Goal: Task Accomplishment & Management: Manage account settings

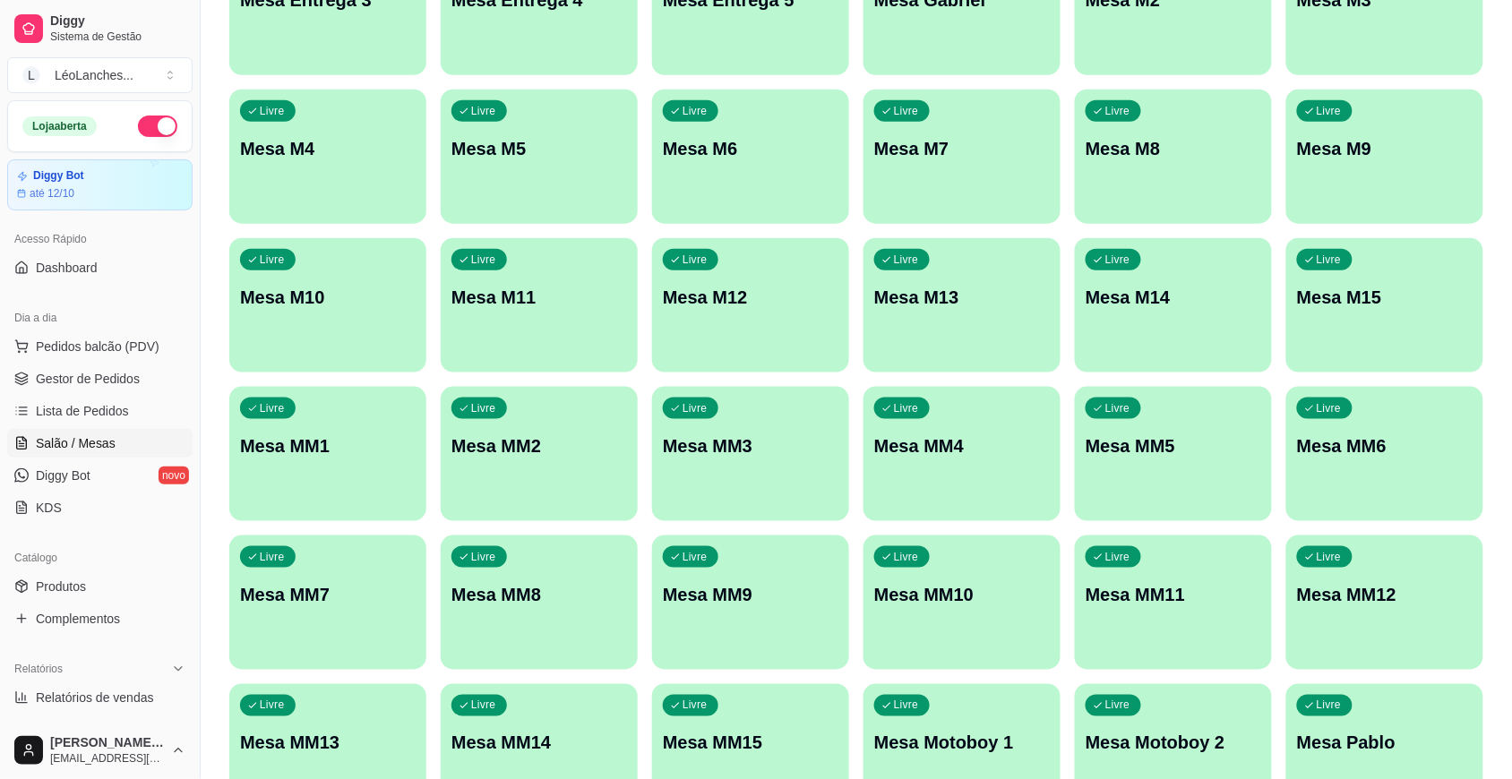
scroll to position [811, 0]
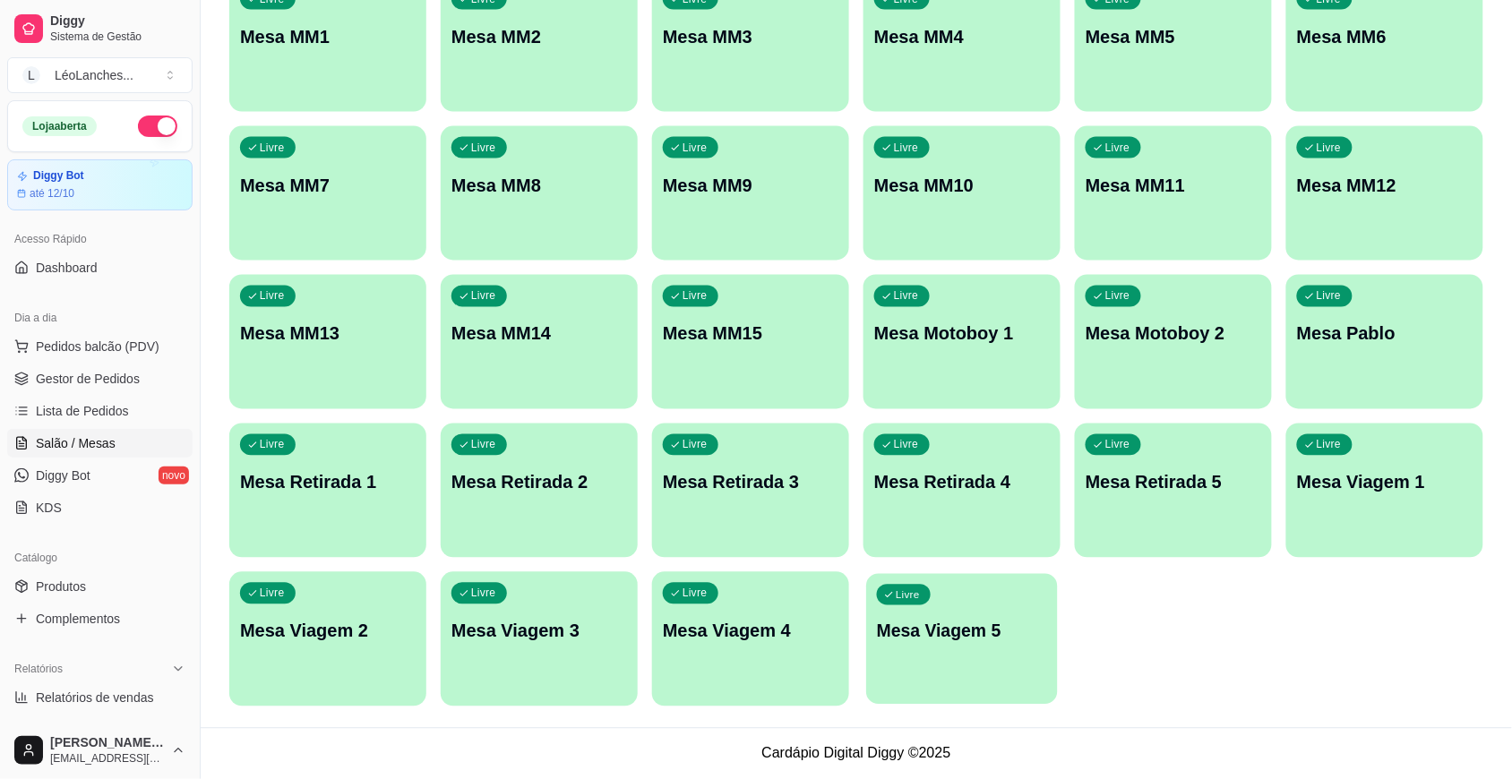
click at [931, 656] on div "Livre Mesa Viagem 5" at bounding box center [961, 628] width 191 height 109
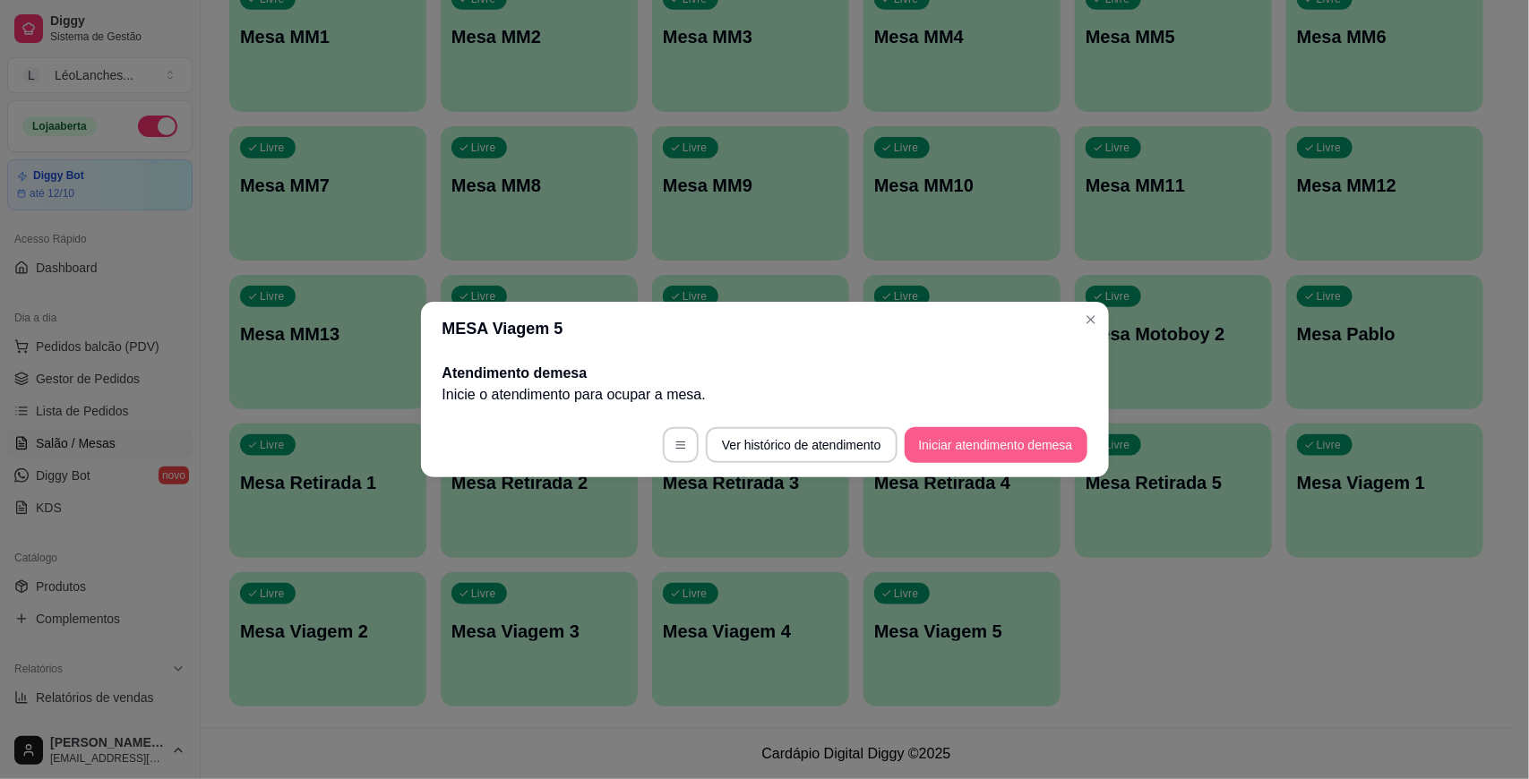
click at [987, 445] on button "Iniciar atendimento de mesa" at bounding box center [996, 445] width 183 height 36
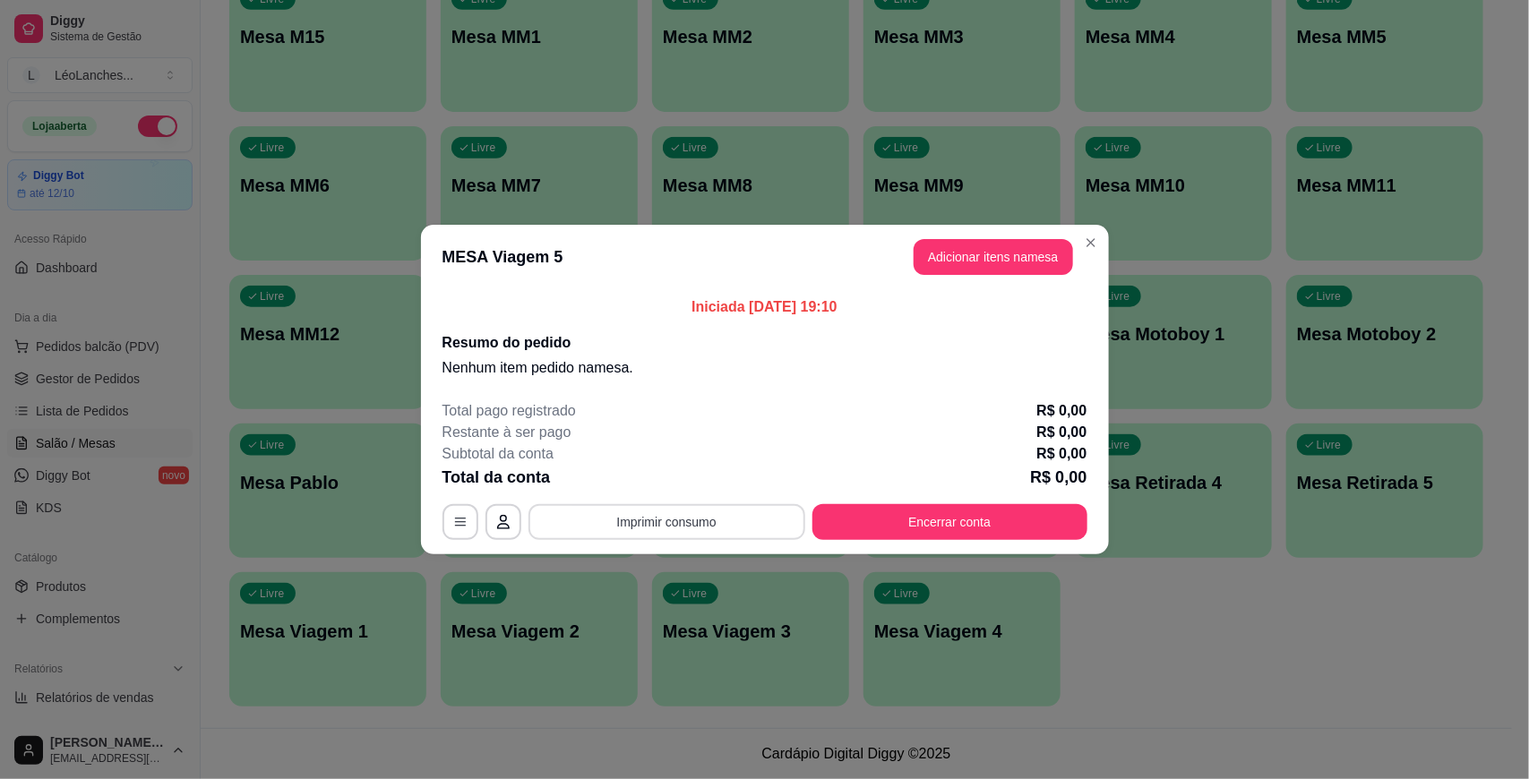
click at [742, 535] on button "Imprimir consumo" at bounding box center [666, 522] width 277 height 36
click at [784, 416] on div "Total pago registrado R$ 0,00" at bounding box center [764, 410] width 645 height 21
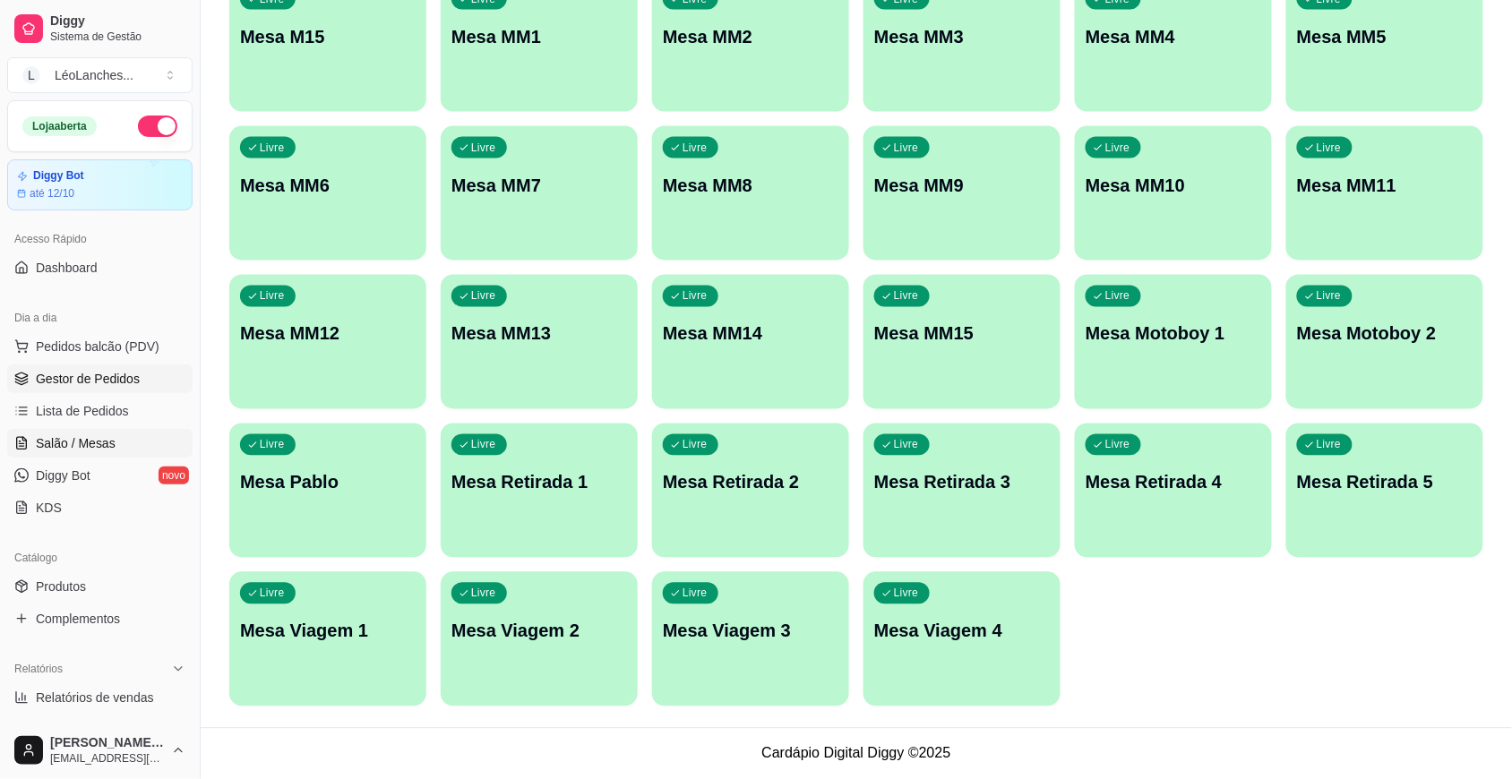
click at [100, 381] on span "Gestor de Pedidos" at bounding box center [88, 379] width 104 height 18
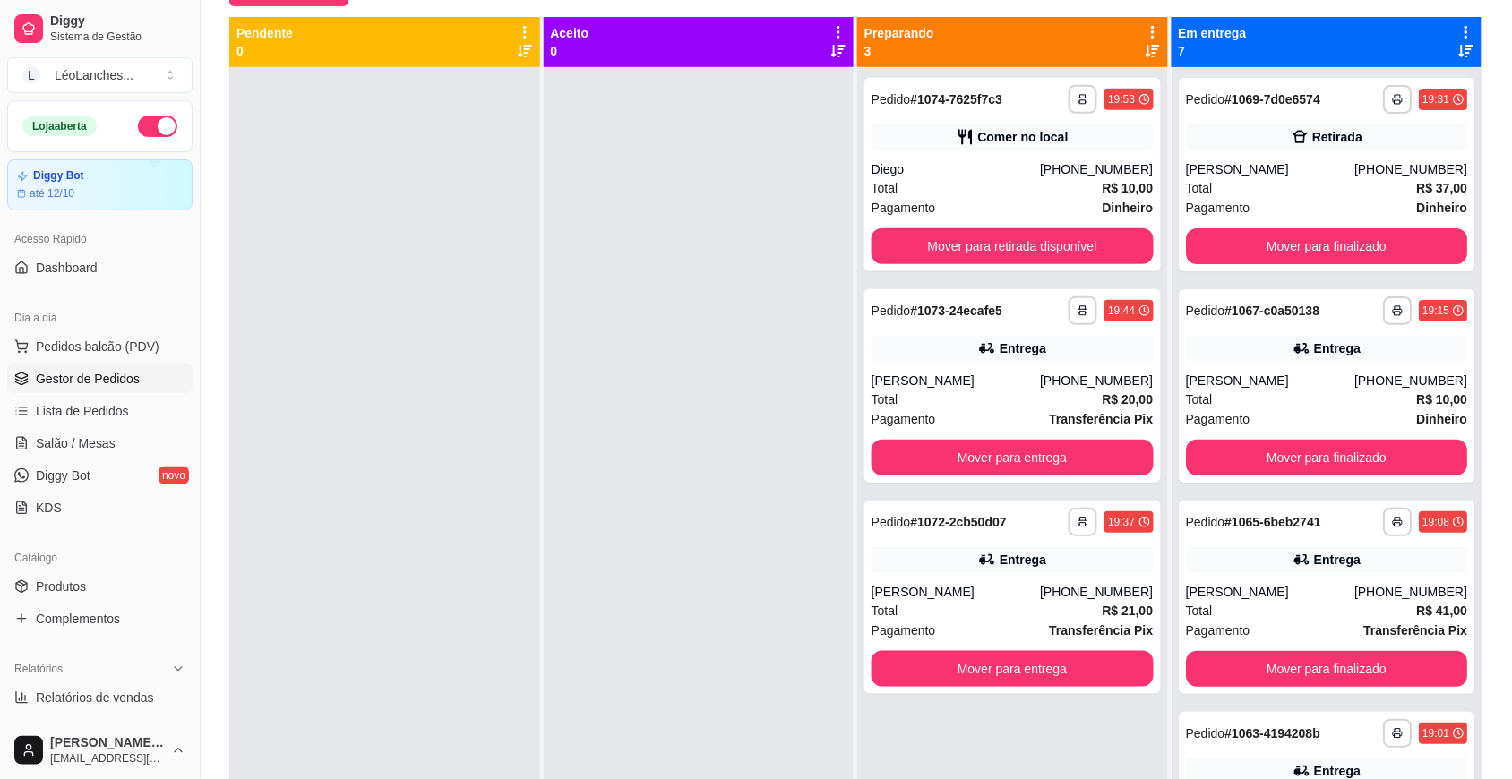
scroll to position [190, 0]
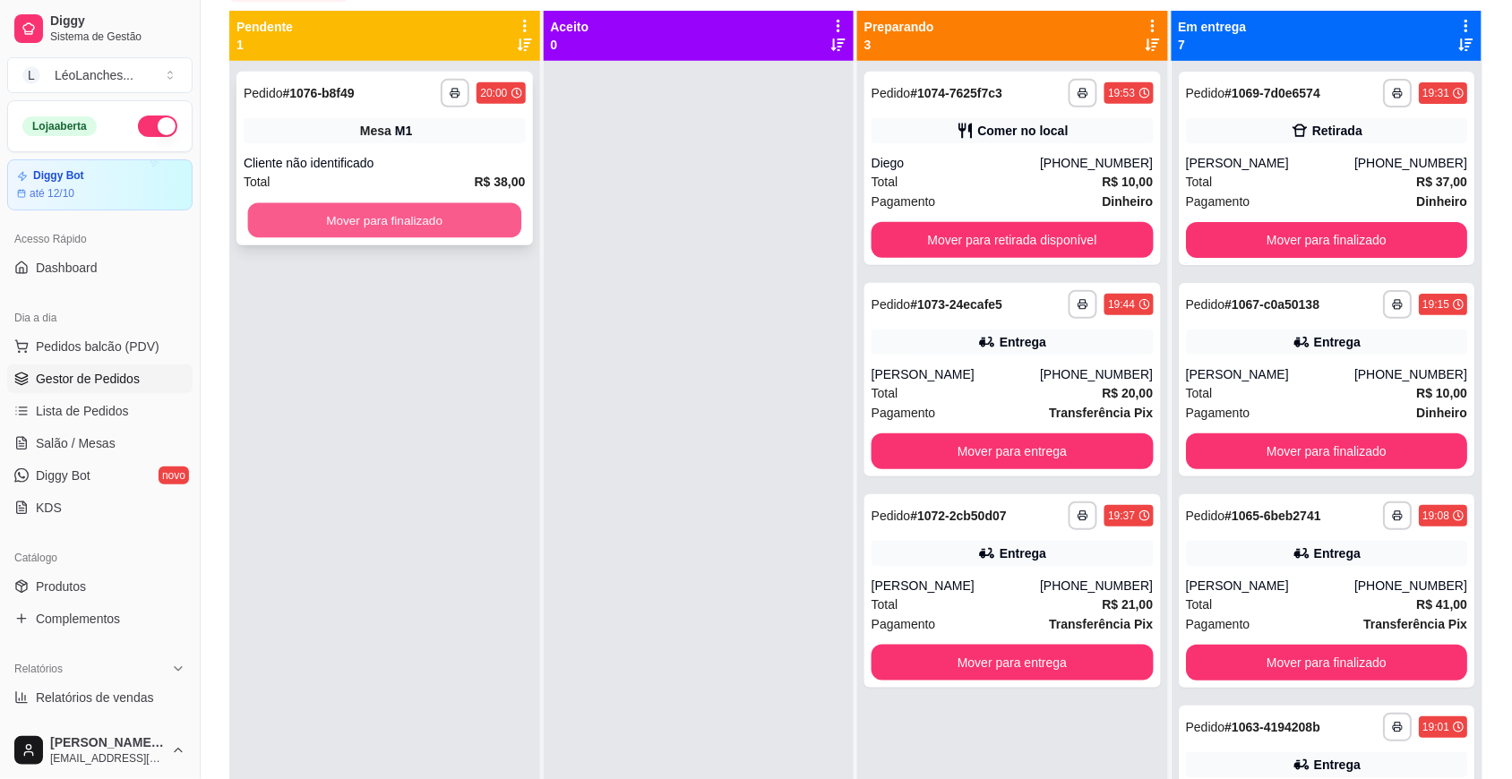
click at [495, 217] on button "Mover para finalizado" at bounding box center [384, 220] width 273 height 35
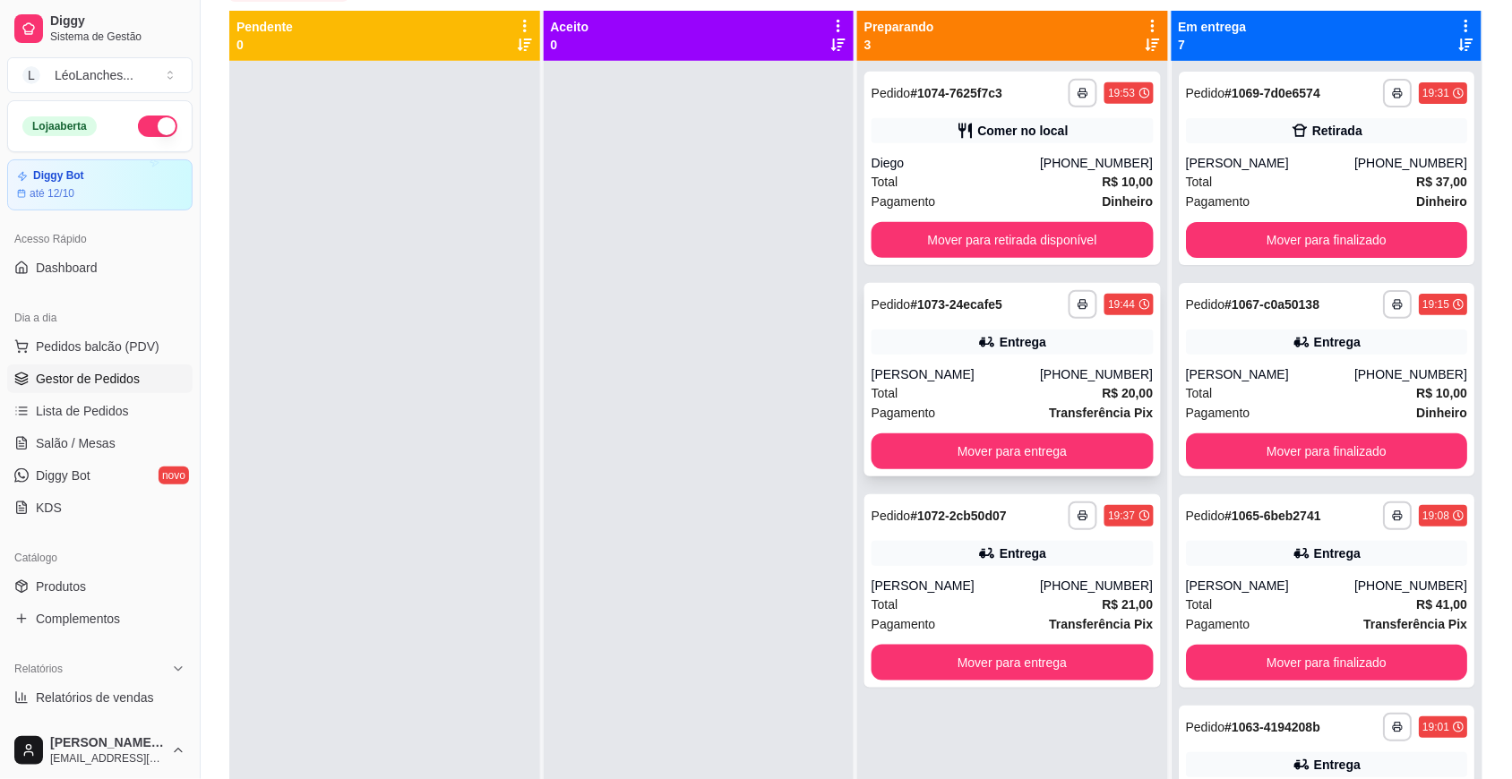
scroll to position [0, 0]
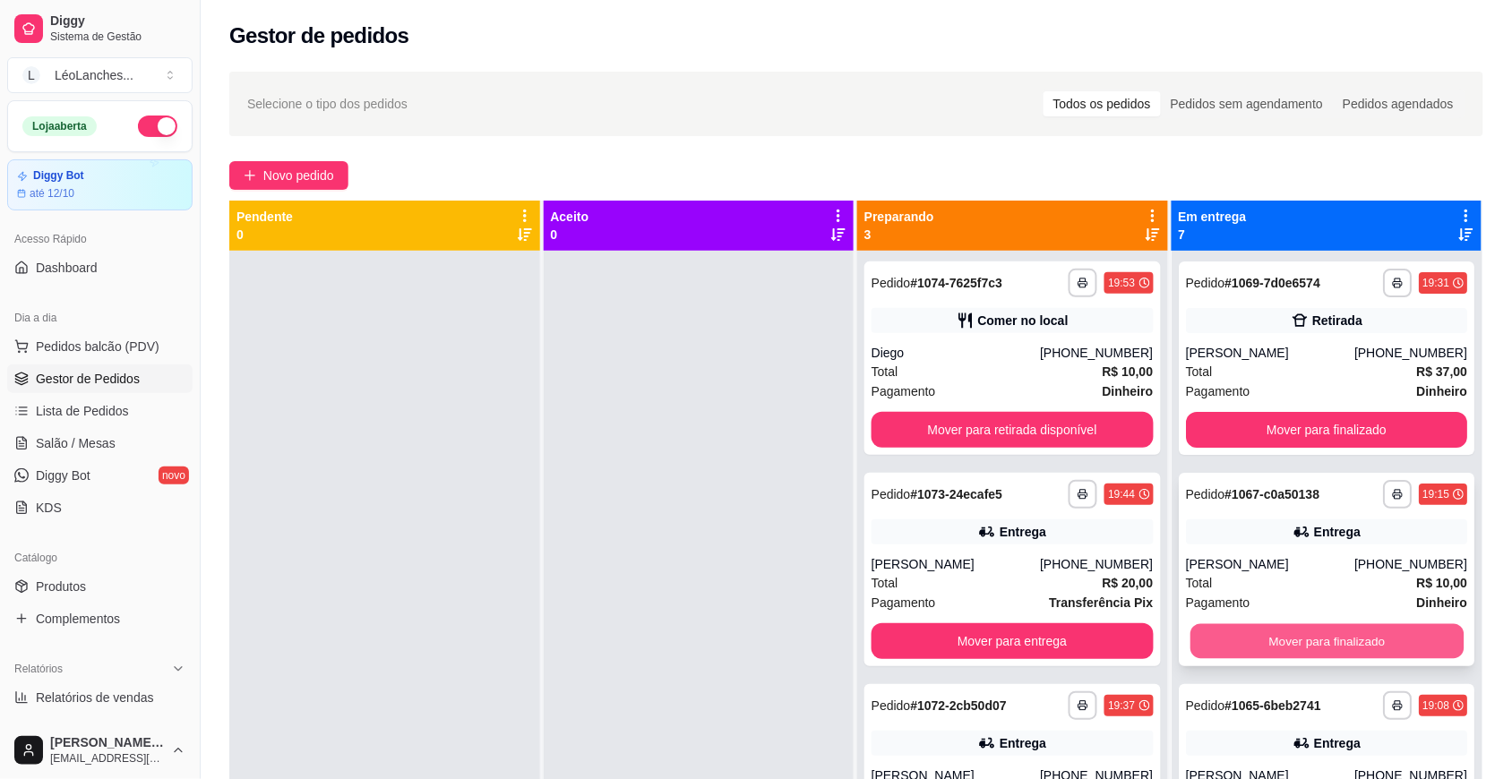
click at [1366, 641] on button "Mover para finalizado" at bounding box center [1325, 641] width 273 height 35
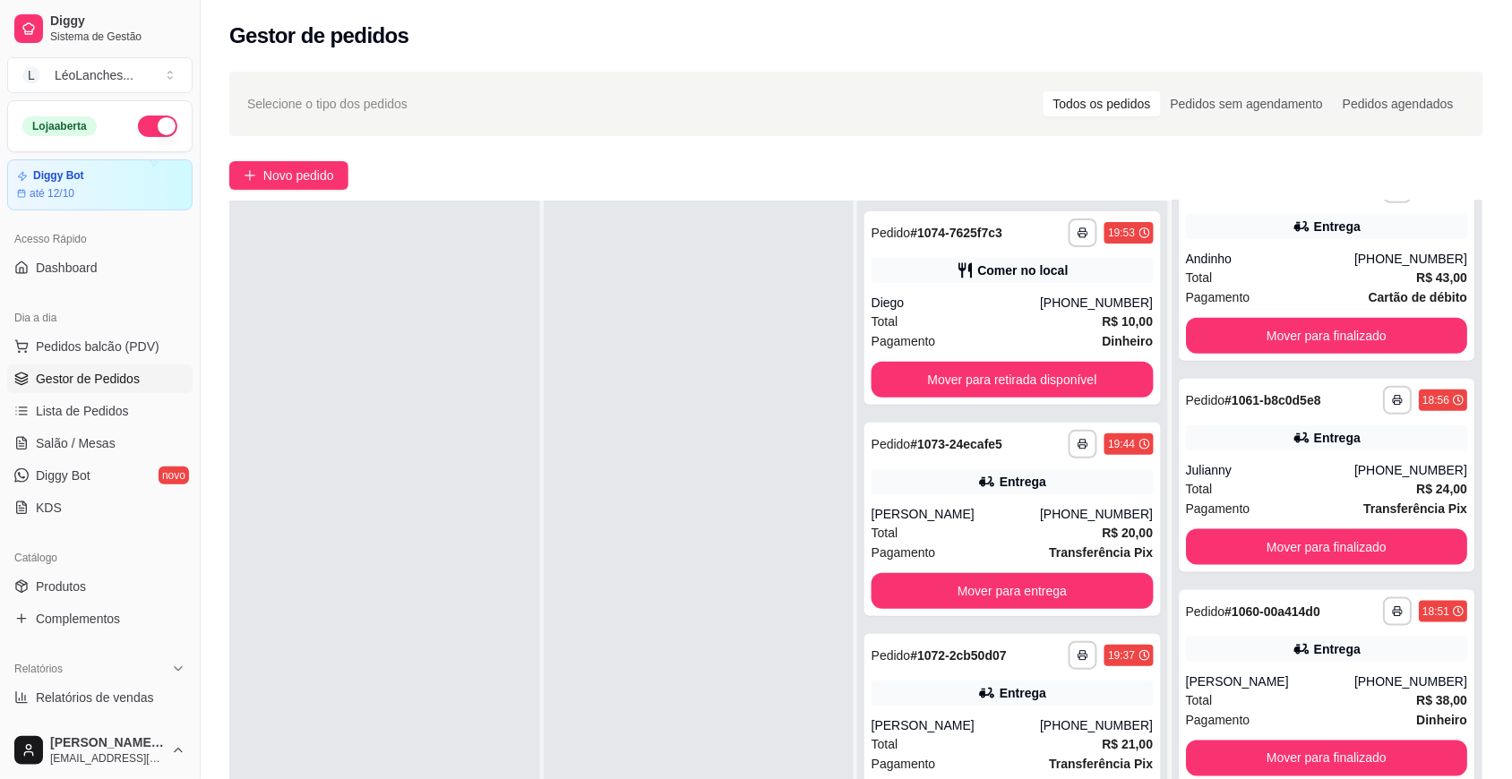
scroll to position [506, 0]
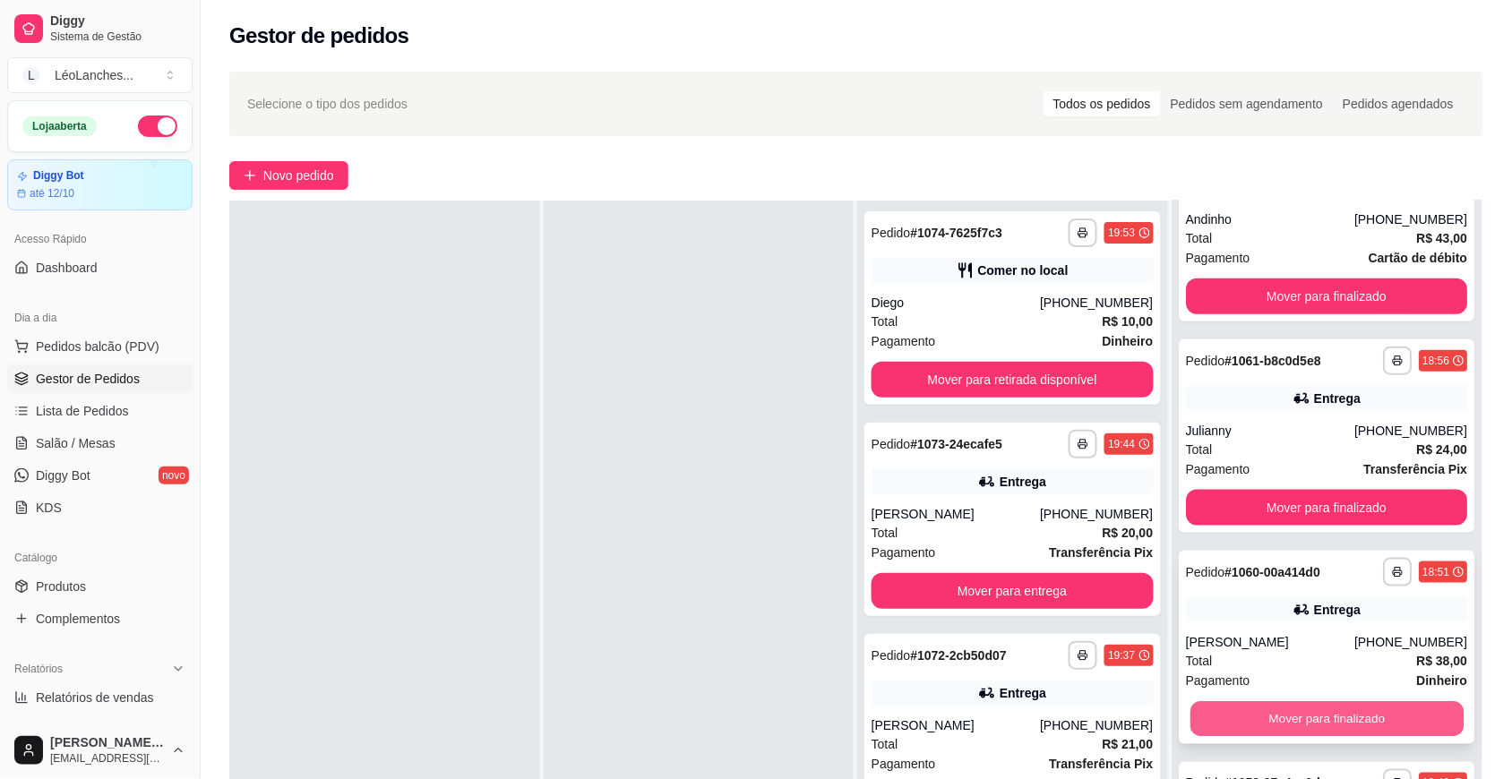
click at [1323, 714] on button "Mover para finalizado" at bounding box center [1325, 719] width 273 height 35
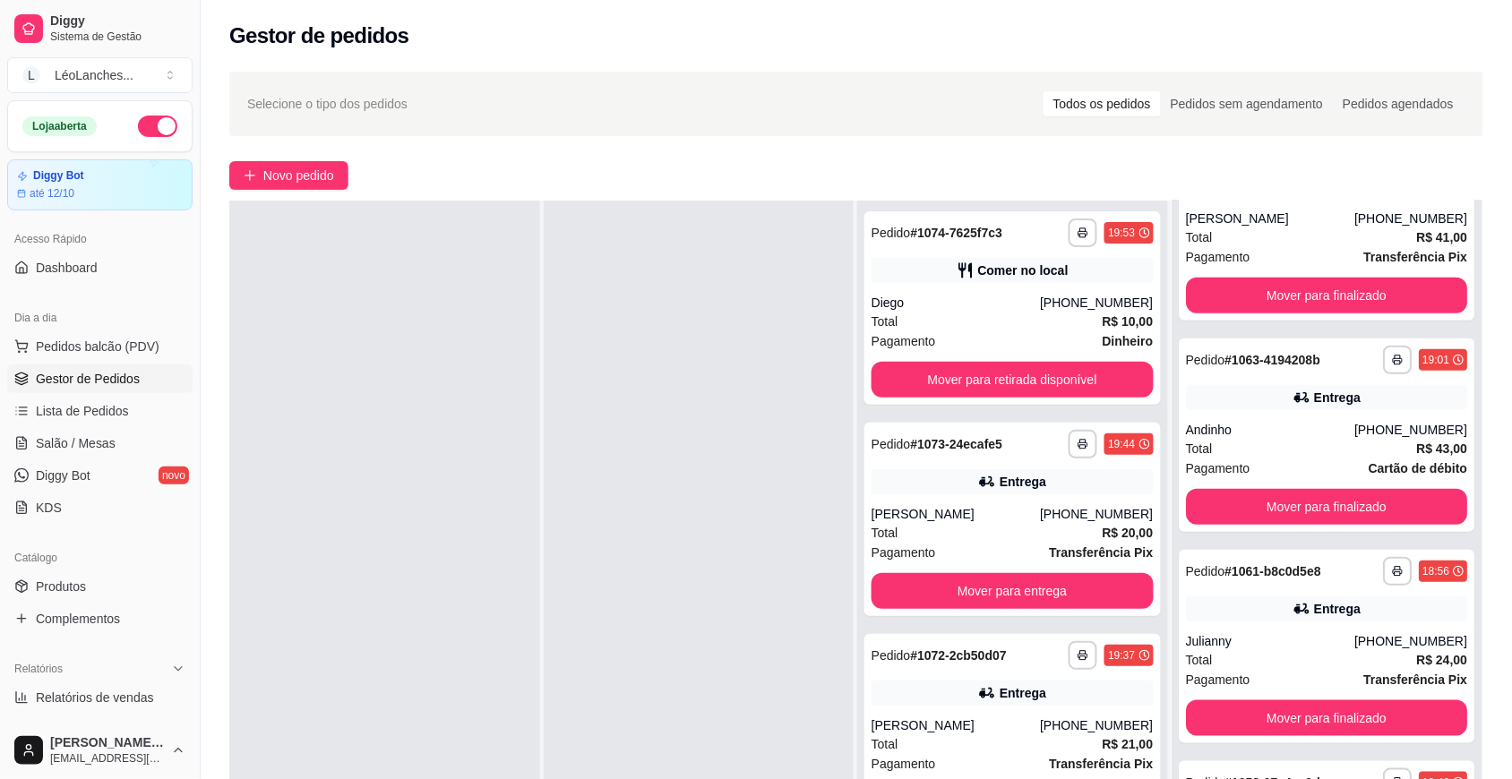
scroll to position [296, 0]
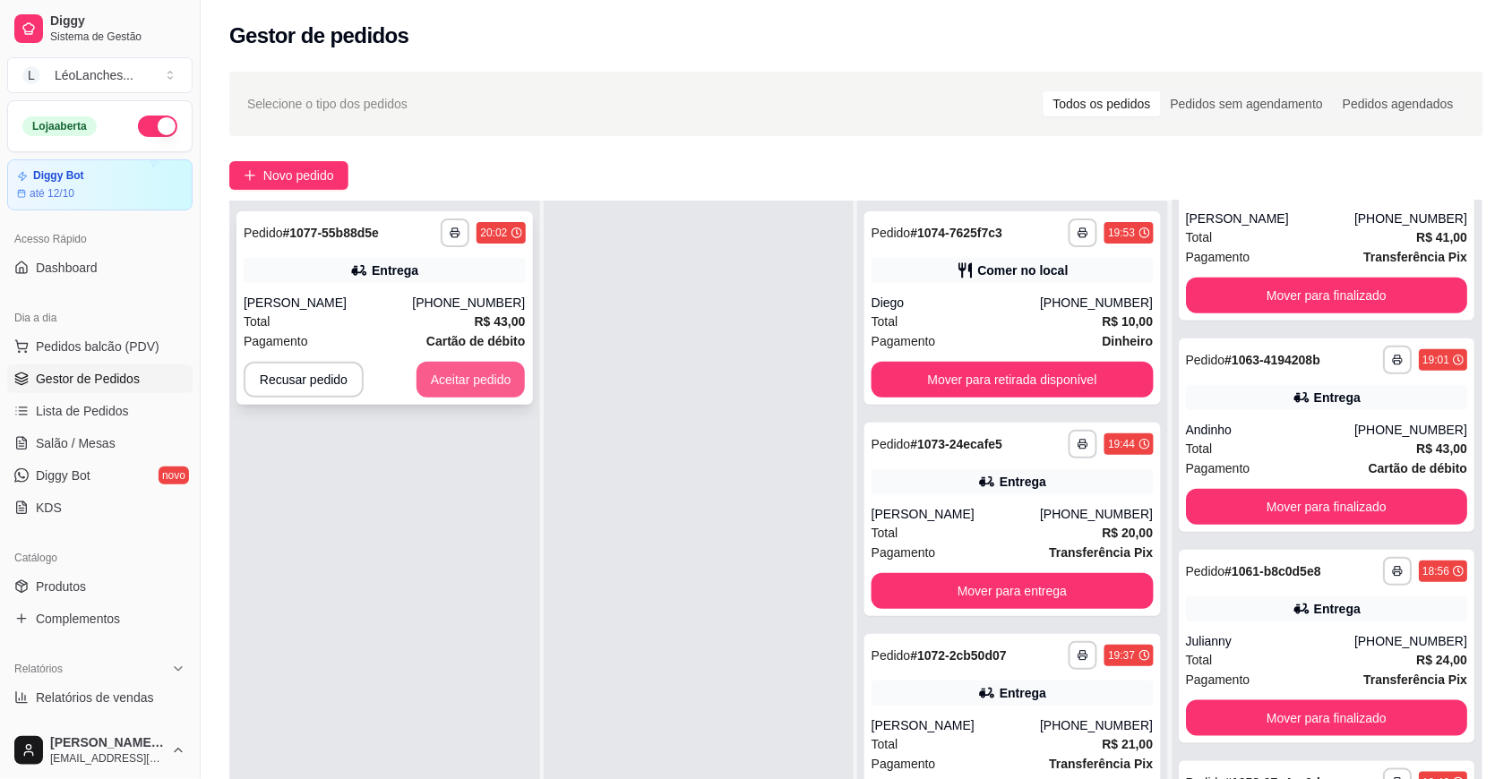
click at [489, 387] on button "Aceitar pedido" at bounding box center [470, 380] width 109 height 36
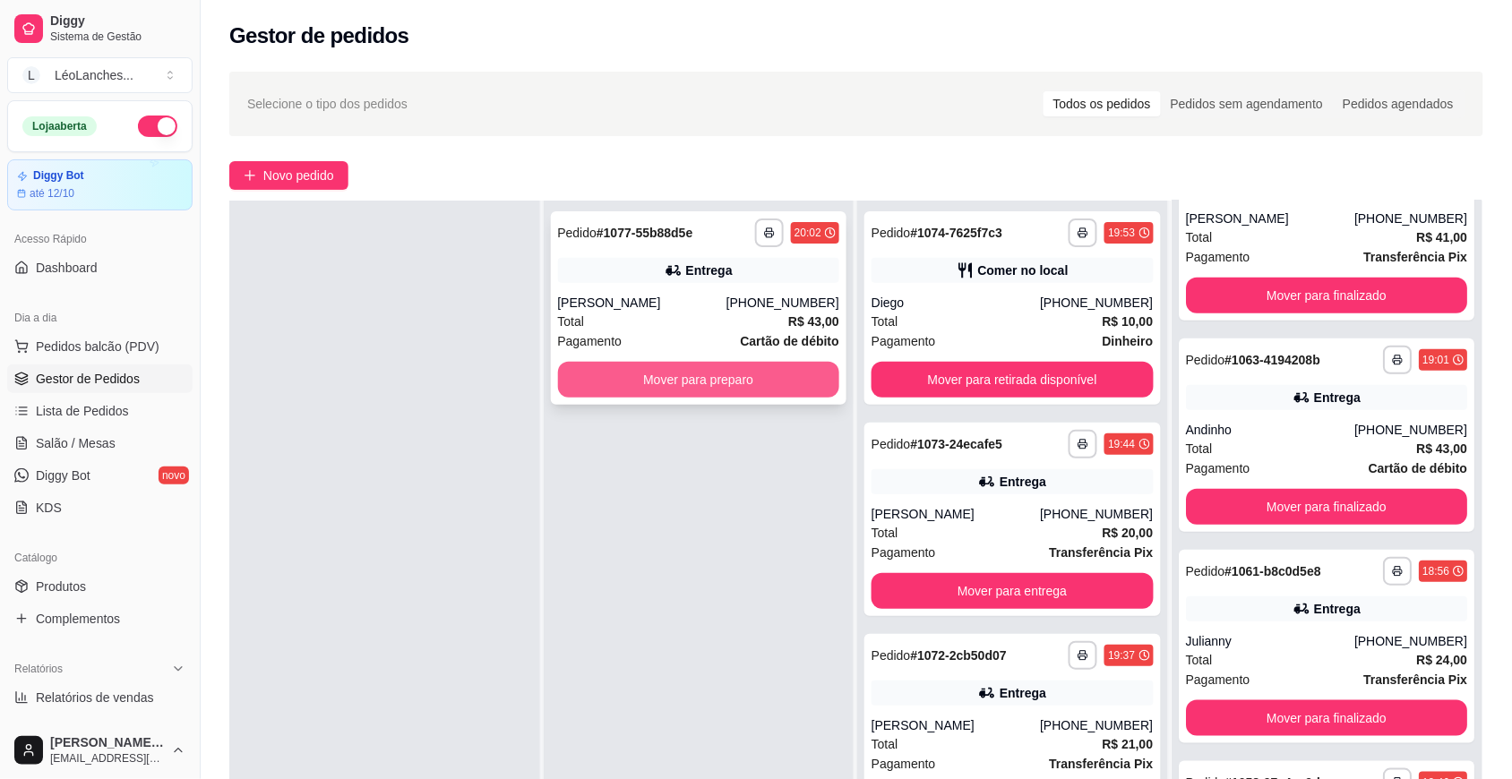
click at [718, 386] on button "Mover para preparo" at bounding box center [699, 380] width 282 height 36
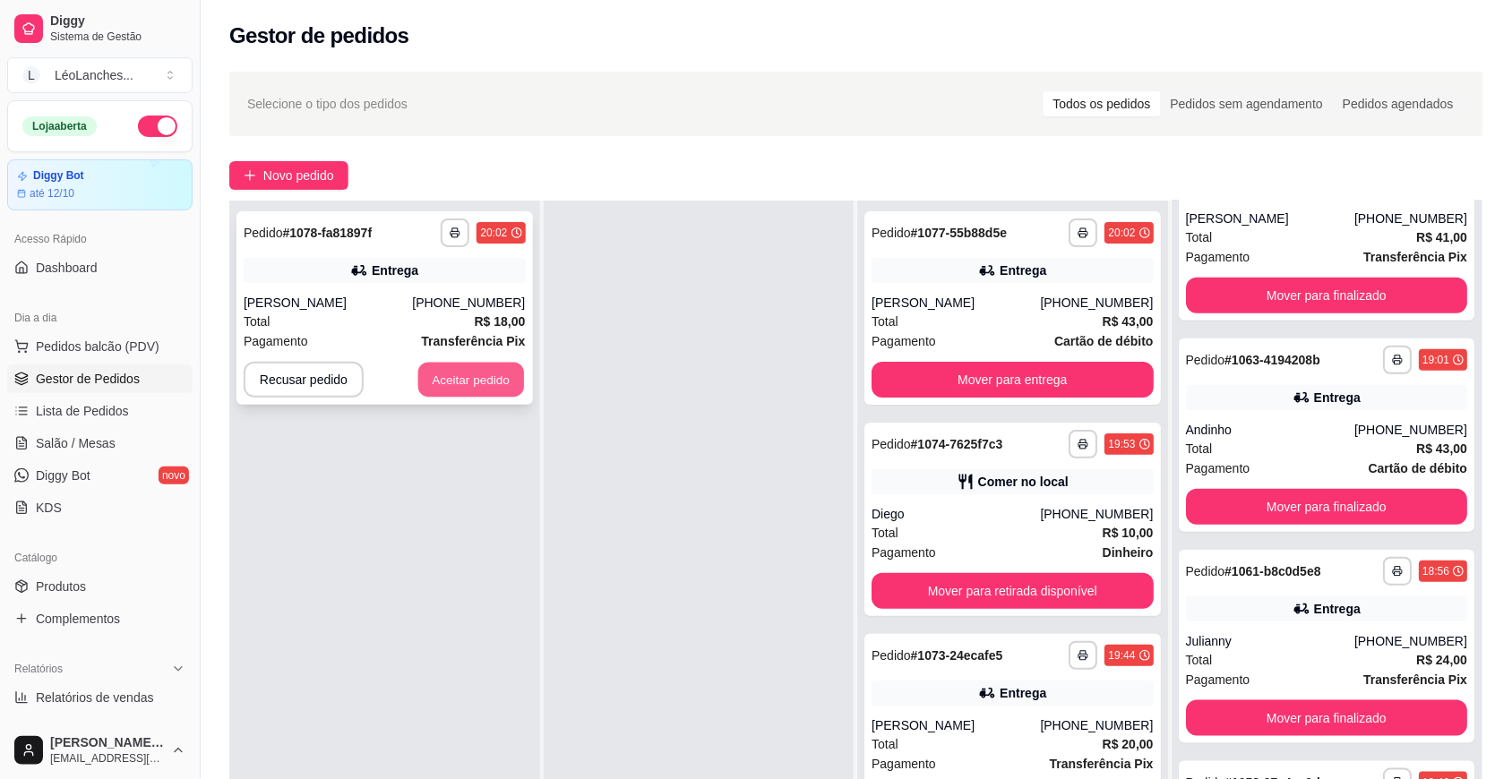
click at [506, 386] on button "Aceitar pedido" at bounding box center [471, 380] width 106 height 35
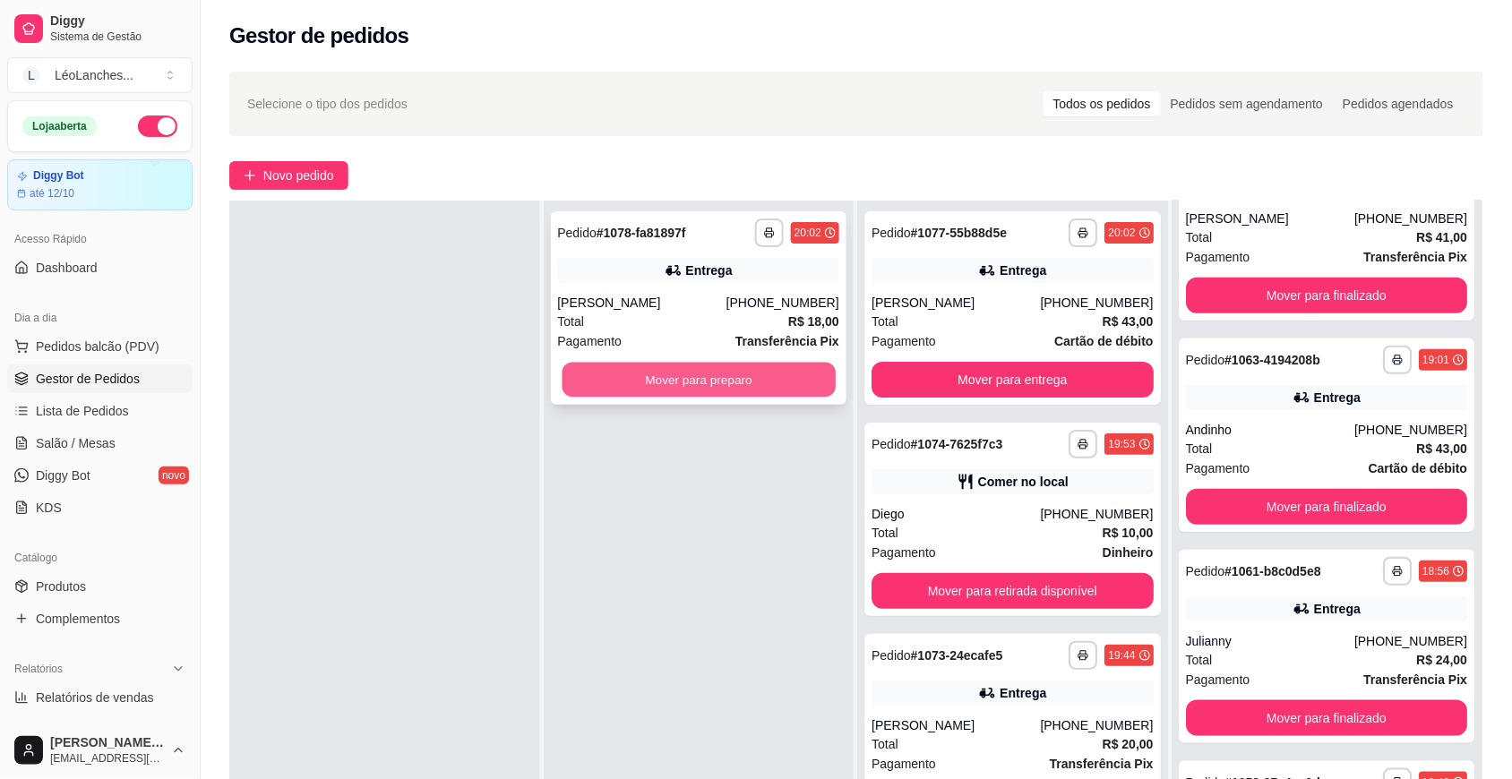
click at [691, 365] on button "Mover para preparo" at bounding box center [698, 380] width 273 height 35
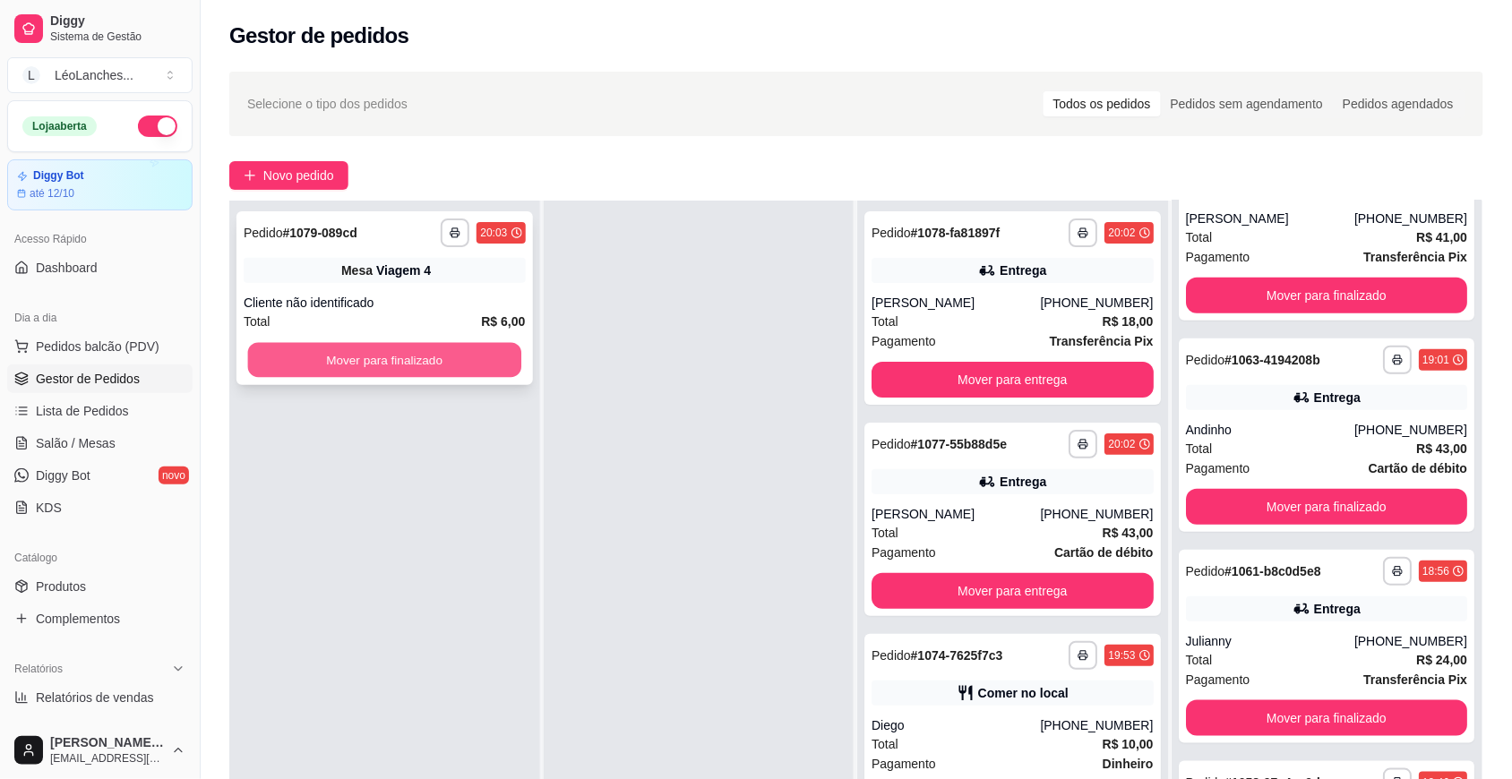
click at [374, 363] on button "Mover para finalizado" at bounding box center [384, 360] width 273 height 35
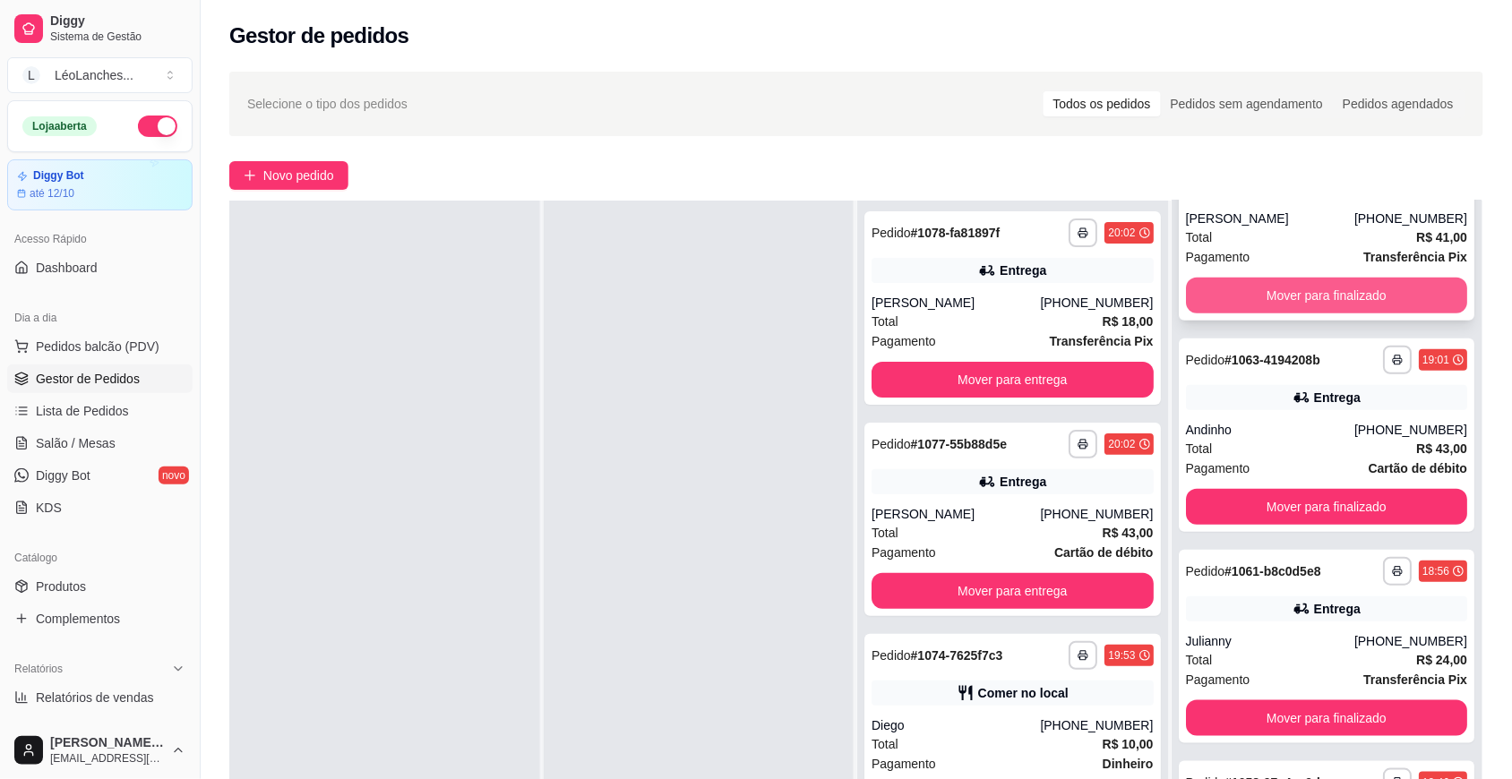
click at [1346, 283] on button "Mover para finalizado" at bounding box center [1327, 296] width 282 height 36
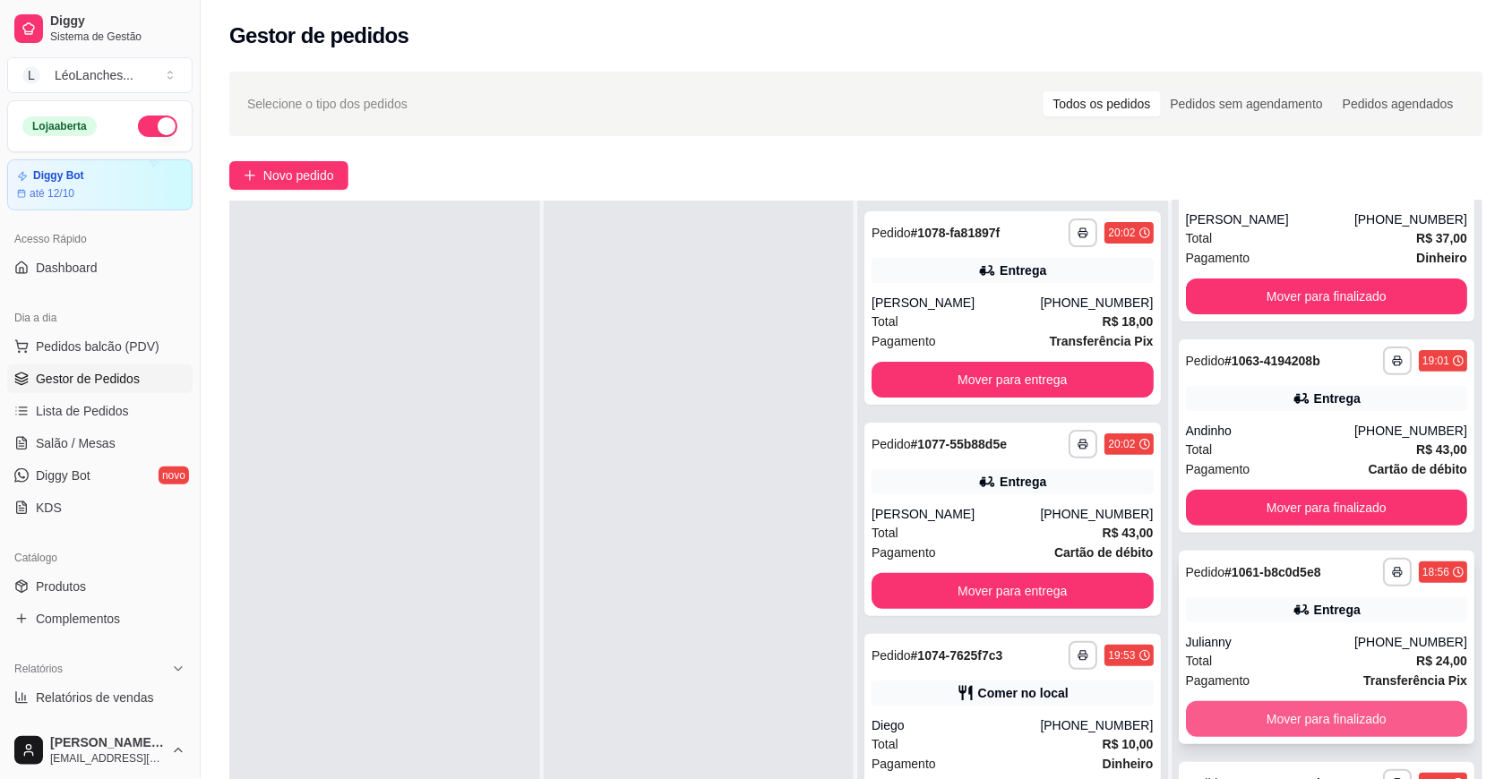
click at [1274, 721] on button "Mover para finalizado" at bounding box center [1327, 719] width 282 height 36
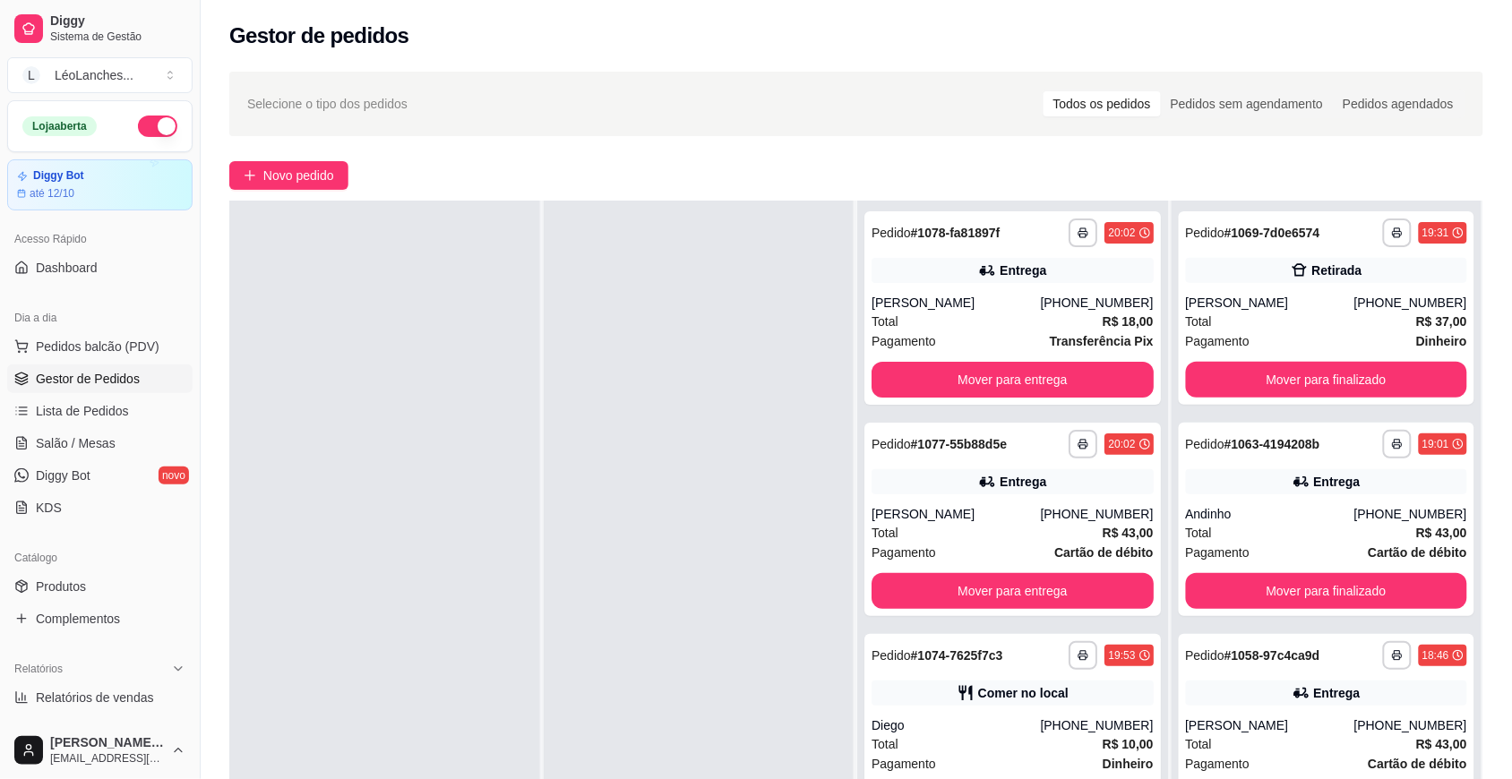
scroll to position [0, 0]
click at [1340, 598] on button "Mover para finalizado" at bounding box center [1325, 591] width 273 height 35
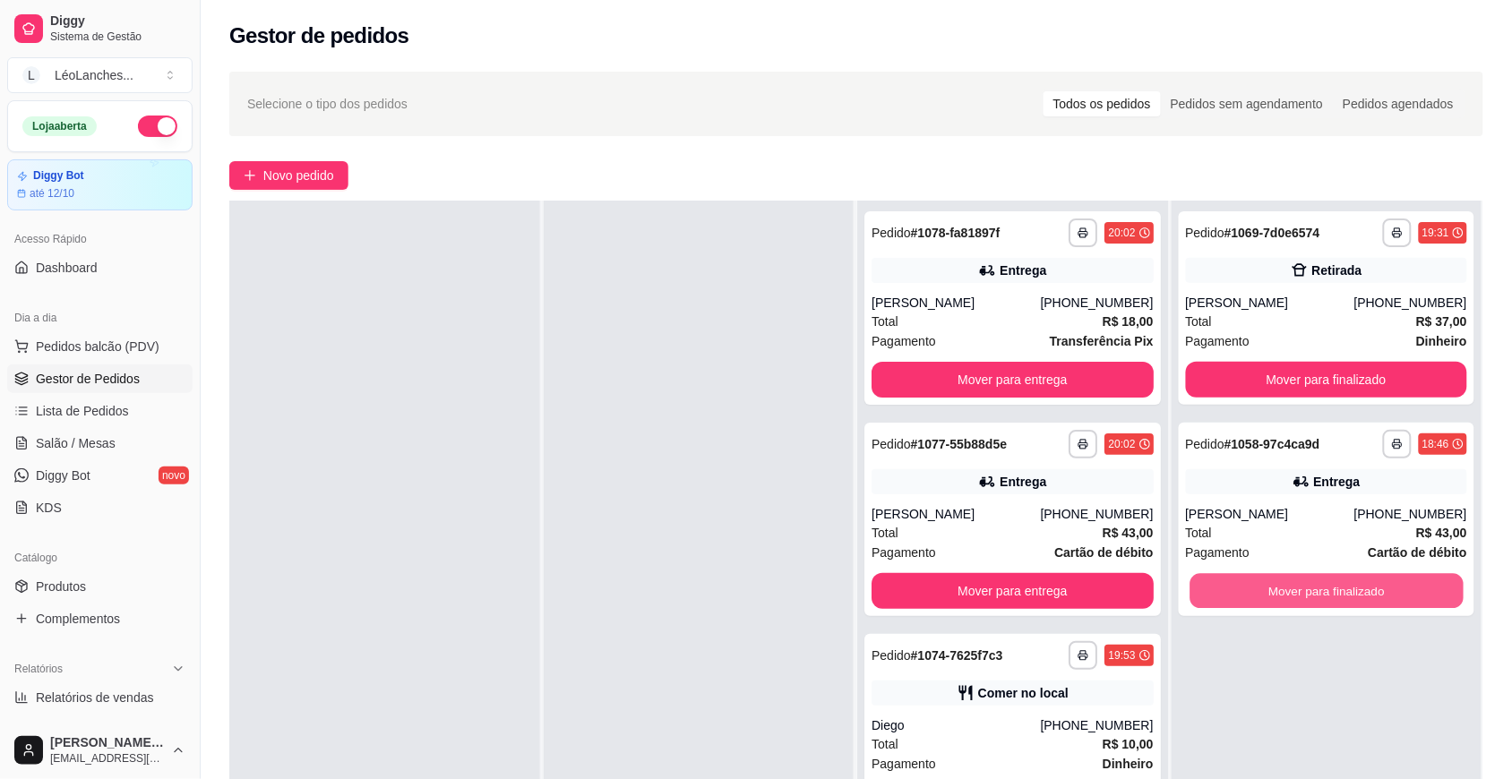
click at [1340, 598] on button "Mover para finalizado" at bounding box center [1325, 591] width 273 height 35
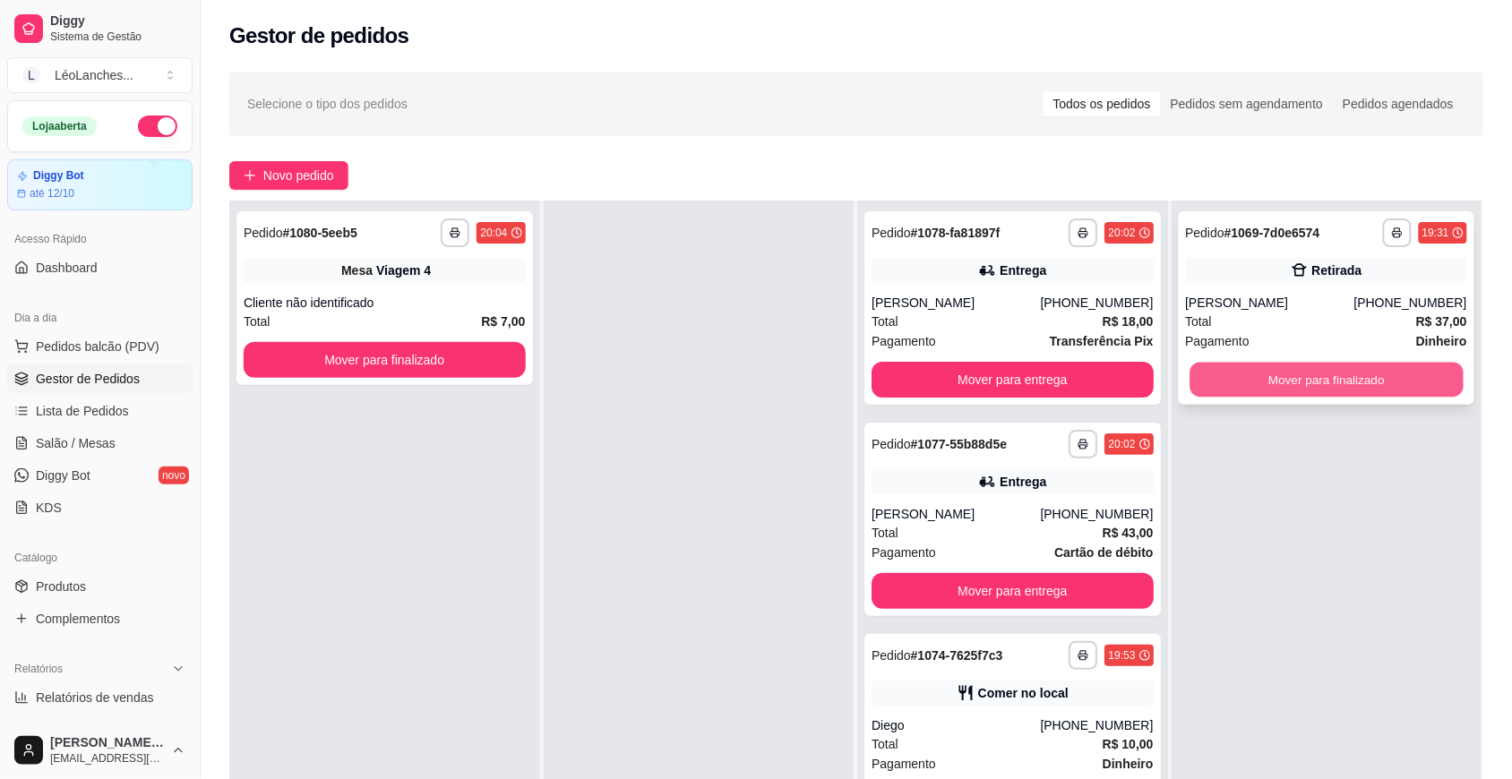
click at [1380, 381] on button "Mover para finalizado" at bounding box center [1325, 380] width 273 height 35
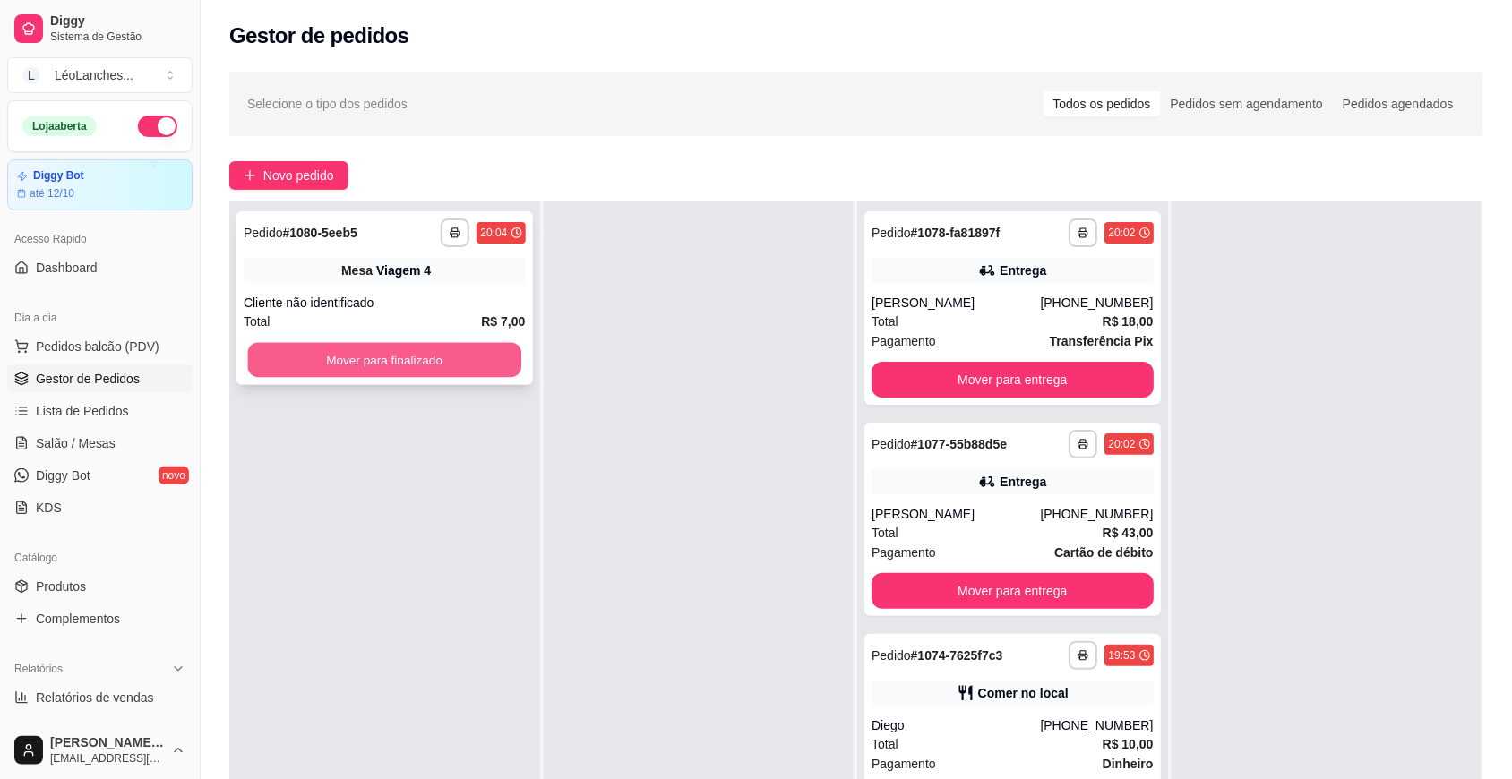
click at [343, 365] on button "Mover para finalizado" at bounding box center [384, 360] width 273 height 35
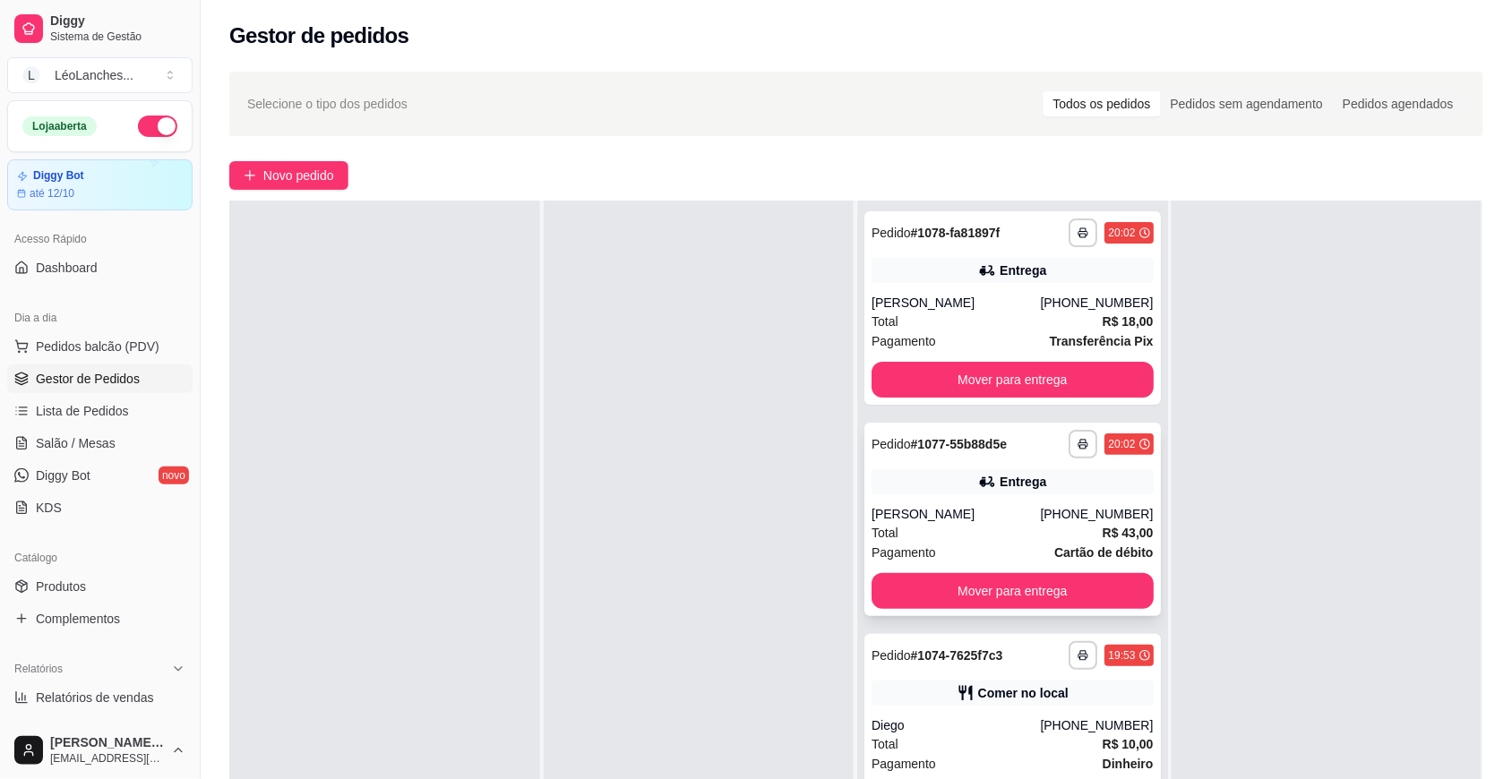
click at [961, 524] on div "Total R$ 43,00" at bounding box center [1012, 533] width 282 height 20
click at [1103, 312] on span "R$ 18,00" at bounding box center [1128, 322] width 51 height 20
click at [1004, 511] on div "[PERSON_NAME]" at bounding box center [955, 514] width 168 height 18
click at [946, 733] on div "Diego" at bounding box center [955, 726] width 168 height 18
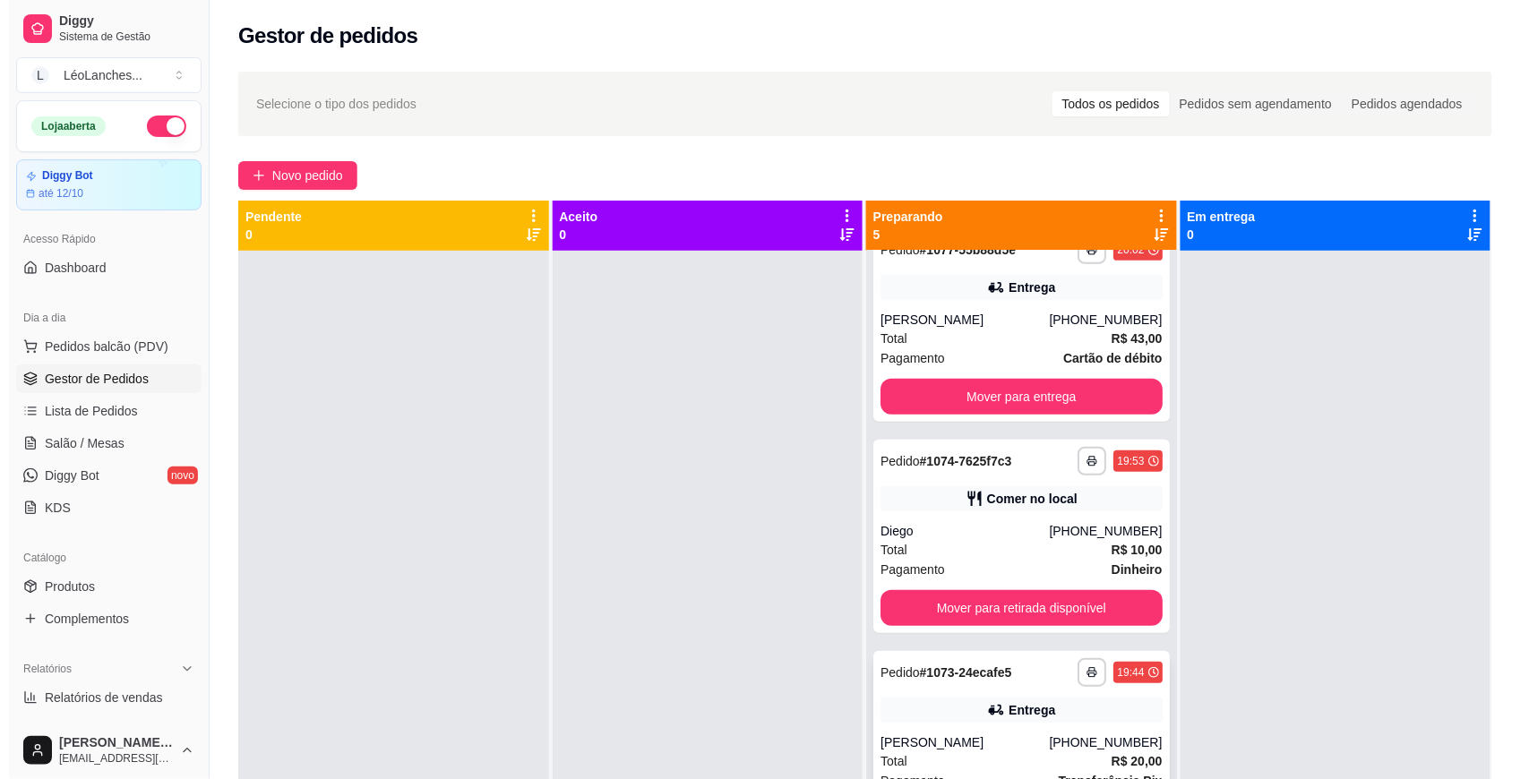
scroll to position [312, 0]
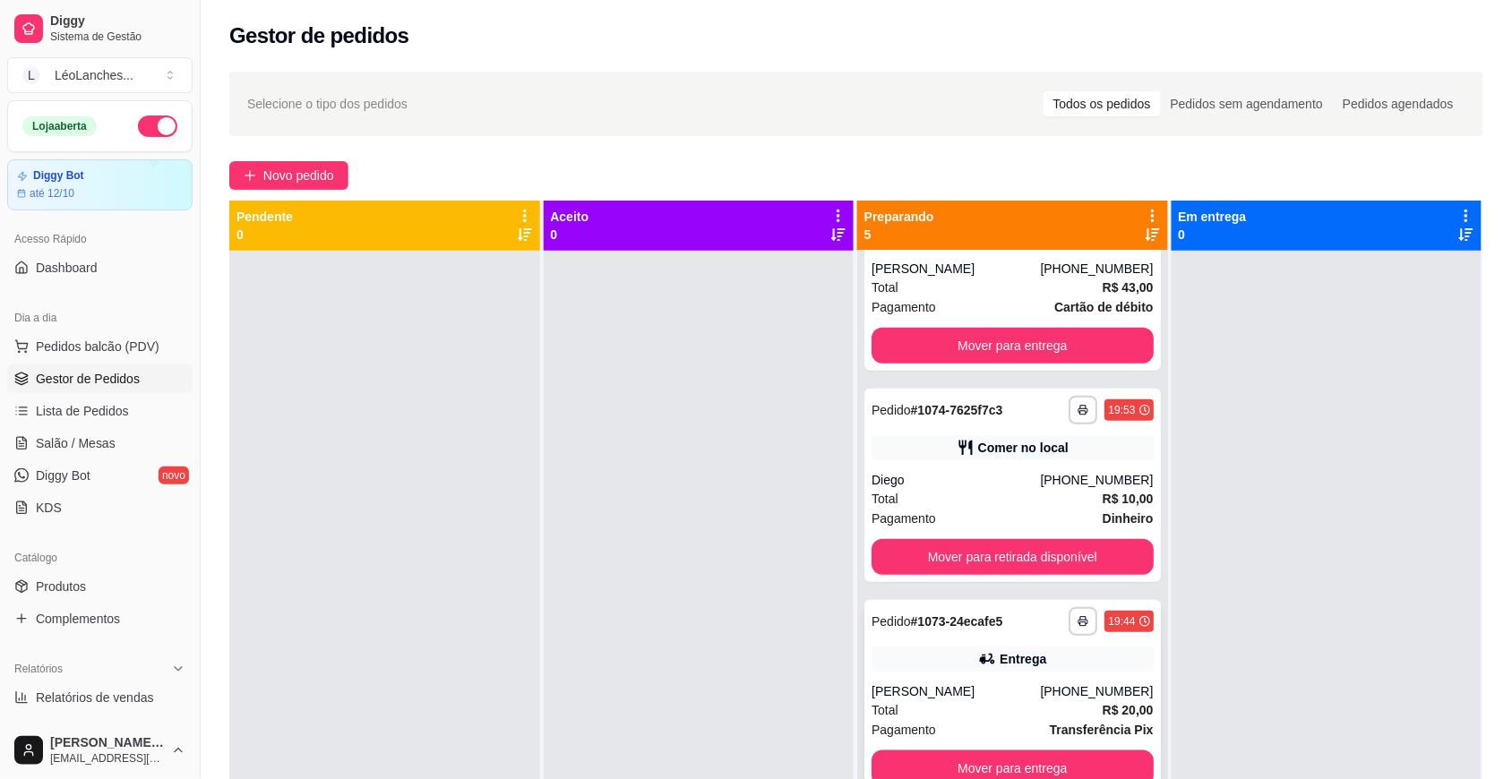
click at [947, 682] on div "[PERSON_NAME]" at bounding box center [955, 691] width 168 height 18
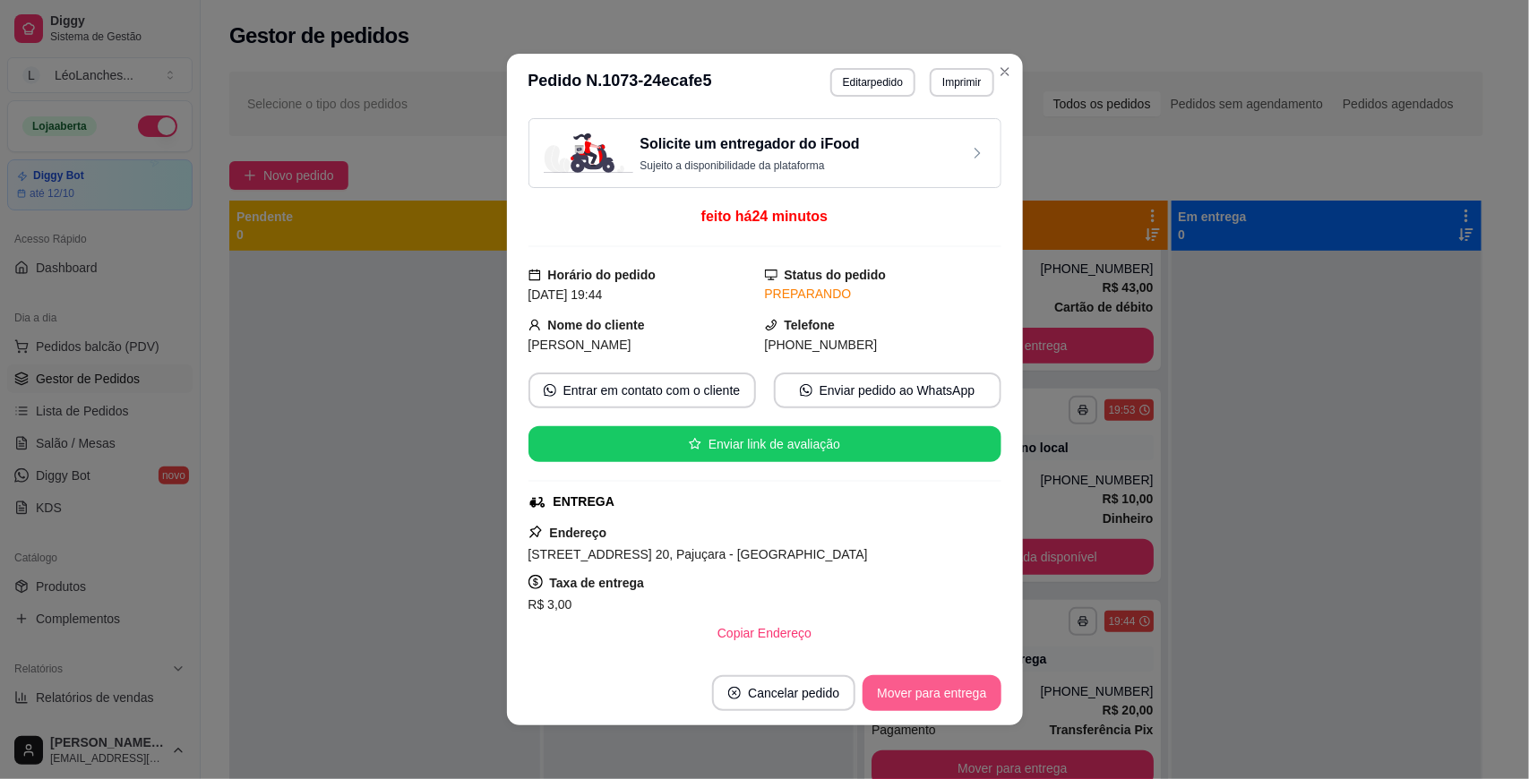
click at [978, 682] on button "Mover para entrega" at bounding box center [931, 693] width 138 height 36
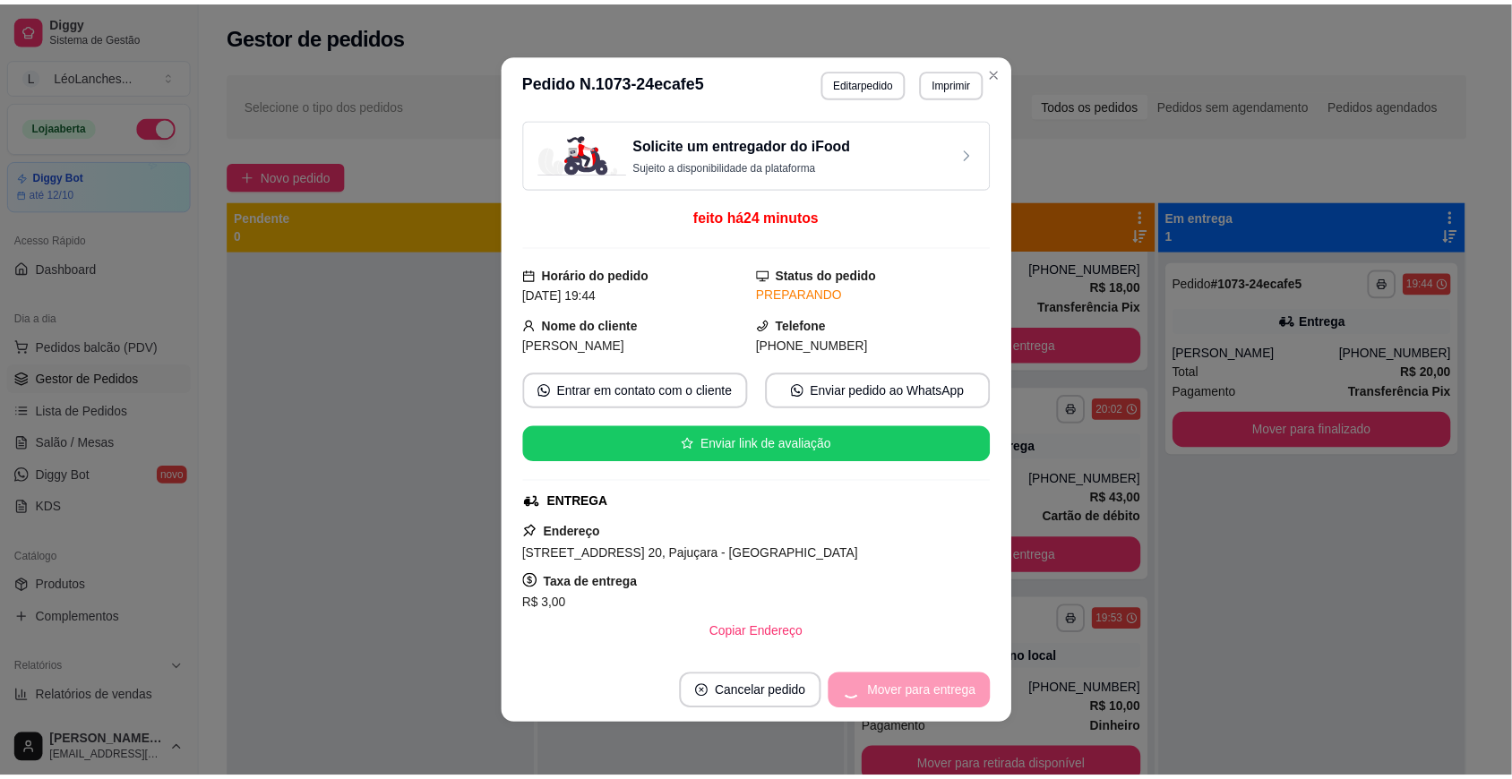
scroll to position [101, 0]
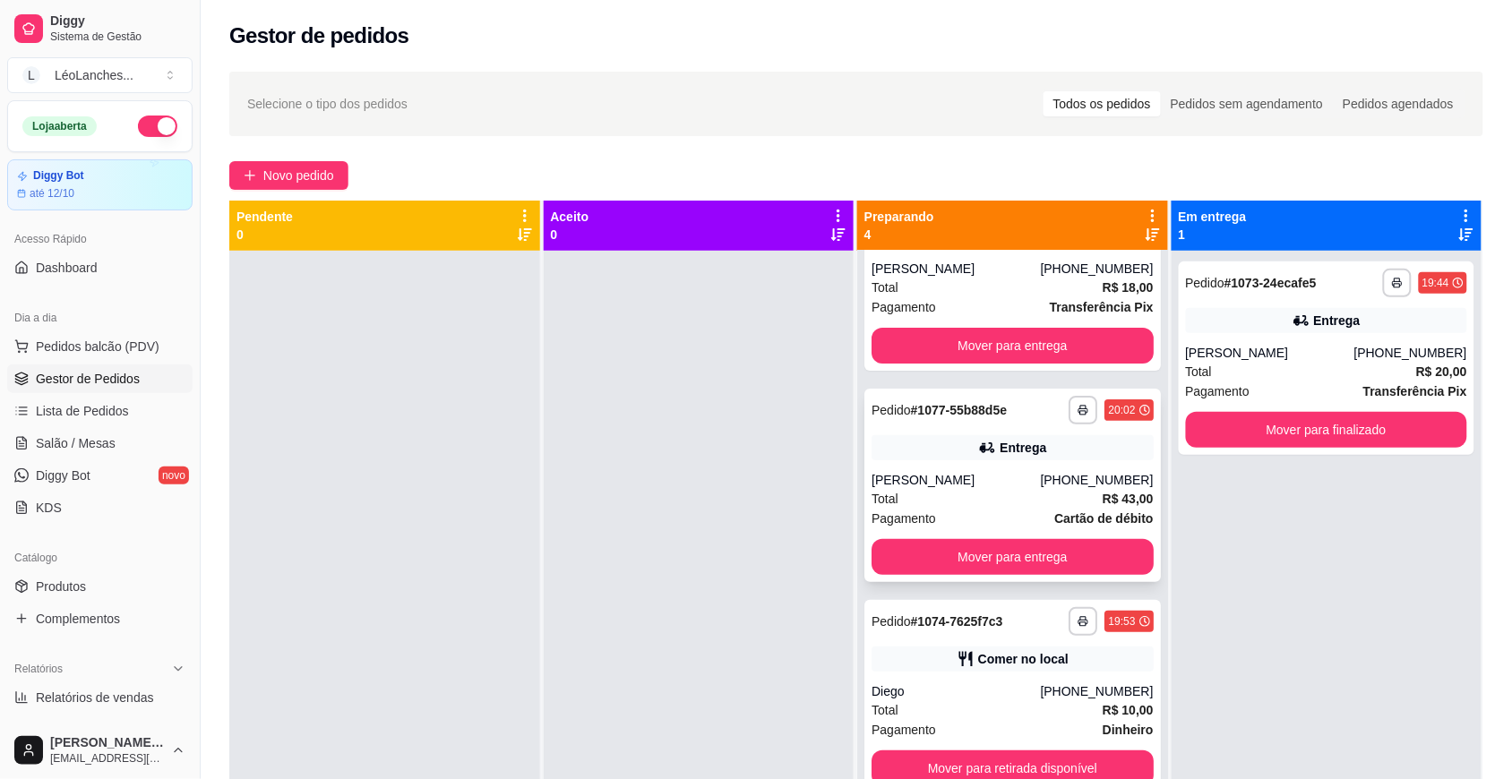
click at [938, 489] on div "Total R$ 43,00" at bounding box center [1012, 499] width 282 height 20
click at [972, 278] on div "Total R$ 18,00" at bounding box center [1012, 288] width 282 height 20
click at [988, 661] on div "**********" at bounding box center [1012, 696] width 296 height 193
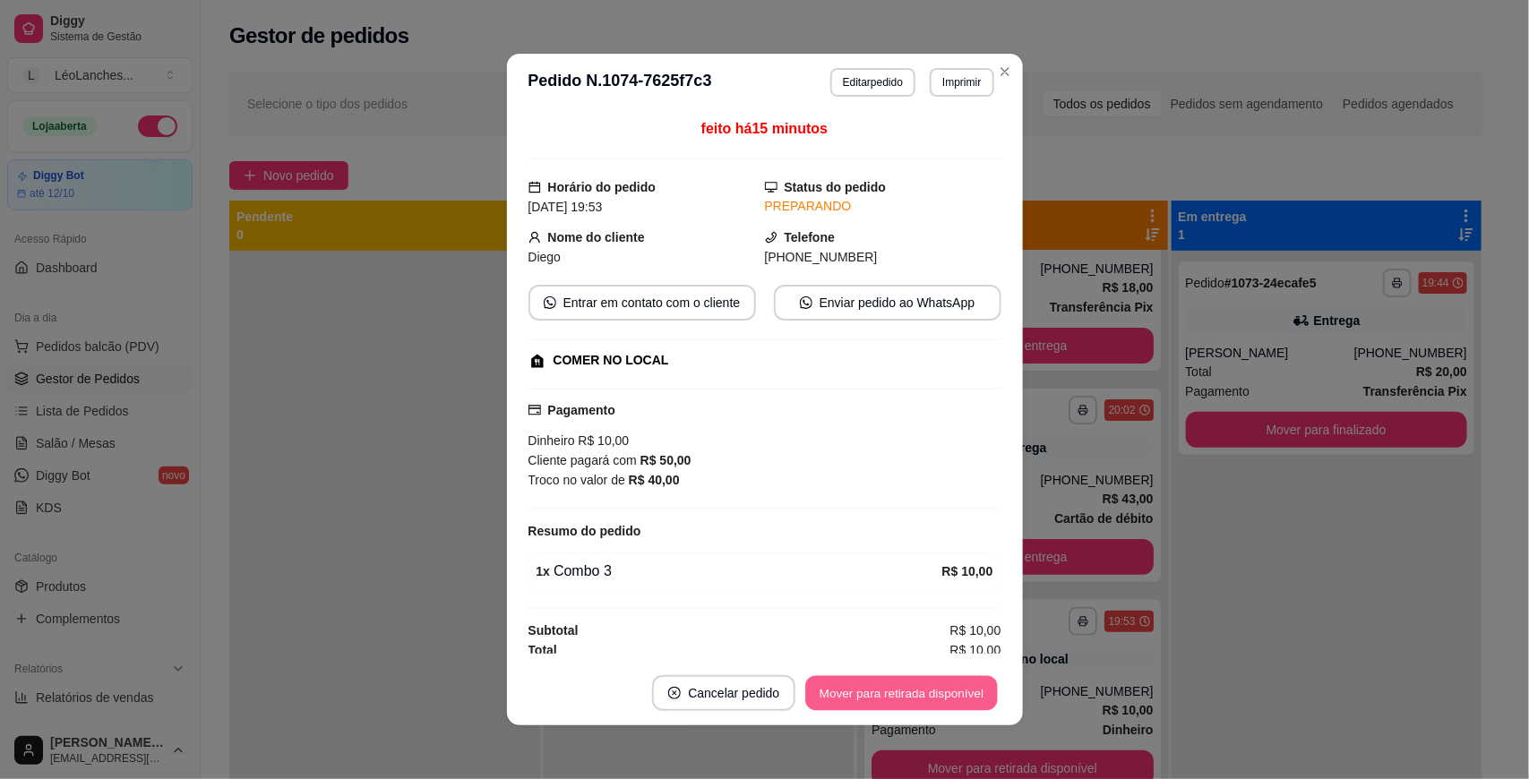
click at [942, 685] on button "Mover para retirada disponível" at bounding box center [902, 693] width 192 height 35
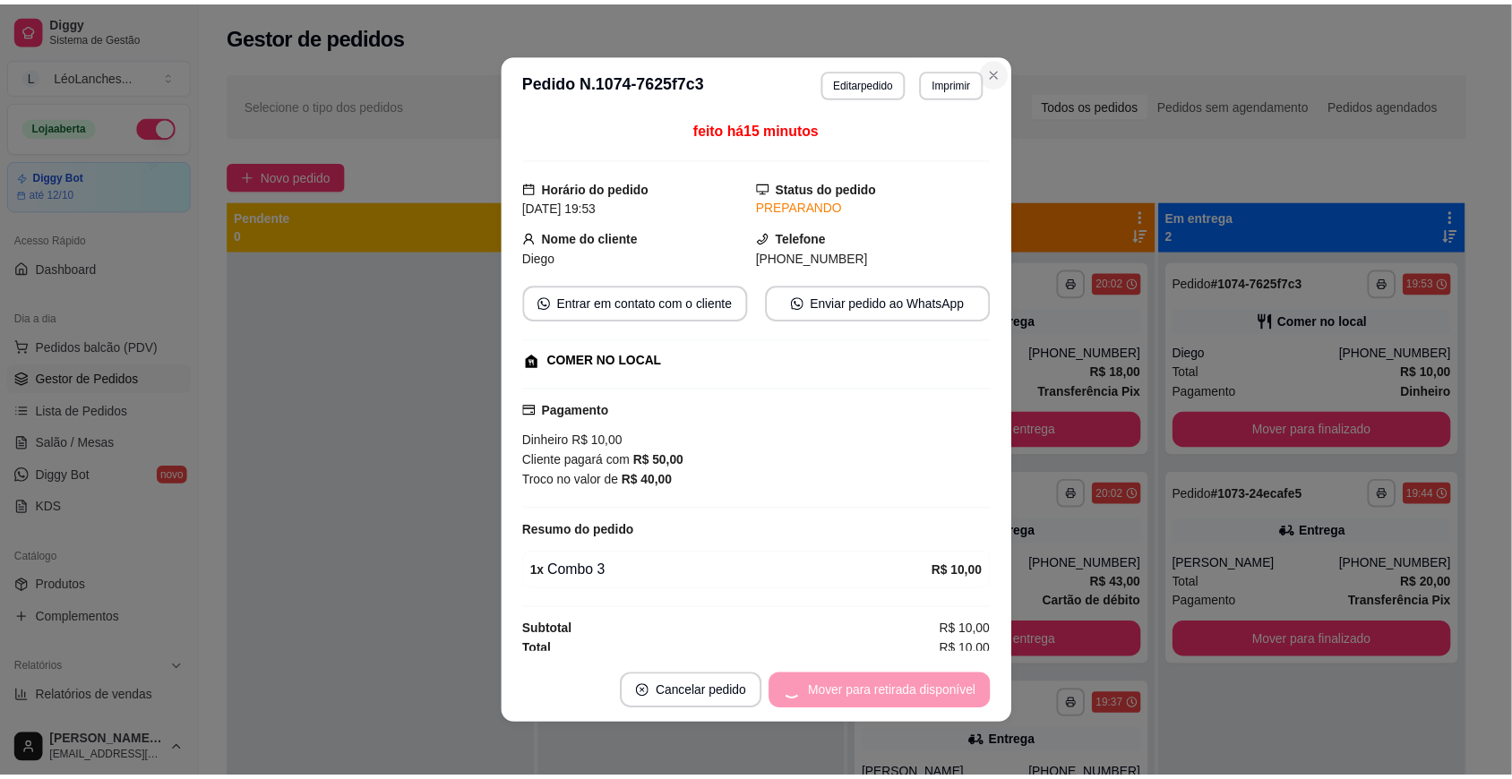
scroll to position [0, 0]
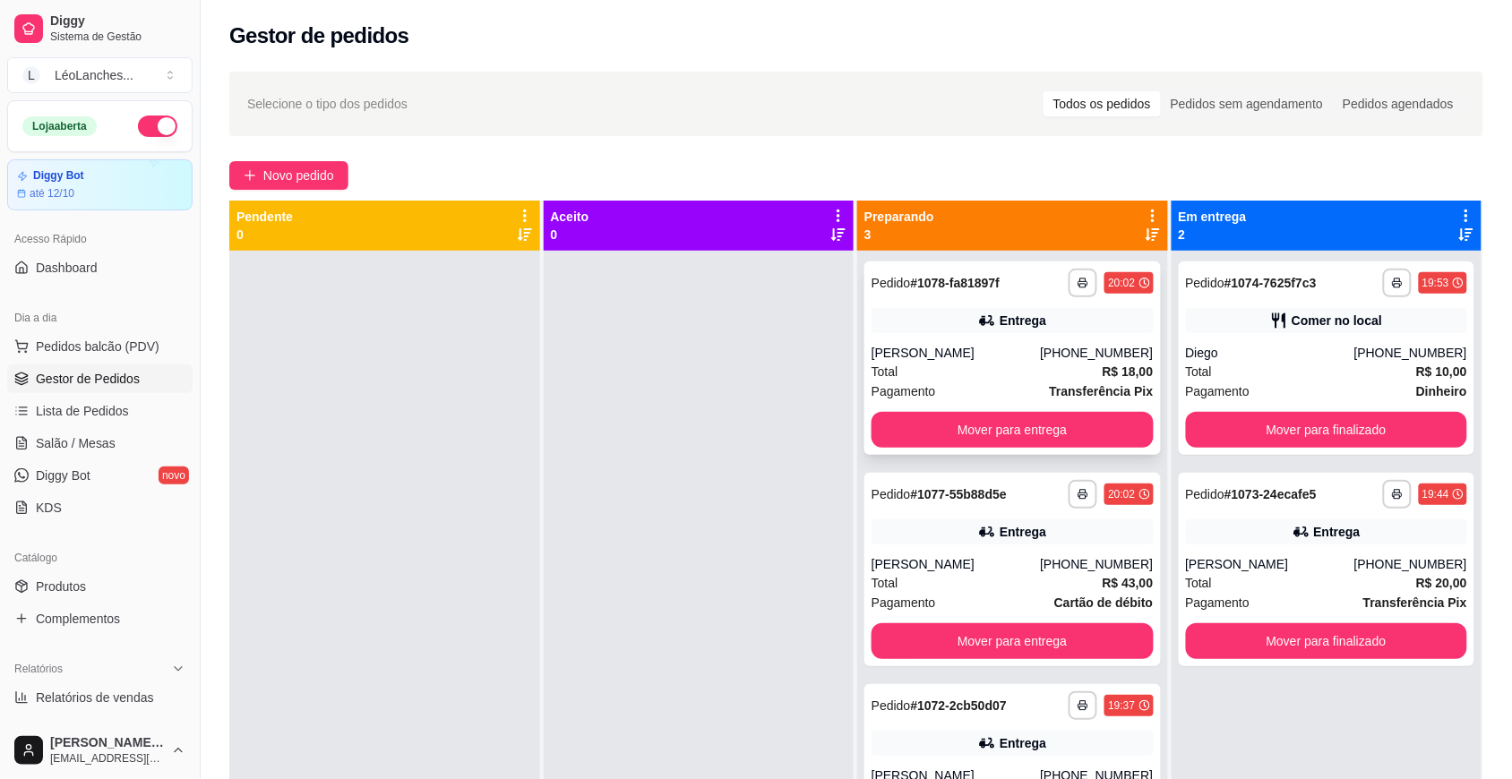
click at [958, 396] on div "Pagamento Transferência Pix" at bounding box center [1012, 392] width 282 height 20
click at [990, 571] on div "[PERSON_NAME]" at bounding box center [955, 564] width 168 height 18
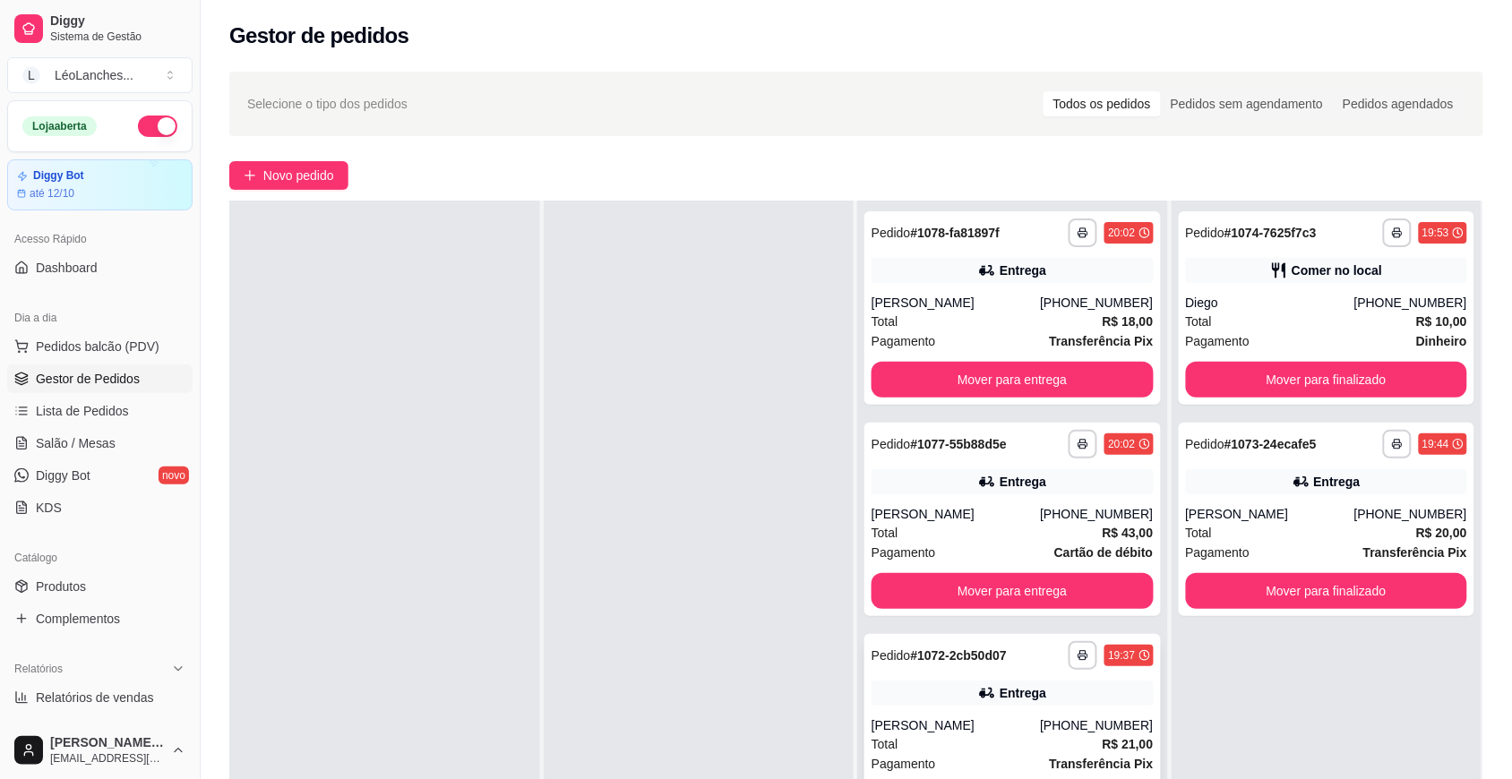
click at [1006, 734] on div "[PERSON_NAME]" at bounding box center [955, 726] width 168 height 18
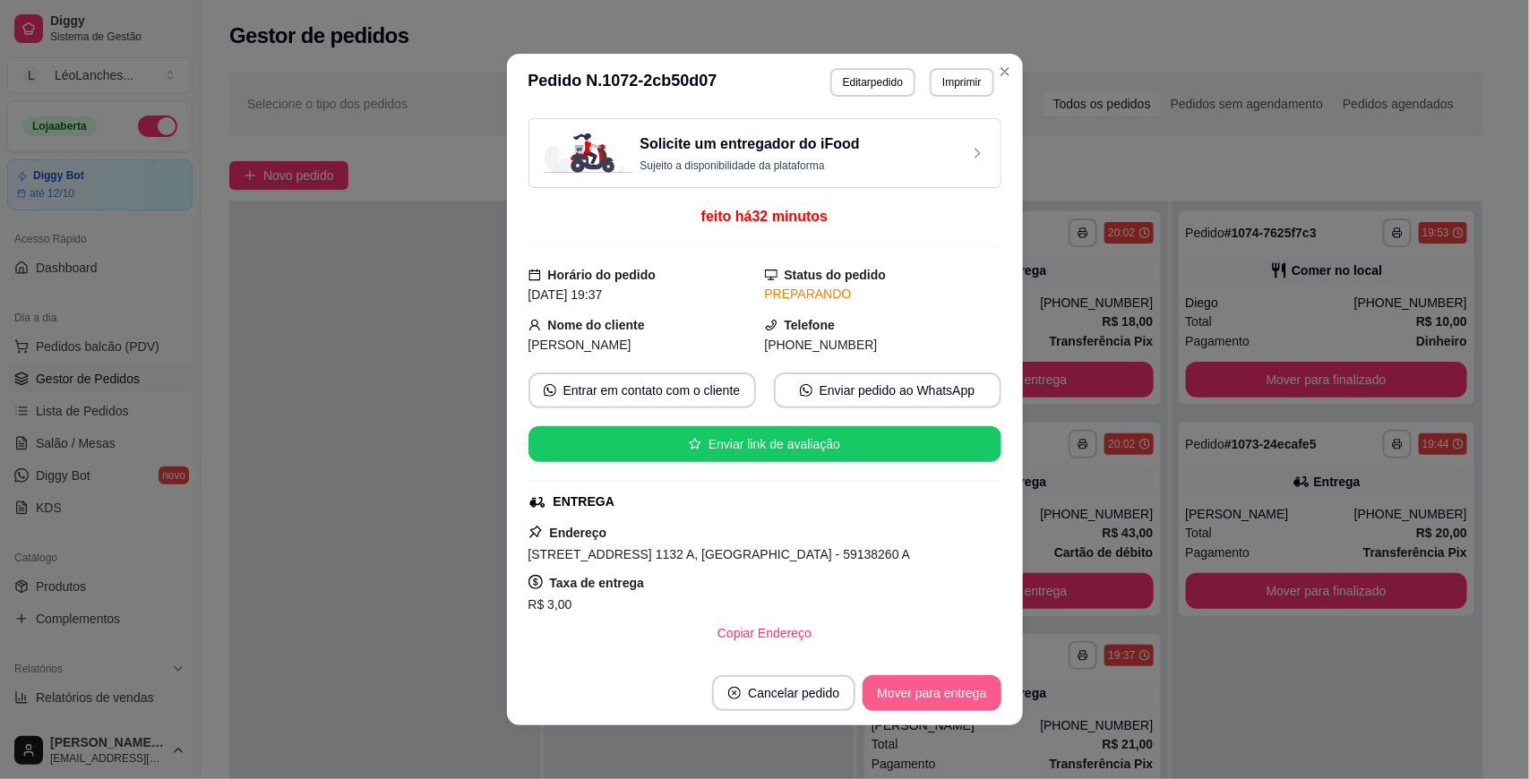
click at [939, 703] on button "Mover para entrega" at bounding box center [931, 693] width 138 height 36
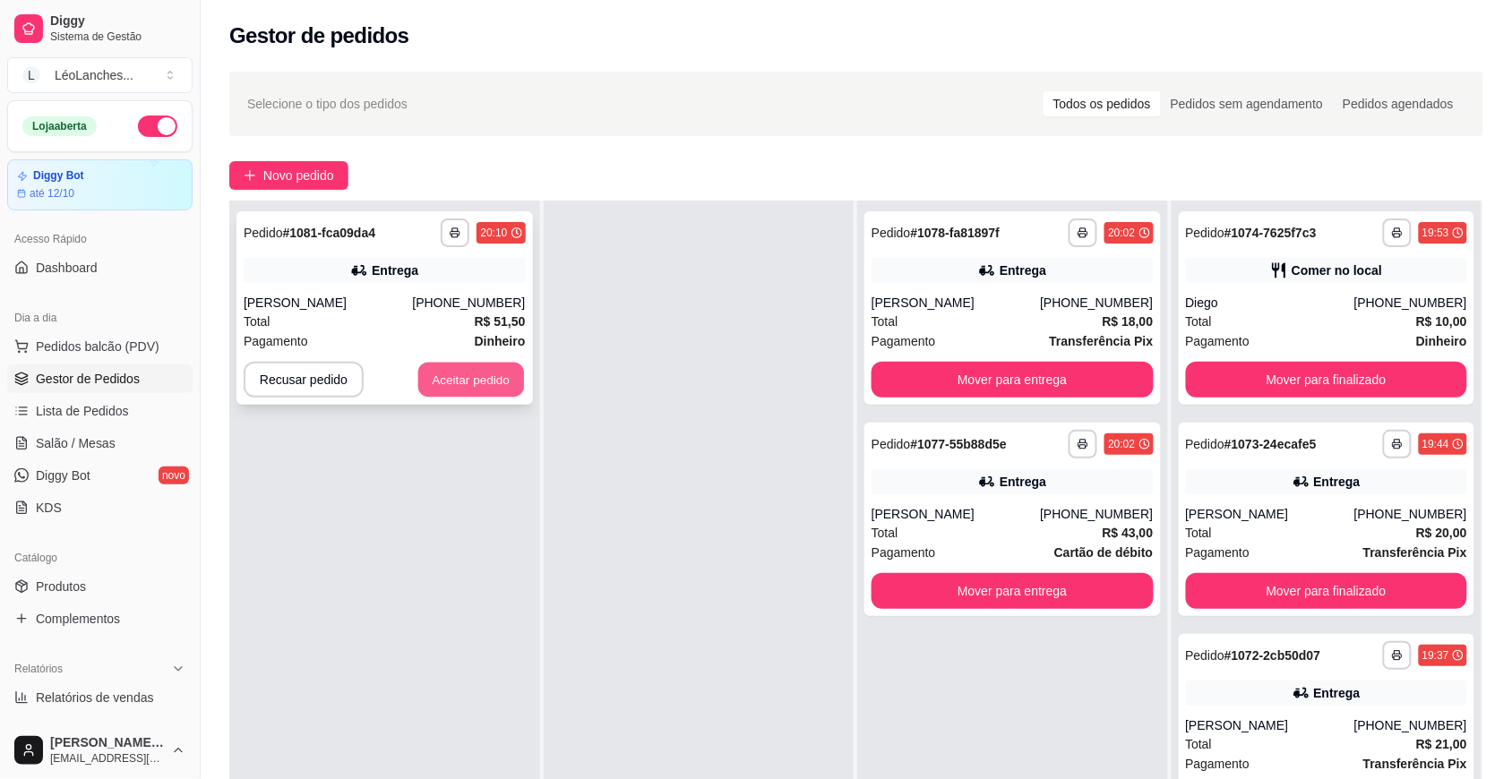
click at [461, 376] on button "Aceitar pedido" at bounding box center [471, 380] width 106 height 35
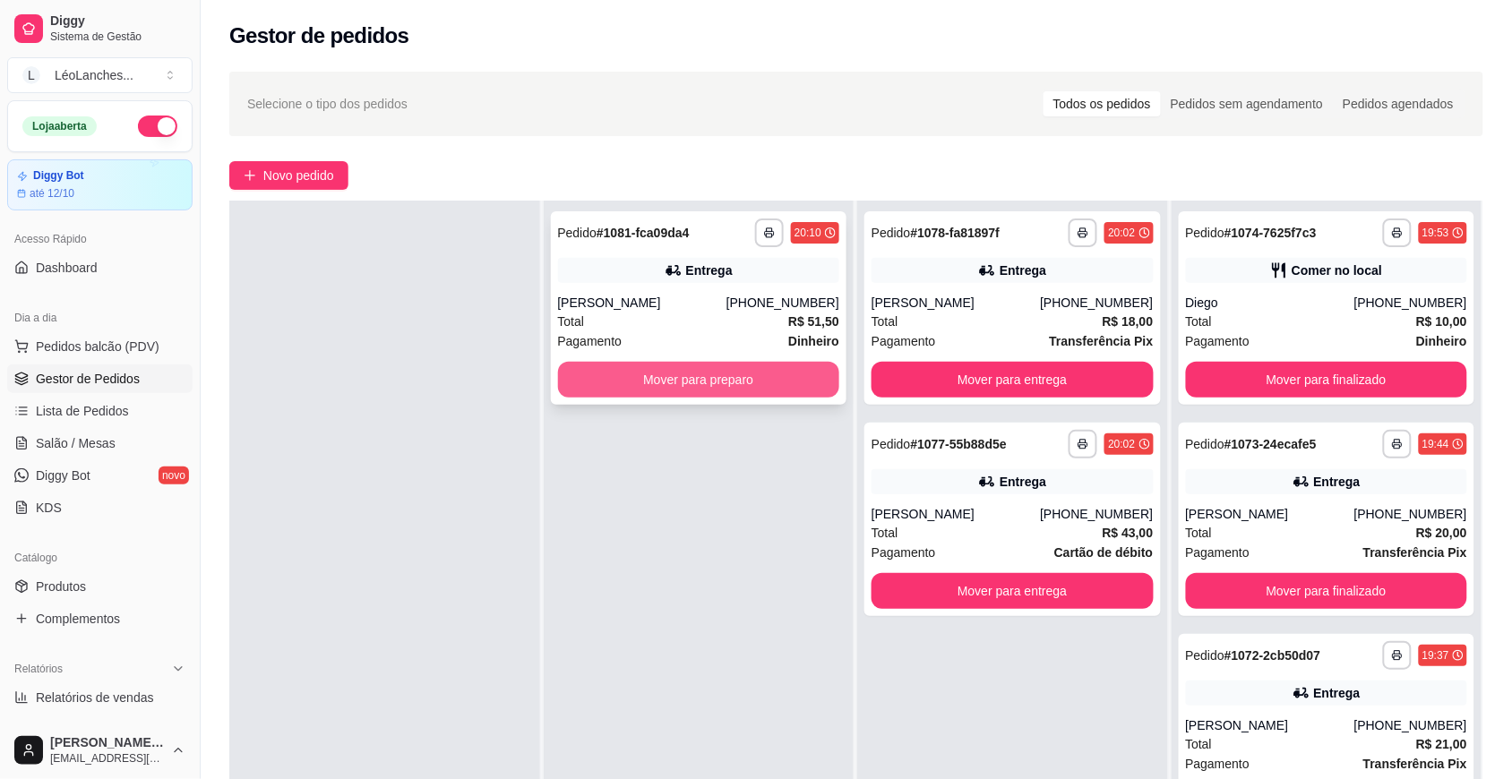
click at [700, 379] on button "Mover para preparo" at bounding box center [699, 380] width 282 height 36
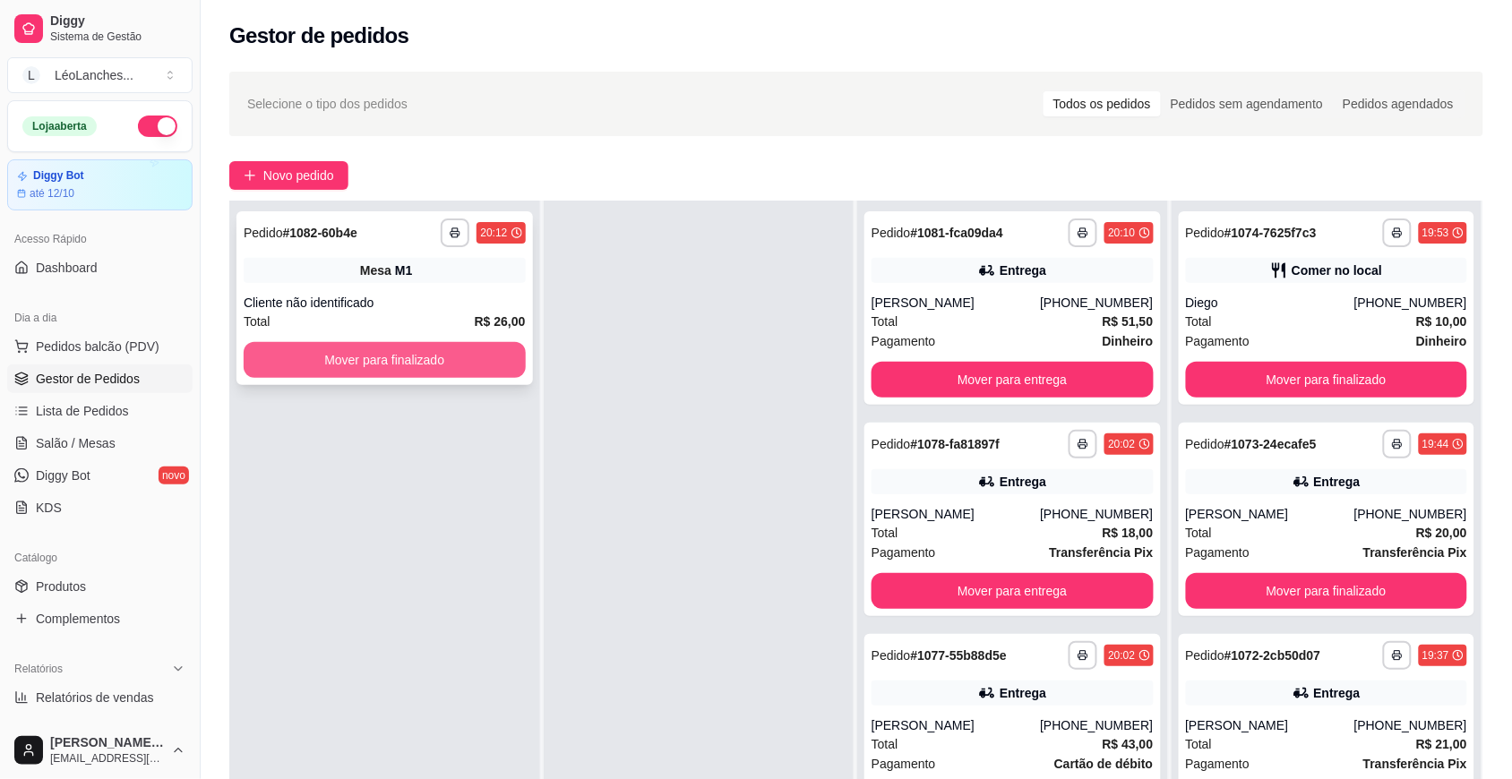
click at [476, 369] on button "Mover para finalizado" at bounding box center [385, 360] width 282 height 36
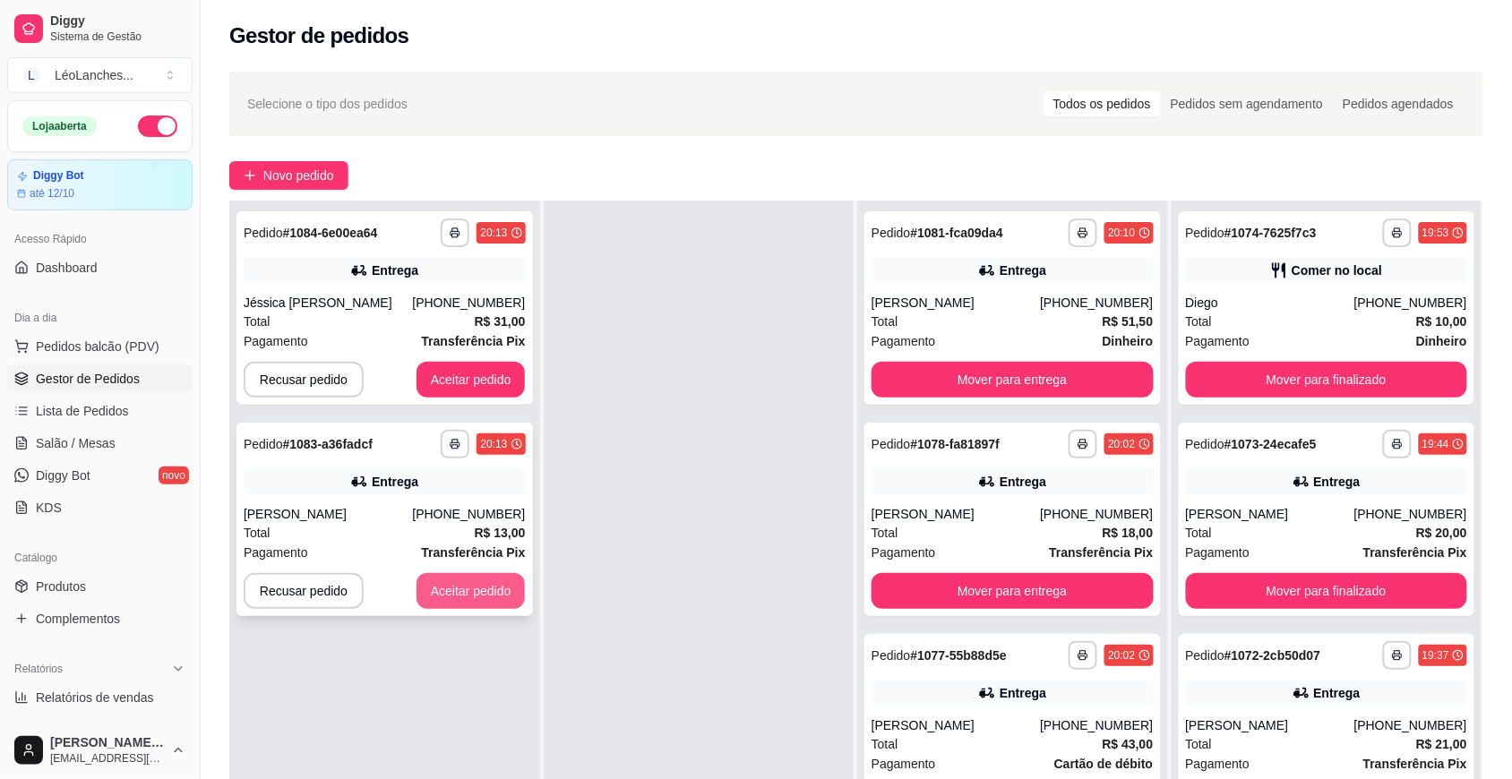
click at [503, 588] on button "Aceitar pedido" at bounding box center [470, 591] width 109 height 36
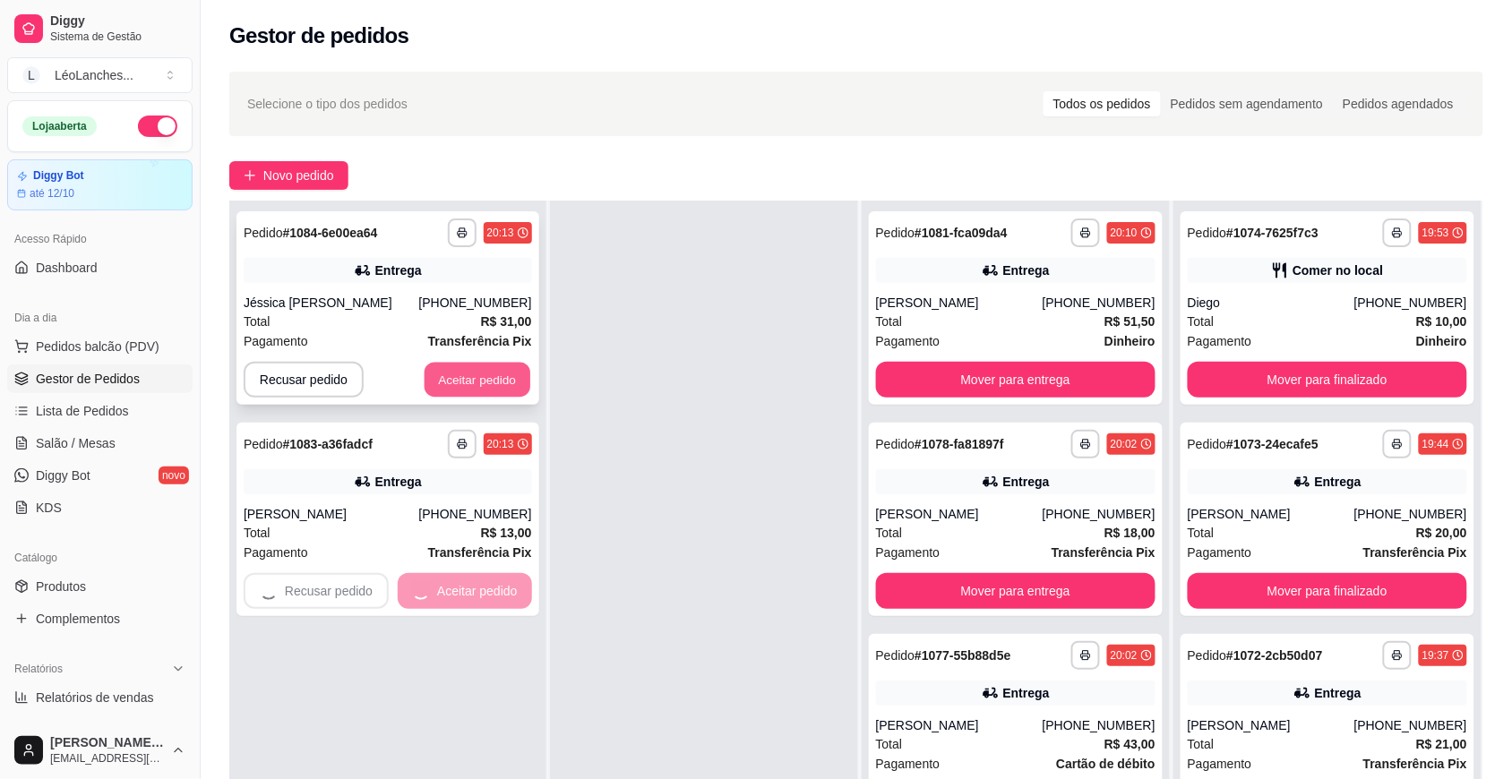
click at [500, 370] on button "Aceitar pedido" at bounding box center [478, 380] width 106 height 35
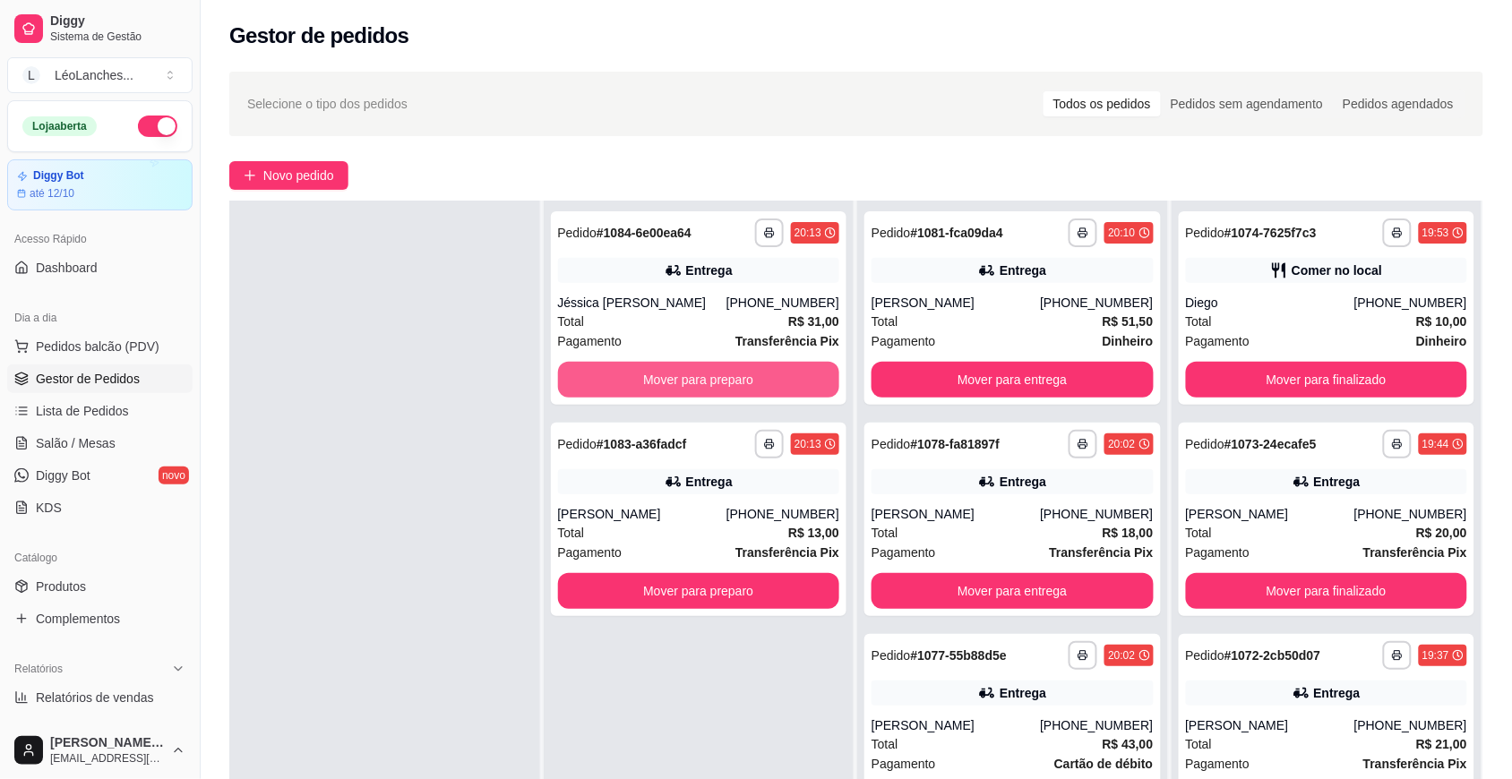
click at [696, 388] on button "Mover para preparo" at bounding box center [699, 380] width 282 height 36
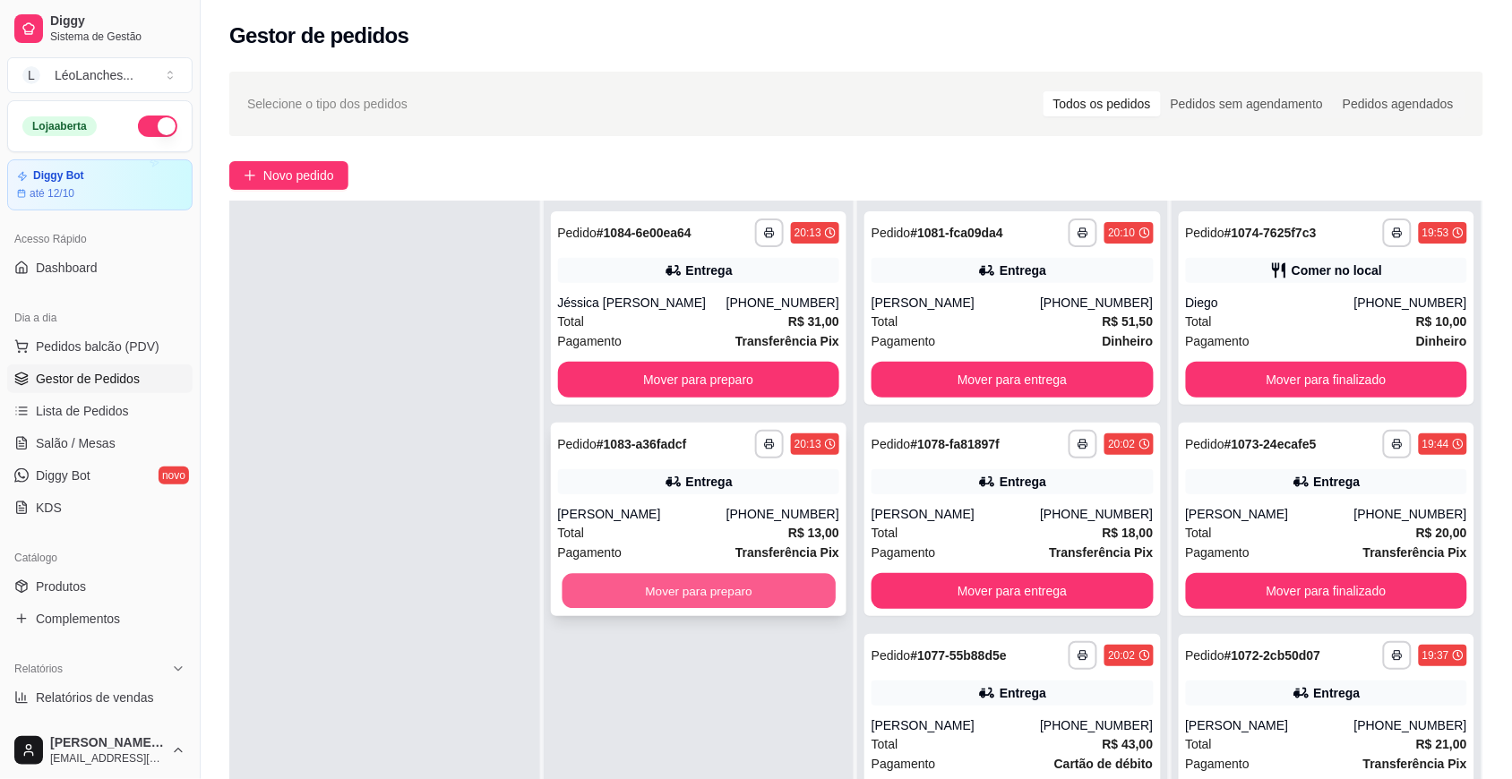
click at [744, 597] on button "Mover para preparo" at bounding box center [698, 591] width 273 height 35
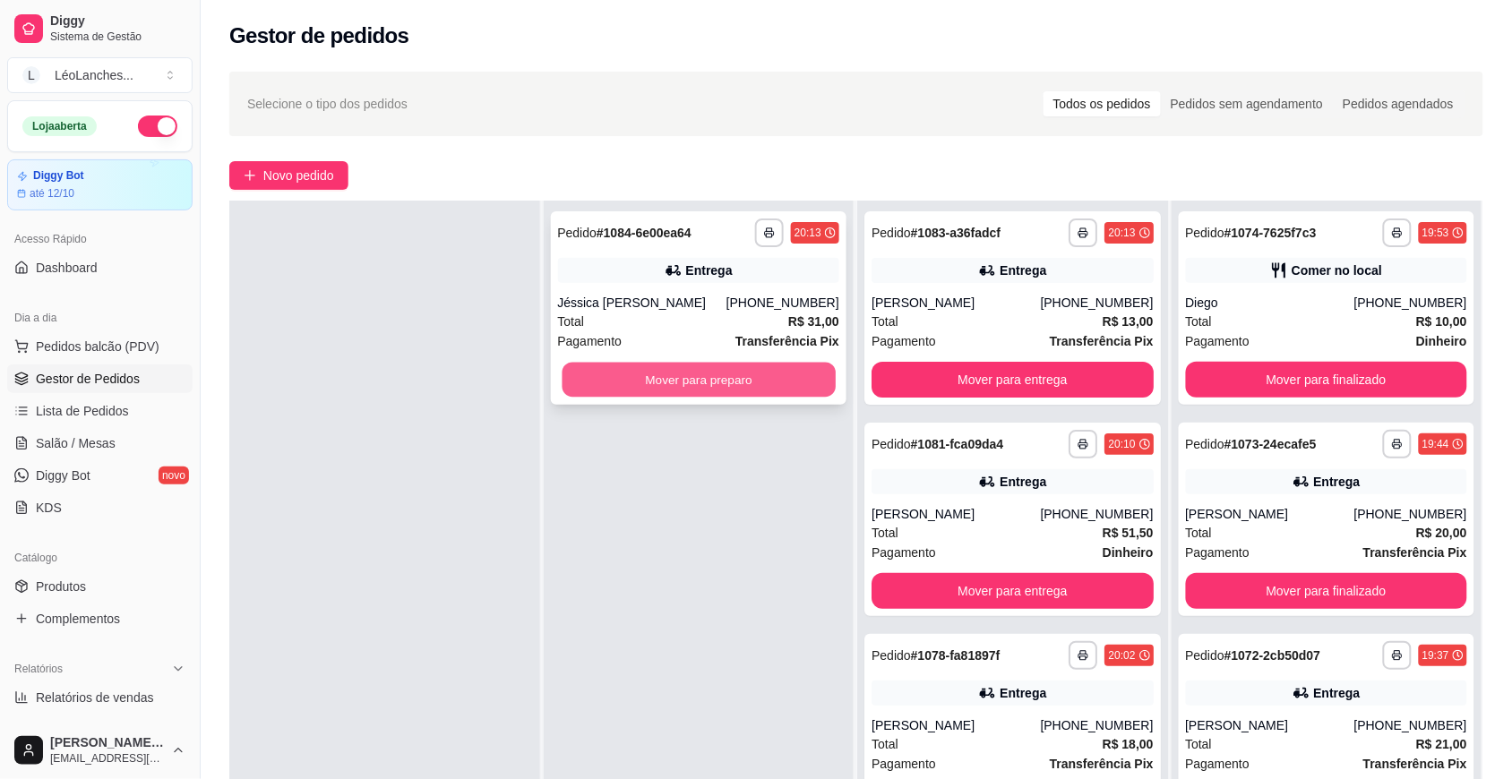
click at [703, 370] on button "Mover para preparo" at bounding box center [698, 380] width 273 height 35
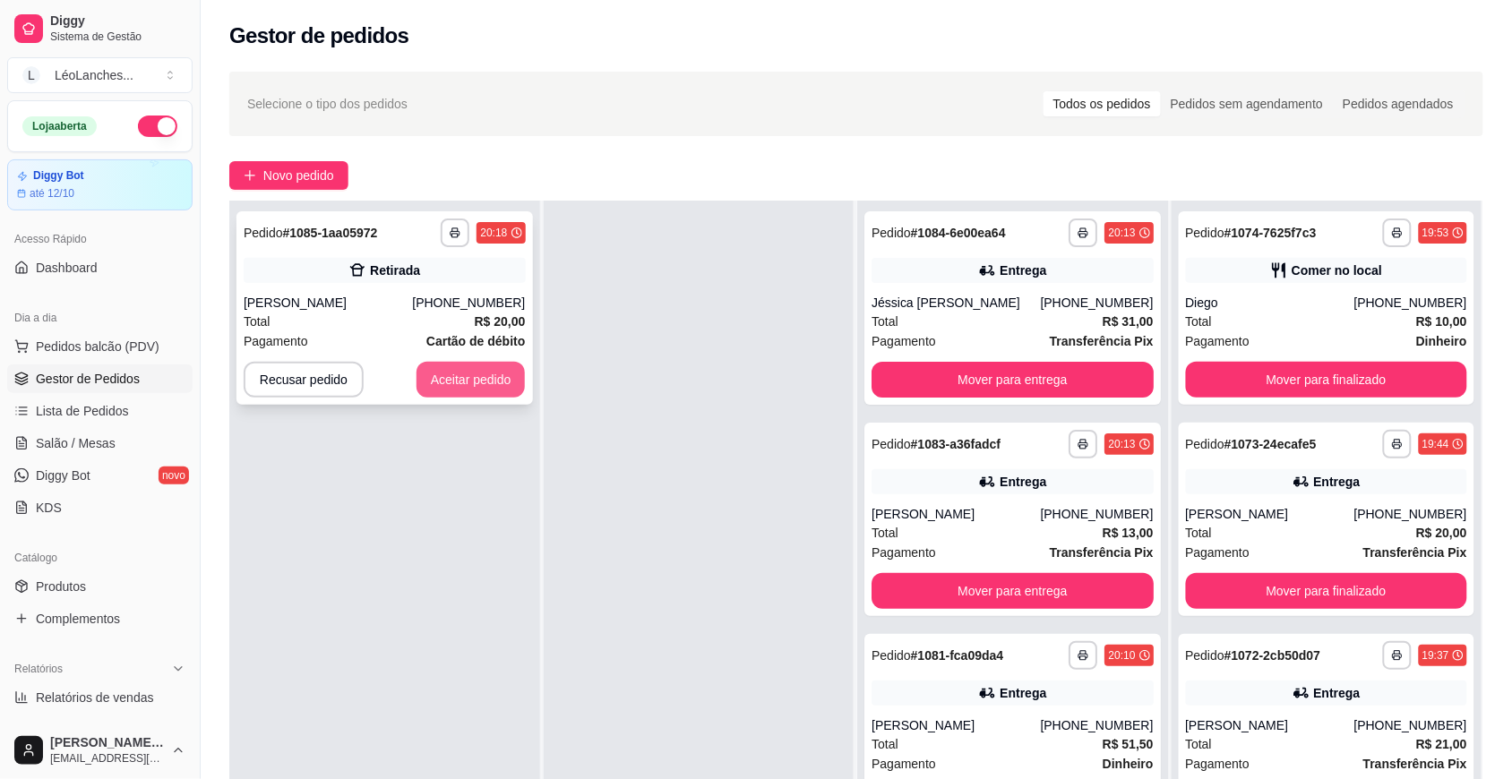
click at [497, 369] on button "Aceitar pedido" at bounding box center [470, 380] width 109 height 36
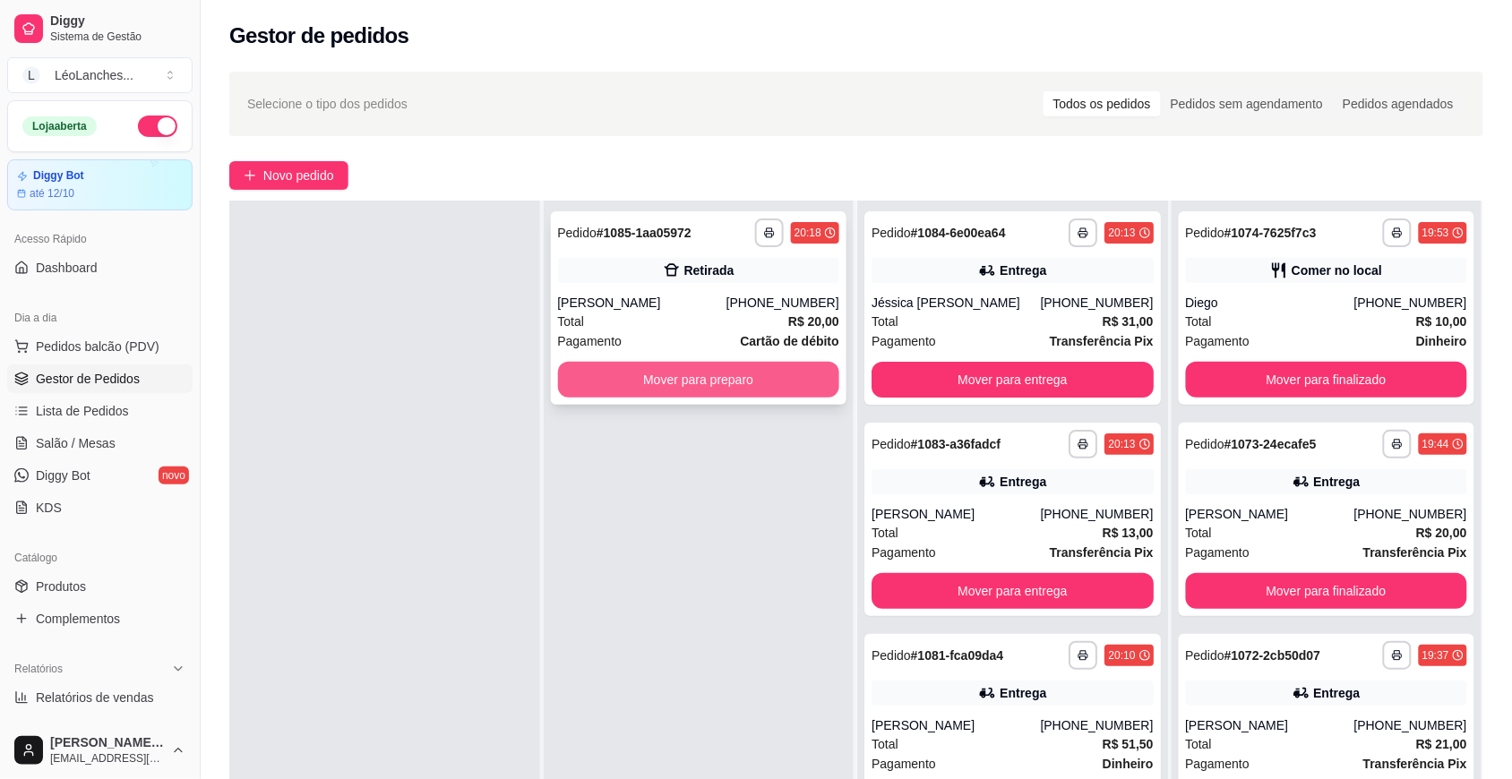
click at [695, 378] on button "Mover para preparo" at bounding box center [699, 380] width 282 height 36
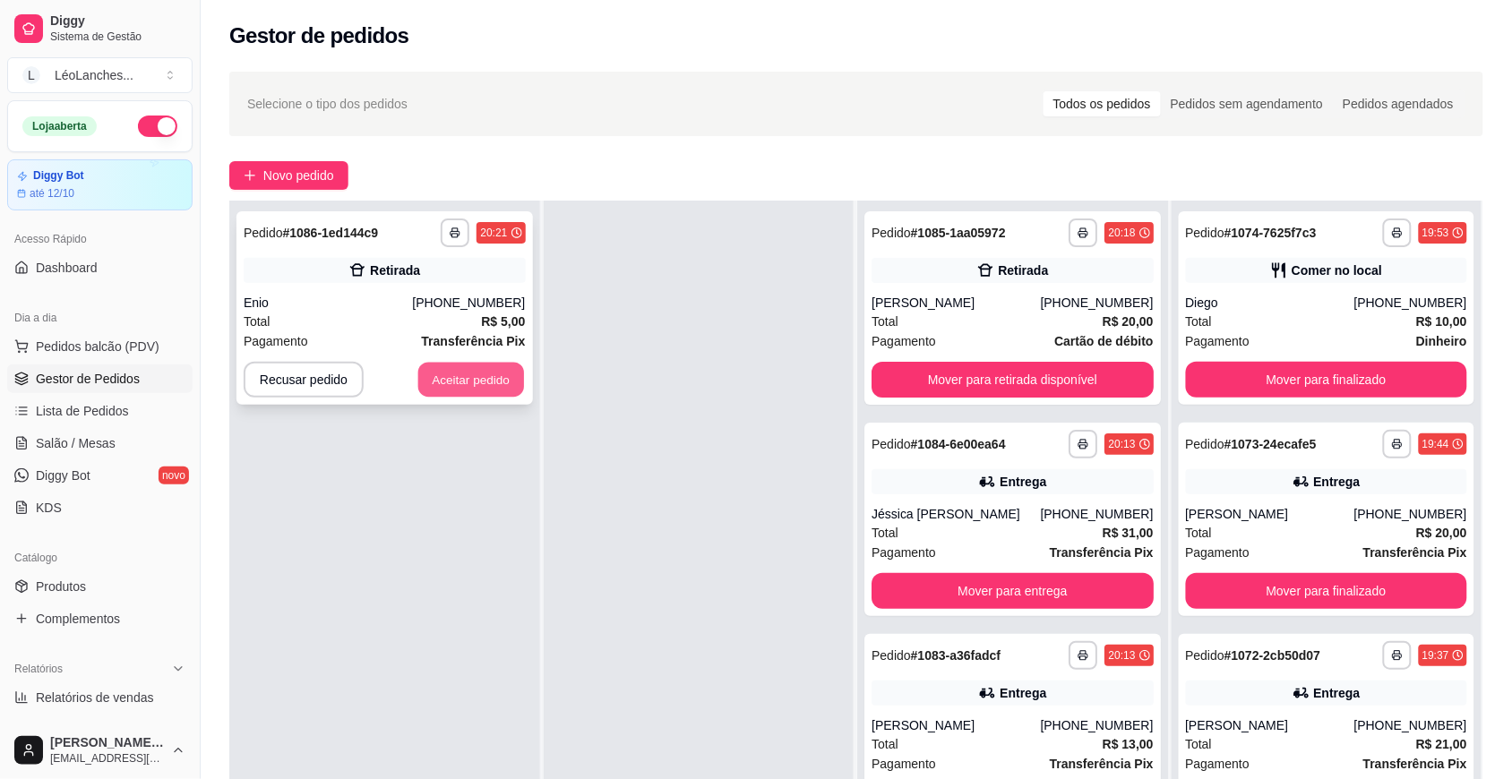
click at [515, 390] on button "Aceitar pedido" at bounding box center [471, 380] width 106 height 35
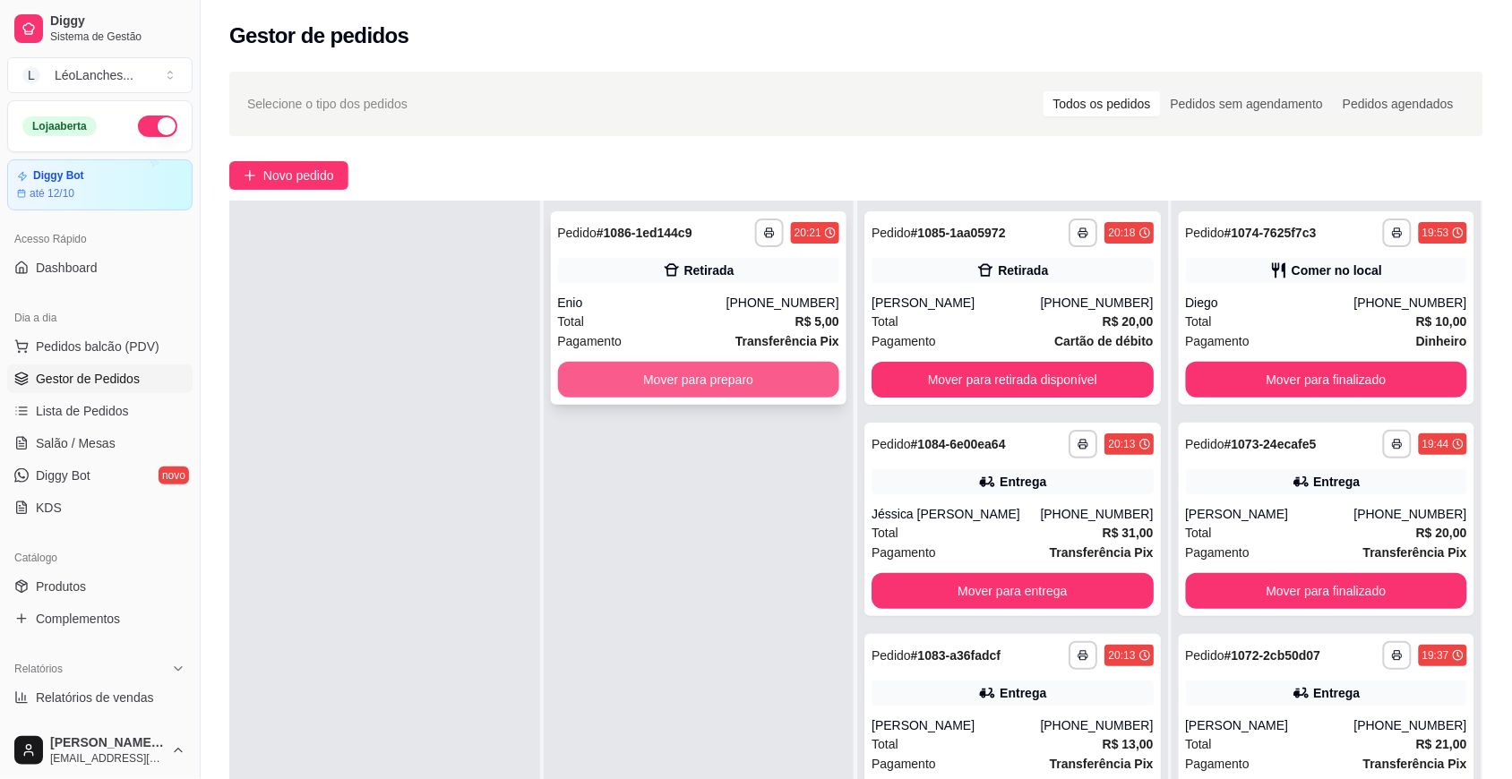
click at [782, 370] on button "Mover para preparo" at bounding box center [699, 380] width 282 height 36
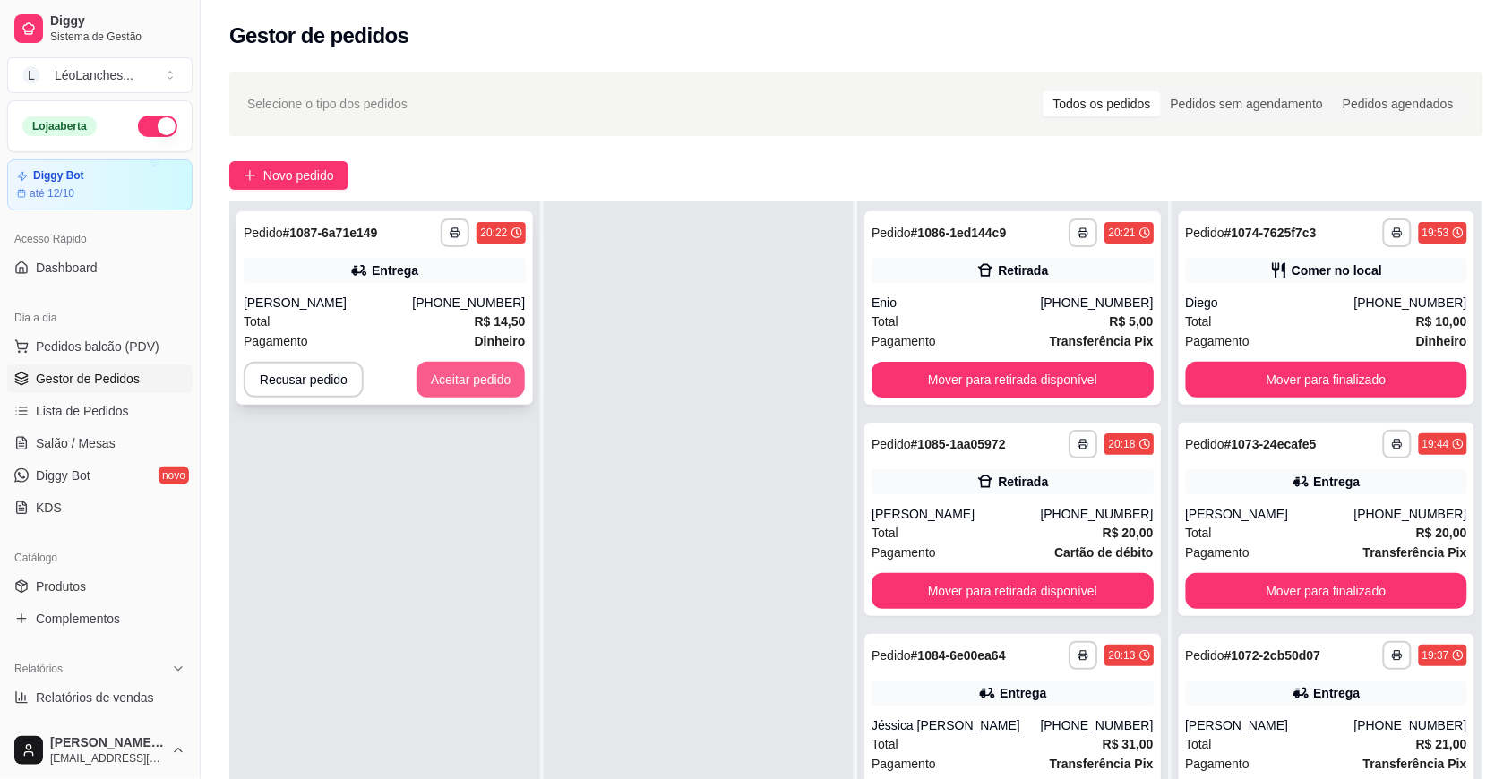
click at [480, 374] on button "Aceitar pedido" at bounding box center [470, 380] width 109 height 36
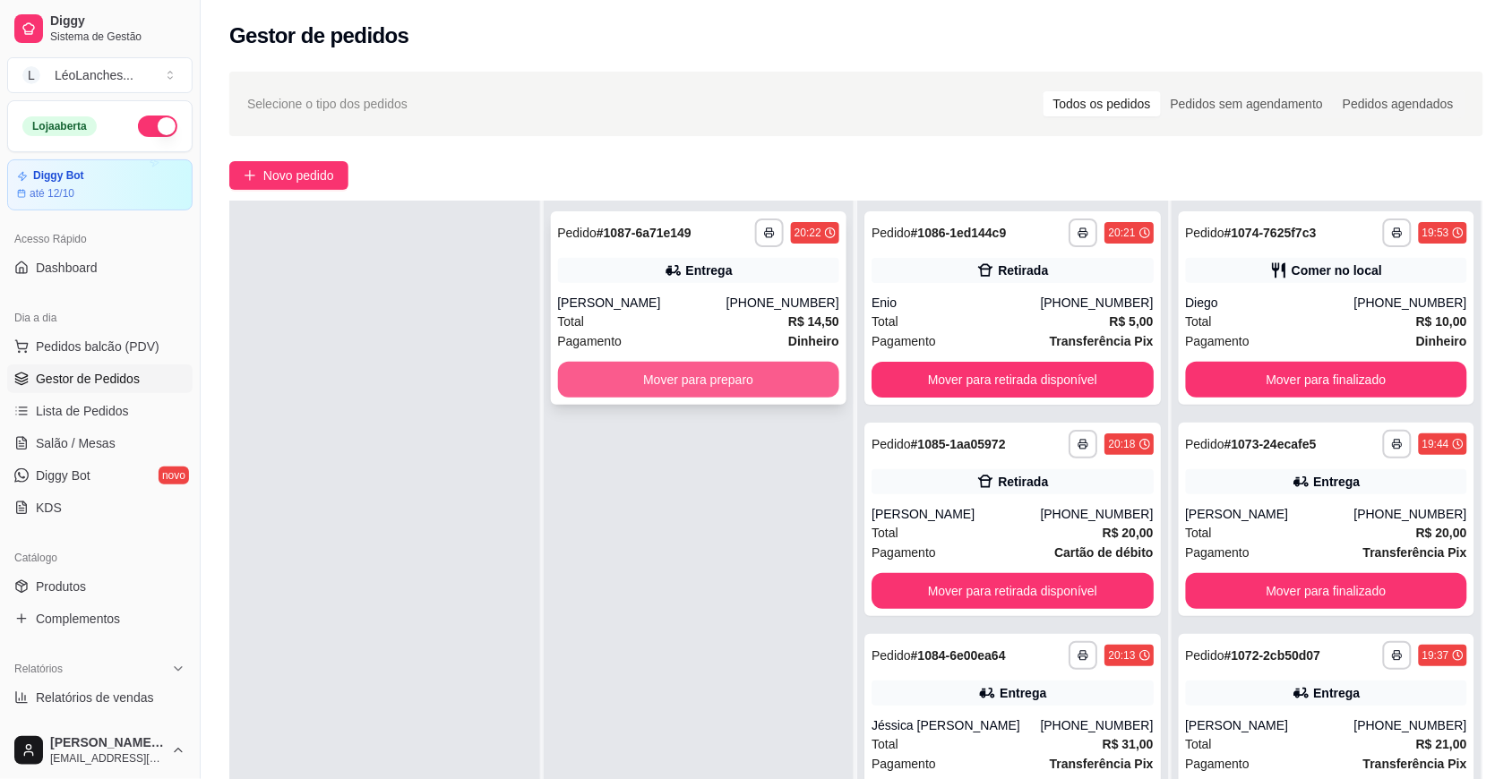
click at [802, 387] on button "Mover para preparo" at bounding box center [699, 380] width 282 height 36
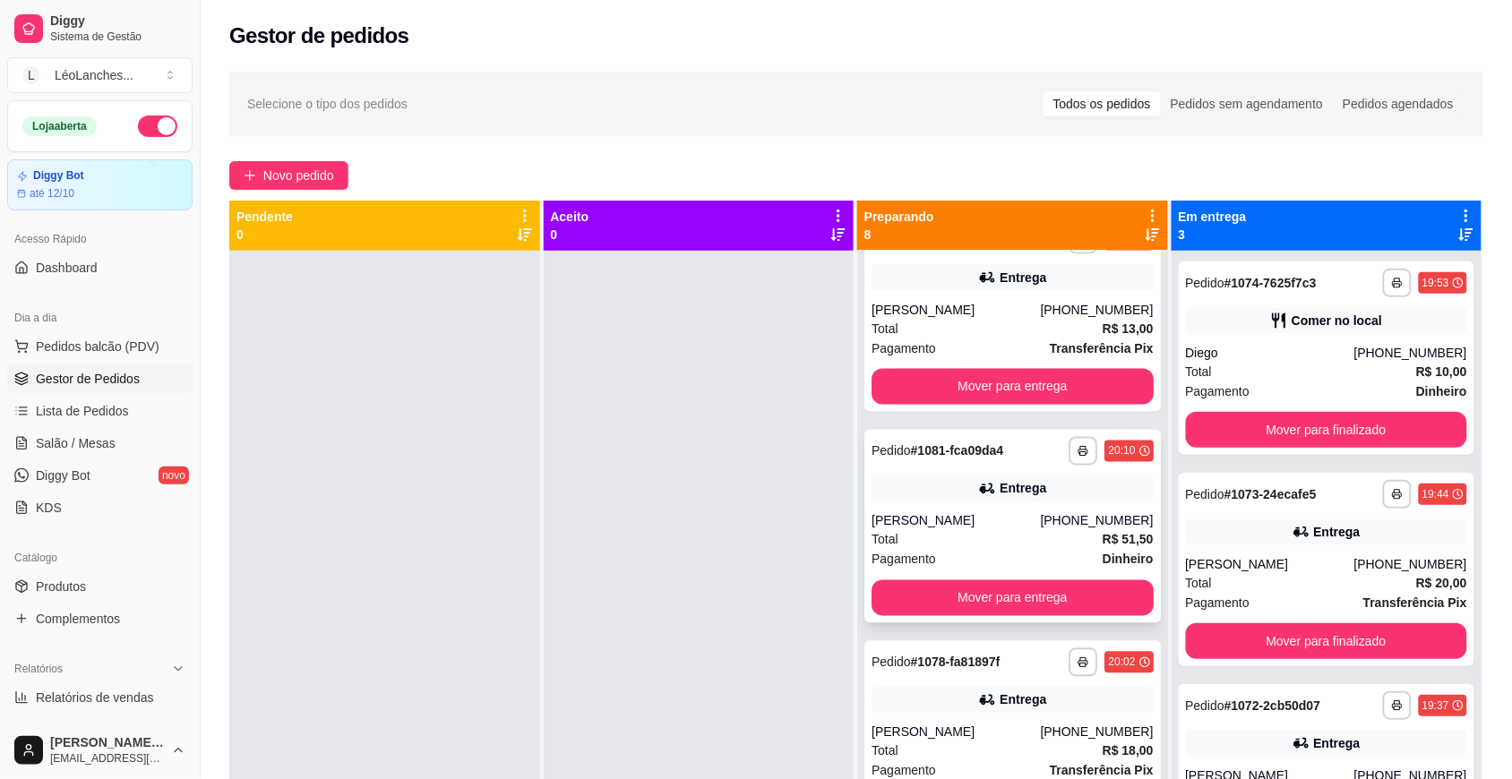
scroll to position [929, 0]
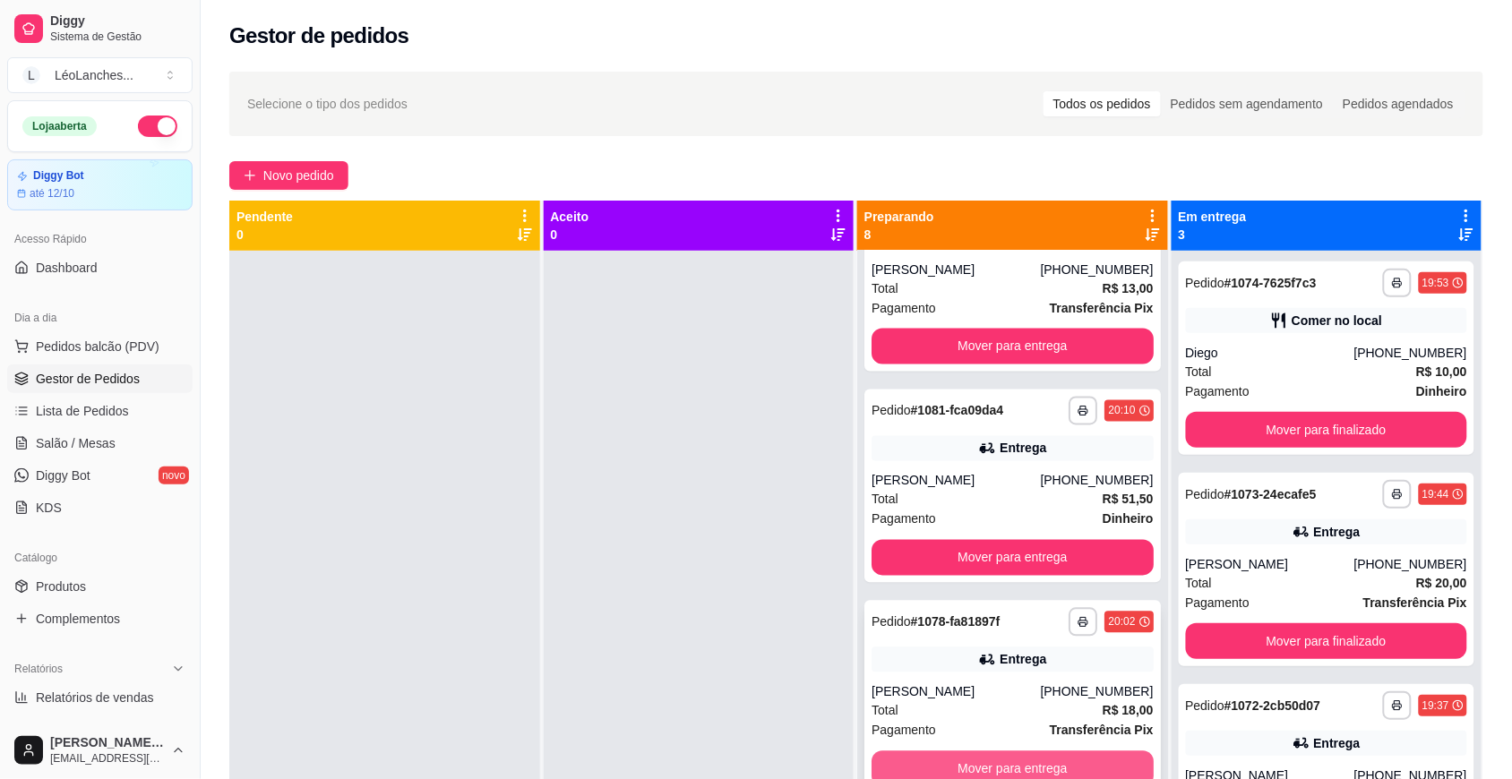
click at [1060, 766] on button "Mover para entrega" at bounding box center [1012, 769] width 282 height 36
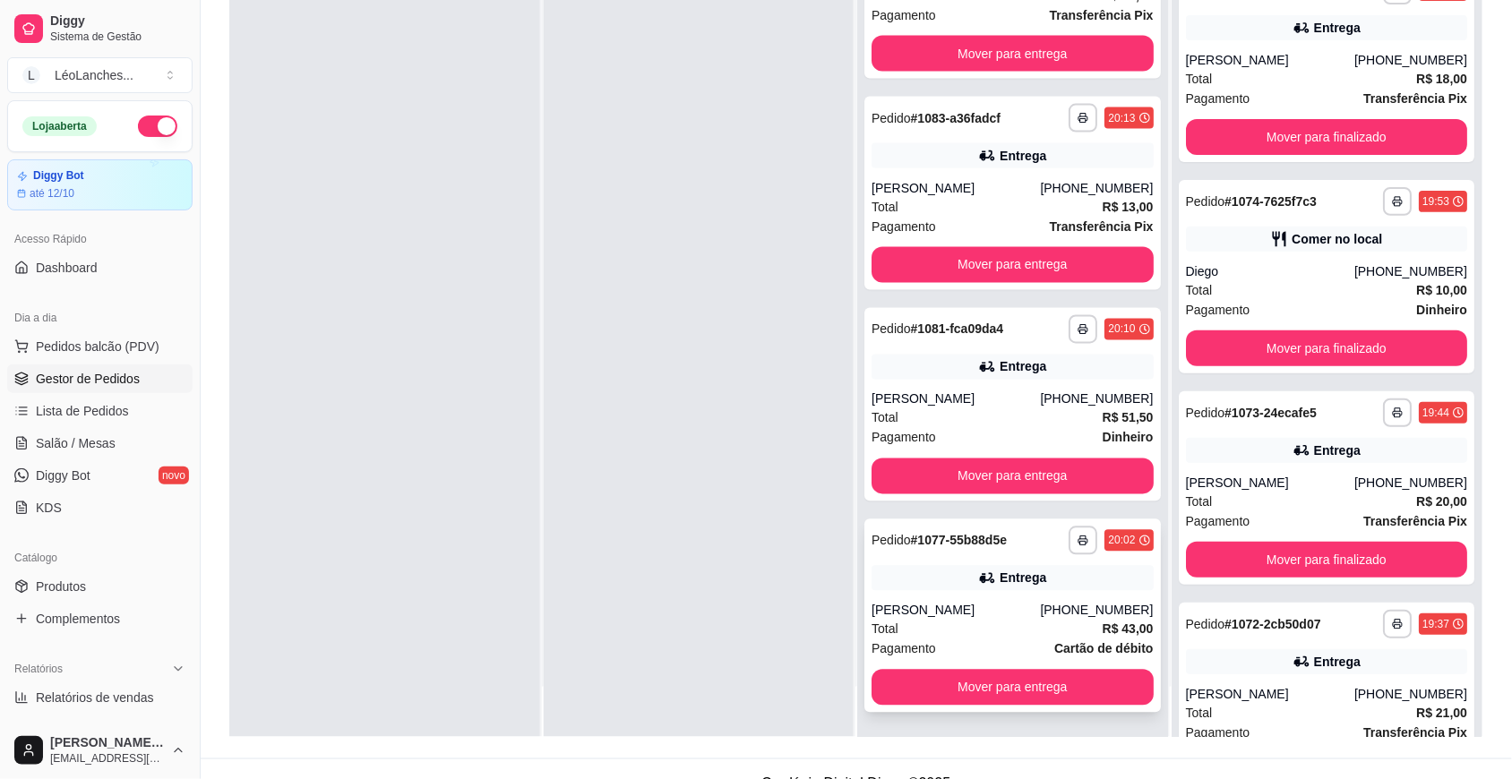
scroll to position [273, 0]
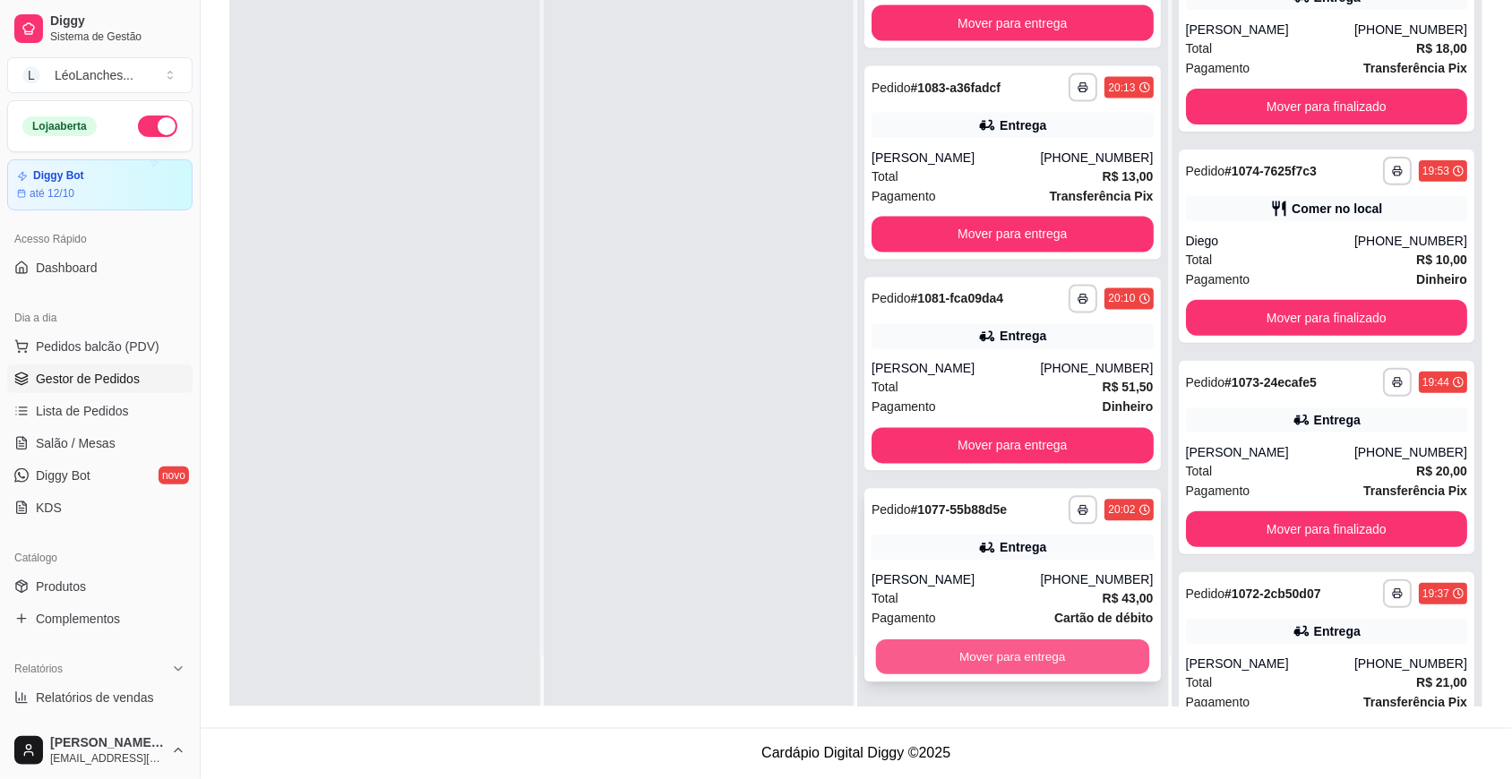
click at [1099, 667] on button "Mover para entrega" at bounding box center [1012, 657] width 273 height 35
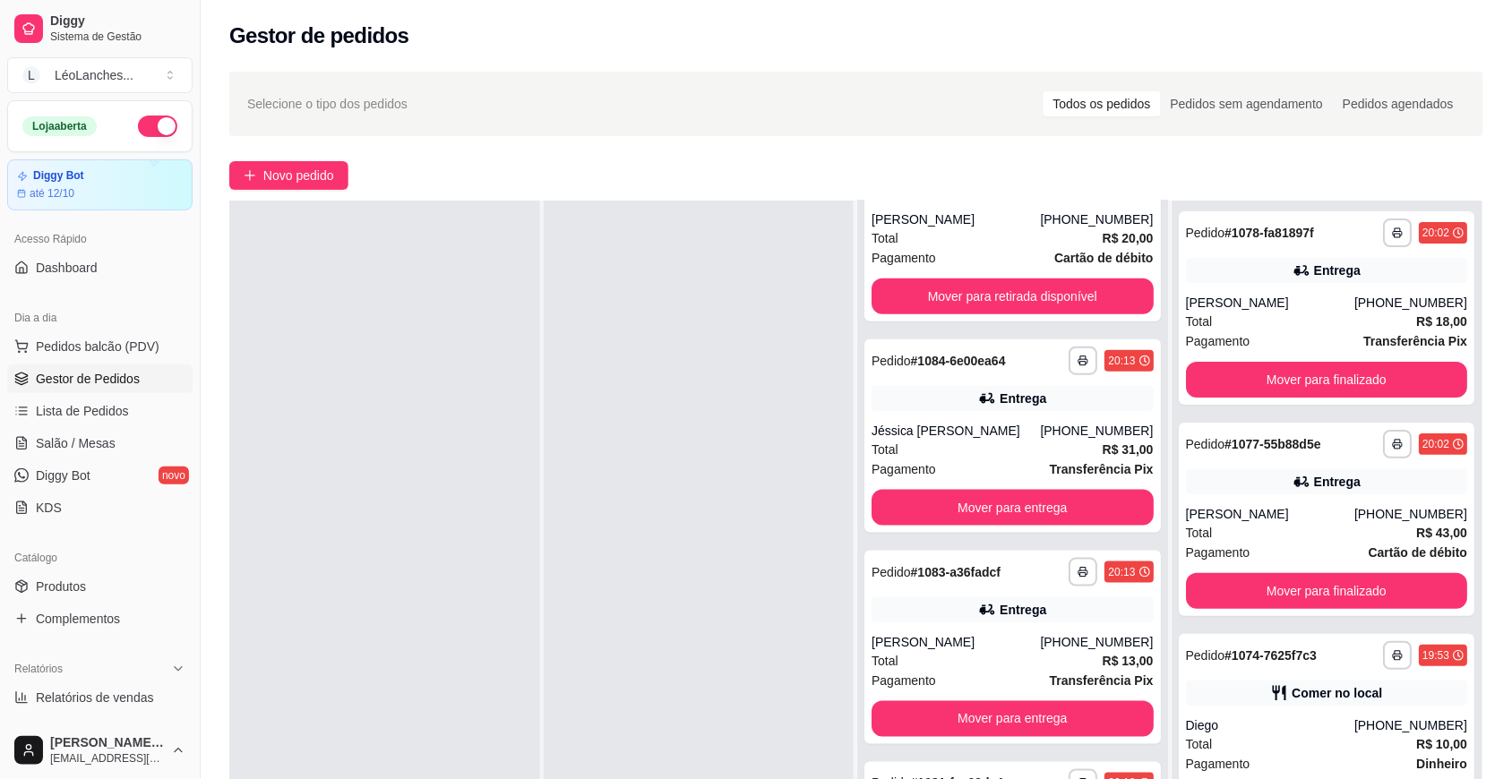
scroll to position [144, 0]
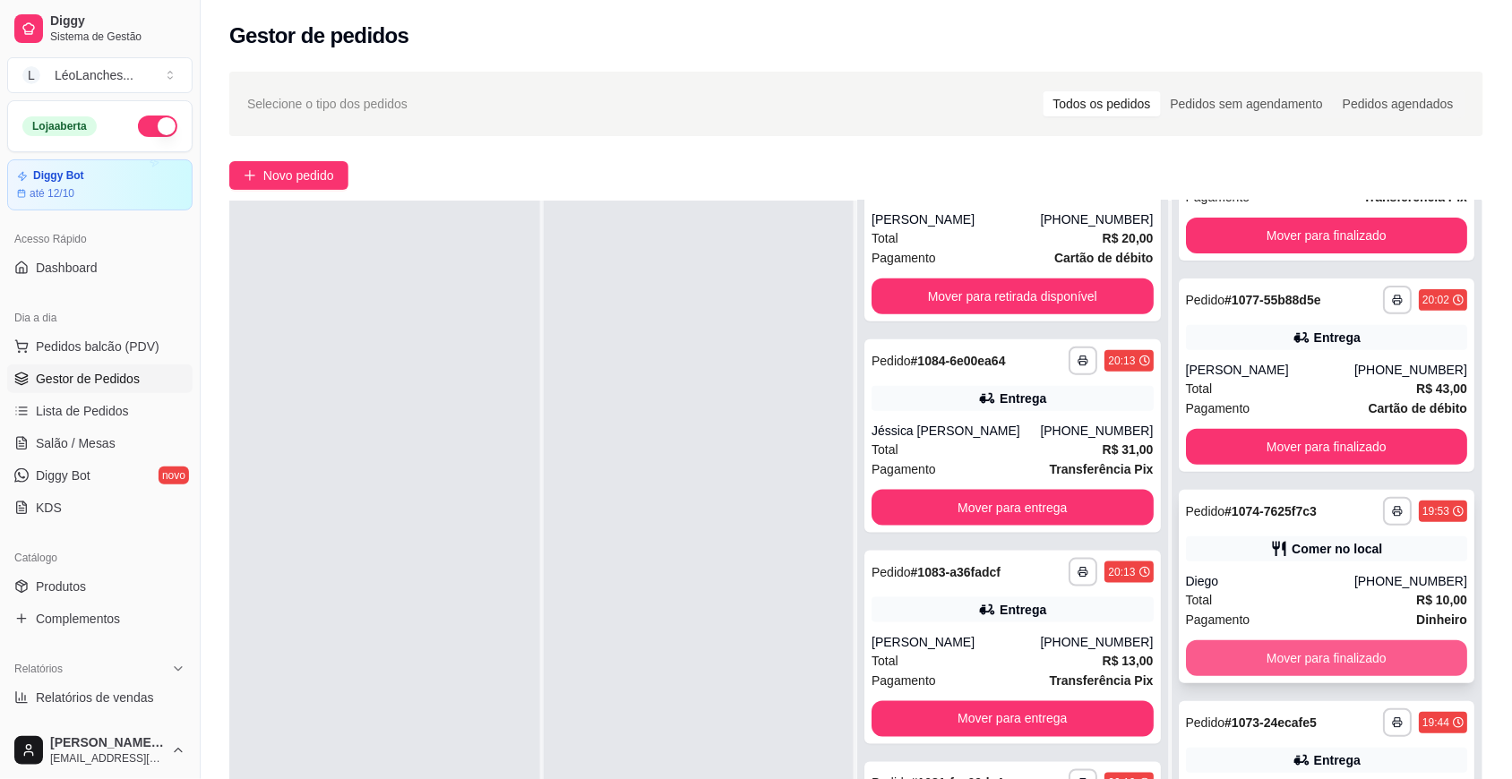
click at [1393, 648] on button "Mover para finalizado" at bounding box center [1327, 658] width 282 height 36
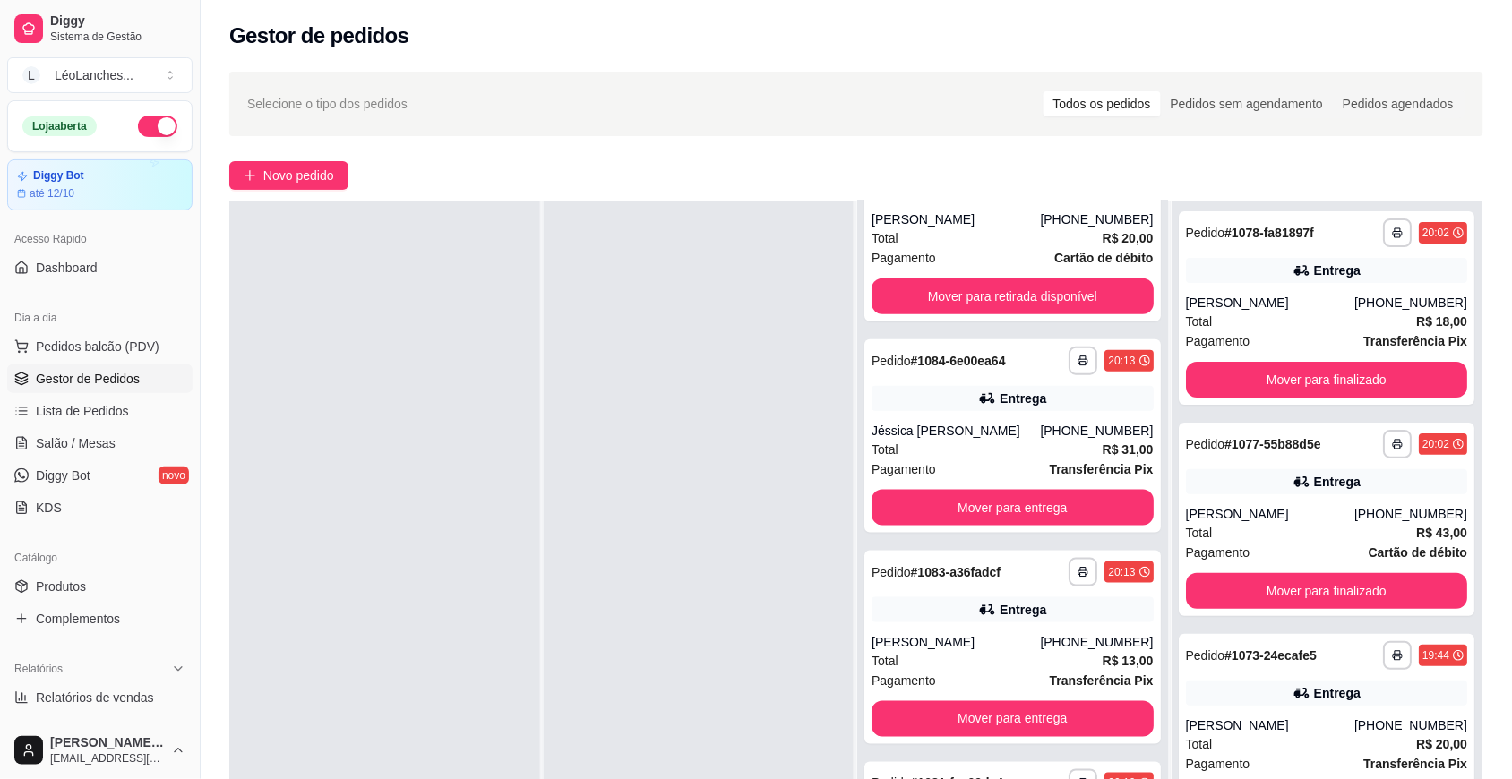
scroll to position [101, 0]
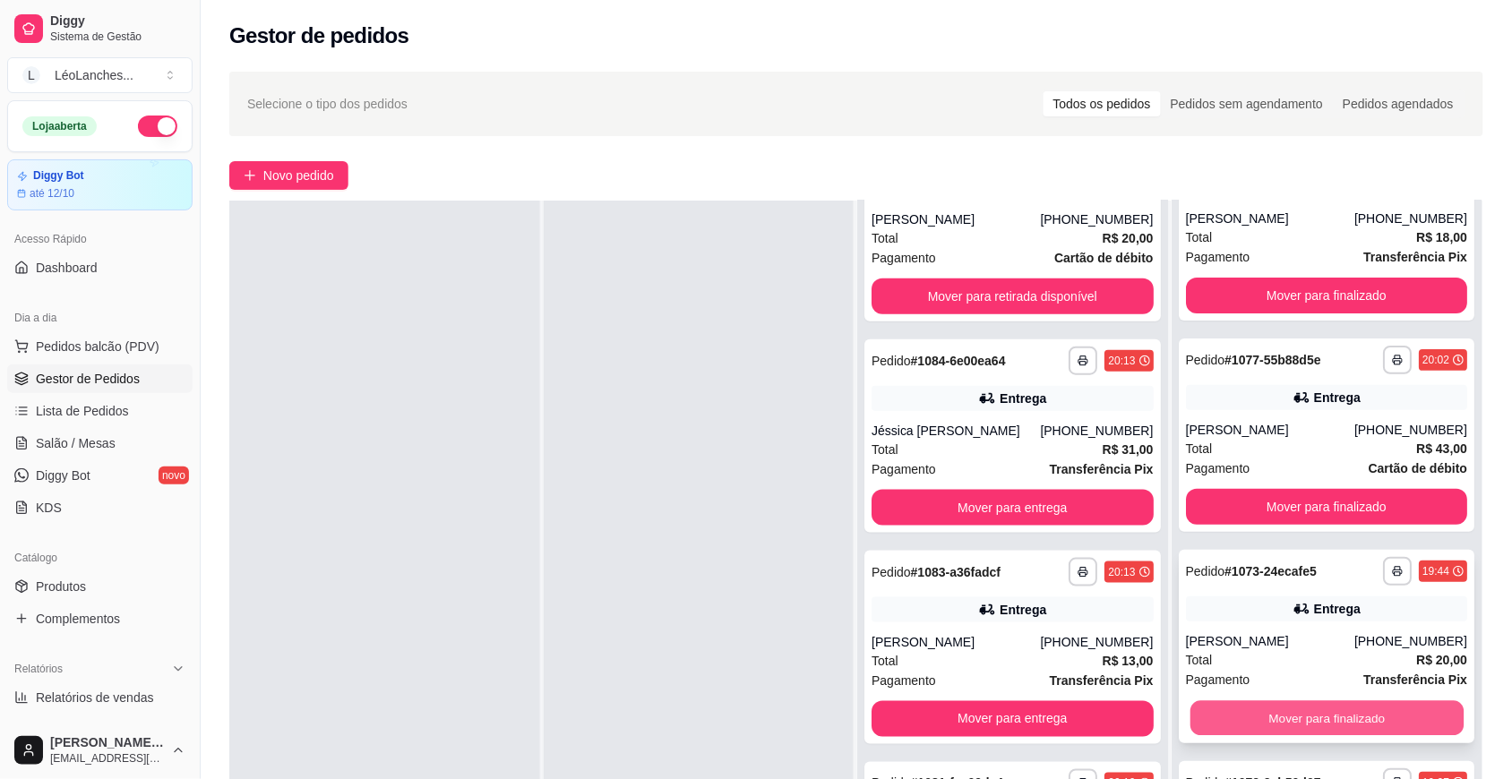
click at [1404, 704] on button "Mover para finalizado" at bounding box center [1325, 718] width 273 height 35
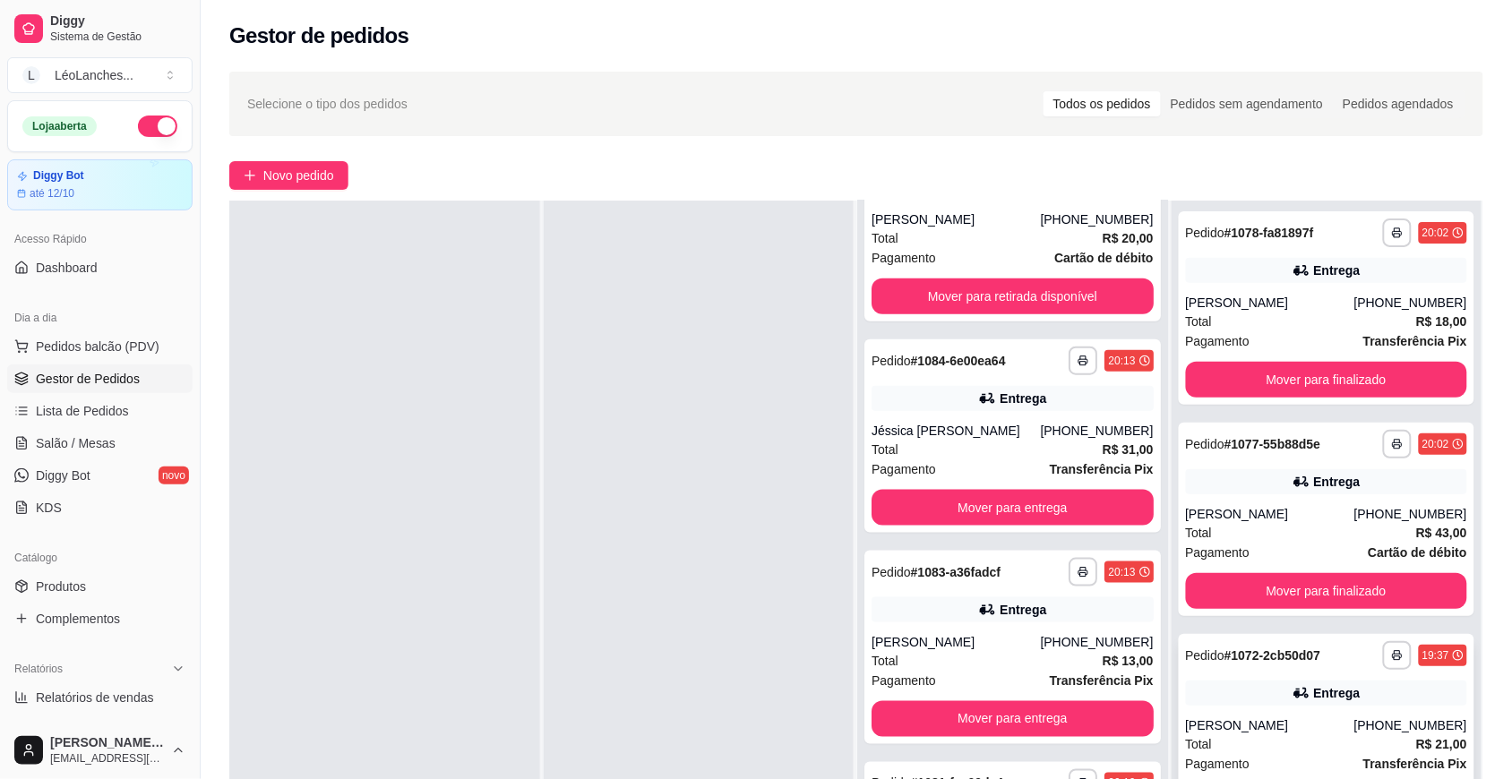
scroll to position [273, 0]
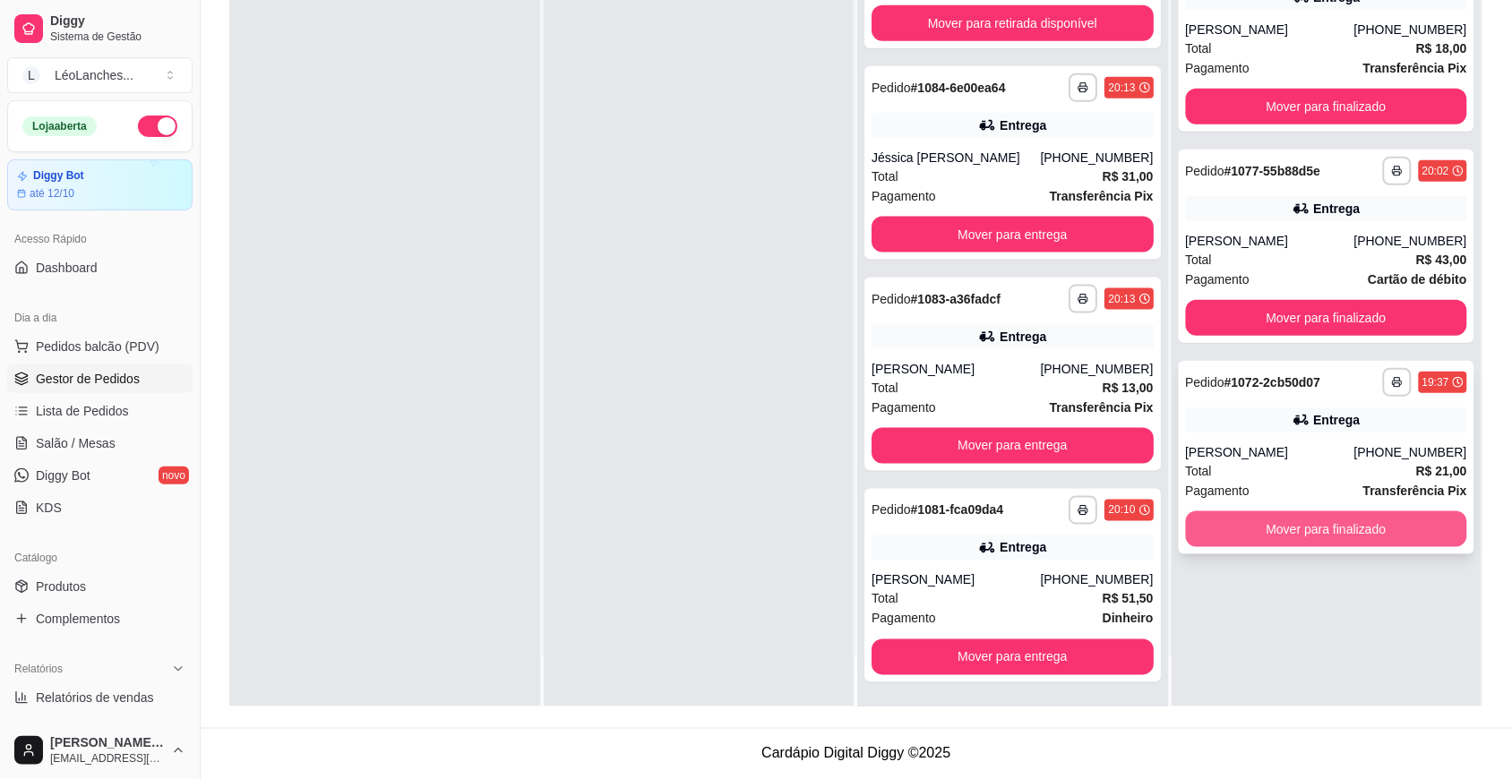
click at [1418, 544] on button "Mover para finalizado" at bounding box center [1327, 529] width 282 height 36
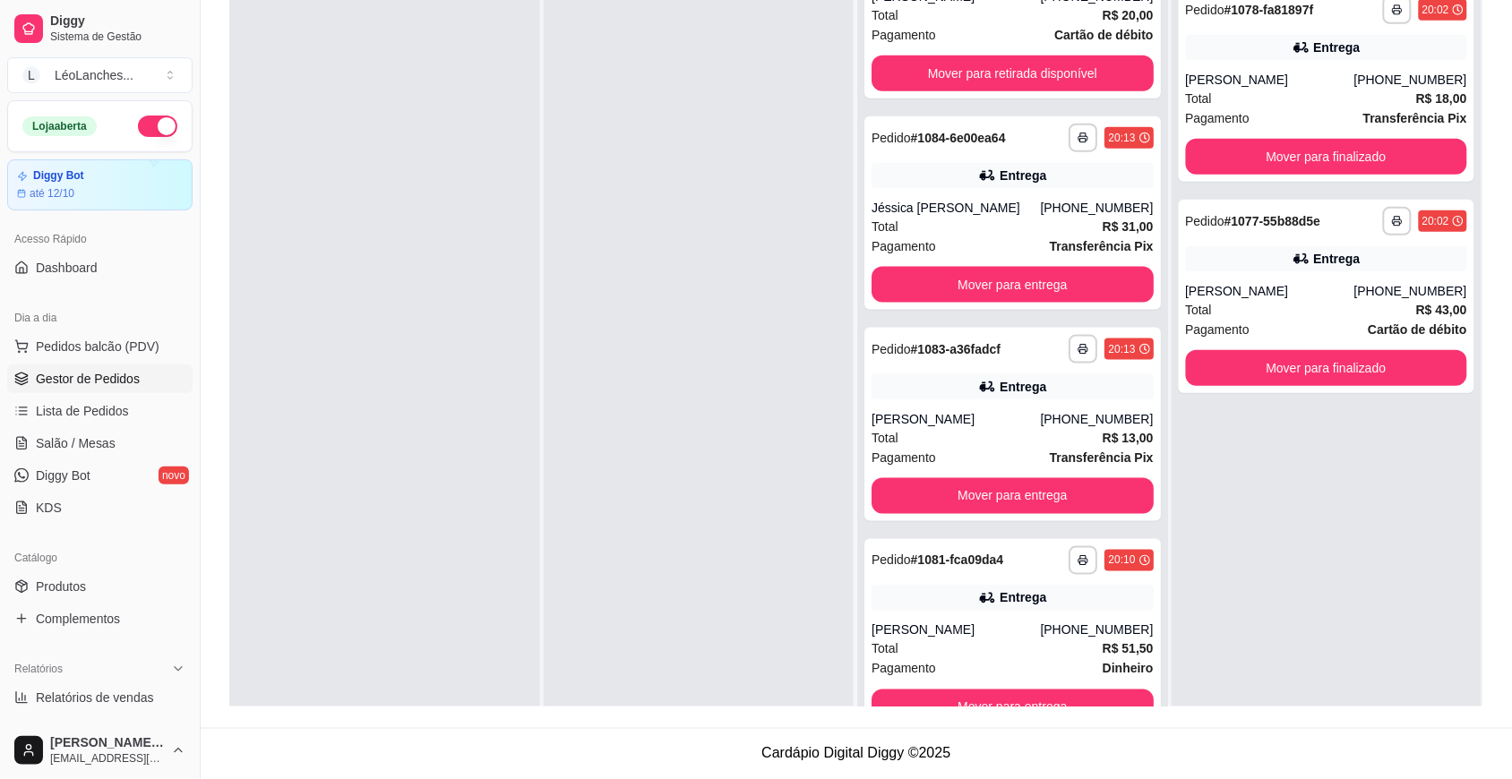
scroll to position [0, 0]
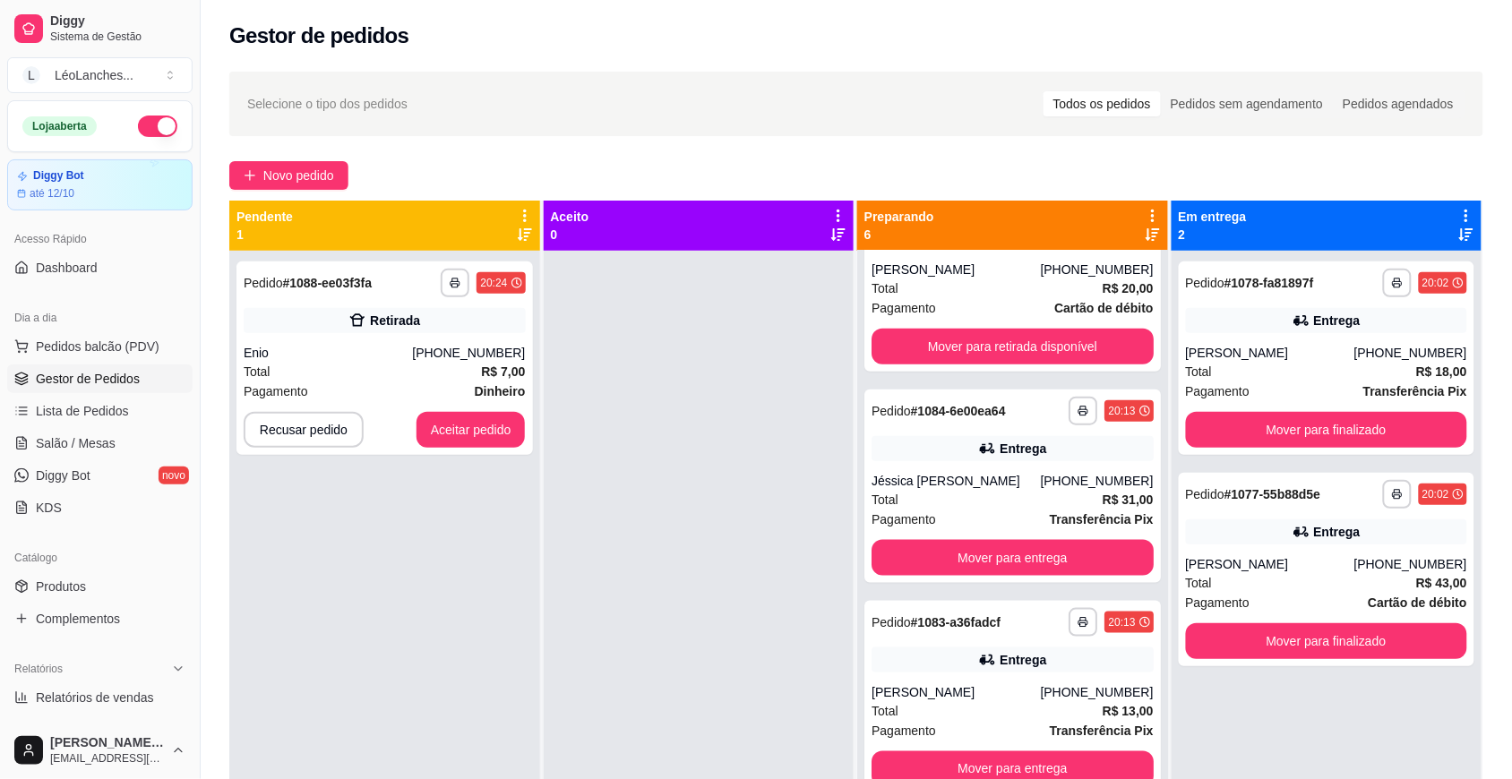
click at [743, 408] on div at bounding box center [699, 640] width 311 height 779
click at [504, 416] on button "Aceitar pedido" at bounding box center [470, 430] width 109 height 36
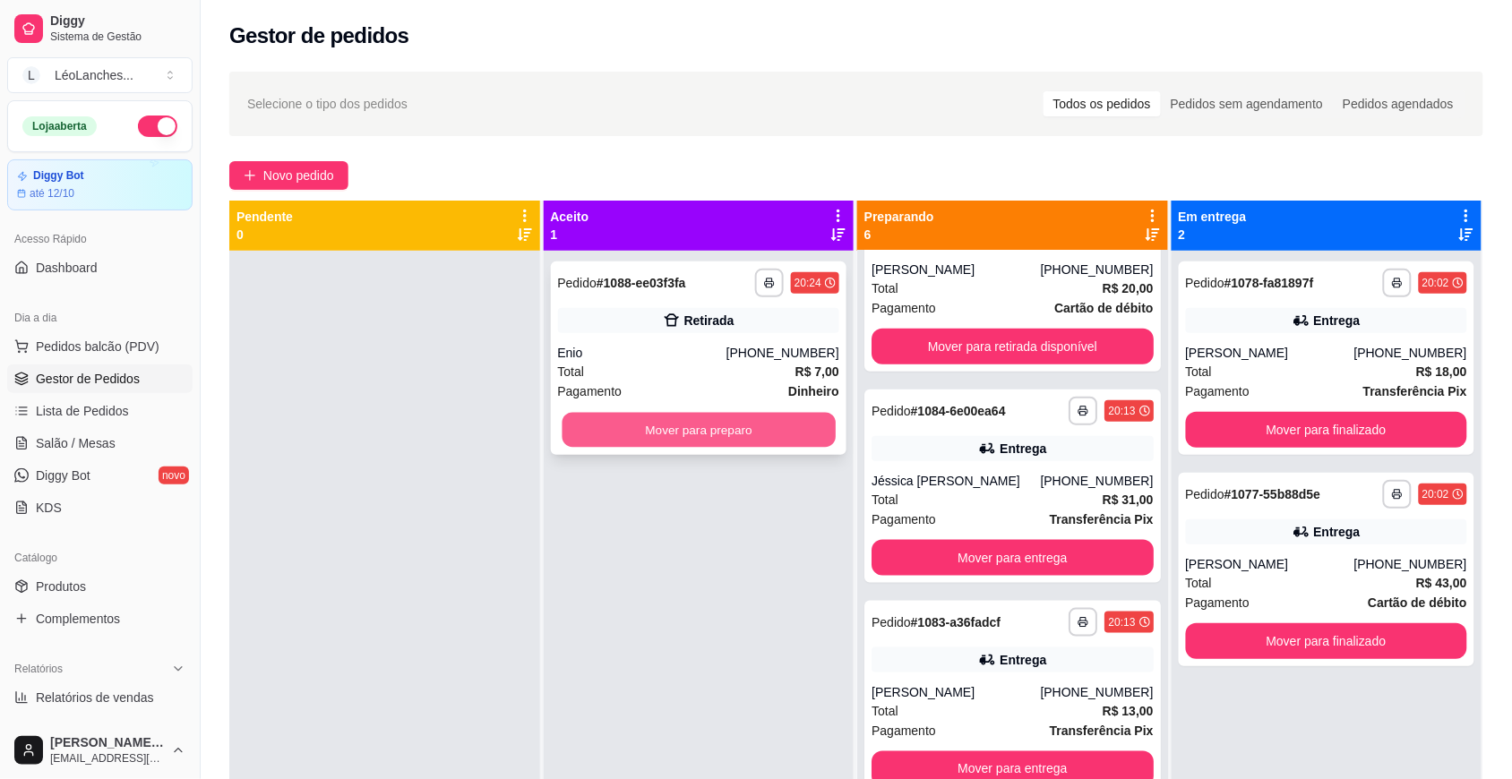
click at [786, 440] on button "Mover para preparo" at bounding box center [698, 430] width 273 height 35
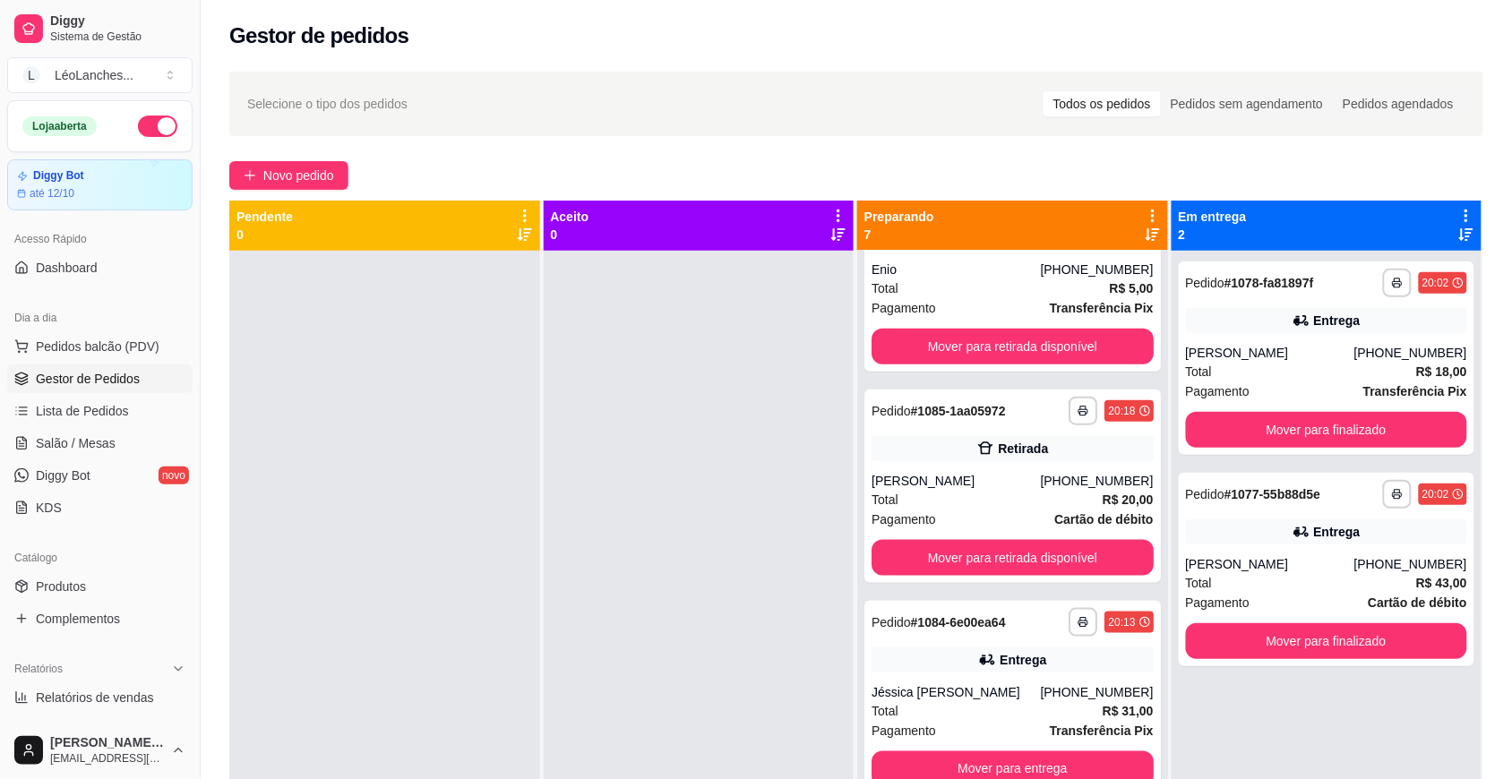
scroll to position [717, 0]
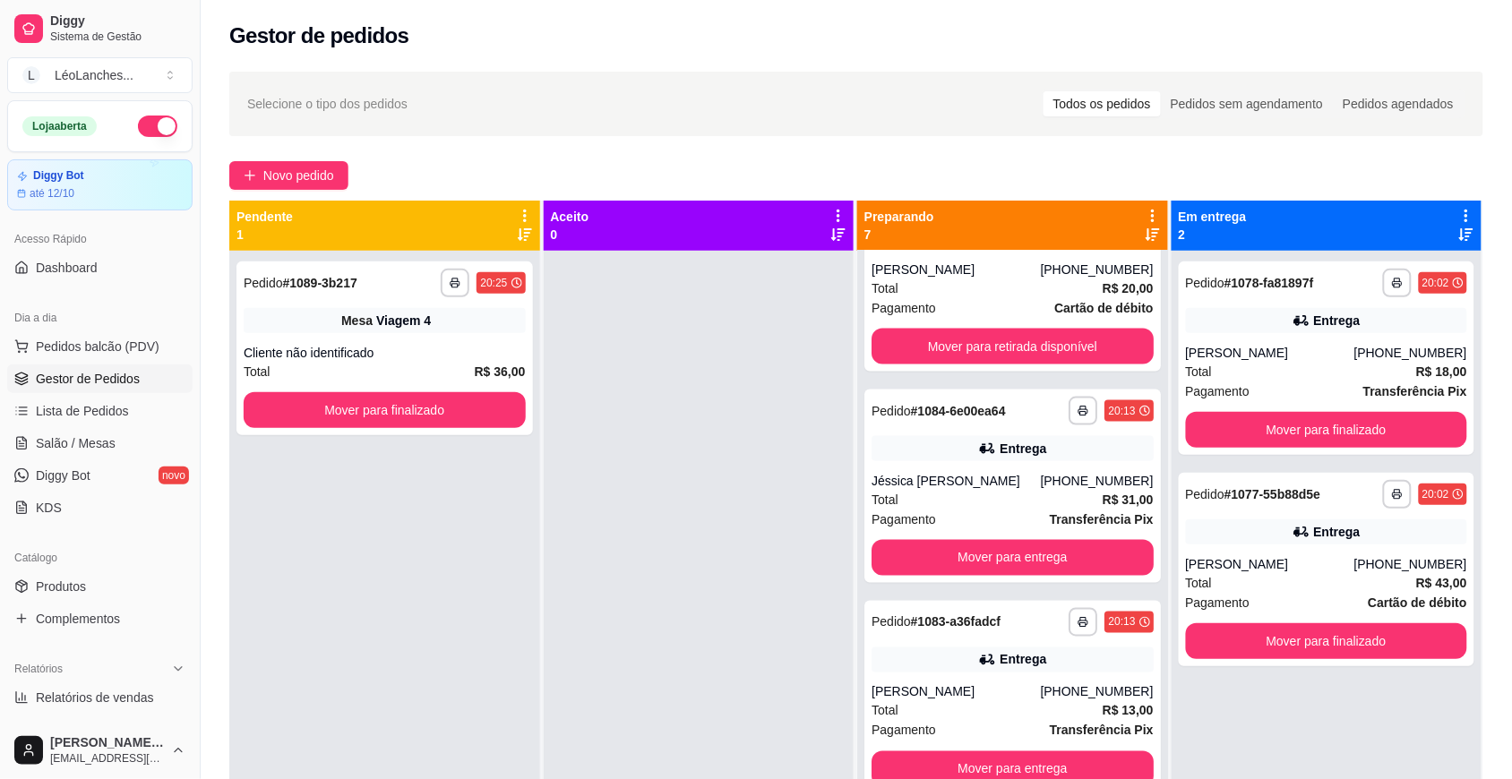
click at [735, 0] on html "**********" at bounding box center [756, 389] width 1512 height 779
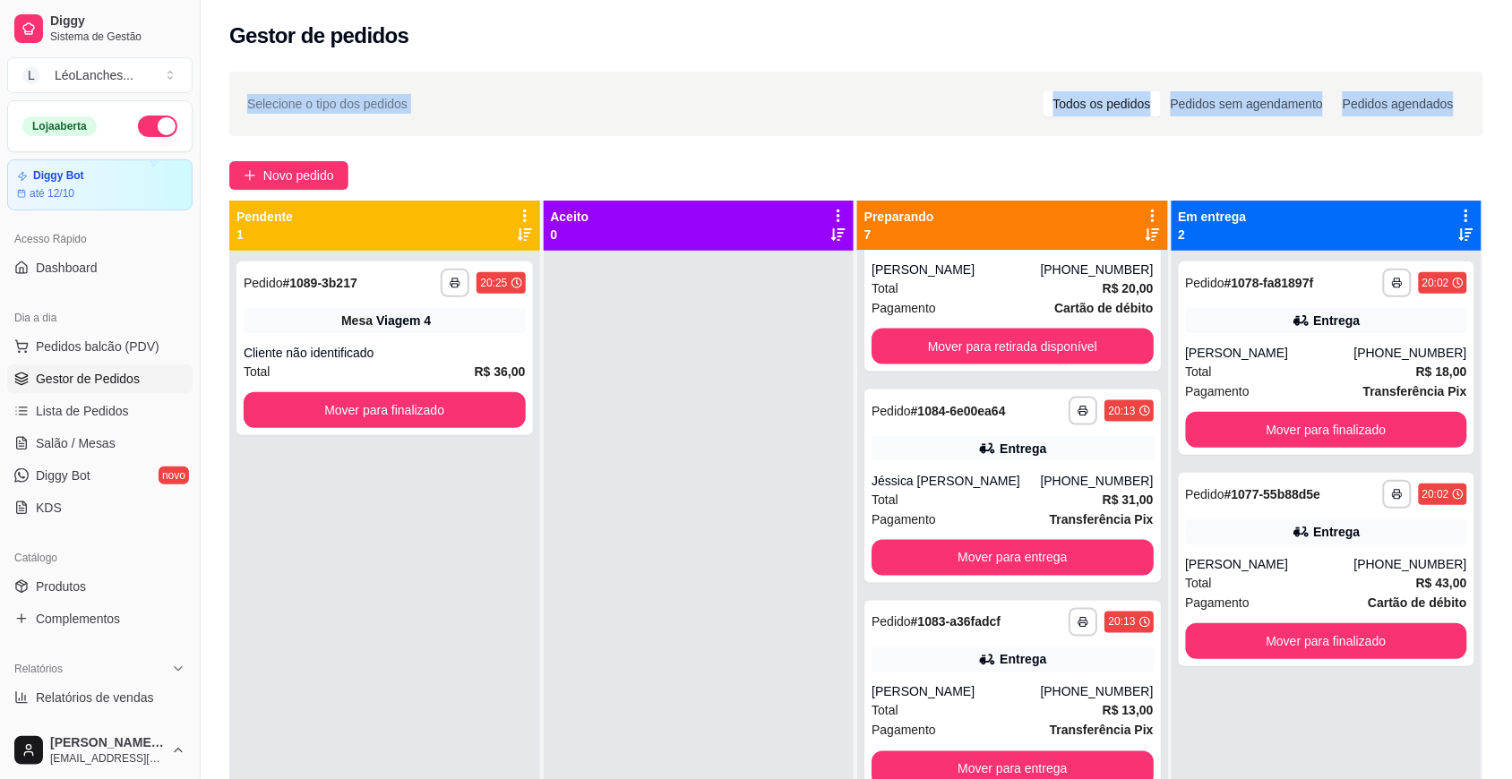
scroll to position [509, 0]
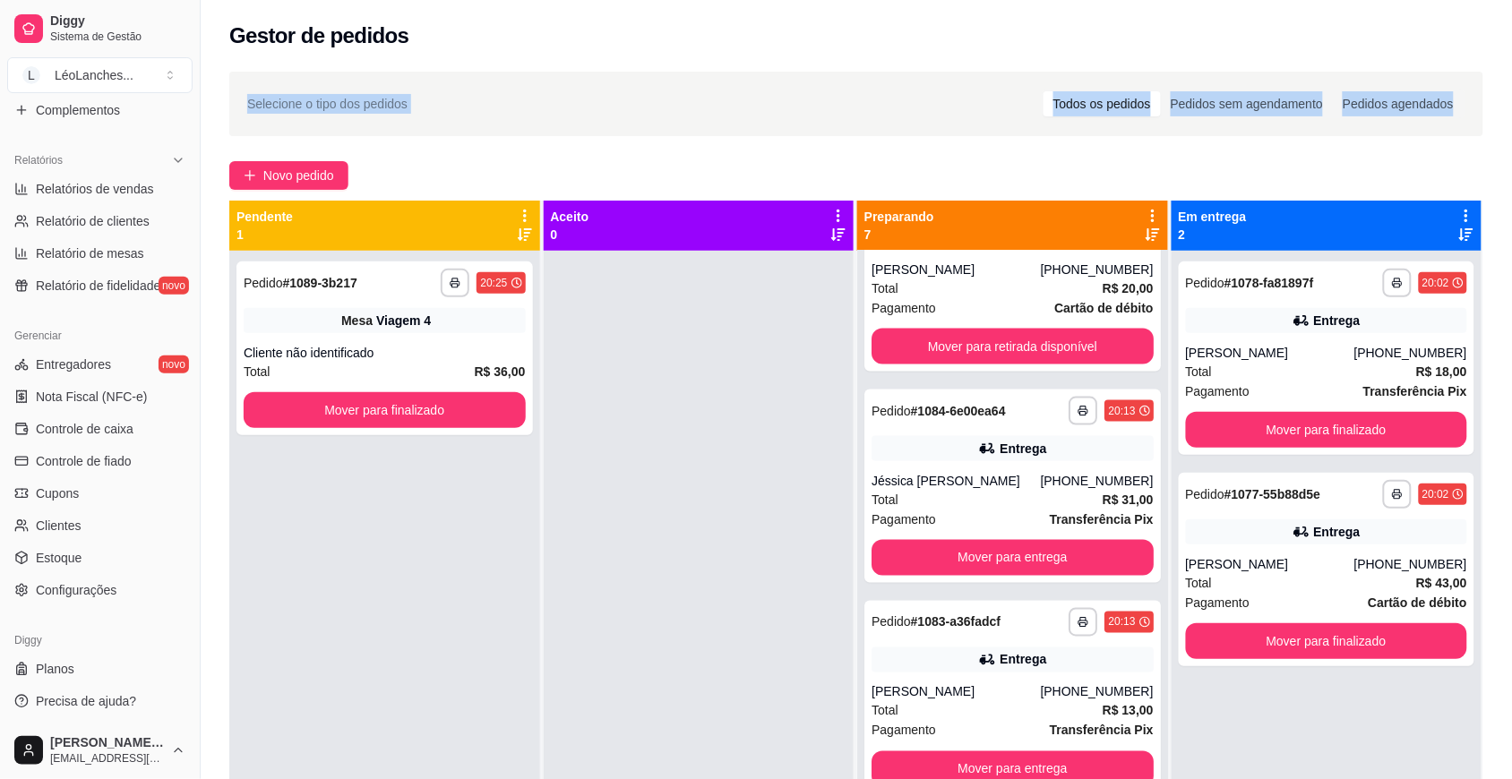
click at [535, 170] on div "Novo pedido" at bounding box center [856, 175] width 1254 height 29
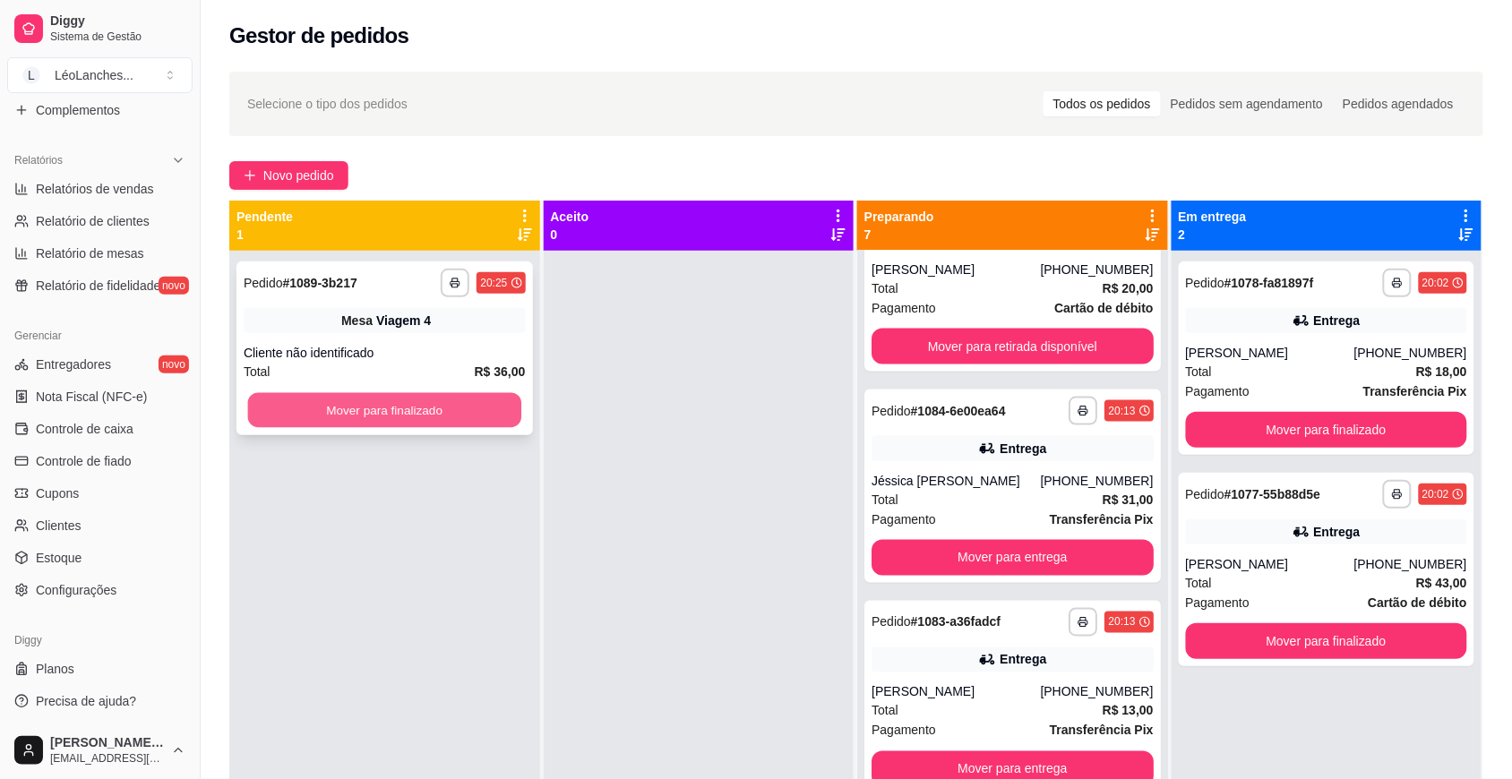
click at [502, 421] on button "Mover para finalizado" at bounding box center [384, 410] width 273 height 35
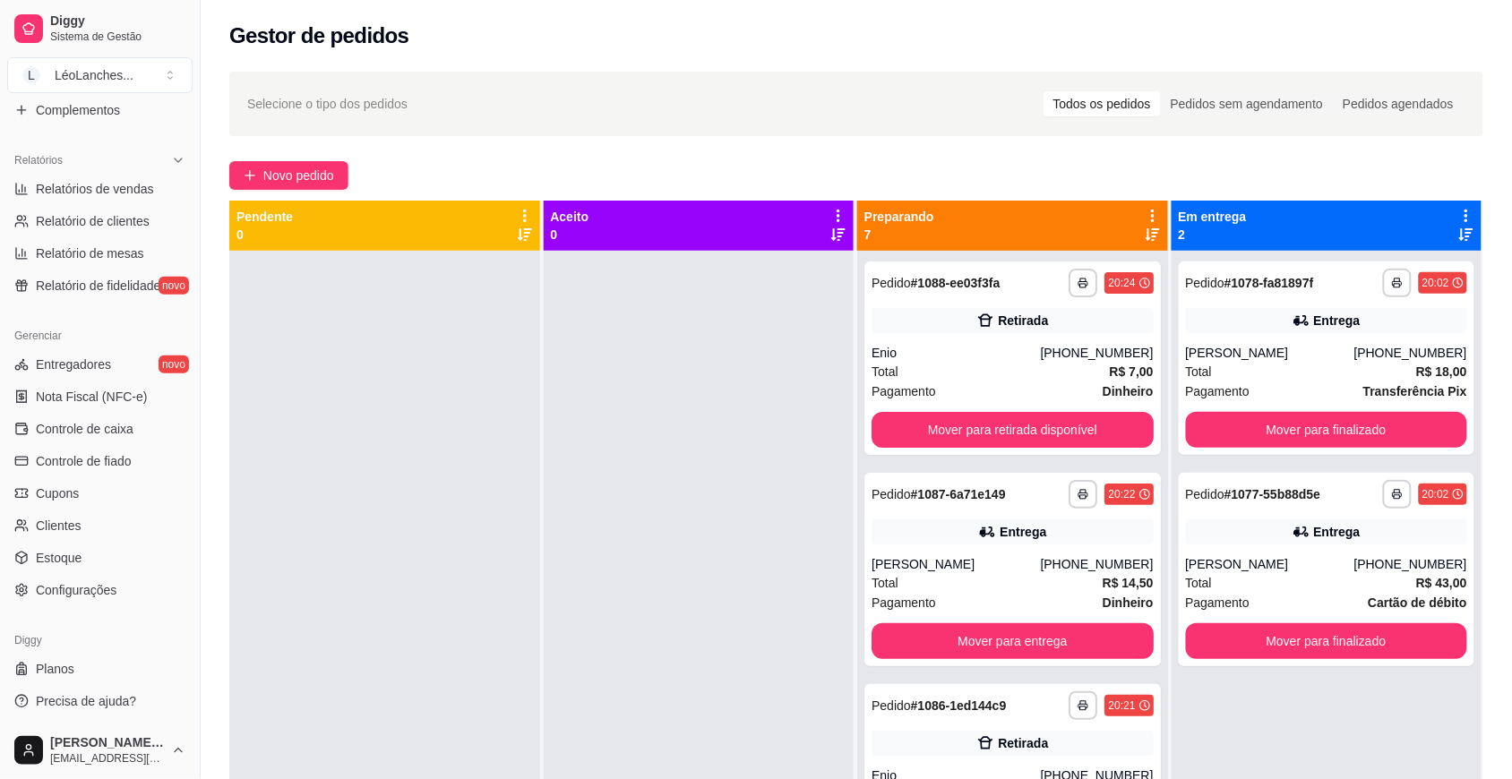
scroll to position [0, 0]
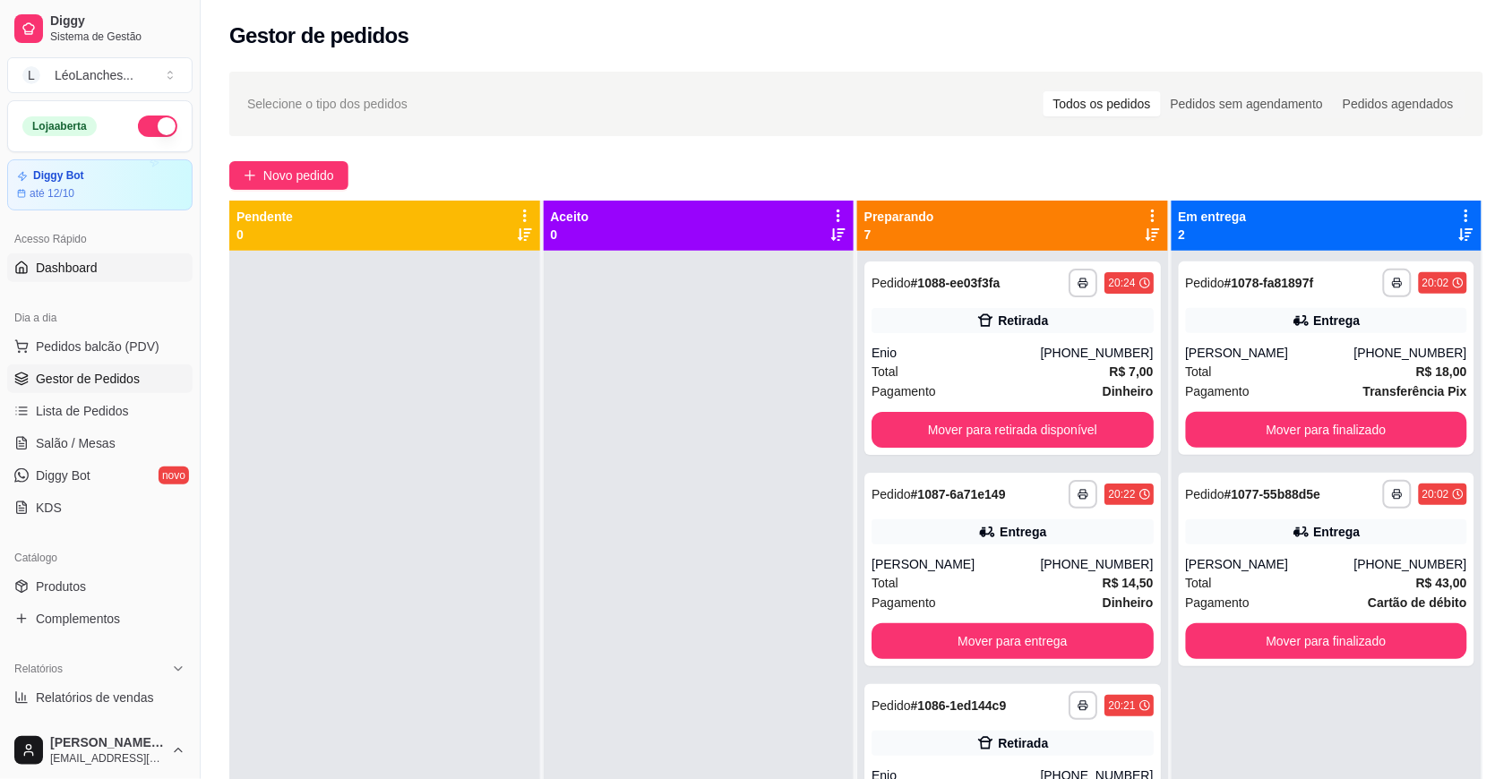
click at [125, 279] on link "Dashboard" at bounding box center [99, 267] width 185 height 29
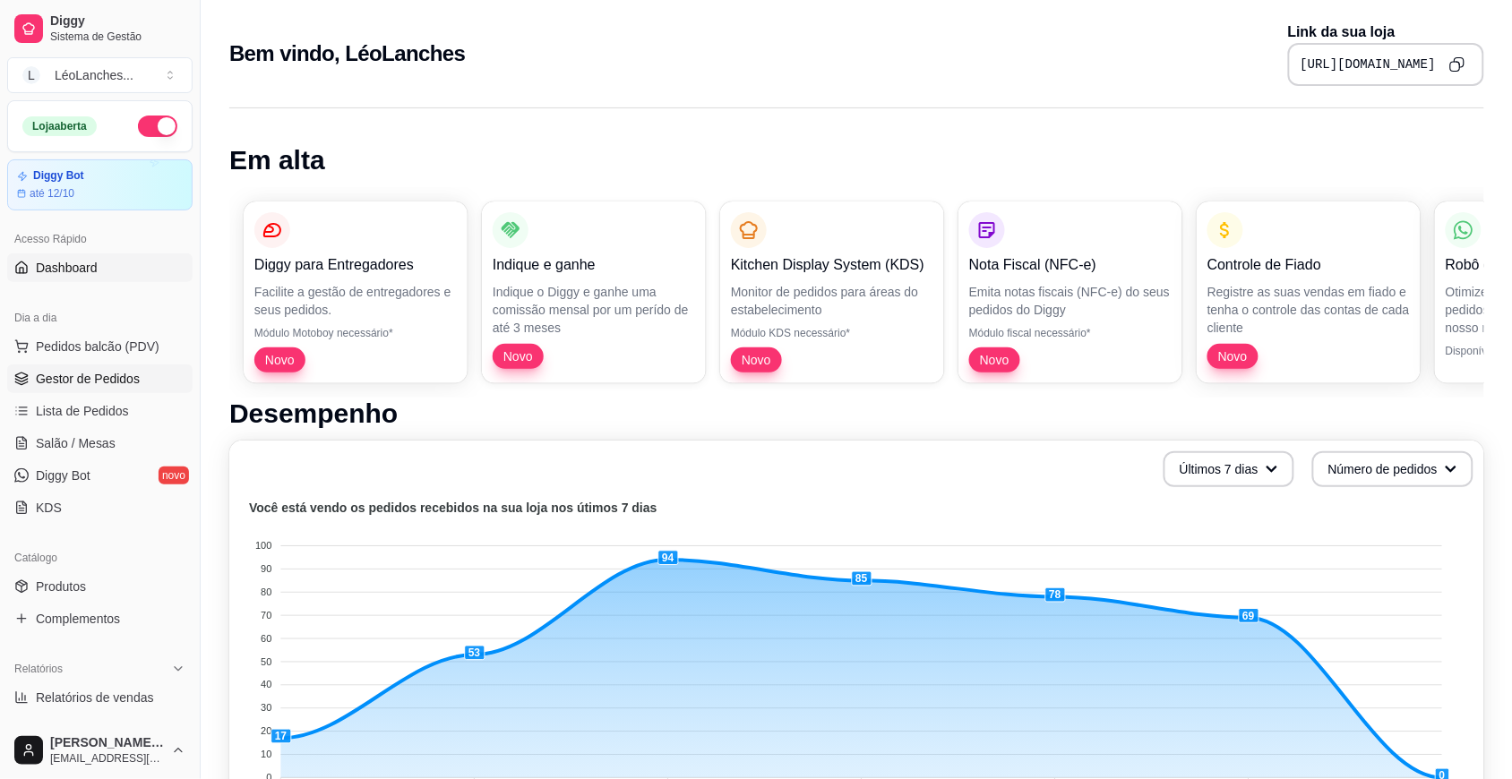
click at [70, 369] on link "Gestor de Pedidos" at bounding box center [99, 379] width 185 height 29
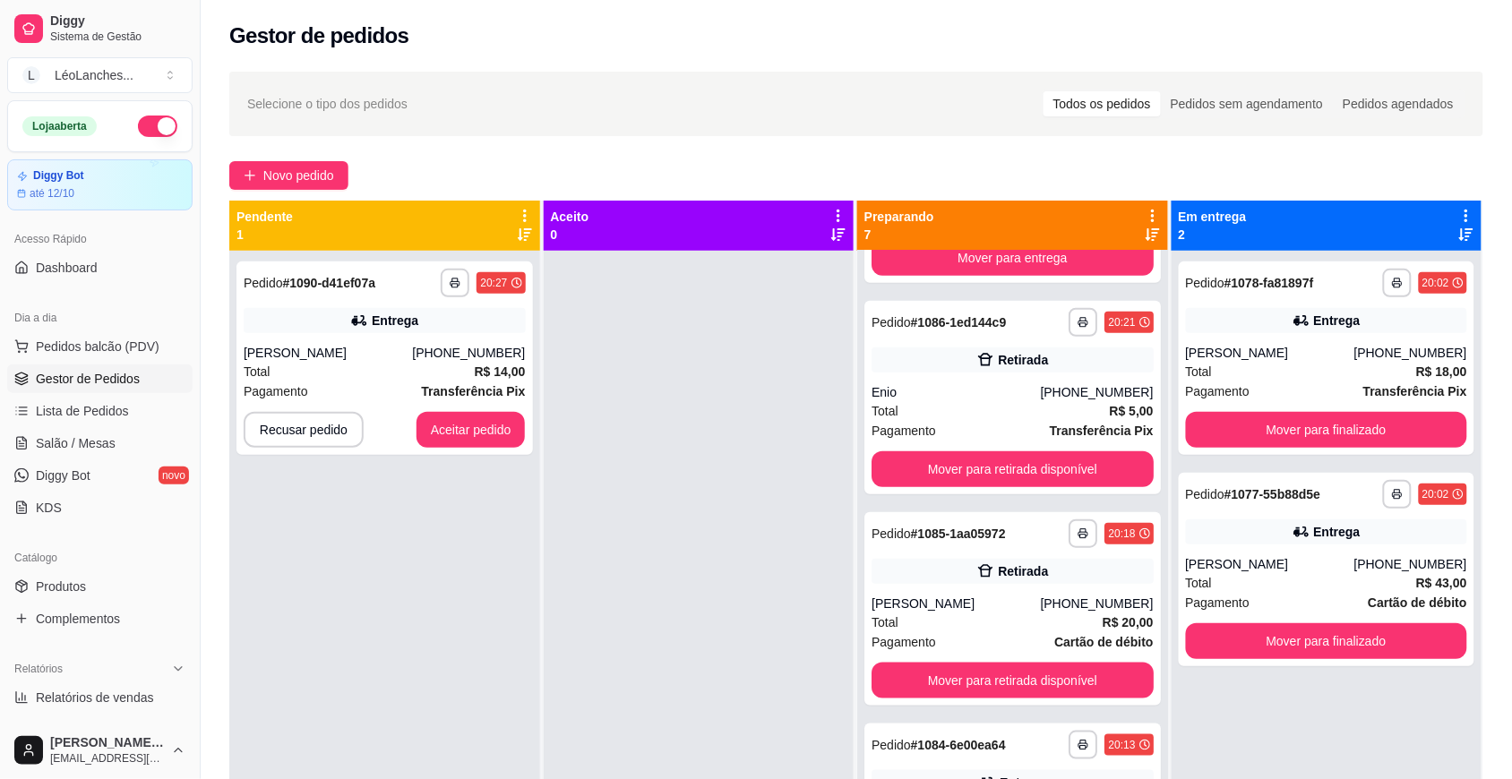
scroll to position [345, 0]
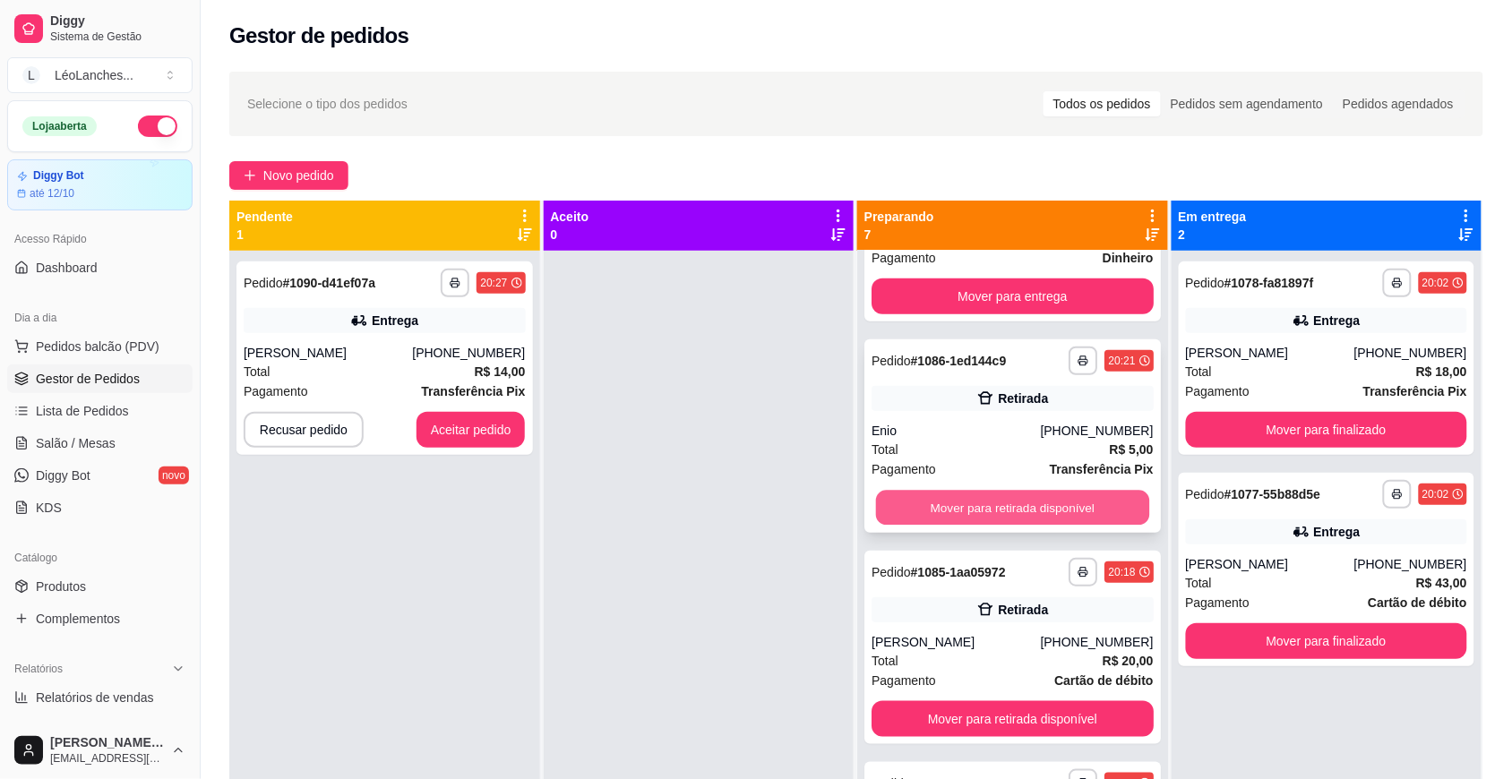
click at [1090, 502] on button "Mover para retirada disponível" at bounding box center [1012, 508] width 273 height 35
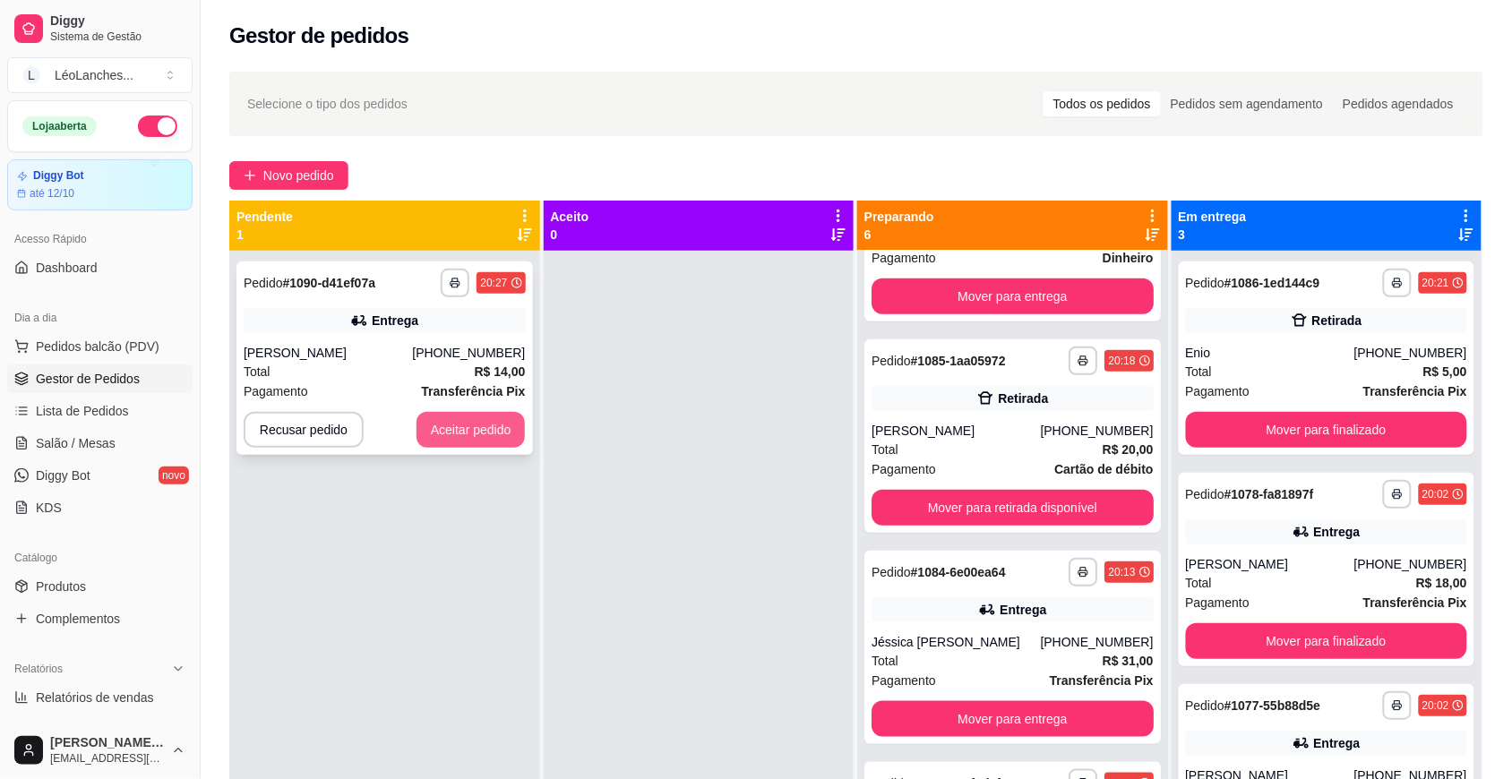
click at [457, 414] on button "Aceitar pedido" at bounding box center [470, 430] width 109 height 36
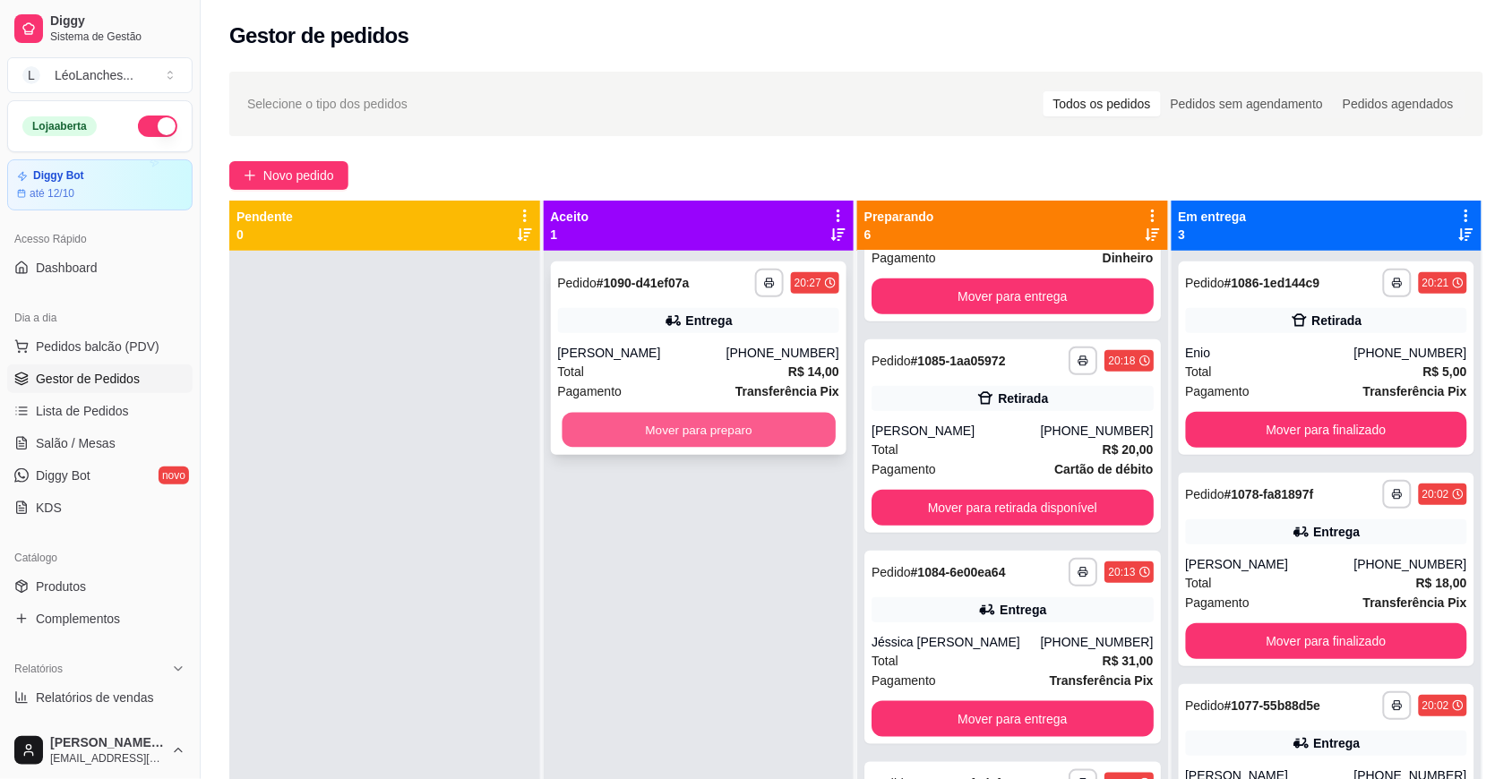
click at [654, 433] on button "Mover para preparo" at bounding box center [698, 430] width 273 height 35
click at [708, 428] on button "Mover para preparo" at bounding box center [698, 430] width 273 height 35
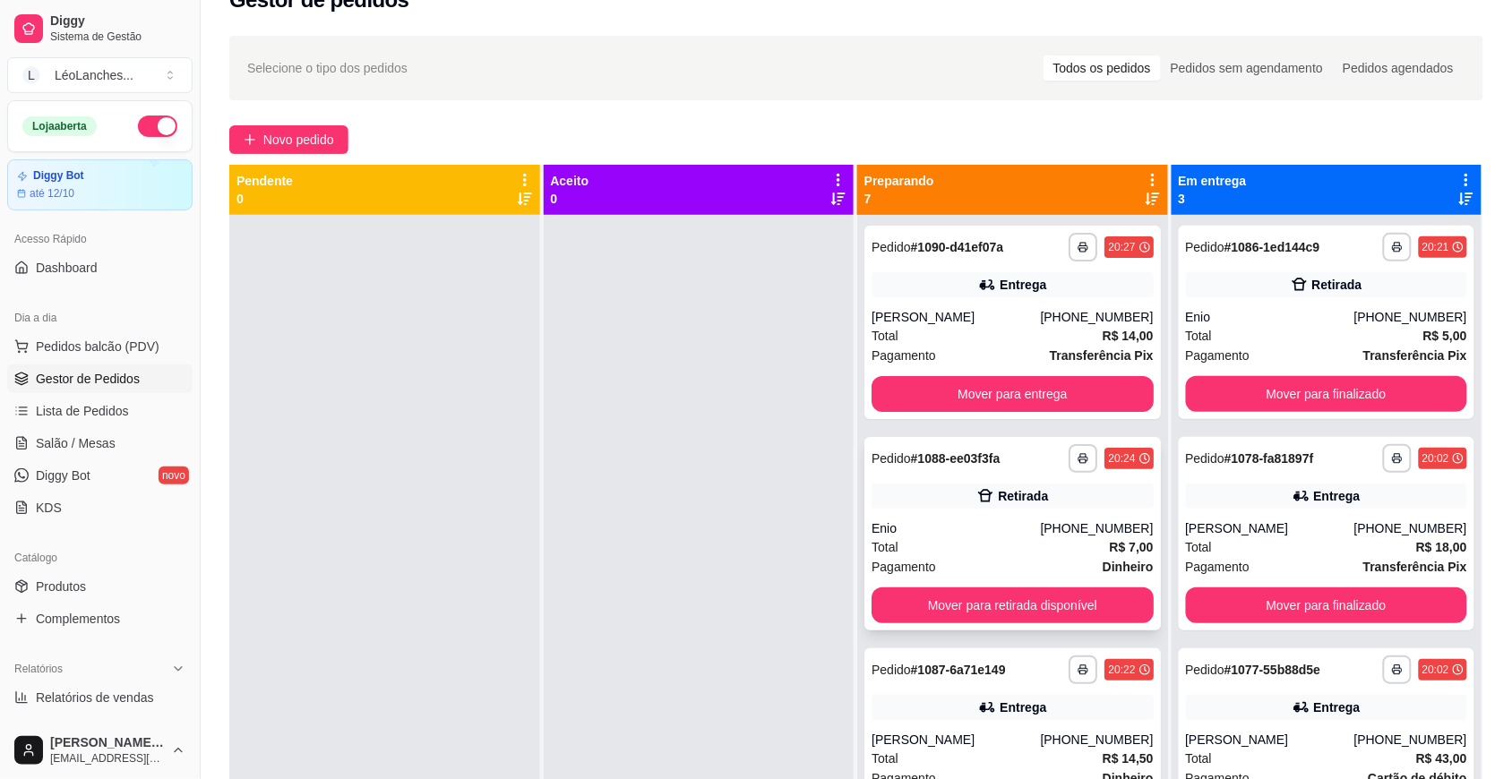
scroll to position [0, 0]
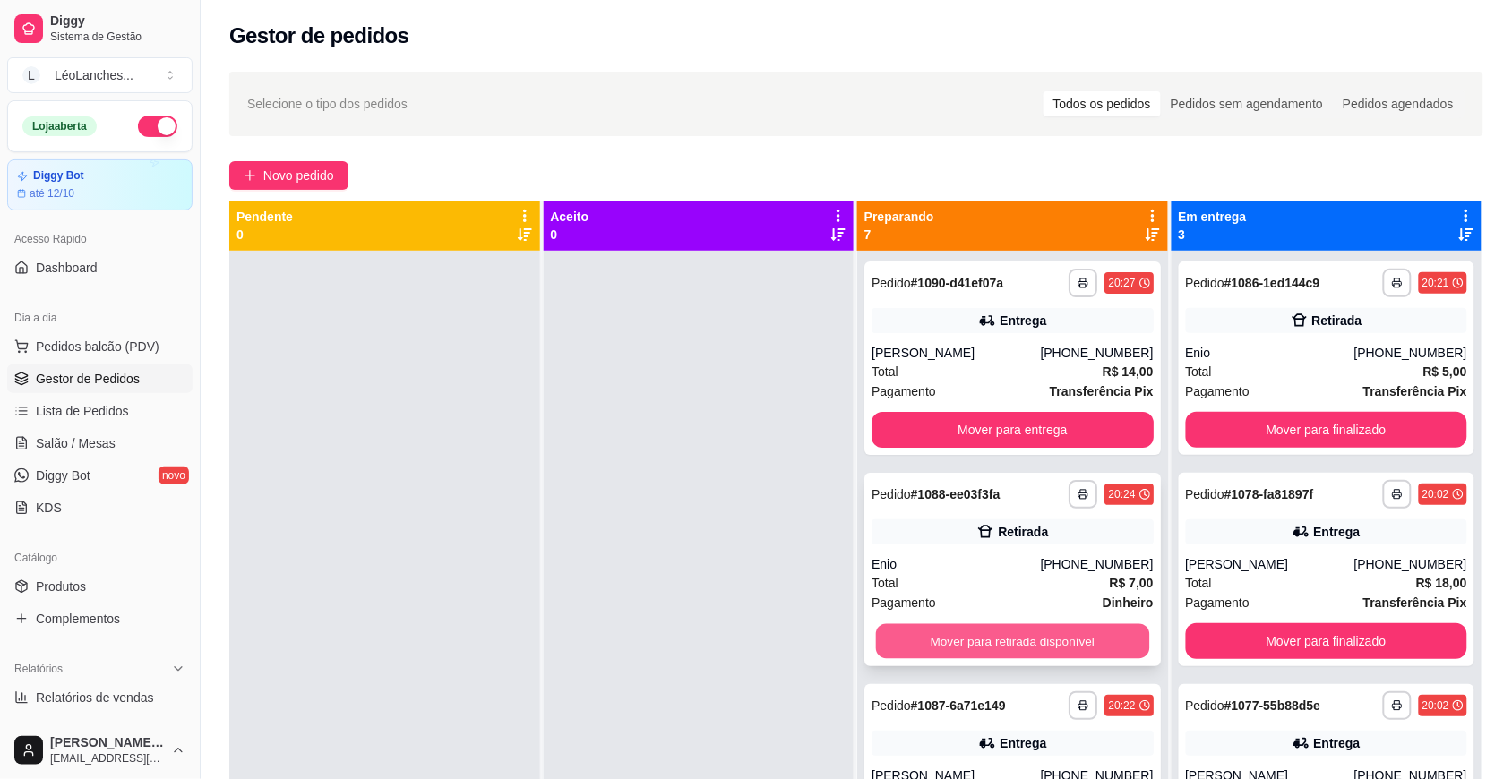
click at [1086, 648] on button "Mover para retirada disponível" at bounding box center [1012, 641] width 273 height 35
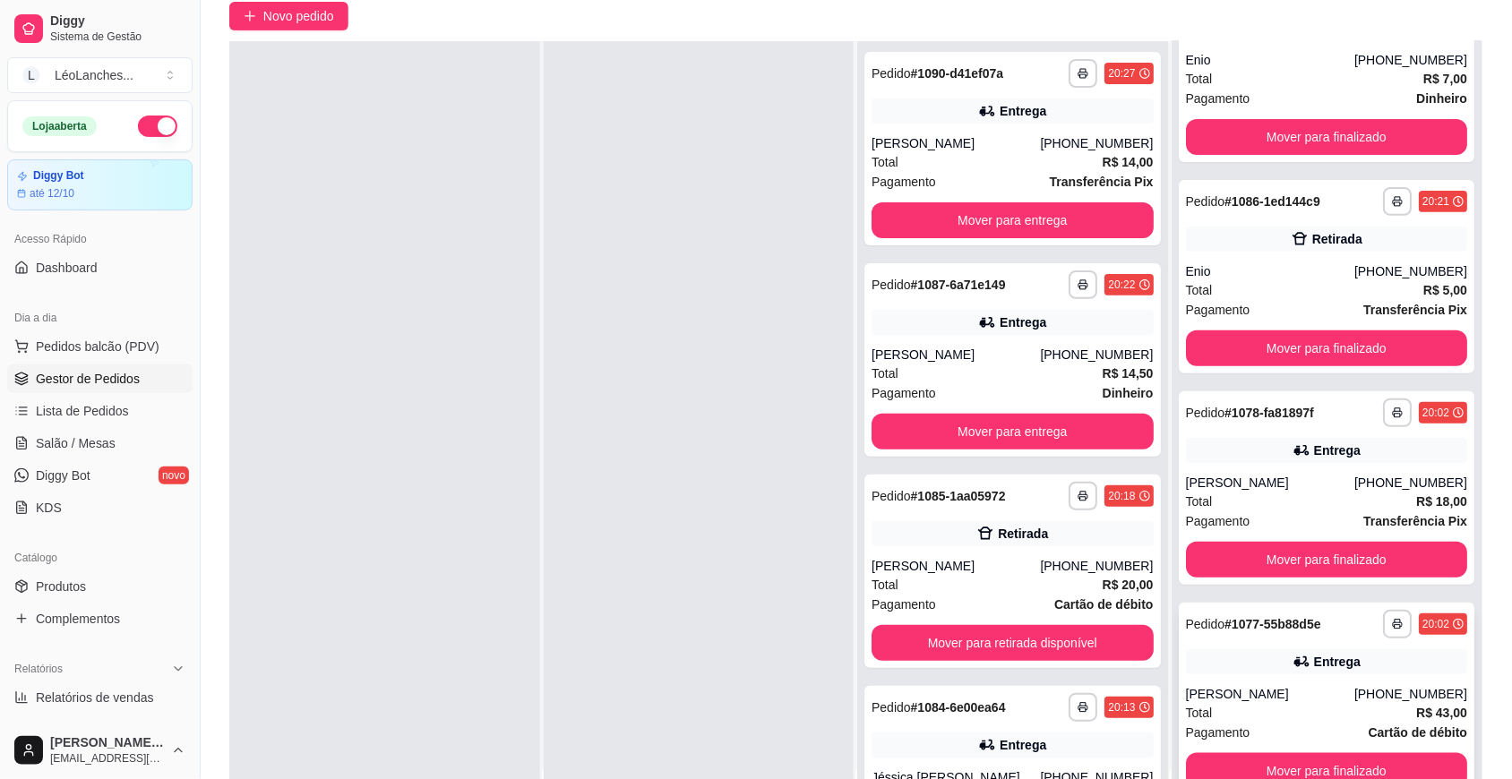
scroll to position [273, 0]
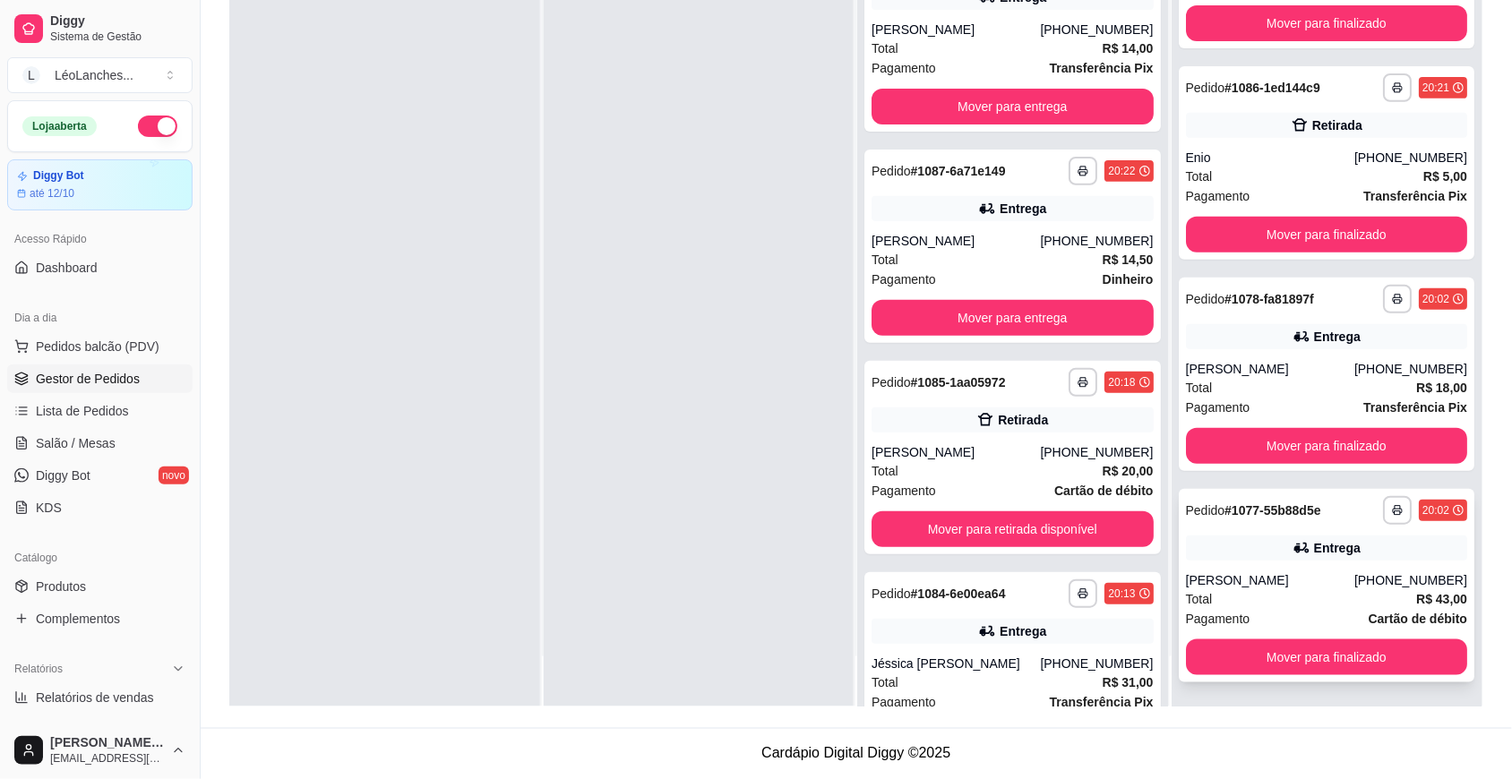
click at [1265, 609] on div "Pagamento Cartão de débito" at bounding box center [1327, 619] width 282 height 20
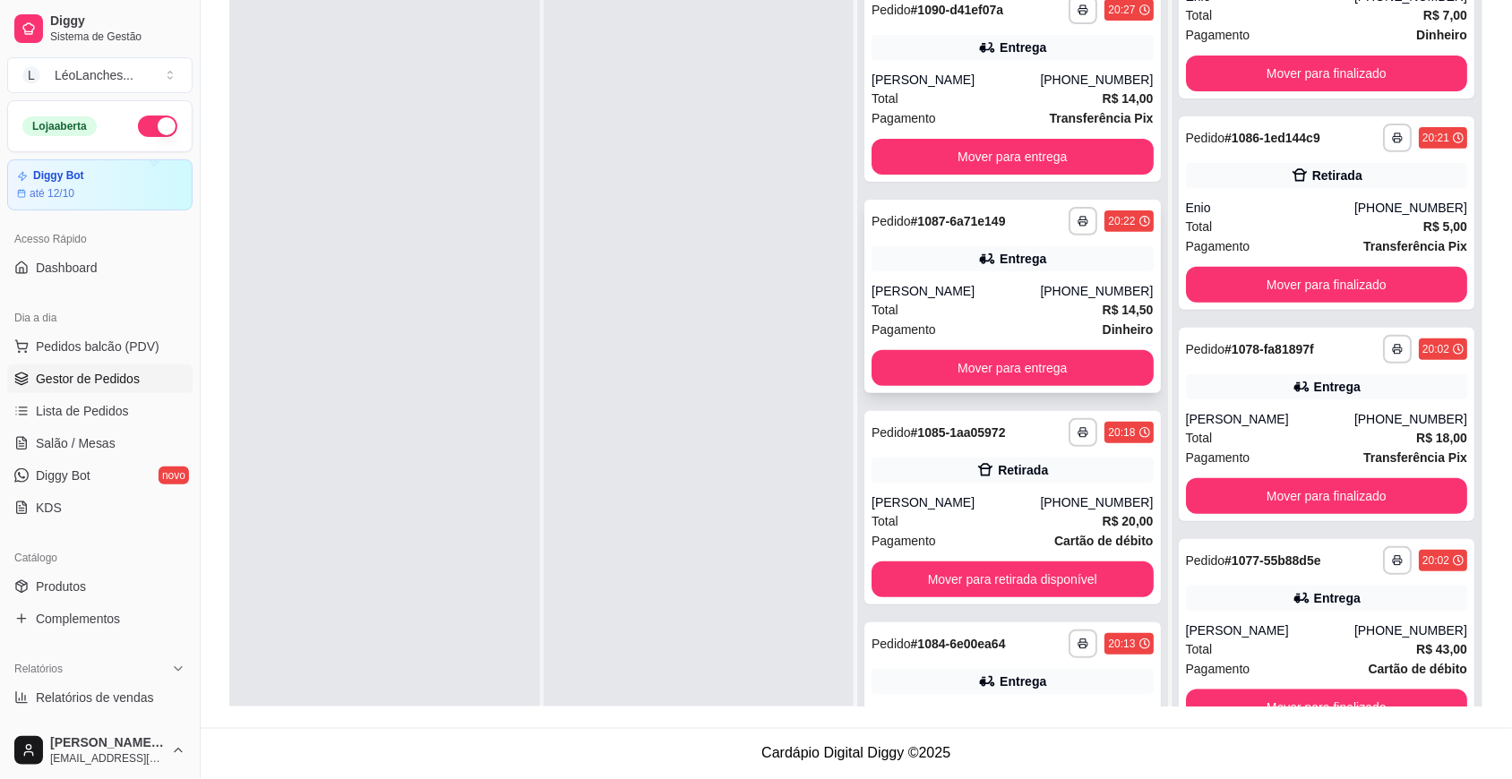
scroll to position [0, 0]
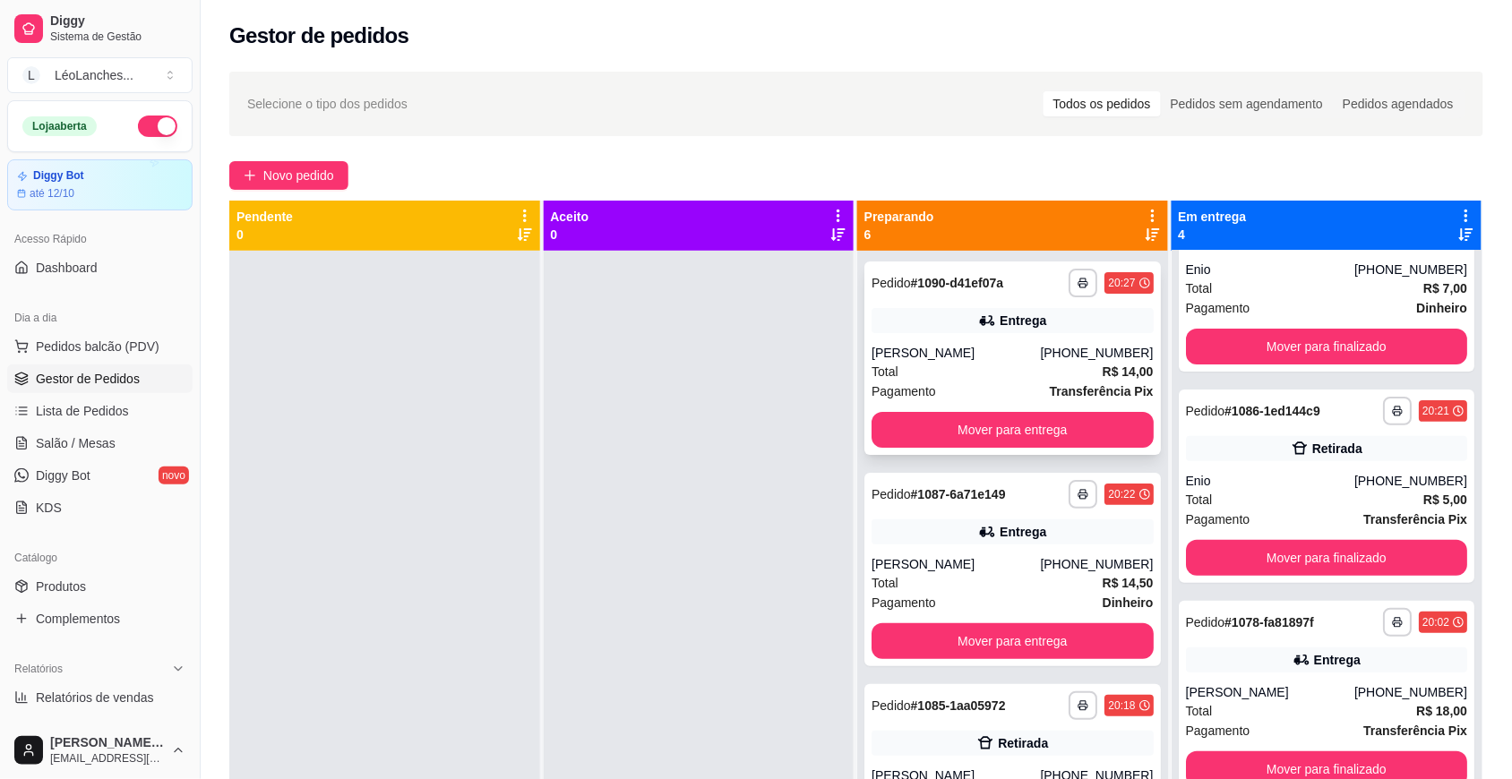
click at [976, 379] on div "Total R$ 14,00" at bounding box center [1012, 372] width 282 height 20
click at [983, 588] on div "Total R$ 14,50" at bounding box center [1012, 583] width 282 height 20
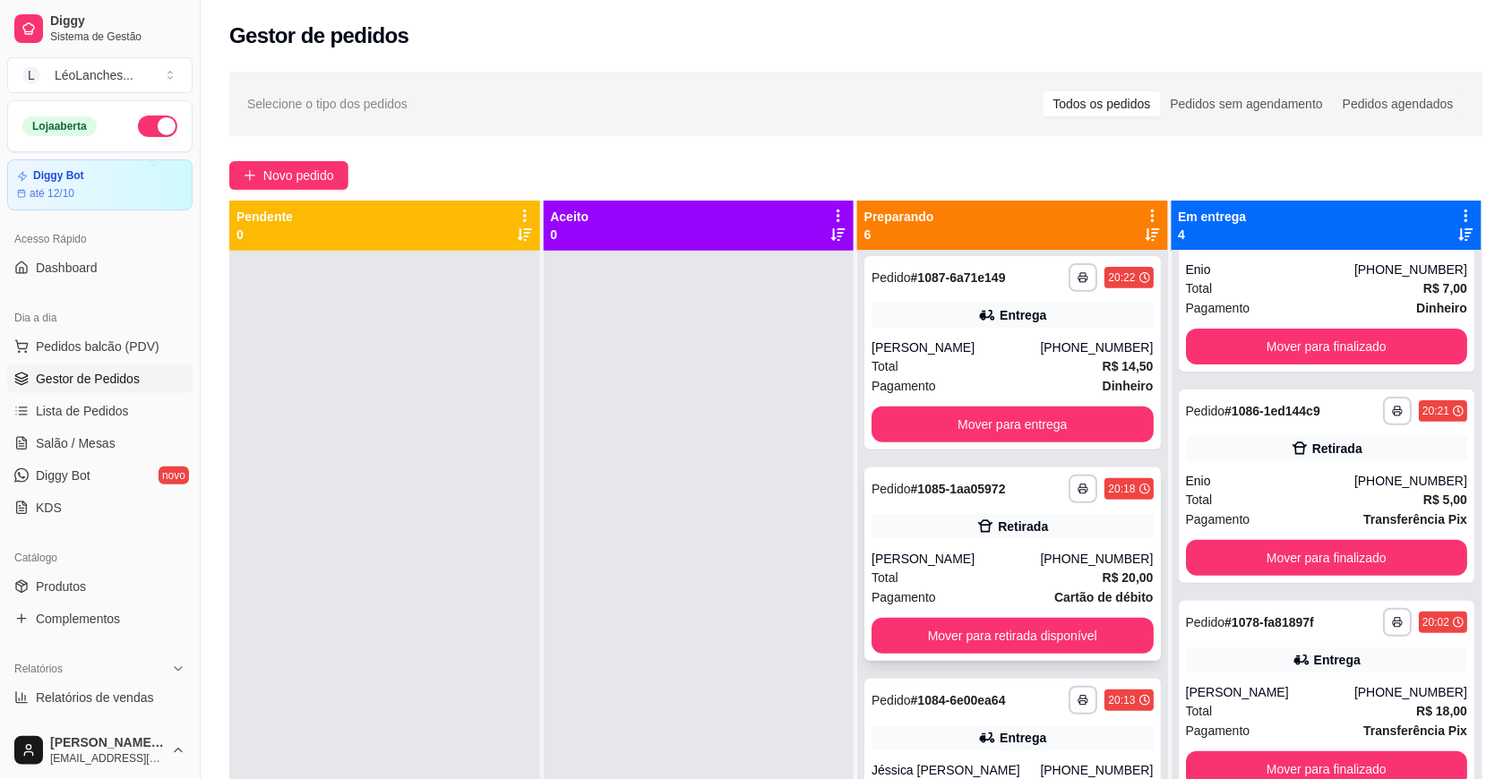
scroll to position [198, 0]
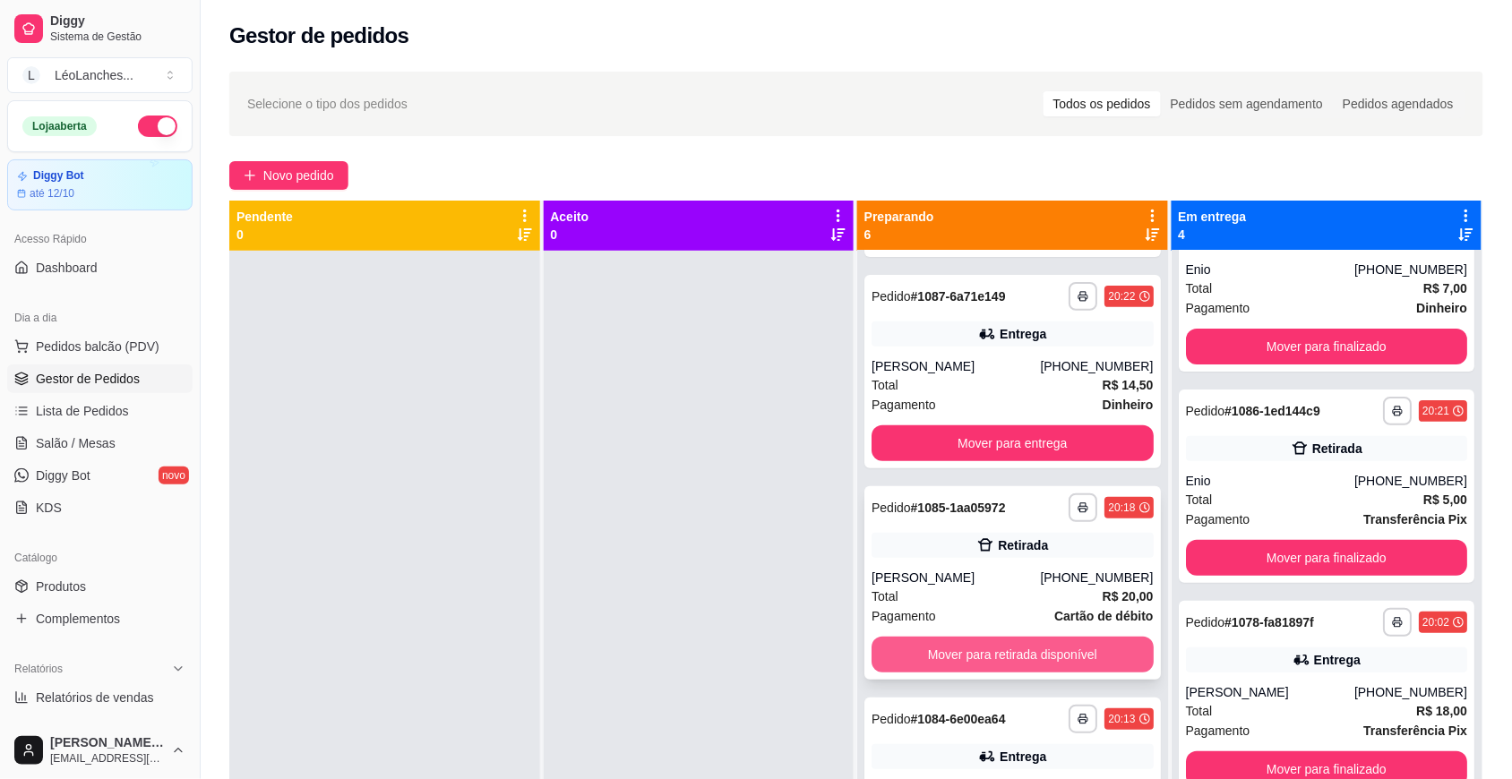
click at [1058, 652] on button "Mover para retirada disponível" at bounding box center [1012, 655] width 282 height 36
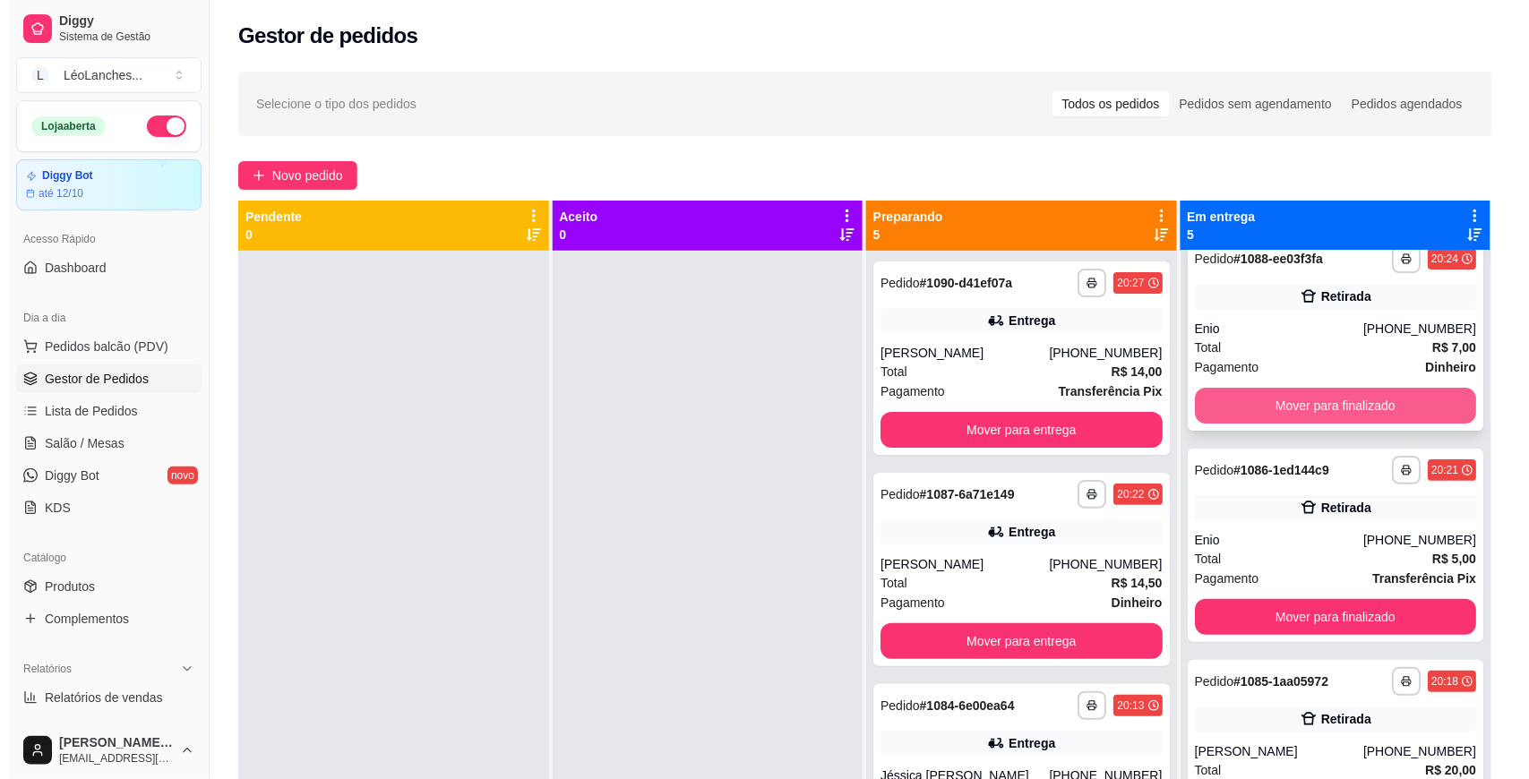
scroll to position [0, 0]
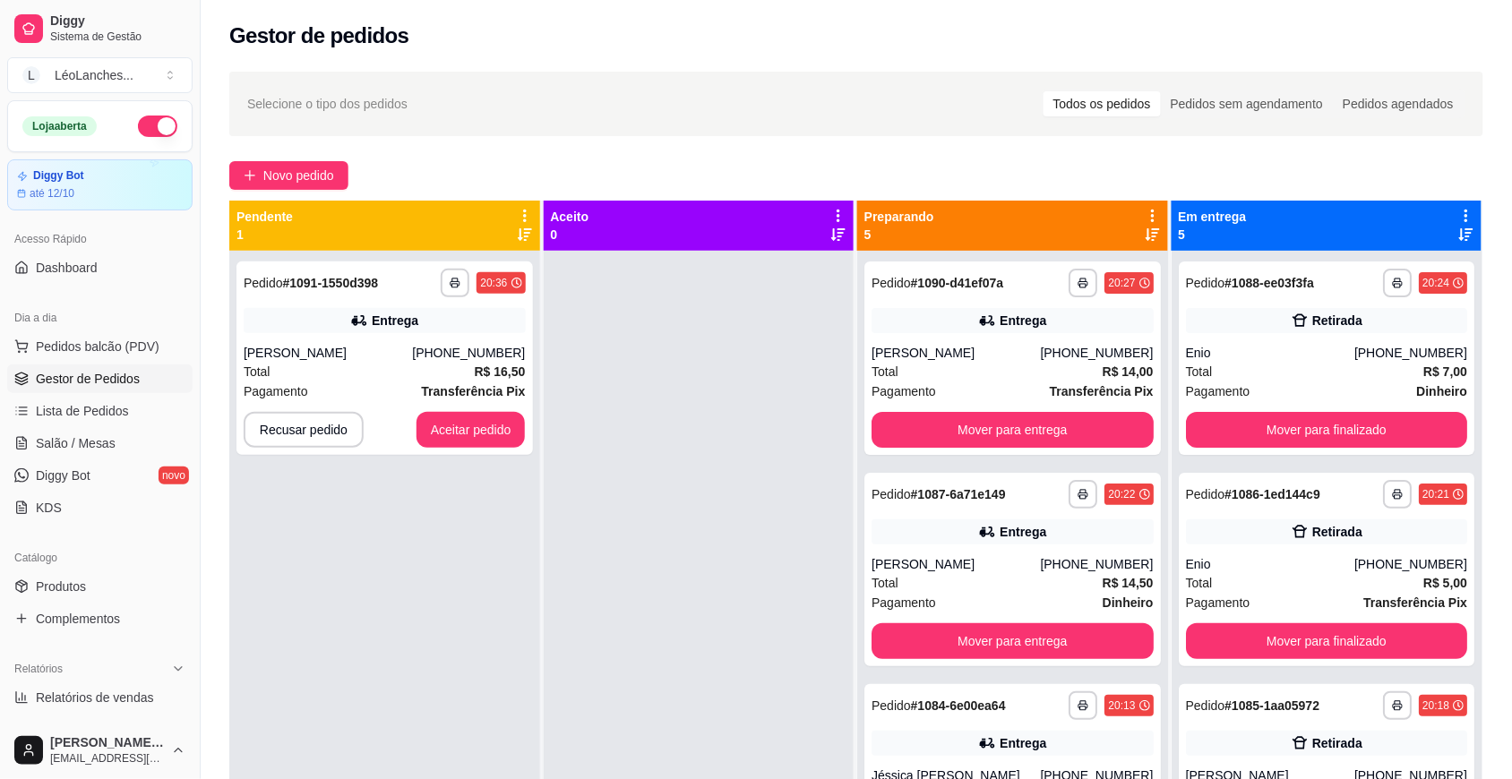
drag, startPoint x: 0, startPoint y: 748, endPoint x: 0, endPoint y: 673, distance: 75.2
click at [0, 682] on div "Loja aberta Diggy Bot até 12/10 Acesso Rápido Dashboard Dia a dia Pedidos balcã…" at bounding box center [100, 411] width 200 height 622
click at [445, 425] on button "Aceitar pedido" at bounding box center [470, 430] width 109 height 36
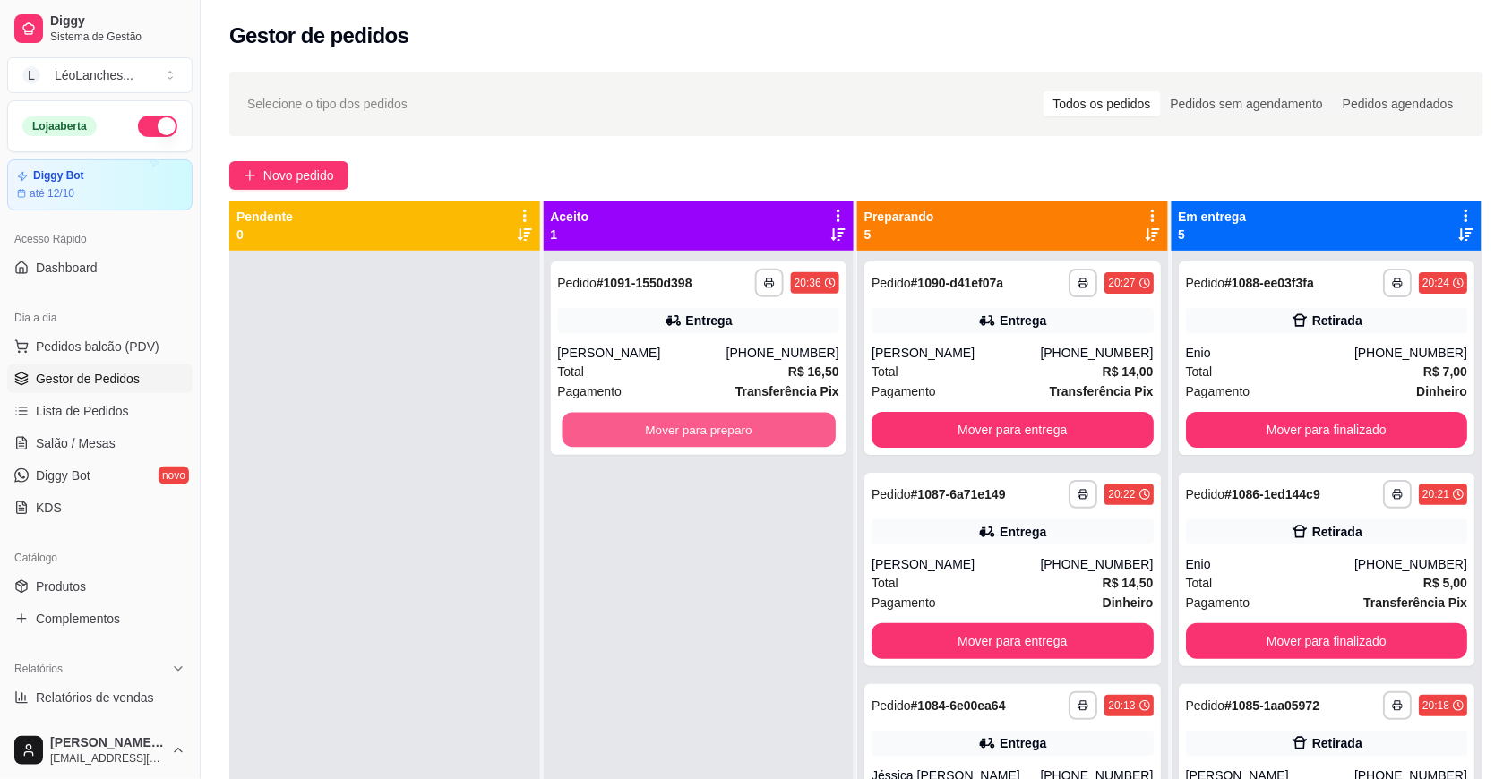
click at [633, 427] on button "Mover para preparo" at bounding box center [698, 430] width 273 height 35
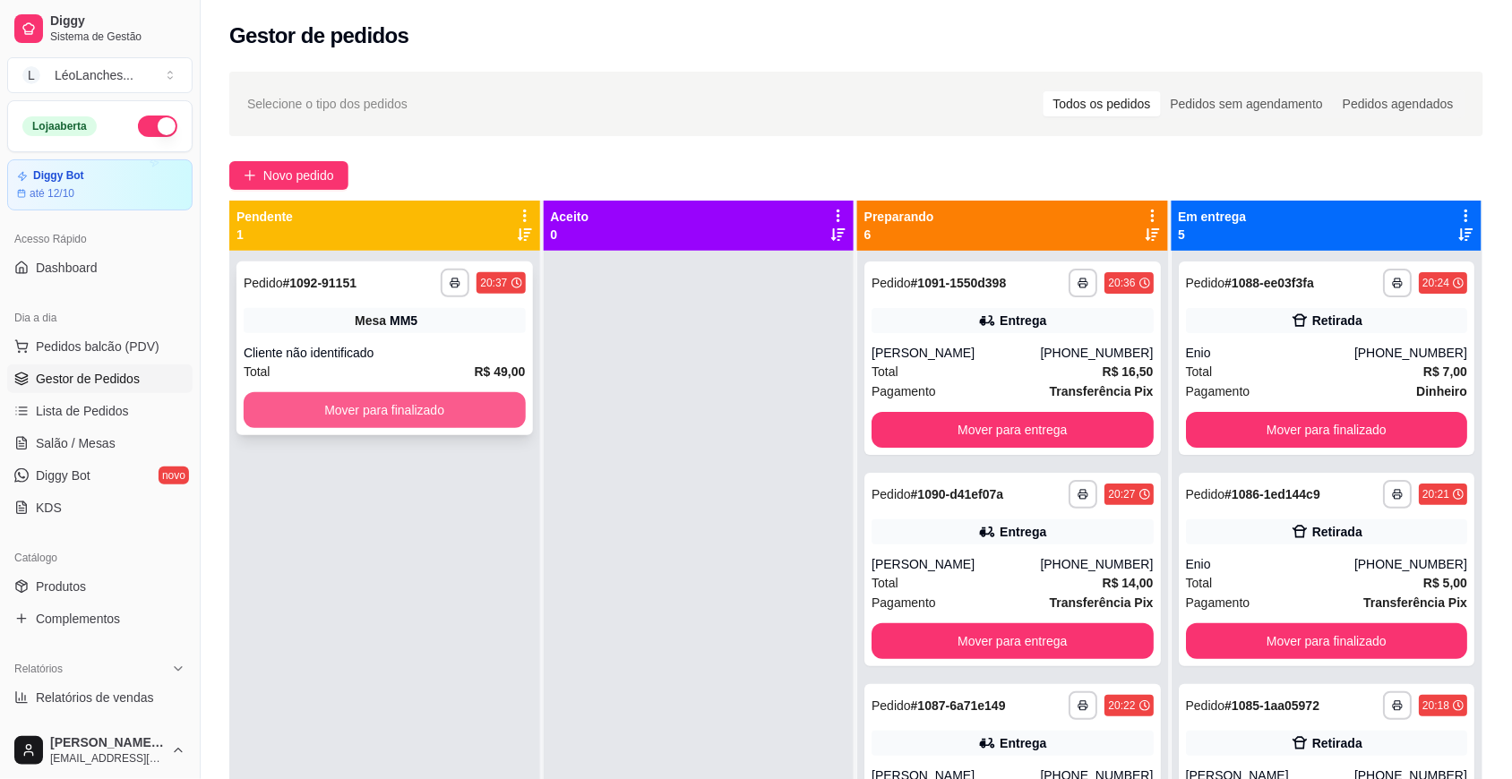
click at [462, 401] on button "Mover para finalizado" at bounding box center [385, 410] width 282 height 36
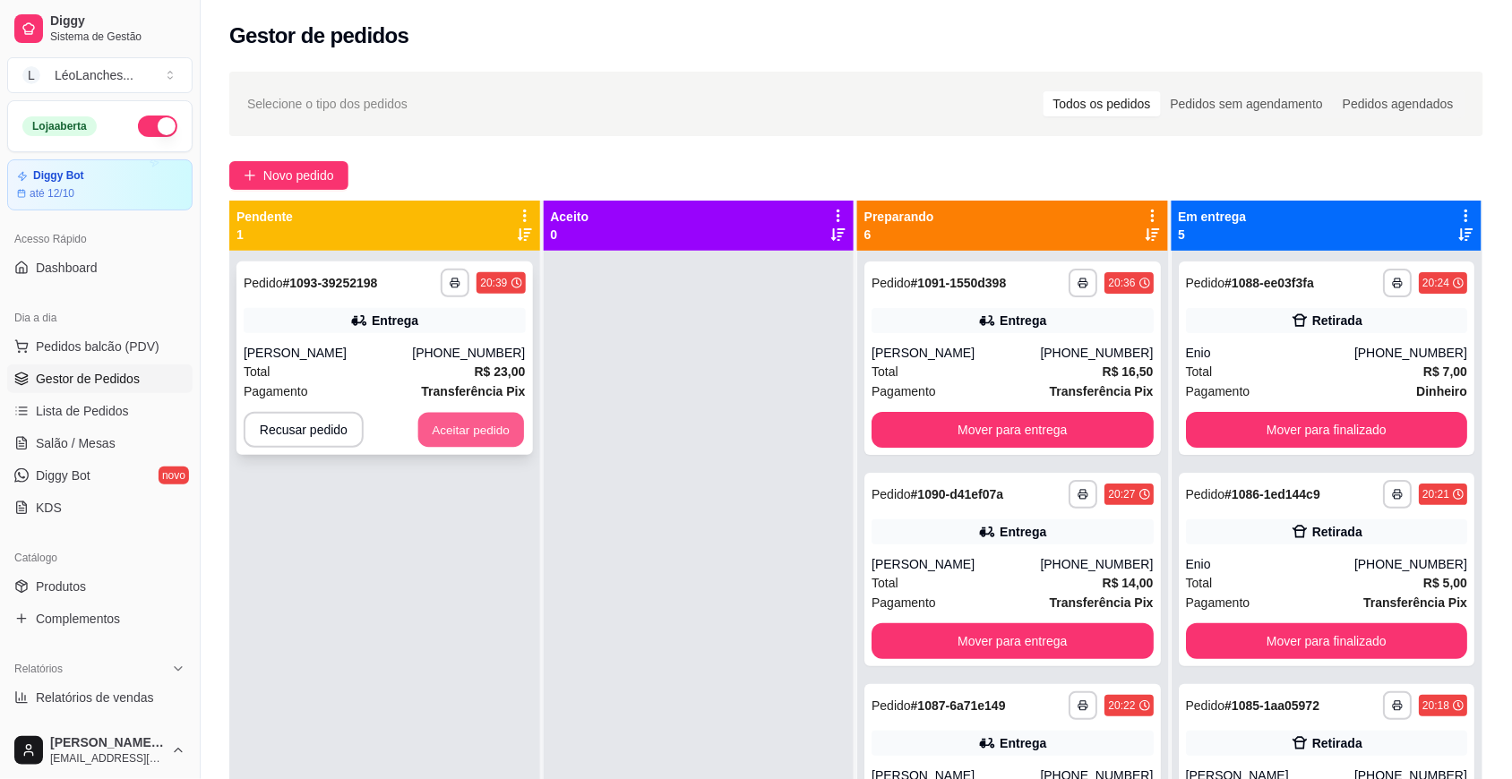
click at [511, 423] on button "Aceitar pedido" at bounding box center [471, 430] width 106 height 35
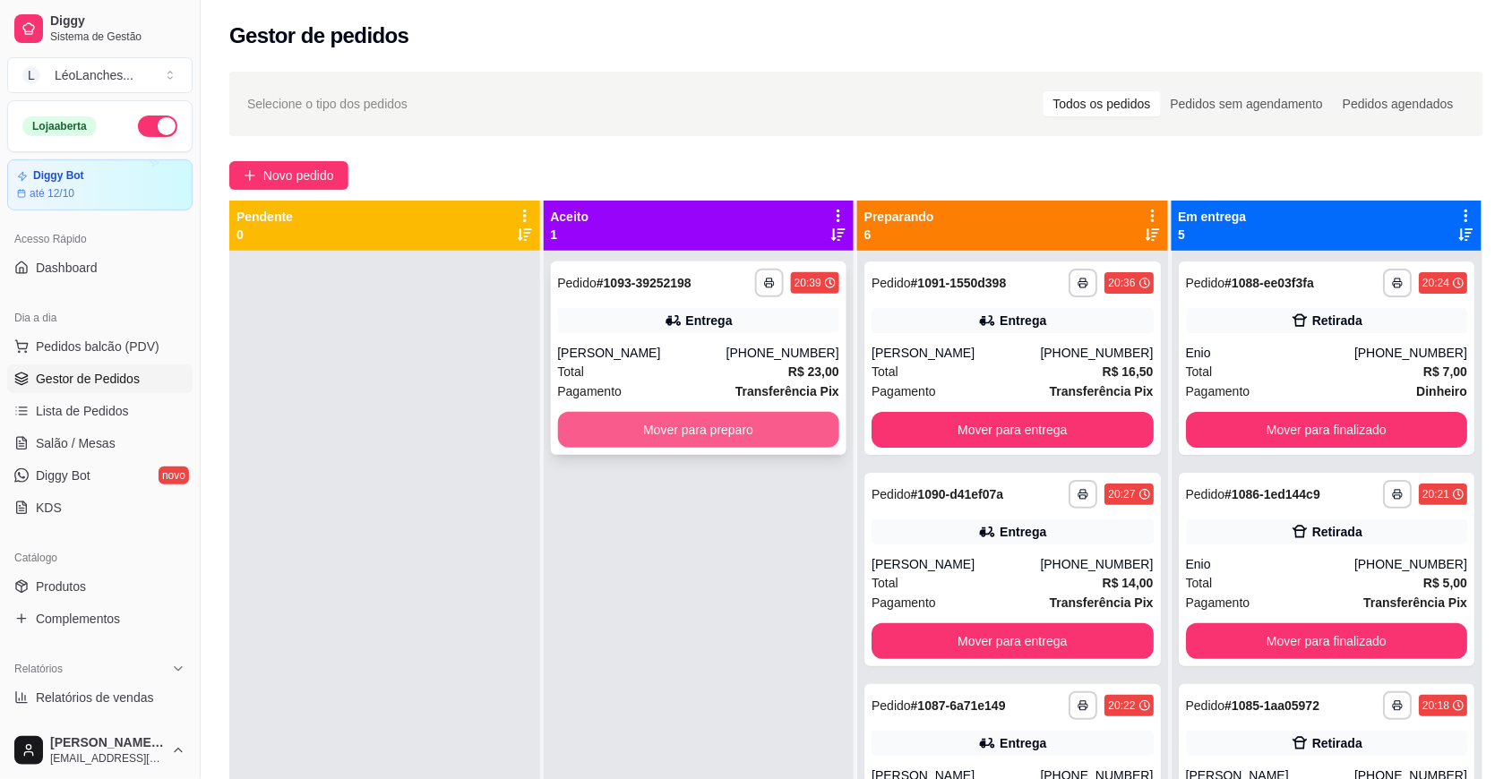
click at [718, 434] on button "Mover para preparo" at bounding box center [699, 430] width 282 height 36
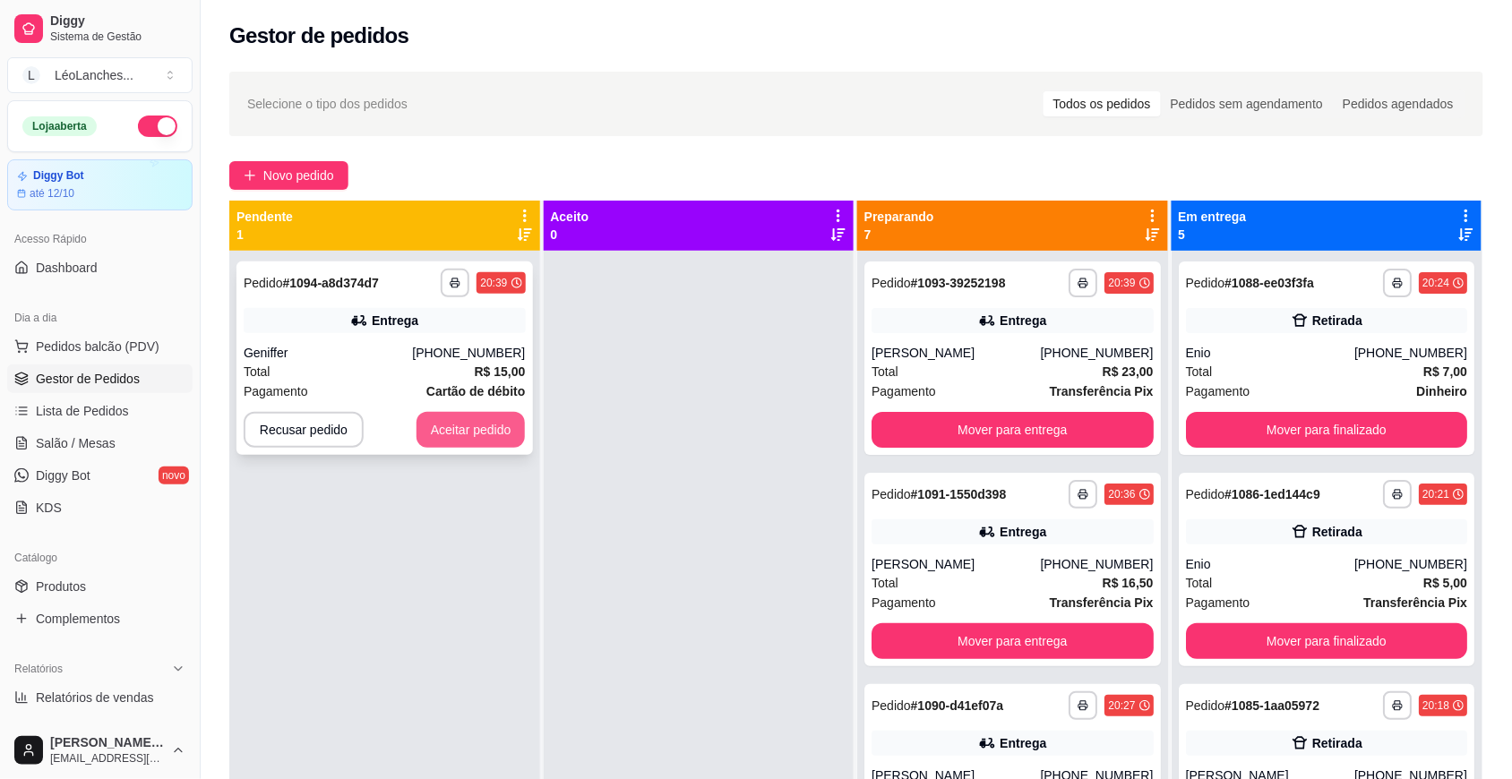
click at [490, 436] on button "Aceitar pedido" at bounding box center [470, 430] width 109 height 36
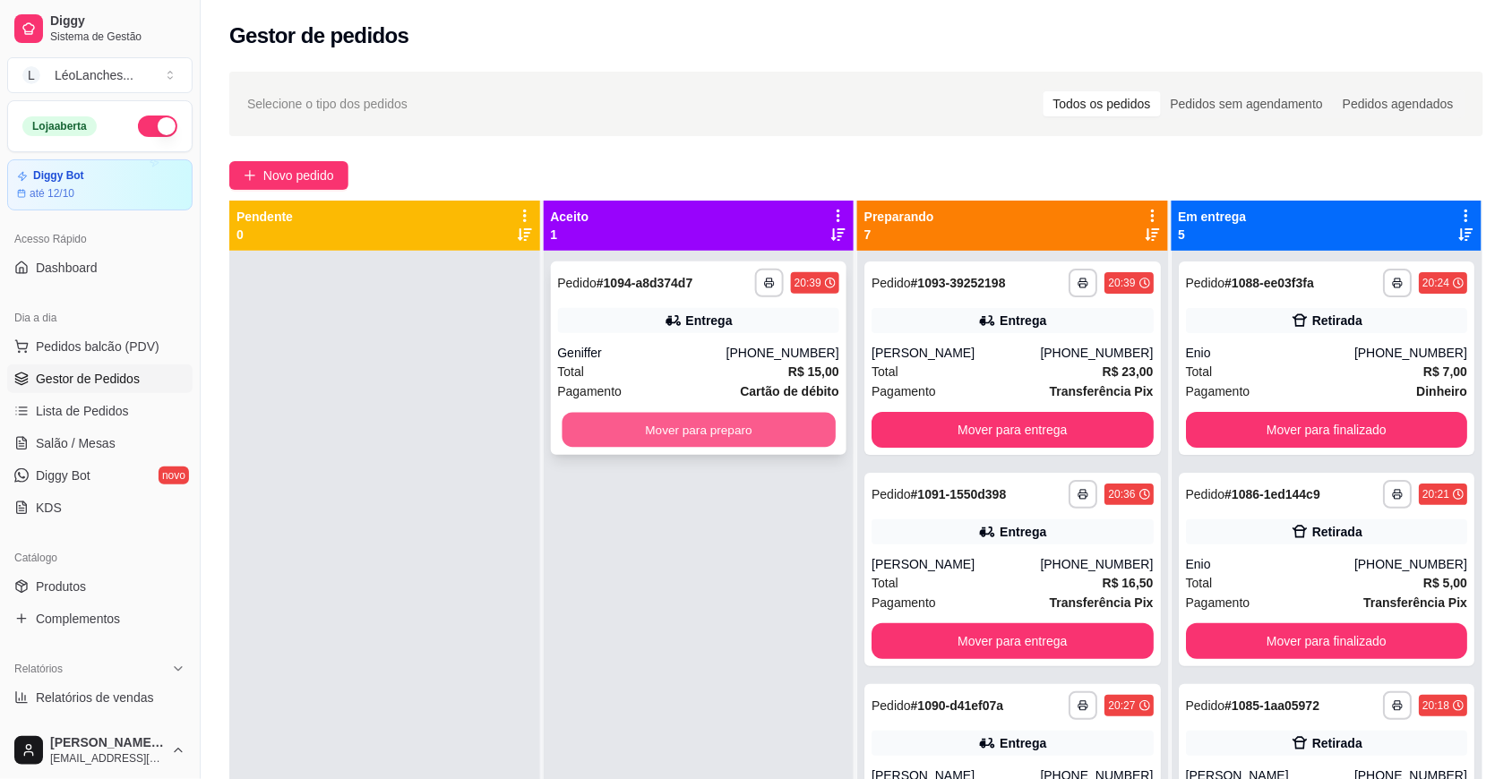
click at [797, 435] on button "Mover para preparo" at bounding box center [698, 430] width 273 height 35
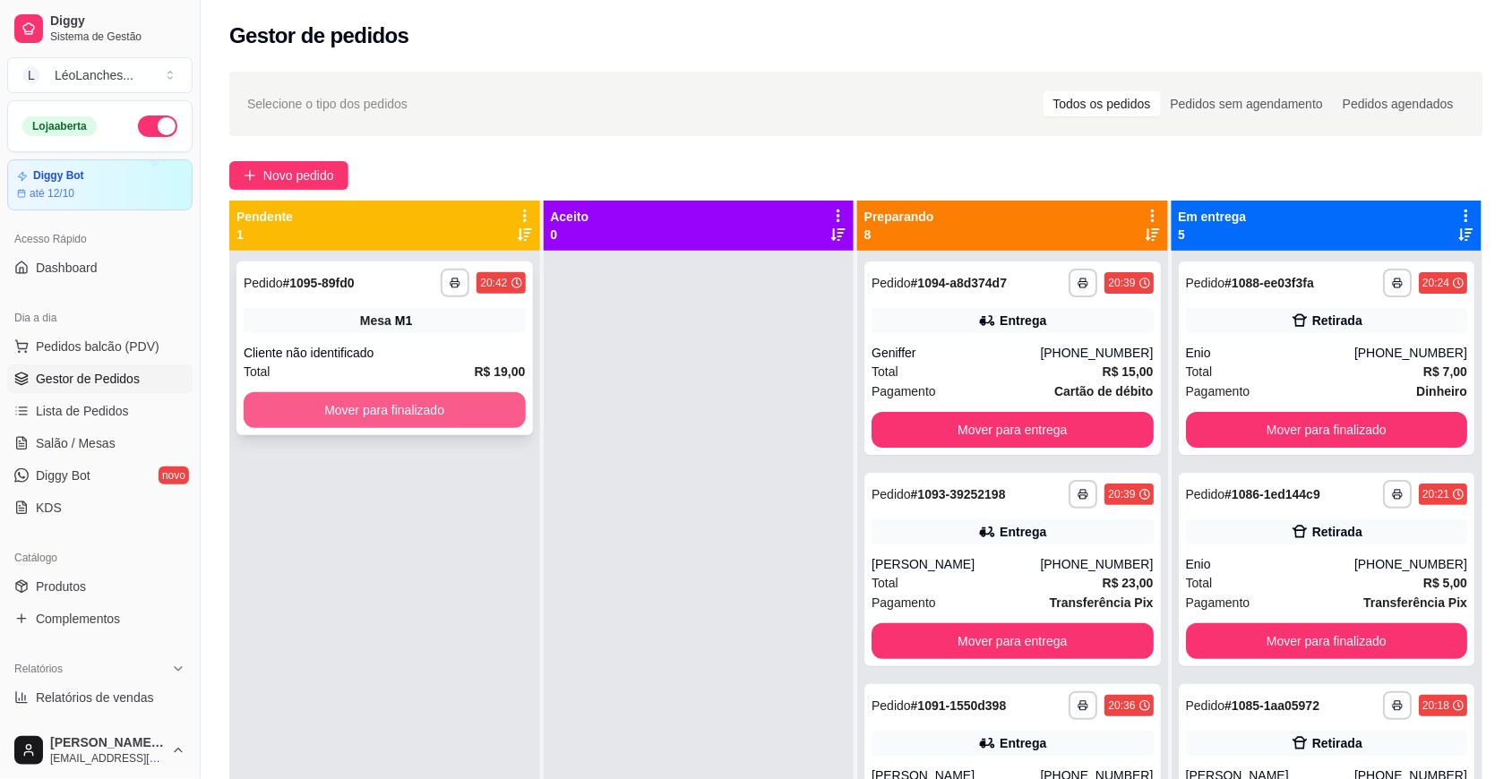
click at [360, 404] on button "Mover para finalizado" at bounding box center [385, 410] width 282 height 36
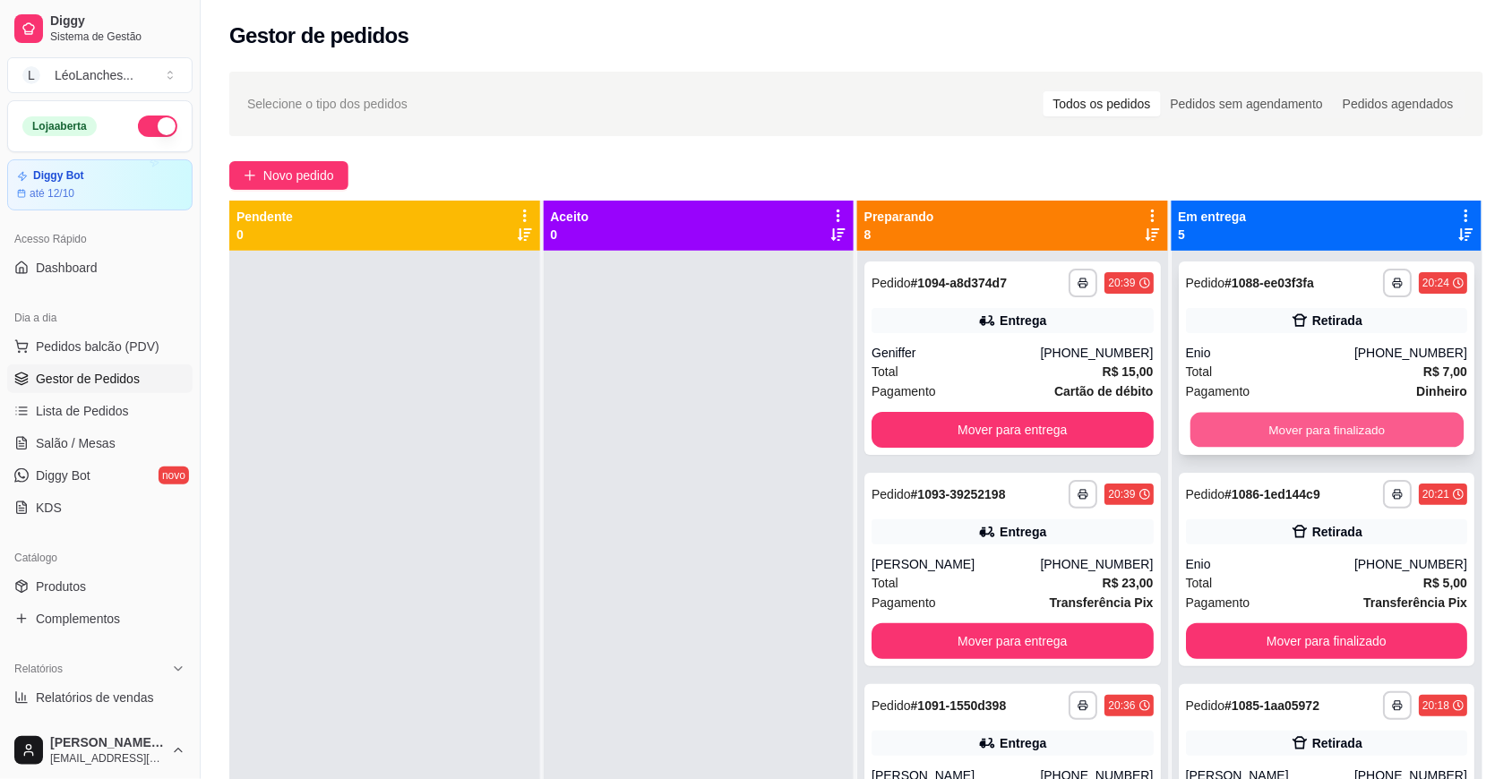
click at [1384, 427] on button "Mover para finalizado" at bounding box center [1325, 430] width 273 height 35
click at [1384, 427] on button "Mover para finalizado" at bounding box center [1327, 430] width 282 height 36
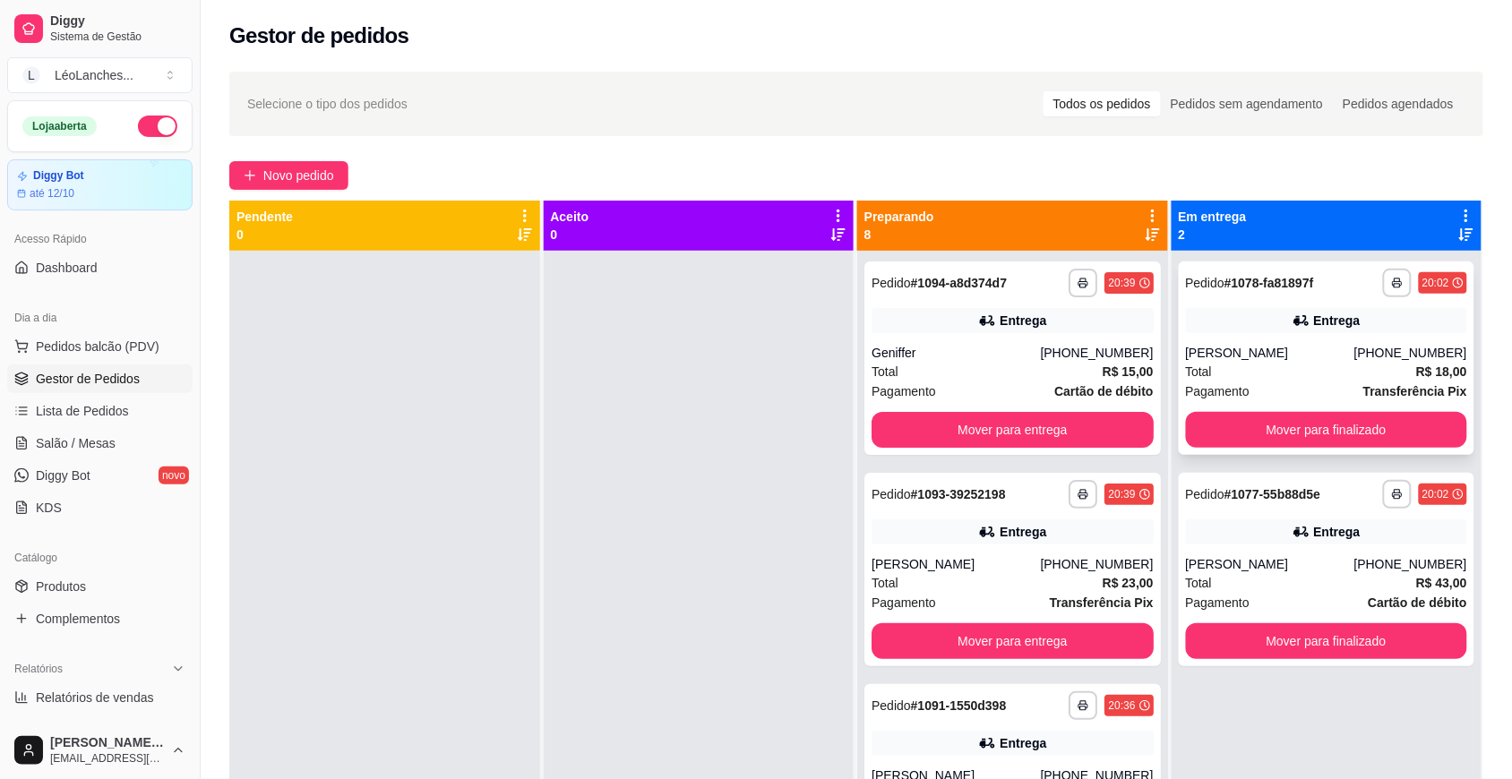
click at [1296, 383] on div "Pagamento Transferência Pix" at bounding box center [1327, 392] width 282 height 20
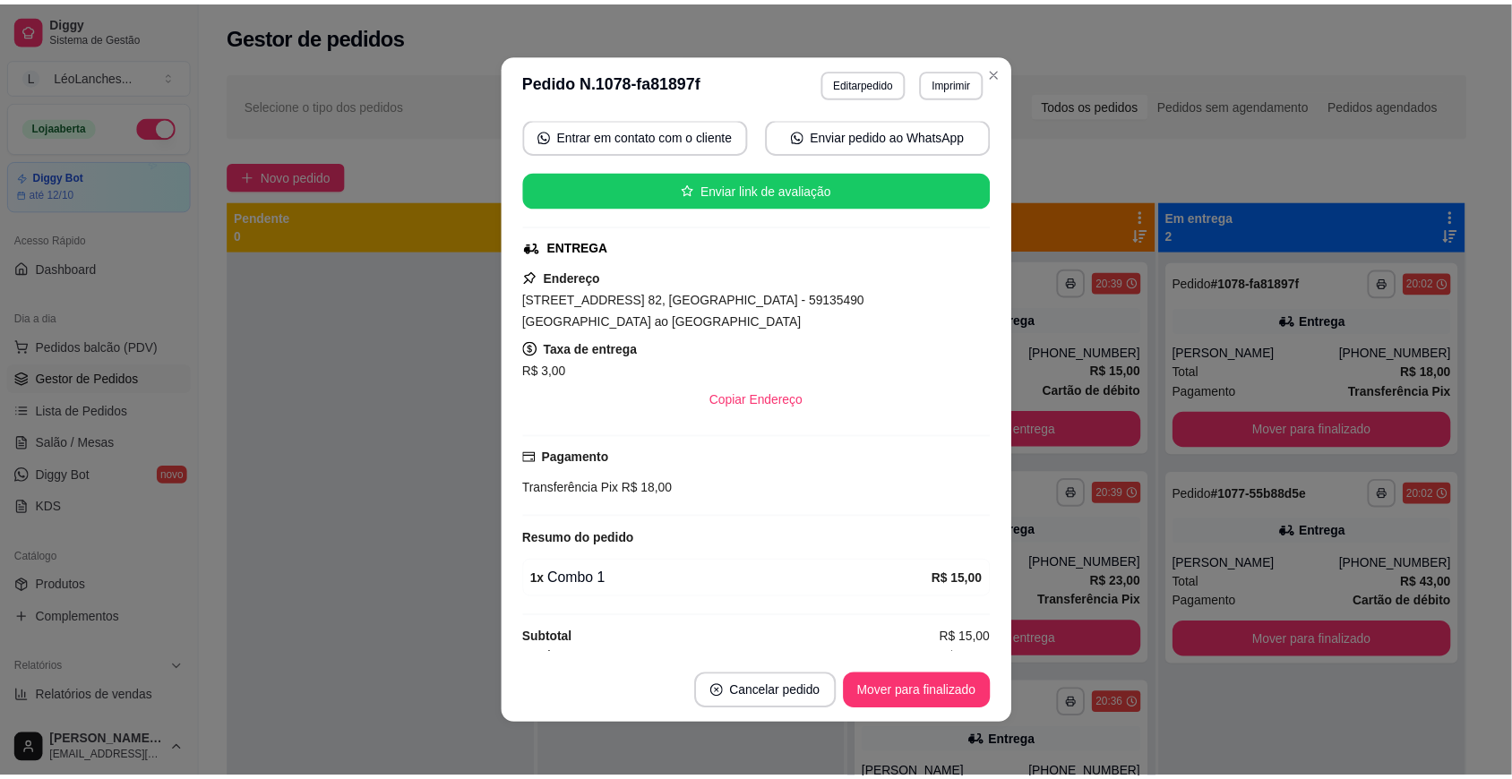
scroll to position [3, 0]
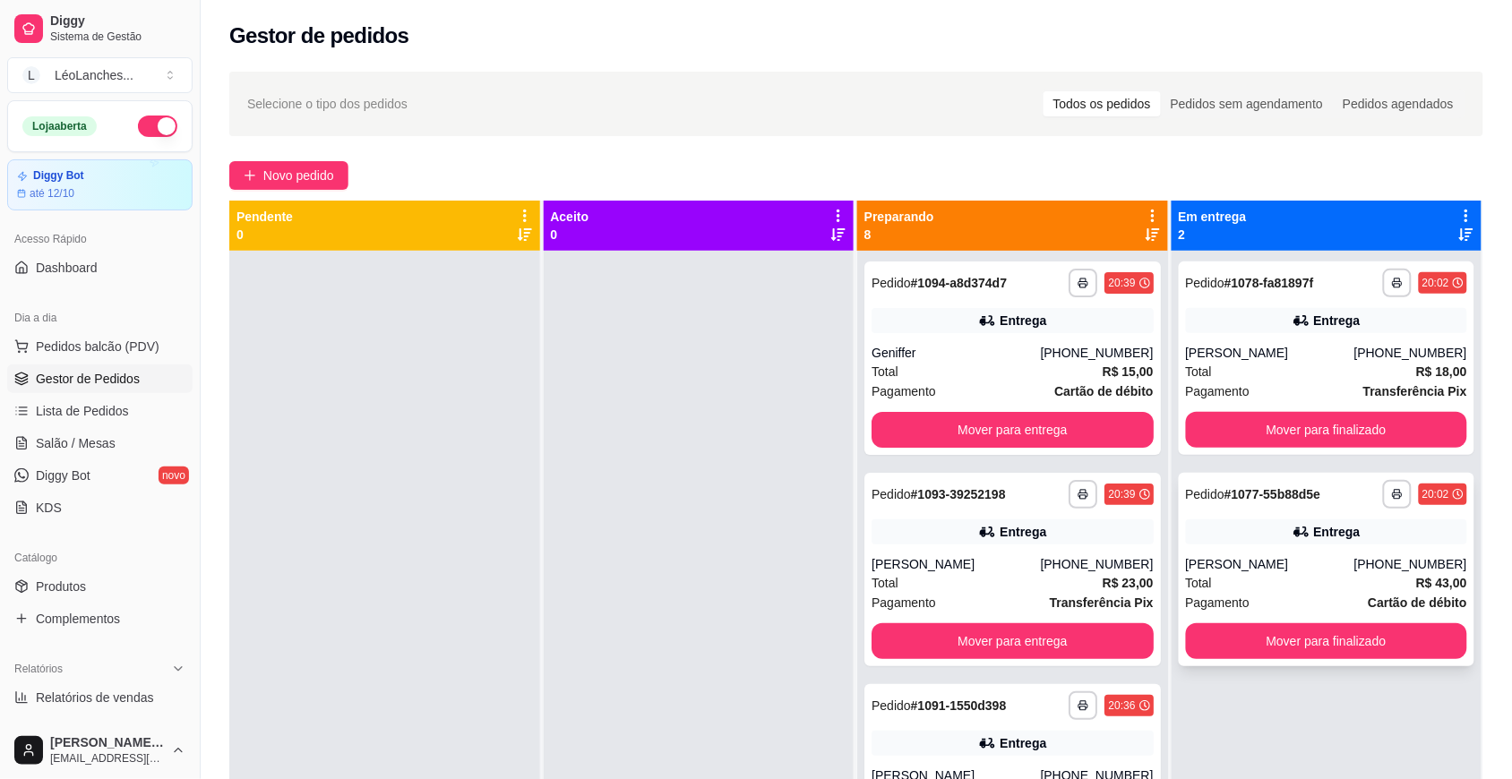
click at [1300, 579] on div "Total R$ 43,00" at bounding box center [1327, 583] width 282 height 20
click at [987, 358] on div "Geniffer" at bounding box center [955, 353] width 168 height 18
click at [968, 555] on div "[PERSON_NAME]" at bounding box center [955, 564] width 168 height 18
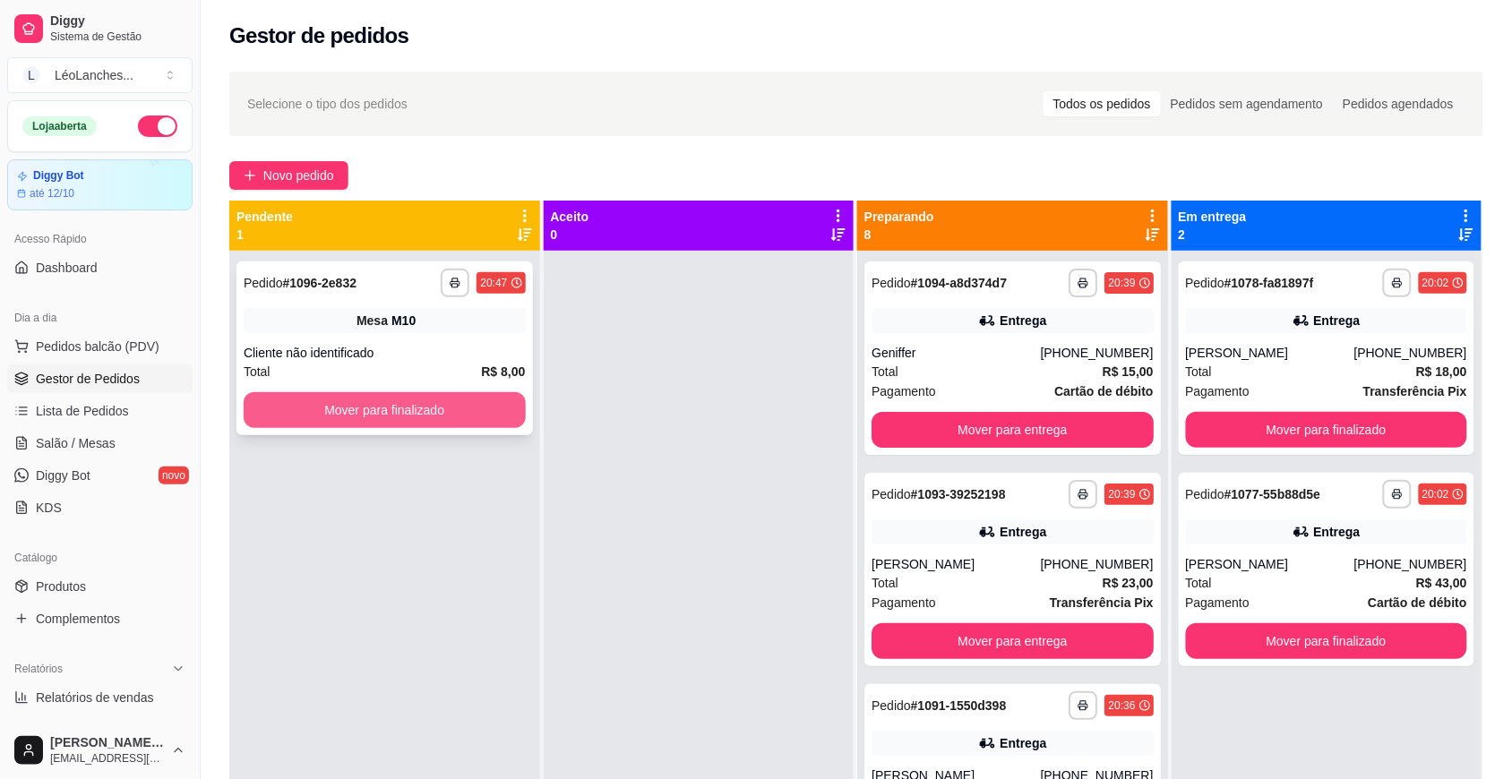
click at [390, 412] on button "Mover para finalizado" at bounding box center [385, 410] width 282 height 36
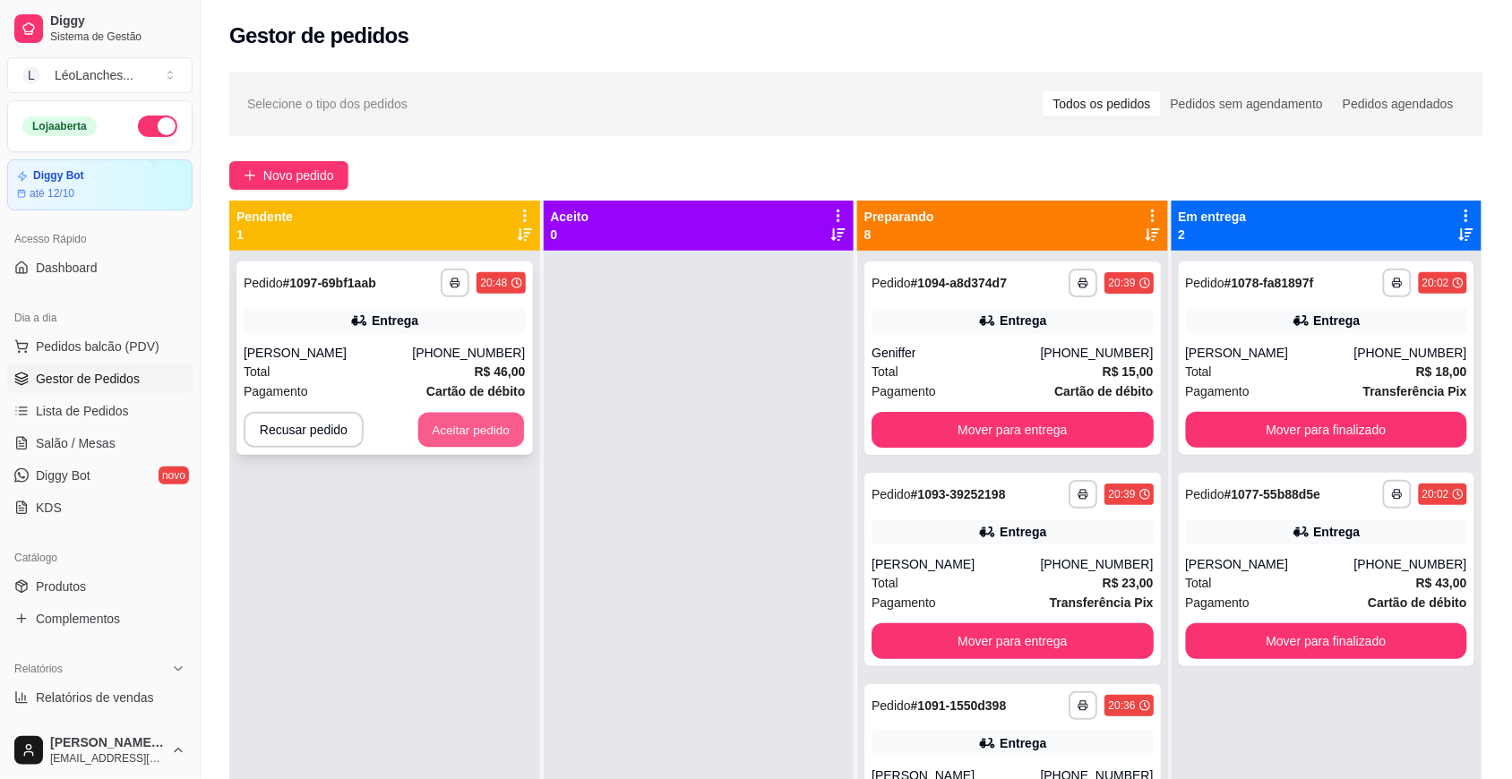
click at [488, 424] on button "Aceitar pedido" at bounding box center [471, 430] width 106 height 35
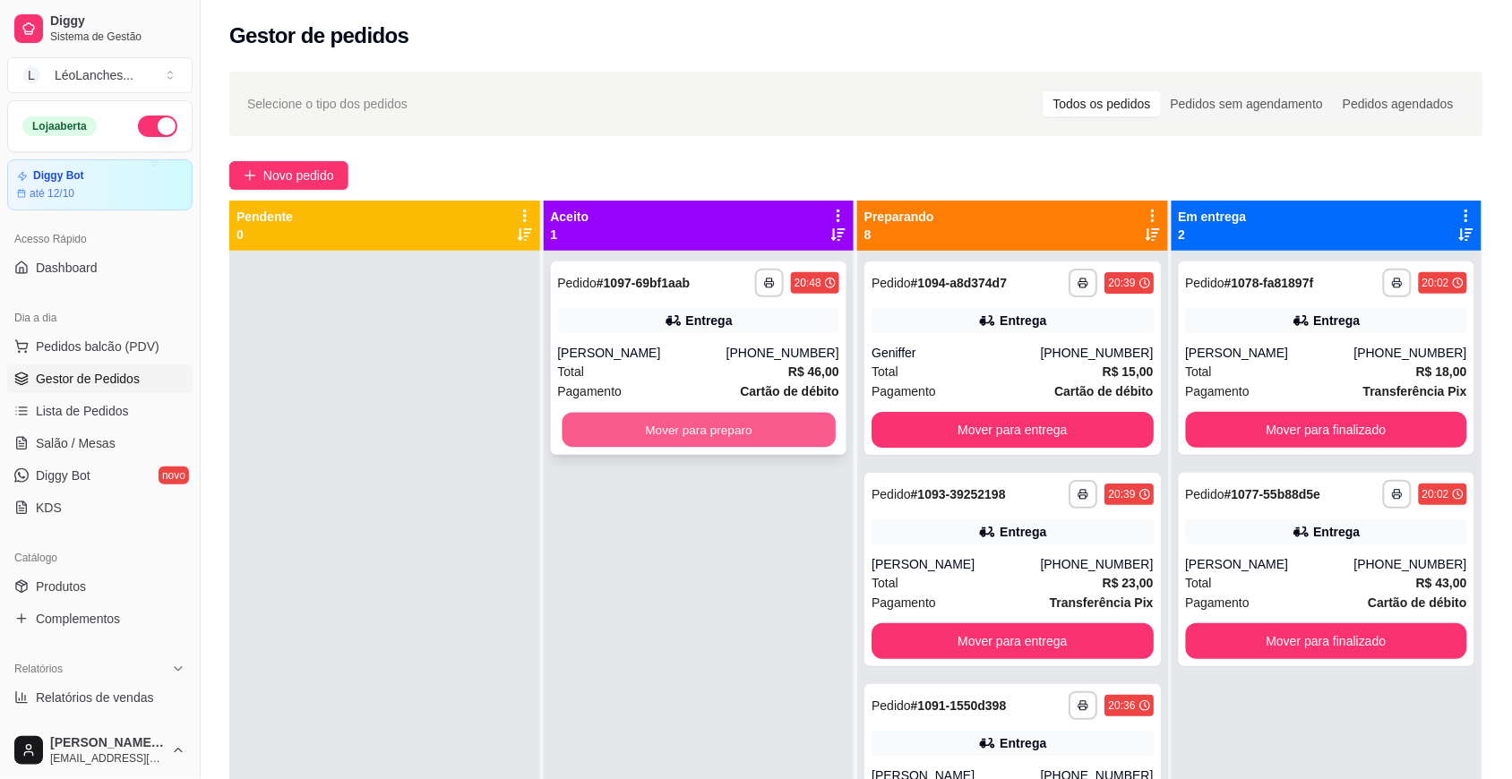
click at [679, 423] on button "Mover para preparo" at bounding box center [698, 430] width 273 height 35
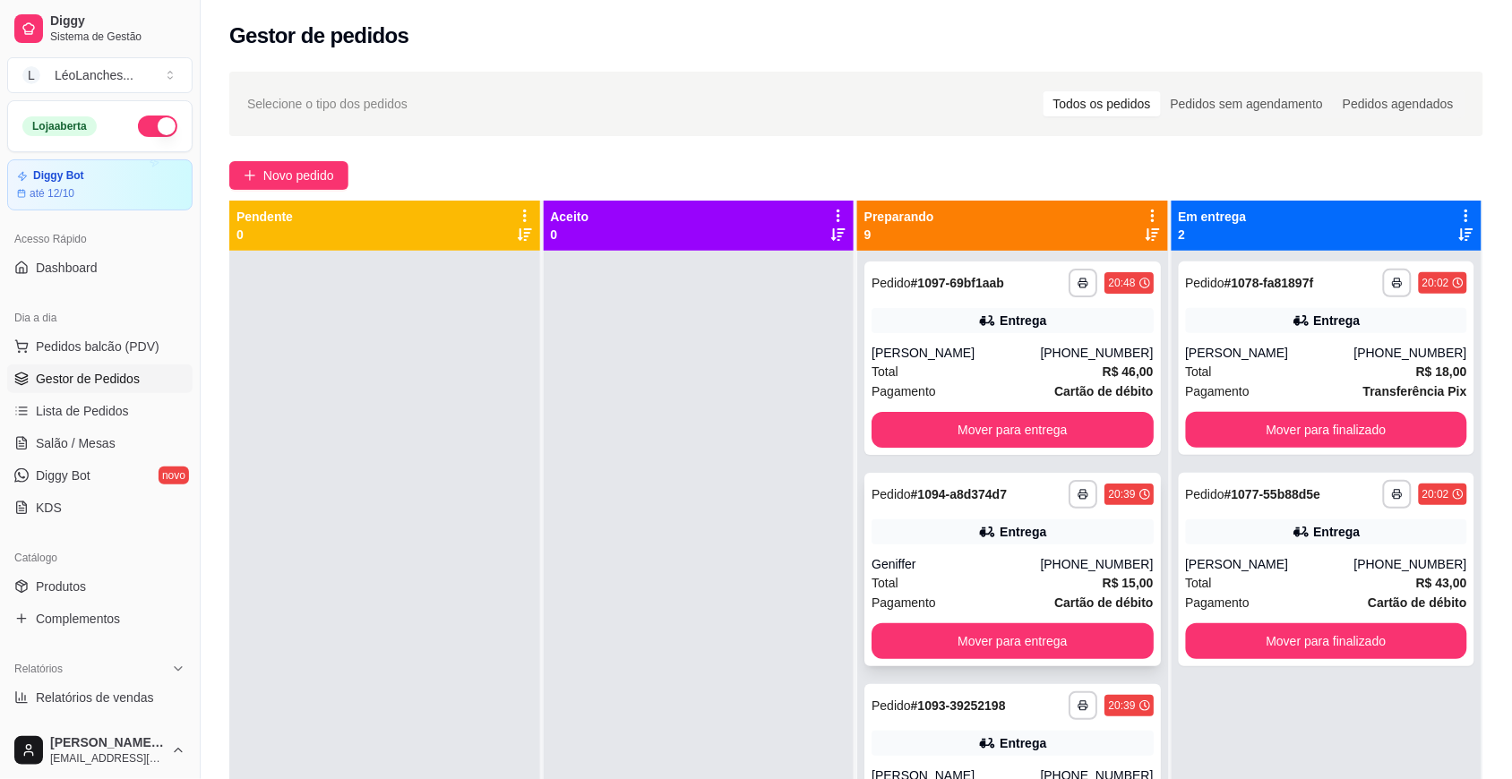
scroll to position [746, 0]
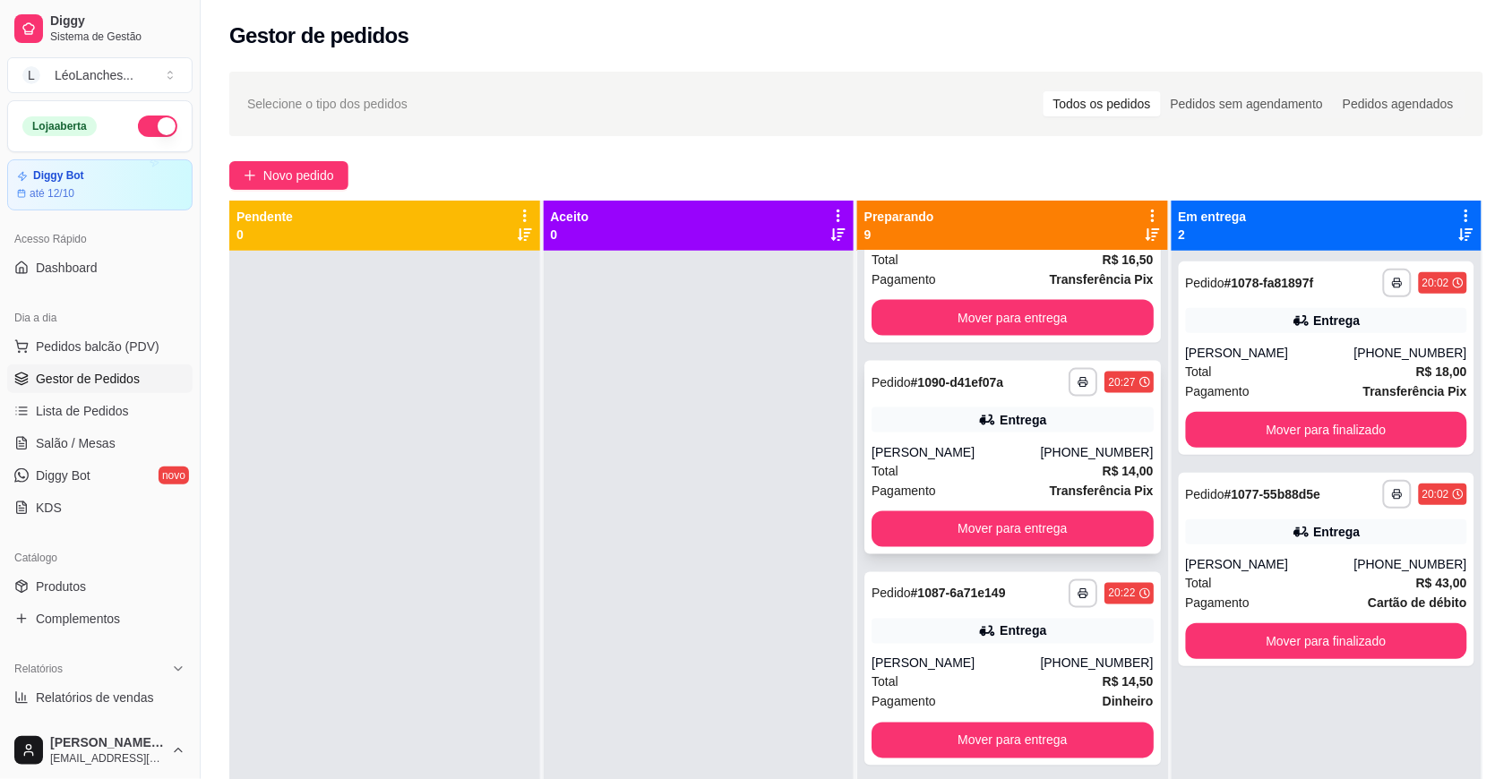
click at [979, 486] on div "Pagamento Transferência Pix" at bounding box center [1012, 491] width 282 height 20
click at [967, 682] on div "Total R$ 14,50" at bounding box center [1012, 683] width 282 height 20
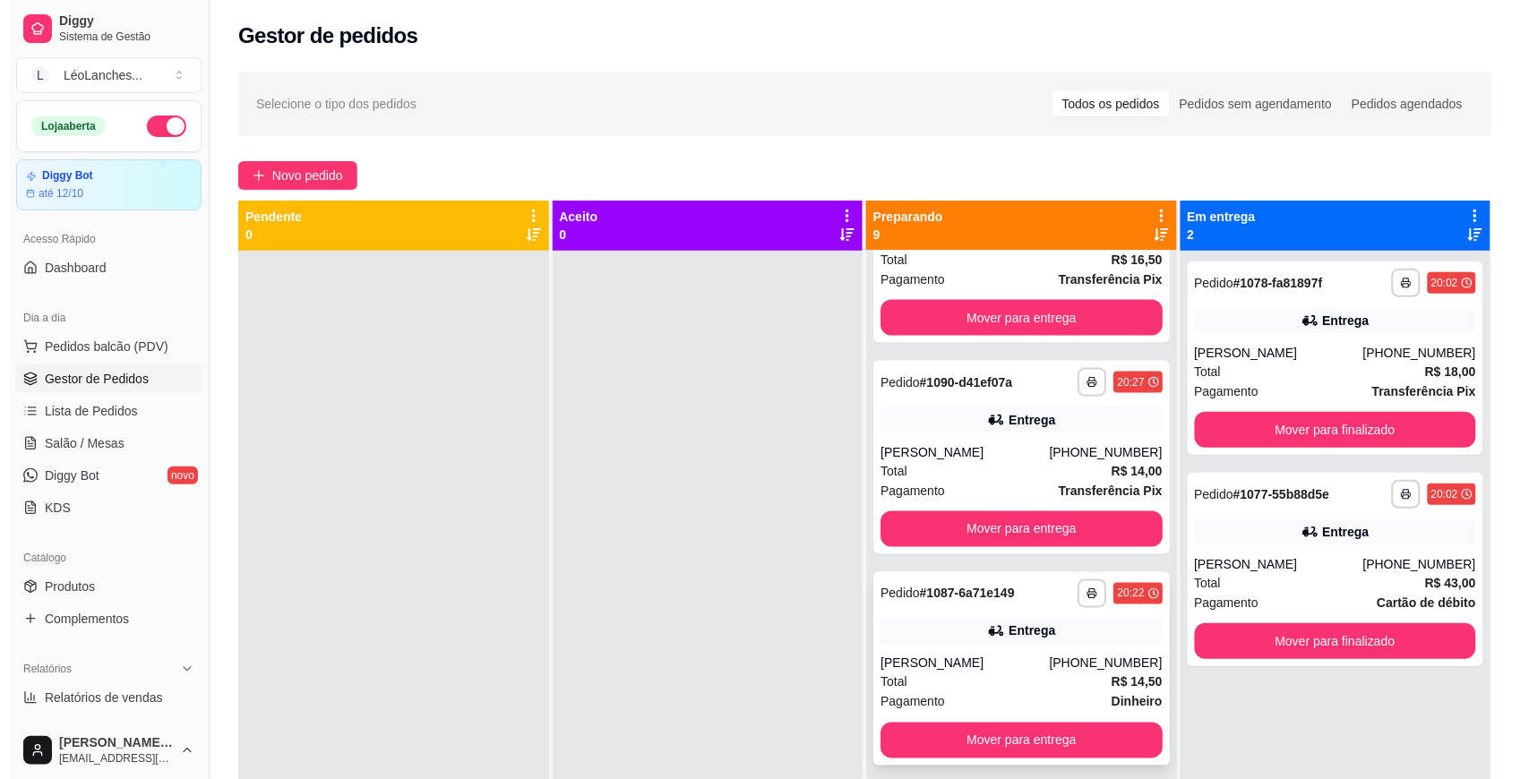
scroll to position [1139, 0]
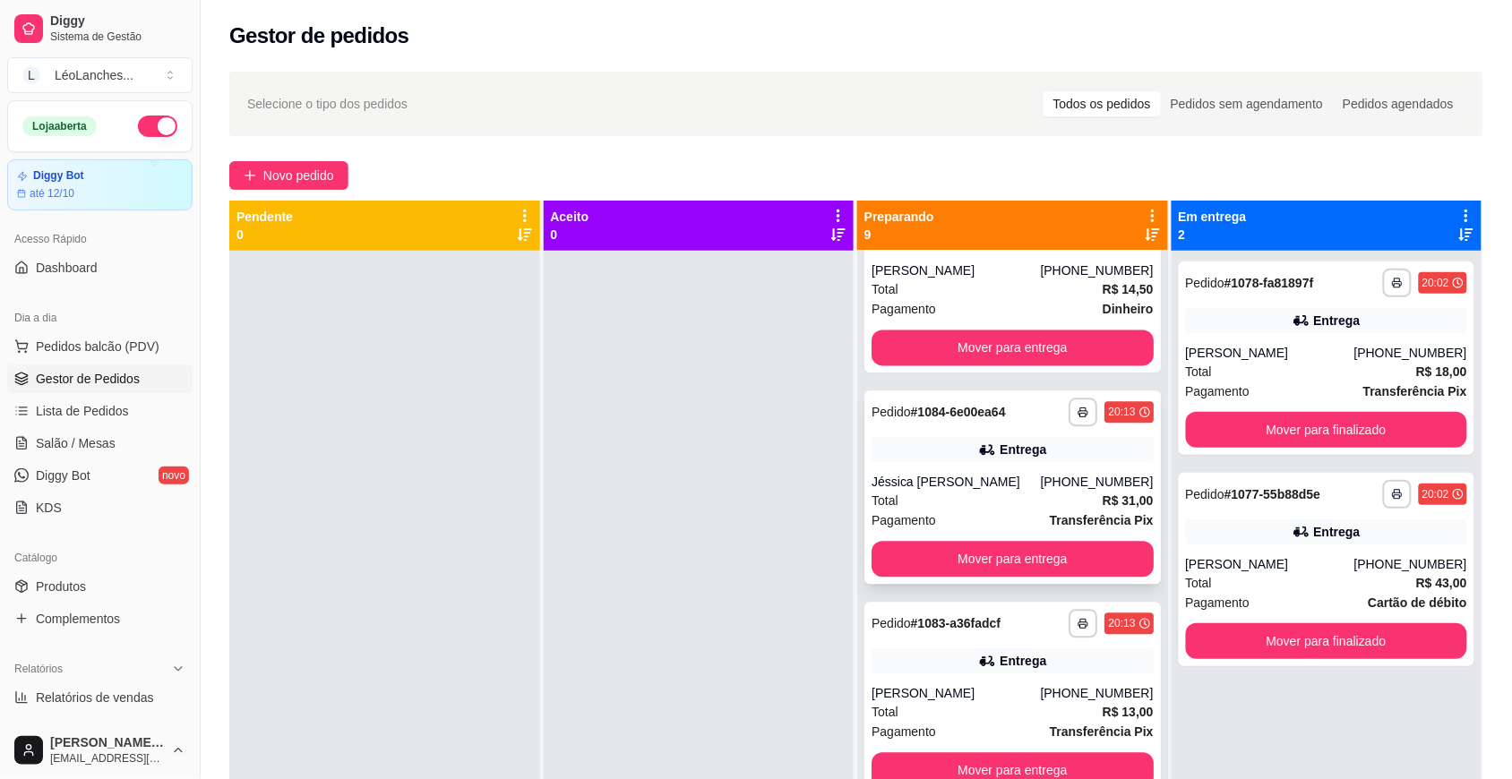
click at [974, 515] on div "Pagamento Transferência Pix" at bounding box center [1012, 521] width 282 height 20
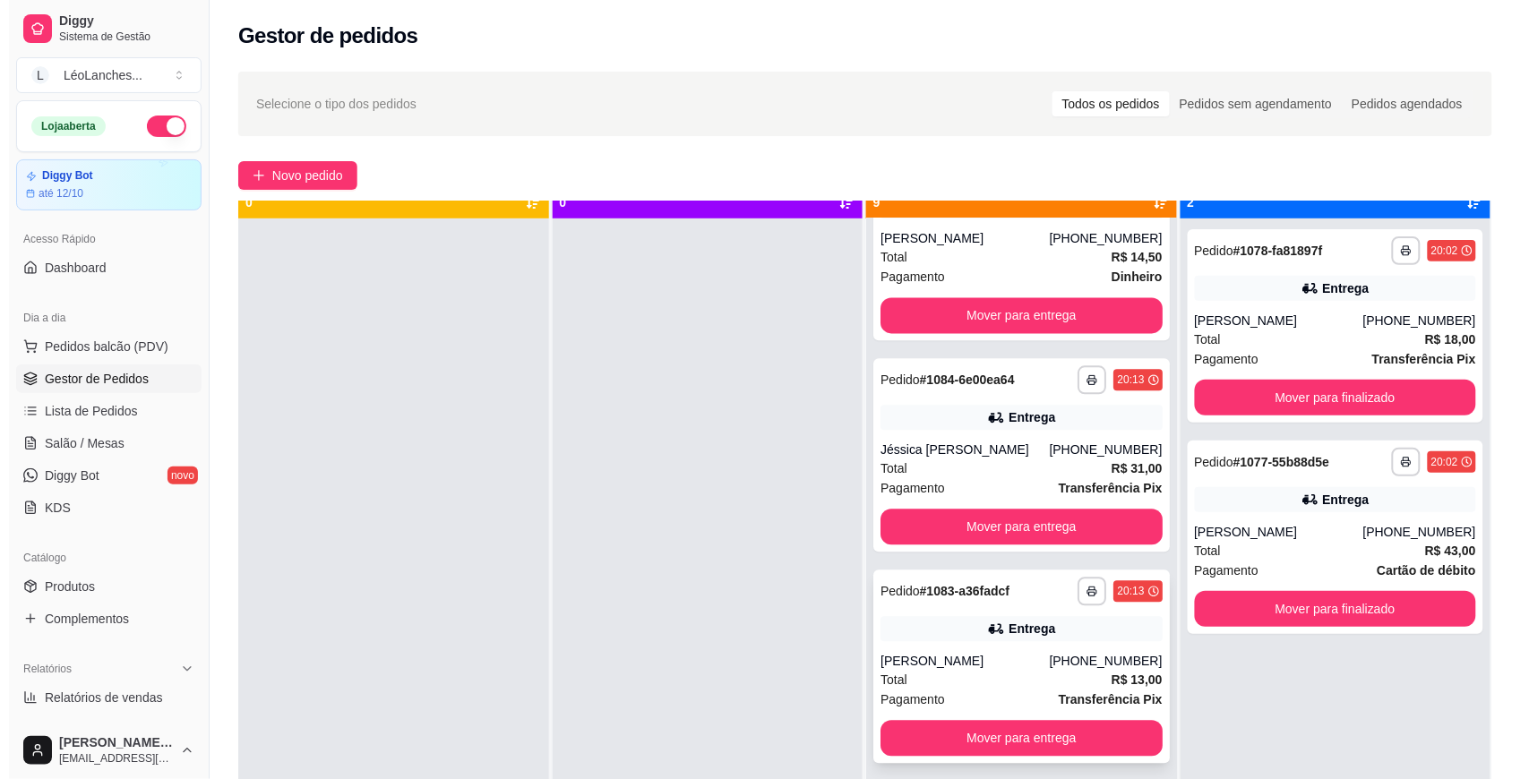
scroll to position [50, 0]
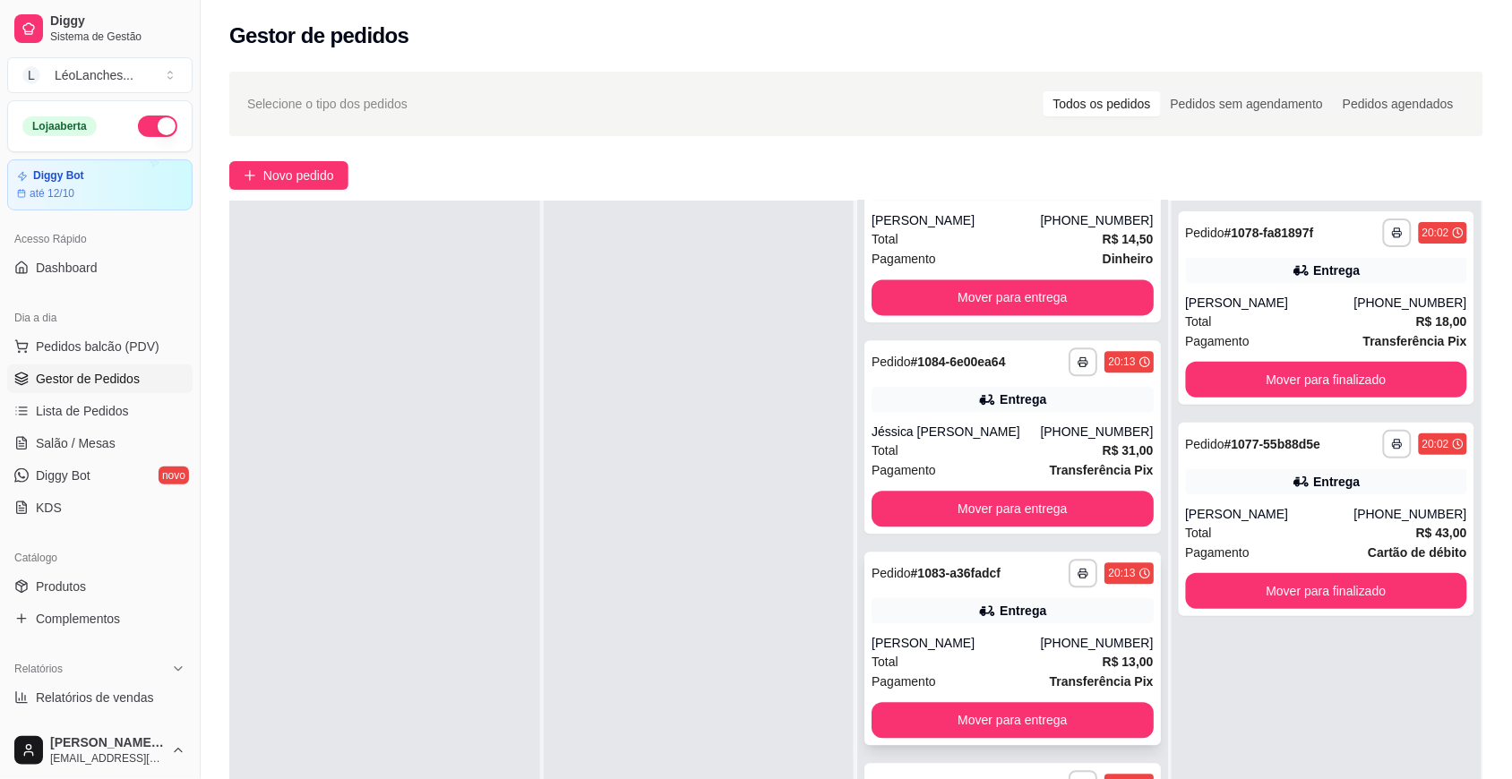
click at [967, 672] on div "Pagamento Transferência Pix" at bounding box center [1012, 682] width 282 height 20
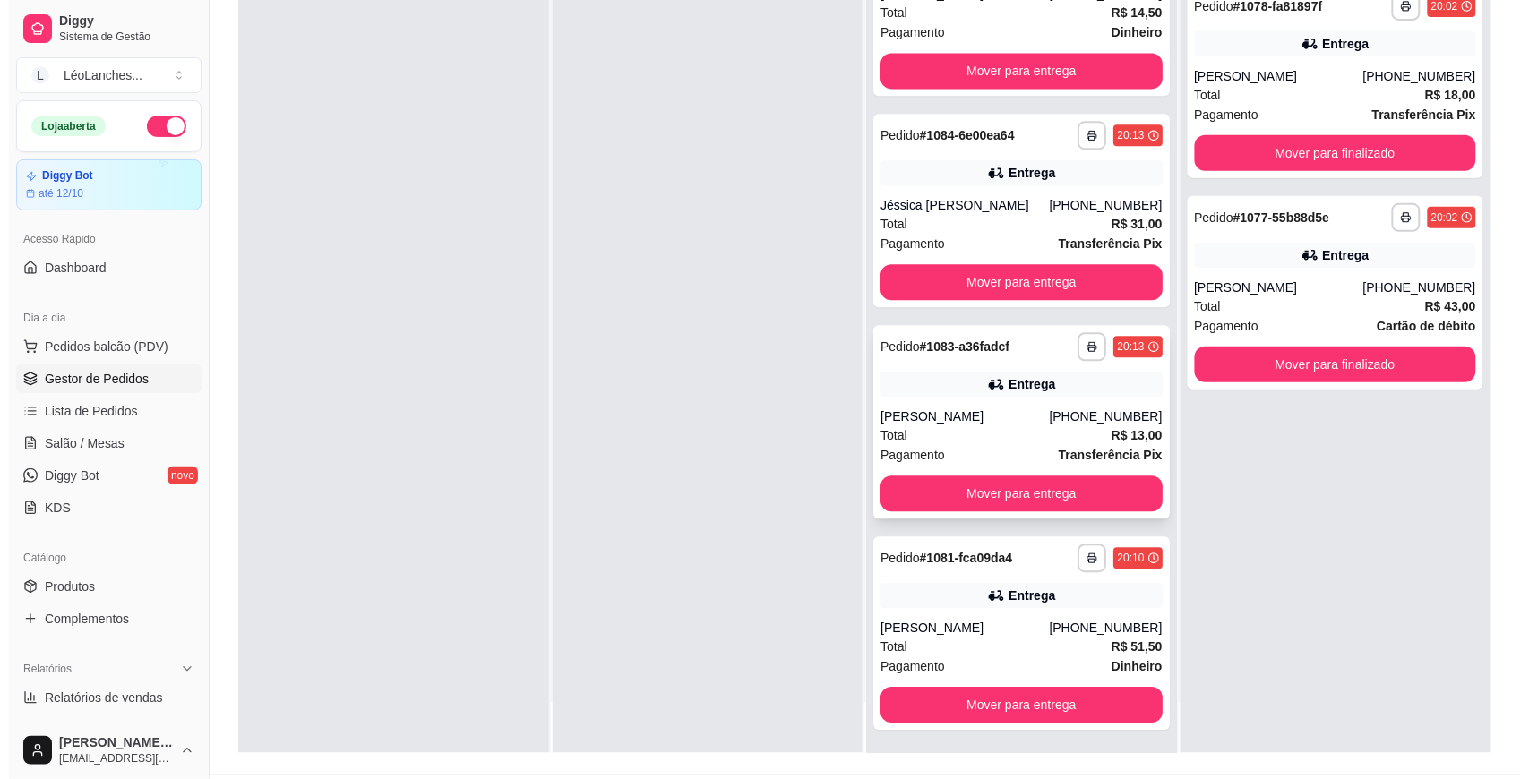
scroll to position [273, 0]
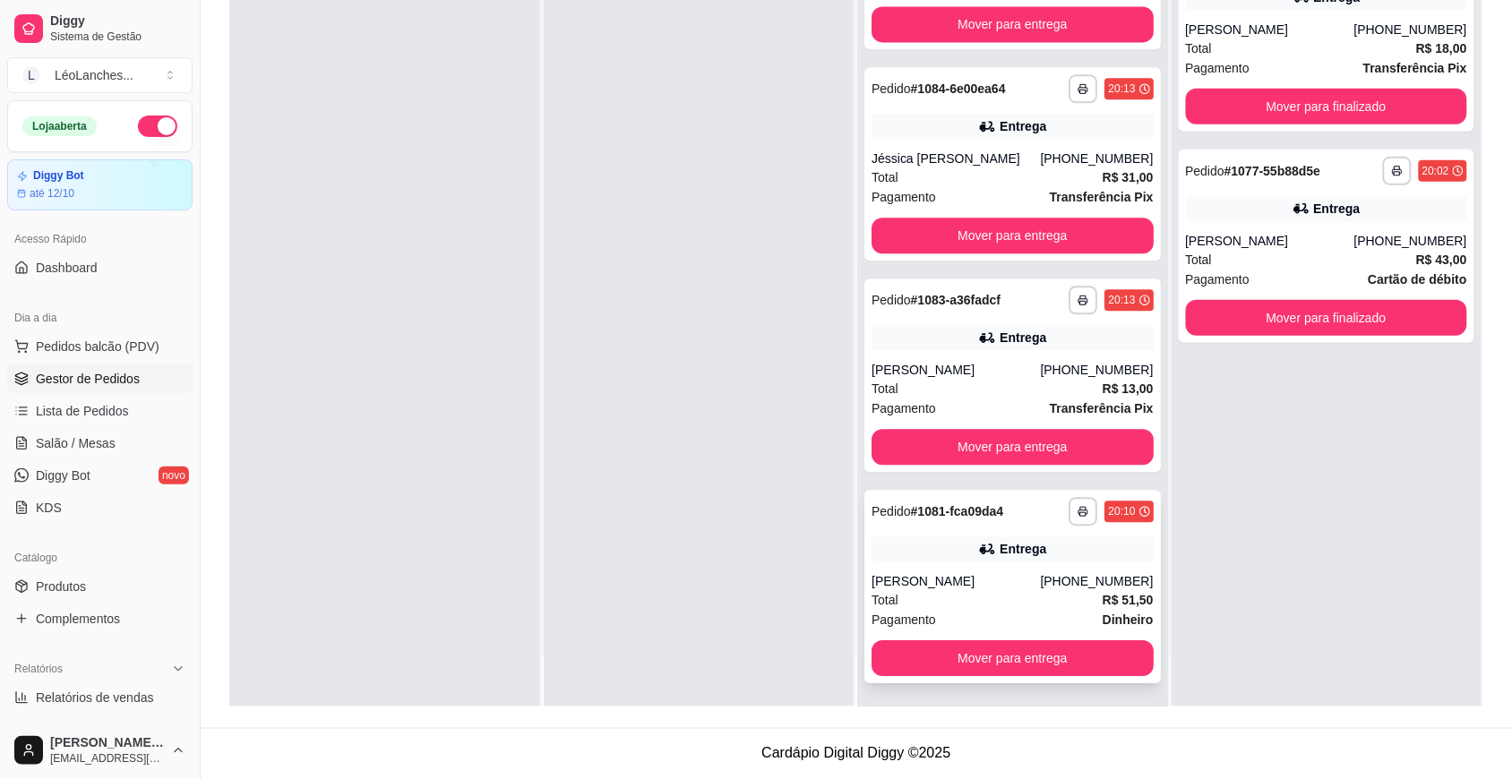
click at [1022, 610] on div "Pagamento Dinheiro" at bounding box center [1012, 620] width 282 height 20
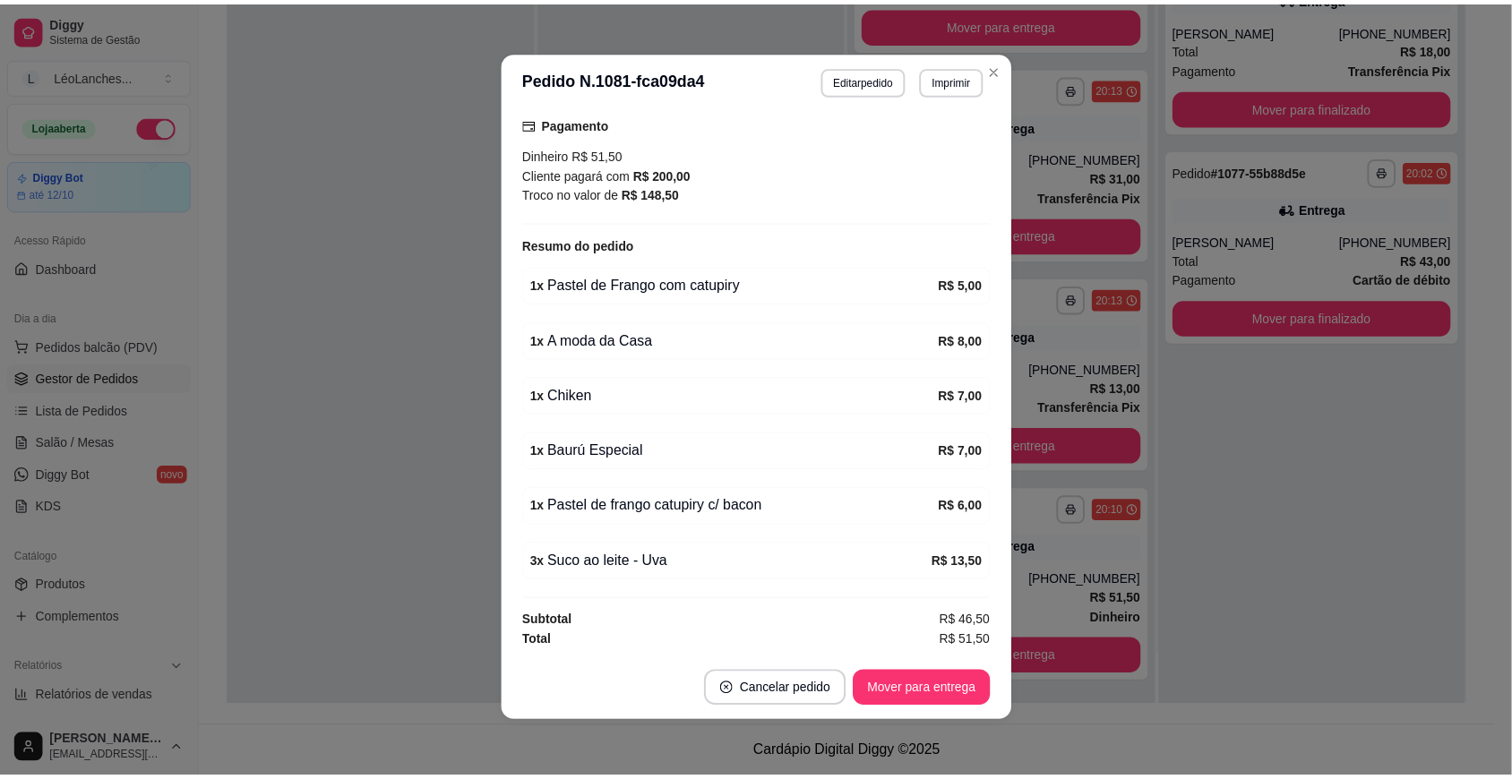
scroll to position [0, 0]
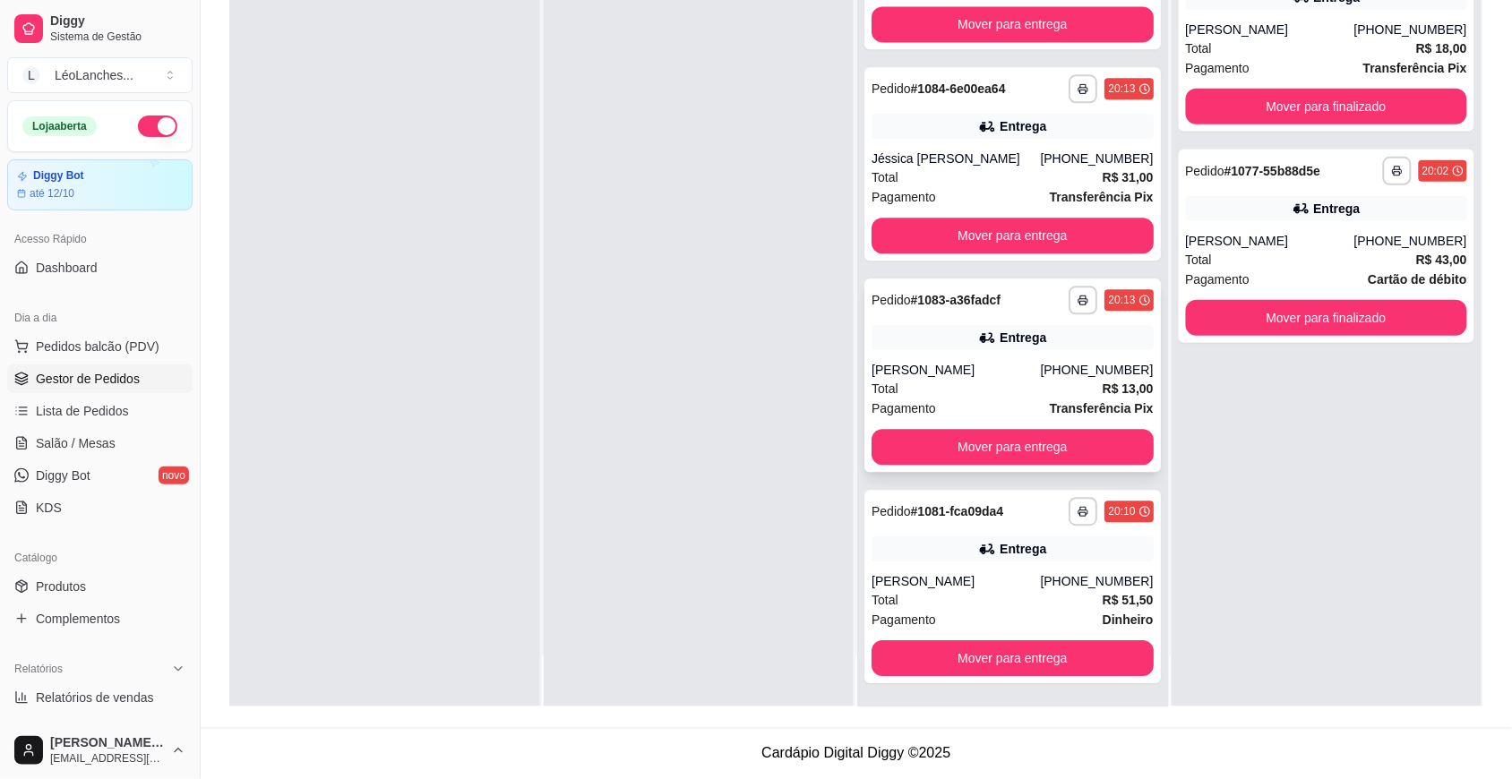
click at [981, 385] on div "Total R$ 13,00" at bounding box center [1012, 389] width 282 height 20
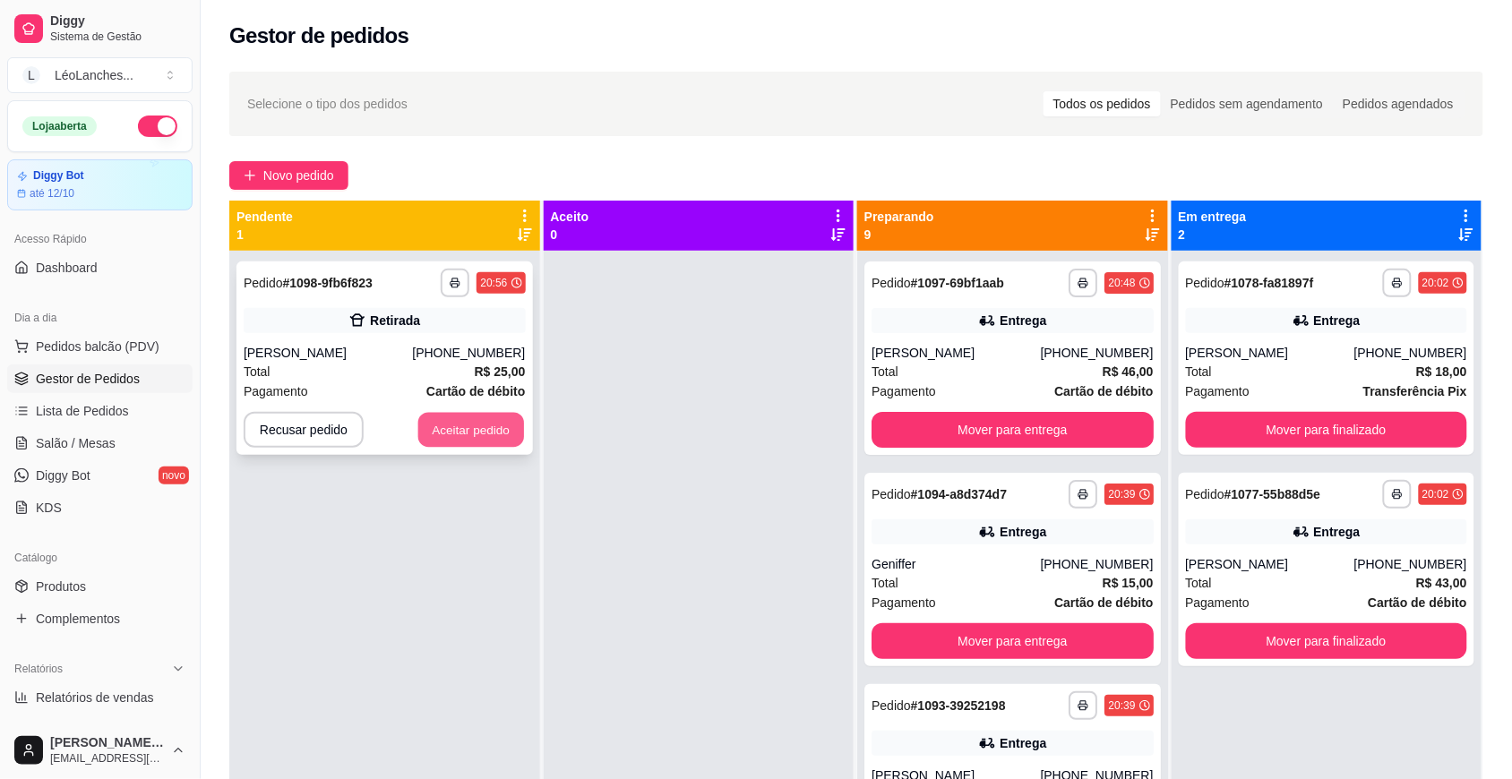
click at [508, 428] on button "Aceitar pedido" at bounding box center [471, 430] width 106 height 35
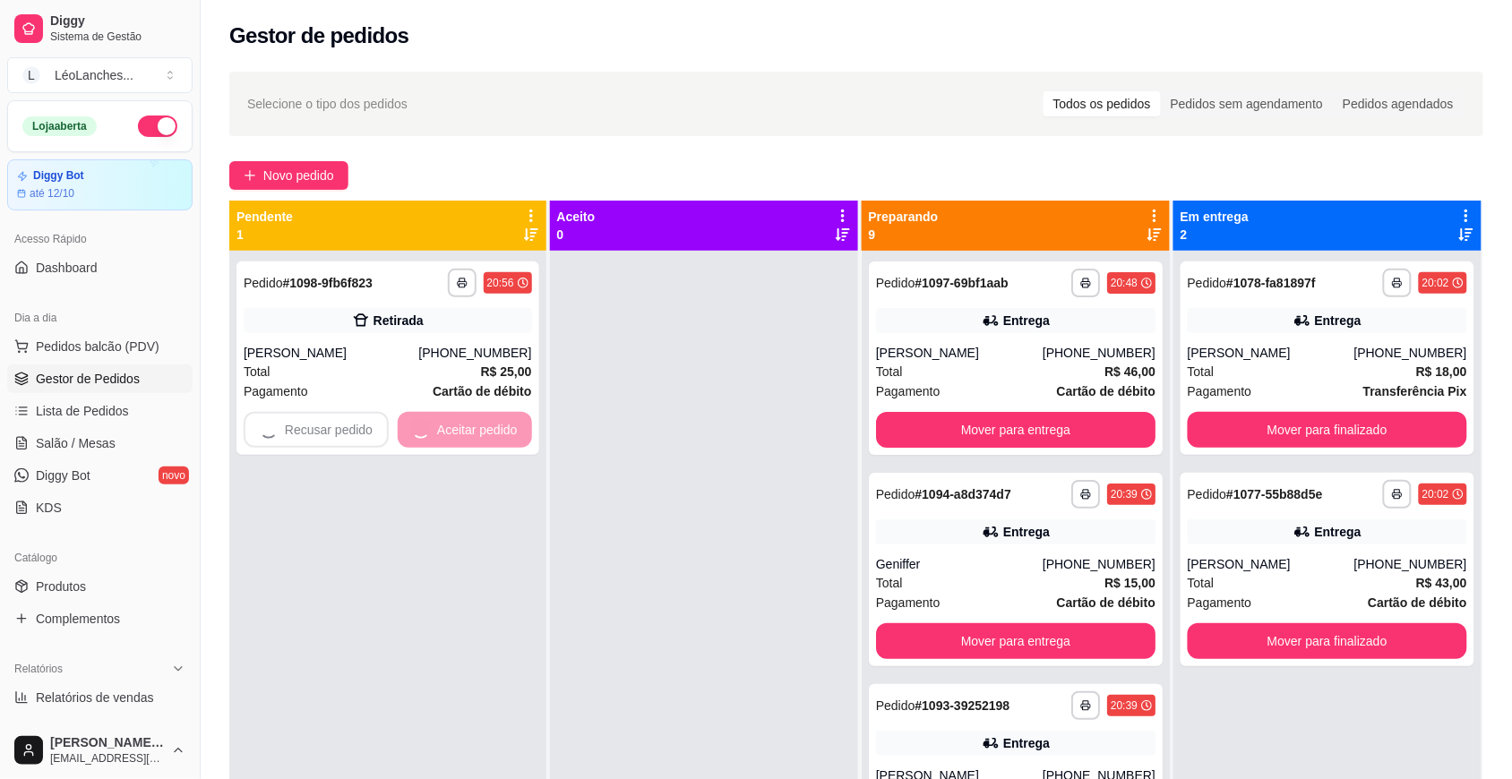
click at [676, 449] on div at bounding box center [704, 640] width 308 height 779
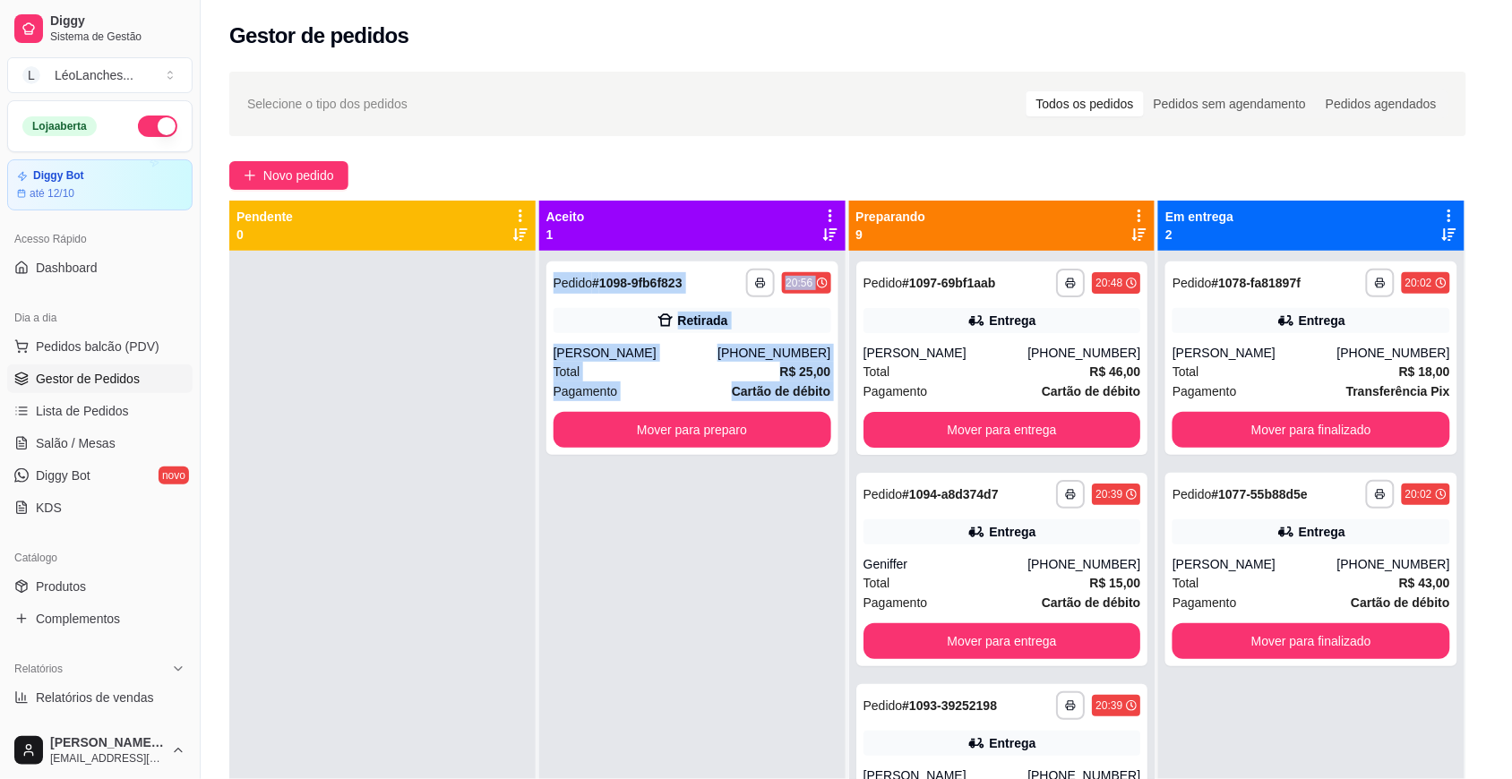
click at [676, 449] on div "Pagamento Cartão de débito R$ 25,00" at bounding box center [756, 483] width 475 height 82
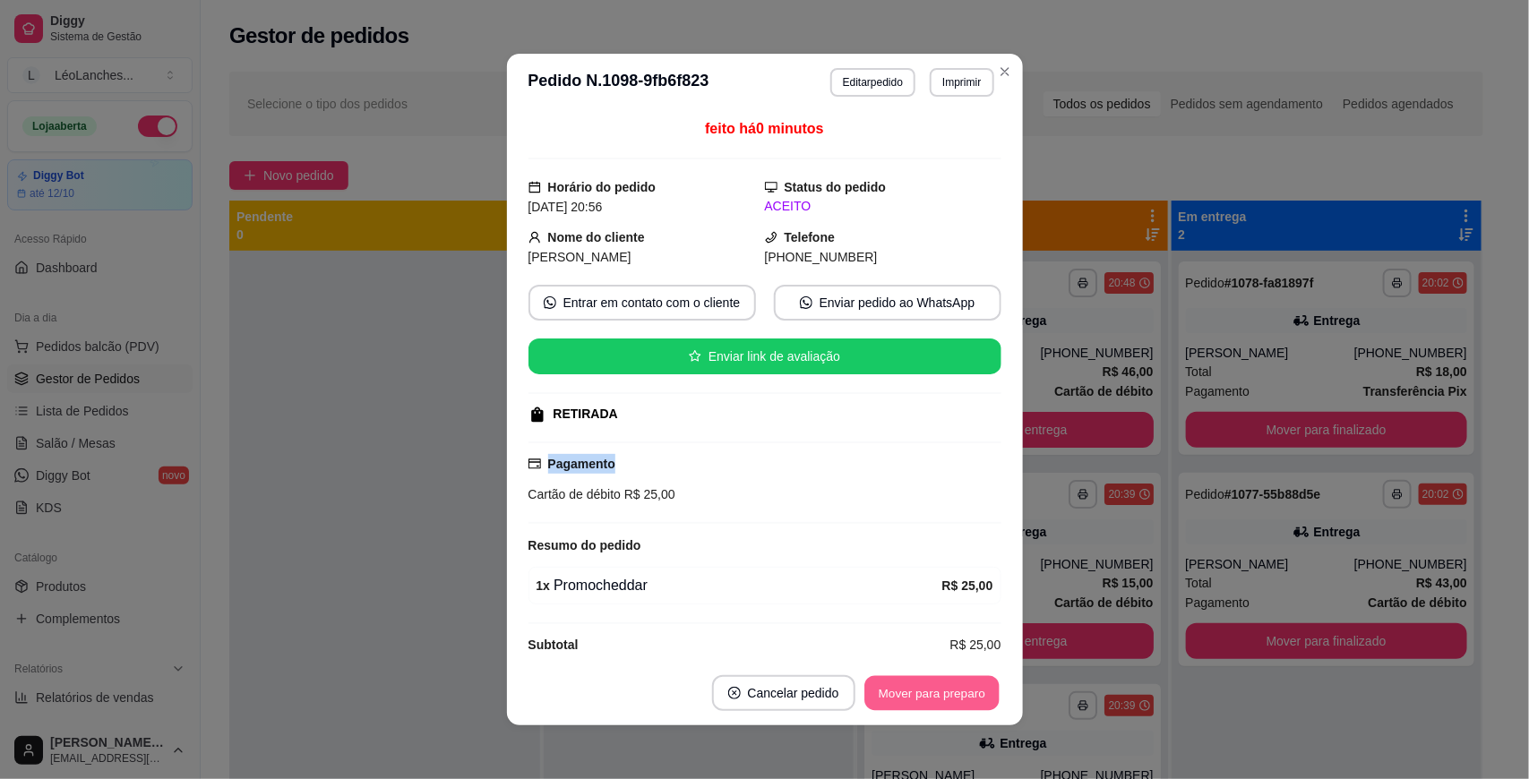
click at [950, 696] on button "Mover para preparo" at bounding box center [931, 693] width 134 height 35
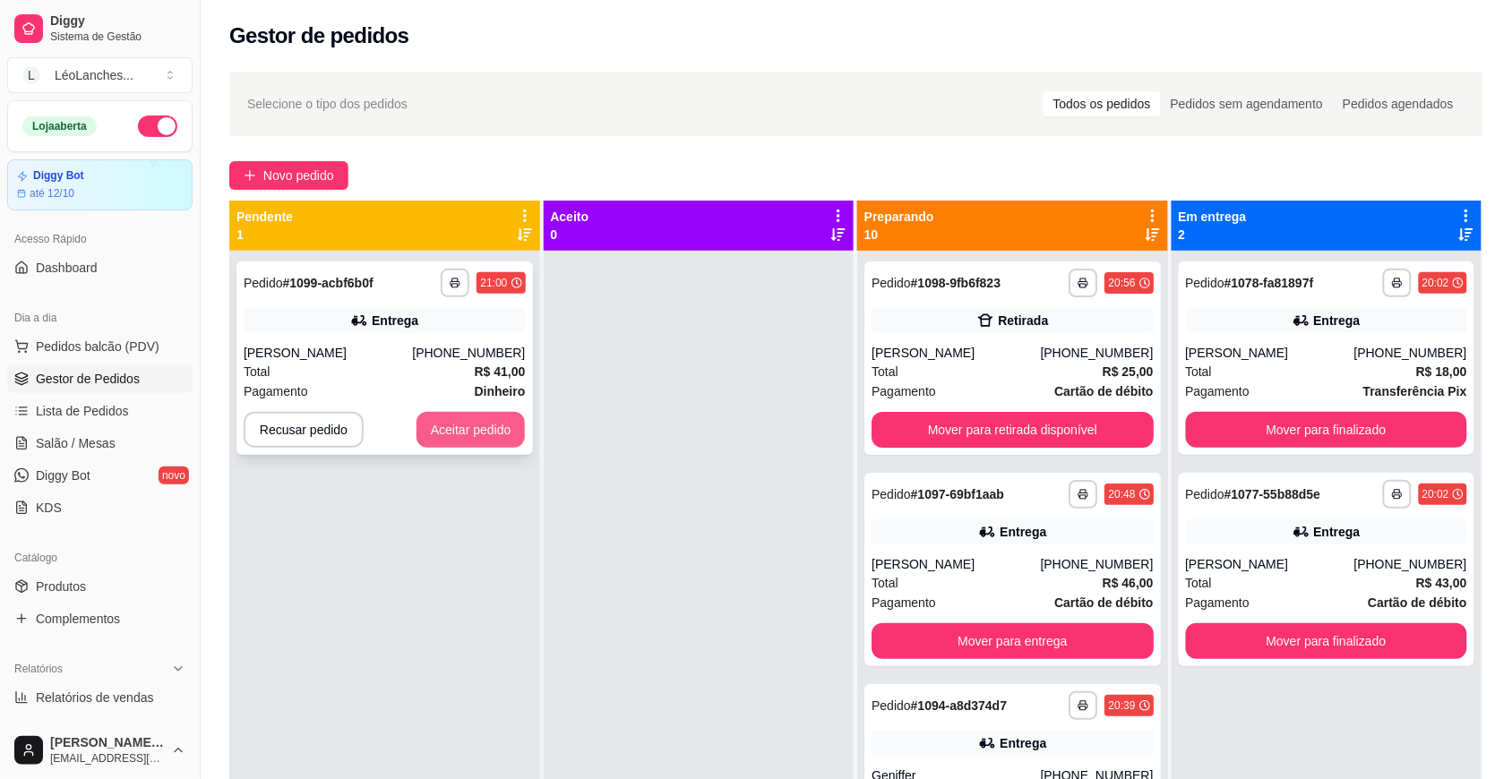
click at [493, 435] on button "Aceitar pedido" at bounding box center [470, 430] width 109 height 36
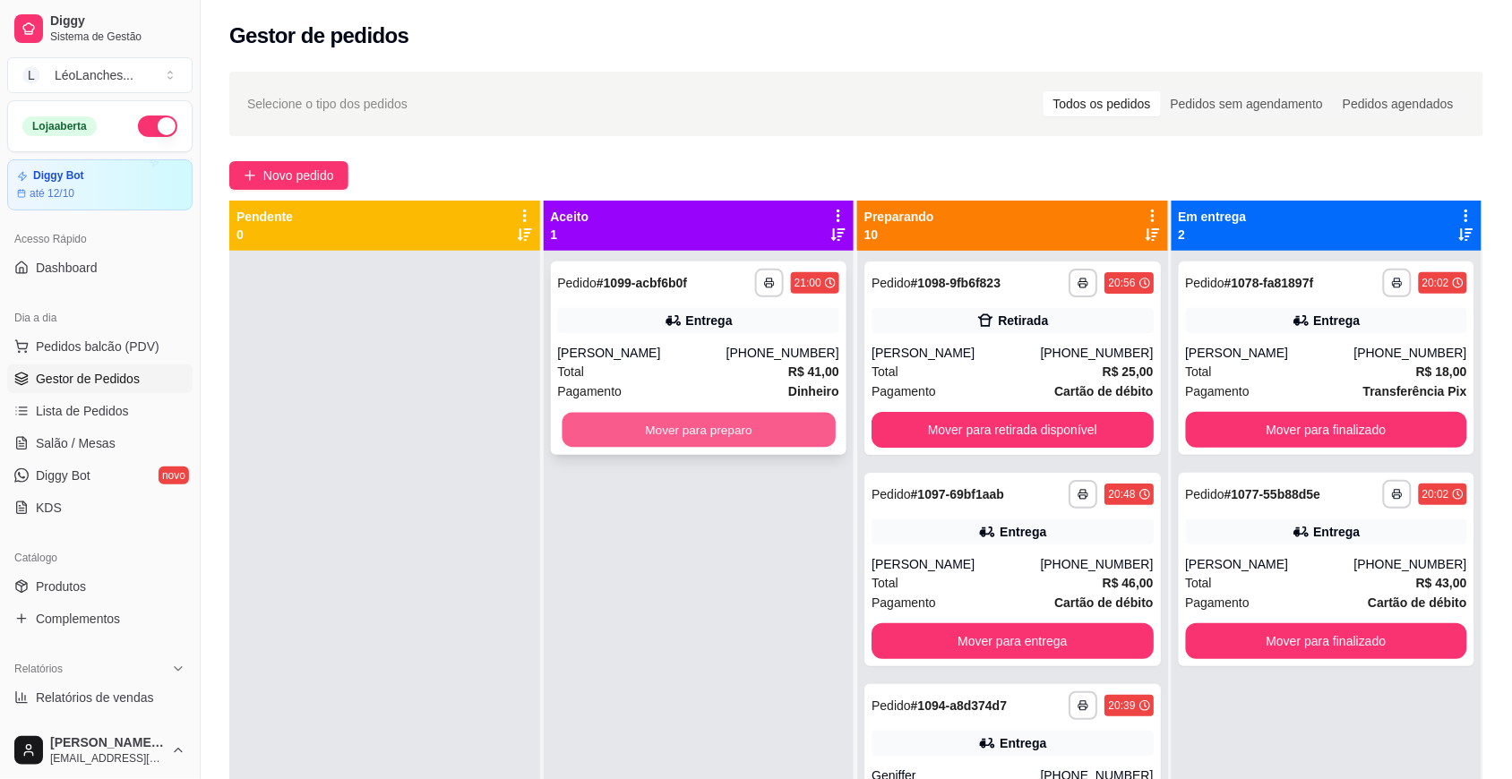
click at [642, 426] on button "Mover para preparo" at bounding box center [698, 430] width 273 height 35
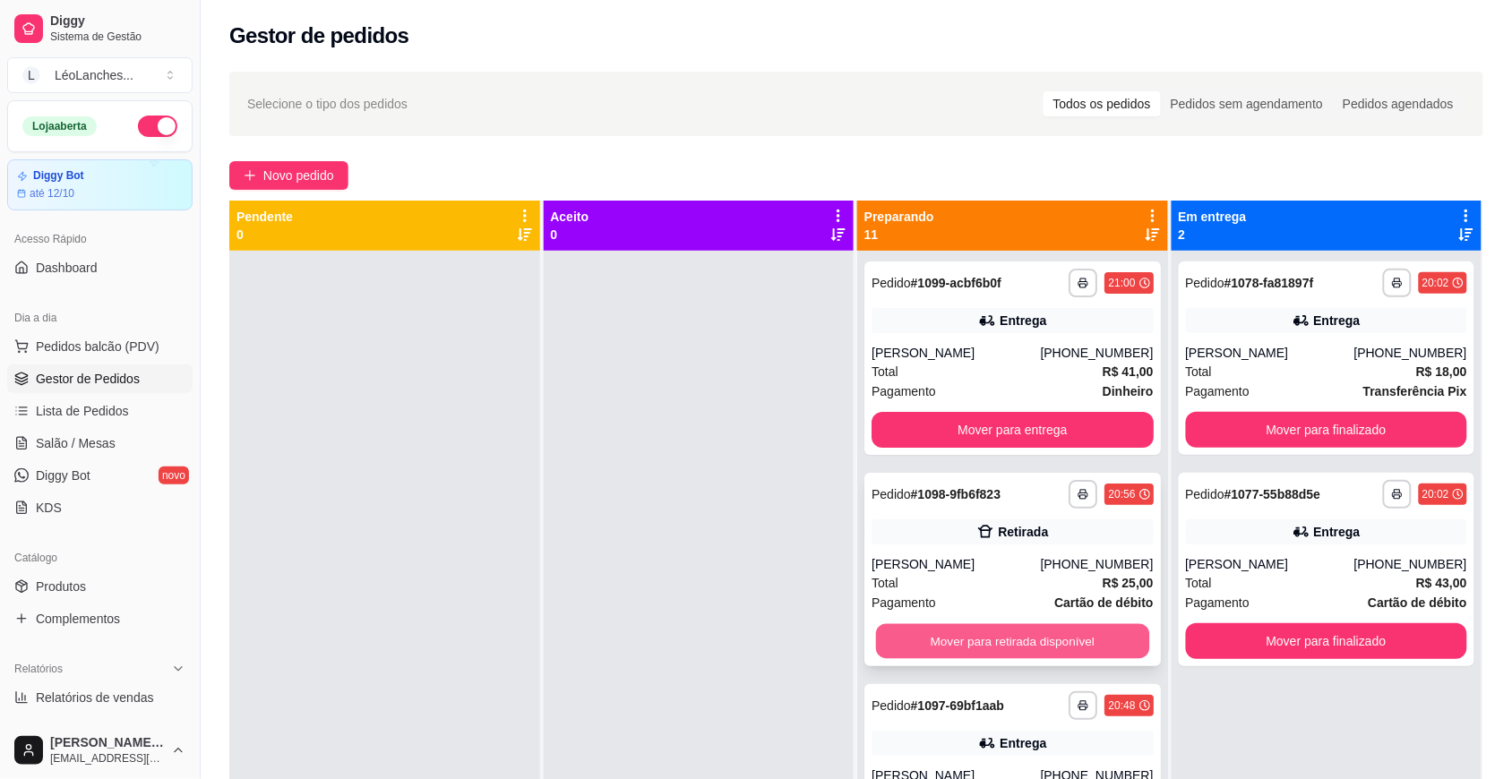
click at [1031, 647] on button "Mover para retirada disponível" at bounding box center [1012, 641] width 273 height 35
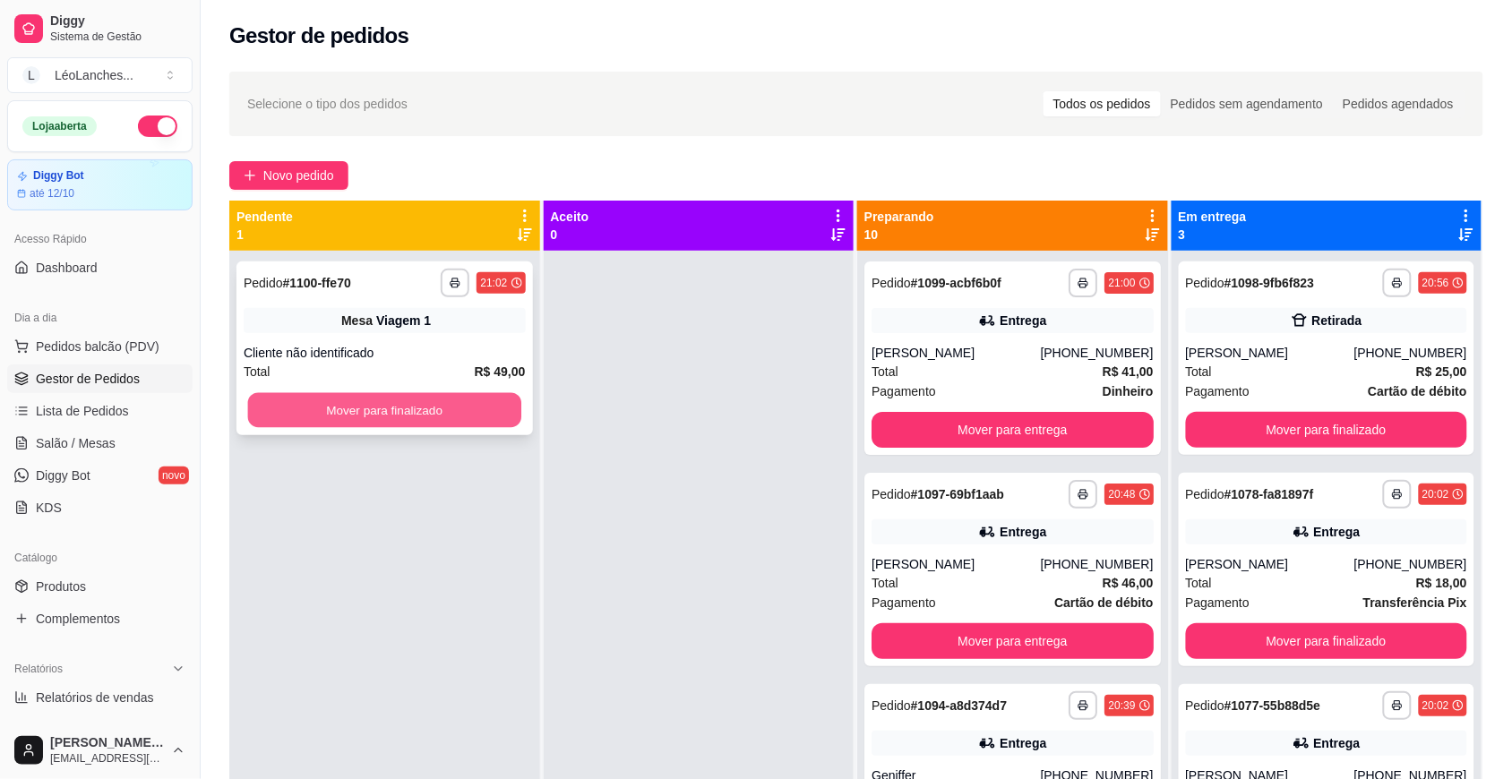
click at [461, 415] on button "Mover para finalizado" at bounding box center [384, 410] width 273 height 35
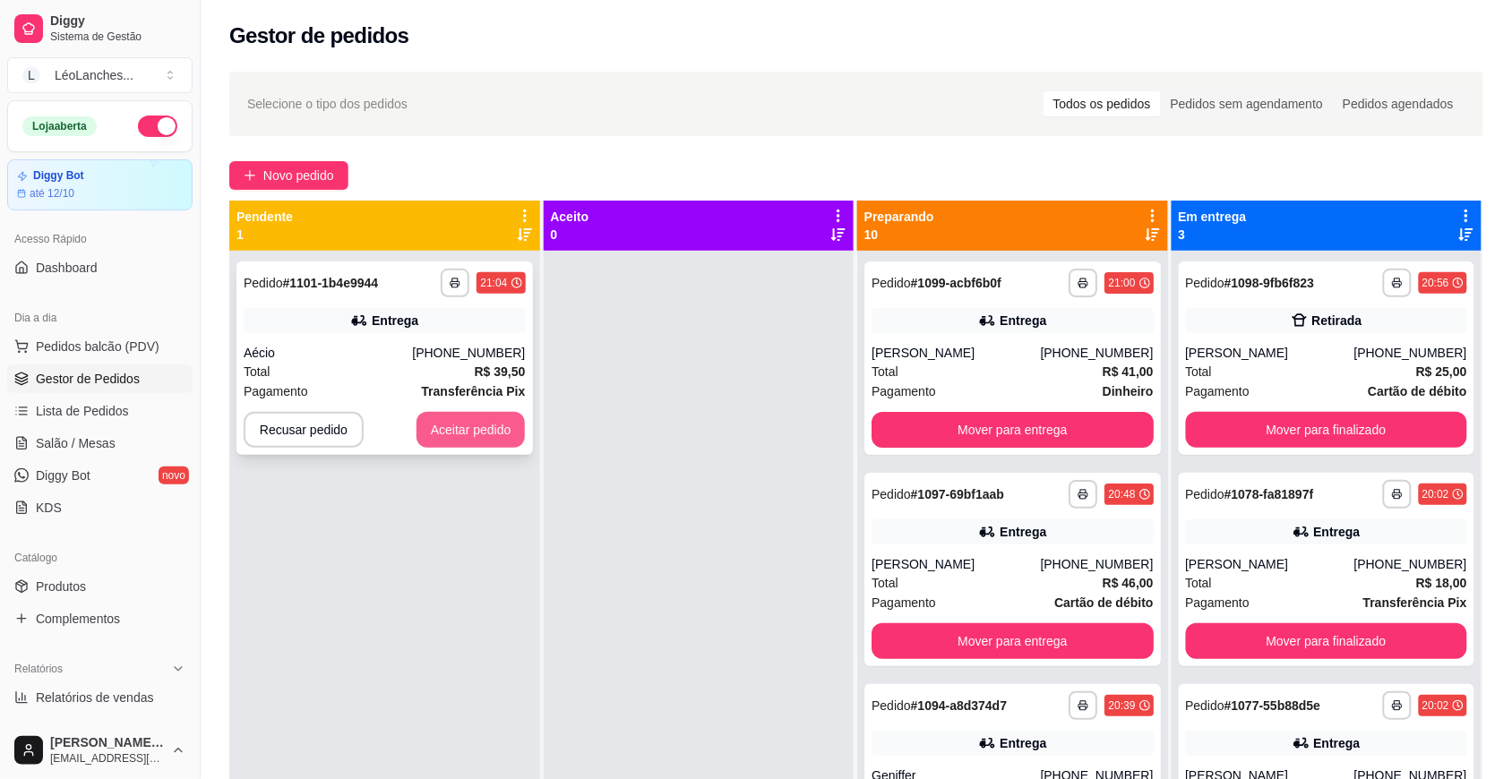
click at [488, 415] on button "Aceitar pedido" at bounding box center [470, 430] width 109 height 36
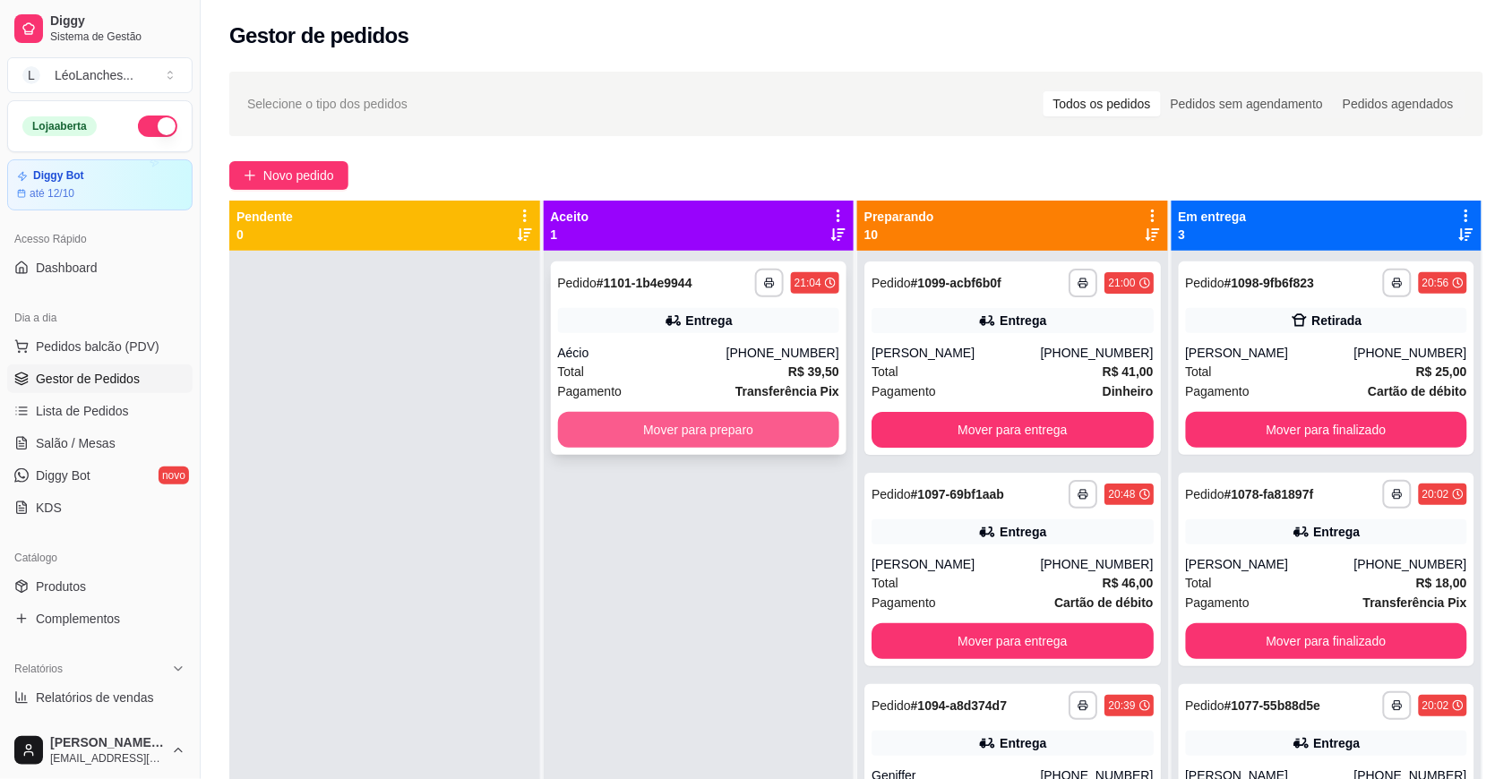
click at [631, 430] on button "Mover para preparo" at bounding box center [699, 430] width 282 height 36
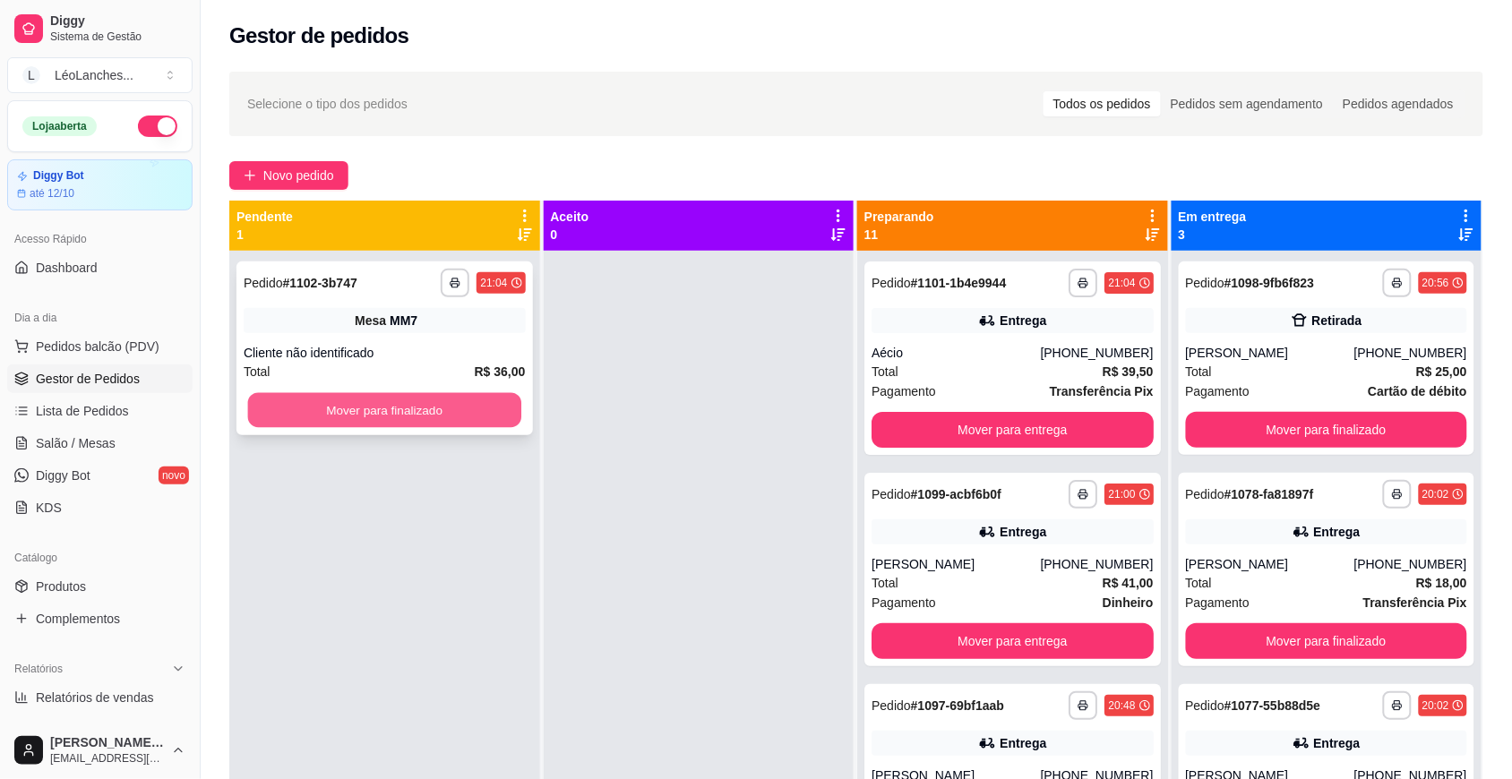
click at [480, 418] on button "Mover para finalizado" at bounding box center [384, 410] width 273 height 35
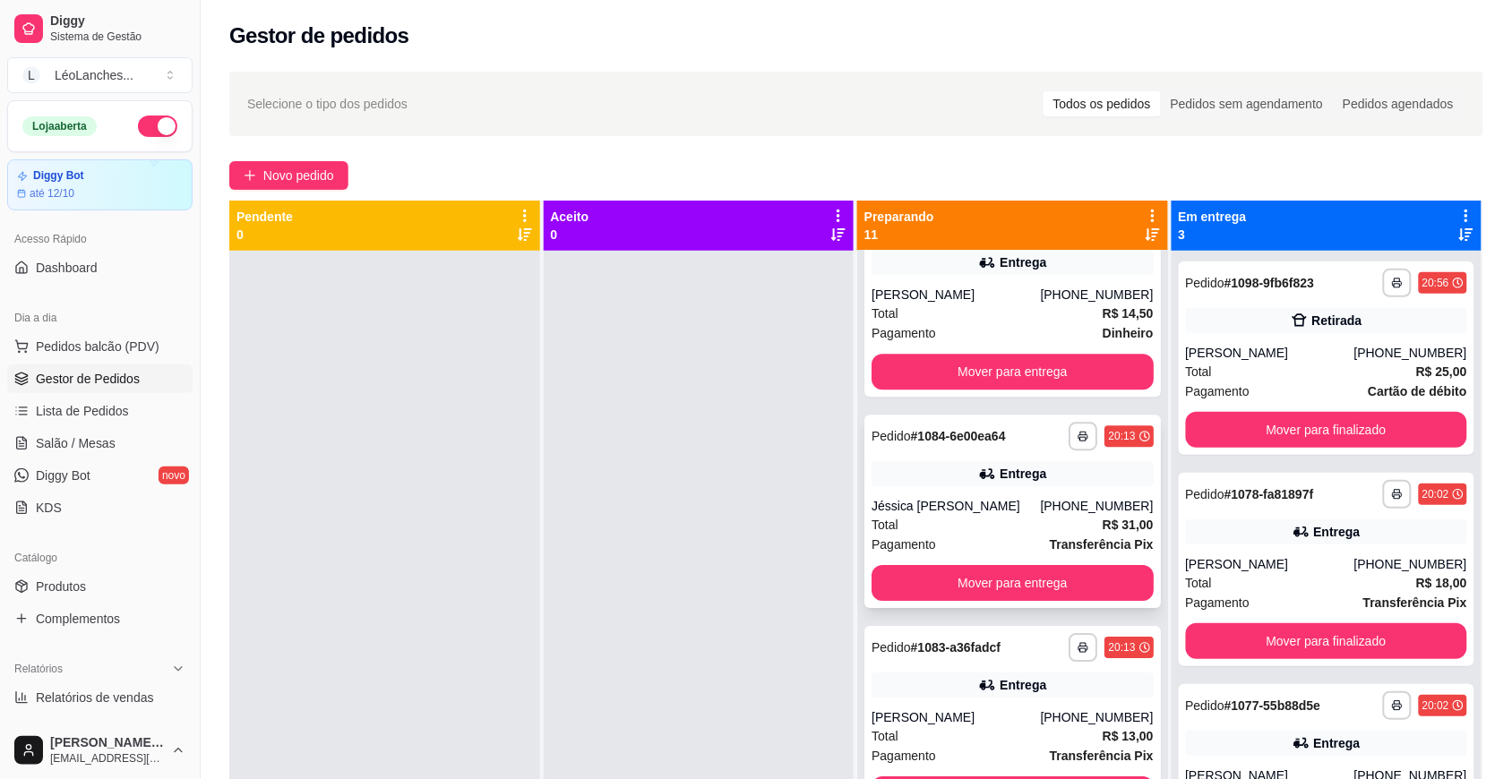
scroll to position [1563, 0]
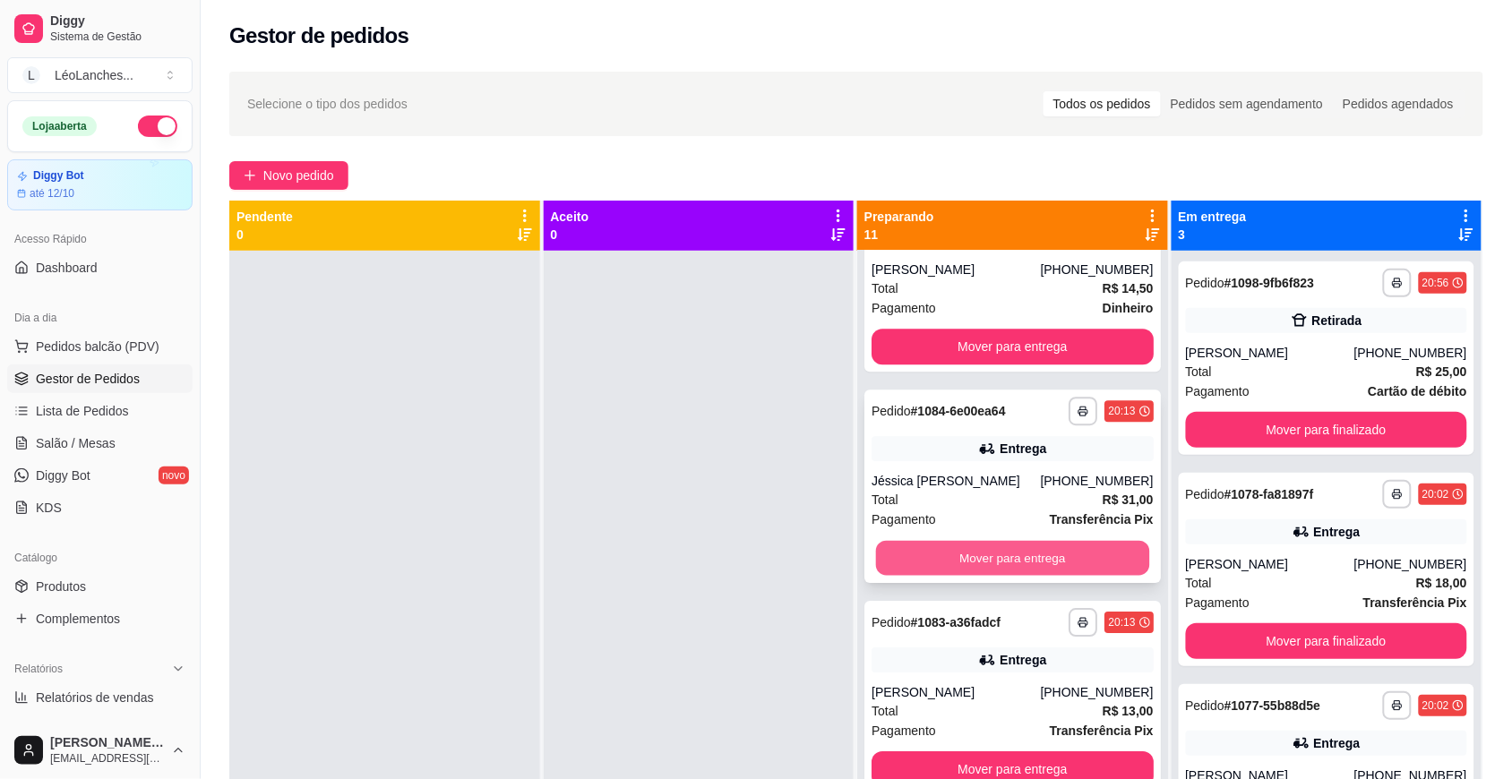
click at [963, 565] on button "Mover para entrega" at bounding box center [1012, 558] width 273 height 35
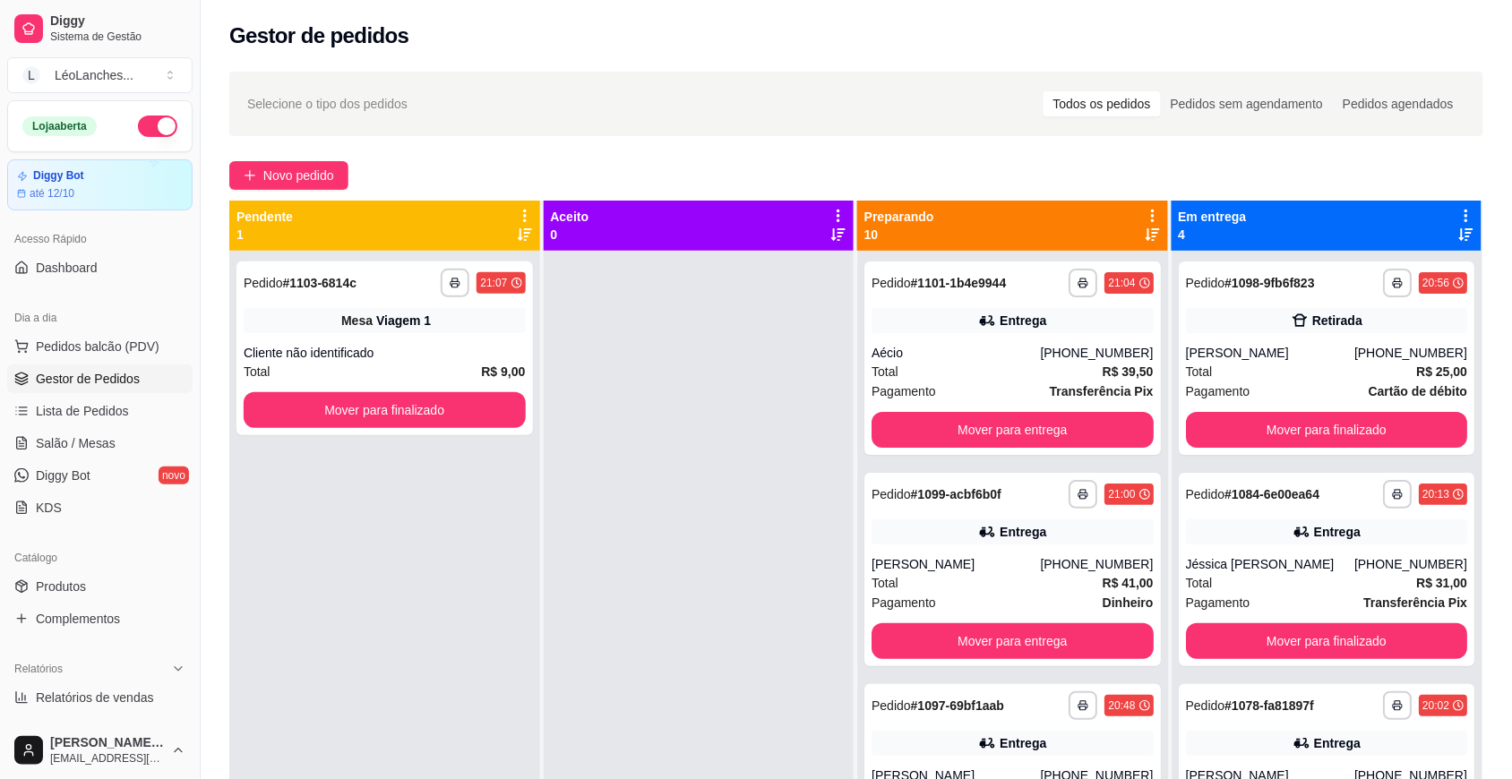
scroll to position [25, 0]
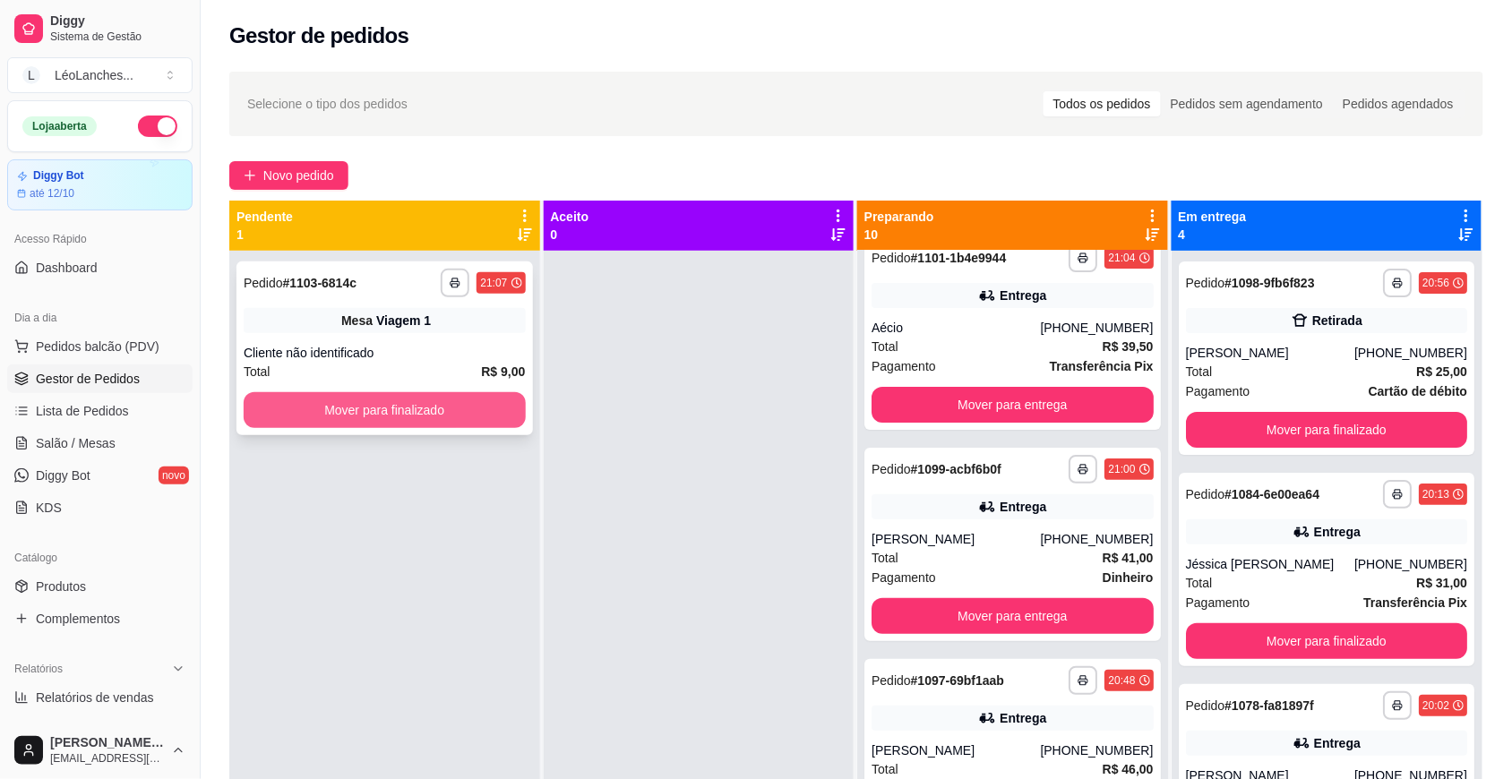
click at [517, 396] on button "Mover para finalizado" at bounding box center [385, 410] width 282 height 36
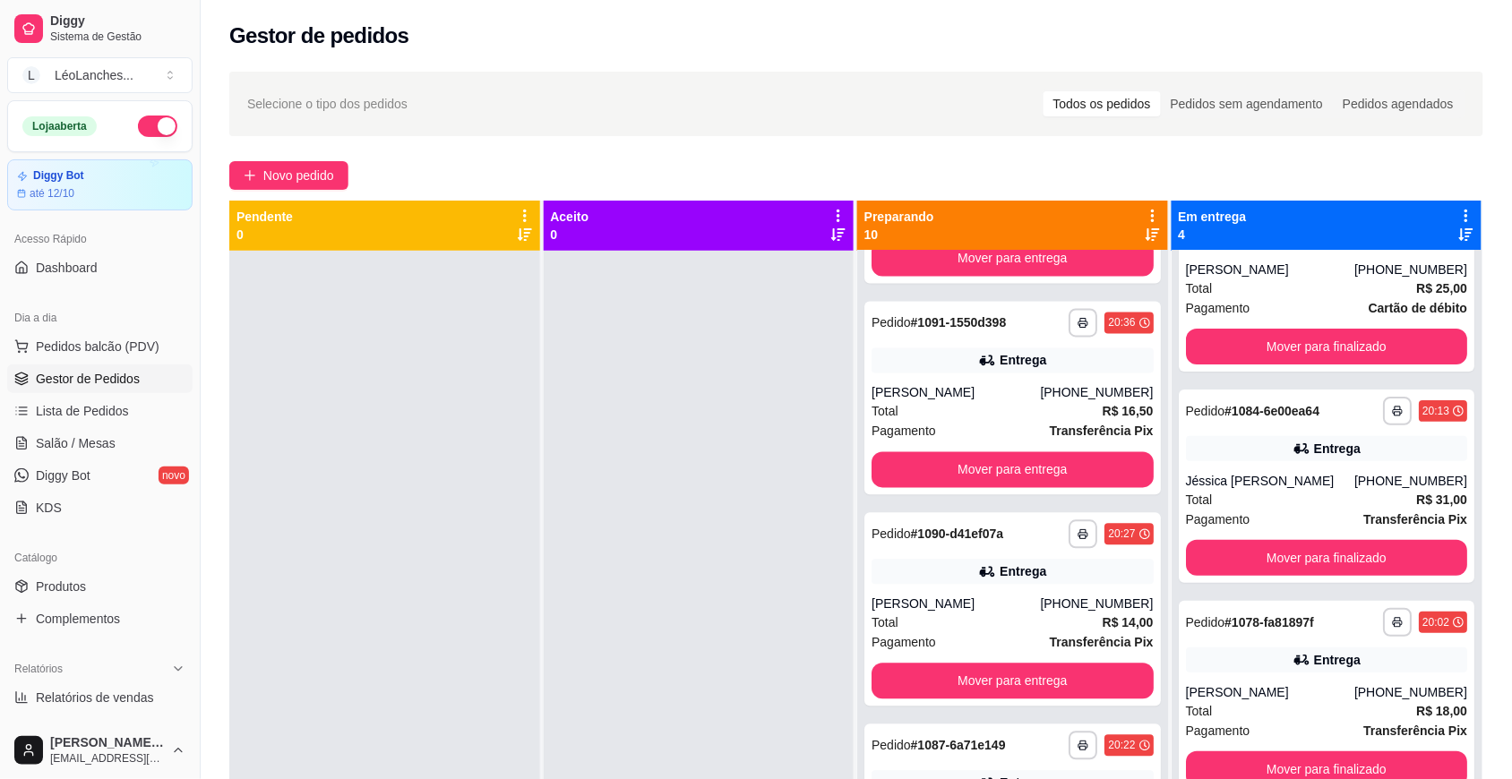
scroll to position [1075, 0]
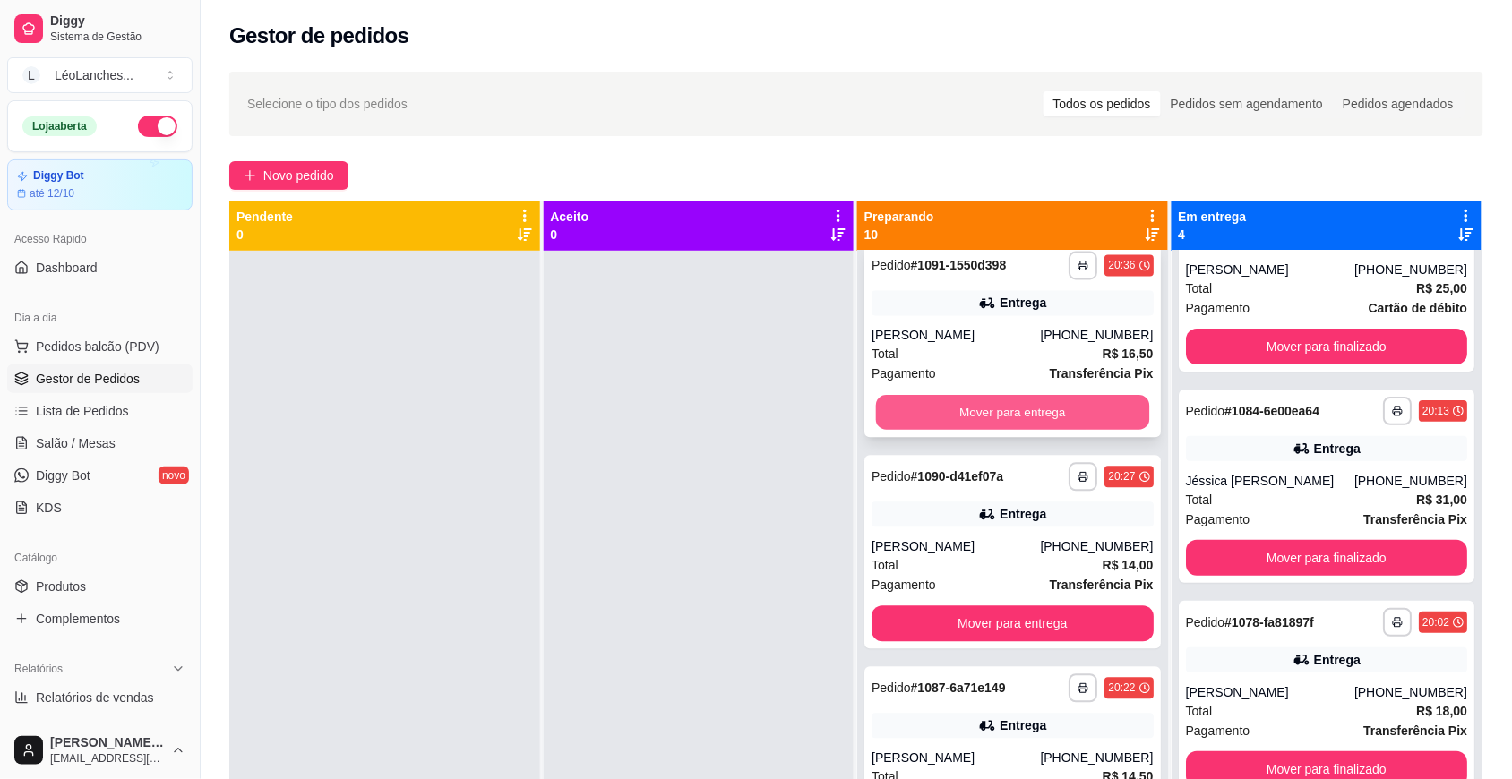
click at [1086, 404] on button "Mover para entrega" at bounding box center [1012, 412] width 273 height 35
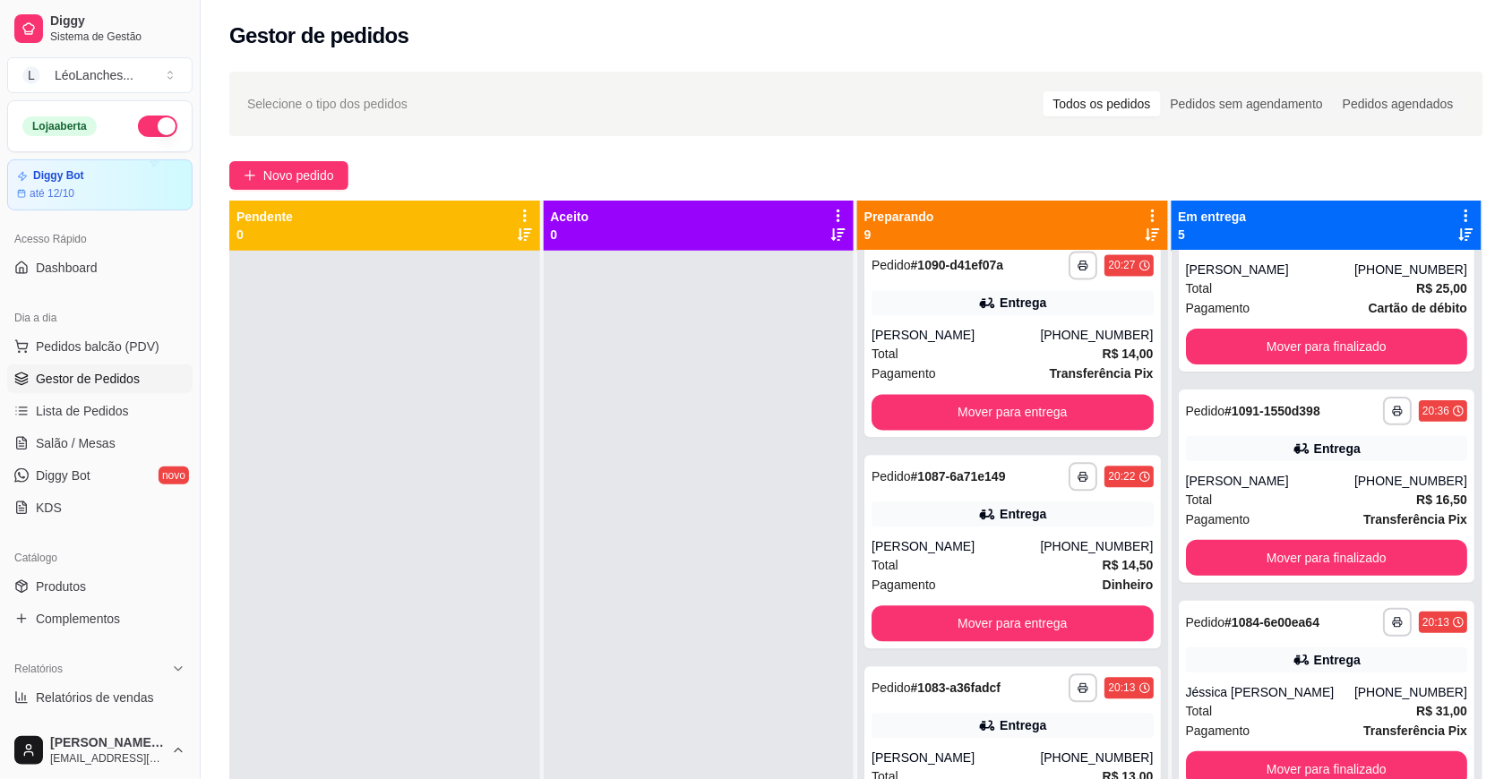
scroll to position [862, 0]
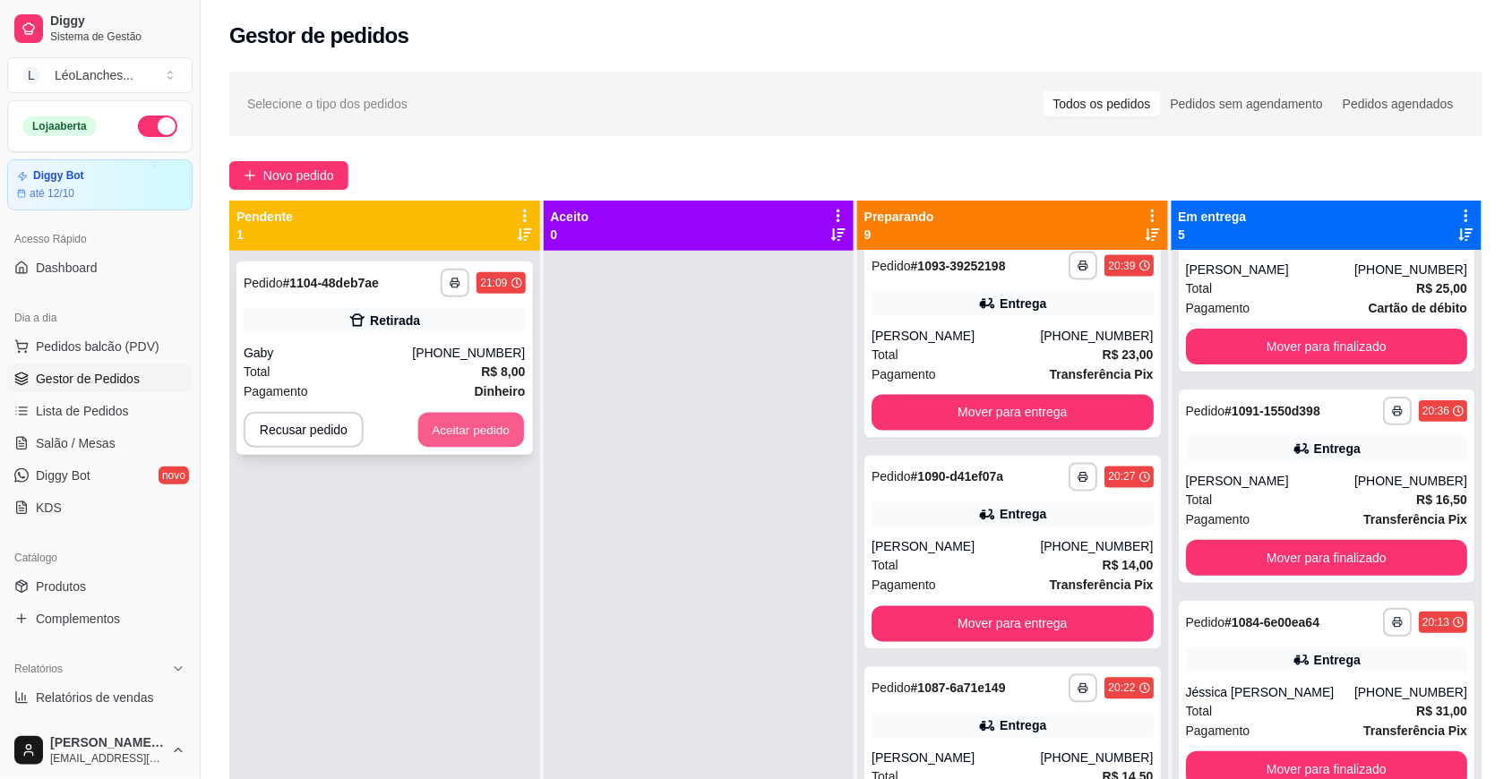
click at [500, 440] on button "Aceitar pedido" at bounding box center [471, 430] width 106 height 35
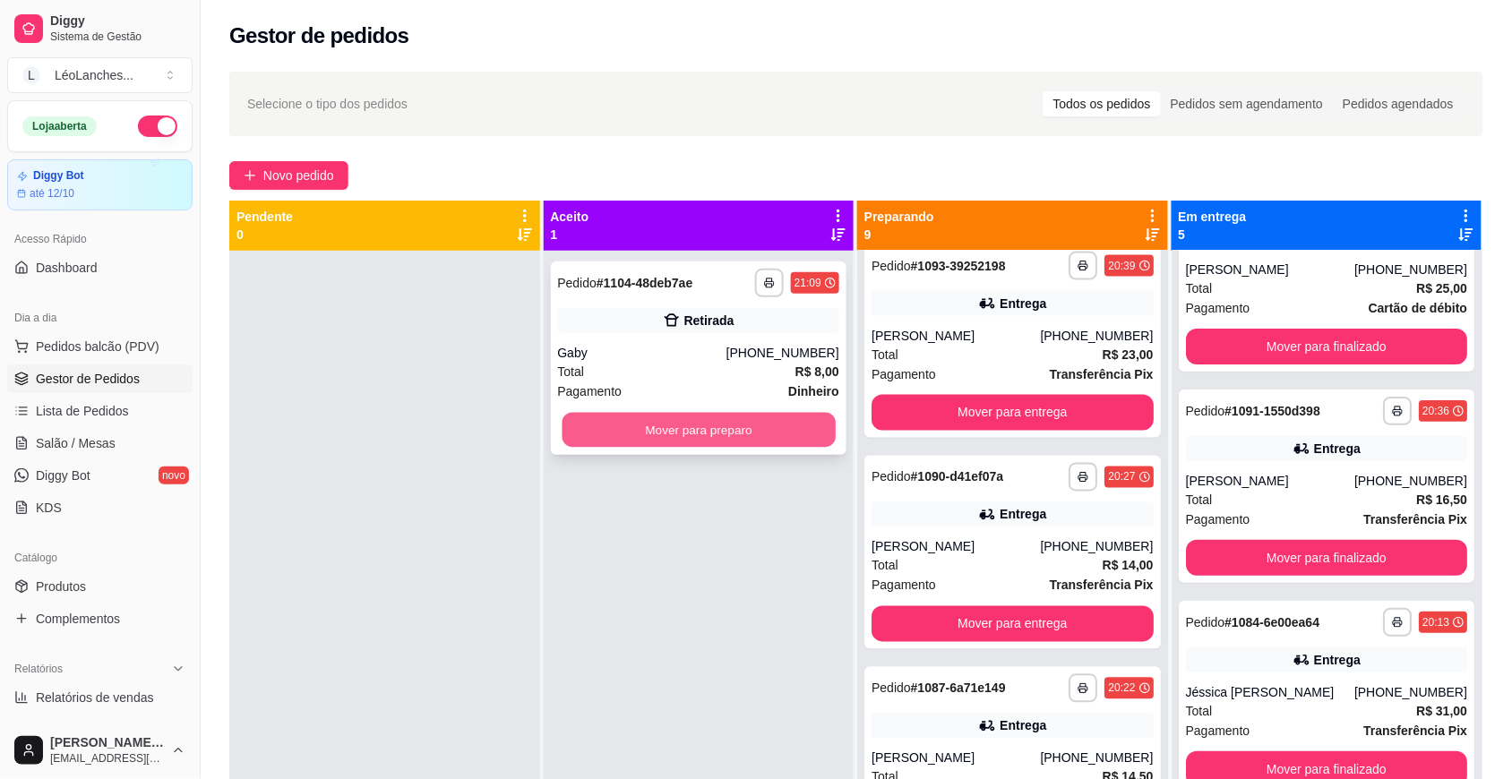
click at [667, 432] on button "Mover para preparo" at bounding box center [698, 430] width 273 height 35
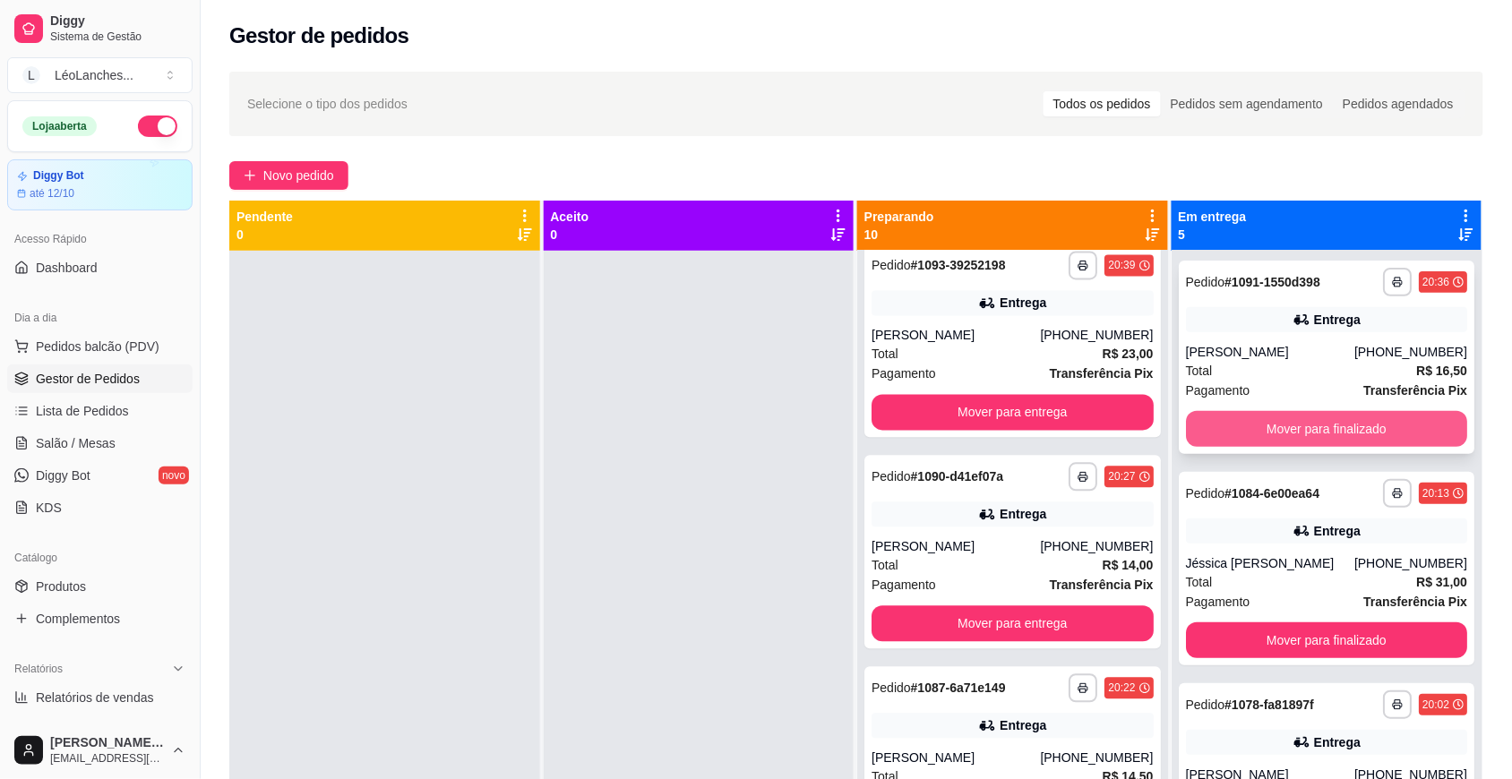
scroll to position [294, 0]
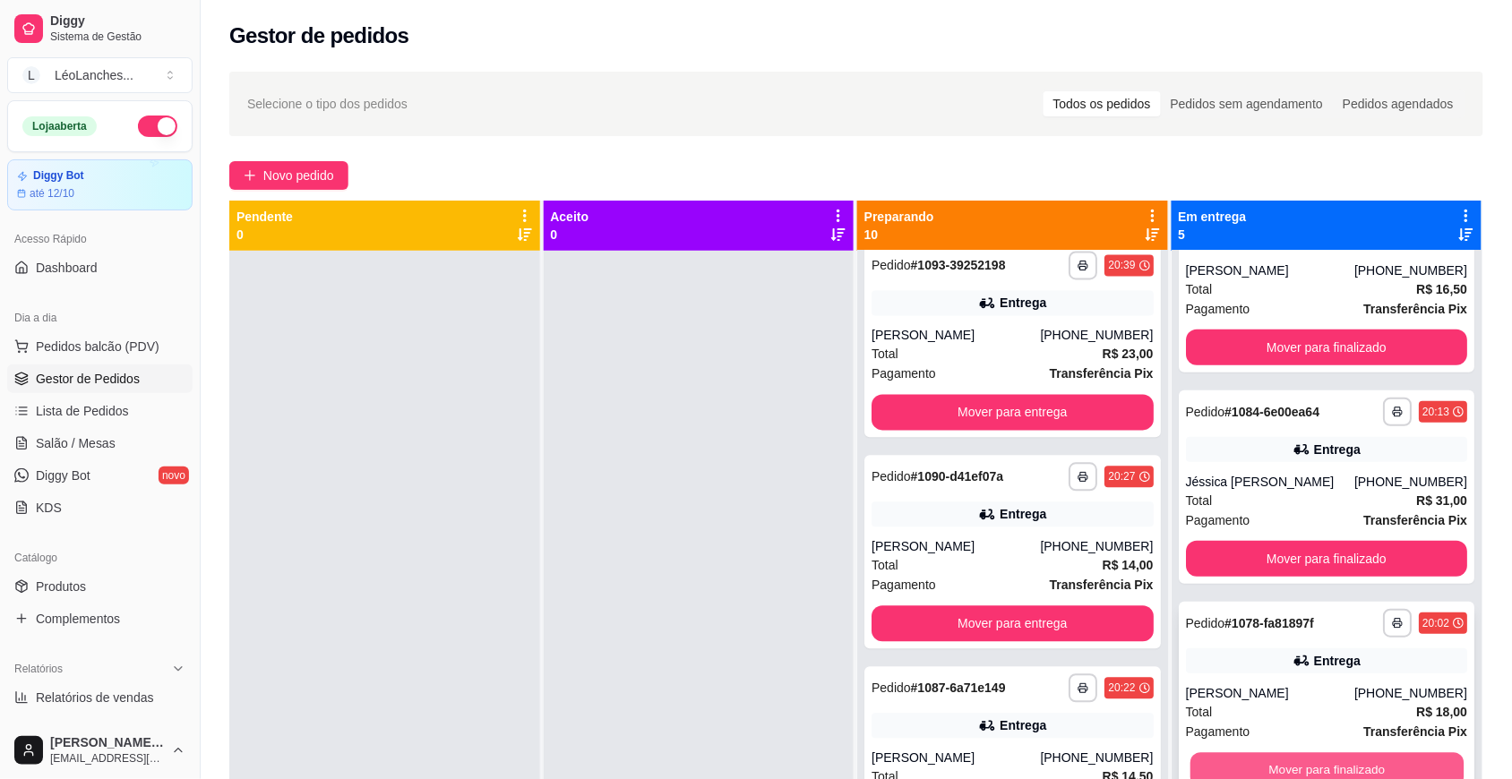
click at [1260, 766] on button "Mover para finalizado" at bounding box center [1325, 770] width 273 height 35
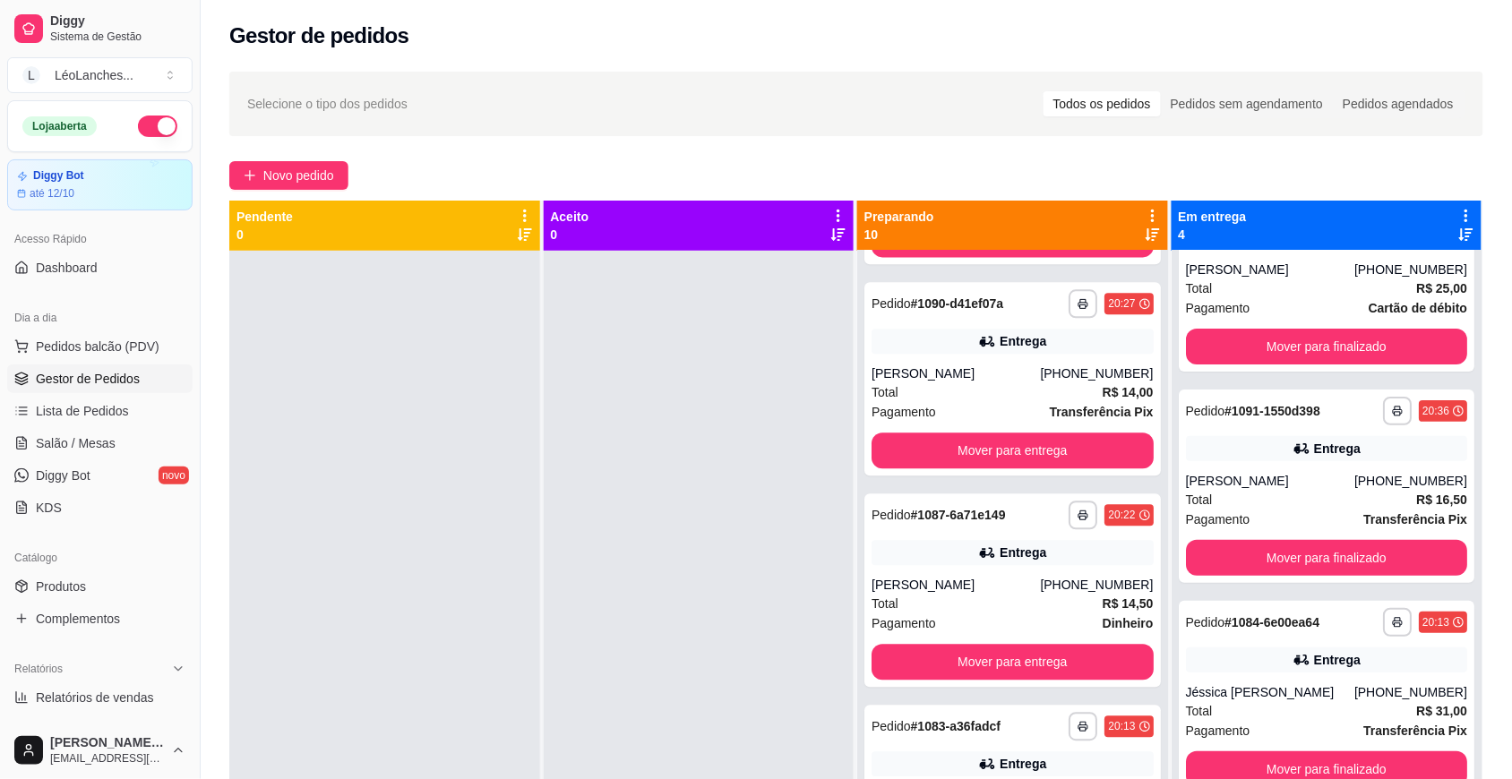
scroll to position [1283, 0]
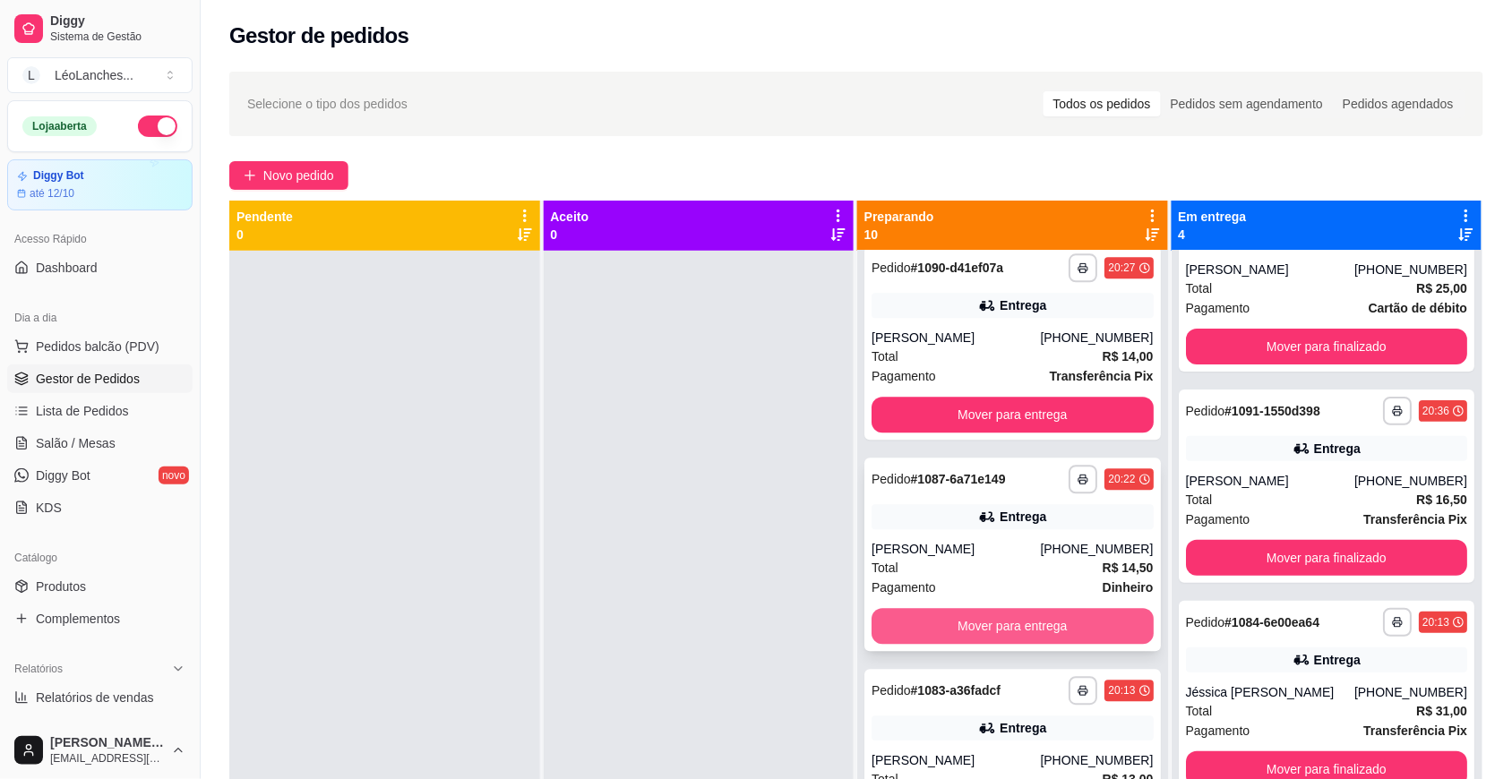
click at [1040, 625] on button "Mover para entrega" at bounding box center [1012, 626] width 282 height 36
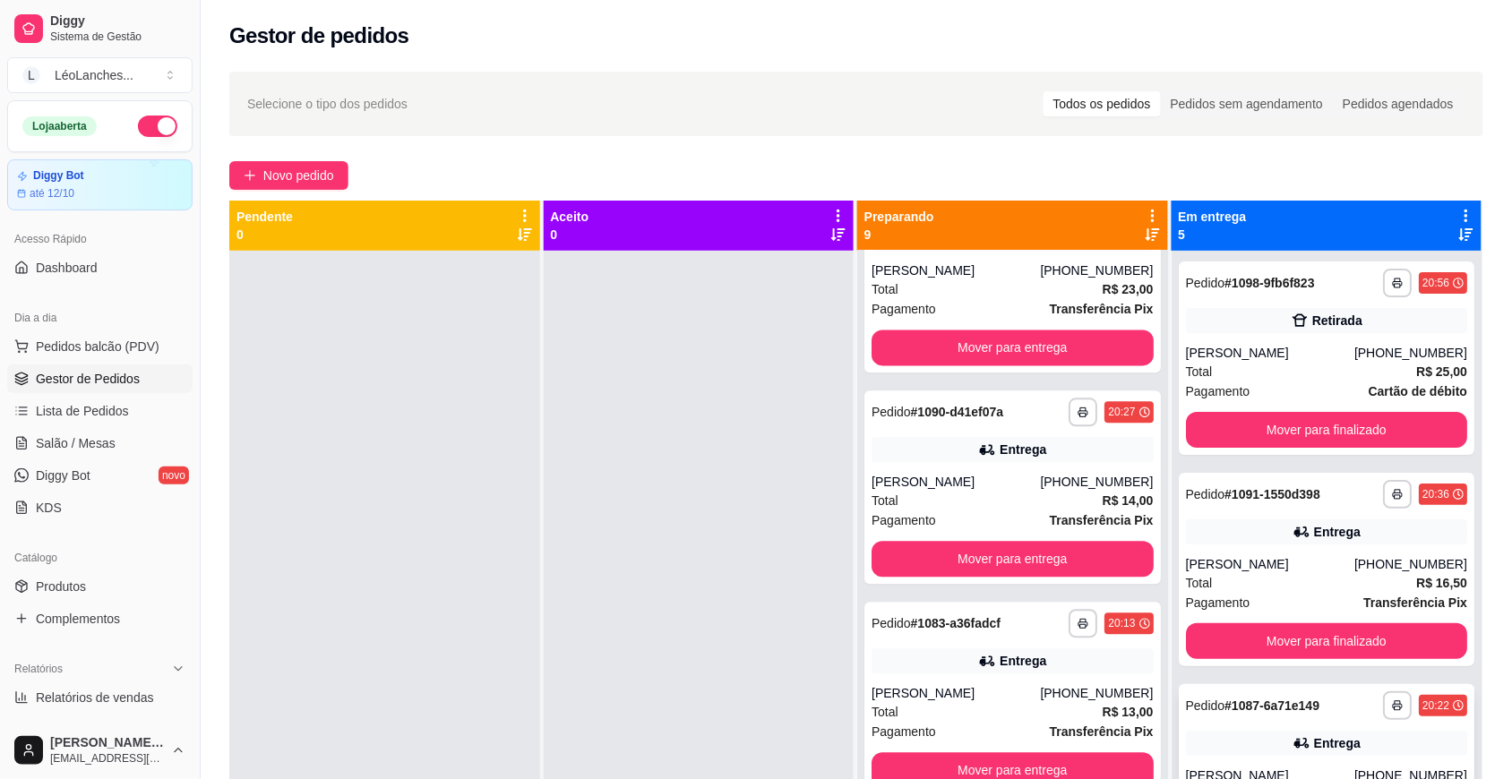
scroll to position [294, 0]
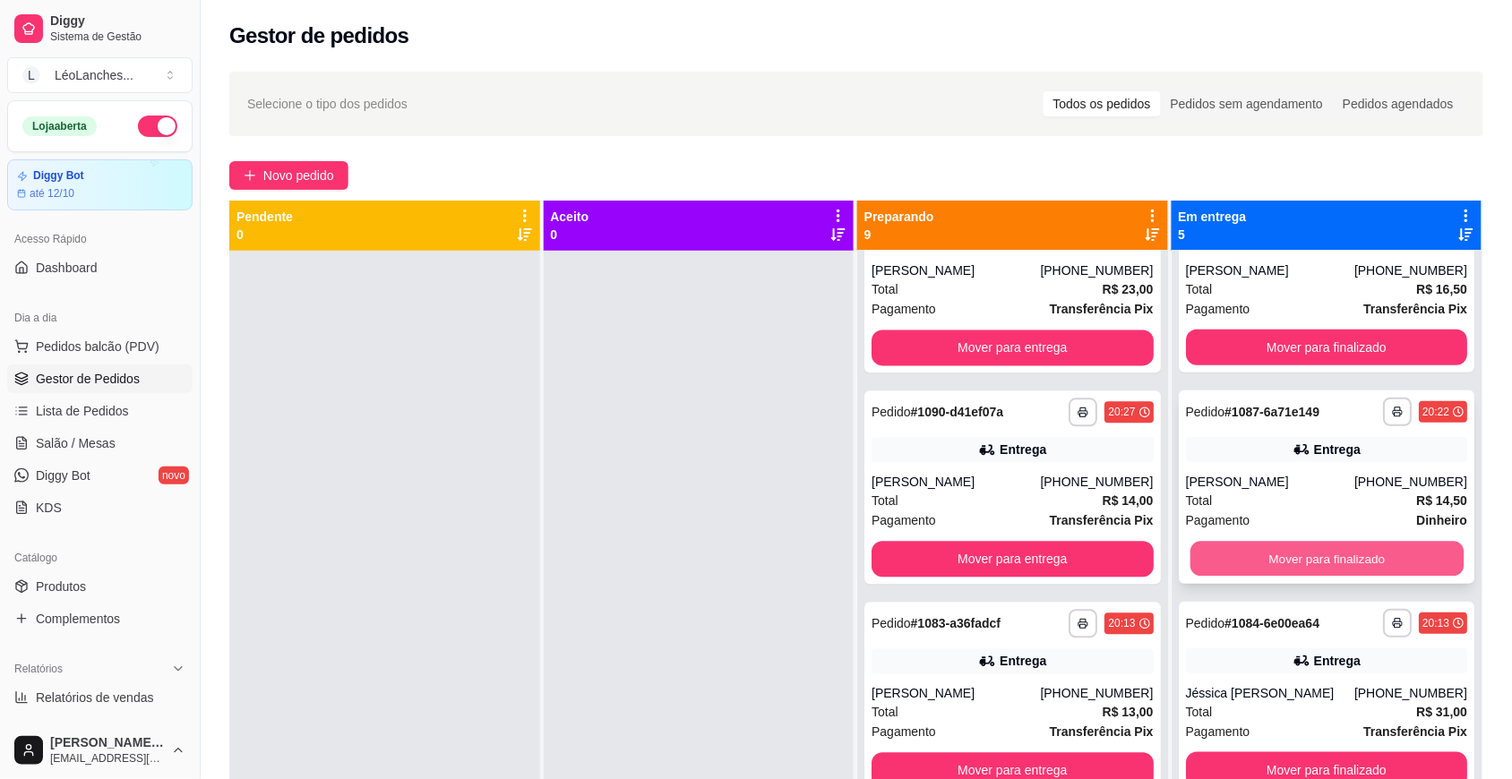
click at [1296, 564] on button "Mover para finalizado" at bounding box center [1325, 559] width 273 height 35
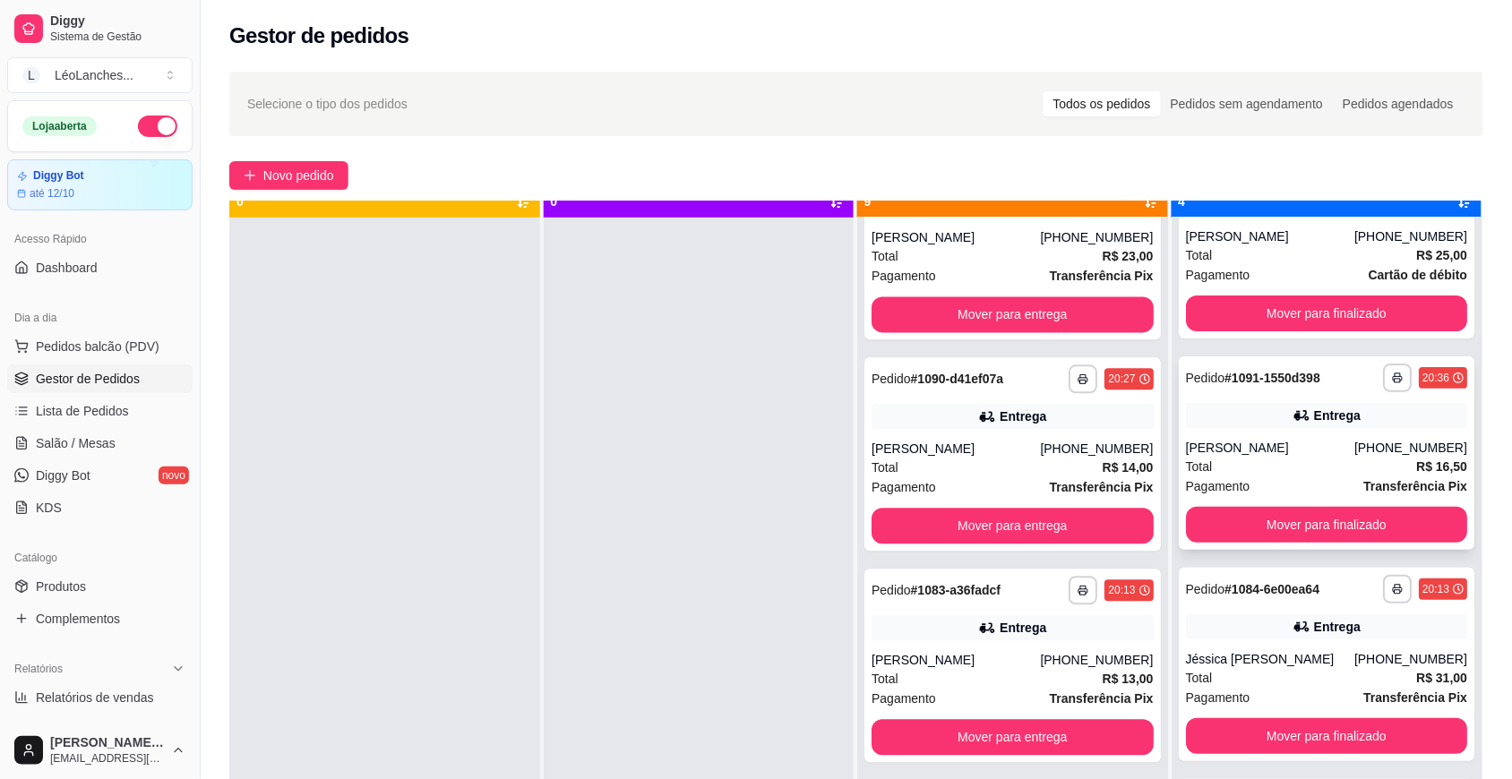
scroll to position [50, 0]
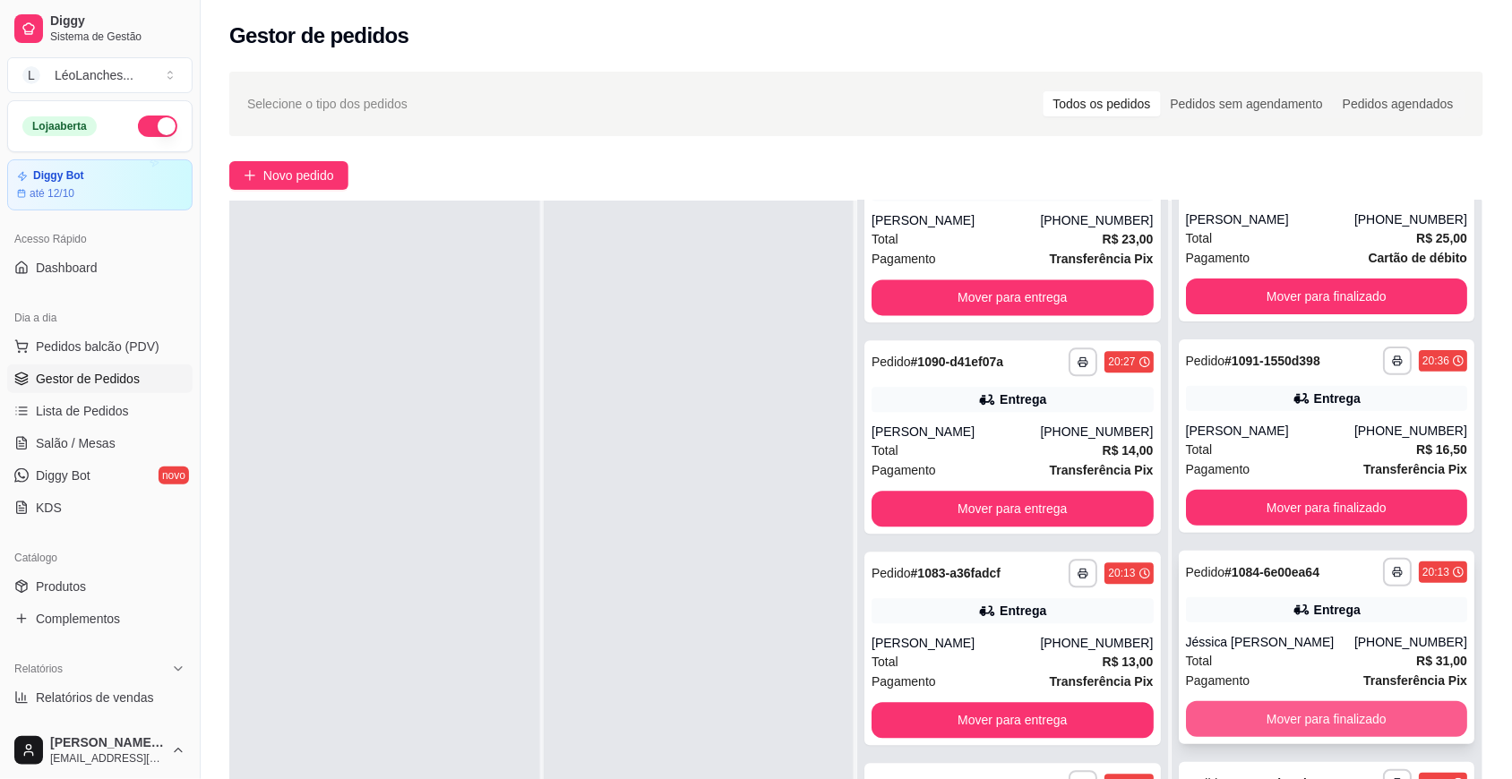
click at [1254, 714] on button "Mover para finalizado" at bounding box center [1327, 719] width 282 height 36
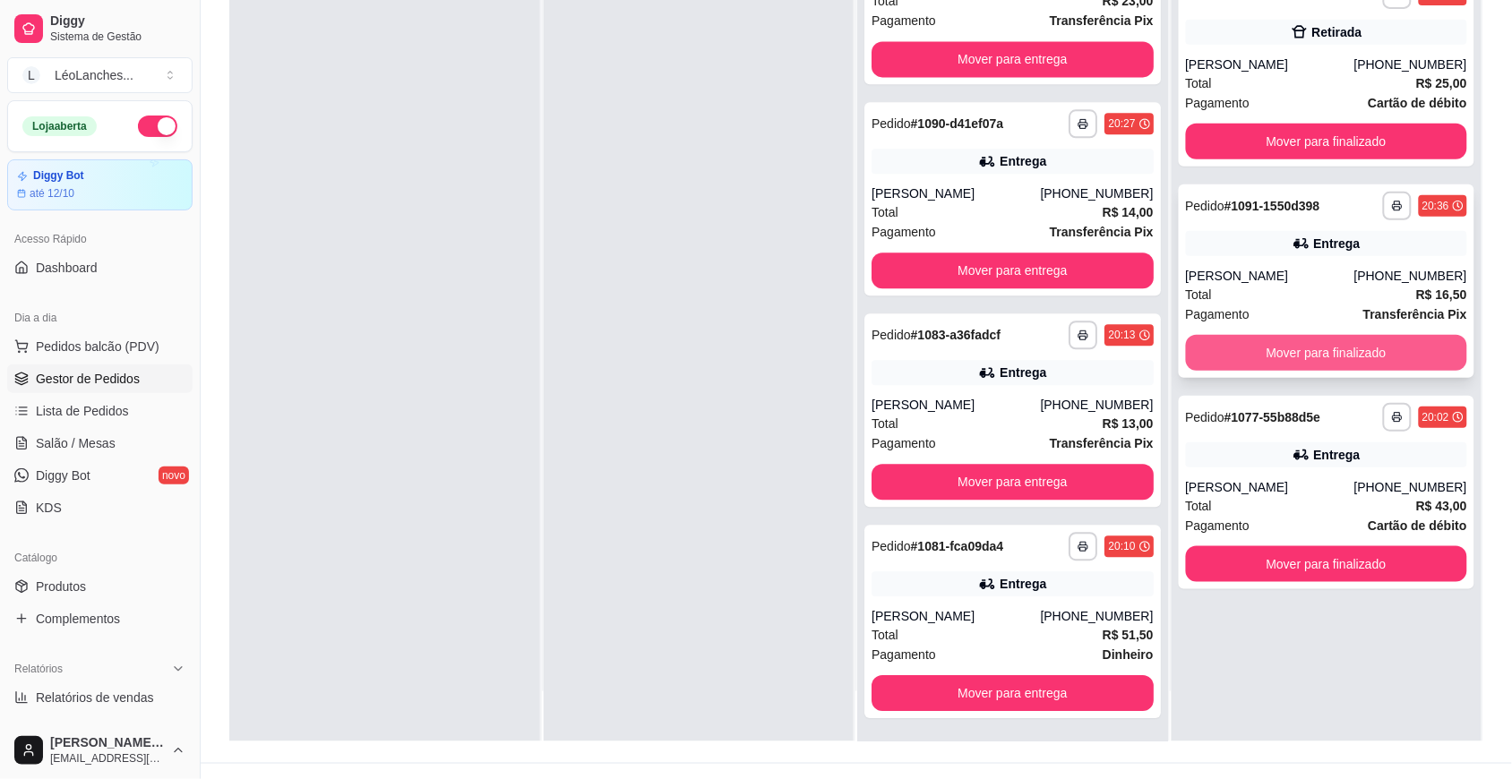
scroll to position [273, 0]
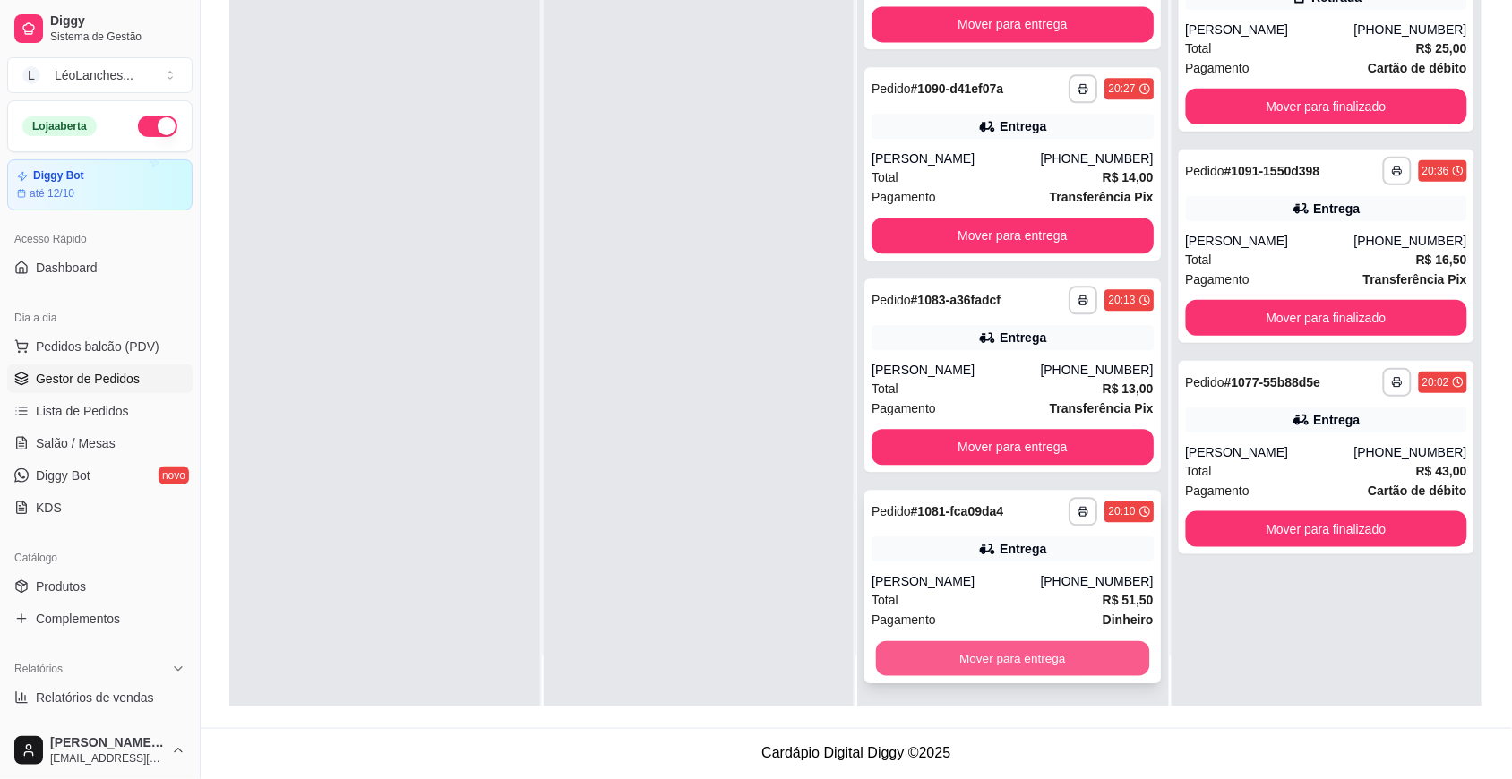
click at [1106, 655] on button "Mover para entrega" at bounding box center [1012, 658] width 273 height 35
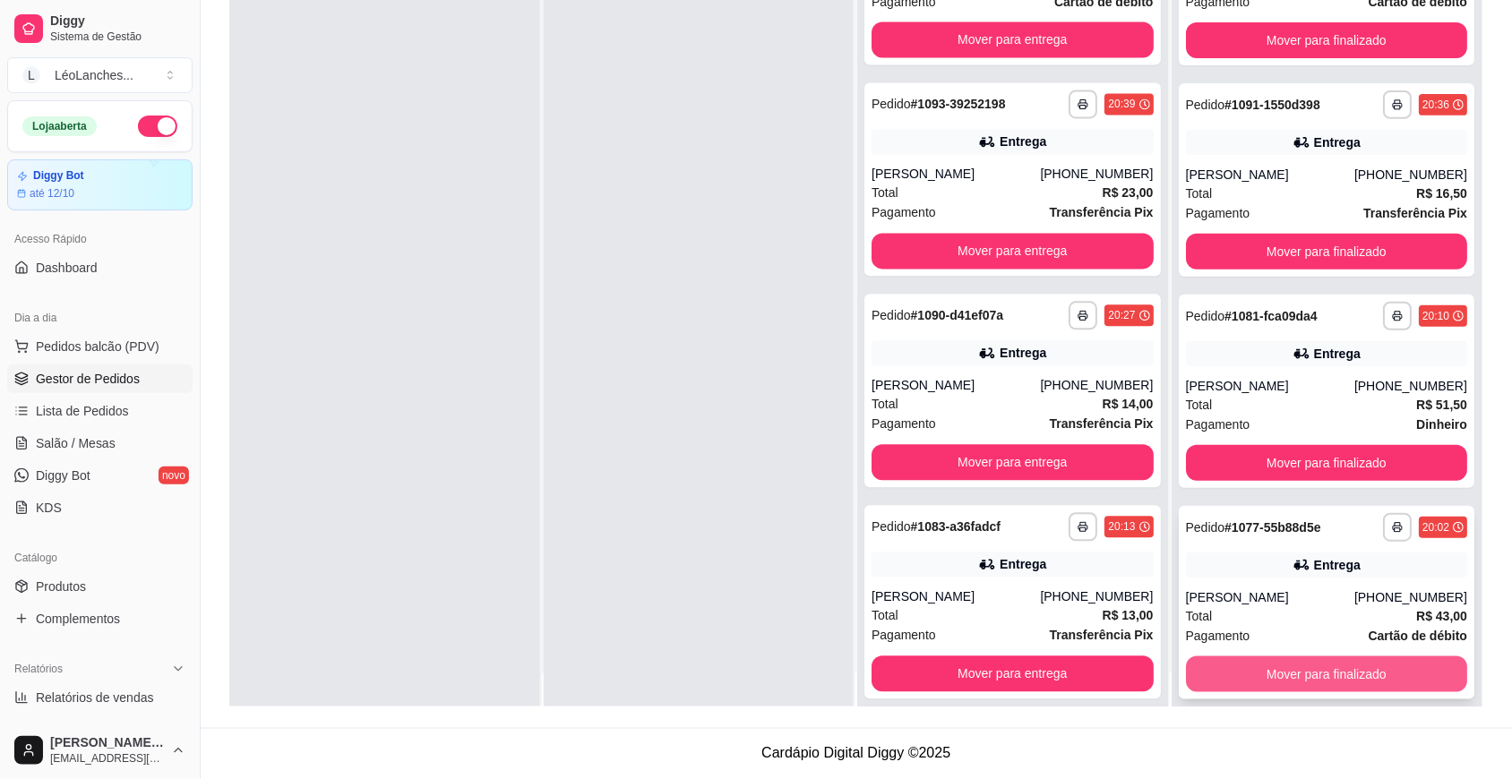
scroll to position [50, 0]
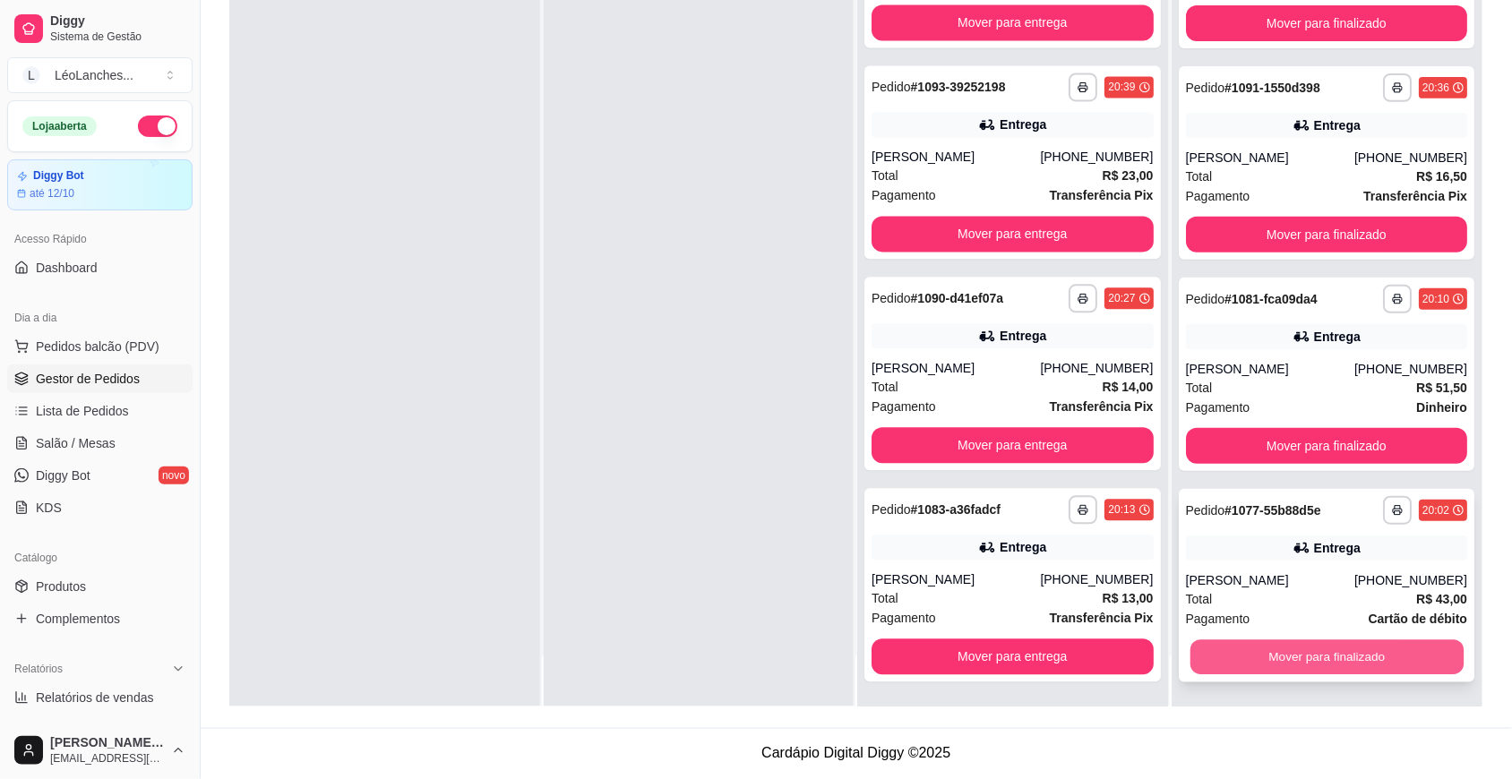
click at [1346, 656] on button "Mover para finalizado" at bounding box center [1325, 657] width 273 height 35
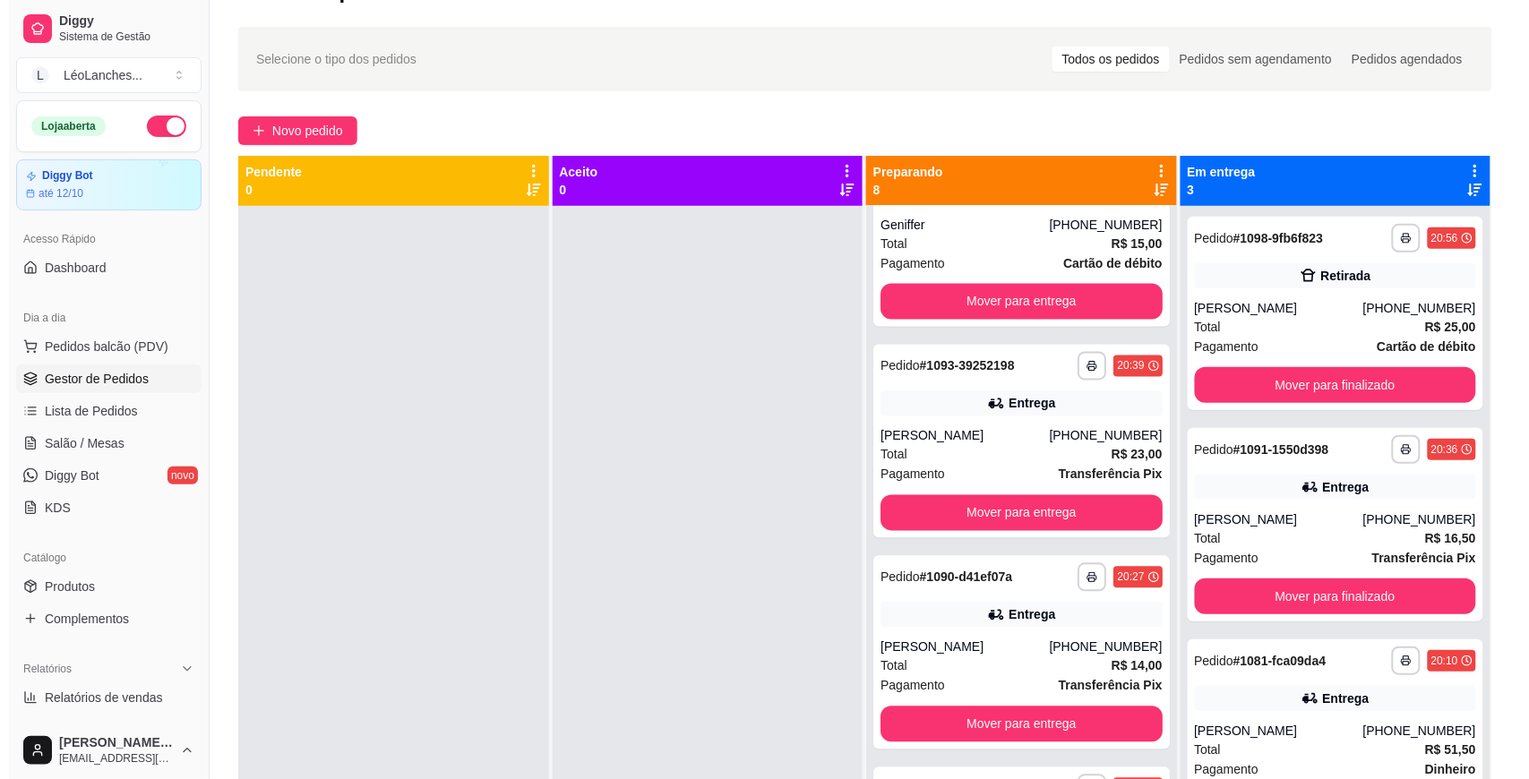
scroll to position [0, 0]
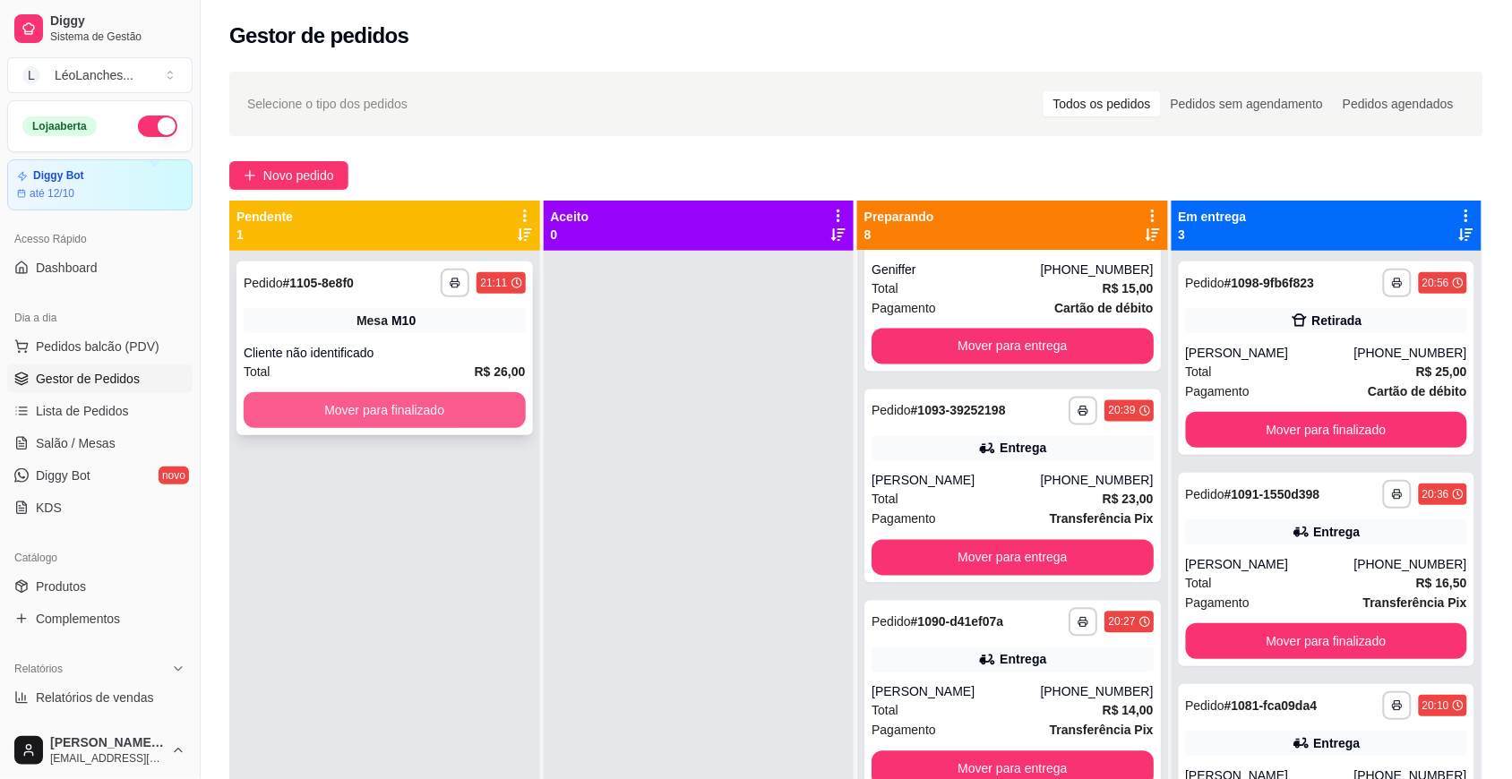
click at [493, 405] on button "Mover para finalizado" at bounding box center [385, 410] width 282 height 36
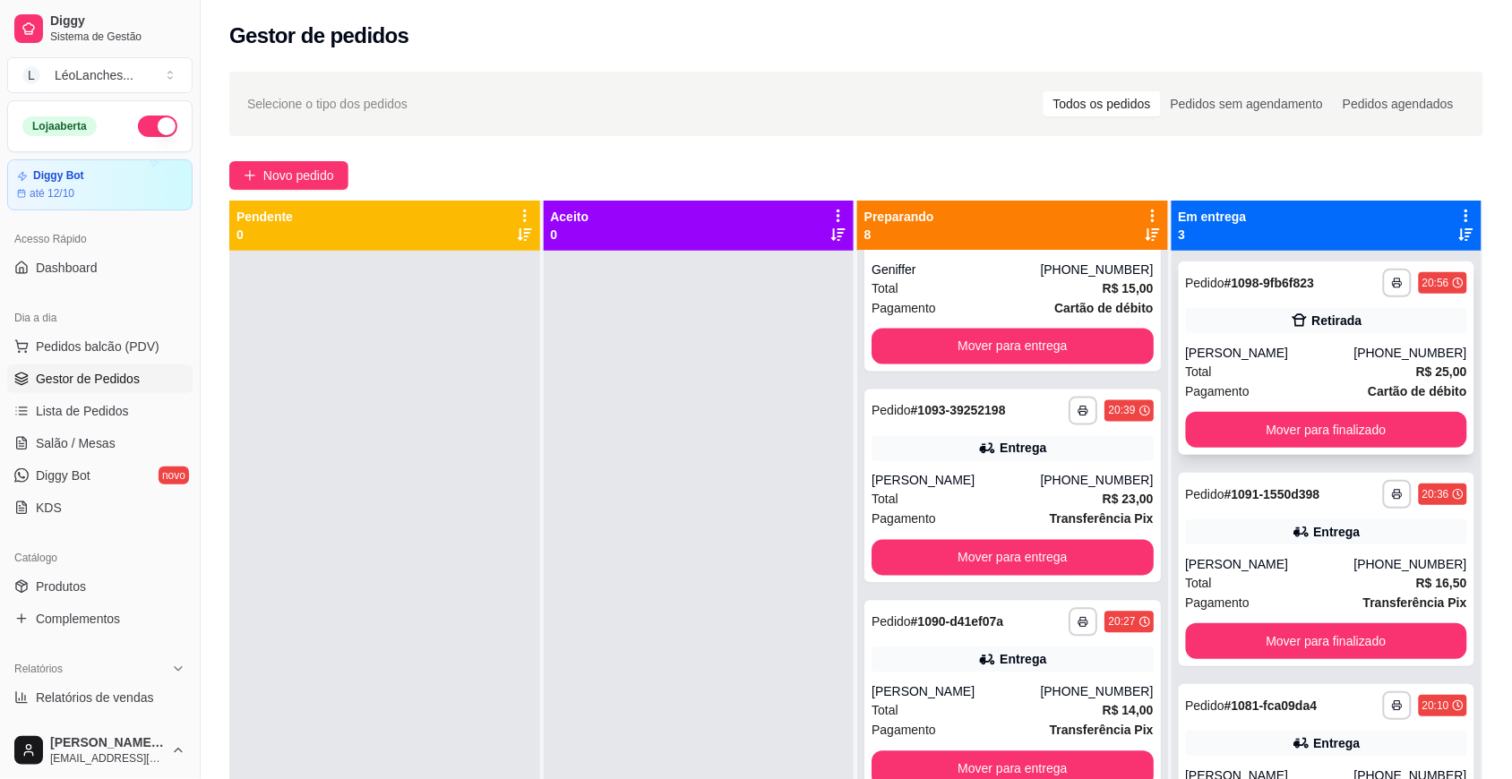
click at [1287, 382] on div "Pagamento Cartão de débito" at bounding box center [1327, 392] width 282 height 20
click at [1286, 583] on div "Total R$ 16,50" at bounding box center [1327, 583] width 282 height 20
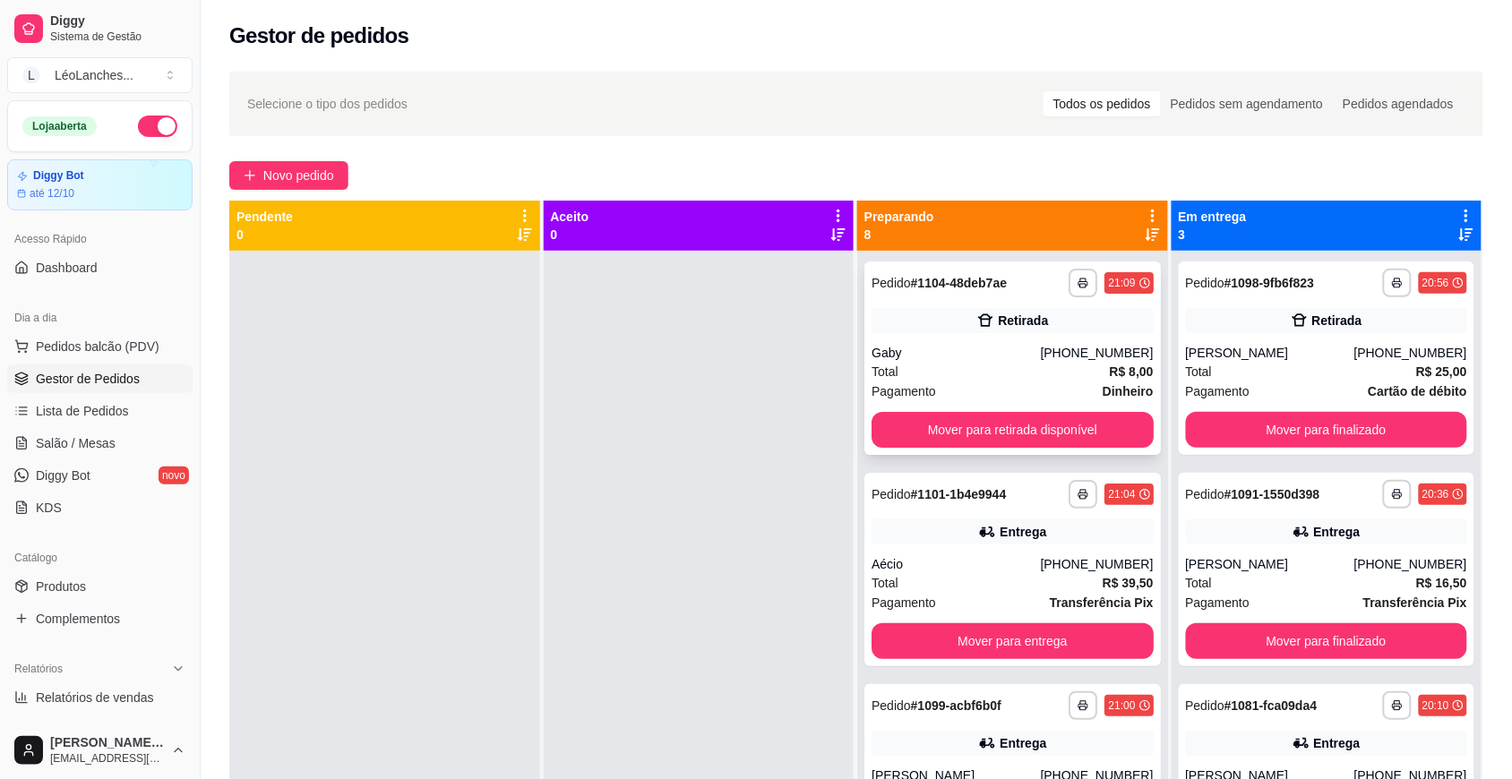
click at [985, 382] on div "Pagamento Dinheiro" at bounding box center [1012, 392] width 282 height 20
click at [969, 567] on div "Aécio" at bounding box center [955, 564] width 168 height 18
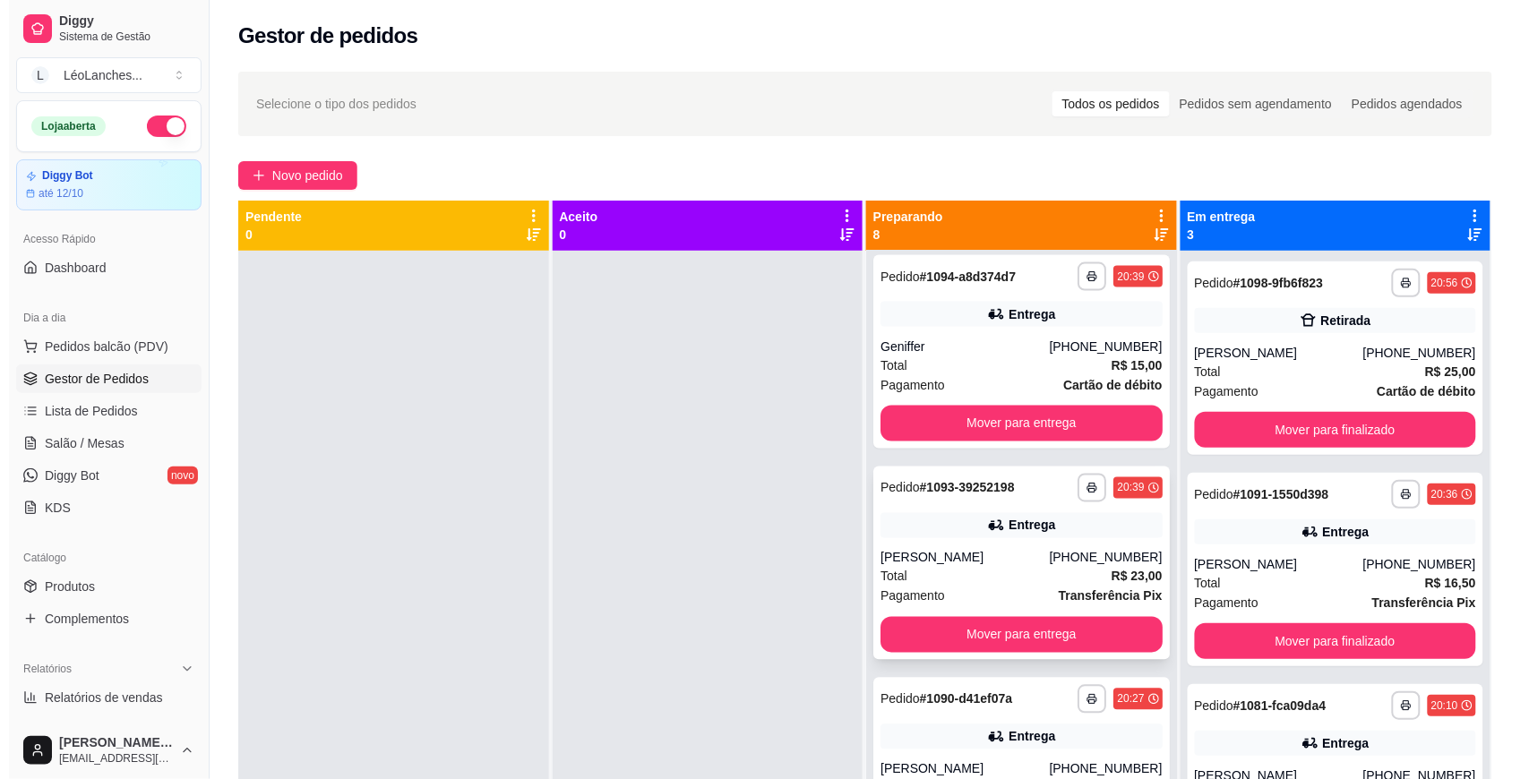
scroll to position [929, 0]
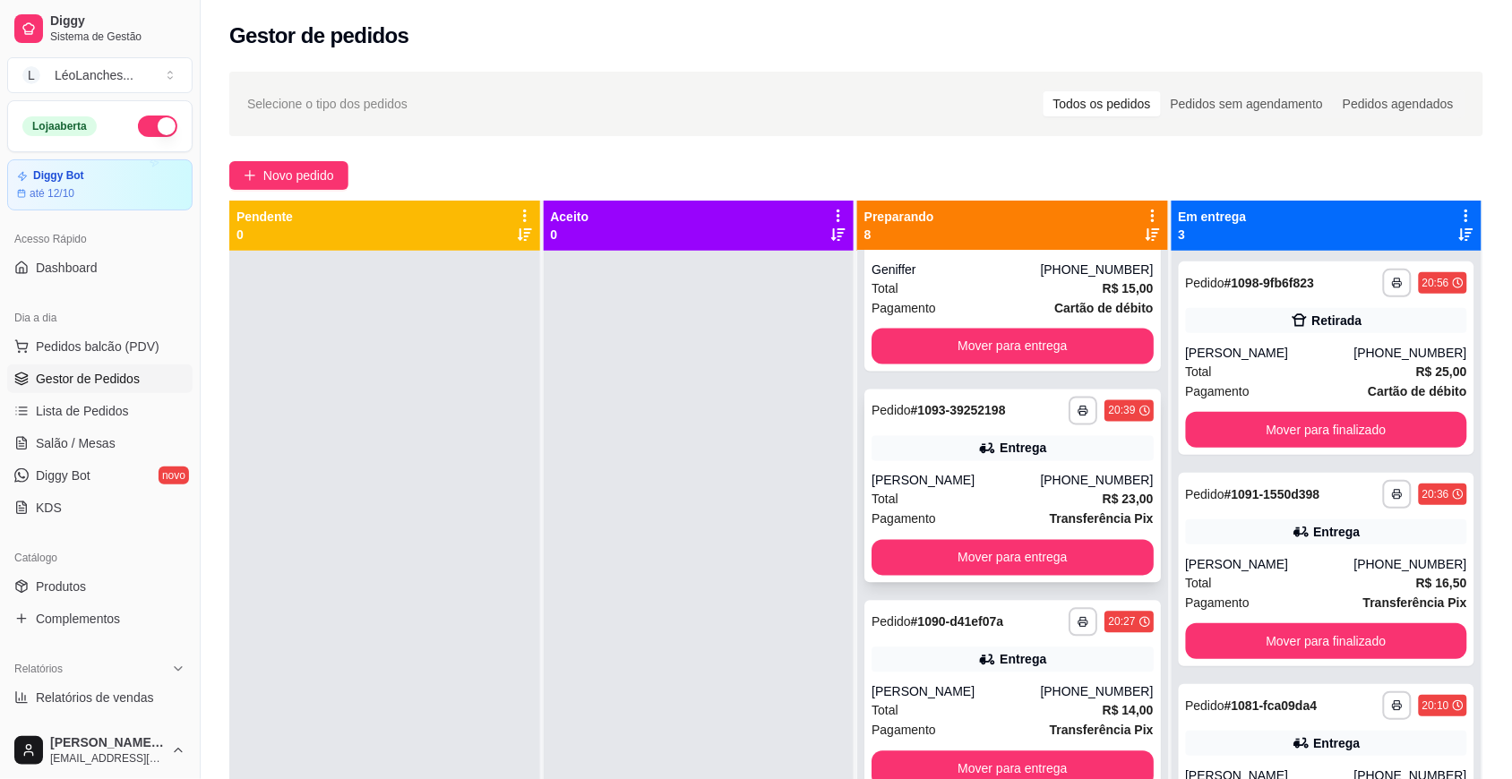
click at [994, 494] on div "Total R$ 23,00" at bounding box center [1012, 500] width 282 height 20
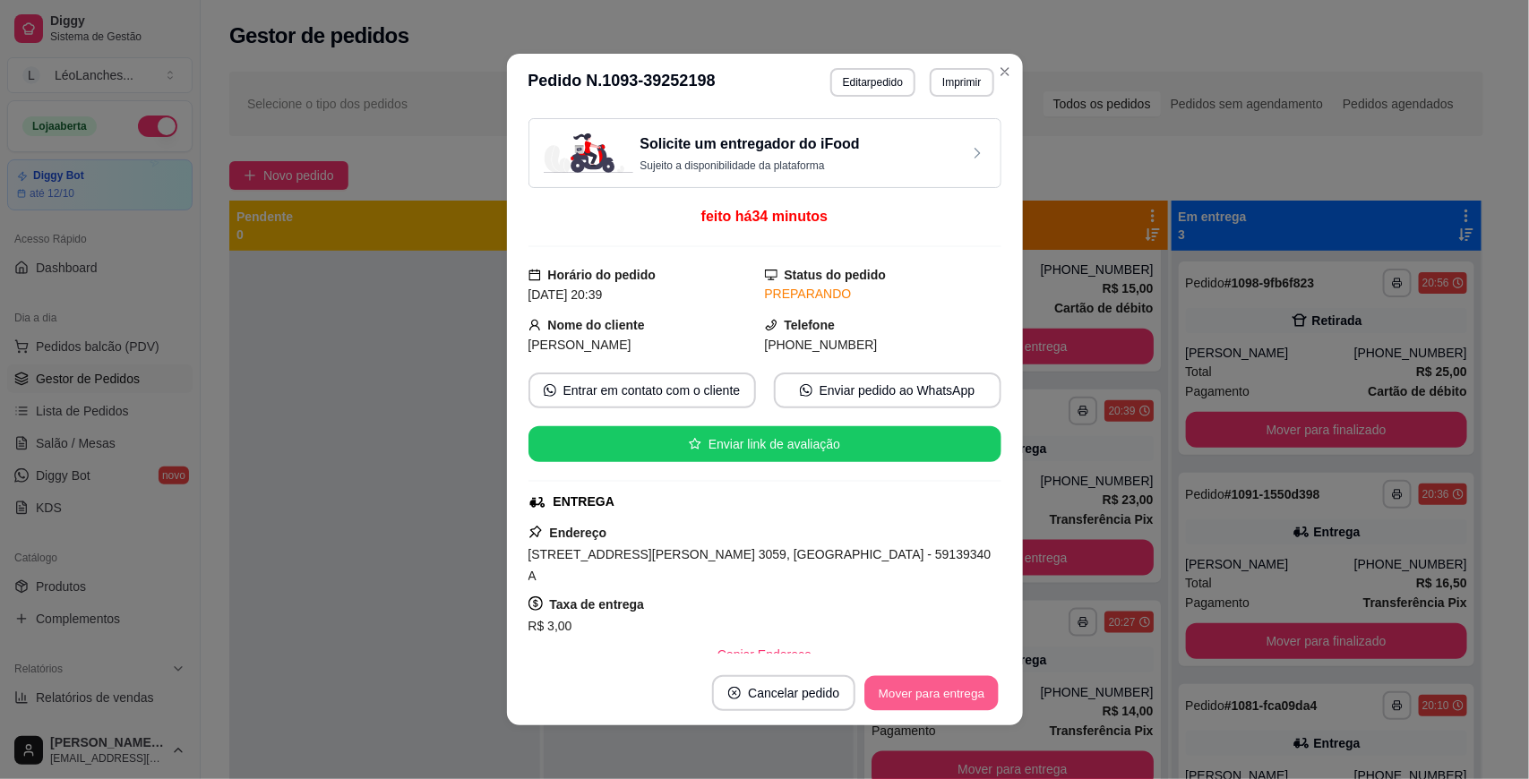
click at [954, 694] on button "Mover para entrega" at bounding box center [932, 693] width 134 height 35
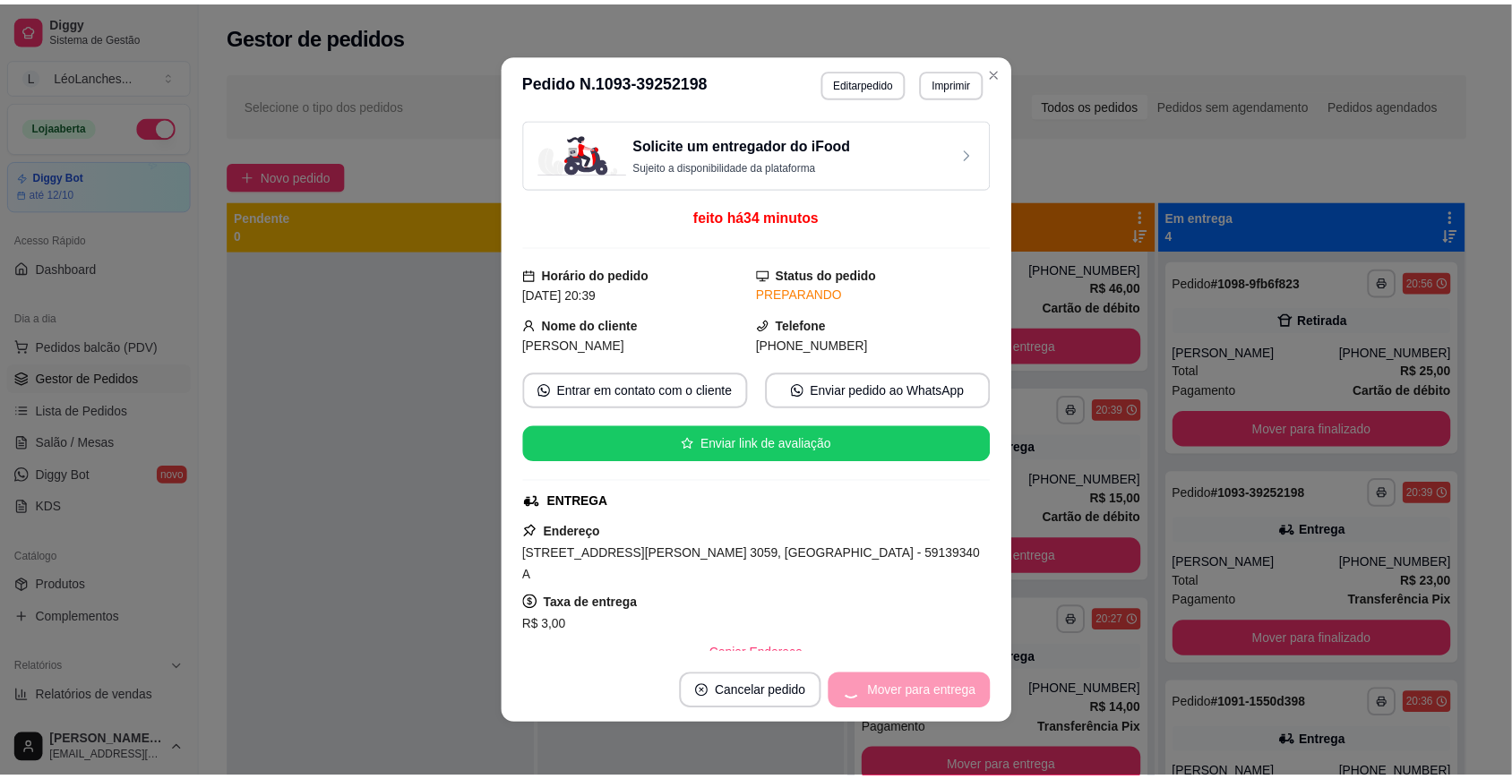
scroll to position [717, 0]
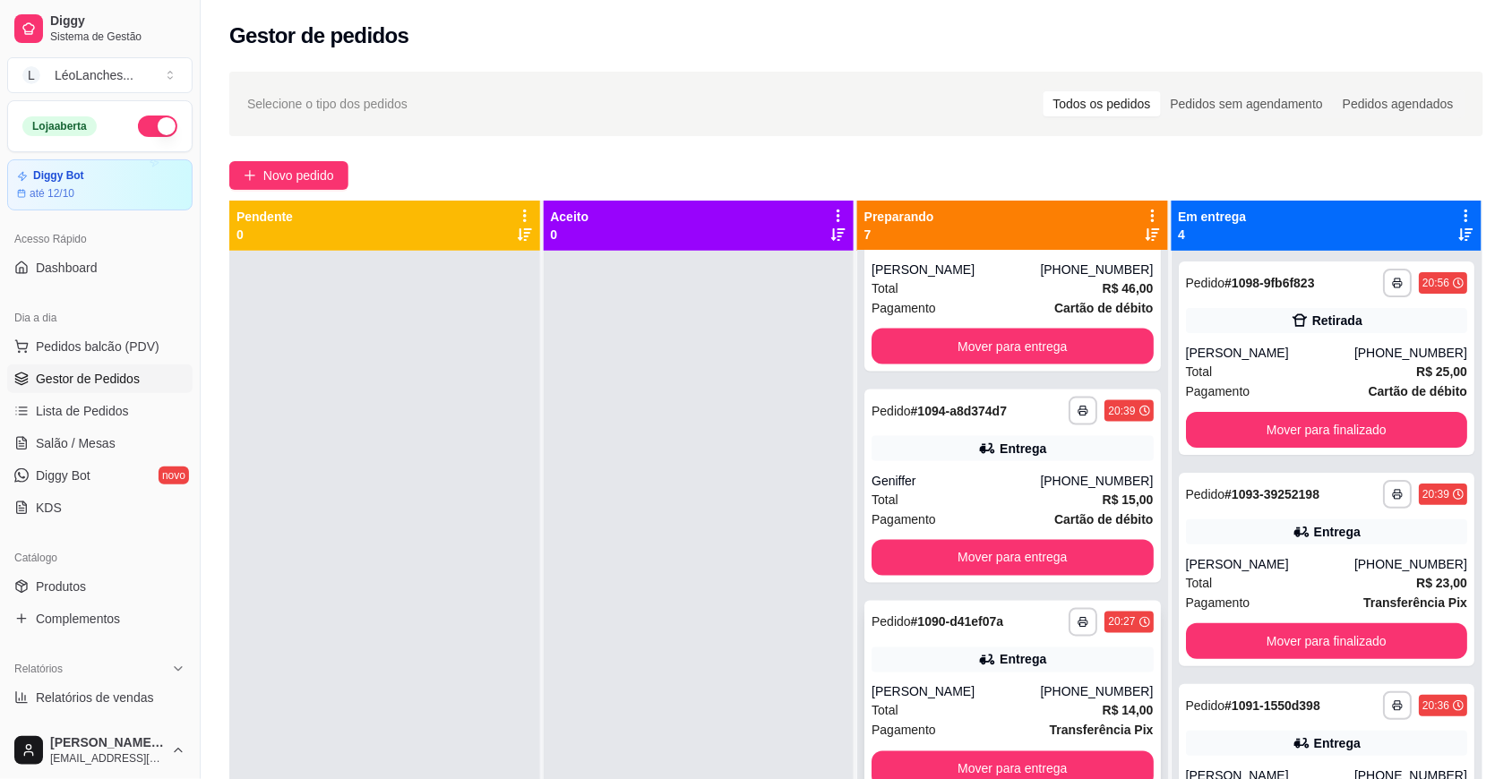
click at [1004, 694] on div "[PERSON_NAME]" at bounding box center [955, 692] width 168 height 18
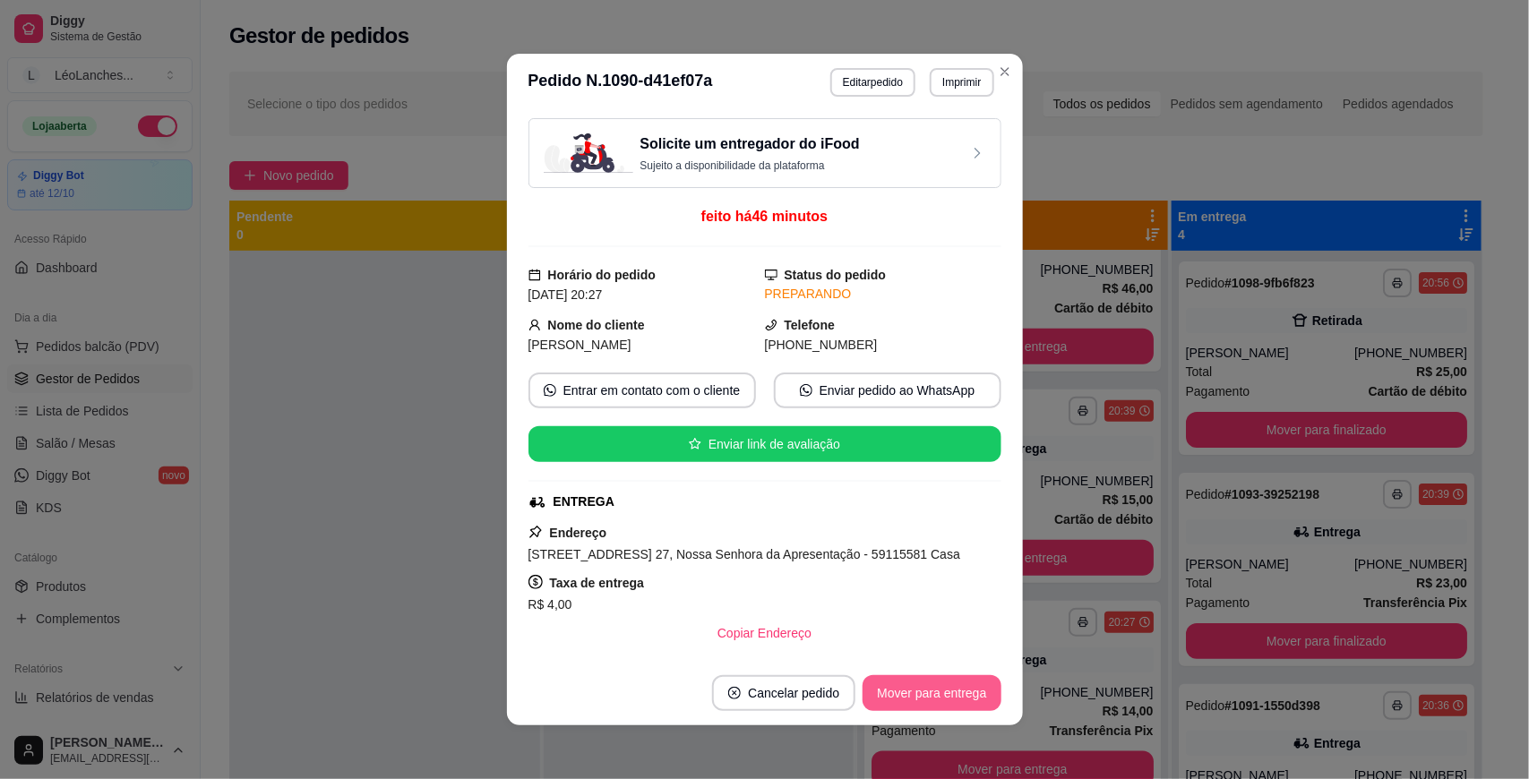
click at [919, 691] on button "Mover para entrega" at bounding box center [931, 693] width 138 height 36
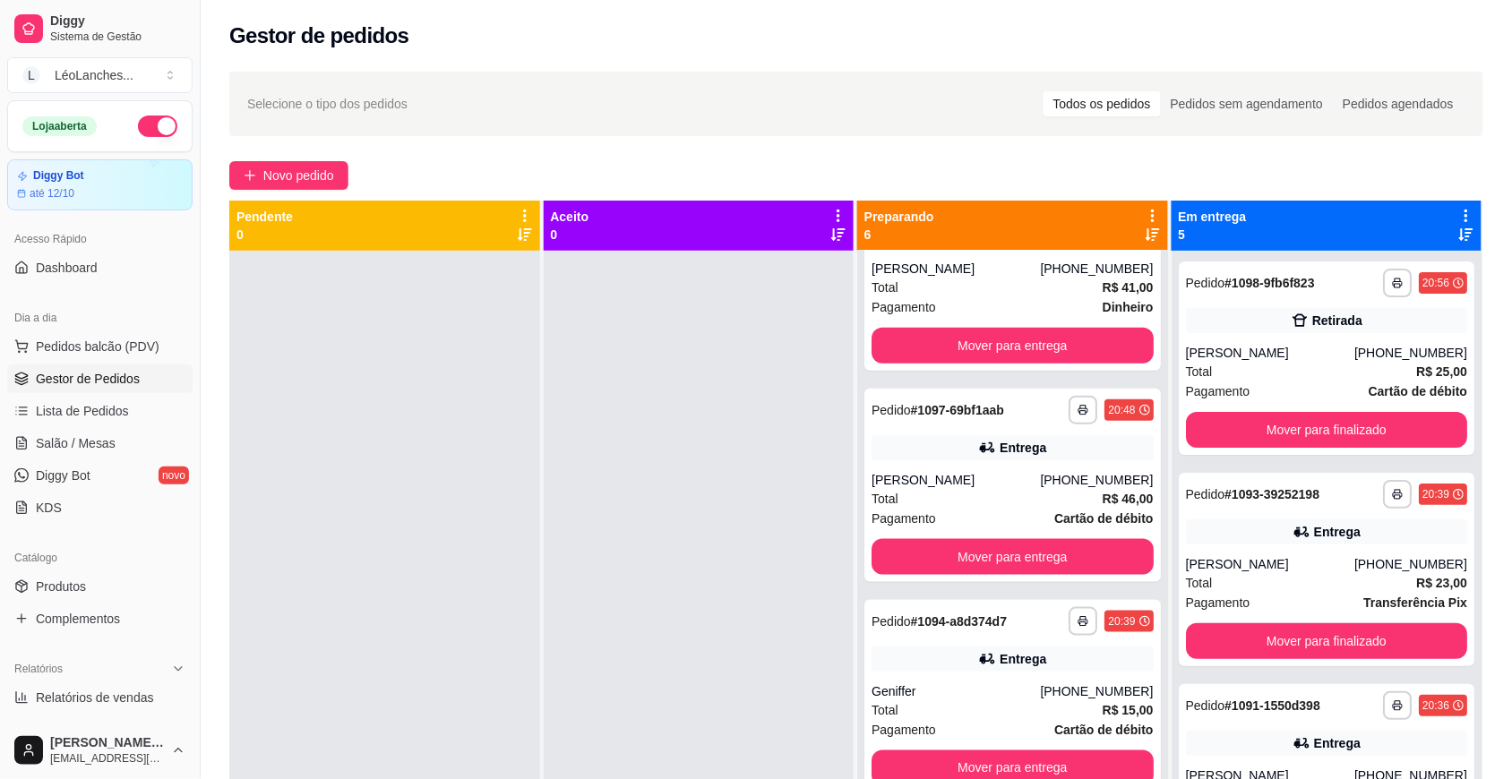
scroll to position [506, 0]
click at [983, 499] on div "Total R$ 46,00" at bounding box center [1012, 500] width 282 height 20
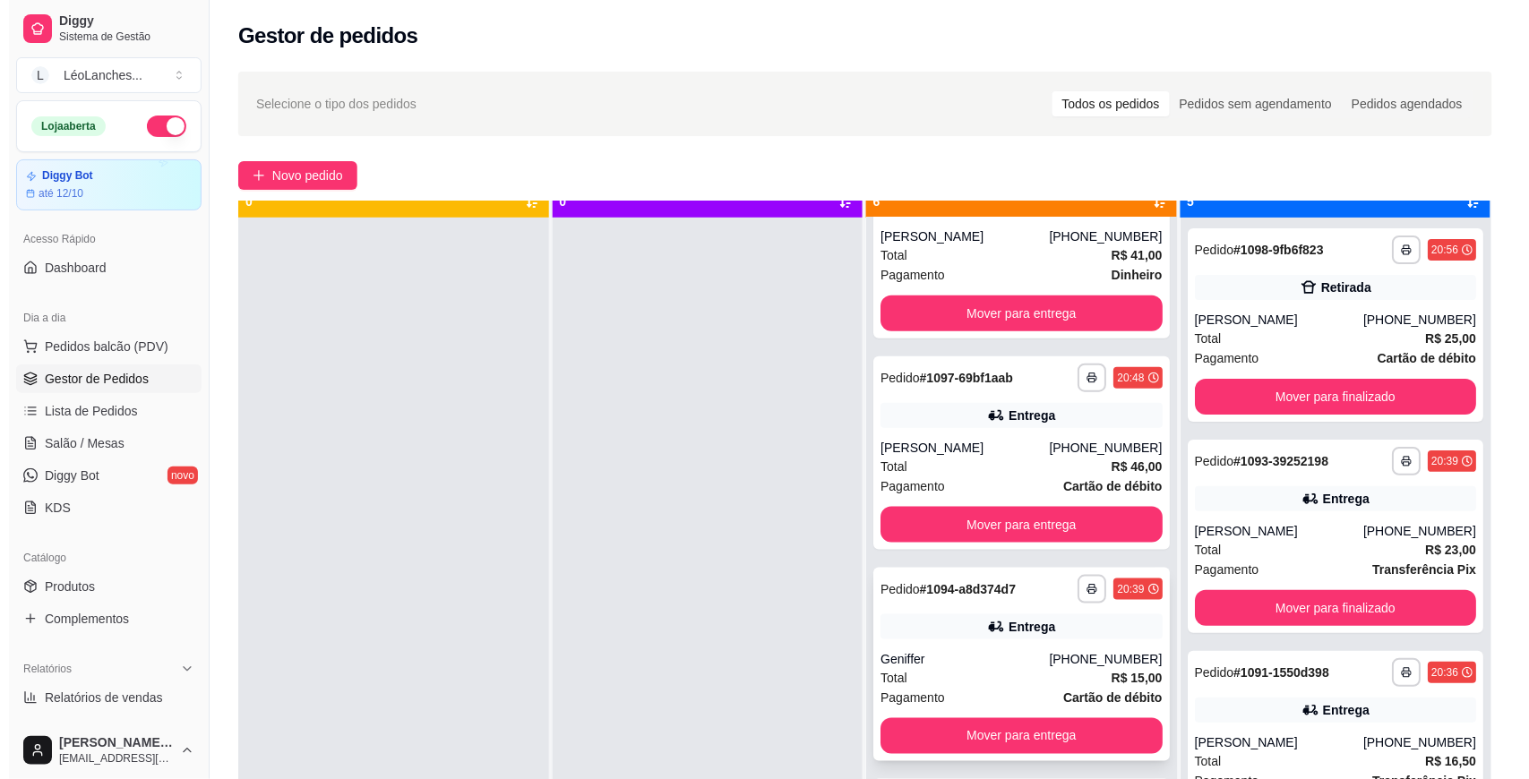
scroll to position [50, 0]
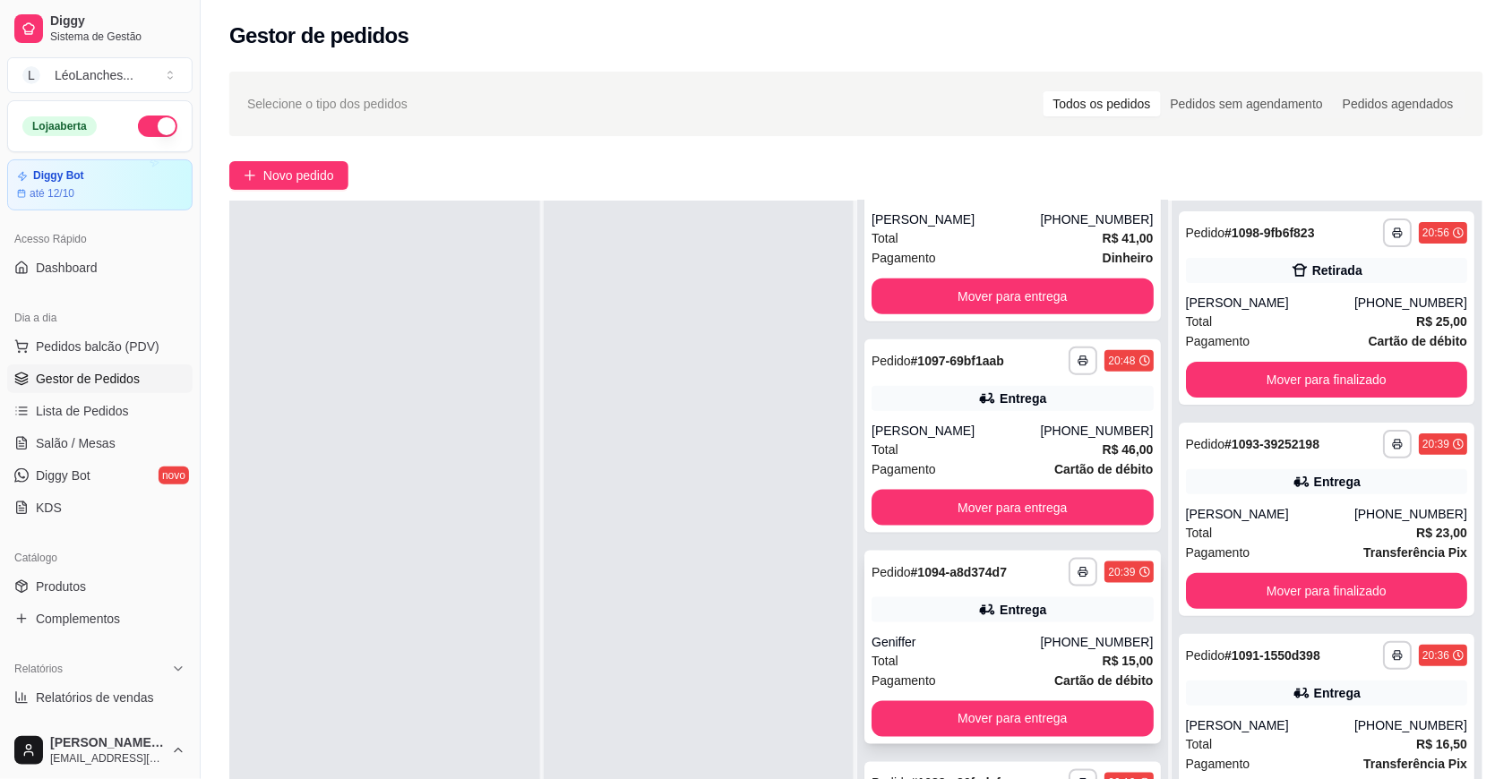
click at [950, 663] on div "Total R$ 15,00" at bounding box center [1012, 661] width 282 height 20
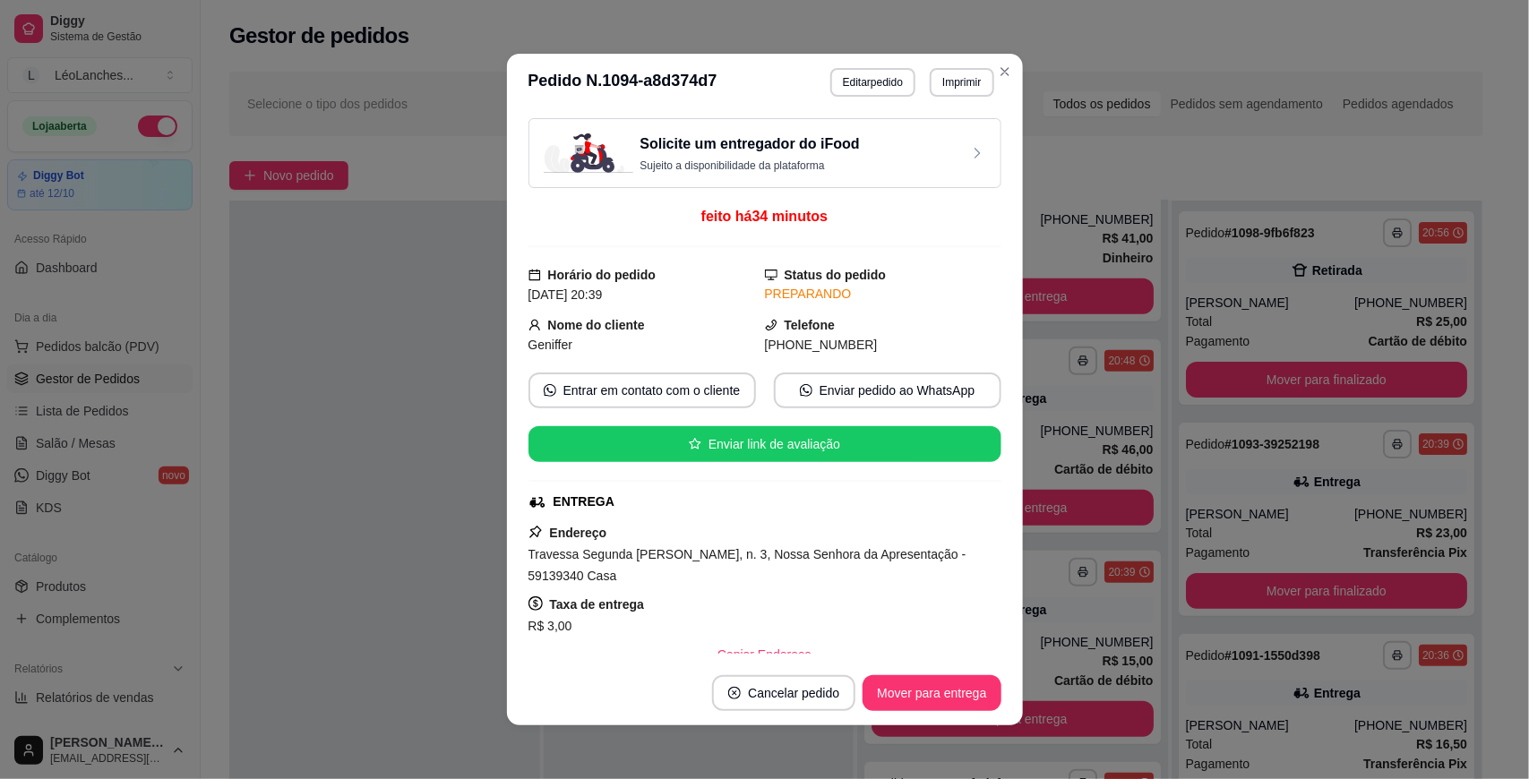
scroll to position [278, 0]
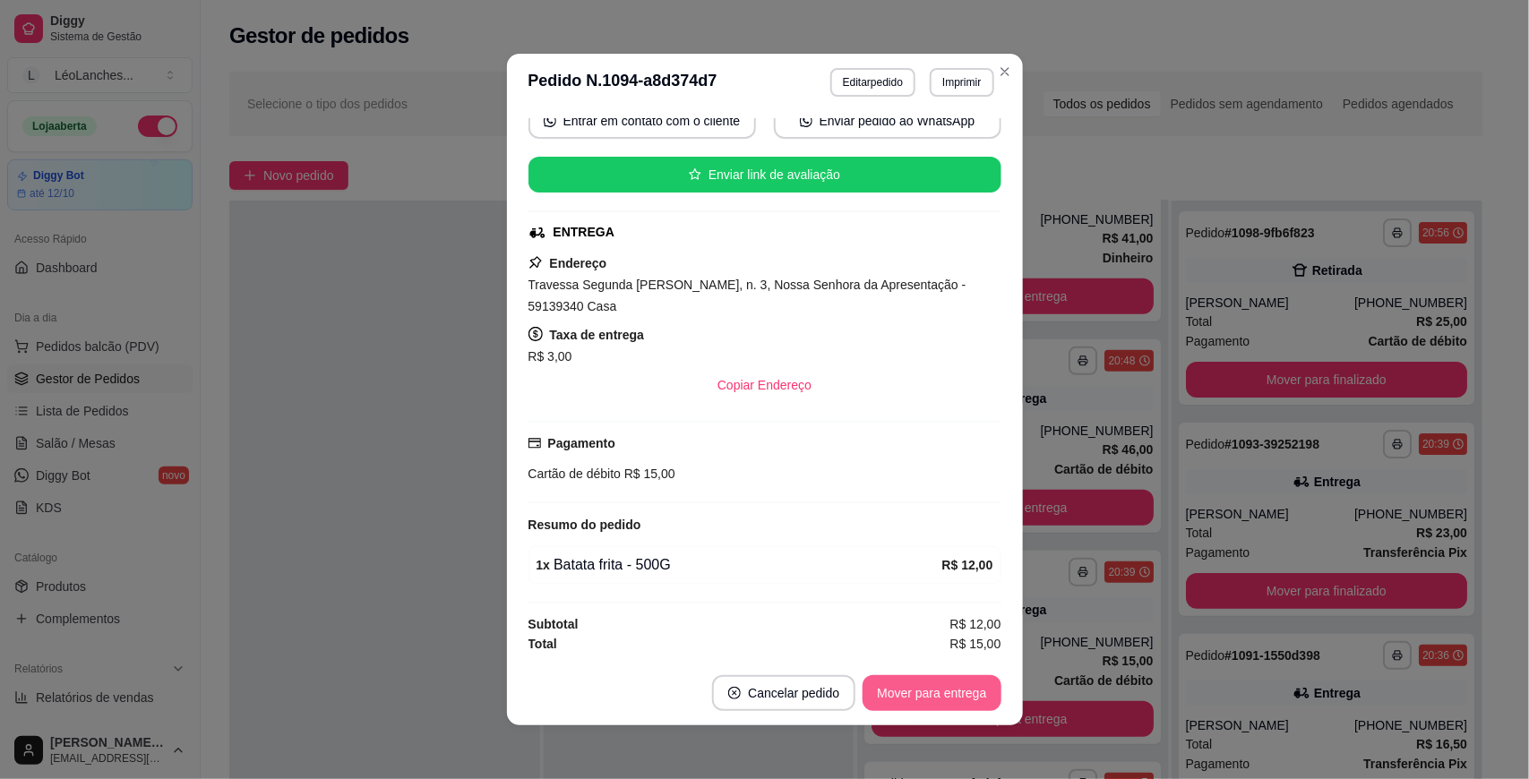
click at [875, 682] on button "Mover para entrega" at bounding box center [931, 693] width 138 height 36
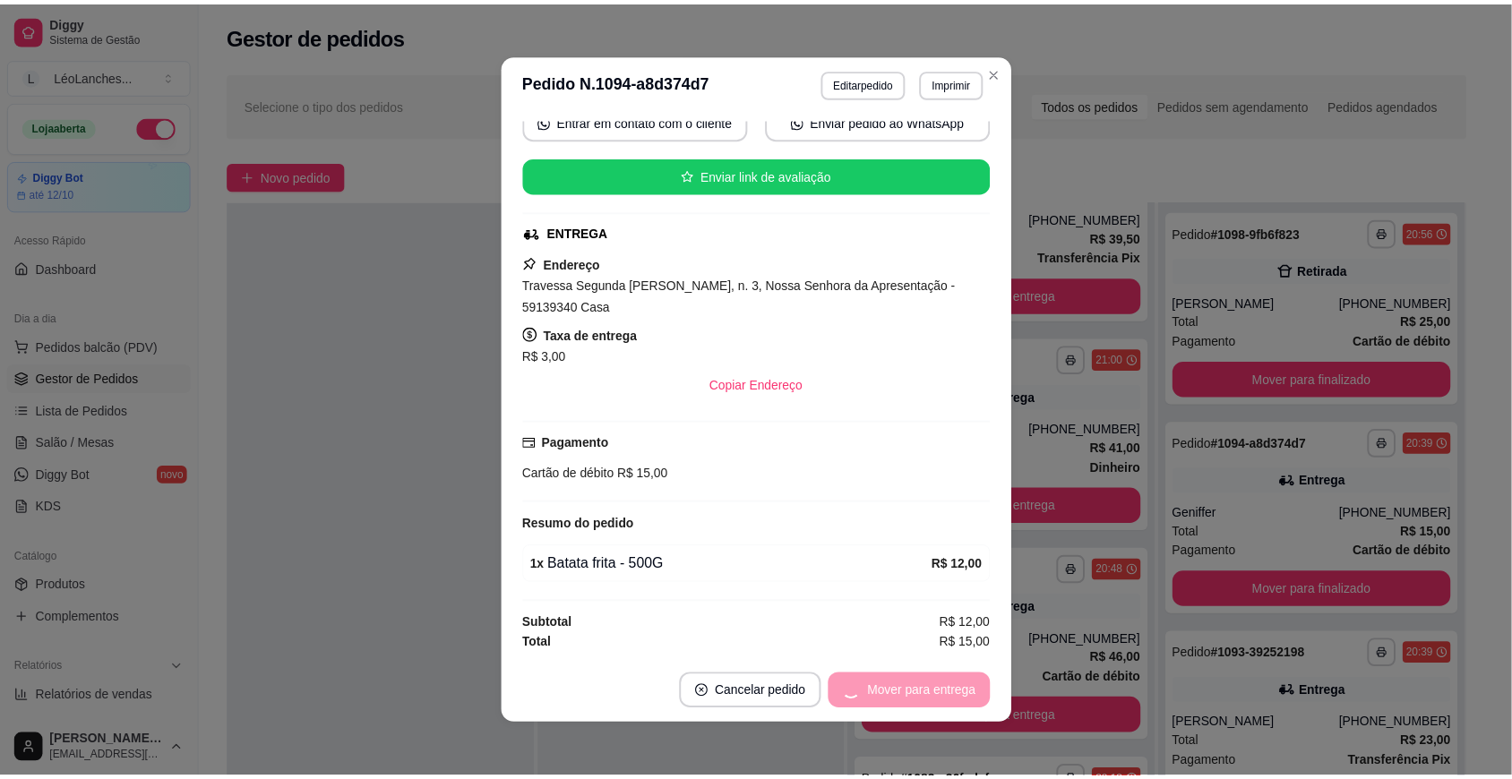
scroll to position [296, 0]
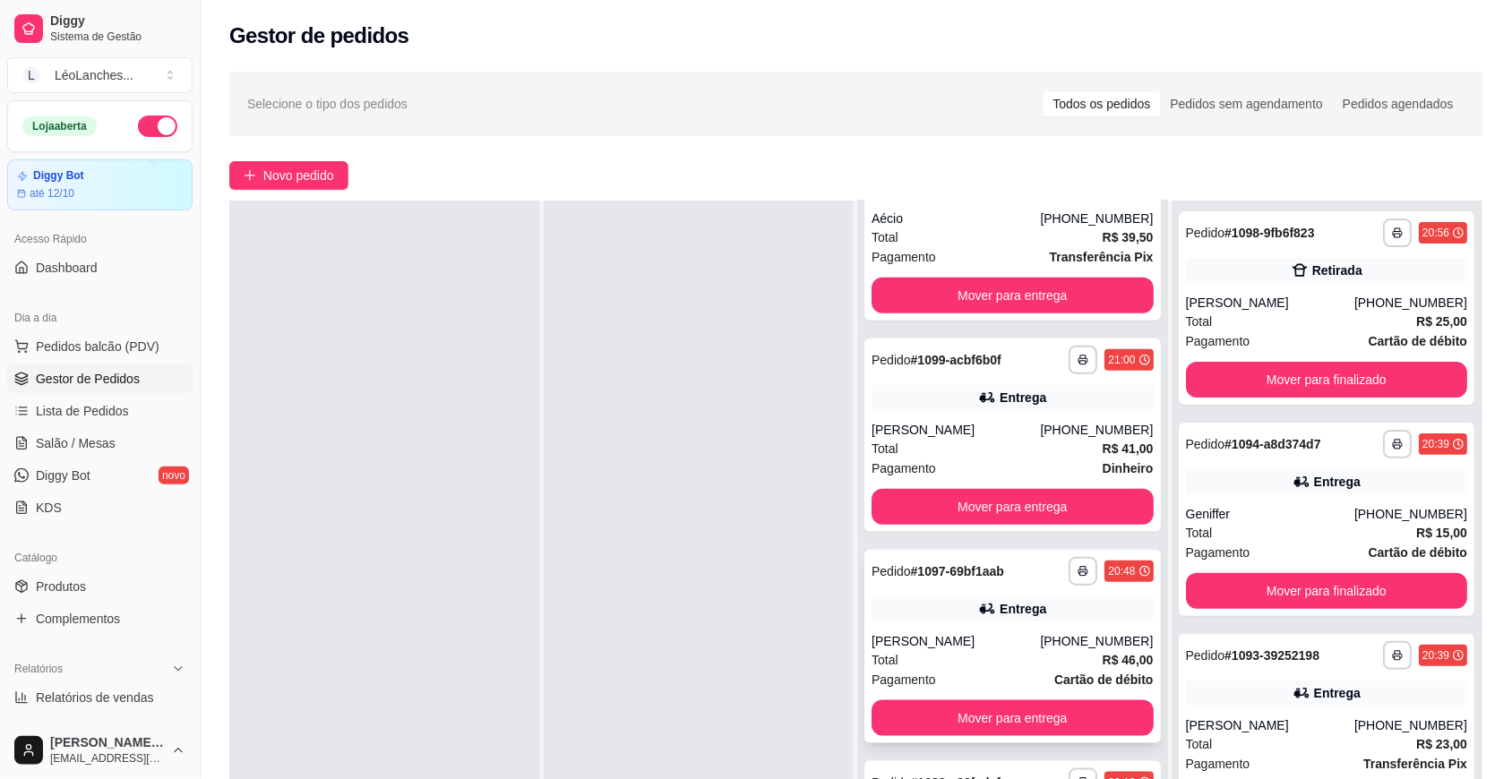
click at [973, 656] on div "Total R$ 46,00" at bounding box center [1012, 660] width 282 height 20
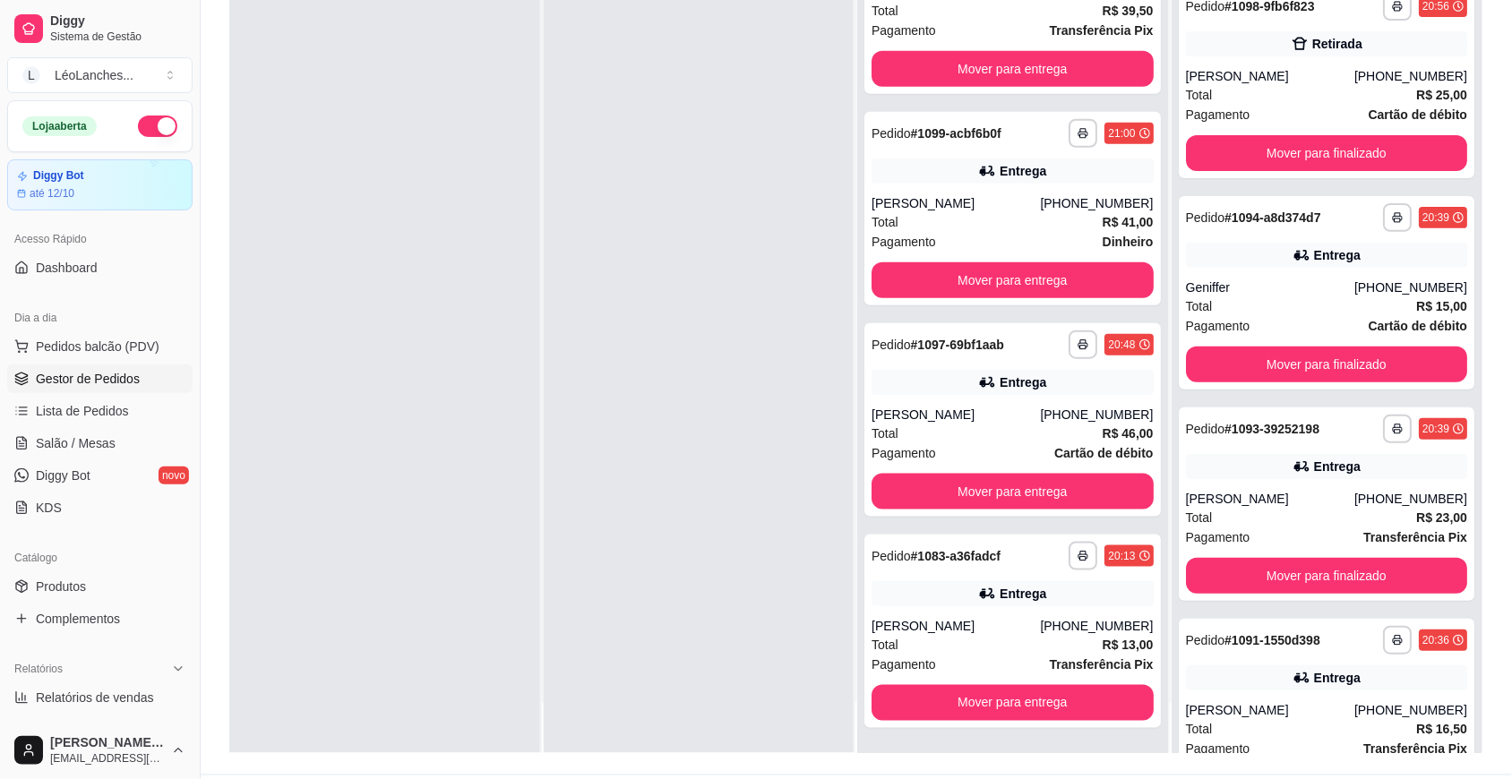
scroll to position [273, 0]
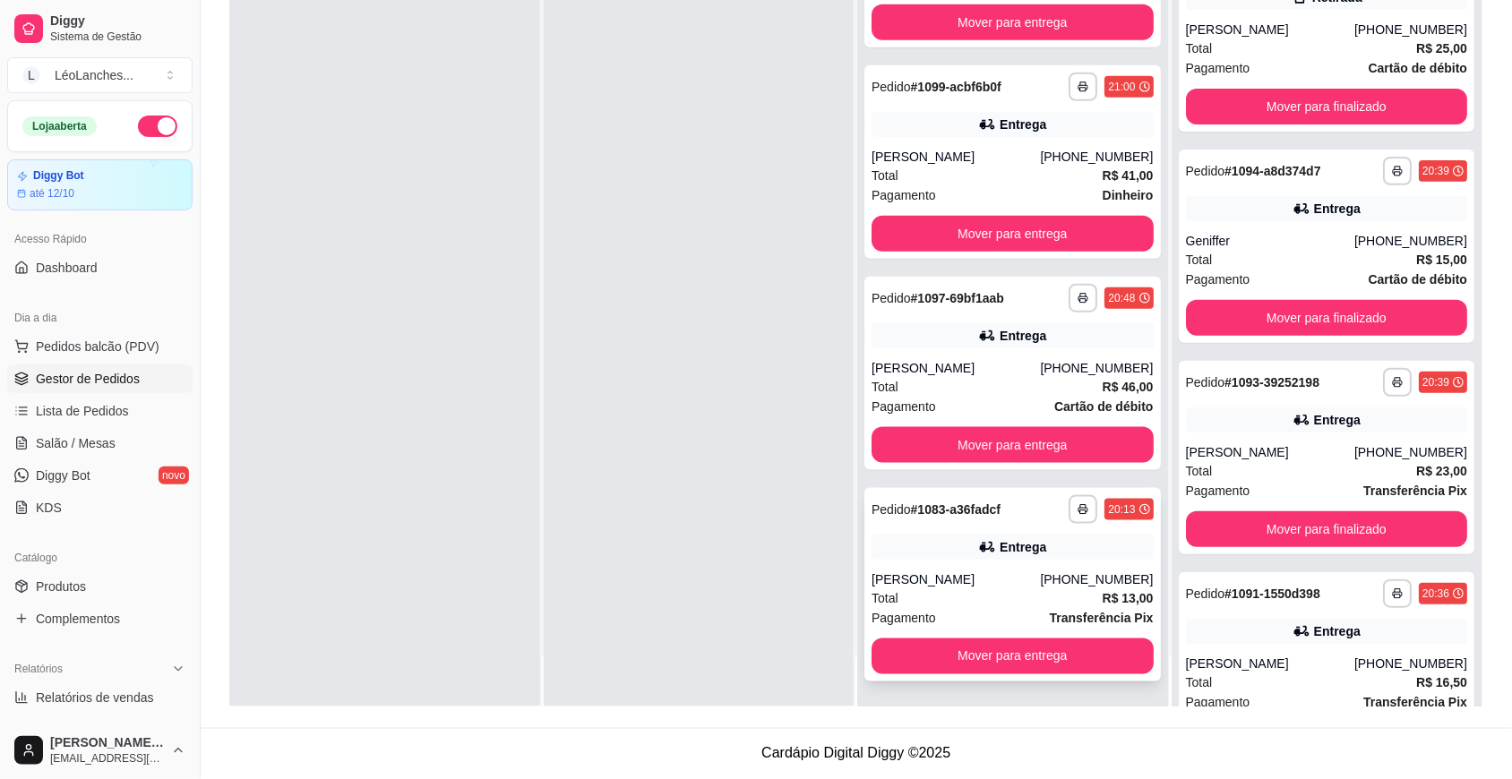
click at [937, 594] on div "Total R$ 13,00" at bounding box center [1012, 598] width 282 height 20
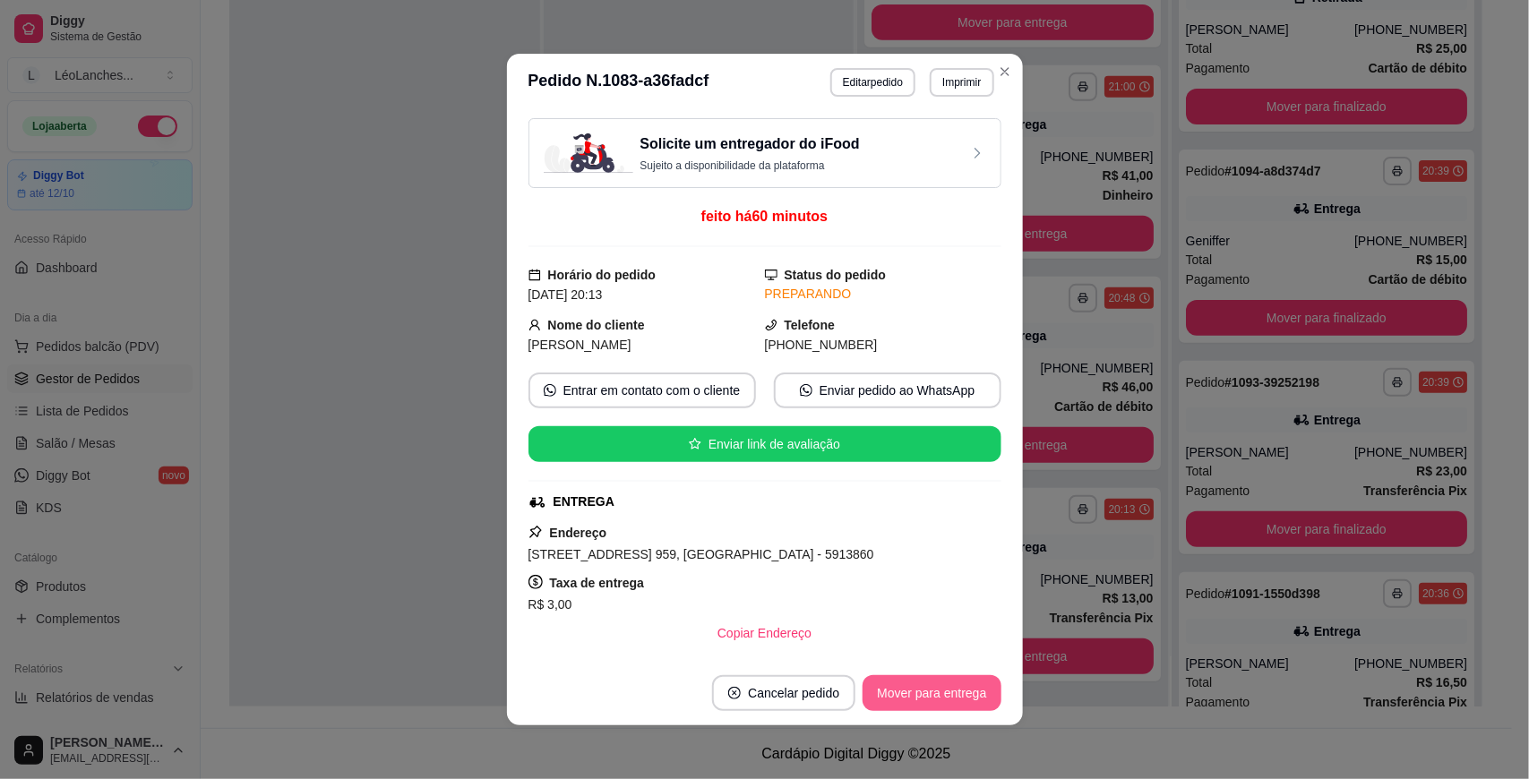
click at [941, 696] on button "Mover para entrega" at bounding box center [931, 693] width 138 height 36
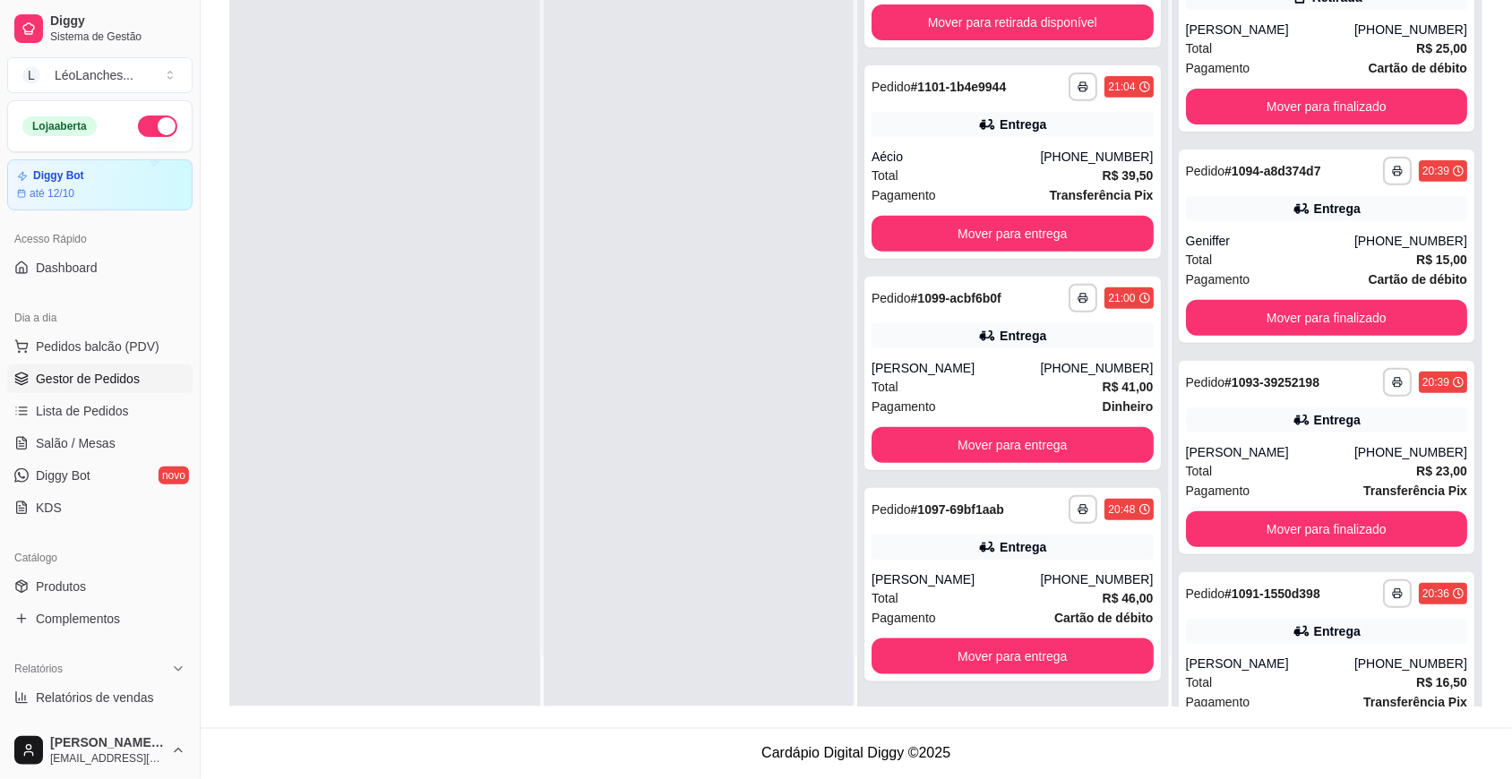
scroll to position [83, 0]
click at [969, 578] on div "[PERSON_NAME]" at bounding box center [955, 580] width 168 height 18
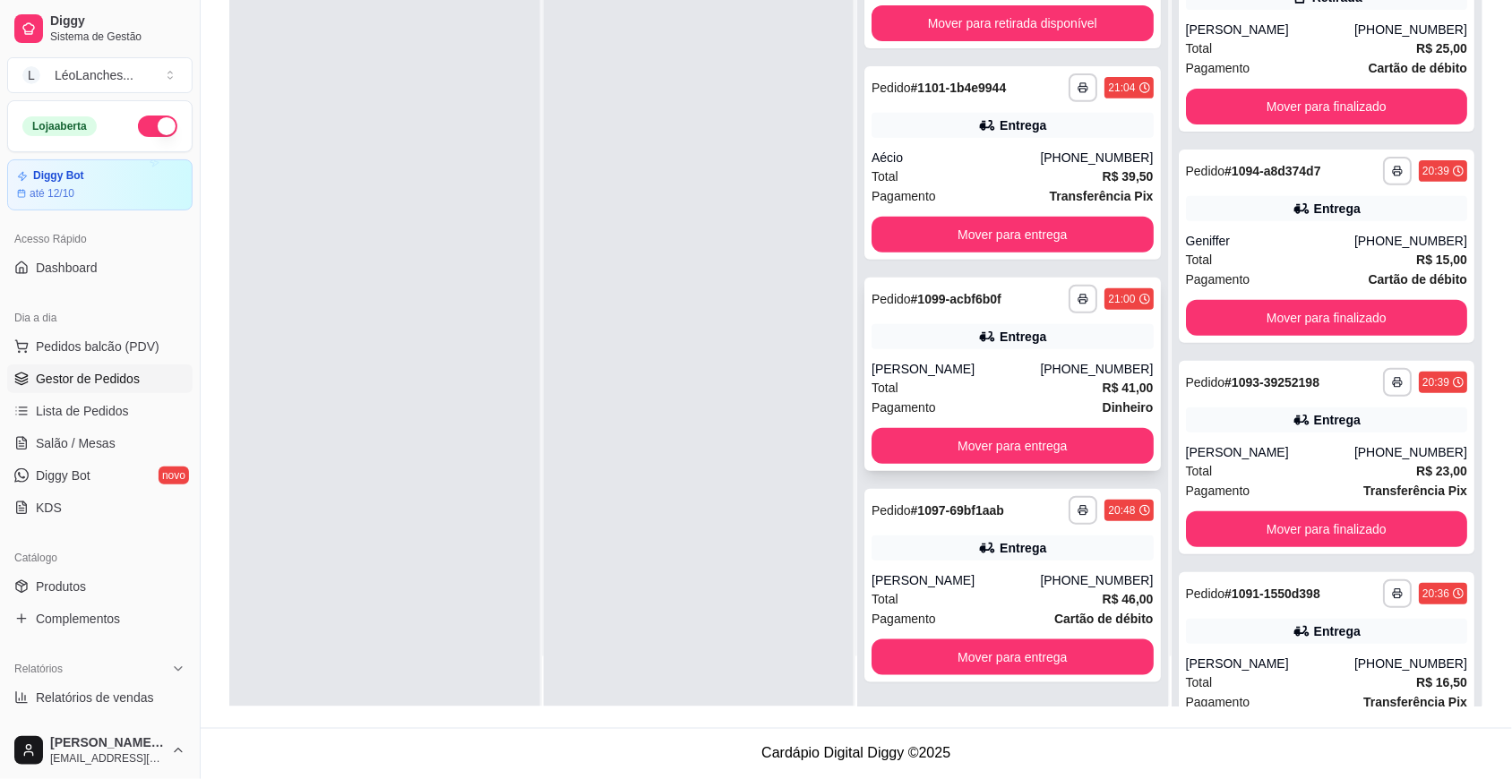
click at [934, 364] on div "[PERSON_NAME]" at bounding box center [955, 369] width 168 height 18
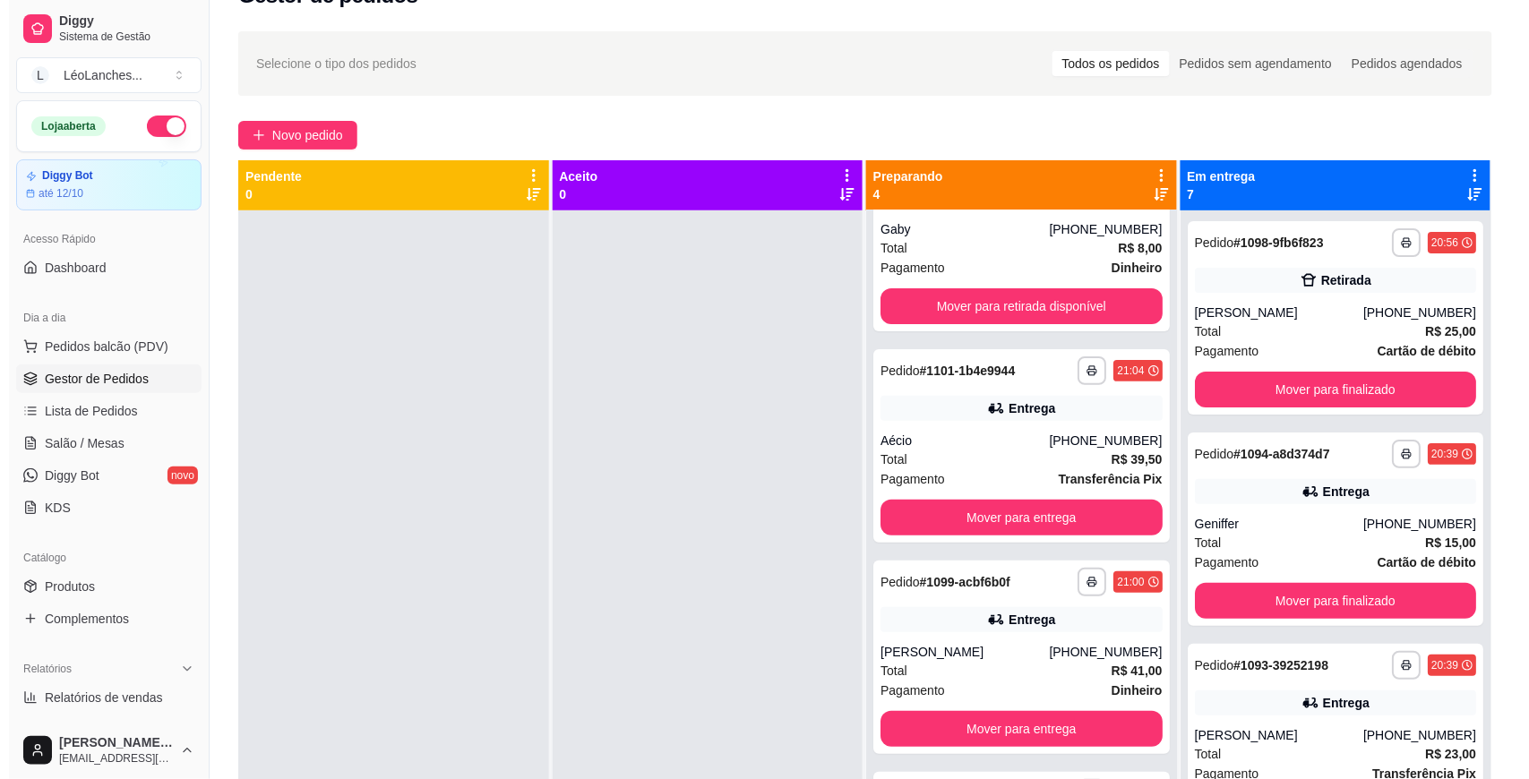
scroll to position [0, 0]
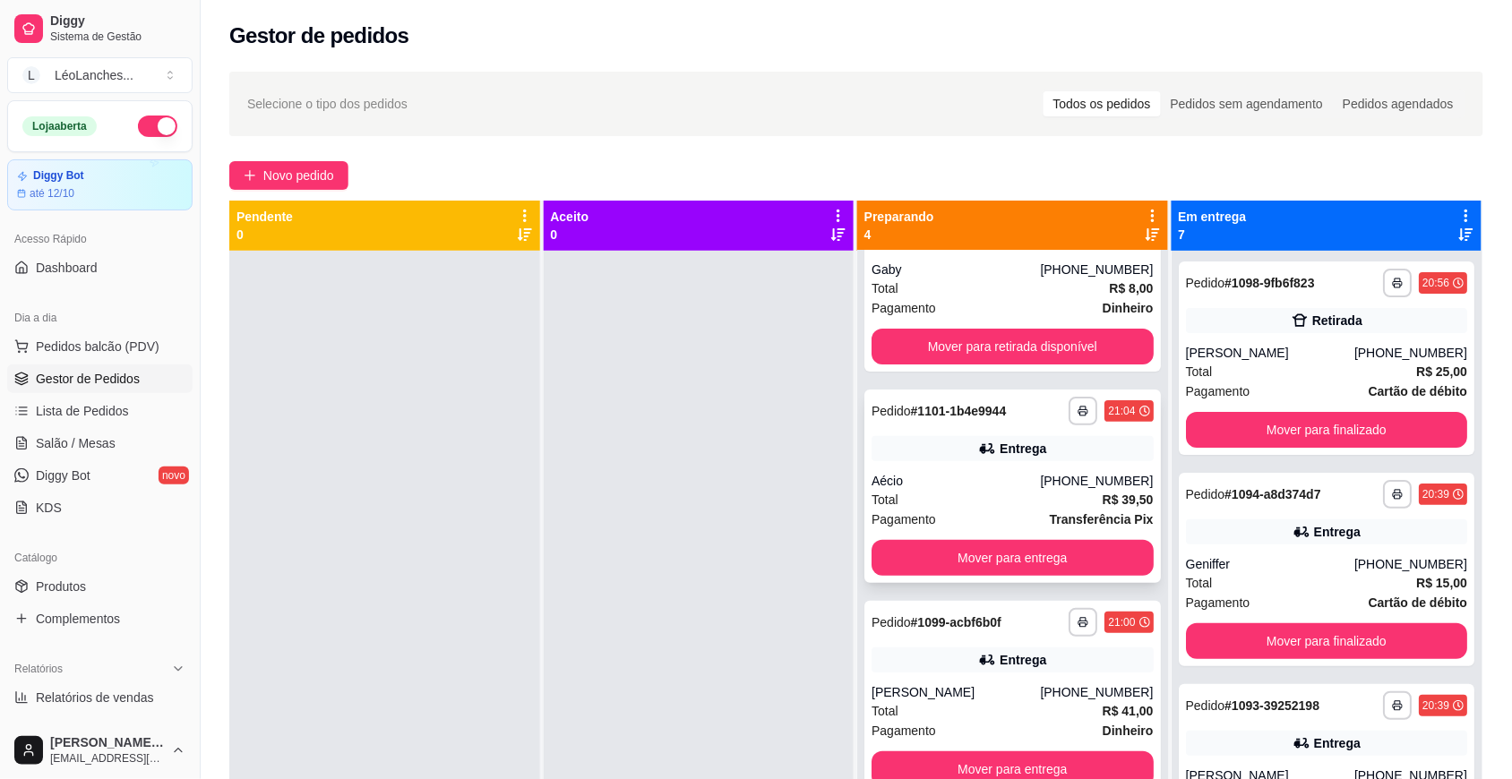
click at [954, 499] on div "Total R$ 39,50" at bounding box center [1012, 500] width 282 height 20
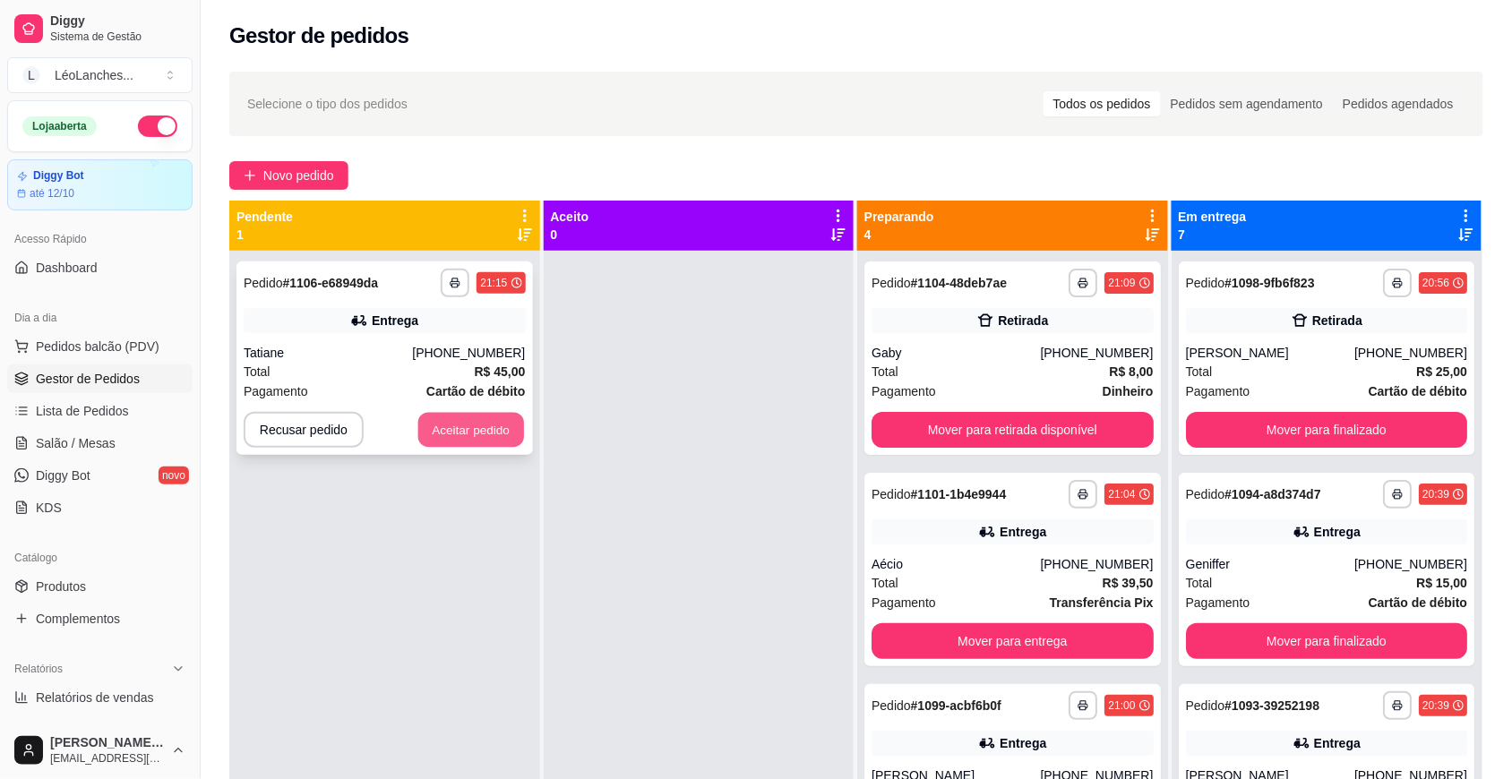
click at [451, 440] on button "Aceitar pedido" at bounding box center [471, 430] width 106 height 35
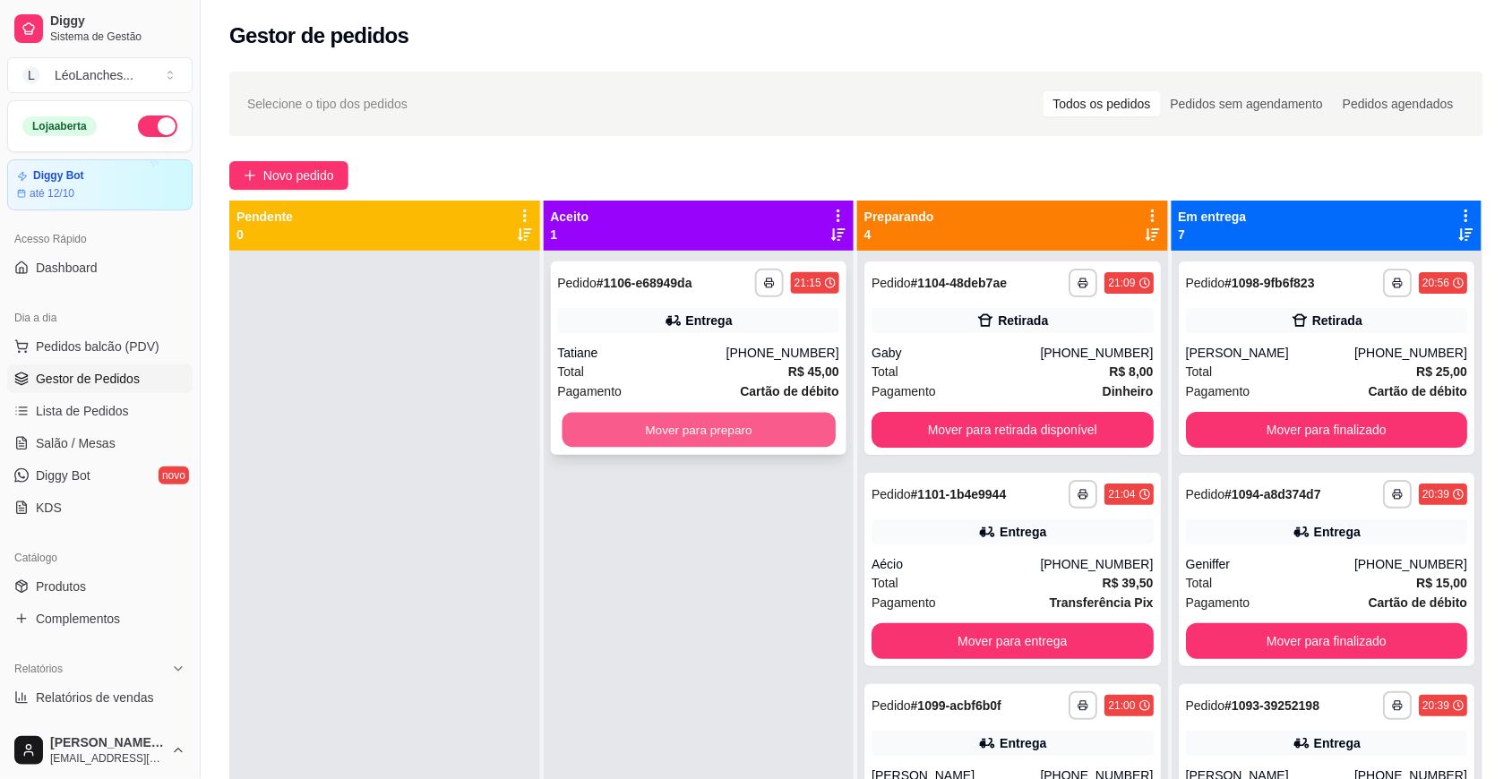
click at [601, 432] on button "Mover para preparo" at bounding box center [698, 430] width 273 height 35
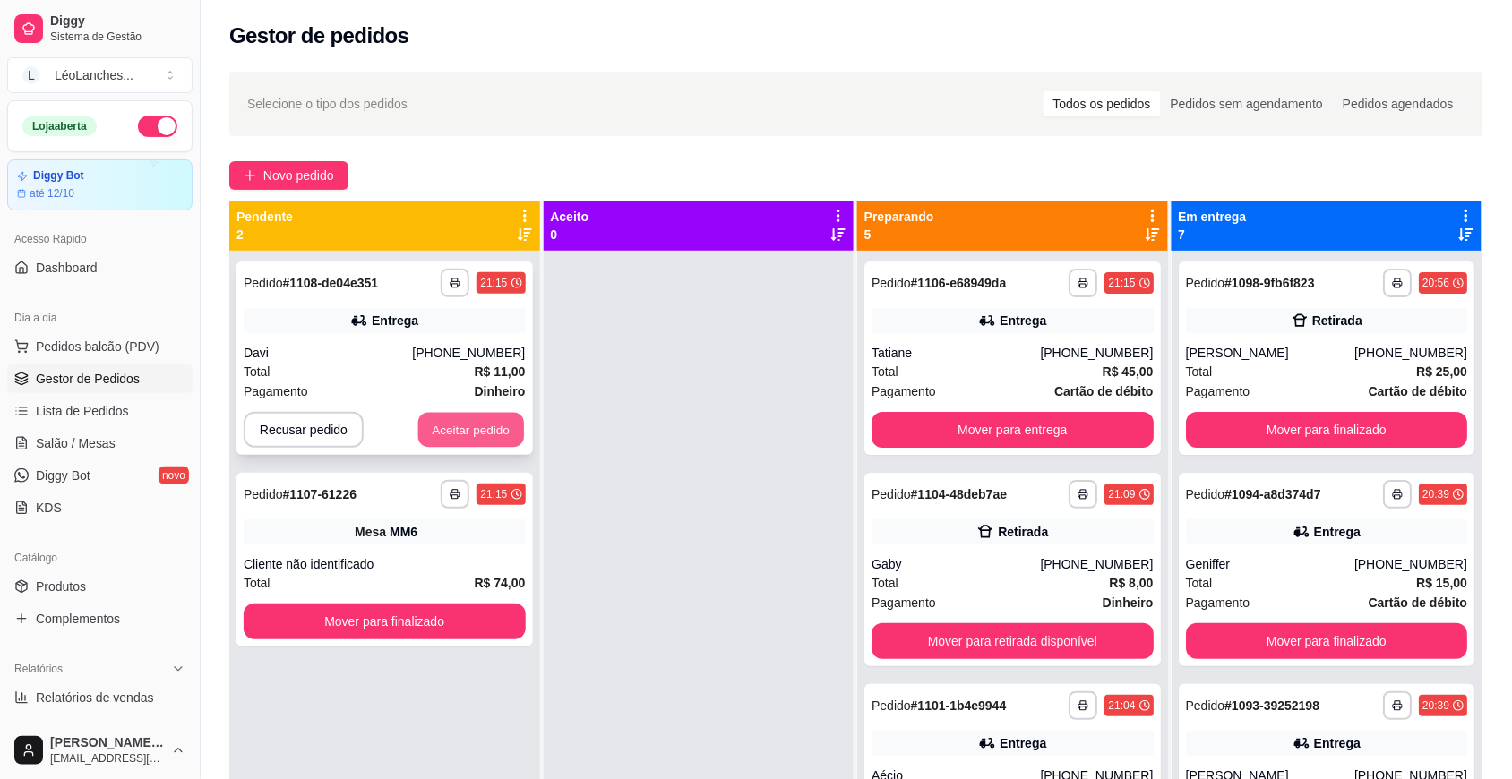
click at [502, 434] on button "Aceitar pedido" at bounding box center [471, 430] width 106 height 35
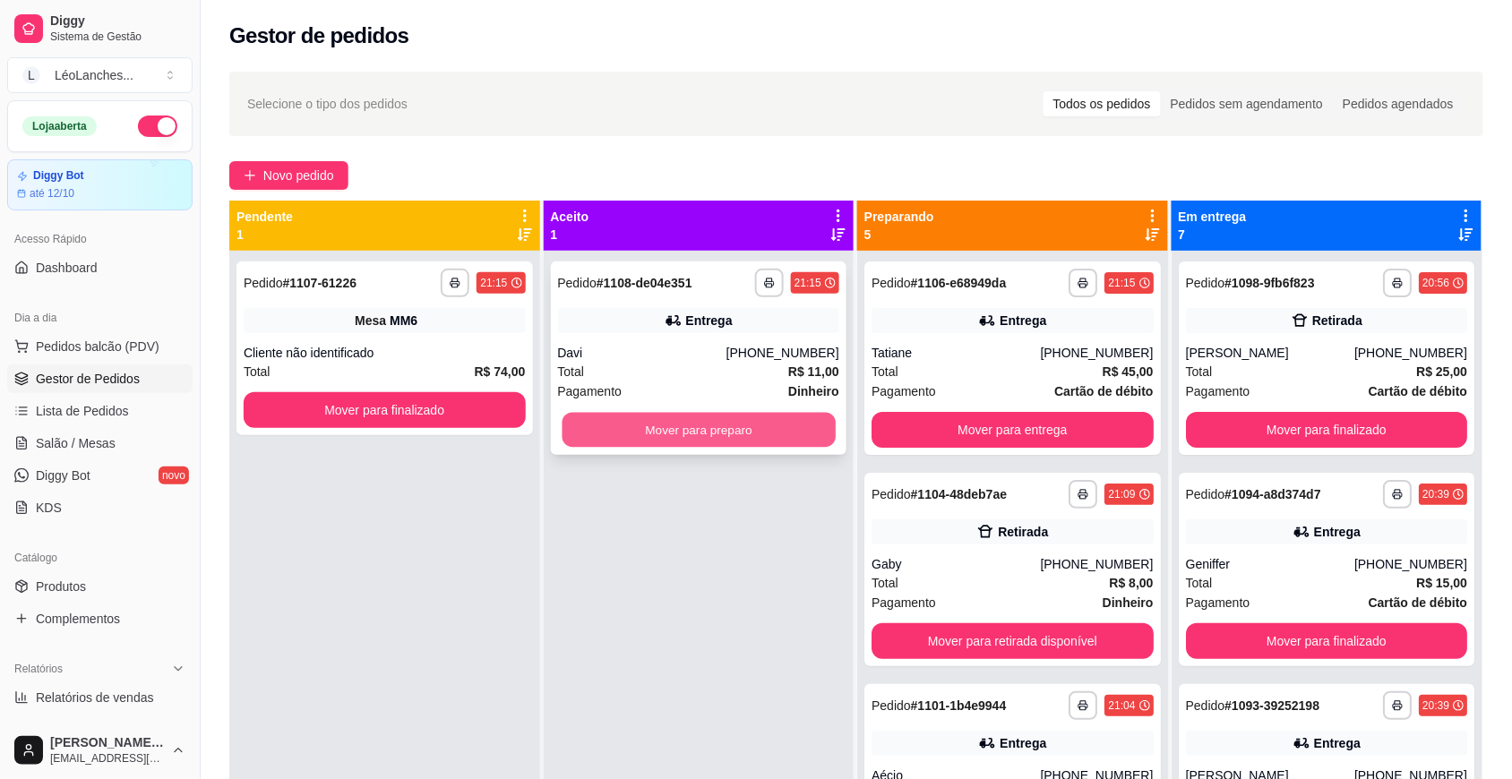
click at [734, 424] on button "Mover para preparo" at bounding box center [698, 430] width 273 height 35
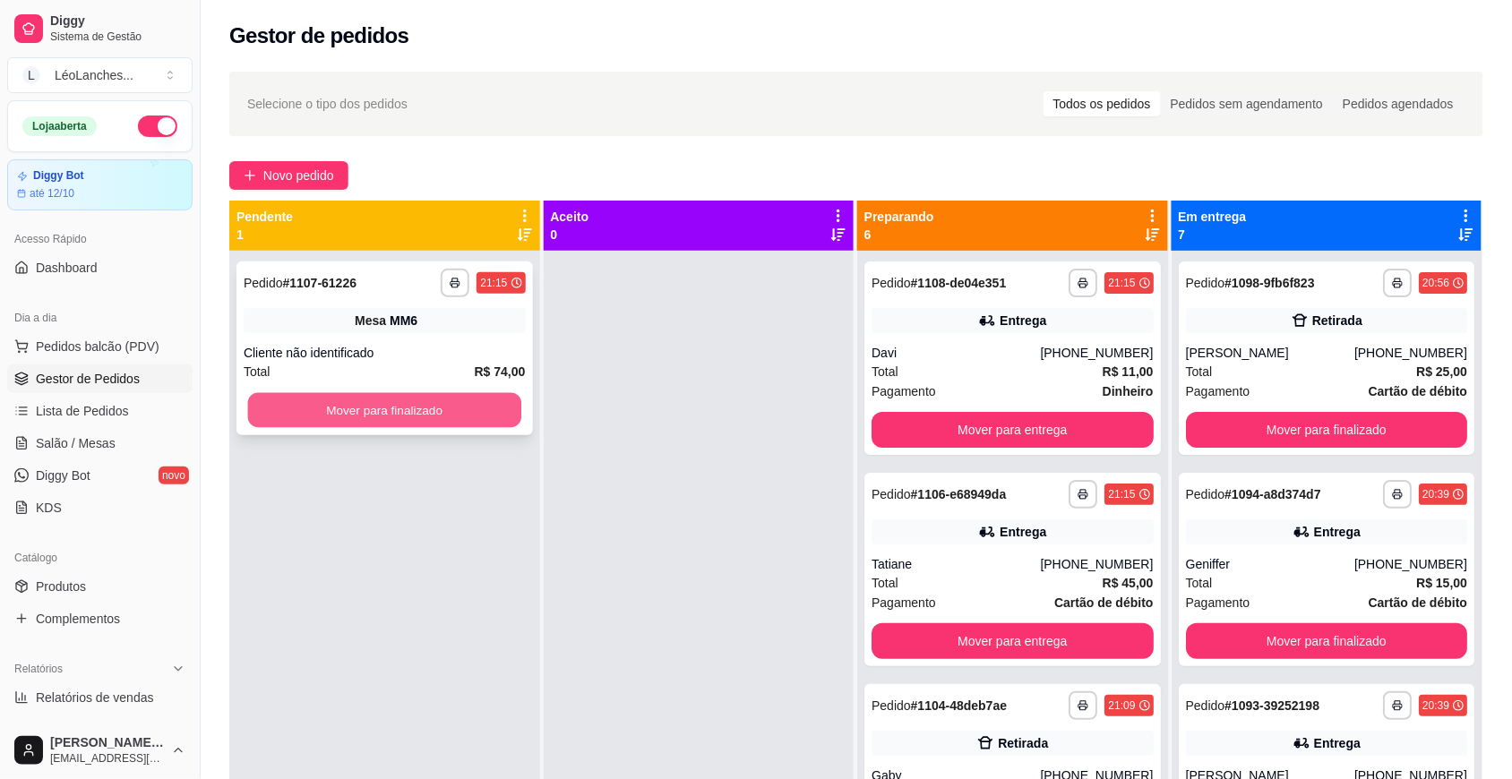
click at [442, 403] on button "Mover para finalizado" at bounding box center [384, 410] width 273 height 35
click at [408, 412] on button "Mover para finalizado" at bounding box center [385, 410] width 282 height 36
click at [394, 423] on button "Mover para finalizado" at bounding box center [385, 410] width 282 height 36
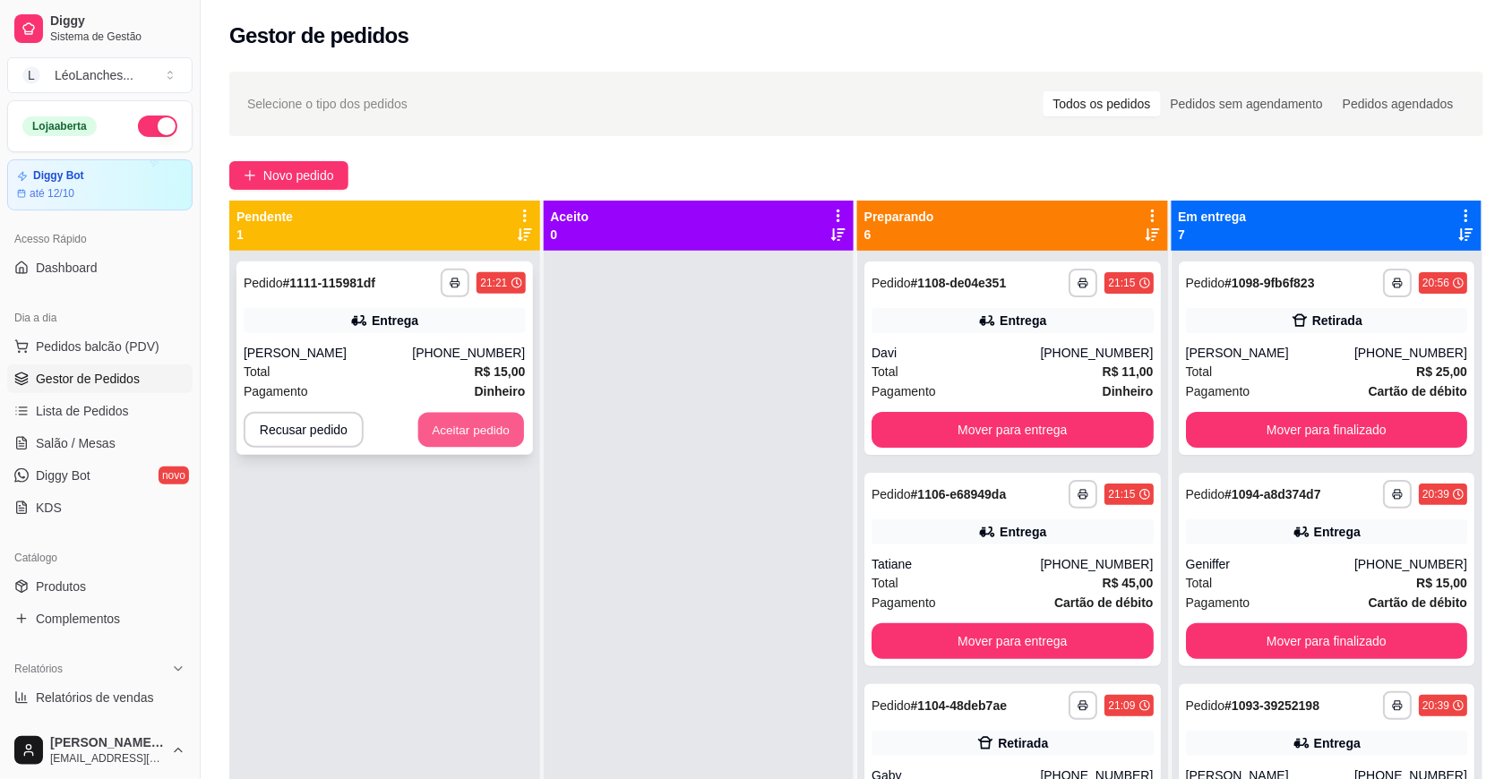
click at [468, 427] on button "Aceitar pedido" at bounding box center [471, 430] width 106 height 35
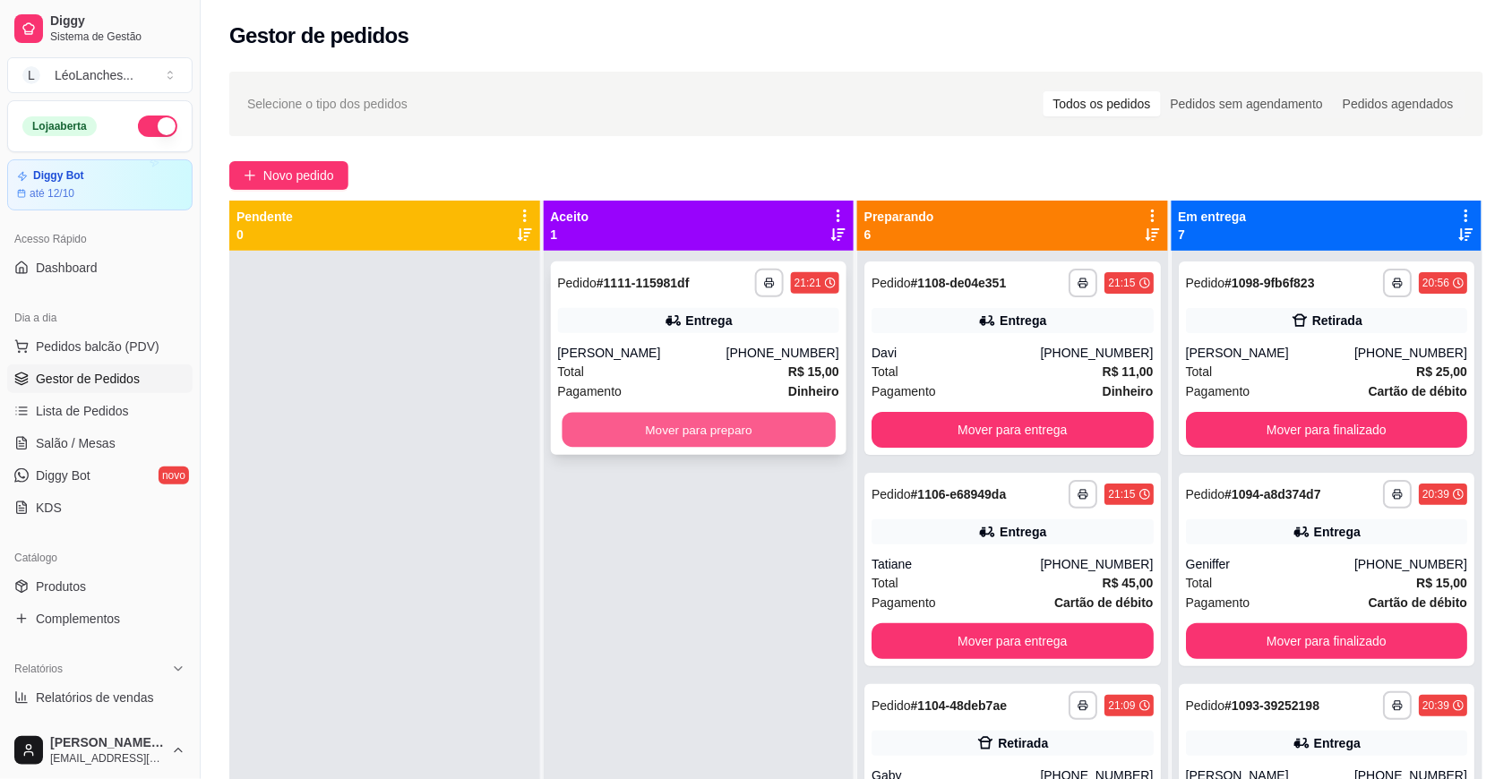
click at [621, 433] on button "Mover para preparo" at bounding box center [698, 430] width 273 height 35
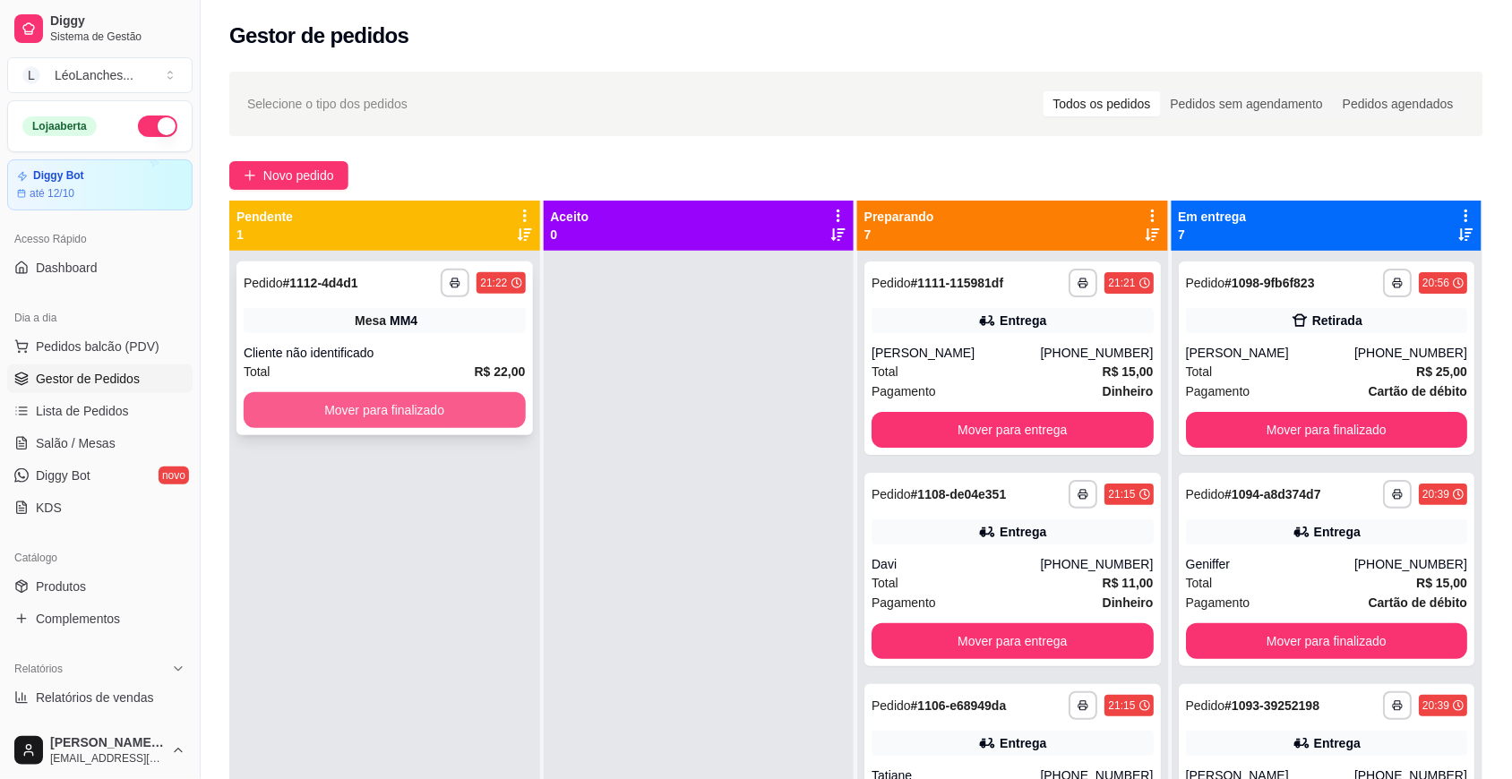
click at [439, 395] on button "Mover para finalizado" at bounding box center [385, 410] width 282 height 36
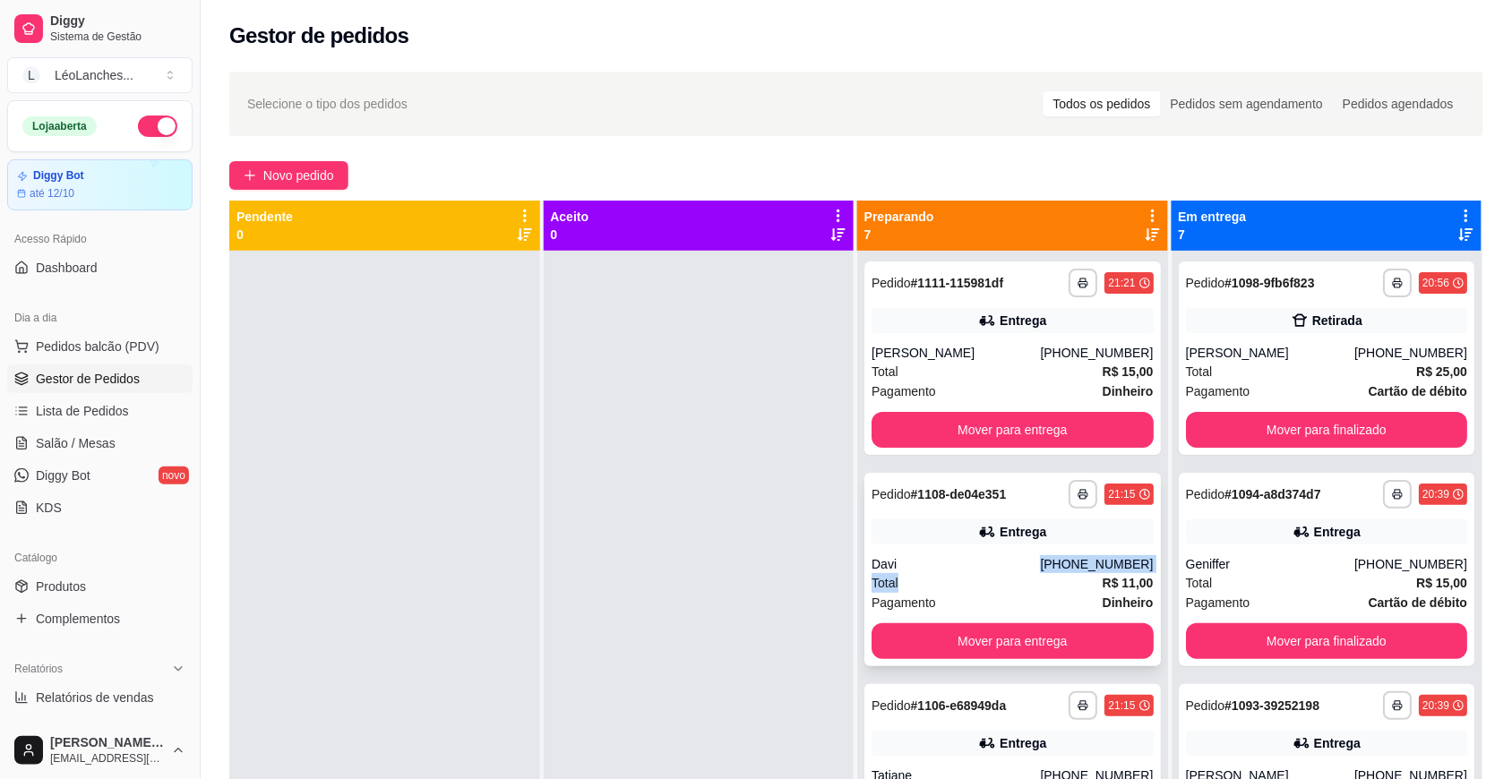
drag, startPoint x: 992, startPoint y: 557, endPoint x: 988, endPoint y: 583, distance: 26.4
click at [988, 583] on div "**********" at bounding box center [1012, 569] width 296 height 193
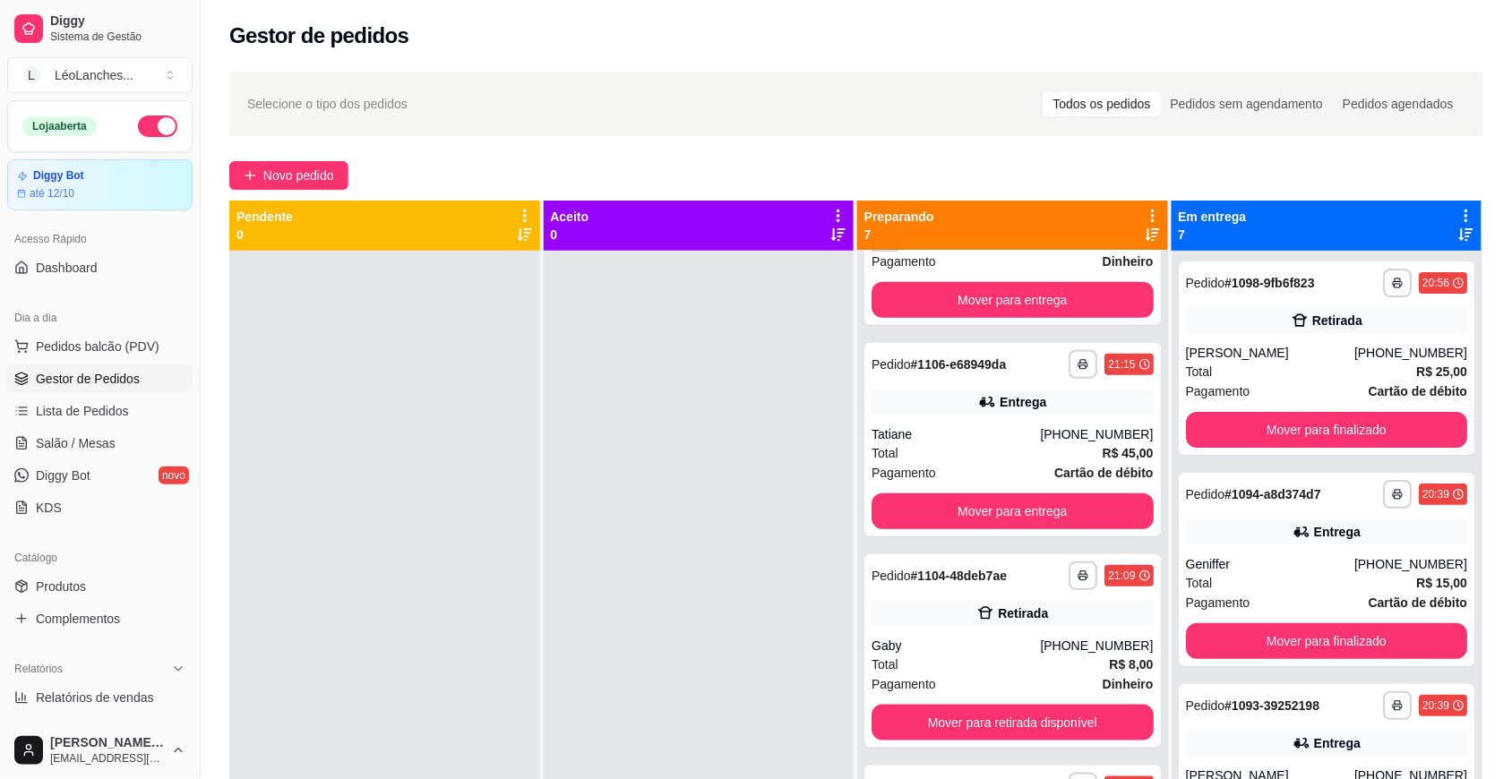
scroll to position [365, 0]
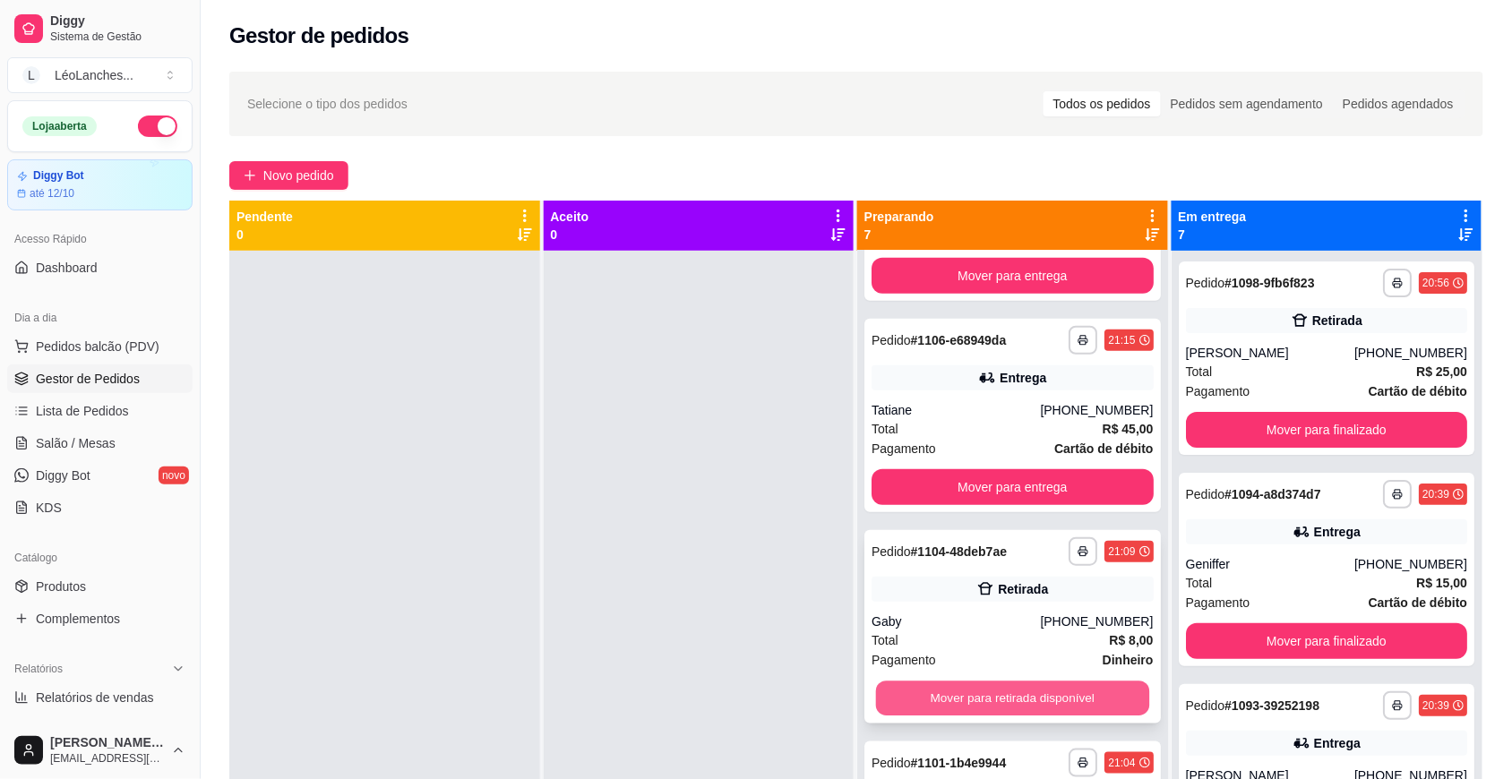
click at [1115, 699] on button "Mover para retirada disponível" at bounding box center [1012, 699] width 273 height 35
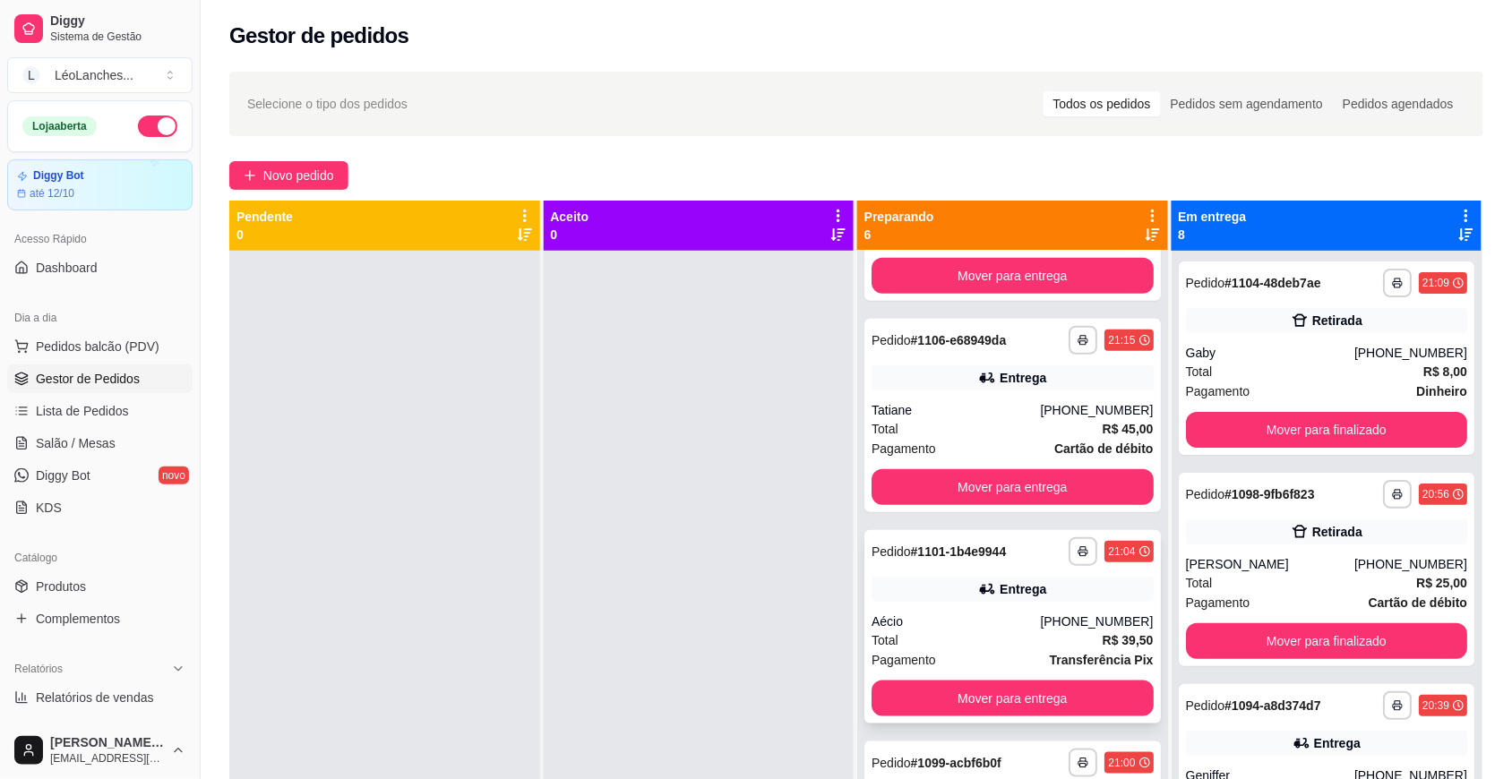
click at [1009, 645] on div "Total R$ 39,50" at bounding box center [1012, 641] width 282 height 20
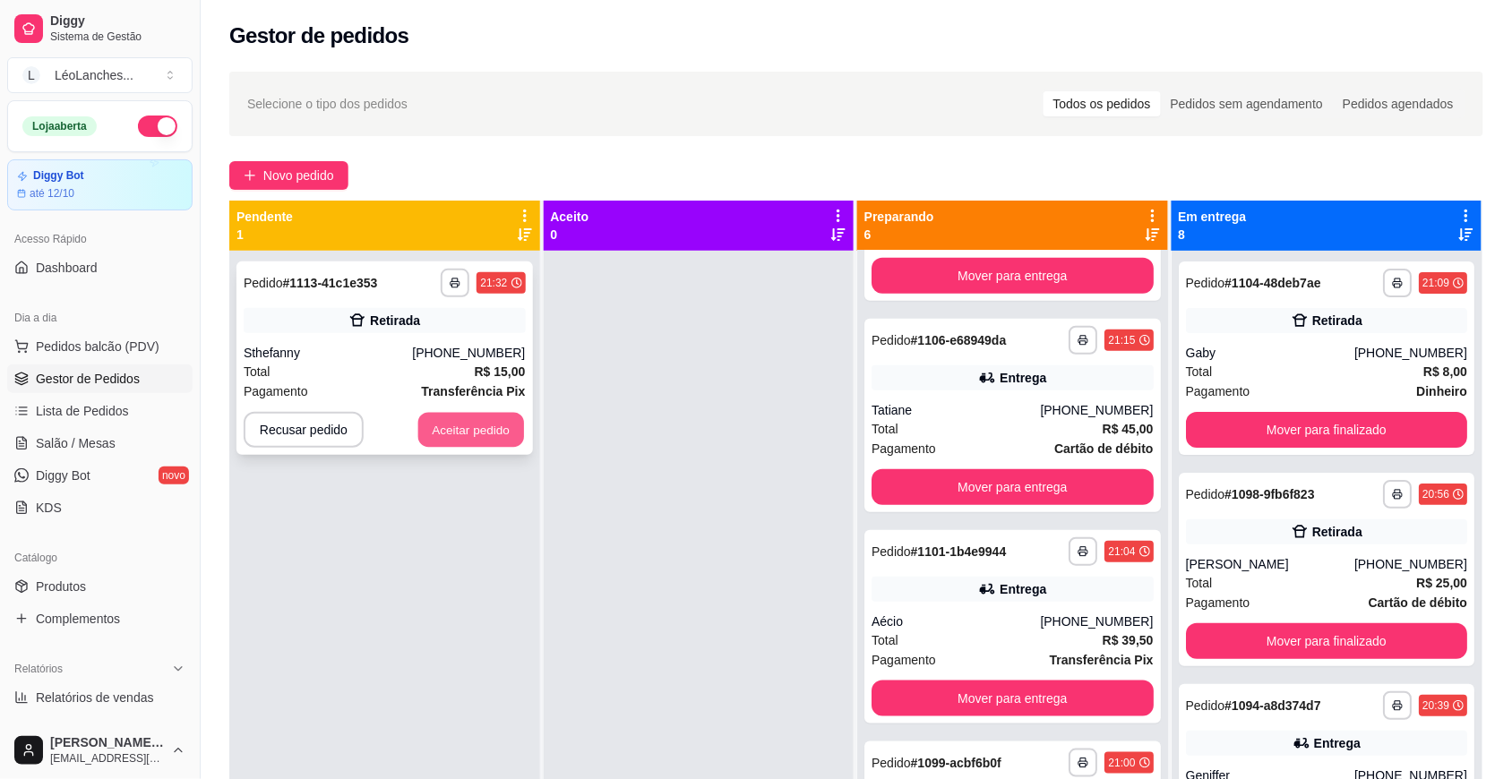
click at [493, 433] on button "Aceitar pedido" at bounding box center [471, 430] width 106 height 35
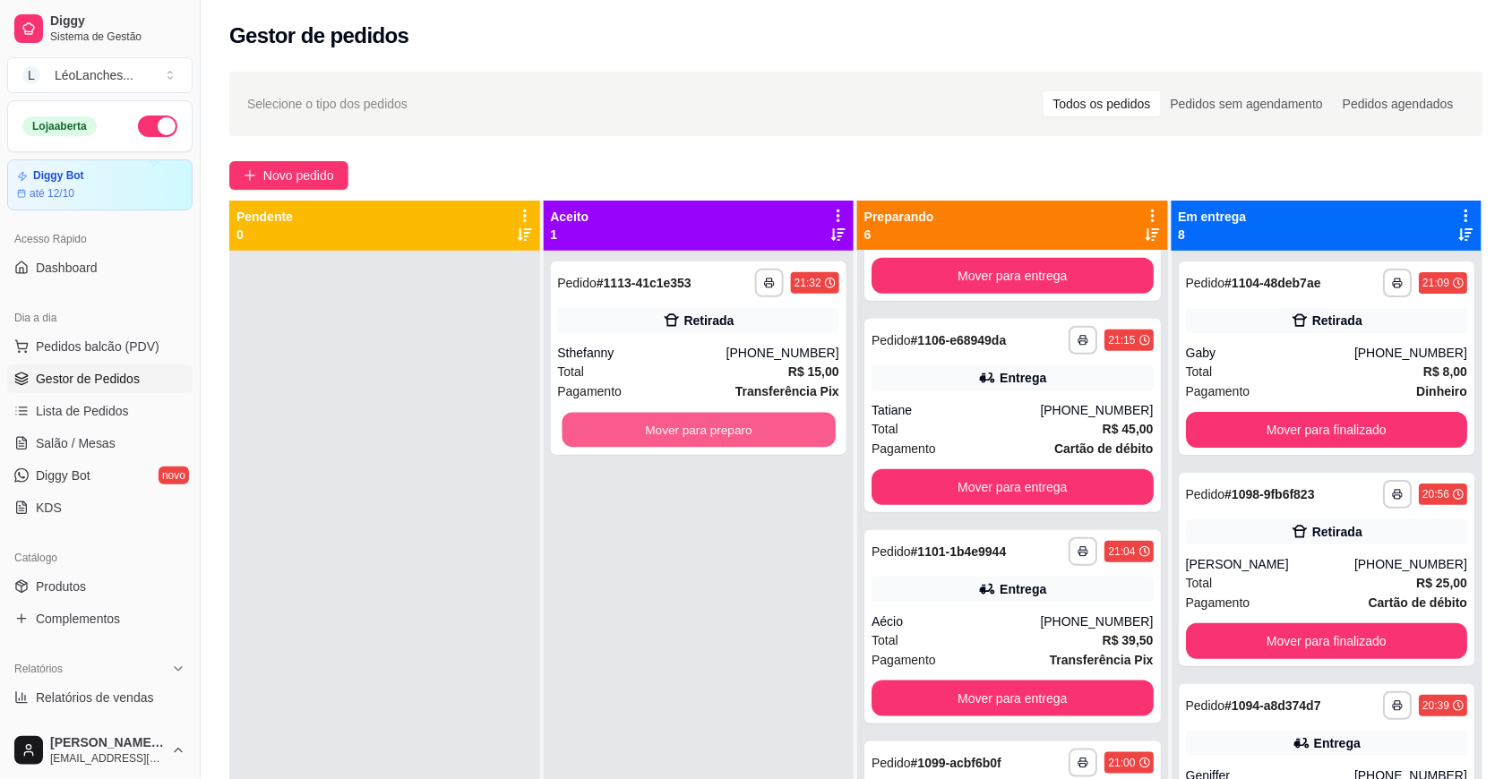
click at [640, 427] on button "Mover para preparo" at bounding box center [698, 430] width 273 height 35
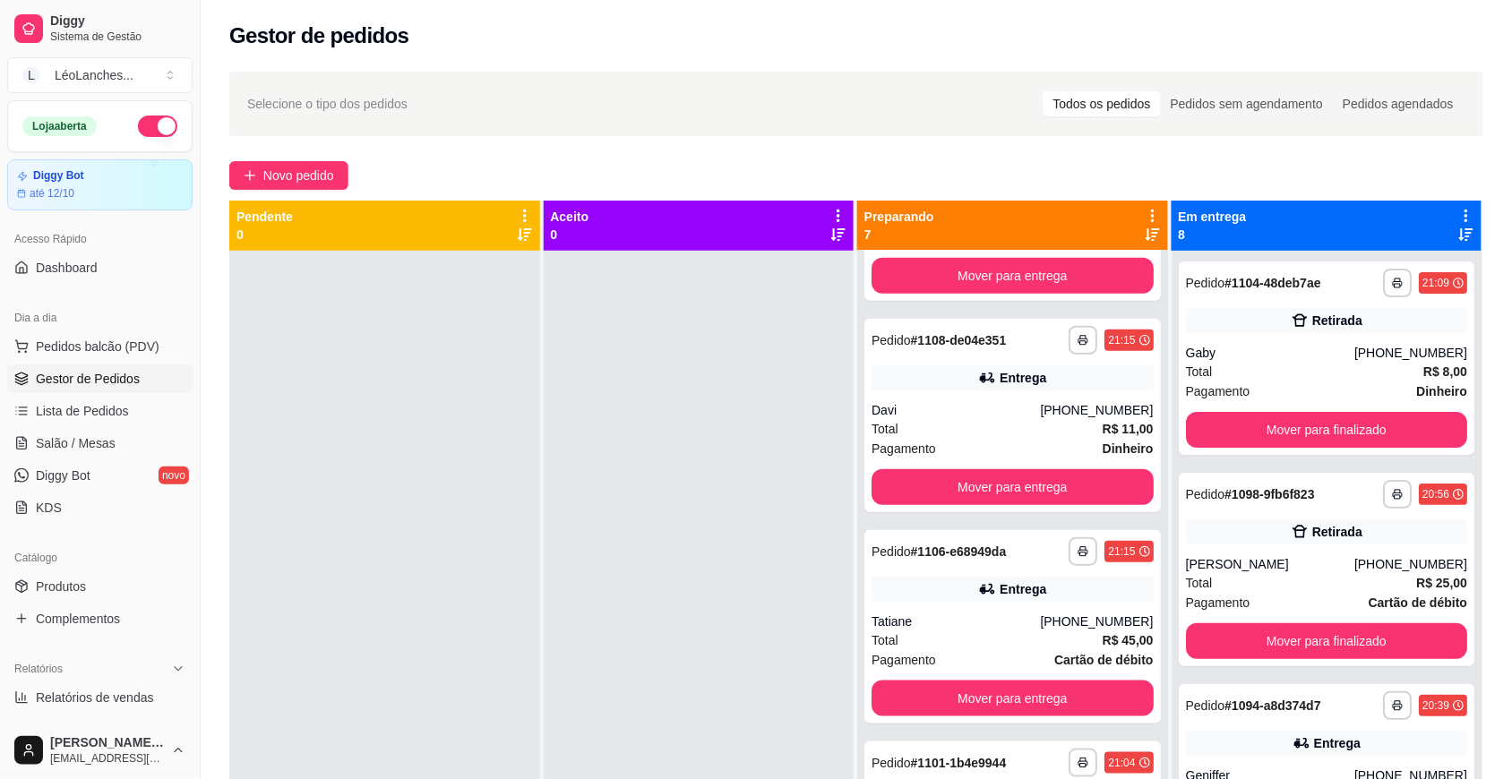
scroll to position [576, 0]
click at [1238, 367] on div "Total R$ 8,00" at bounding box center [1327, 372] width 282 height 20
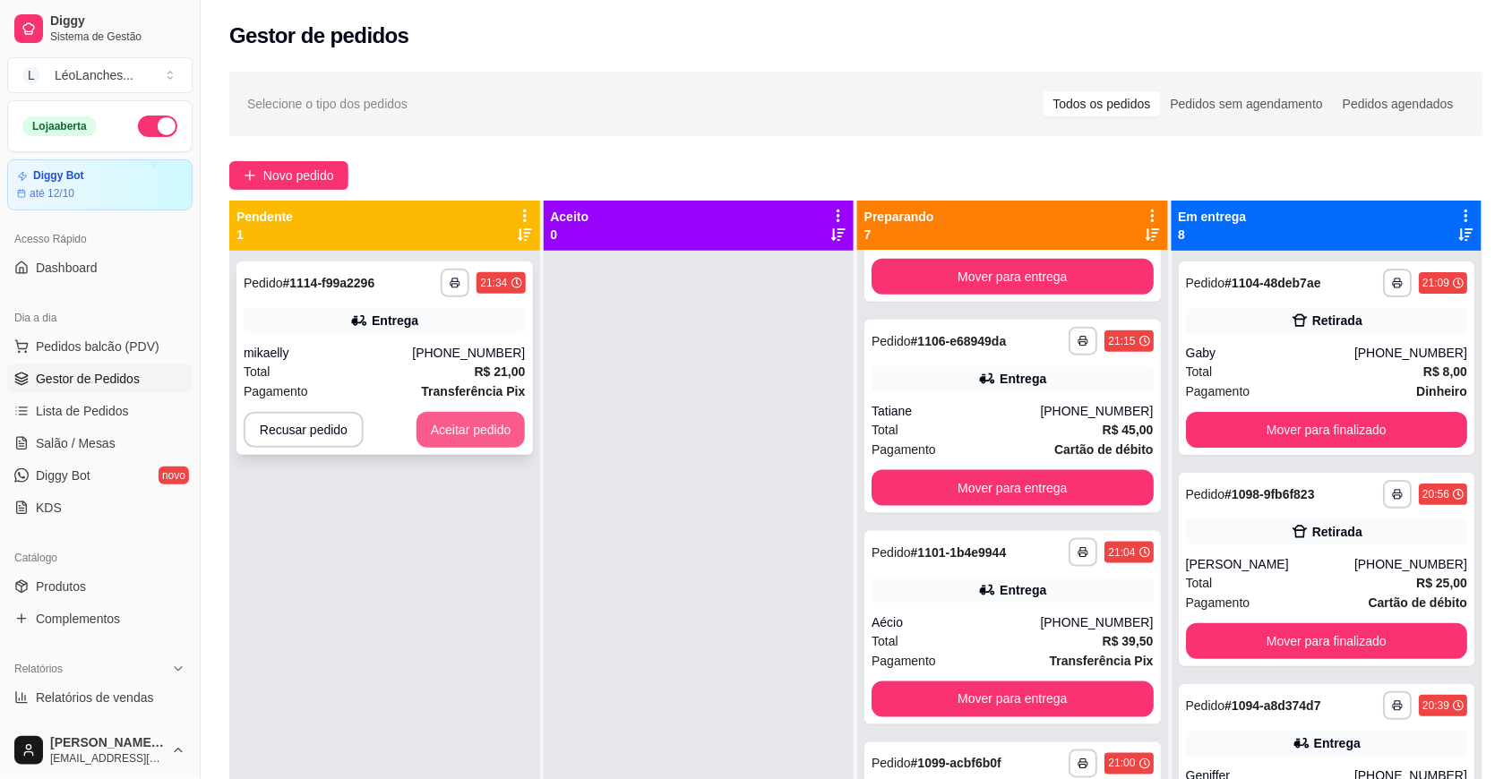
click at [459, 431] on button "Aceitar pedido" at bounding box center [470, 430] width 109 height 36
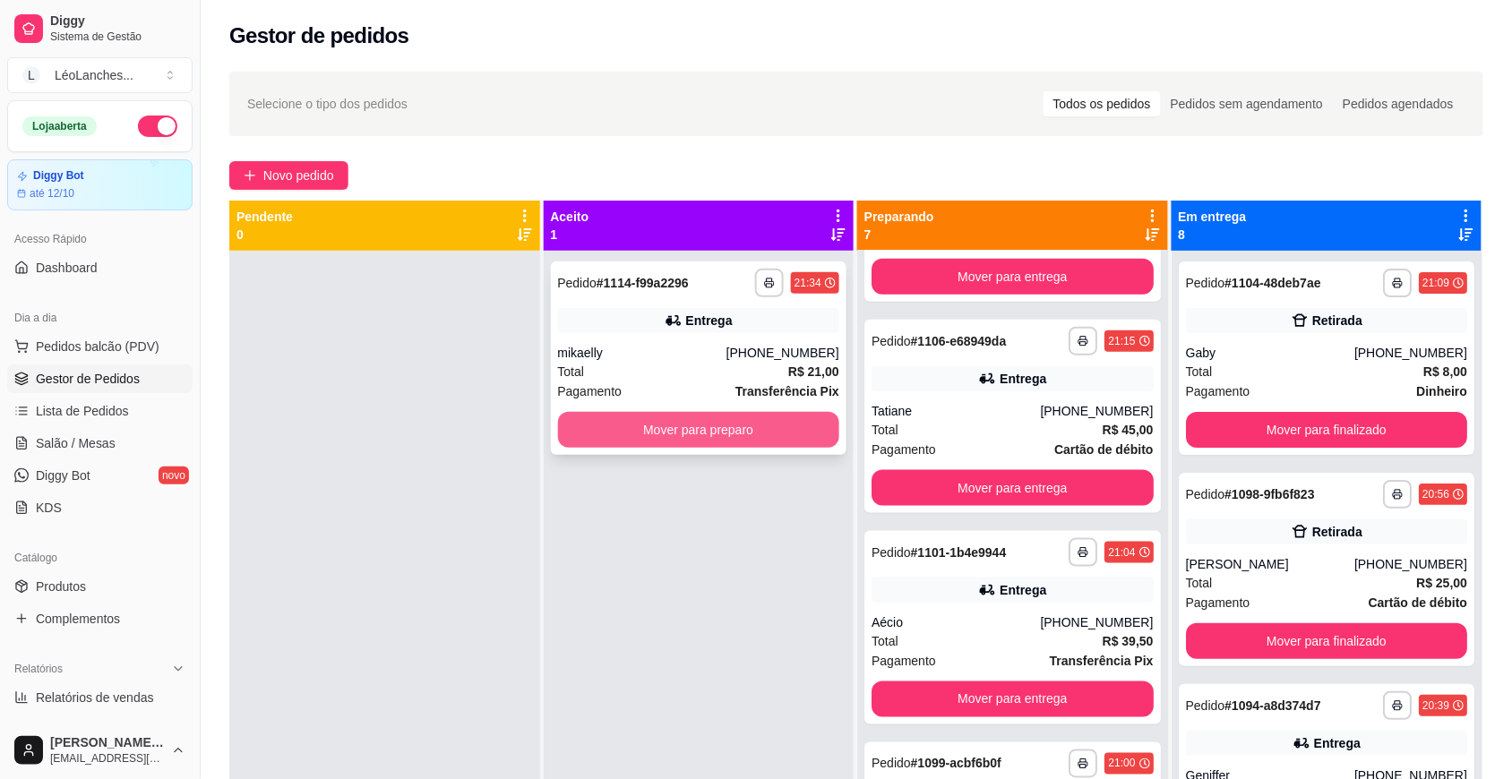
click at [687, 424] on button "Mover para preparo" at bounding box center [699, 430] width 282 height 36
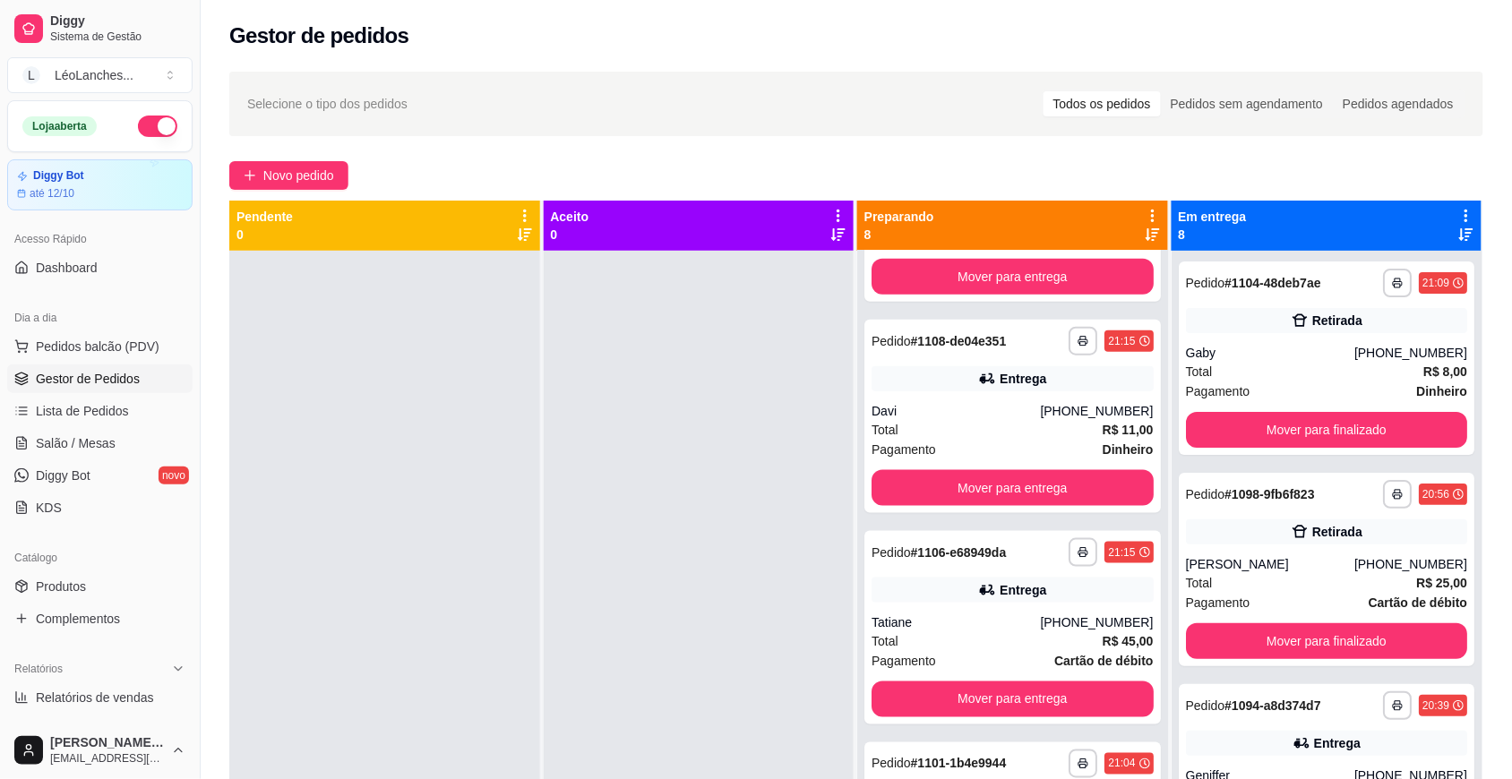
scroll to position [788, 0]
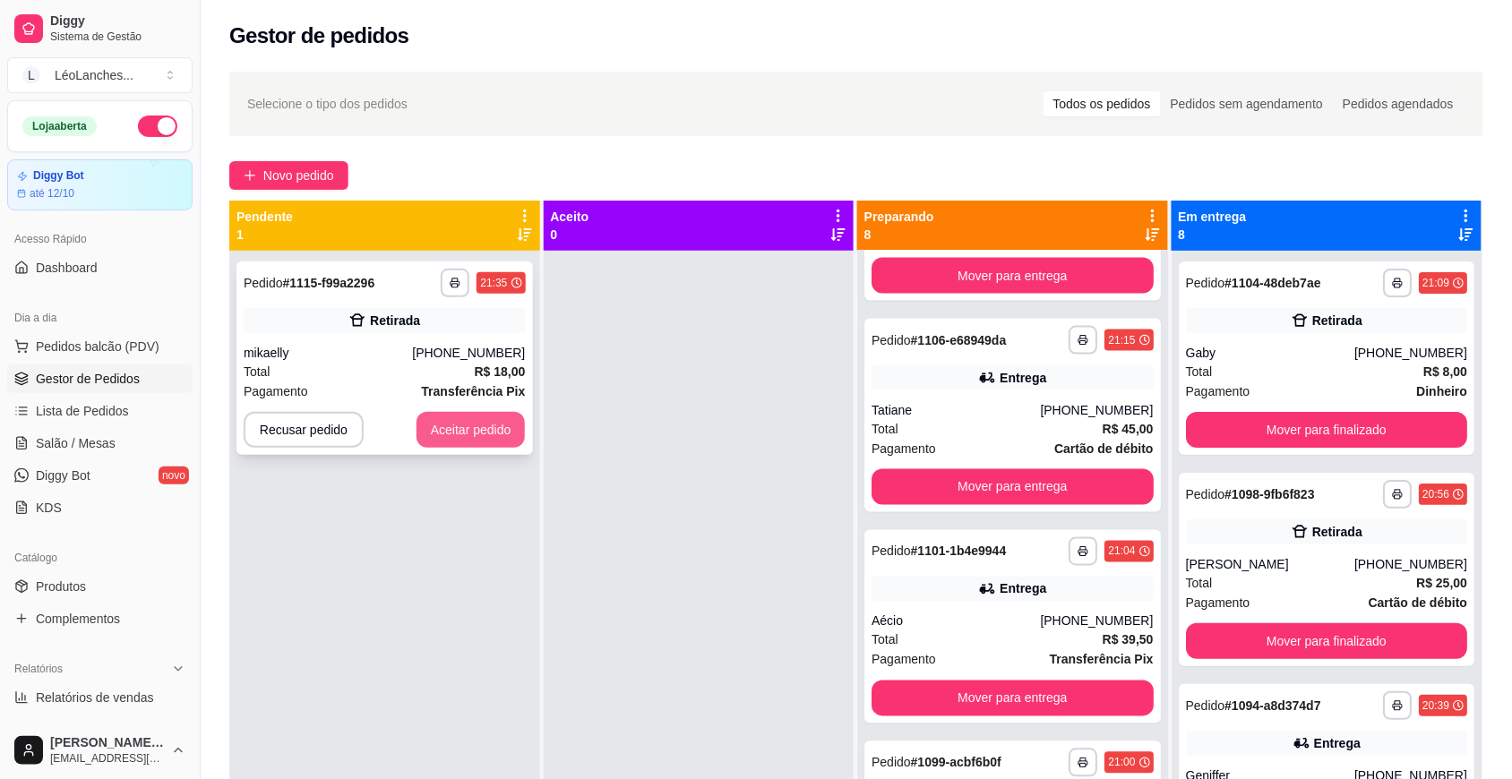
click at [476, 435] on button "Aceitar pedido" at bounding box center [470, 430] width 109 height 36
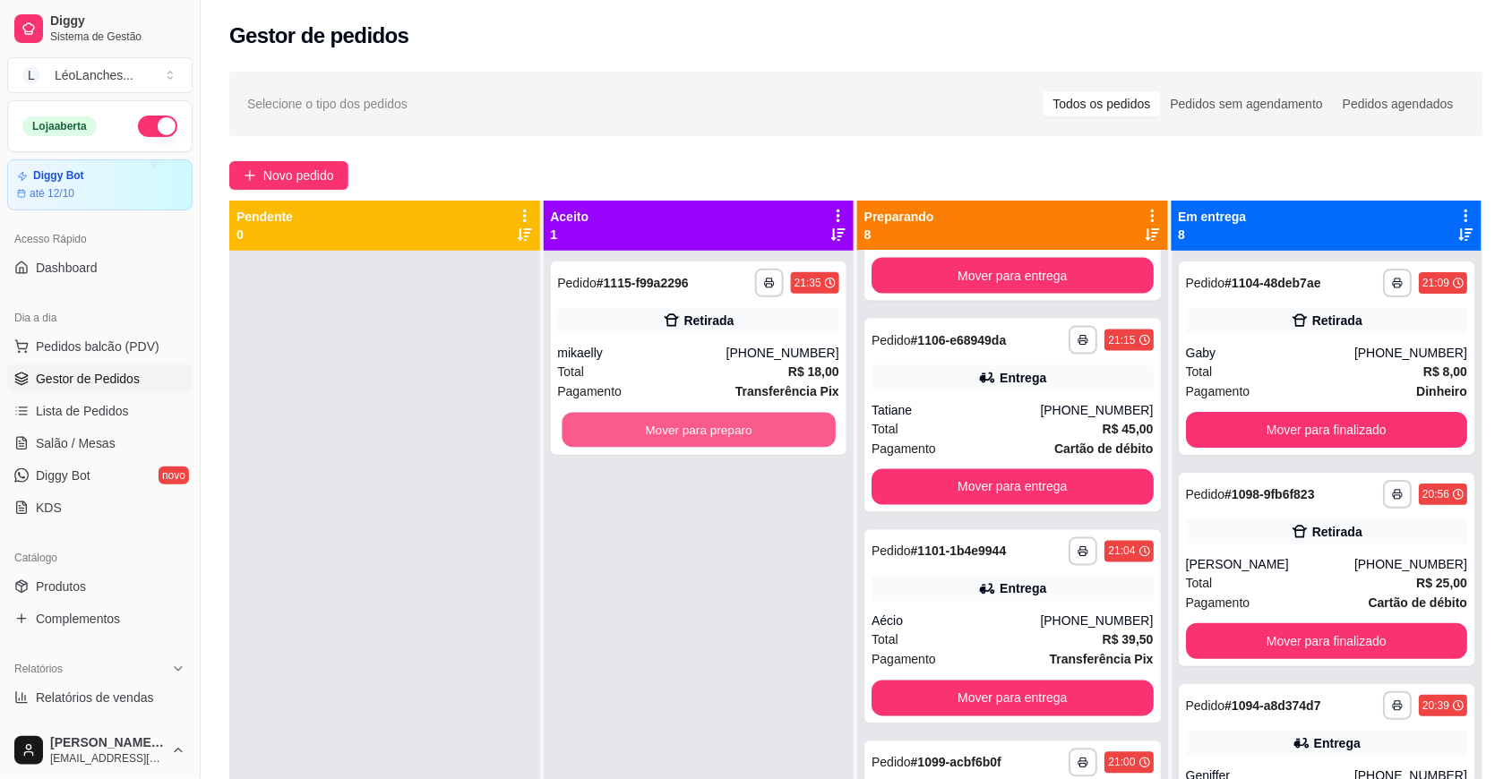
click at [625, 434] on button "Mover para preparo" at bounding box center [698, 430] width 273 height 35
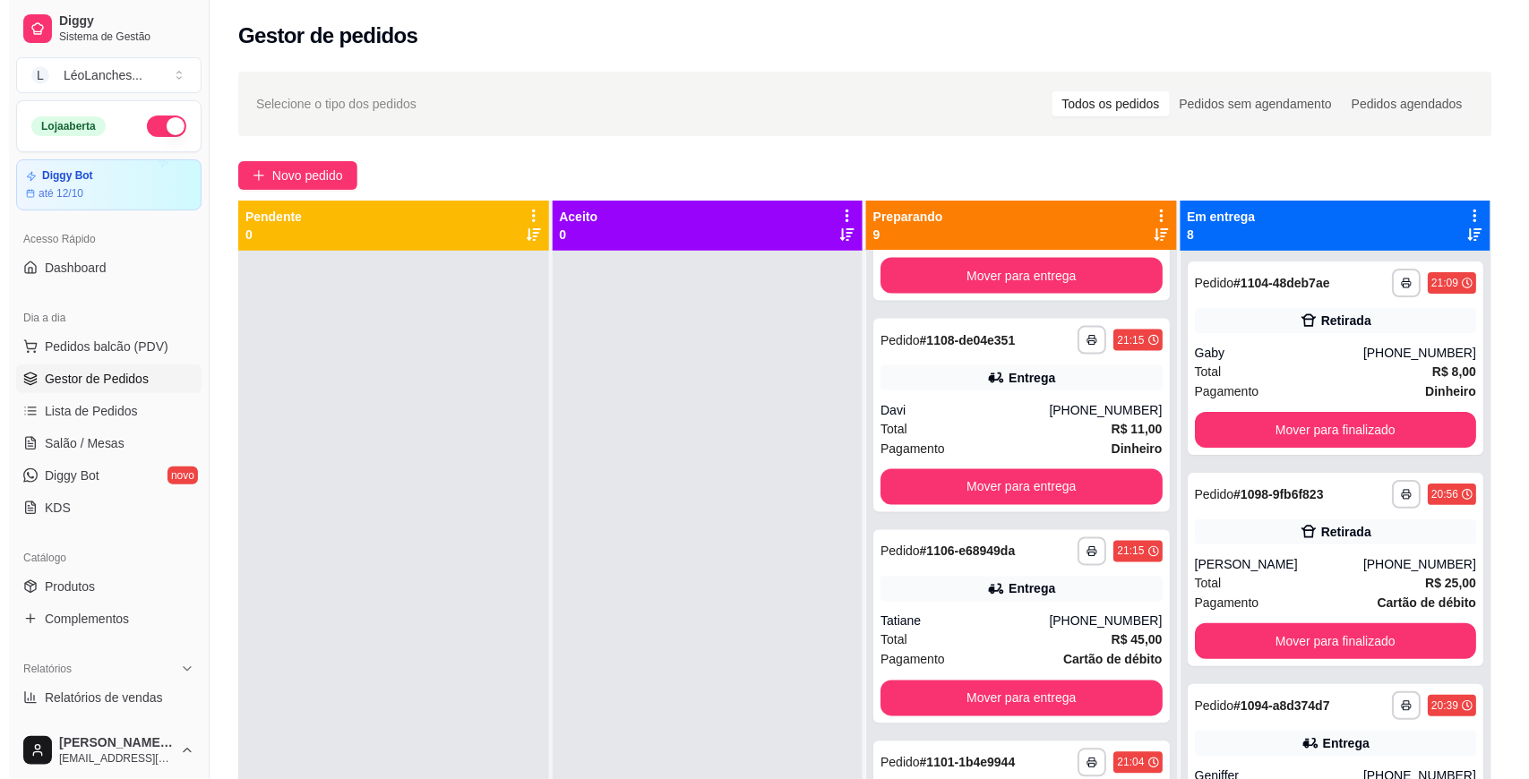
scroll to position [1000, 0]
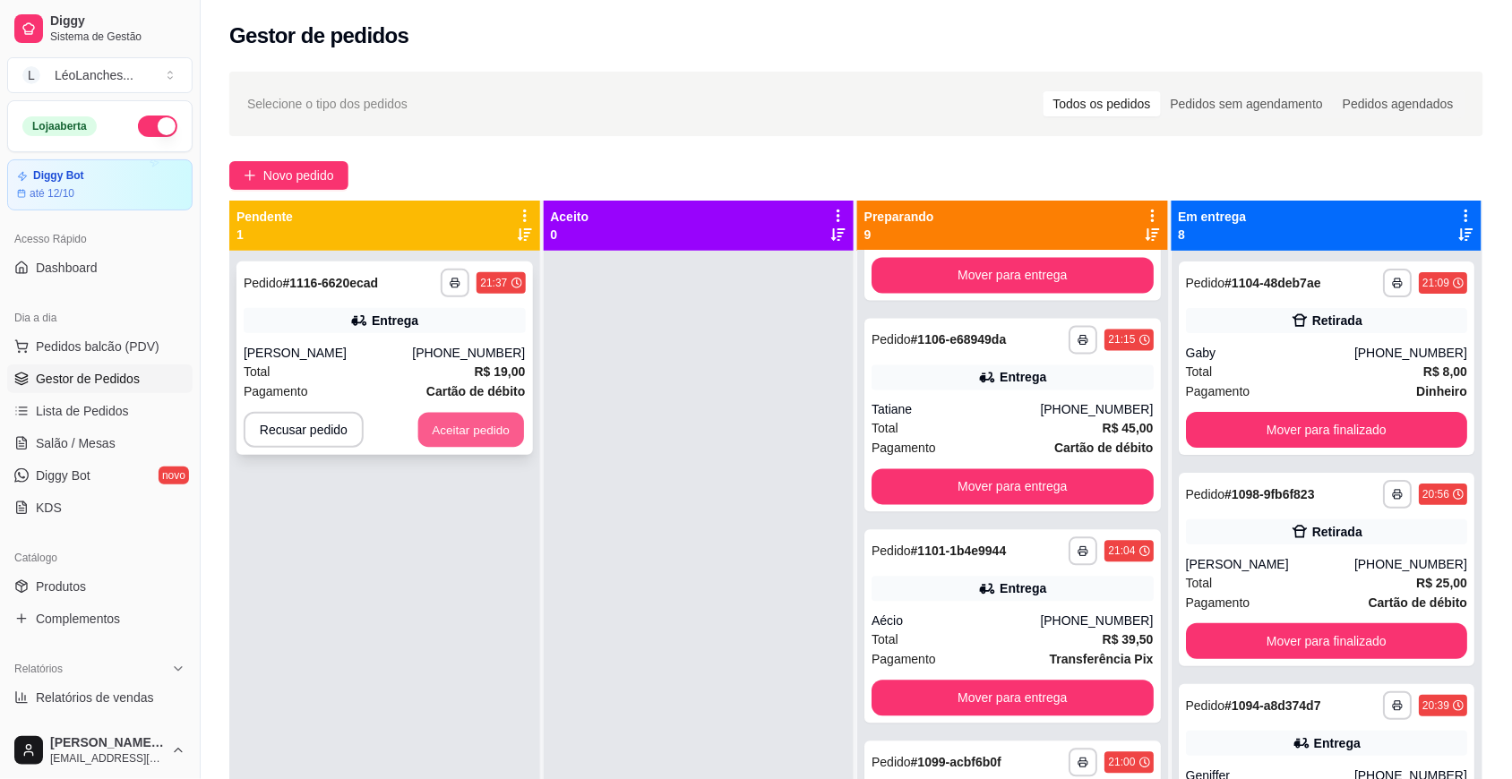
click at [458, 426] on button "Aceitar pedido" at bounding box center [471, 430] width 106 height 35
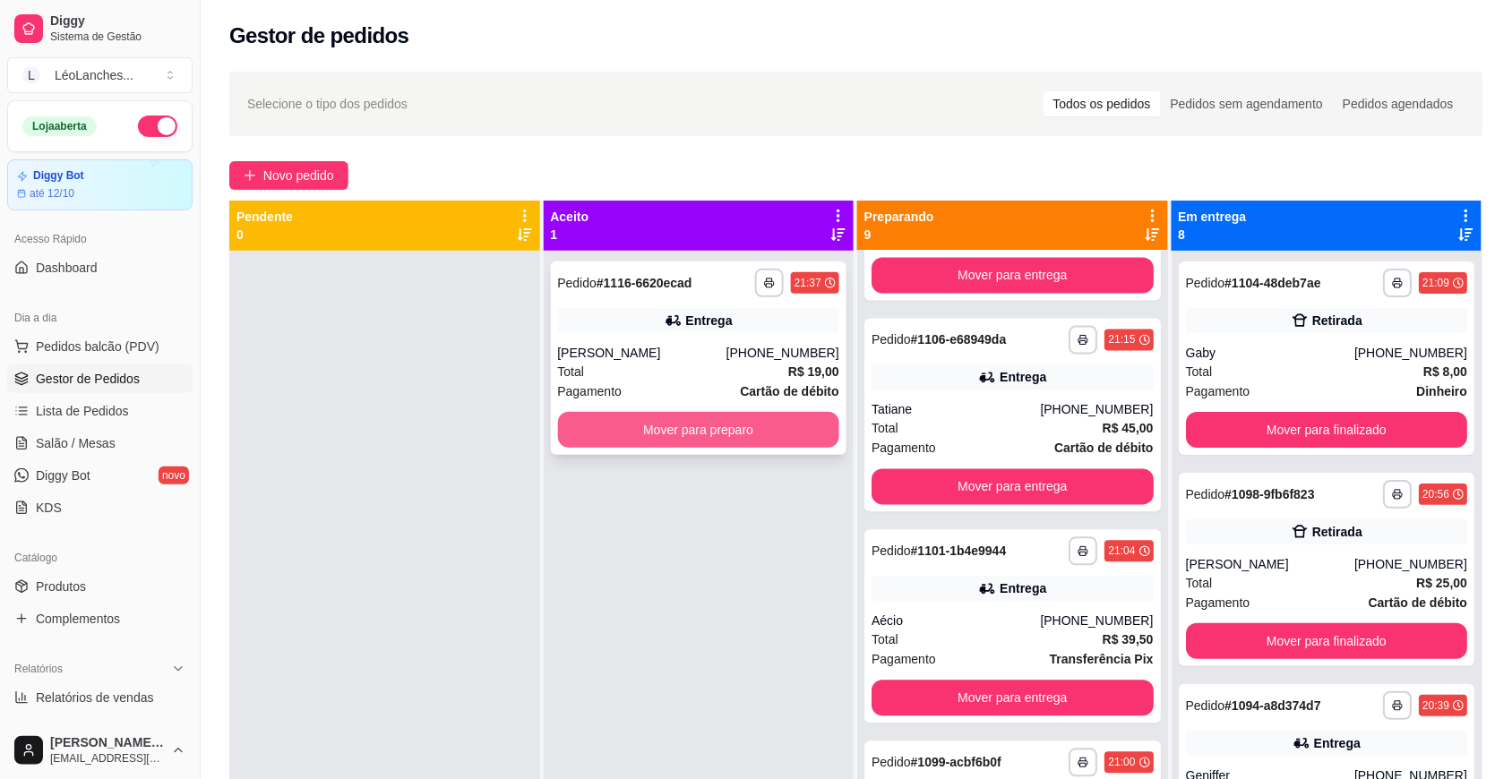
click at [625, 424] on button "Mover para preparo" at bounding box center [699, 430] width 282 height 36
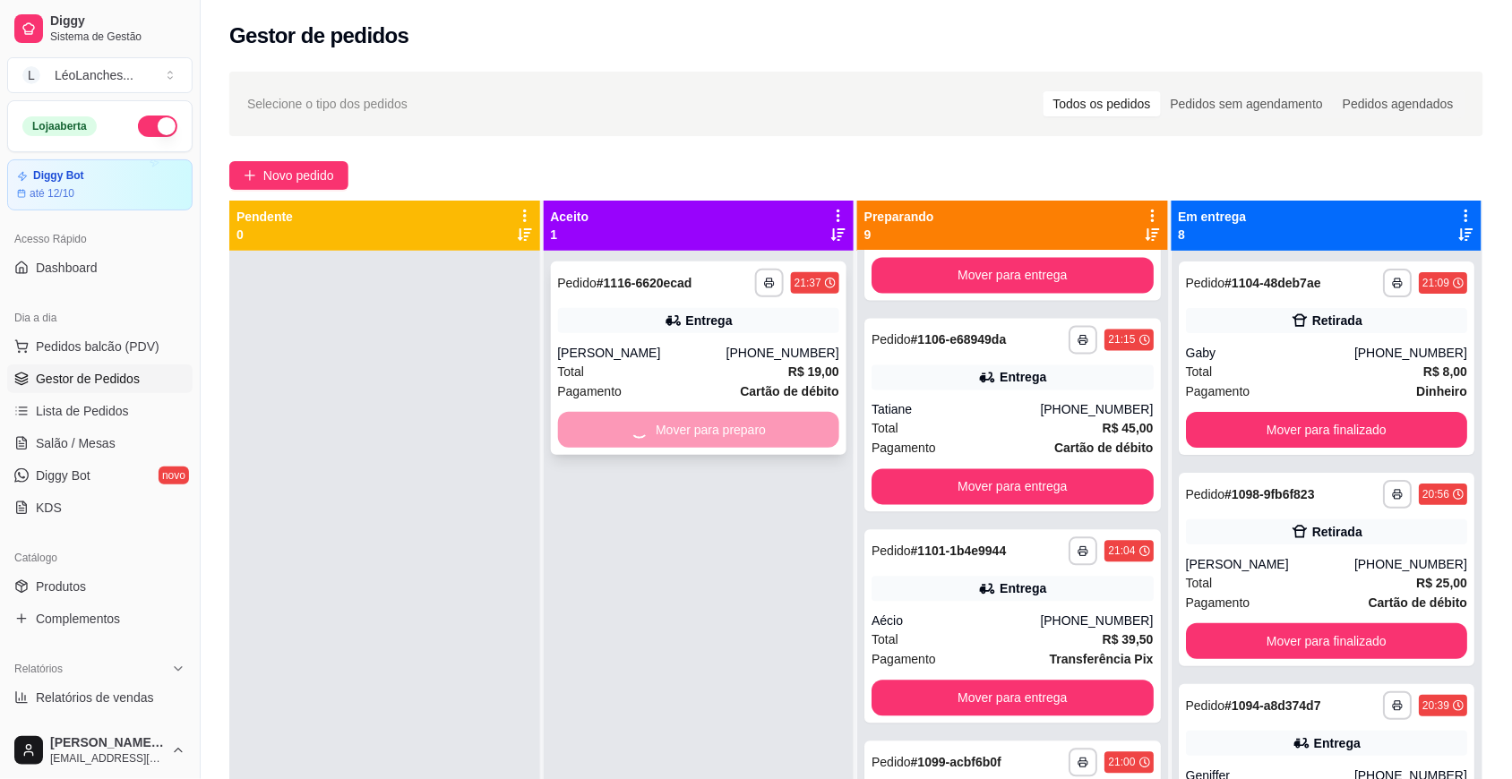
click at [704, 440] on div "Mover para preparo" at bounding box center [699, 430] width 282 height 36
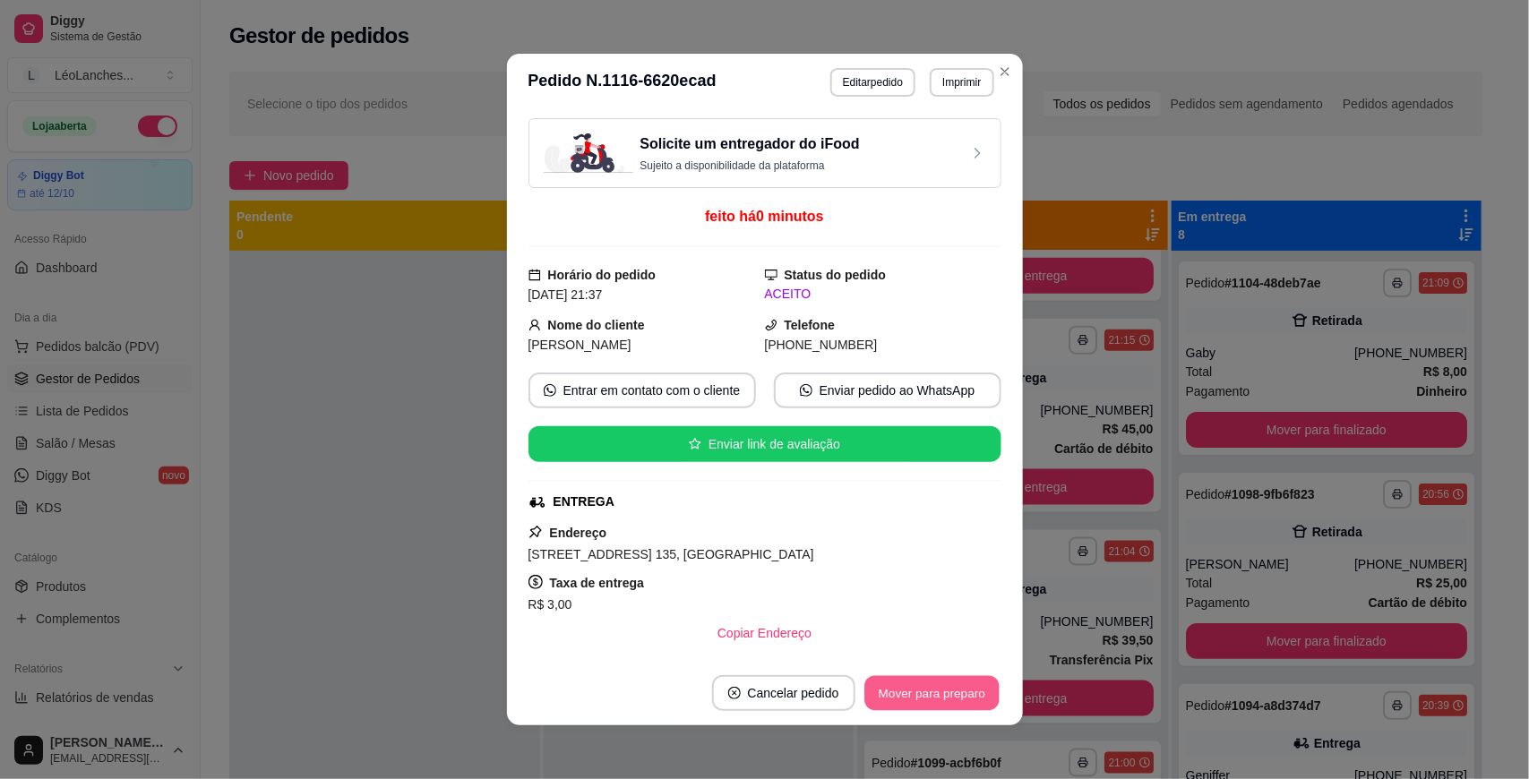
click at [957, 691] on button "Mover para preparo" at bounding box center [931, 693] width 134 height 35
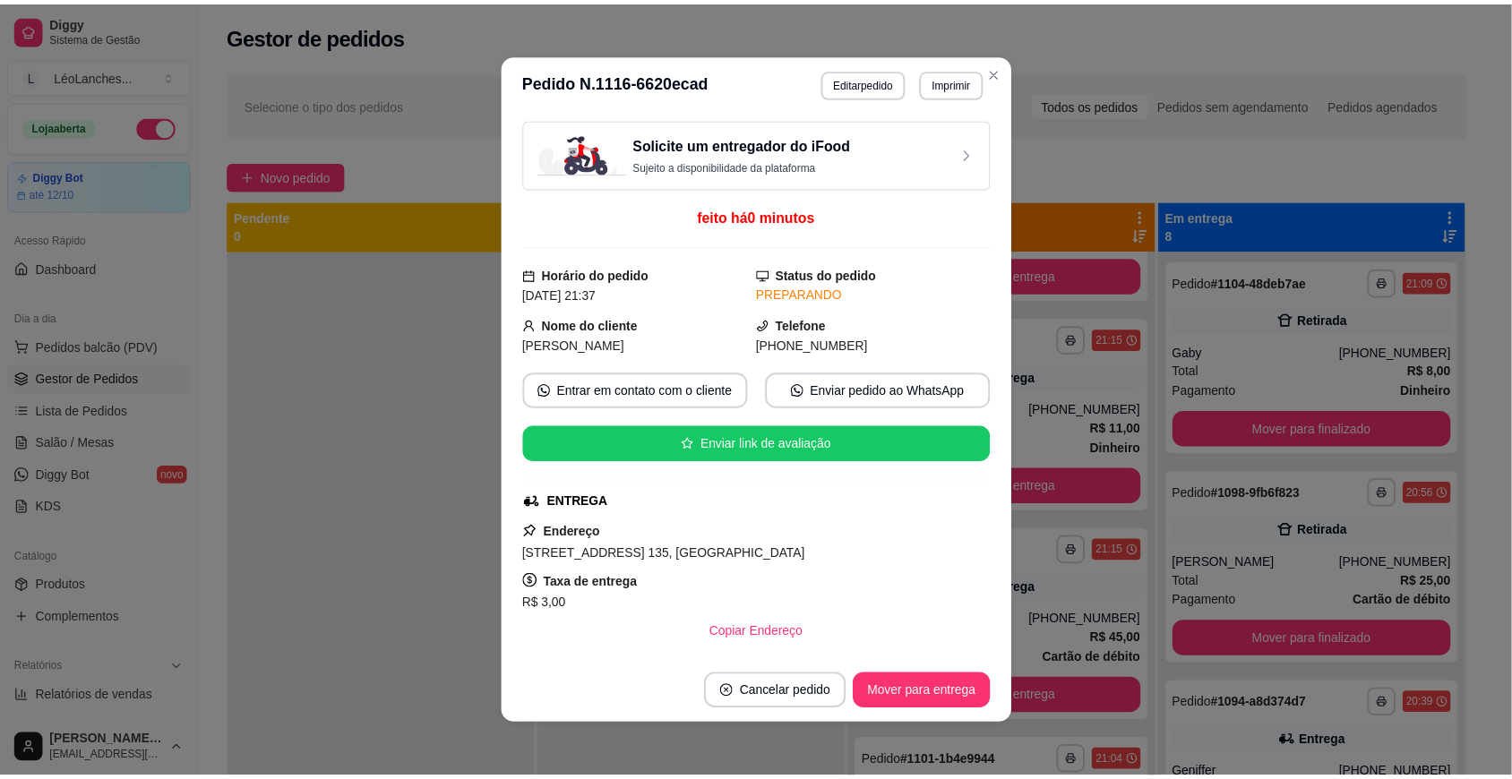
scroll to position [1211, 0]
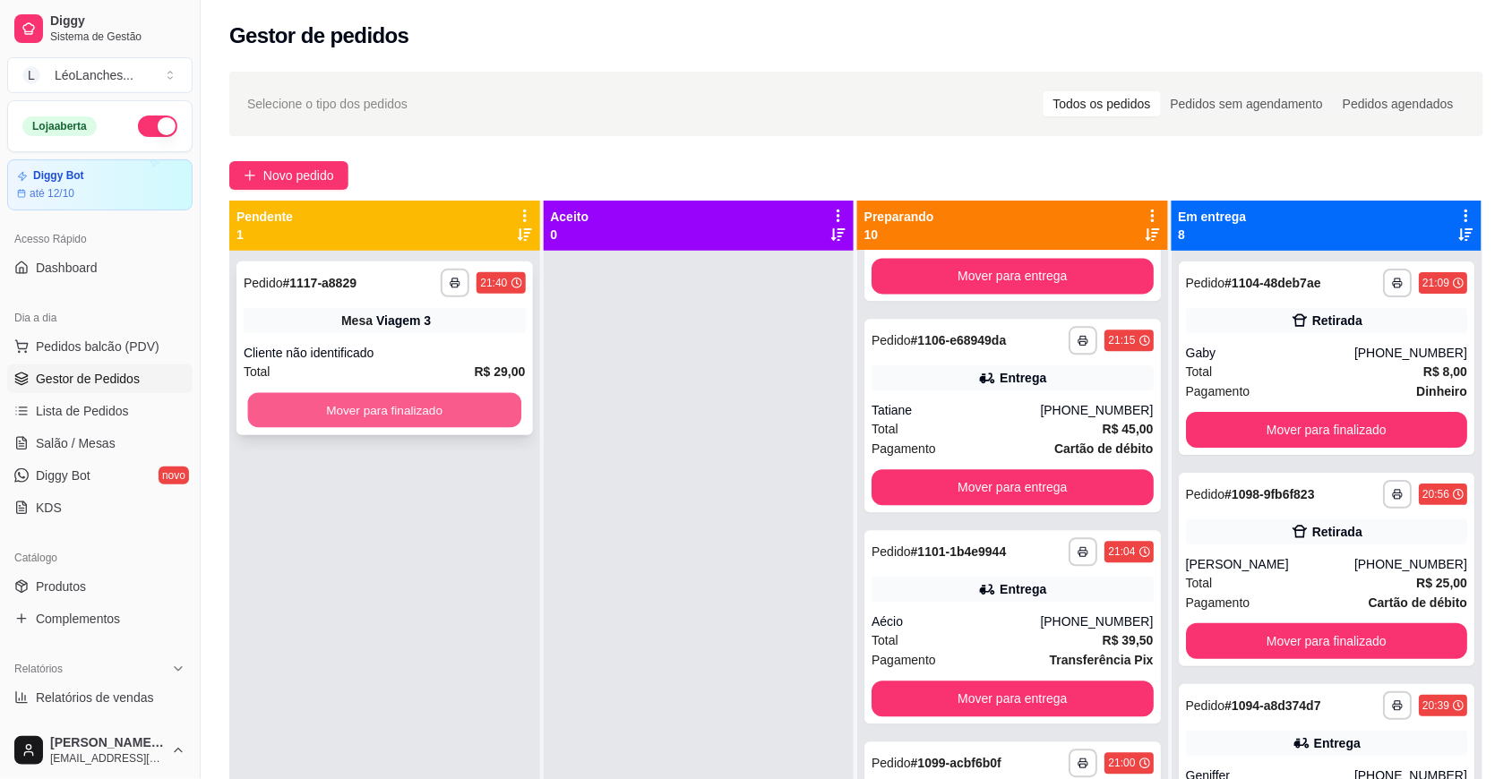
click at [440, 415] on button "Mover para finalizado" at bounding box center [384, 410] width 273 height 35
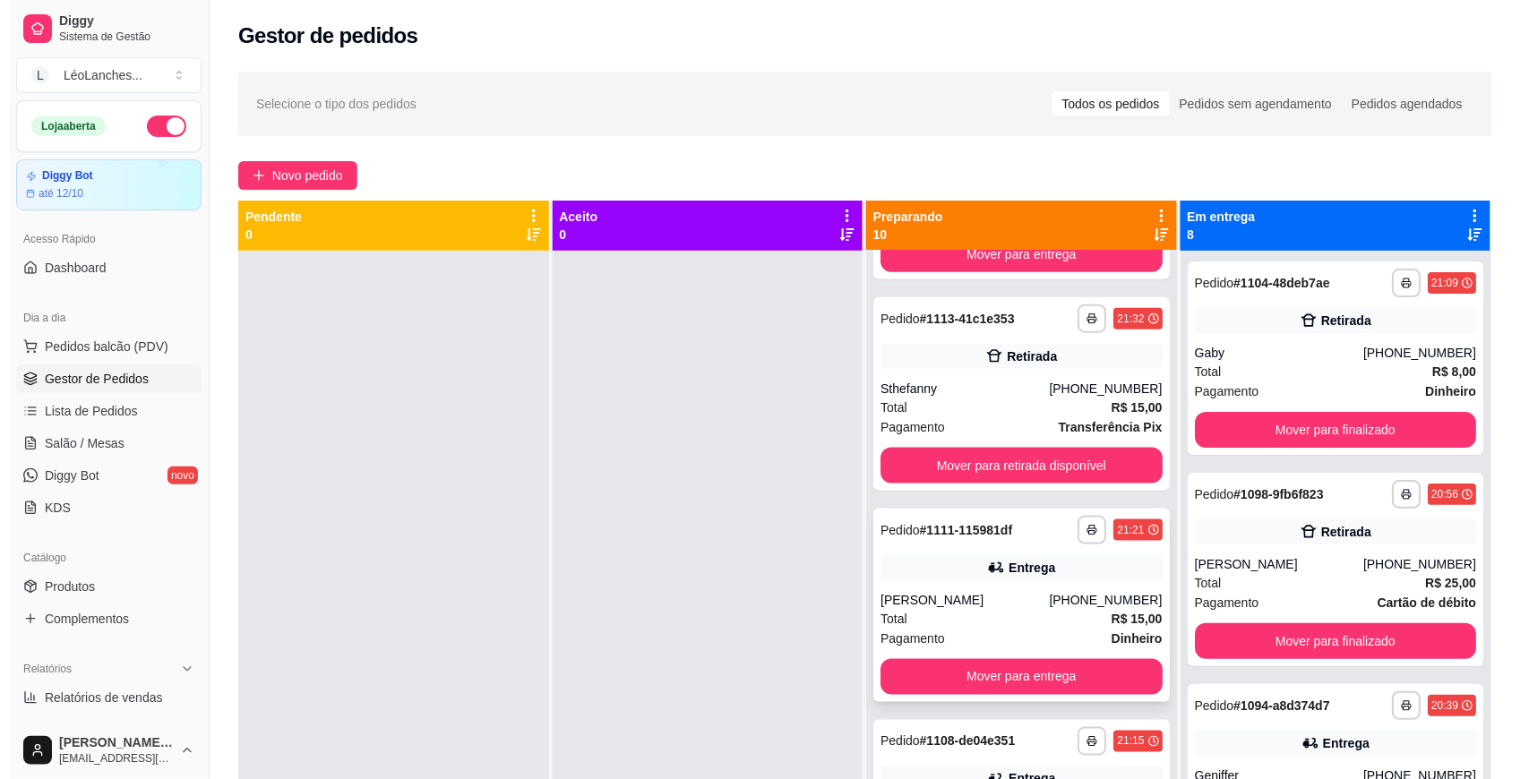
scroll to position [603, 0]
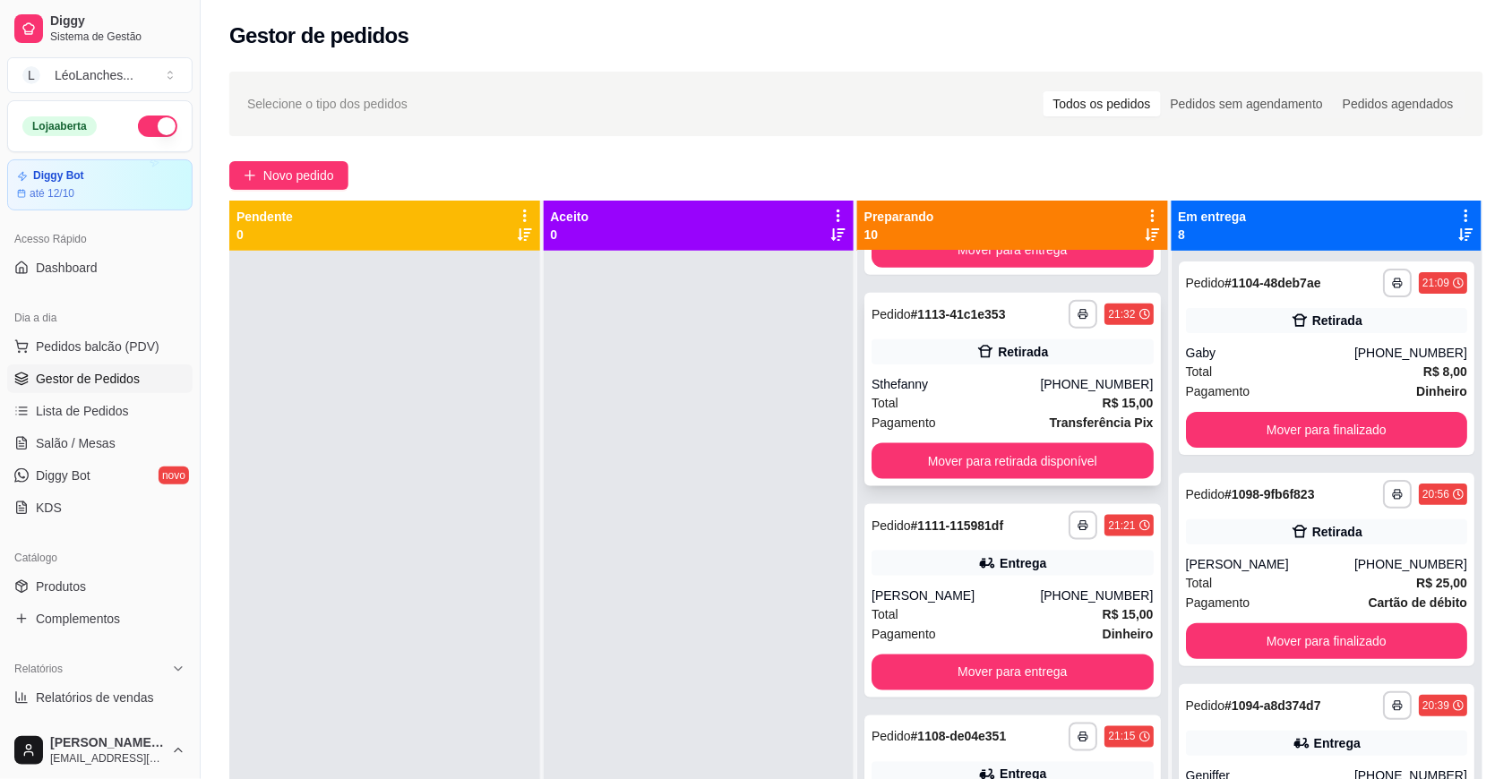
click at [945, 382] on div "Sthefanny" at bounding box center [955, 384] width 168 height 18
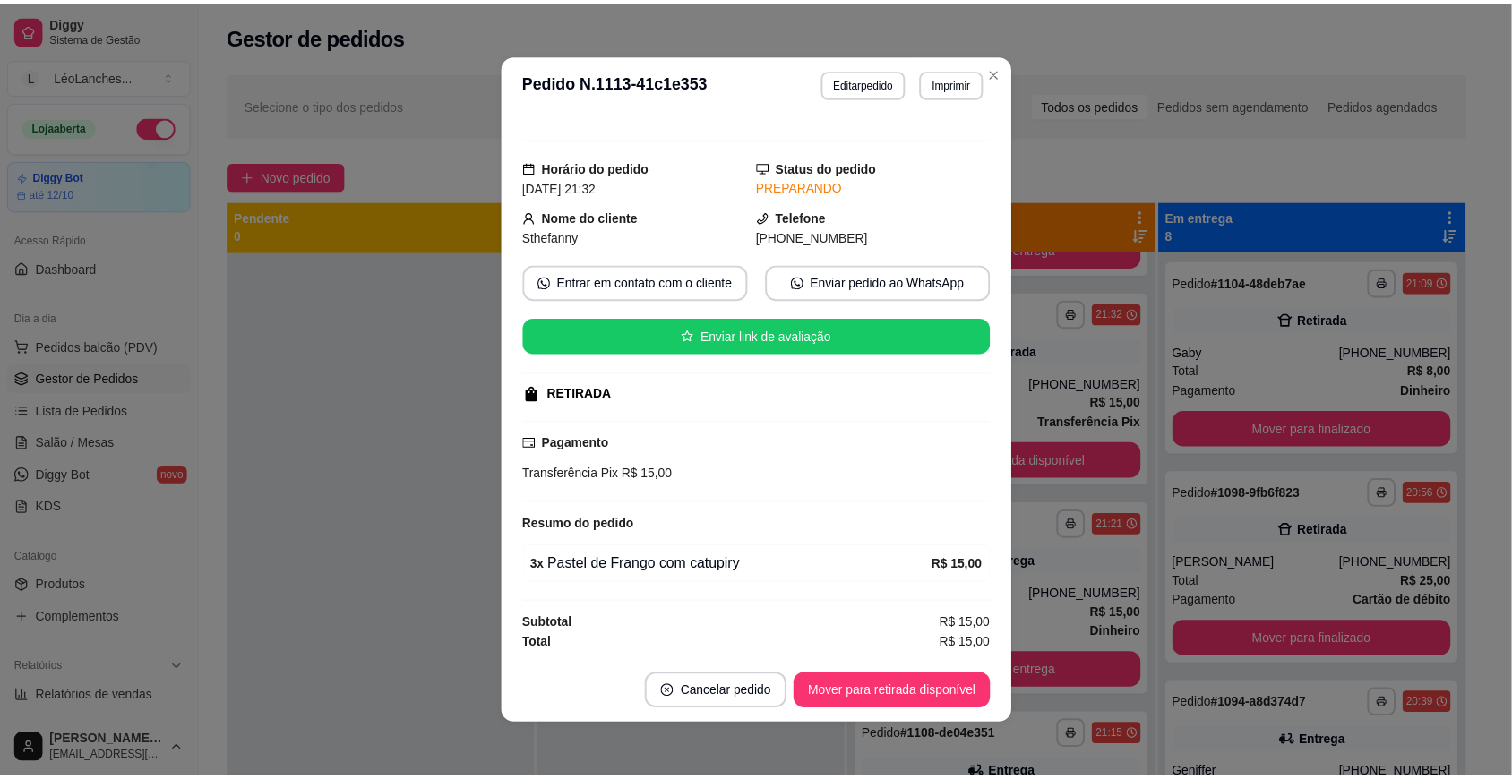
scroll to position [3, 0]
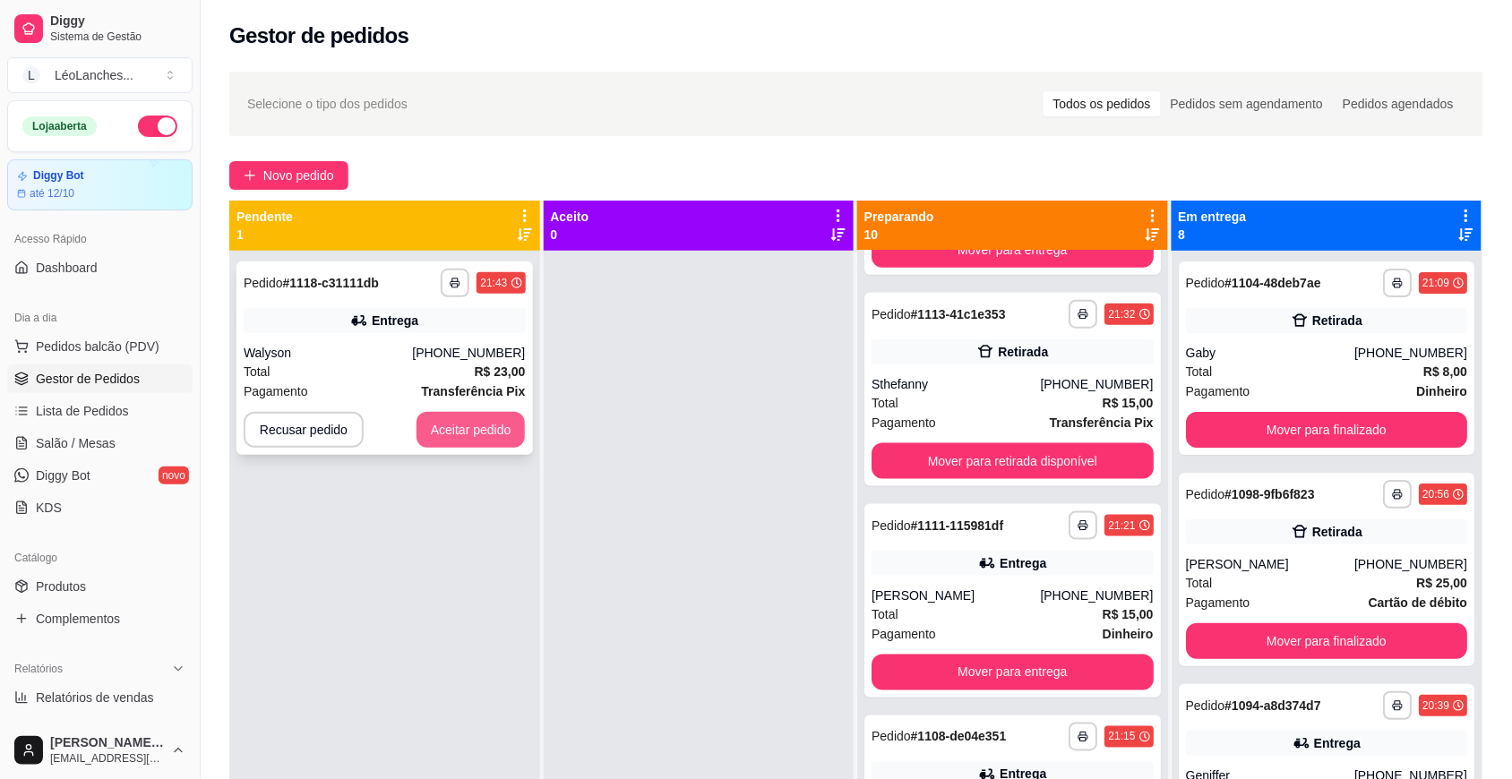
click at [467, 423] on button "Aceitar pedido" at bounding box center [470, 430] width 109 height 36
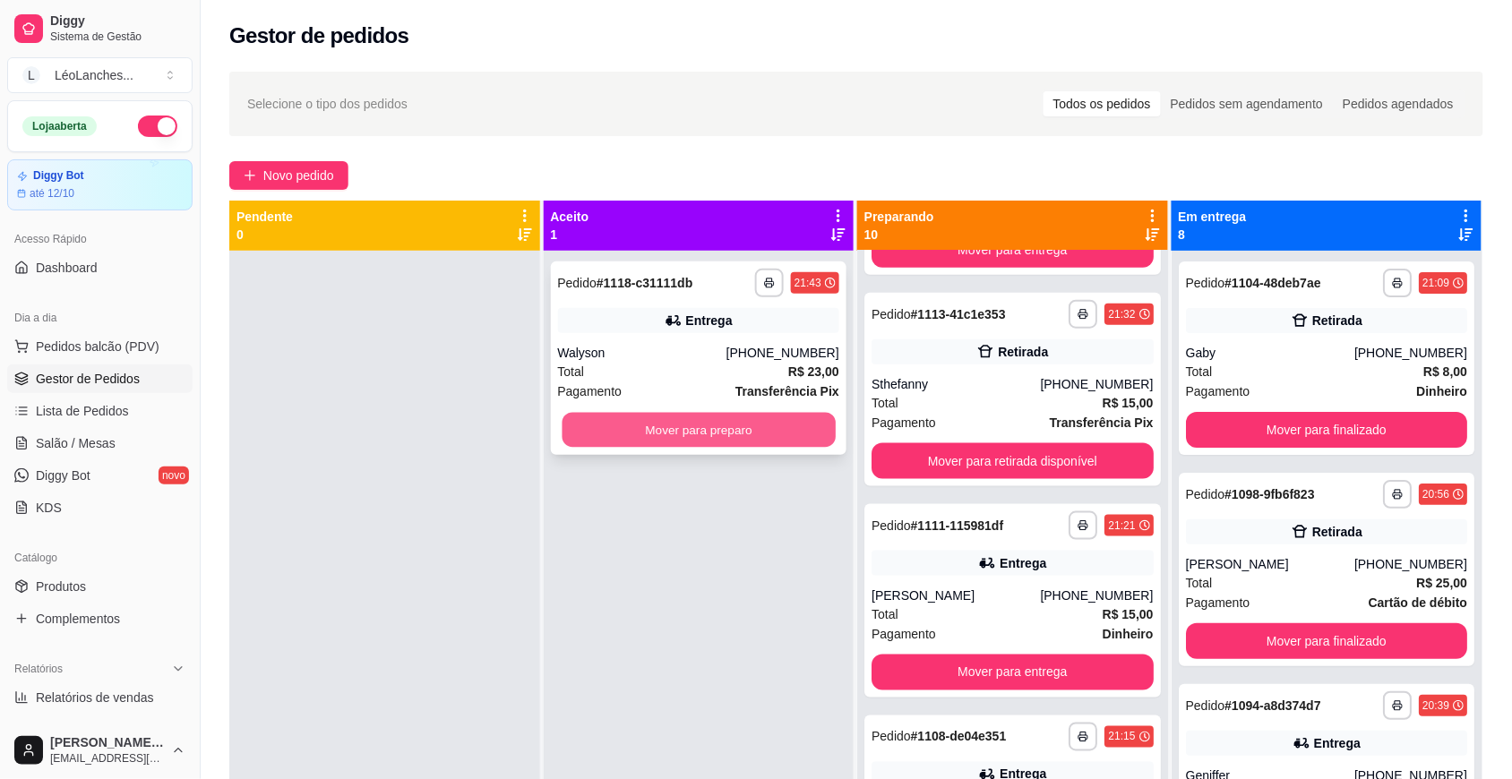
click at [691, 424] on button "Mover para preparo" at bounding box center [698, 430] width 273 height 35
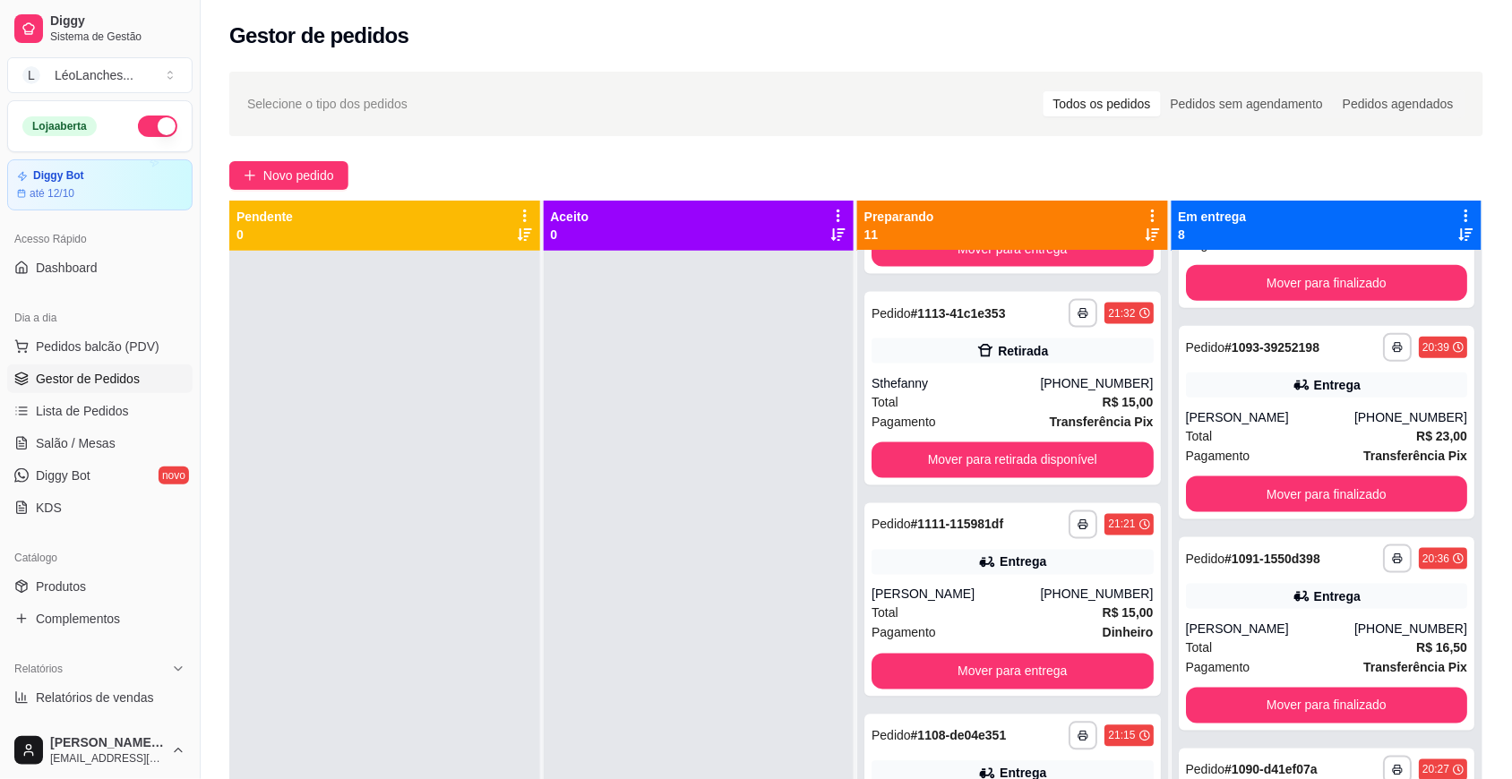
scroll to position [623, 0]
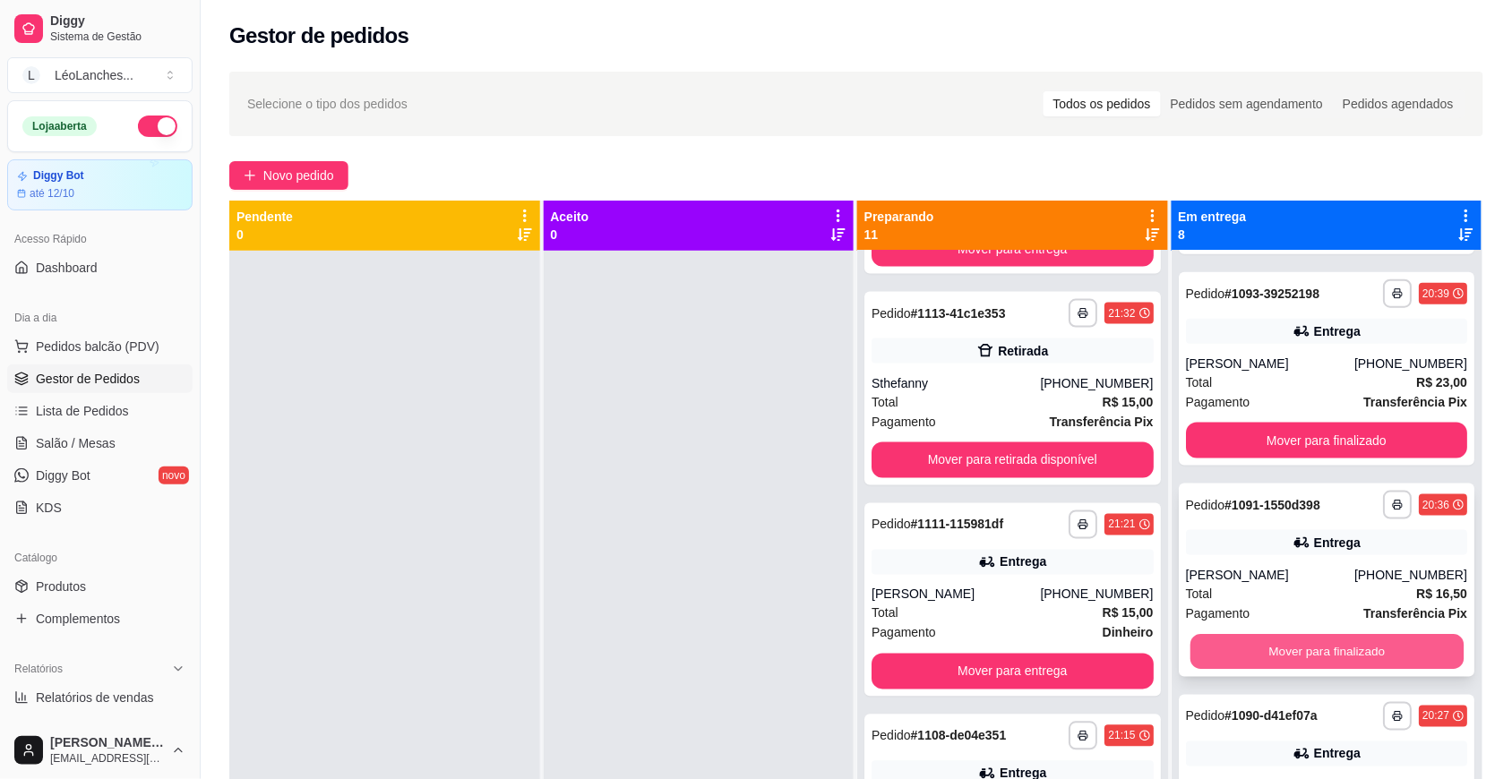
click at [1350, 642] on button "Mover para finalizado" at bounding box center [1325, 652] width 273 height 35
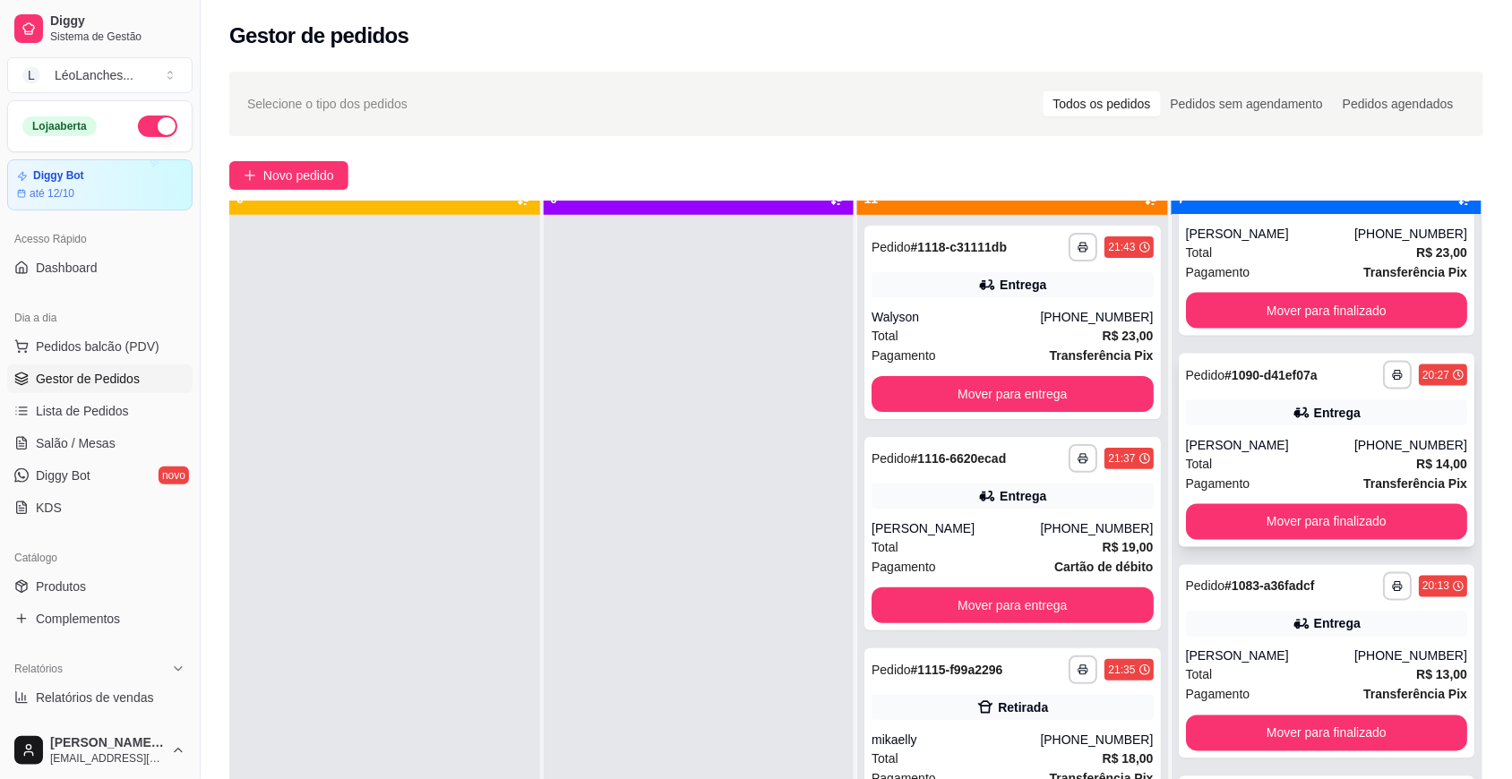
scroll to position [0, 0]
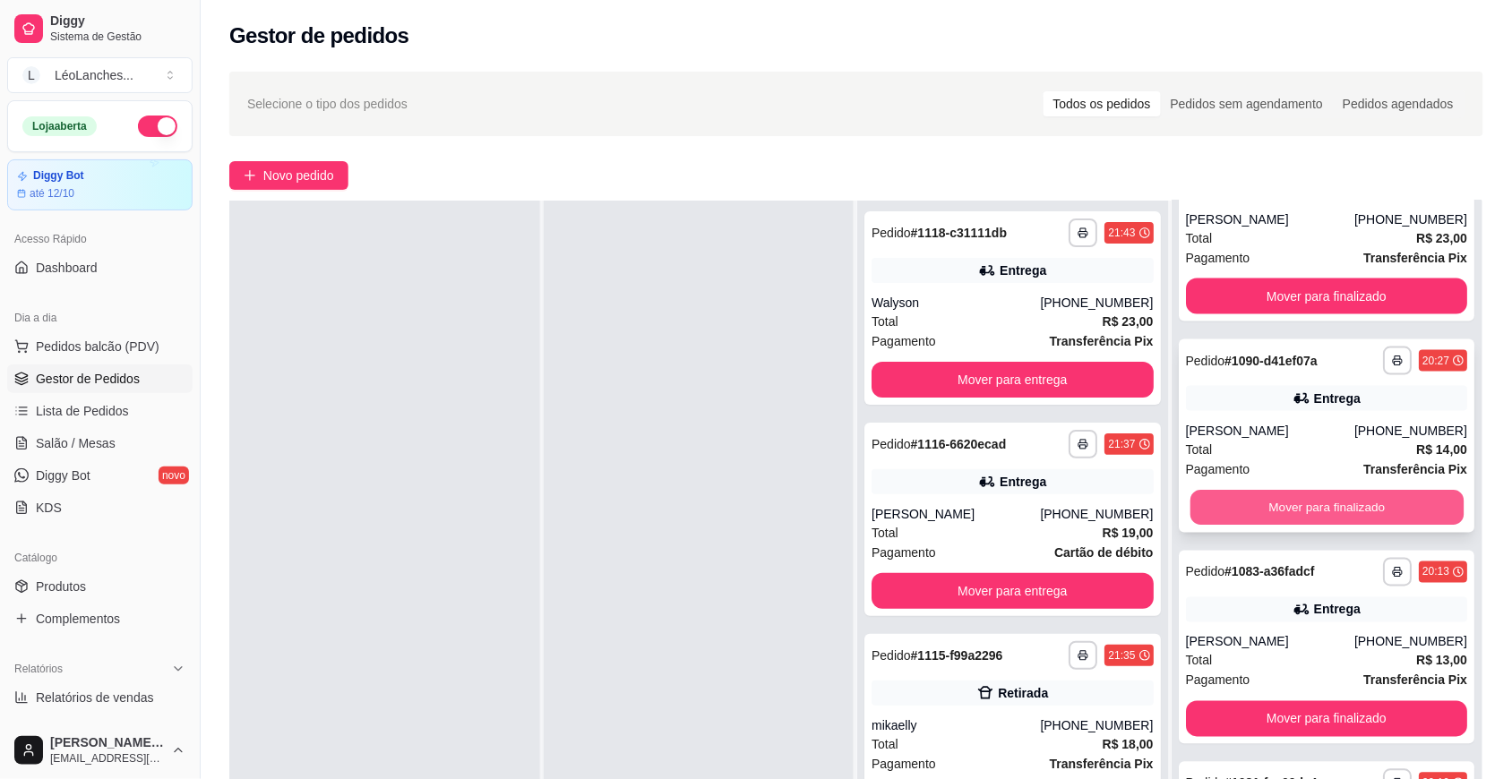
click at [1351, 503] on button "Mover para finalizado" at bounding box center [1325, 508] width 273 height 35
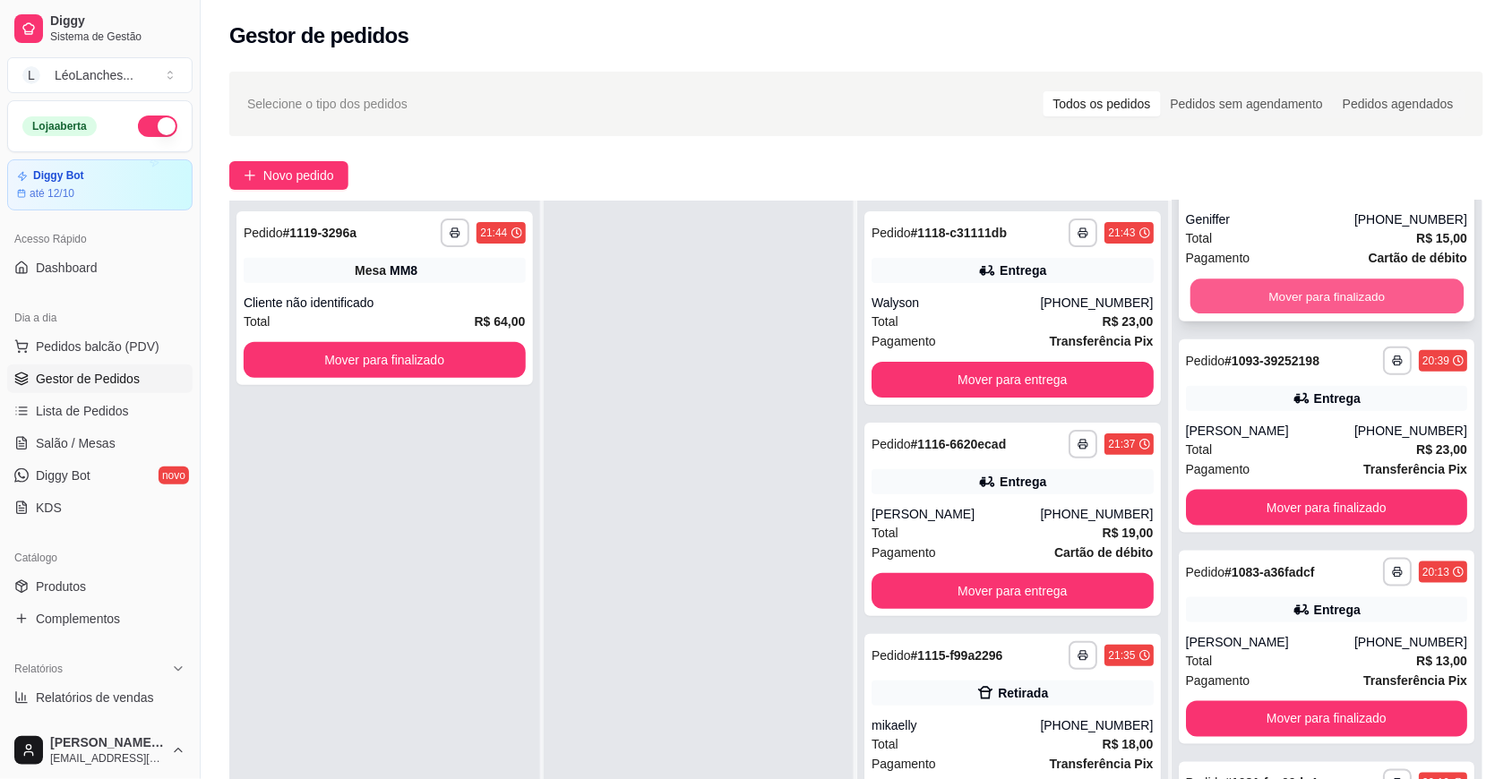
click at [1256, 291] on button "Mover para finalizado" at bounding box center [1325, 296] width 273 height 35
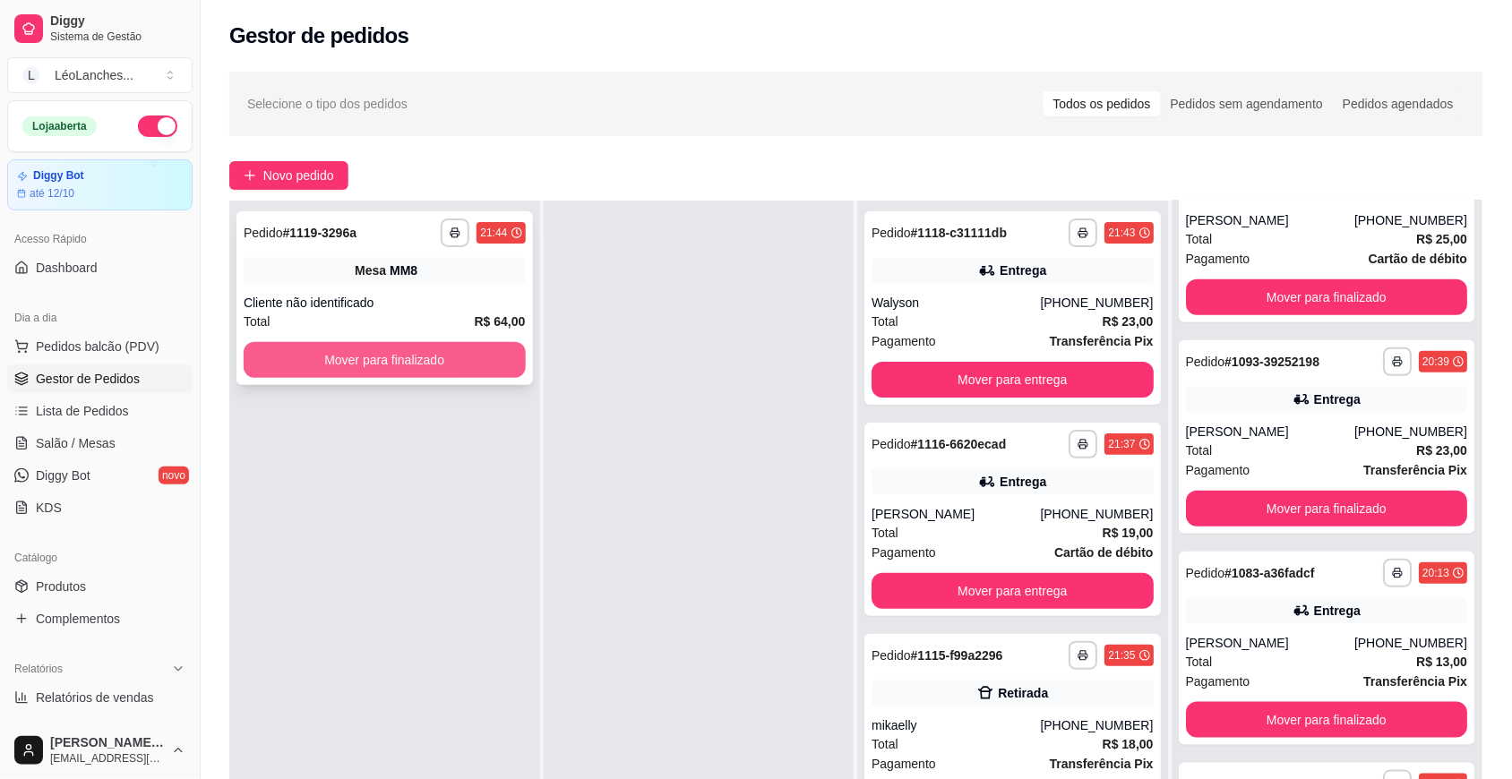
click at [458, 365] on button "Mover para finalizado" at bounding box center [385, 360] width 282 height 36
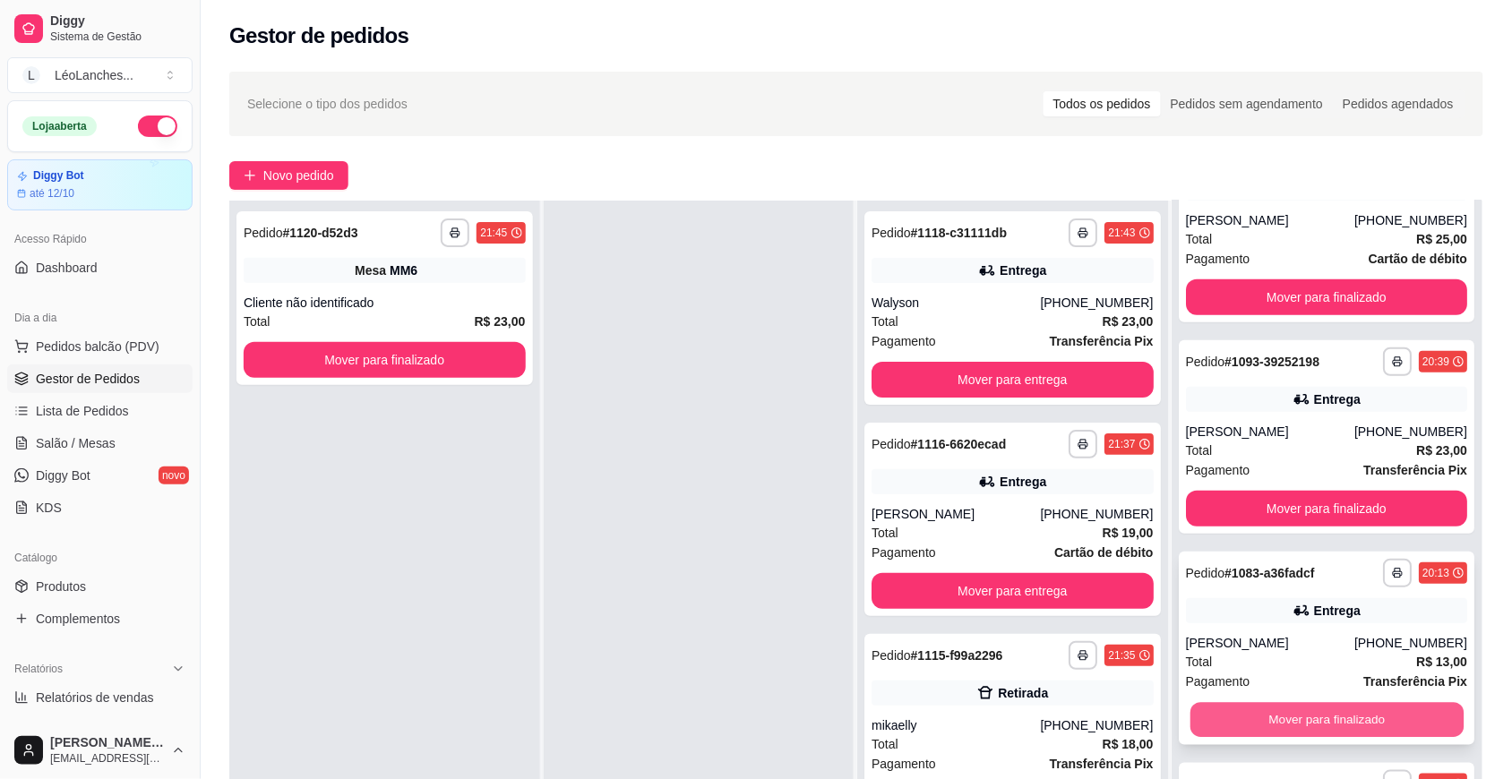
click at [1353, 708] on button "Mover para finalizado" at bounding box center [1325, 720] width 273 height 35
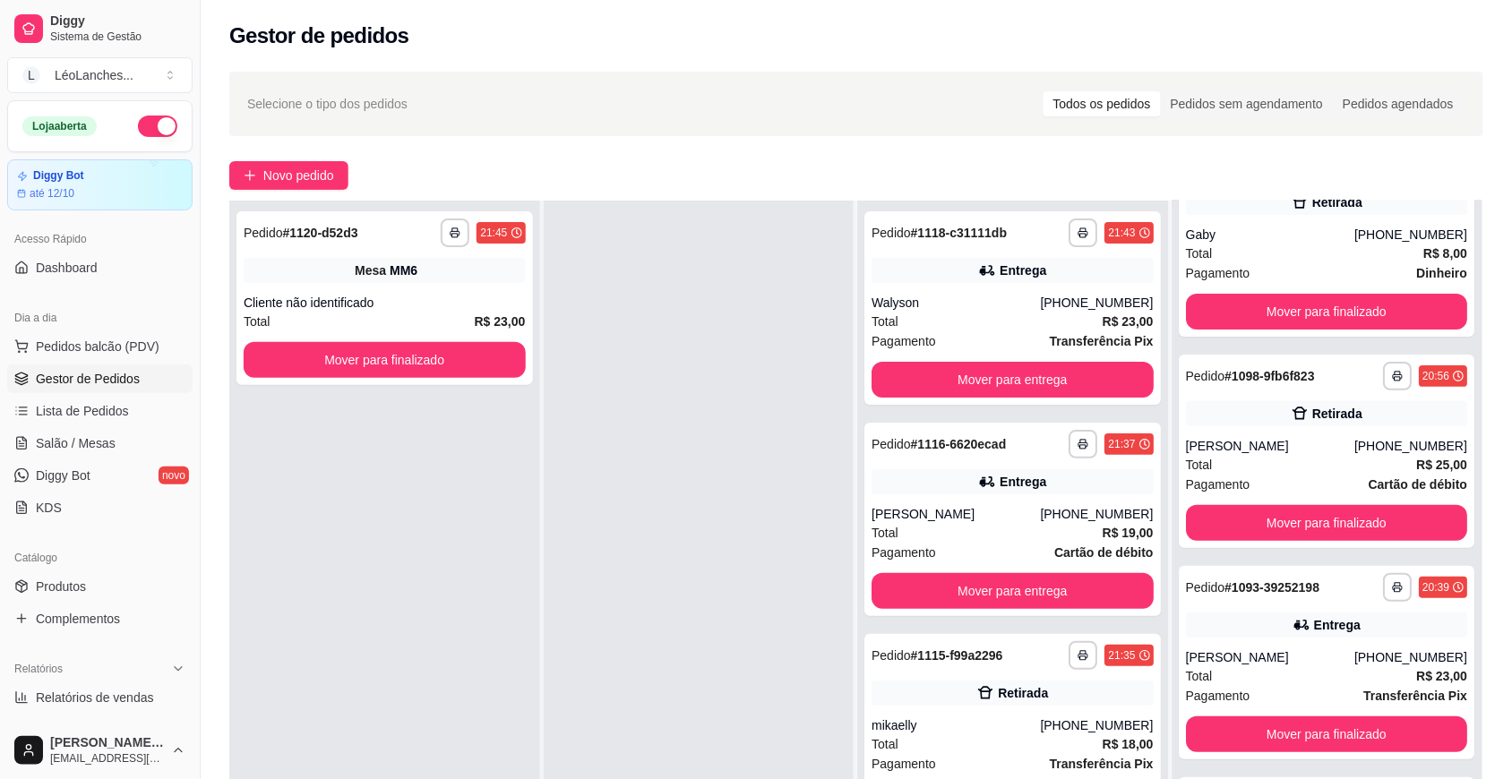
scroll to position [83, 0]
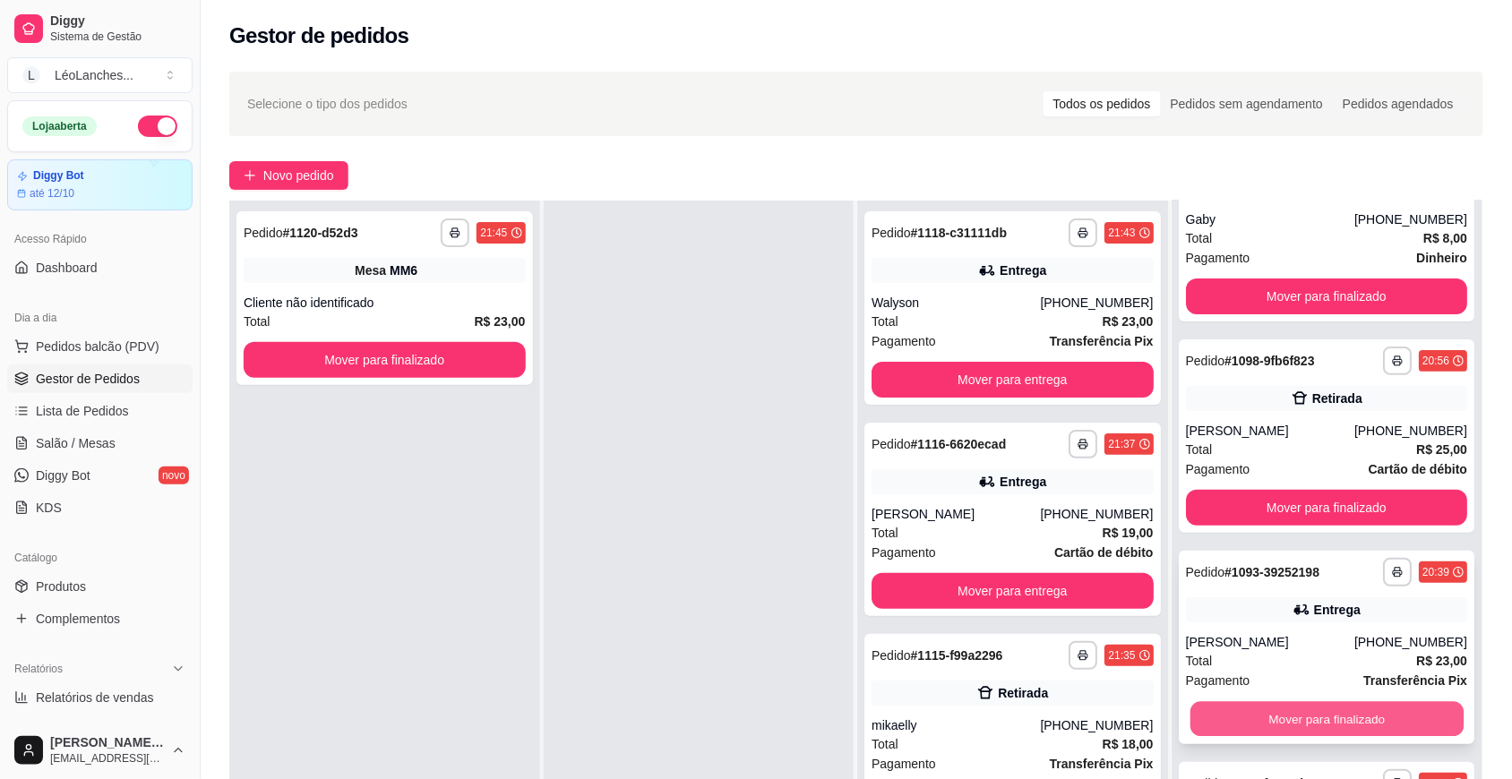
click at [1318, 708] on button "Mover para finalizado" at bounding box center [1325, 719] width 273 height 35
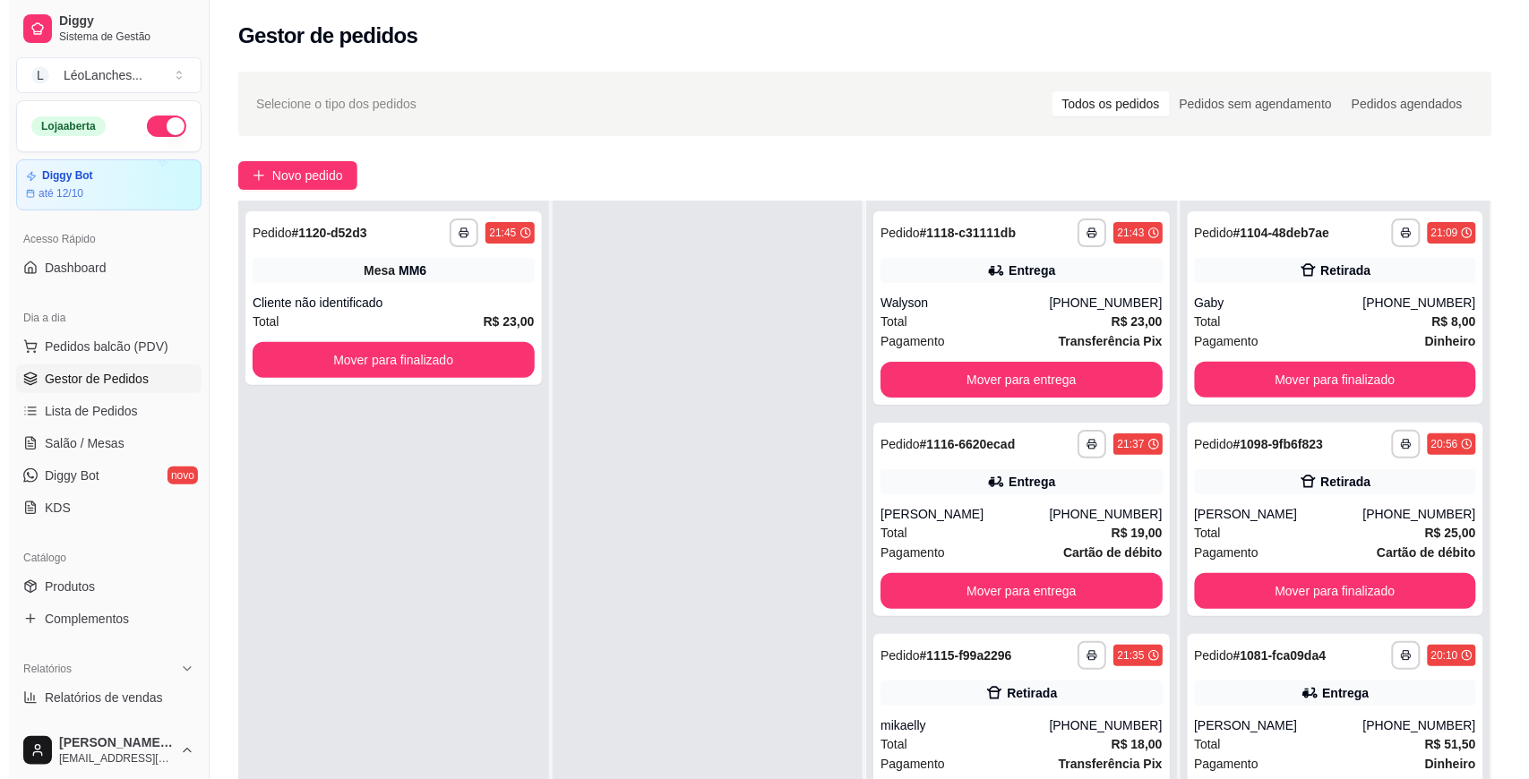
scroll to position [273, 0]
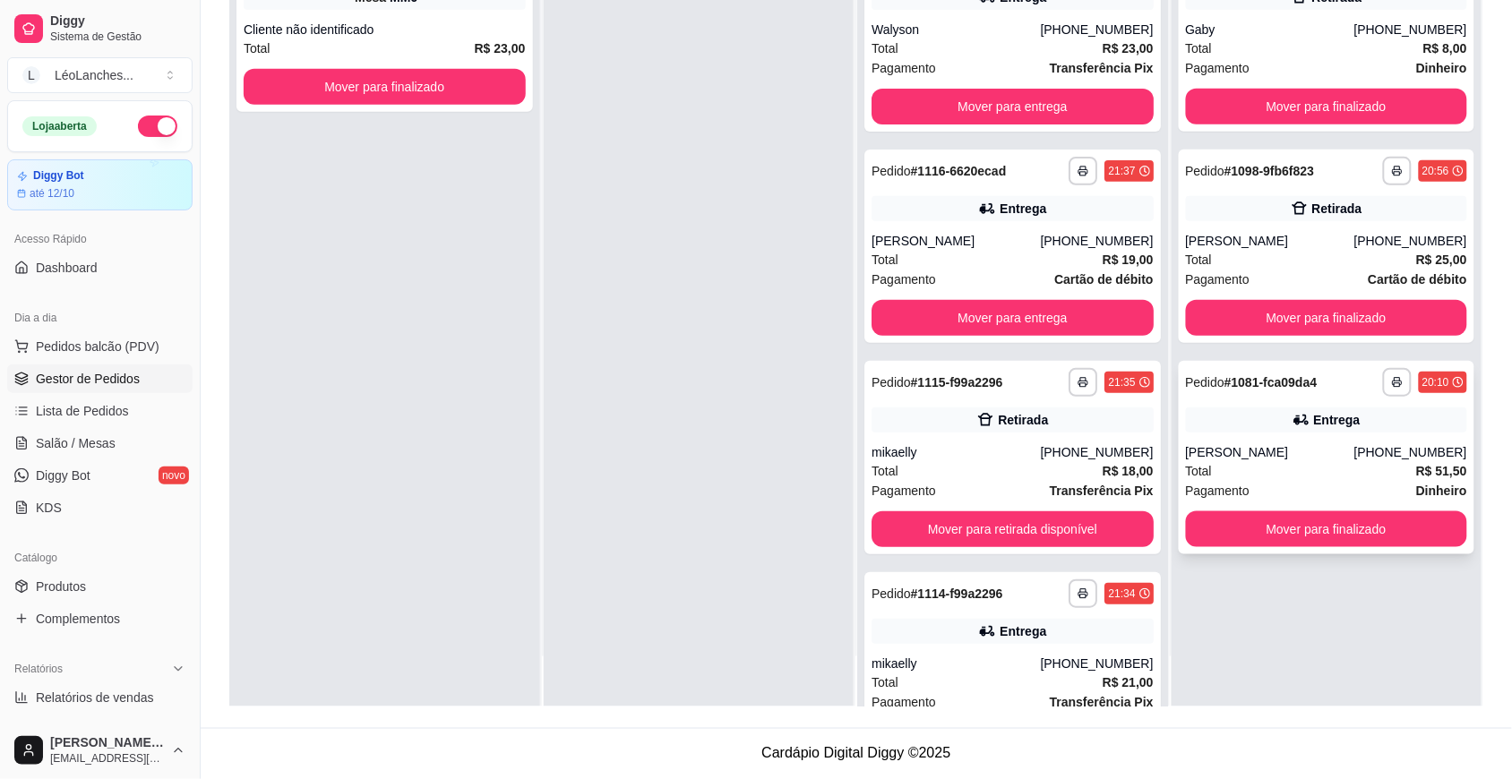
click at [1304, 454] on div "[PERSON_NAME]" at bounding box center [1270, 452] width 168 height 18
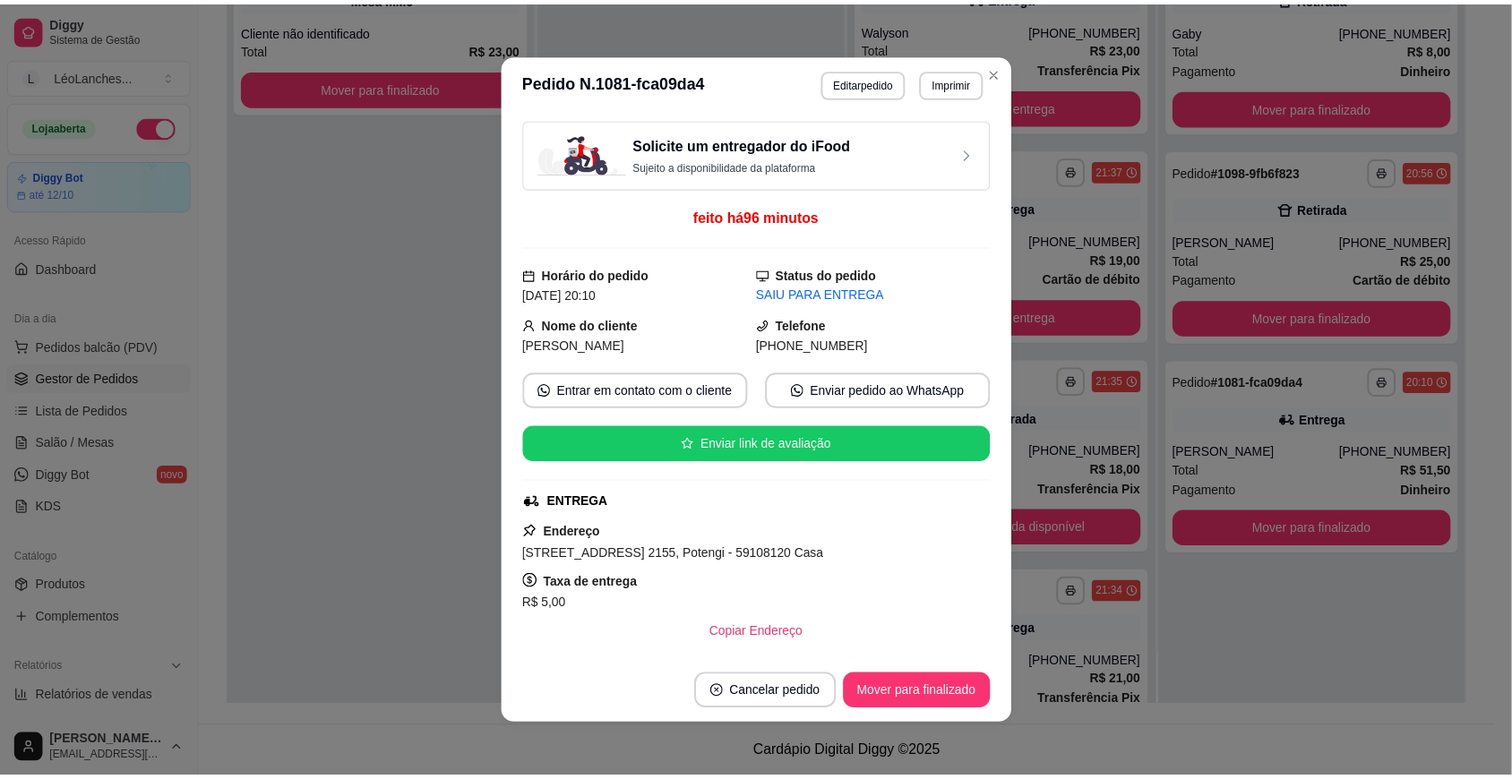
scroll to position [578, 0]
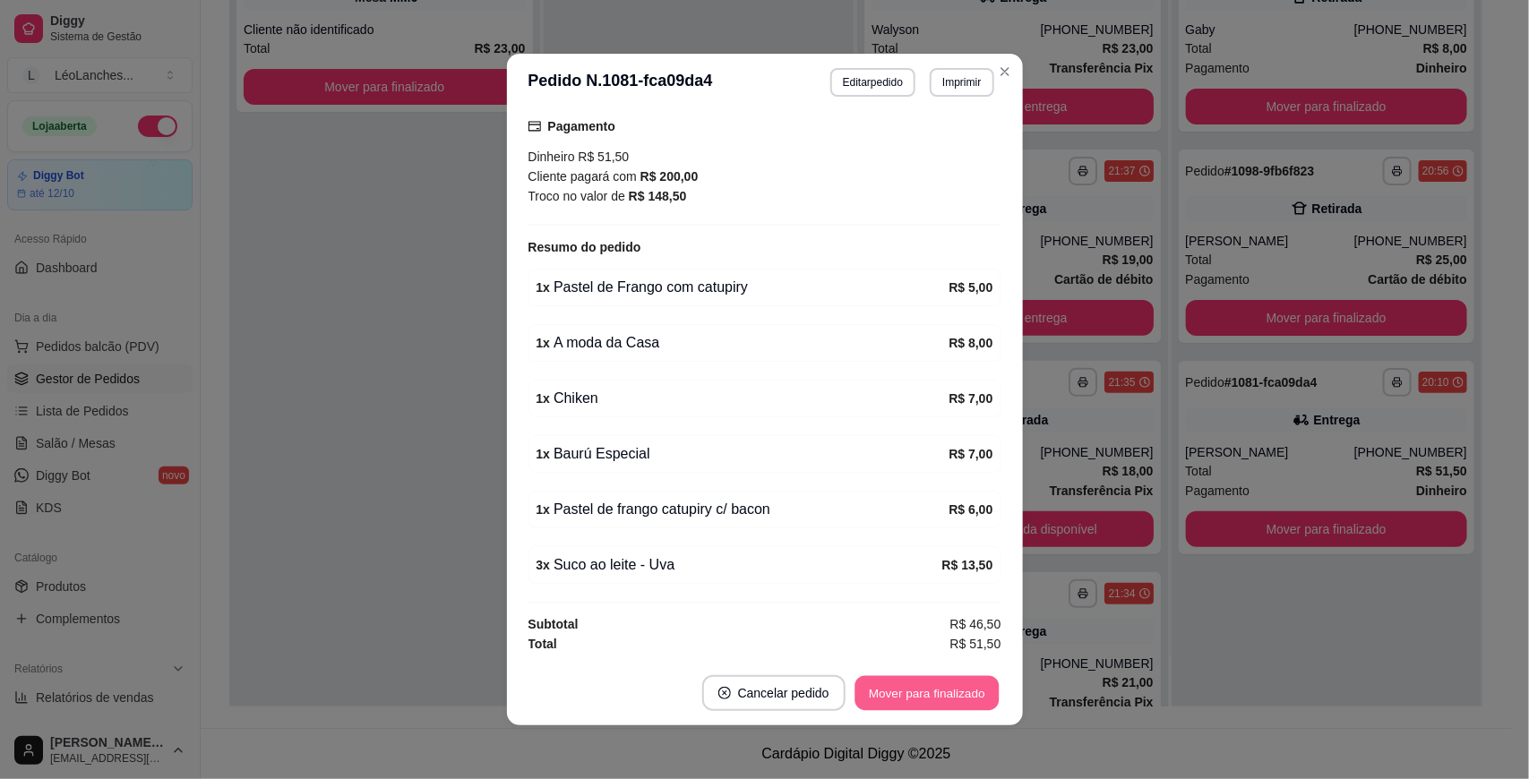
click at [936, 697] on button "Mover para finalizado" at bounding box center [926, 693] width 144 height 35
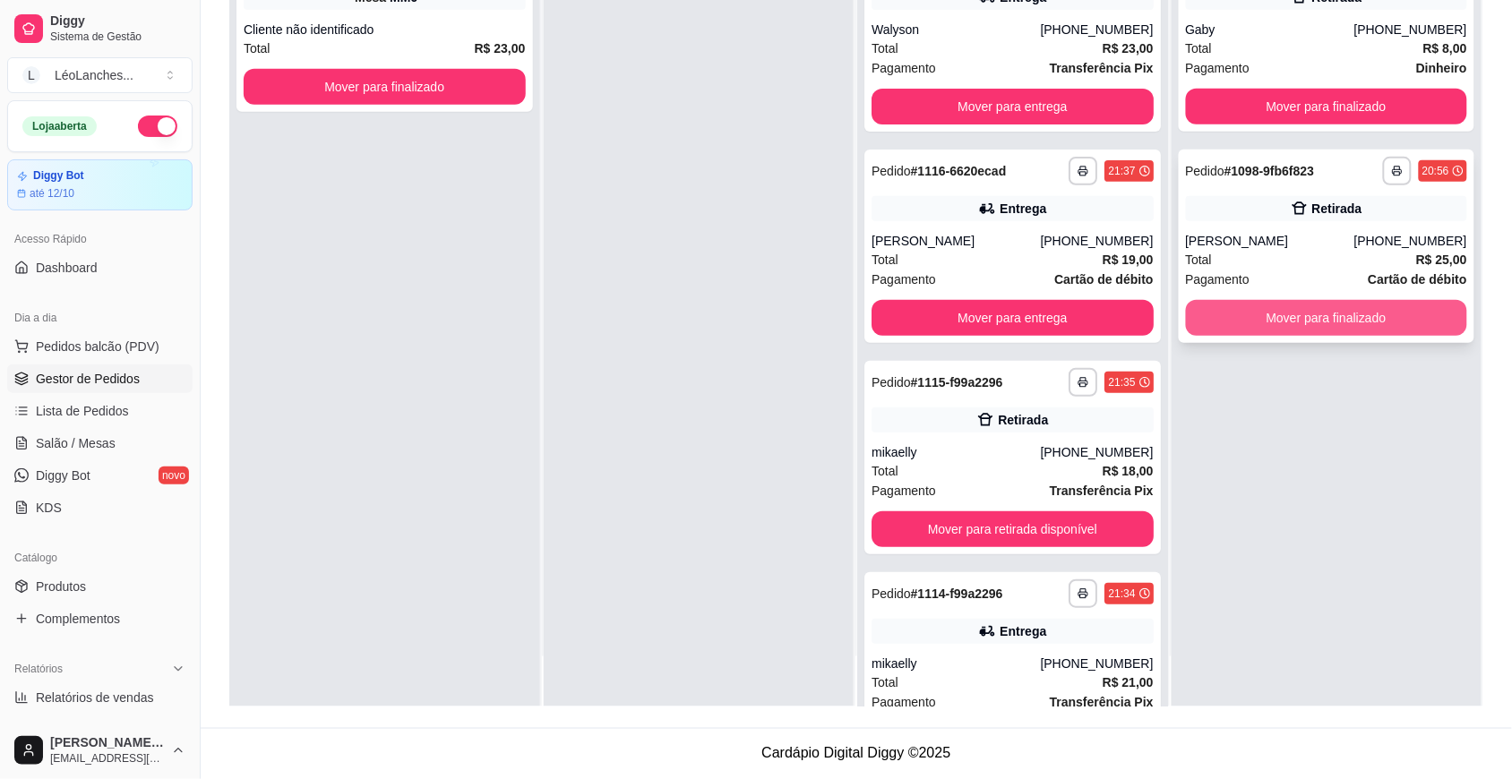
click at [1296, 327] on button "Mover para finalizado" at bounding box center [1327, 318] width 282 height 36
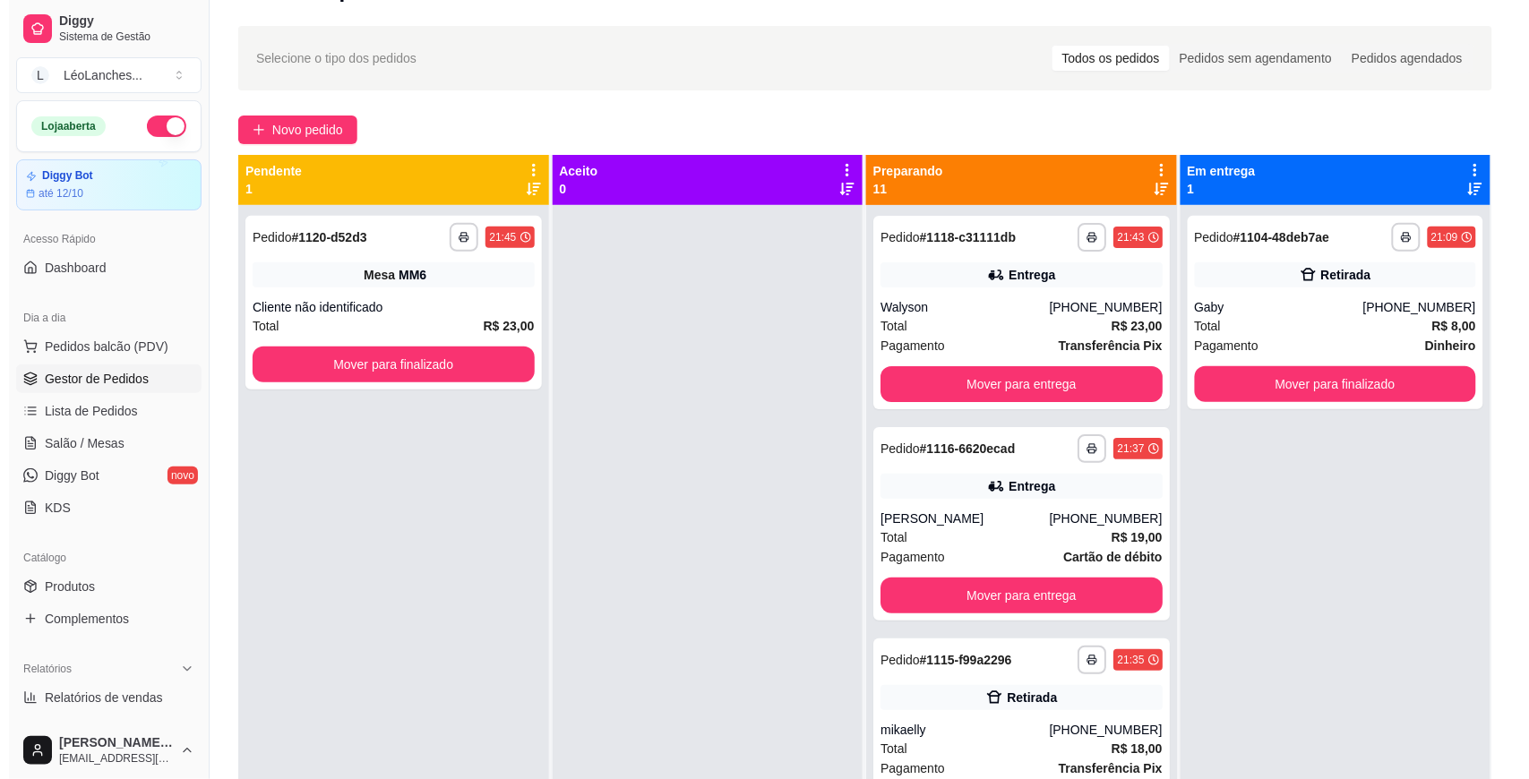
scroll to position [0, 0]
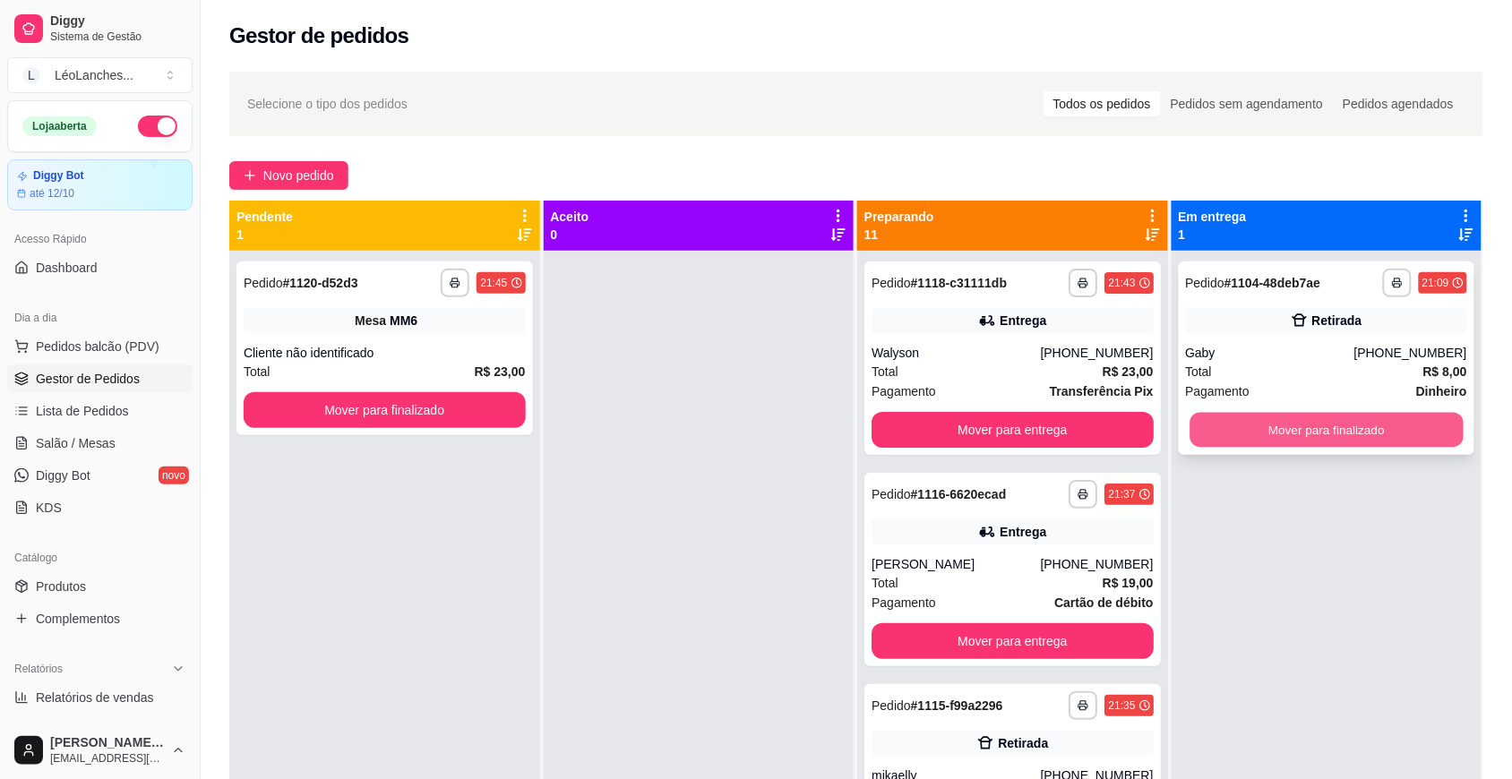
click at [1309, 441] on button "Mover para finalizado" at bounding box center [1325, 430] width 273 height 35
click at [955, 373] on div "Total R$ 23,00" at bounding box center [1012, 372] width 282 height 20
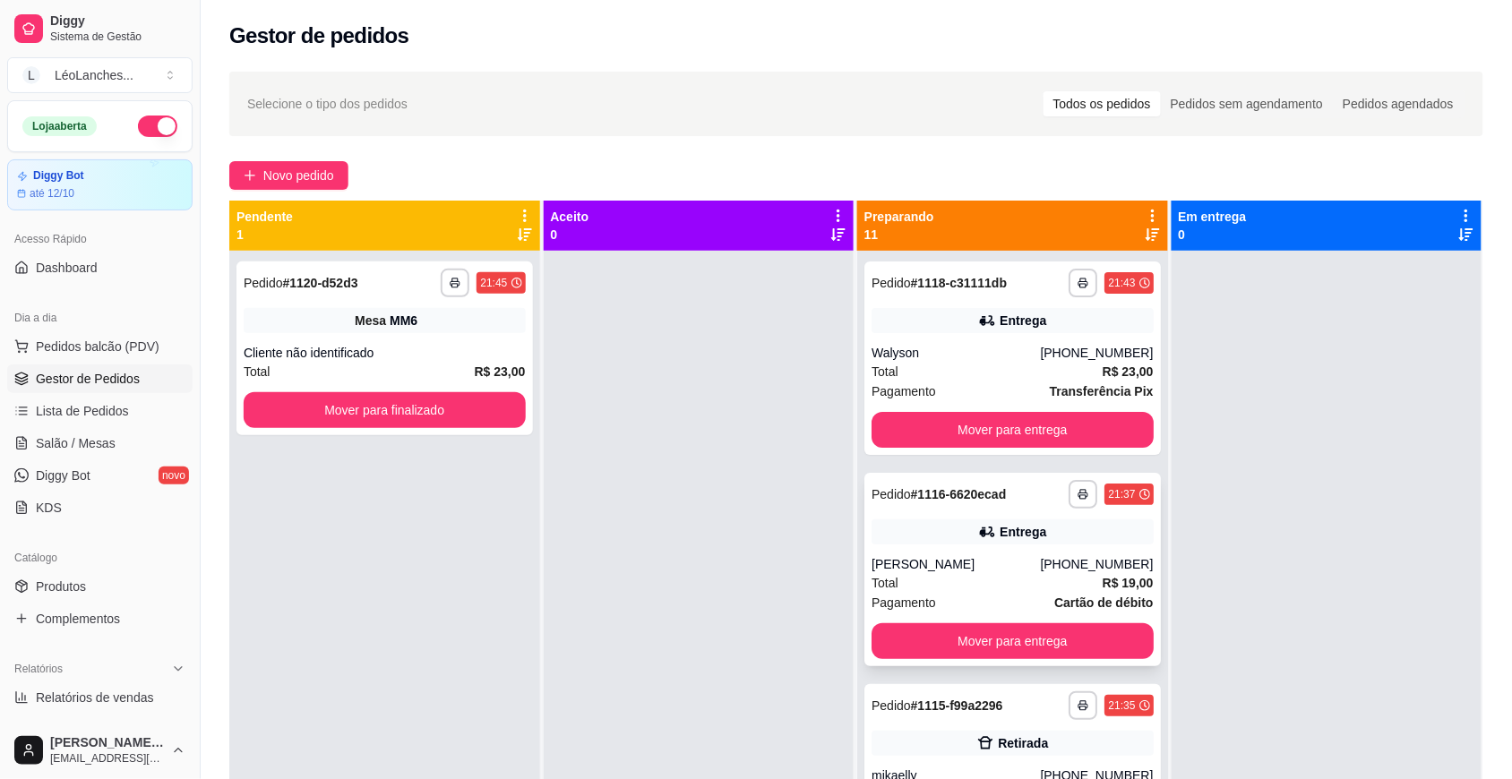
click at [948, 588] on div "Total R$ 19,00" at bounding box center [1012, 583] width 282 height 20
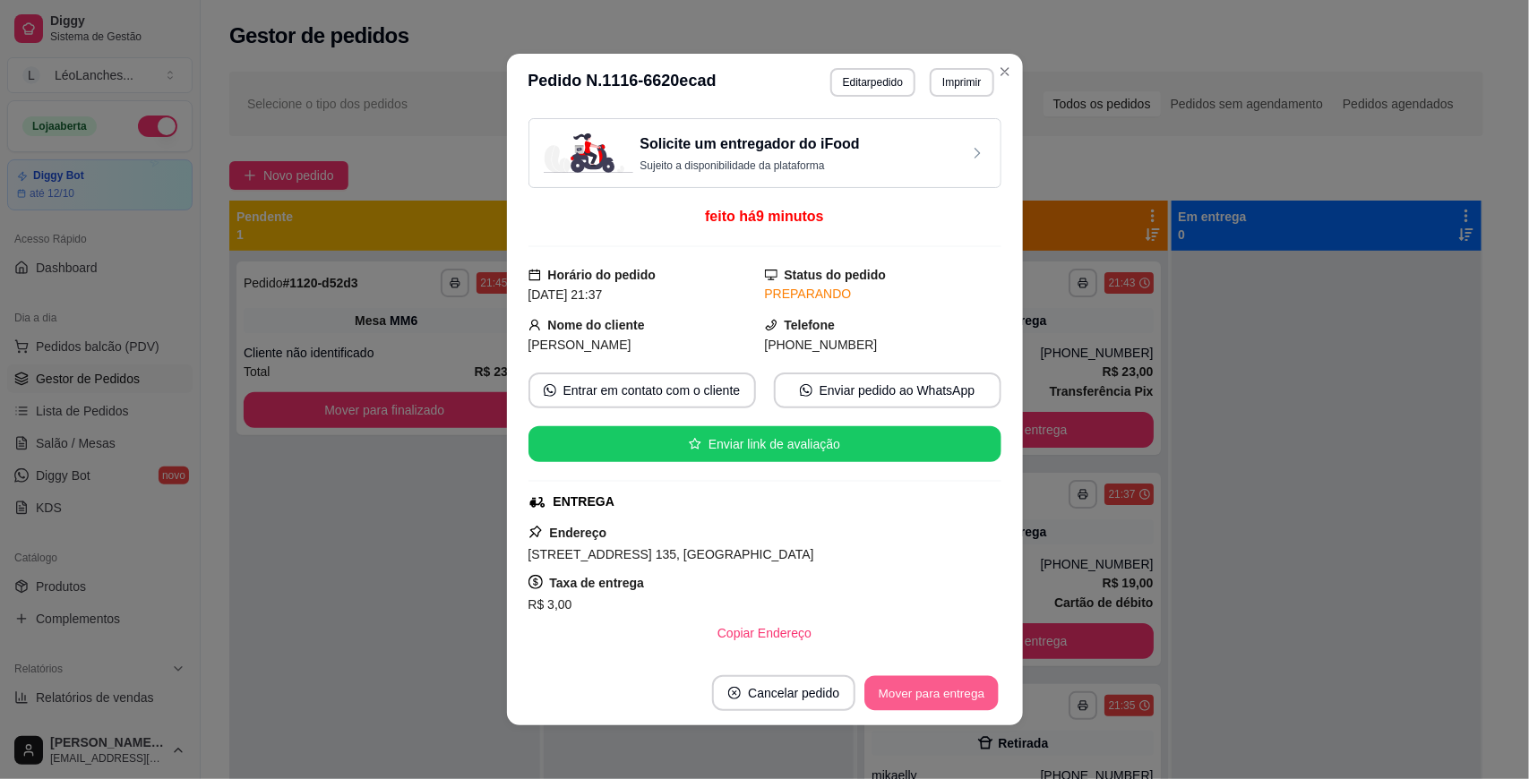
click at [937, 688] on button "Mover para entrega" at bounding box center [932, 693] width 134 height 35
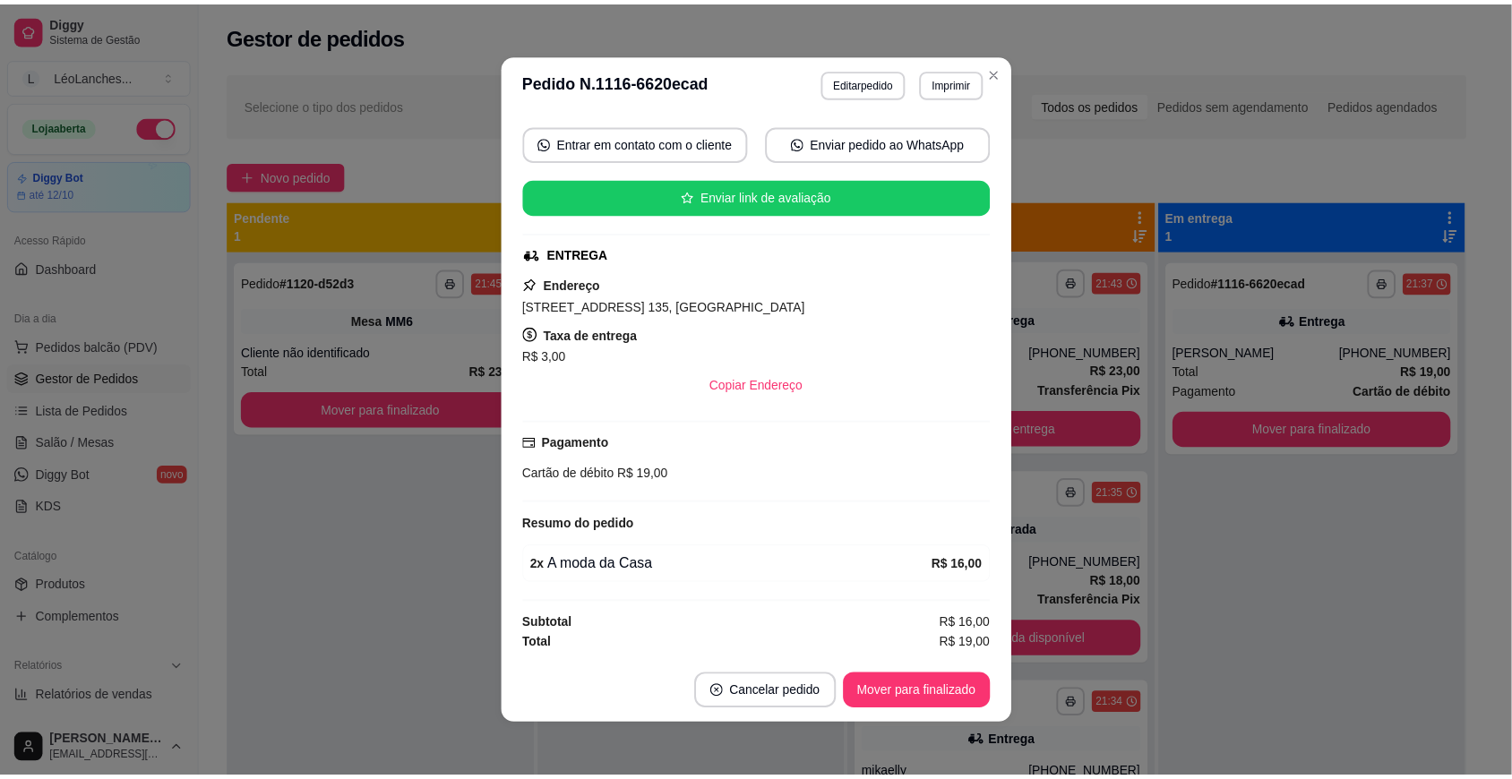
scroll to position [3, 0]
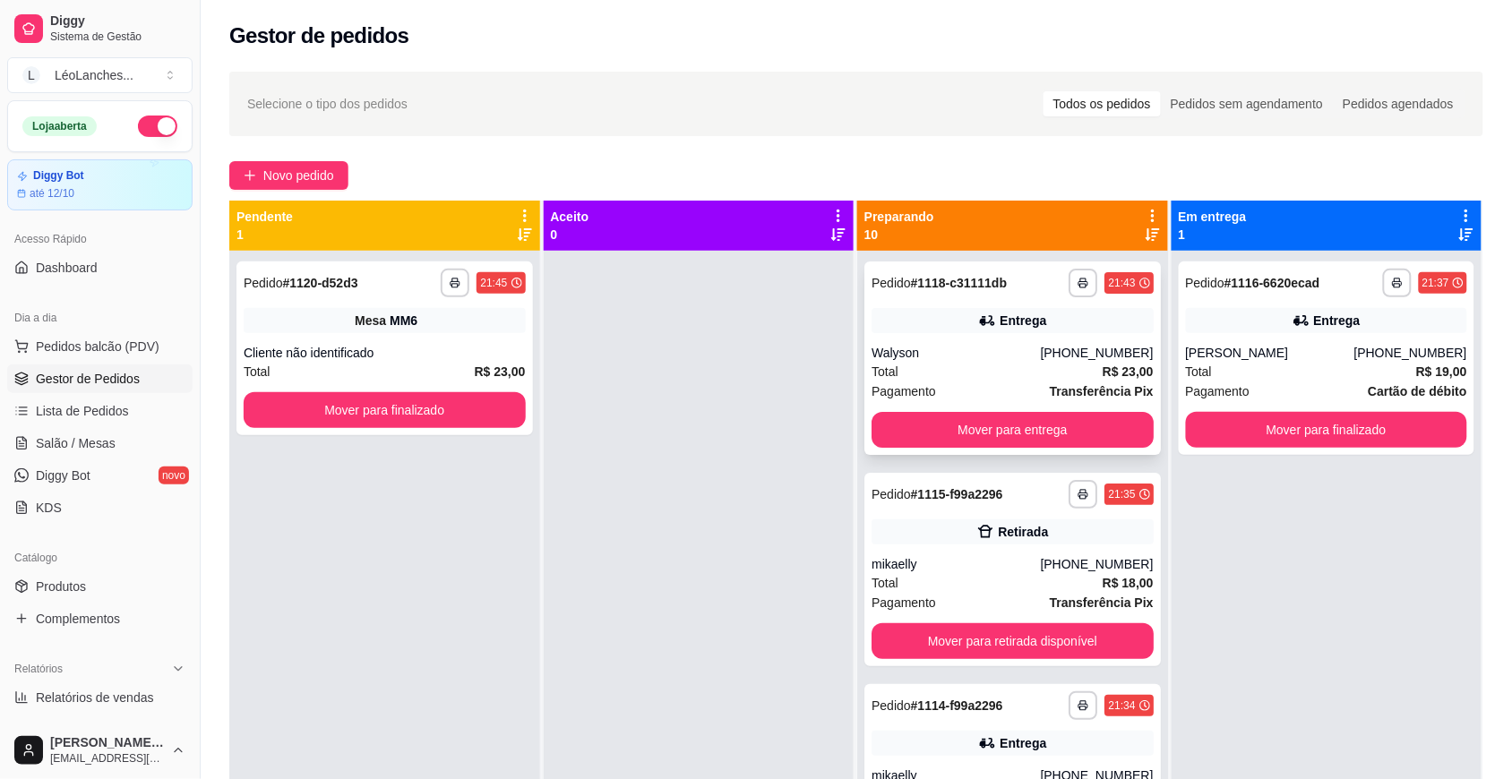
click at [945, 365] on div "Total R$ 23,00" at bounding box center [1012, 372] width 282 height 20
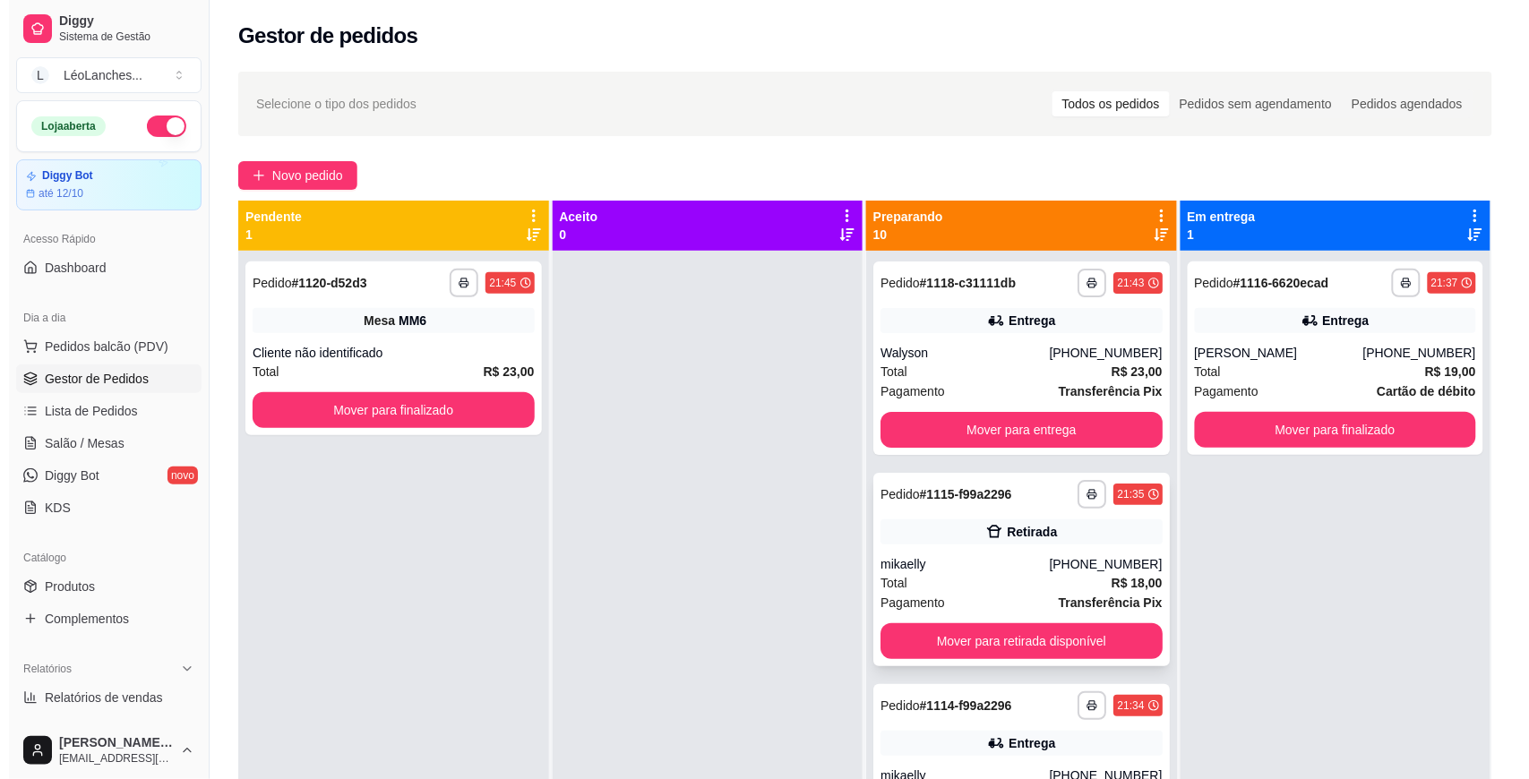
scroll to position [1351, 0]
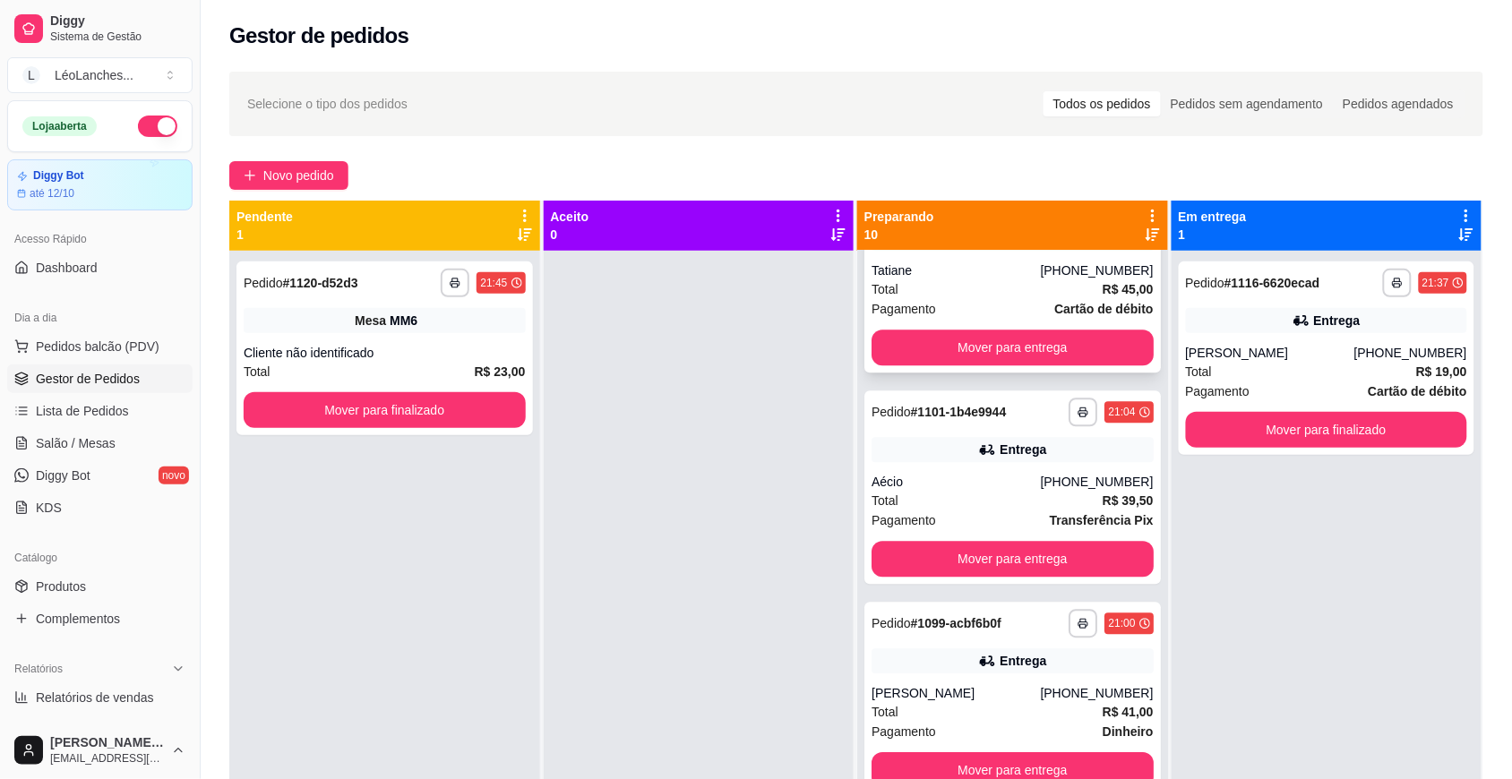
click at [991, 287] on div "Total R$ 45,00" at bounding box center [1012, 289] width 282 height 20
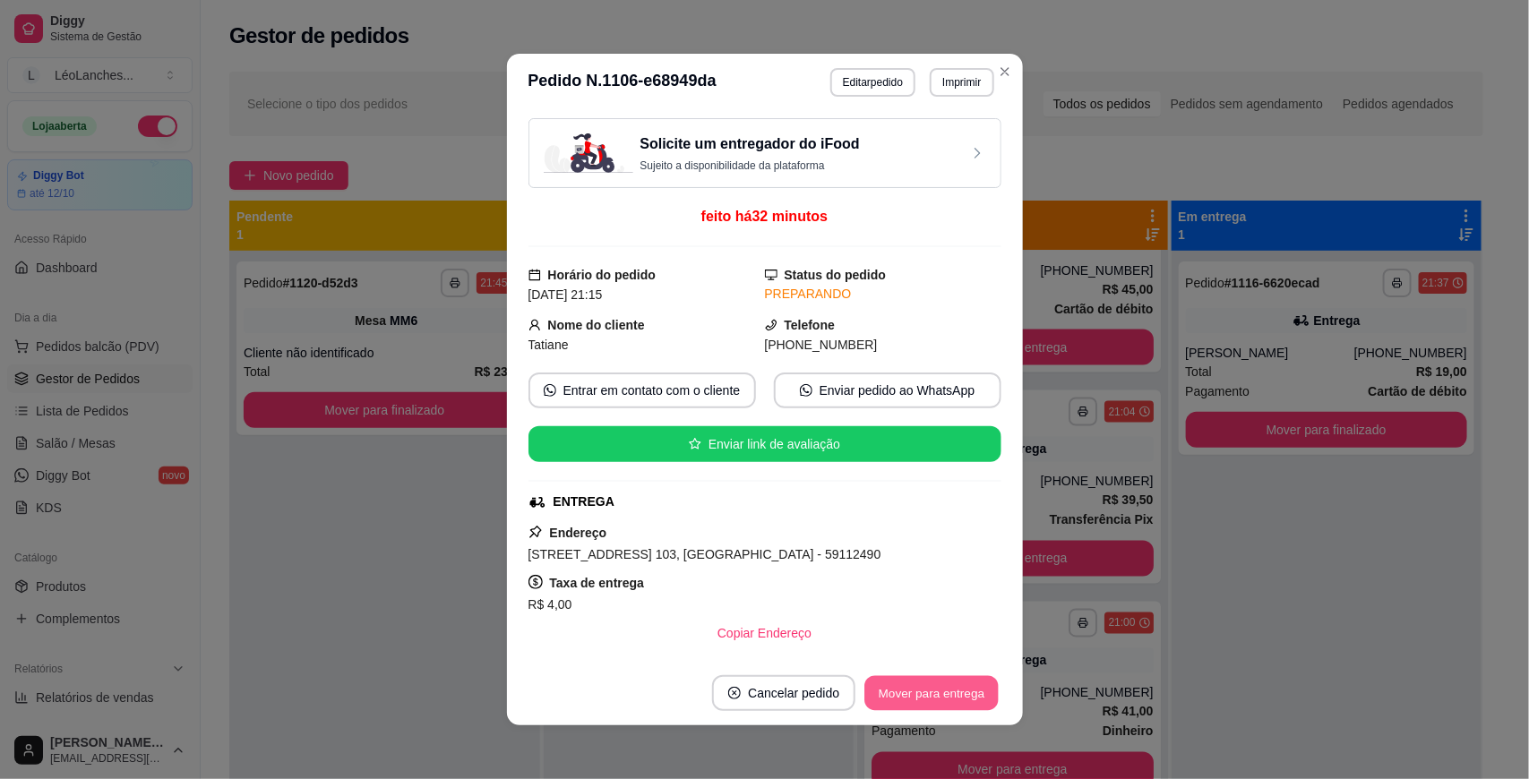
click at [925, 696] on button "Mover para entrega" at bounding box center [932, 693] width 134 height 35
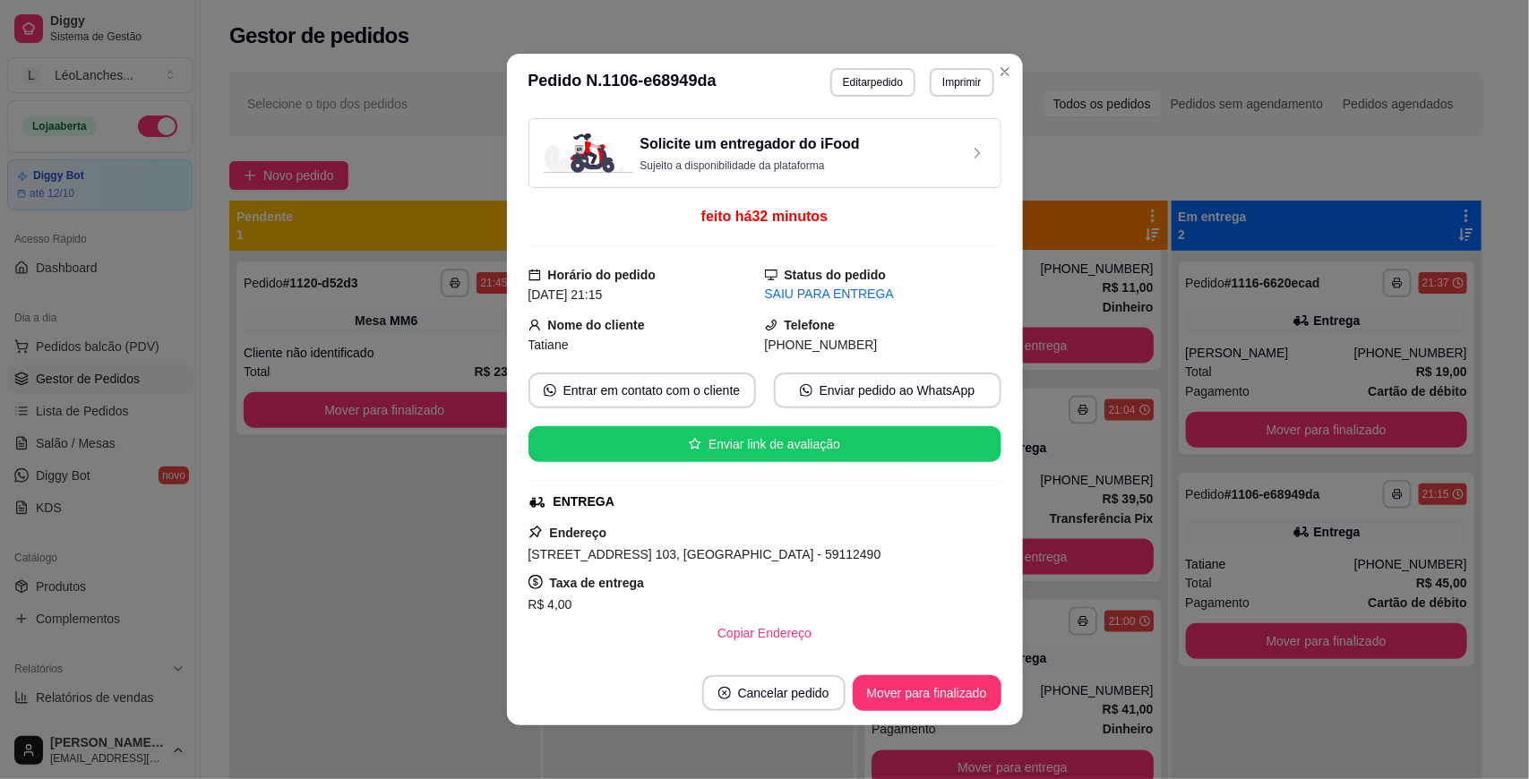
scroll to position [1139, 0]
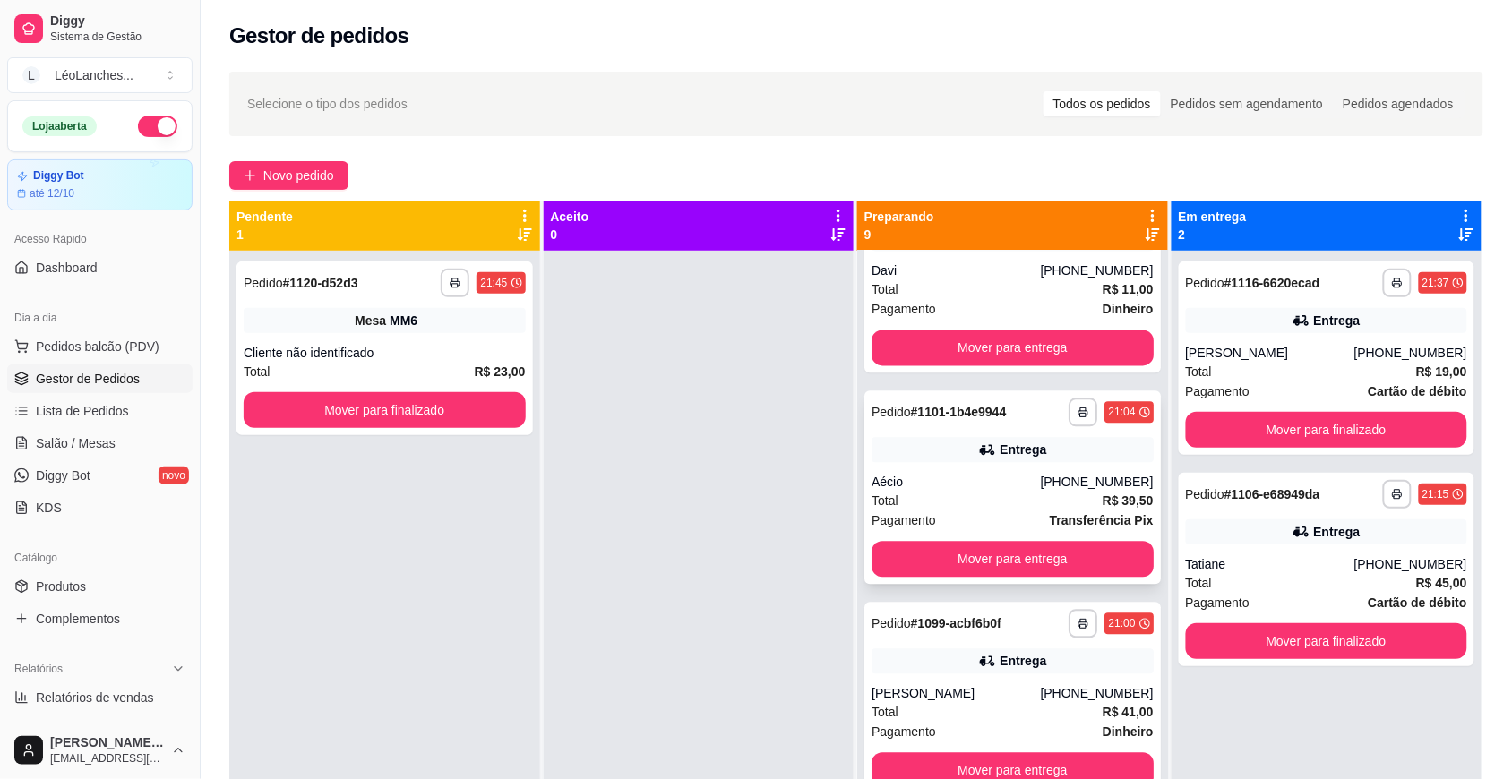
click at [983, 502] on div "Total R$ 39,50" at bounding box center [1012, 501] width 282 height 20
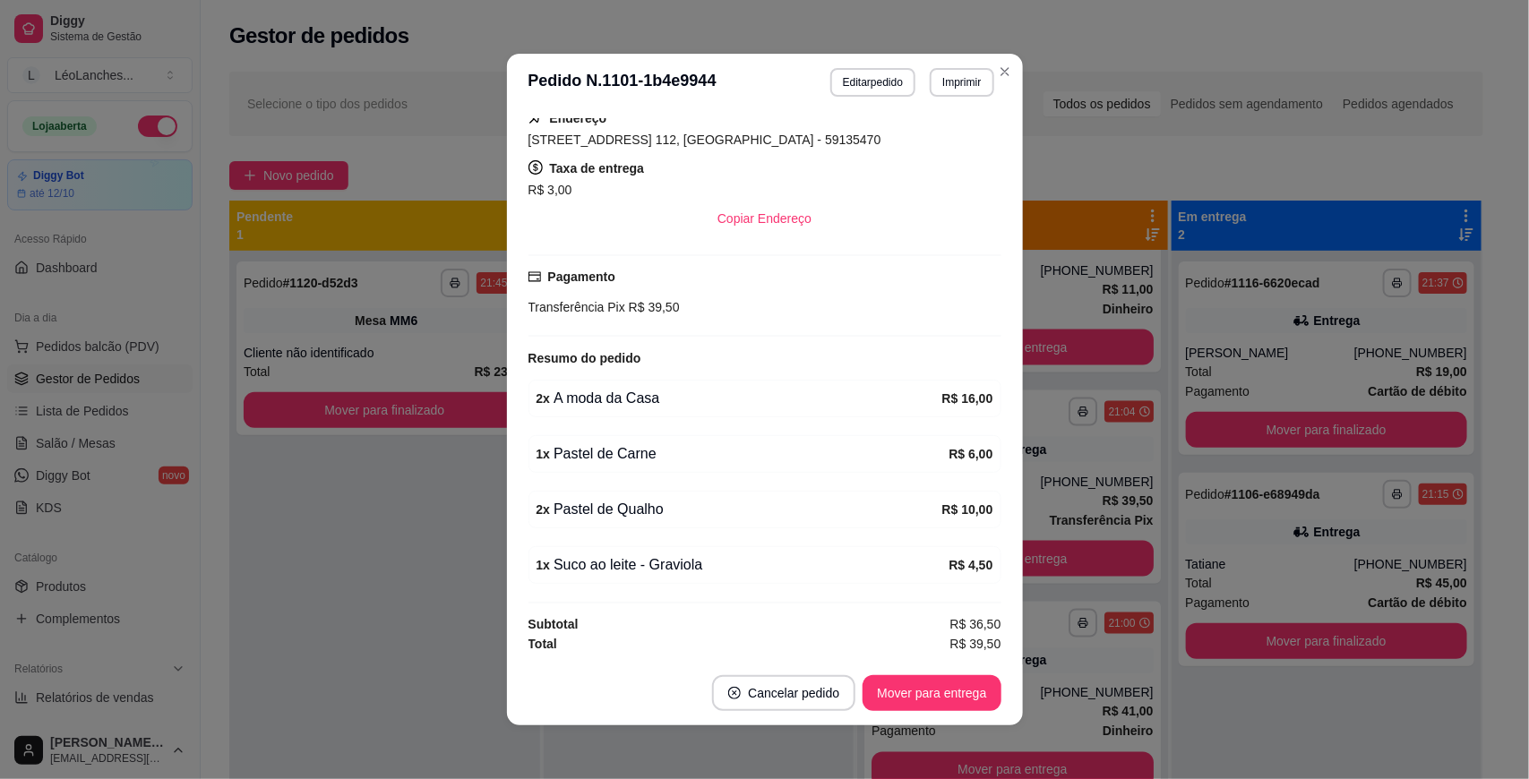
scroll to position [3, 0]
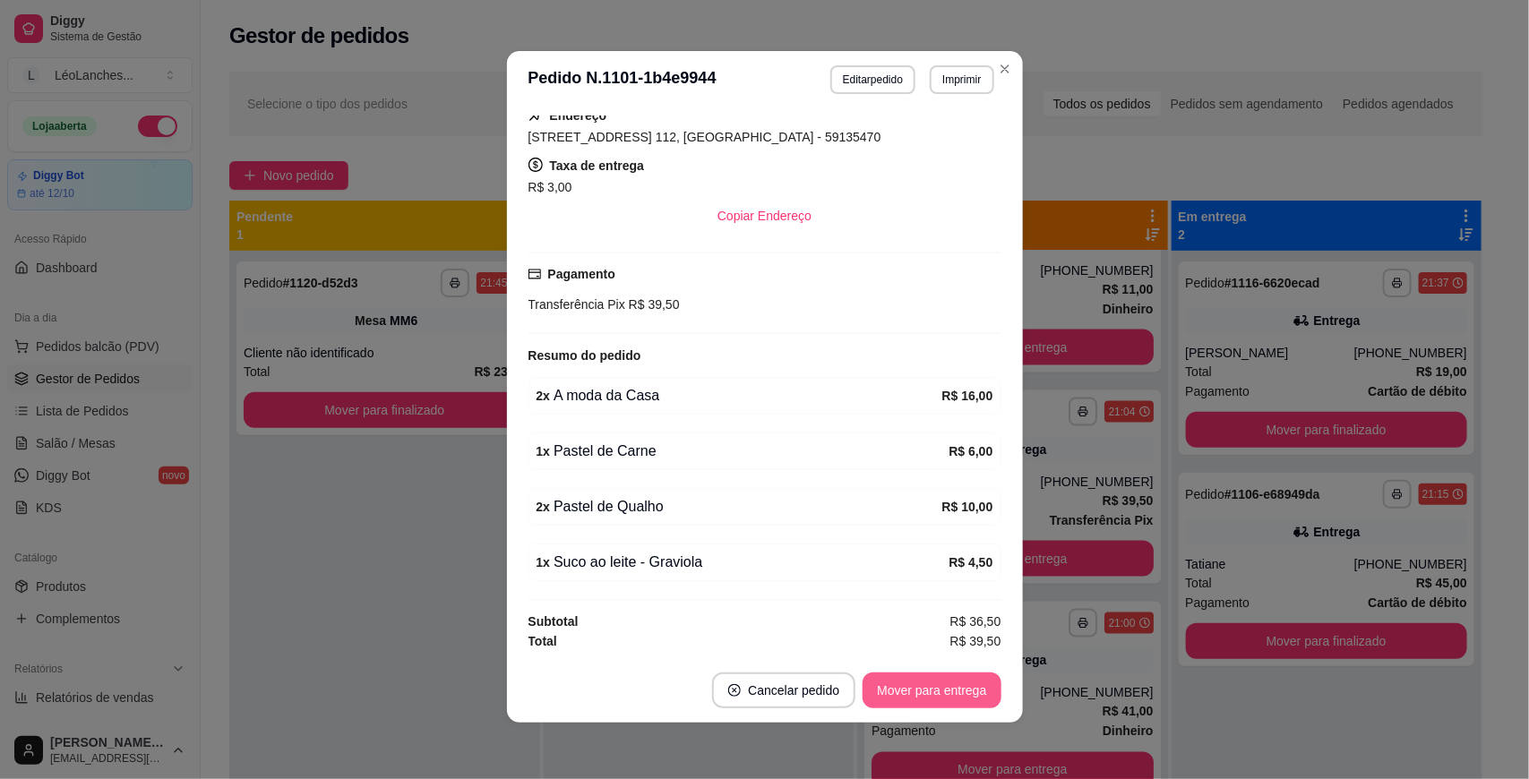
click at [902, 681] on button "Mover para entrega" at bounding box center [931, 691] width 138 height 36
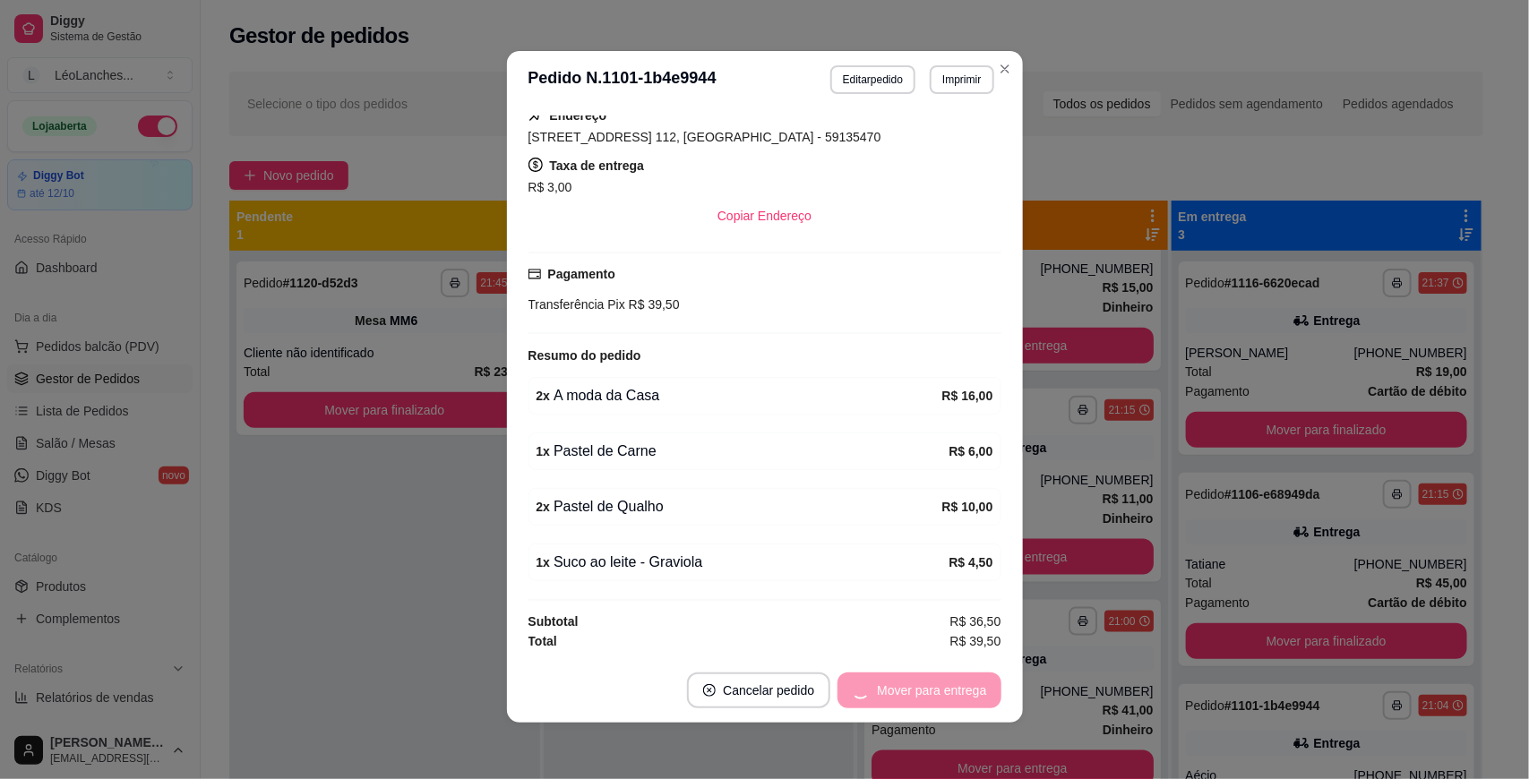
scroll to position [929, 0]
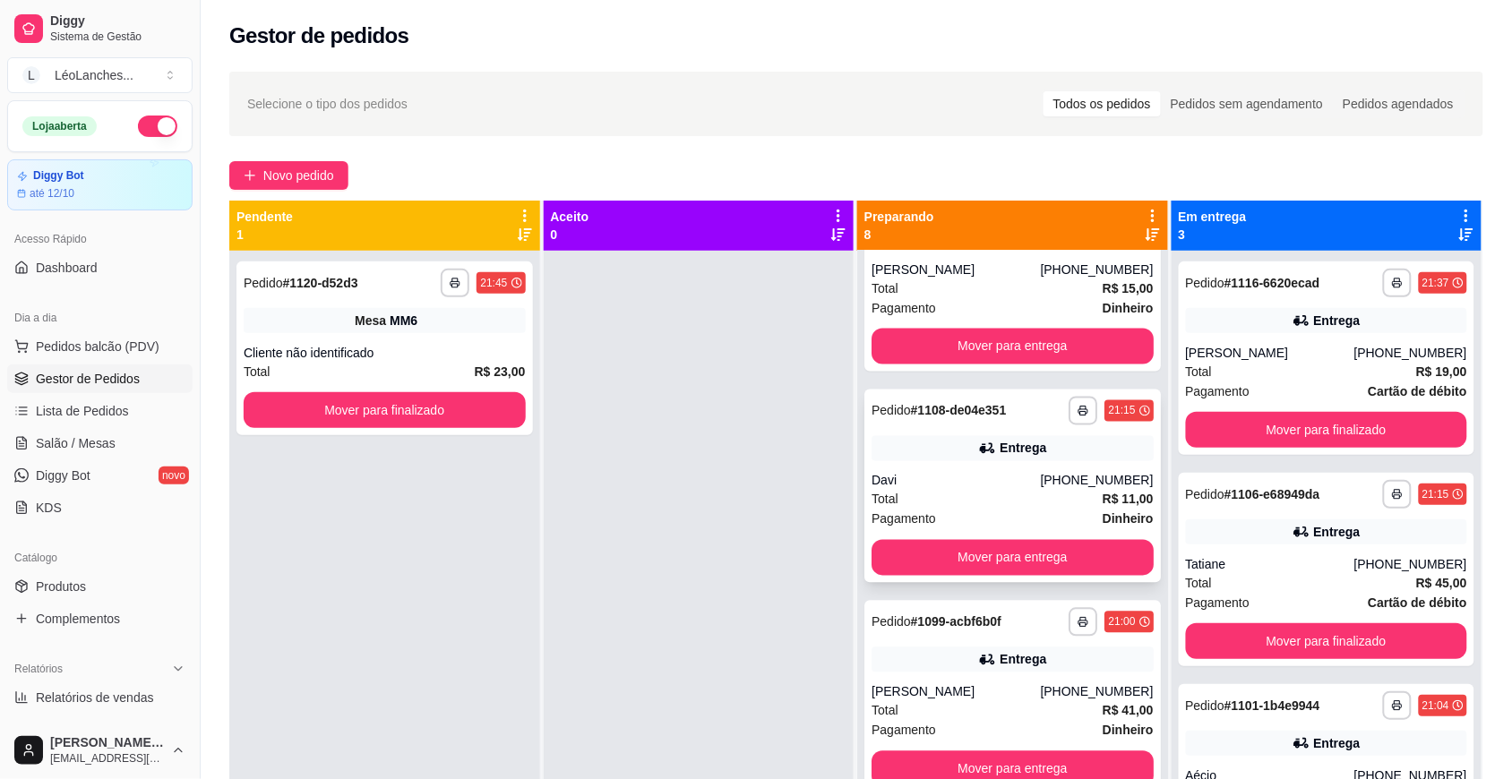
click at [988, 499] on div "Total R$ 11,00" at bounding box center [1012, 500] width 282 height 20
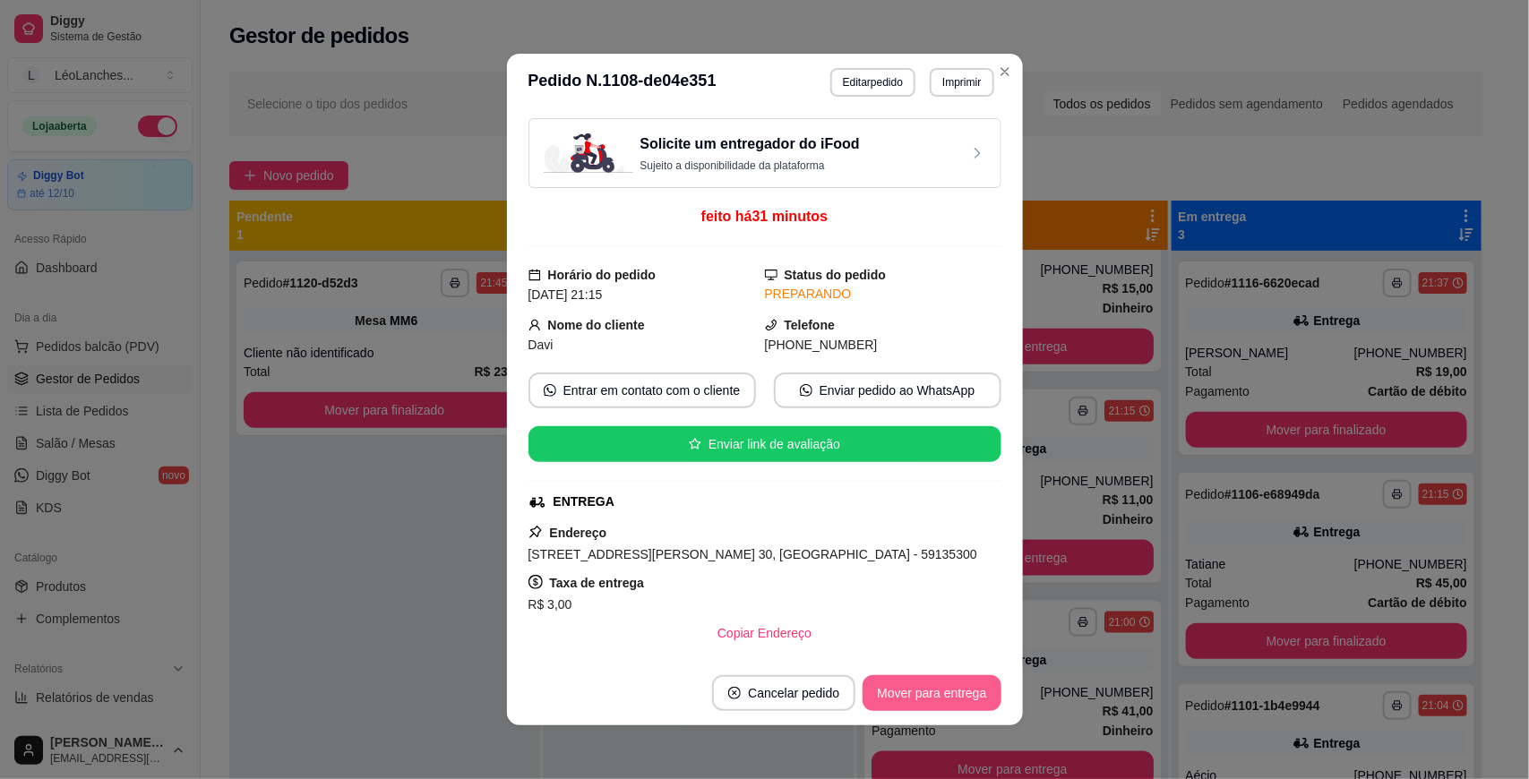
click at [943, 695] on button "Mover para entrega" at bounding box center [931, 693] width 138 height 36
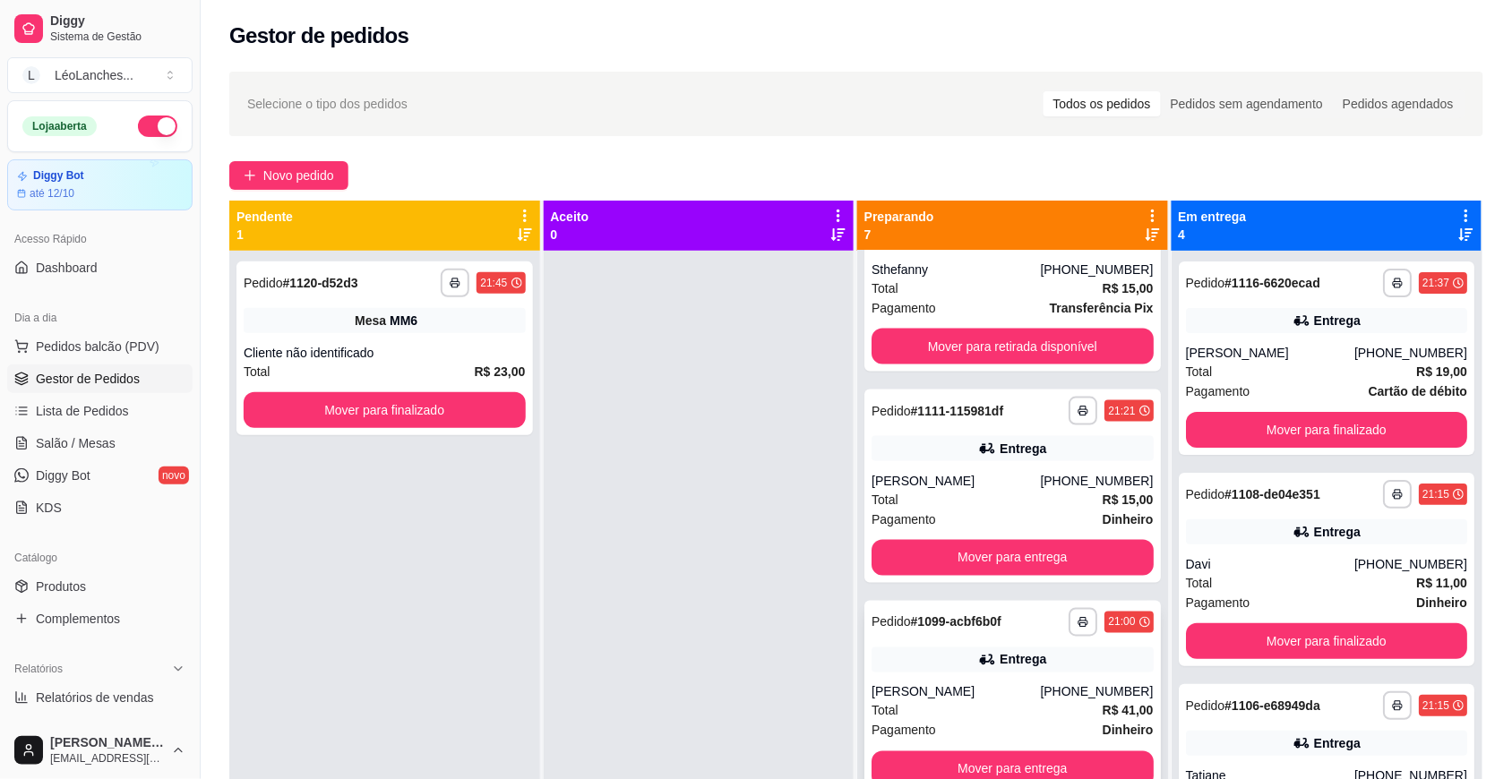
click at [991, 709] on div "Total R$ 41,00" at bounding box center [1012, 711] width 282 height 20
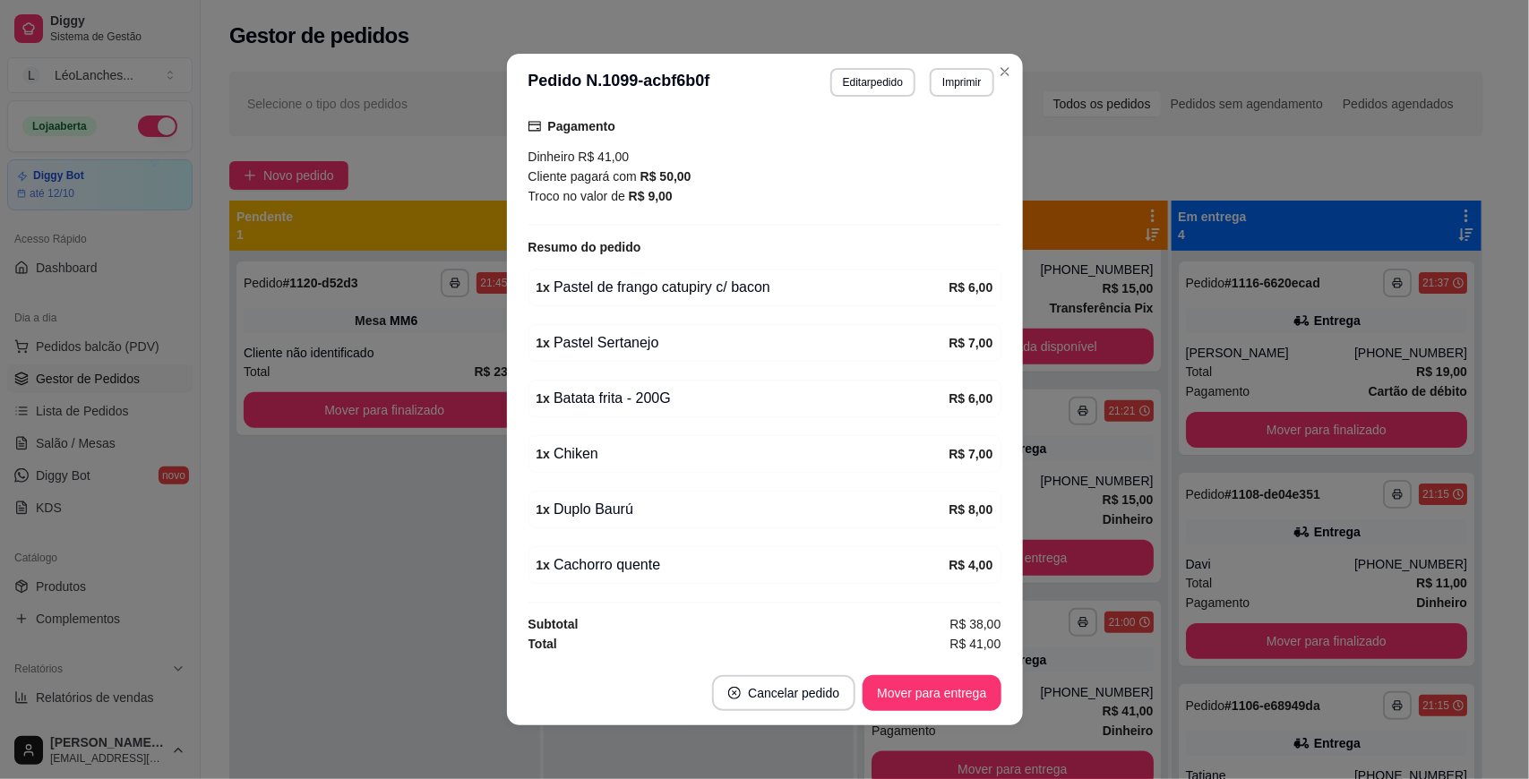
scroll to position [3, 0]
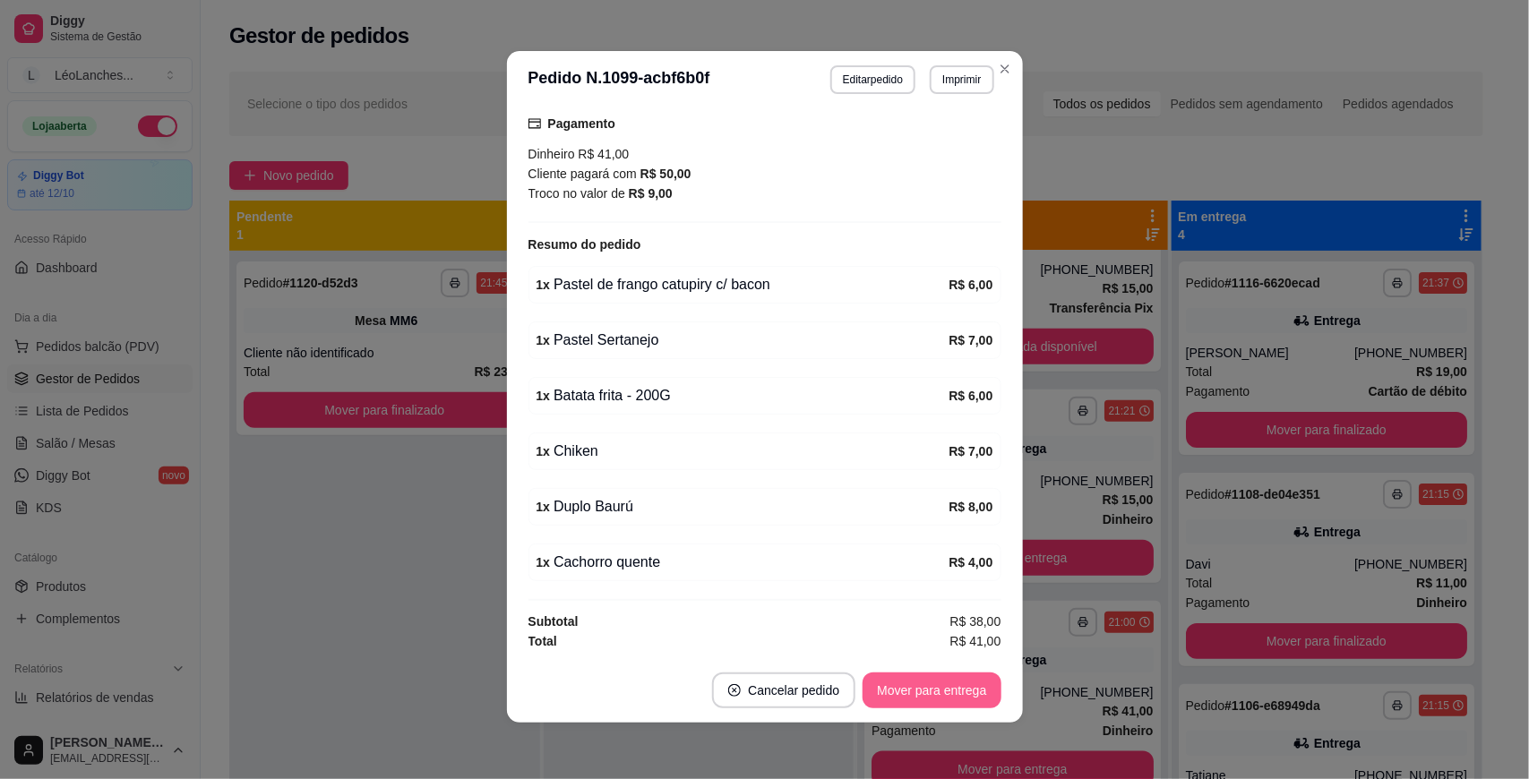
click at [976, 686] on button "Mover para entrega" at bounding box center [931, 691] width 138 height 36
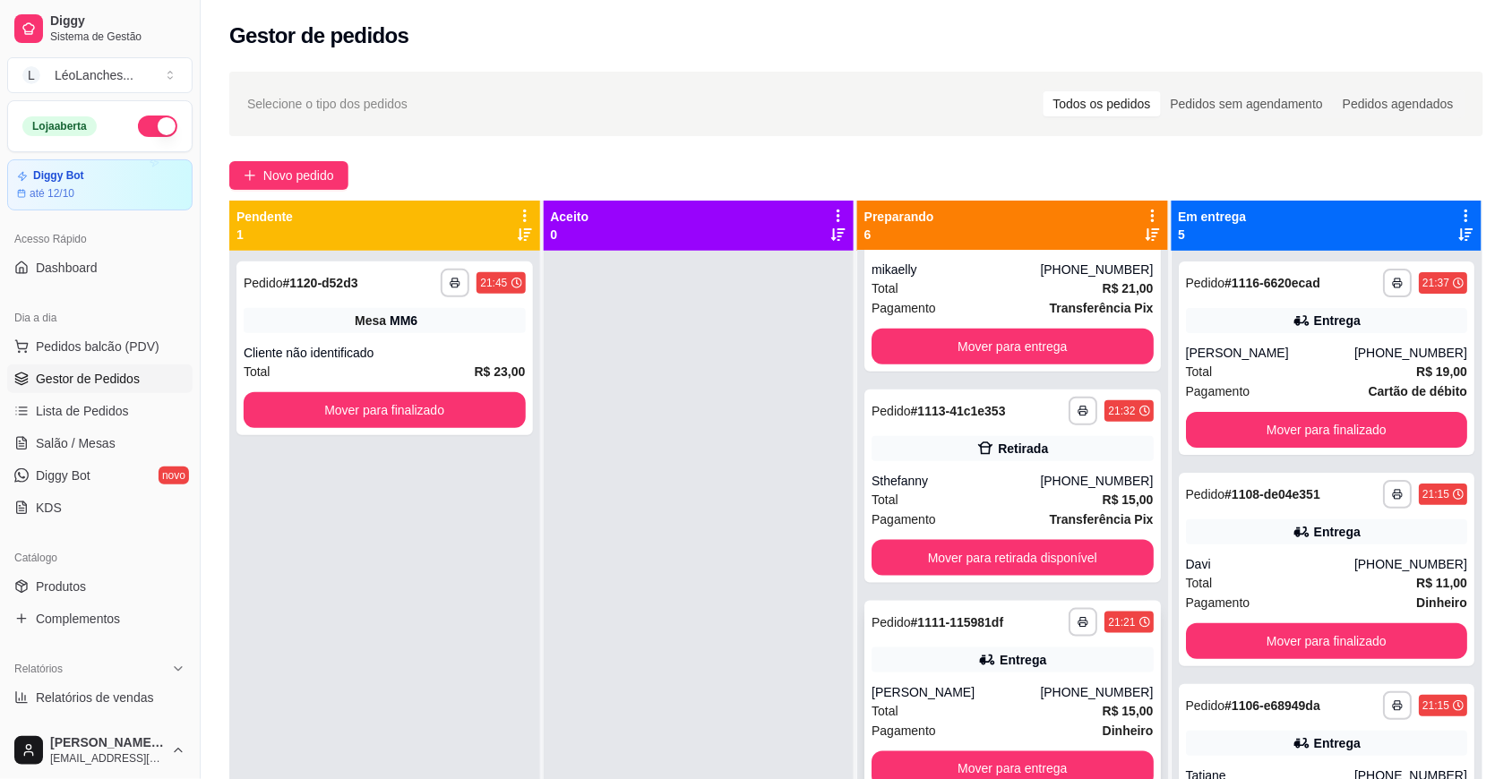
click at [949, 705] on div "Total R$ 15,00" at bounding box center [1012, 711] width 282 height 20
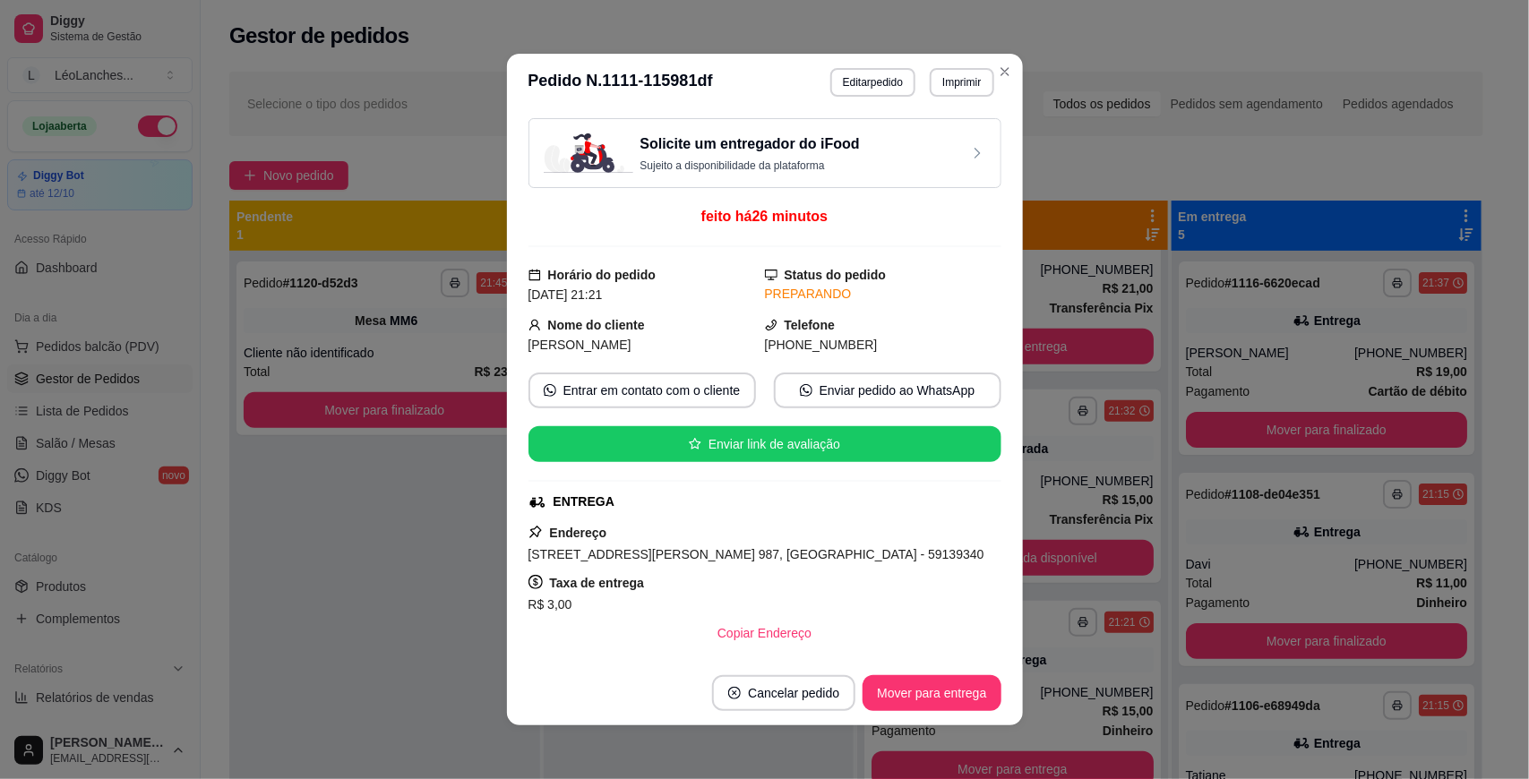
scroll to position [255, 0]
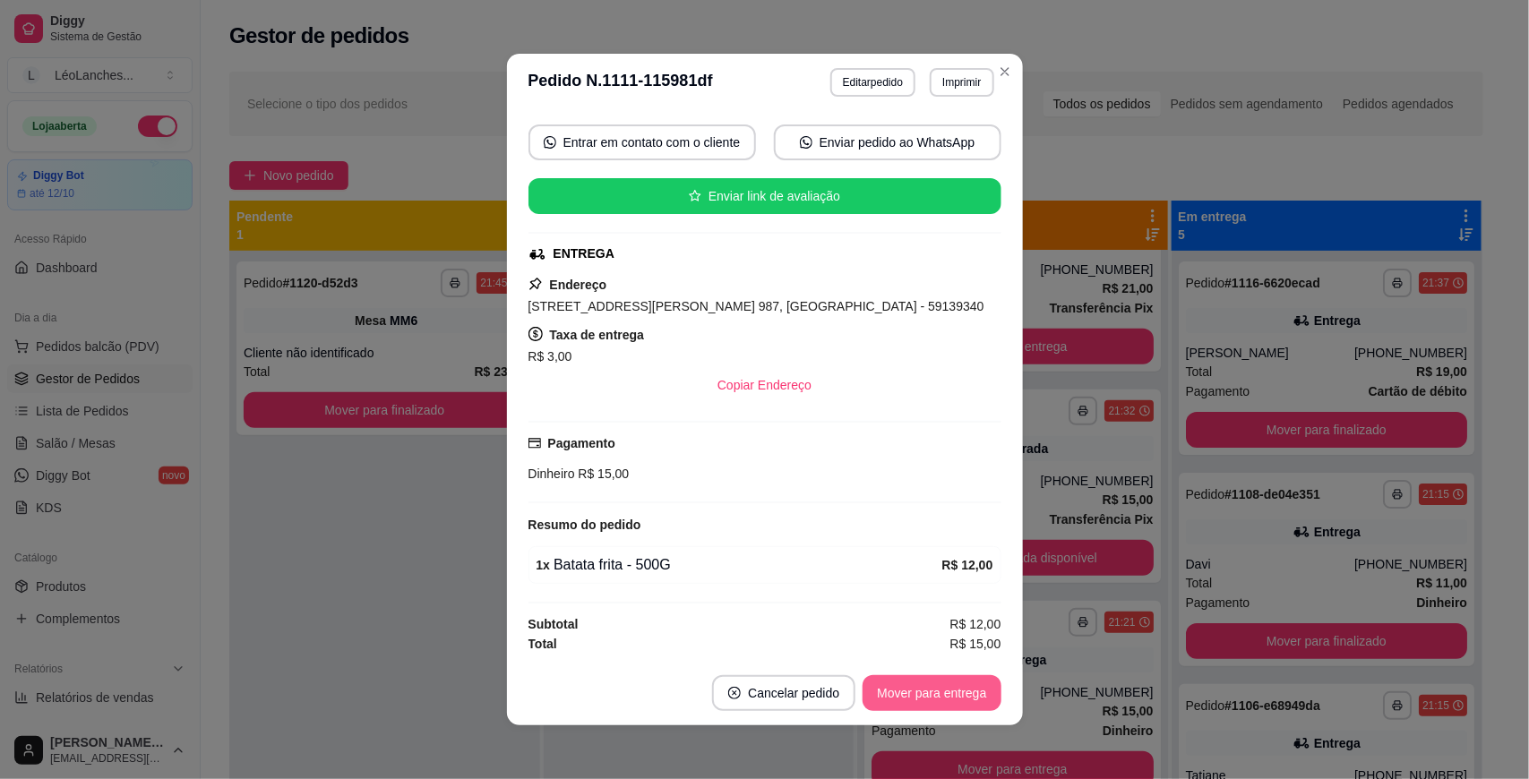
click at [929, 691] on button "Mover para entrega" at bounding box center [931, 693] width 138 height 36
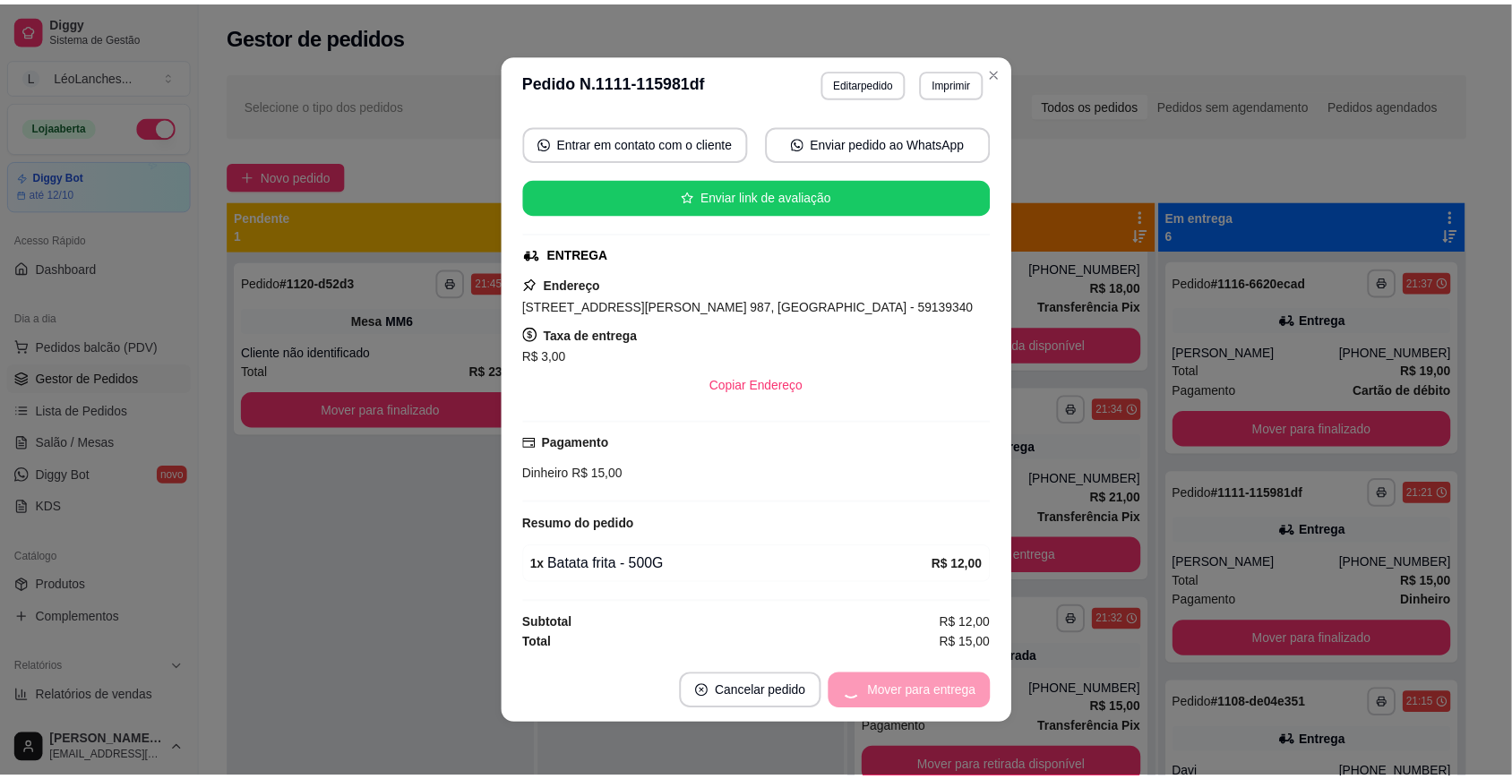
scroll to position [296, 0]
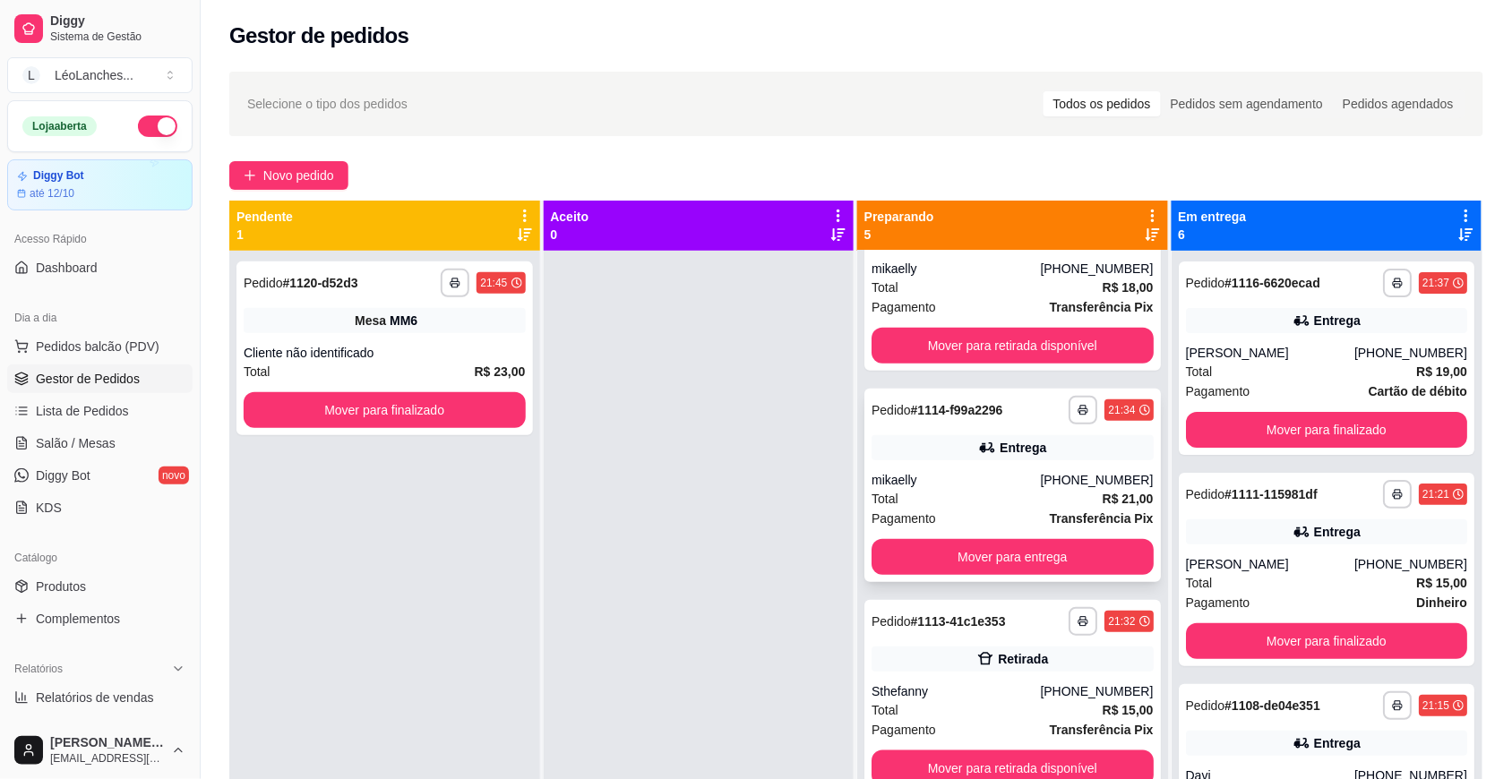
click at [990, 502] on div "Total R$ 21,00" at bounding box center [1012, 499] width 282 height 20
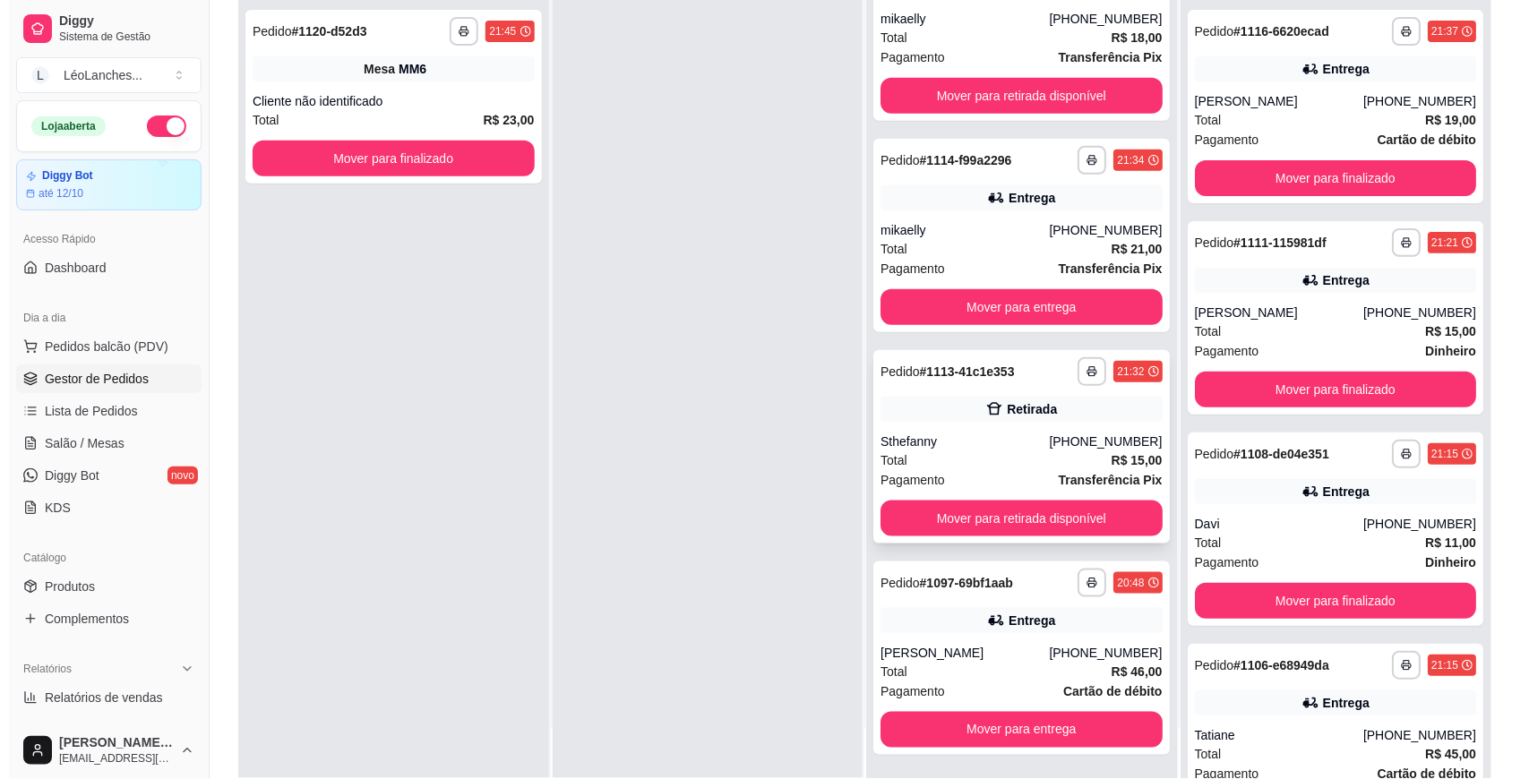
scroll to position [273, 0]
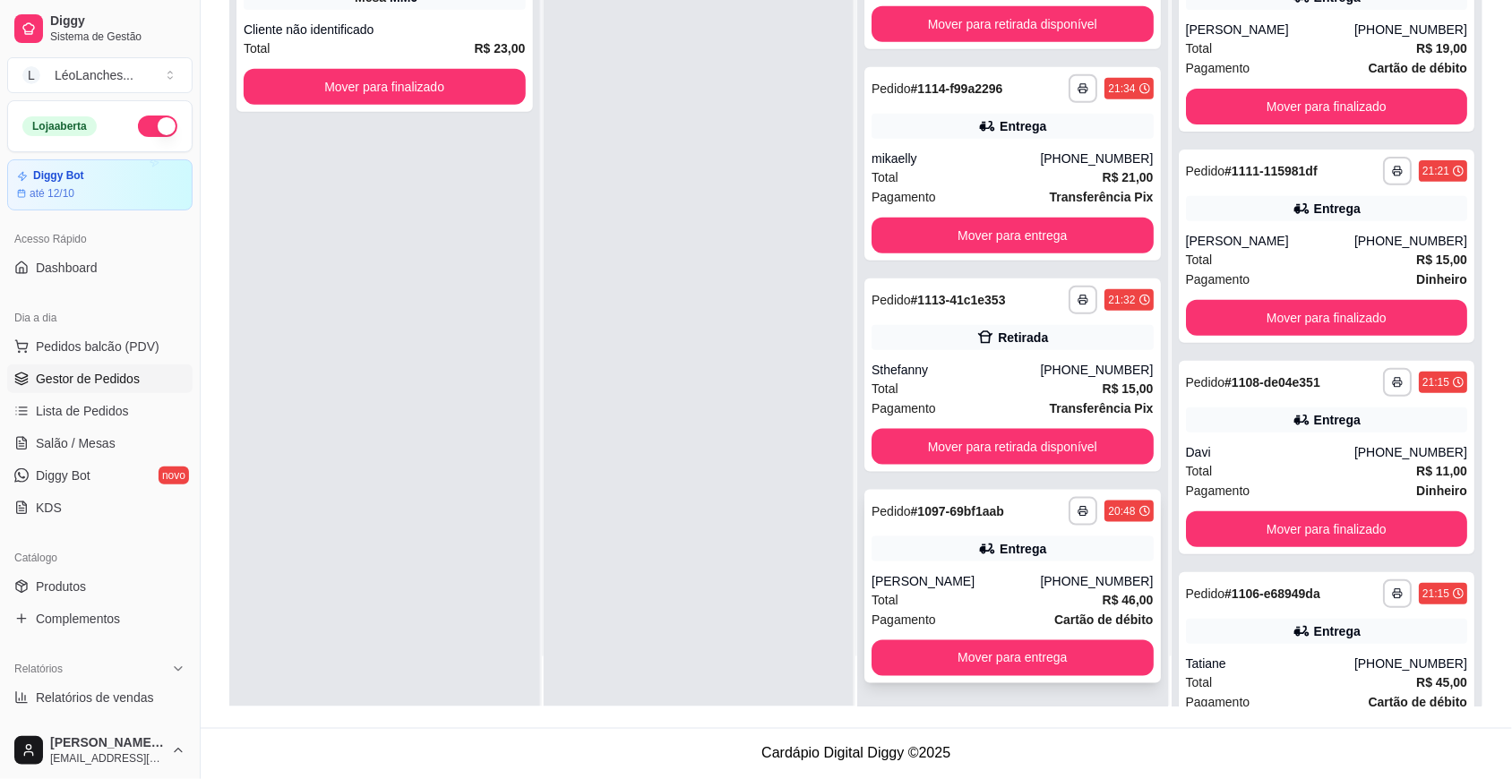
click at [990, 597] on div "Total R$ 46,00" at bounding box center [1012, 600] width 282 height 20
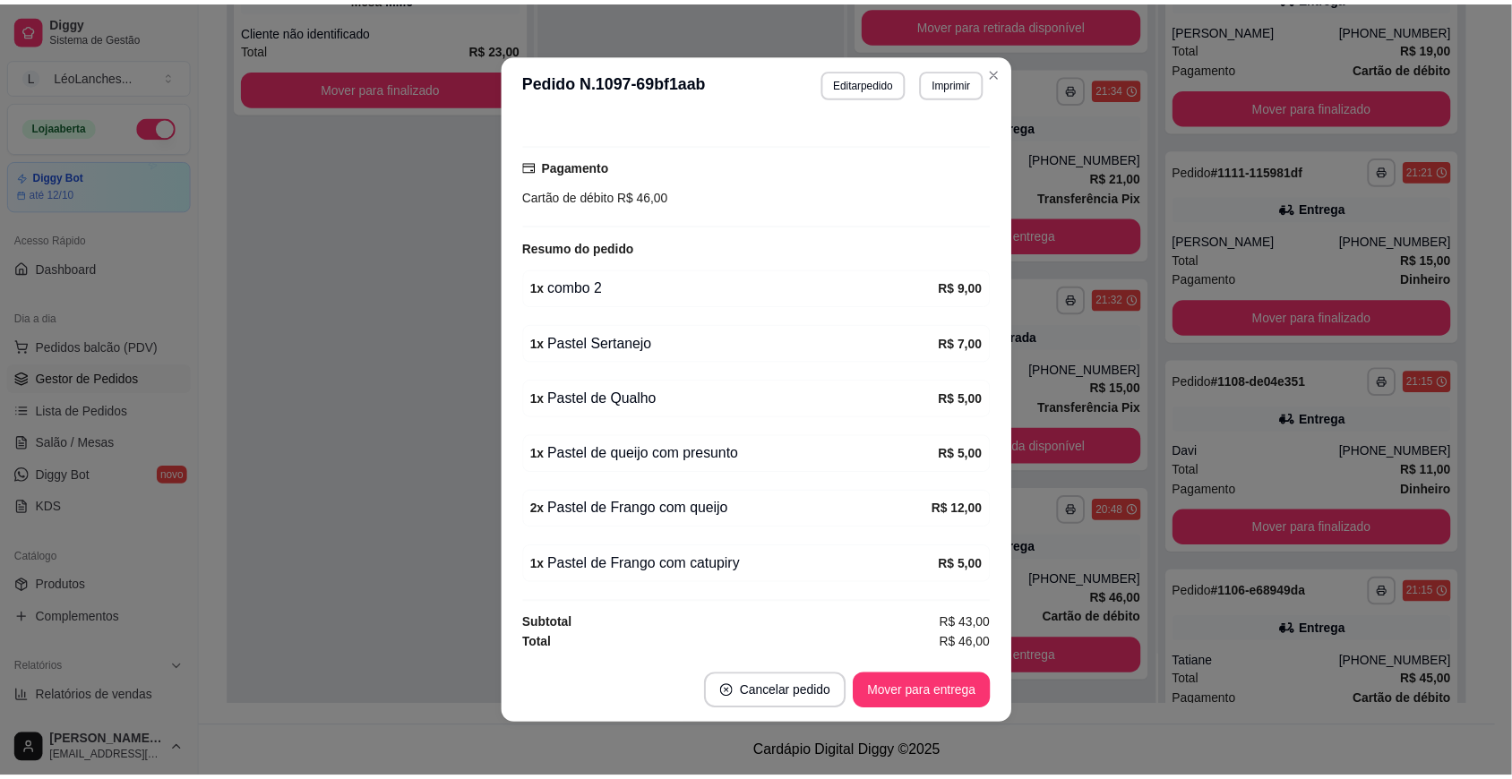
scroll to position [3, 0]
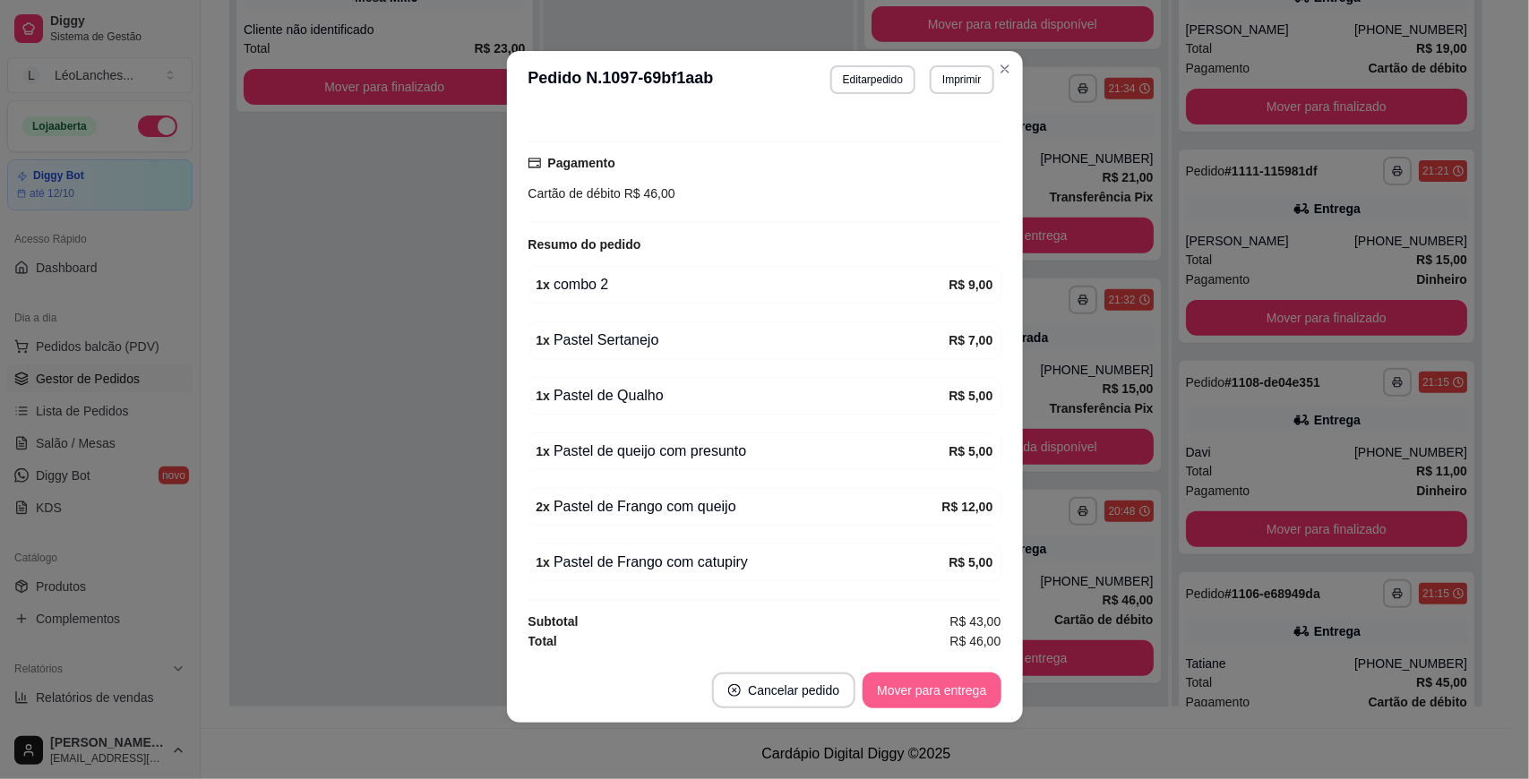
click at [914, 686] on button "Mover para entrega" at bounding box center [931, 691] width 138 height 36
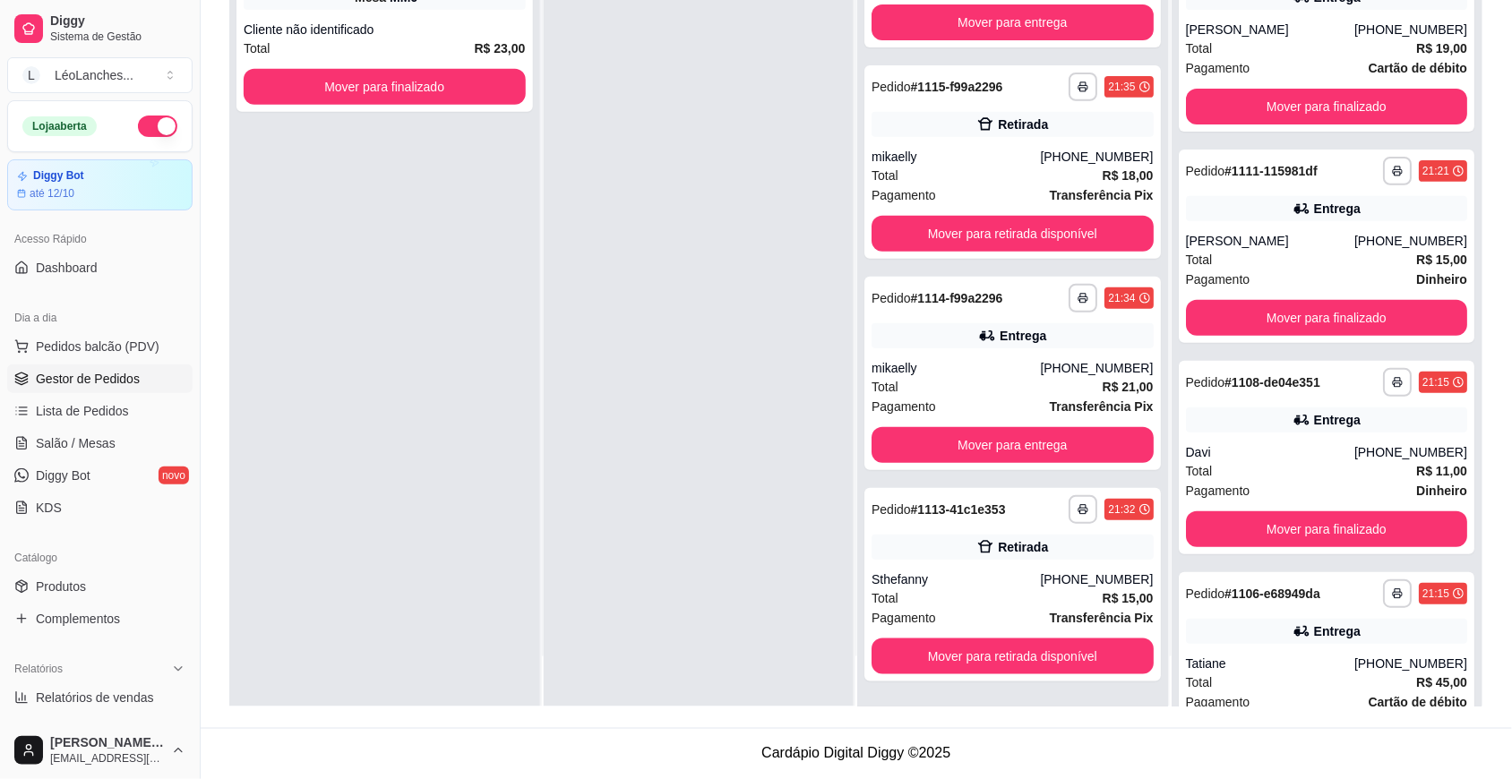
scroll to position [83, 0]
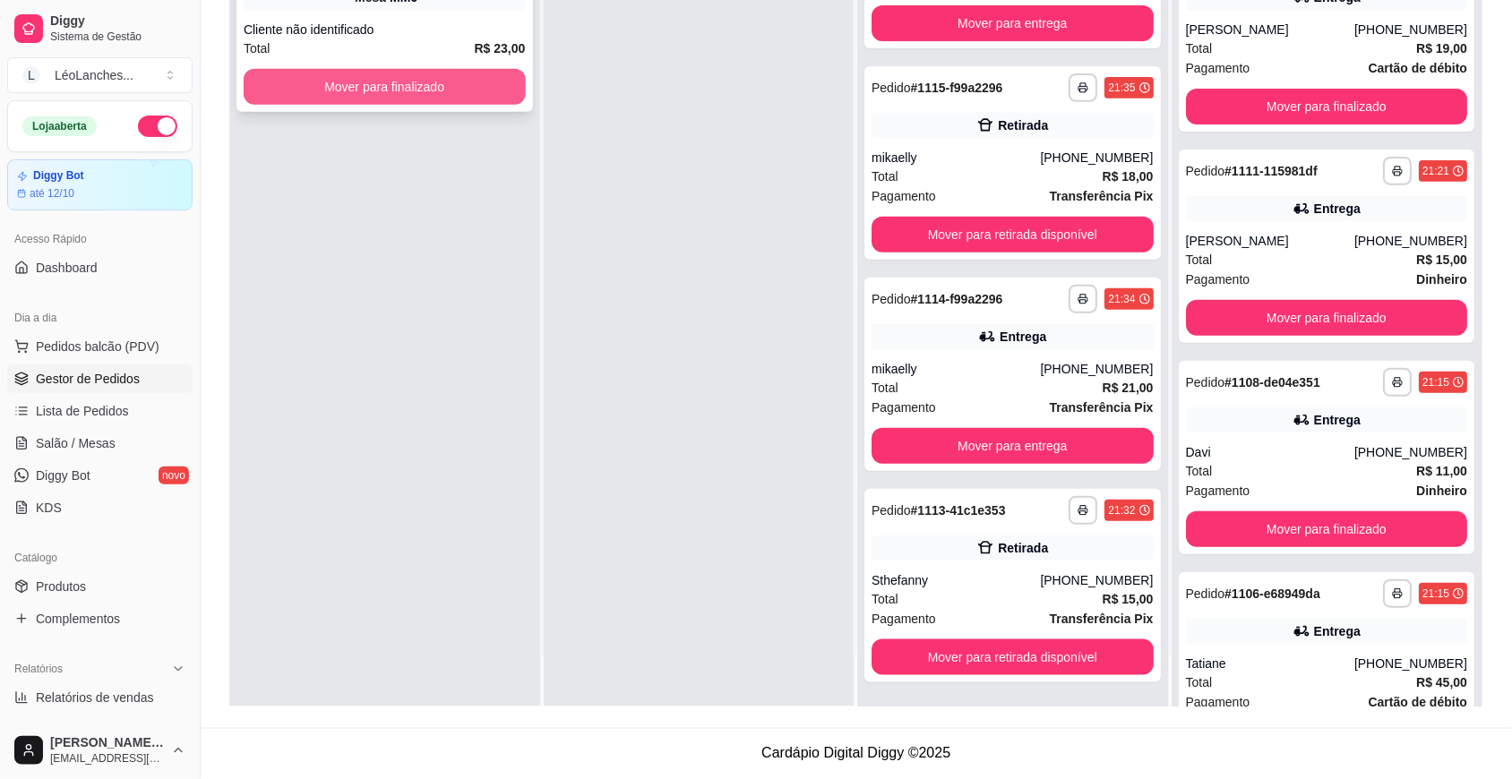
click at [388, 99] on button "Mover para finalizado" at bounding box center [385, 87] width 282 height 36
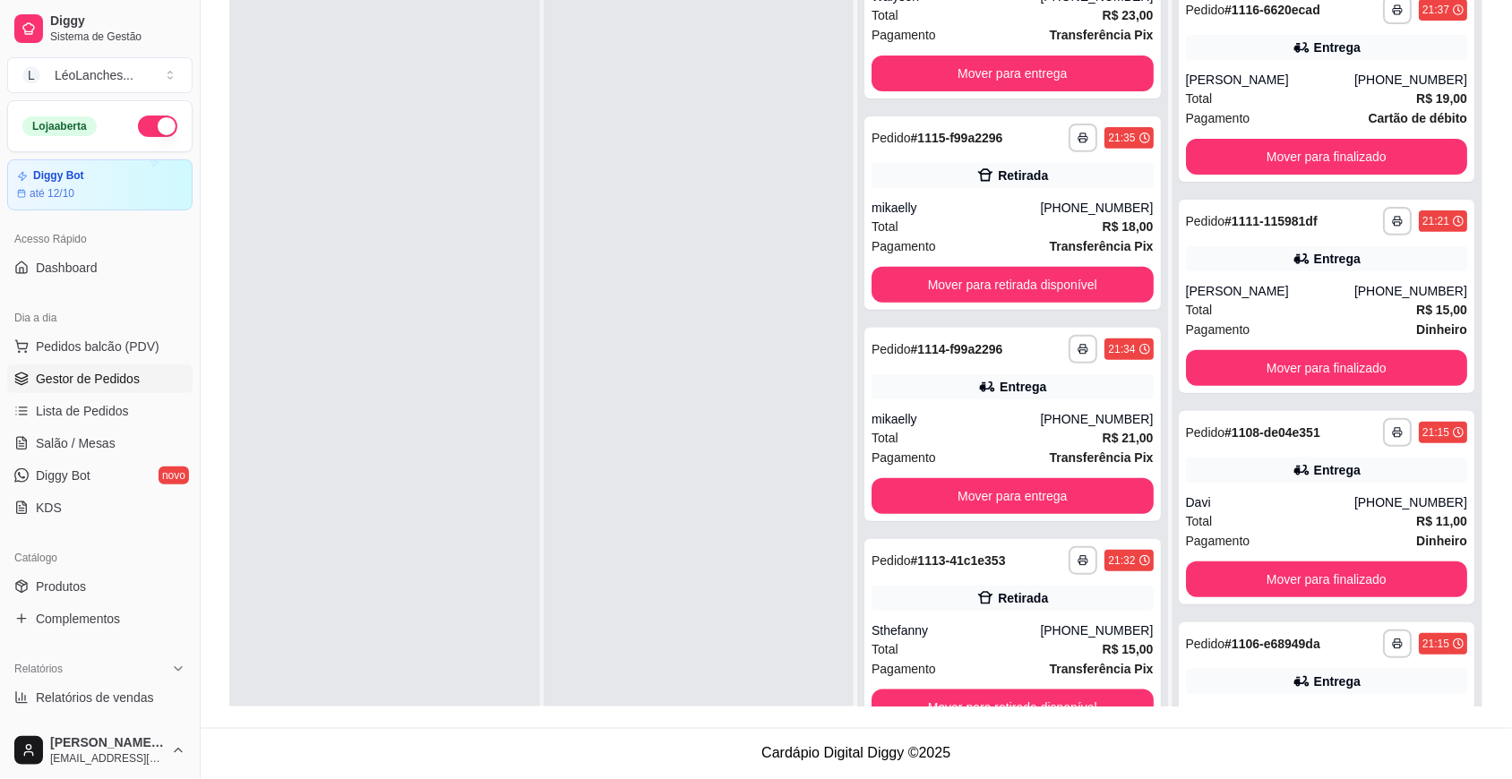
scroll to position [0, 0]
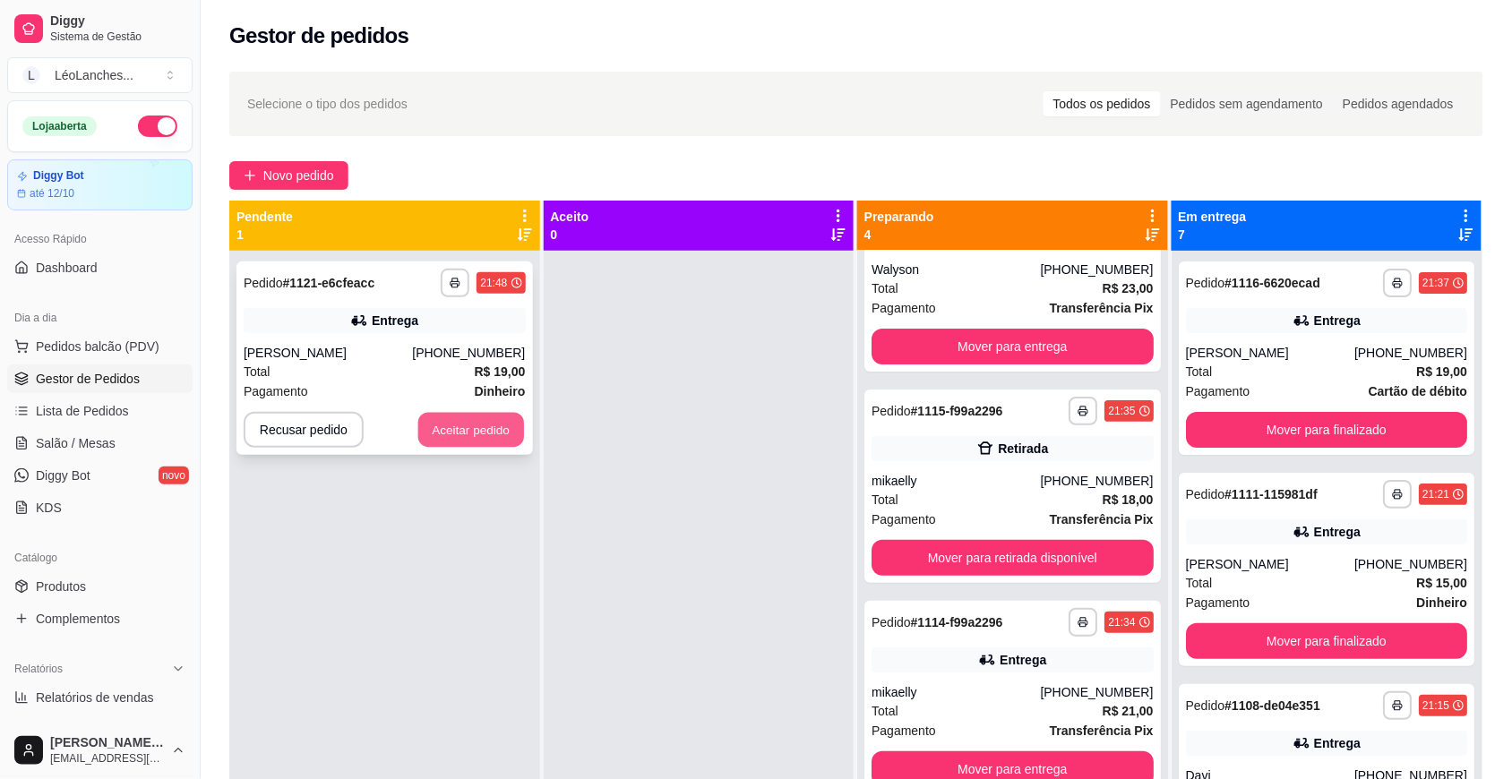
click at [486, 425] on button "Aceitar pedido" at bounding box center [471, 430] width 106 height 35
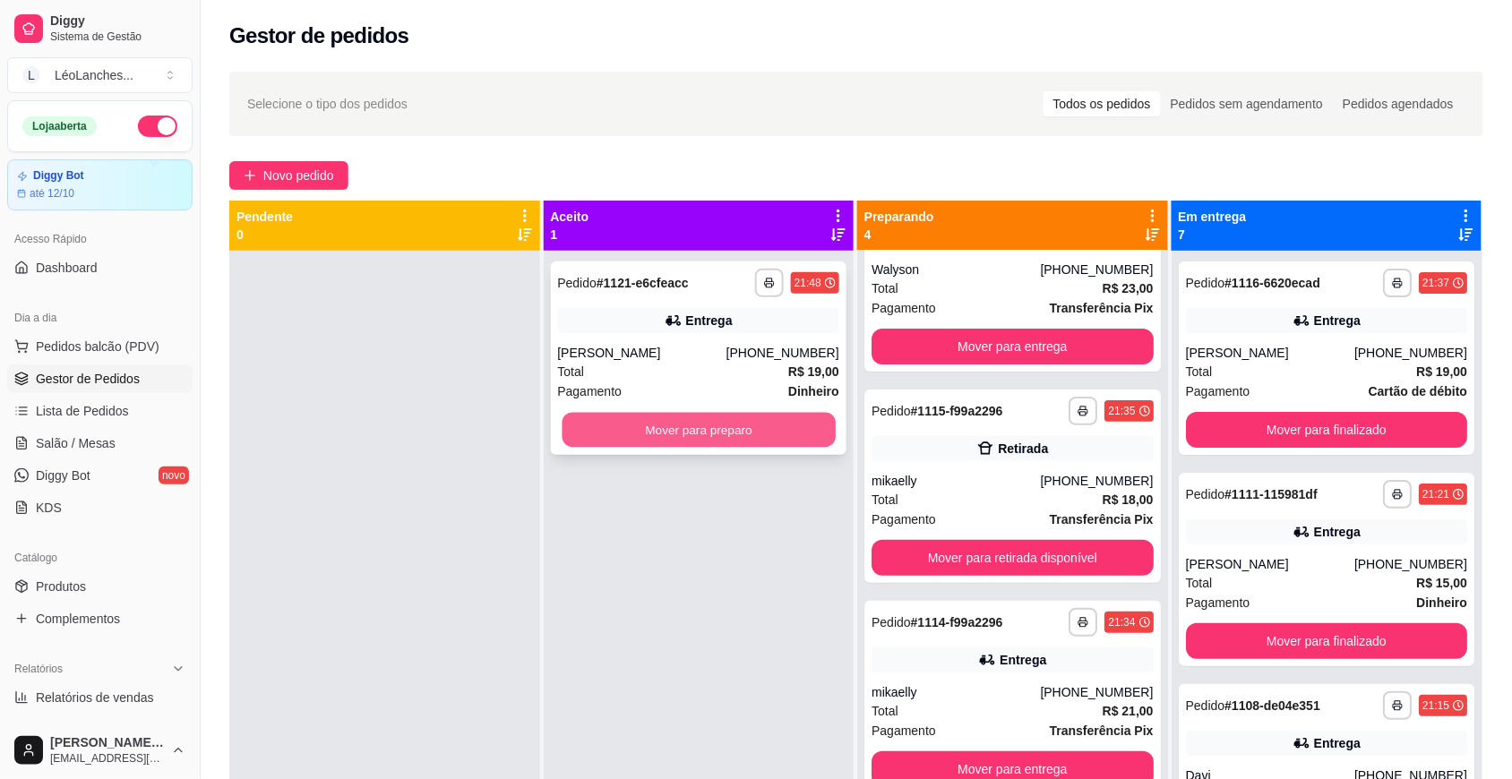
click at [785, 417] on button "Mover para preparo" at bounding box center [698, 430] width 273 height 35
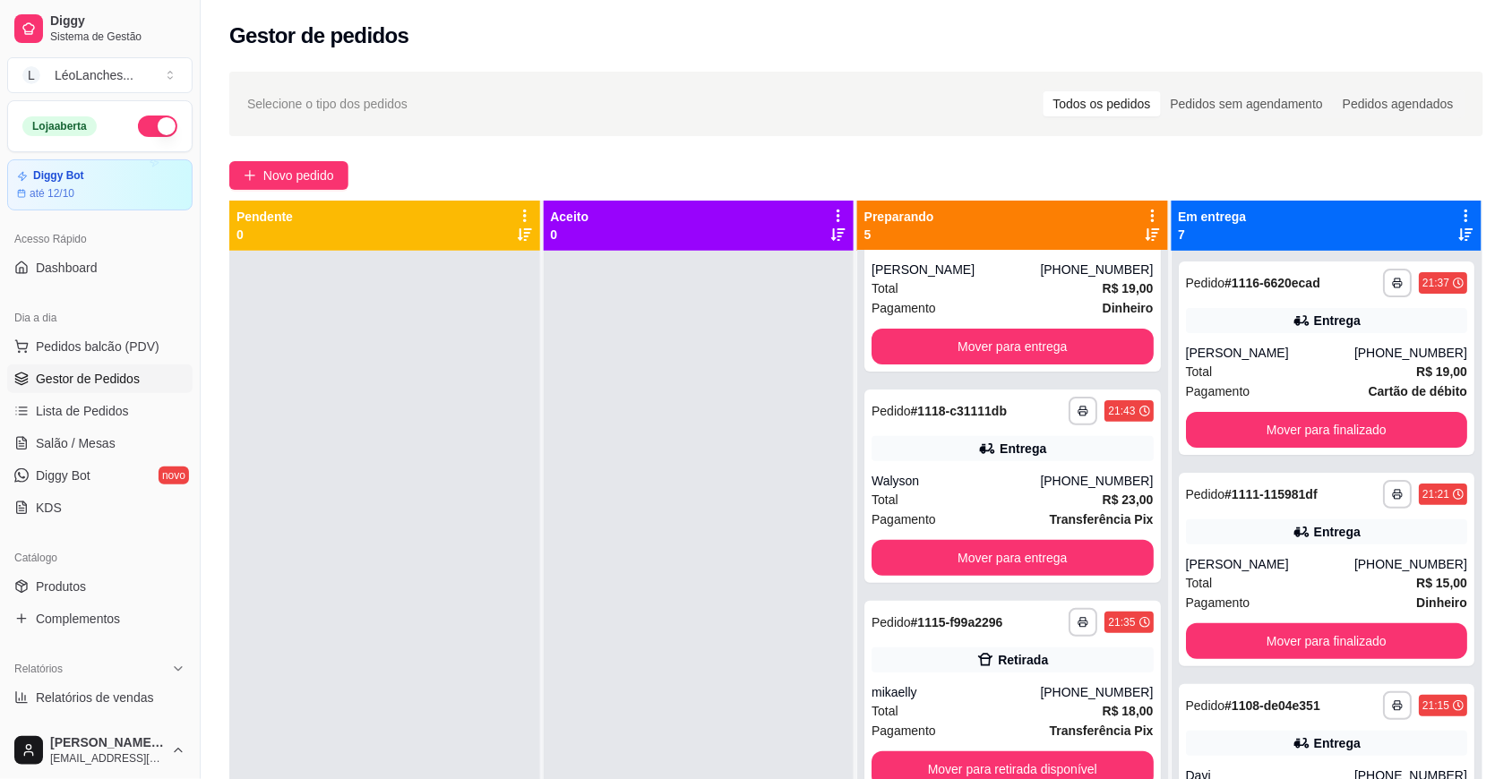
scroll to position [296, 0]
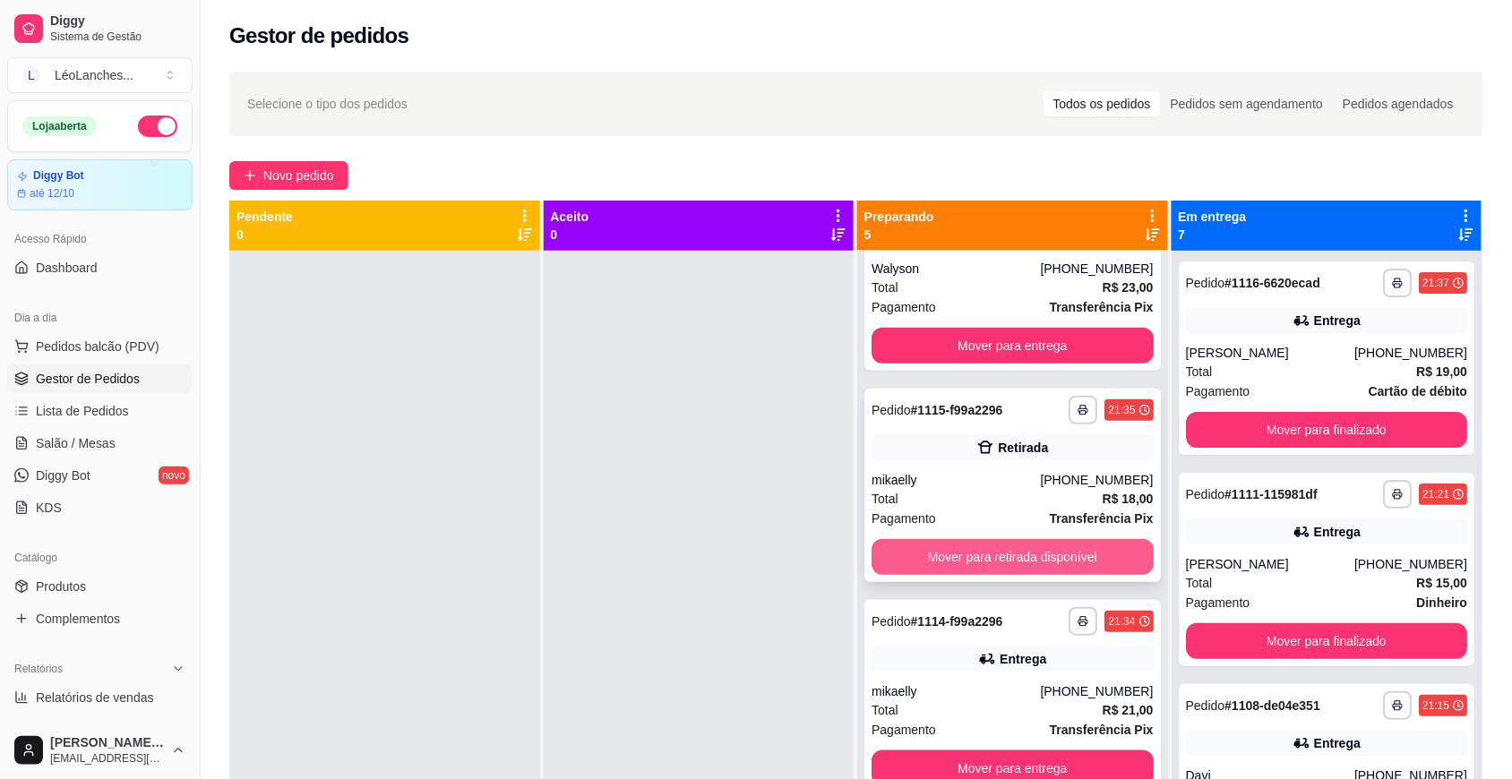
click at [1059, 573] on button "Mover para retirada disponível" at bounding box center [1012, 557] width 282 height 36
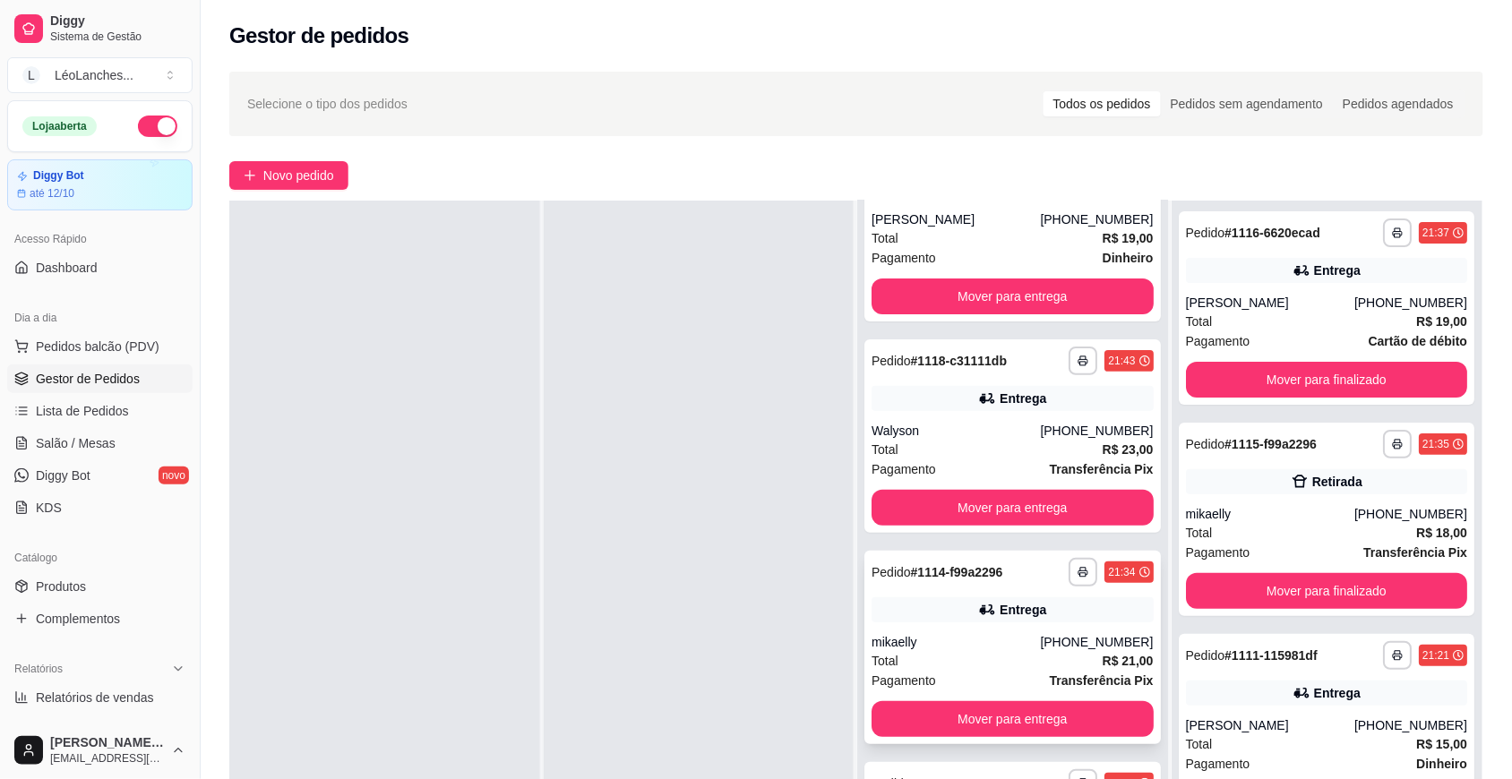
scroll to position [273, 0]
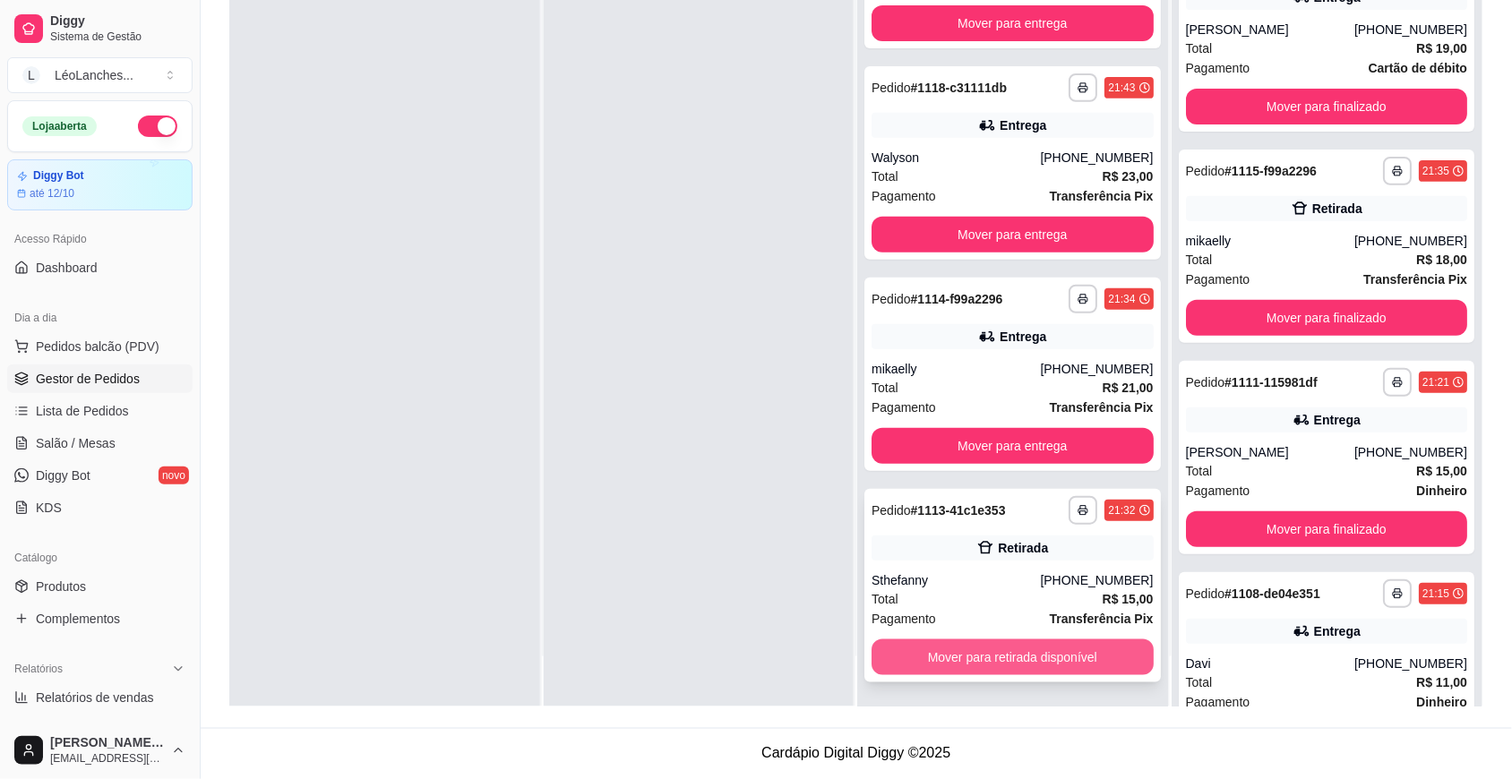
click at [991, 661] on button "Mover para retirada disponível" at bounding box center [1012, 657] width 282 height 36
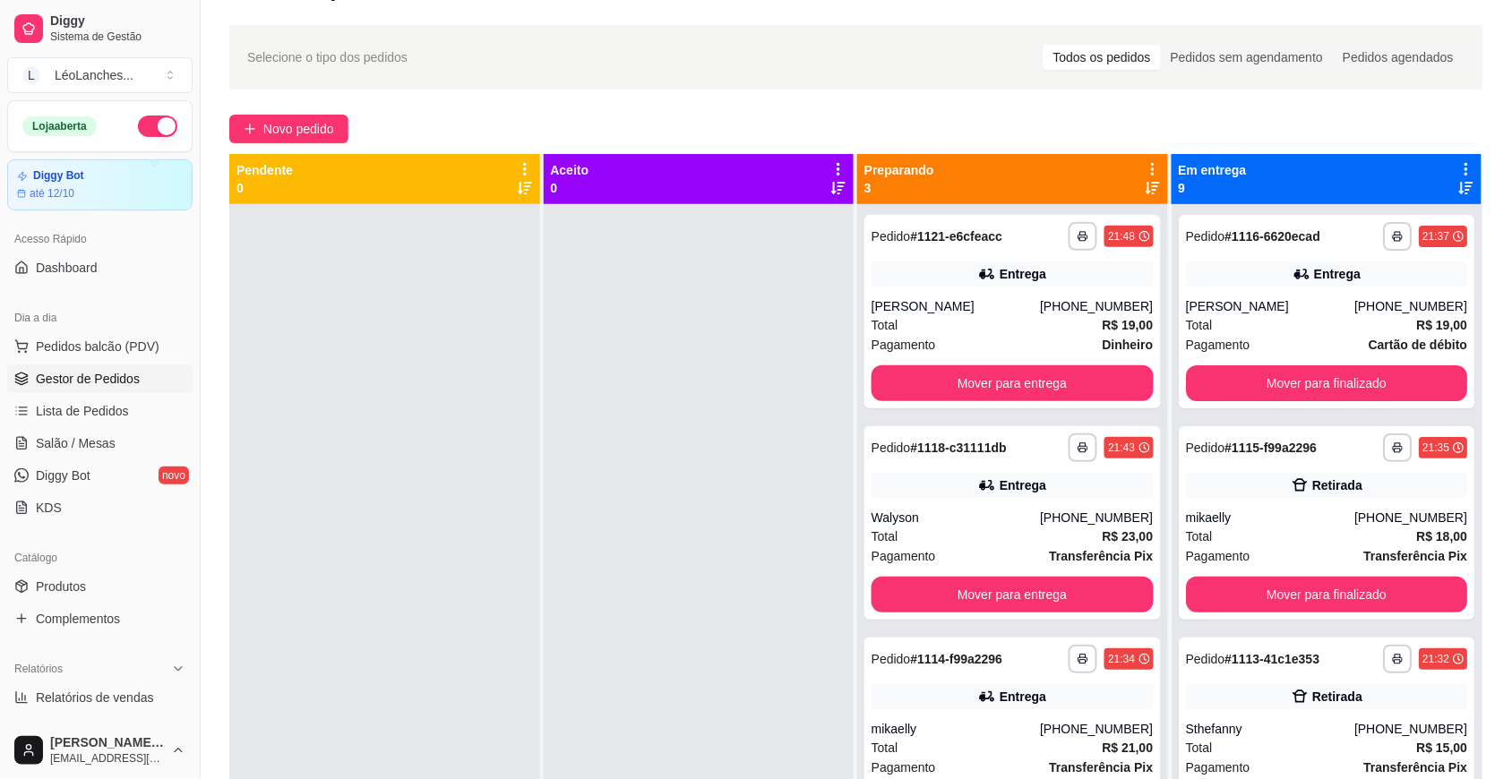
scroll to position [0, 0]
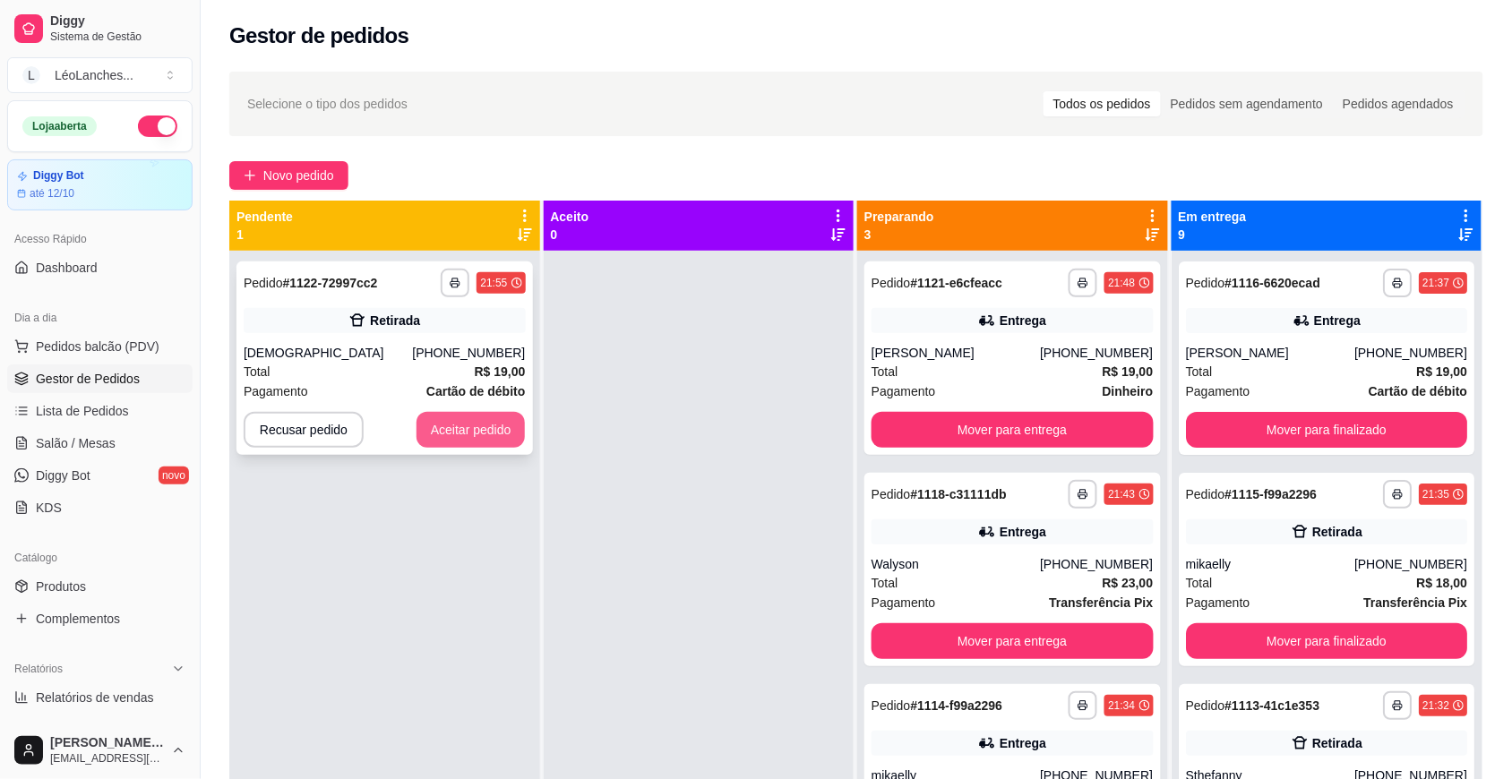
click at [425, 435] on button "Aceitar pedido" at bounding box center [470, 430] width 109 height 36
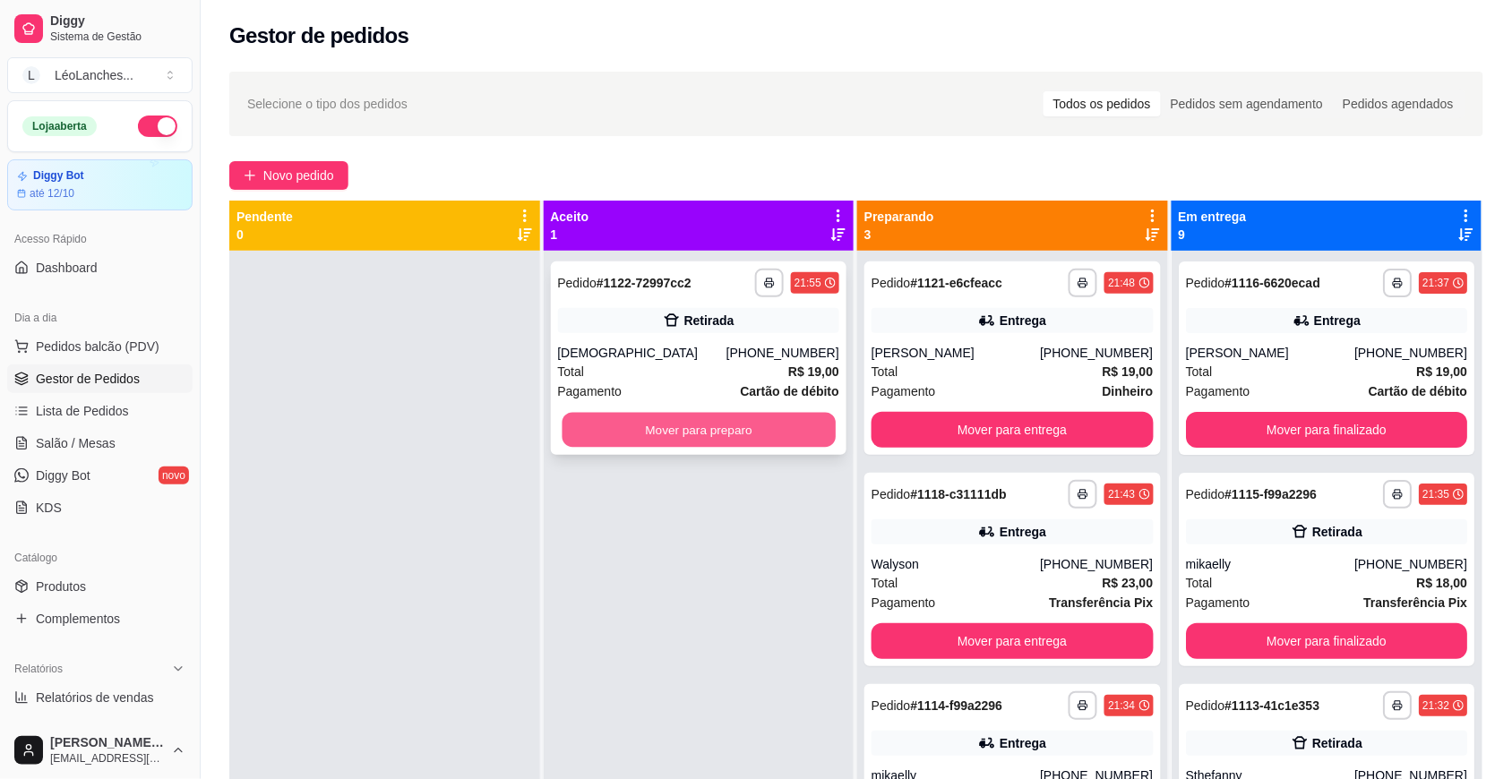
click at [779, 428] on button "Mover para preparo" at bounding box center [698, 430] width 273 height 35
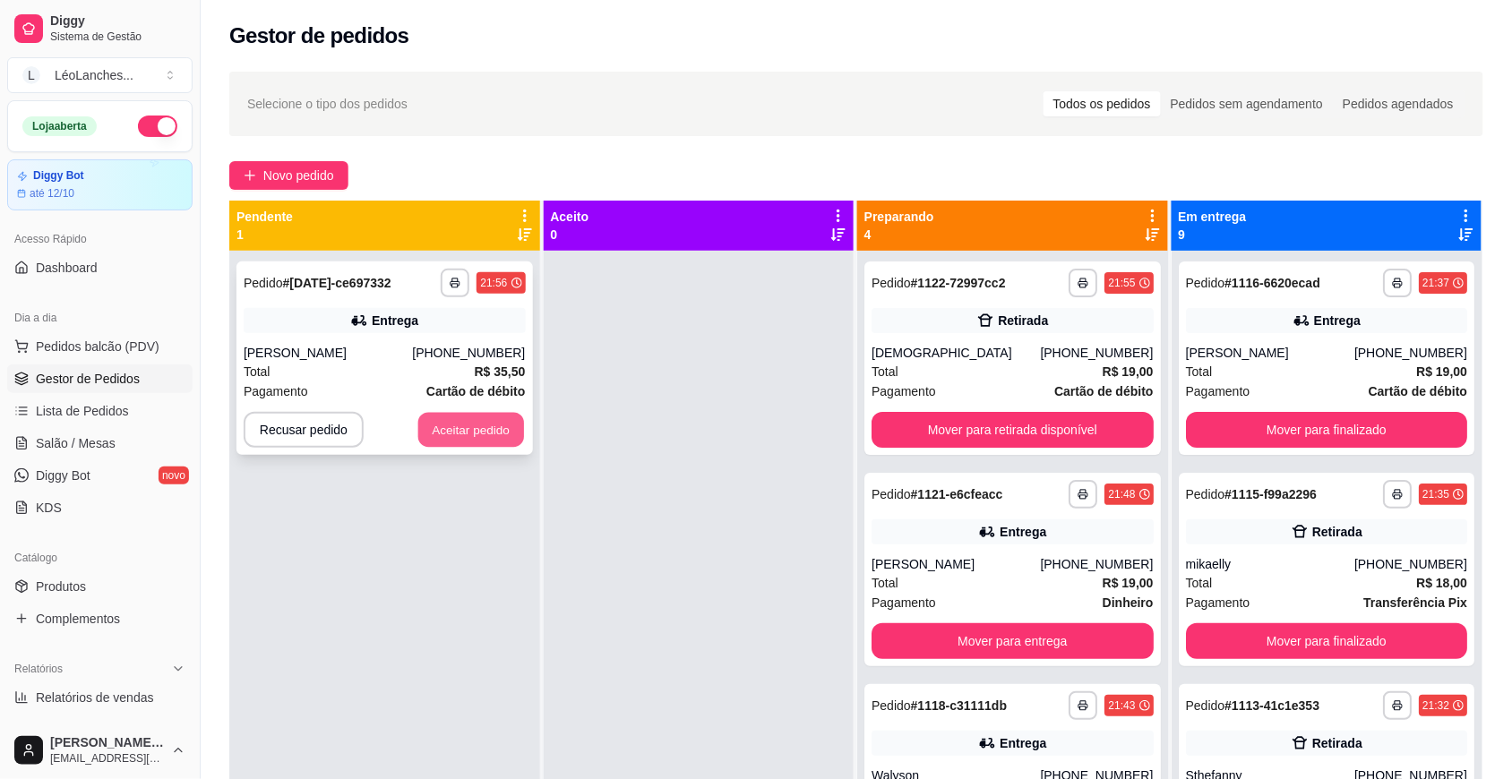
click at [482, 421] on button "Aceitar pedido" at bounding box center [471, 430] width 106 height 35
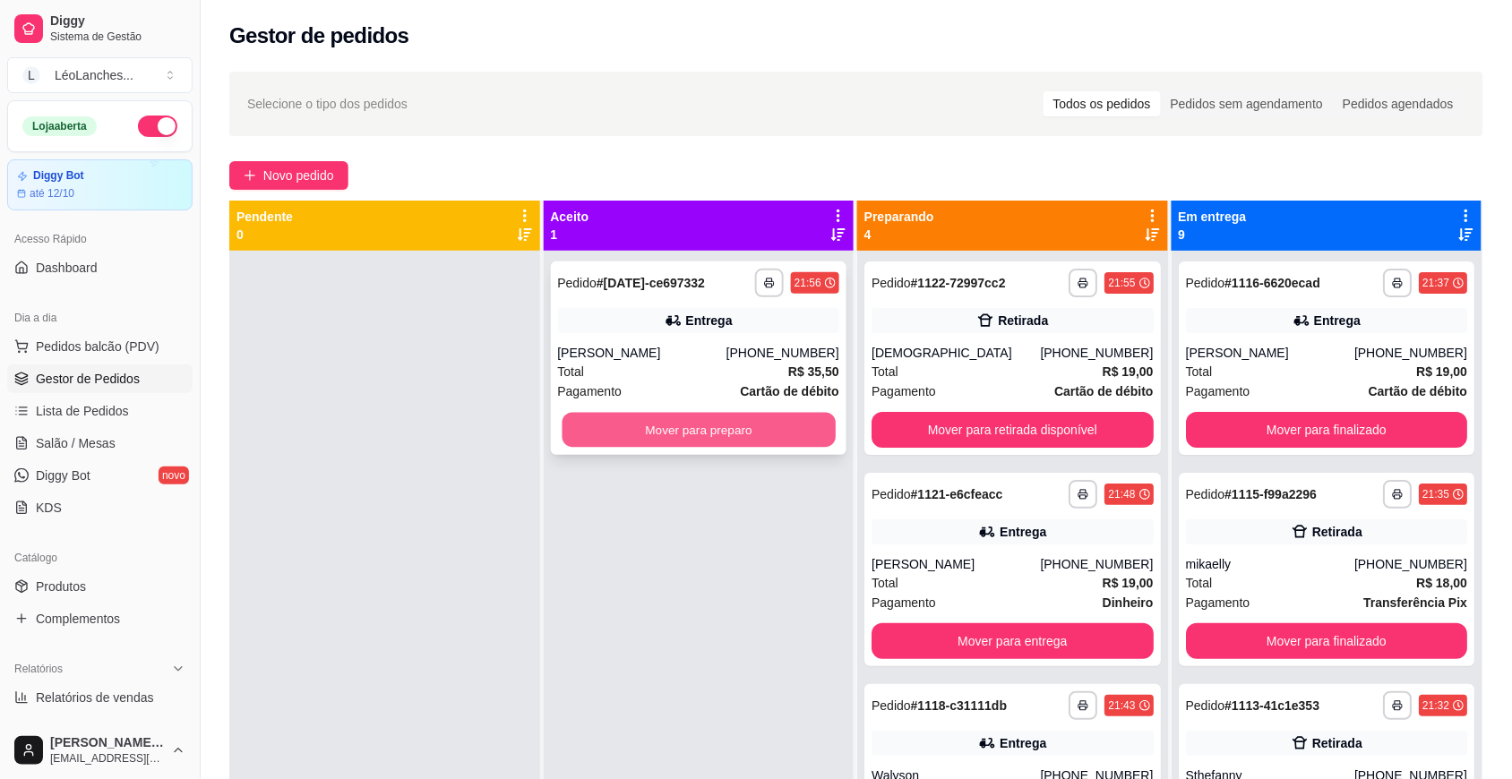
click at [743, 424] on button "Mover para preparo" at bounding box center [698, 430] width 273 height 35
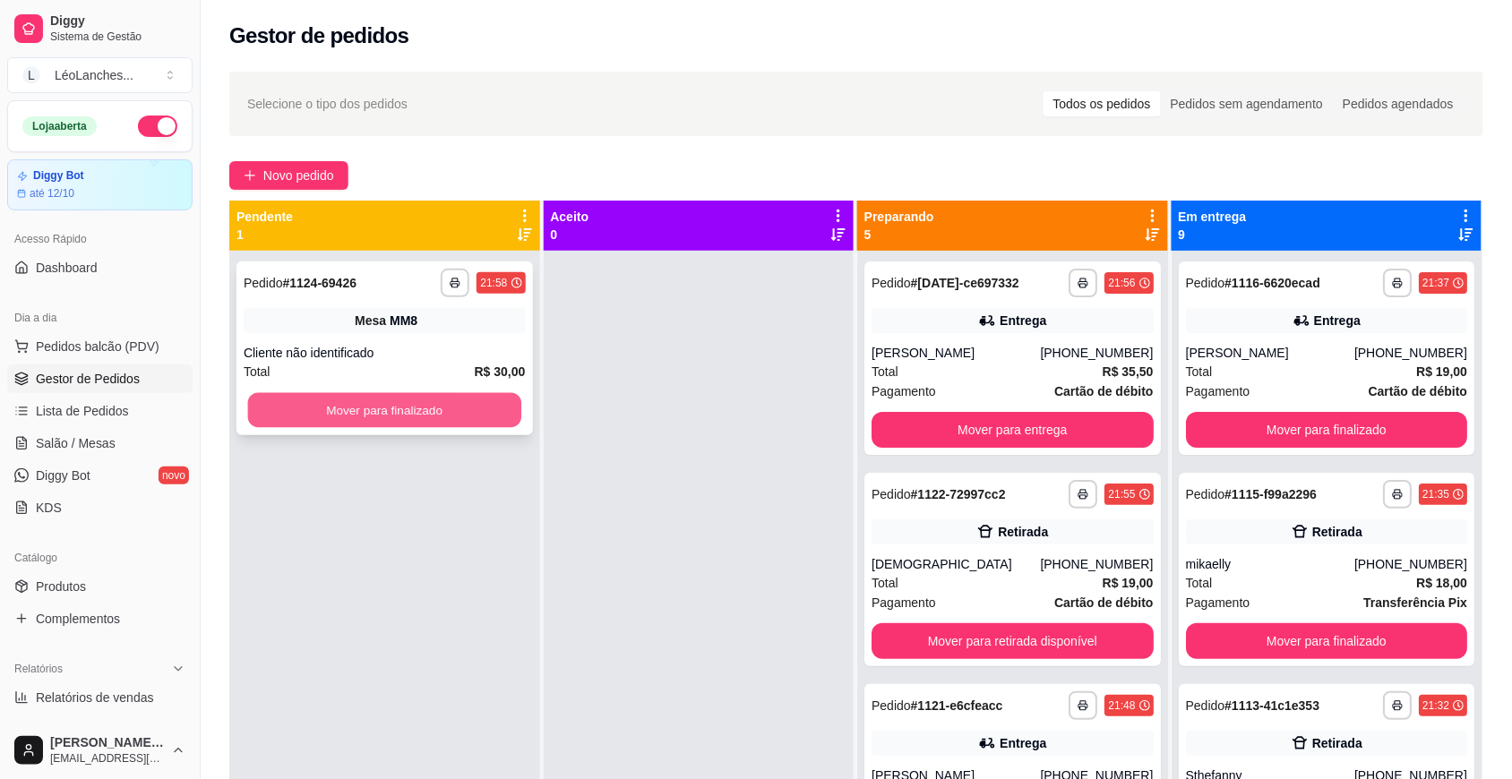
click at [481, 408] on button "Mover para finalizado" at bounding box center [384, 410] width 273 height 35
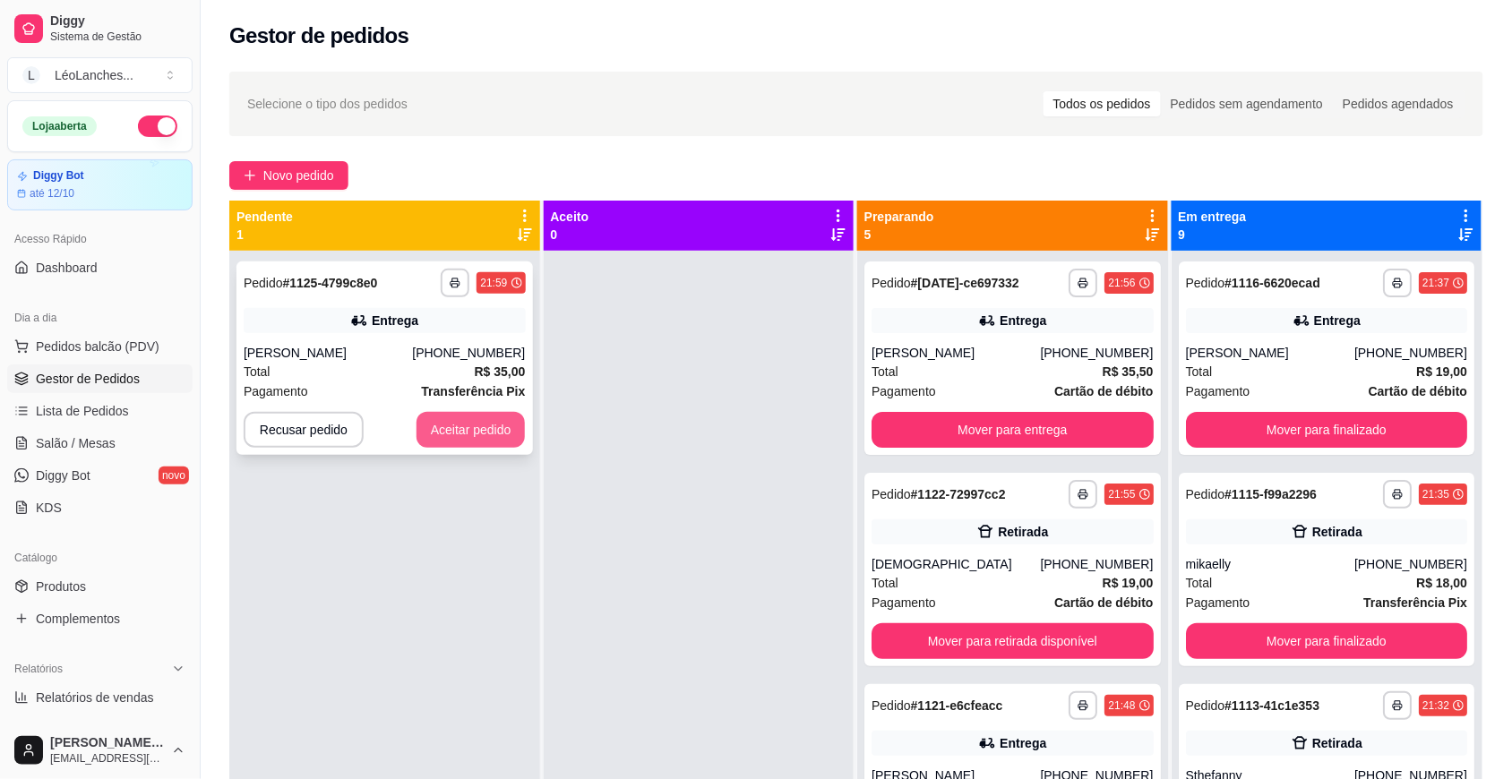
click at [503, 436] on button "Aceitar pedido" at bounding box center [470, 430] width 109 height 36
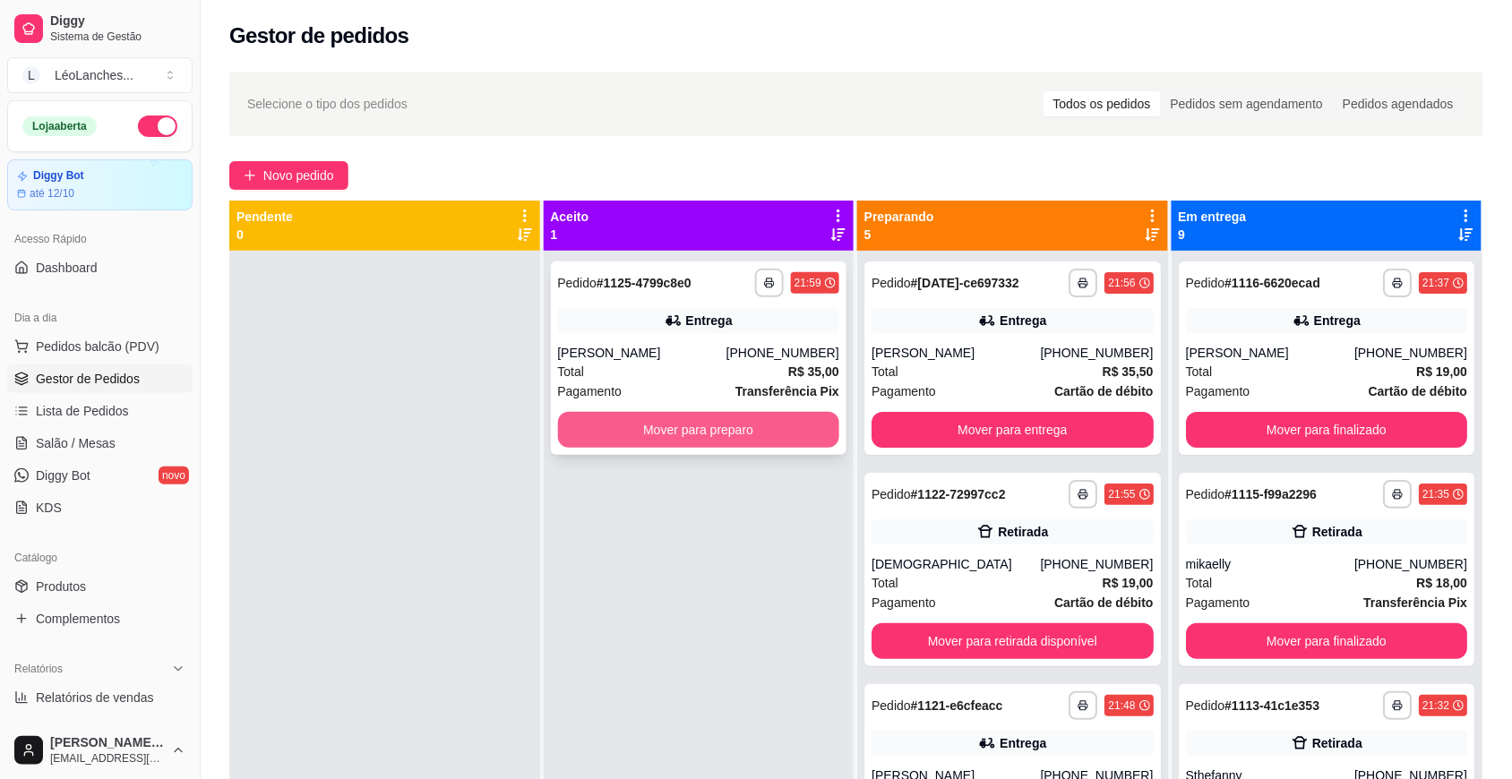
click at [759, 430] on button "Mover para preparo" at bounding box center [699, 430] width 282 height 36
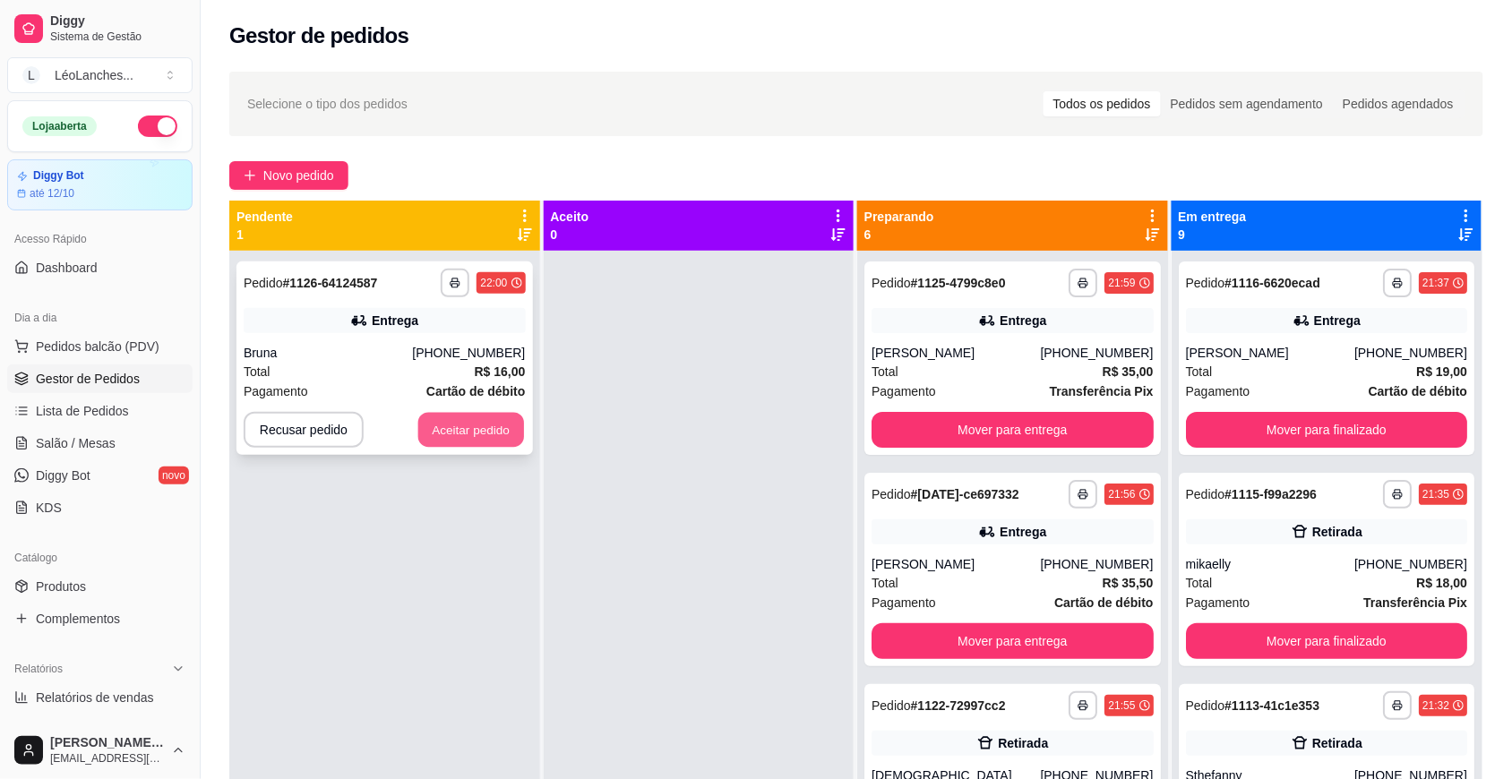
click at [494, 432] on button "Aceitar pedido" at bounding box center [471, 430] width 106 height 35
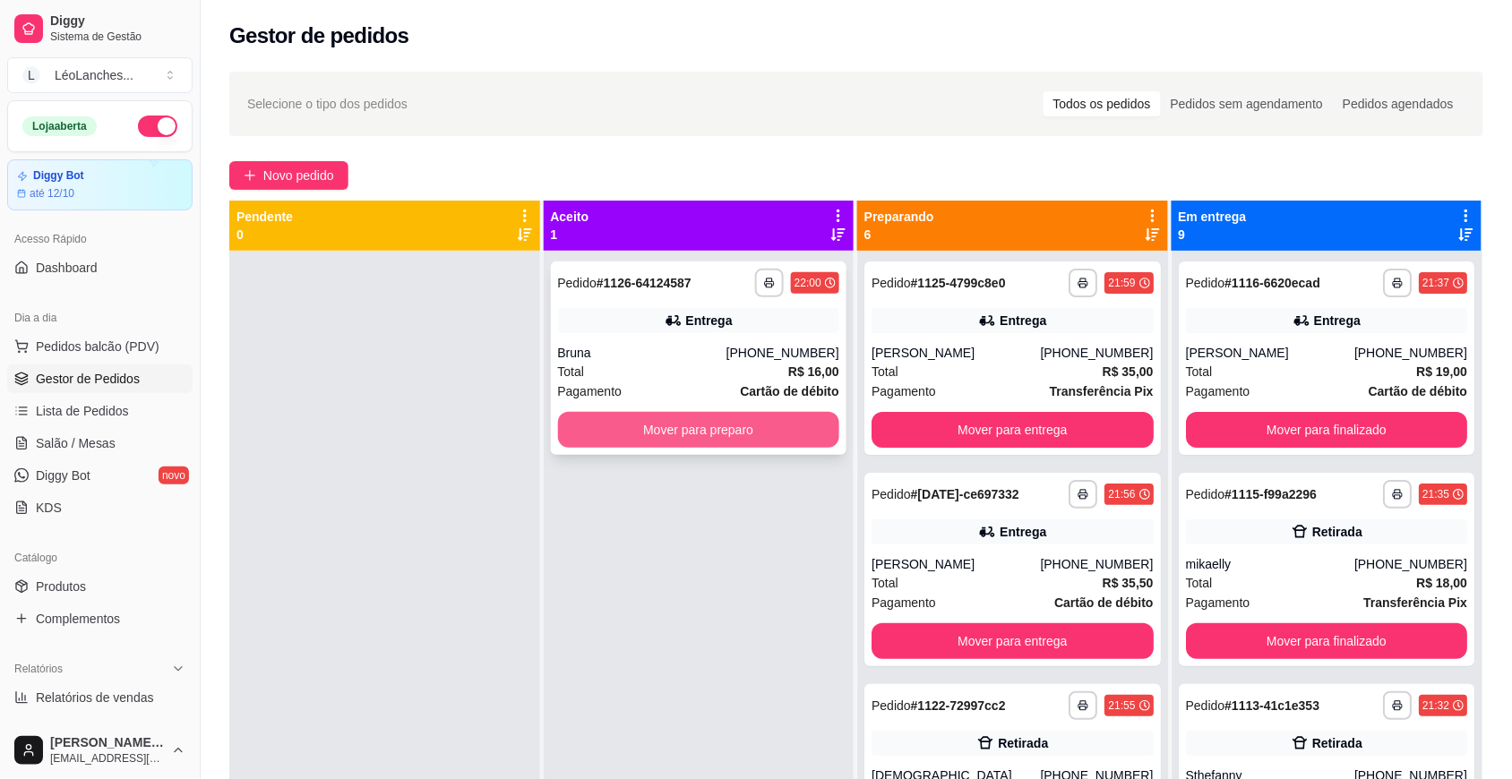
click at [638, 434] on button "Mover para preparo" at bounding box center [699, 430] width 282 height 36
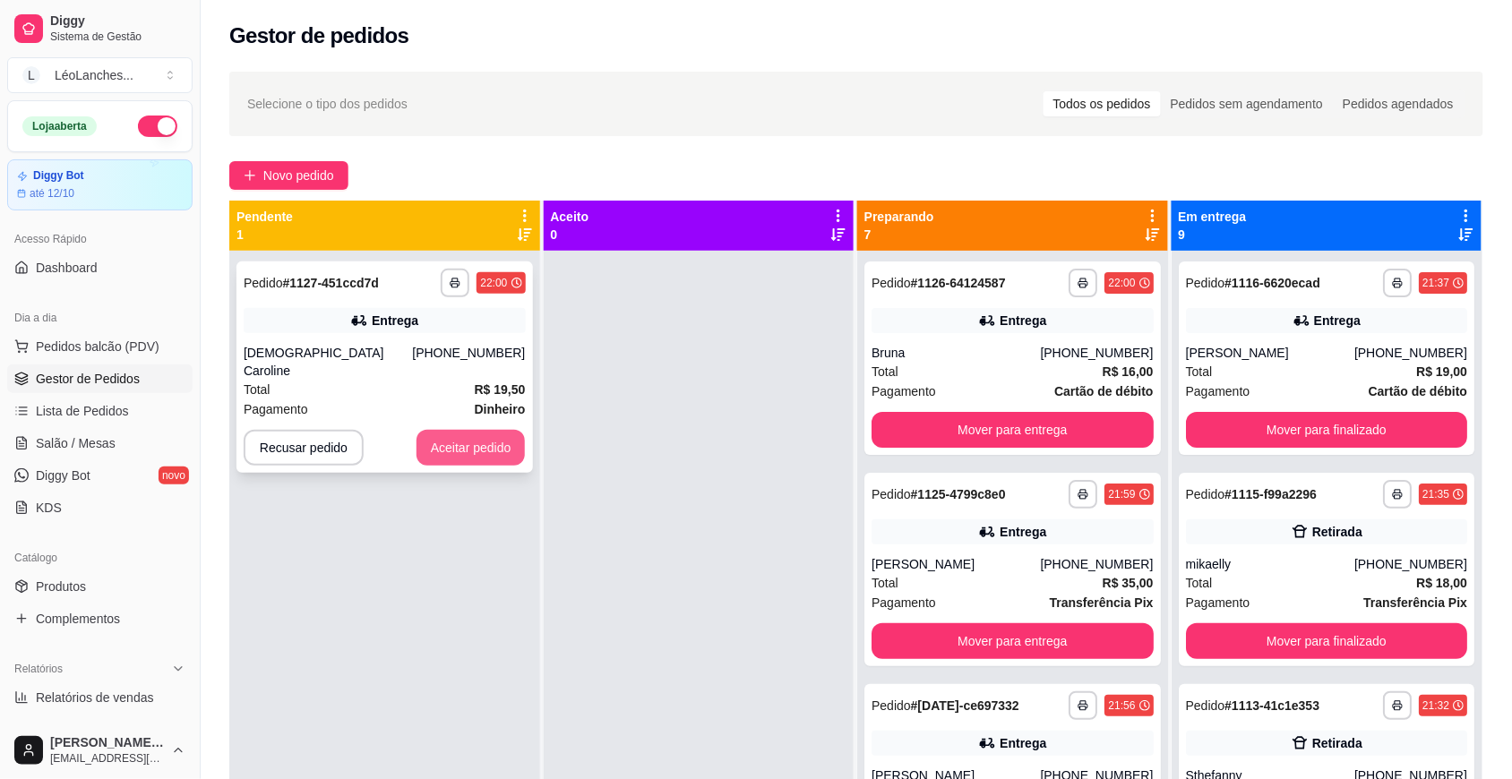
click at [482, 441] on button "Aceitar pedido" at bounding box center [470, 448] width 109 height 36
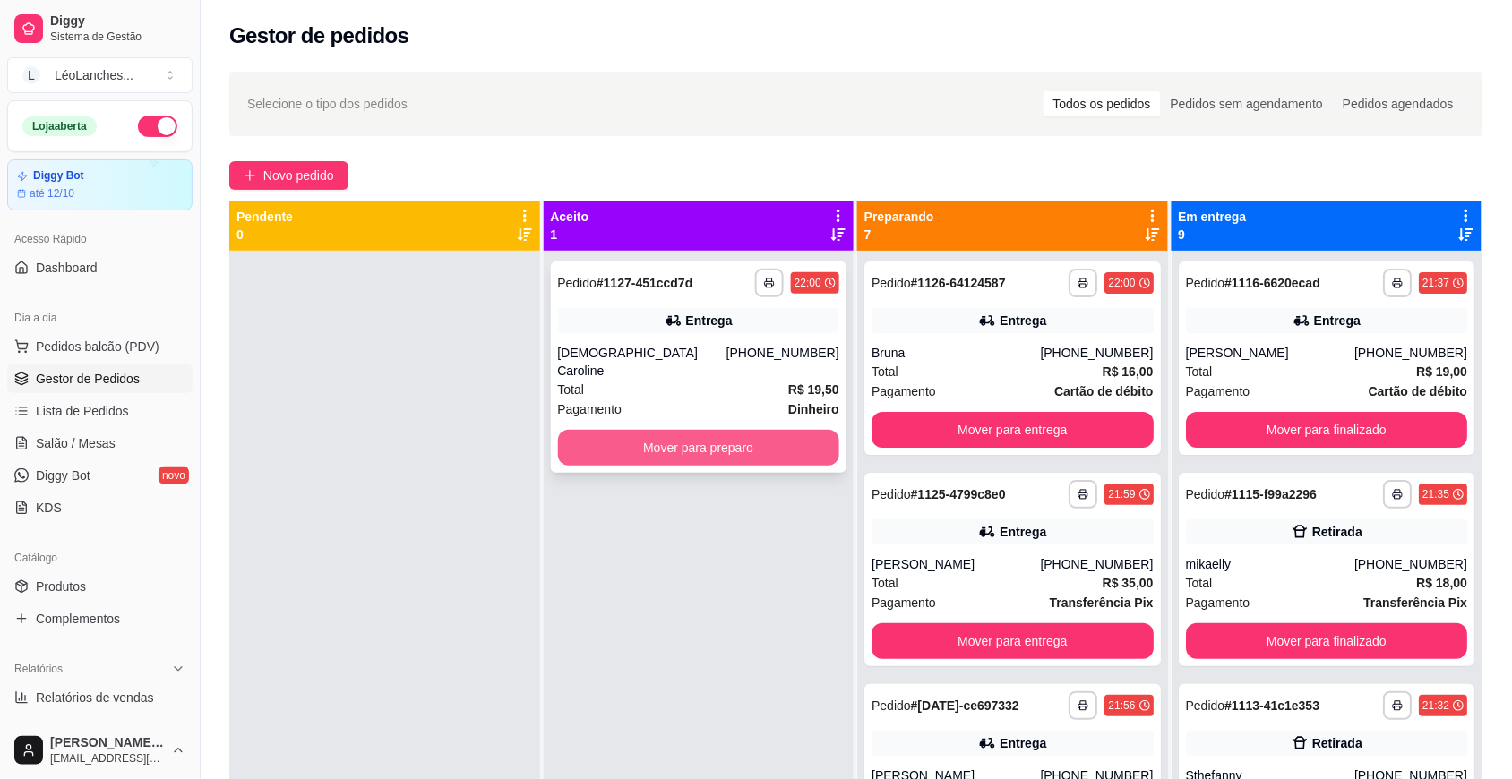
click at [628, 437] on button "Mover para preparo" at bounding box center [699, 448] width 282 height 36
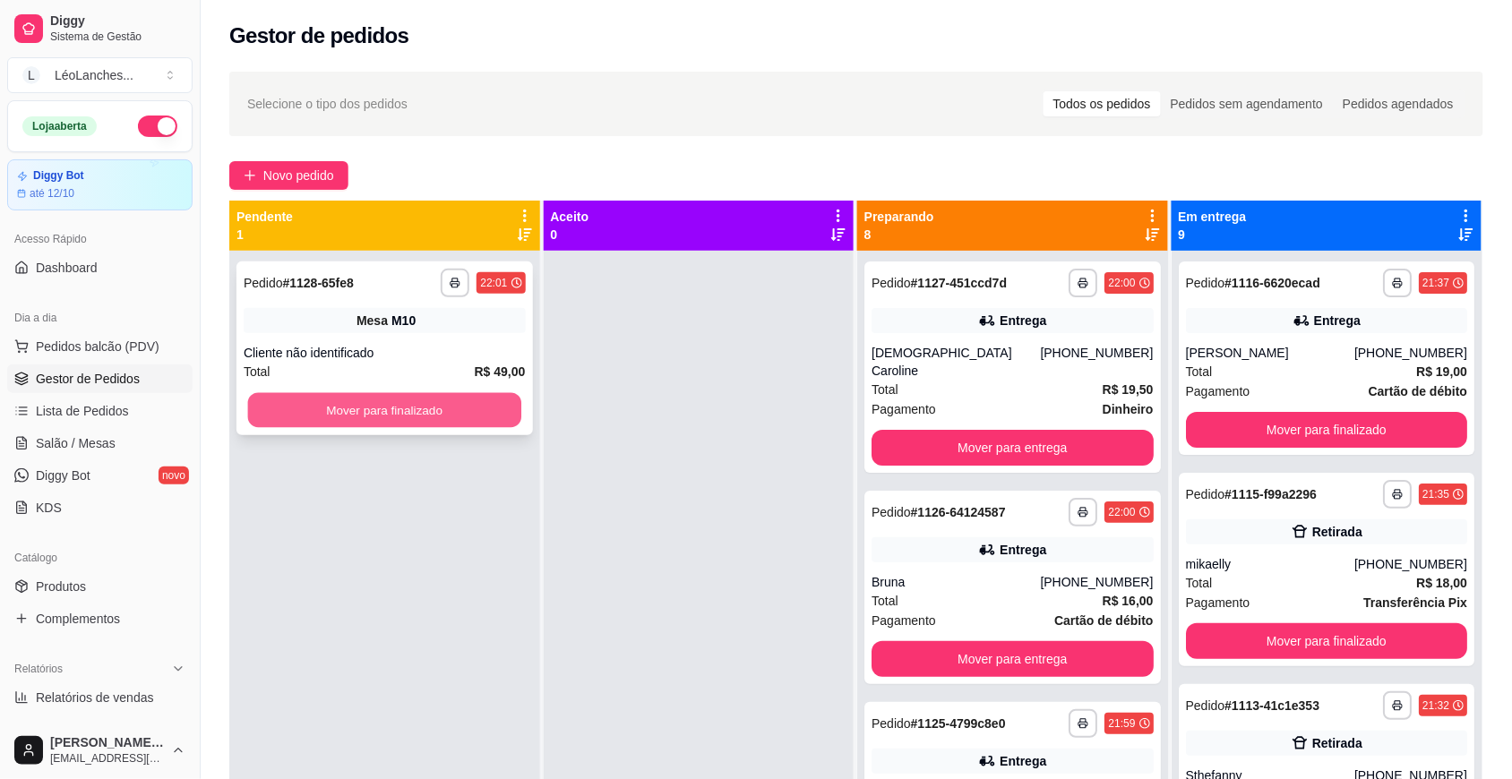
click at [462, 409] on button "Mover para finalizado" at bounding box center [384, 410] width 273 height 35
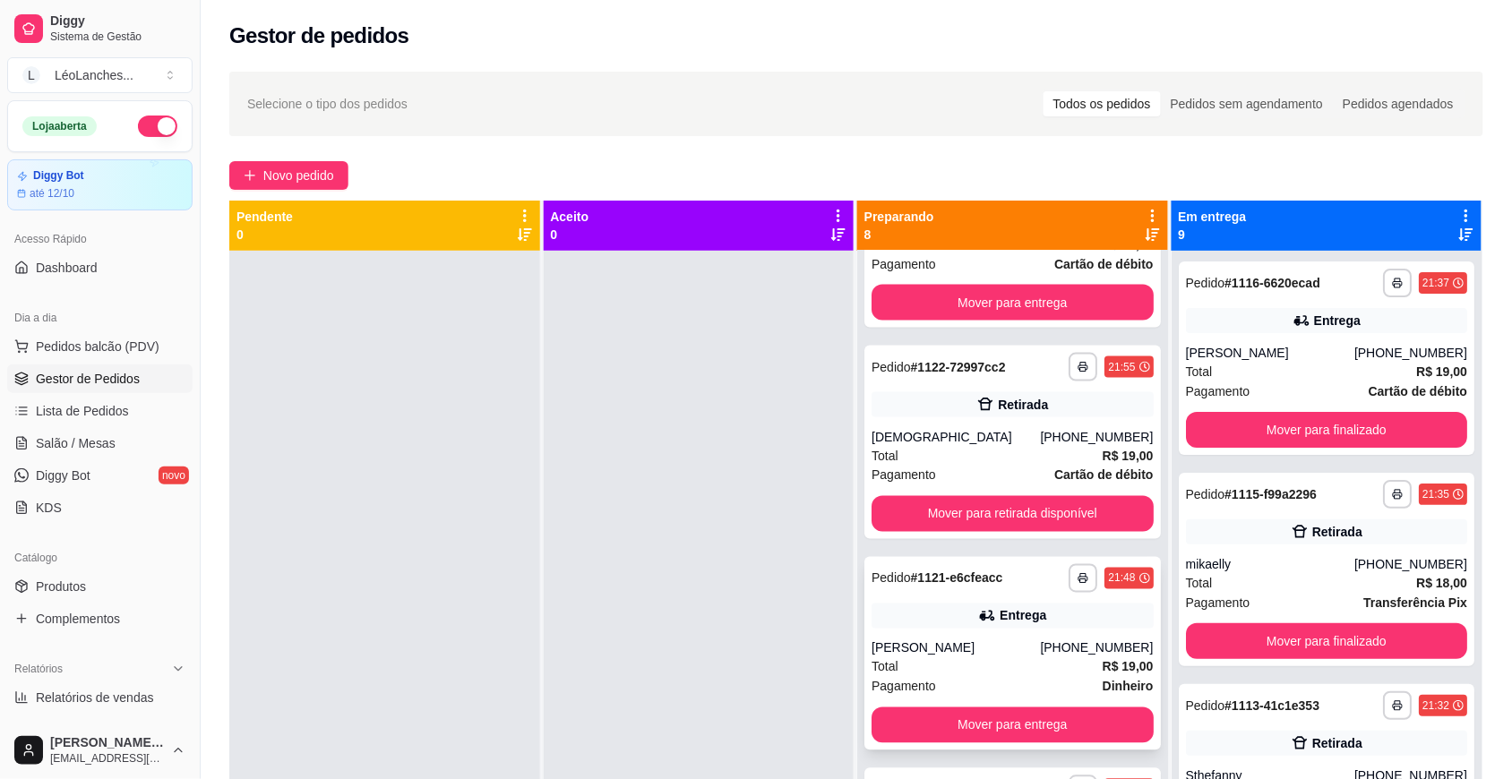
scroll to position [768, 0]
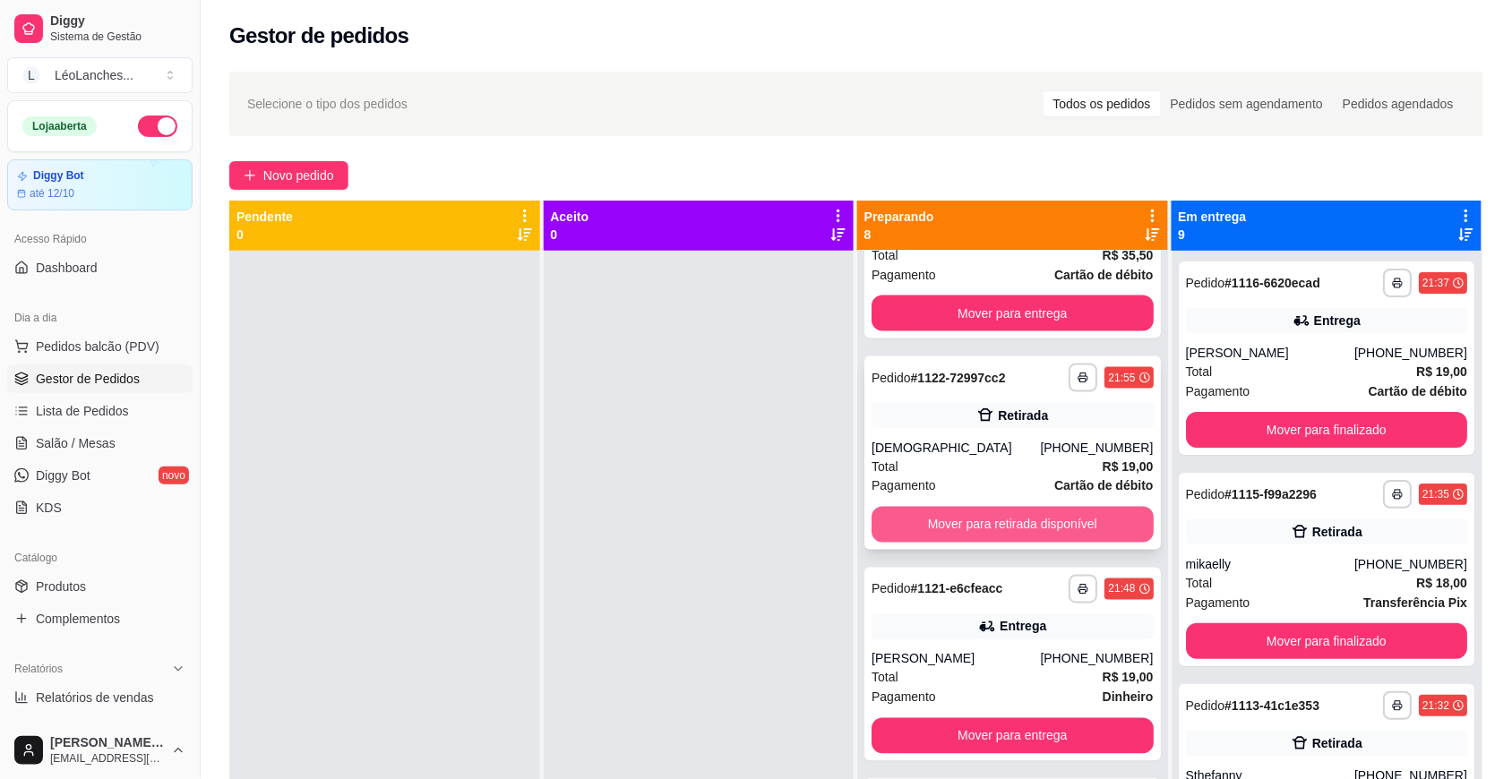
click at [1066, 507] on button "Mover para retirada disponível" at bounding box center [1012, 525] width 282 height 36
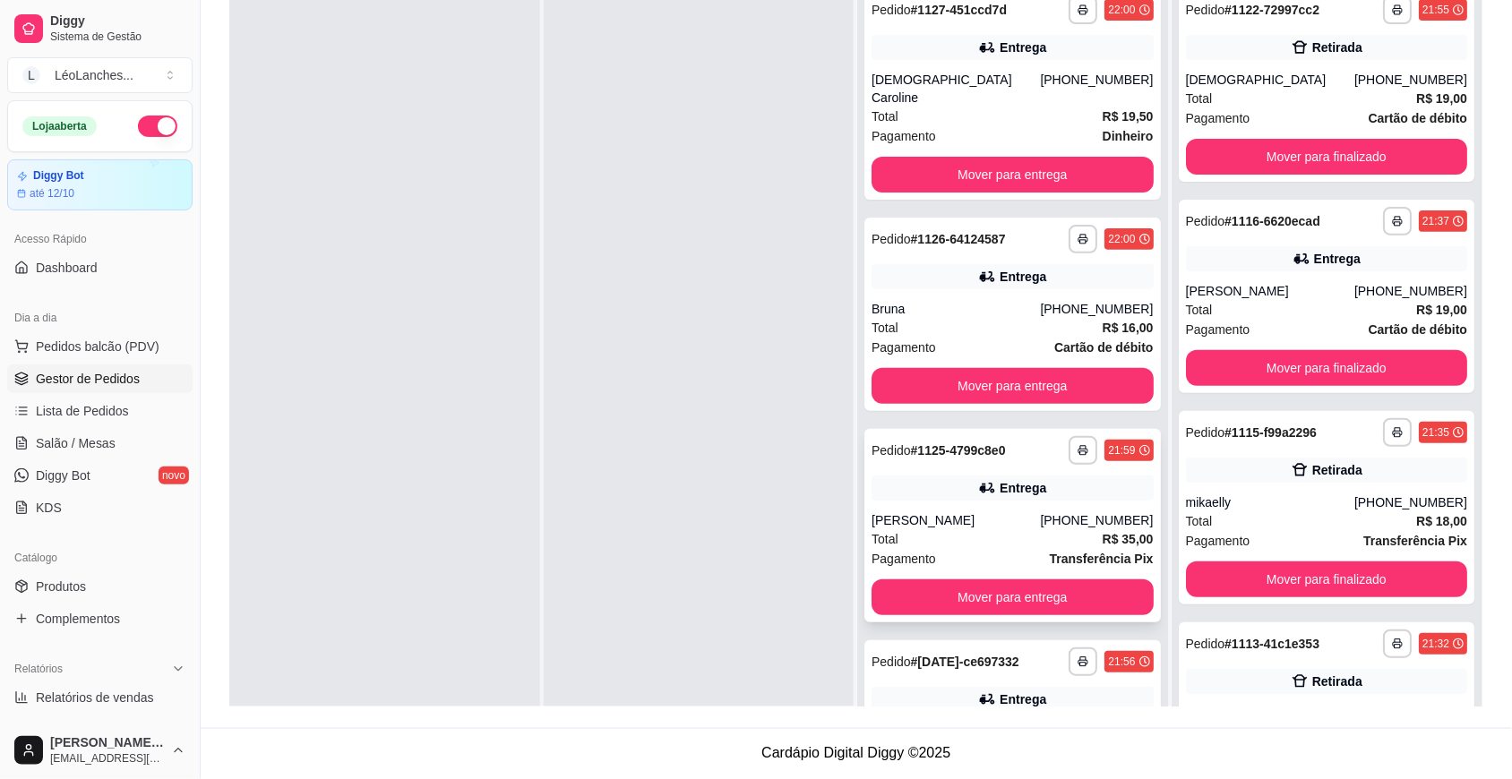
scroll to position [0, 0]
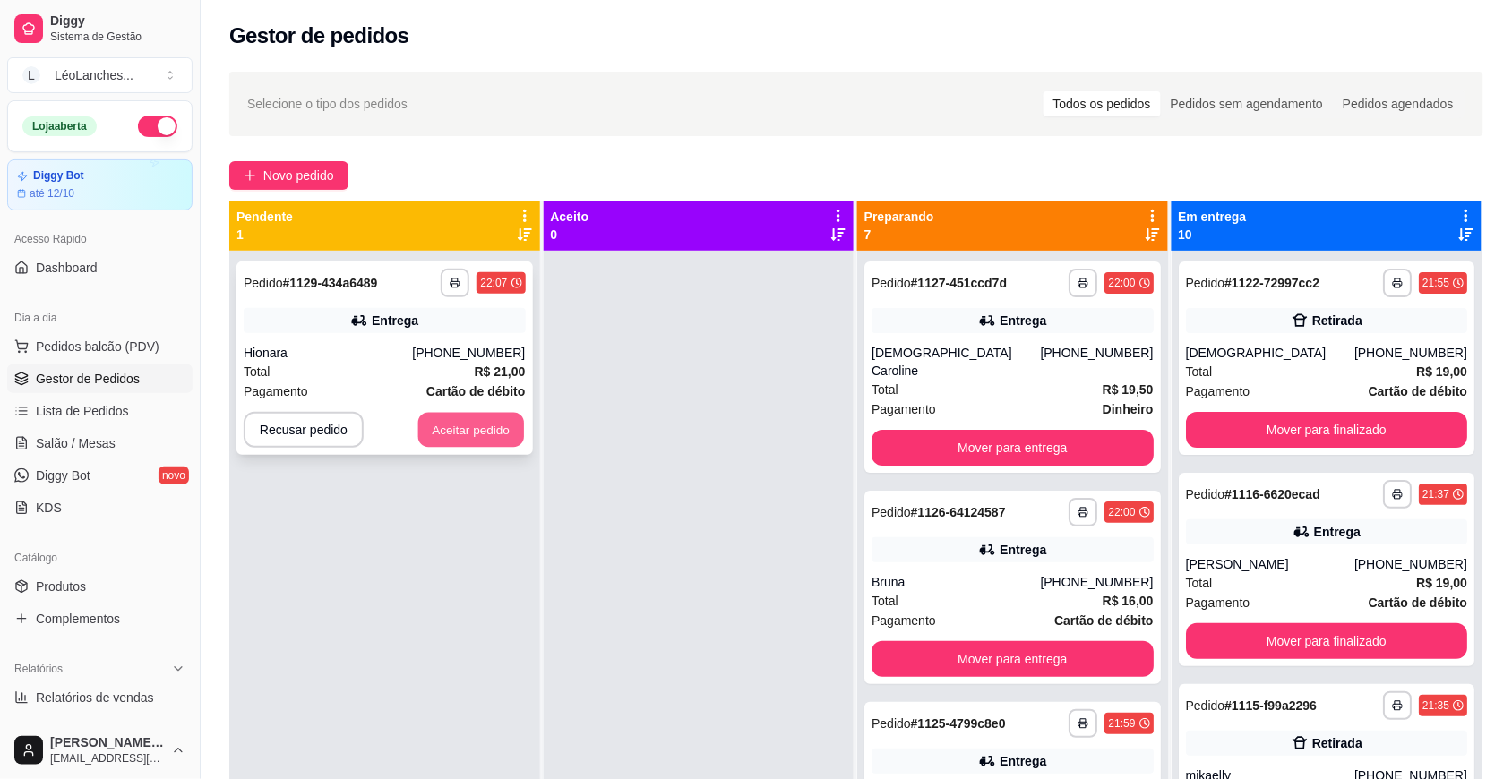
click at [503, 428] on button "Aceitar pedido" at bounding box center [471, 430] width 106 height 35
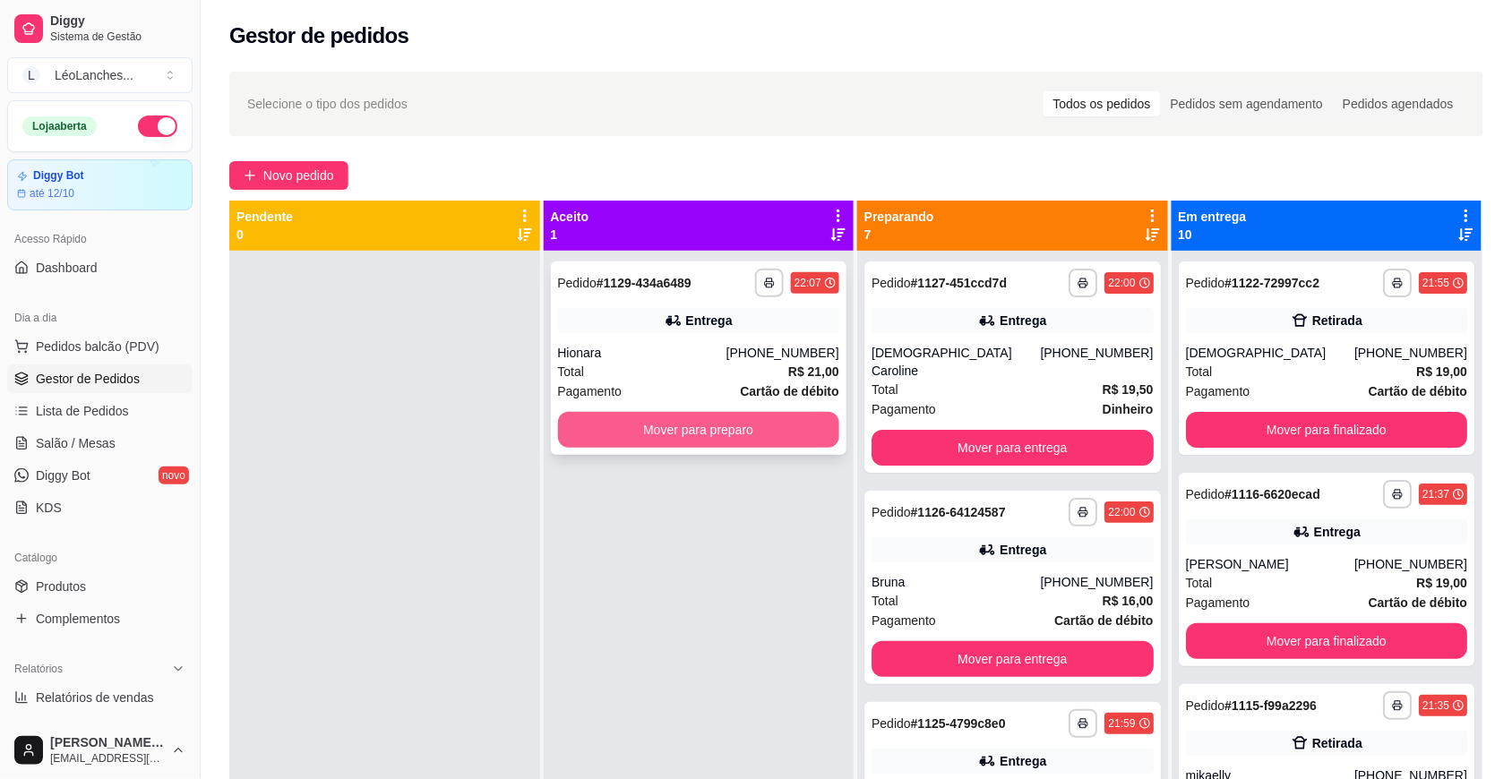
click at [661, 422] on button "Mover para preparo" at bounding box center [699, 430] width 282 height 36
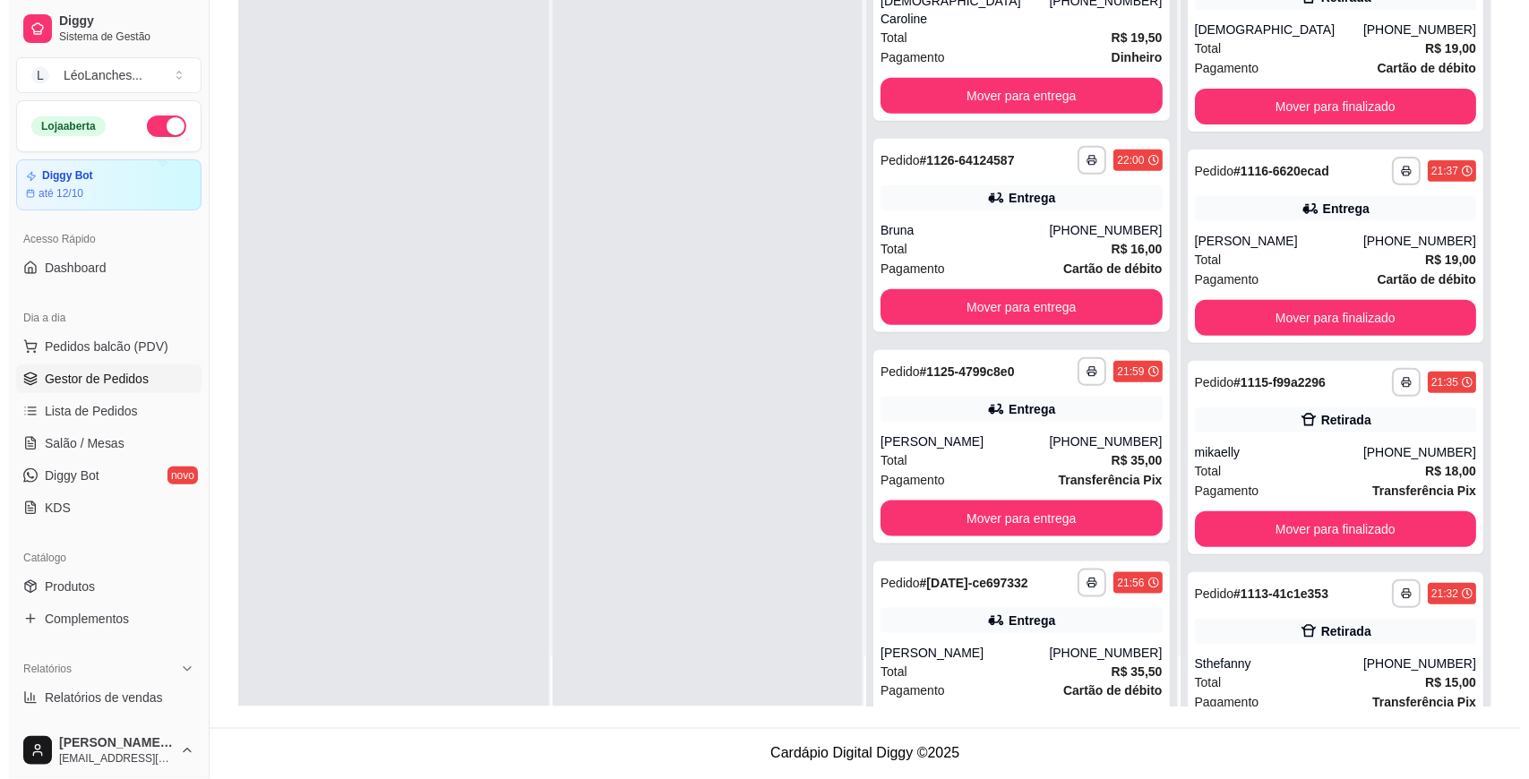
scroll to position [235, 0]
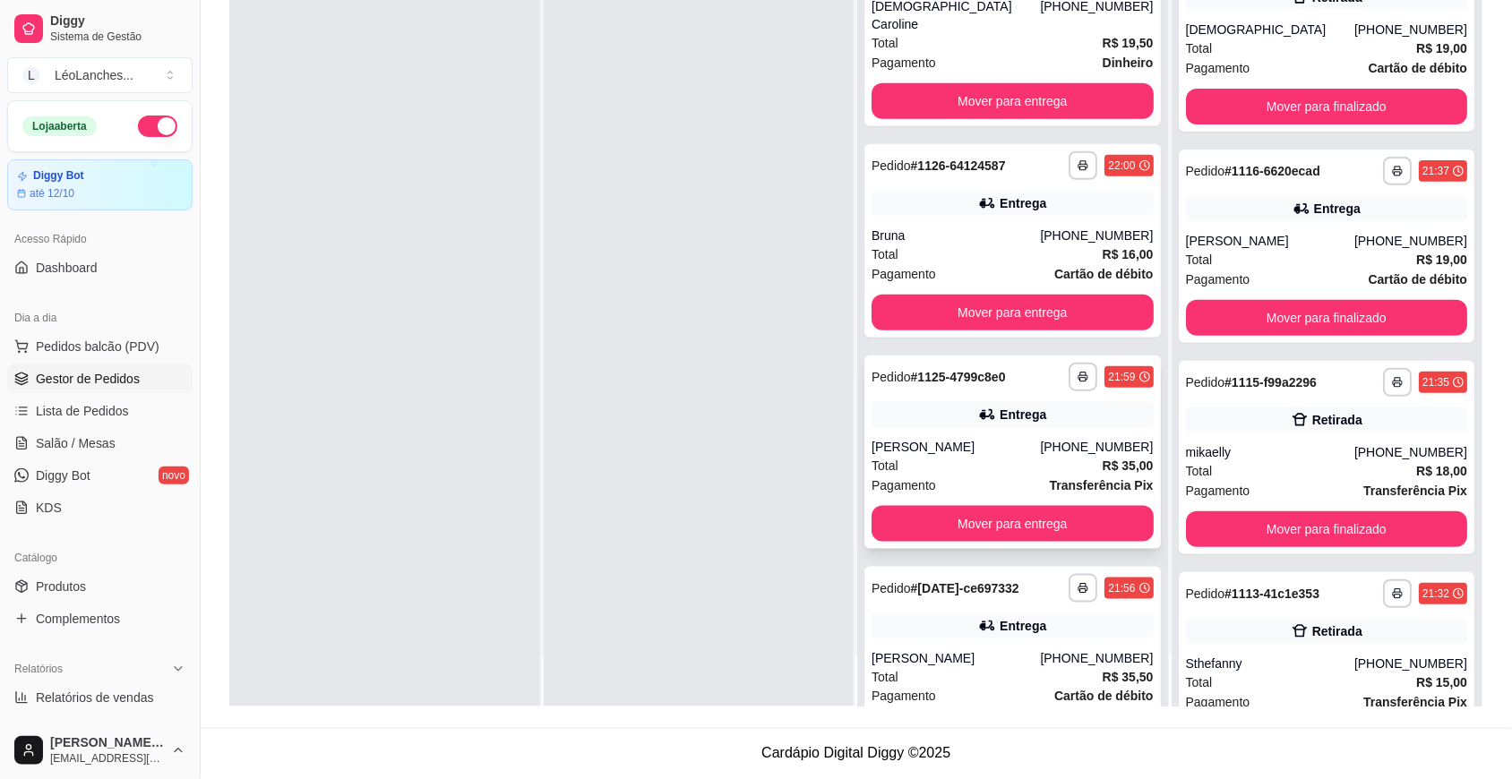
click at [985, 476] on div "Pagamento Transferência Pix" at bounding box center [1012, 486] width 282 height 20
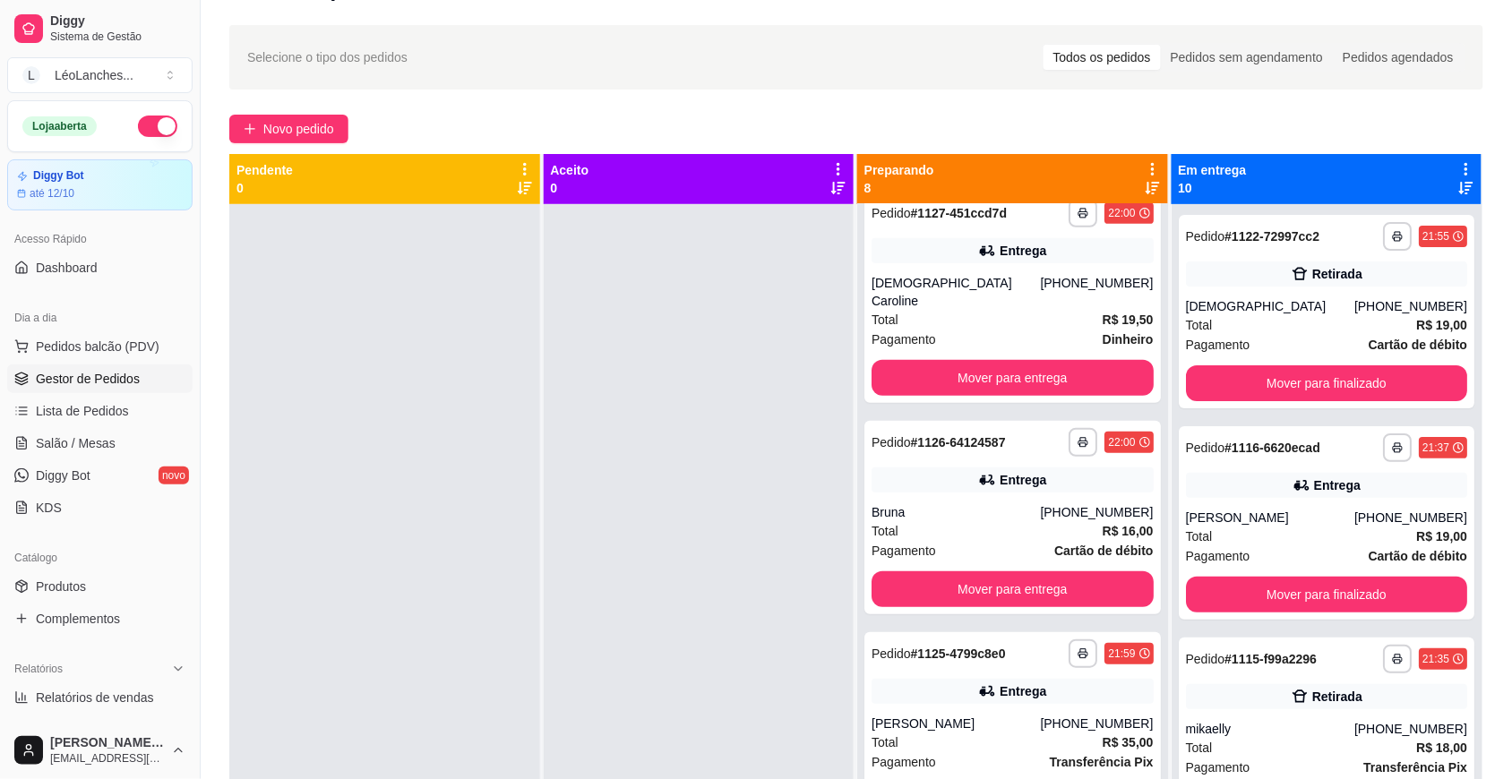
scroll to position [0, 0]
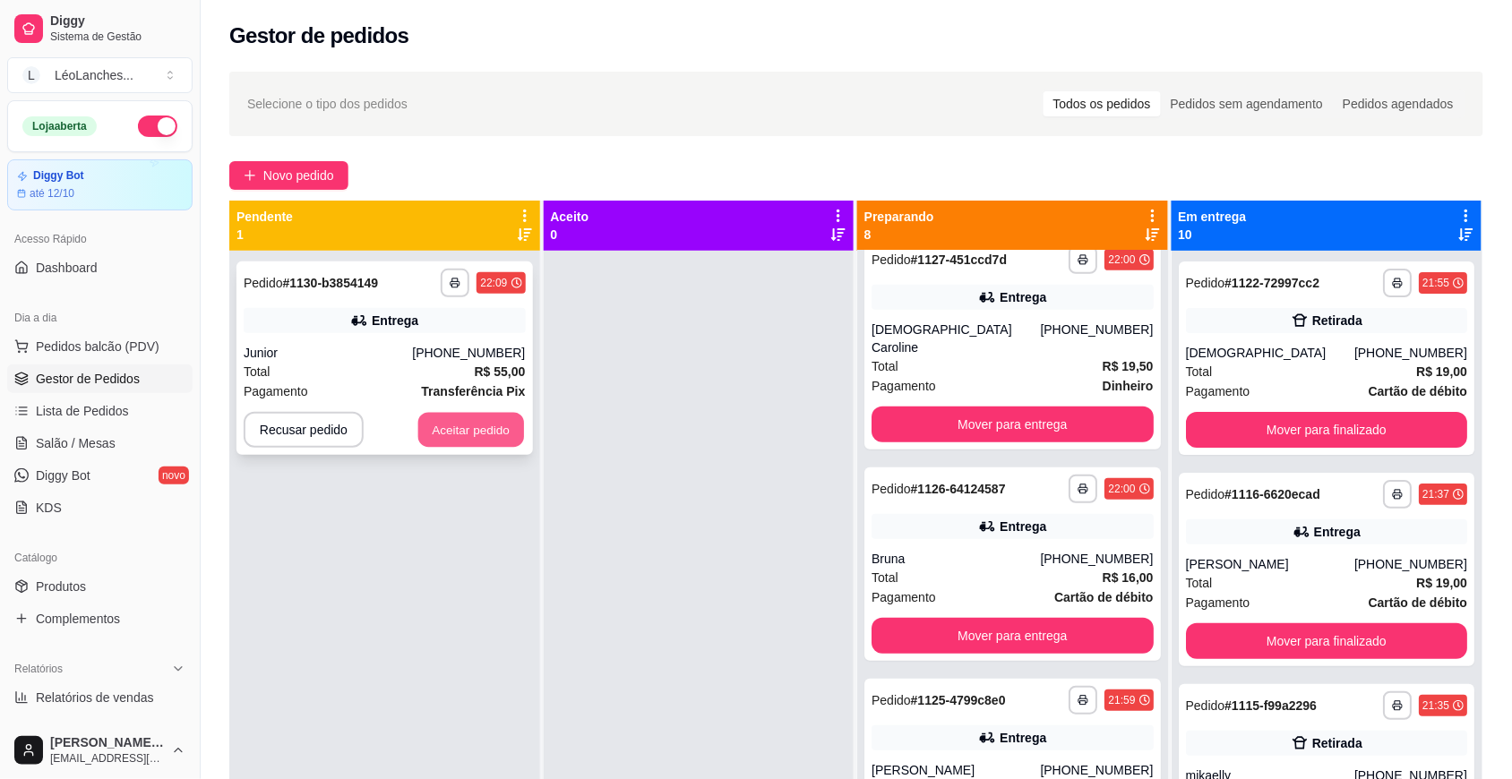
click at [436, 417] on button "Aceitar pedido" at bounding box center [471, 430] width 106 height 35
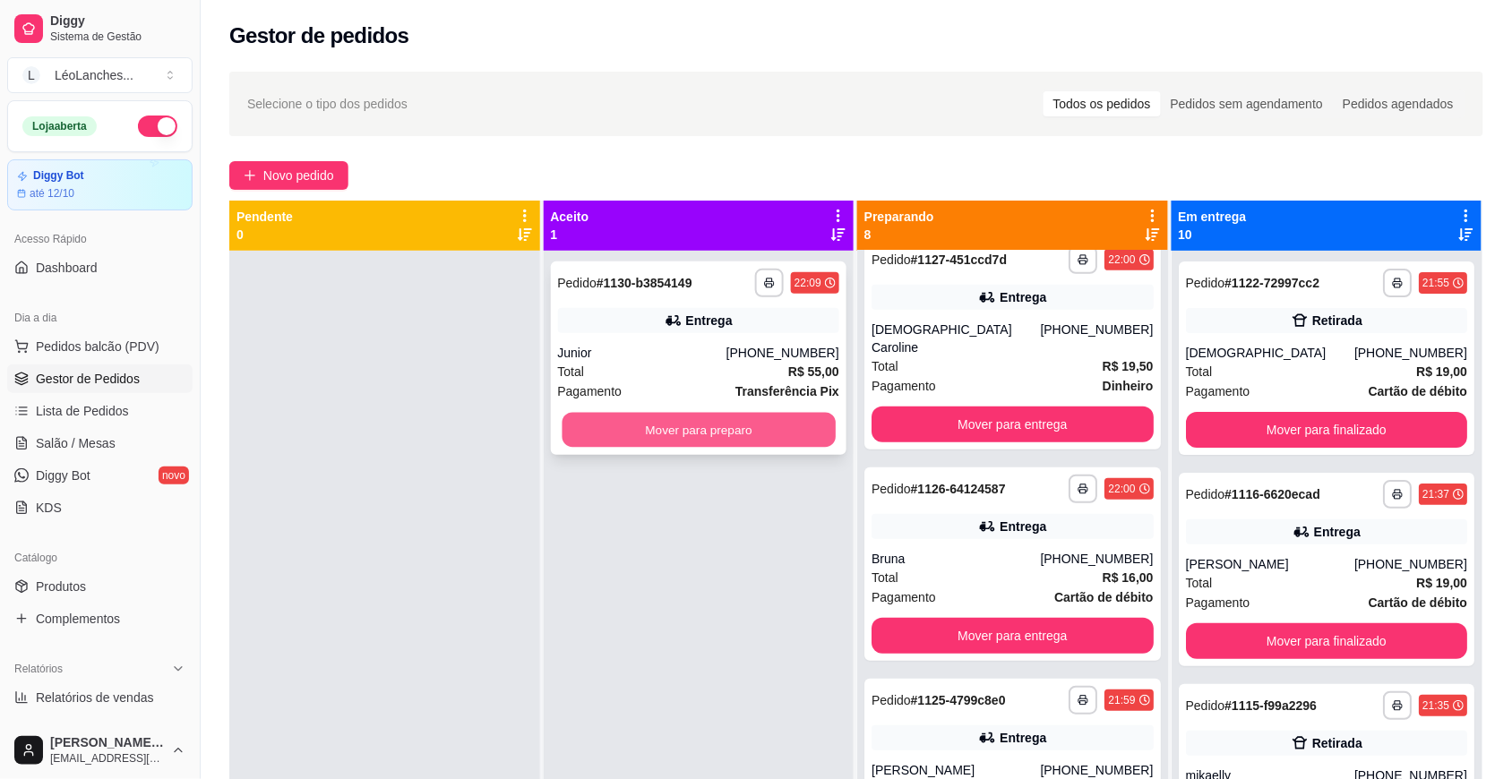
click at [672, 443] on button "Mover para preparo" at bounding box center [698, 430] width 273 height 35
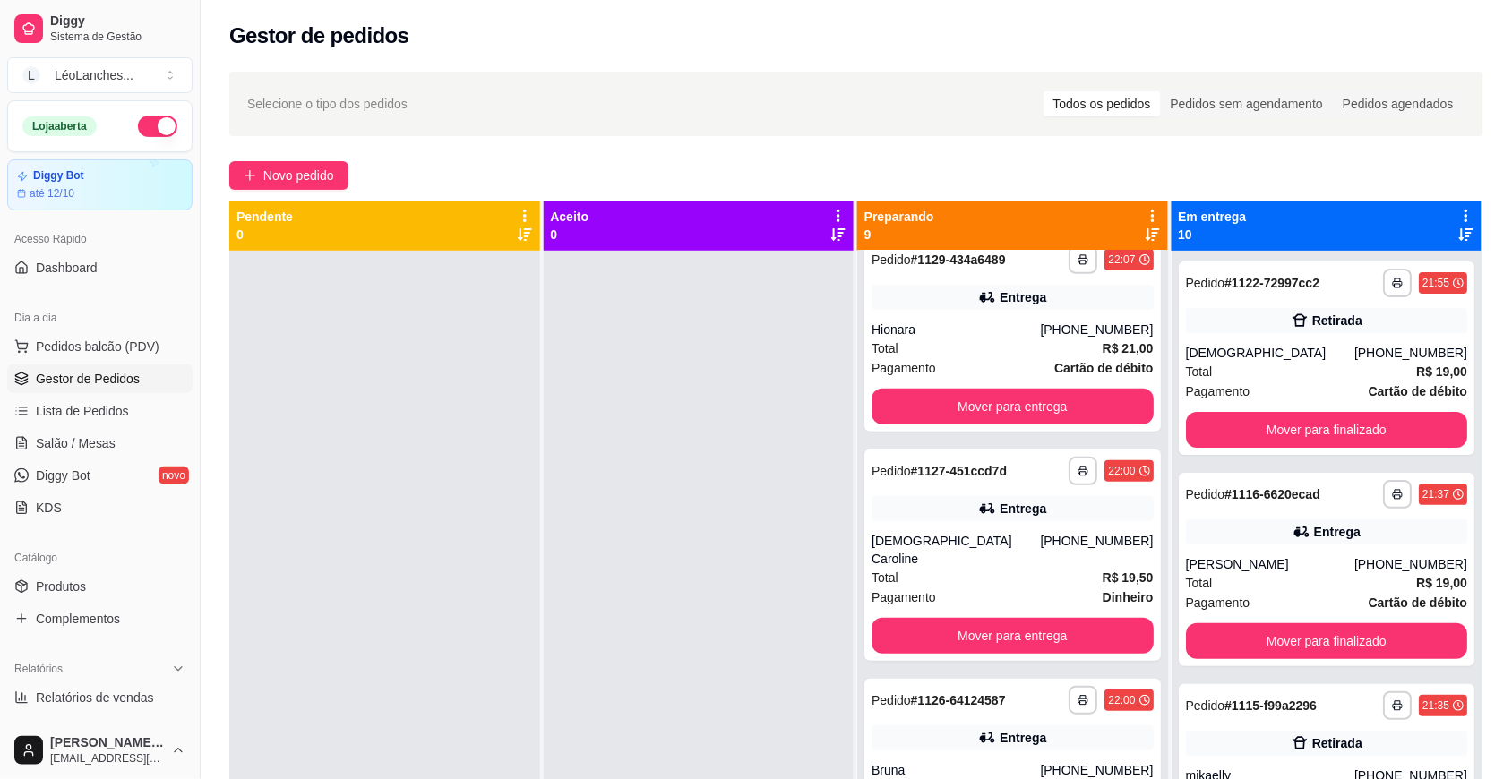
scroll to position [445, 0]
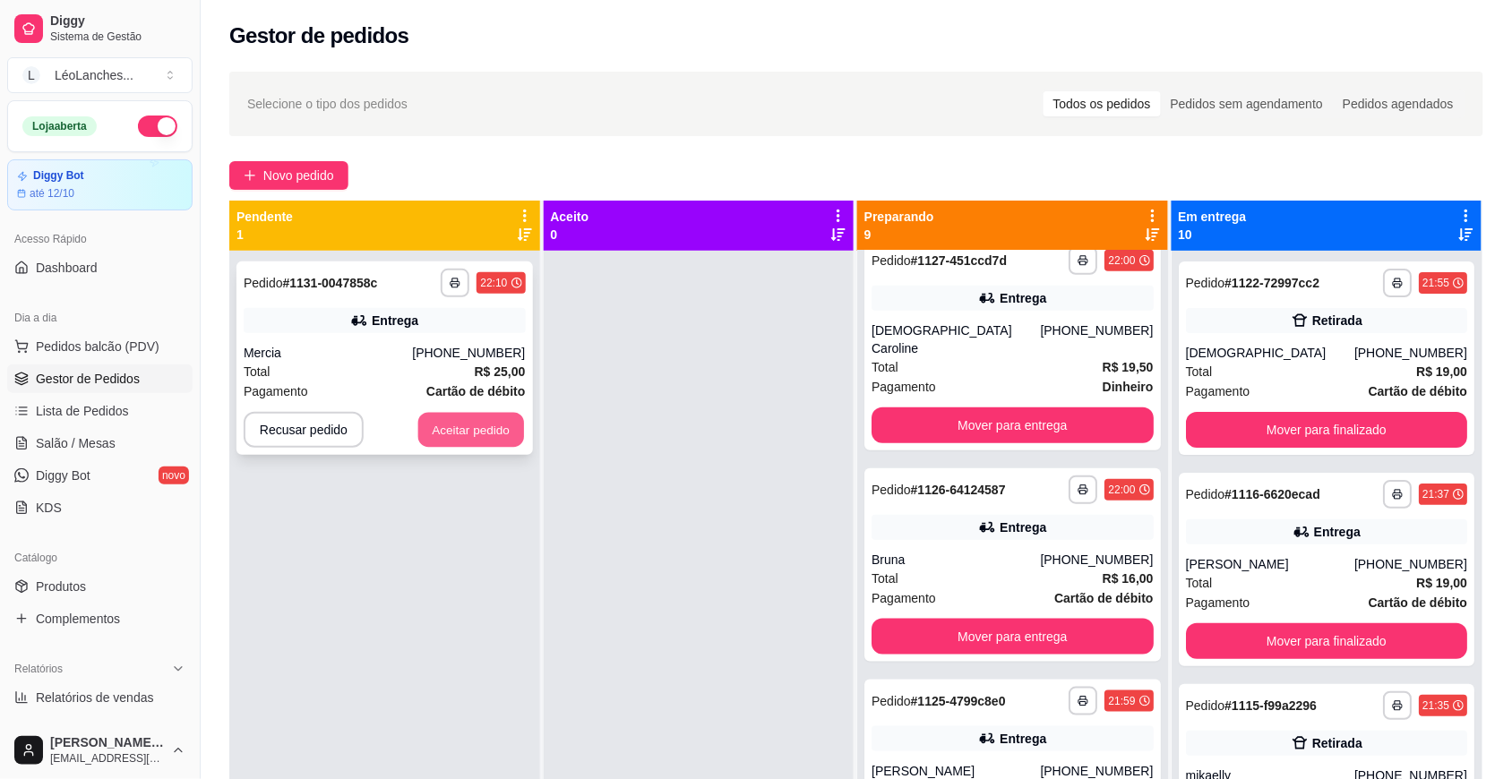
click at [443, 432] on button "Aceitar pedido" at bounding box center [471, 430] width 106 height 35
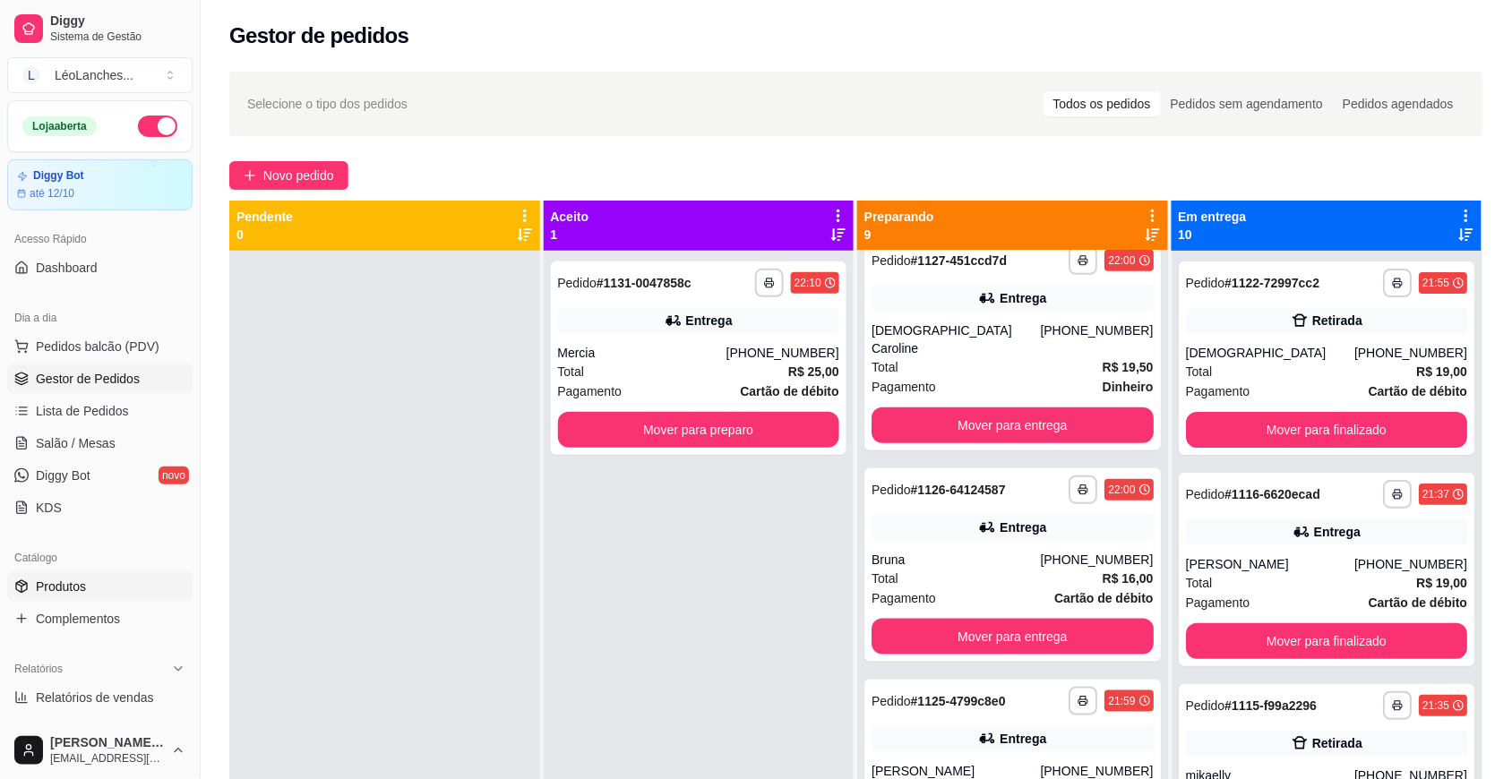
click at [139, 578] on link "Produtos" at bounding box center [99, 586] width 185 height 29
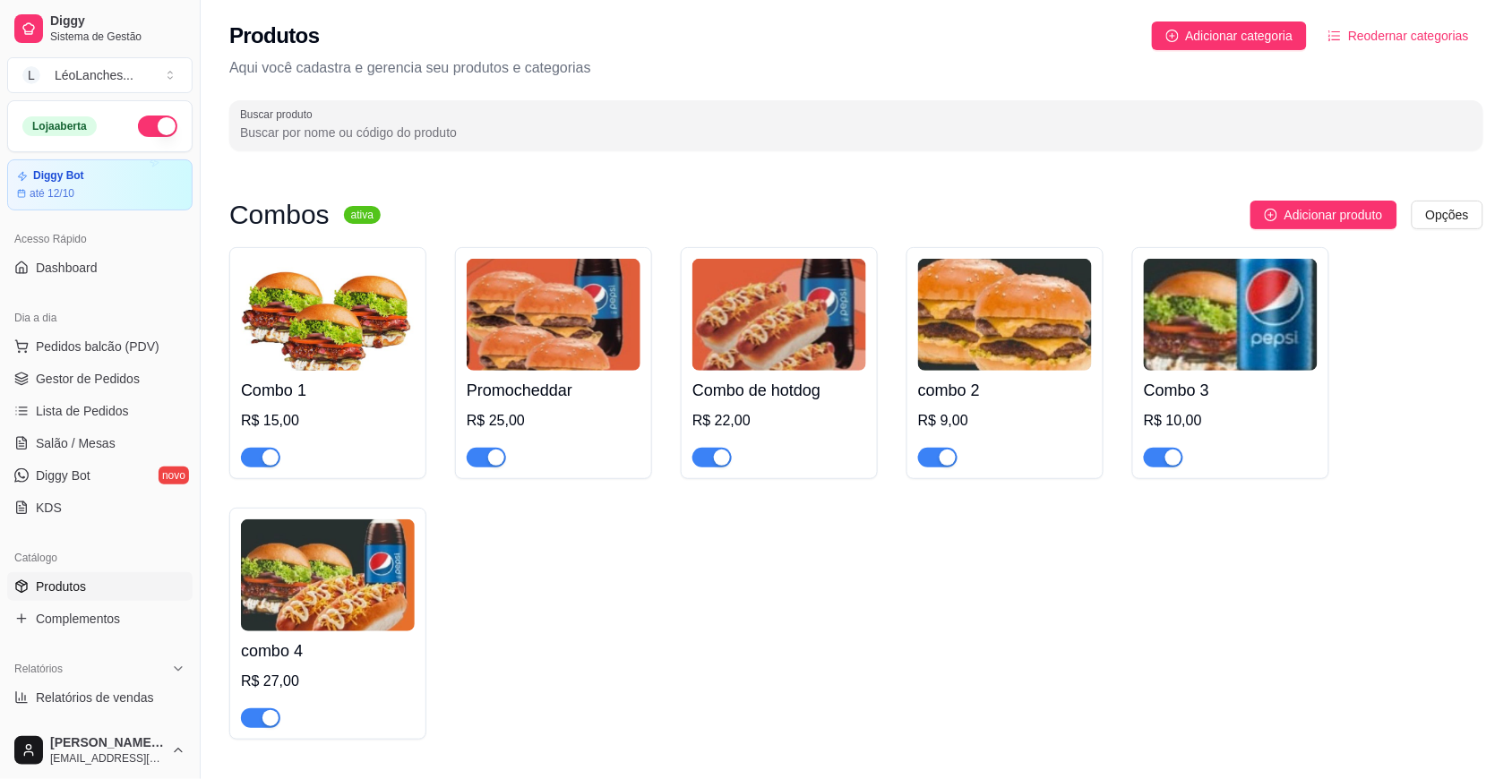
click at [712, 450] on span "button" at bounding box center [711, 458] width 39 height 20
click at [255, 719] on span "button" at bounding box center [260, 718] width 39 height 20
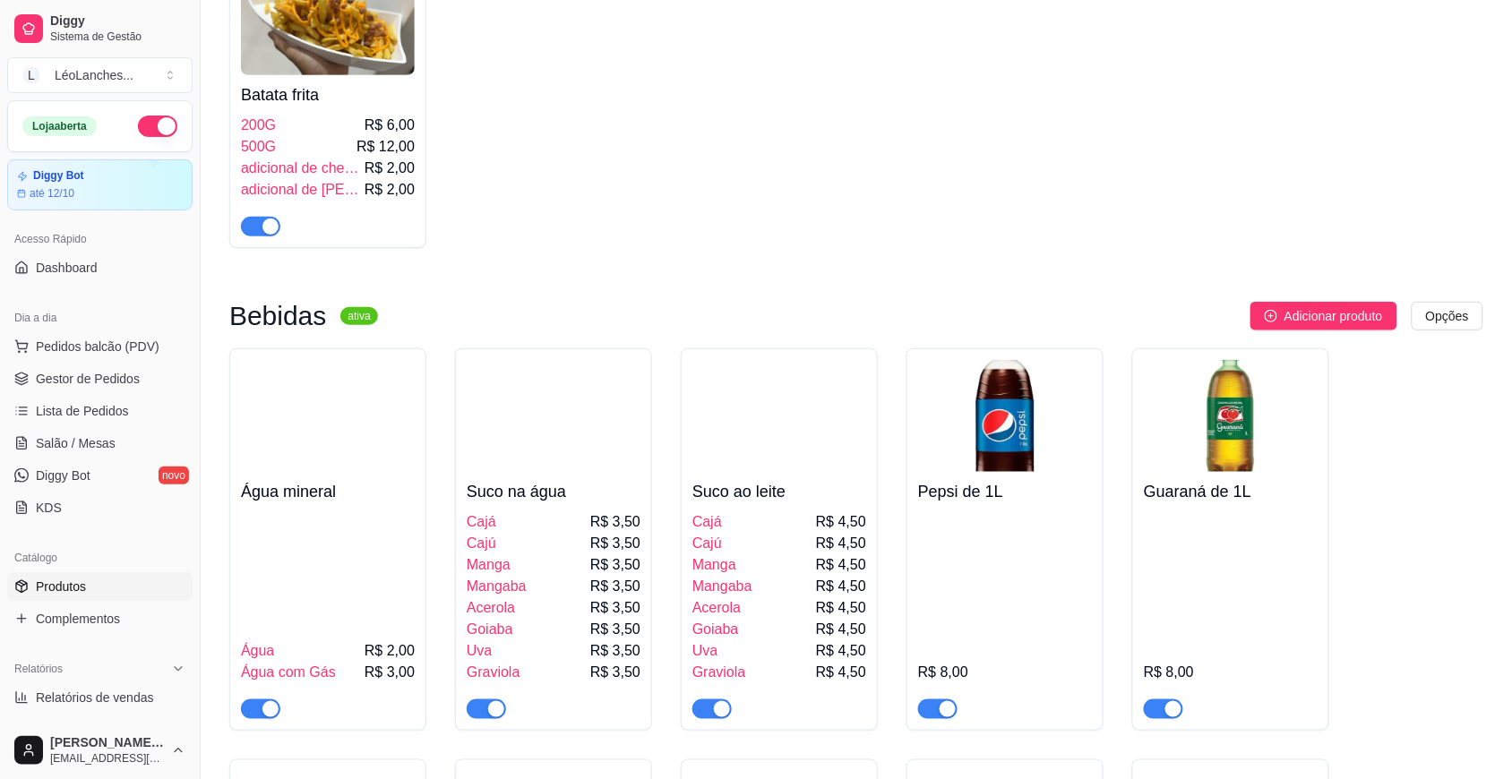
scroll to position [2985, 0]
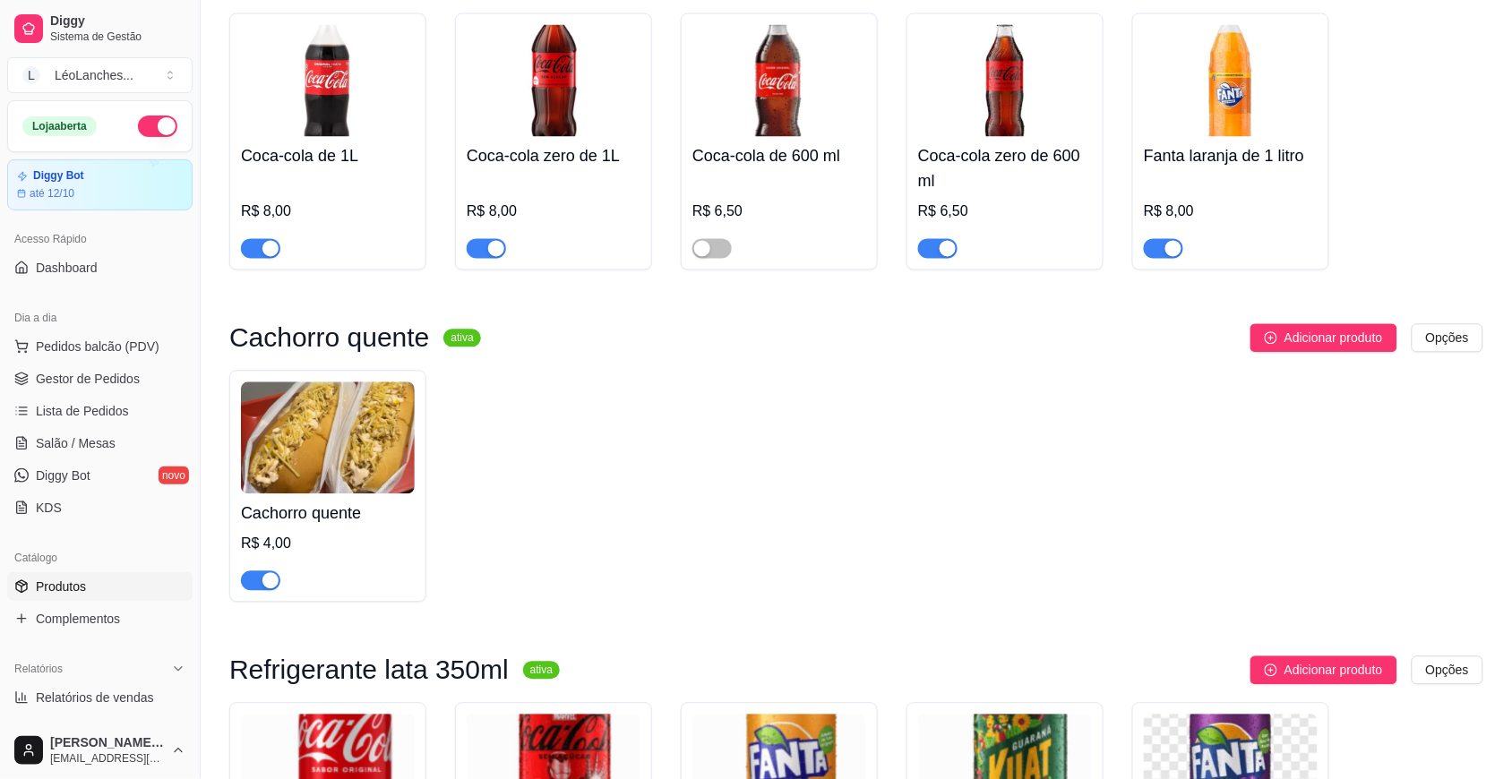
click at [266, 555] on div "R$ 4,00" at bounding box center [328, 544] width 174 height 21
click at [251, 591] on span "button" at bounding box center [260, 581] width 39 height 20
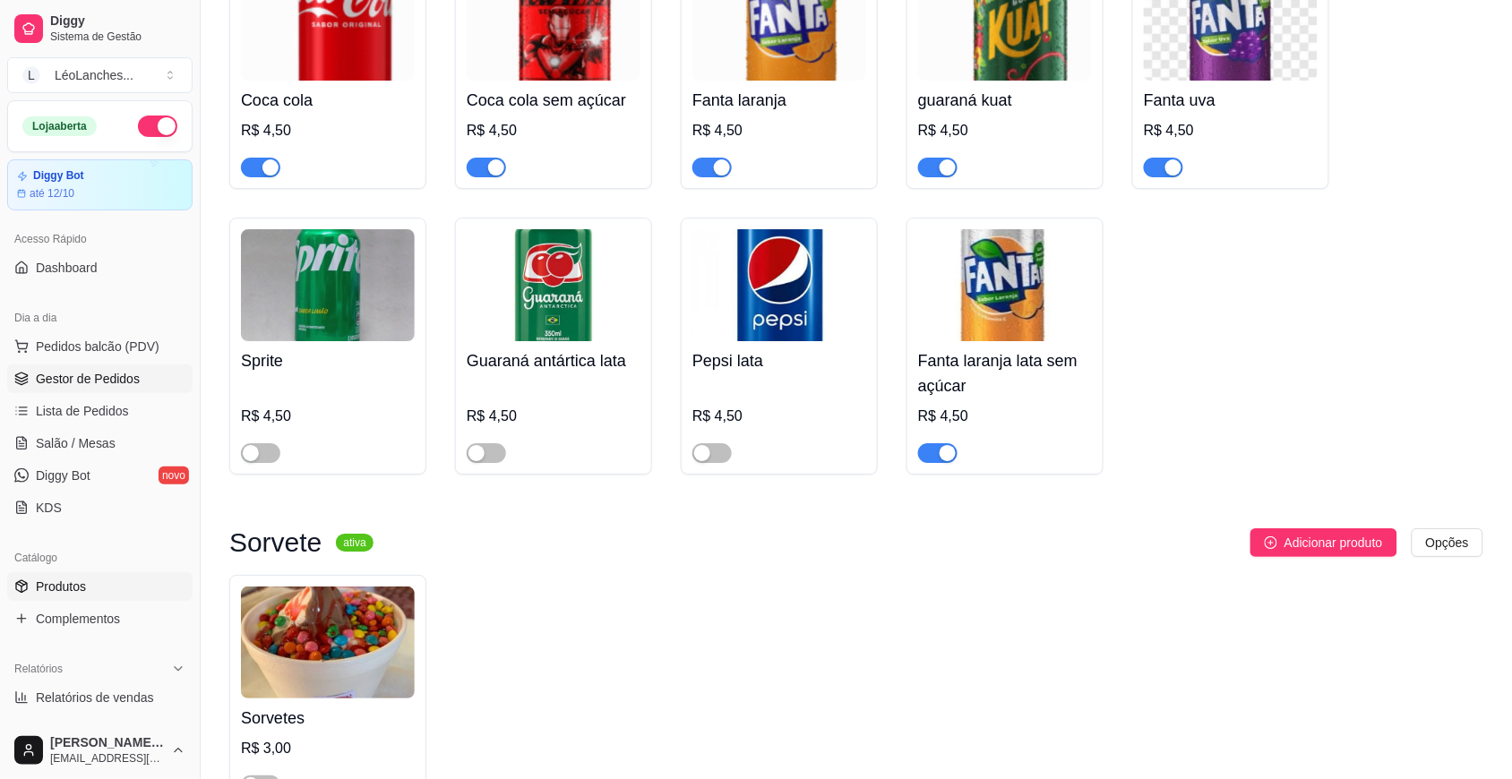
click at [86, 369] on link "Gestor de Pedidos" at bounding box center [99, 379] width 185 height 29
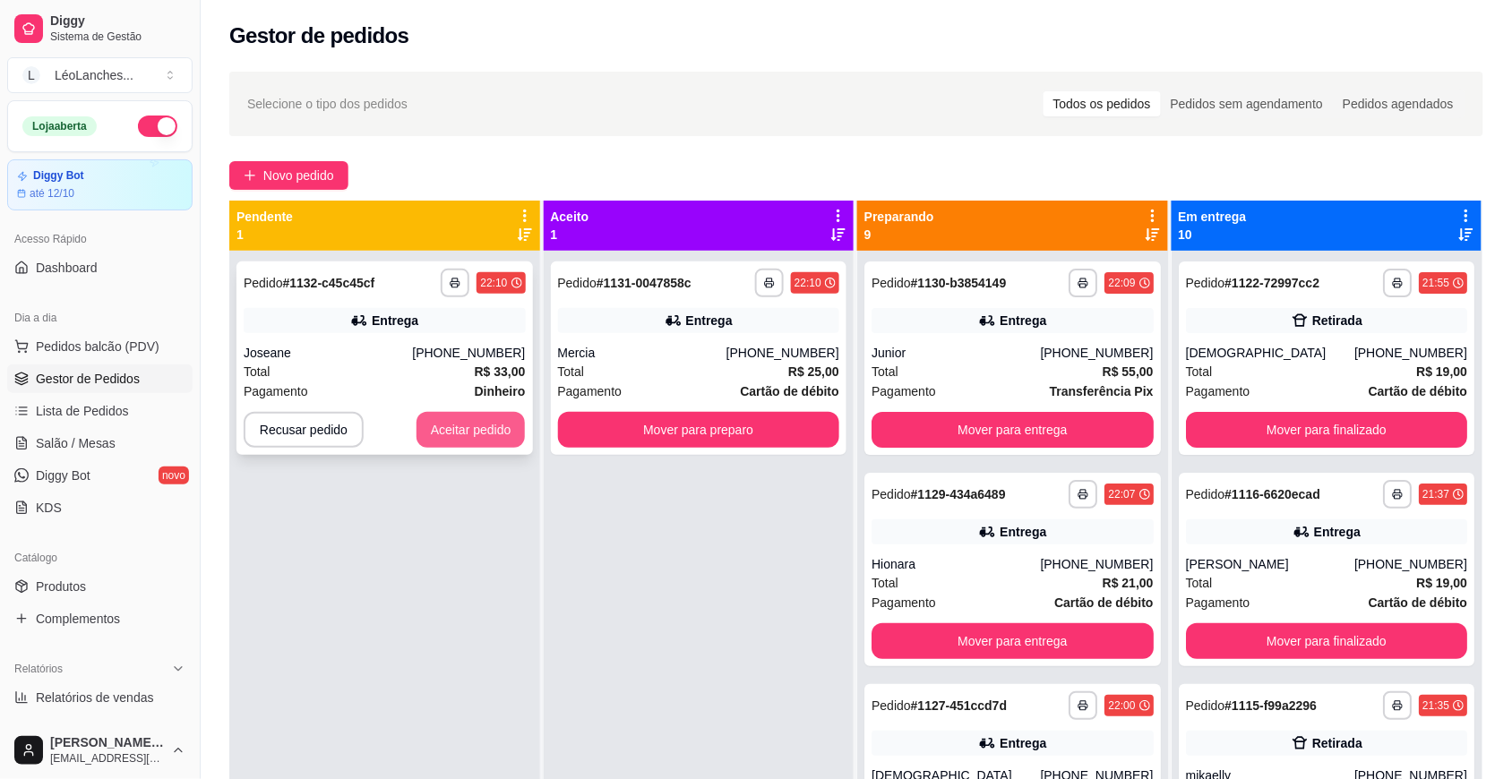
click at [454, 424] on button "Aceitar pedido" at bounding box center [470, 430] width 109 height 36
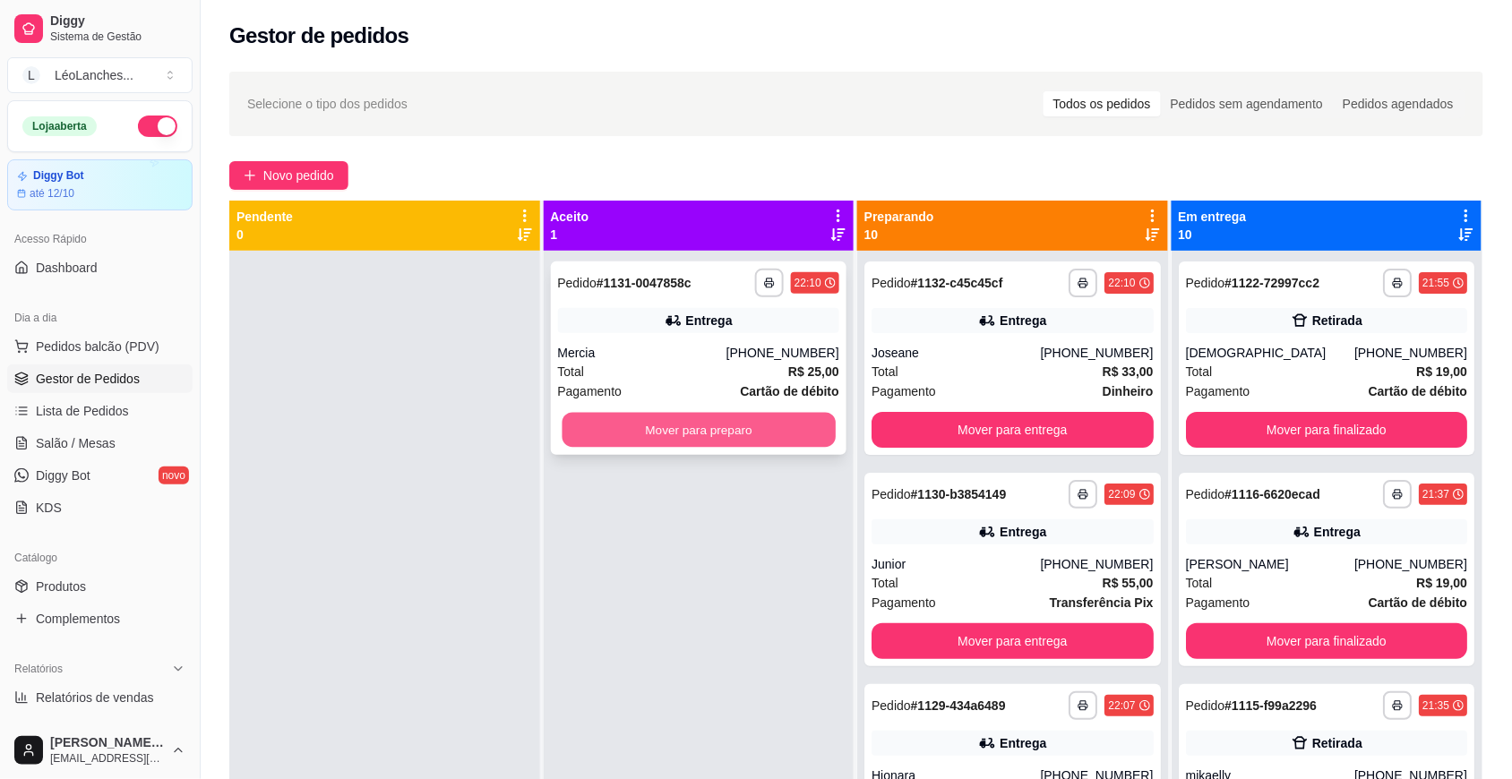
click at [740, 425] on button "Mover para preparo" at bounding box center [698, 430] width 273 height 35
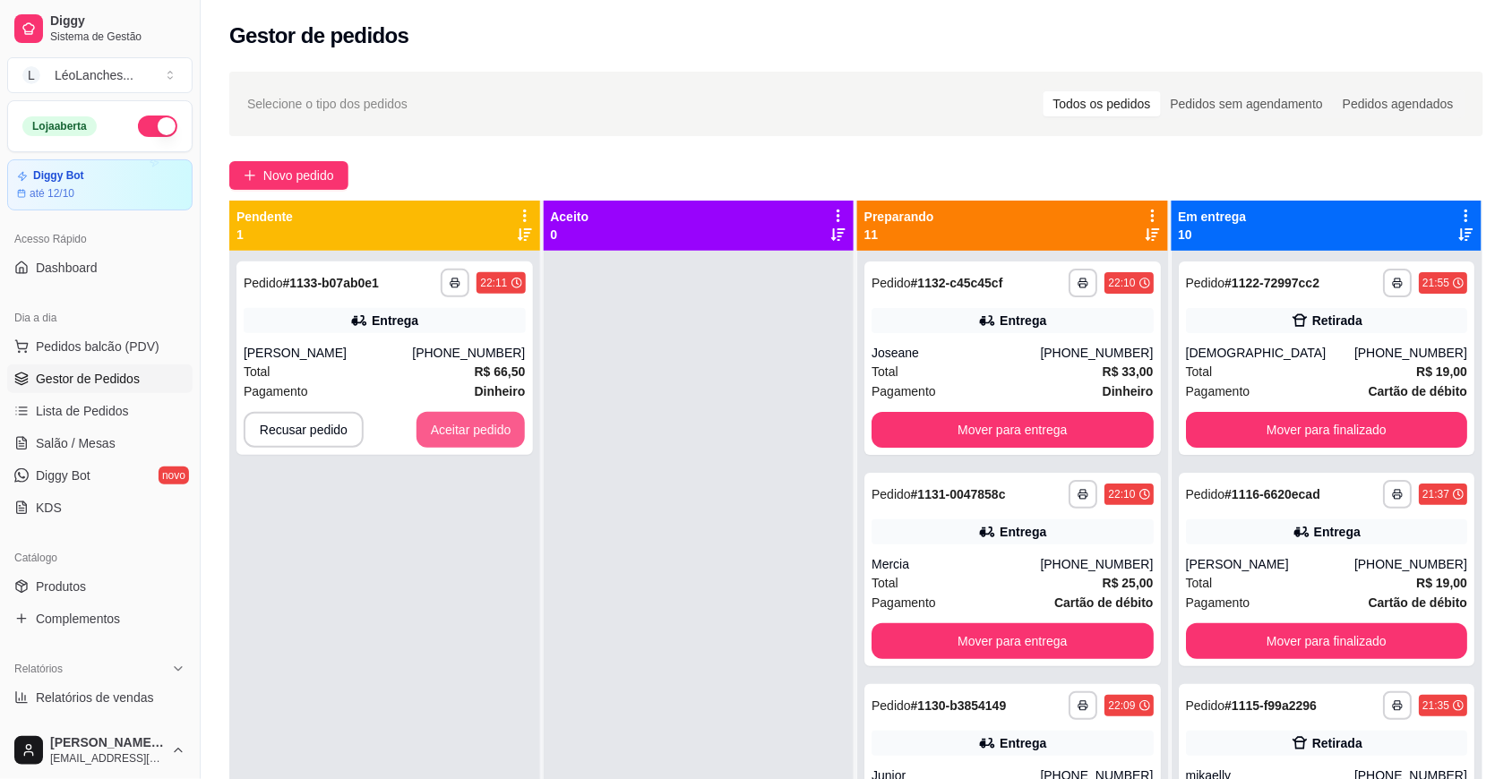
click at [489, 461] on div "**********" at bounding box center [384, 640] width 311 height 779
click at [502, 440] on button "Aceitar pedido" at bounding box center [471, 430] width 106 height 35
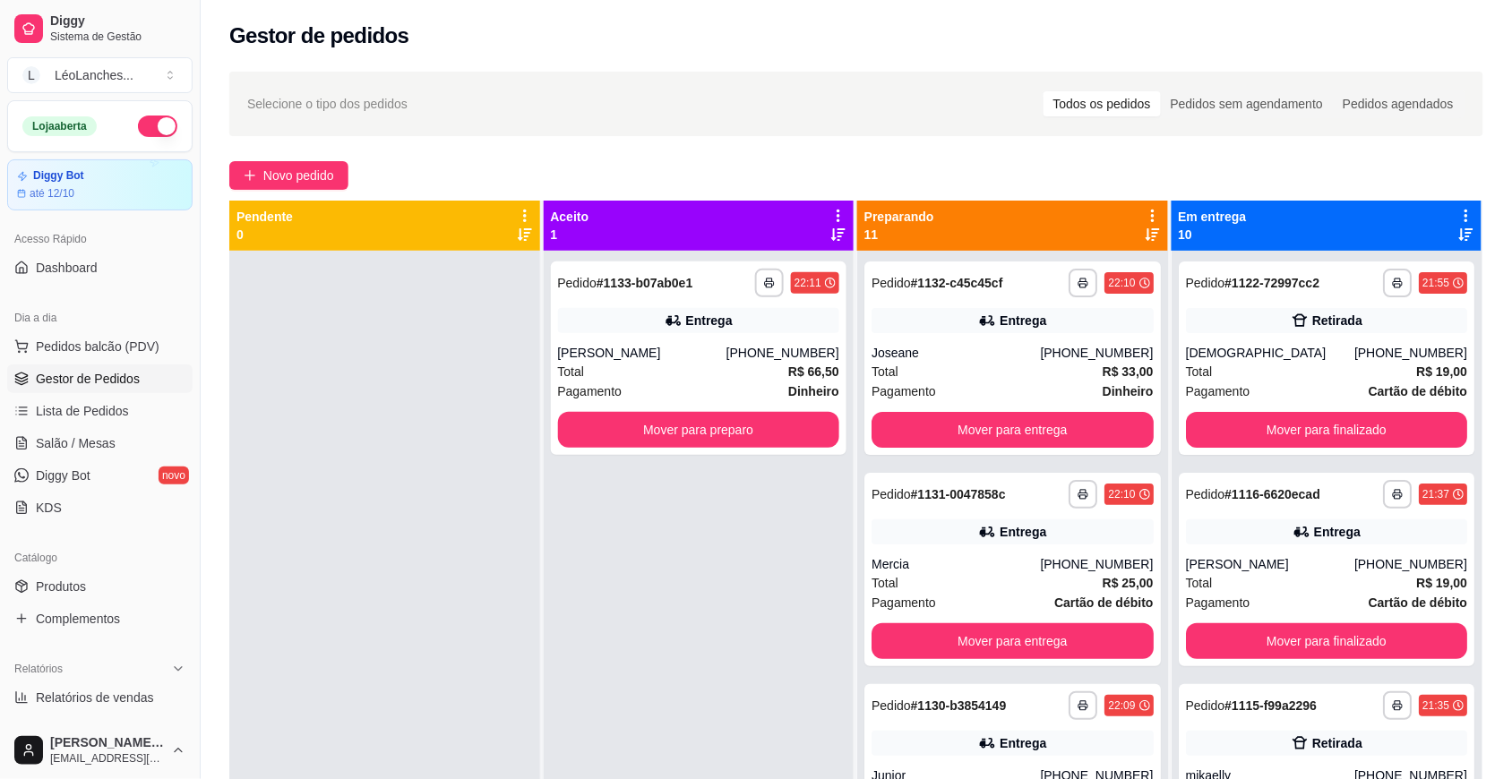
click at [664, 519] on div "**********" at bounding box center [699, 640] width 311 height 779
click at [699, 427] on button "Mover para preparo" at bounding box center [699, 430] width 282 height 36
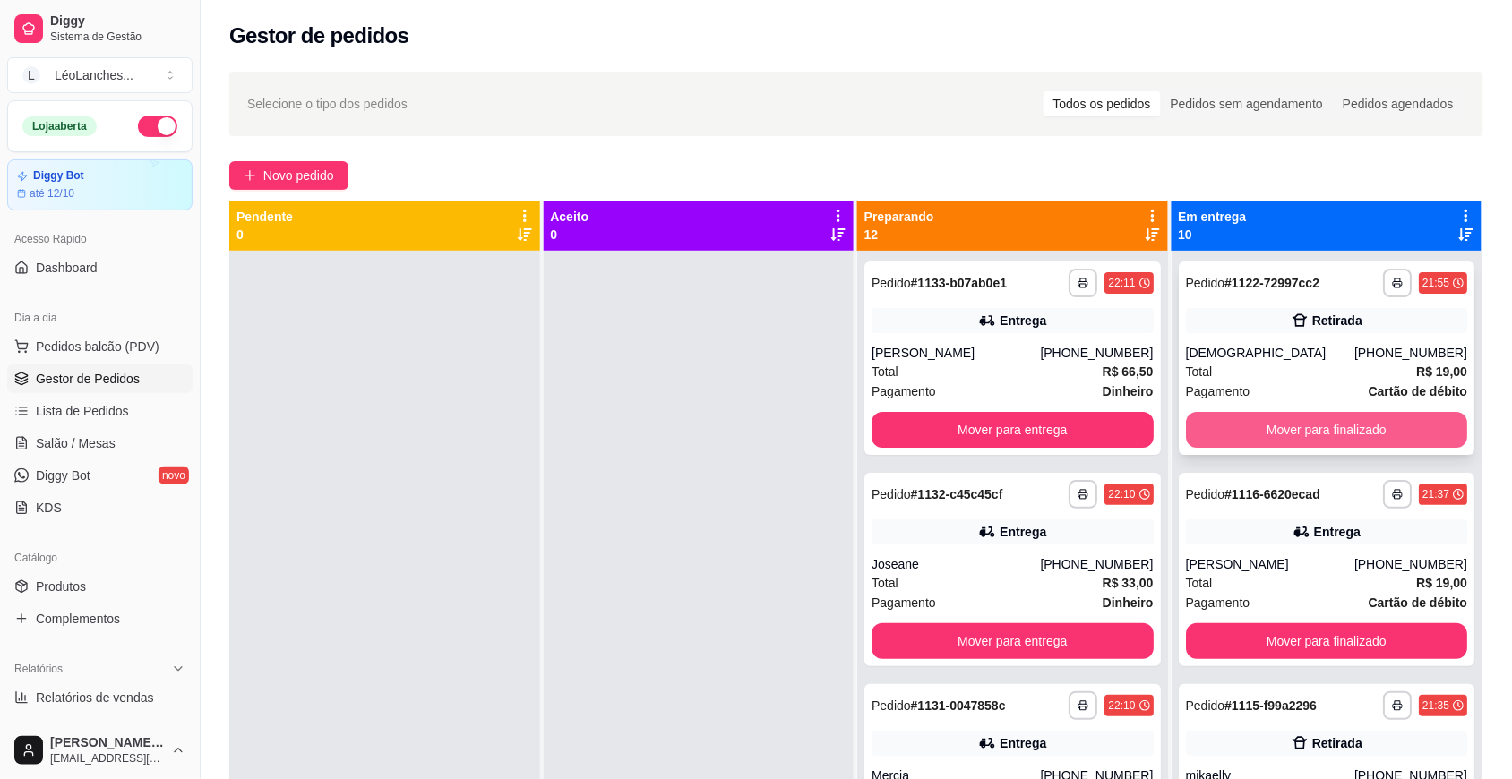
click at [1353, 432] on button "Mover para finalizado" at bounding box center [1327, 430] width 282 height 36
click at [936, 356] on div "[PERSON_NAME]" at bounding box center [955, 353] width 168 height 18
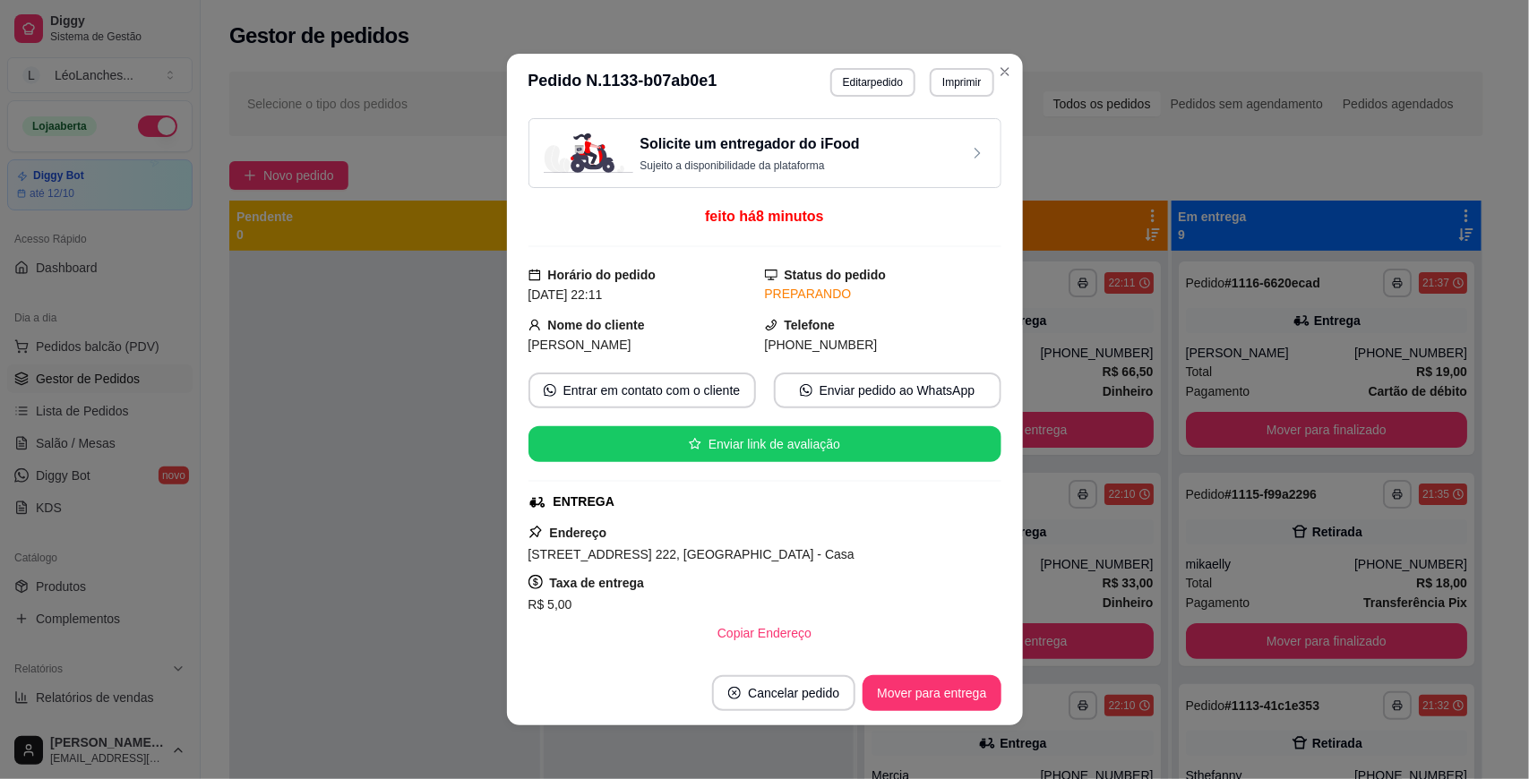
scroll to position [690, 0]
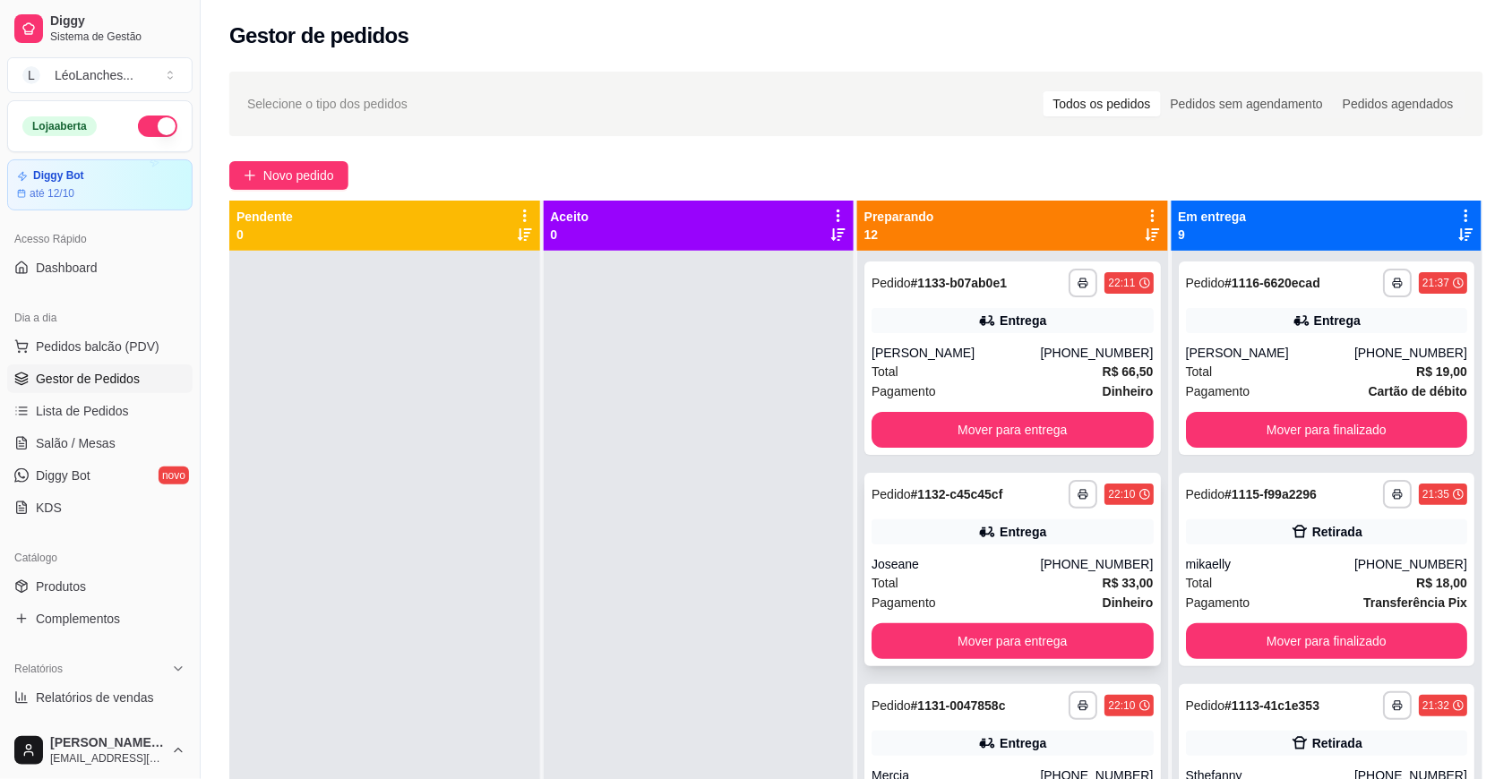
click at [949, 564] on div "Joseane" at bounding box center [955, 564] width 168 height 18
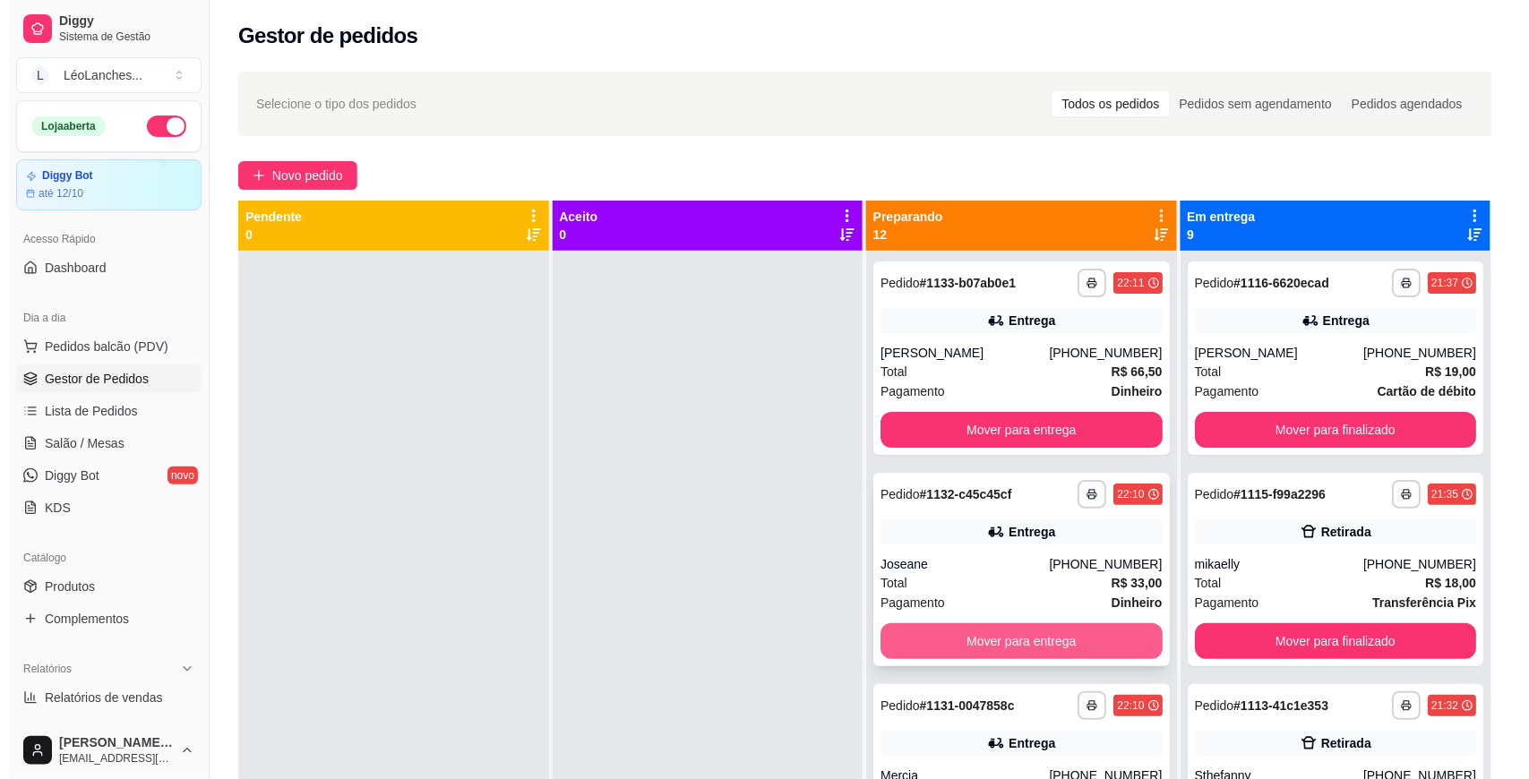
scroll to position [746, 0]
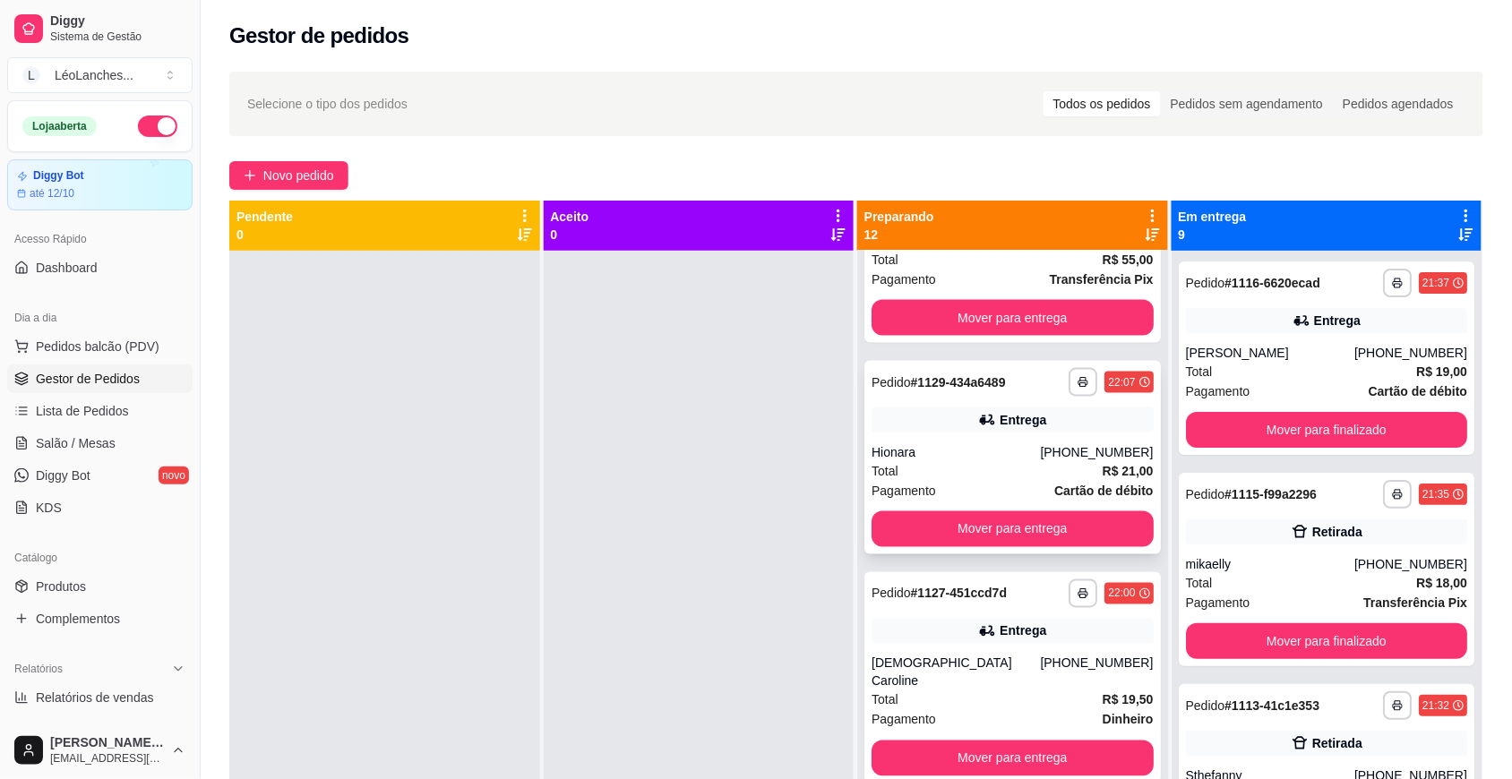
click at [961, 475] on div "Total R$ 21,00" at bounding box center [1012, 471] width 282 height 20
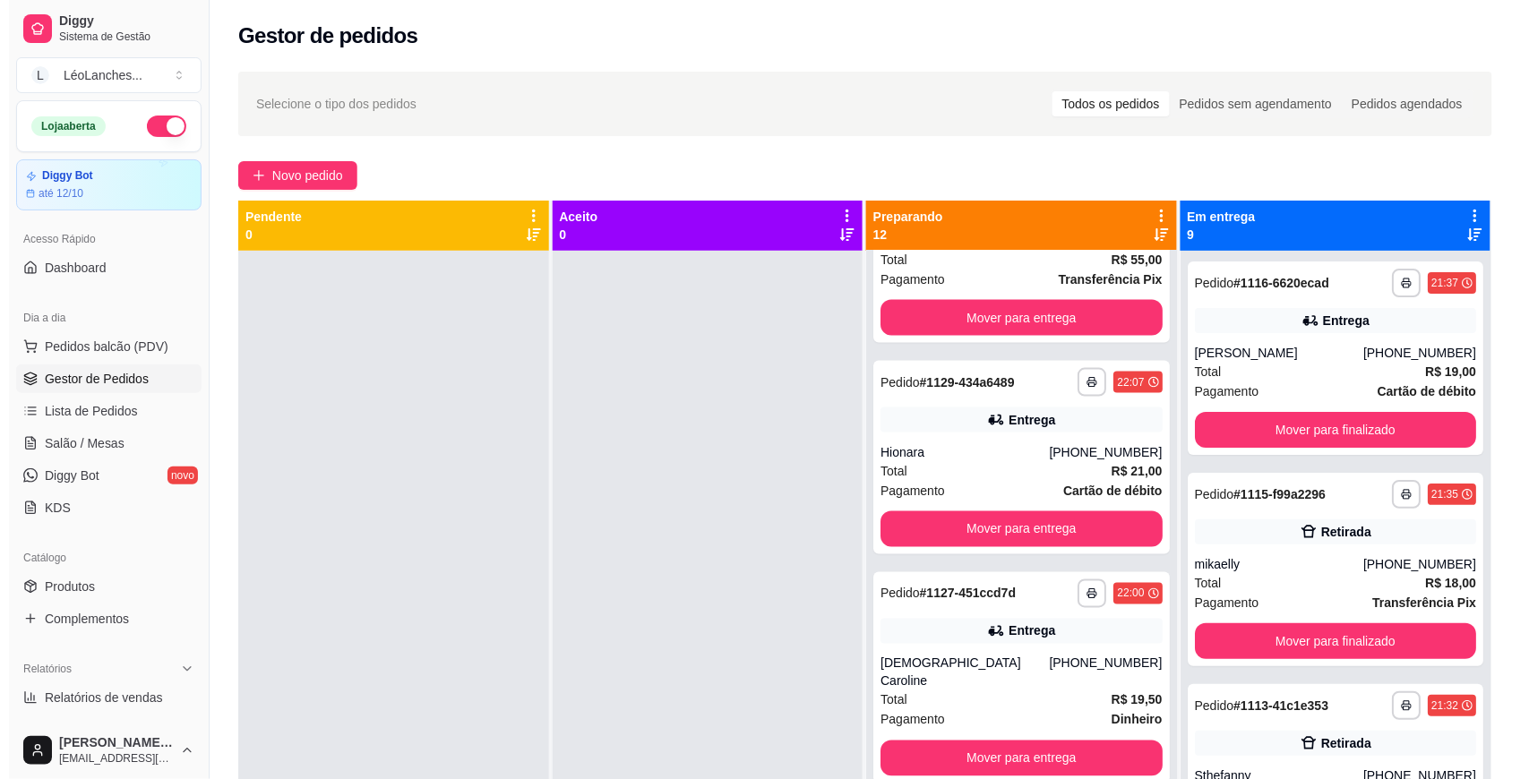
scroll to position [1492, 0]
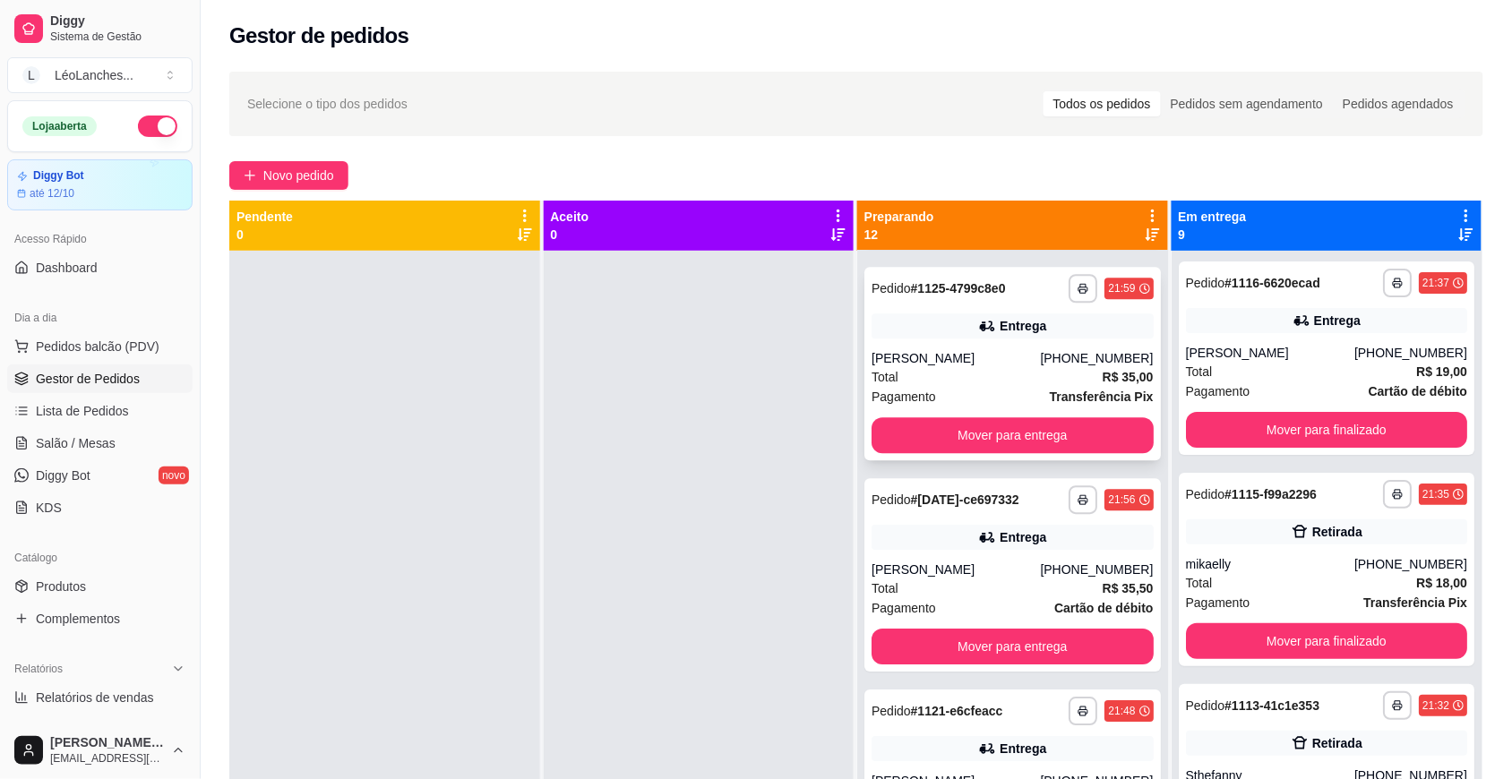
click at [991, 367] on div "Total R$ 35,00" at bounding box center [1012, 377] width 282 height 20
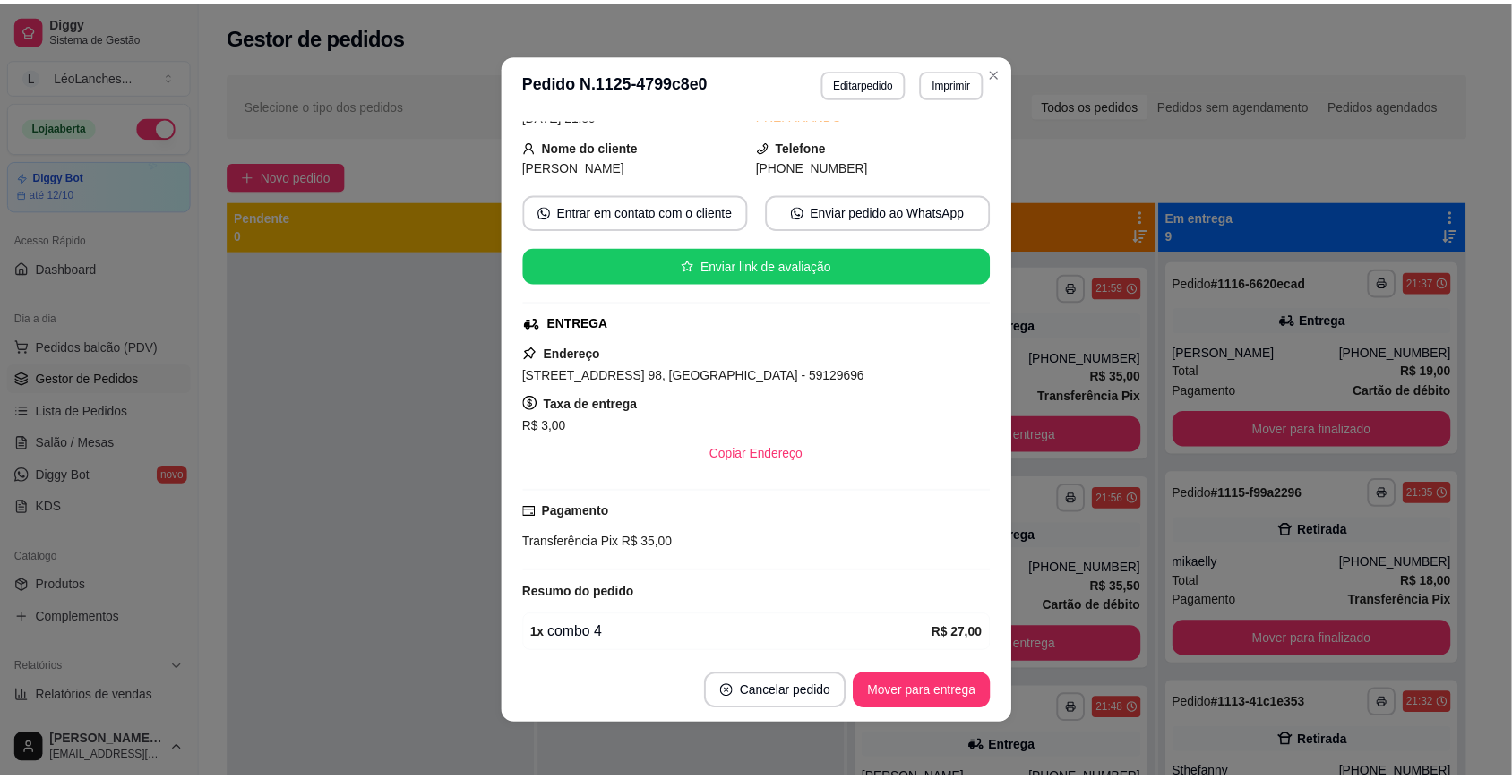
scroll to position [312, 0]
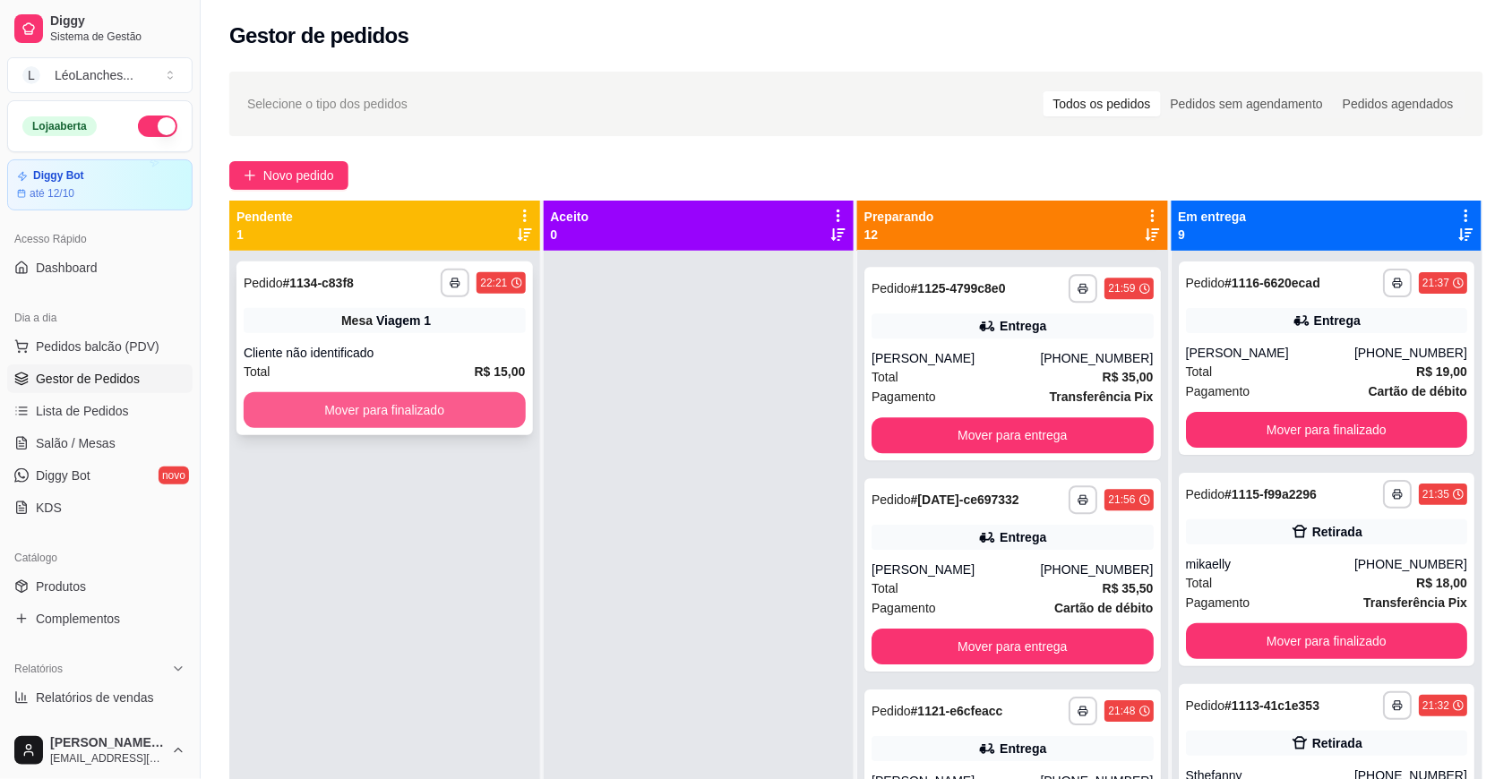
click at [412, 404] on button "Mover para finalizado" at bounding box center [385, 410] width 282 height 36
click at [498, 409] on button "Mover para finalizado" at bounding box center [384, 410] width 273 height 35
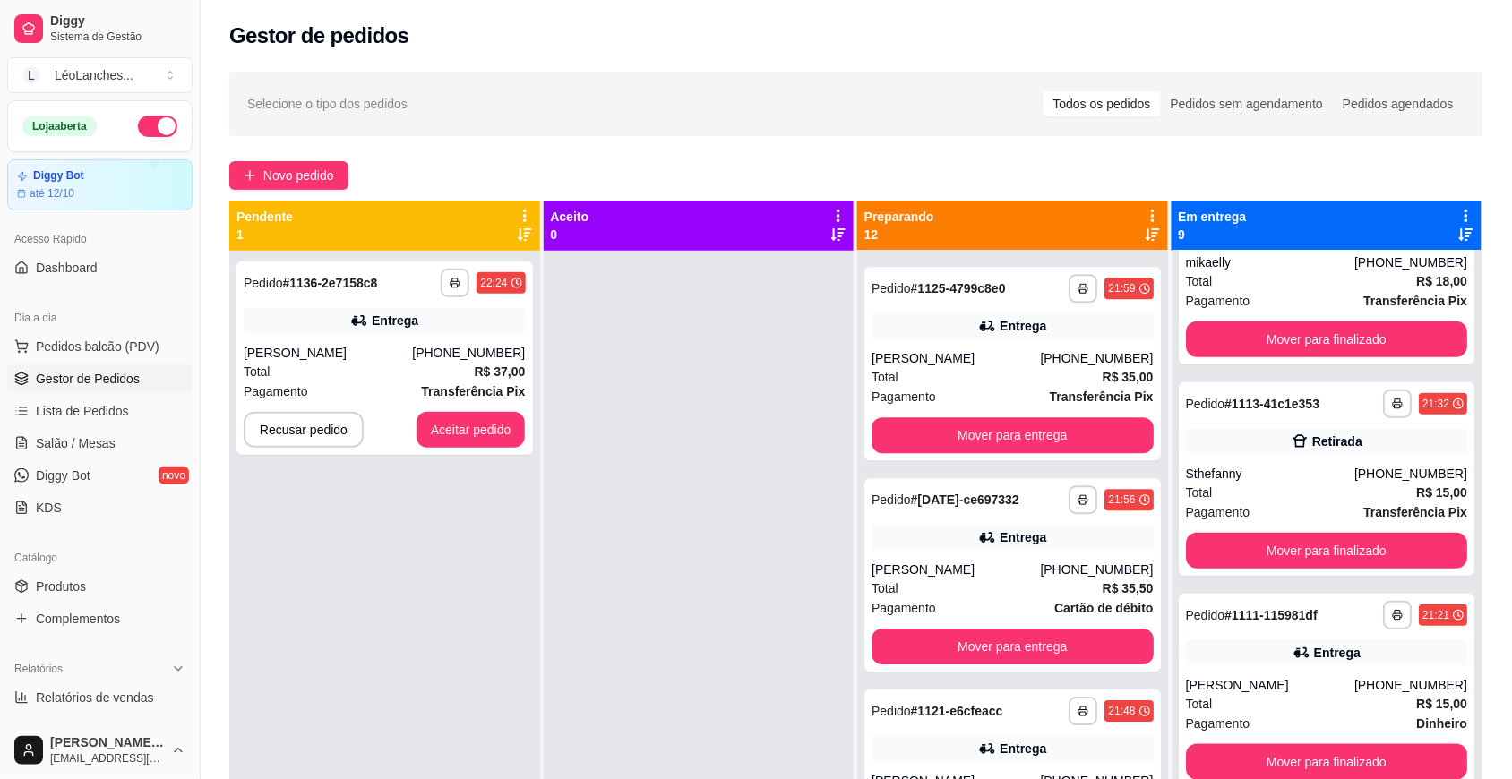
scroll to position [383, 0]
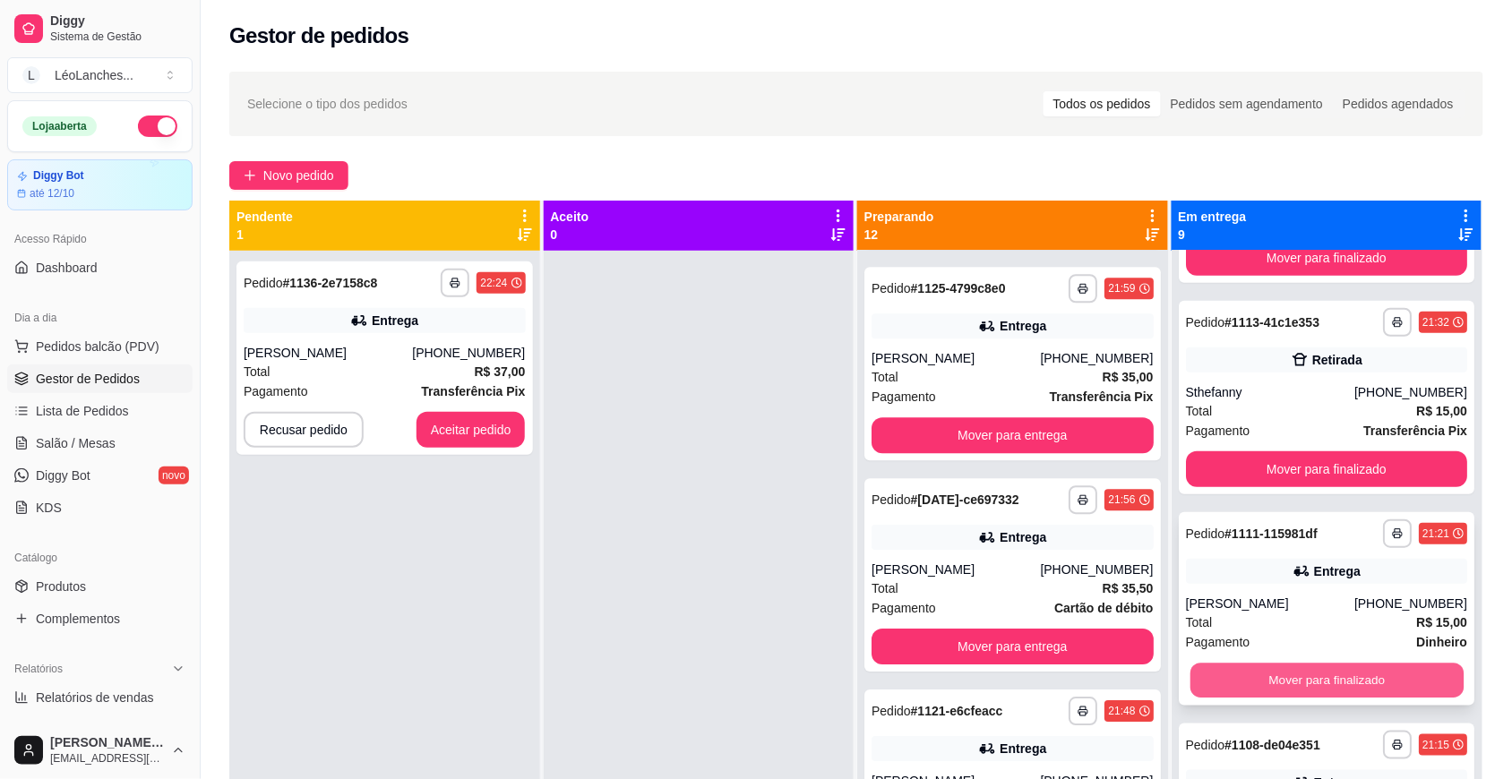
click at [1377, 670] on button "Mover para finalizado" at bounding box center [1325, 681] width 273 height 35
click at [1357, 682] on button "Mover para finalizado" at bounding box center [1325, 681] width 273 height 35
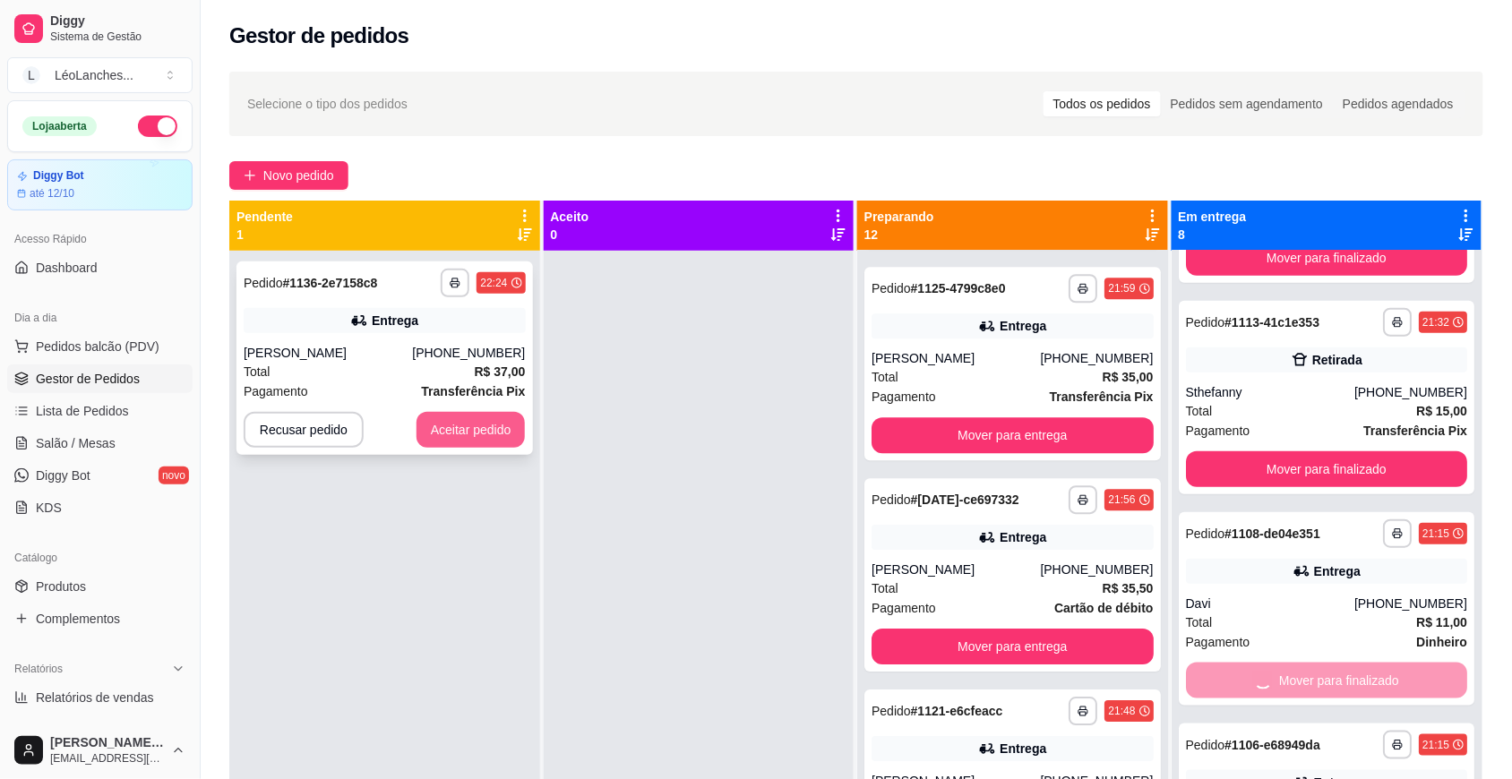
click at [454, 424] on button "Aceitar pedido" at bounding box center [470, 430] width 109 height 36
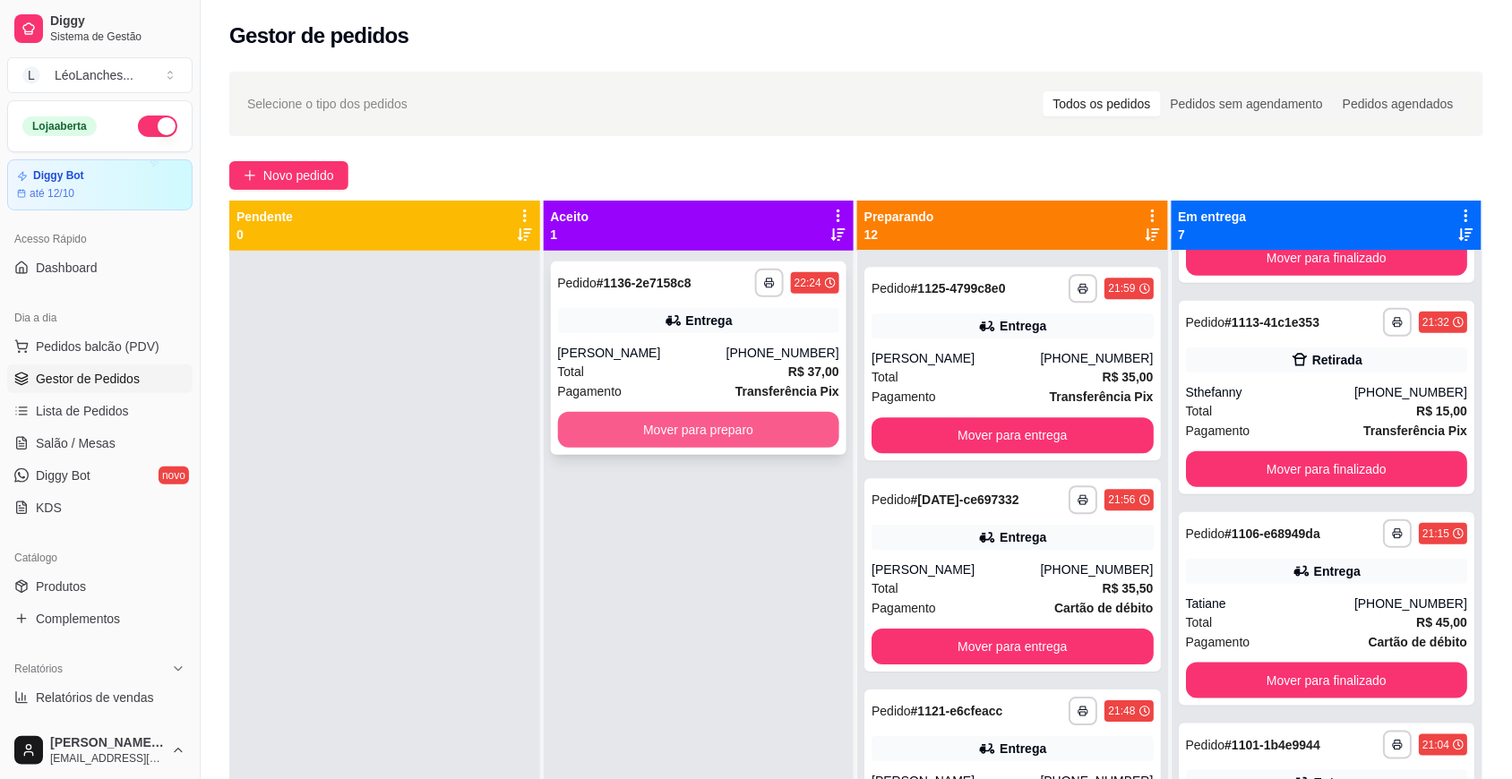
click at [674, 434] on button "Mover para preparo" at bounding box center [699, 430] width 282 height 36
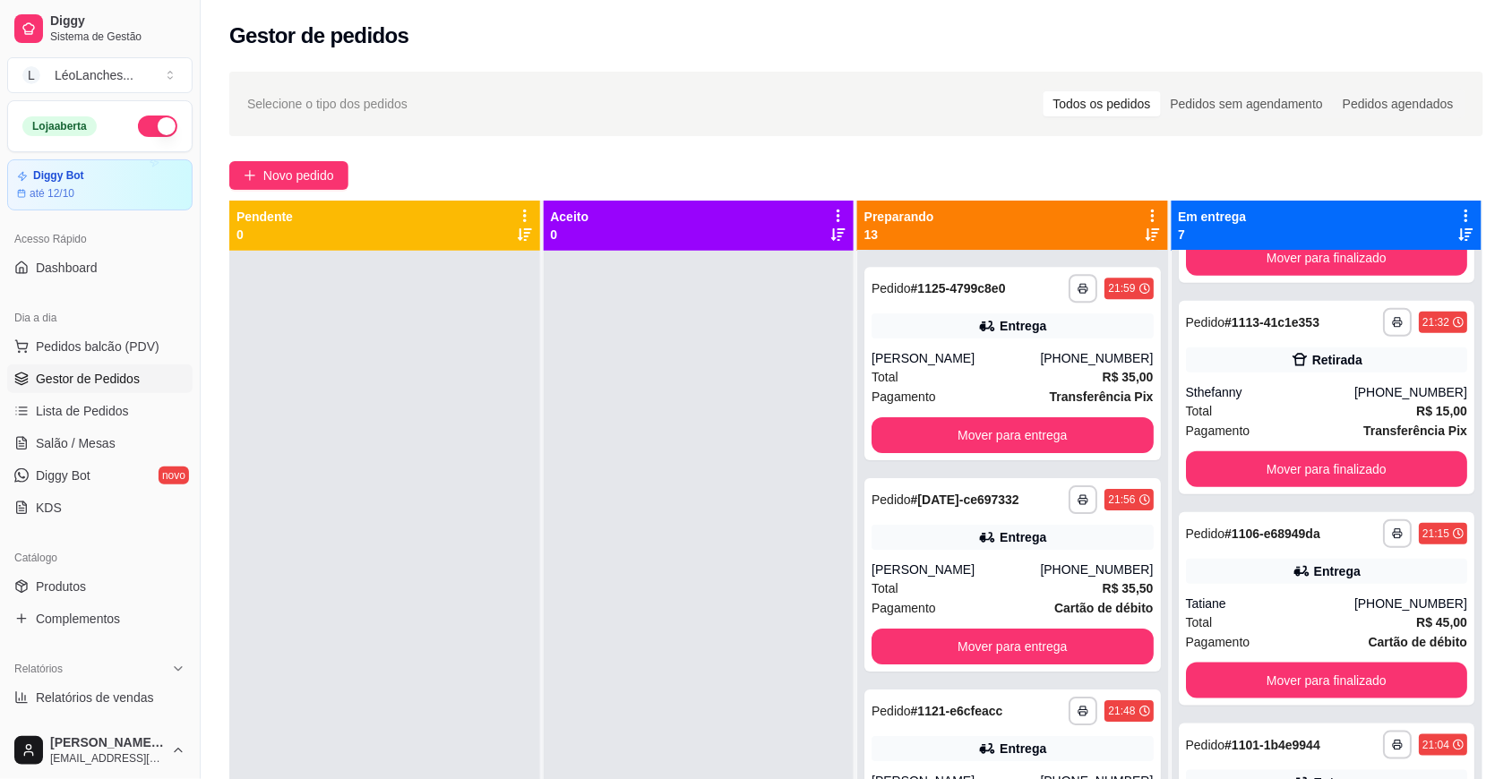
scroll to position [273, 0]
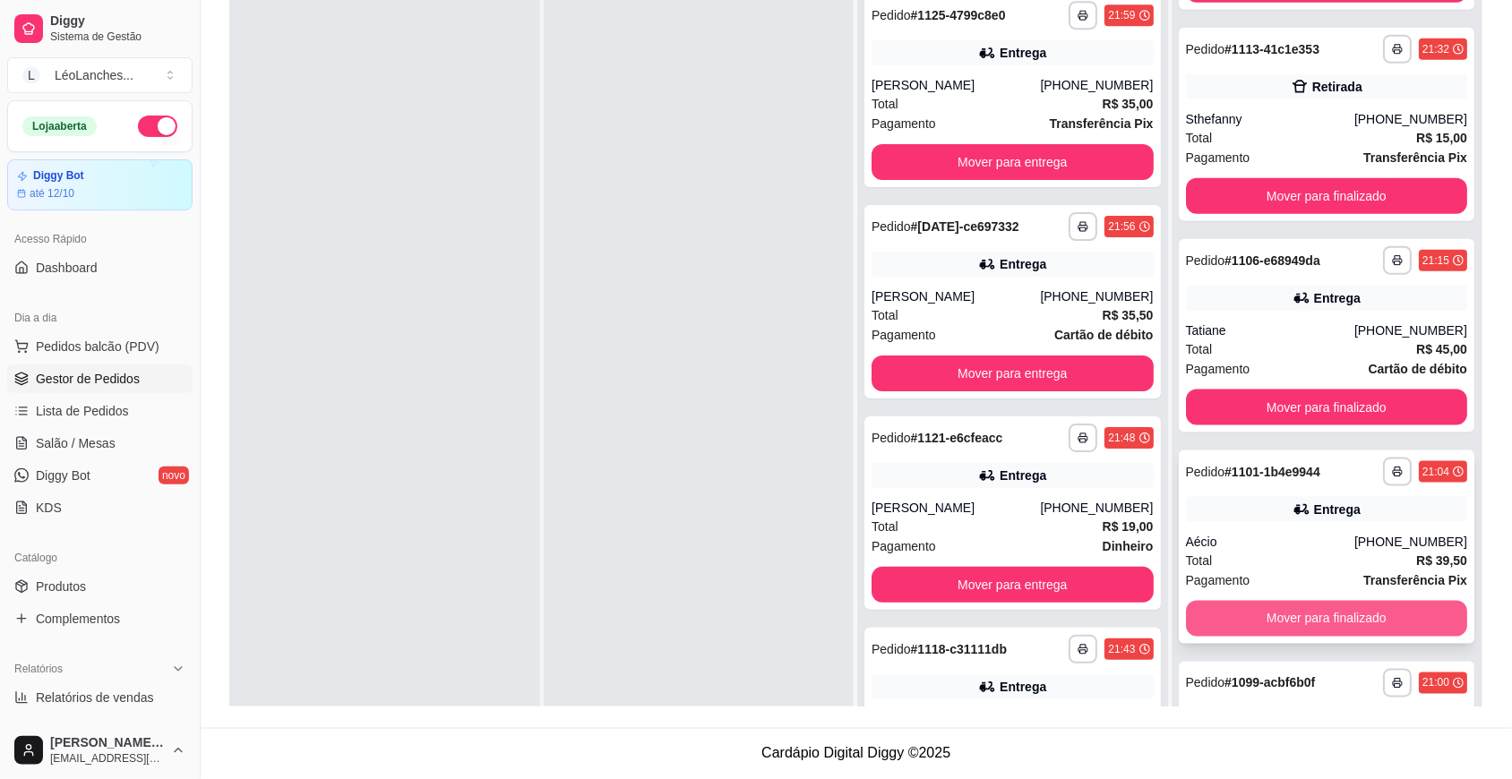
click at [1354, 609] on button "Mover para finalizado" at bounding box center [1327, 619] width 282 height 36
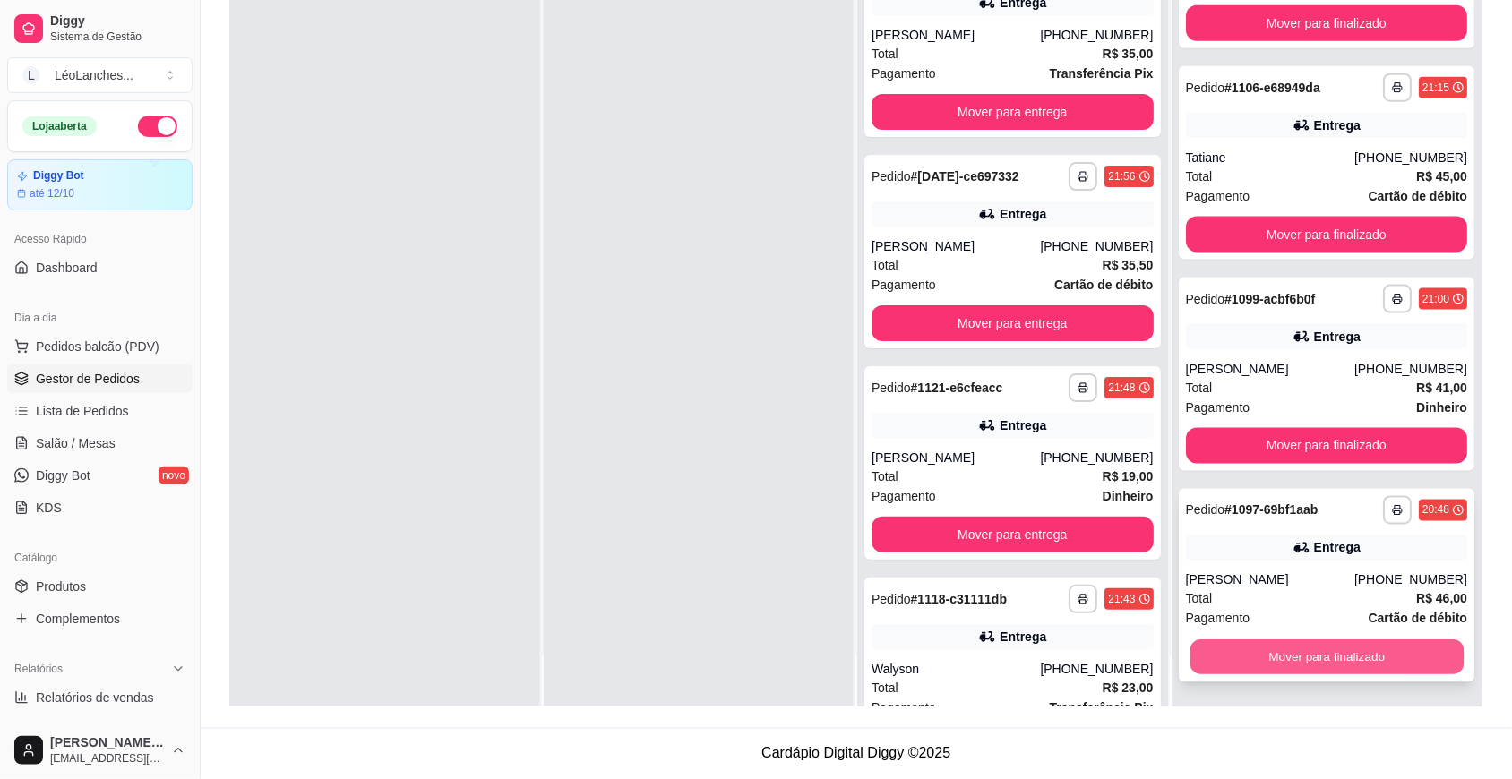
click at [1368, 663] on button "Mover para finalizado" at bounding box center [1325, 657] width 273 height 35
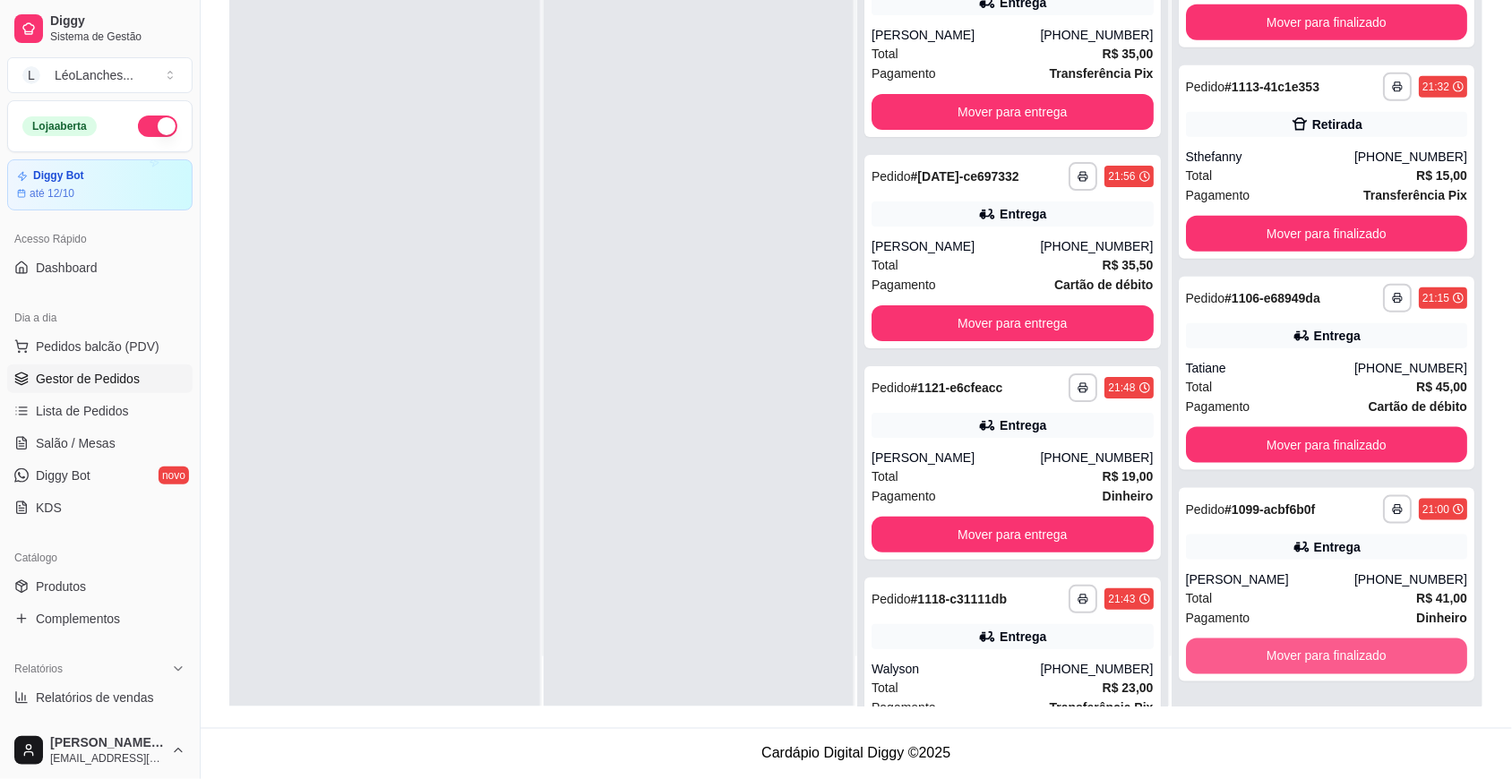
scroll to position [296, 0]
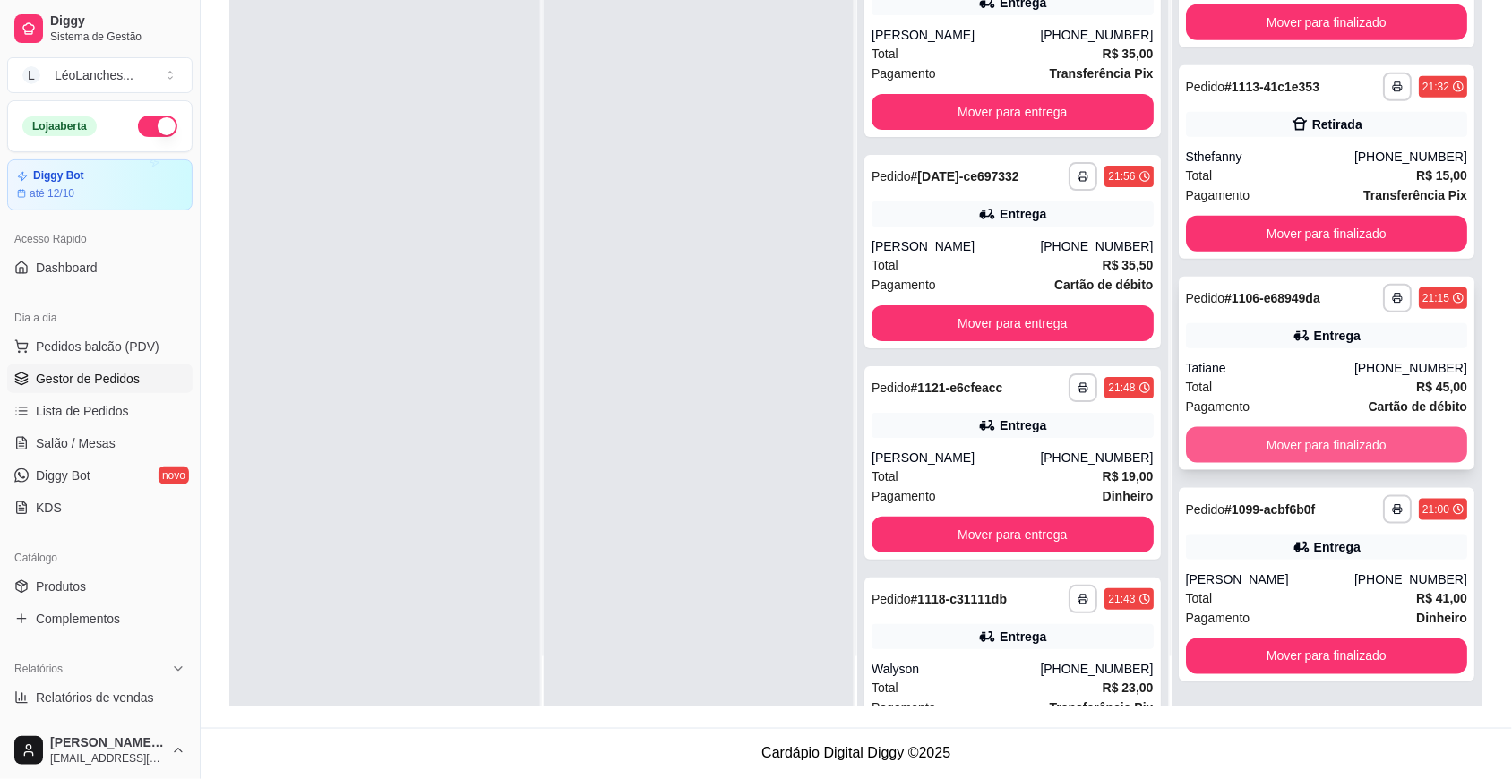
click at [1332, 436] on button "Mover para finalizado" at bounding box center [1327, 445] width 282 height 36
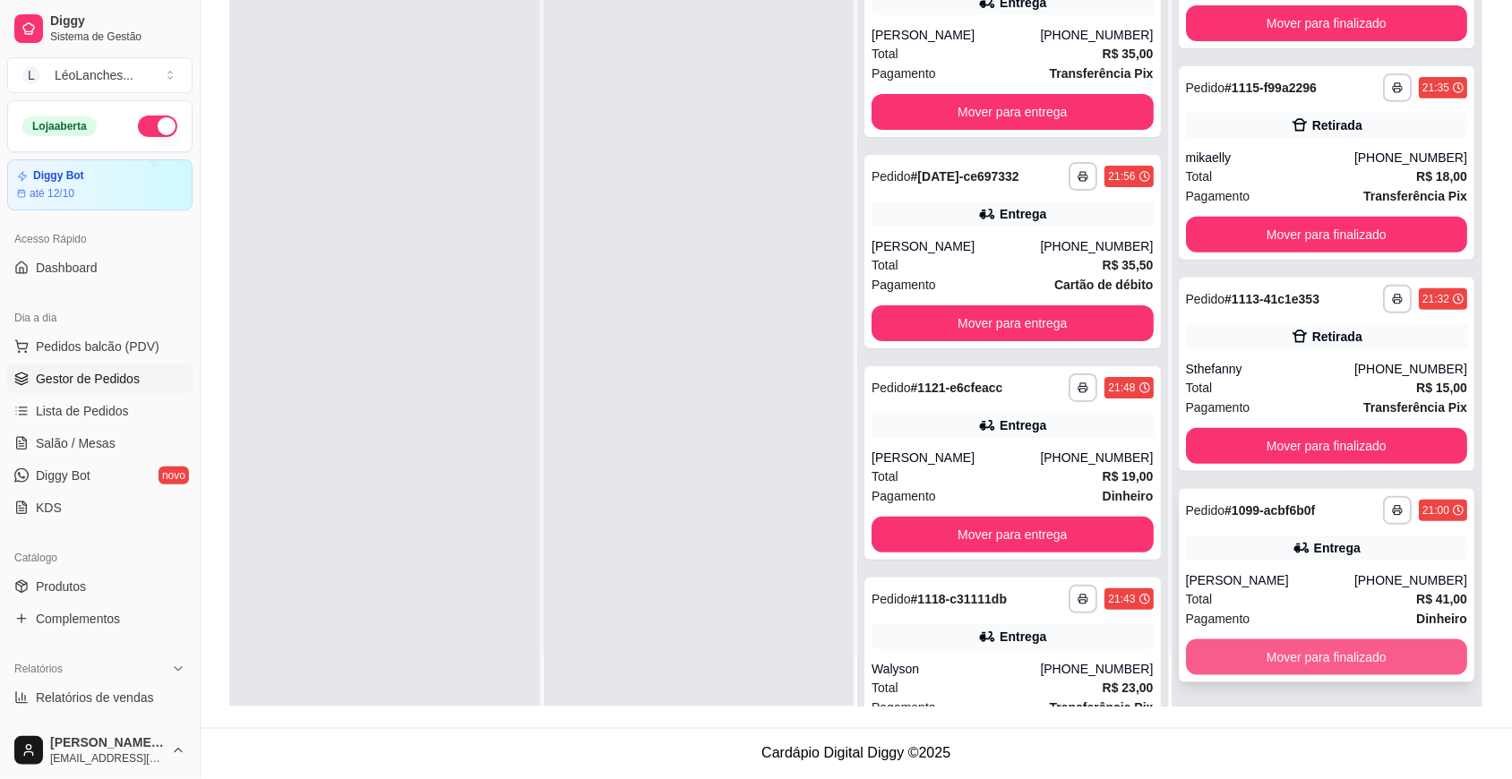
click at [1364, 648] on button "Mover para finalizado" at bounding box center [1327, 657] width 282 height 36
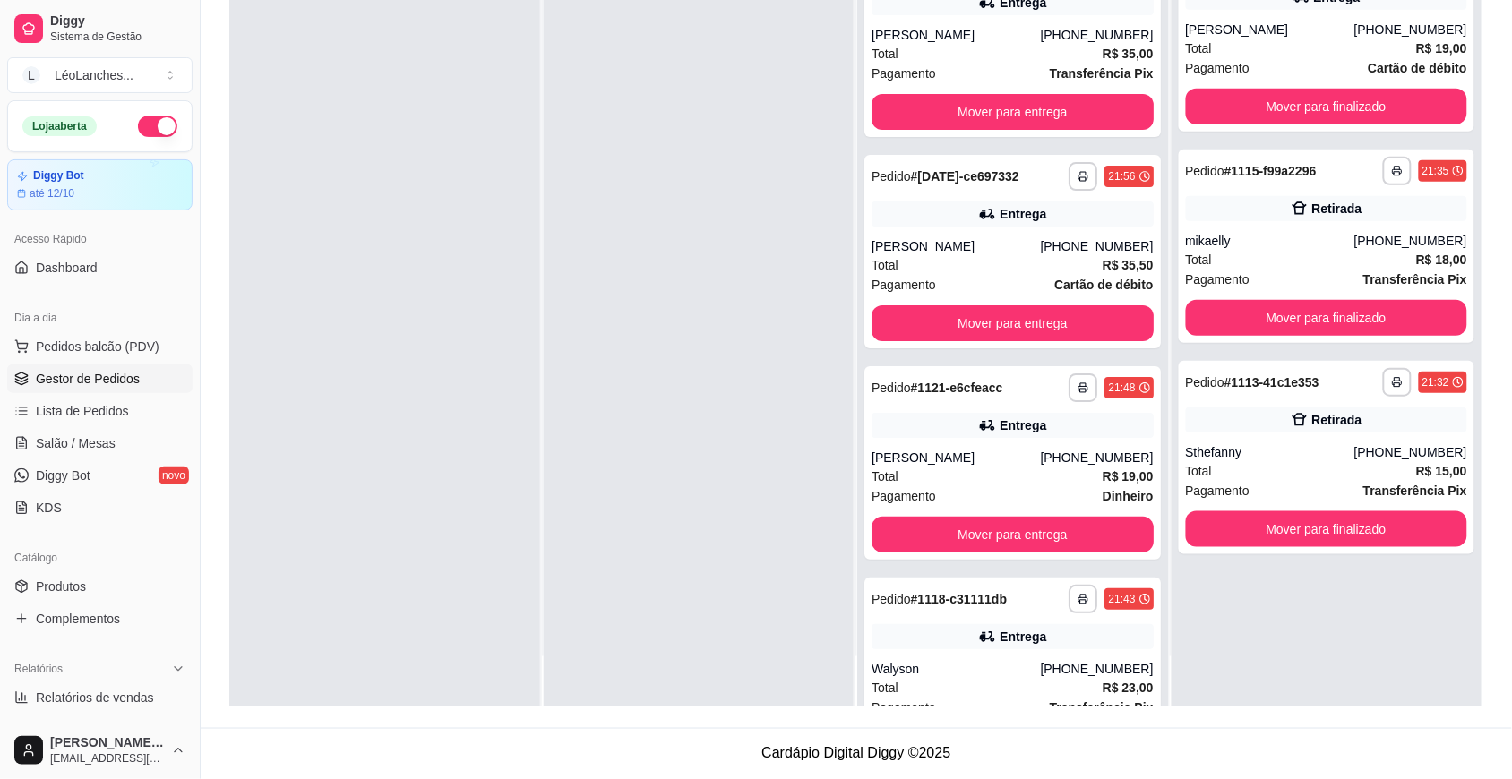
scroll to position [0, 0]
click at [1241, 525] on button "Mover para finalizado" at bounding box center [1325, 529] width 273 height 35
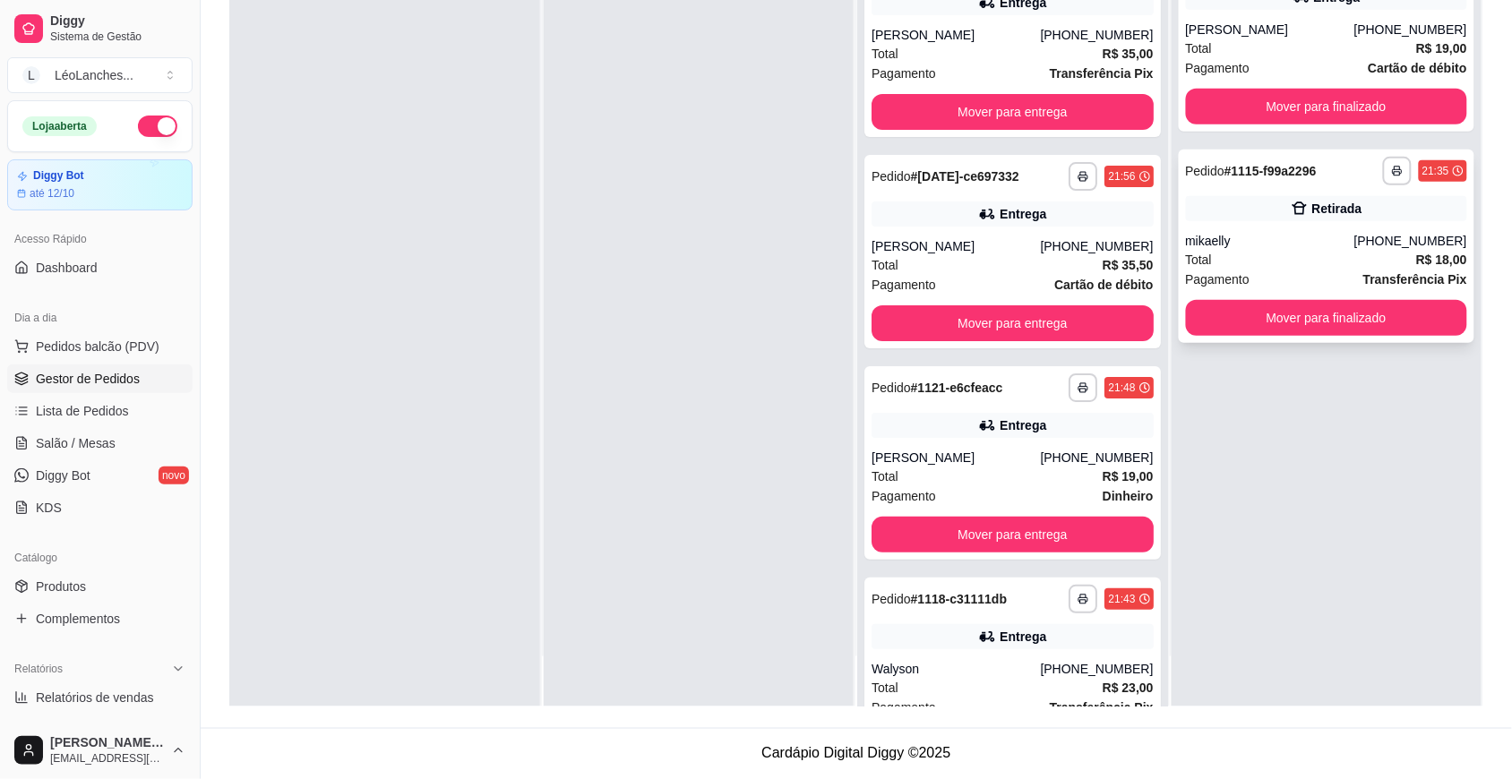
click at [1377, 239] on div "[PHONE_NUMBER]" at bounding box center [1410, 241] width 113 height 18
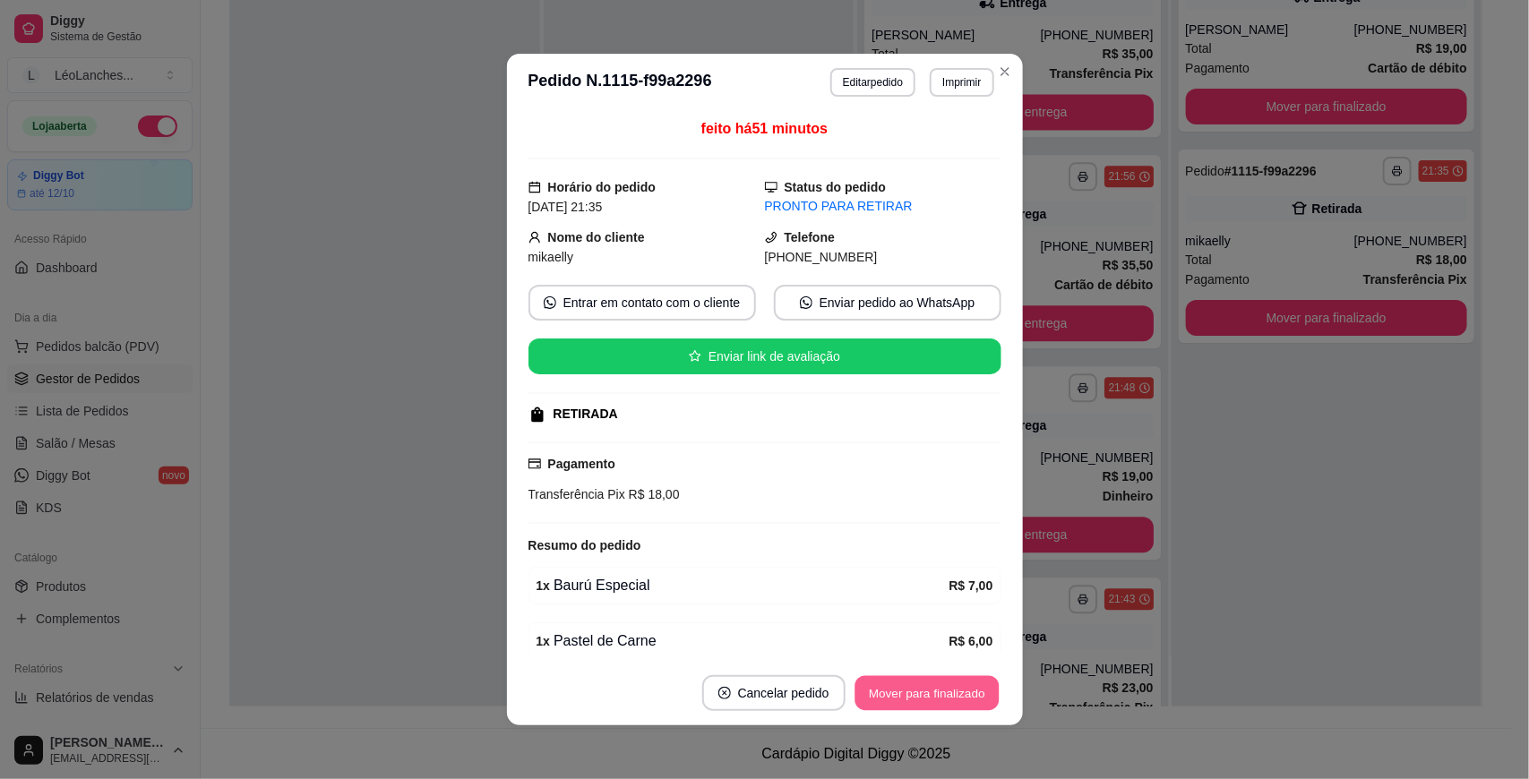
click at [961, 682] on button "Mover para finalizado" at bounding box center [926, 693] width 144 height 35
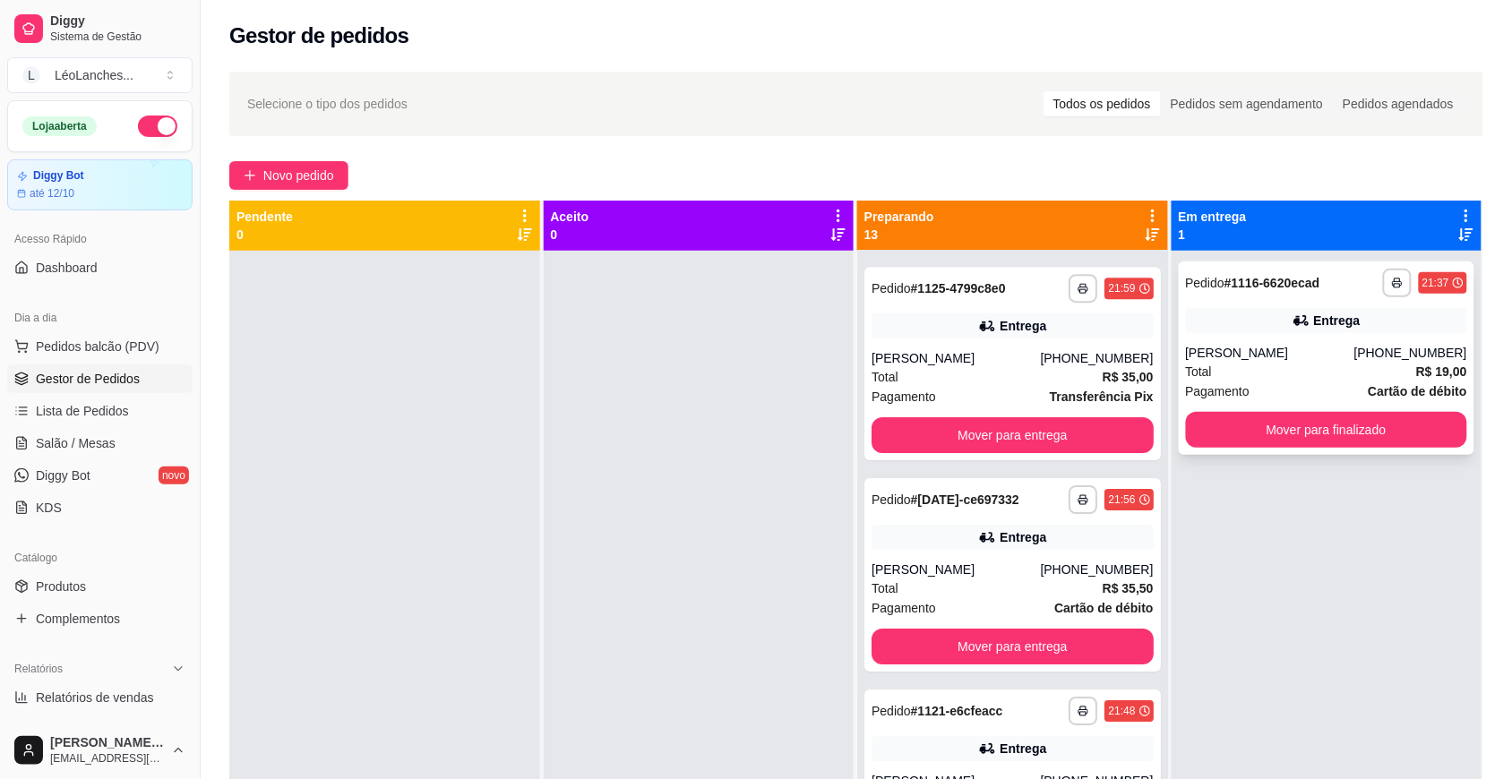
click at [1234, 365] on div "Total R$ 19,00" at bounding box center [1327, 372] width 282 height 20
click at [1305, 358] on div "[PERSON_NAME]" at bounding box center [1270, 353] width 168 height 18
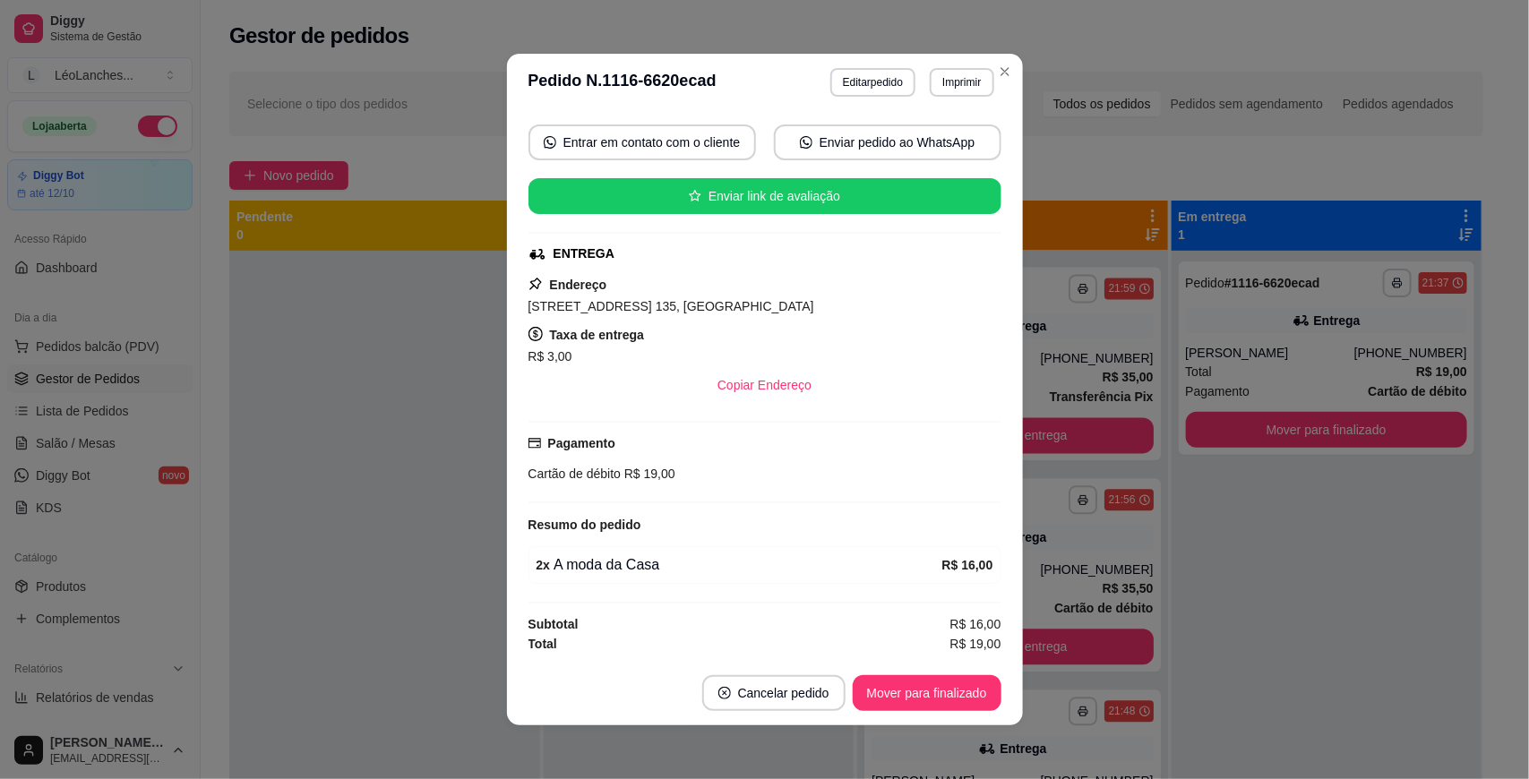
scroll to position [3, 0]
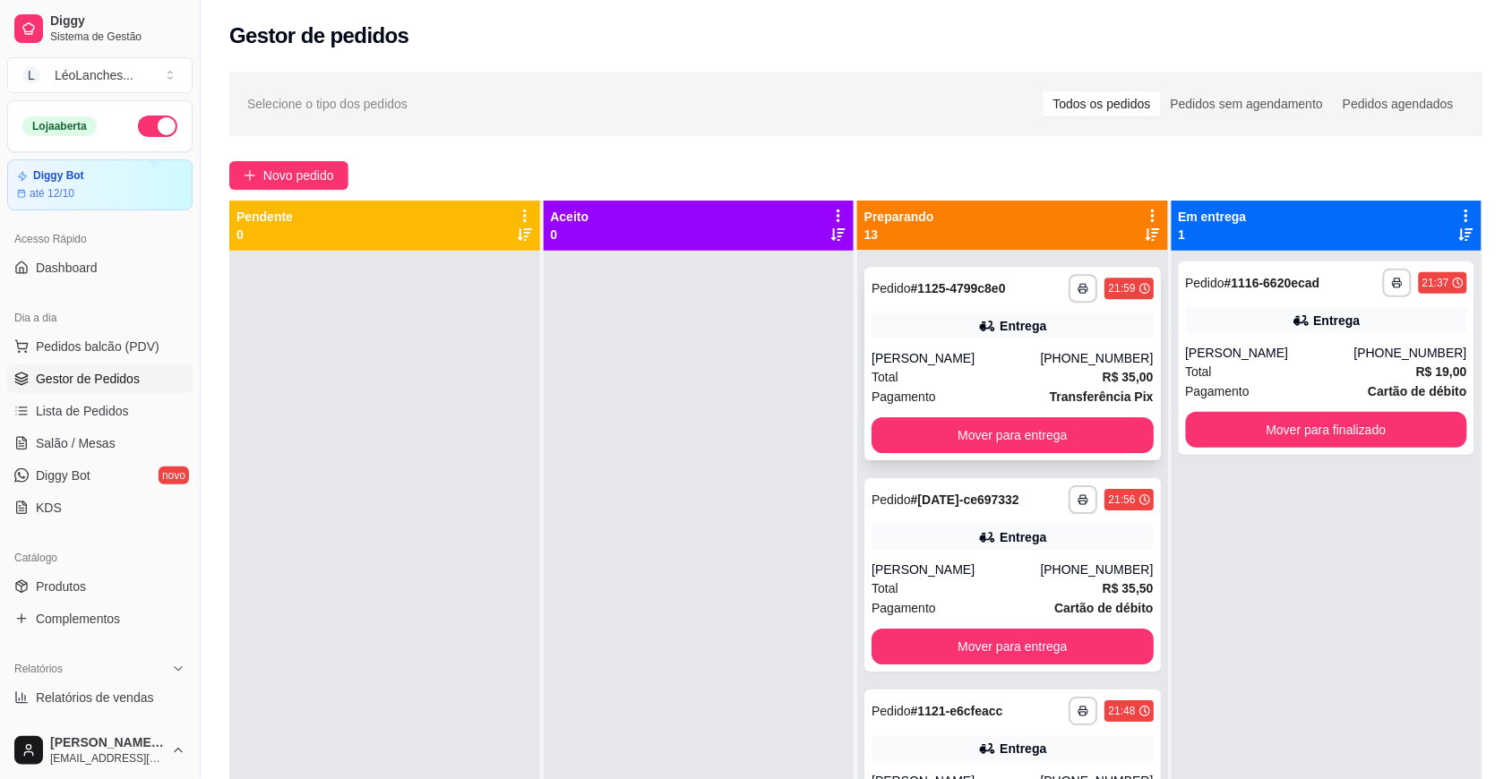
click at [995, 387] on div "Pagamento Transferência Pix" at bounding box center [1012, 397] width 282 height 20
click at [978, 561] on div "[PERSON_NAME]" at bounding box center [955, 570] width 168 height 18
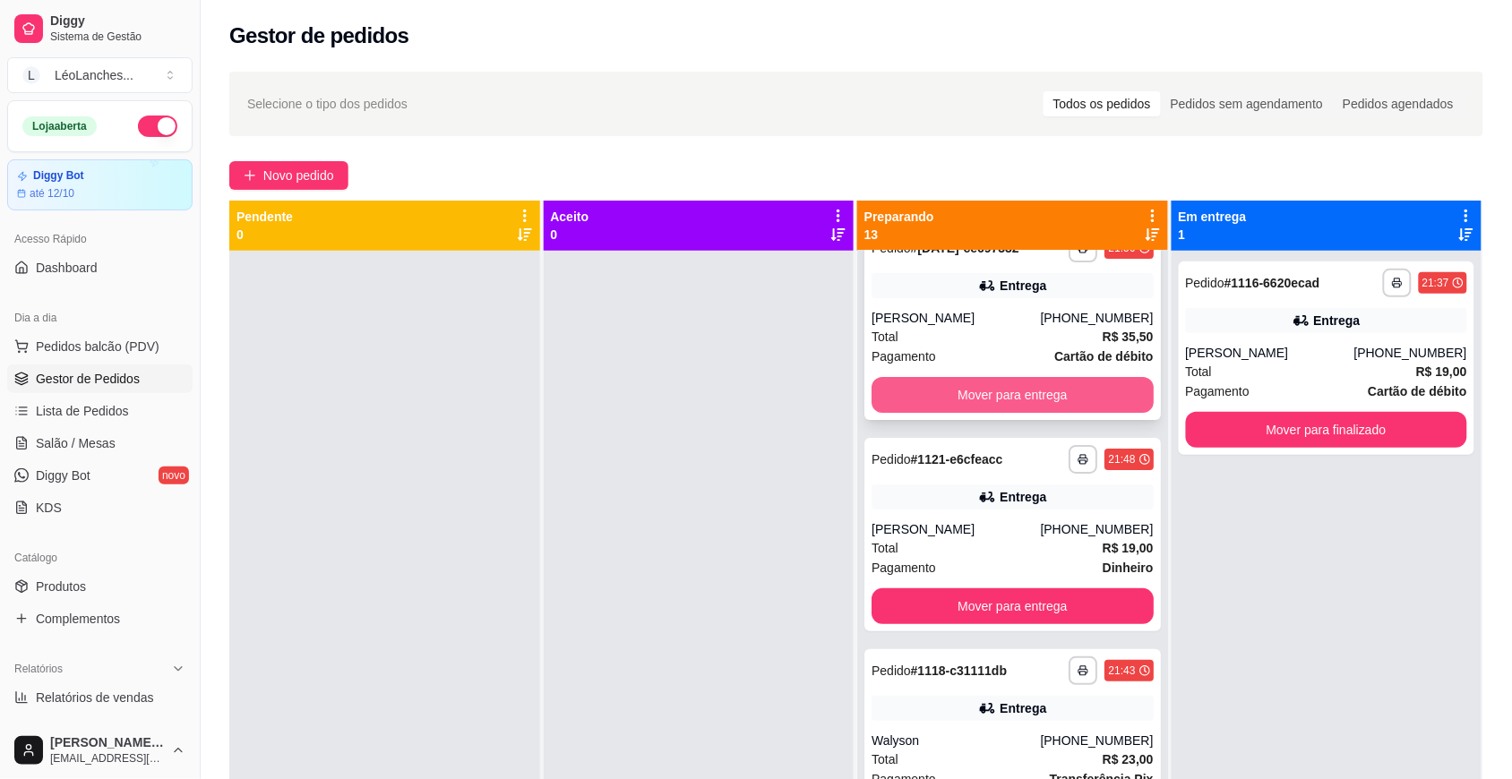
scroll to position [1985, 0]
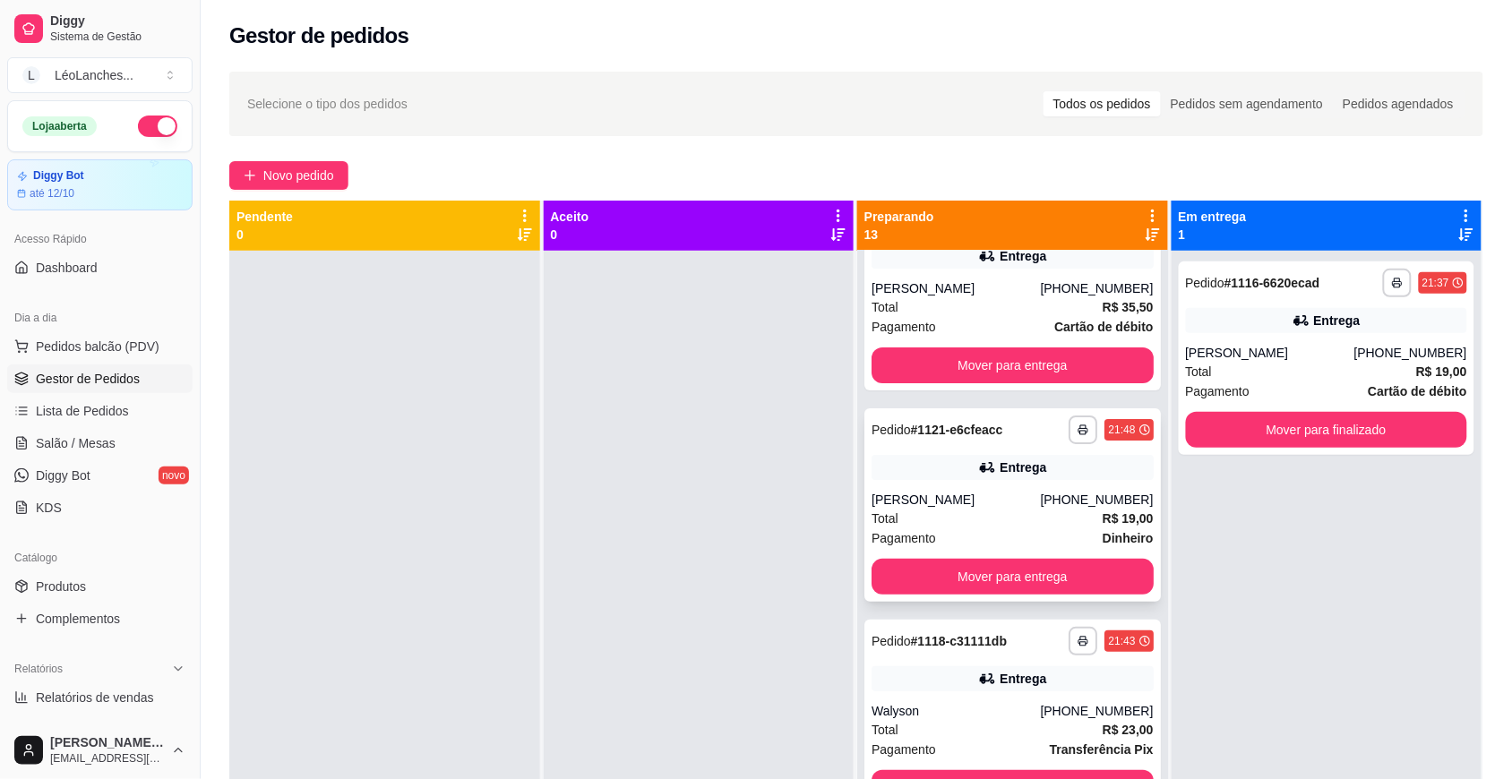
click at [965, 509] on div "Total R$ 19,00" at bounding box center [1012, 519] width 282 height 20
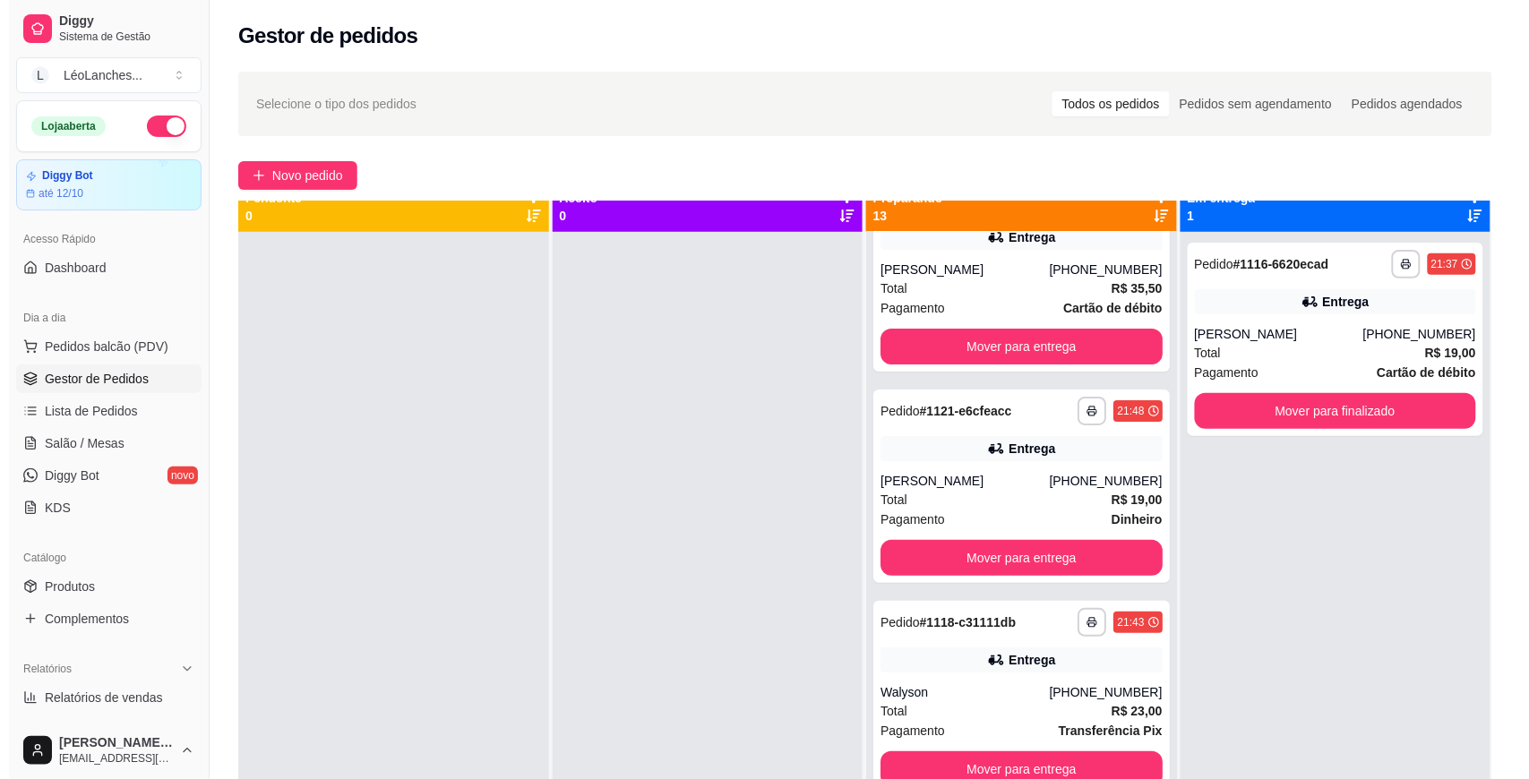
scroll to position [50, 0]
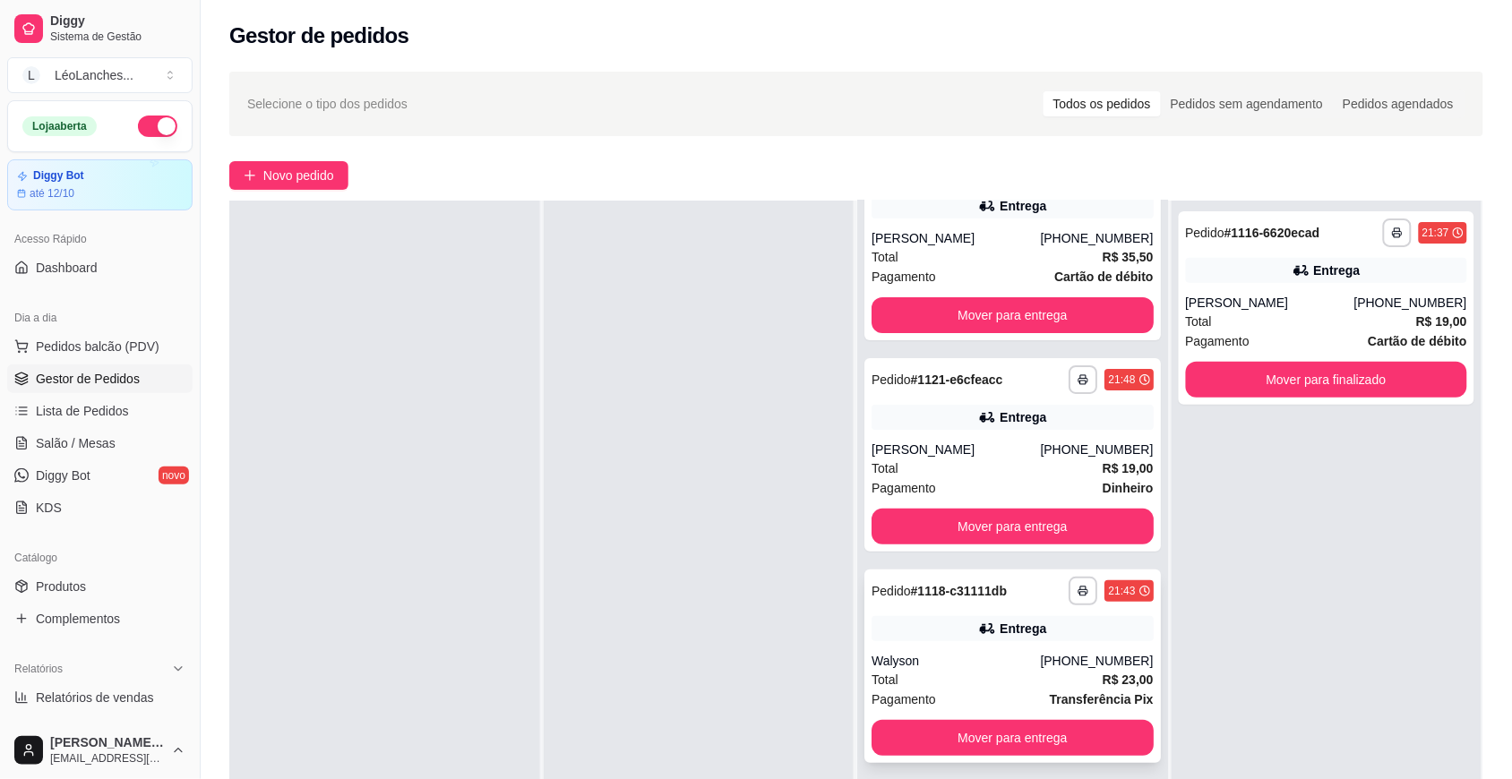
click at [965, 627] on div "**********" at bounding box center [1012, 666] width 296 height 193
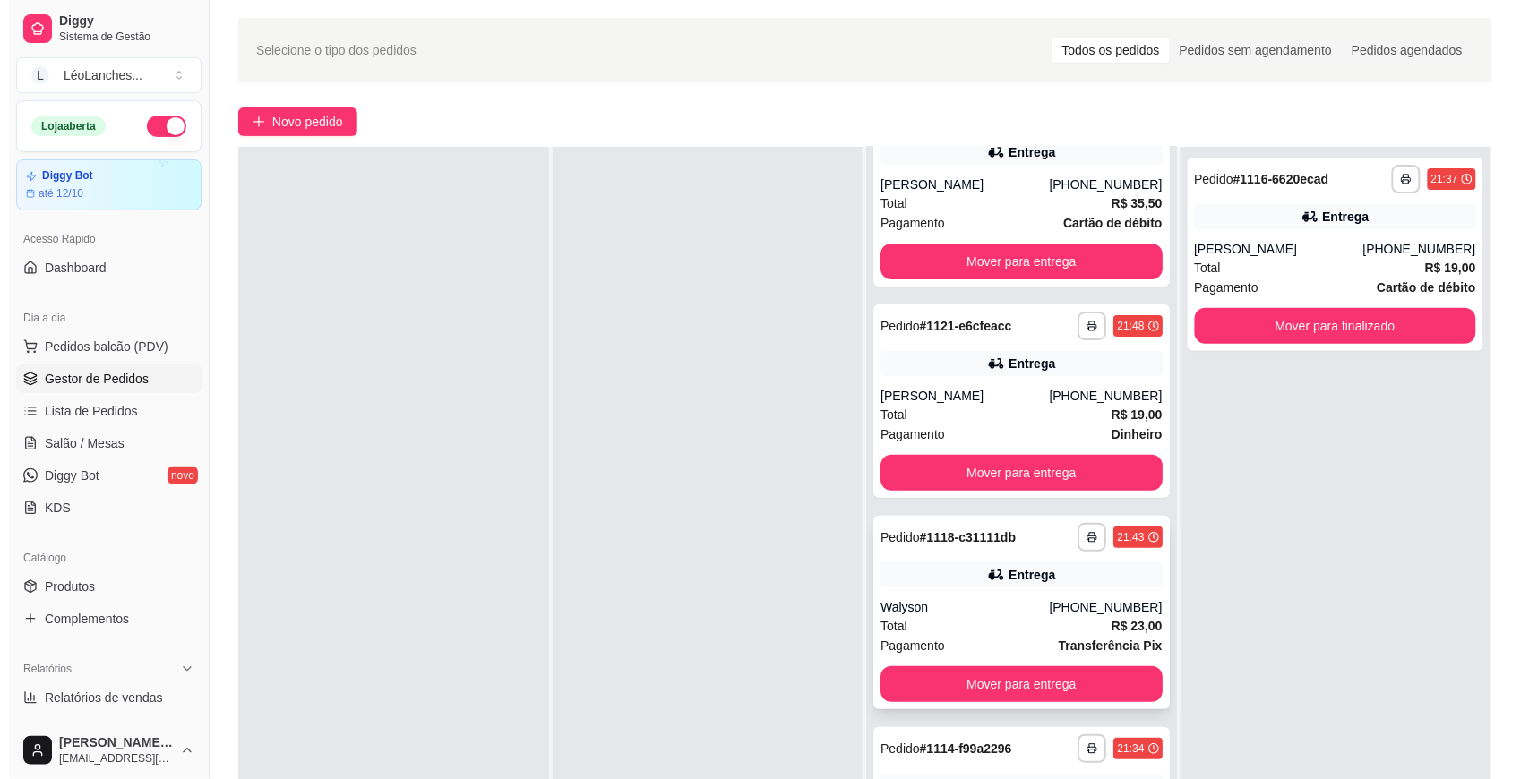
scroll to position [273, 0]
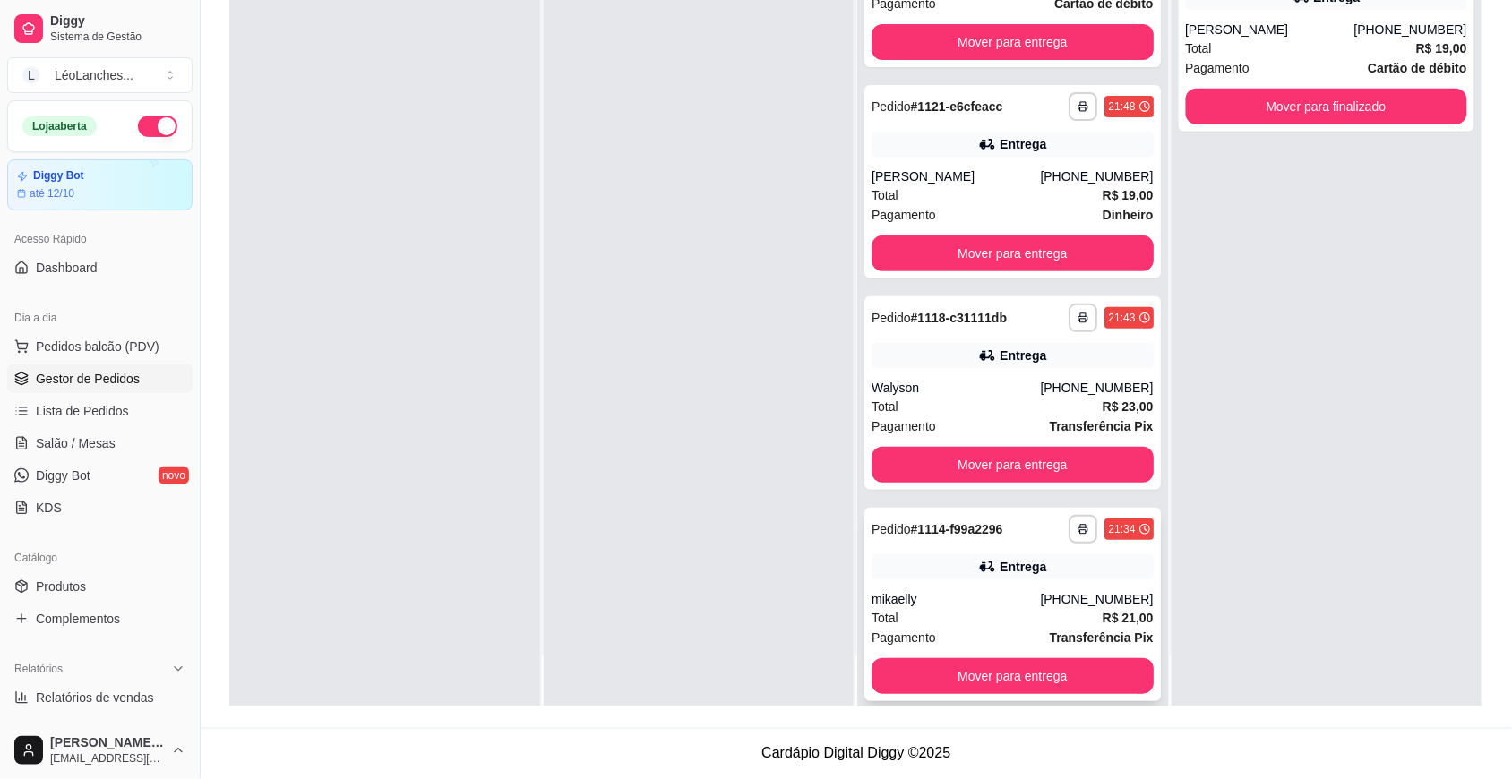
click at [937, 590] on div "mikaelly" at bounding box center [955, 599] width 168 height 18
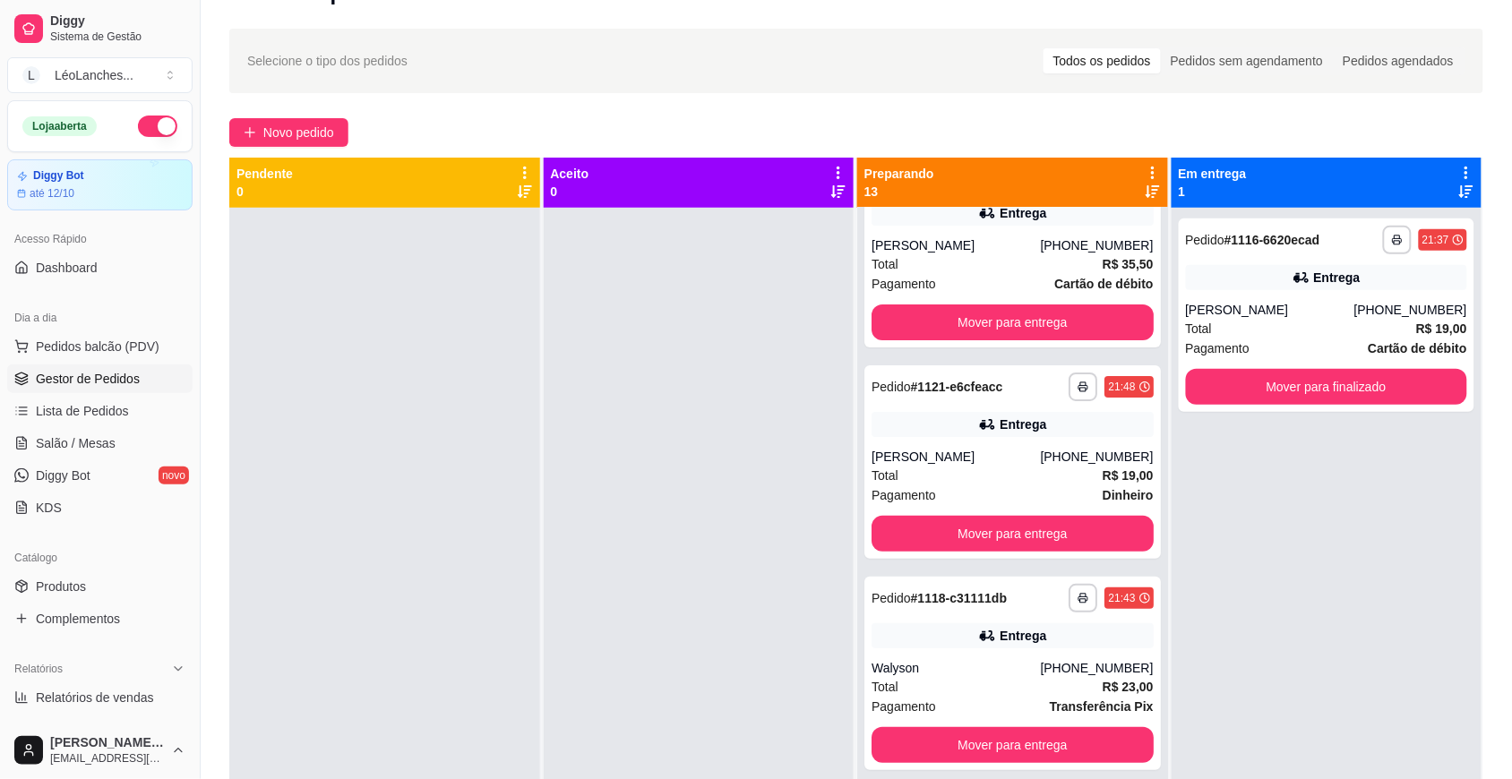
scroll to position [0, 0]
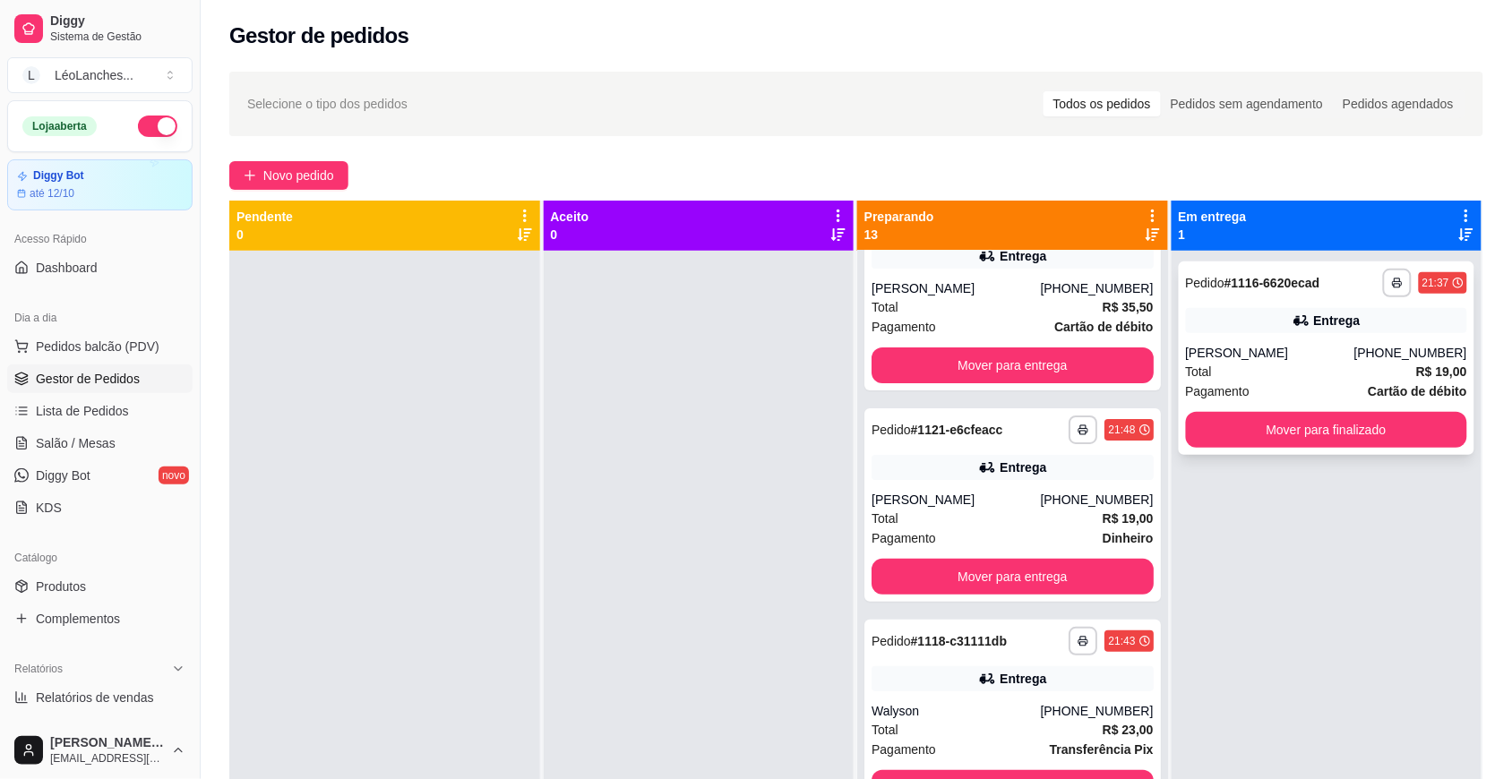
click at [1314, 376] on div "Total R$ 19,00" at bounding box center [1327, 372] width 282 height 20
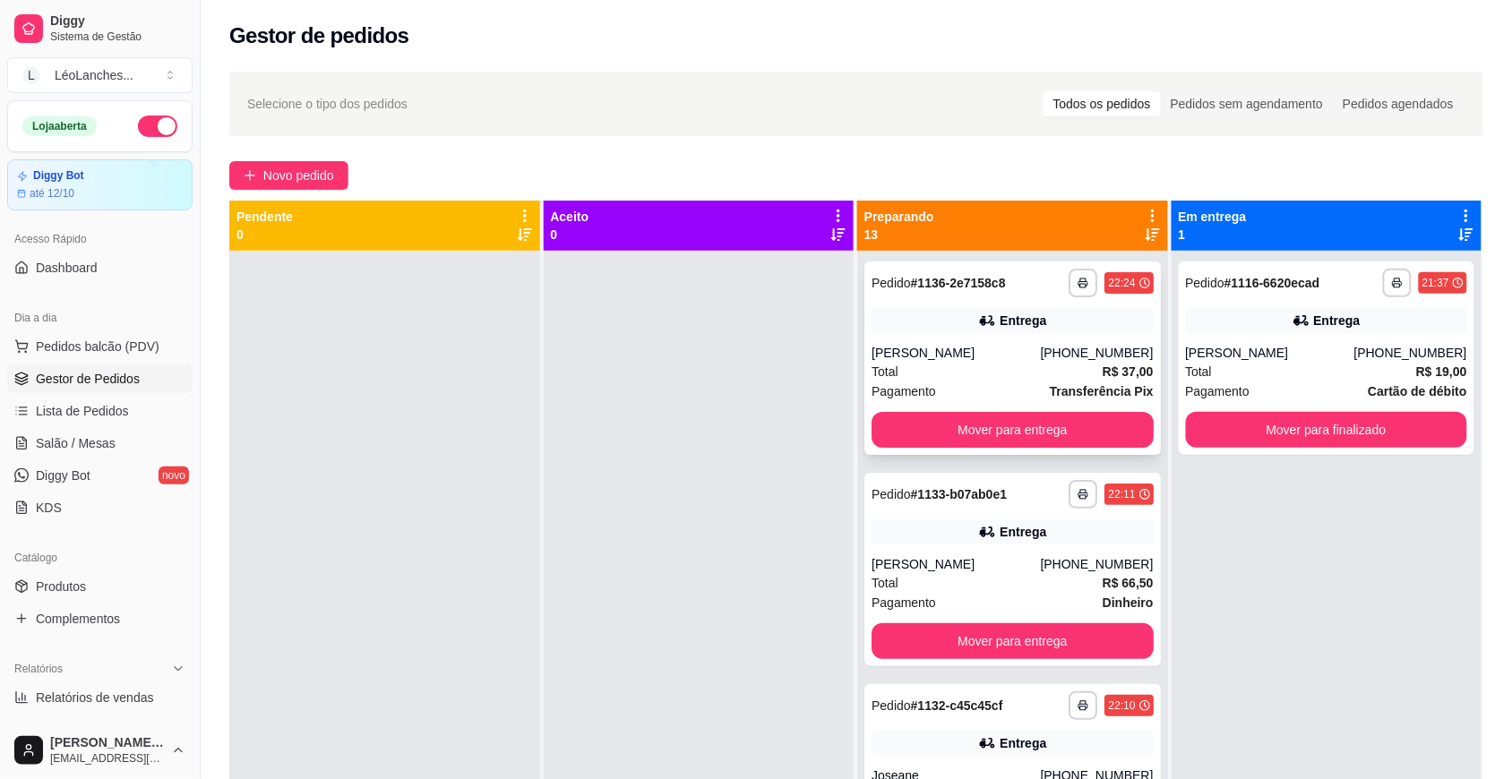
click at [940, 392] on div "Pagamento Transferência Pix" at bounding box center [1012, 392] width 282 height 20
click at [965, 583] on div "Total R$ 66,50" at bounding box center [1012, 583] width 282 height 20
click at [1308, 383] on div "Pagamento Cartão de débito" at bounding box center [1327, 392] width 282 height 20
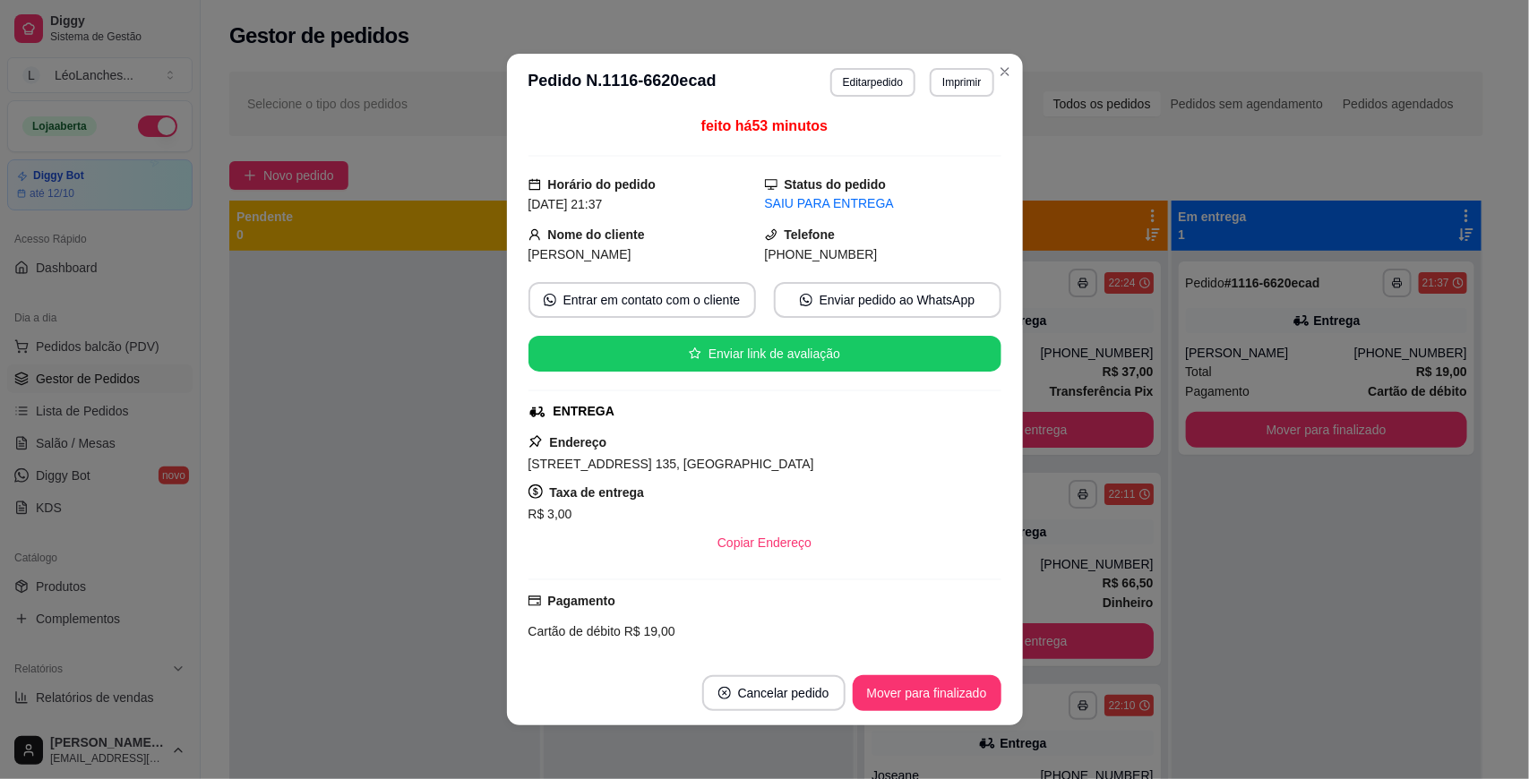
scroll to position [255, 0]
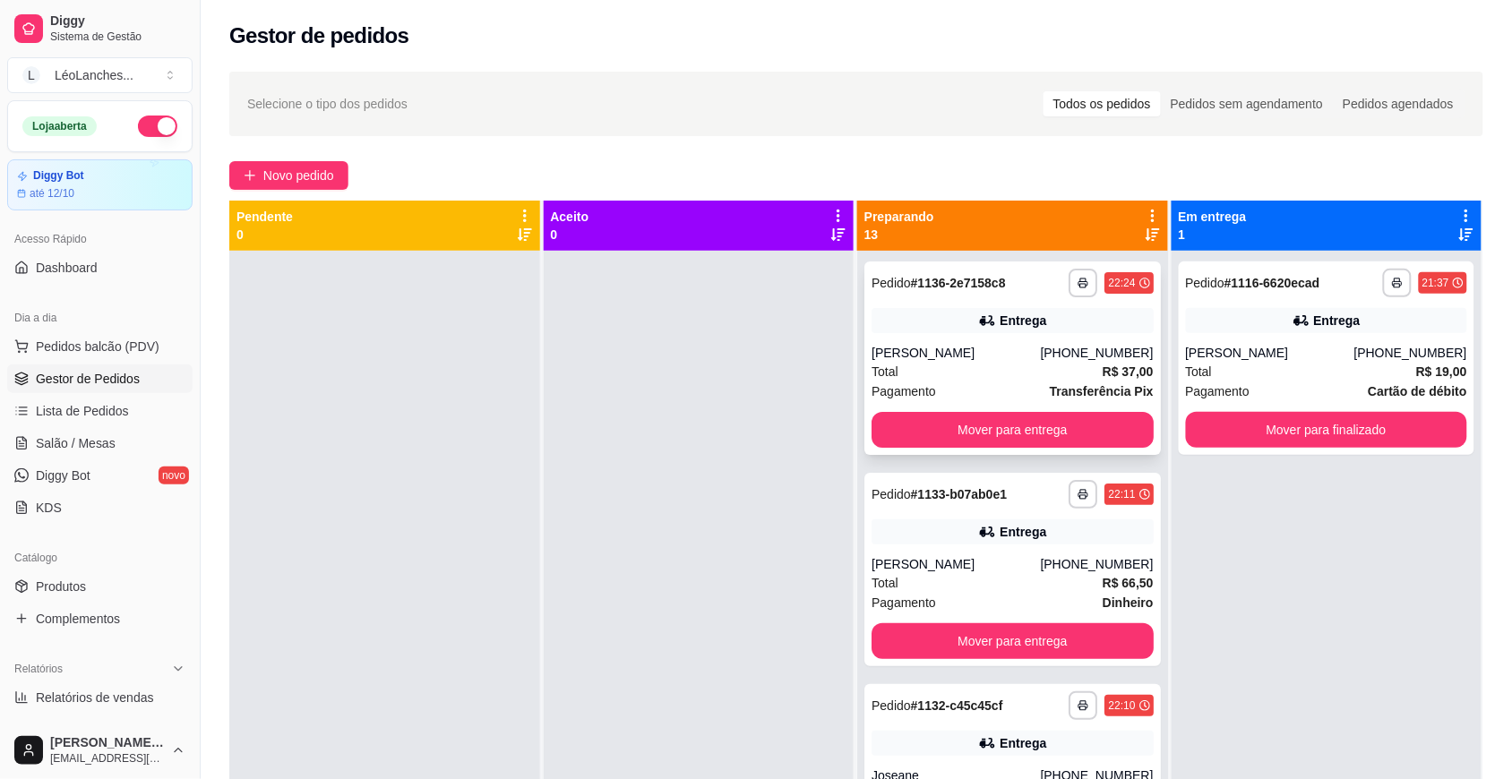
click at [949, 370] on div "Total R$ 37,00" at bounding box center [1012, 372] width 282 height 20
click at [1009, 571] on div "[PERSON_NAME]" at bounding box center [955, 564] width 168 height 18
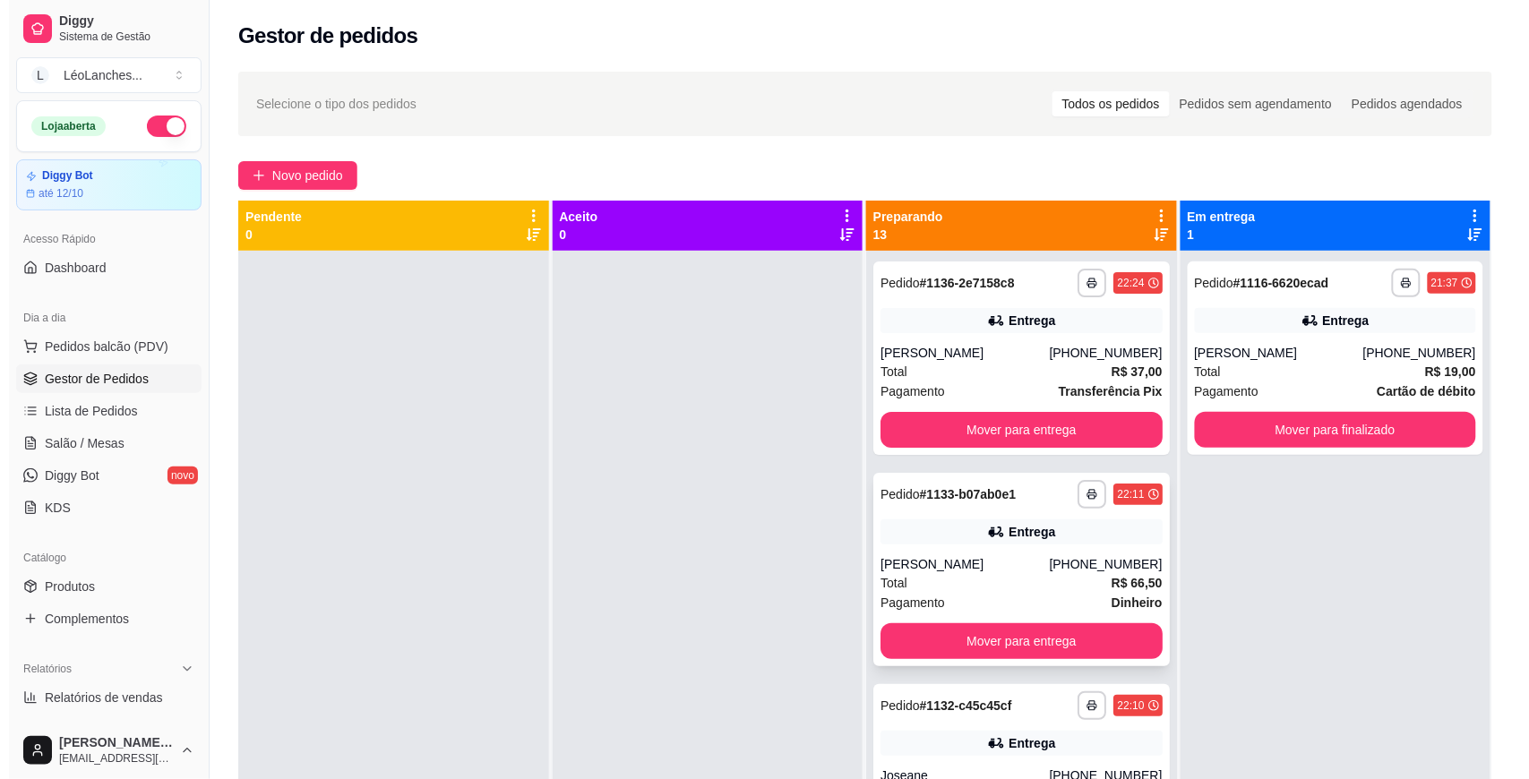
scroll to position [746, 0]
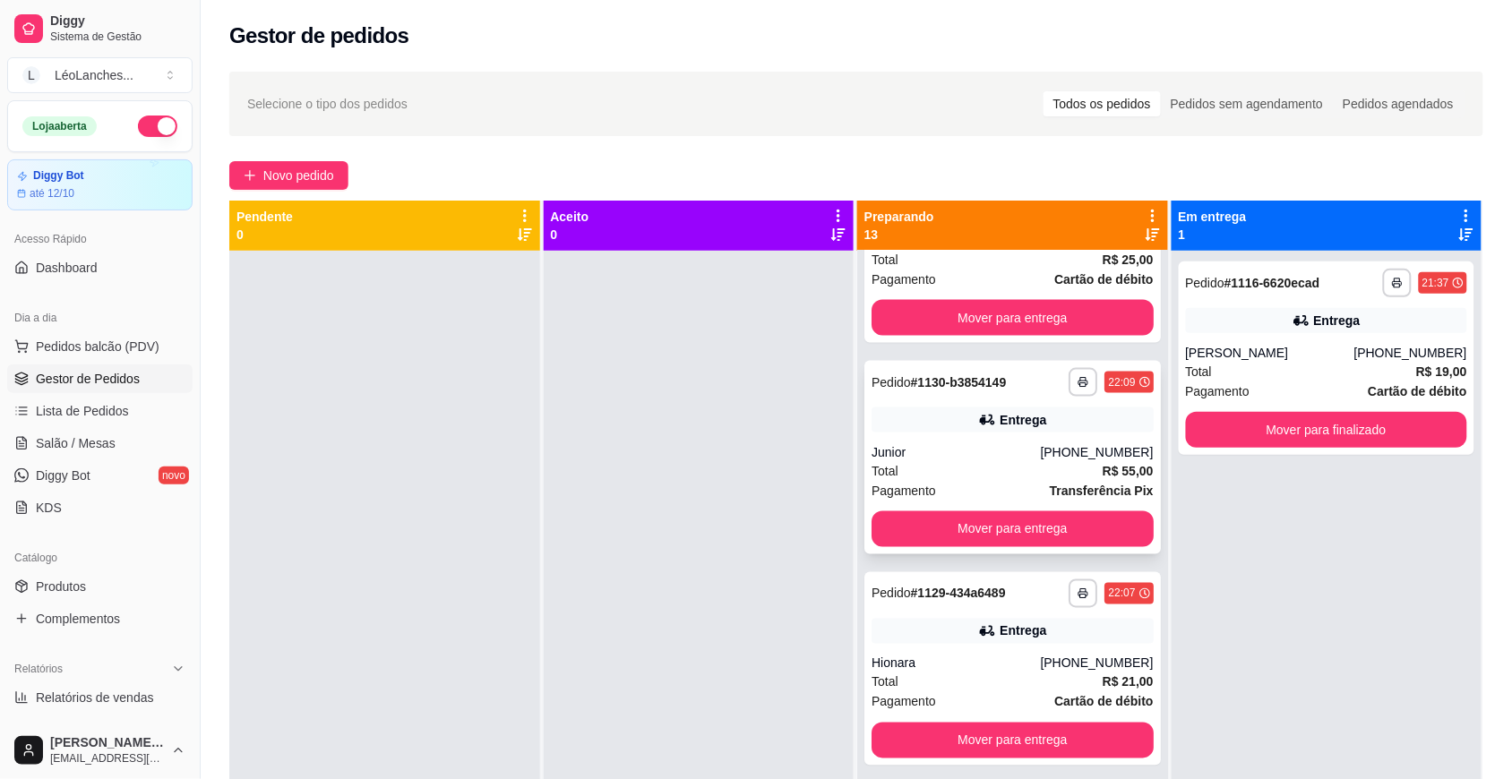
click at [968, 497] on div "Pagamento Transferência Pix" at bounding box center [1012, 491] width 282 height 20
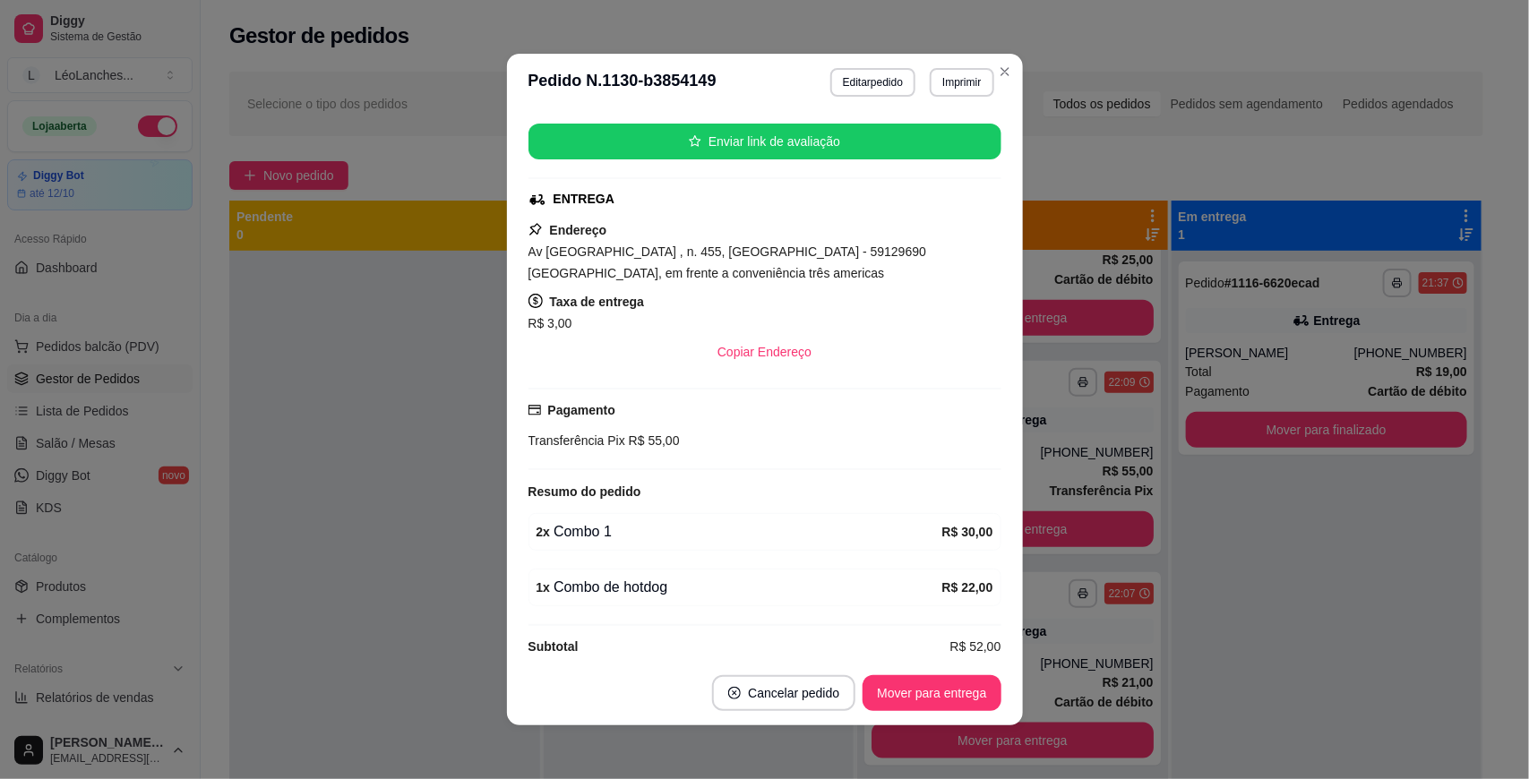
scroll to position [333, 0]
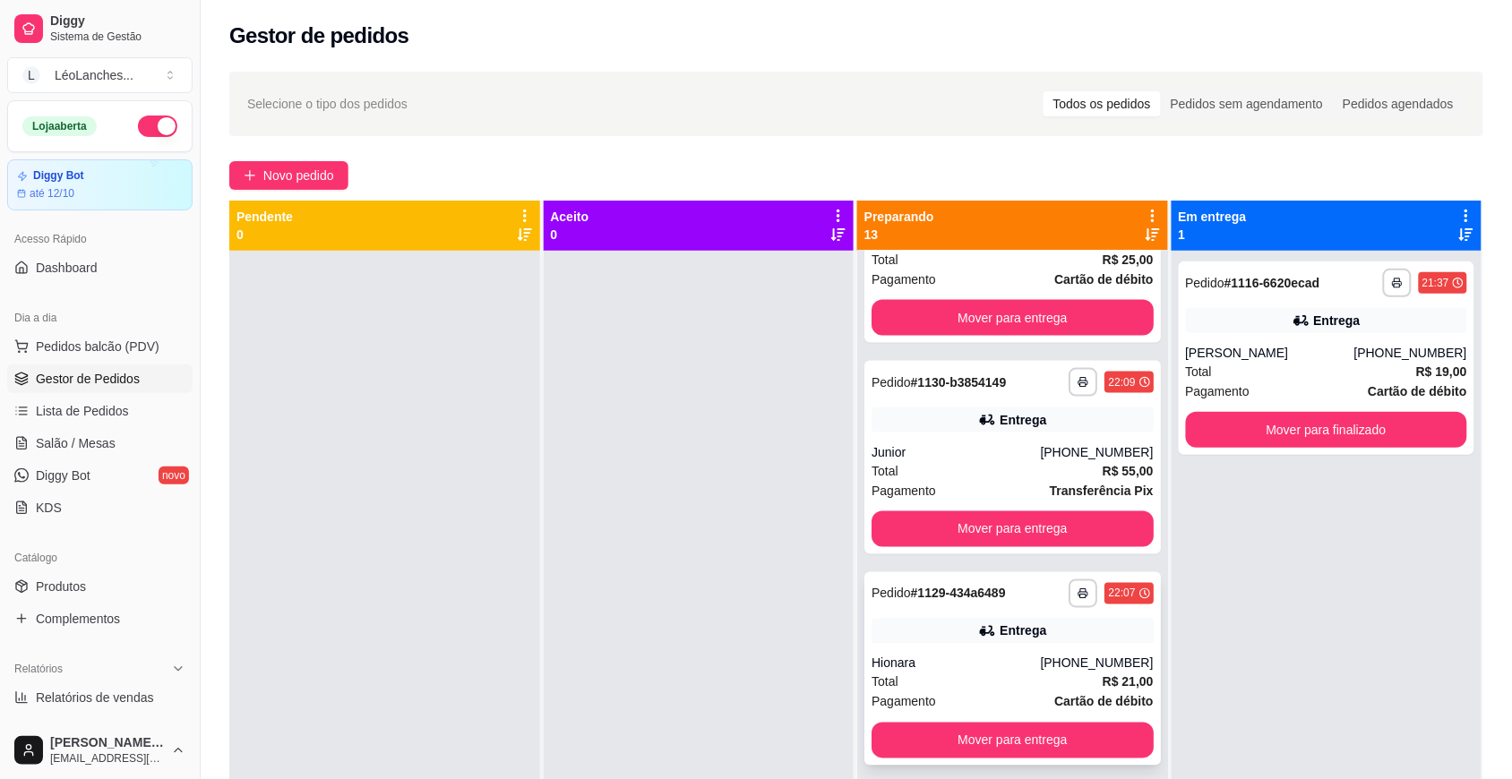
click at [972, 651] on div "**********" at bounding box center [1012, 668] width 296 height 193
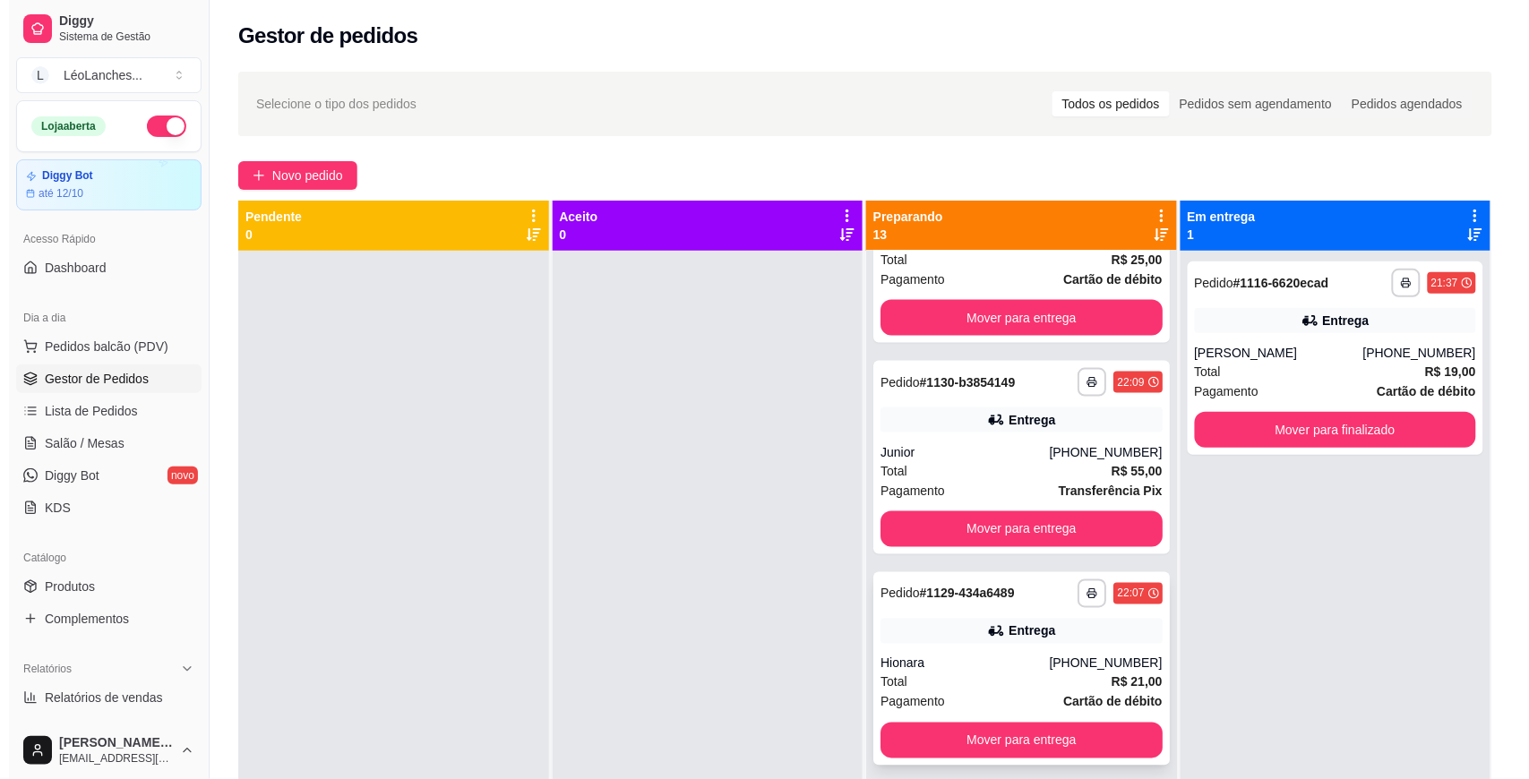
scroll to position [1492, 0]
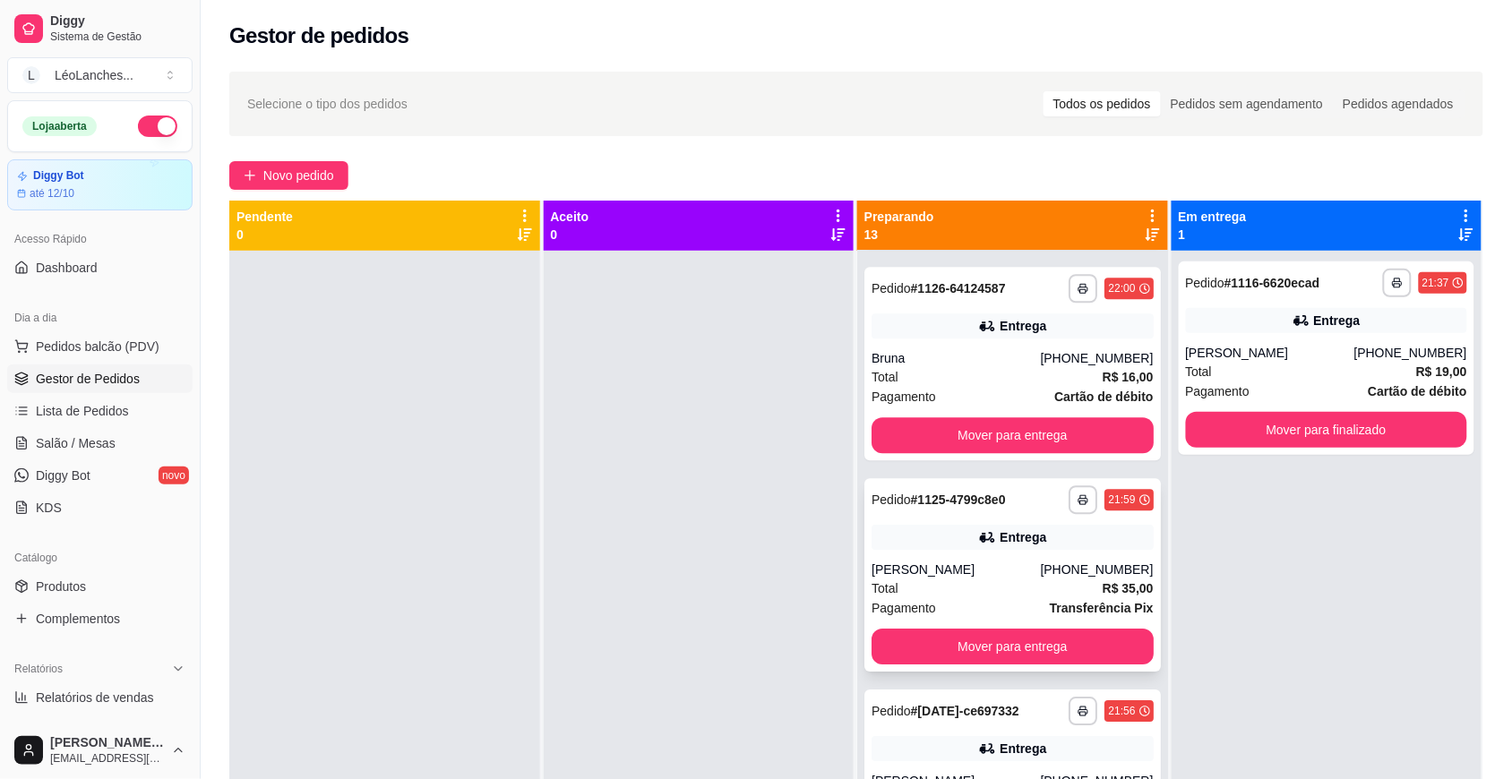
click at [1009, 598] on div "Pagamento Transferência Pix" at bounding box center [1012, 608] width 282 height 20
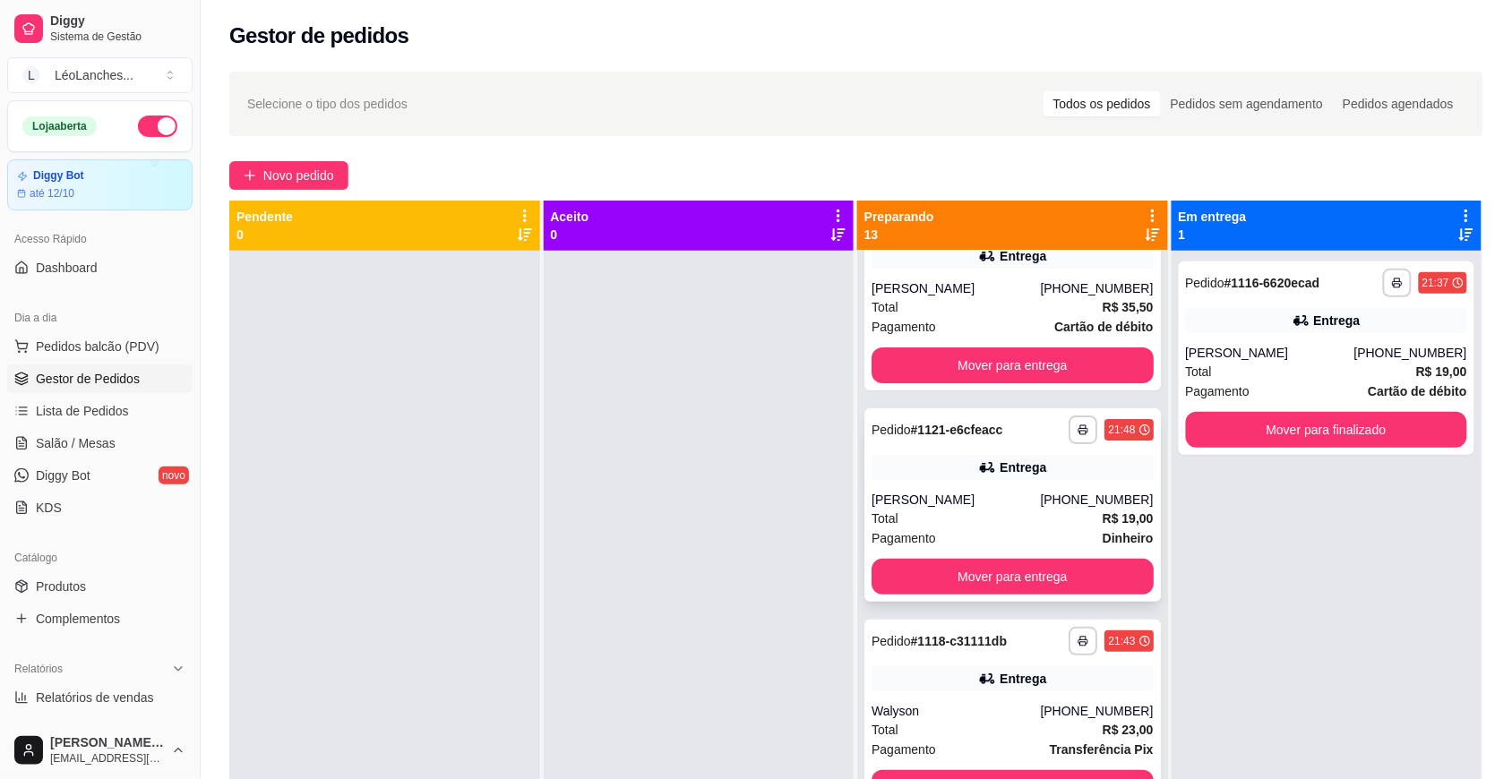
click at [1001, 528] on div "Pagamento Dinheiro" at bounding box center [1012, 538] width 282 height 20
click at [973, 676] on div "**********" at bounding box center [1012, 716] width 296 height 193
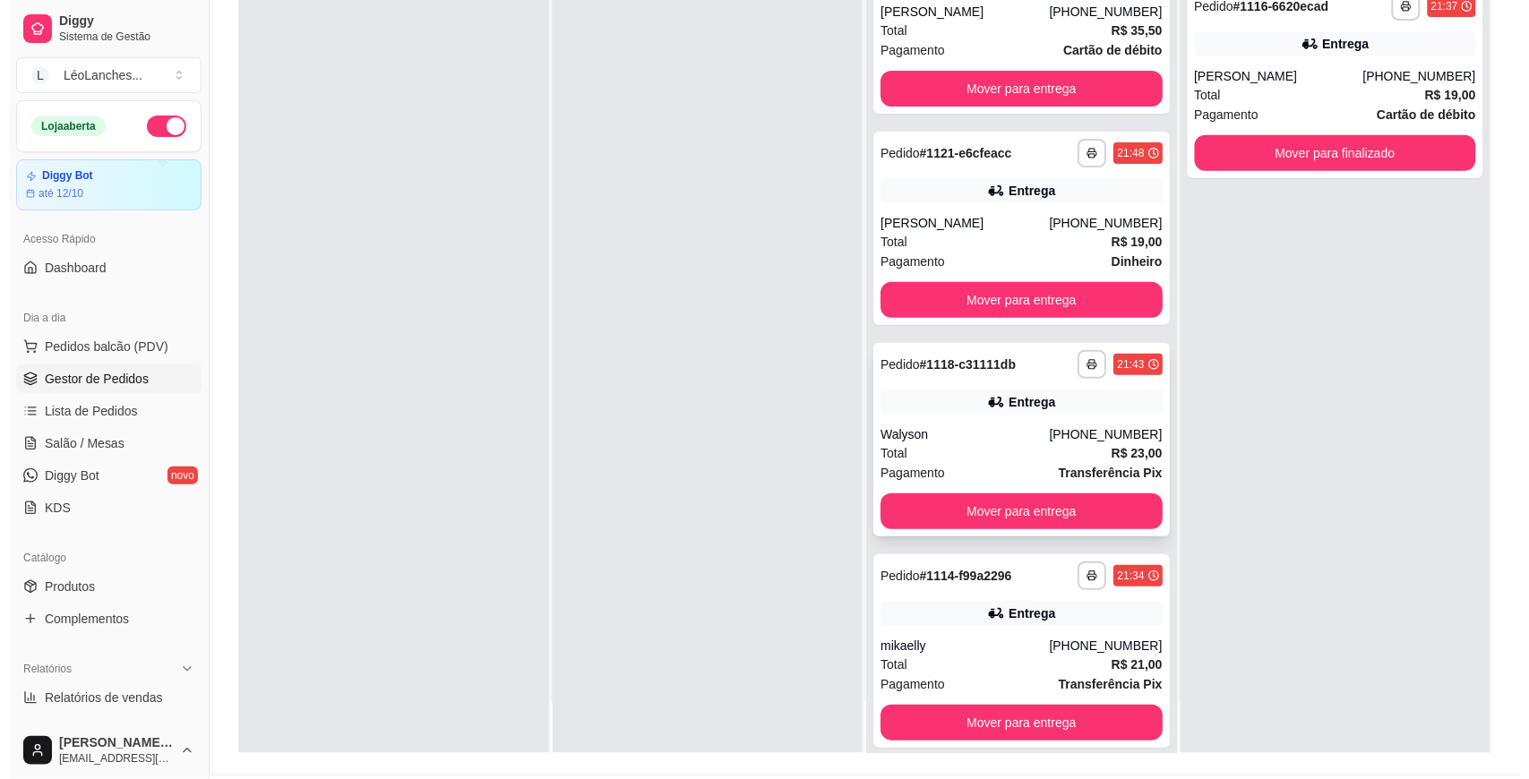
scroll to position [273, 0]
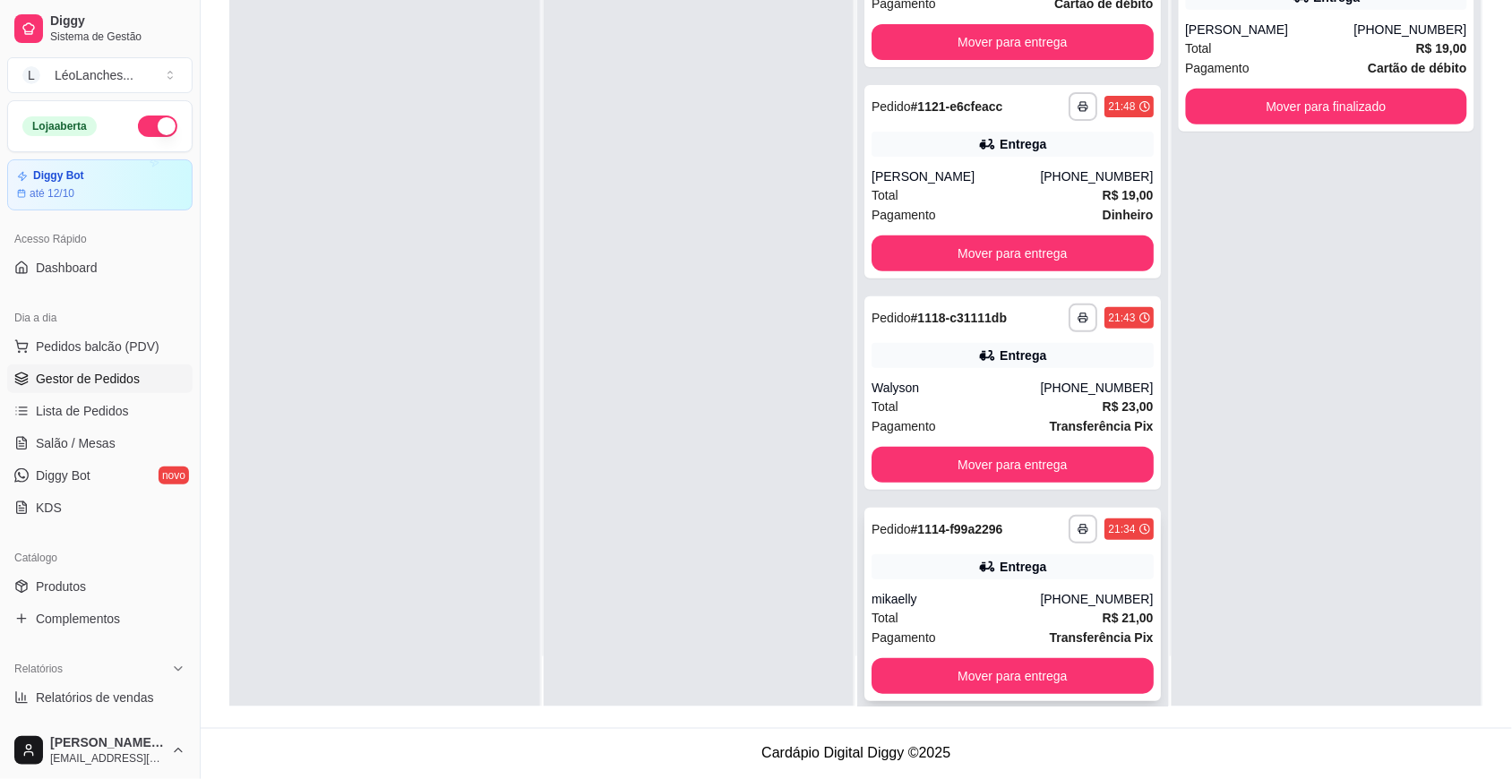
click at [991, 608] on div "Total R$ 21,00" at bounding box center [1012, 618] width 282 height 20
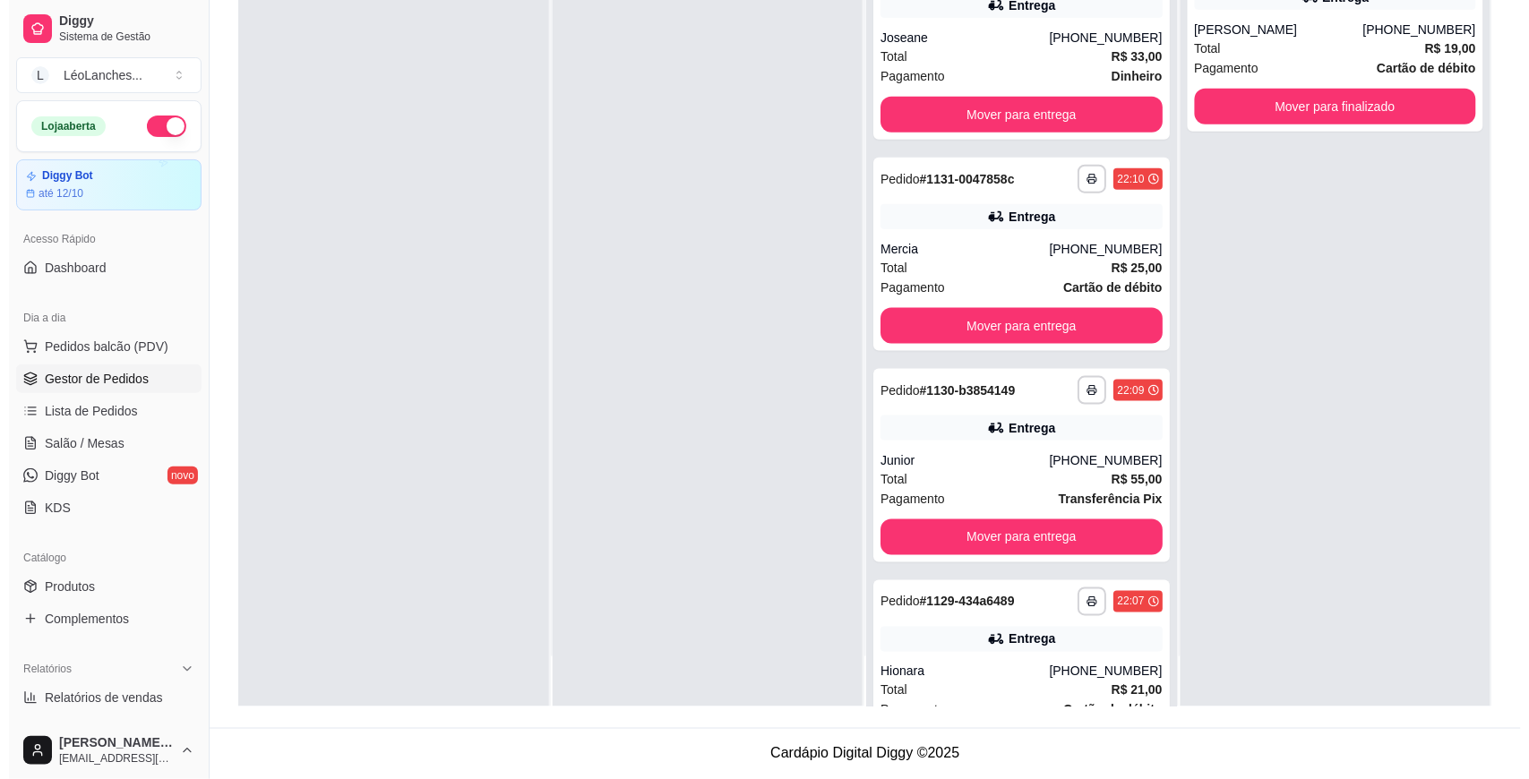
scroll to position [406, 0]
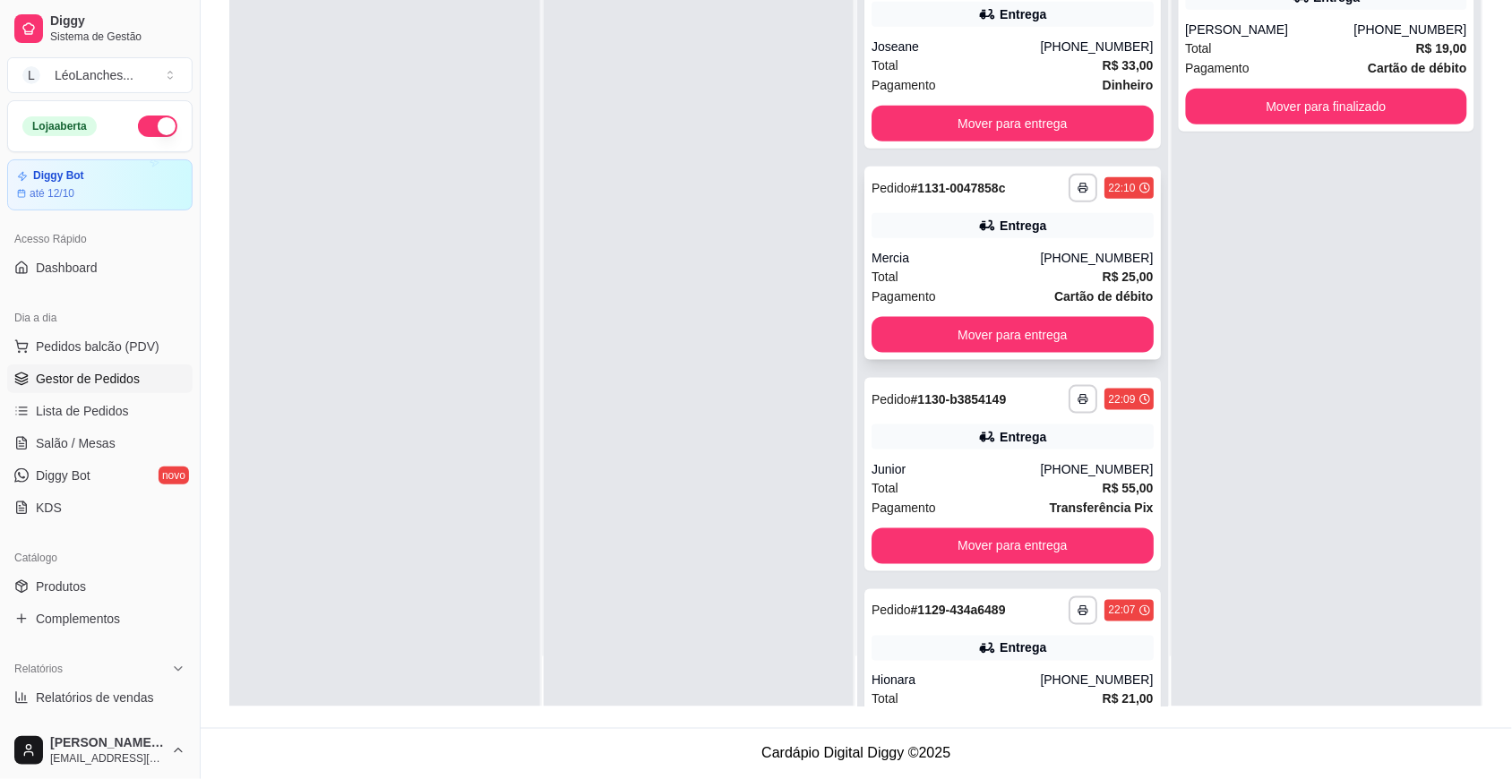
click at [983, 276] on div "Total R$ 25,00" at bounding box center [1012, 277] width 282 height 20
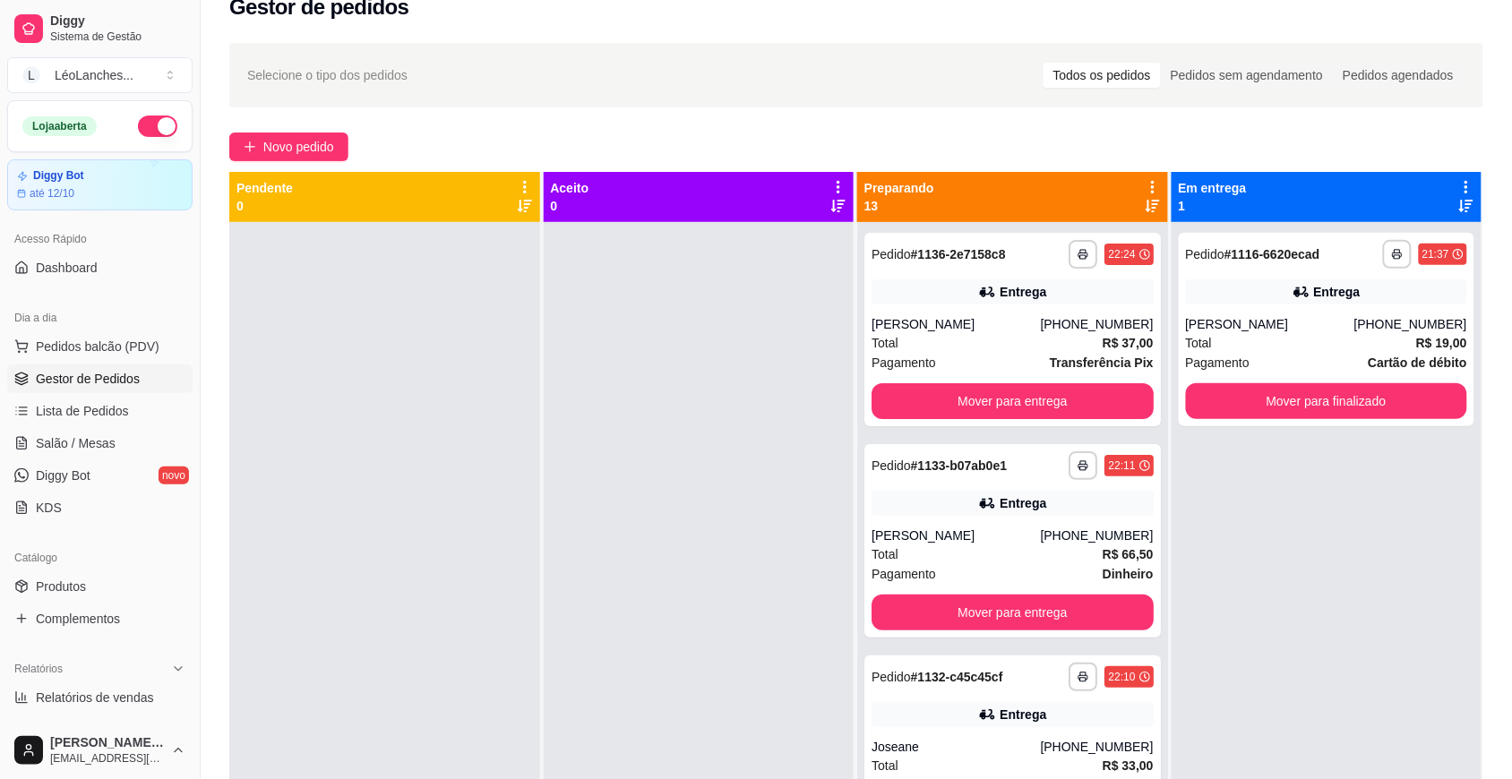
scroll to position [0, 0]
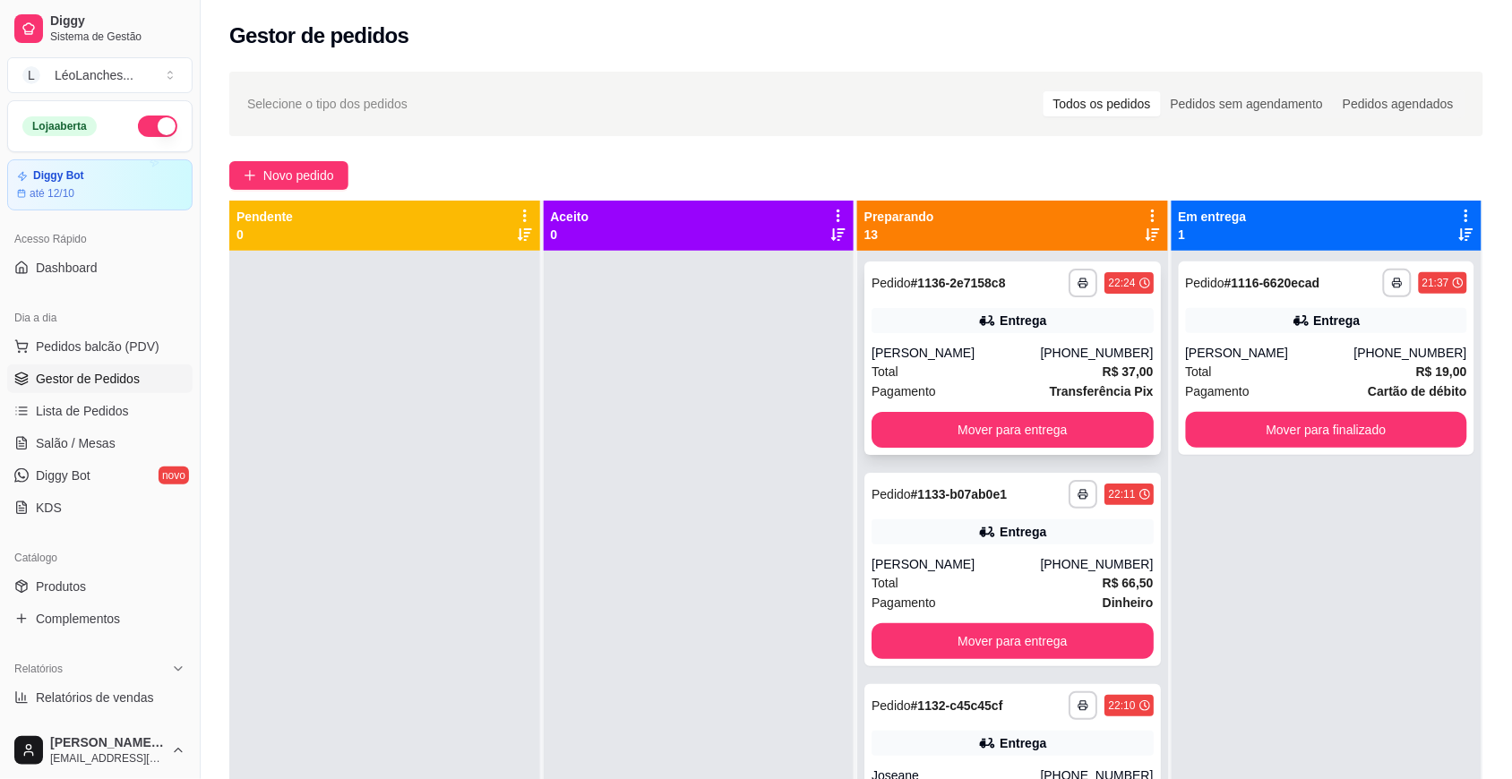
click at [982, 382] on div "Pagamento Transferência Pix" at bounding box center [1012, 392] width 282 height 20
click at [1000, 588] on div "Total R$ 66,50" at bounding box center [1012, 583] width 282 height 20
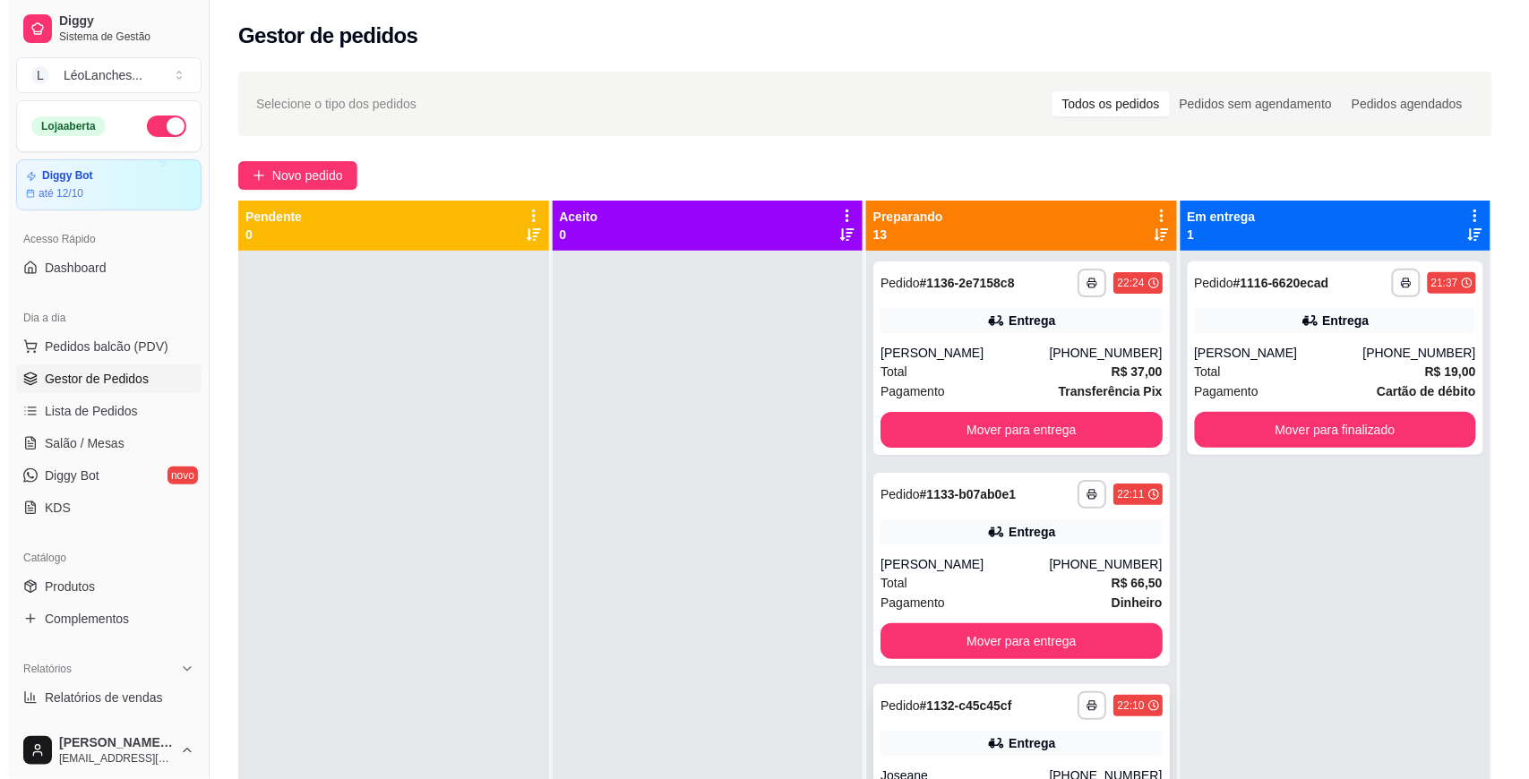
scroll to position [746, 0]
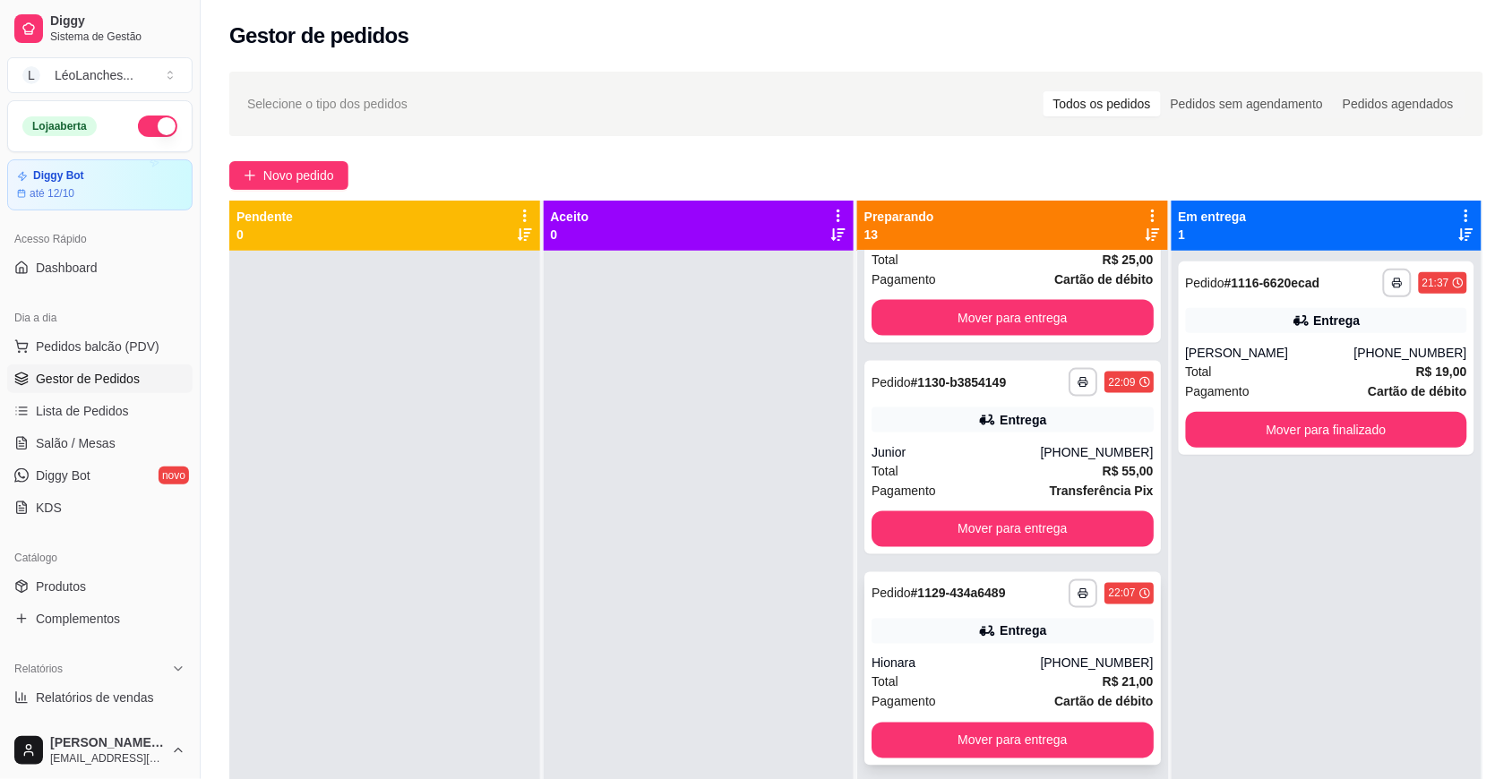
click at [995, 664] on div "Hionara" at bounding box center [955, 664] width 168 height 18
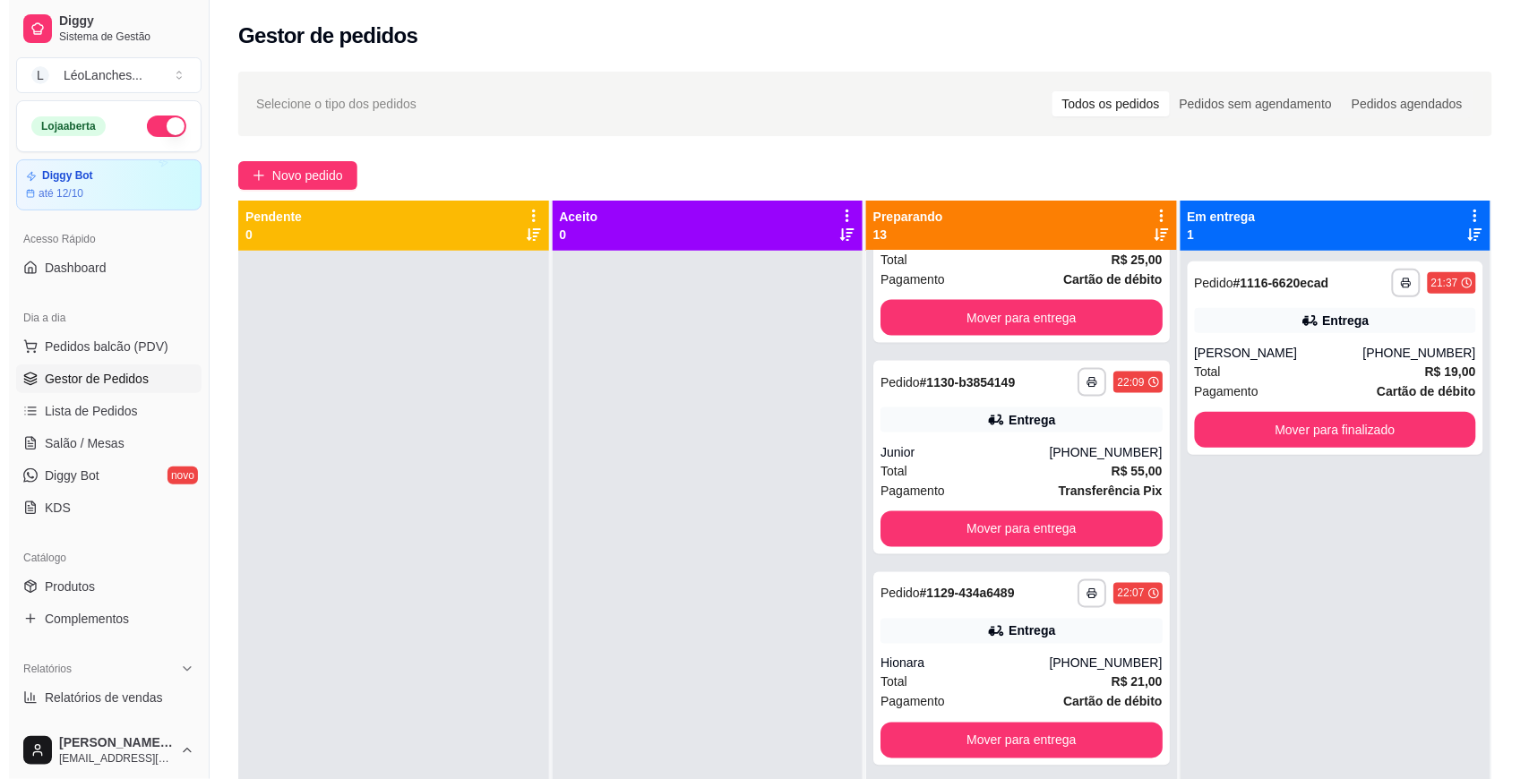
scroll to position [0, 0]
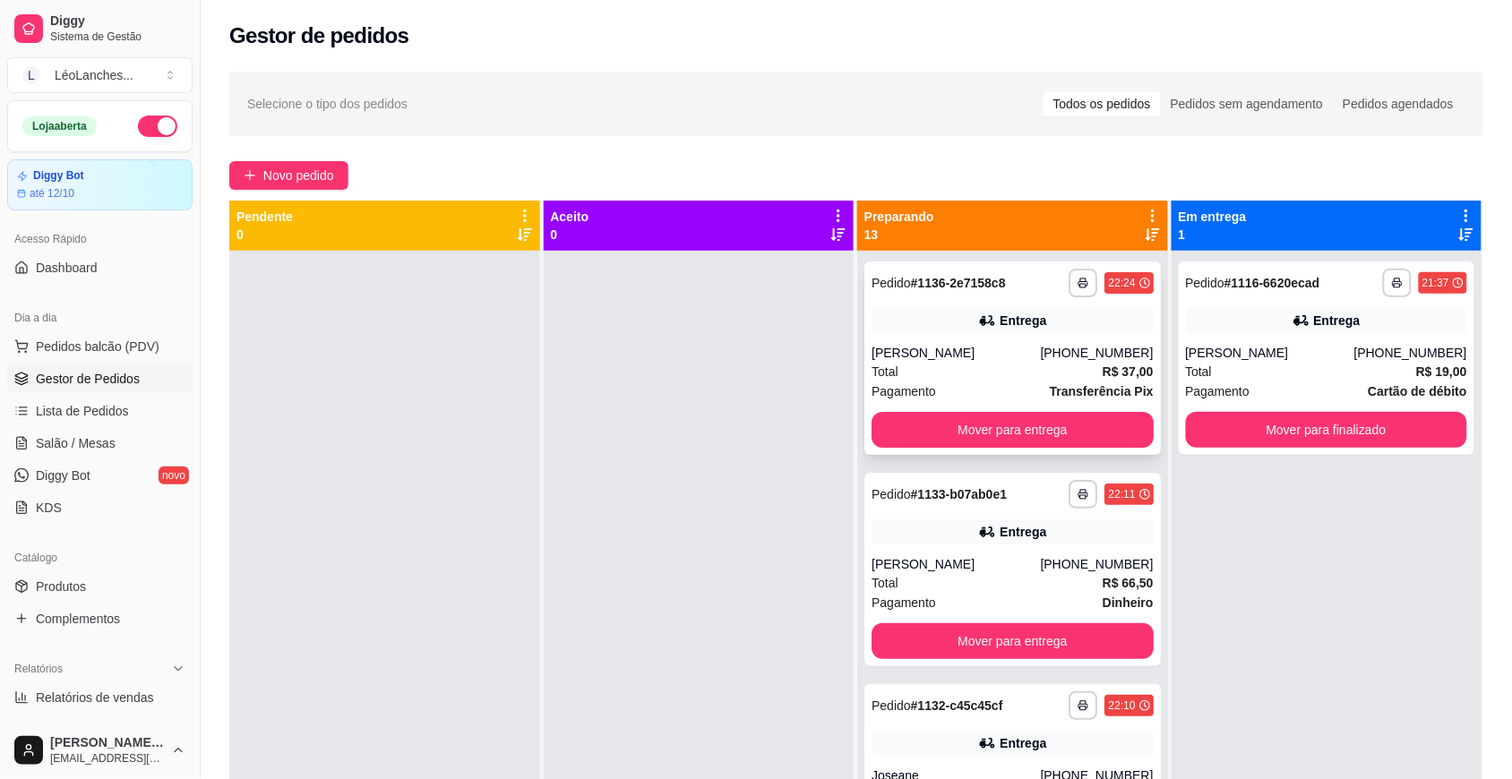
click at [967, 341] on div "**********" at bounding box center [1012, 358] width 296 height 193
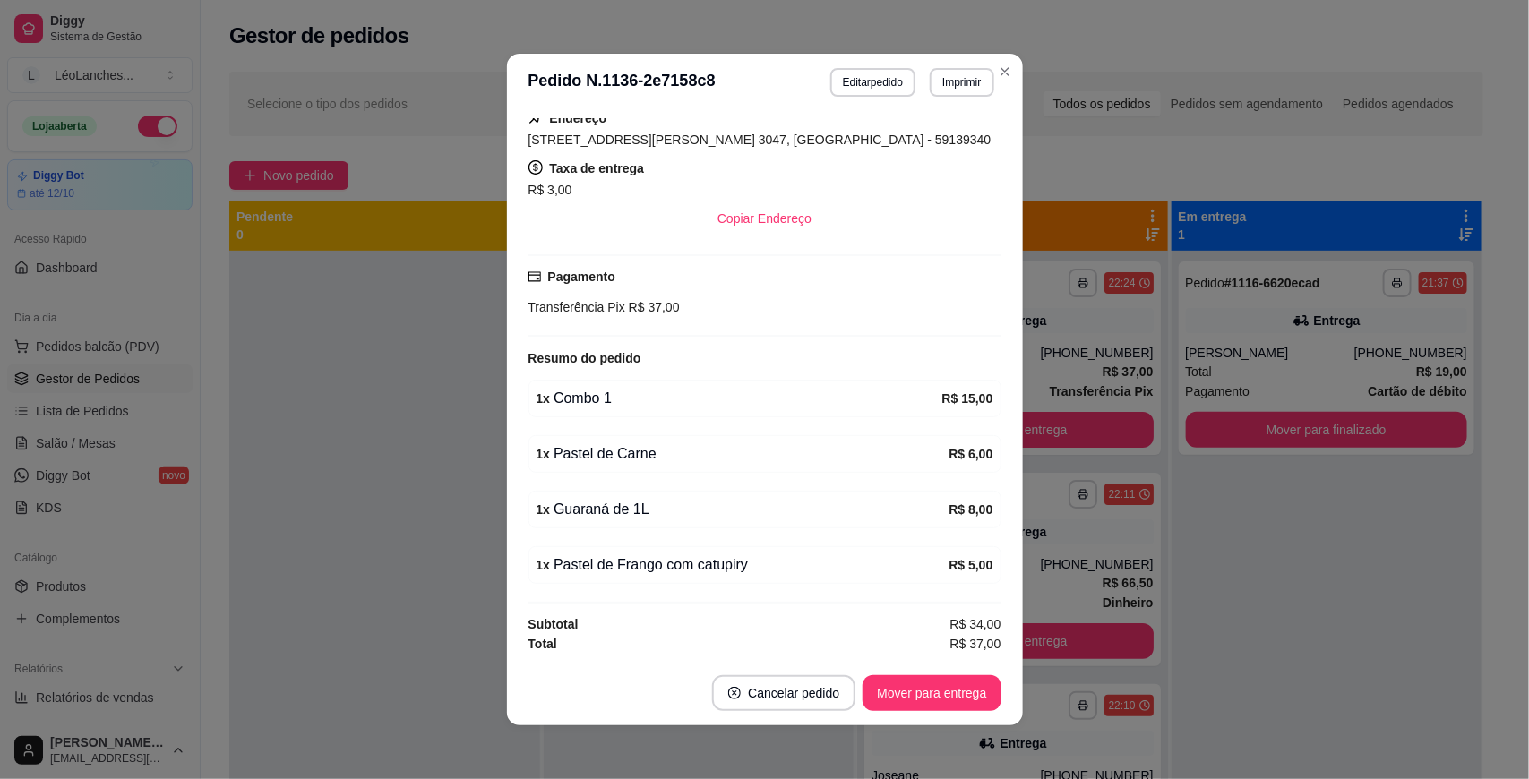
scroll to position [3, 0]
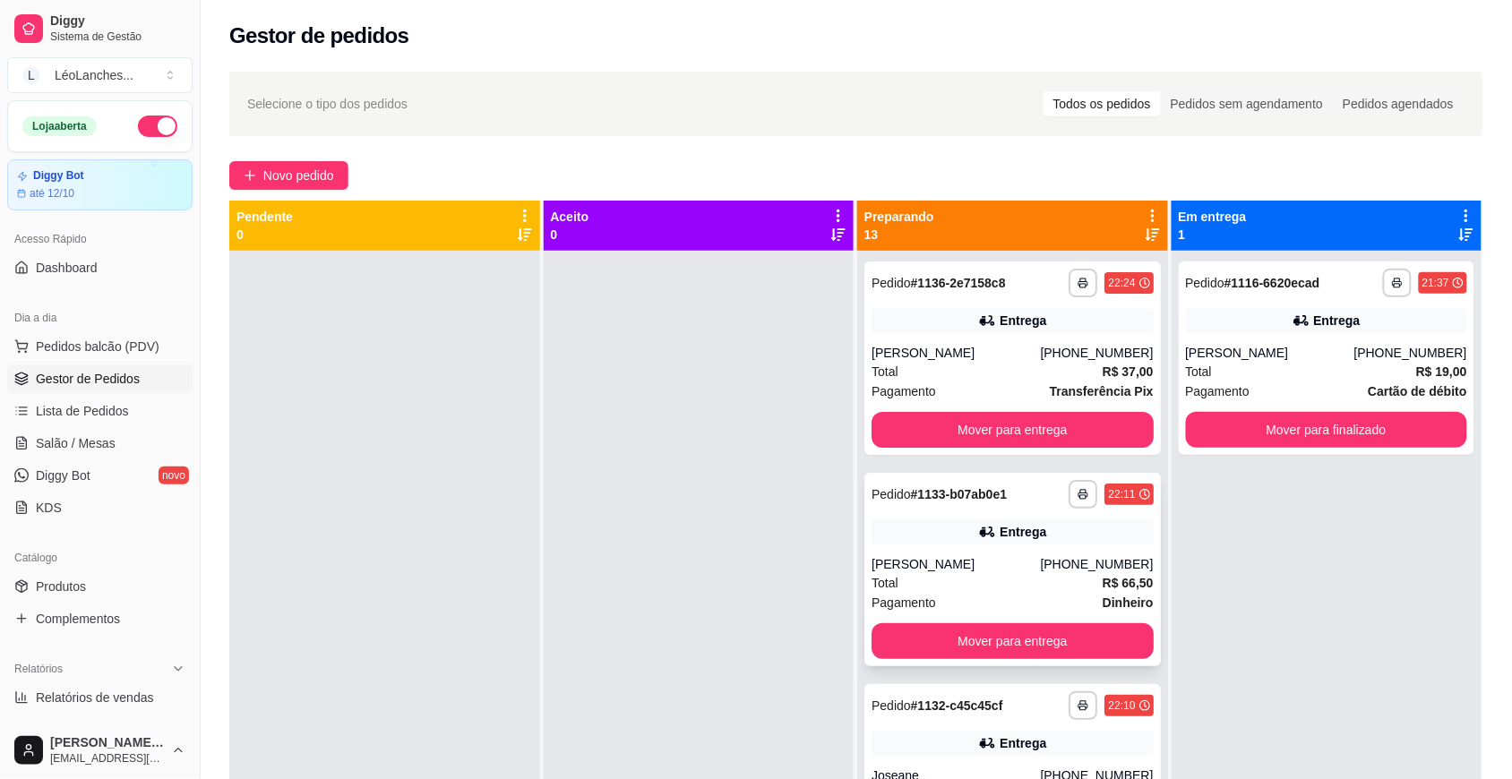
click at [959, 569] on div "[PERSON_NAME]" at bounding box center [955, 564] width 168 height 18
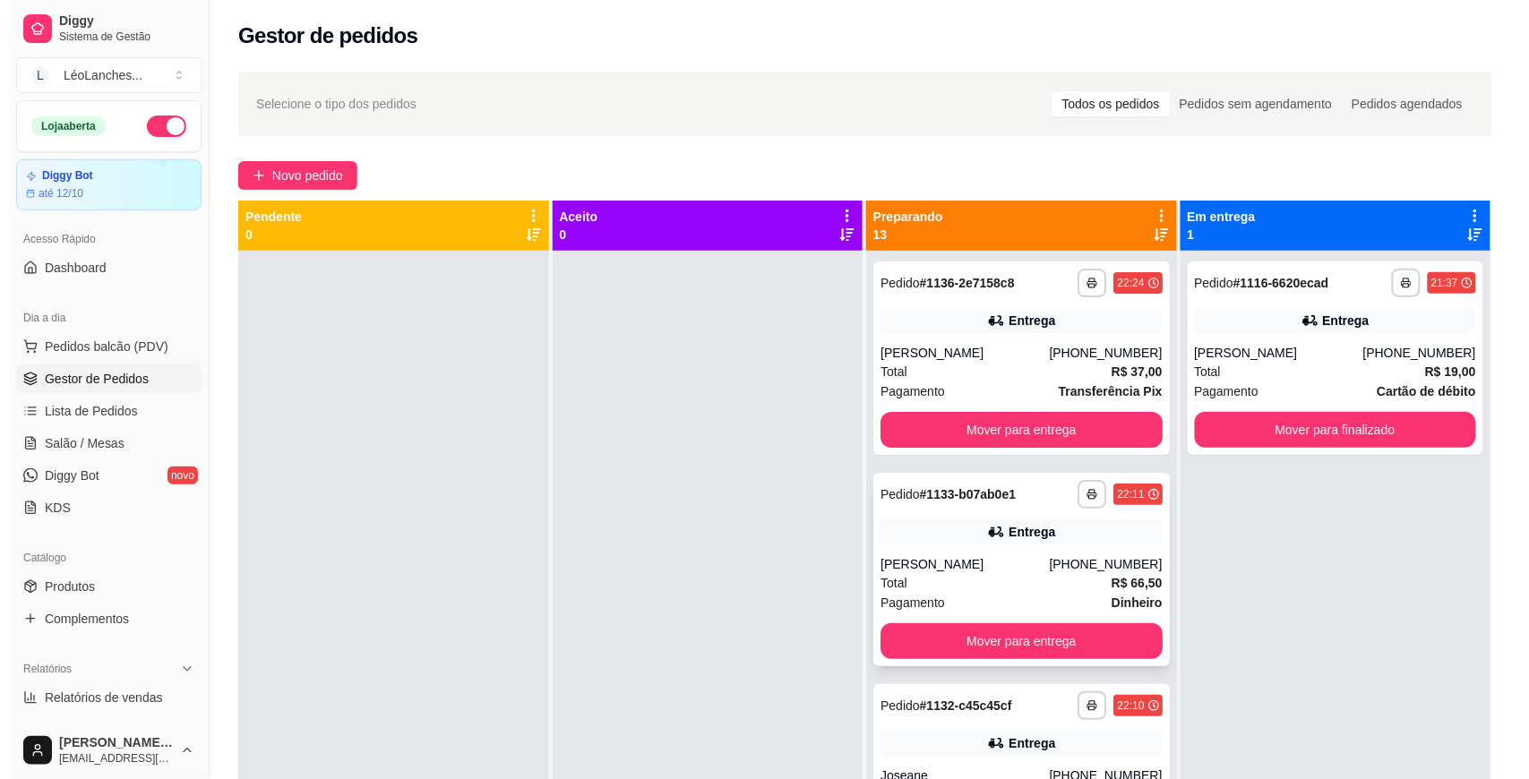
scroll to position [746, 0]
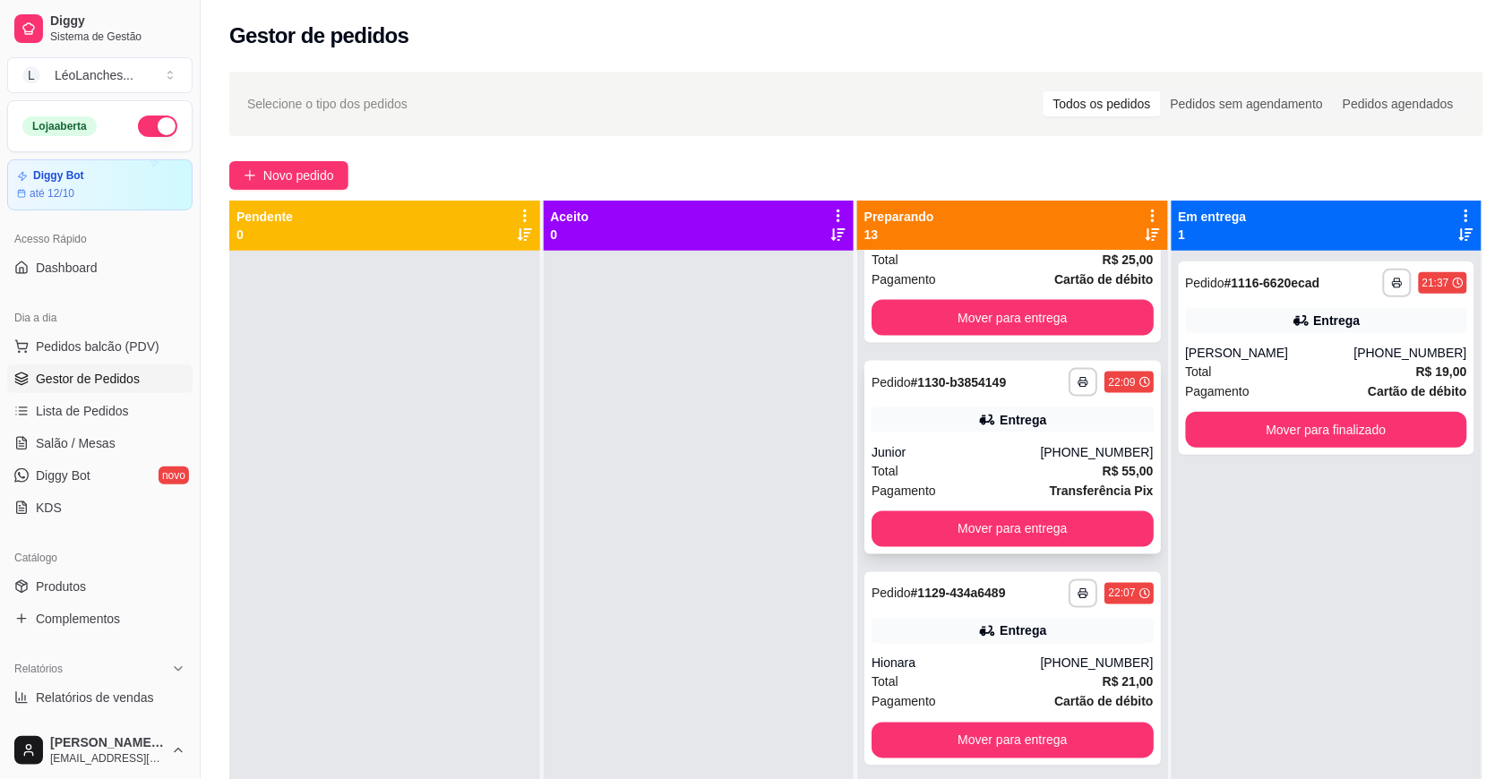
click at [965, 485] on div "Pagamento Transferência Pix" at bounding box center [1012, 491] width 282 height 20
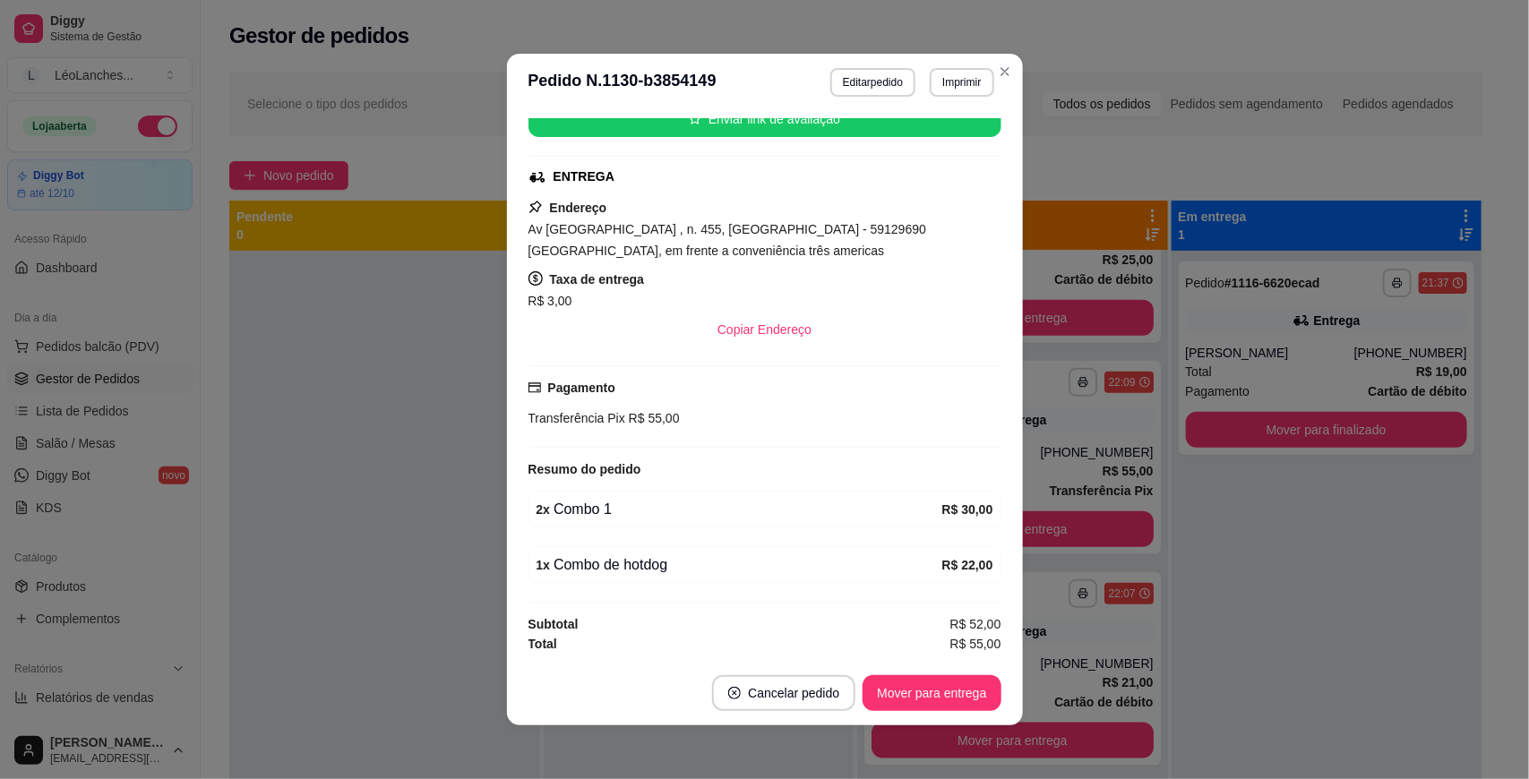
scroll to position [3, 0]
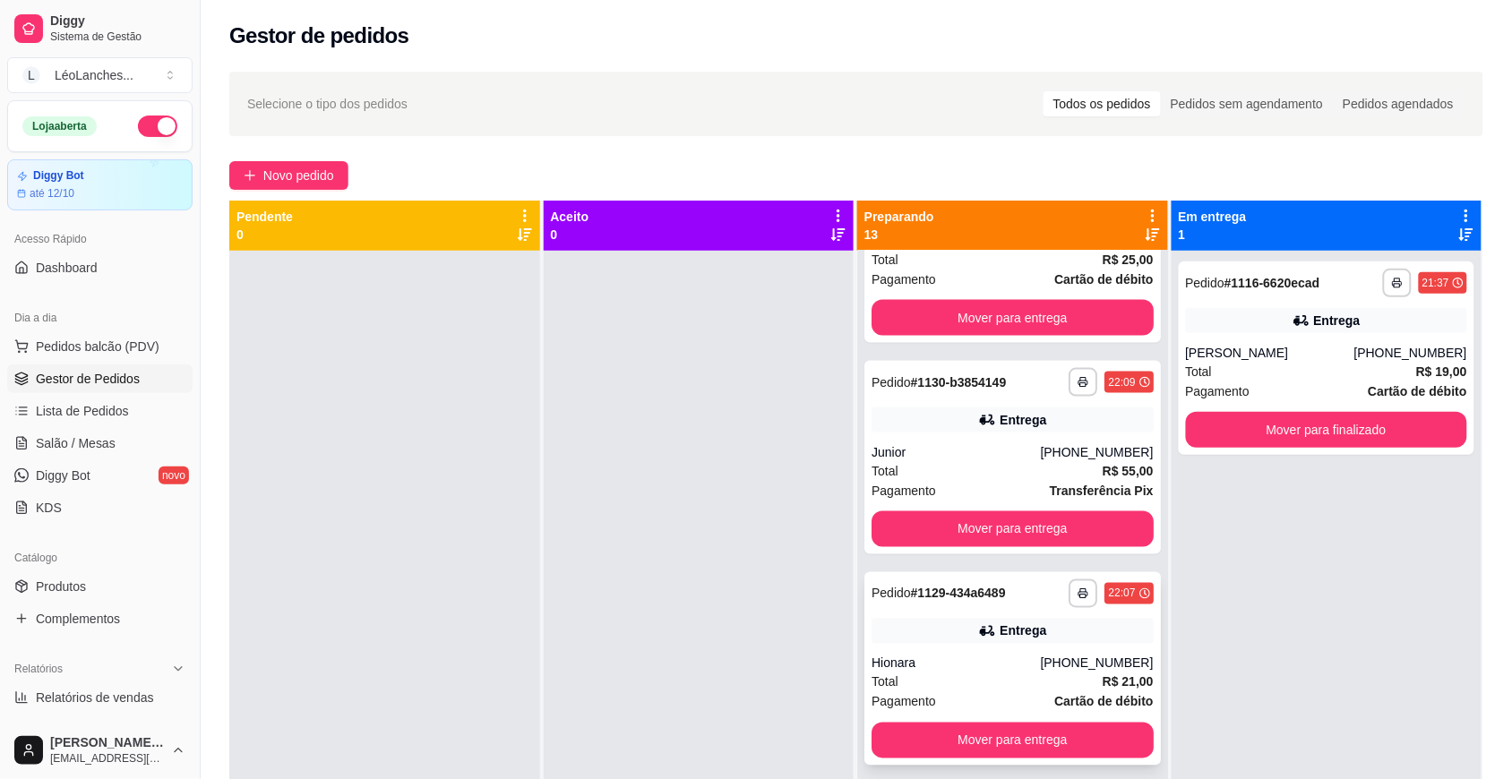
click at [969, 665] on div "Hionara" at bounding box center [955, 664] width 168 height 18
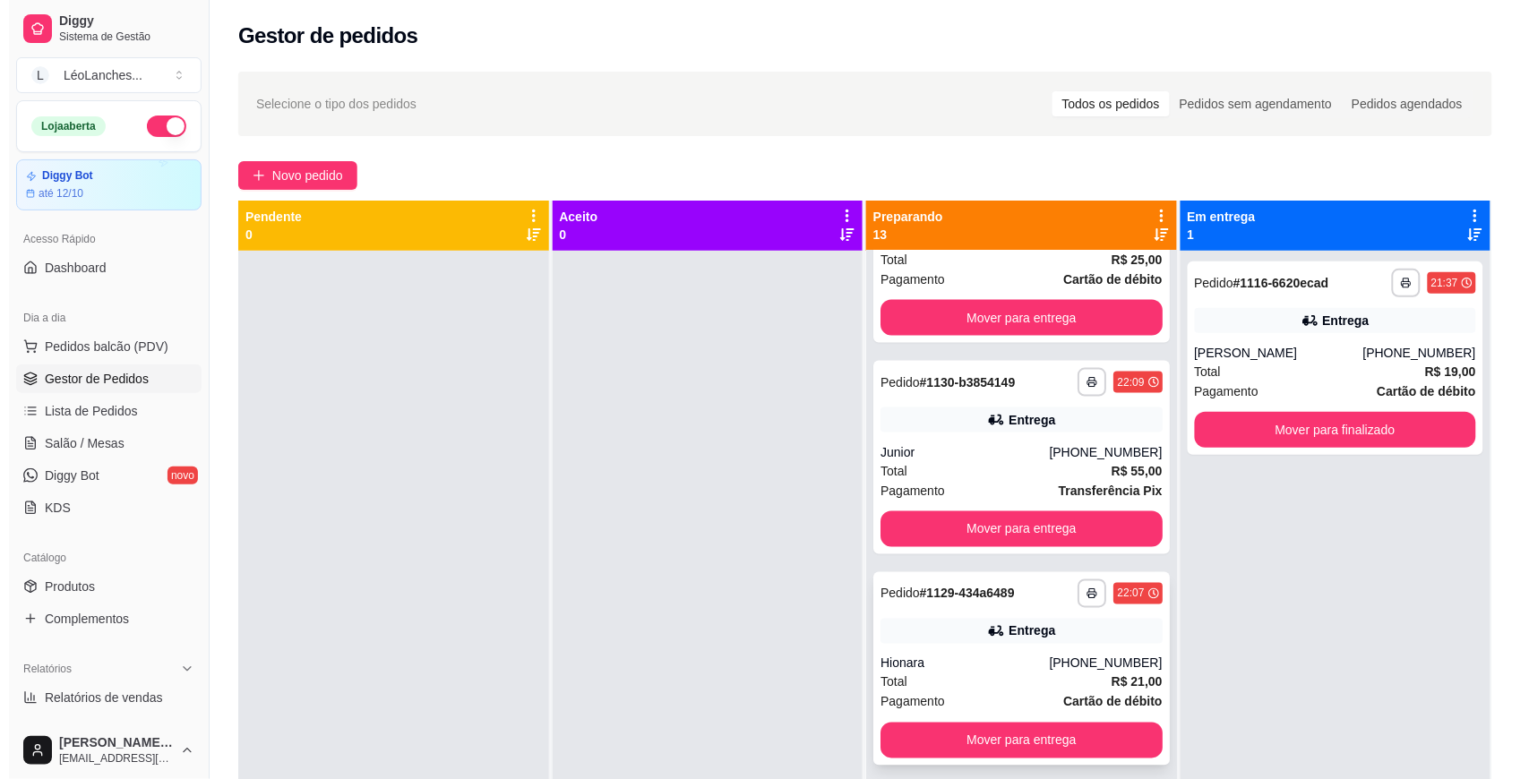
scroll to position [1492, 0]
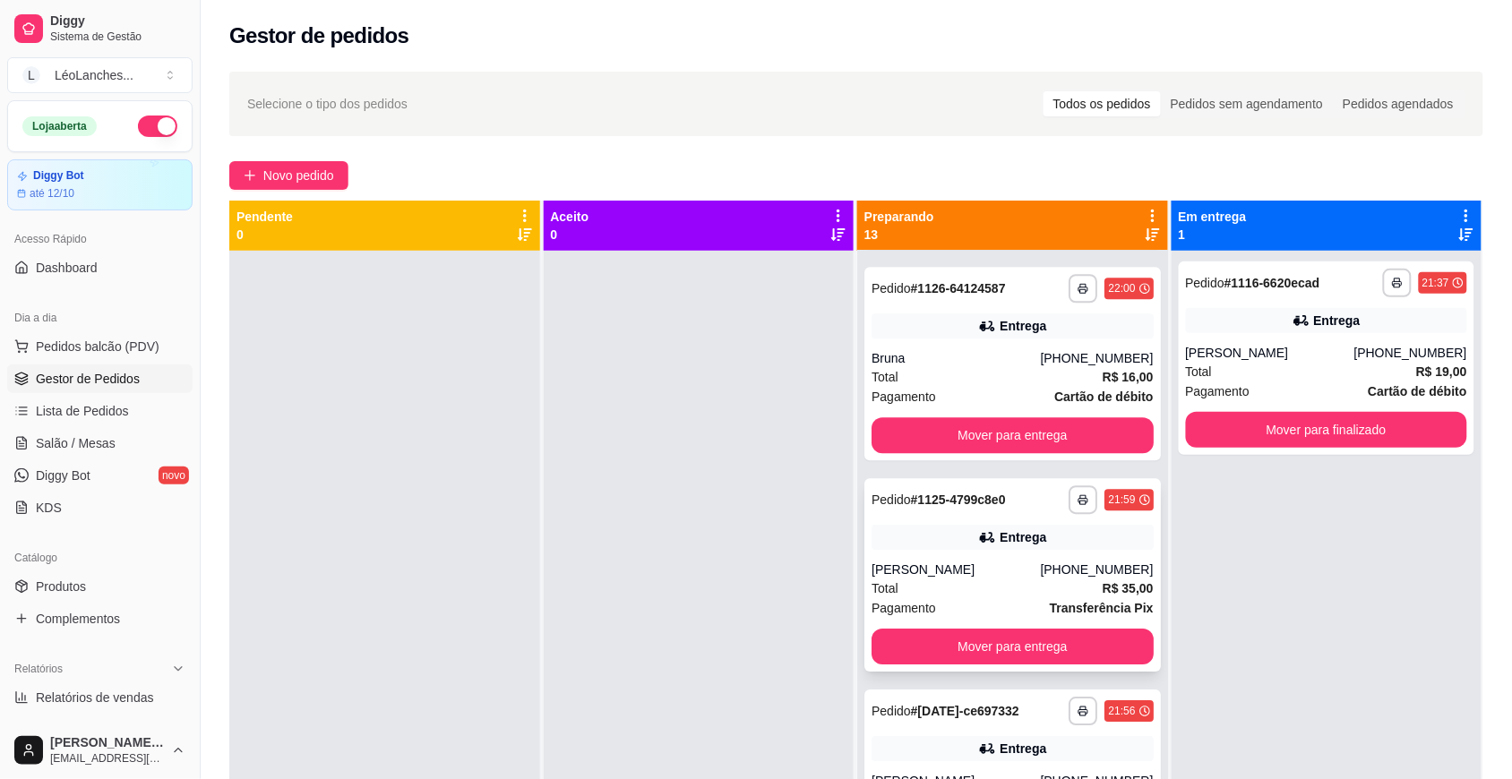
click at [977, 598] on div "Pagamento Transferência Pix" at bounding box center [1012, 608] width 282 height 20
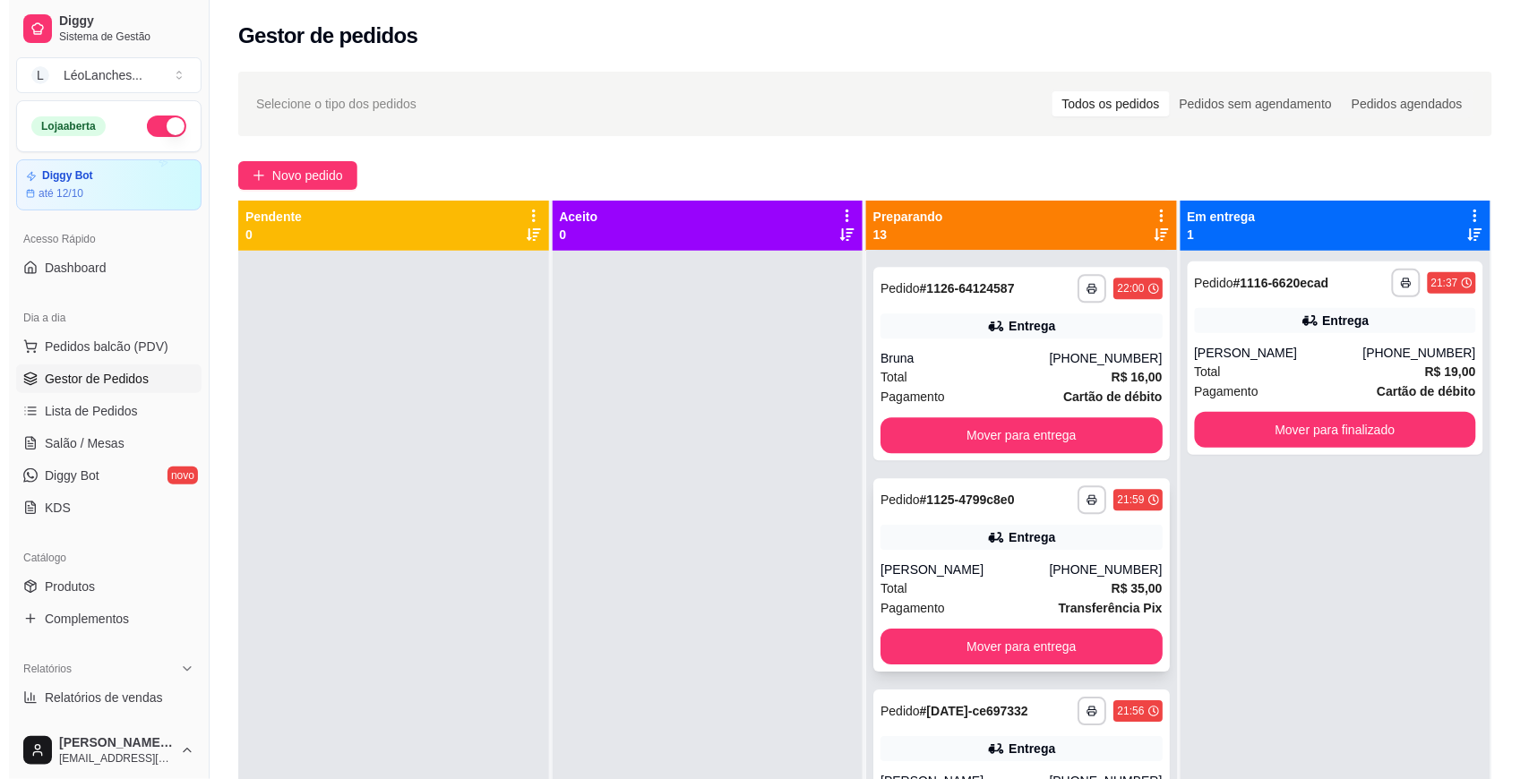
scroll to position [1985, 0]
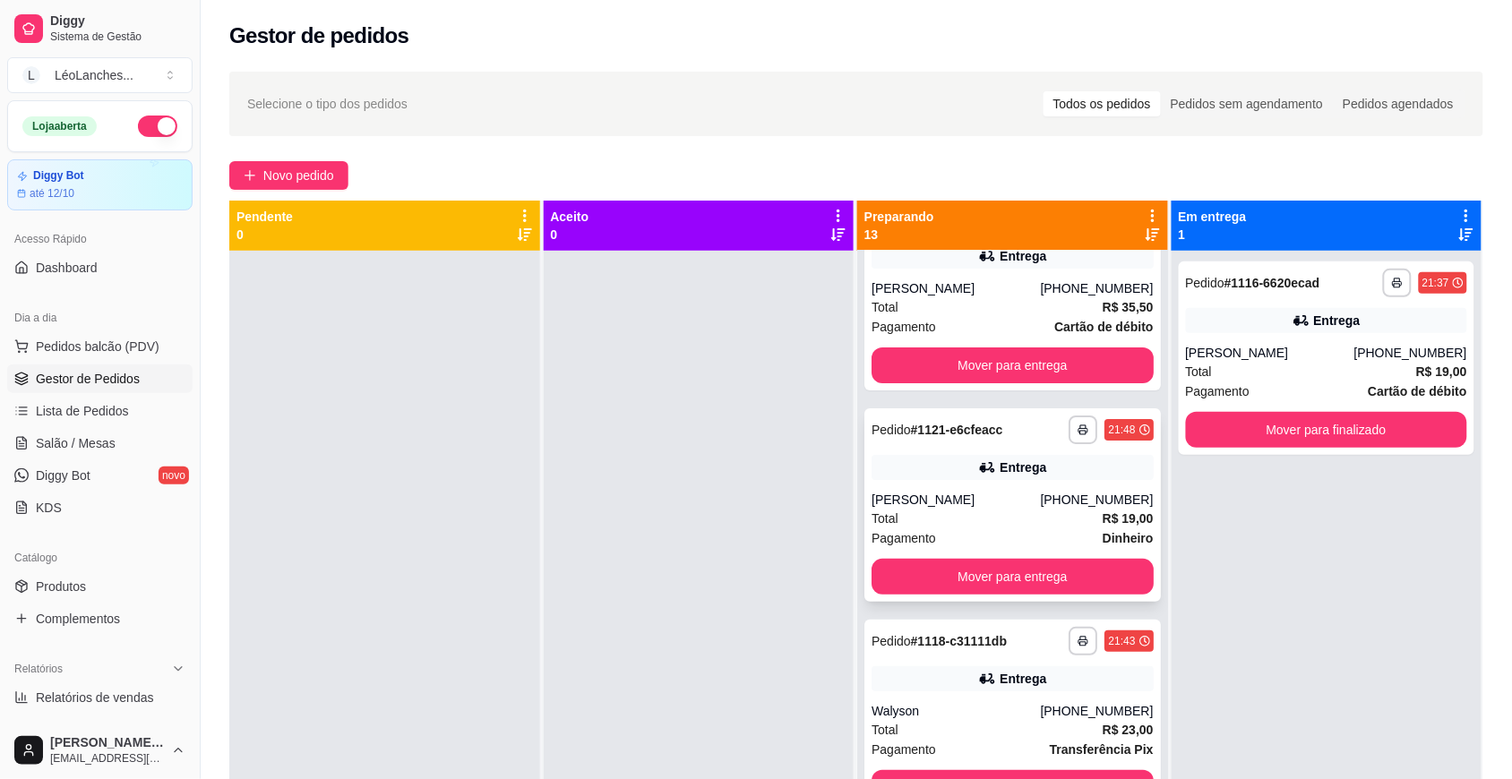
click at [973, 491] on div "[PERSON_NAME]" at bounding box center [955, 500] width 168 height 18
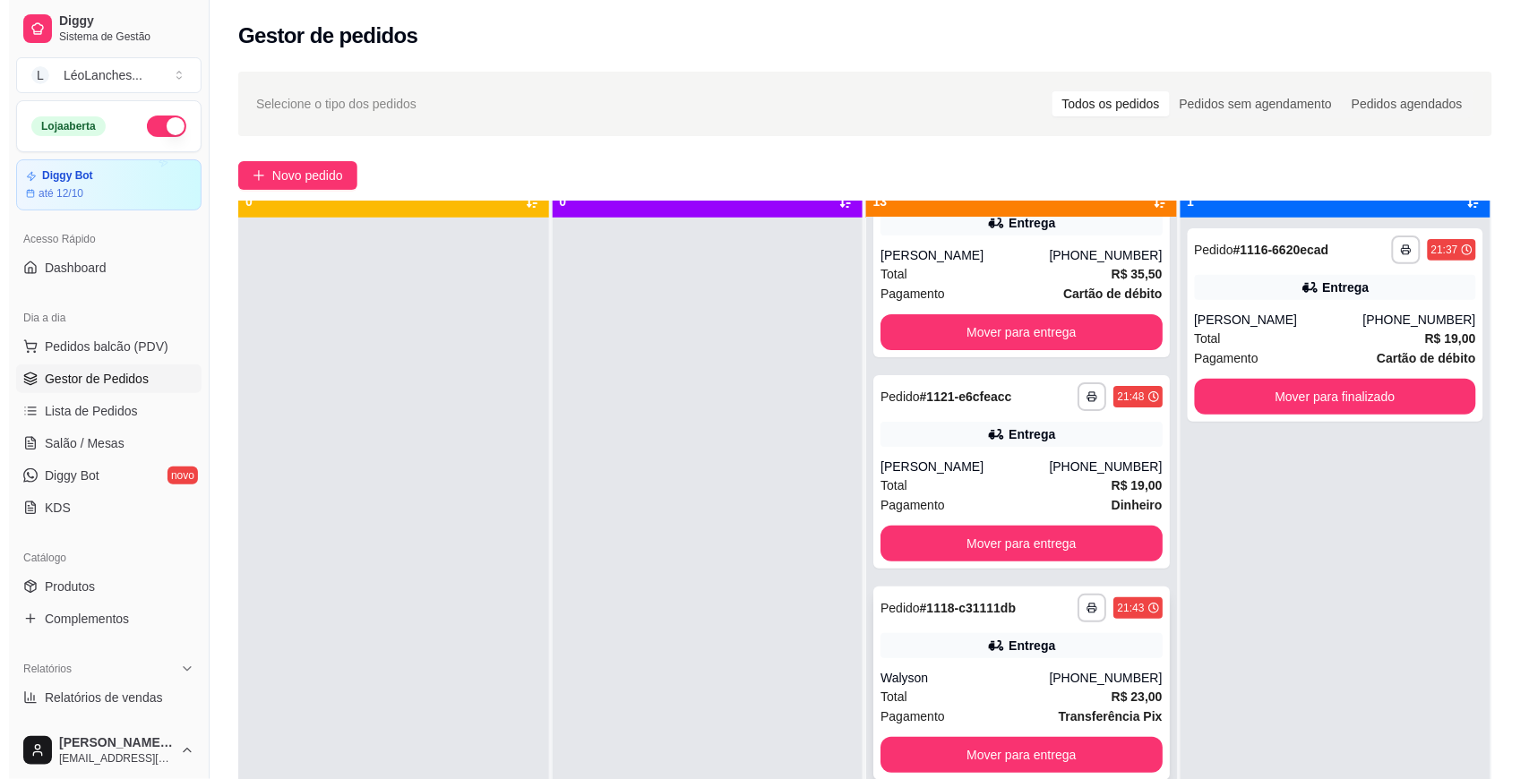
scroll to position [50, 0]
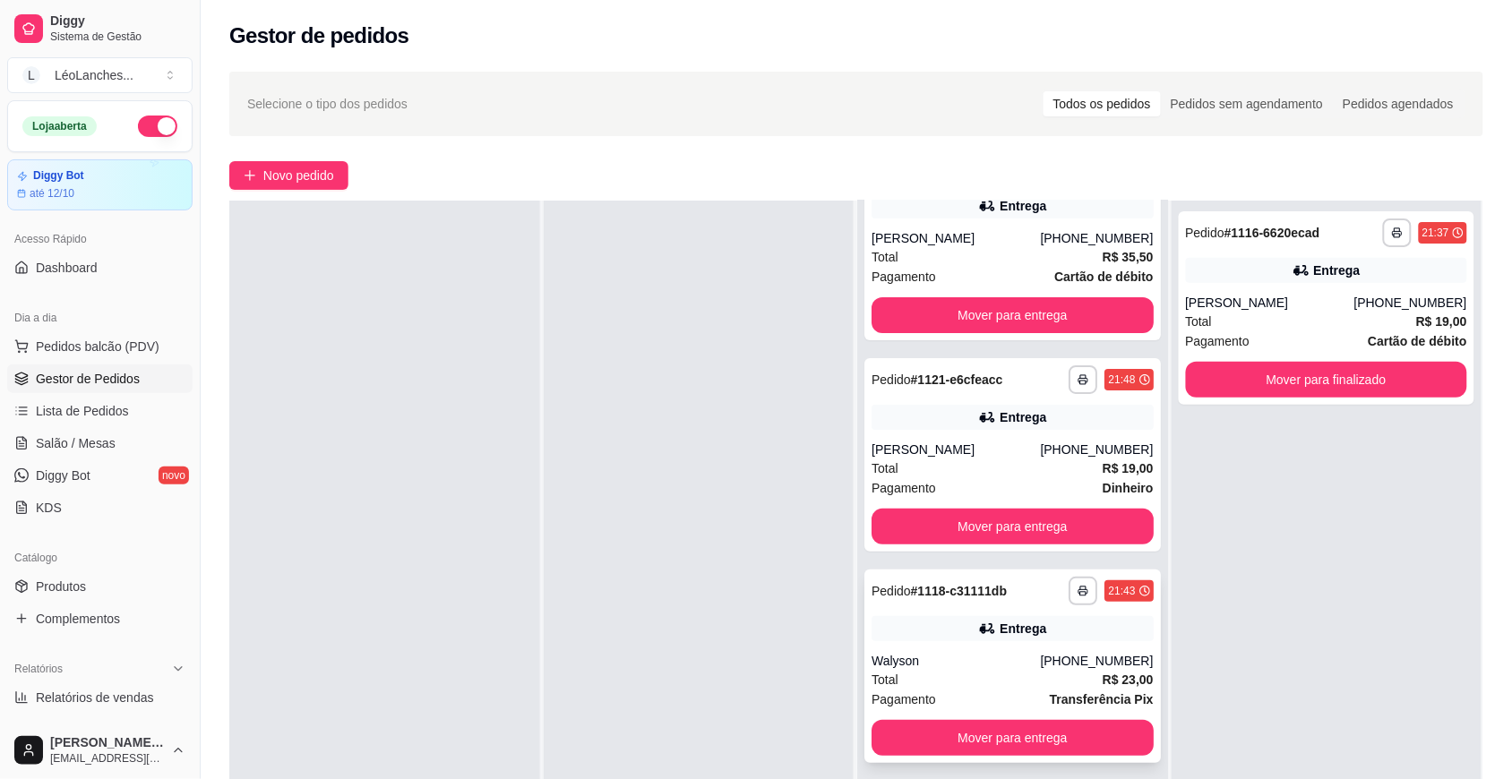
click at [986, 670] on div "Total R$ 23,00" at bounding box center [1012, 680] width 282 height 20
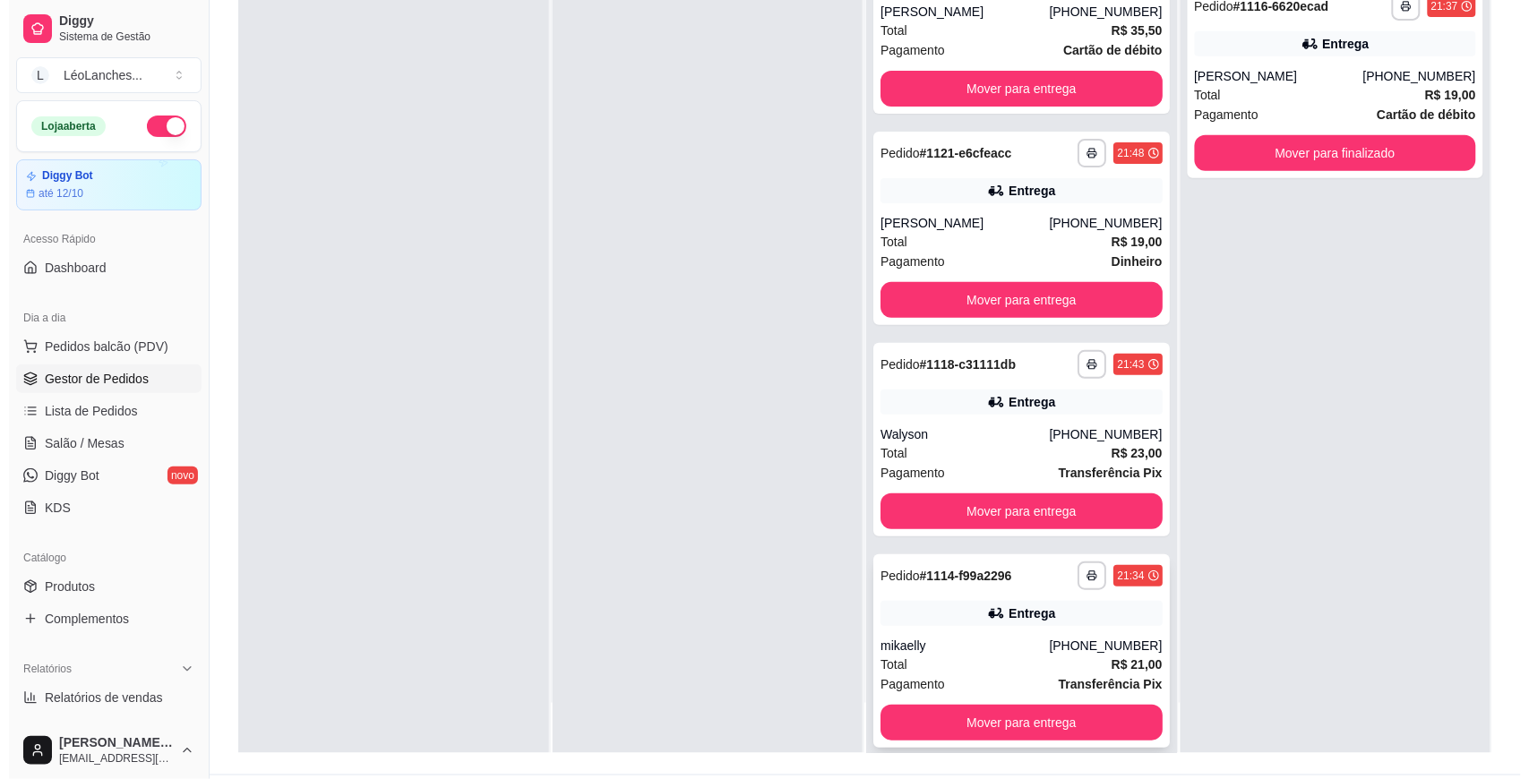
scroll to position [273, 0]
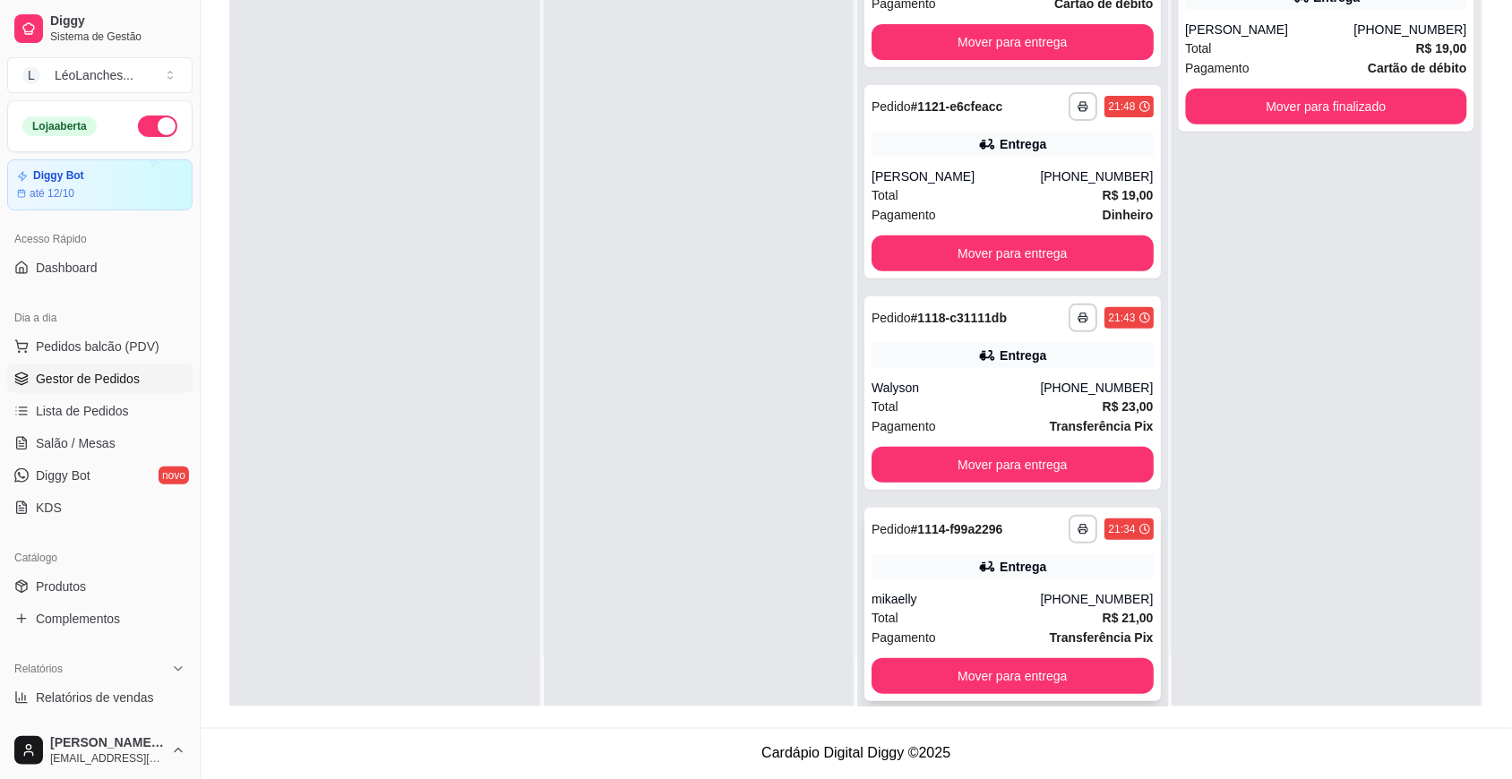
click at [957, 608] on div "Total R$ 21,00" at bounding box center [1012, 618] width 282 height 20
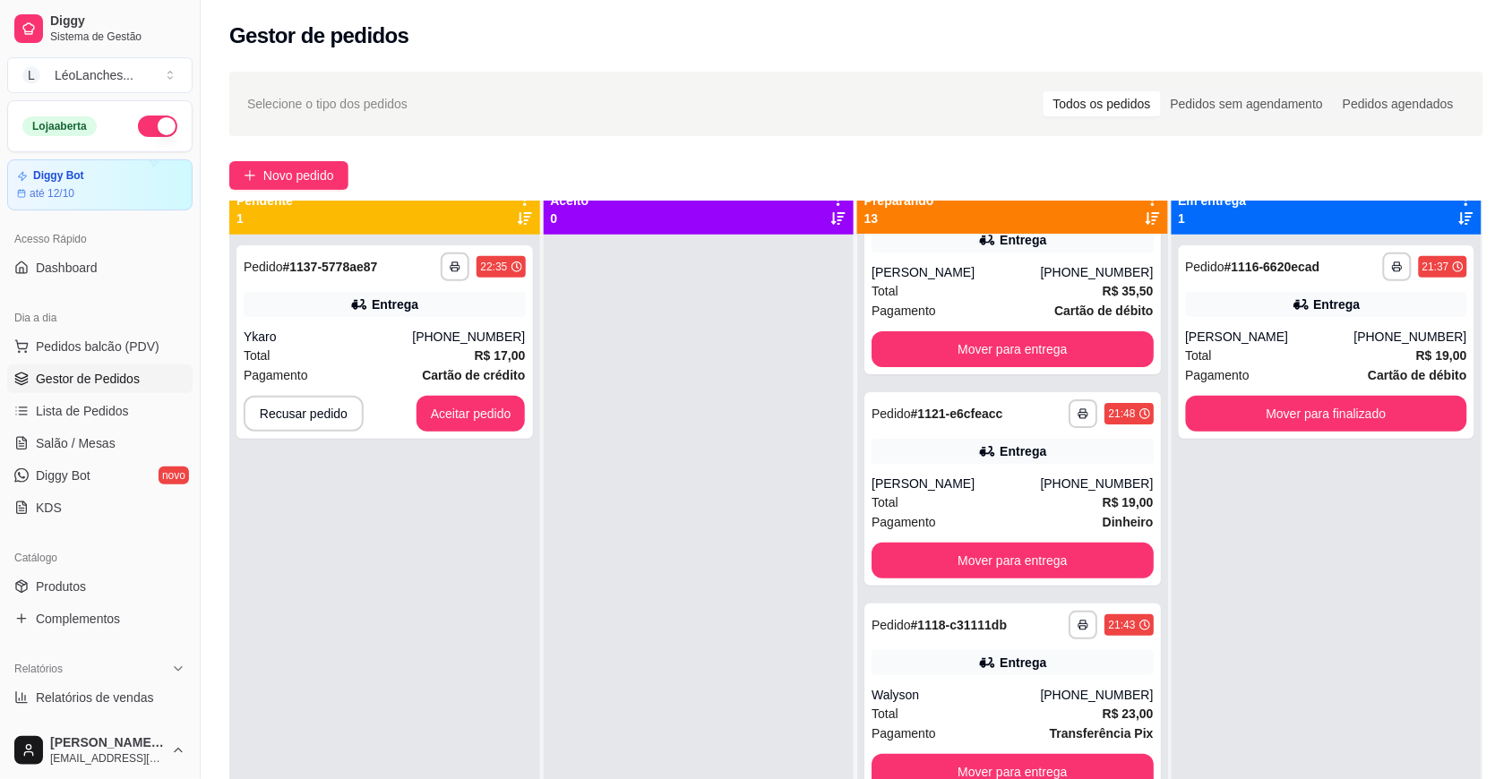
scroll to position [0, 0]
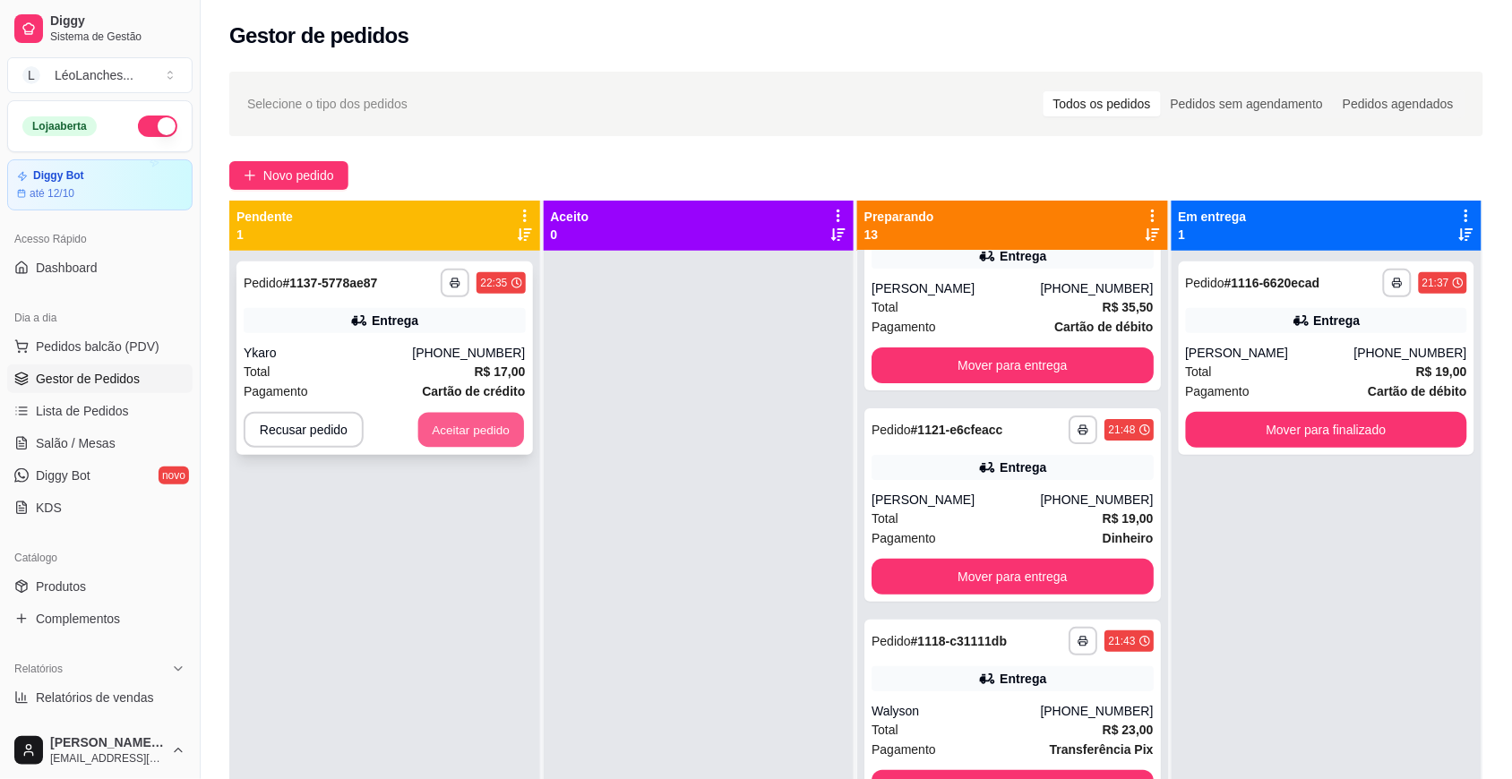
click at [451, 440] on button "Aceitar pedido" at bounding box center [471, 430] width 106 height 35
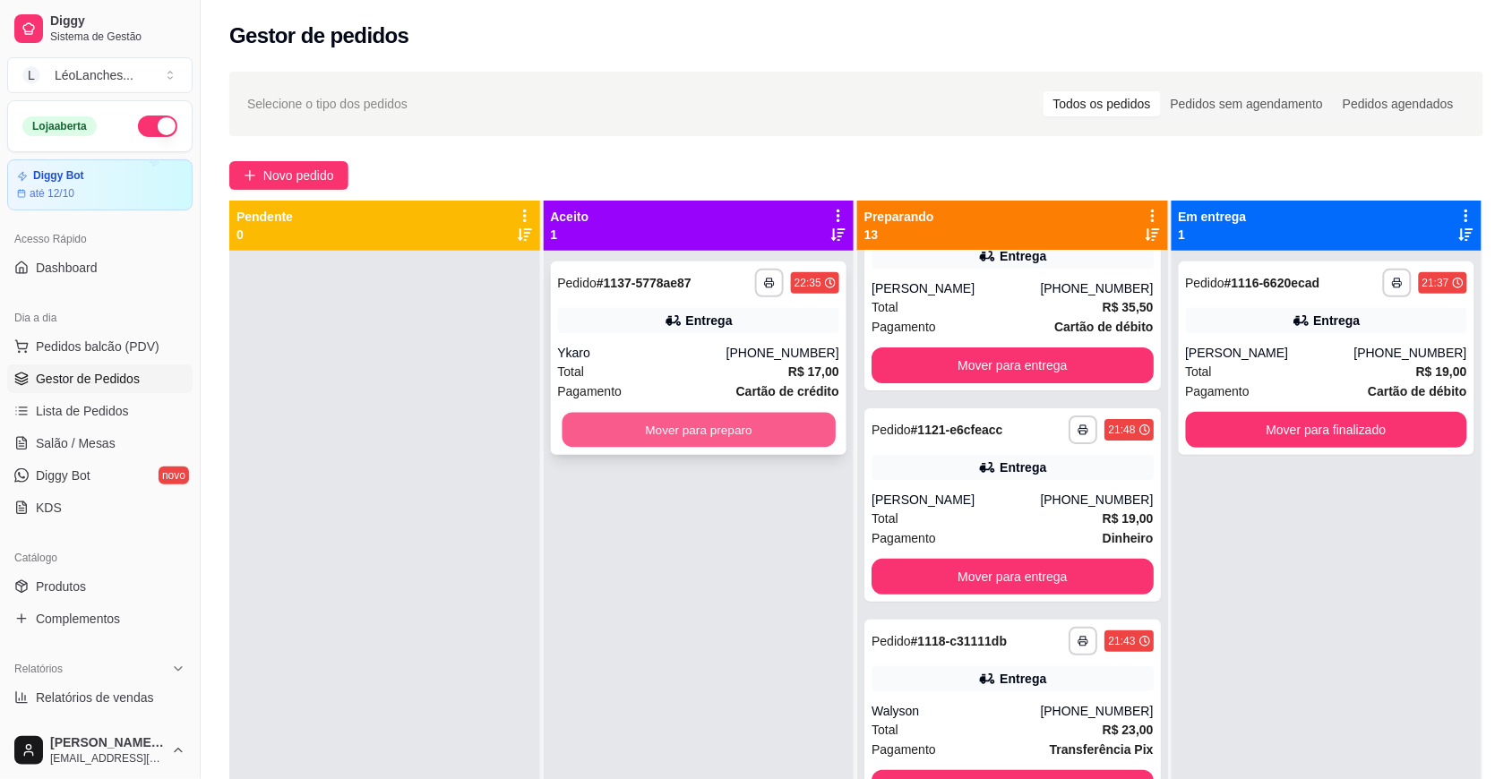
click at [612, 443] on button "Mover para preparo" at bounding box center [698, 430] width 273 height 35
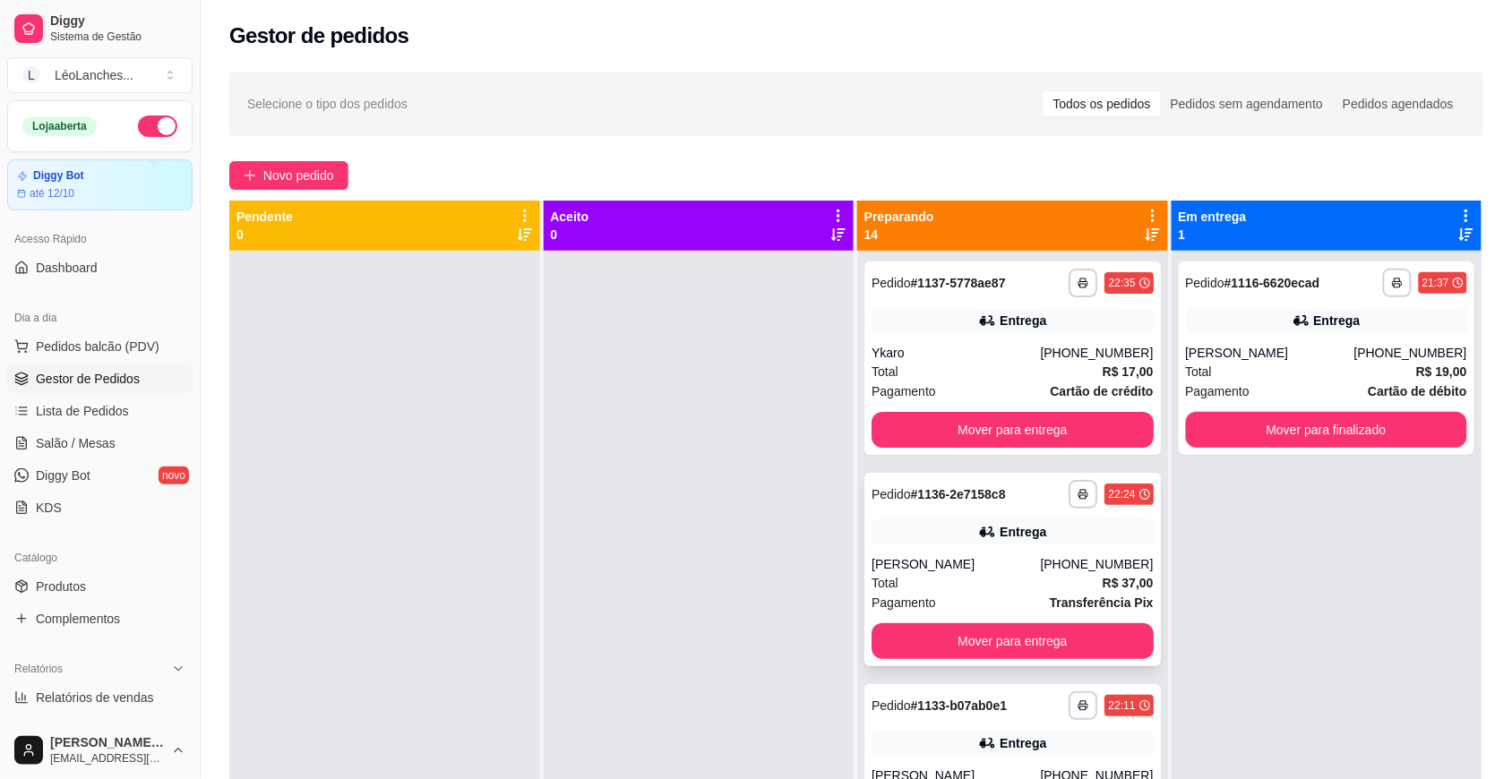
click at [991, 597] on div "Pagamento Transferência Pix" at bounding box center [1012, 603] width 282 height 20
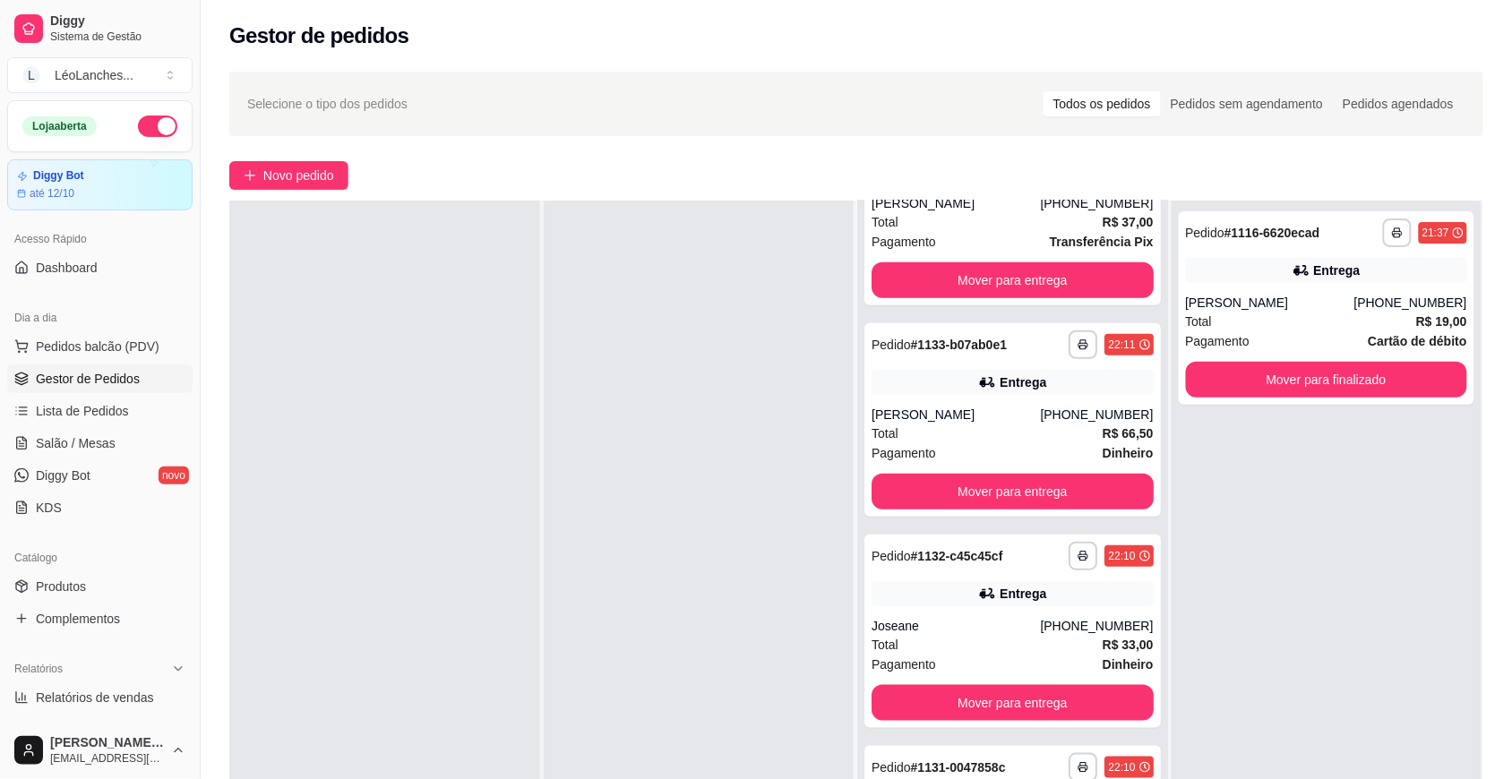
scroll to position [365, 0]
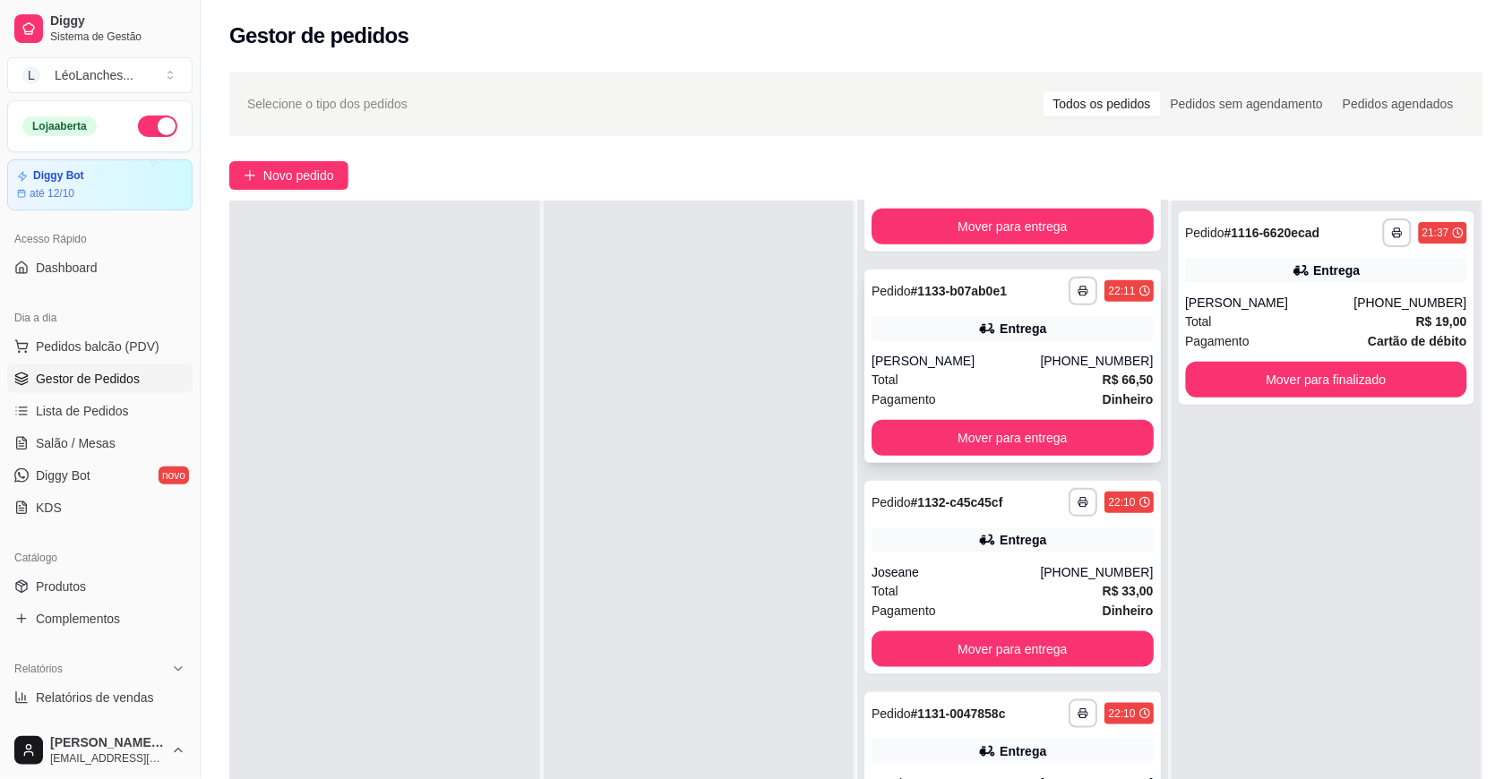
click at [957, 383] on div "Total R$ 66,50" at bounding box center [1012, 380] width 282 height 20
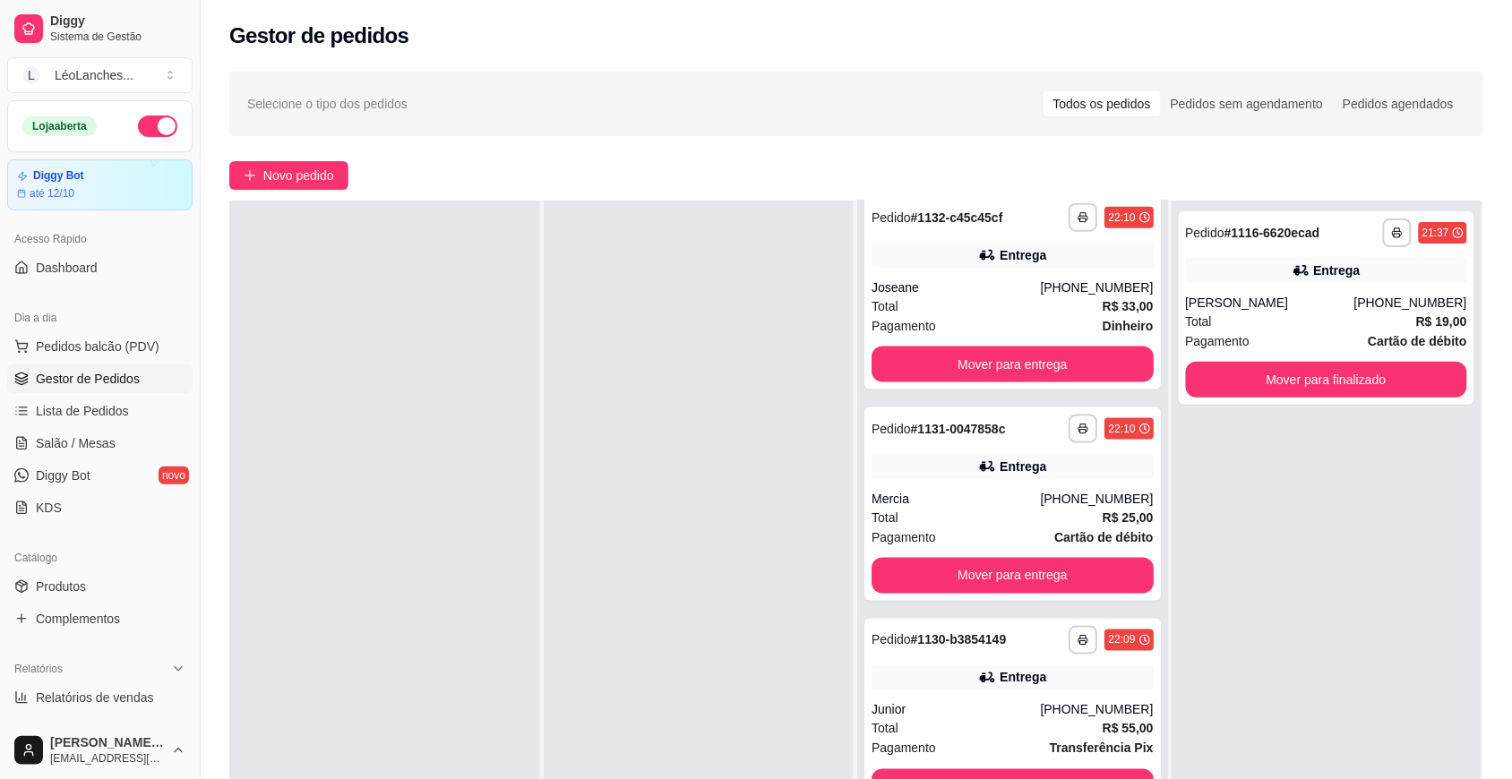
scroll to position [721, 0]
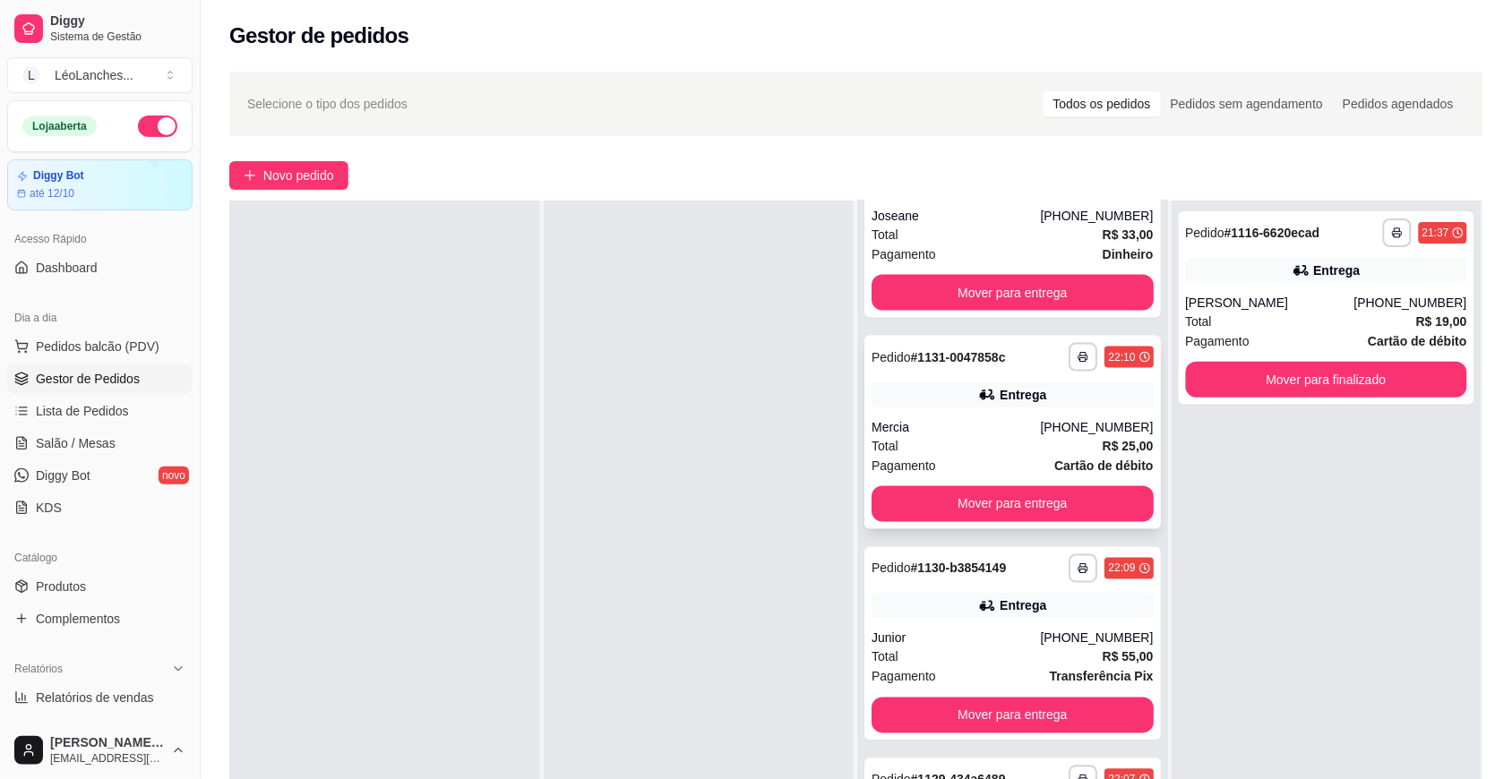
click at [957, 456] on div "Pagamento Cartão de débito" at bounding box center [1012, 466] width 282 height 20
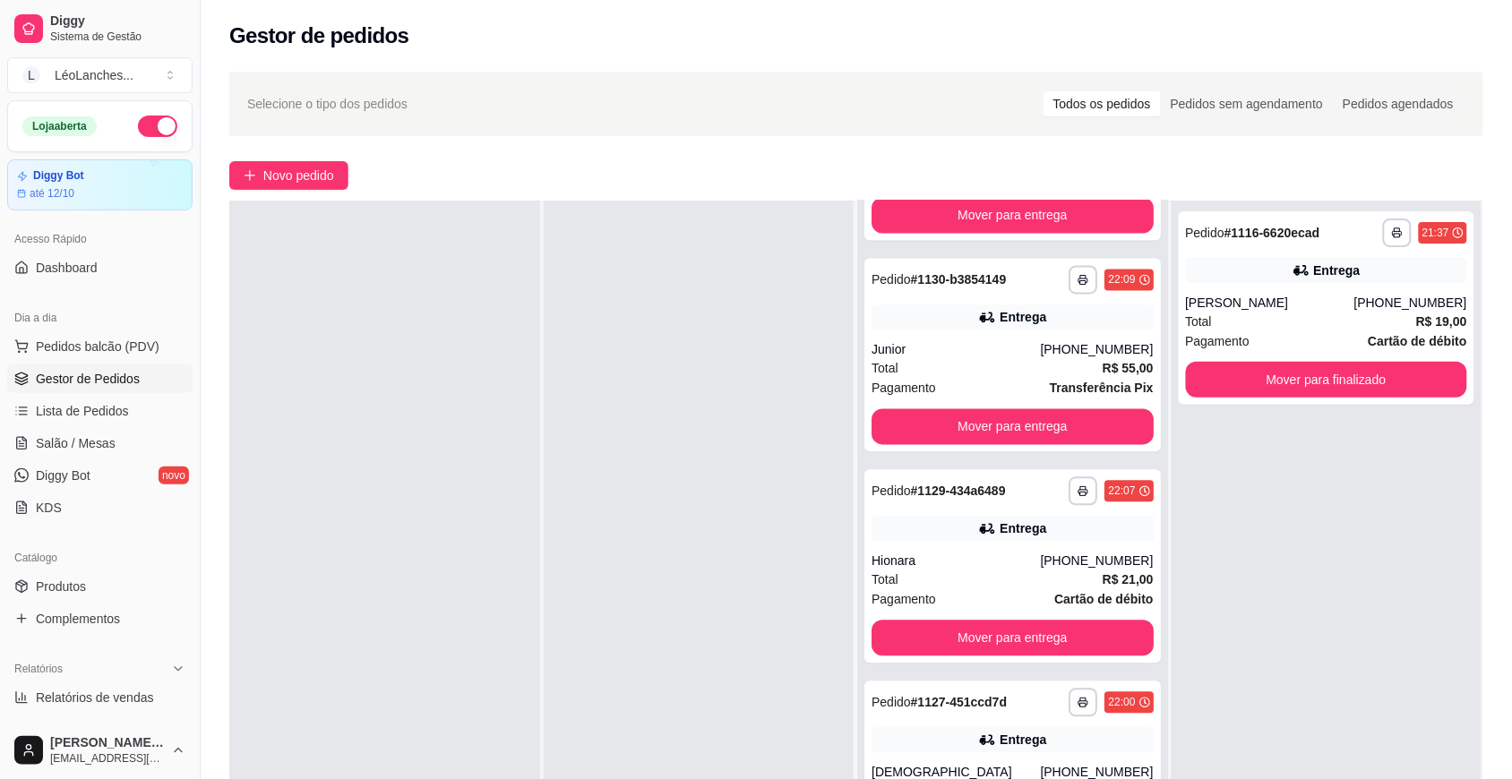
scroll to position [1015, 0]
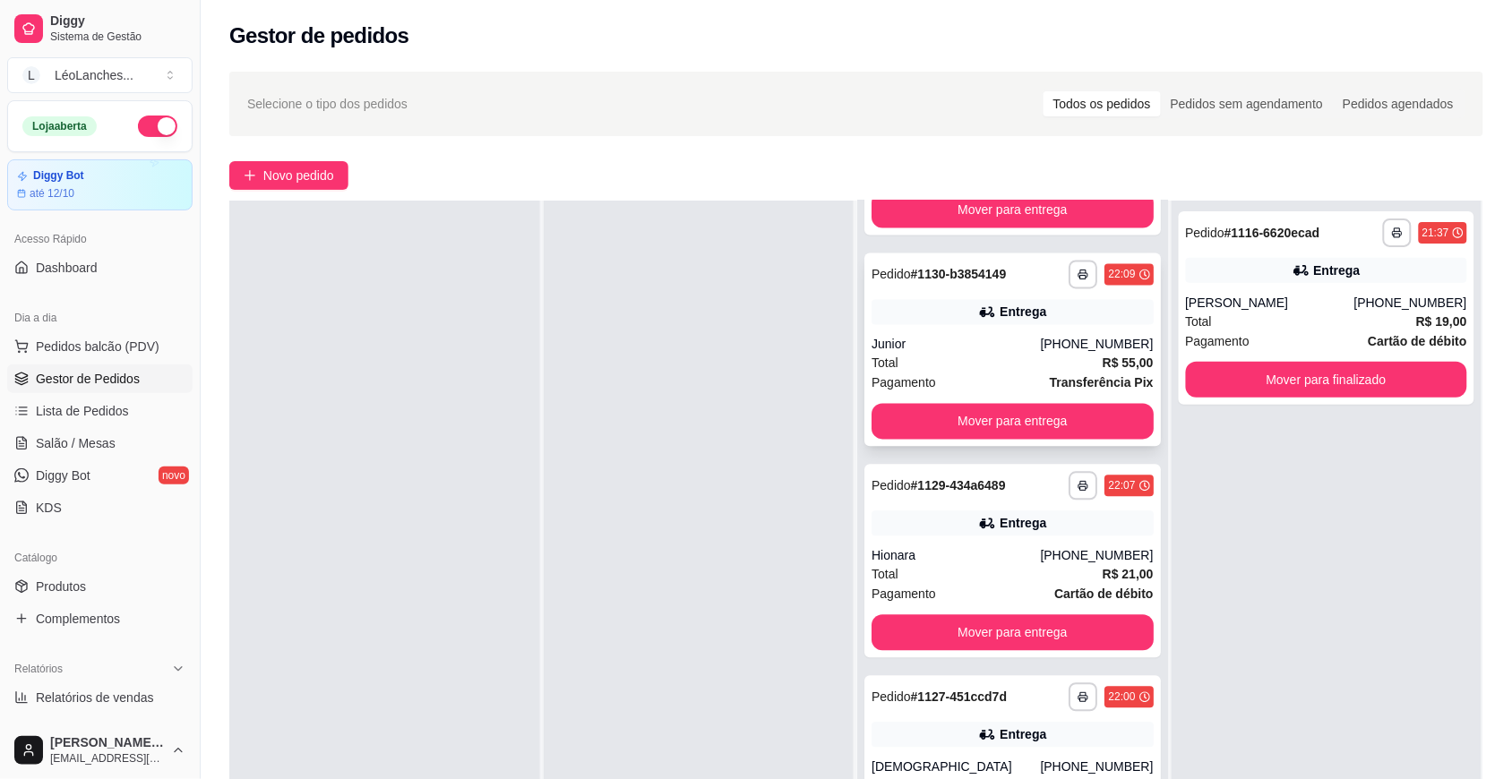
click at [936, 348] on div "Junior" at bounding box center [955, 345] width 168 height 18
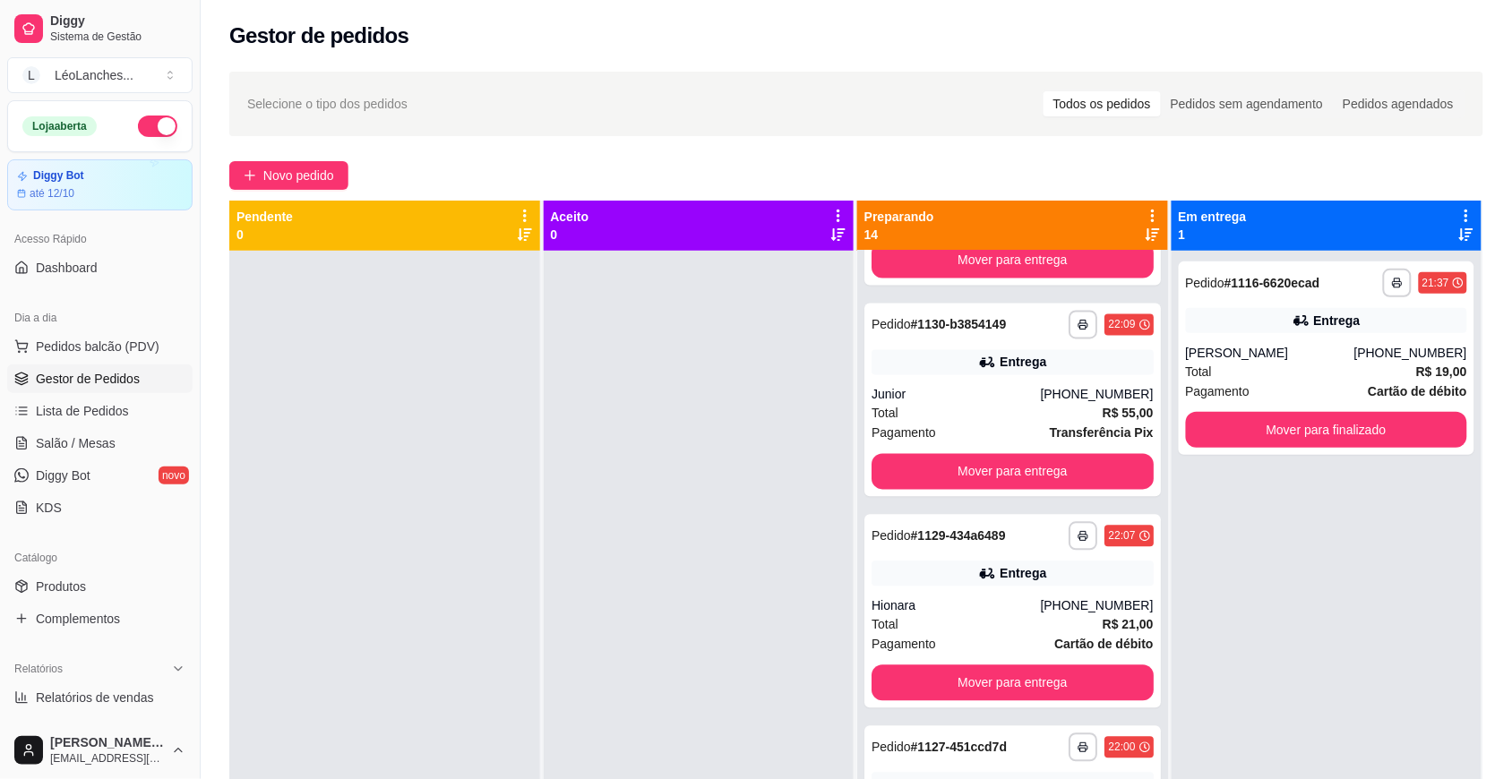
scroll to position [0, 0]
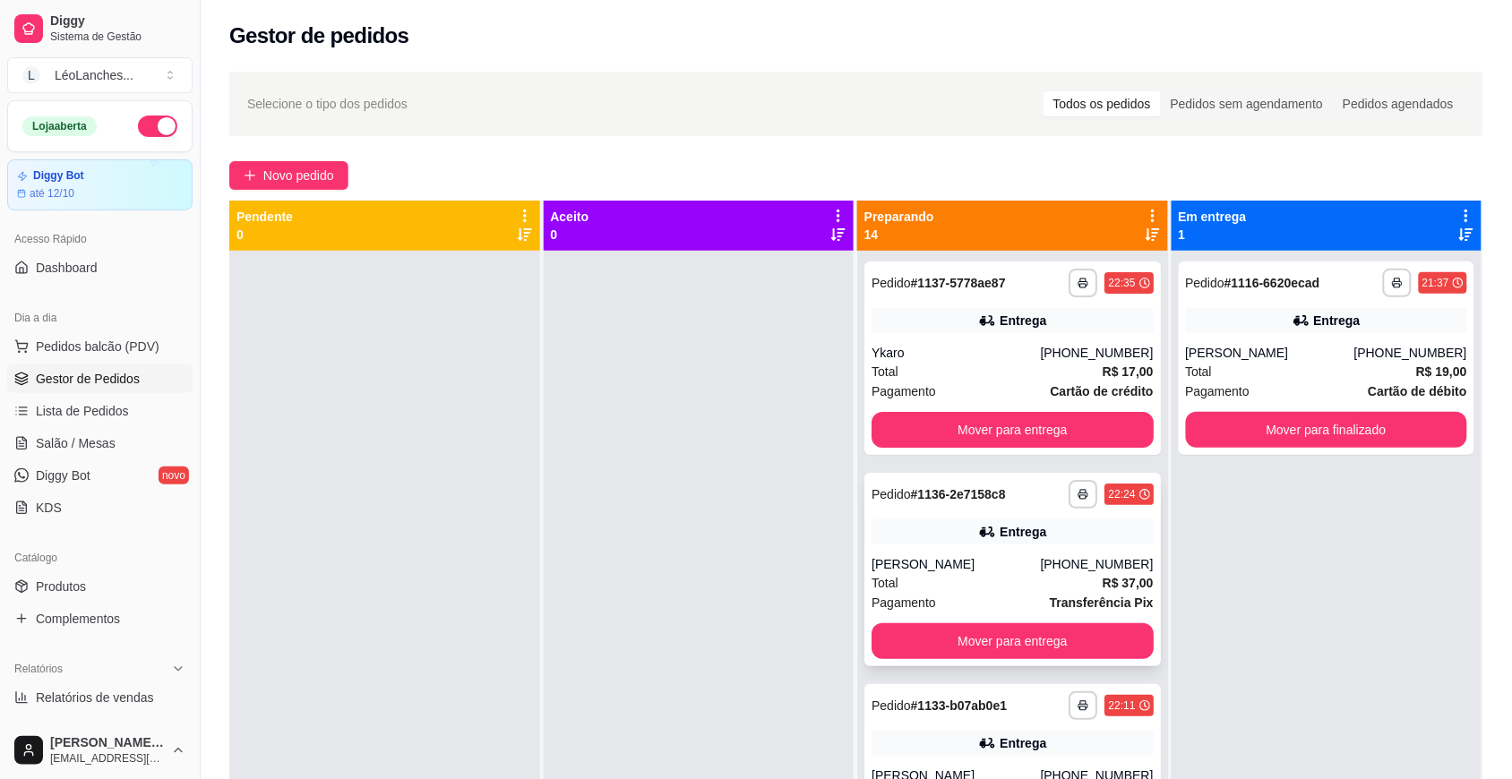
click at [973, 579] on div "Total R$ 37,00" at bounding box center [1012, 583] width 282 height 20
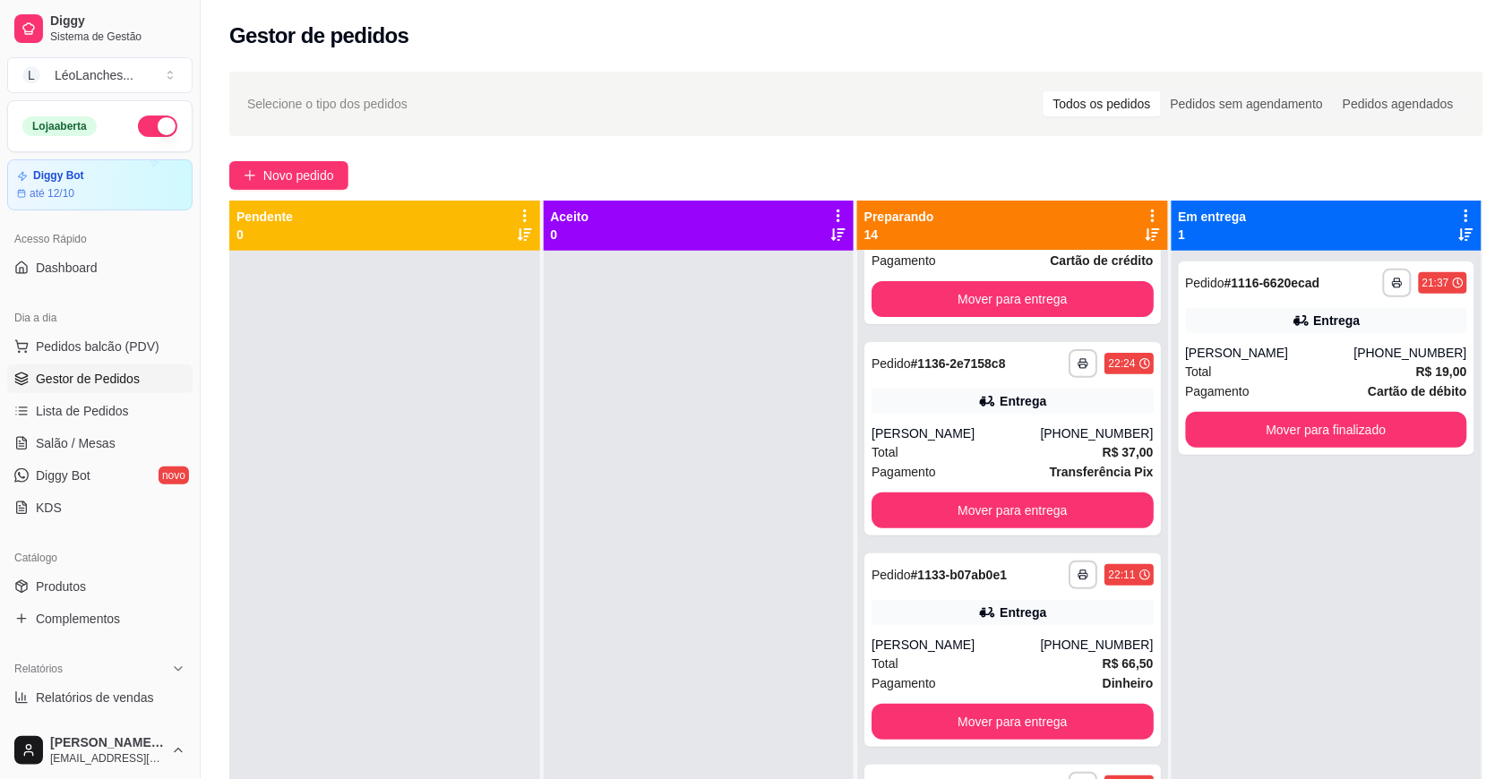
scroll to position [149, 0]
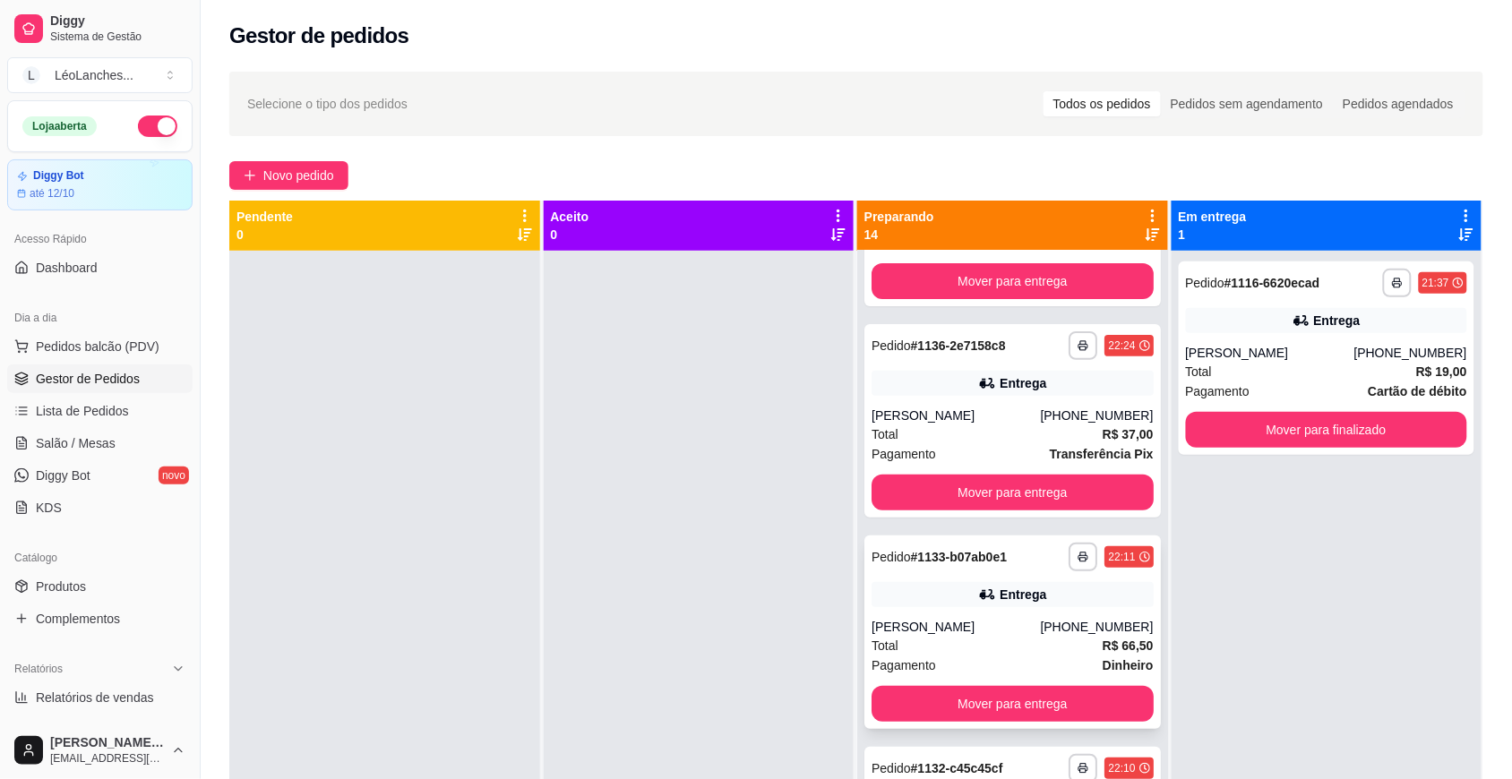
click at [976, 649] on div "Total R$ 66,50" at bounding box center [1012, 646] width 282 height 20
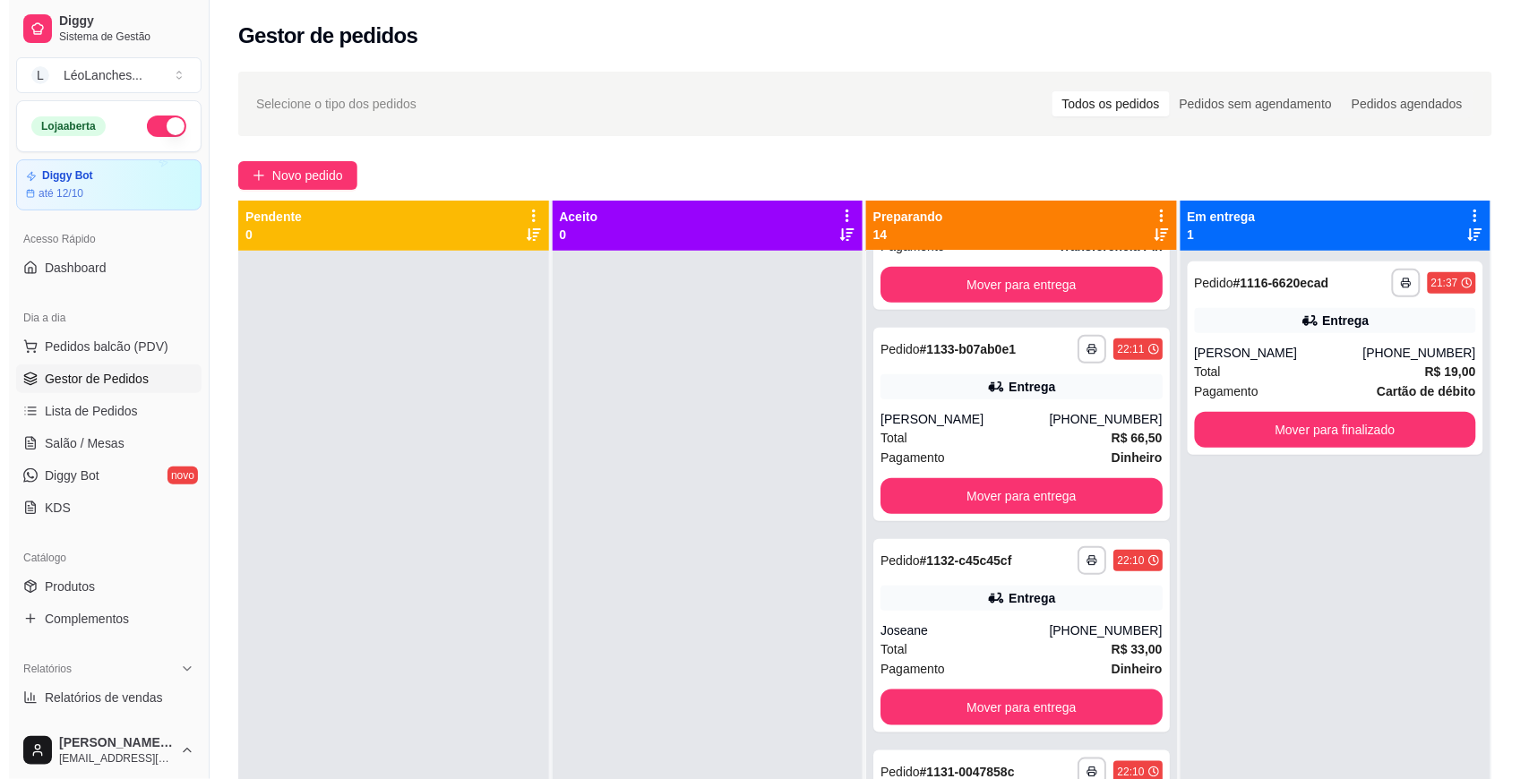
scroll to position [441, 0]
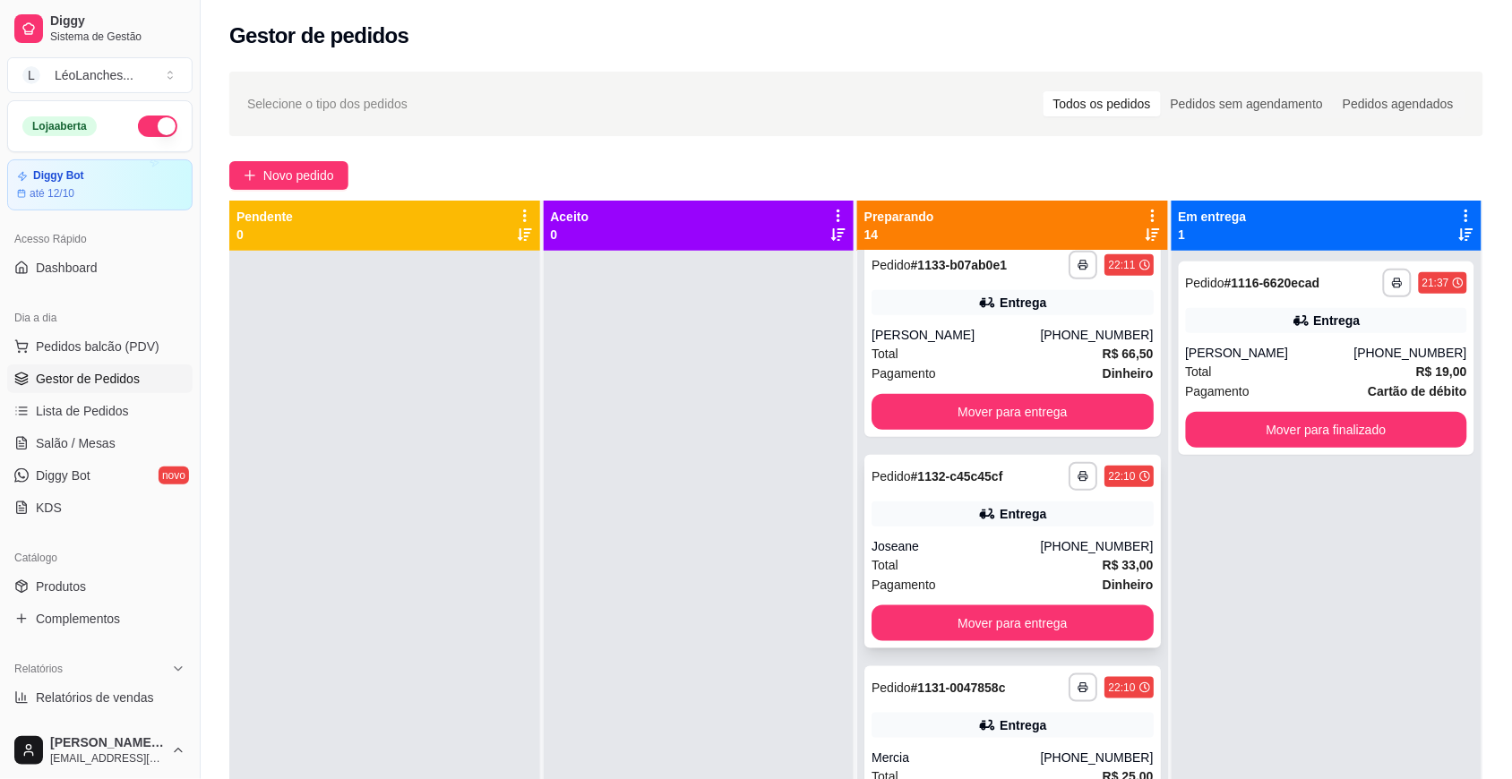
click at [990, 562] on div "Total R$ 33,00" at bounding box center [1012, 565] width 282 height 20
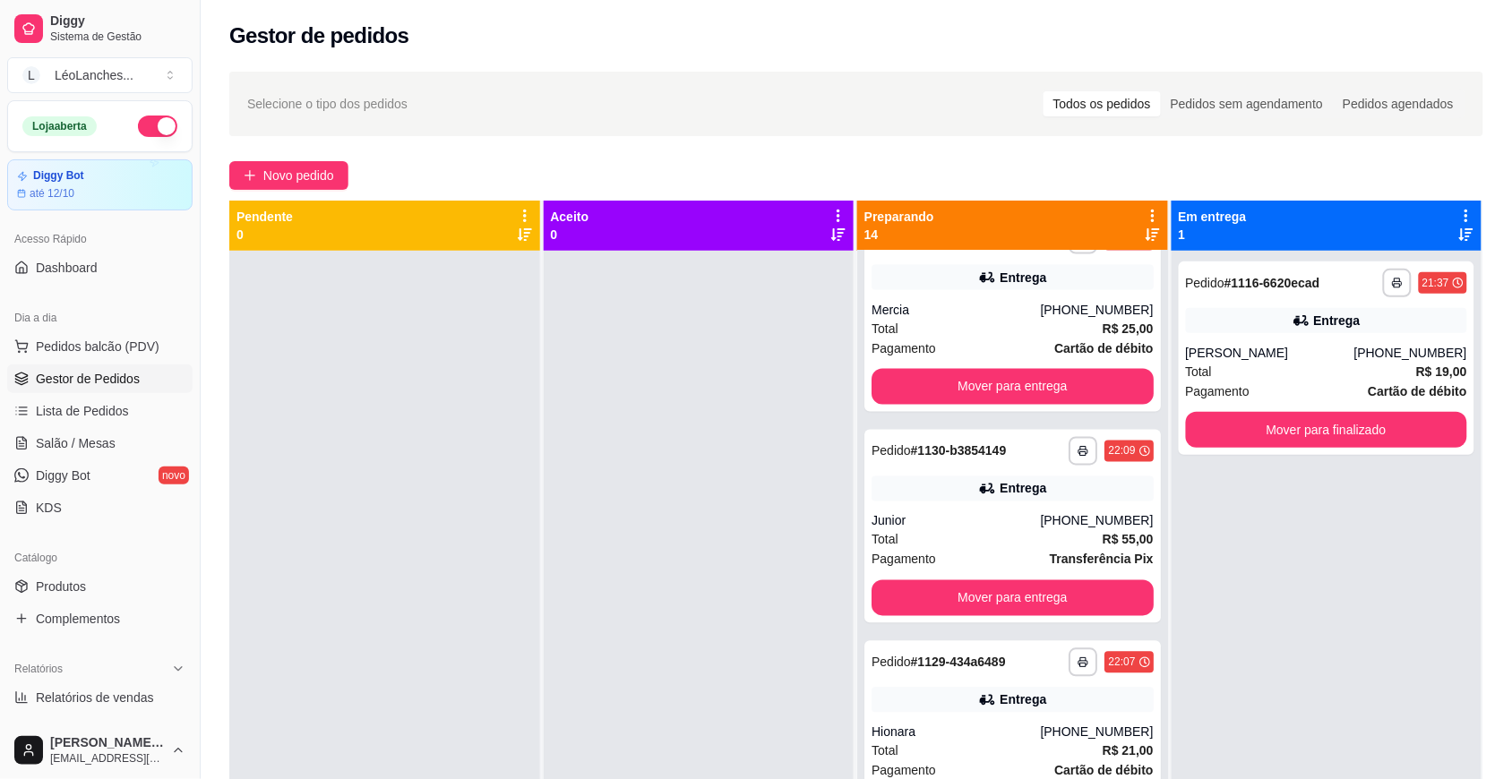
scroll to position [1024, 0]
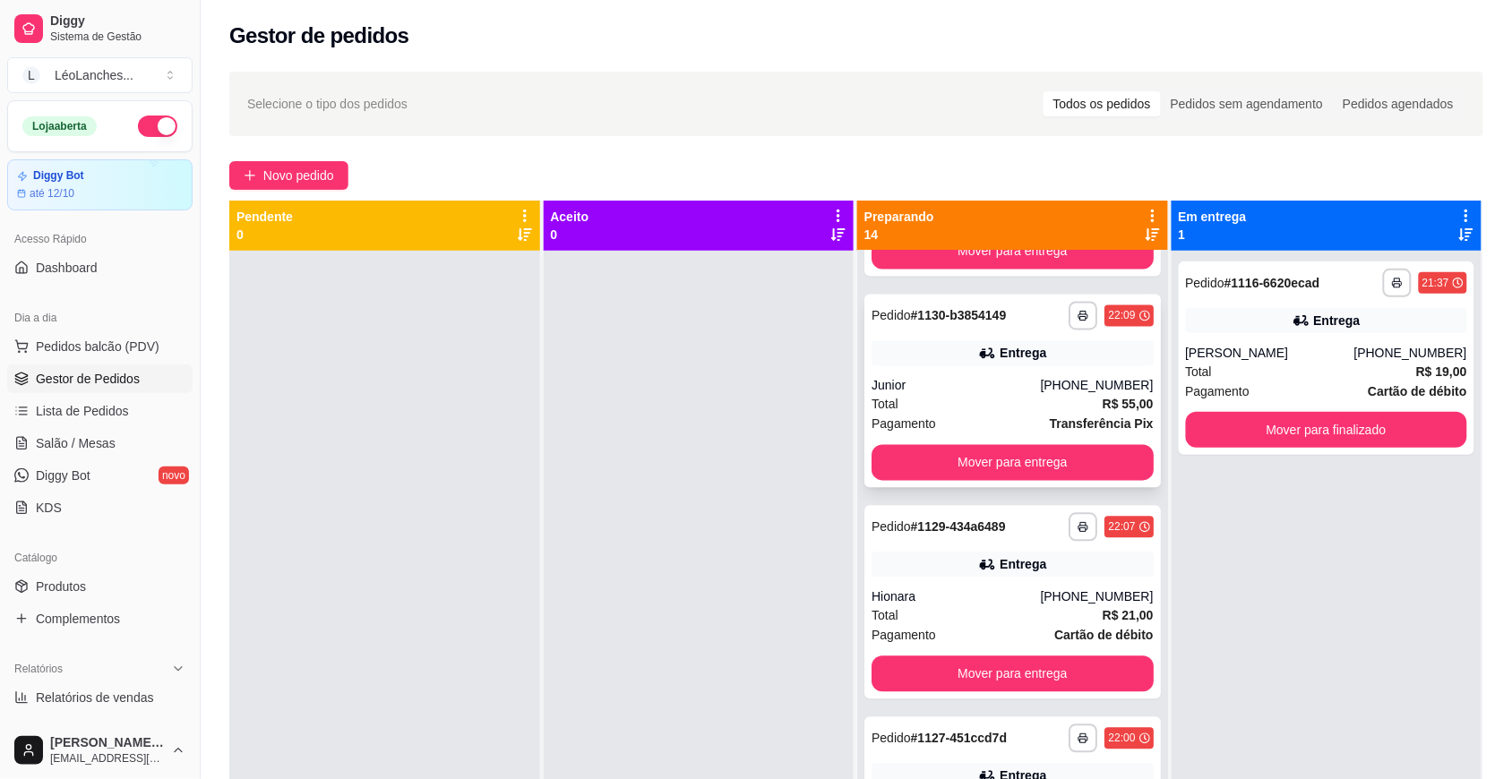
click at [988, 396] on div "Total R$ 55,00" at bounding box center [1012, 405] width 282 height 20
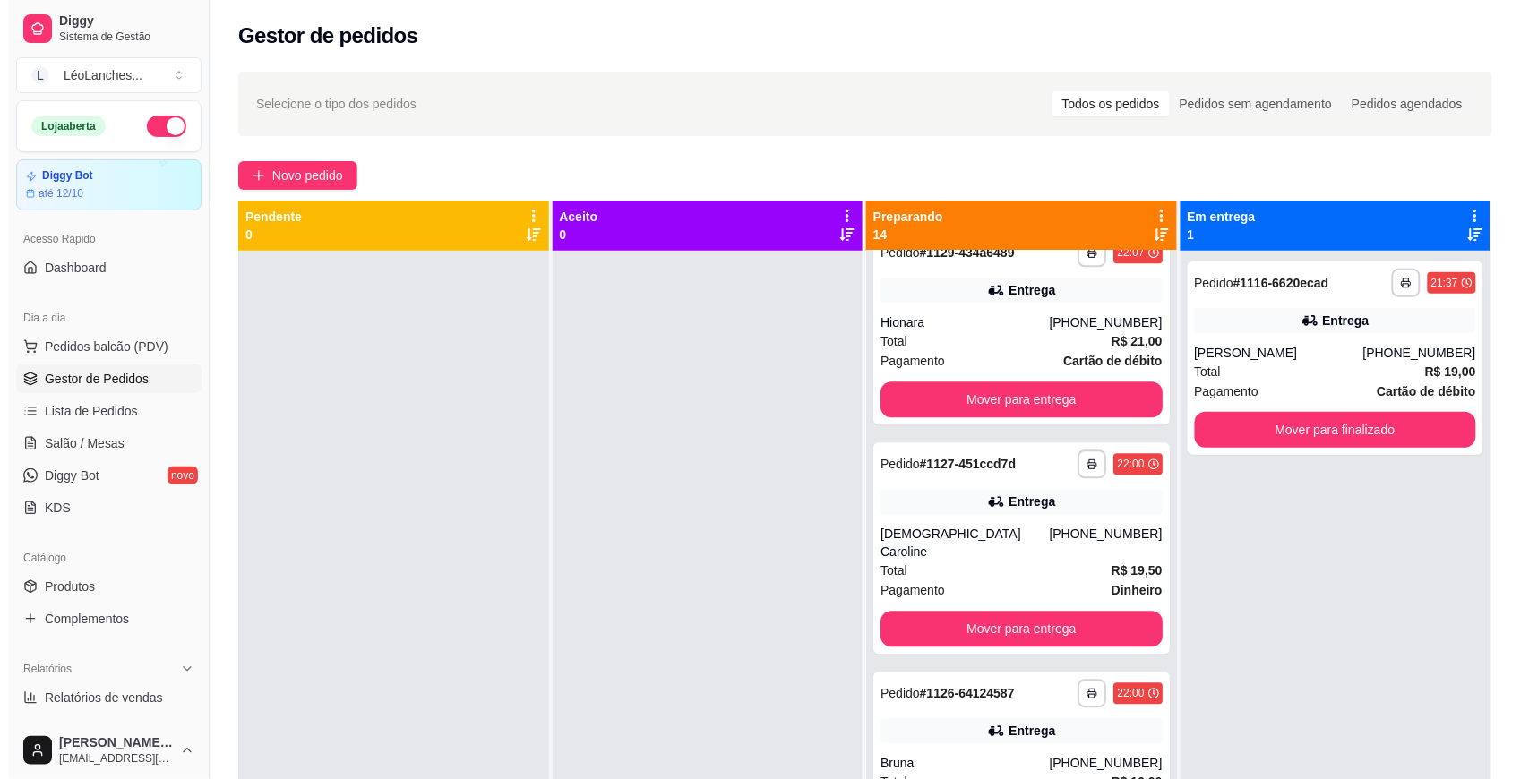
scroll to position [1371, 0]
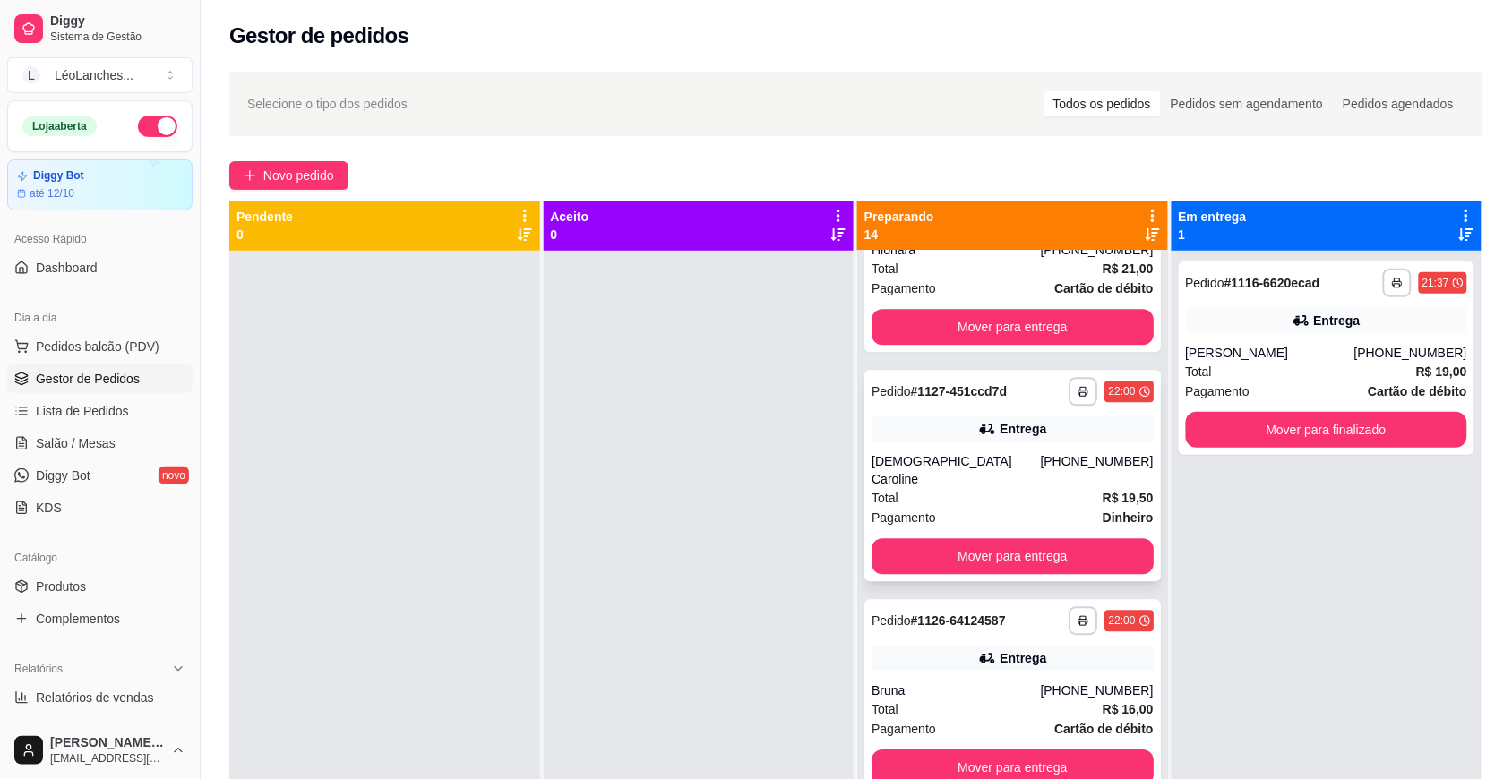
click at [999, 488] on div "Total R$ 19,50" at bounding box center [1012, 498] width 282 height 20
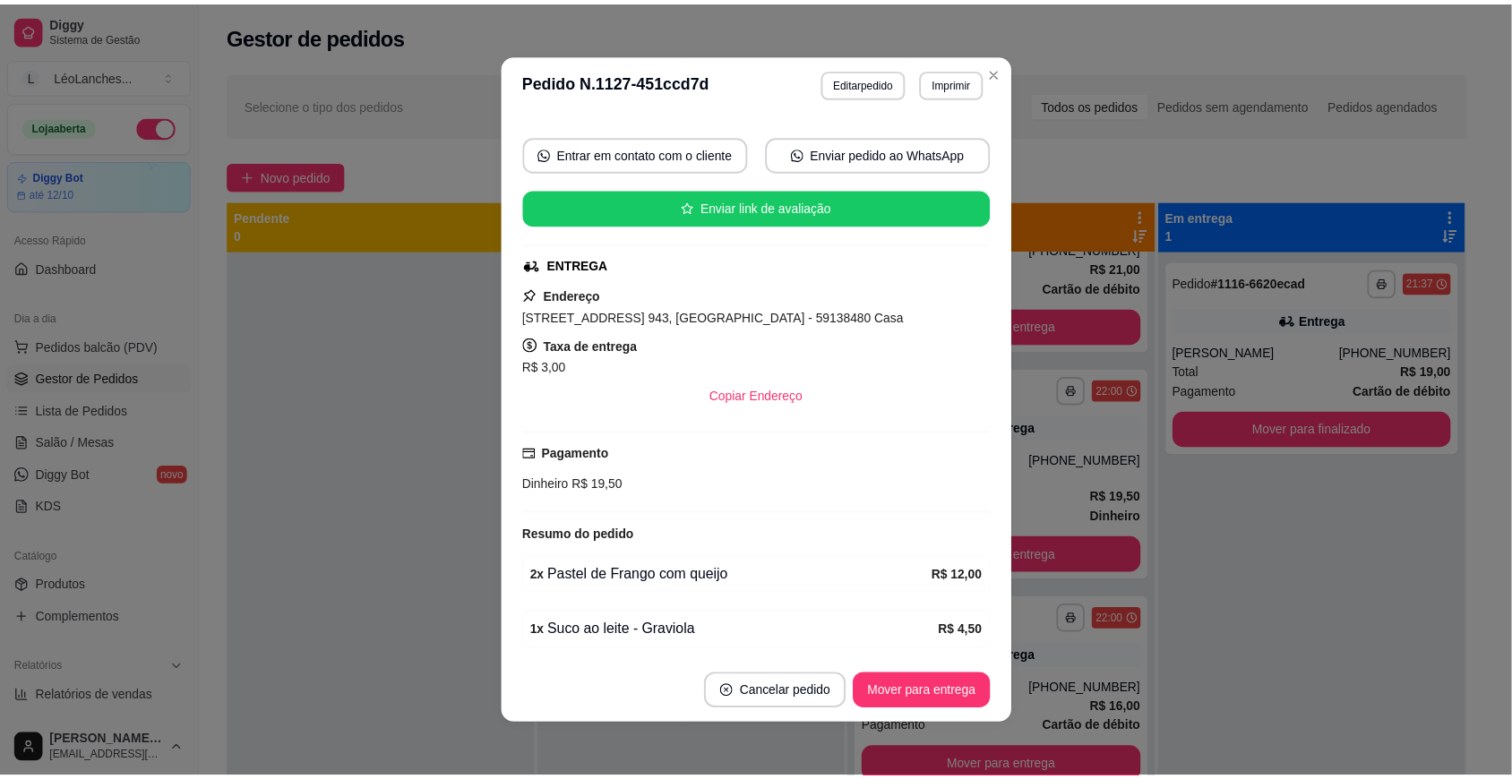
scroll to position [312, 0]
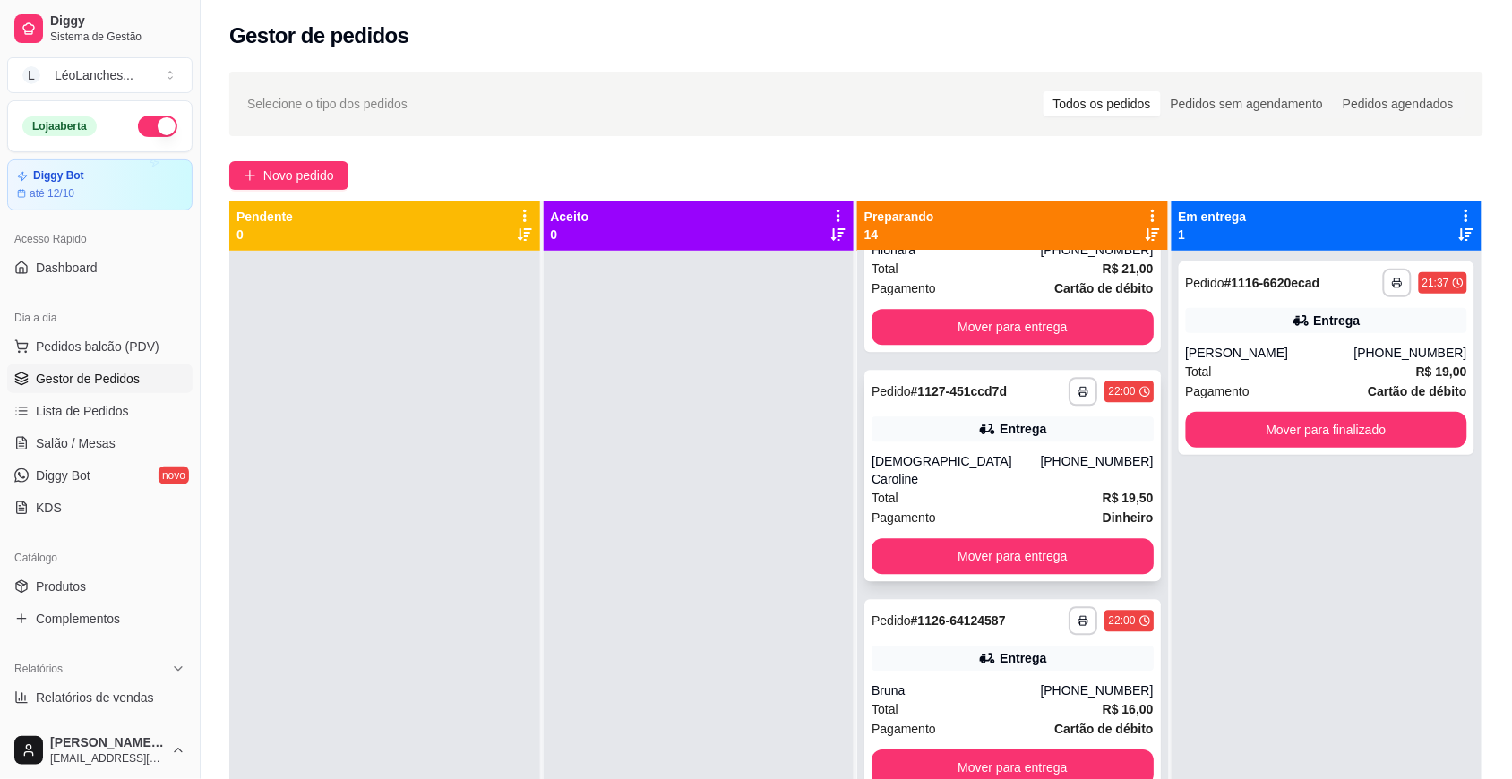
click at [1005, 508] on div "Pagamento Dinheiro" at bounding box center [1012, 518] width 282 height 20
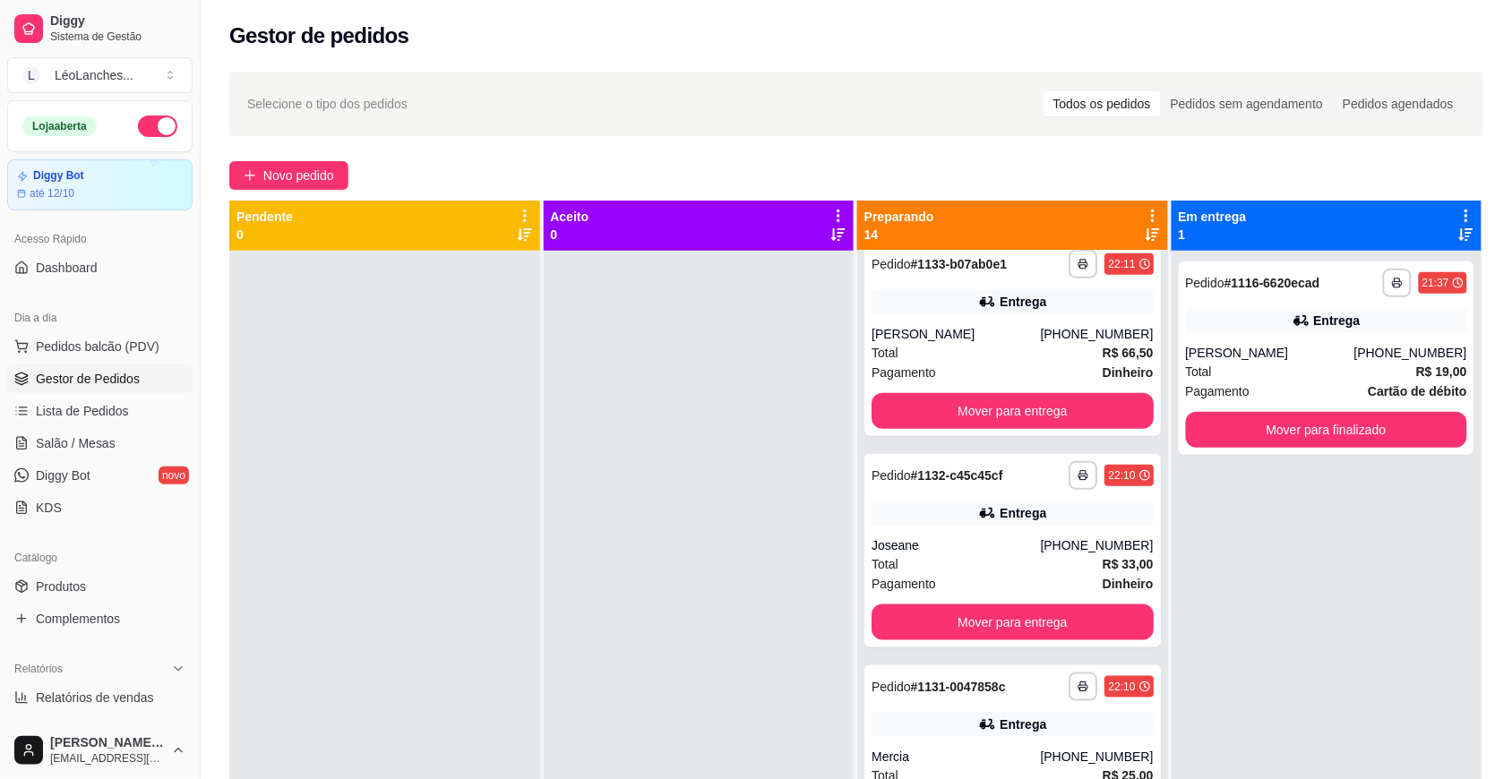
scroll to position [551, 0]
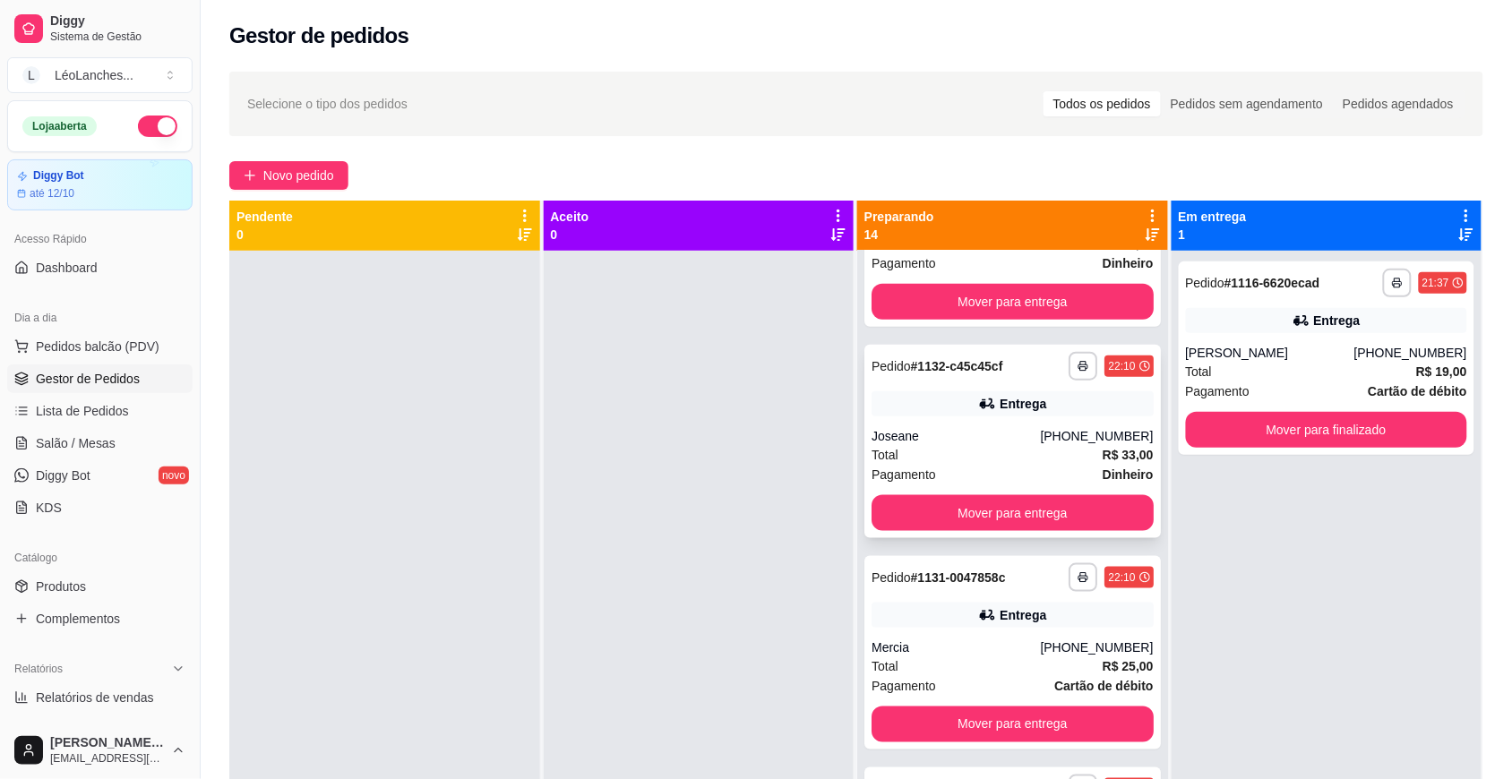
click at [1022, 466] on div "Pagamento Dinheiro" at bounding box center [1012, 475] width 282 height 20
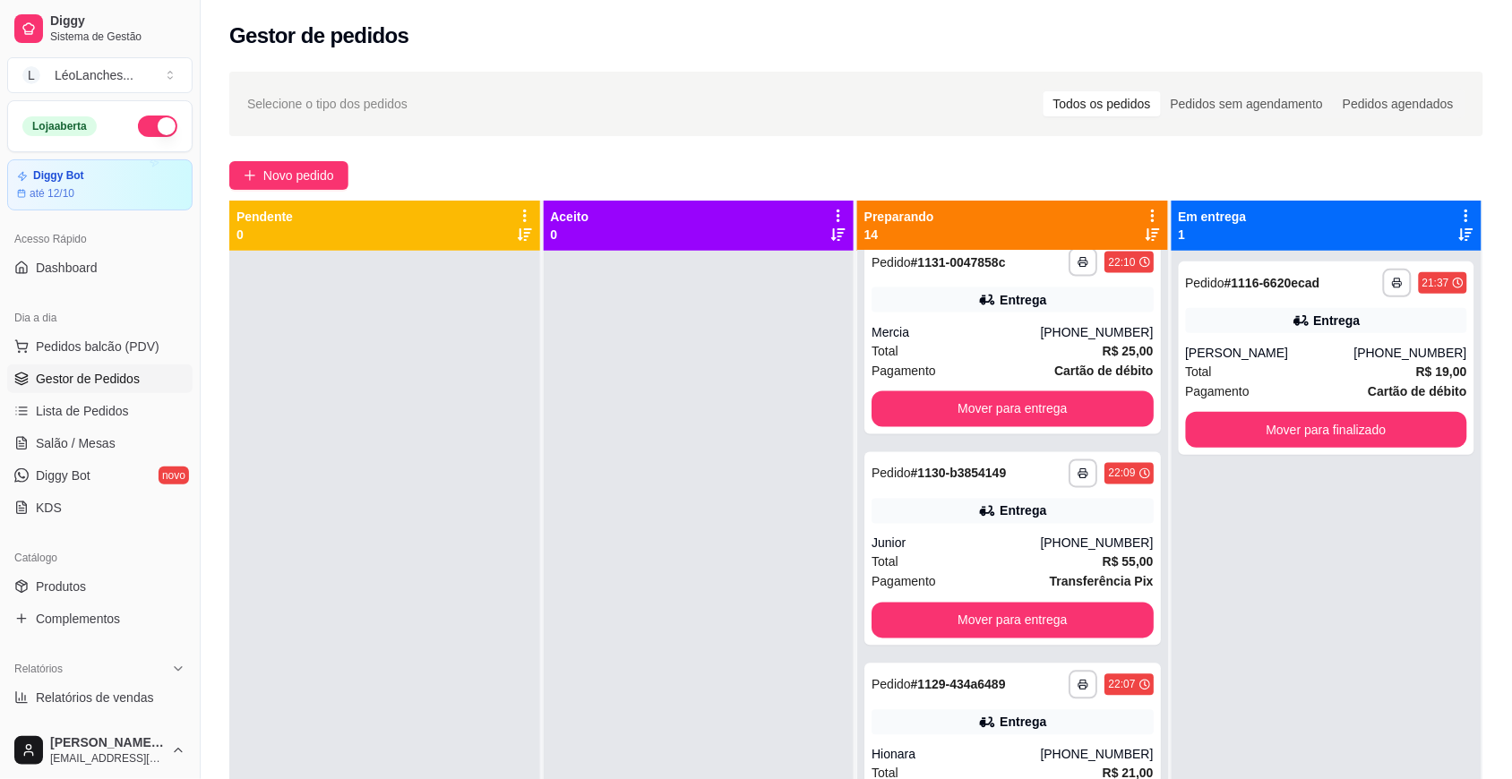
scroll to position [902, 0]
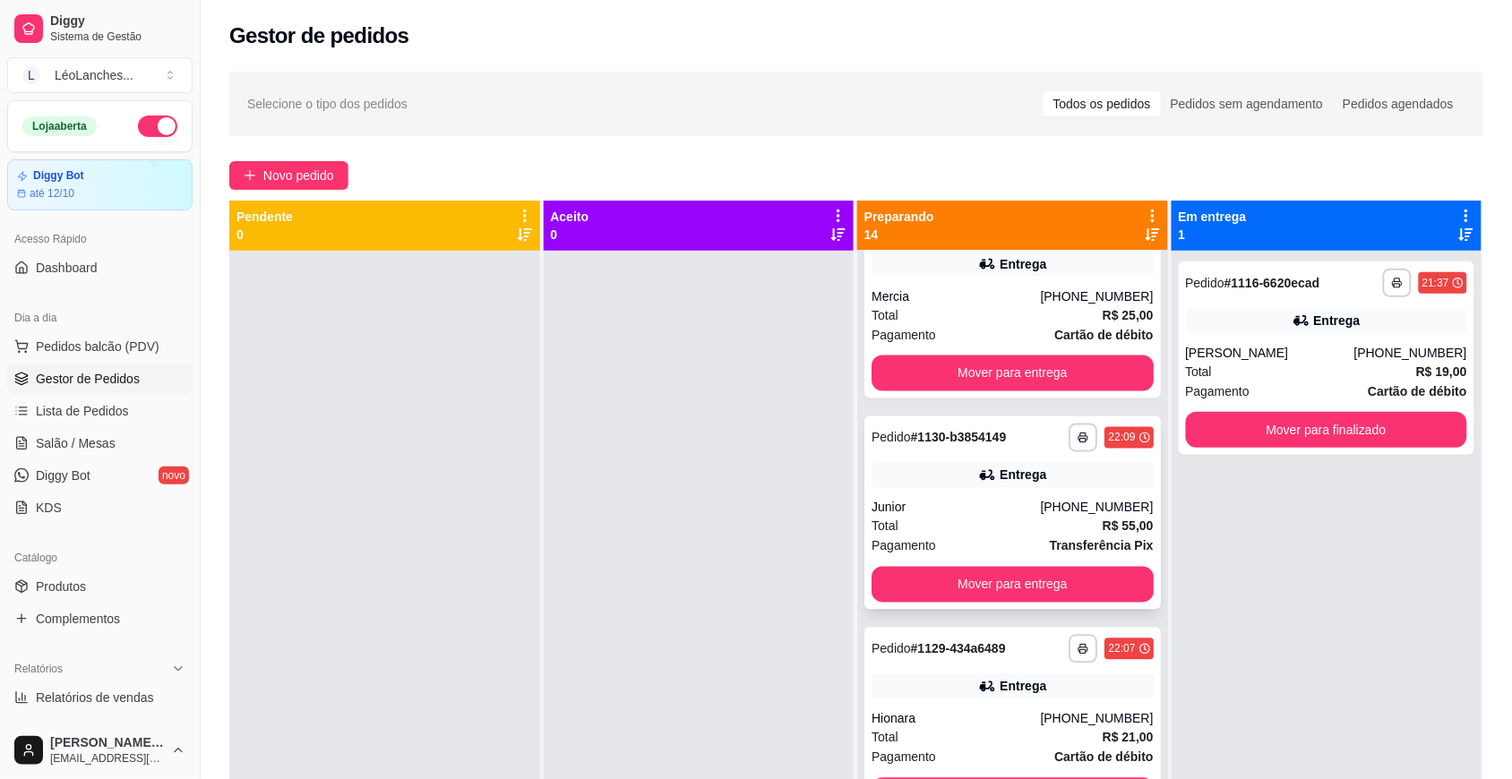
click at [942, 518] on div "Total R$ 55,00" at bounding box center [1012, 527] width 282 height 20
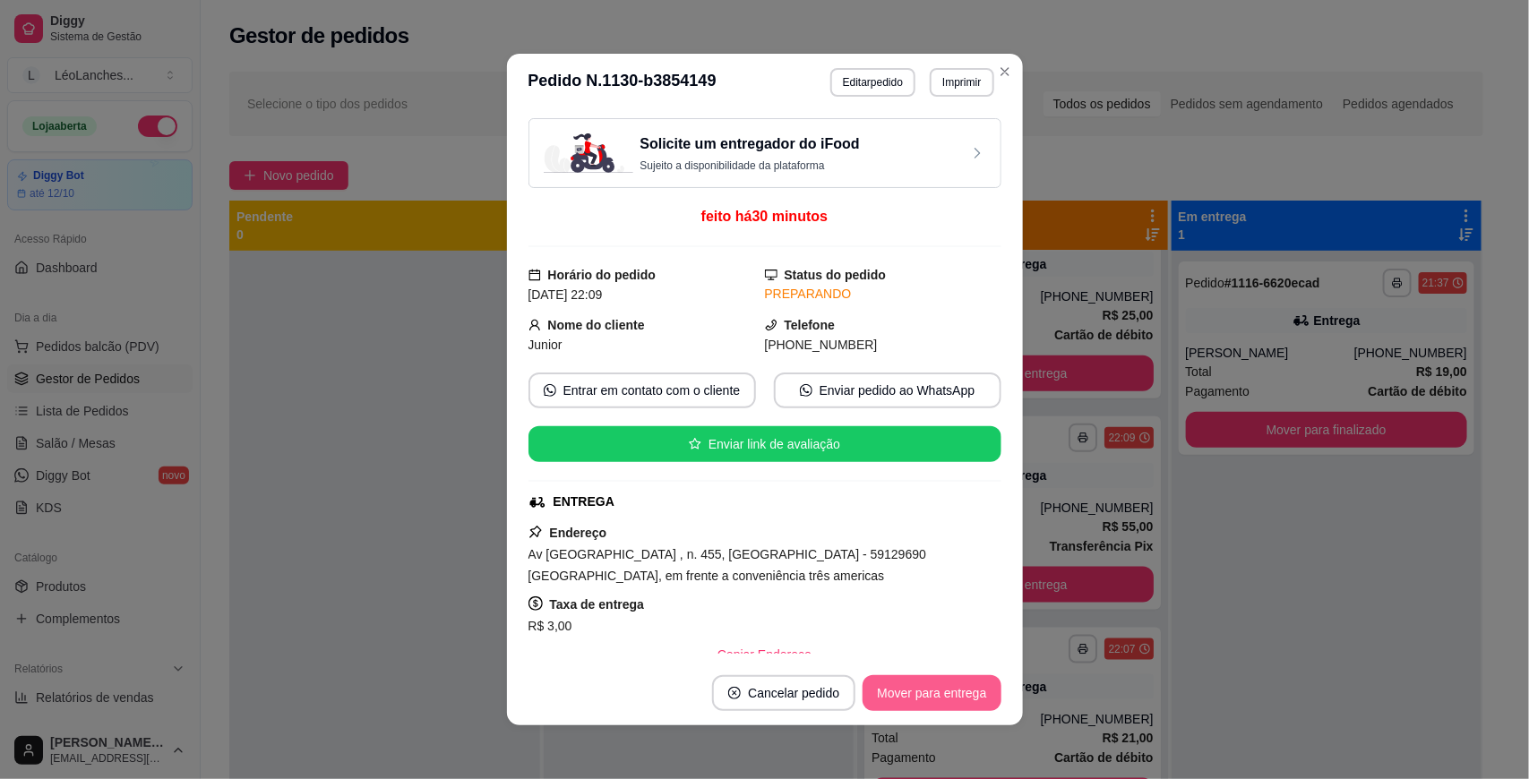
click at [955, 682] on button "Mover para entrega" at bounding box center [931, 693] width 138 height 36
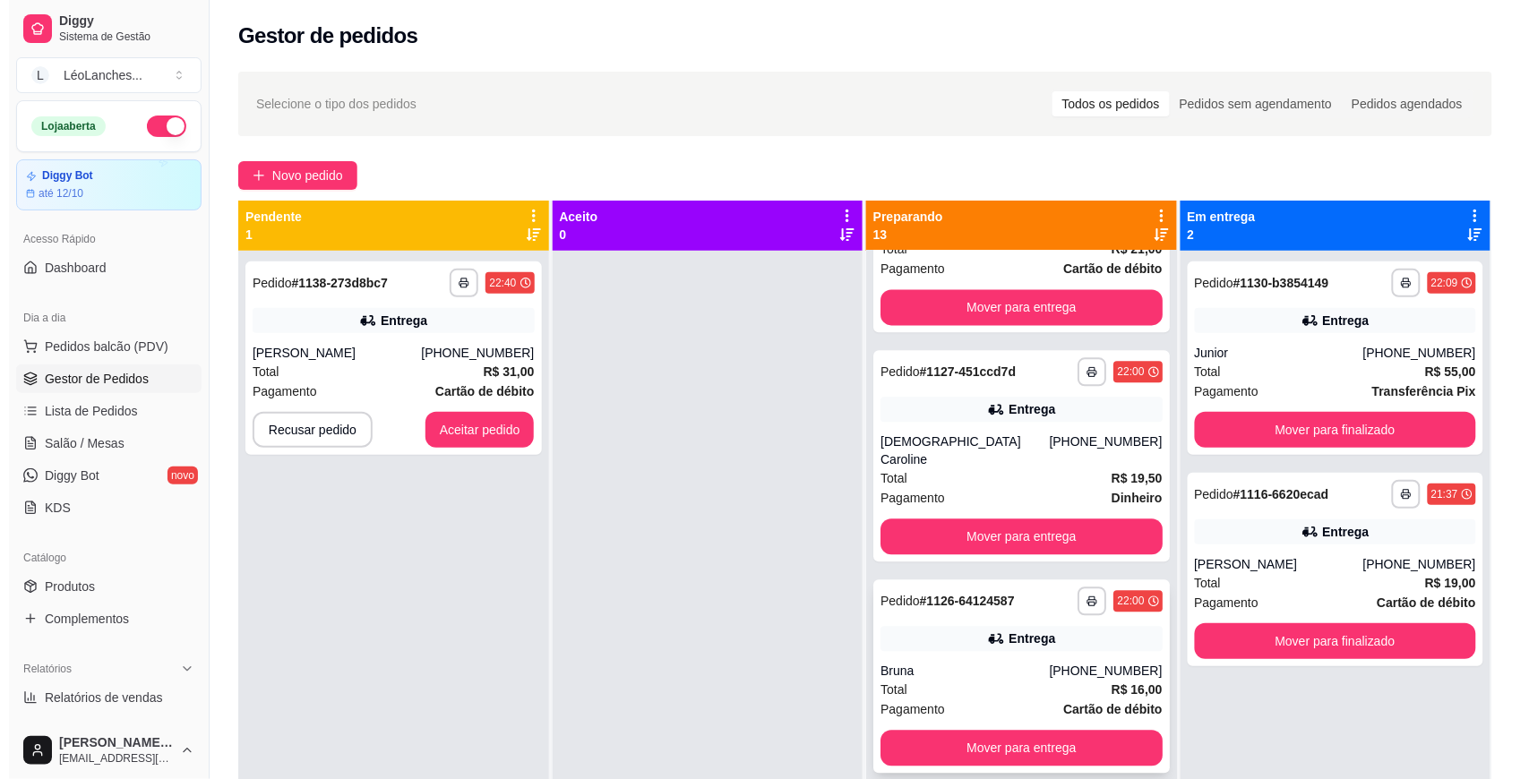
scroll to position [1185, 0]
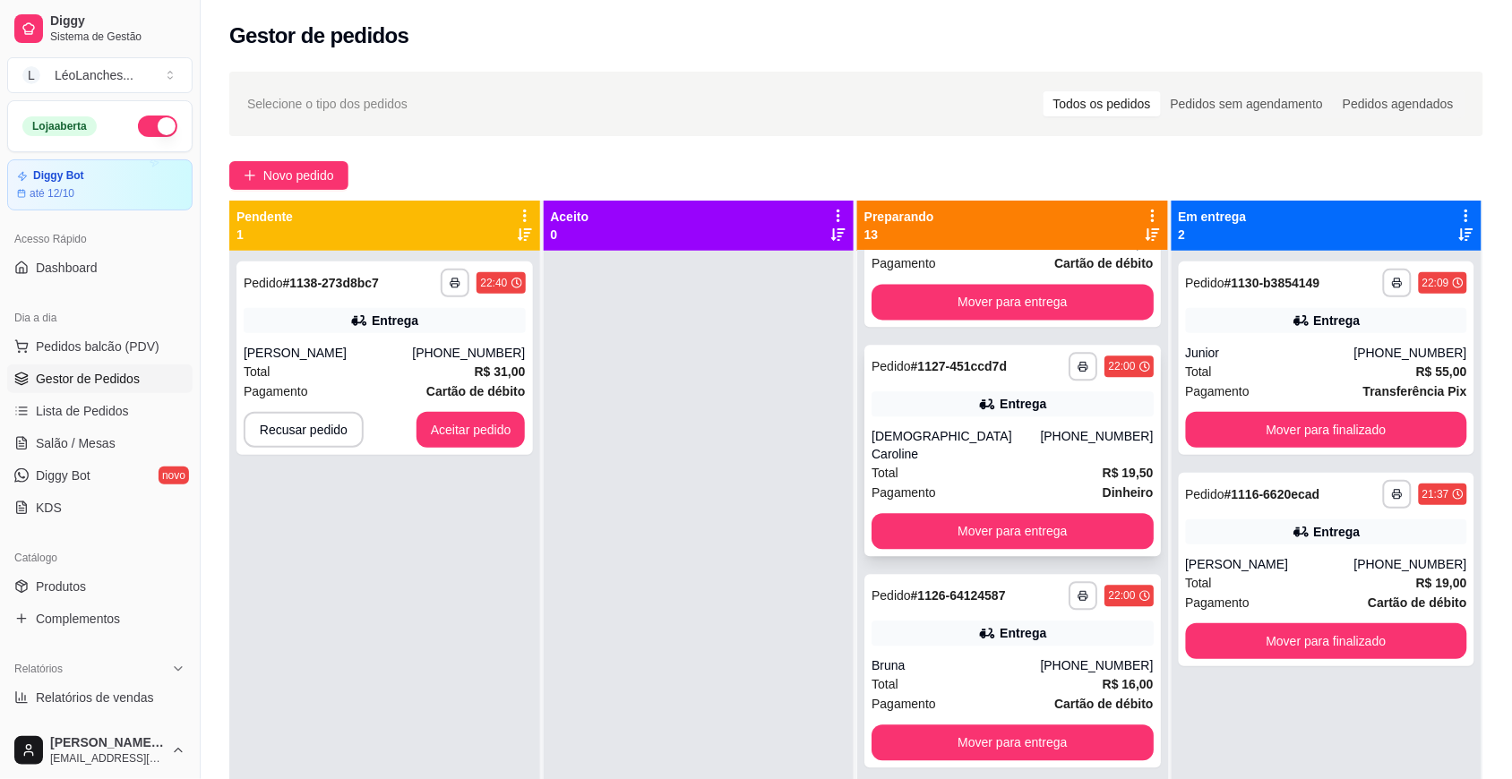
click at [996, 442] on div "[DEMOGRAPHIC_DATA] Caroline" at bounding box center [955, 445] width 168 height 36
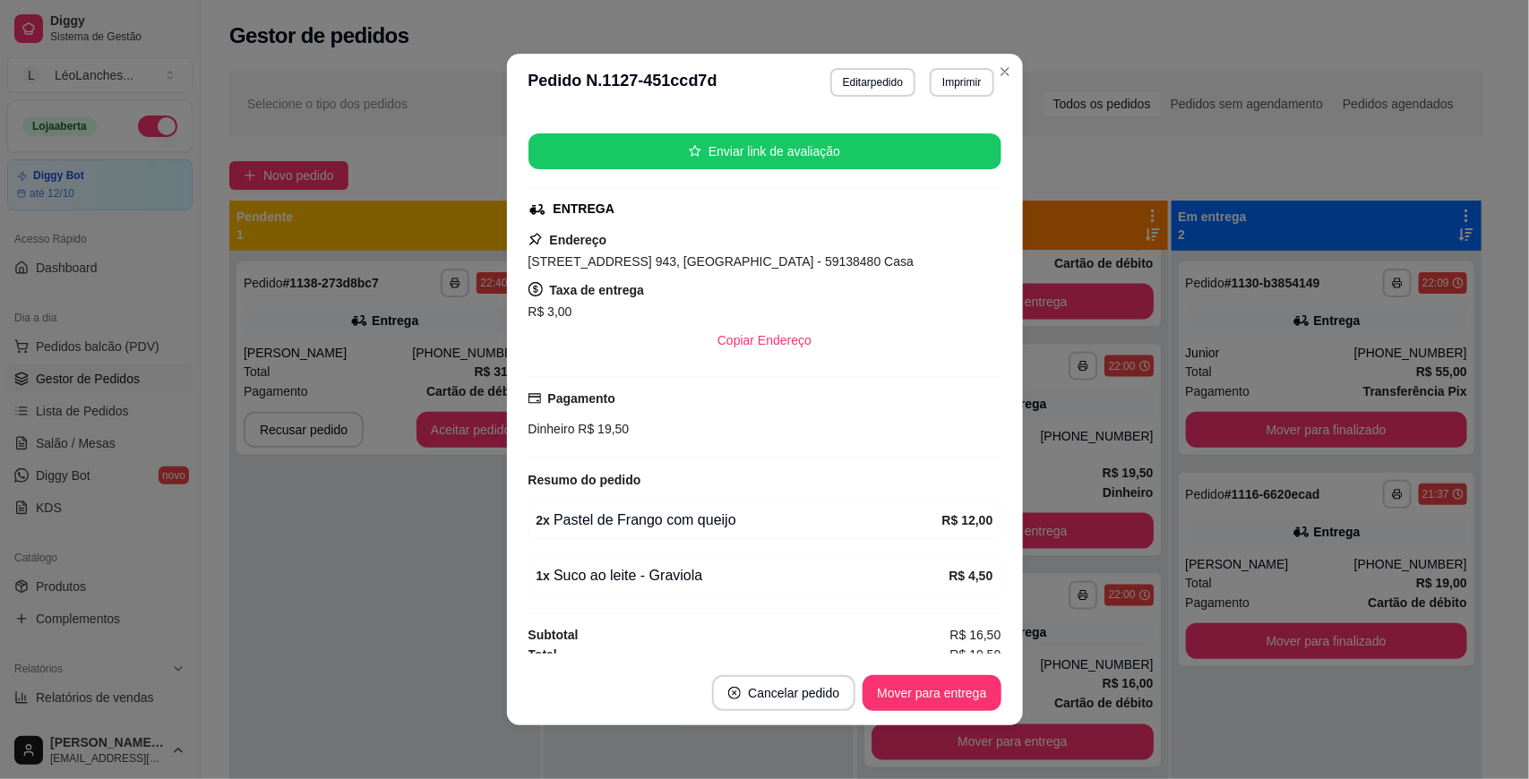
scroll to position [312, 0]
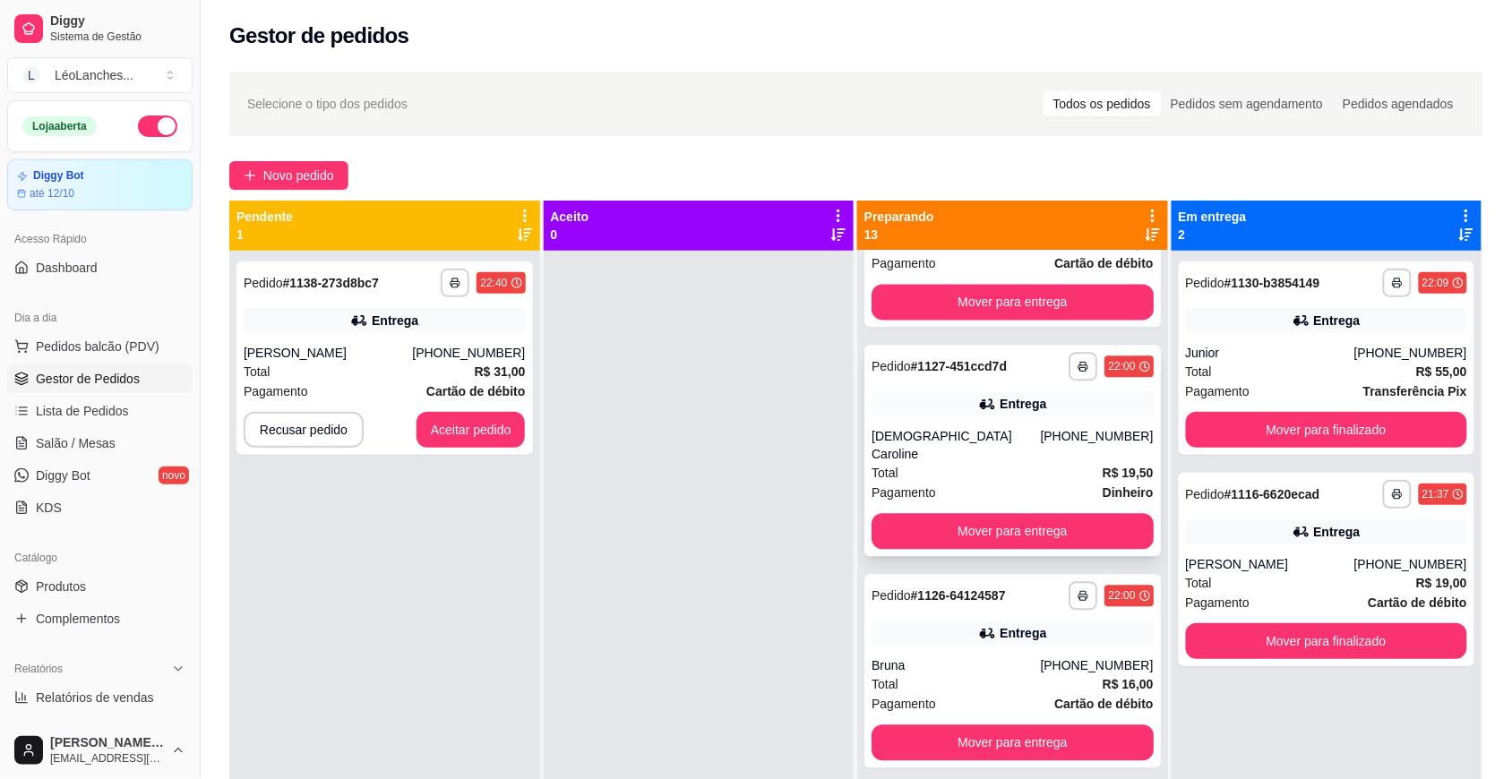
click at [985, 463] on div "Total R$ 19,50" at bounding box center [1012, 473] width 282 height 20
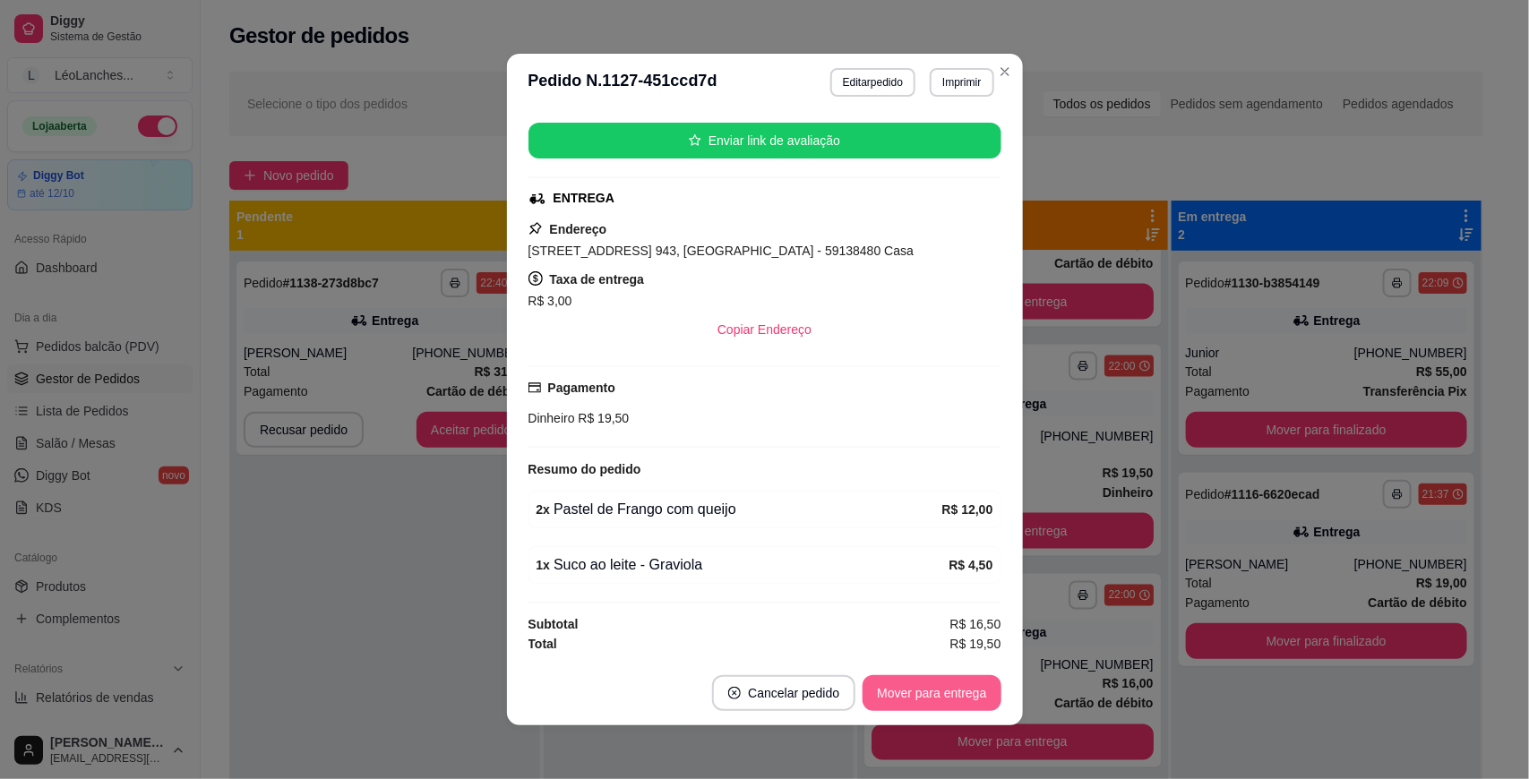
click at [938, 686] on button "Mover para entrega" at bounding box center [931, 693] width 138 height 36
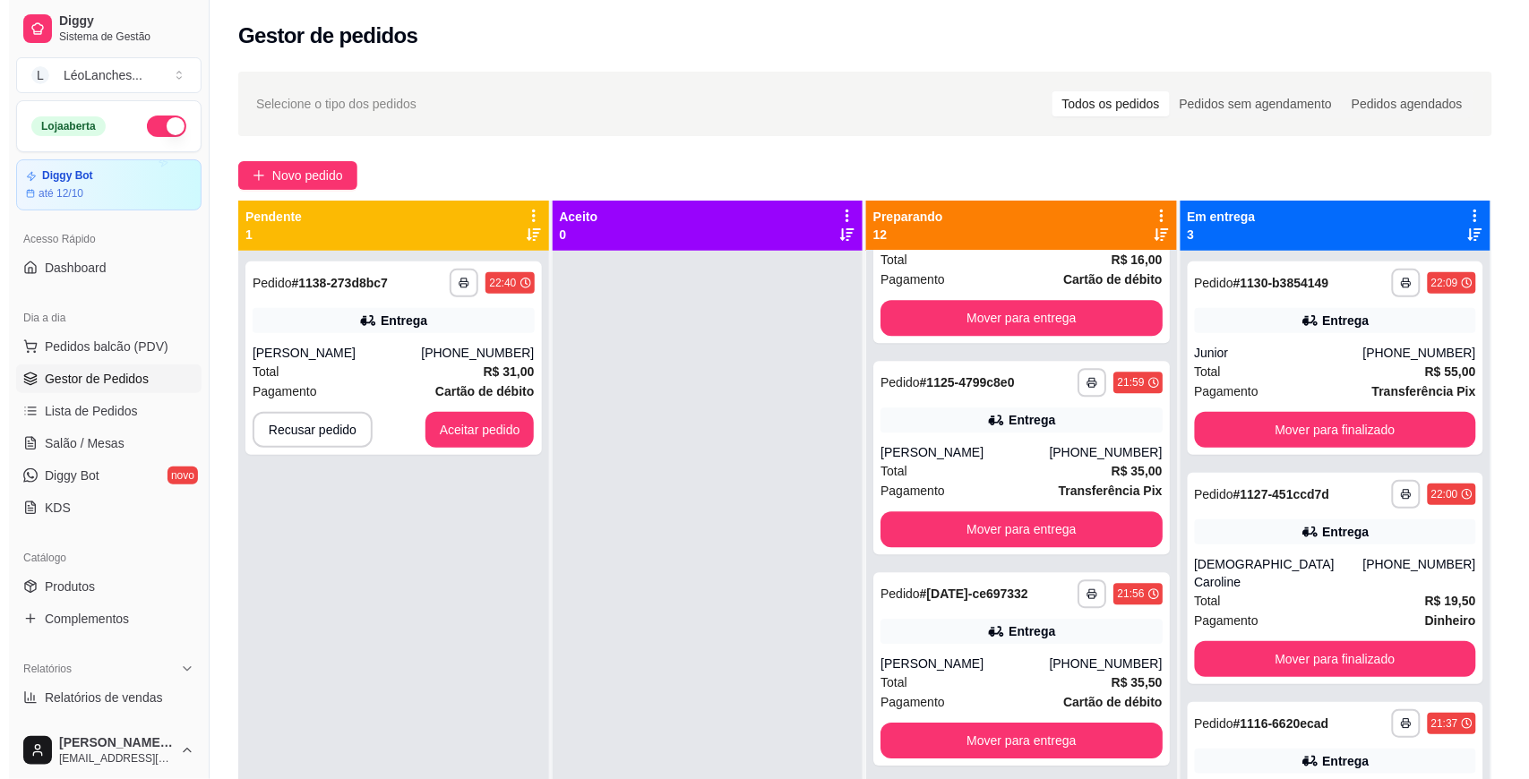
scroll to position [1453, 0]
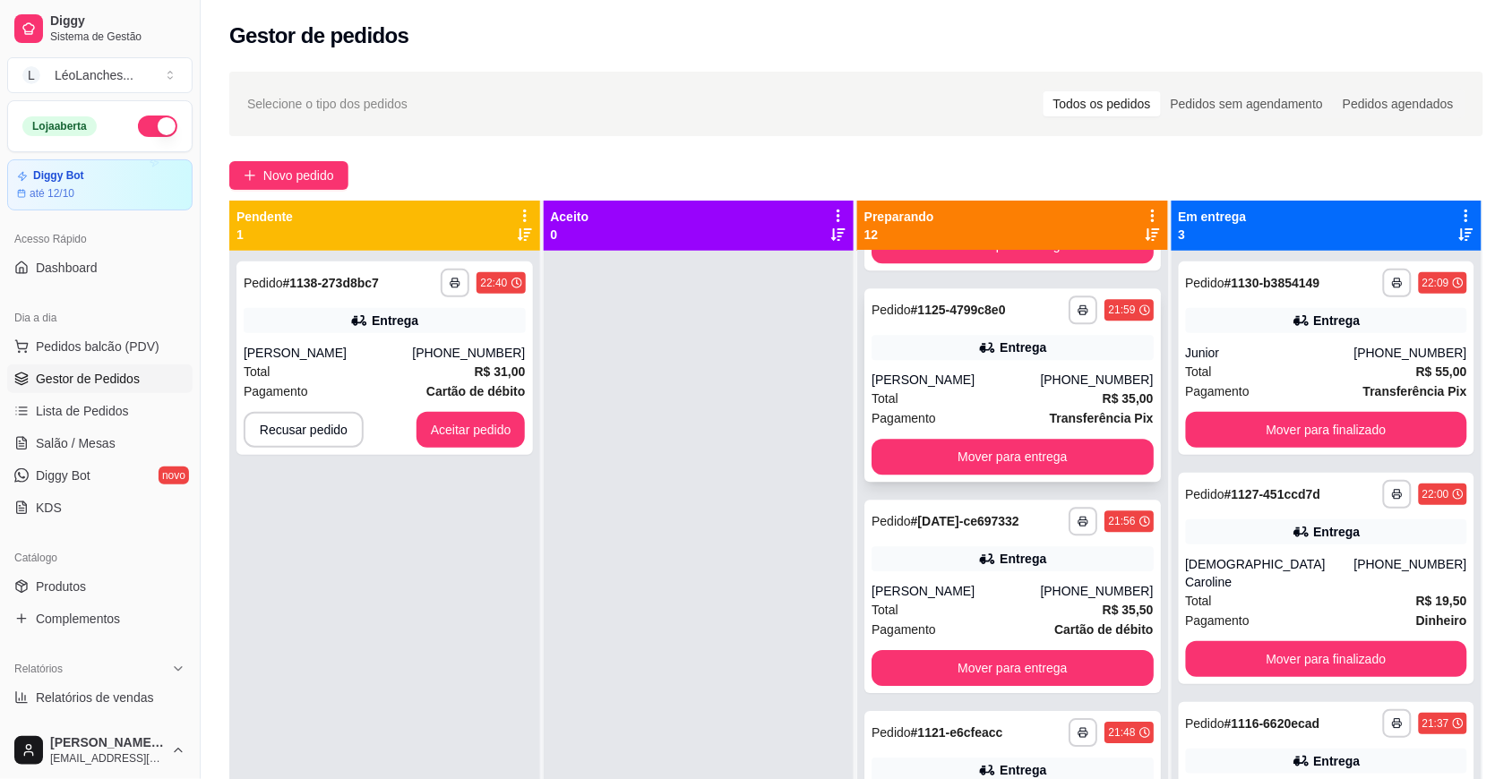
click at [1008, 412] on div "Pagamento Transferência Pix" at bounding box center [1012, 418] width 282 height 20
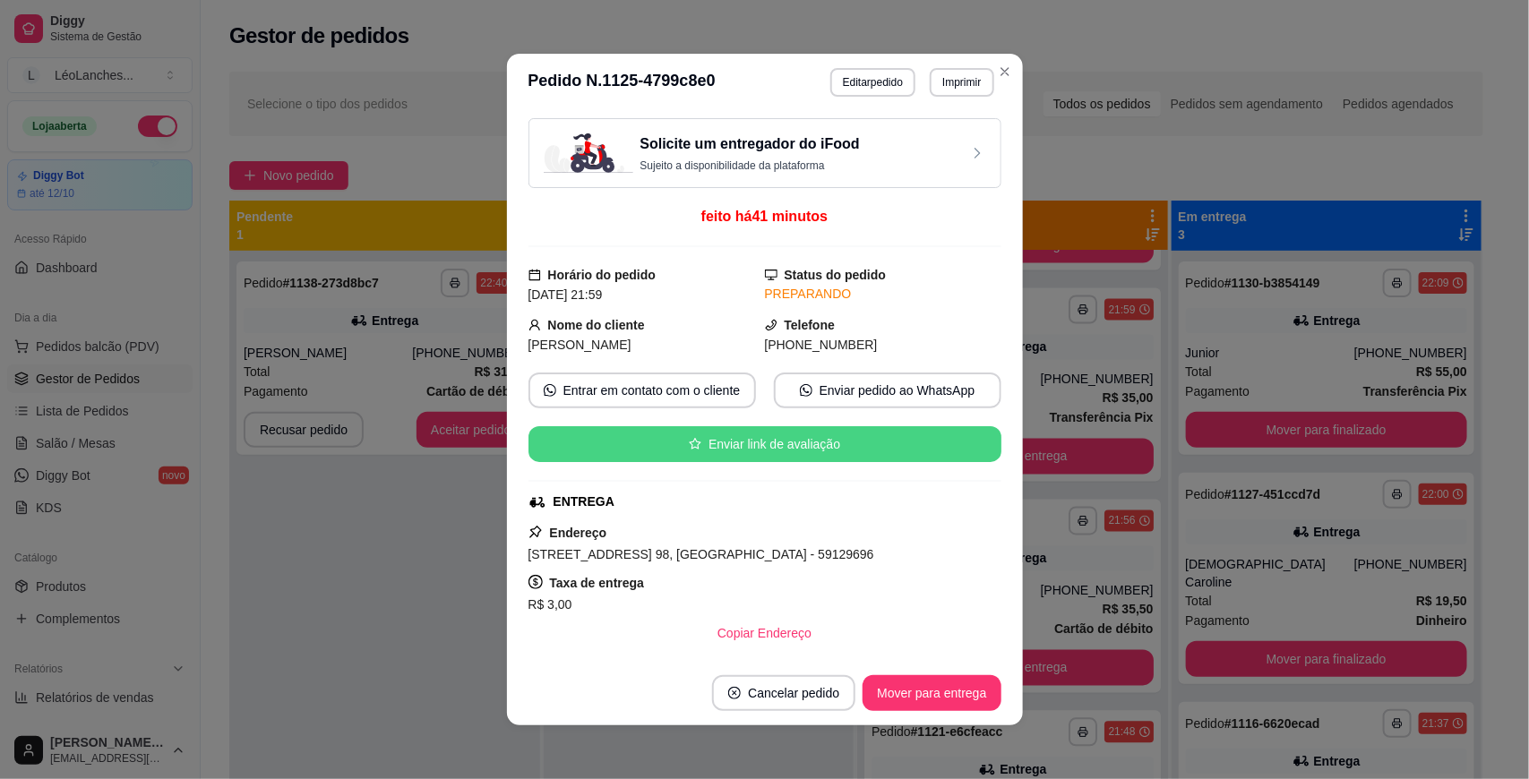
scroll to position [312, 0]
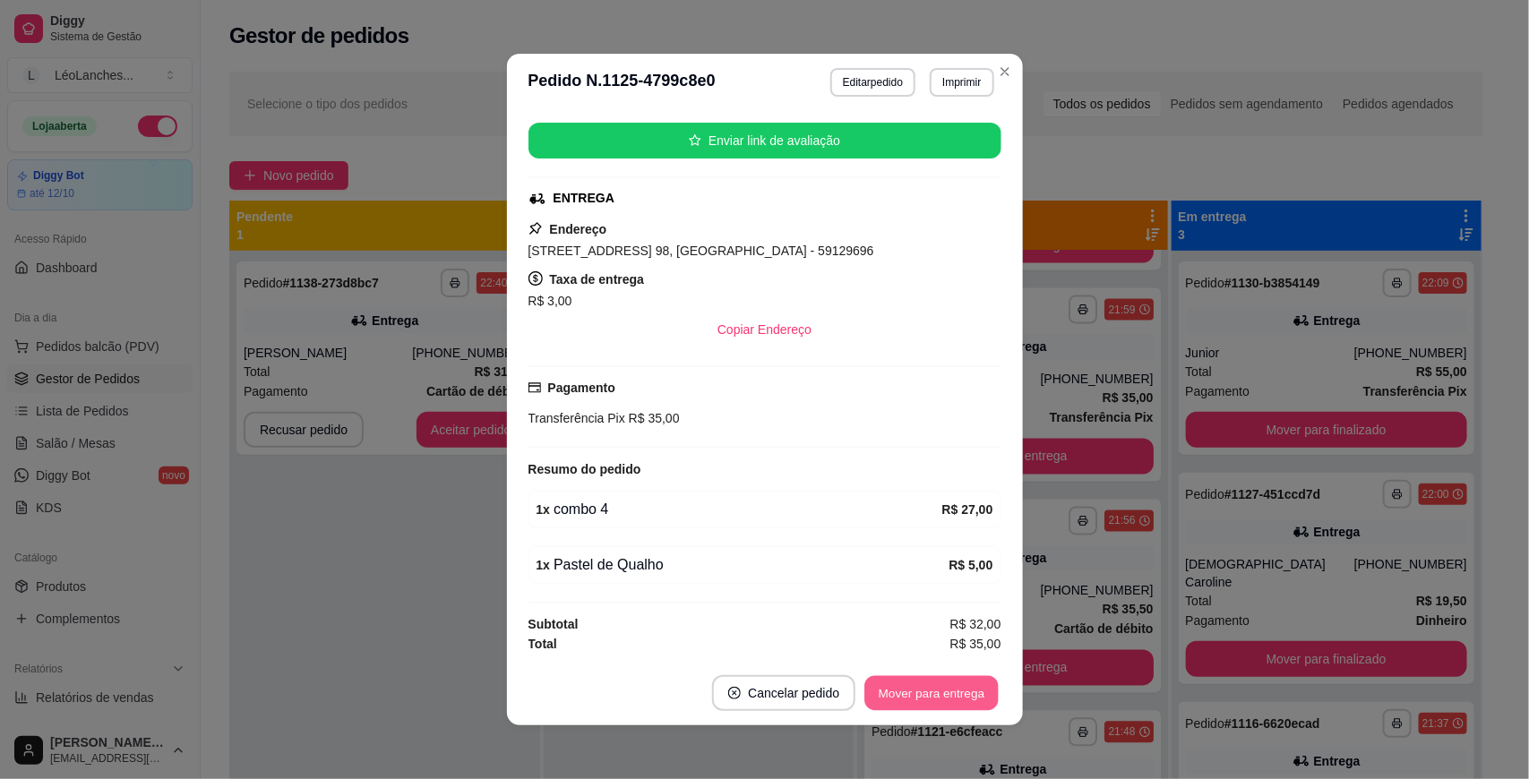
click at [964, 690] on button "Mover para entrega" at bounding box center [932, 693] width 134 height 35
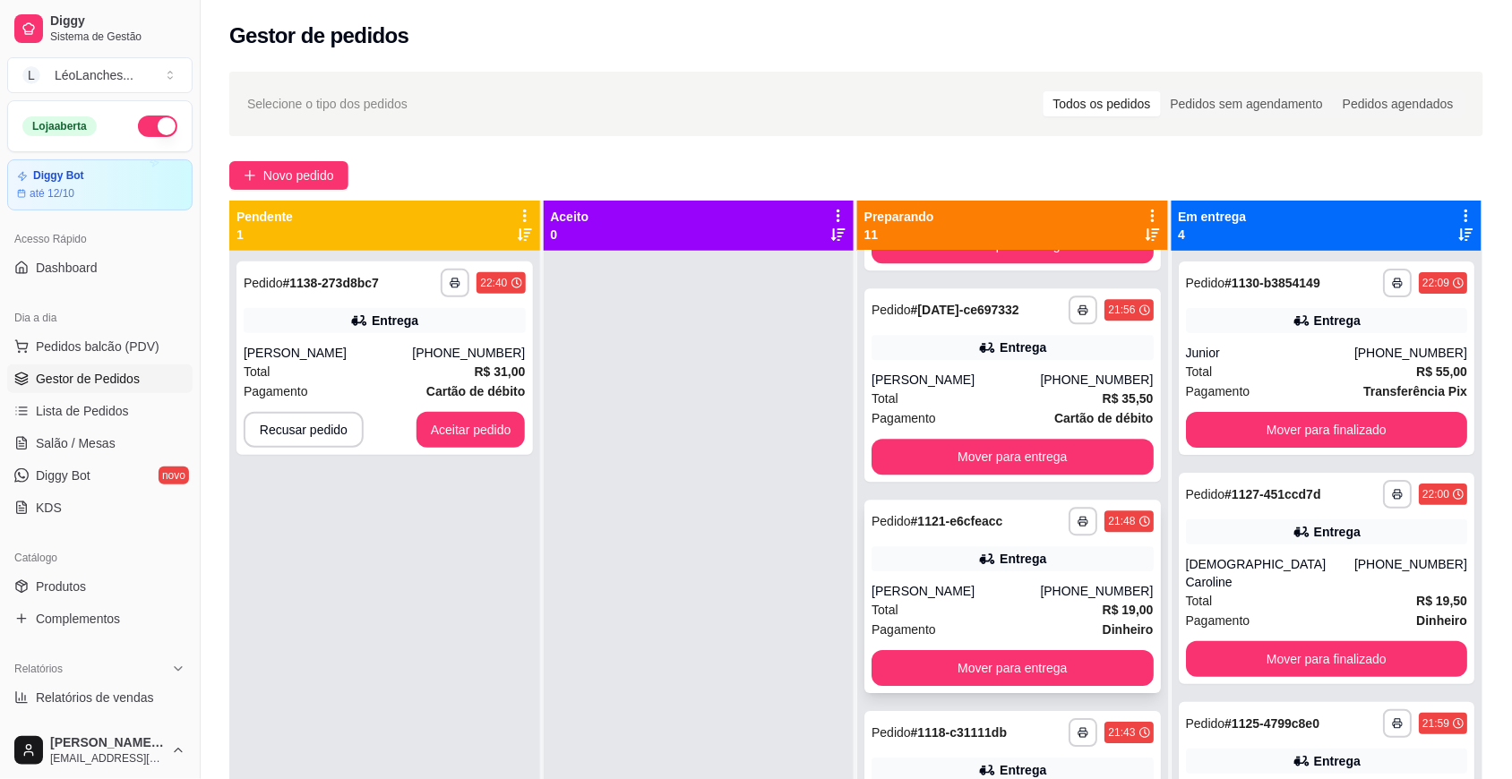
click at [991, 614] on div "Total R$ 19,00" at bounding box center [1012, 610] width 282 height 20
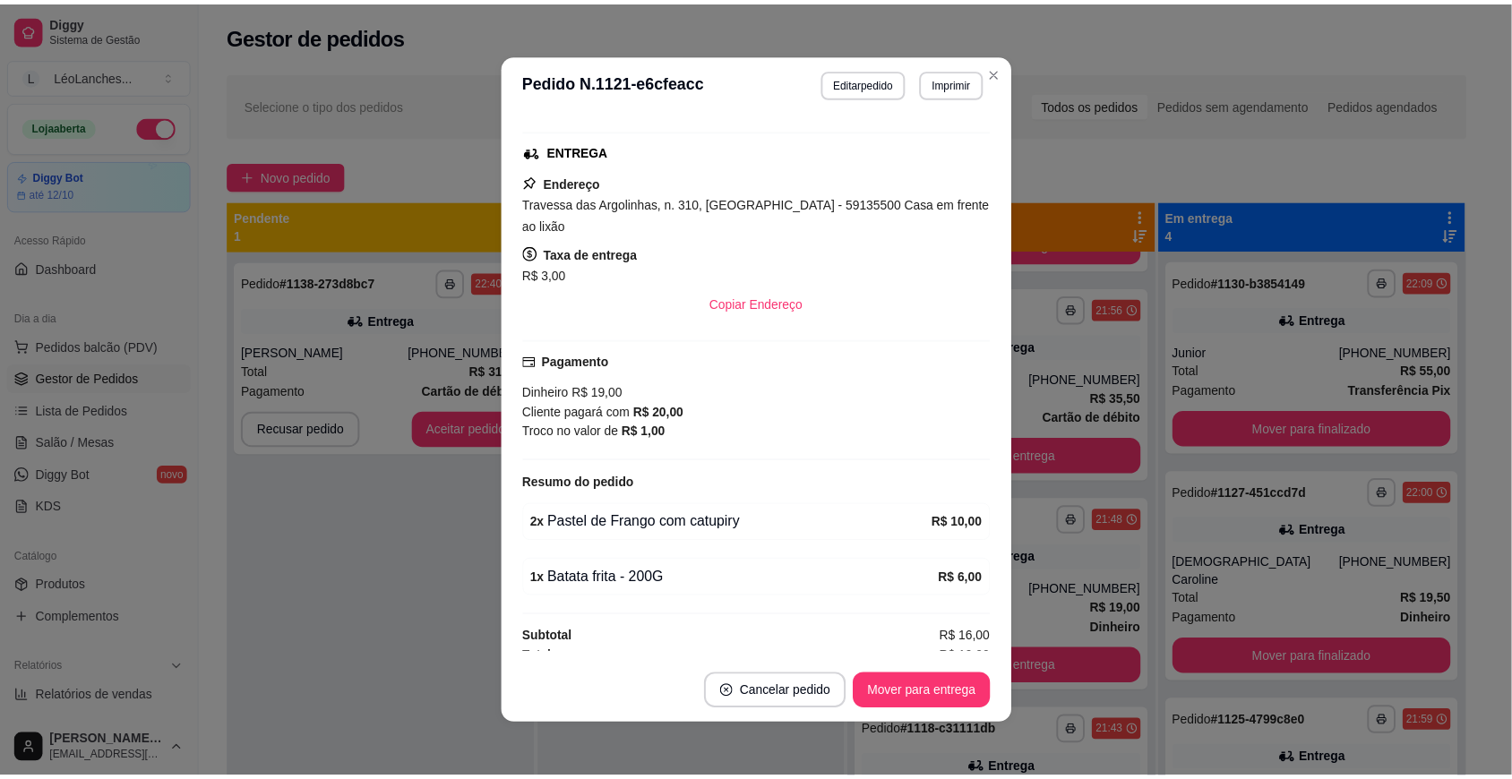
scroll to position [3, 0]
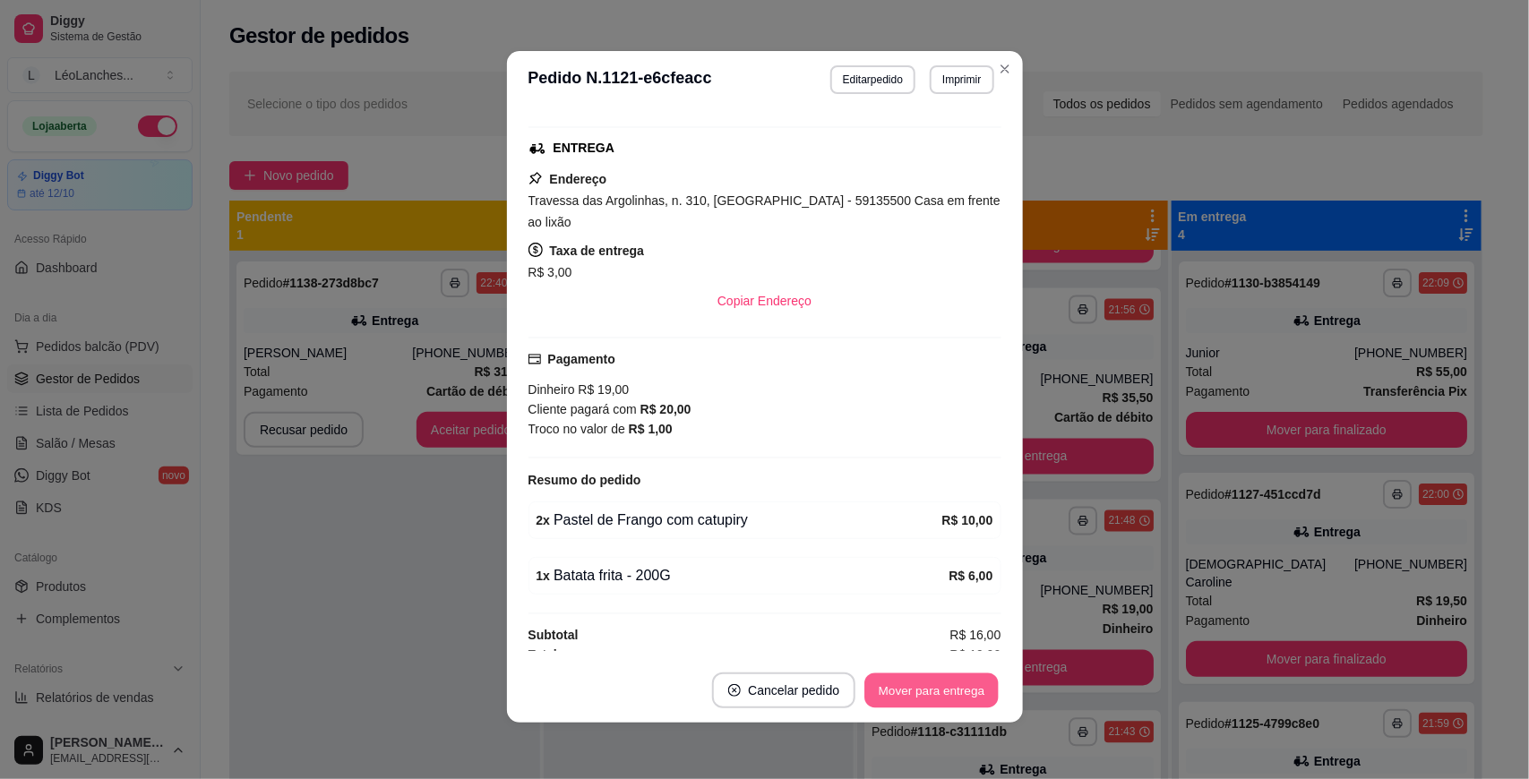
click at [958, 685] on button "Mover para entrega" at bounding box center [932, 691] width 134 height 35
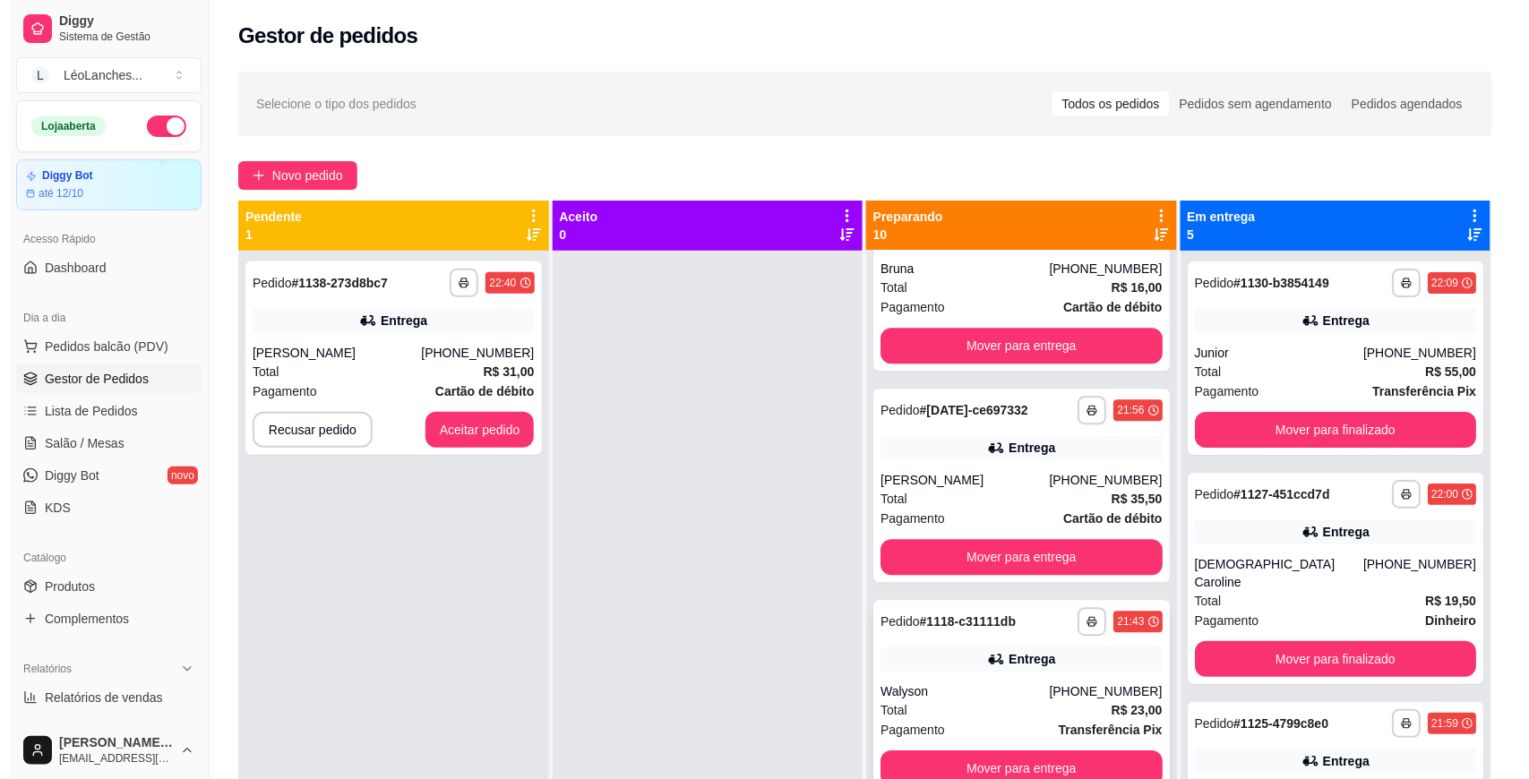
scroll to position [1351, 0]
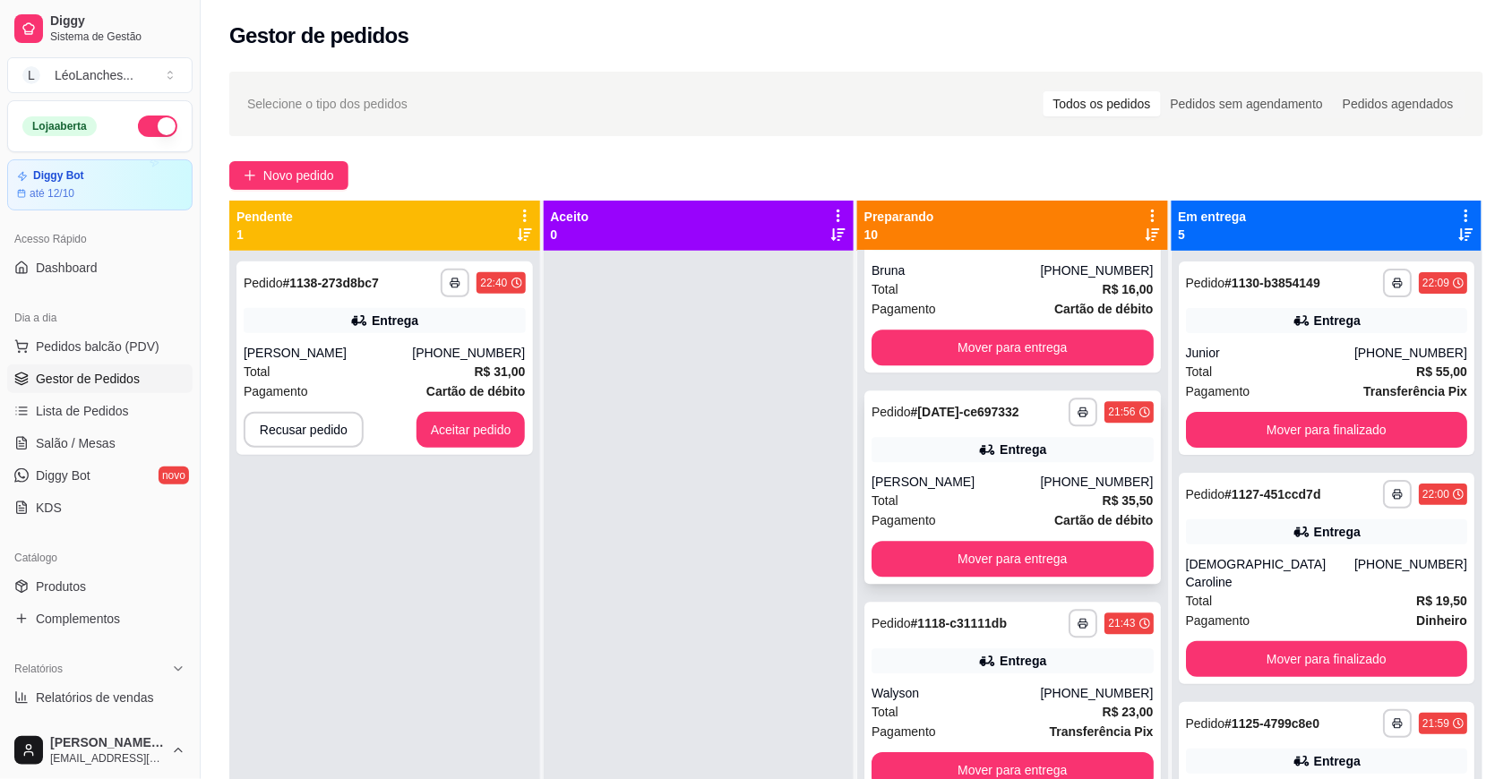
click at [990, 504] on div "Total R$ 35,50" at bounding box center [1012, 501] width 282 height 20
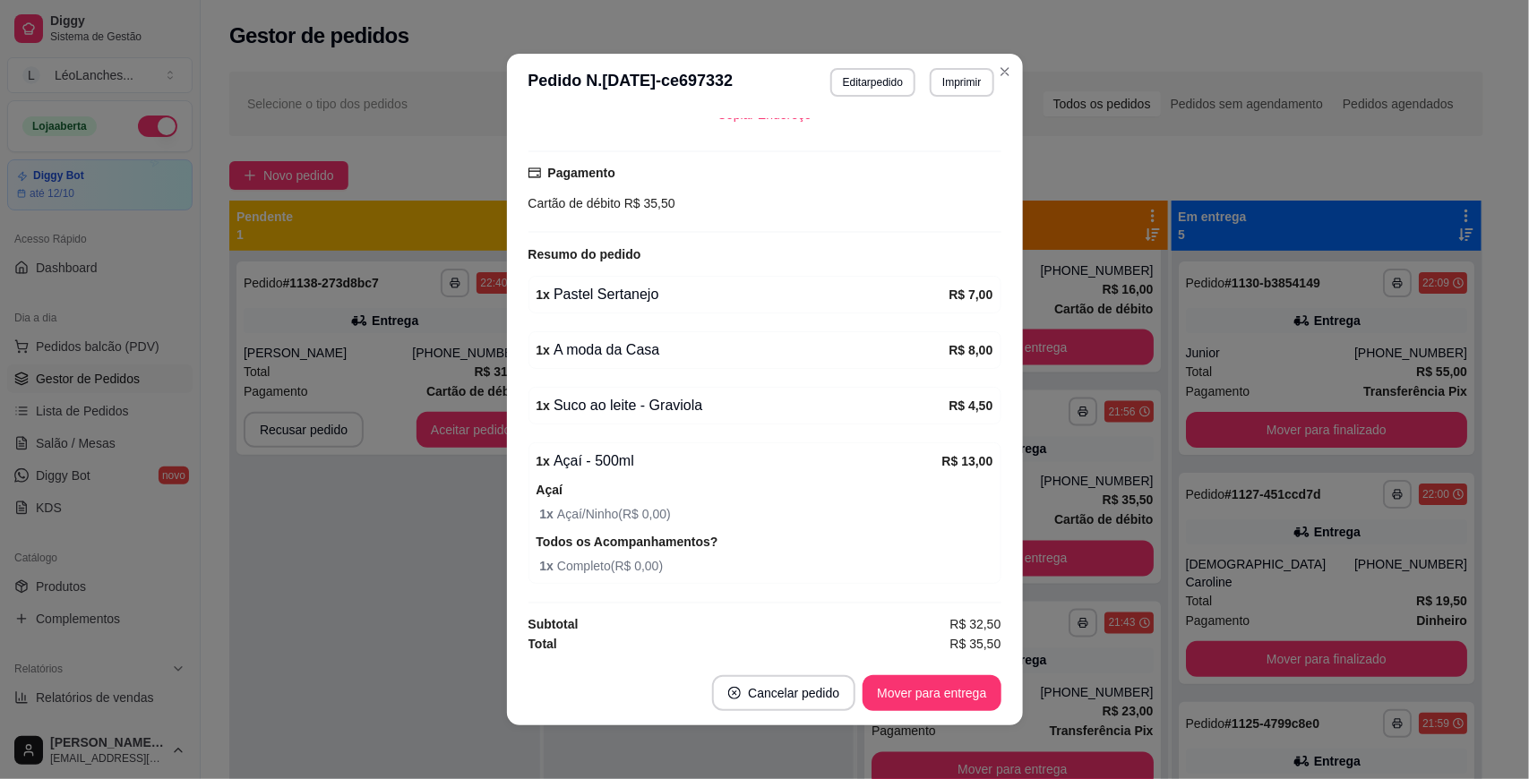
scroll to position [3, 0]
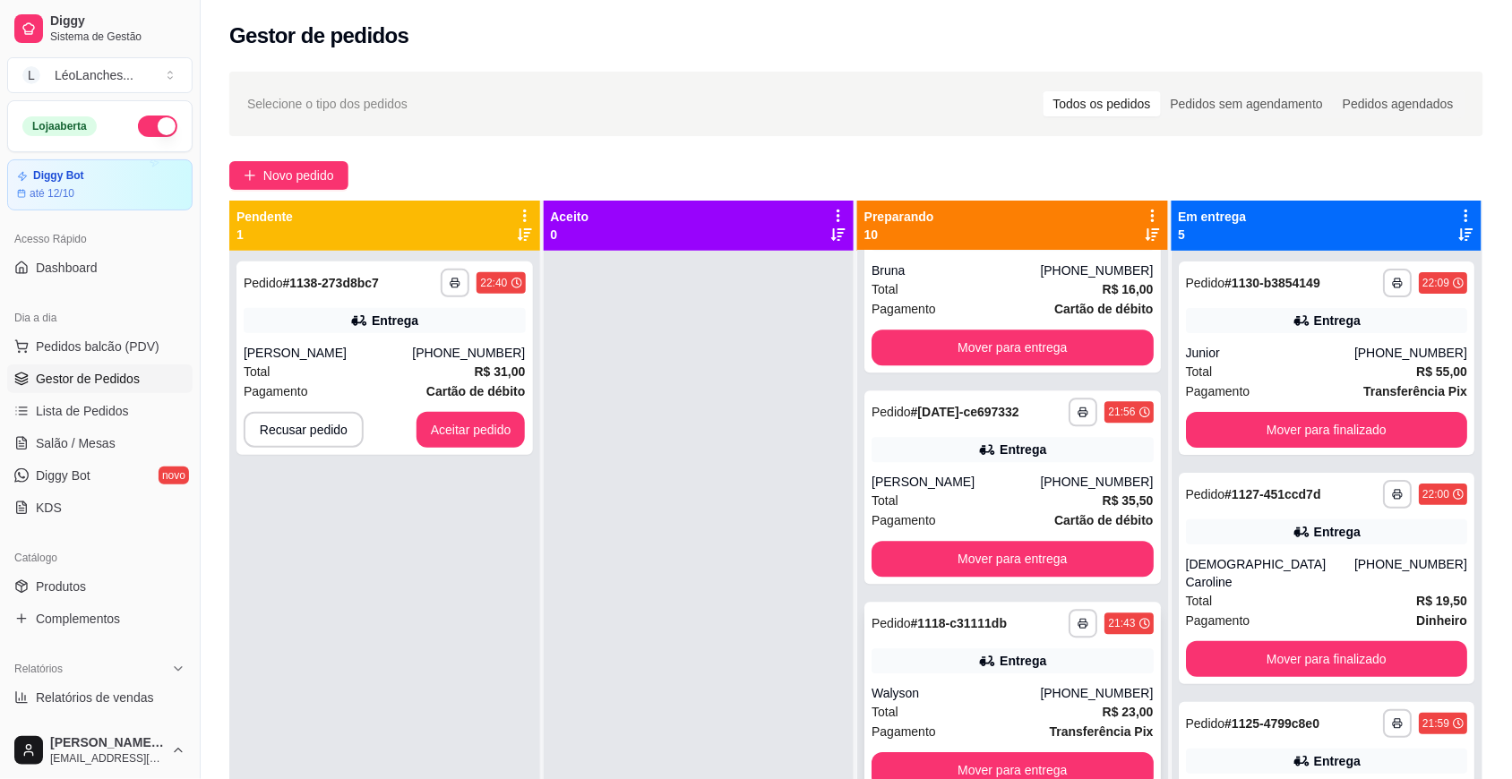
click at [973, 702] on div "Total R$ 23,00" at bounding box center [1012, 712] width 282 height 20
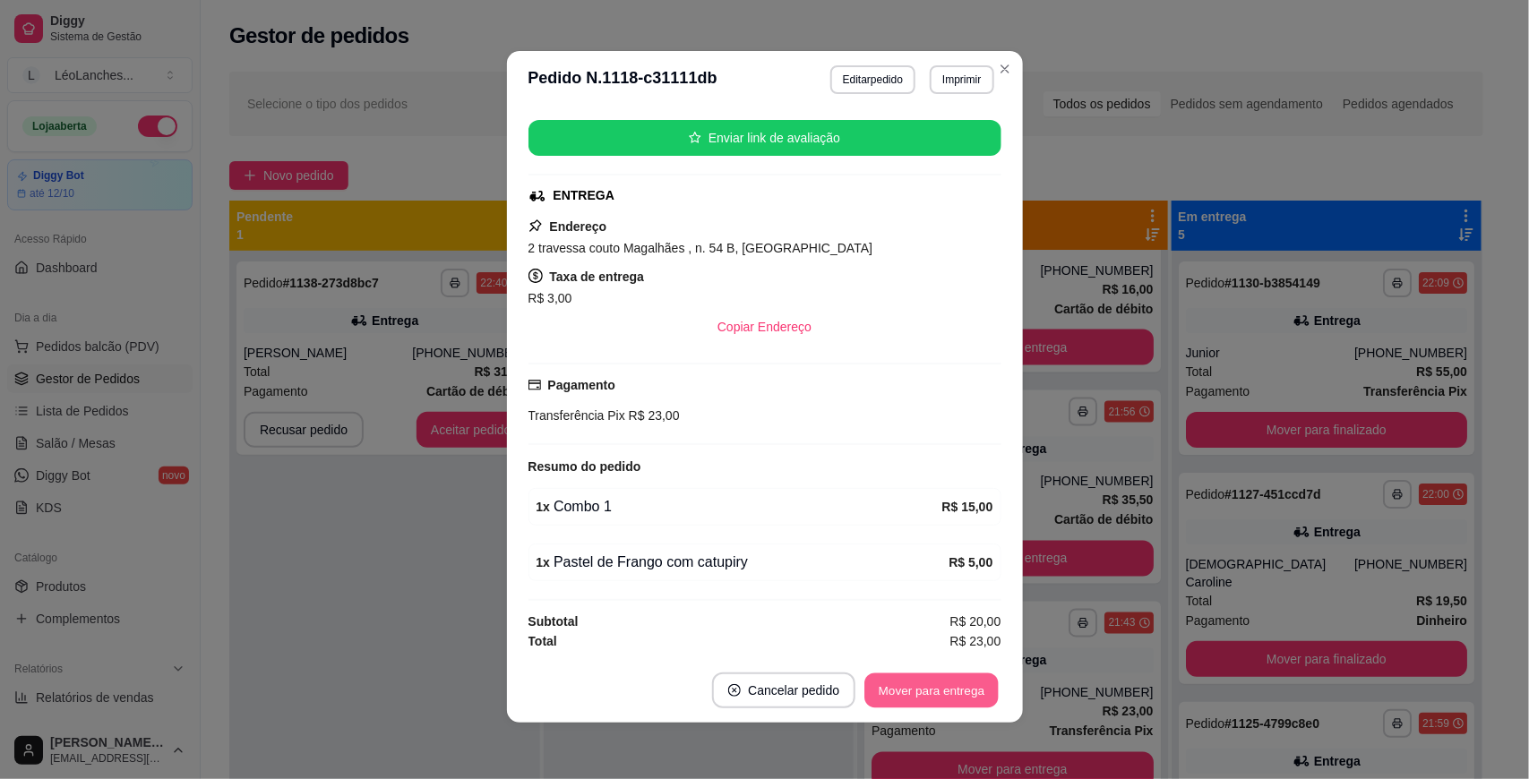
click at [940, 691] on button "Mover para entrega" at bounding box center [932, 691] width 134 height 35
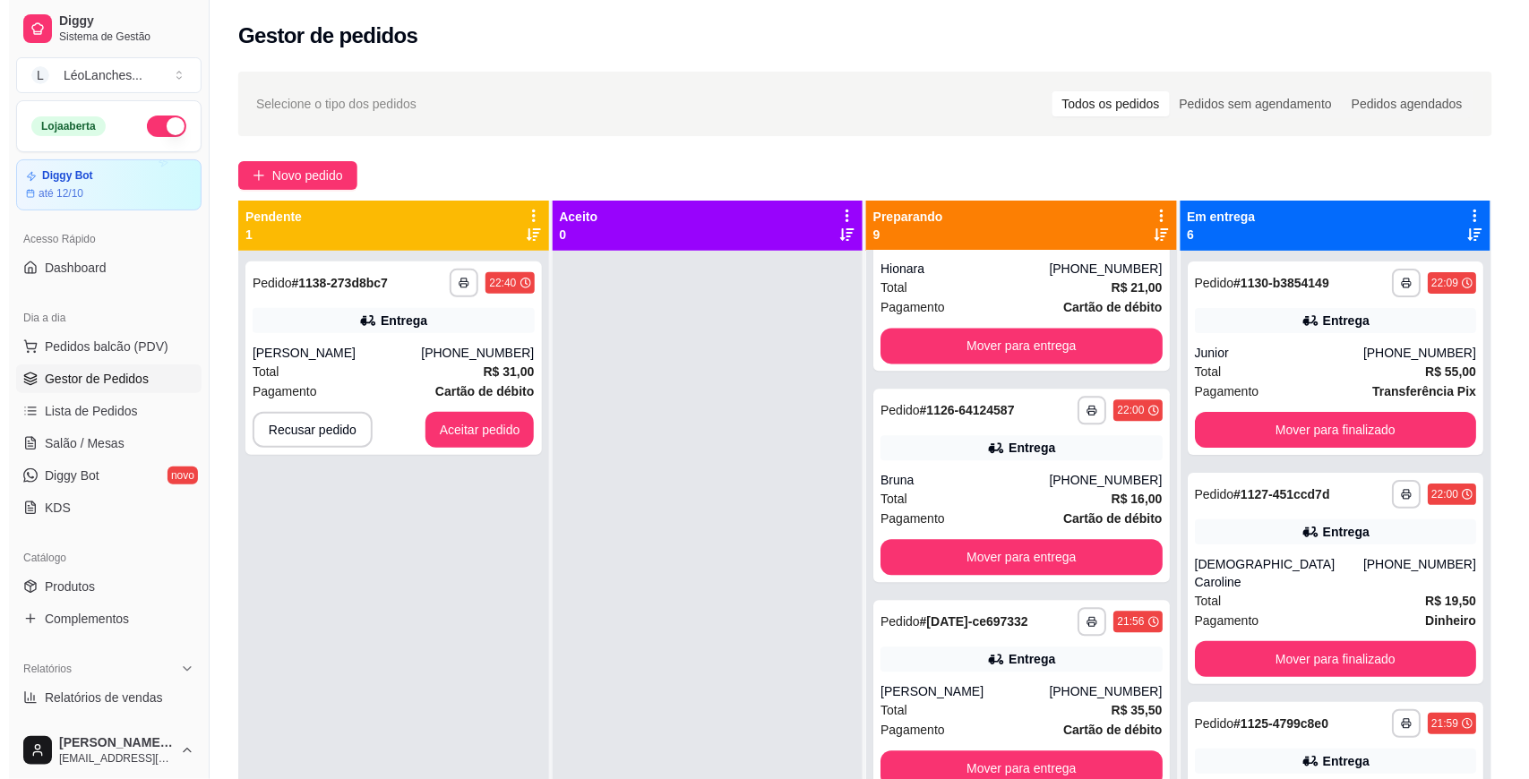
scroll to position [1139, 0]
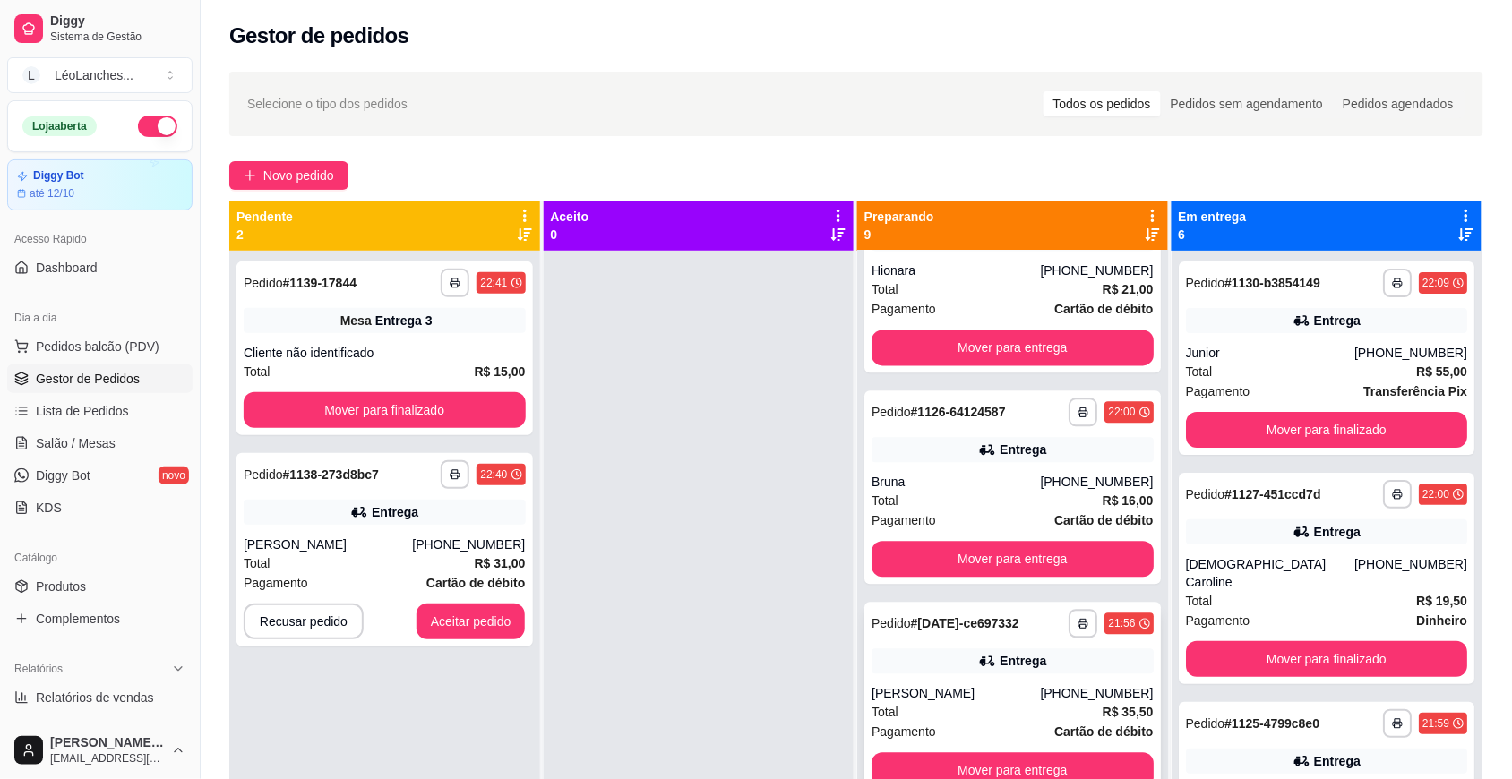
click at [956, 699] on div "[PERSON_NAME]" at bounding box center [955, 693] width 168 height 18
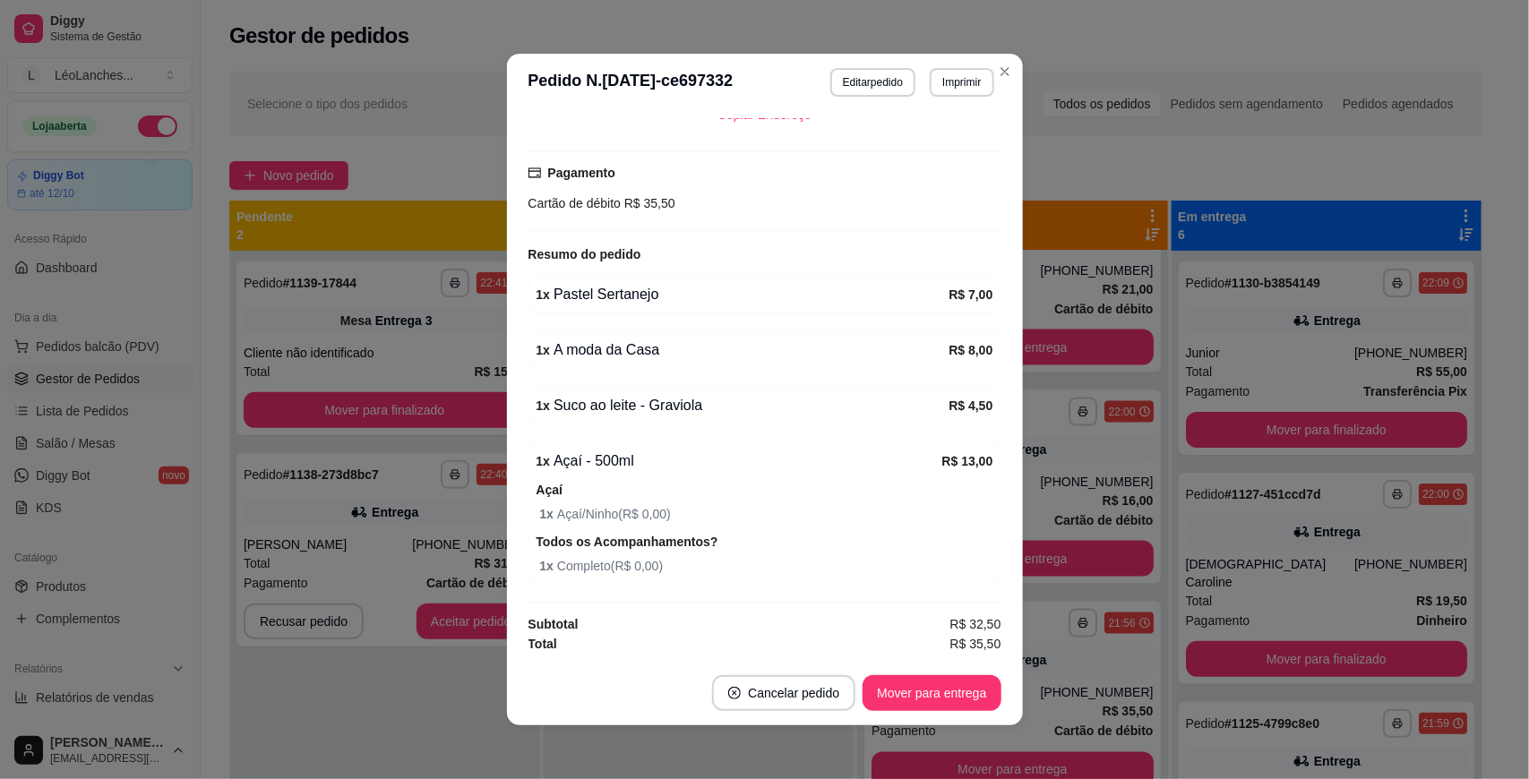
scroll to position [3, 0]
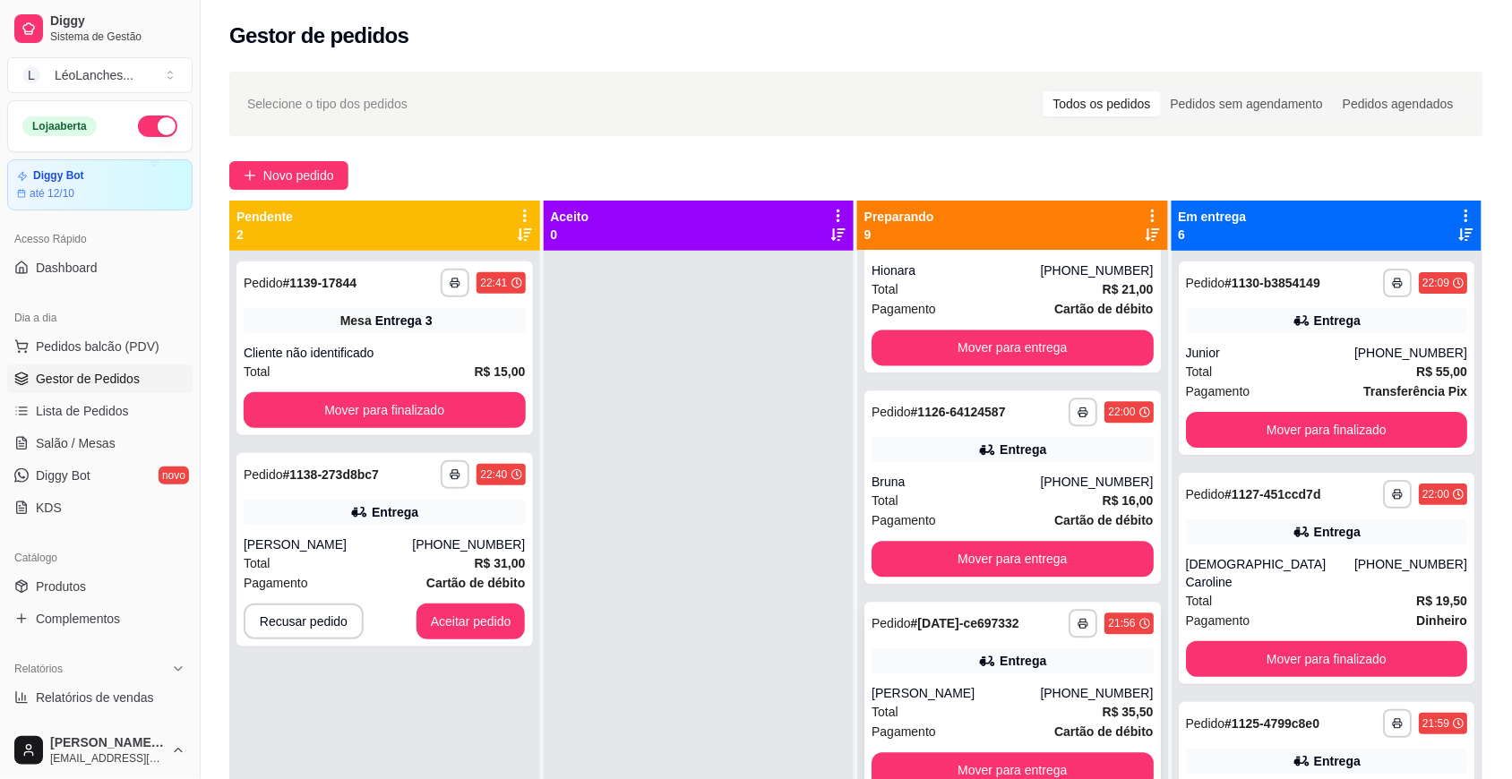
click at [995, 722] on div "Pagamento Cartão de débito" at bounding box center [1012, 732] width 282 height 20
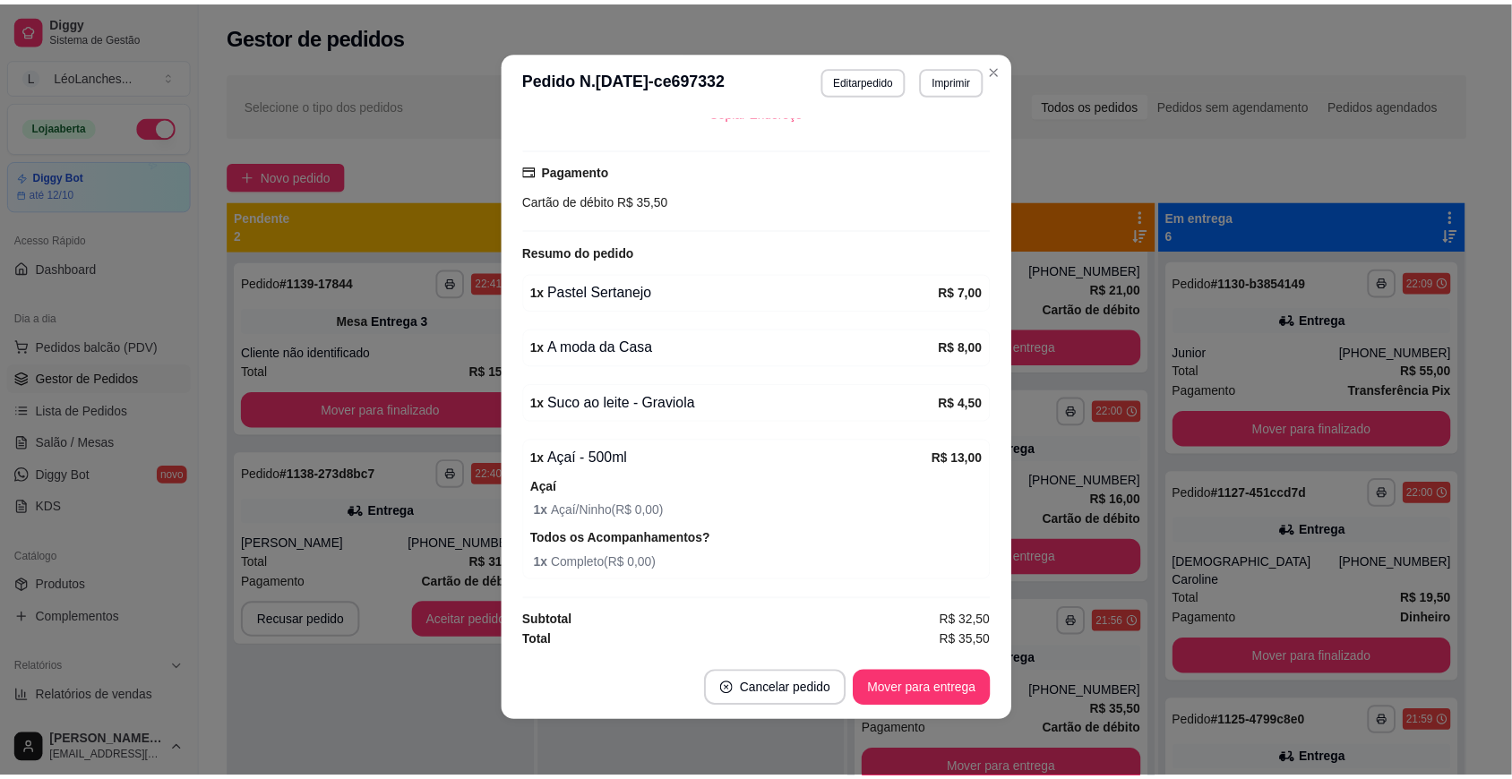
scroll to position [441, 0]
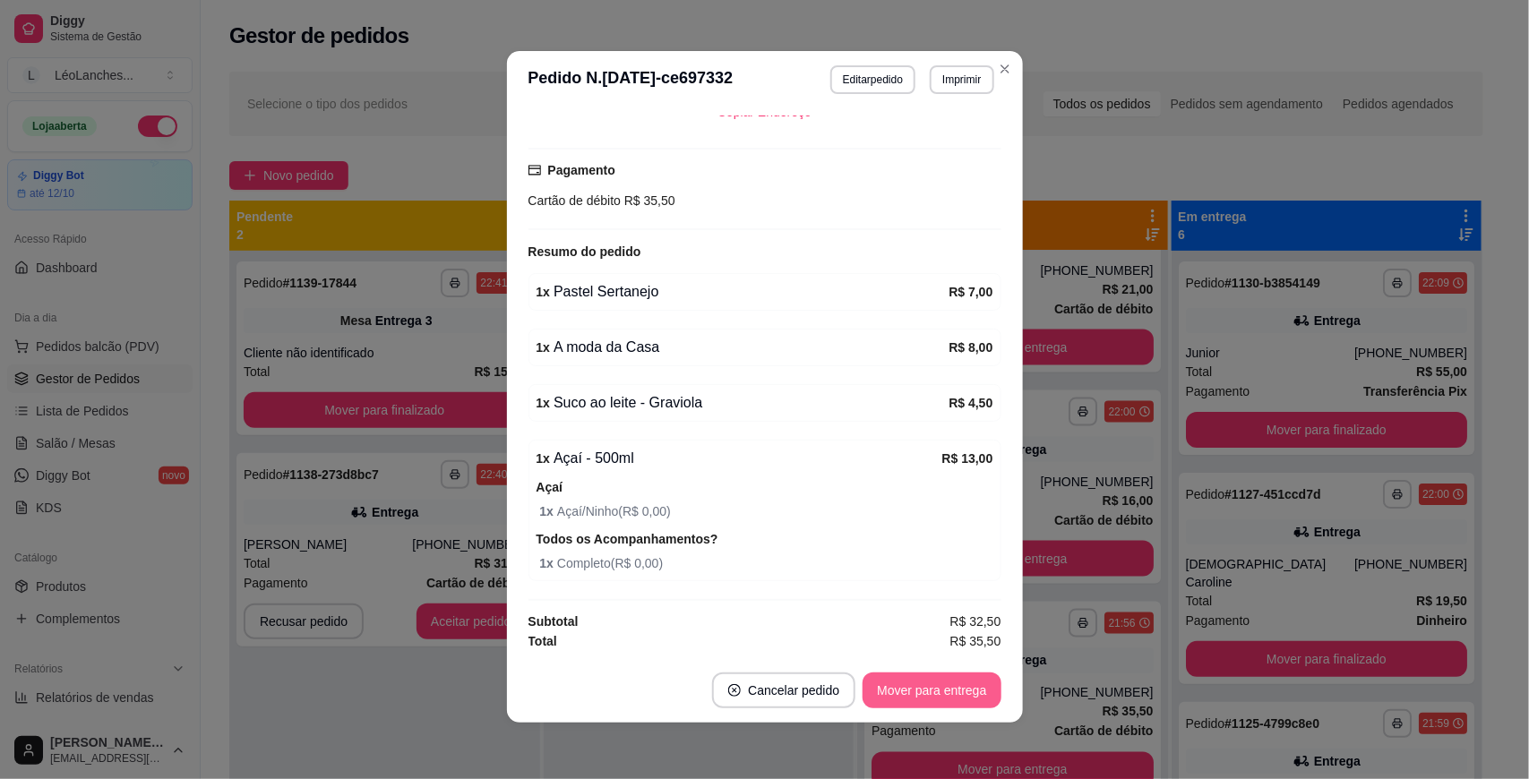
click at [948, 690] on button "Mover para entrega" at bounding box center [931, 691] width 138 height 36
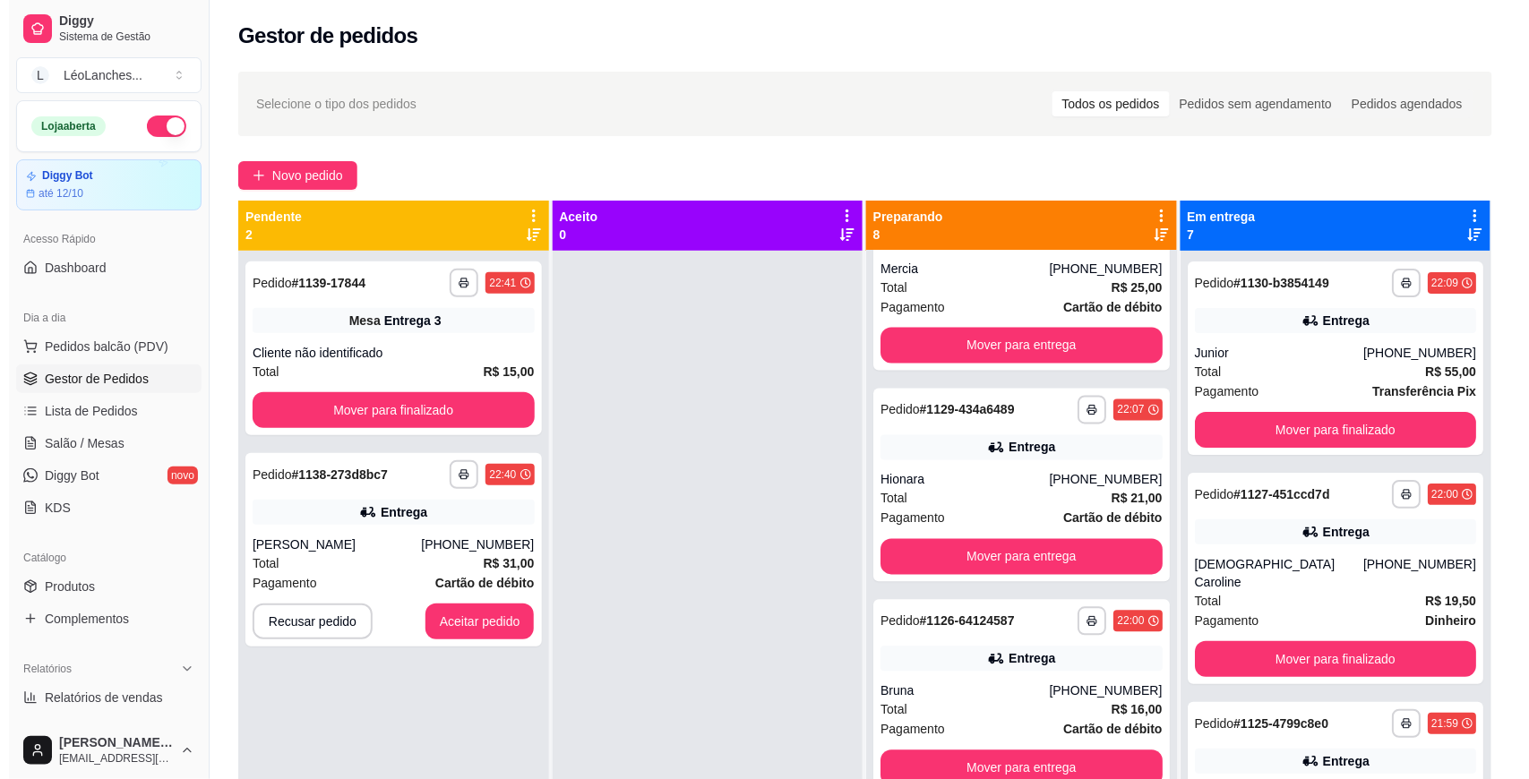
scroll to position [929, 0]
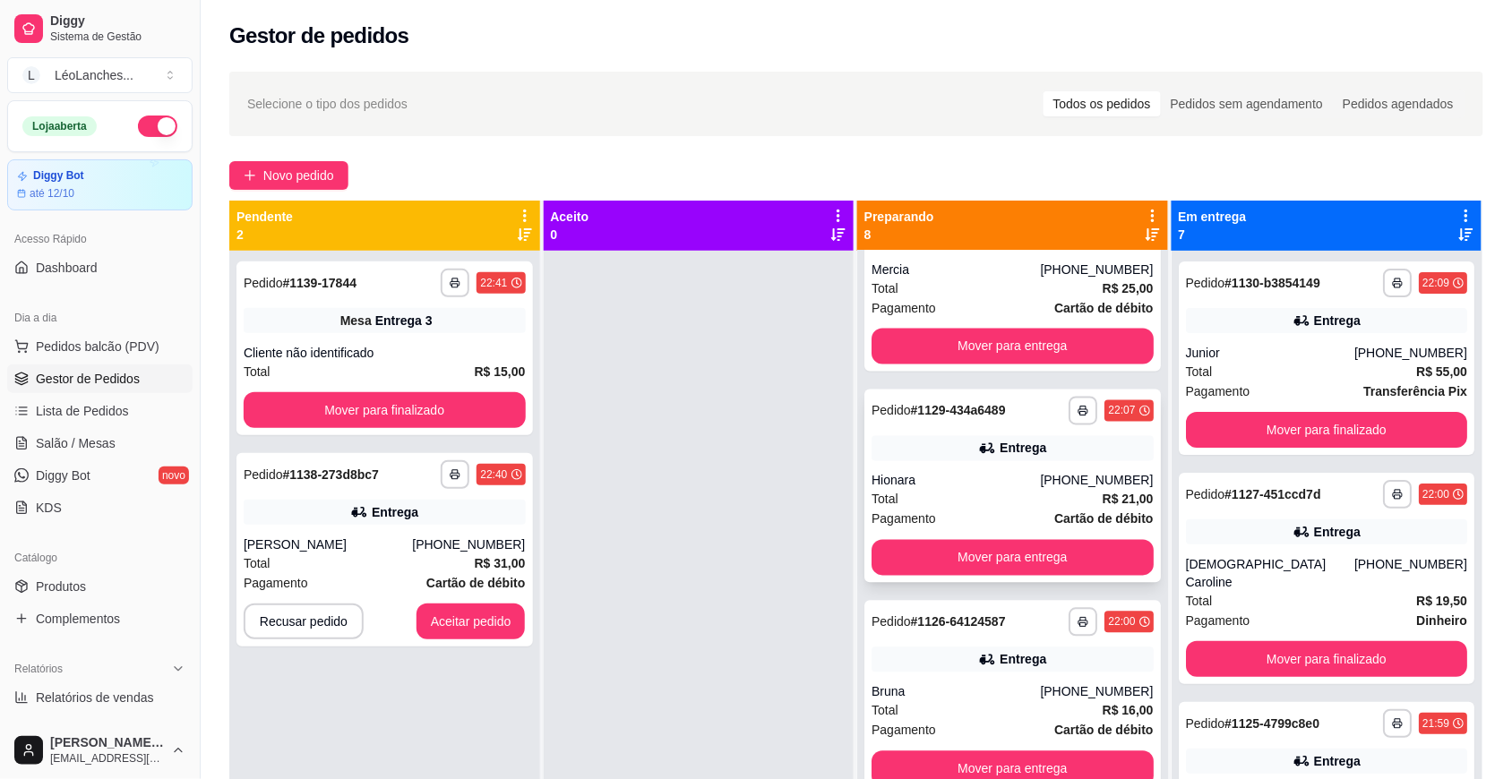
click at [967, 499] on div "Total R$ 21,00" at bounding box center [1012, 500] width 282 height 20
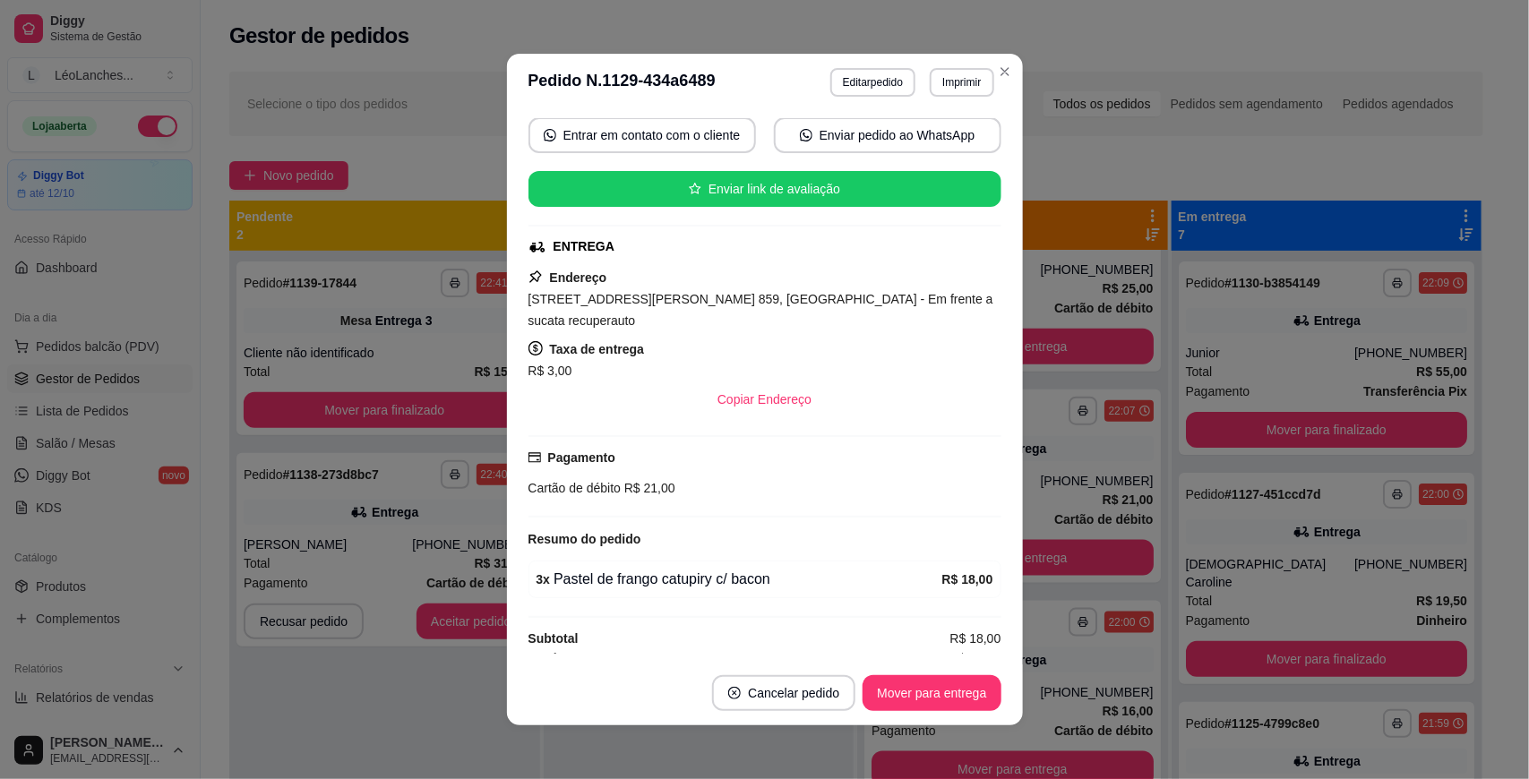
scroll to position [3, 0]
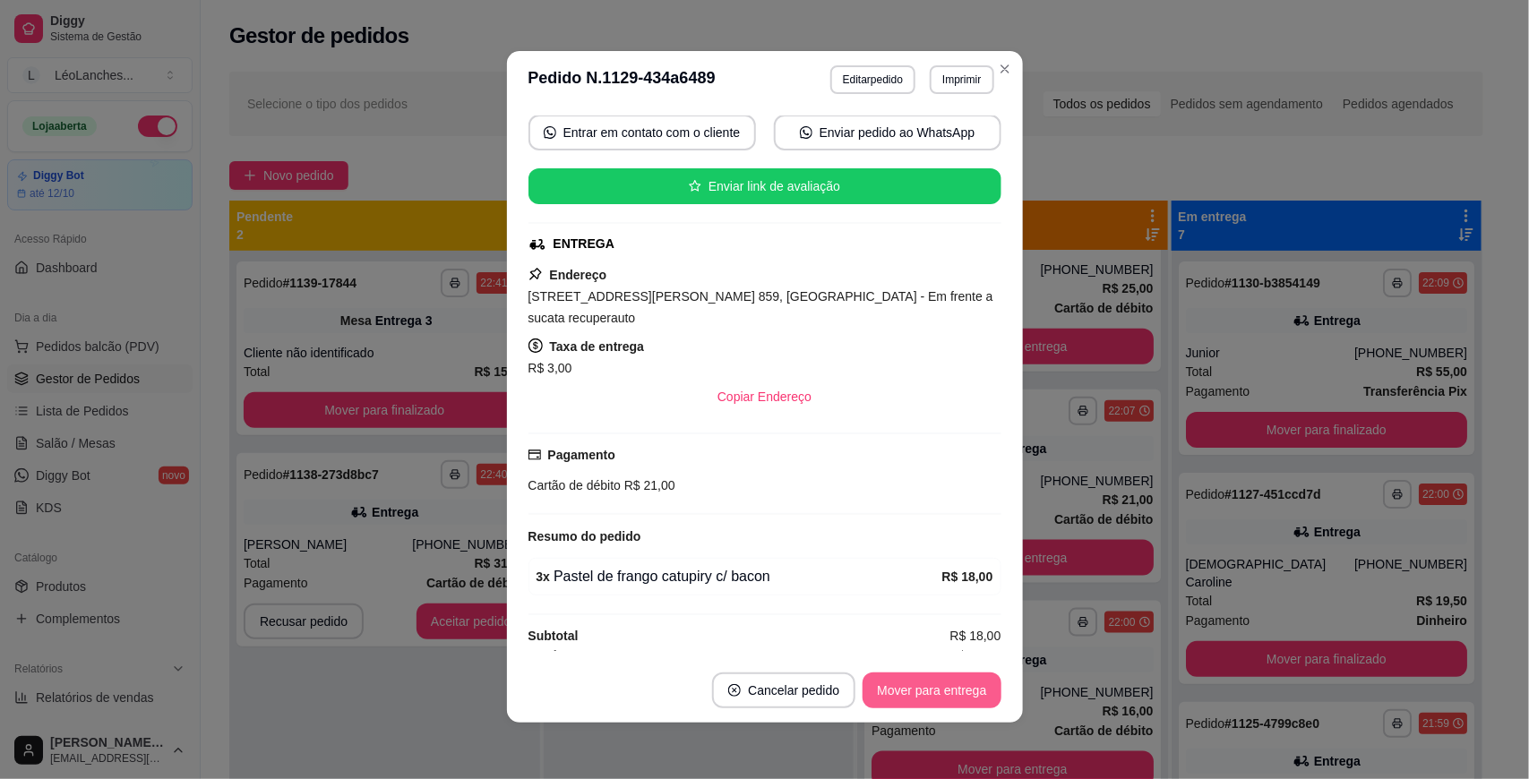
click at [942, 690] on button "Mover para entrega" at bounding box center [931, 691] width 138 height 36
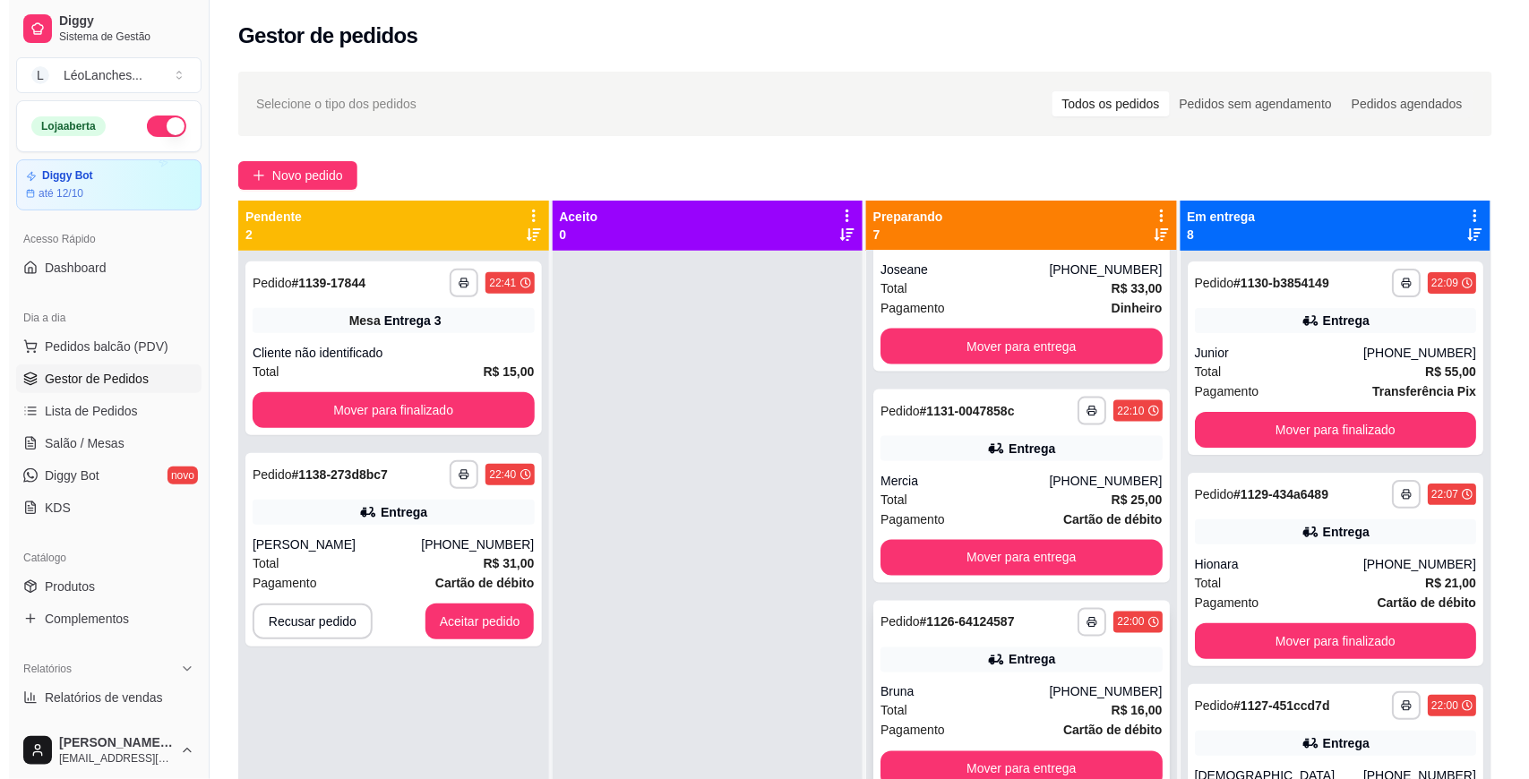
scroll to position [50, 0]
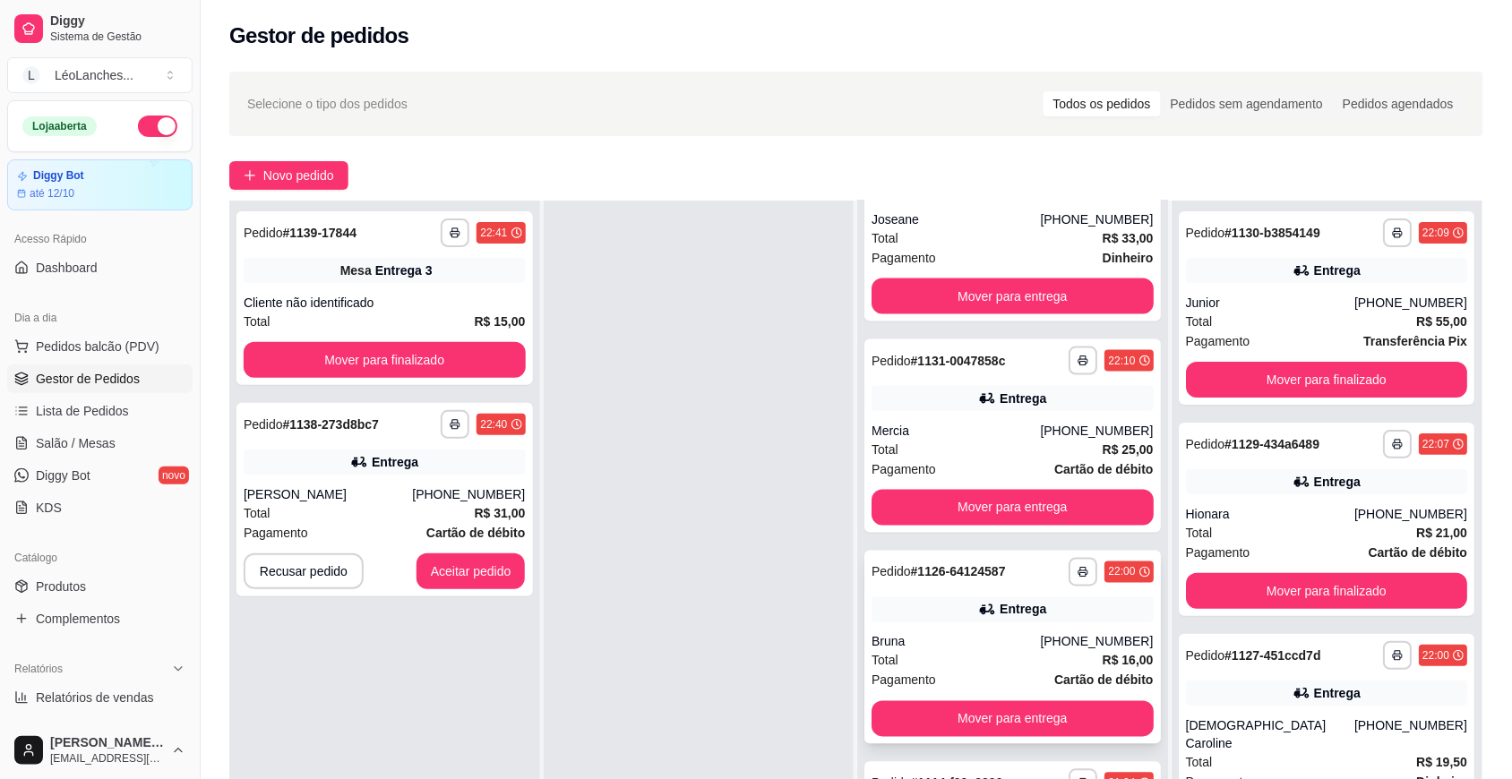
click at [978, 630] on div "**********" at bounding box center [1012, 647] width 296 height 193
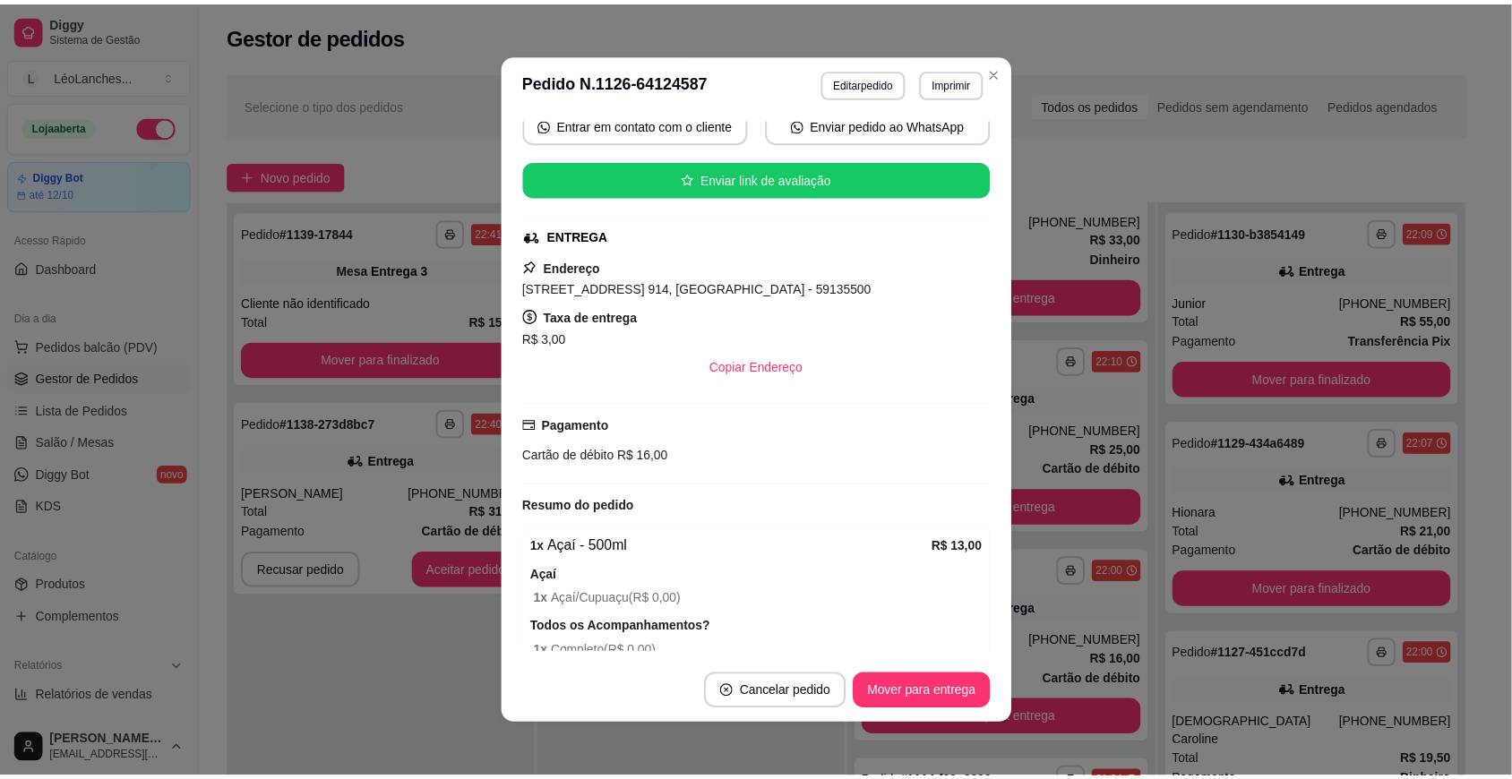
scroll to position [360, 0]
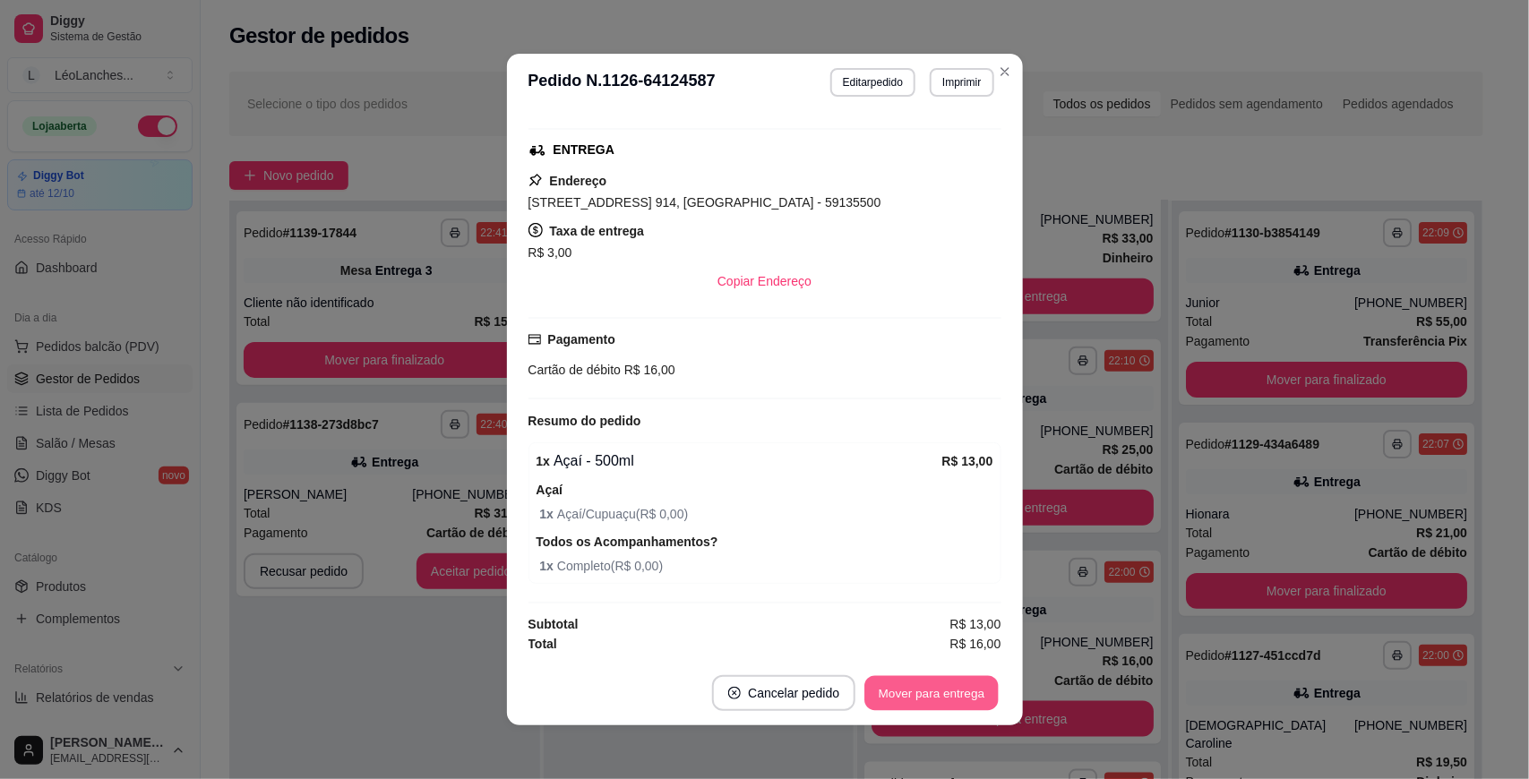
click at [921, 691] on button "Mover para entrega" at bounding box center [932, 693] width 134 height 35
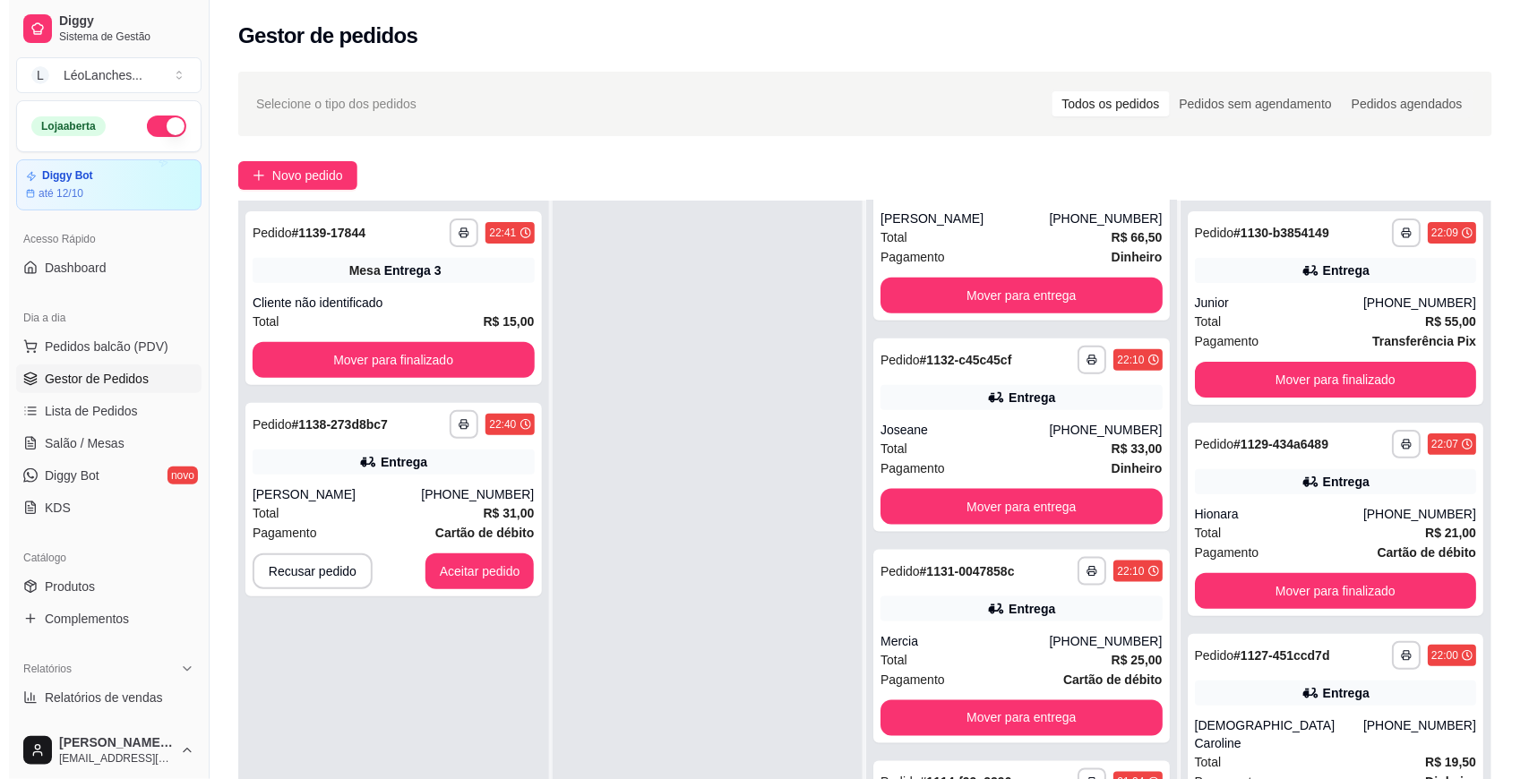
scroll to position [506, 0]
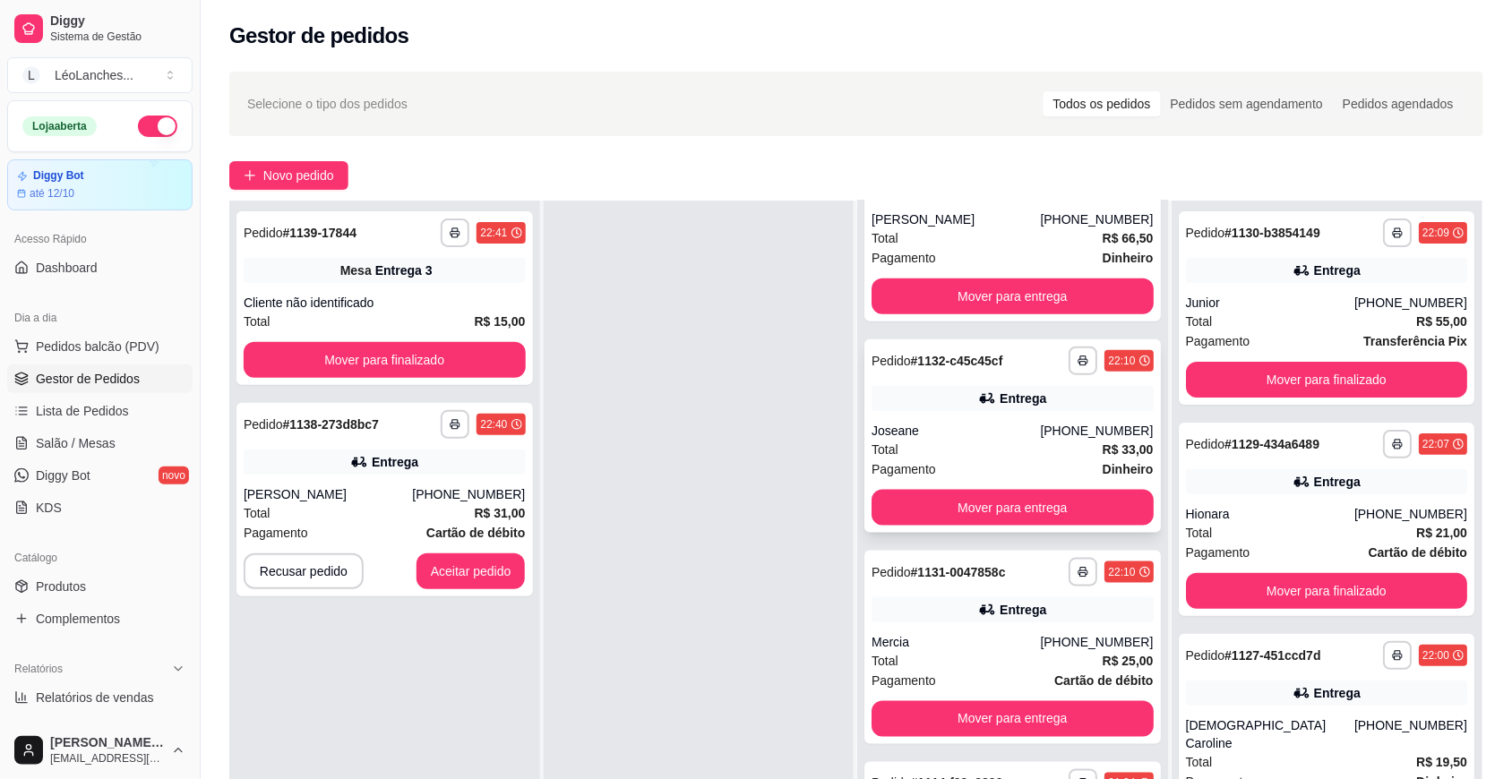
click at [991, 452] on div "Total R$ 33,00" at bounding box center [1012, 450] width 282 height 20
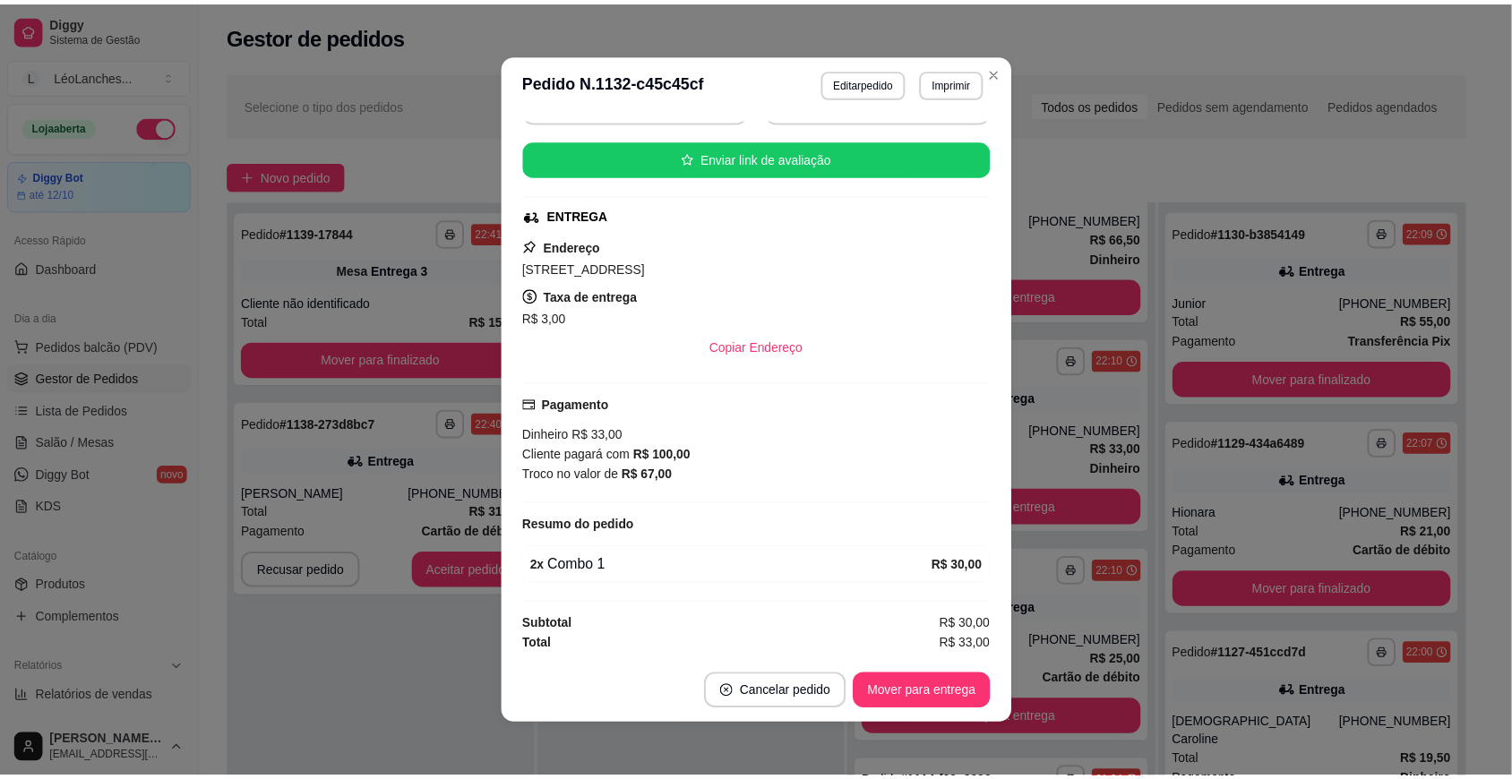
scroll to position [296, 0]
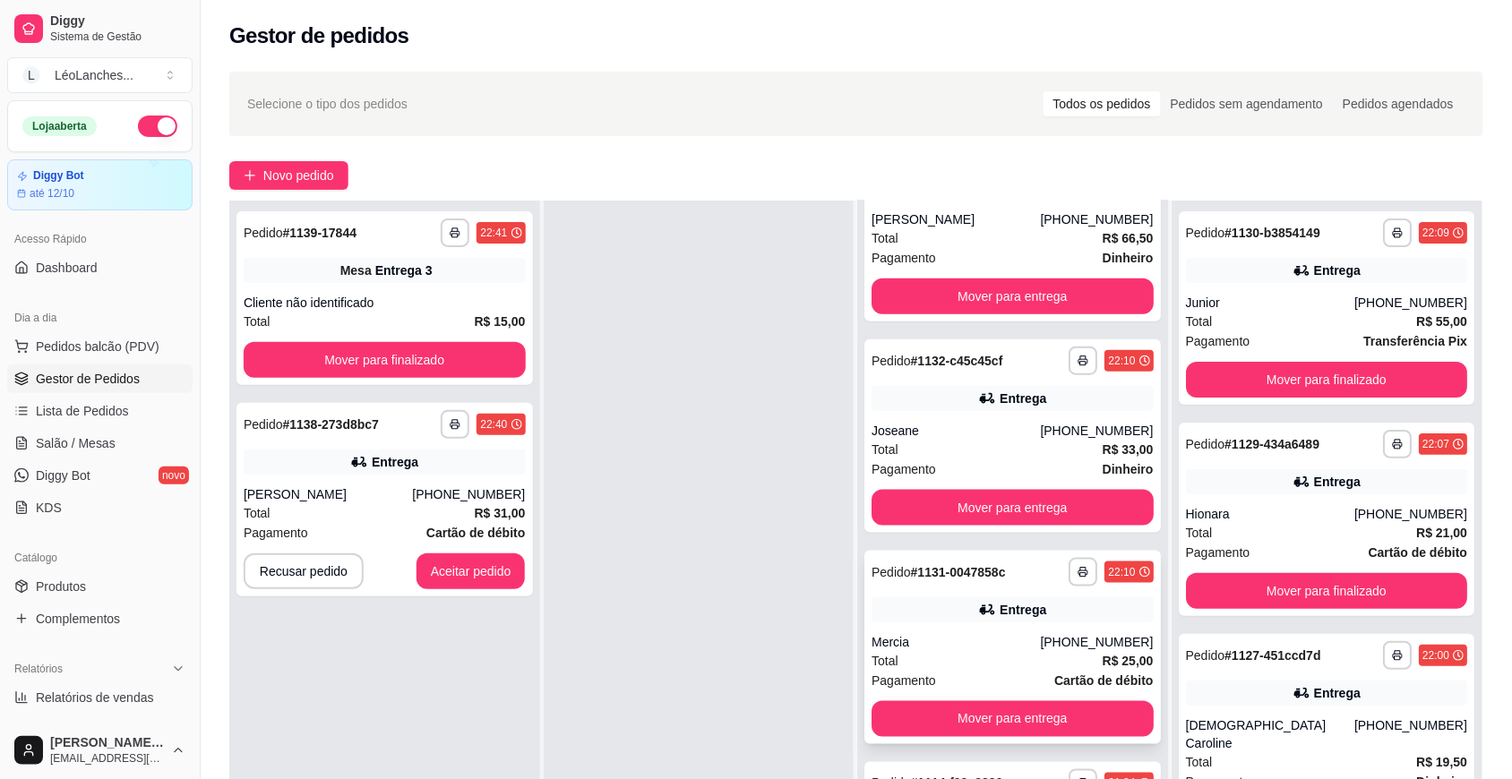
click at [970, 667] on div "Total R$ 25,00" at bounding box center [1012, 661] width 282 height 20
click at [459, 576] on button "Aceitar pedido" at bounding box center [470, 571] width 109 height 36
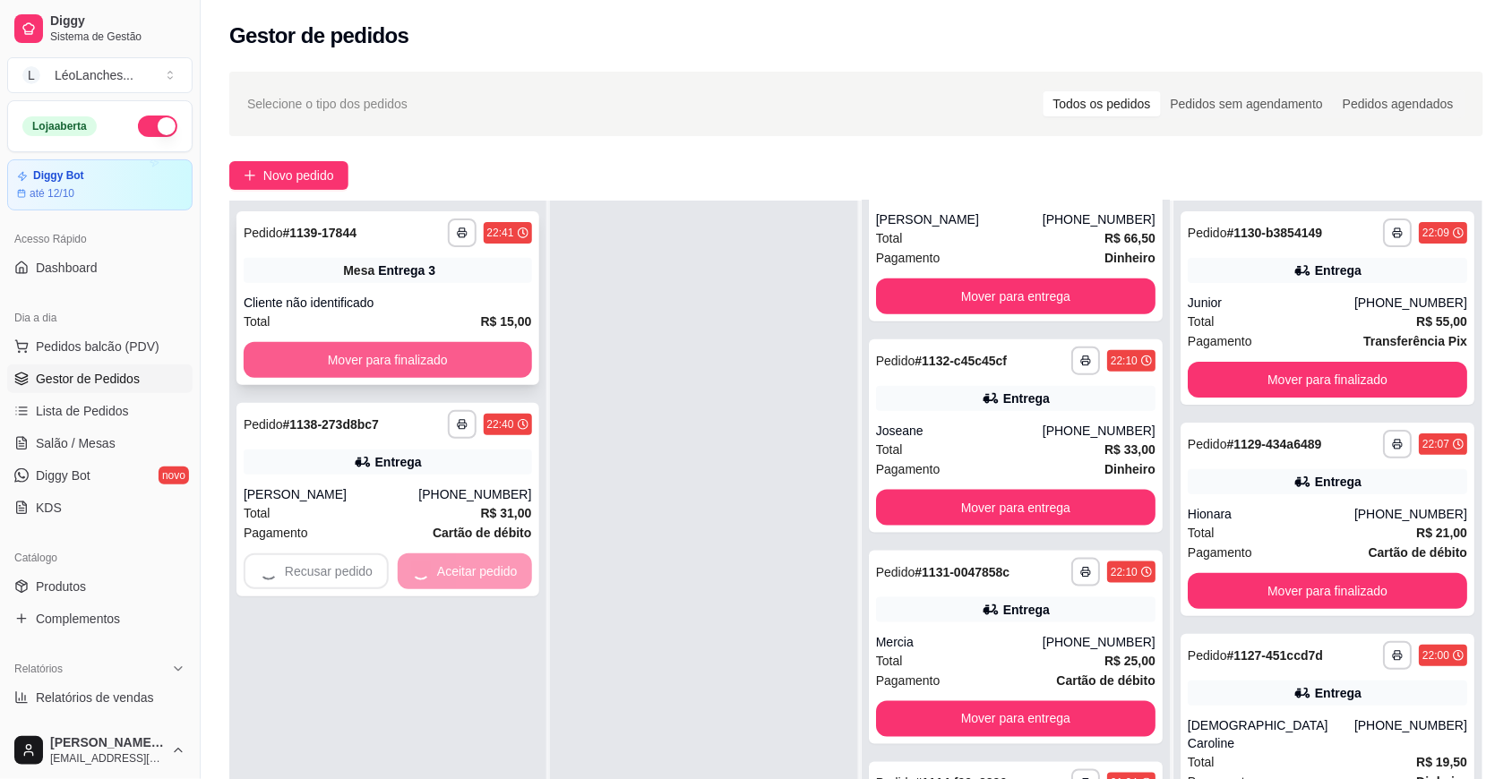
click at [463, 358] on button "Mover para finalizado" at bounding box center [388, 360] width 288 height 36
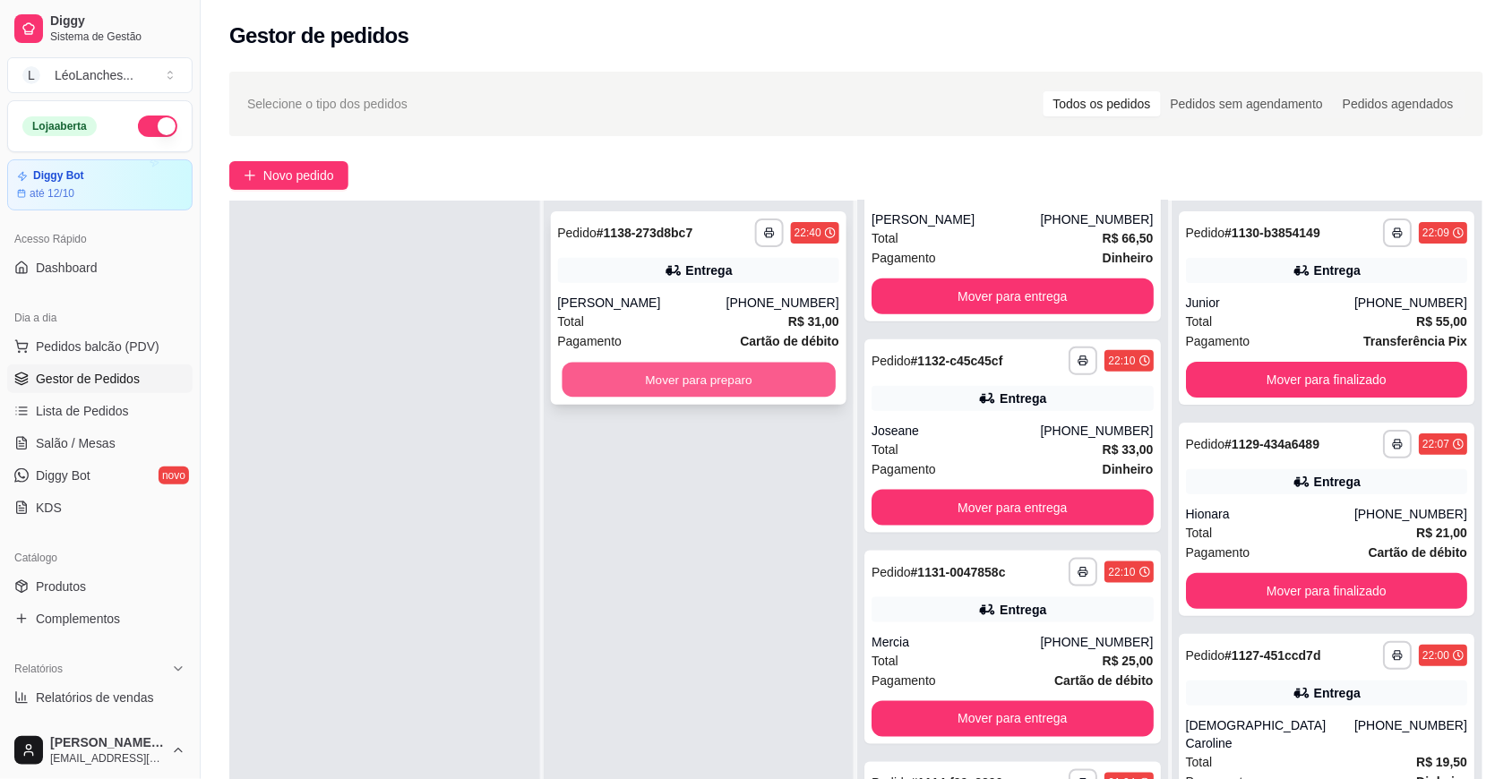
click at [655, 372] on button "Mover para preparo" at bounding box center [698, 380] width 273 height 35
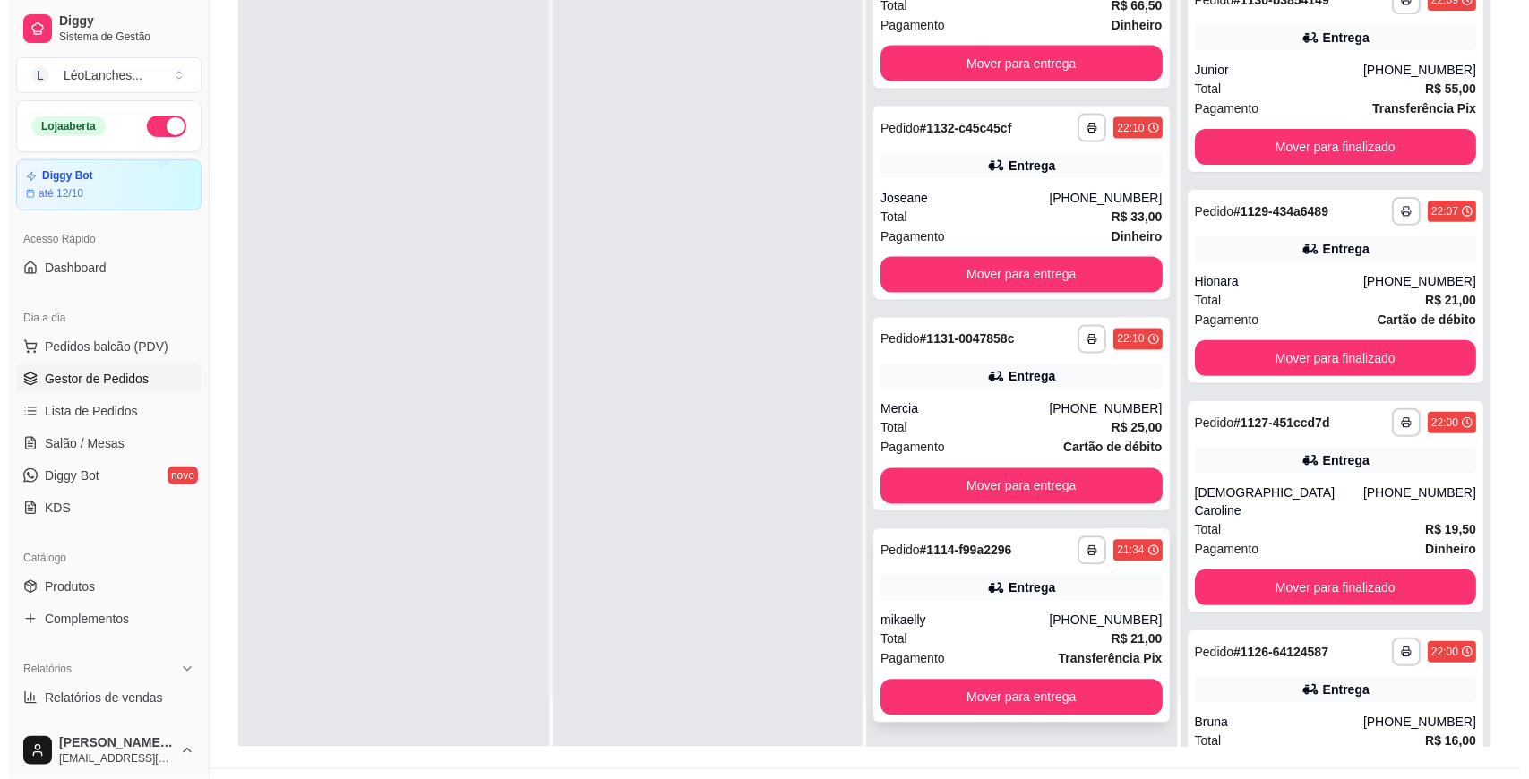
scroll to position [273, 0]
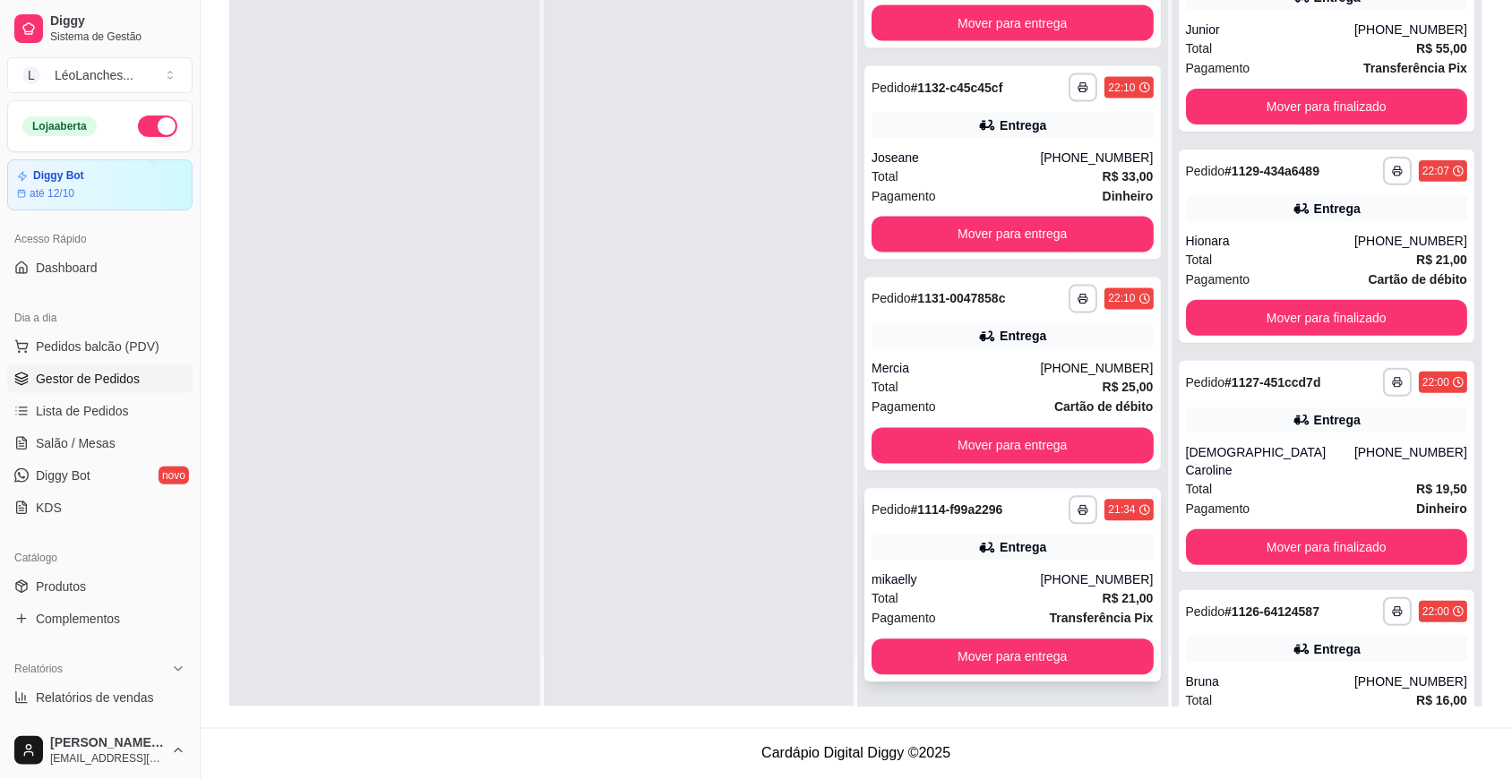
click at [990, 591] on div "Total R$ 21,00" at bounding box center [1012, 599] width 282 height 20
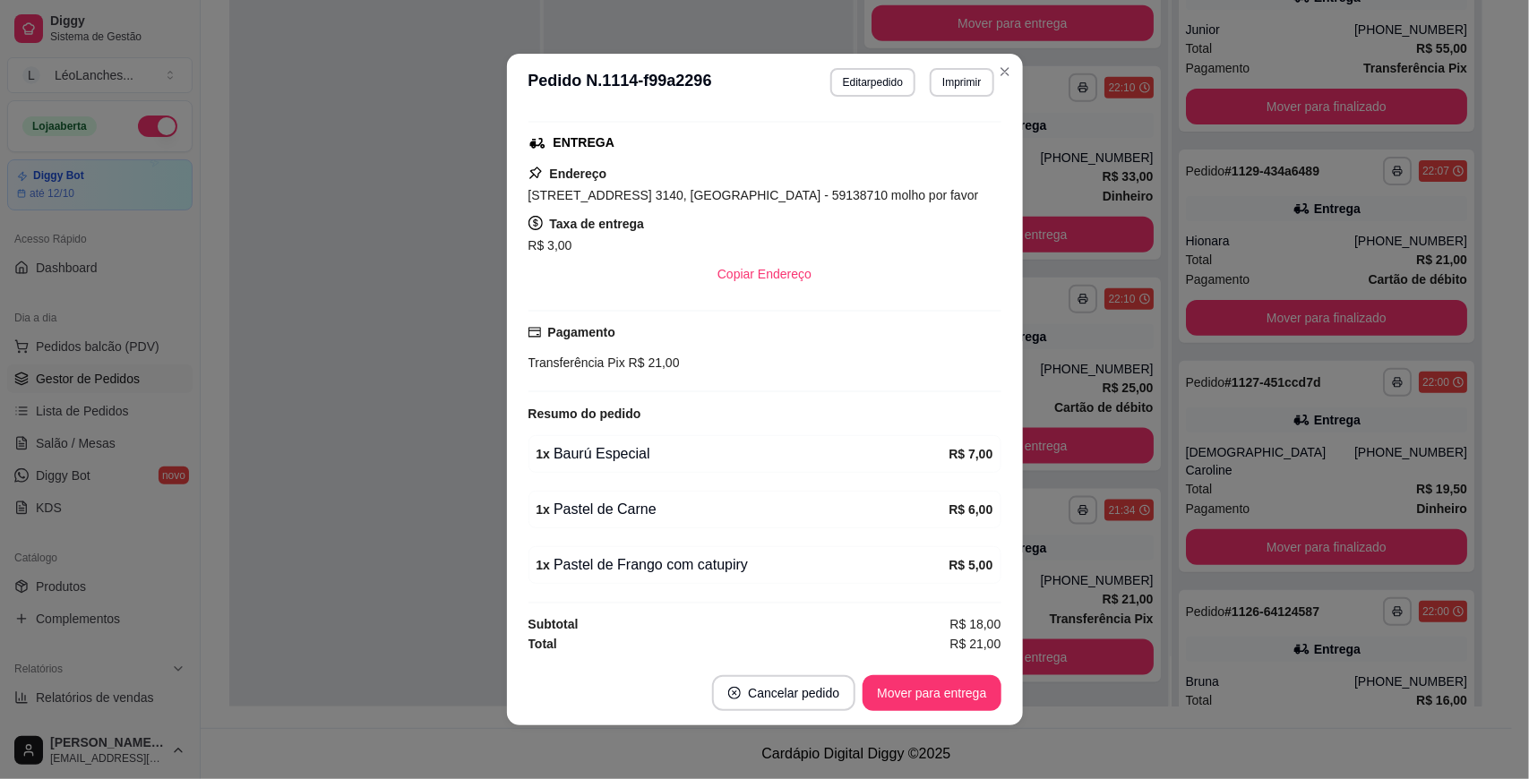
scroll to position [3, 0]
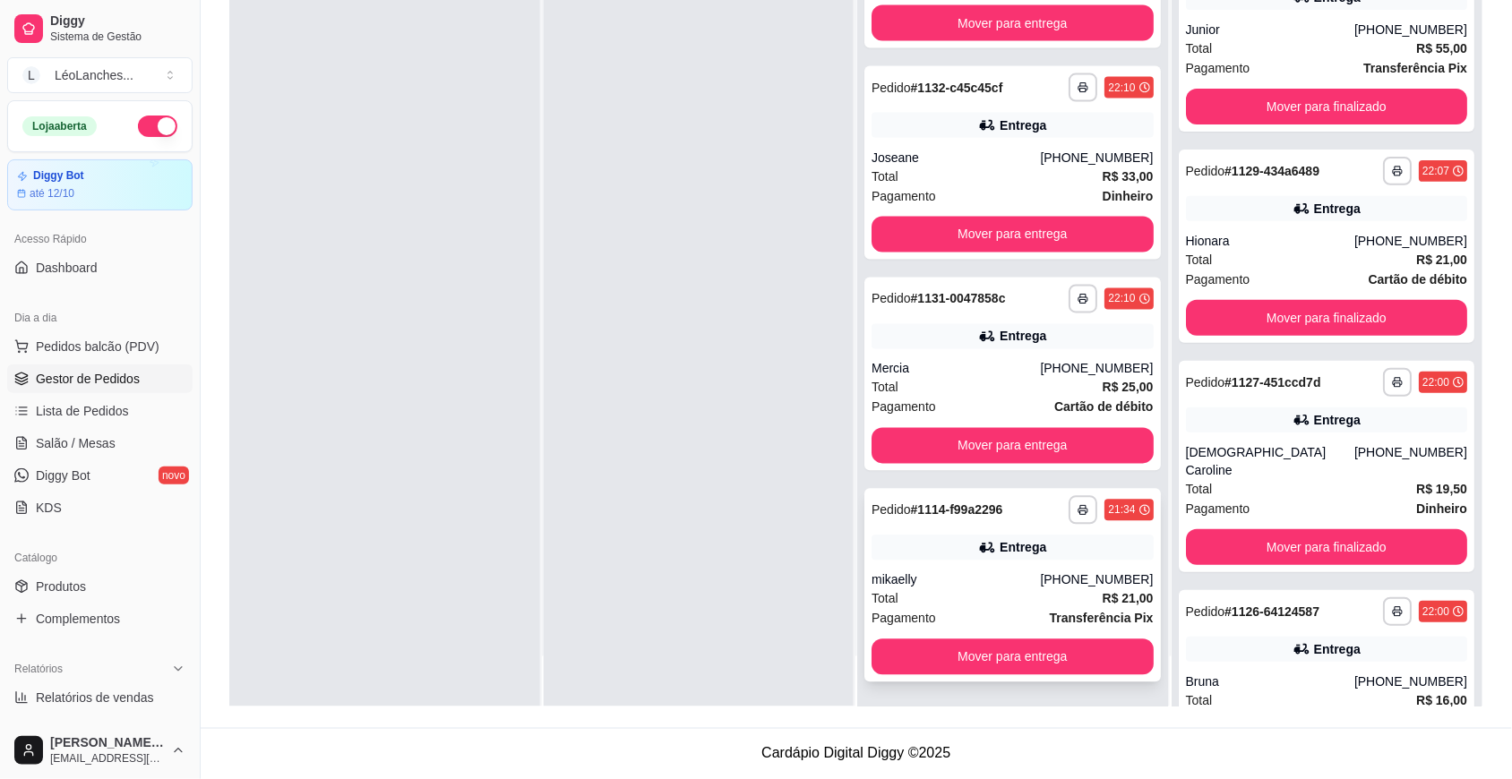
click at [995, 594] on div "Total R$ 21,00" at bounding box center [1012, 599] width 282 height 20
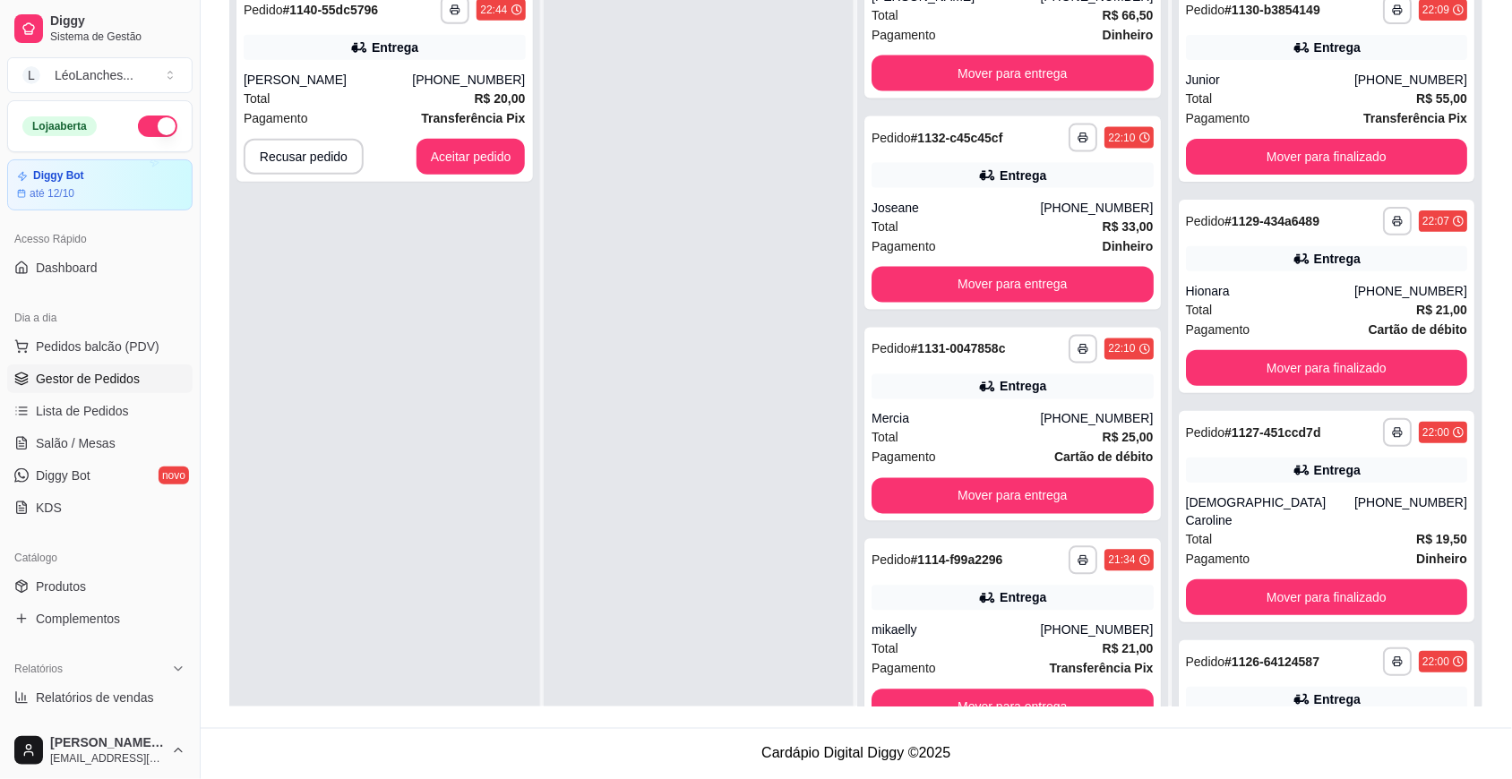
scroll to position [0, 0]
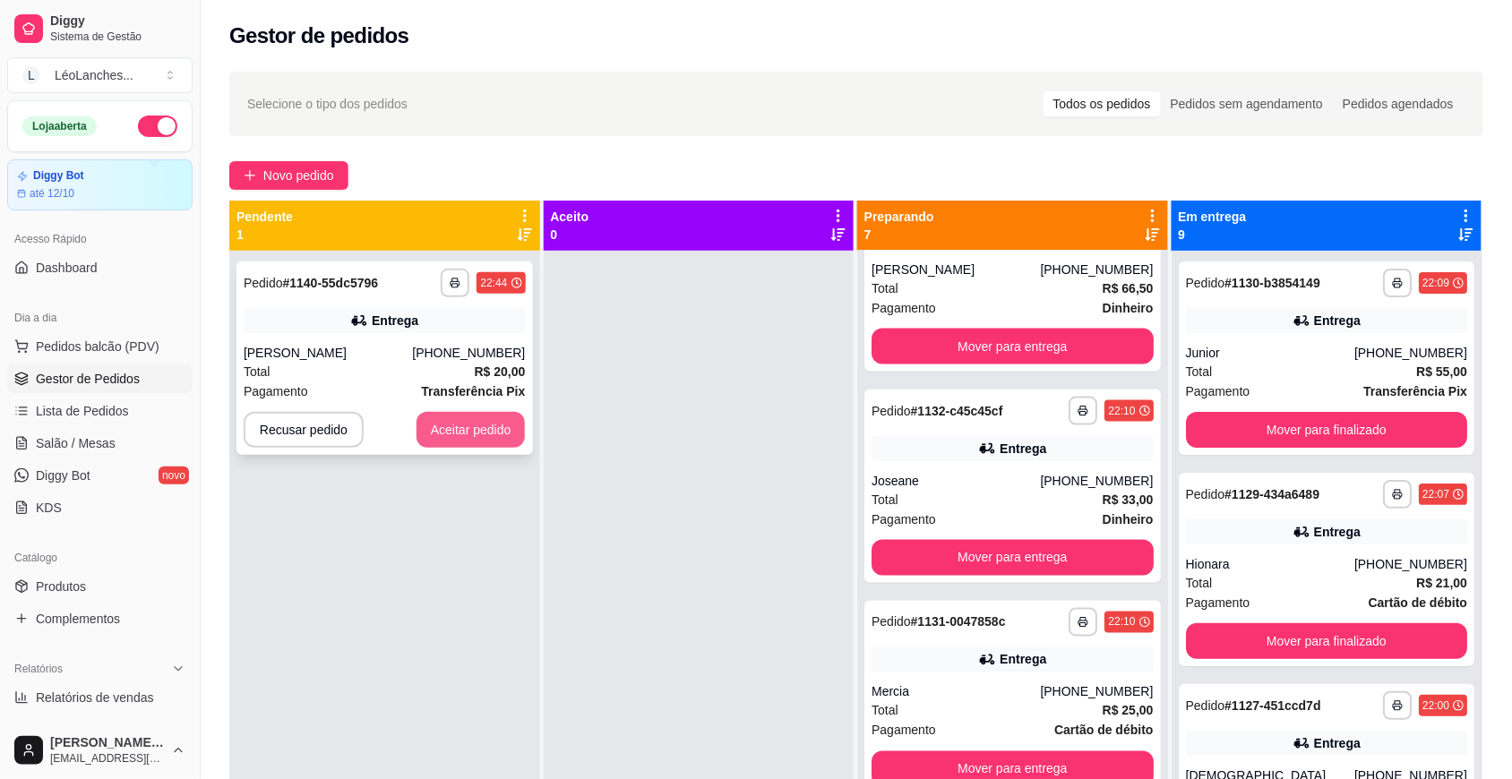
click at [459, 426] on button "Aceitar pedido" at bounding box center [470, 430] width 109 height 36
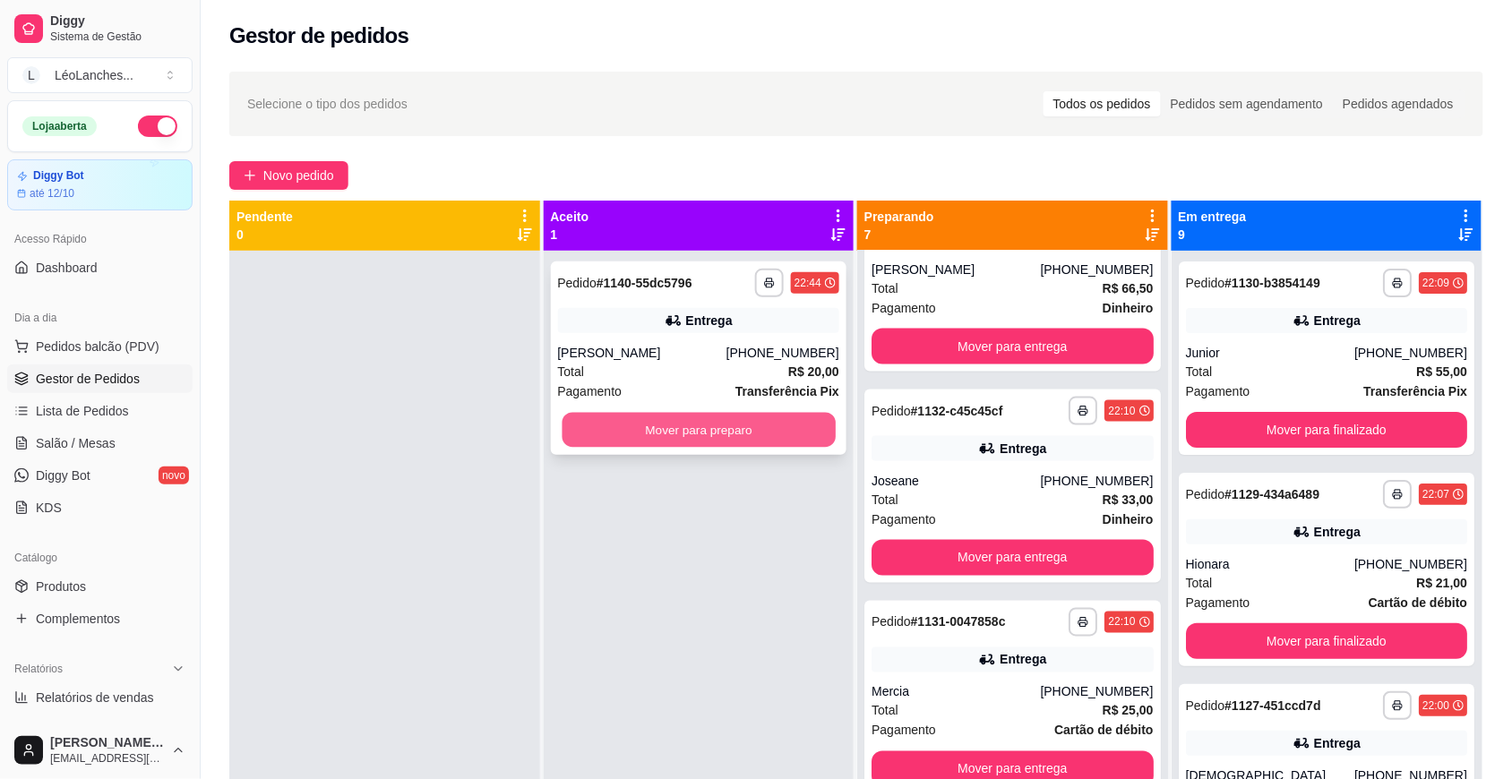
click at [641, 430] on button "Mover para preparo" at bounding box center [698, 430] width 273 height 35
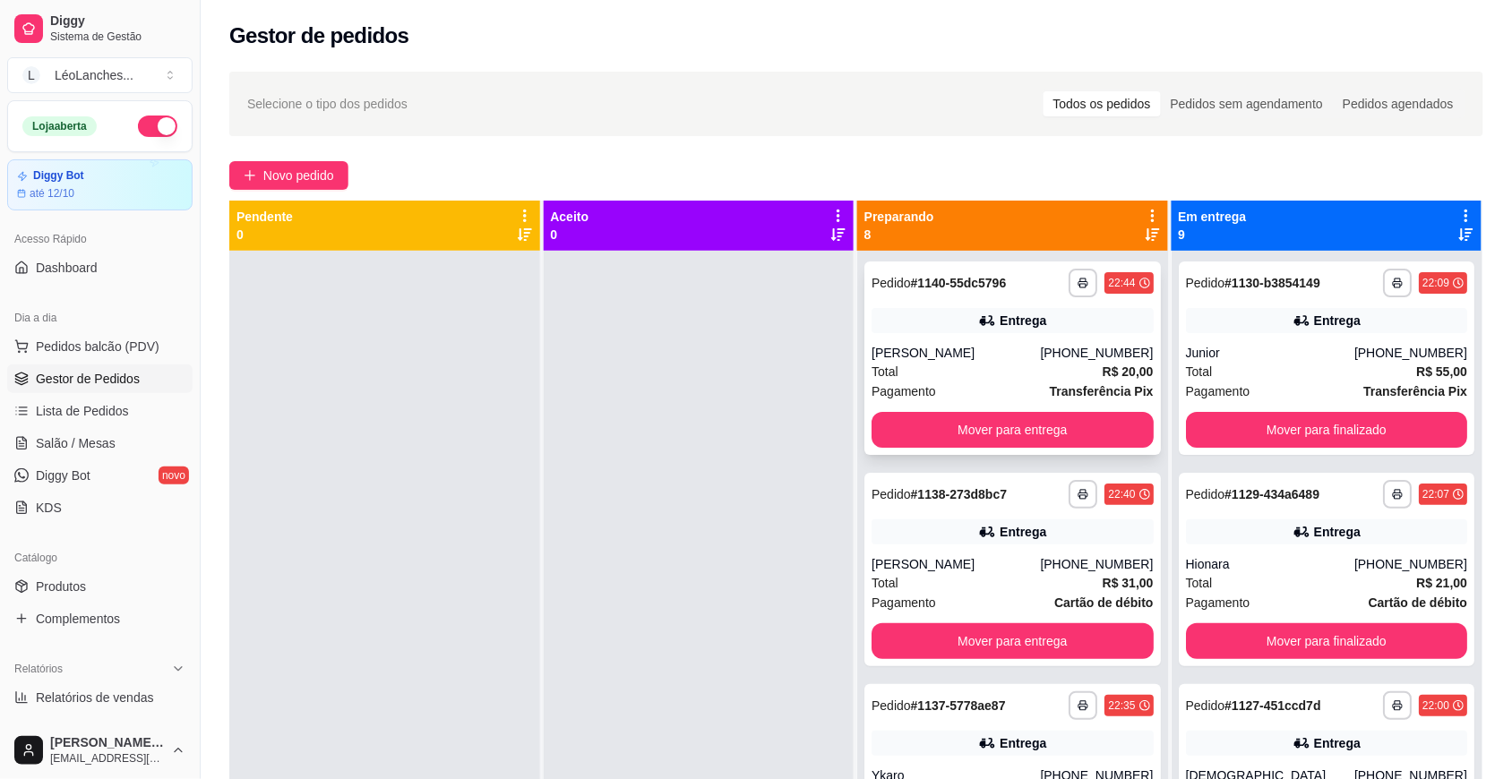
click at [955, 373] on div "Total R$ 20,00" at bounding box center [1012, 372] width 282 height 20
click at [1005, 556] on div "[PERSON_NAME]" at bounding box center [955, 564] width 168 height 18
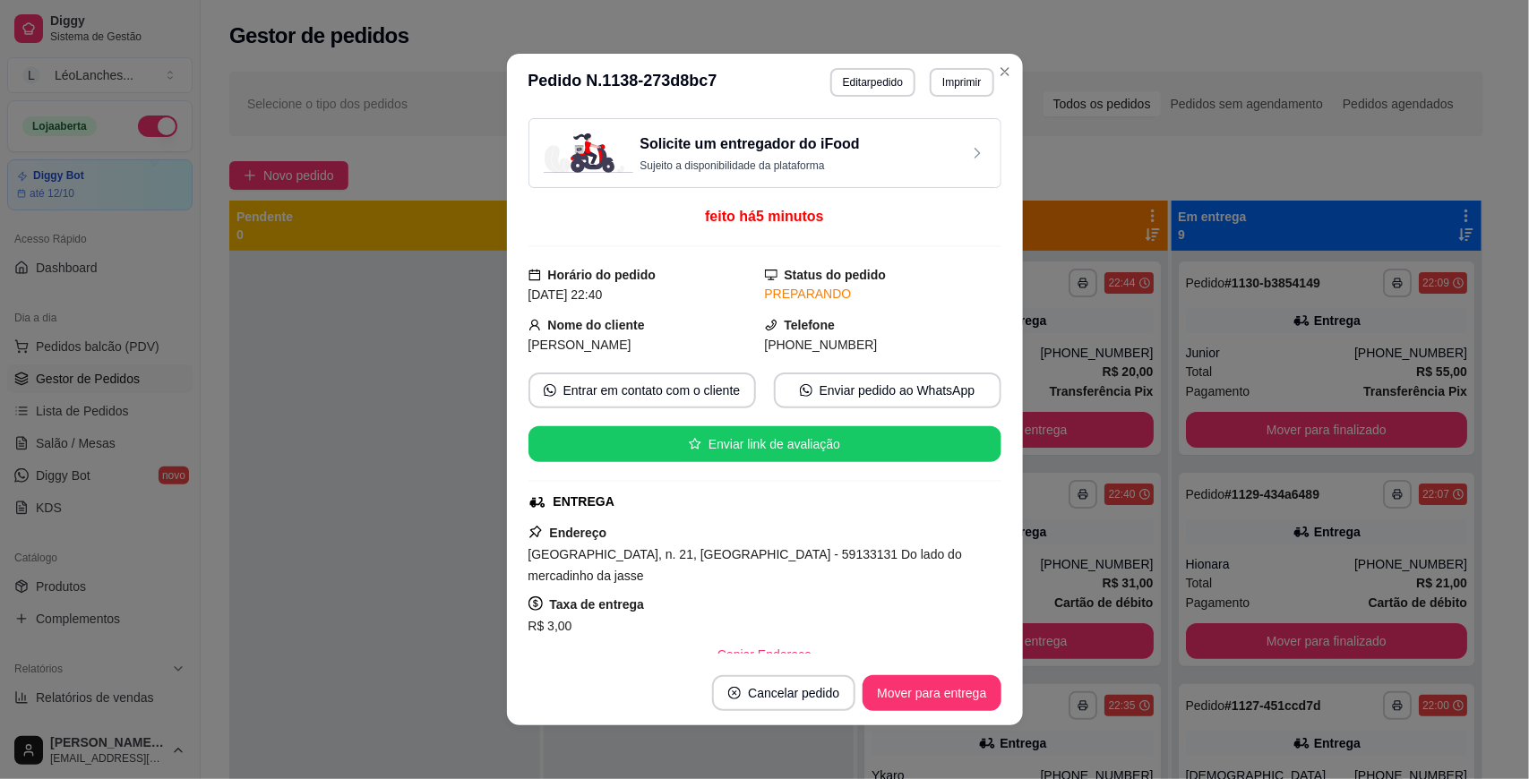
scroll to position [446, 0]
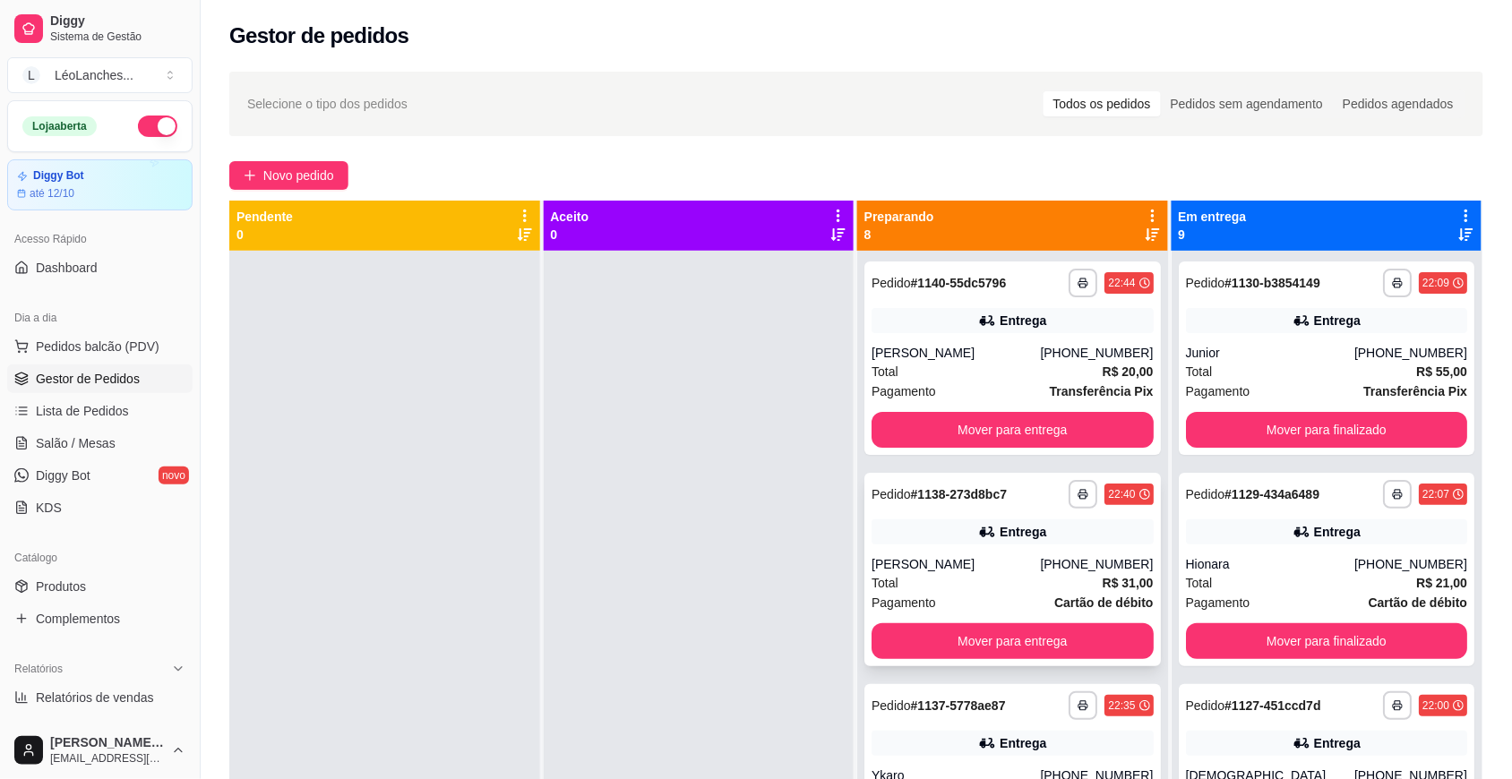
click at [987, 588] on div "Total R$ 31,00" at bounding box center [1012, 583] width 282 height 20
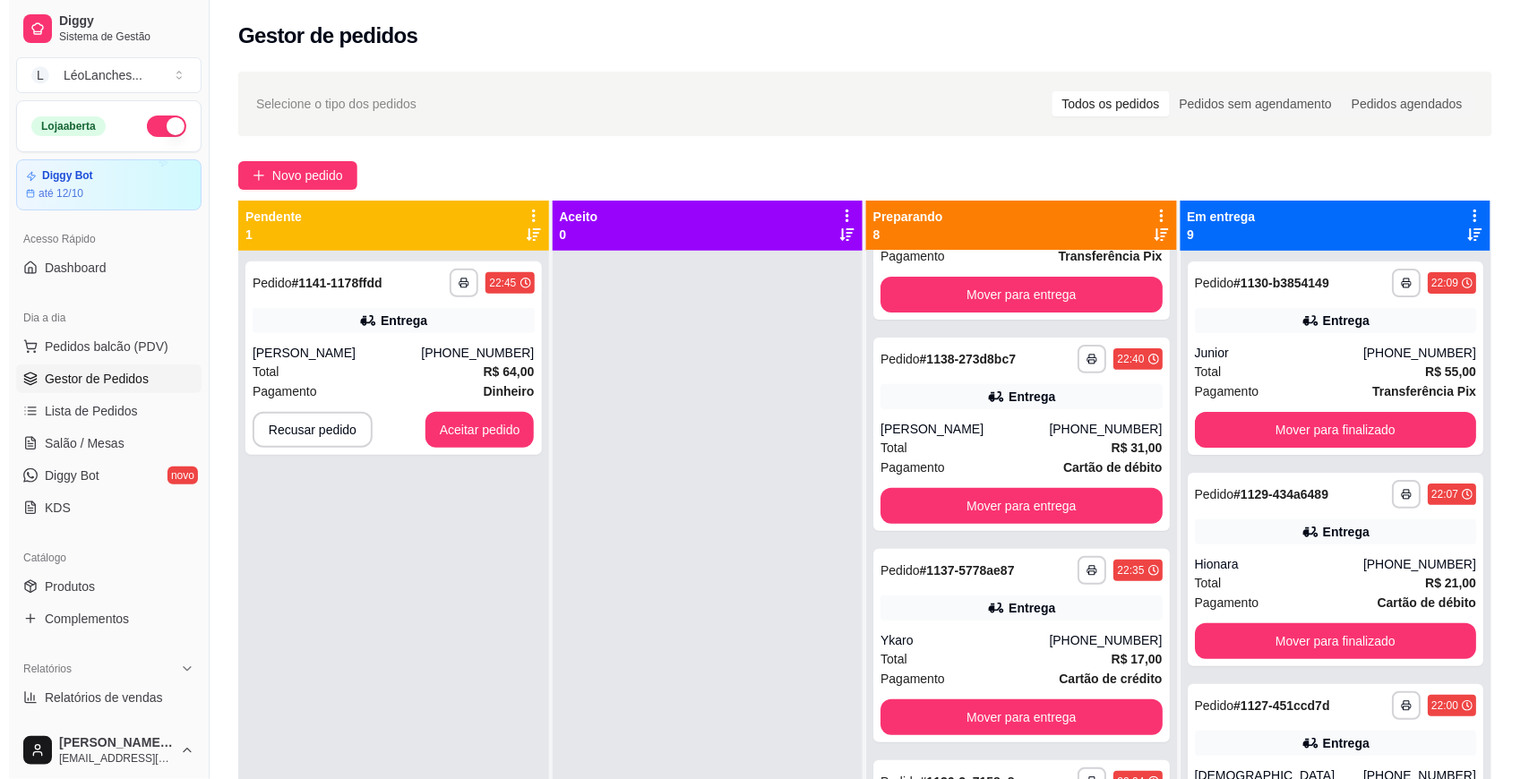
scroll to position [217, 0]
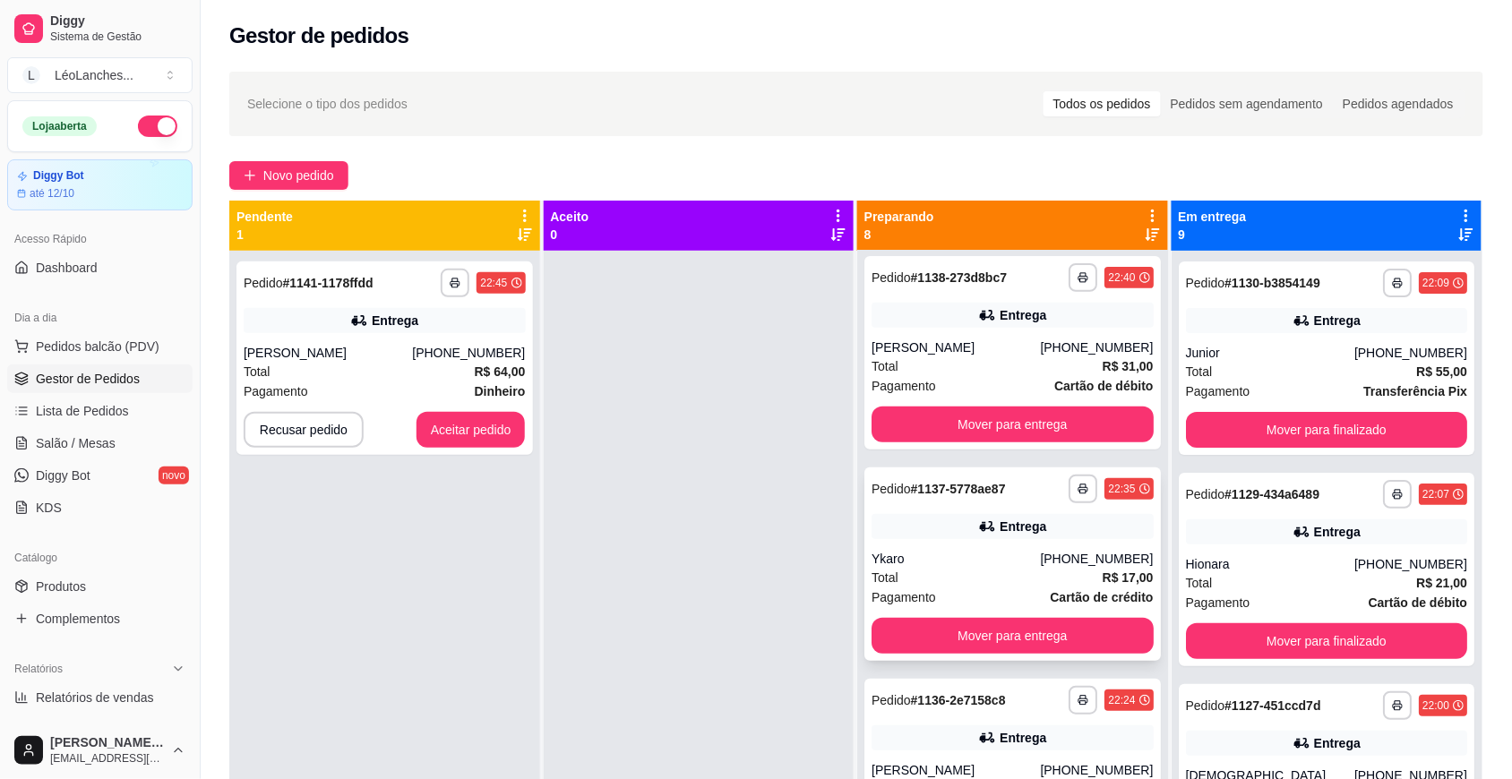
click at [964, 579] on div "Total R$ 17,00" at bounding box center [1012, 578] width 282 height 20
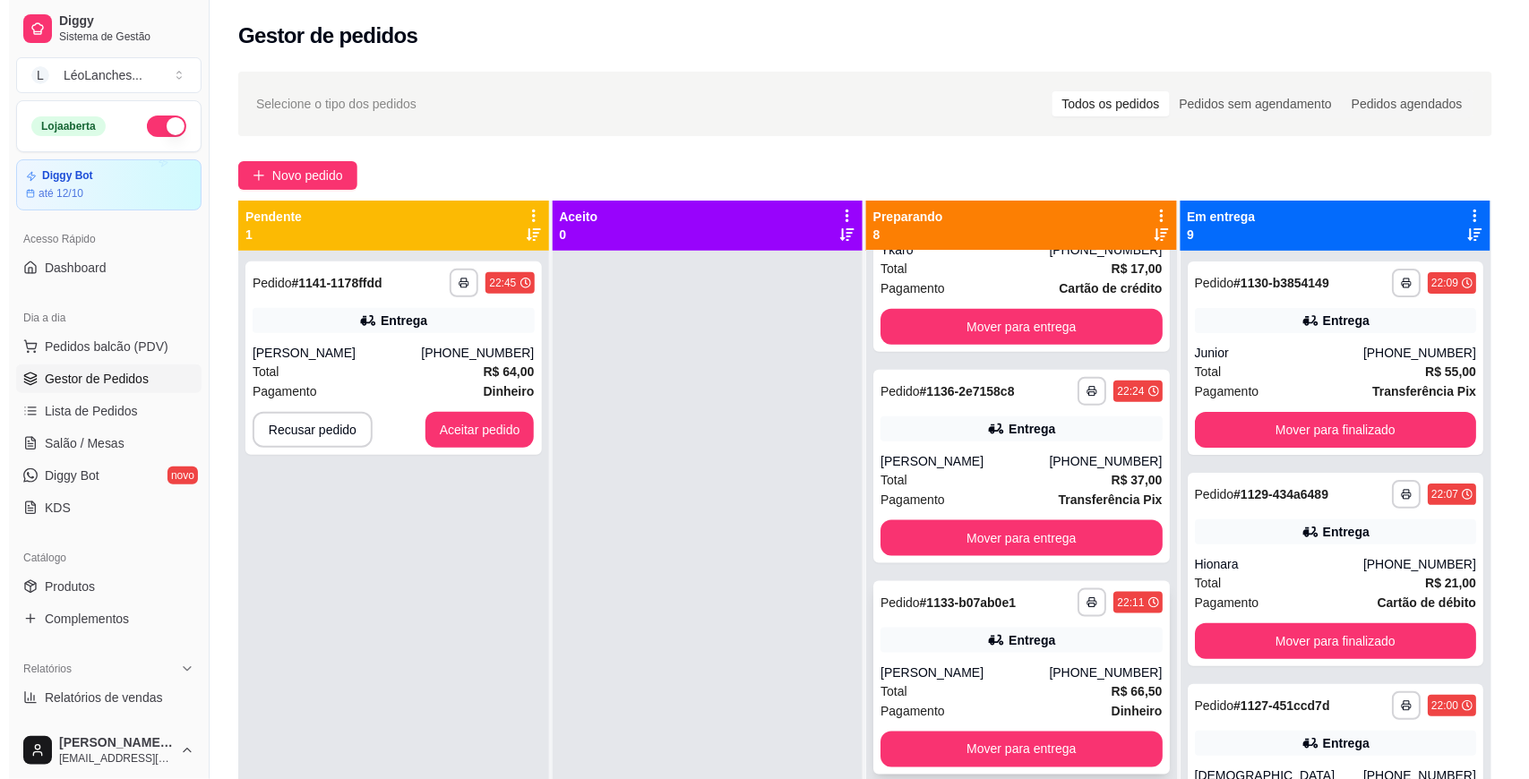
scroll to position [527, 0]
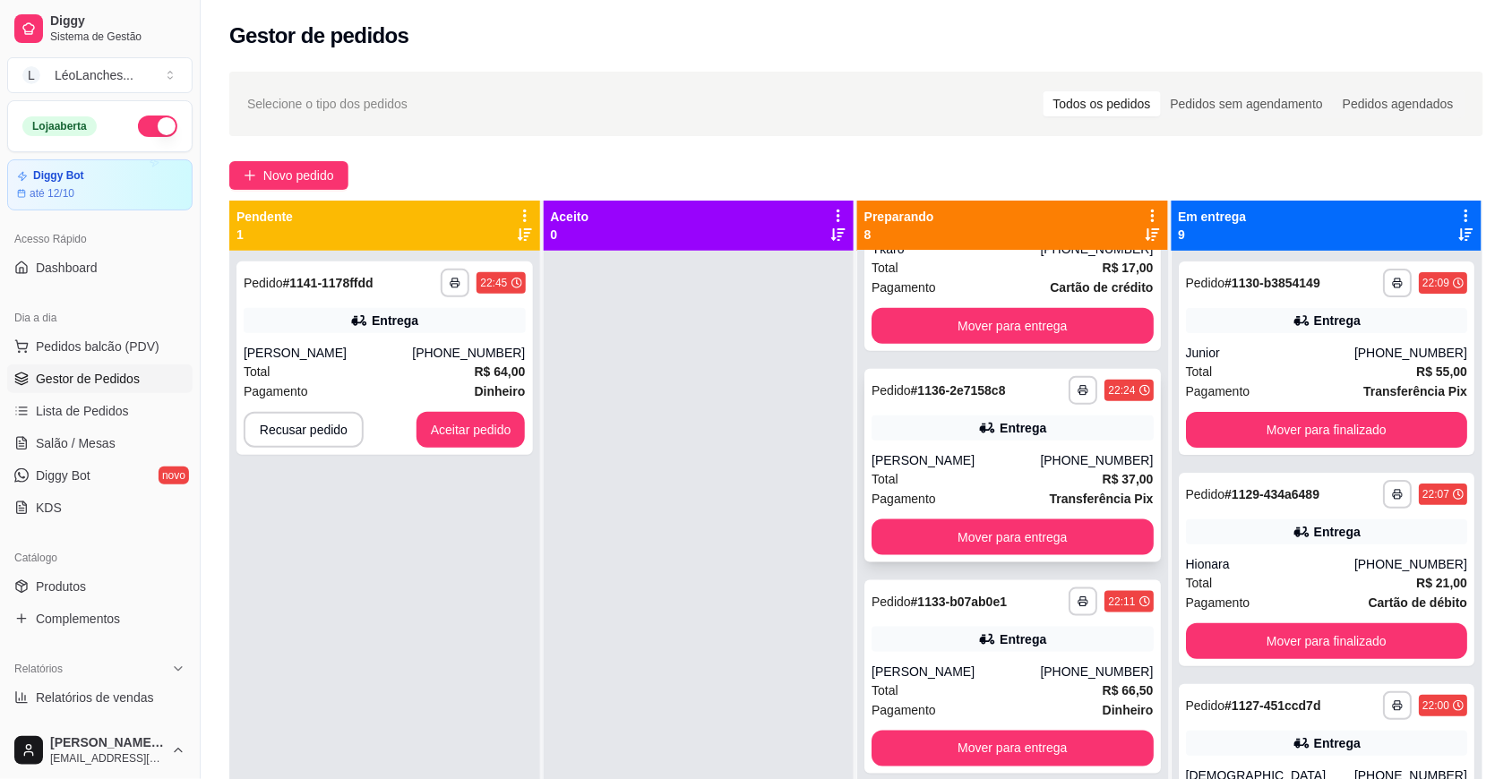
click at [994, 490] on div "Pagamento Transferência Pix" at bounding box center [1012, 499] width 282 height 20
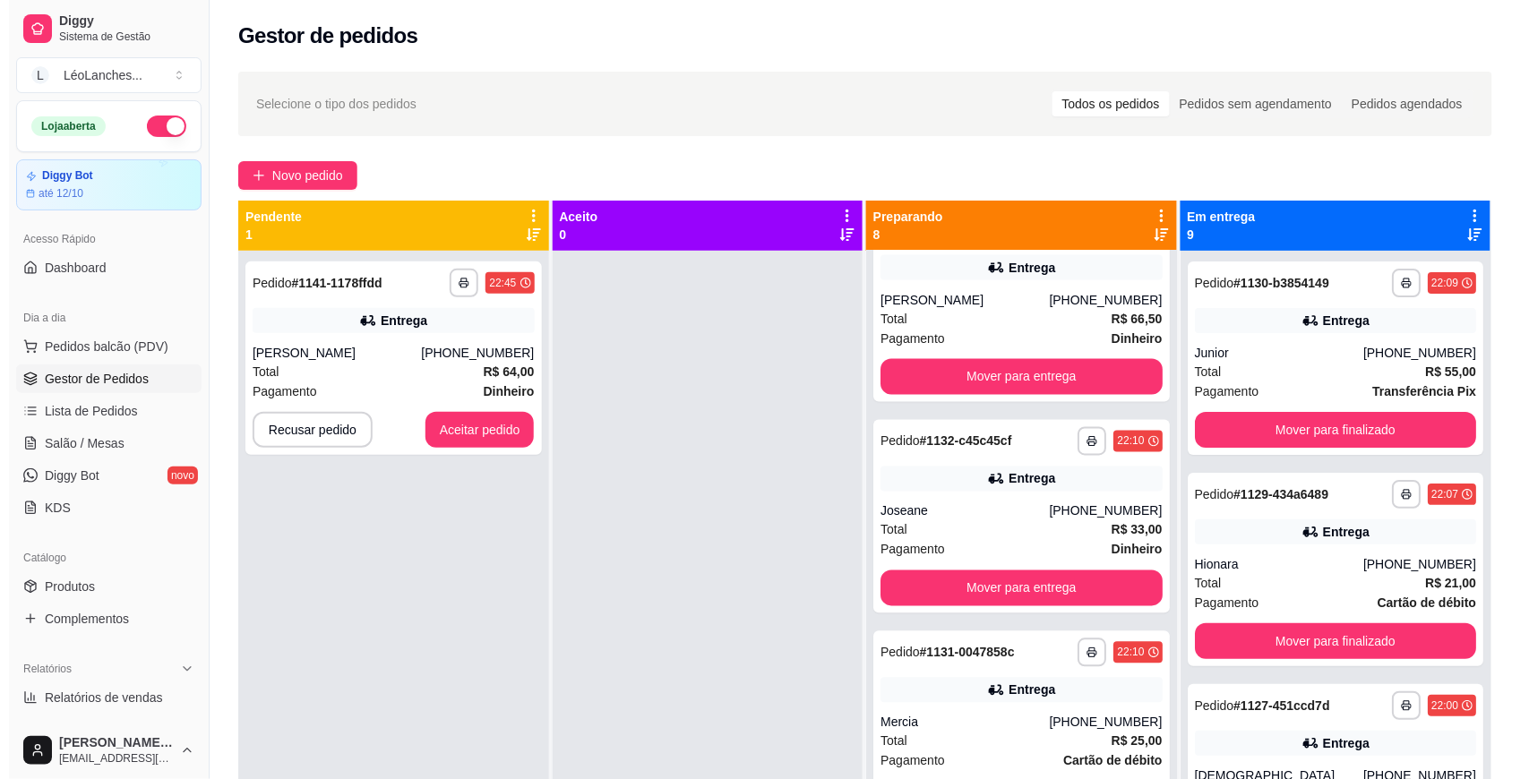
scroll to position [929, 0]
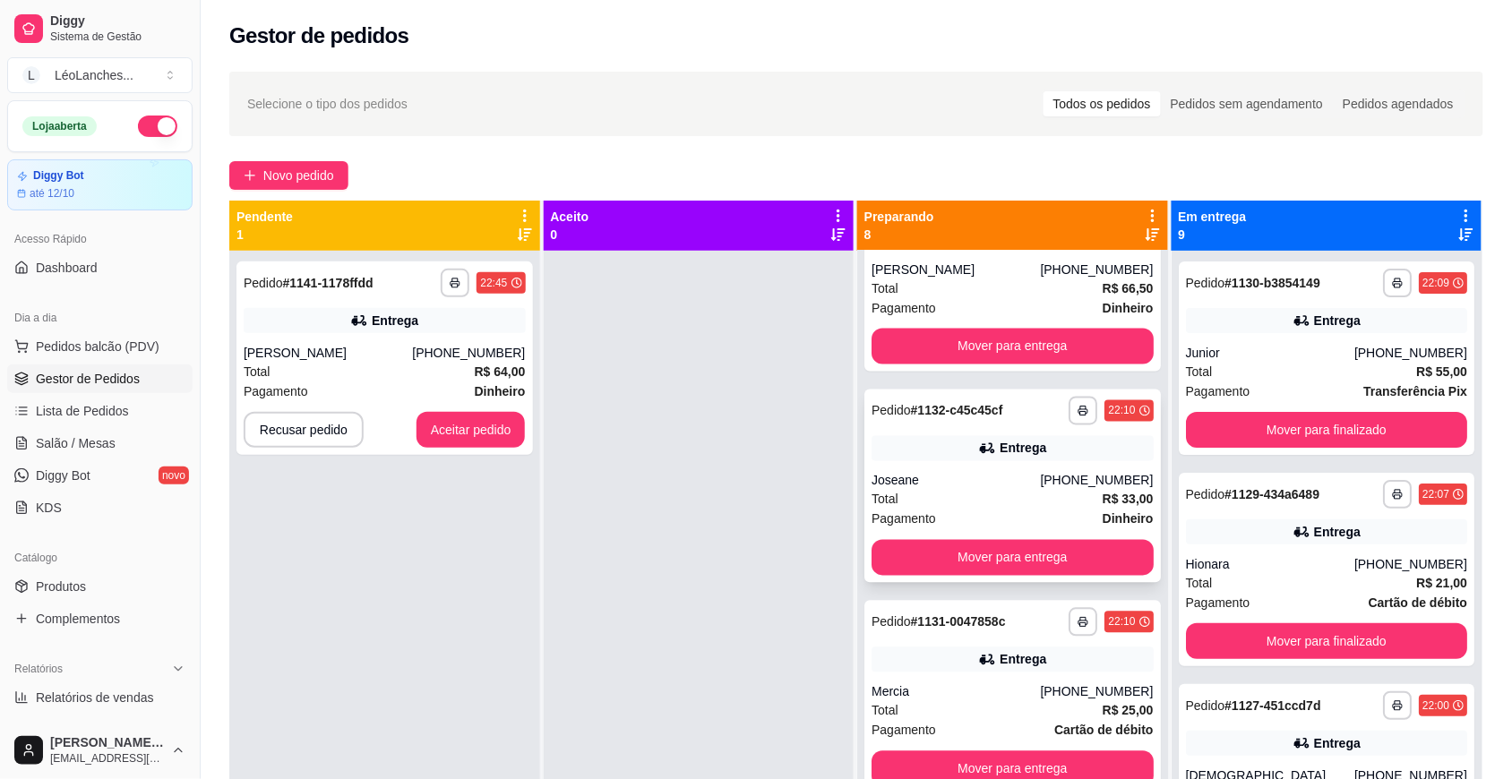
click at [1006, 500] on div "Total R$ 33,00" at bounding box center [1012, 500] width 282 height 20
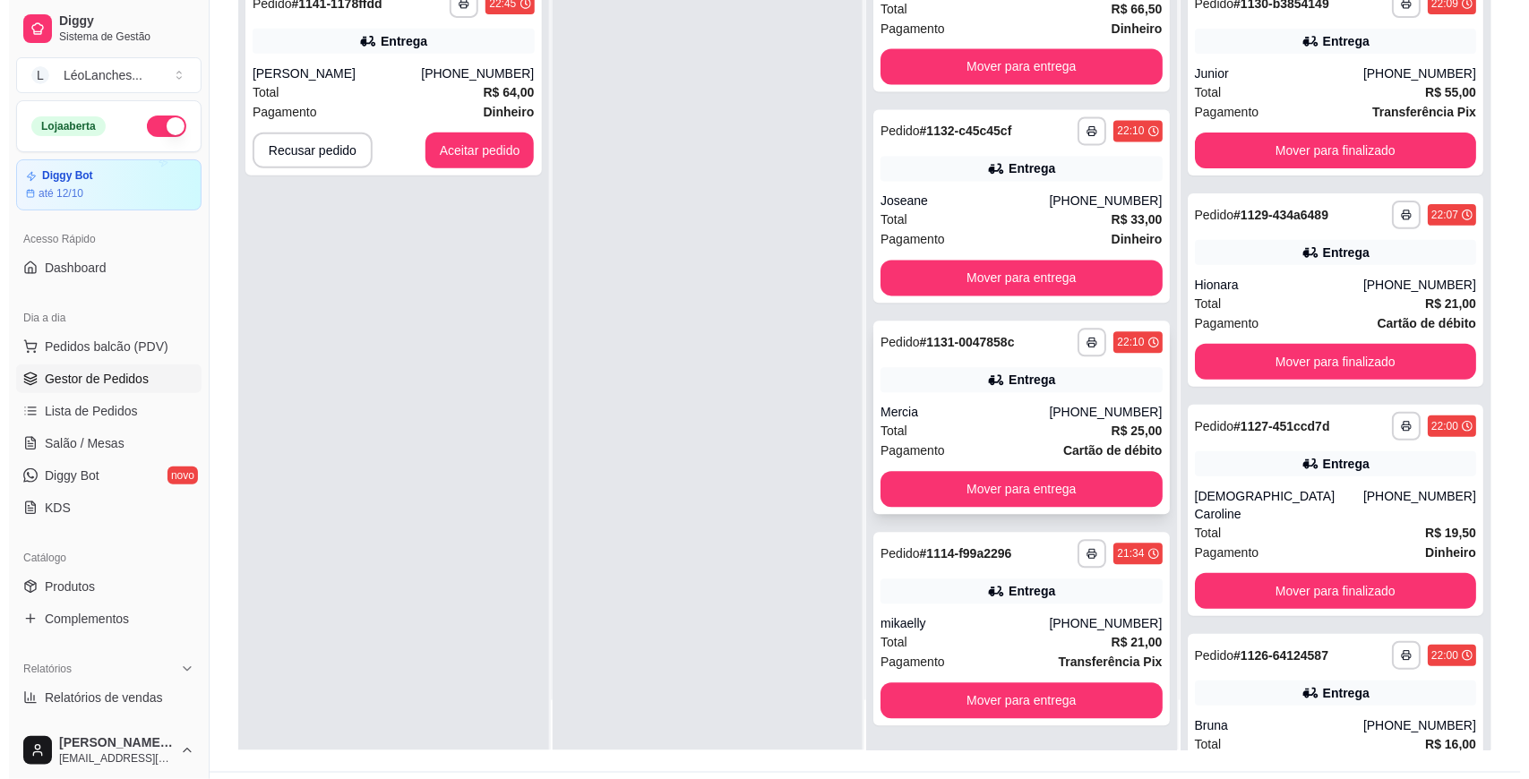
scroll to position [273, 0]
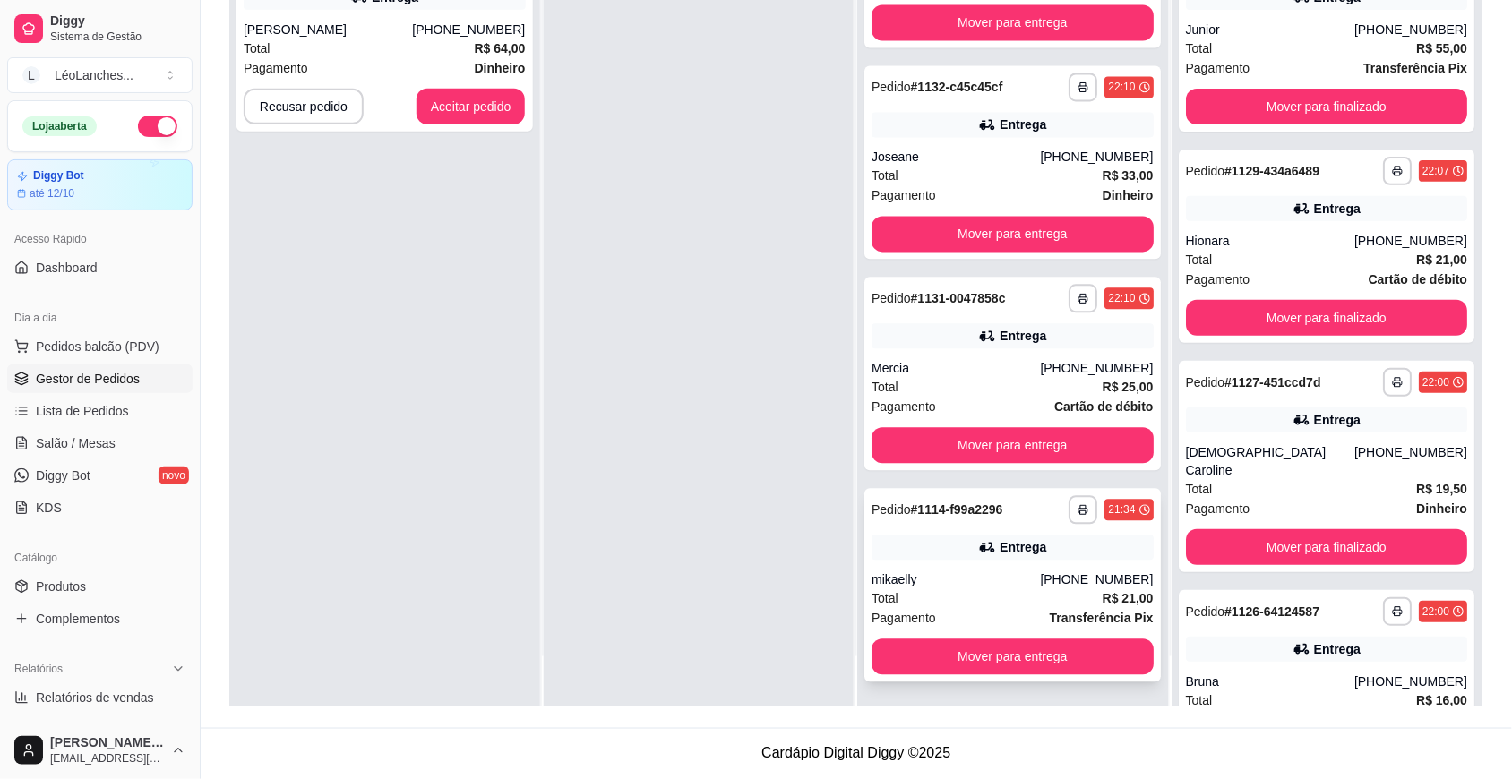
click at [1012, 605] on div "Total R$ 21,00" at bounding box center [1012, 599] width 282 height 20
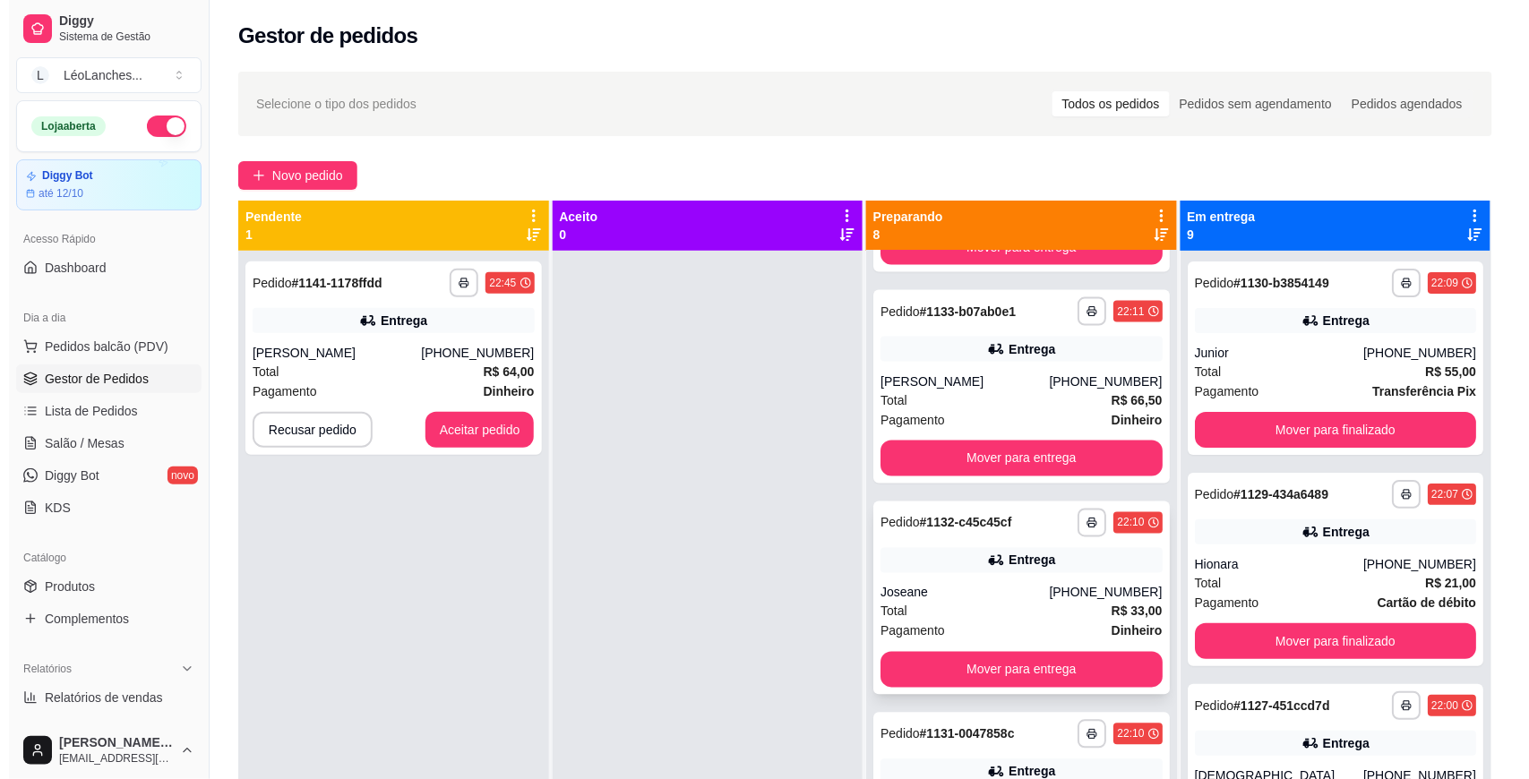
scroll to position [828, 0]
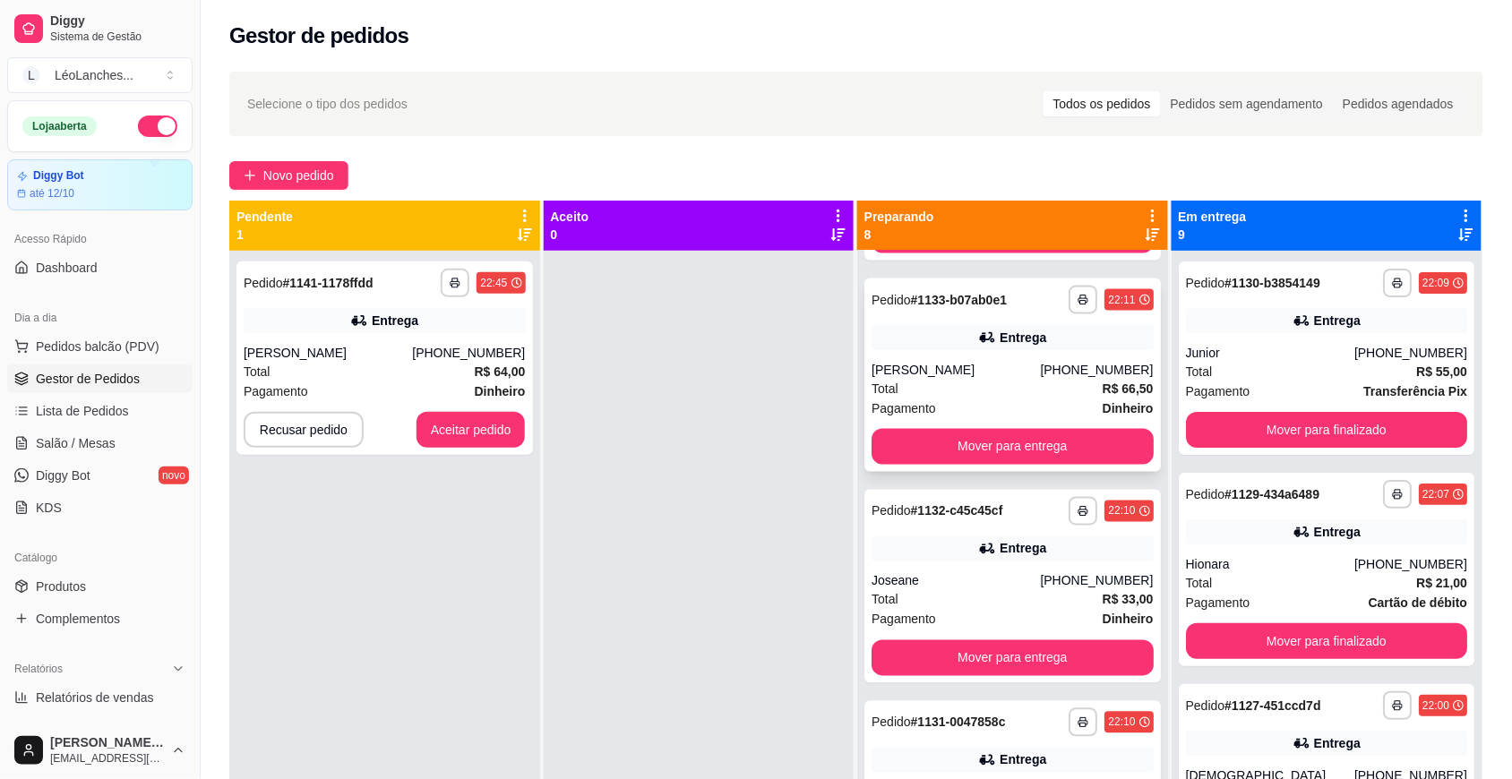
click at [958, 385] on div "Total R$ 66,50" at bounding box center [1012, 389] width 282 height 20
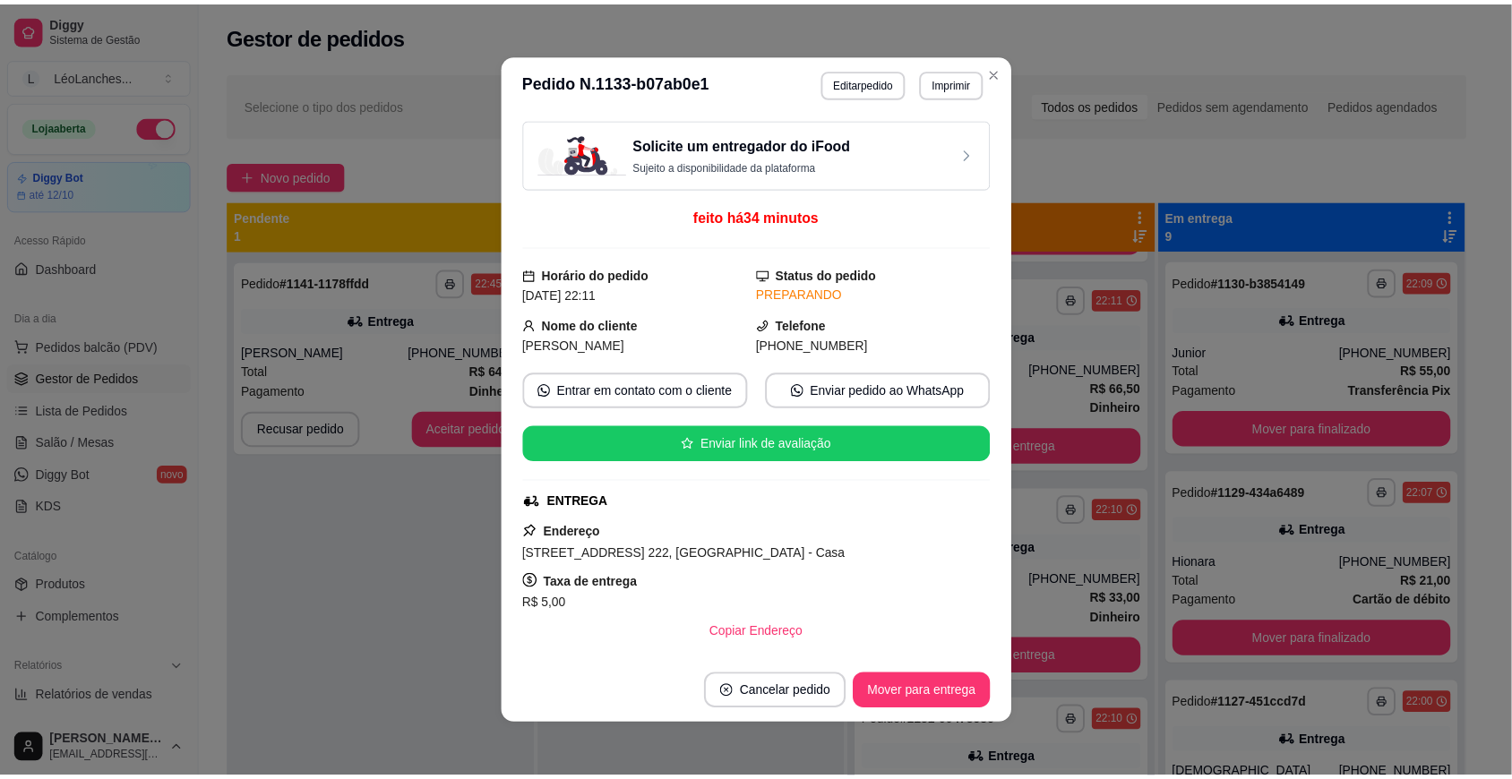
scroll to position [690, 0]
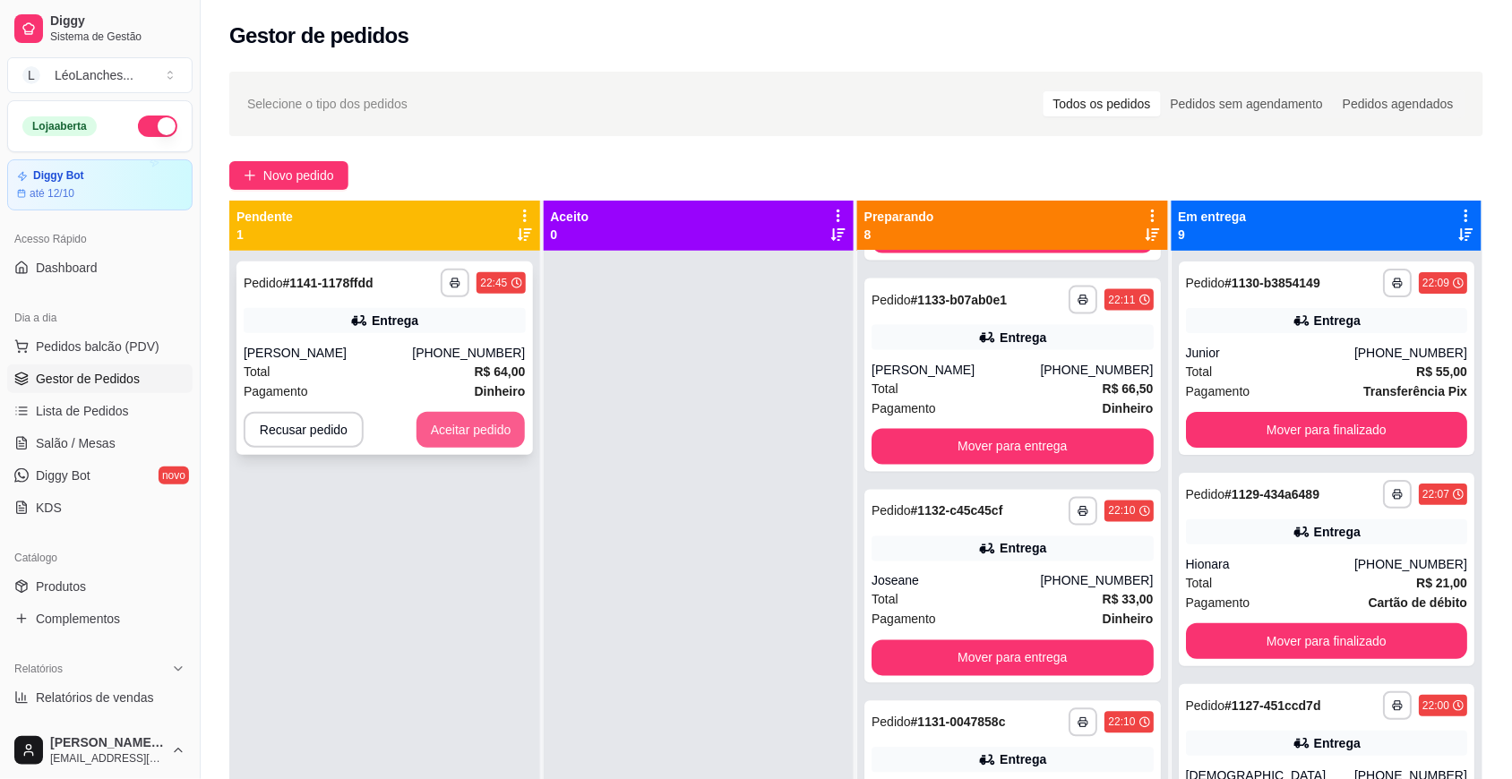
click at [467, 426] on button "Aceitar pedido" at bounding box center [470, 430] width 109 height 36
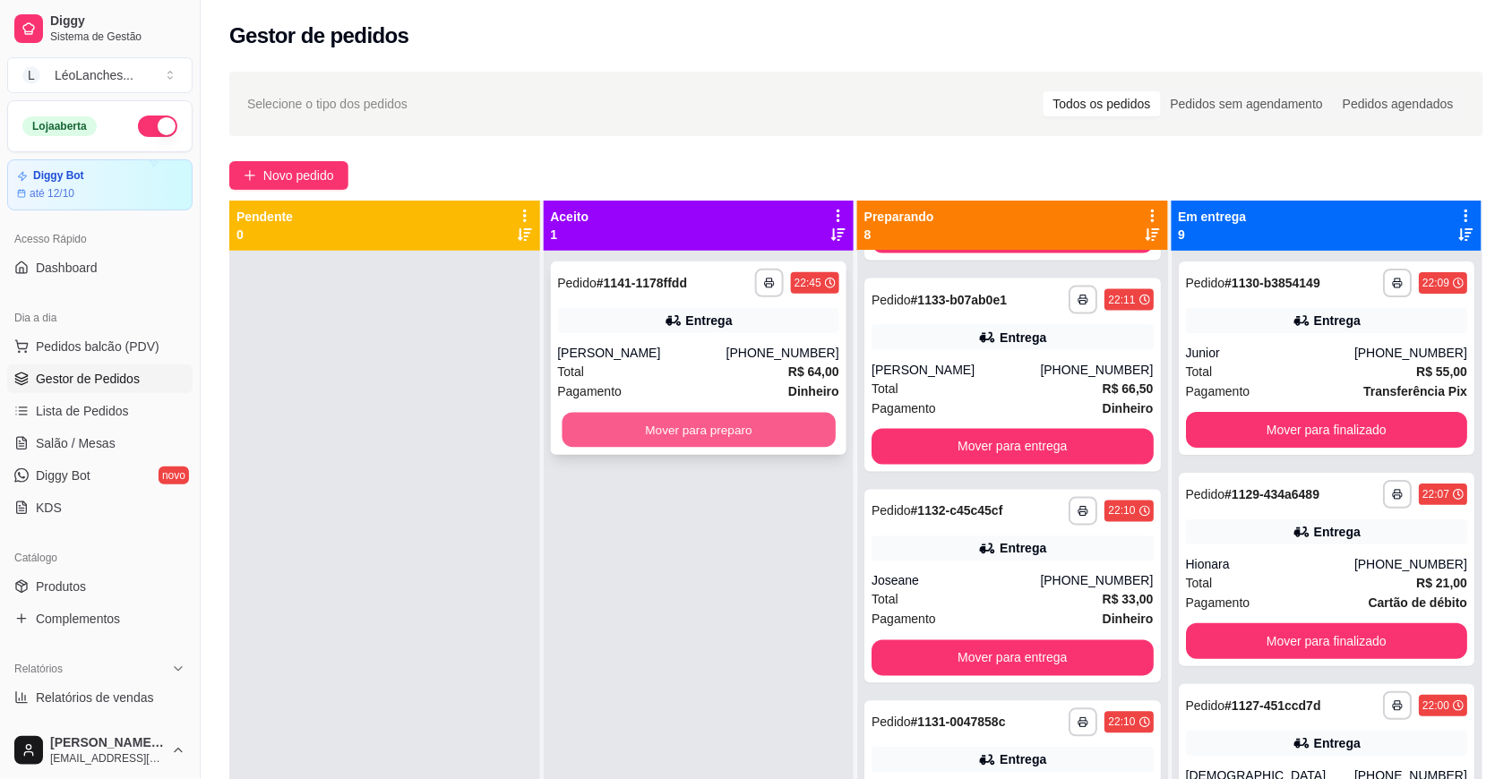
click at [673, 424] on button "Mover para preparo" at bounding box center [698, 430] width 273 height 35
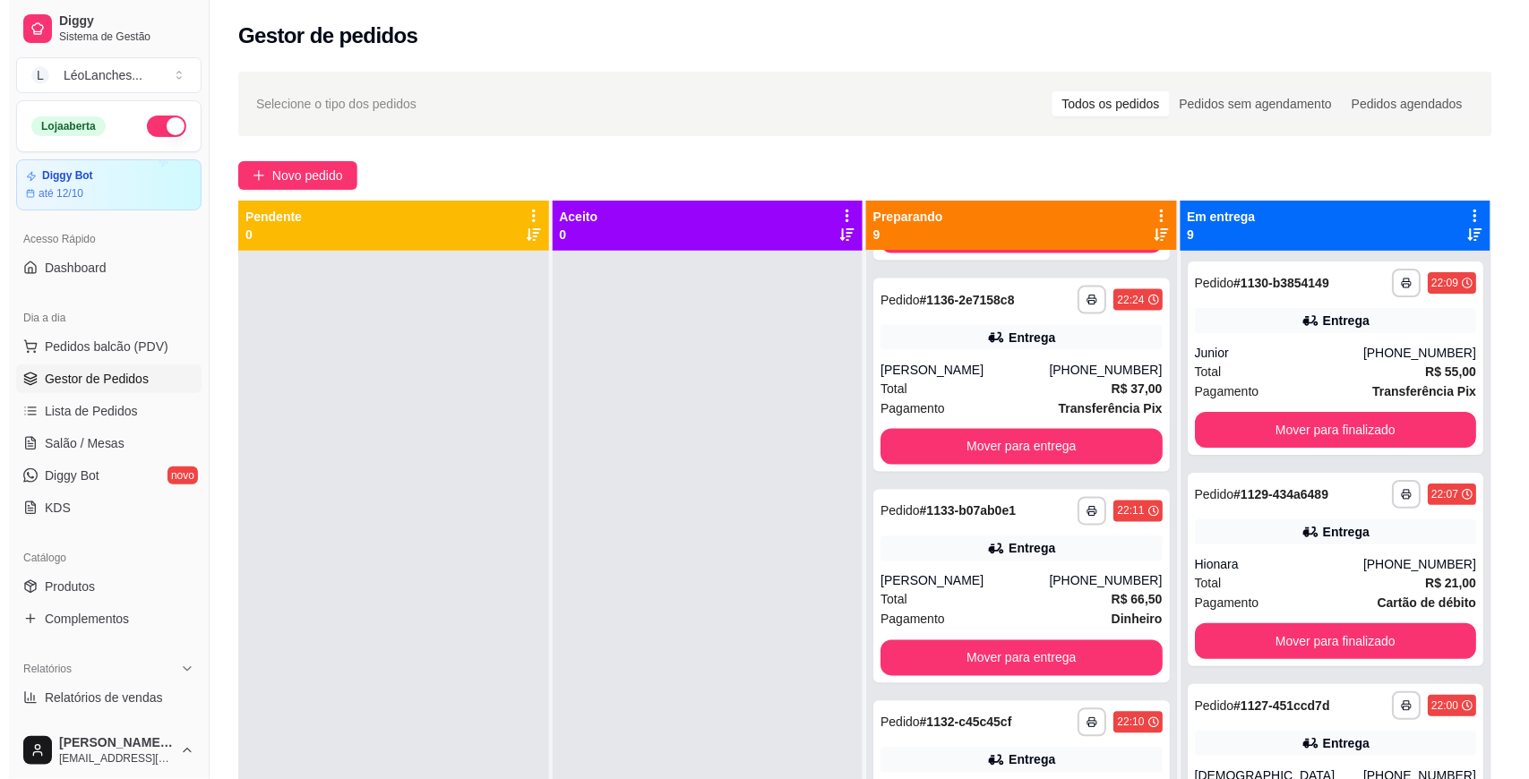
scroll to position [1040, 0]
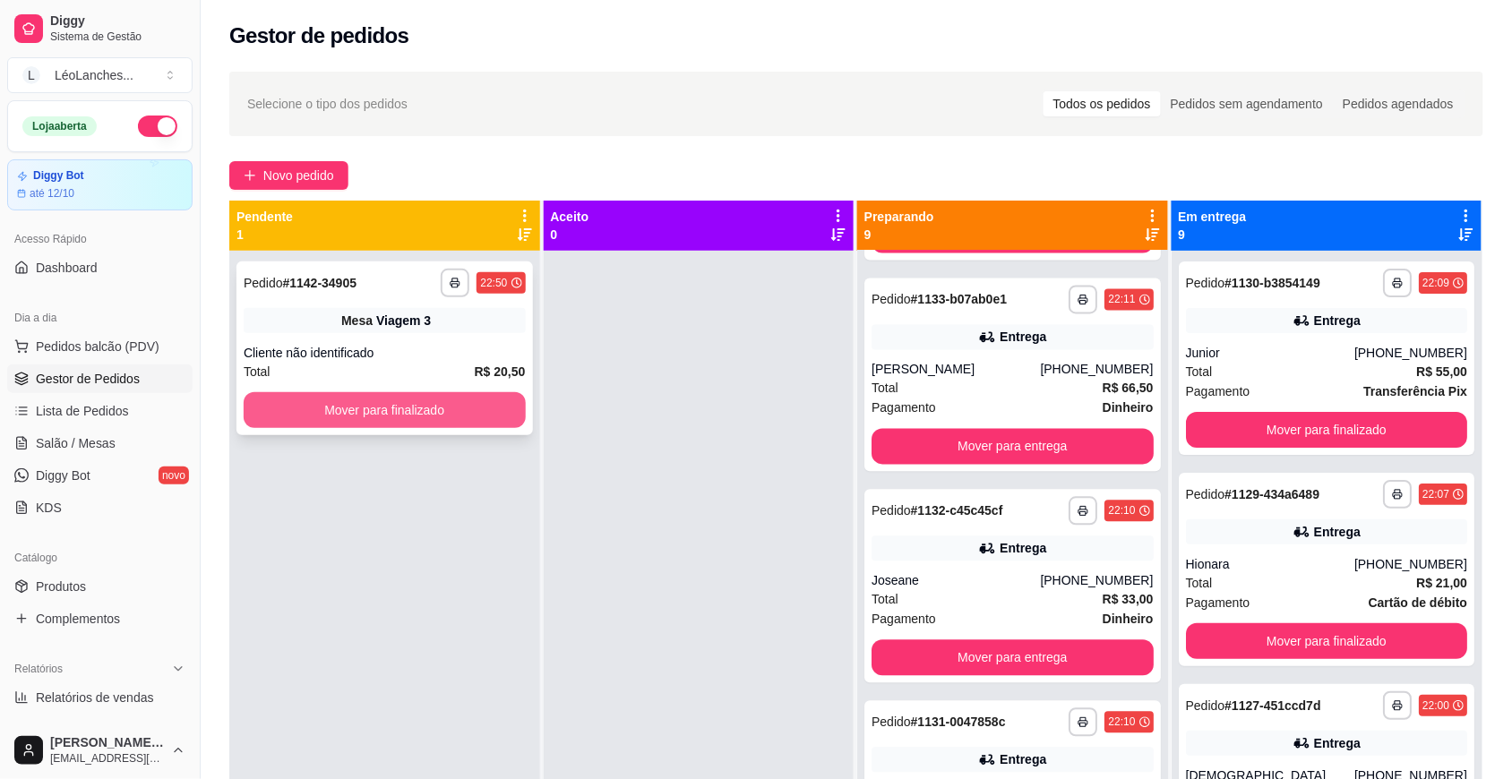
click at [489, 404] on button "Mover para finalizado" at bounding box center [385, 410] width 282 height 36
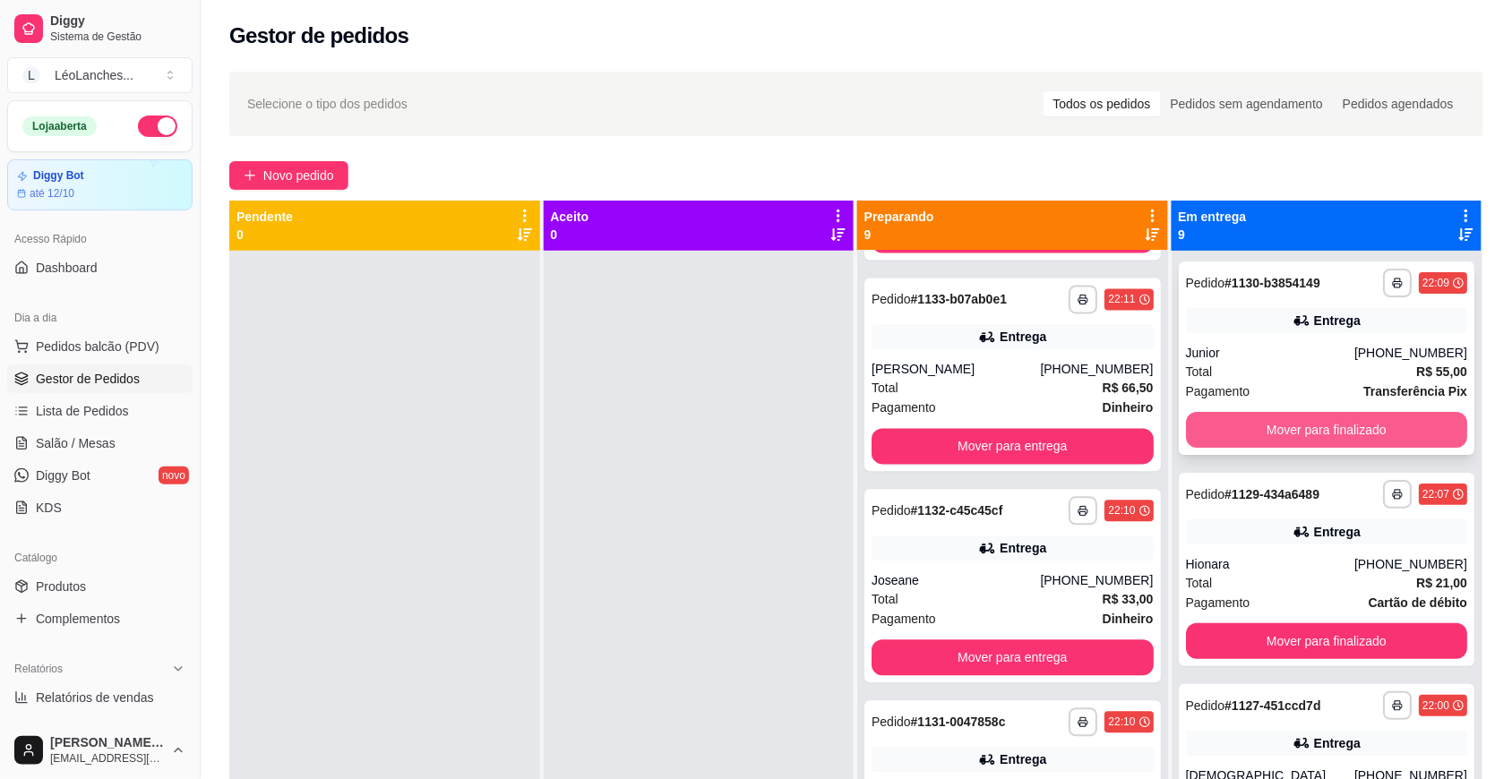
click at [1250, 418] on button "Mover para finalizado" at bounding box center [1327, 430] width 282 height 36
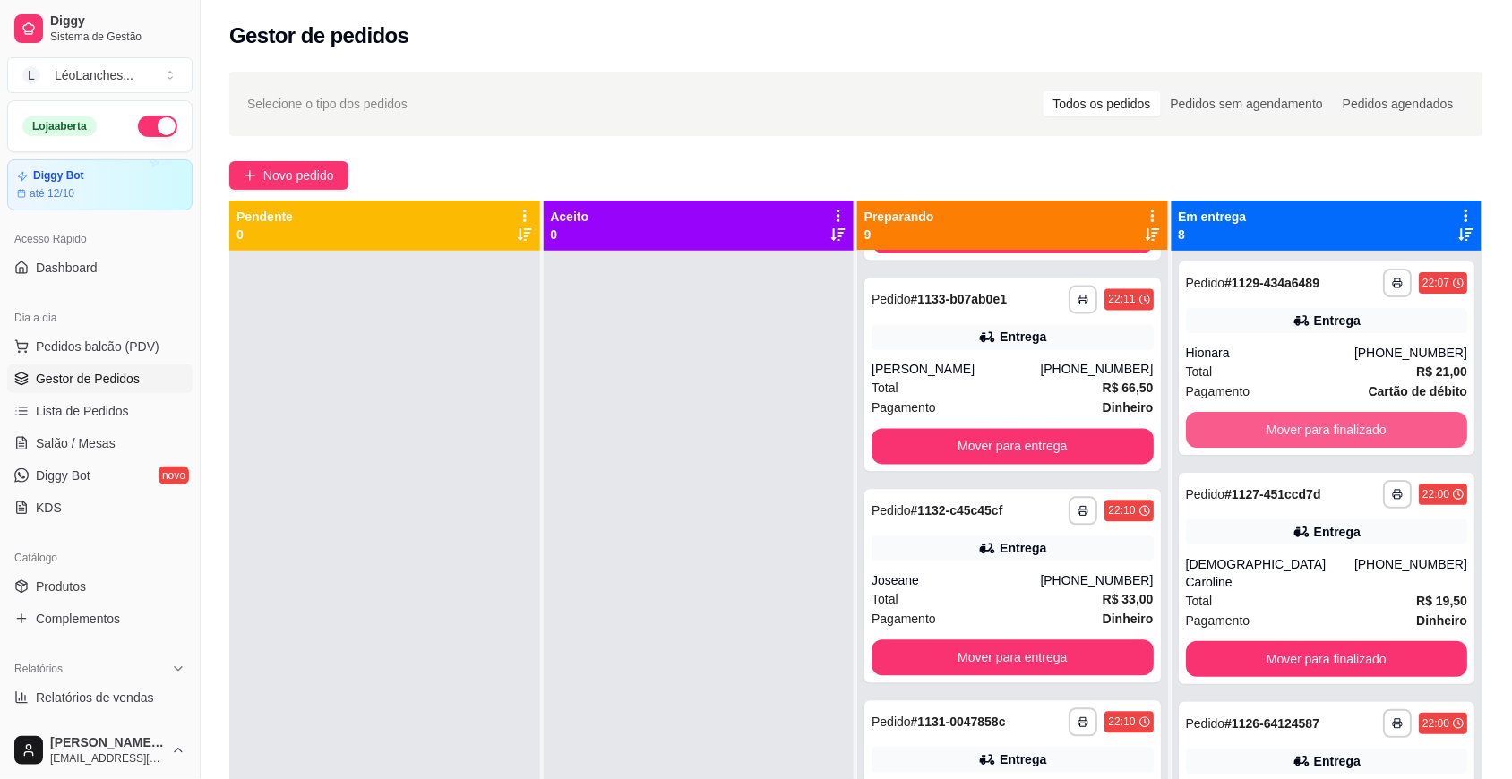
click at [1250, 418] on button "Mover para finalizado" at bounding box center [1327, 430] width 282 height 36
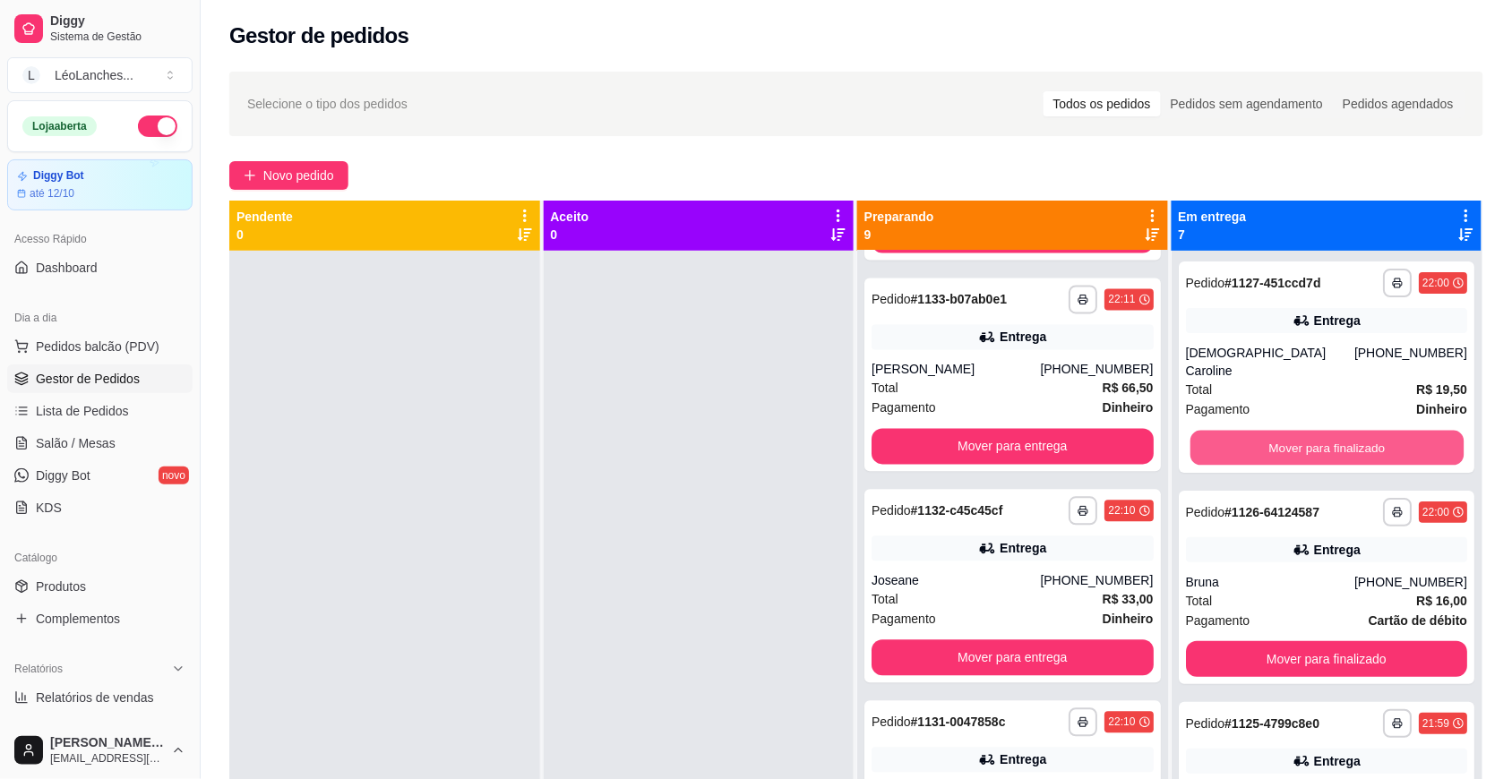
click at [1250, 431] on button "Mover para finalizado" at bounding box center [1325, 448] width 273 height 35
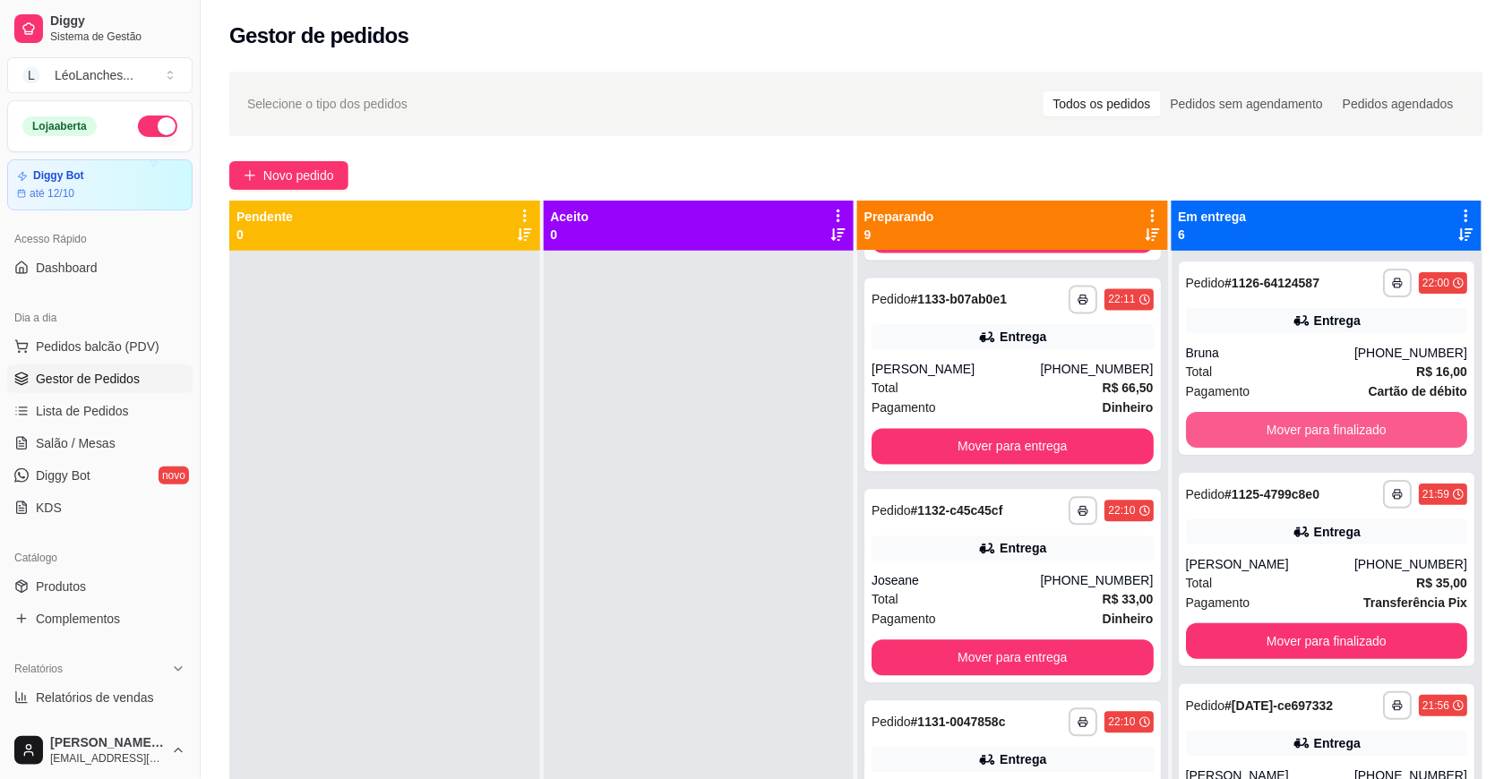
click at [1250, 418] on button "Mover para finalizado" at bounding box center [1327, 430] width 282 height 36
click at [1250, 418] on button "Mover para finalizado" at bounding box center [1325, 430] width 273 height 35
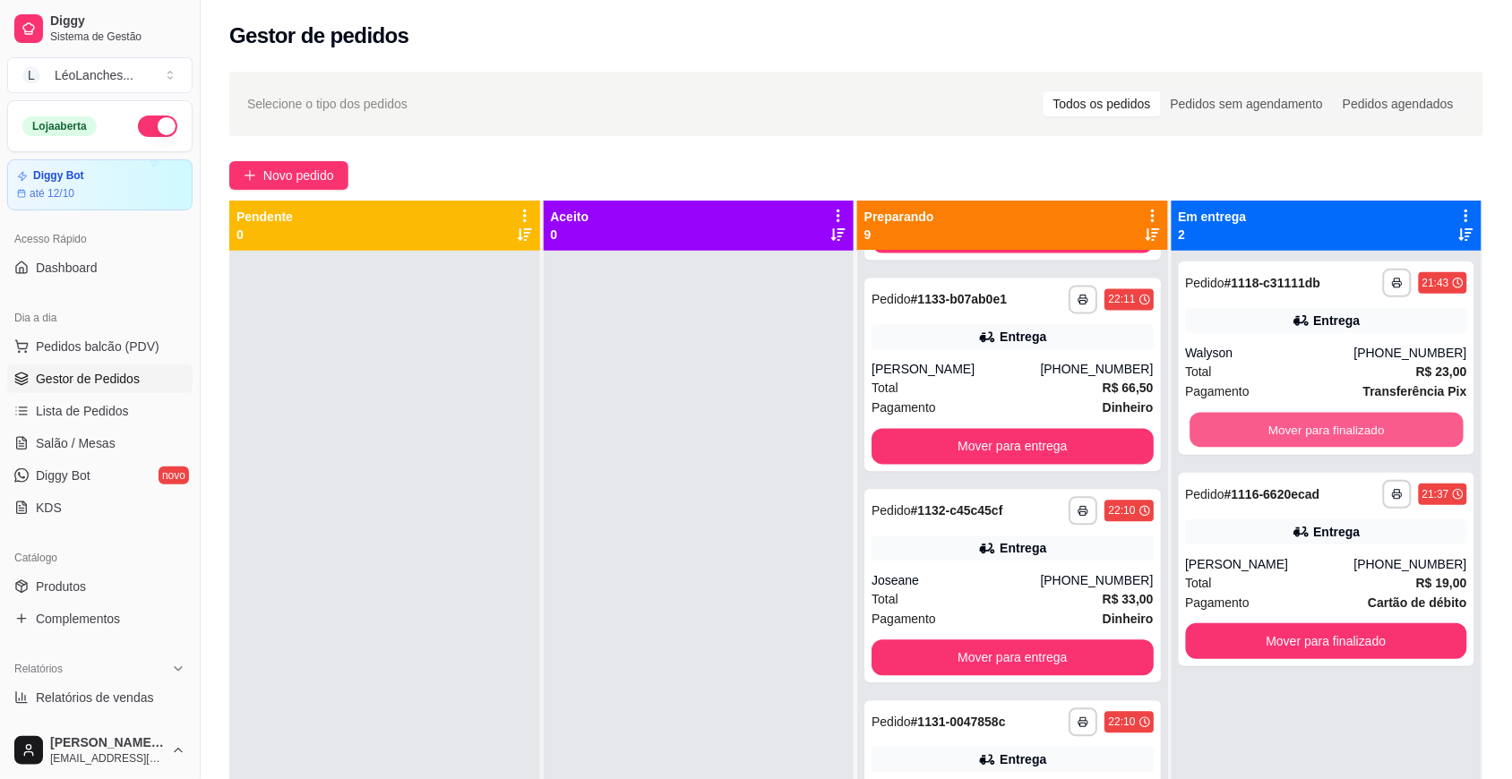
click at [1250, 418] on button "Mover para finalizado" at bounding box center [1325, 430] width 273 height 35
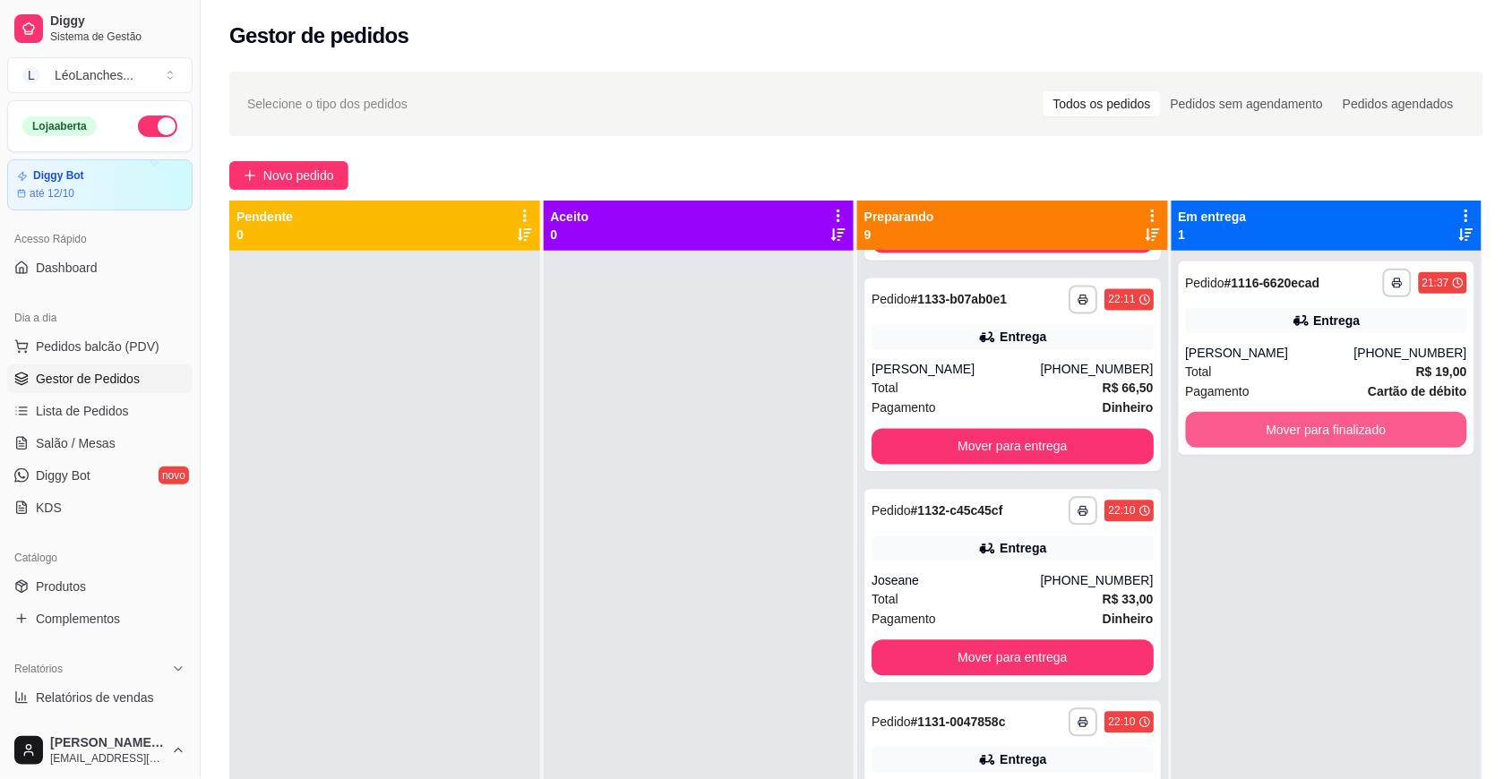
click at [1250, 418] on button "Mover para finalizado" at bounding box center [1327, 430] width 282 height 36
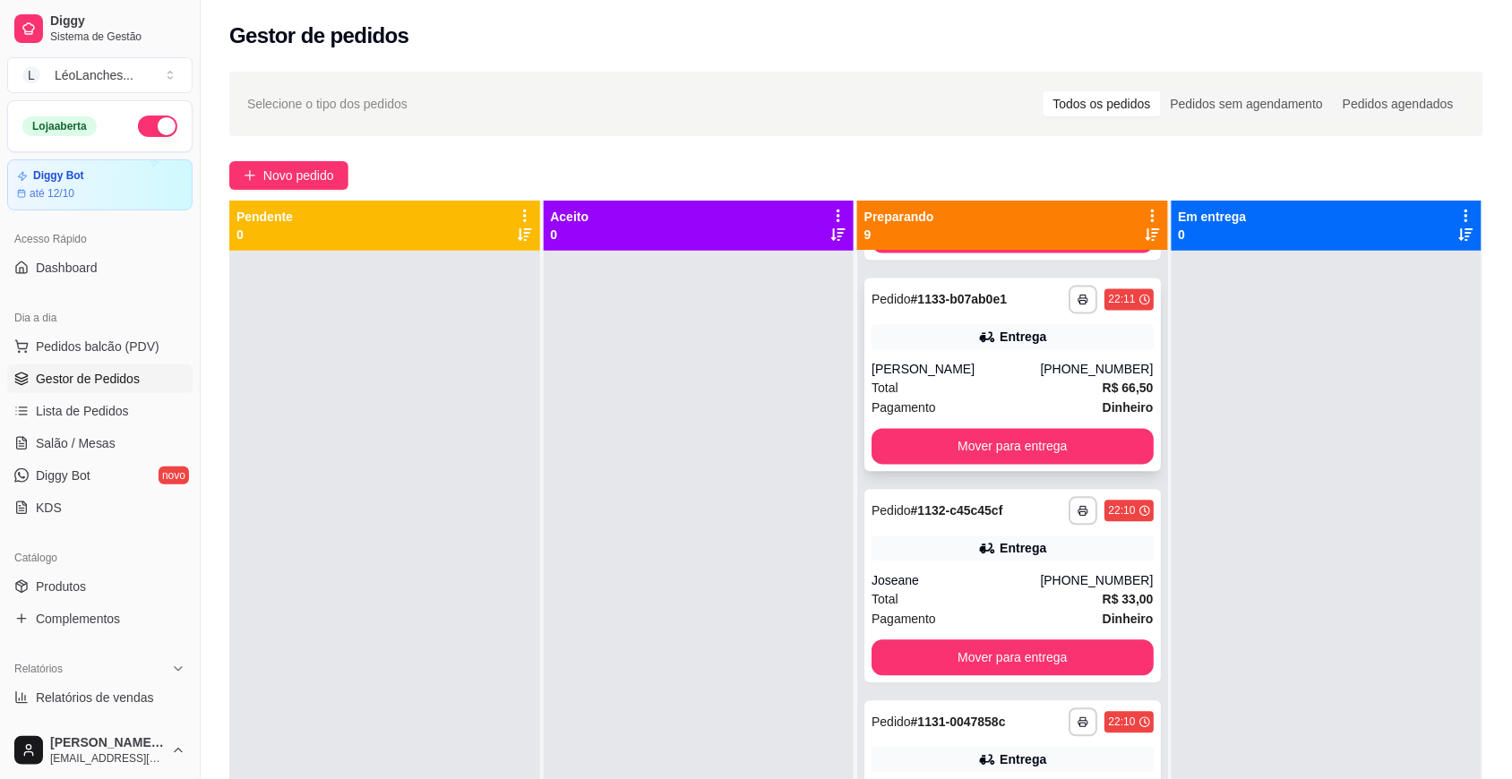
click at [1001, 387] on div "Total R$ 66,50" at bounding box center [1012, 389] width 282 height 20
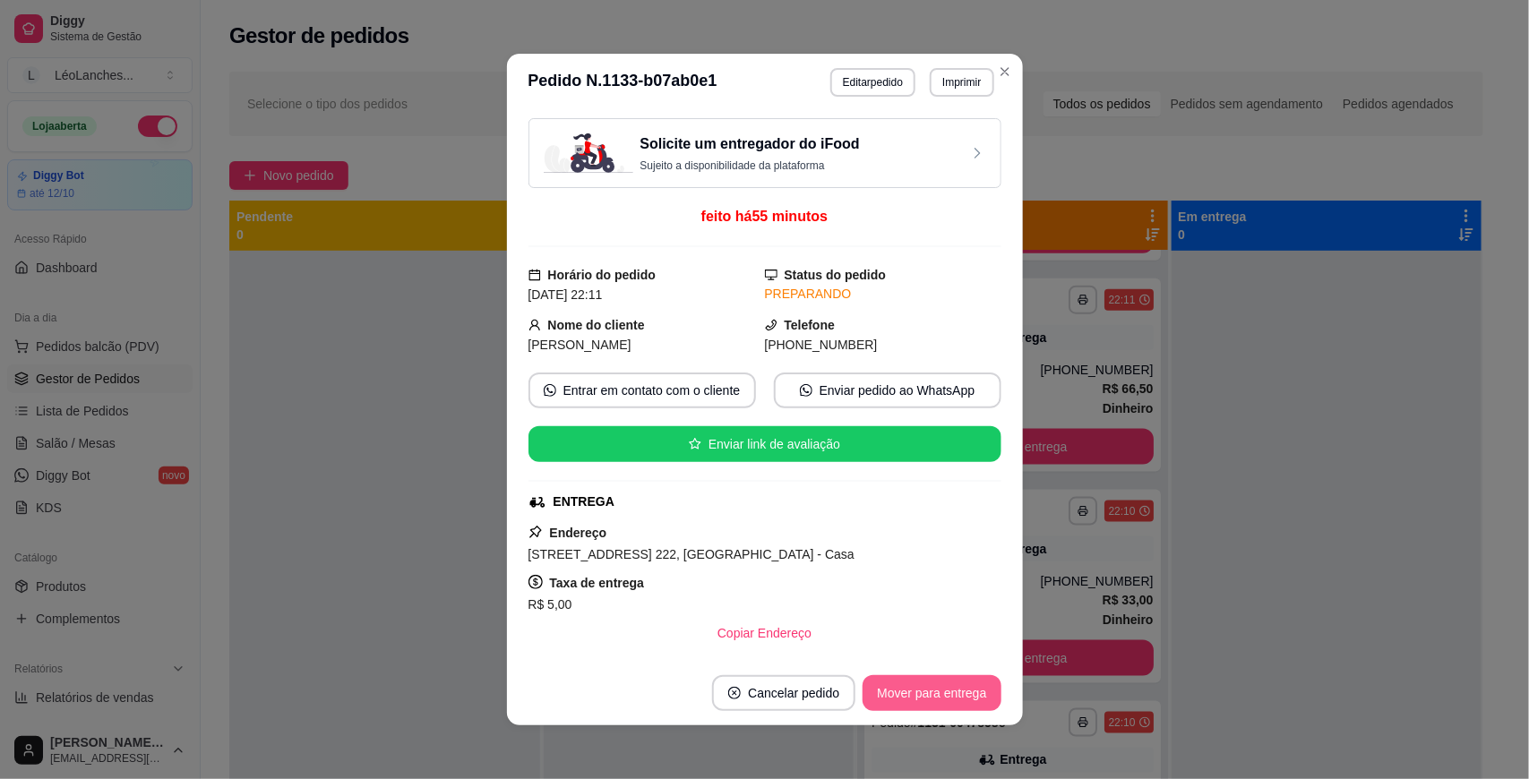
click at [914, 683] on button "Mover para entrega" at bounding box center [931, 693] width 138 height 36
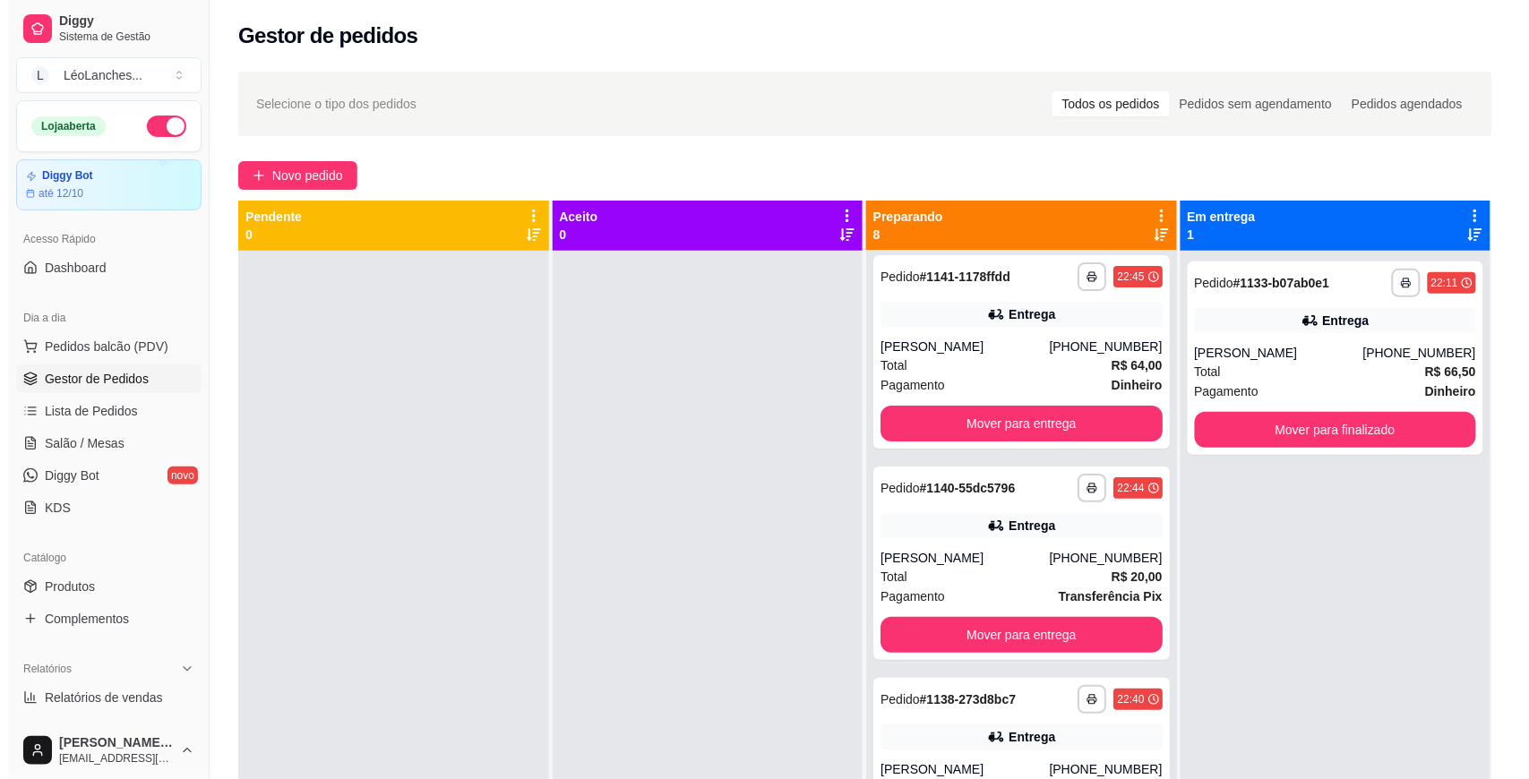
scroll to position [0, 0]
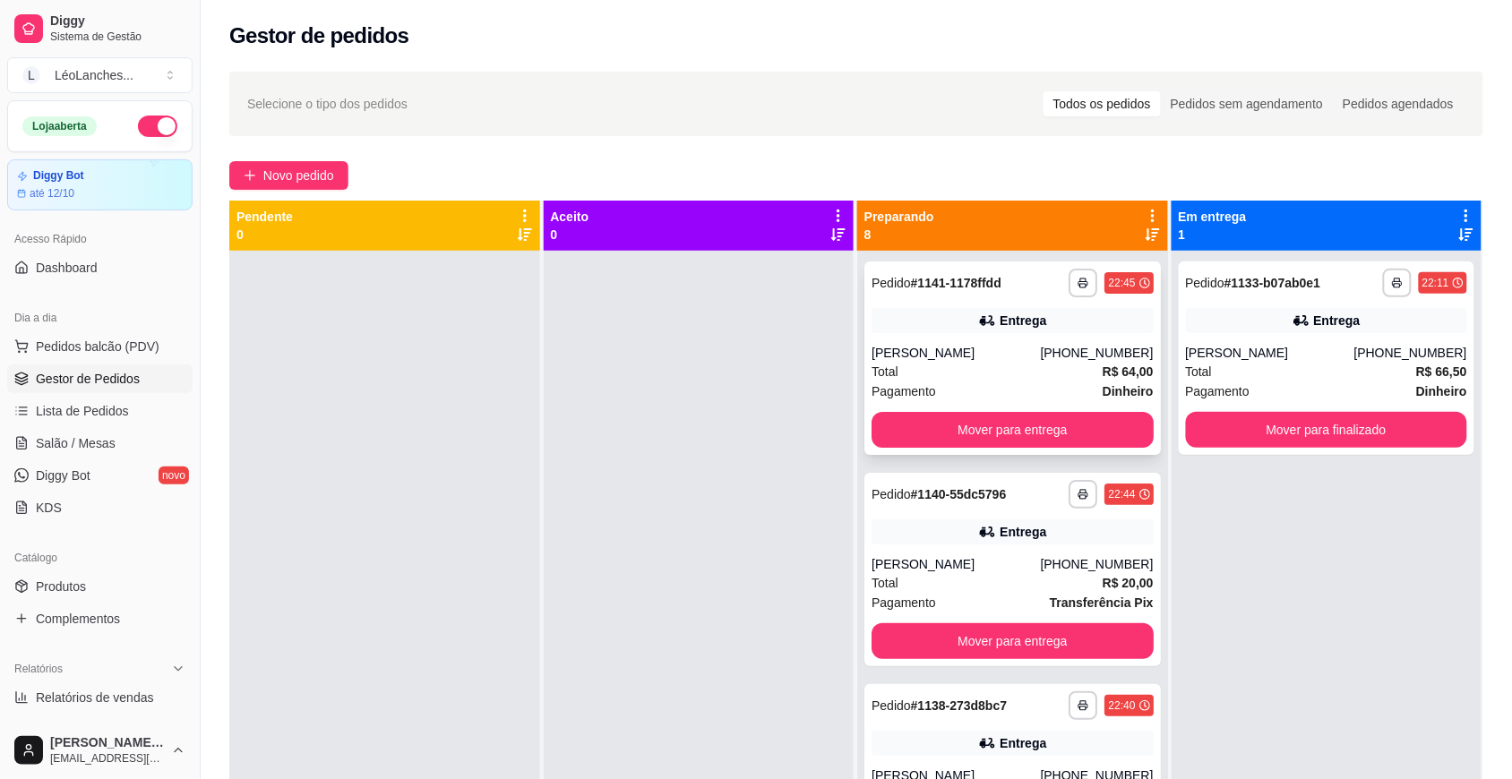
click at [1006, 391] on div "Pagamento Dinheiro" at bounding box center [1012, 392] width 282 height 20
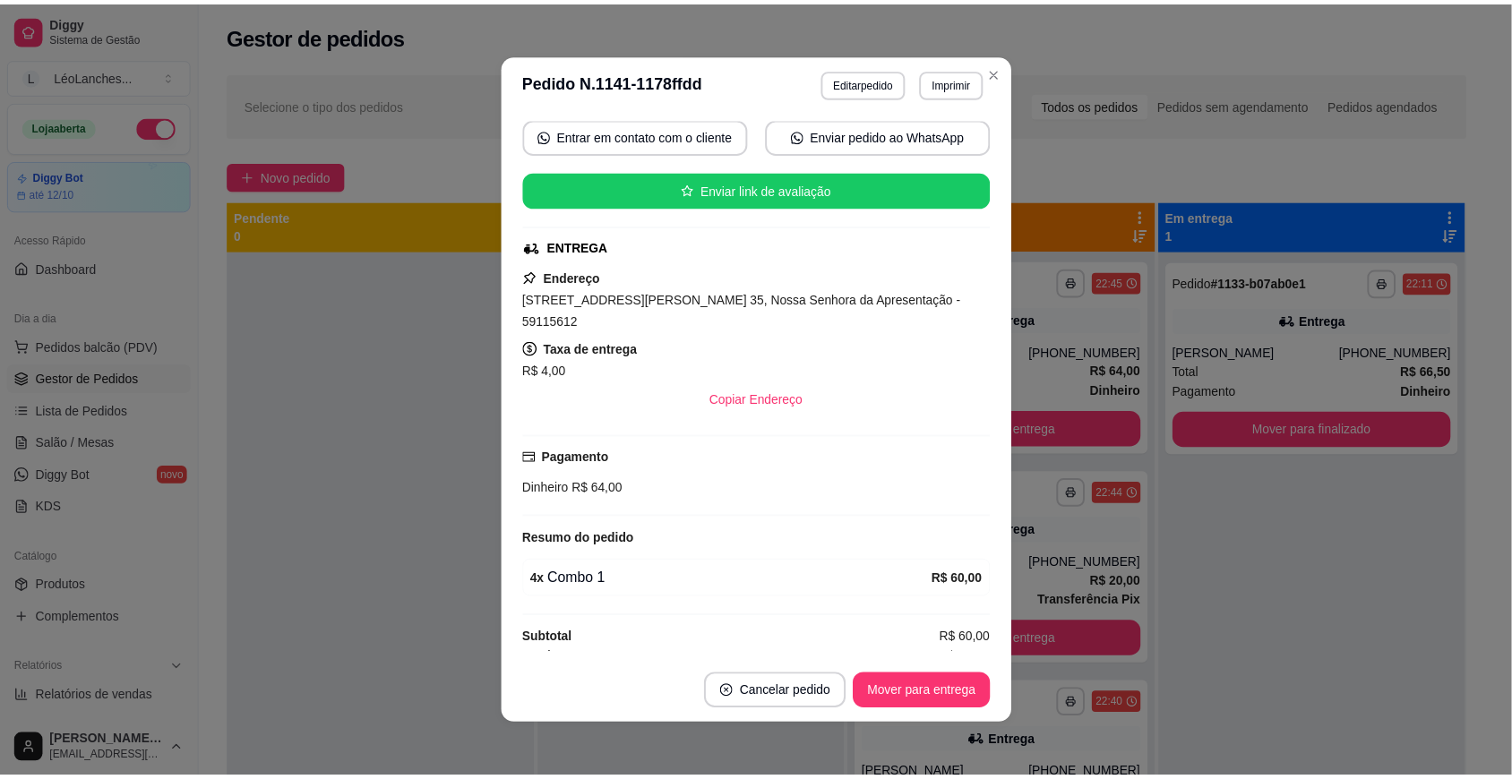
scroll to position [3, 0]
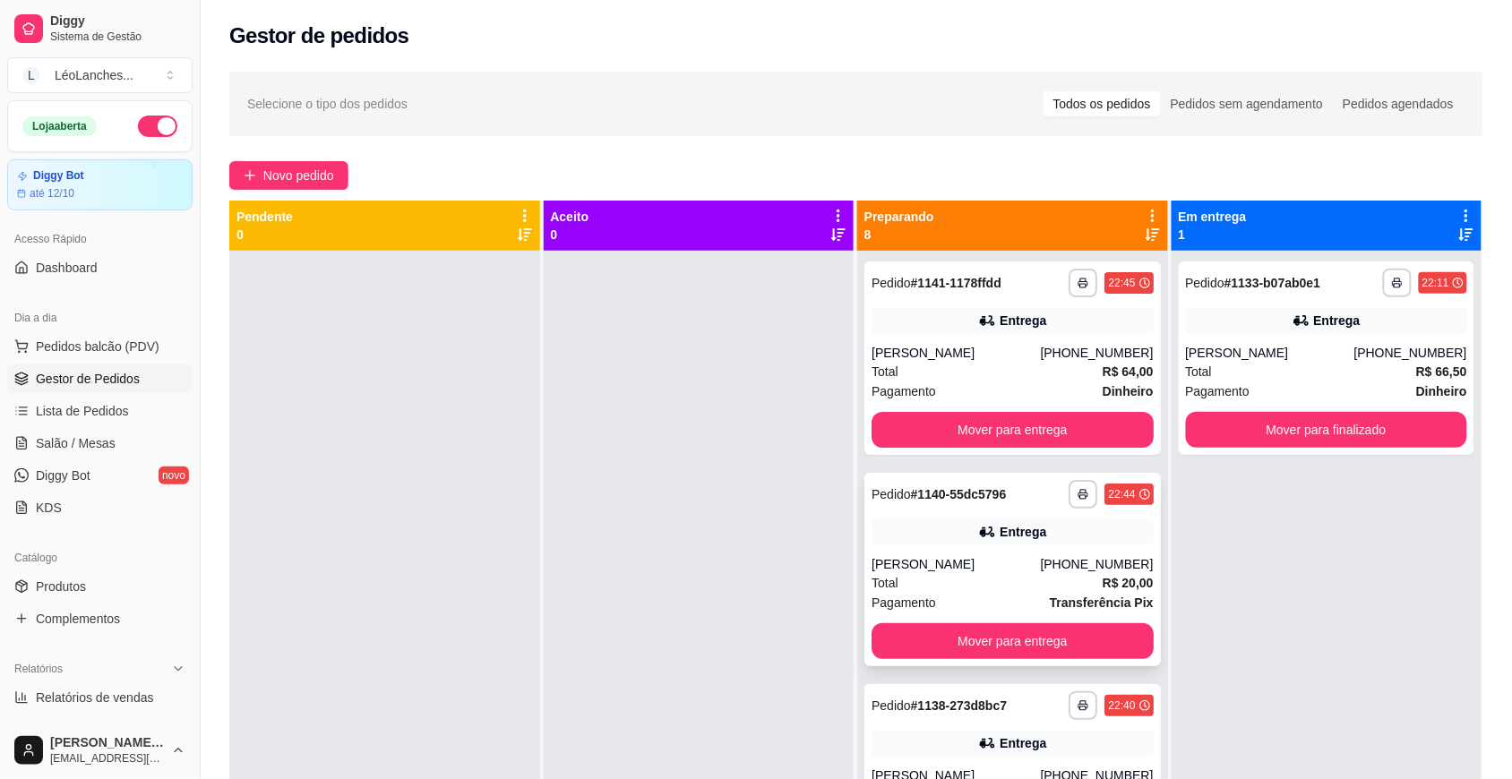
click at [942, 588] on div "Total R$ 20,00" at bounding box center [1012, 583] width 282 height 20
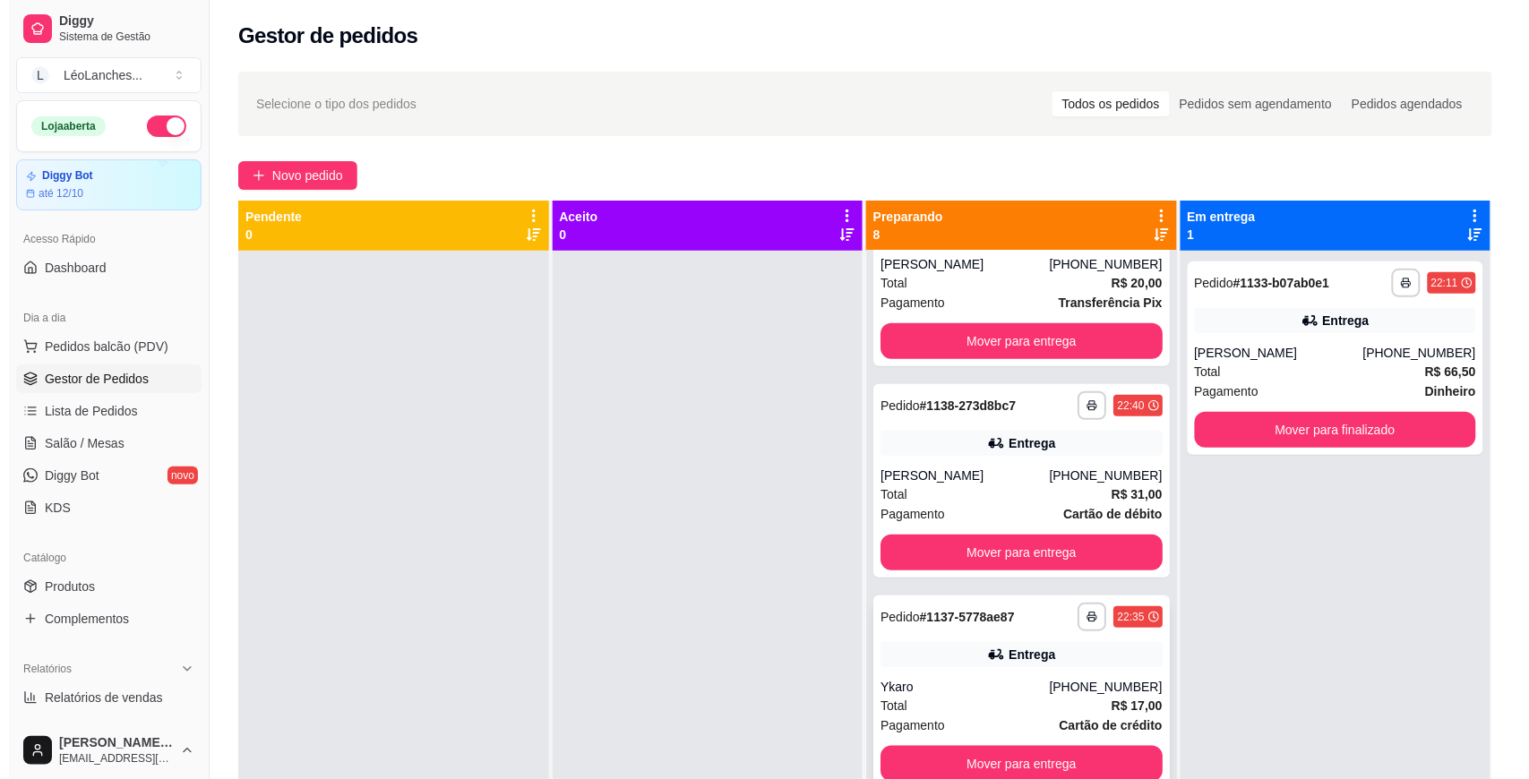
scroll to position [321, 0]
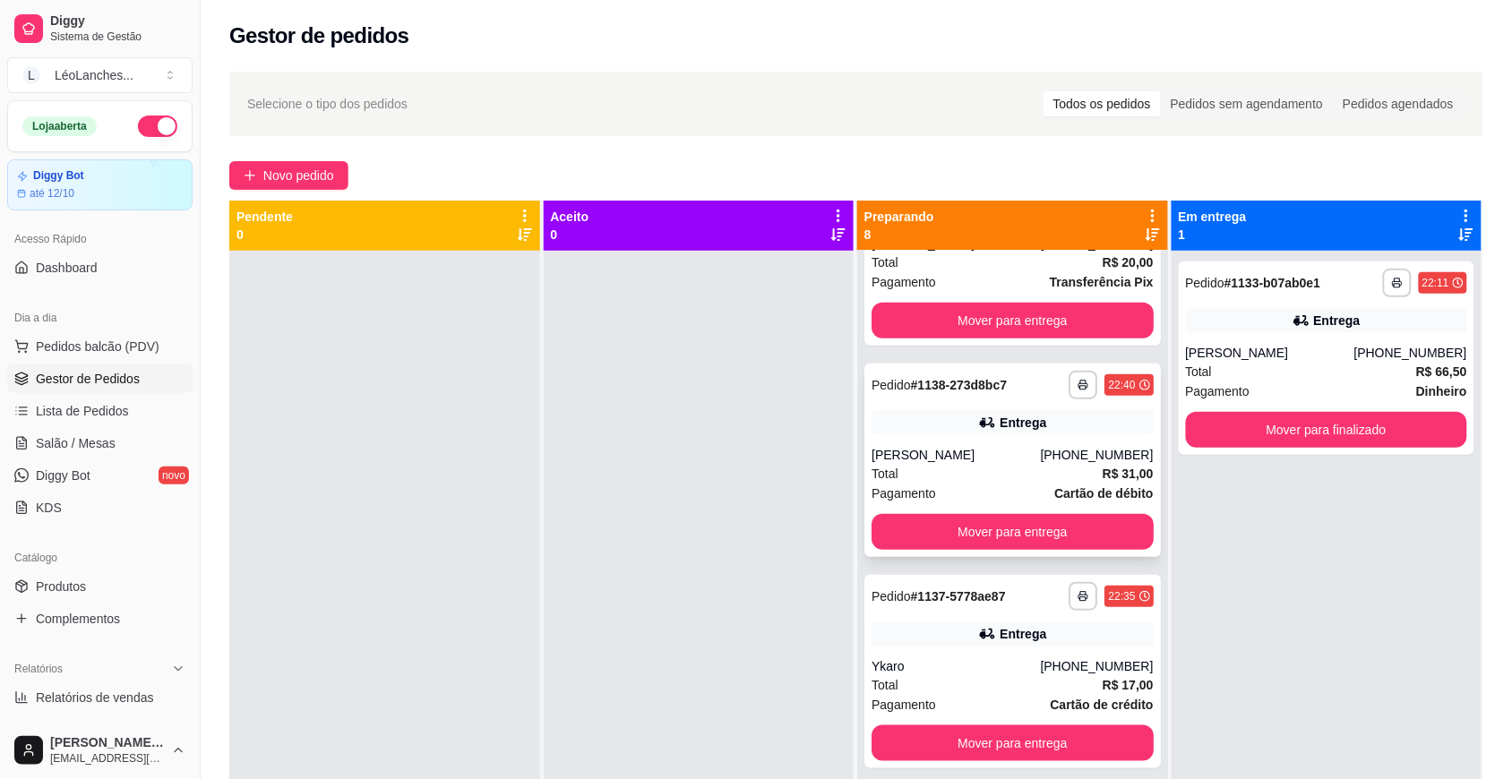
click at [995, 480] on div "Total R$ 31,00" at bounding box center [1012, 474] width 282 height 20
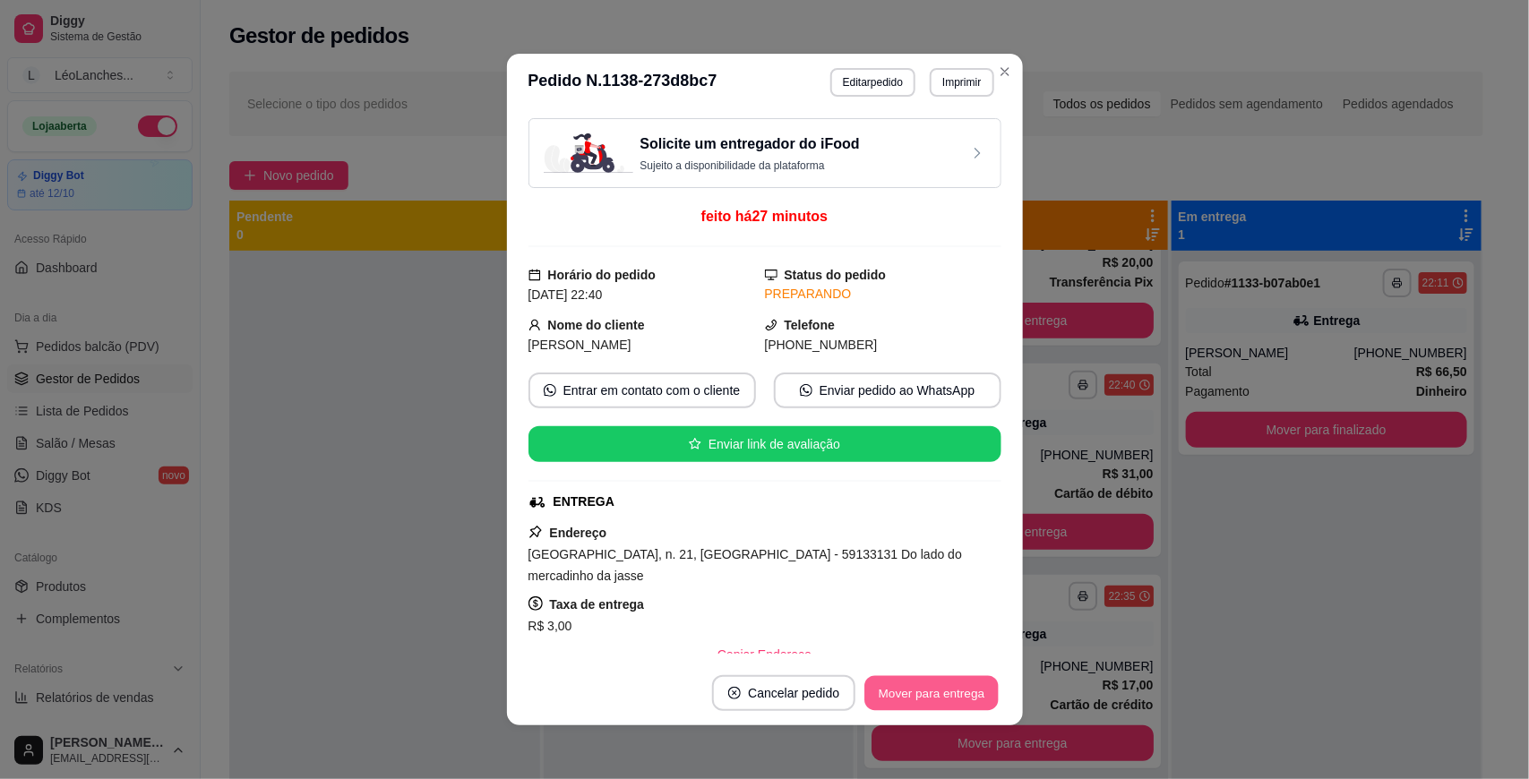
click at [914, 687] on button "Mover para entrega" at bounding box center [932, 693] width 134 height 35
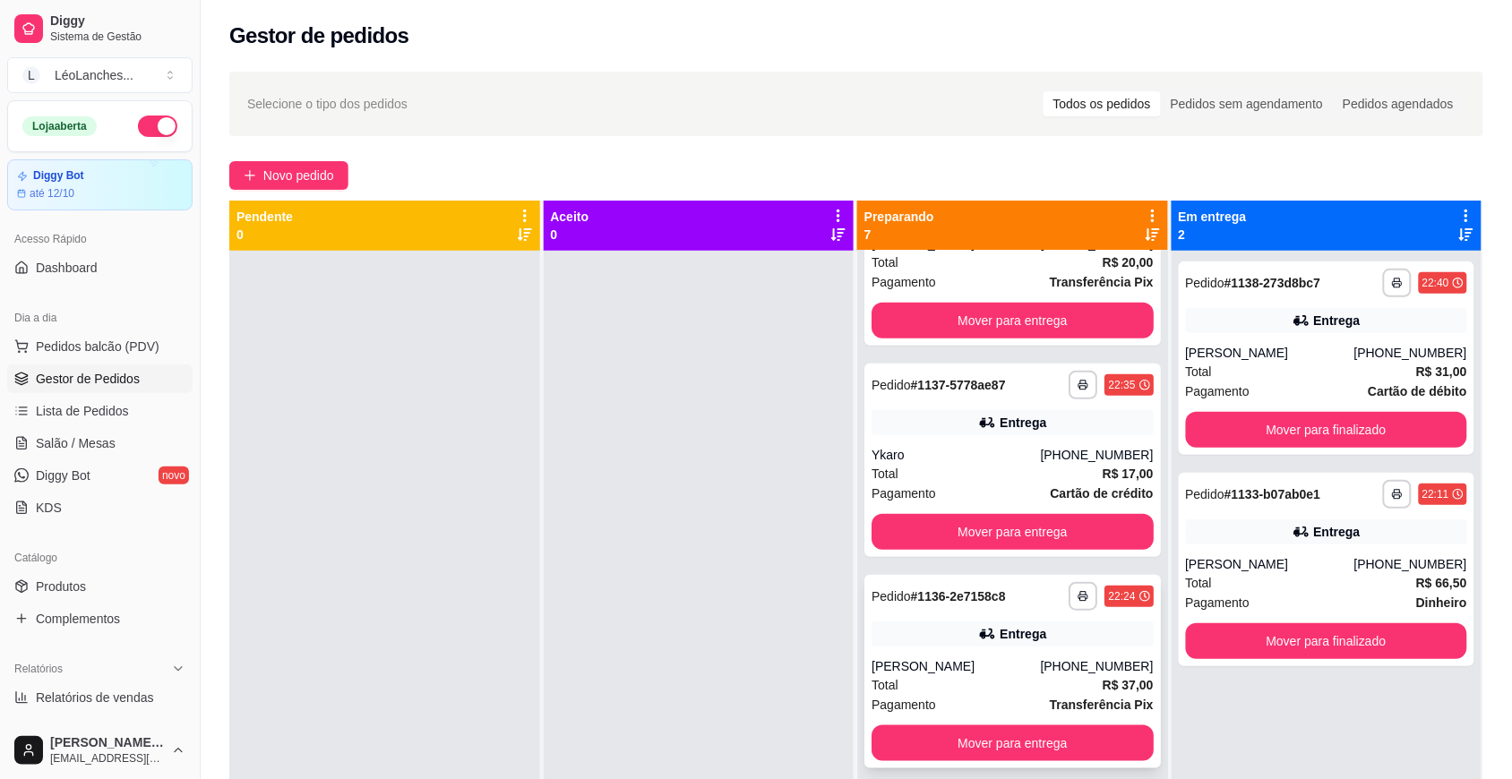
click at [990, 681] on div "Total R$ 37,00" at bounding box center [1012, 685] width 282 height 20
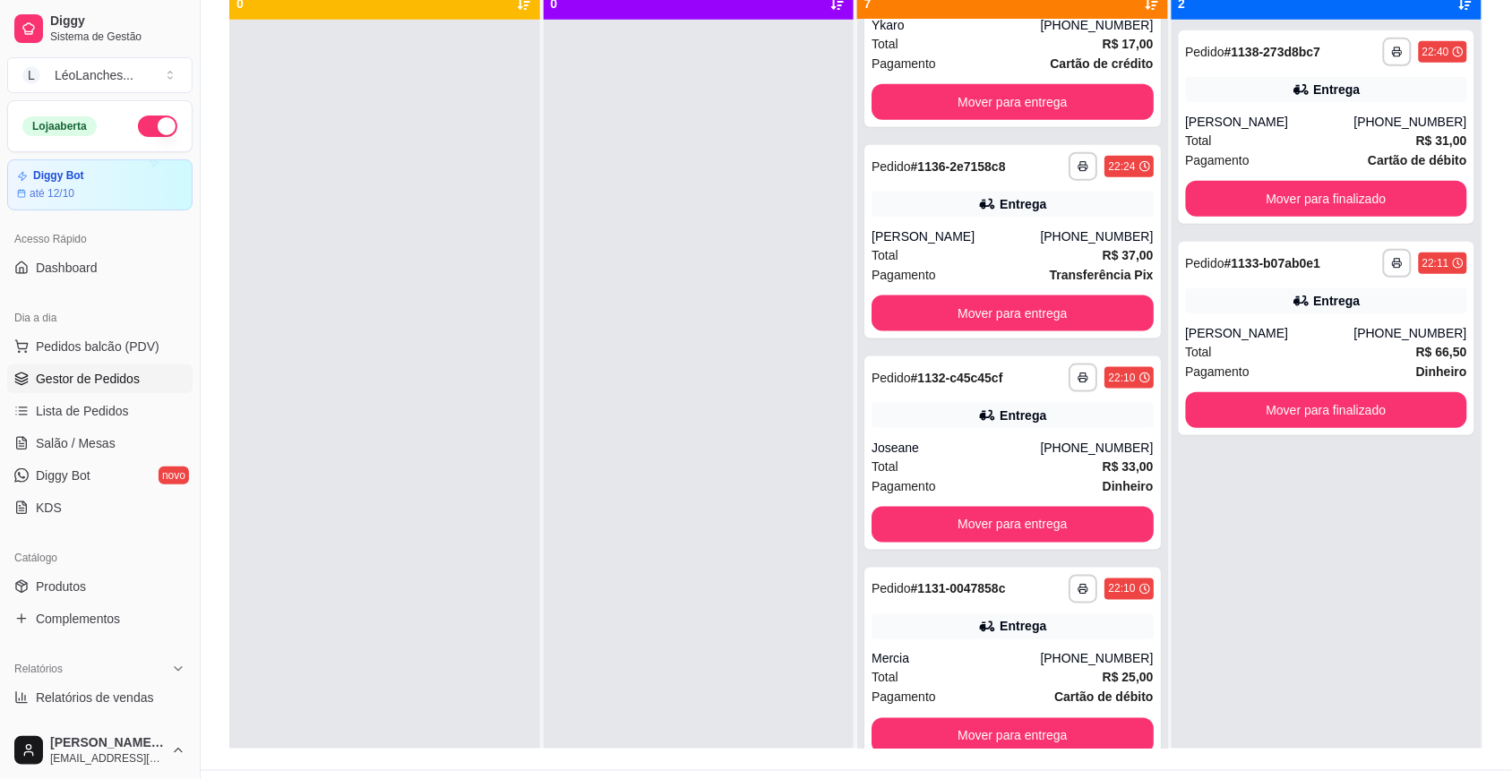
scroll to position [247, 0]
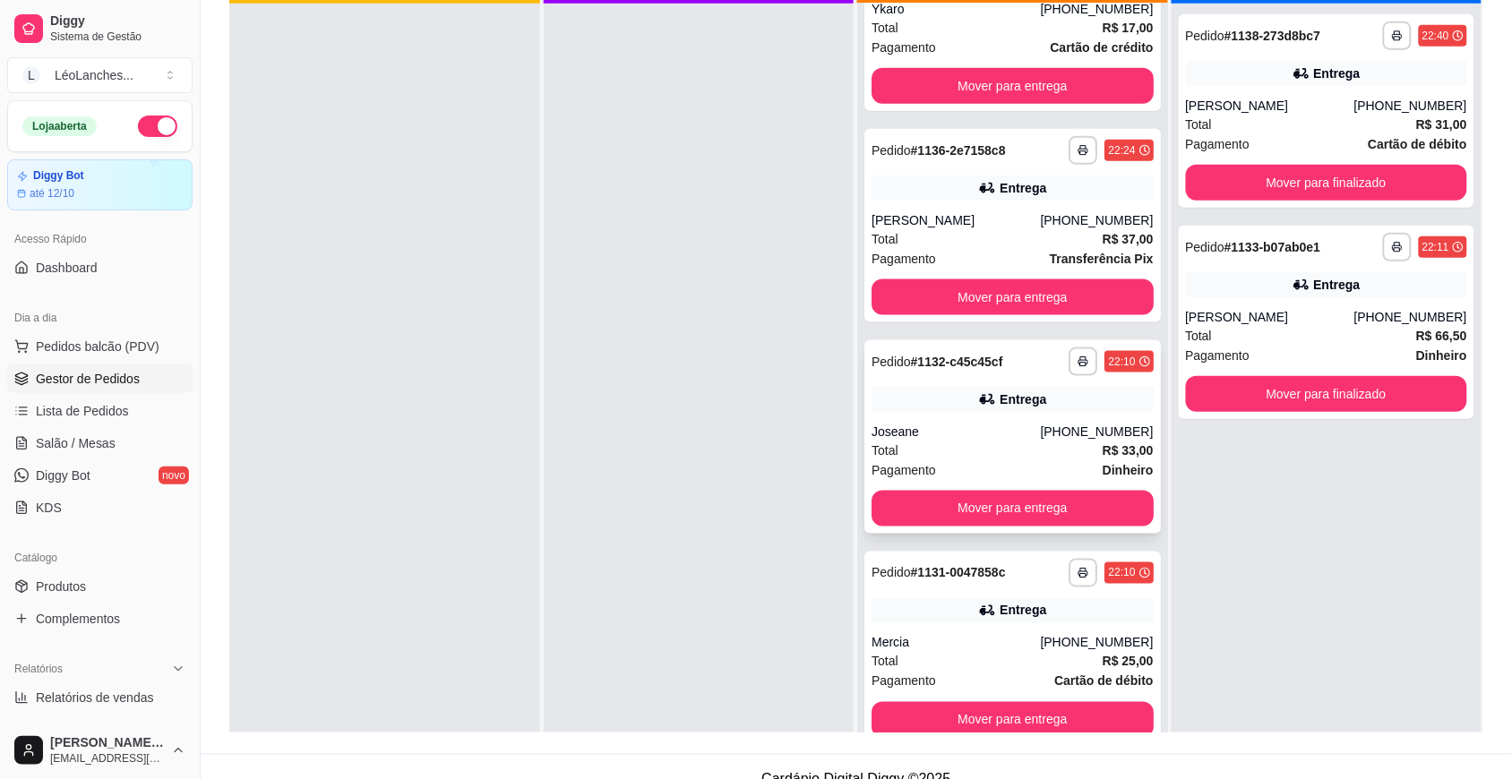
click at [976, 450] on div "Total R$ 33,00" at bounding box center [1012, 451] width 282 height 20
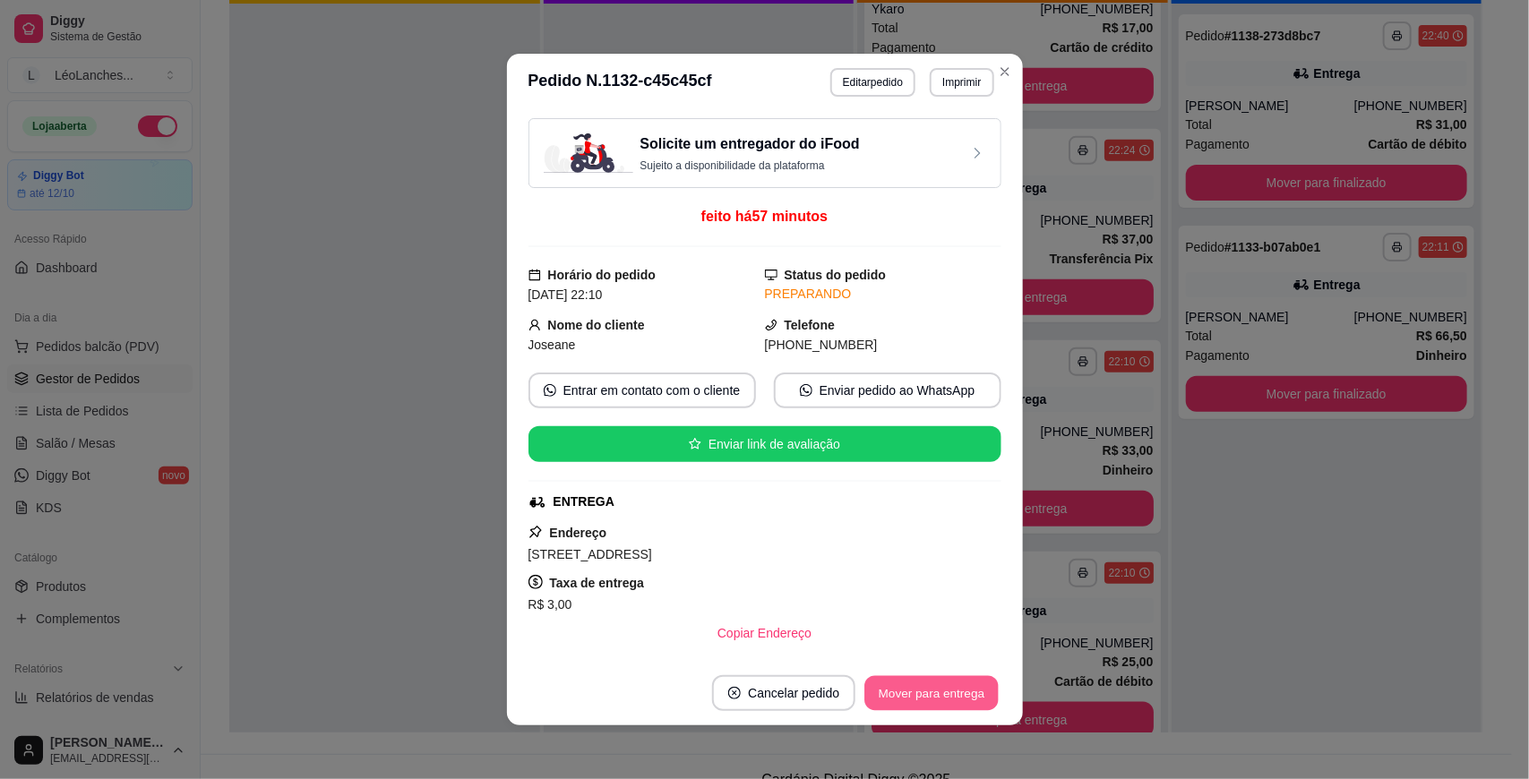
click at [960, 688] on button "Mover para entrega" at bounding box center [932, 693] width 134 height 35
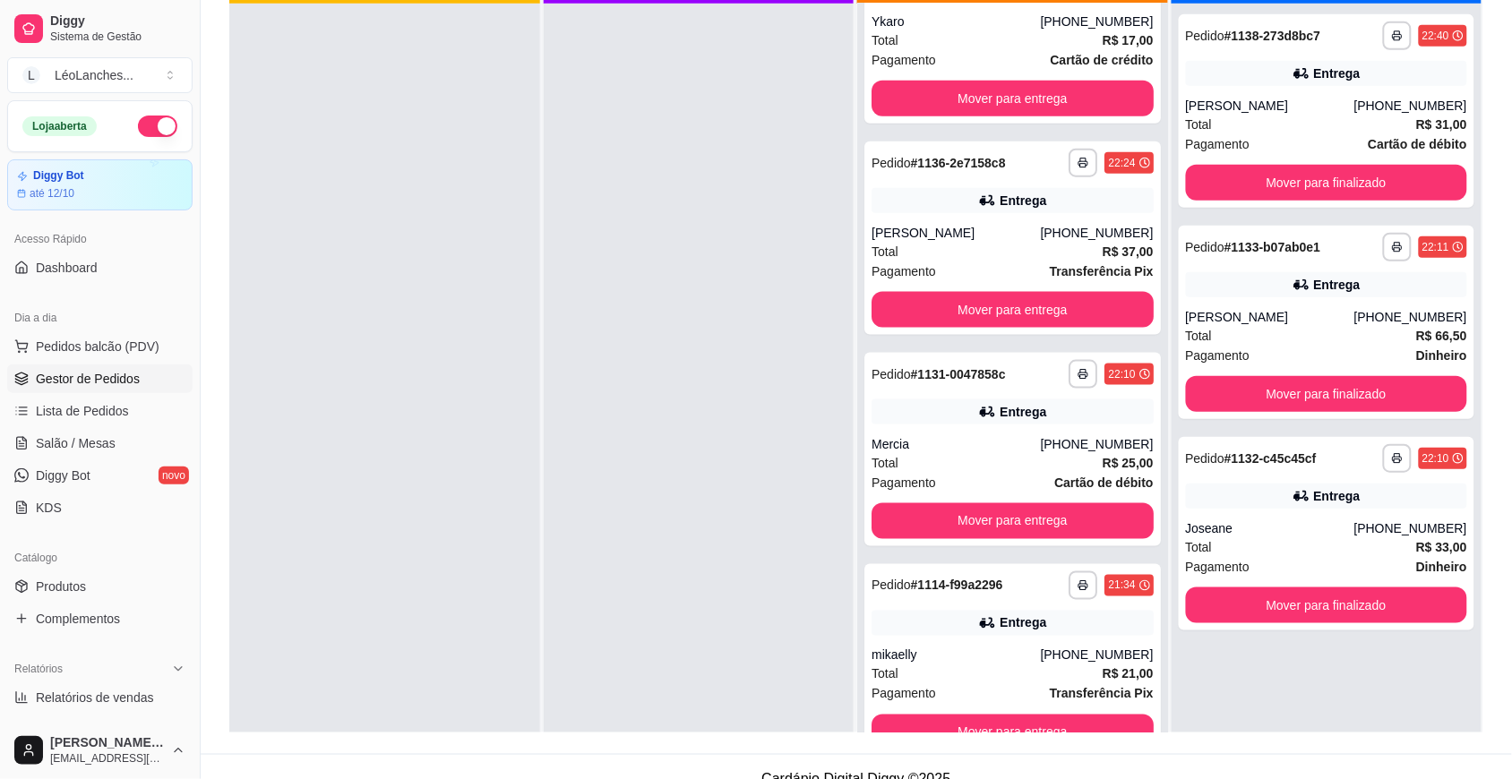
scroll to position [506, 0]
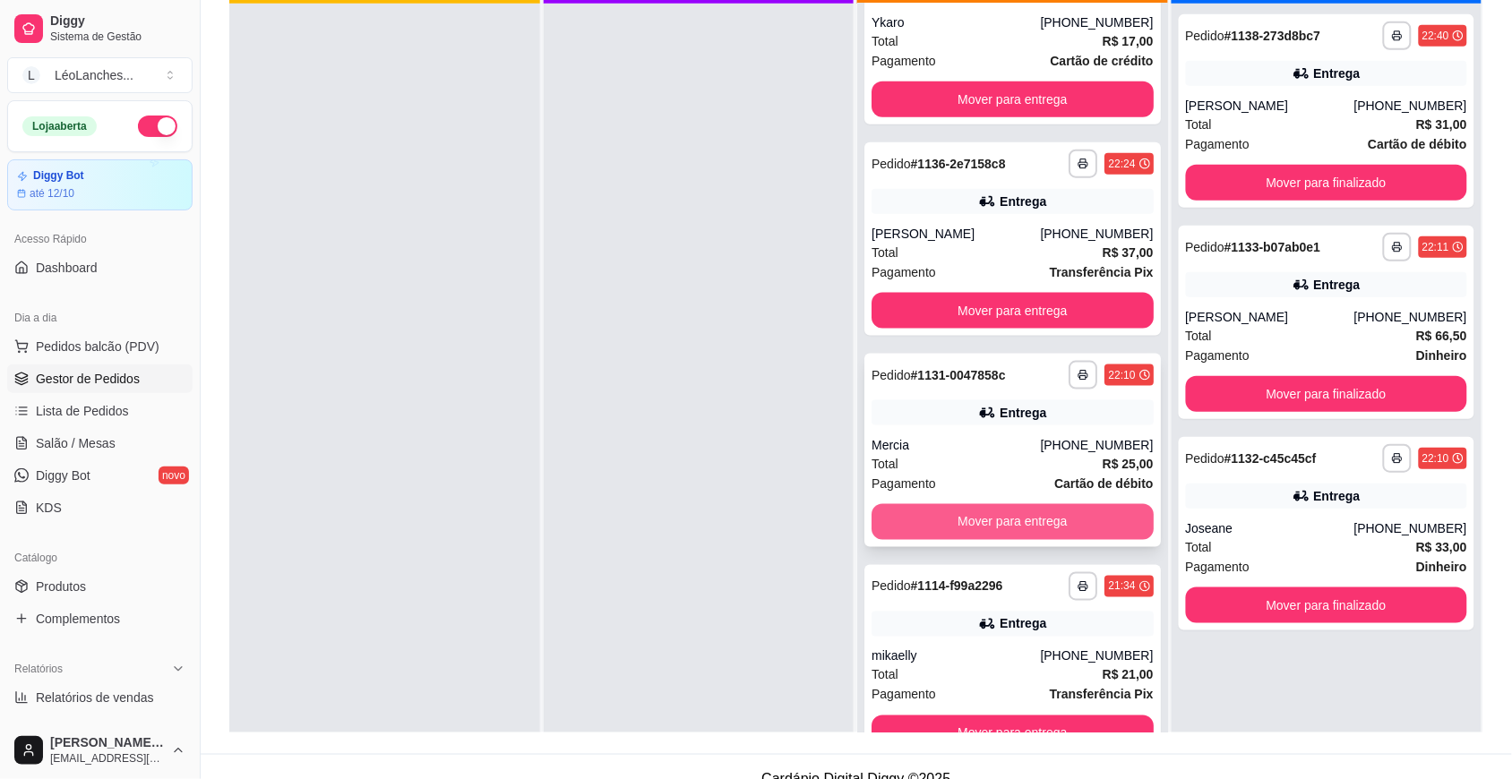
click at [982, 531] on button "Mover para entrega" at bounding box center [1012, 522] width 282 height 36
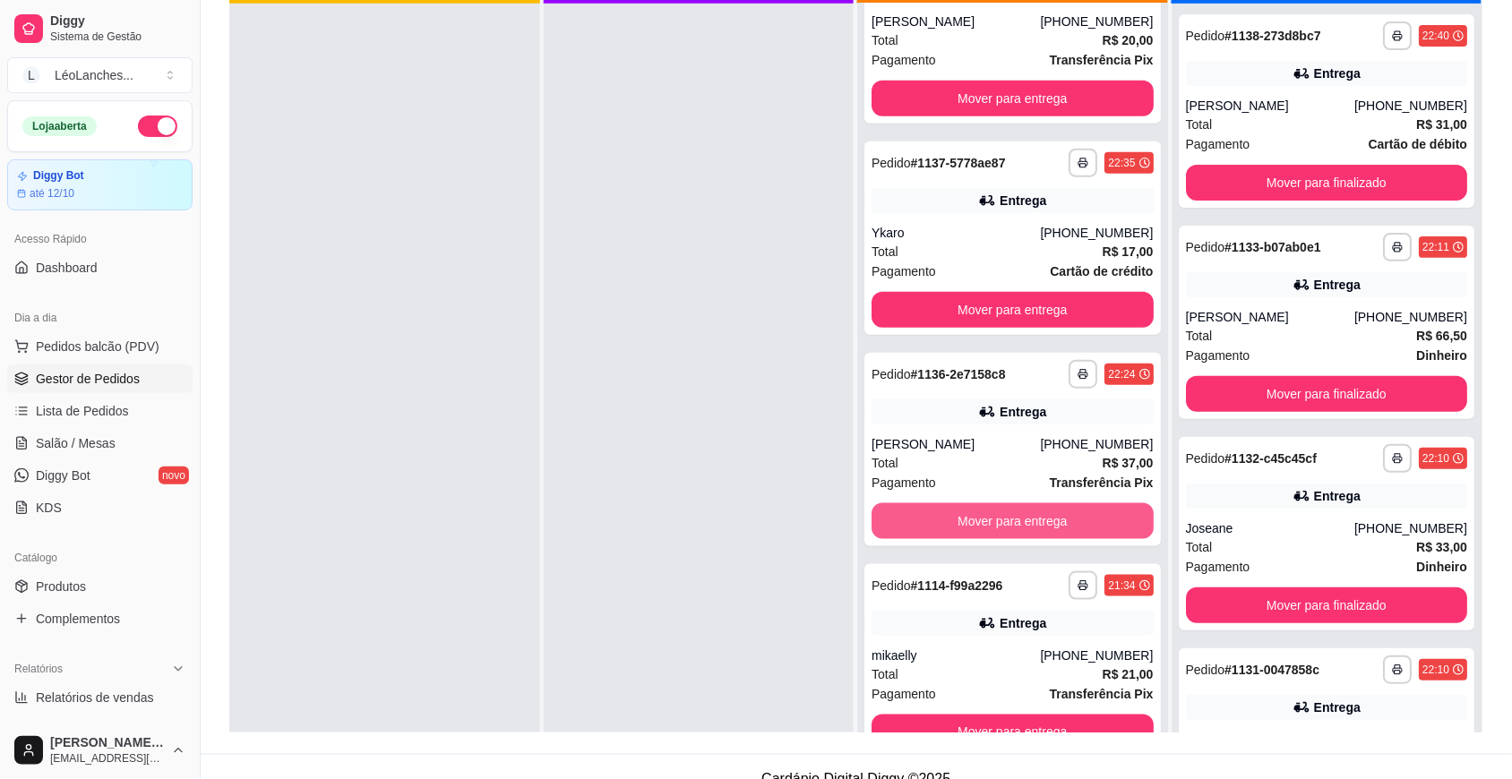
scroll to position [296, 0]
click at [995, 255] on div "Total R$ 17,00" at bounding box center [1012, 252] width 282 height 20
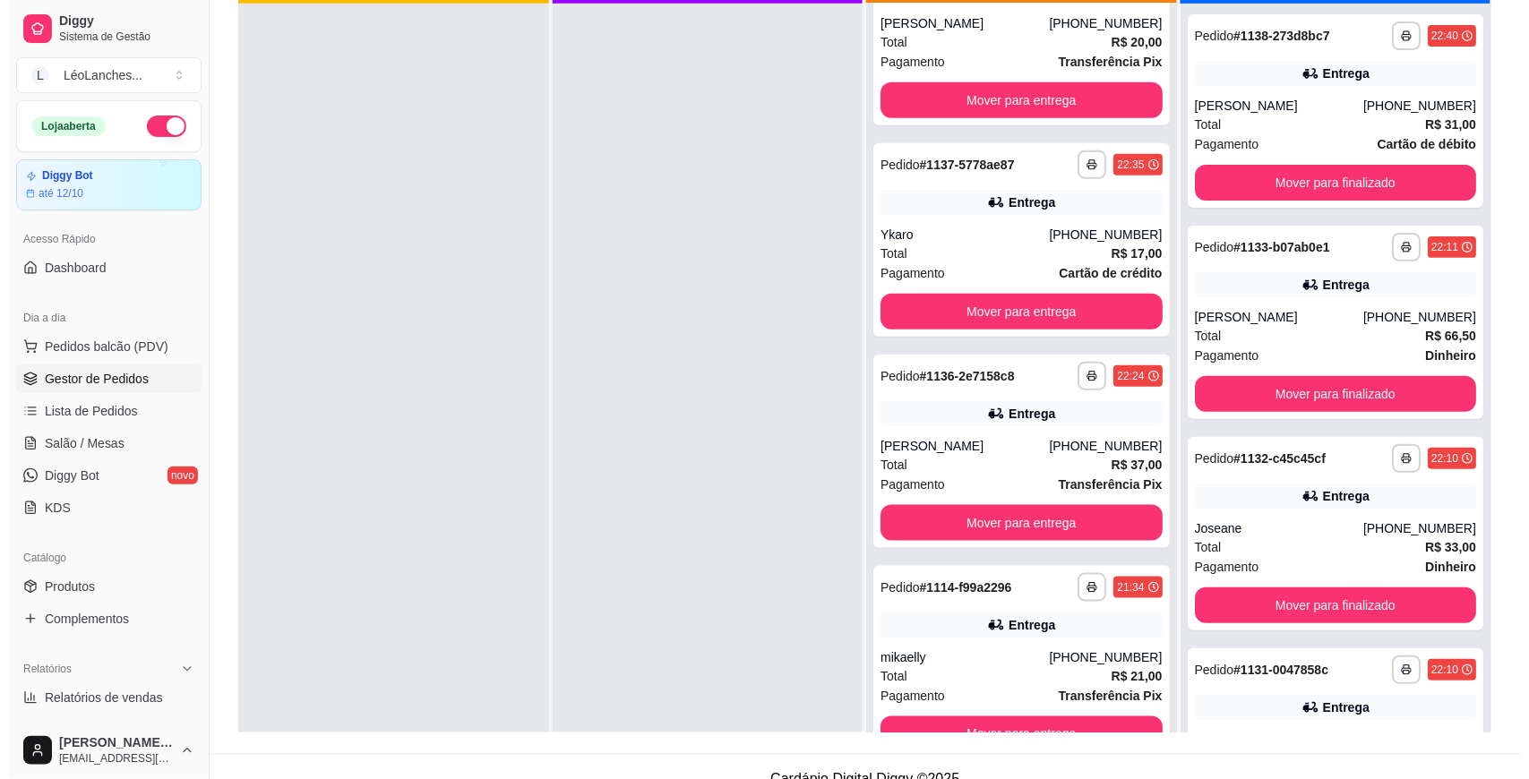
scroll to position [50, 0]
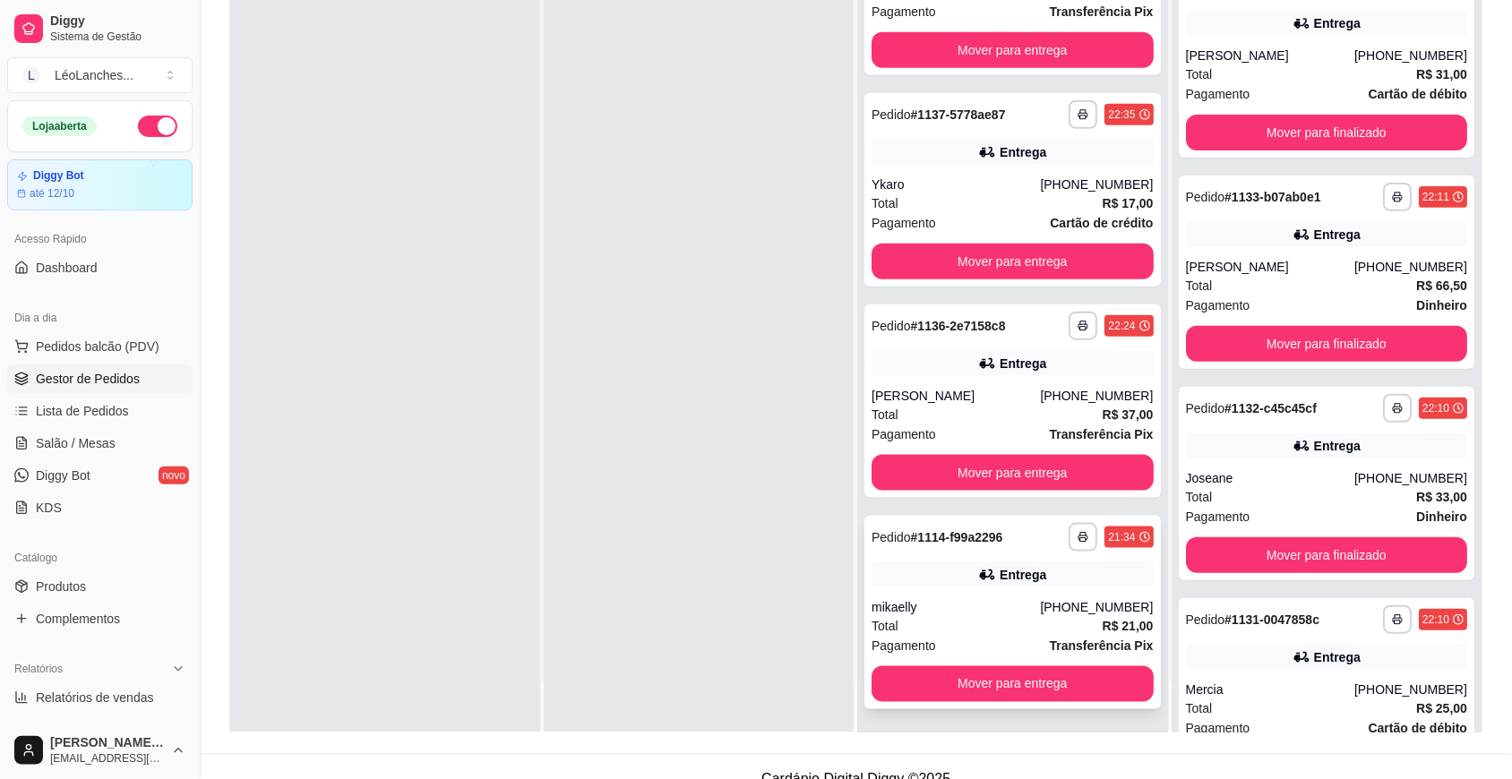
click at [961, 629] on div "Total R$ 21,00" at bounding box center [1012, 626] width 282 height 20
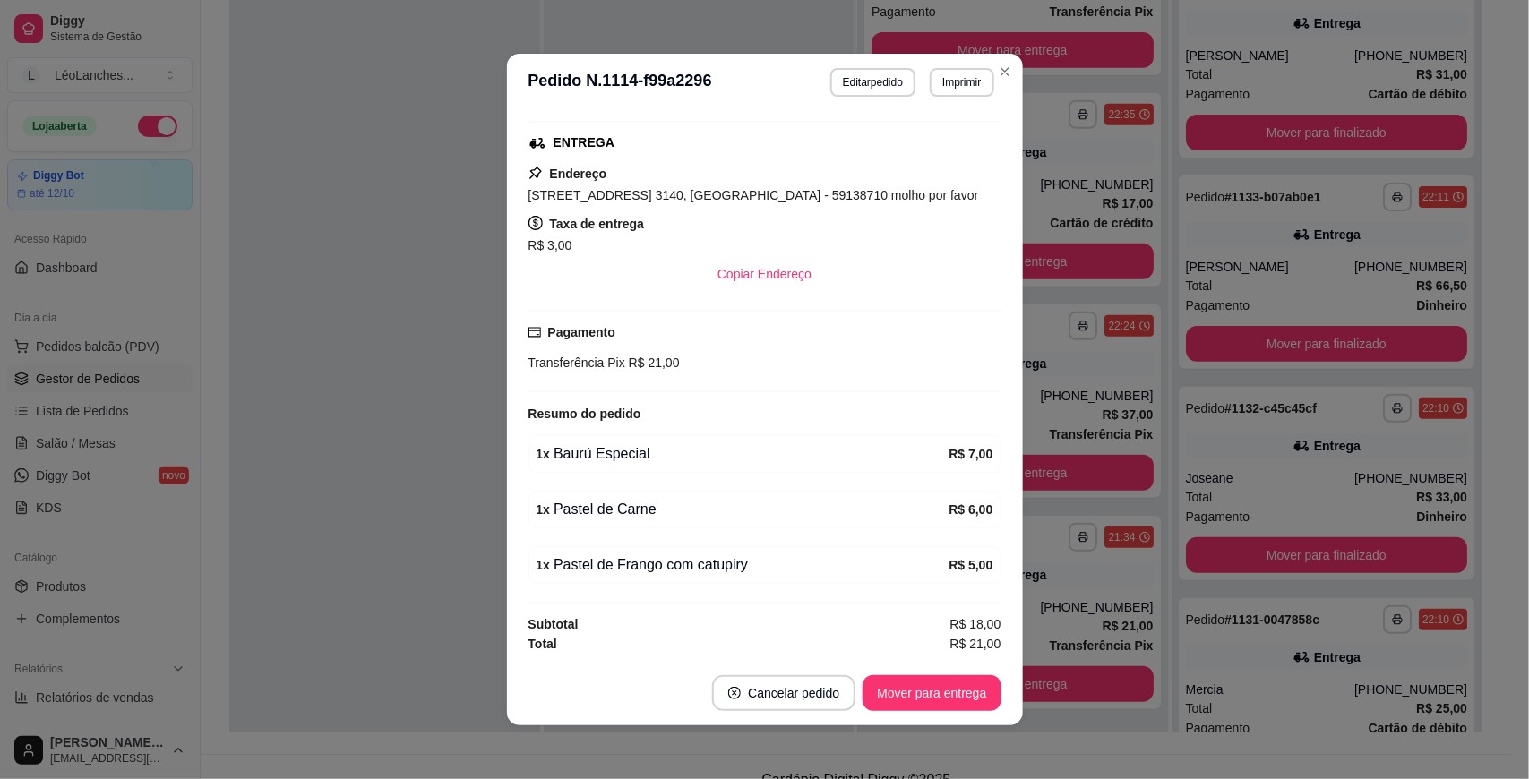
scroll to position [368, 0]
click at [951, 683] on button "Mover para entrega" at bounding box center [932, 693] width 134 height 35
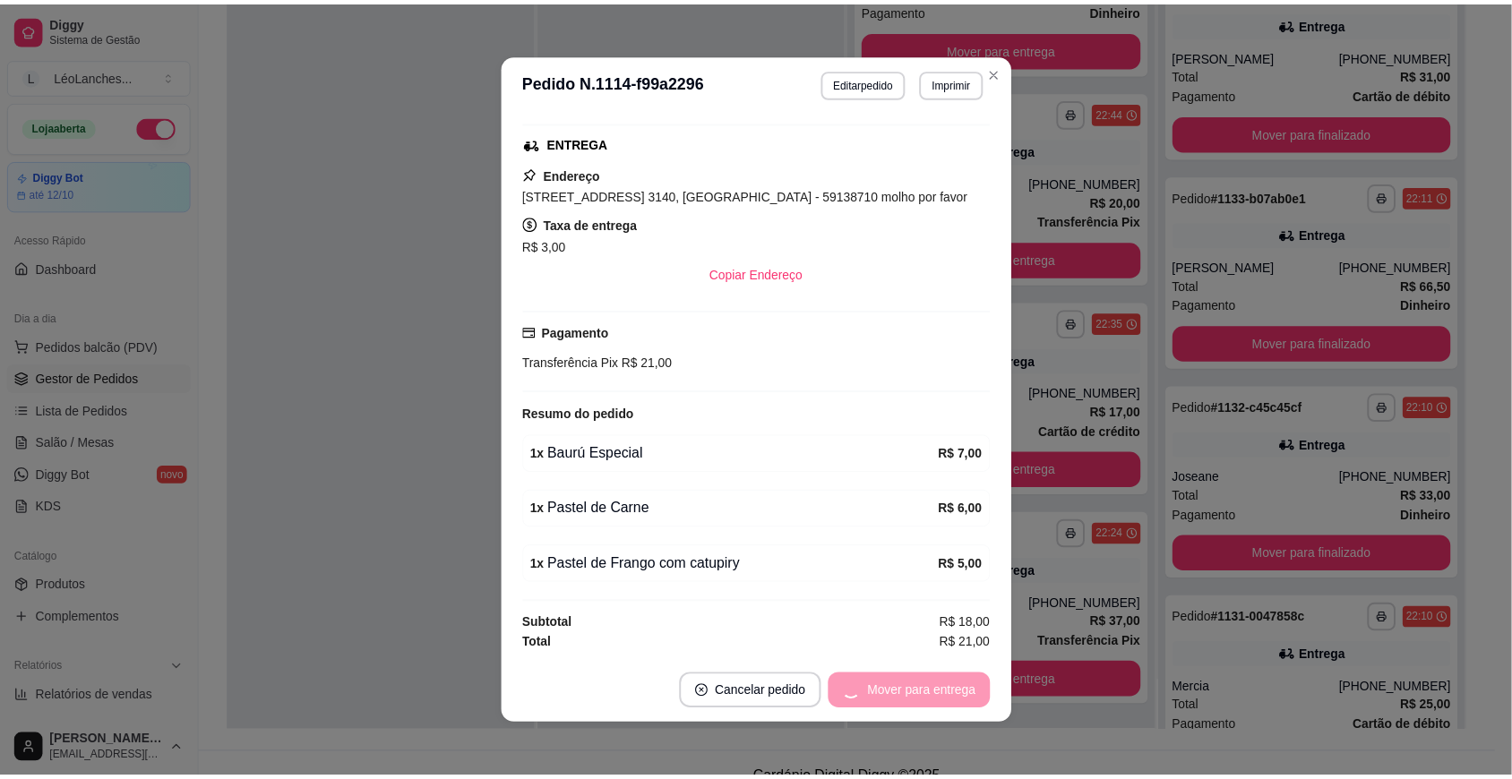
scroll to position [83, 0]
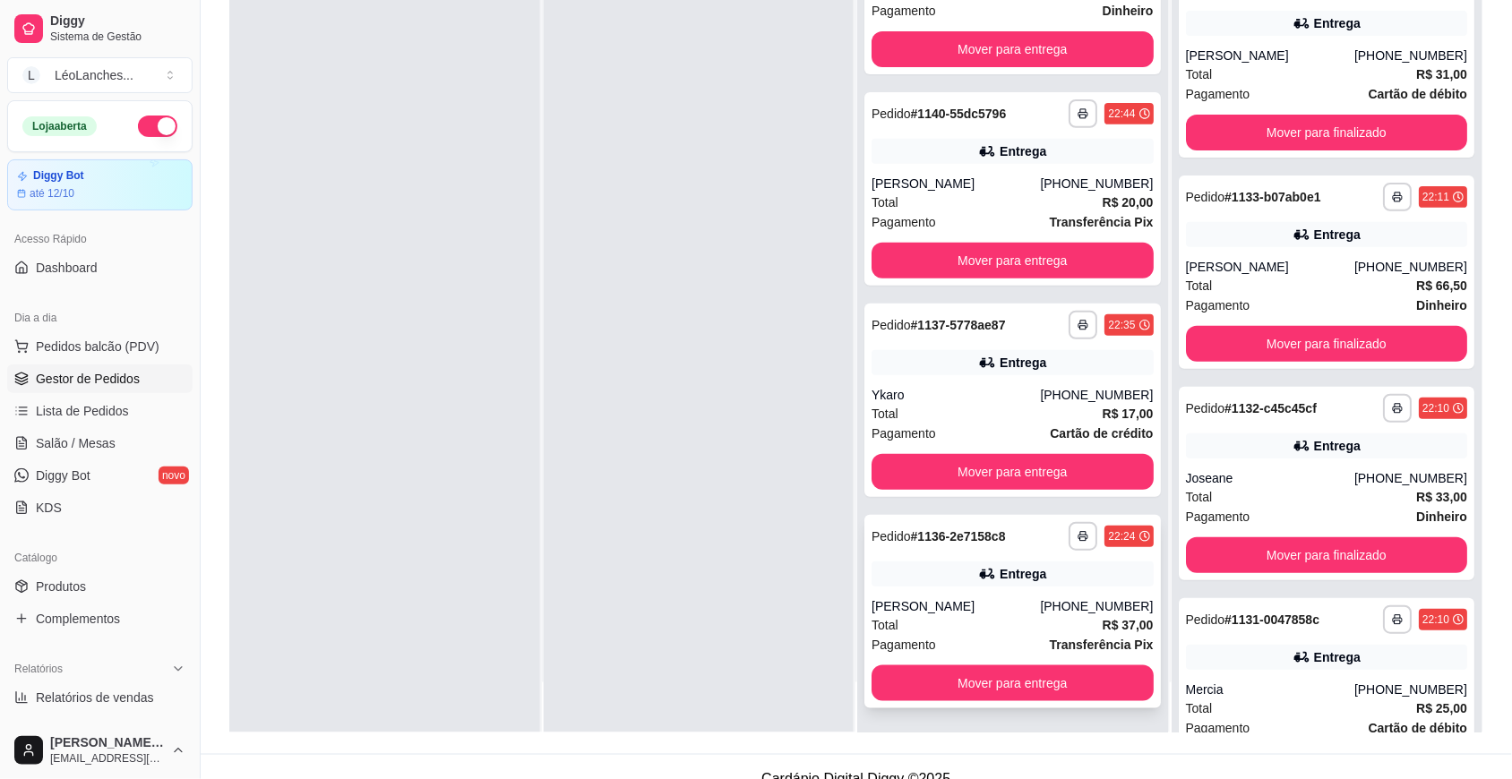
click at [950, 631] on div "Total R$ 37,00" at bounding box center [1012, 625] width 282 height 20
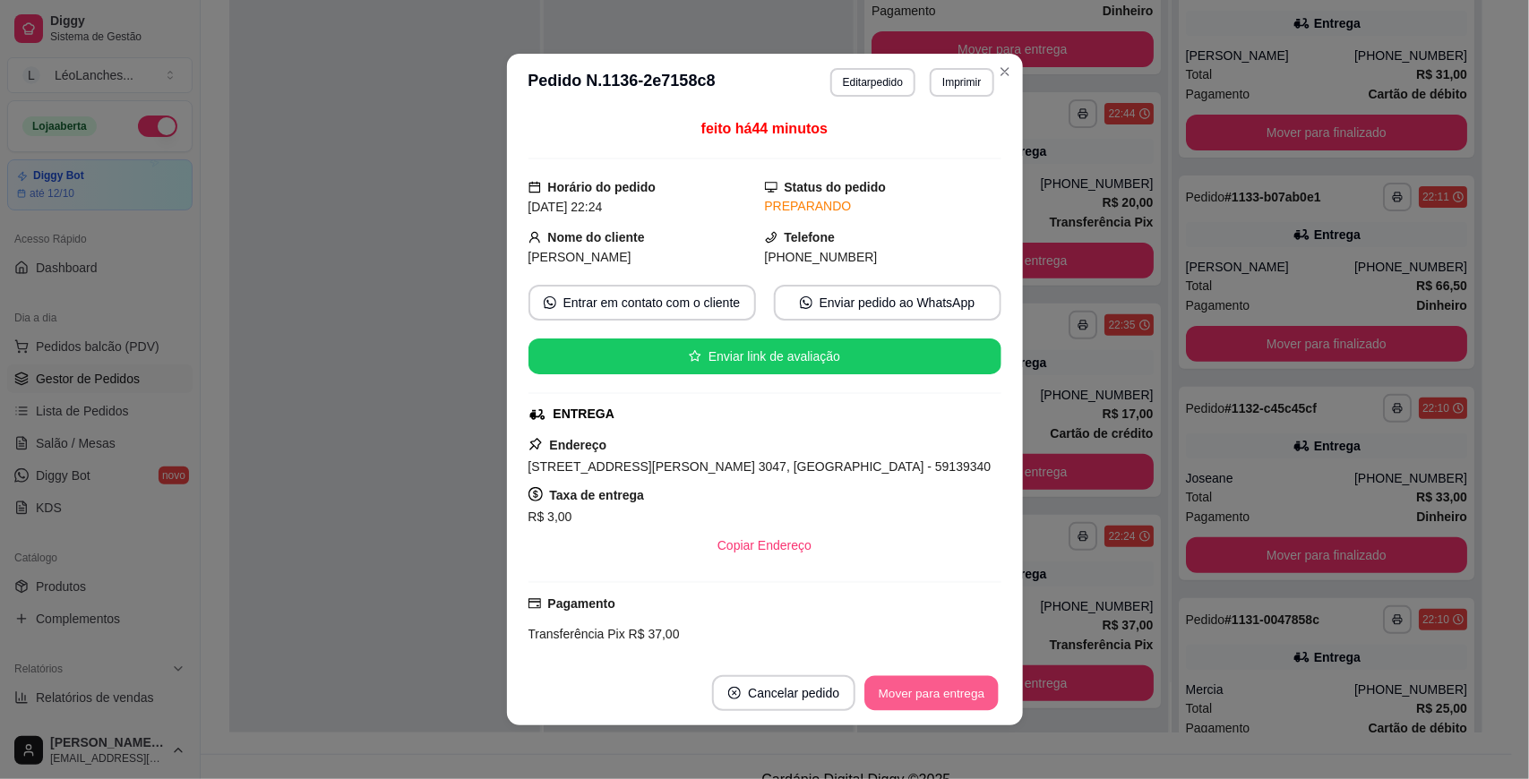
click at [943, 694] on button "Mover para entrega" at bounding box center [932, 693] width 134 height 35
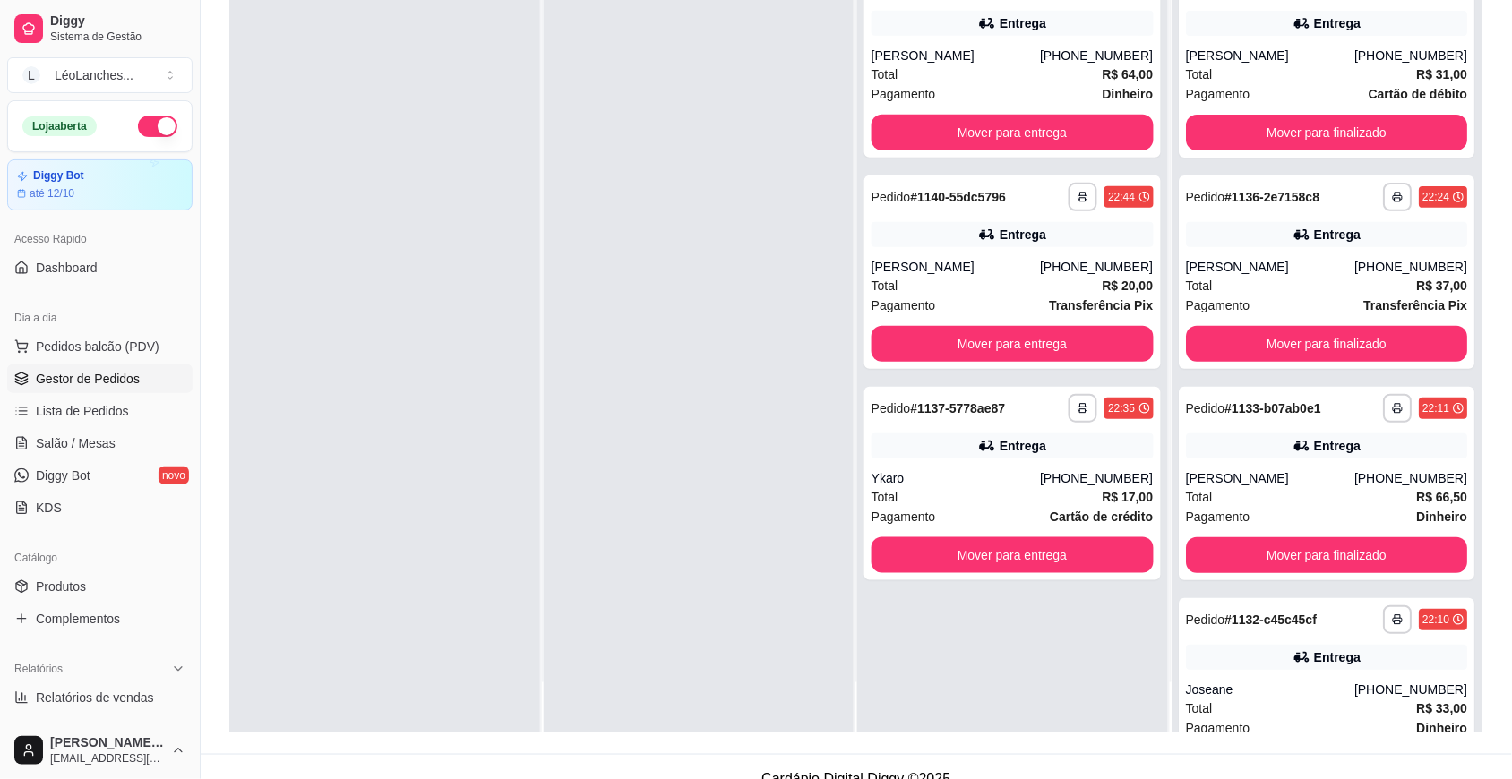
scroll to position [0, 0]
click at [977, 507] on div "Pagamento Cartão de crédito" at bounding box center [1012, 517] width 282 height 20
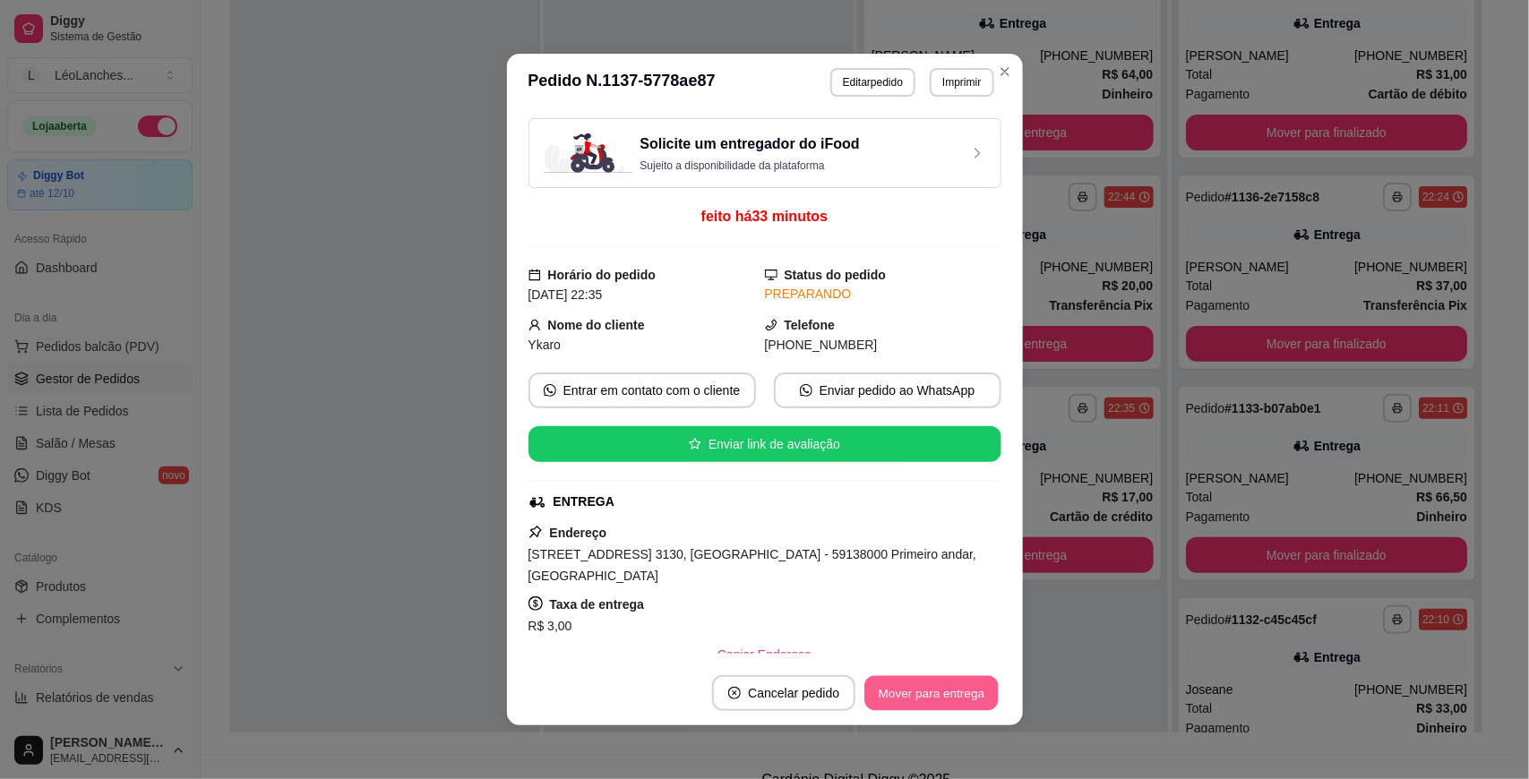
click at [927, 691] on button "Mover para entrega" at bounding box center [932, 693] width 134 height 35
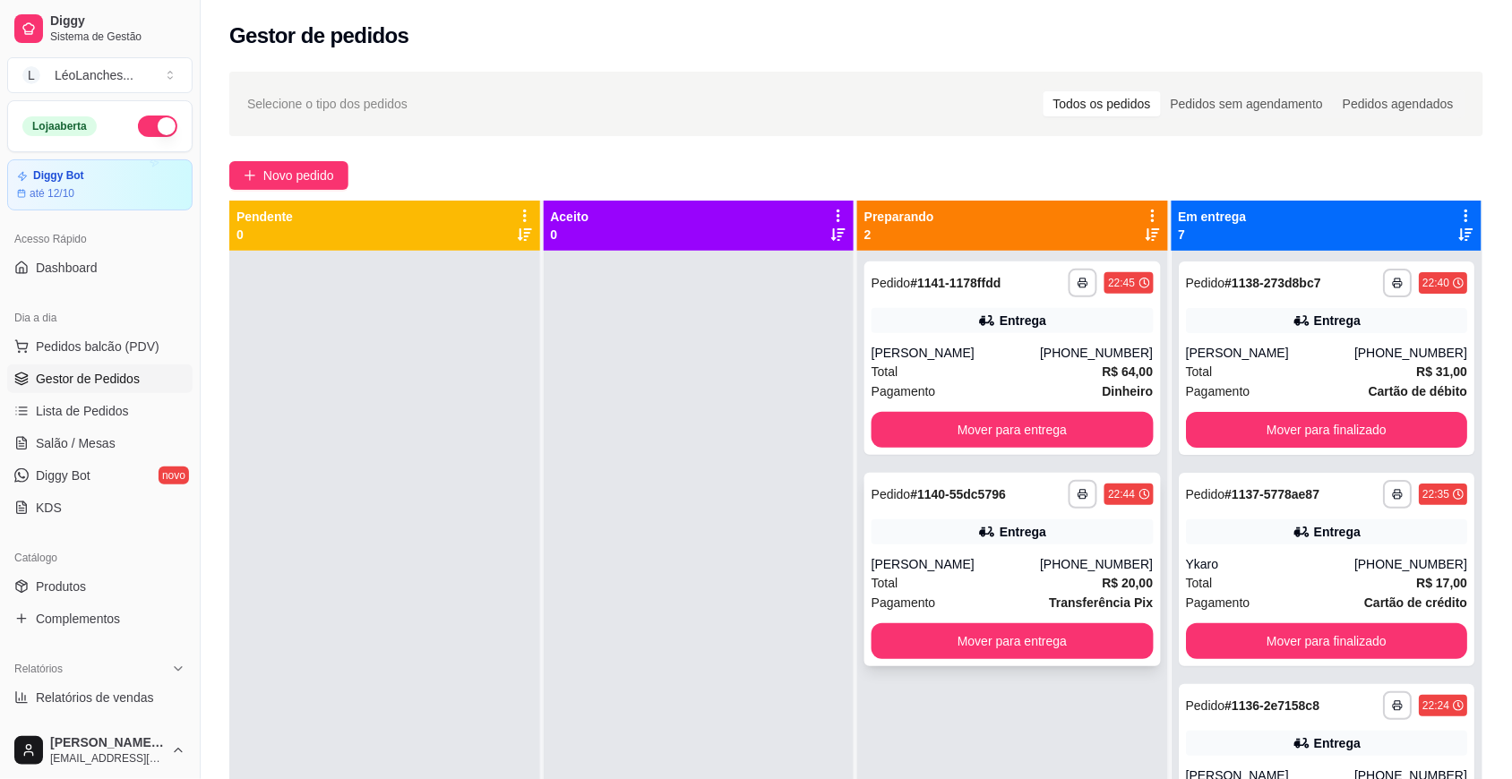
click at [1010, 560] on div "[PERSON_NAME]" at bounding box center [955, 564] width 168 height 18
click at [1008, 348] on div "[PERSON_NAME]" at bounding box center [955, 353] width 168 height 18
click at [1309, 347] on div "[PERSON_NAME]" at bounding box center [1270, 353] width 168 height 18
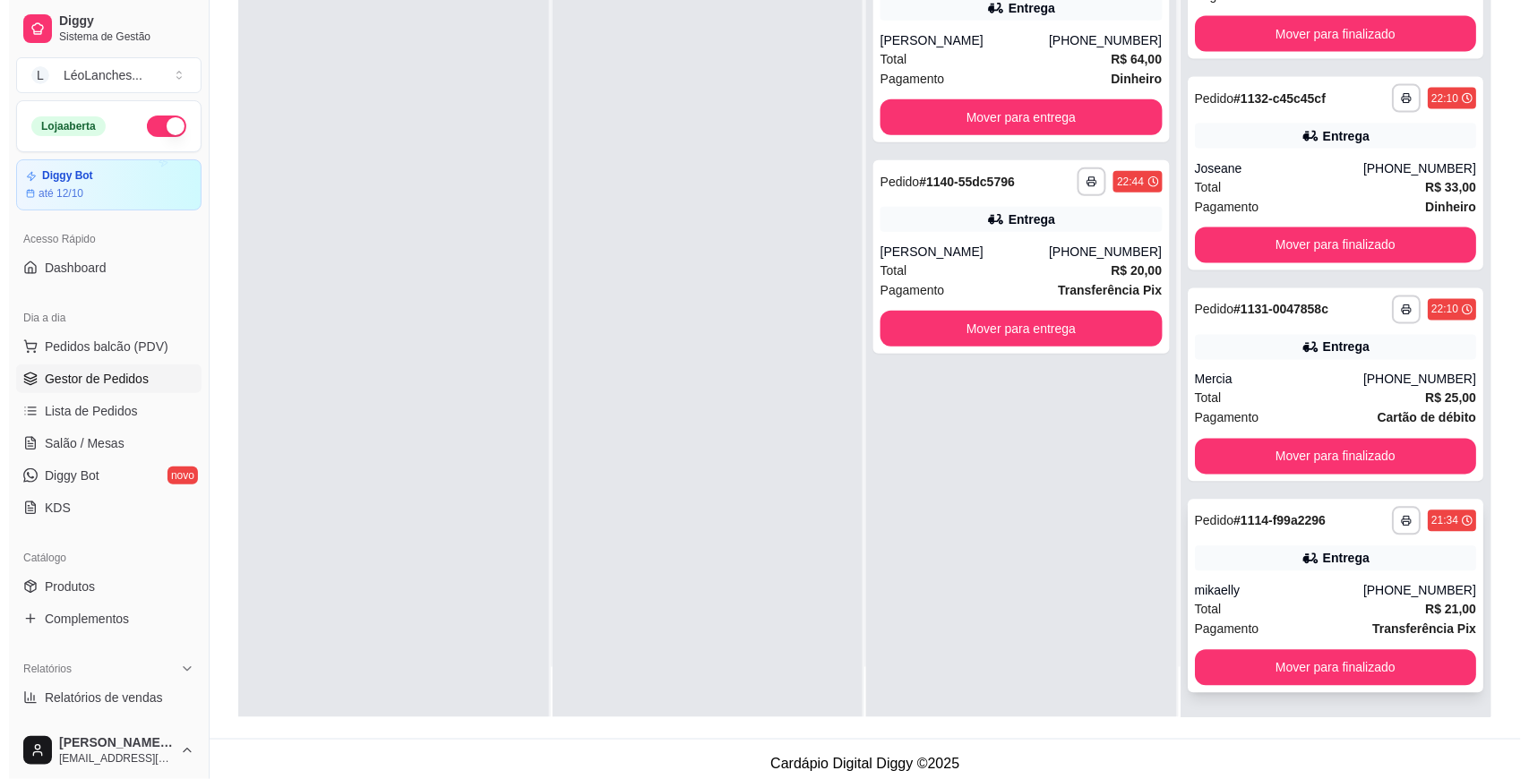
scroll to position [273, 0]
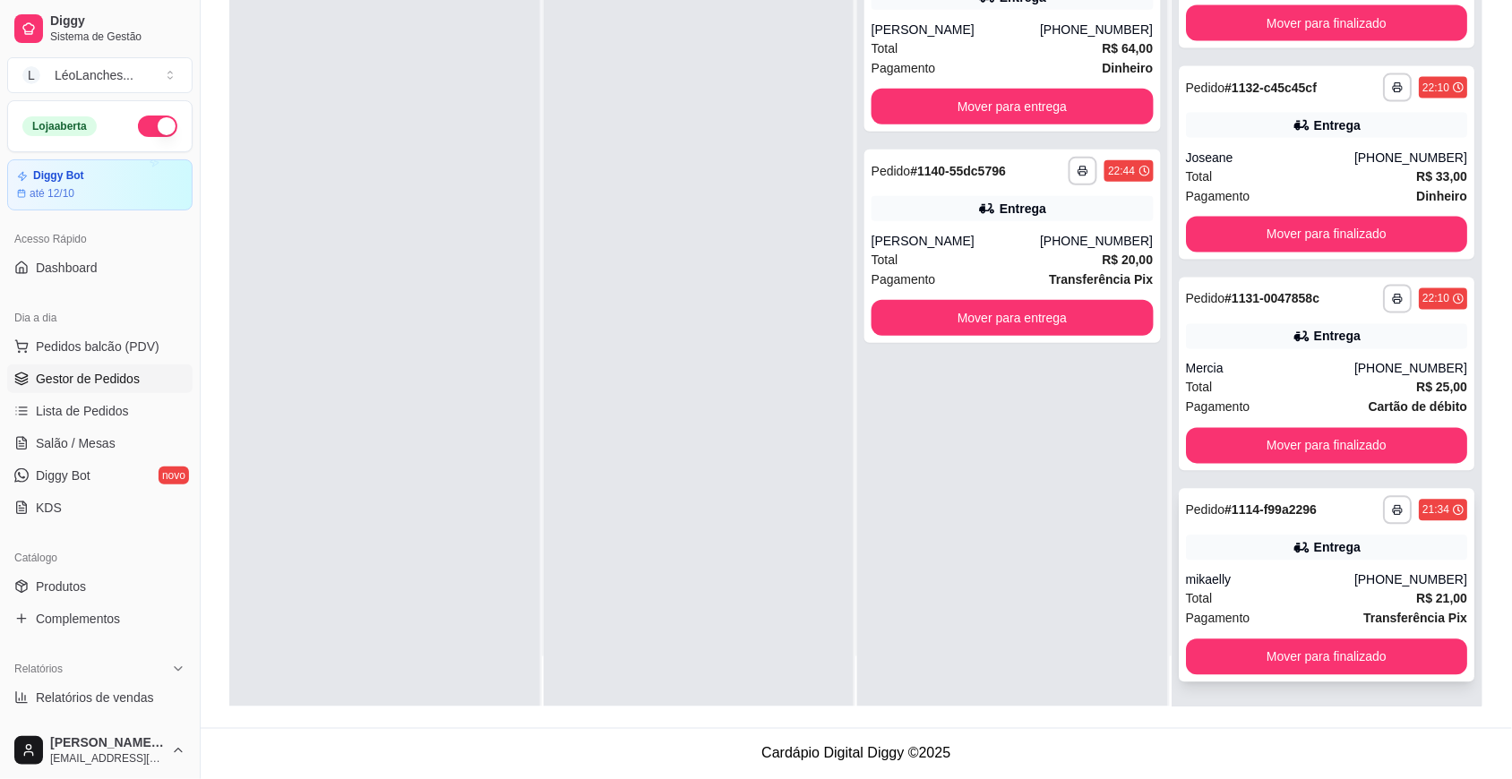
click at [1277, 609] on div "Pagamento Transferência Pix" at bounding box center [1327, 619] width 282 height 20
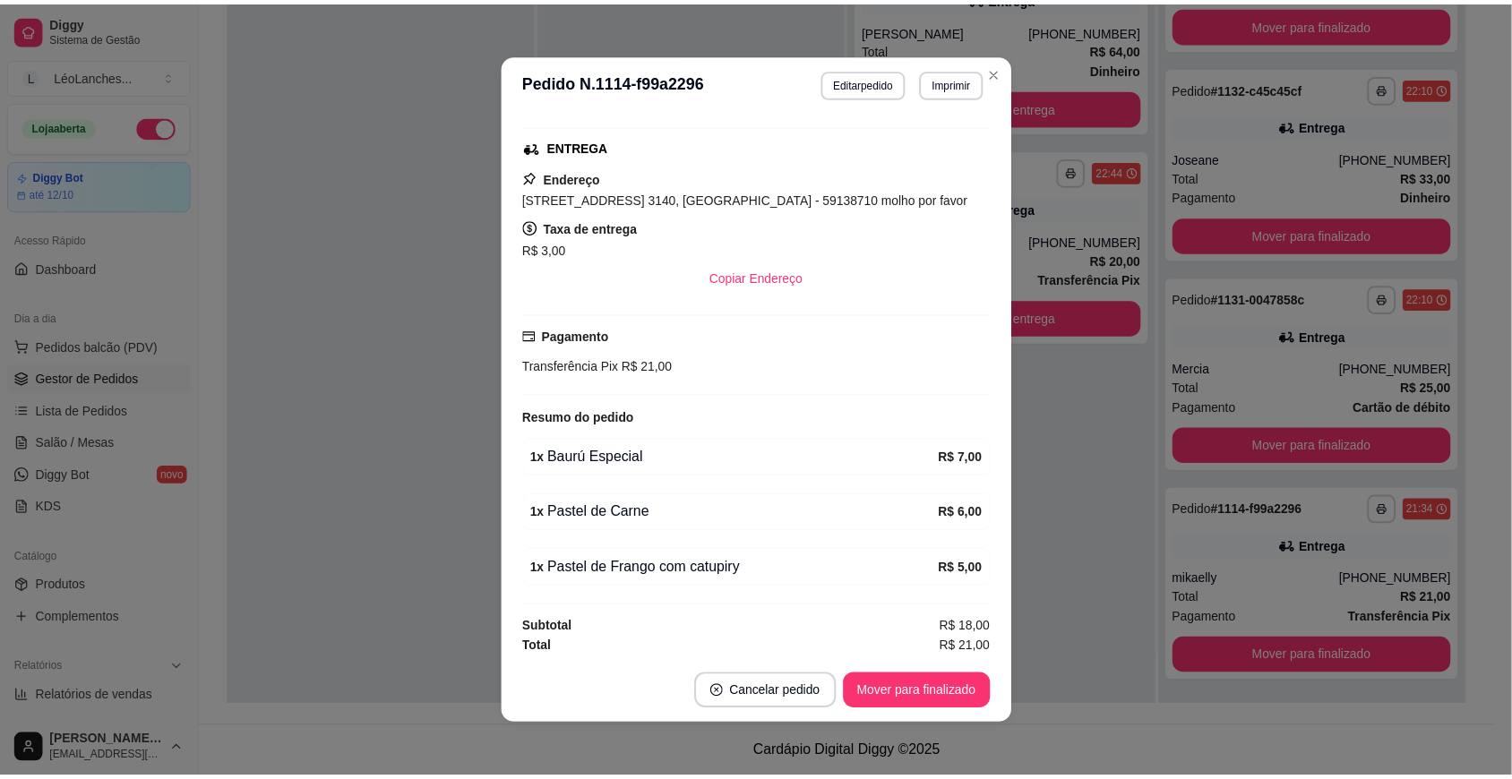
scroll to position [368, 0]
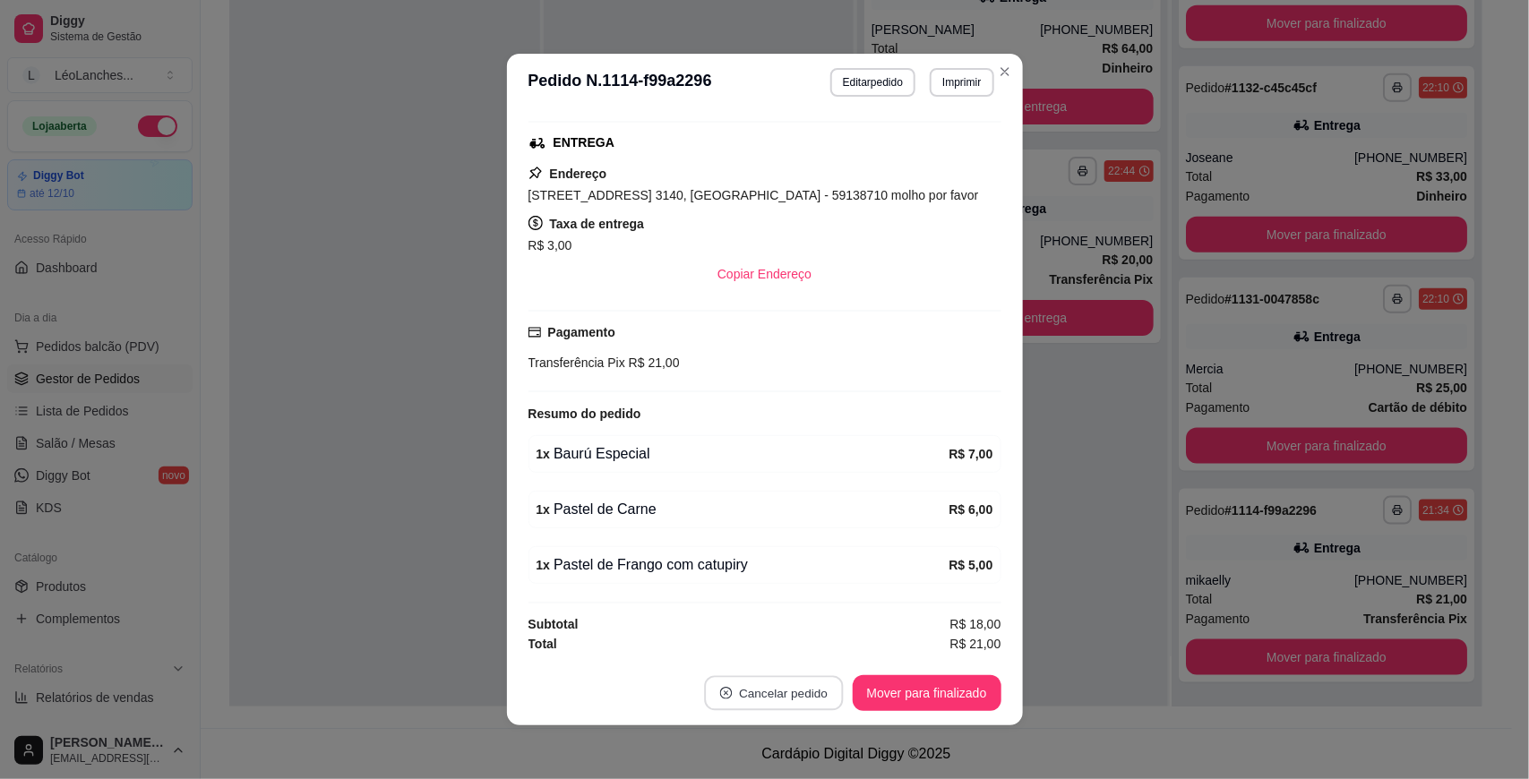
click at [788, 695] on button "Cancelar pedido" at bounding box center [773, 693] width 139 height 35
click at [820, 634] on button "Sim" at bounding box center [816, 648] width 70 height 35
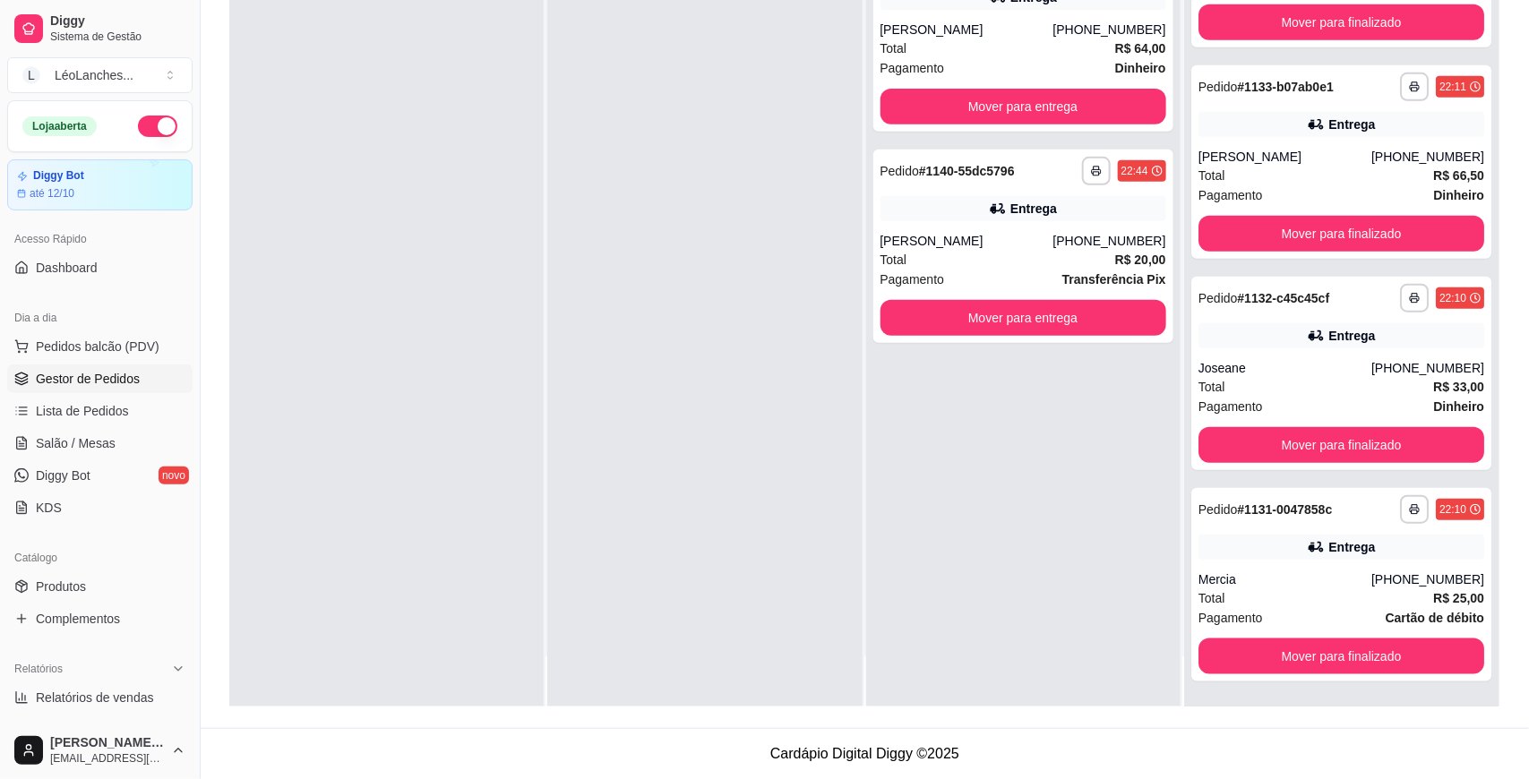
scroll to position [506, 0]
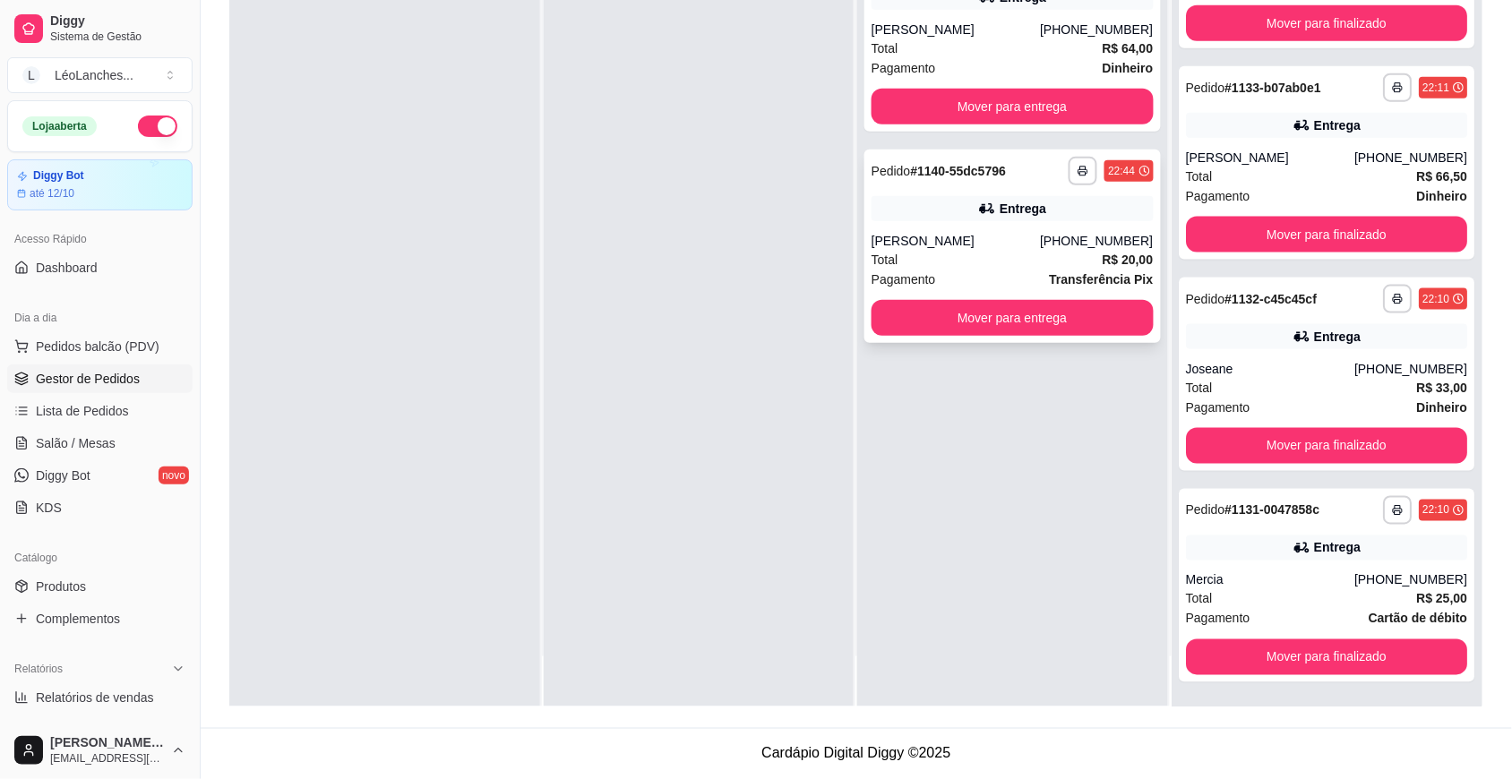
click at [991, 262] on div "Total R$ 20,00" at bounding box center [1012, 260] width 282 height 20
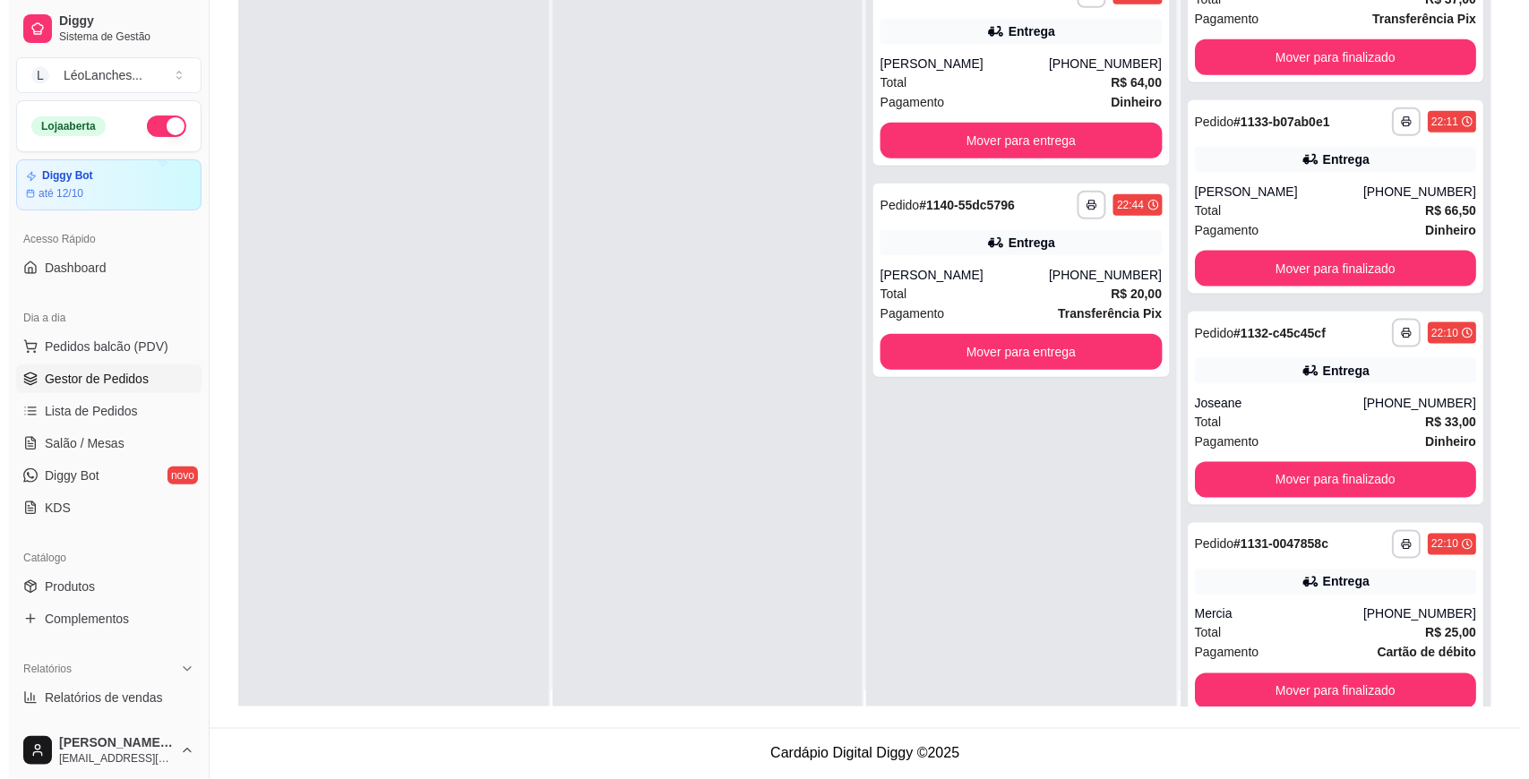
scroll to position [0, 0]
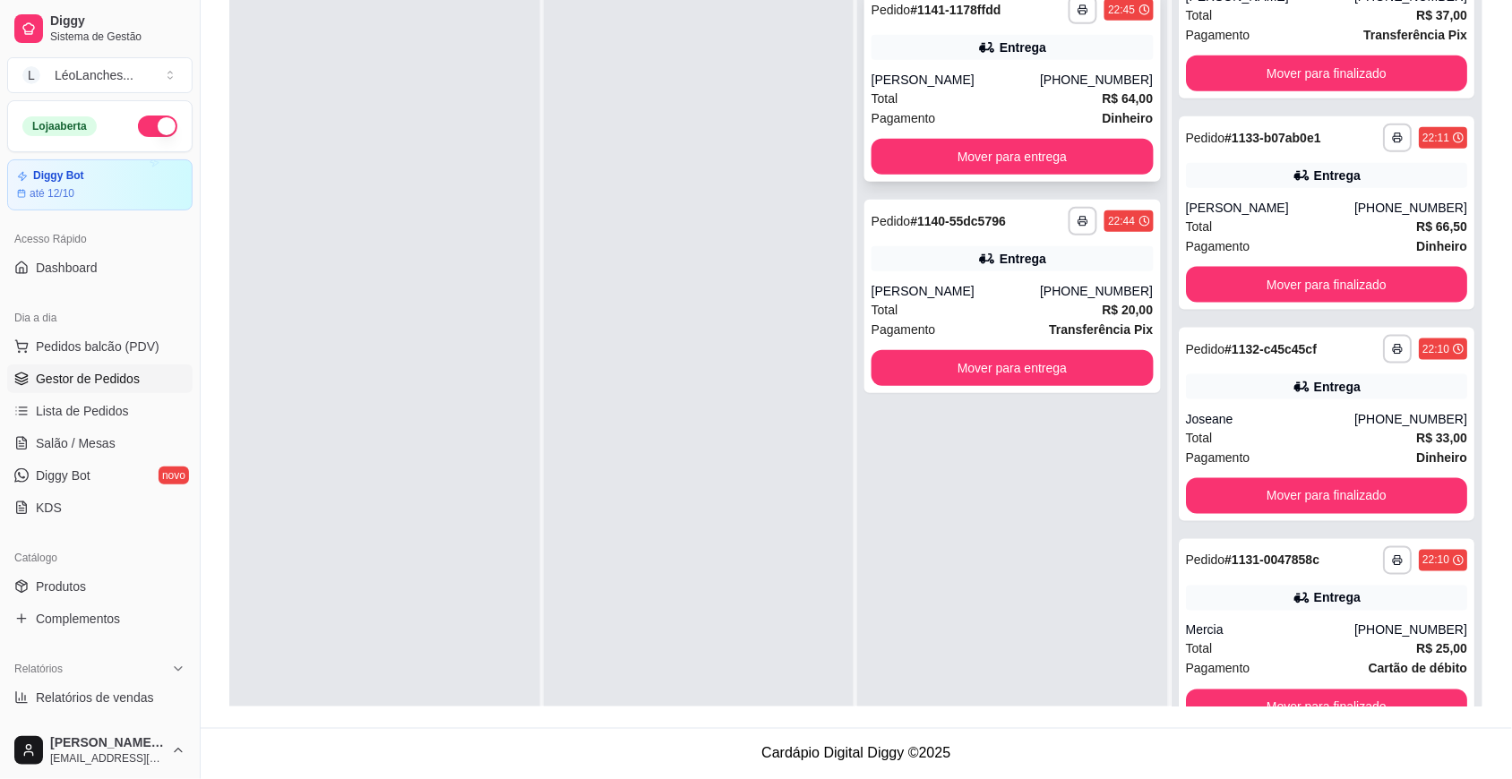
click at [1019, 114] on div "Pagamento Dinheiro" at bounding box center [1012, 118] width 282 height 20
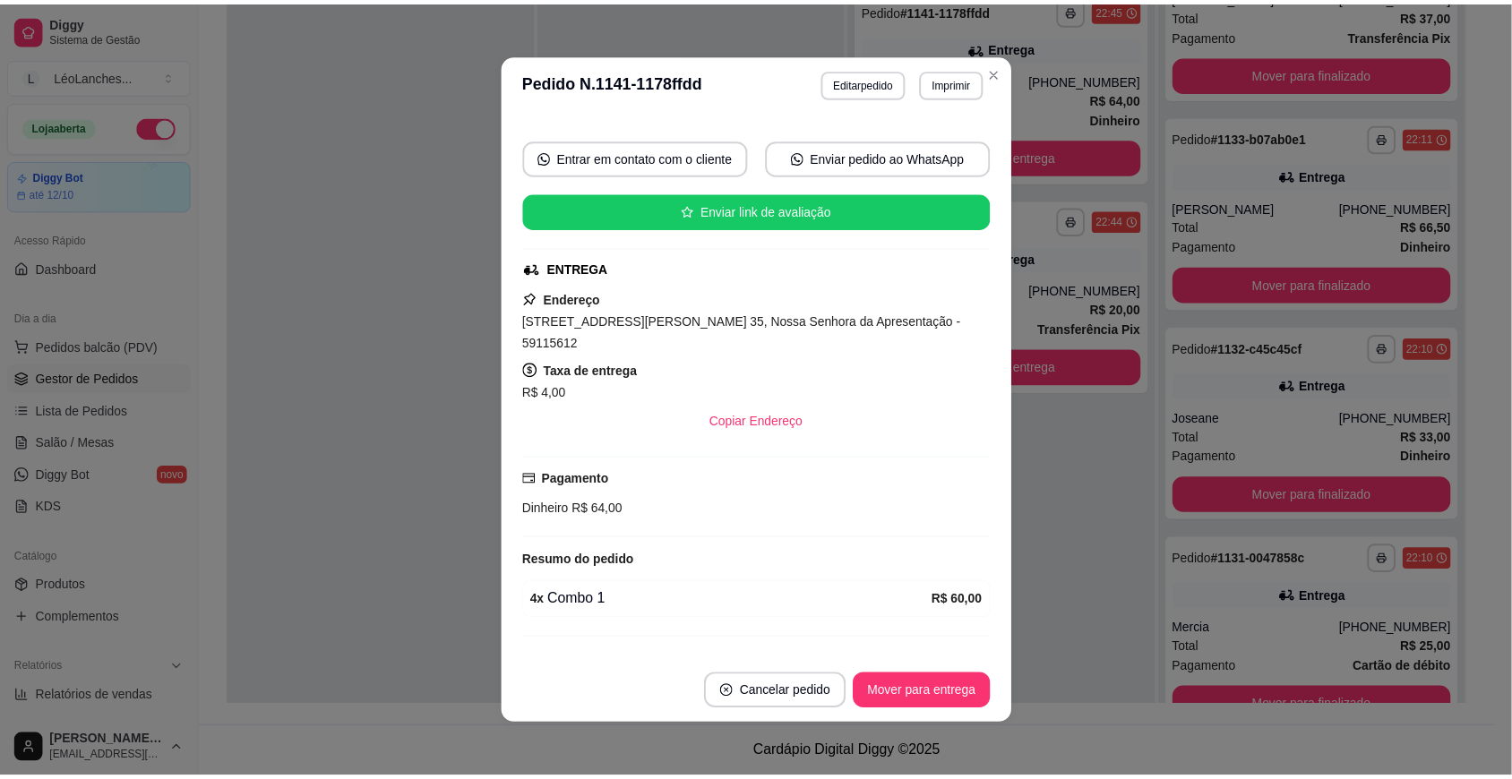
scroll to position [255, 0]
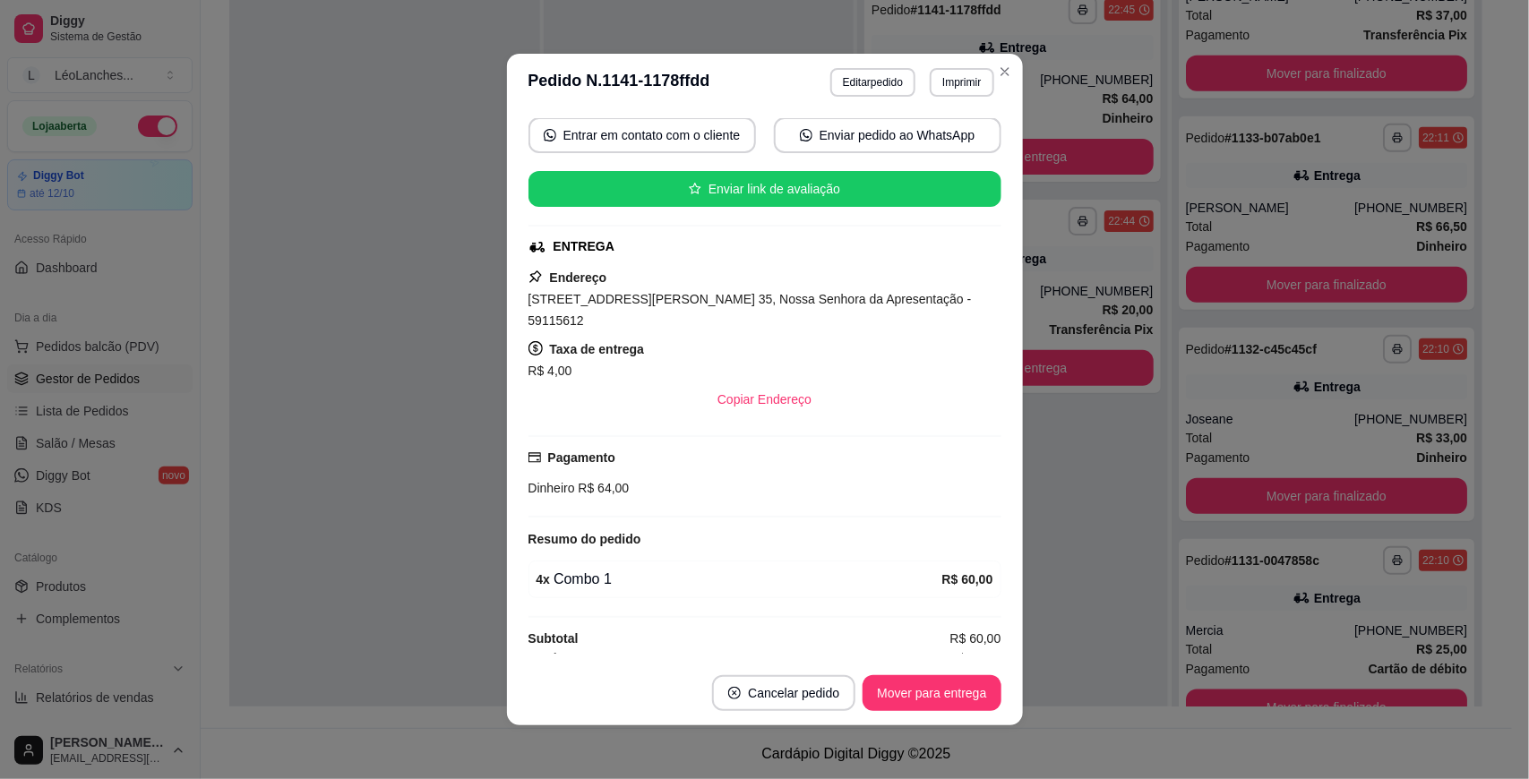
click at [1001, 585] on div "**********" at bounding box center [764, 389] width 1529 height 779
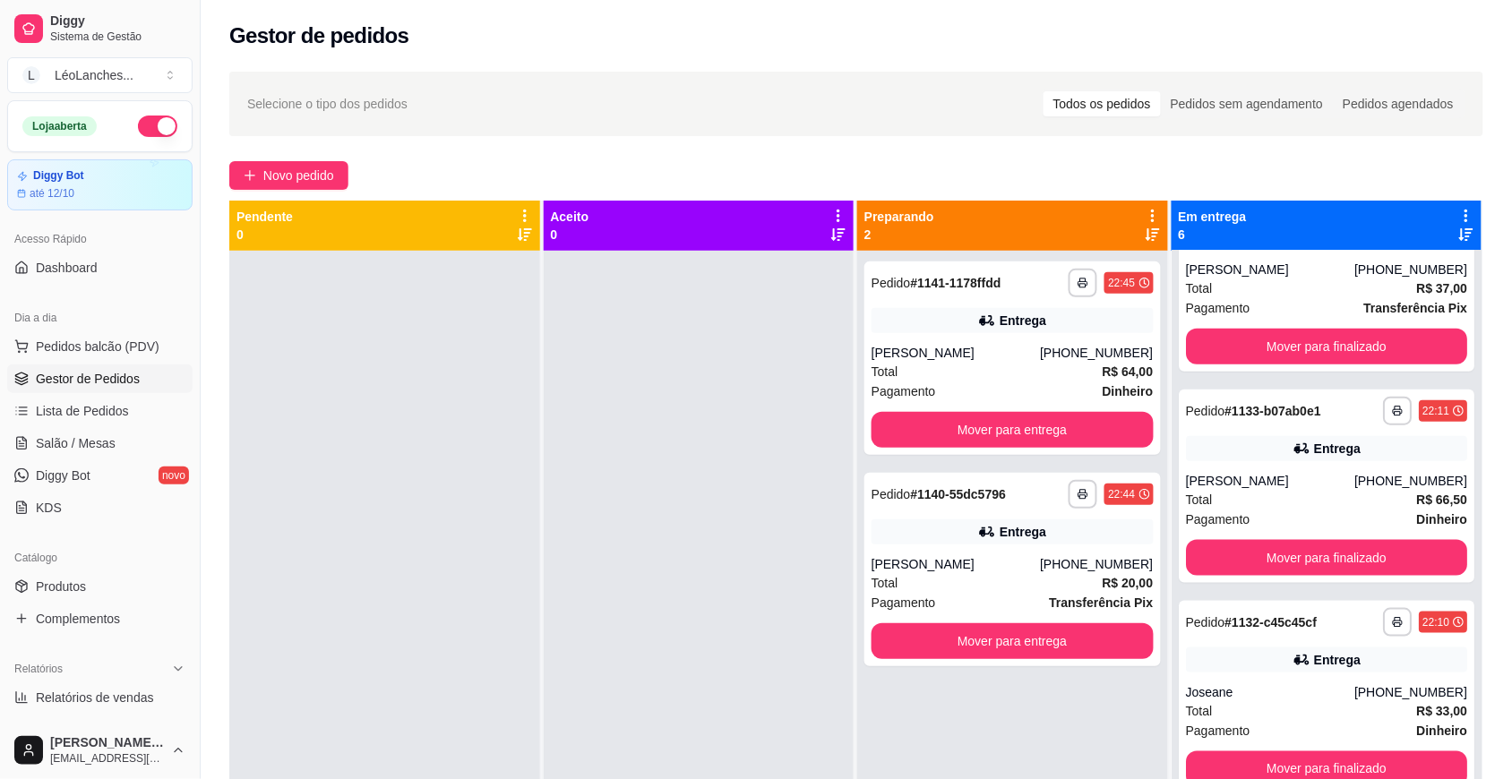
scroll to position [0, 0]
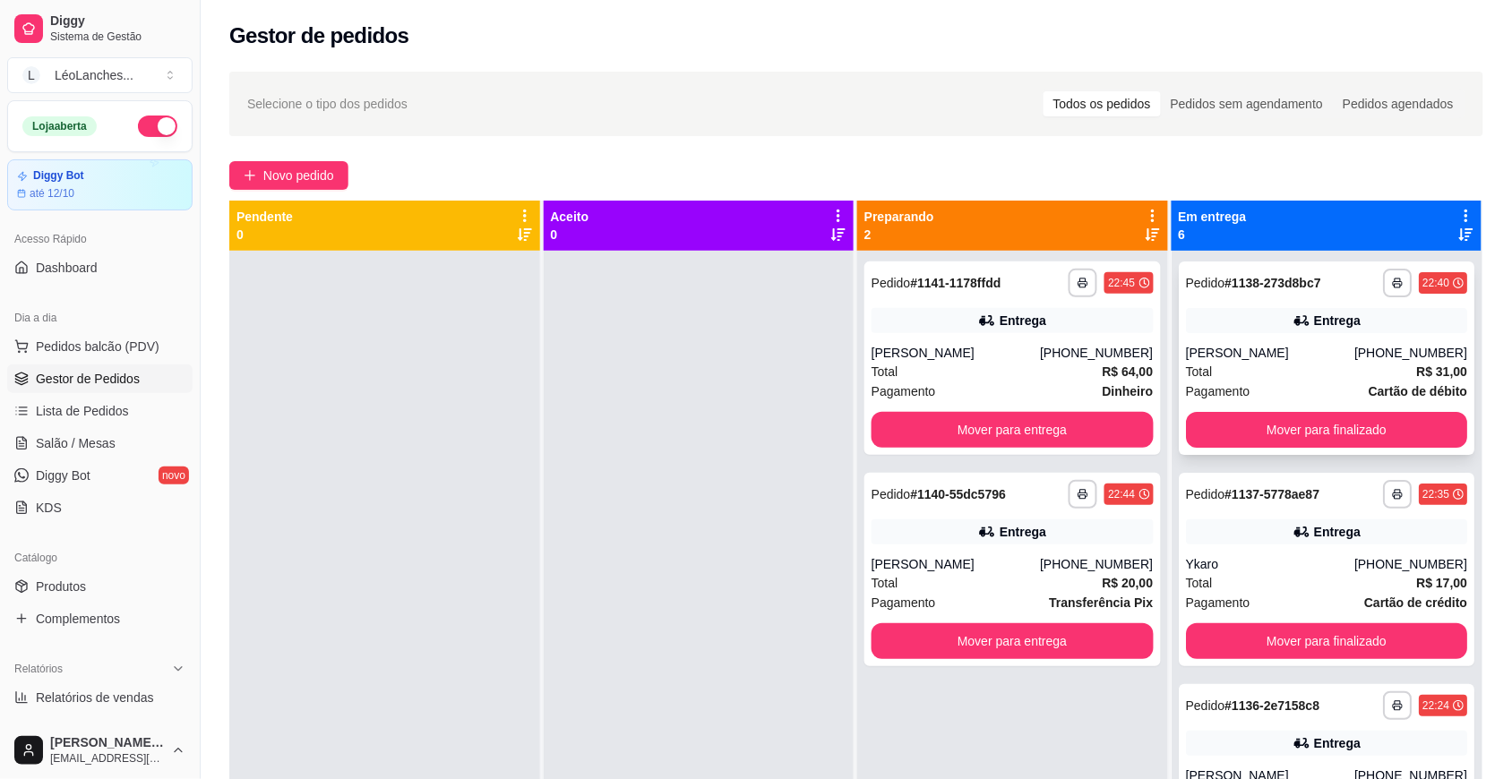
click at [1318, 386] on div "Pagamento Cartão de débito" at bounding box center [1327, 392] width 282 height 20
click at [661, 683] on div at bounding box center [699, 640] width 311 height 779
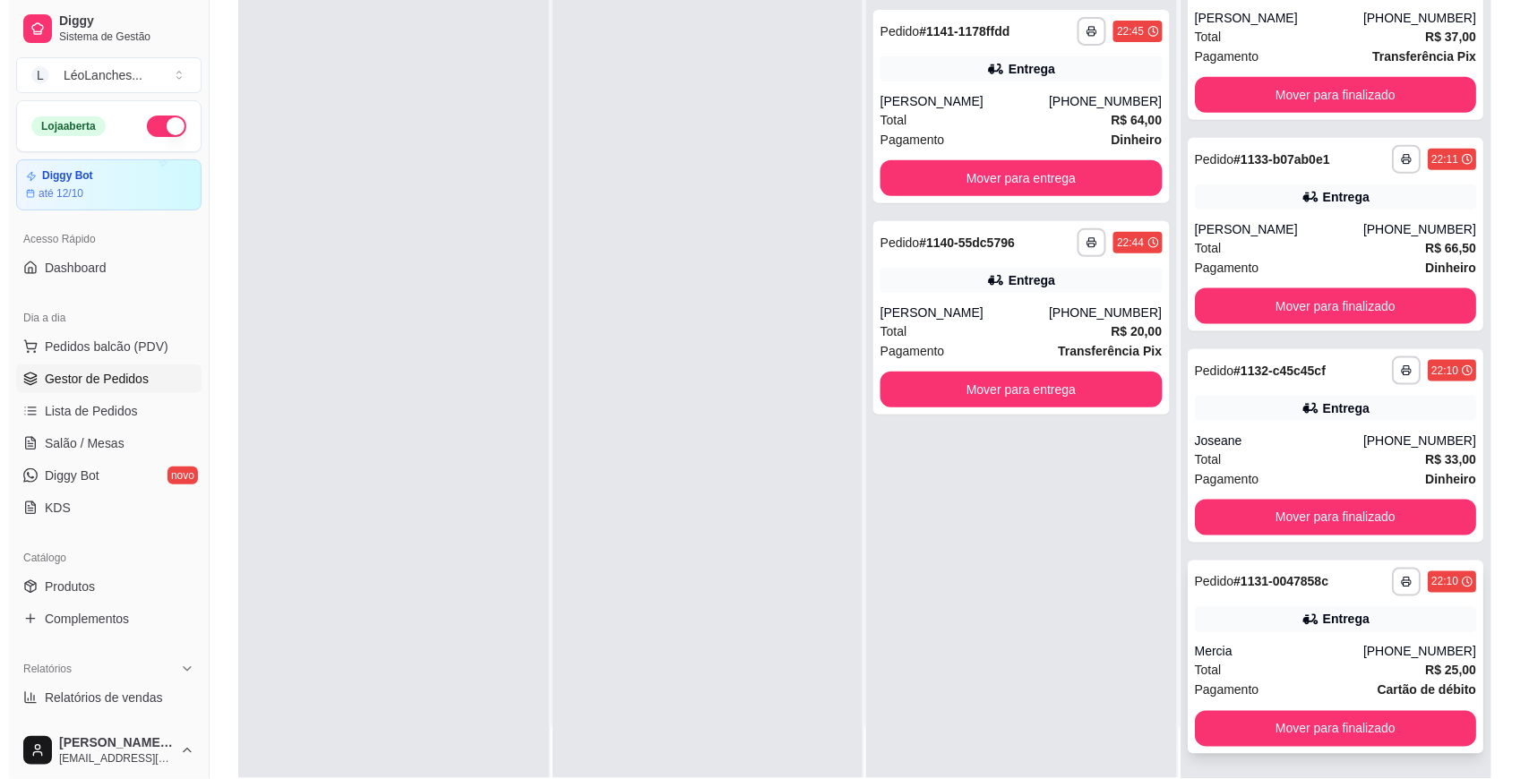
scroll to position [273, 0]
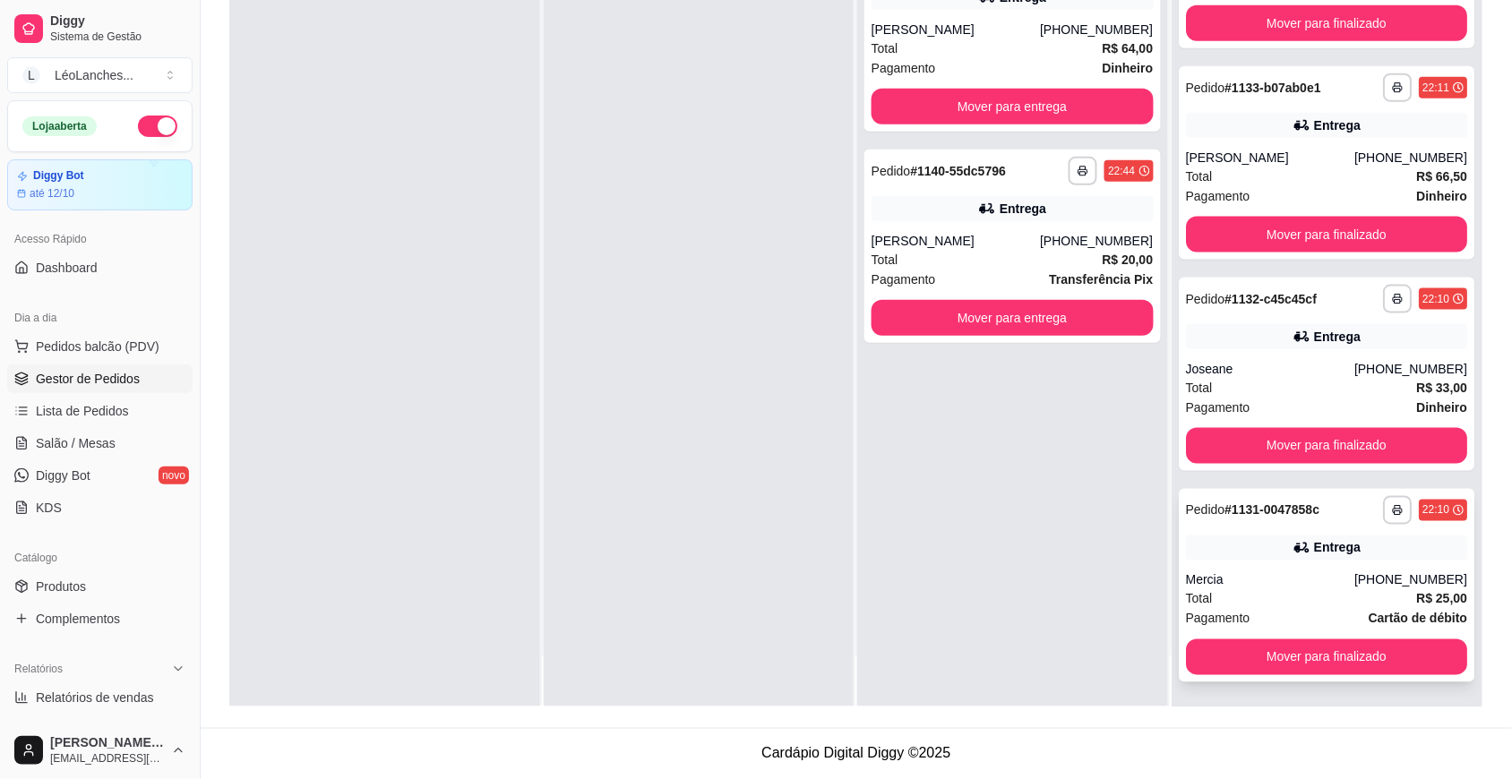
click at [1309, 589] on div "Total R$ 25,00" at bounding box center [1327, 599] width 282 height 20
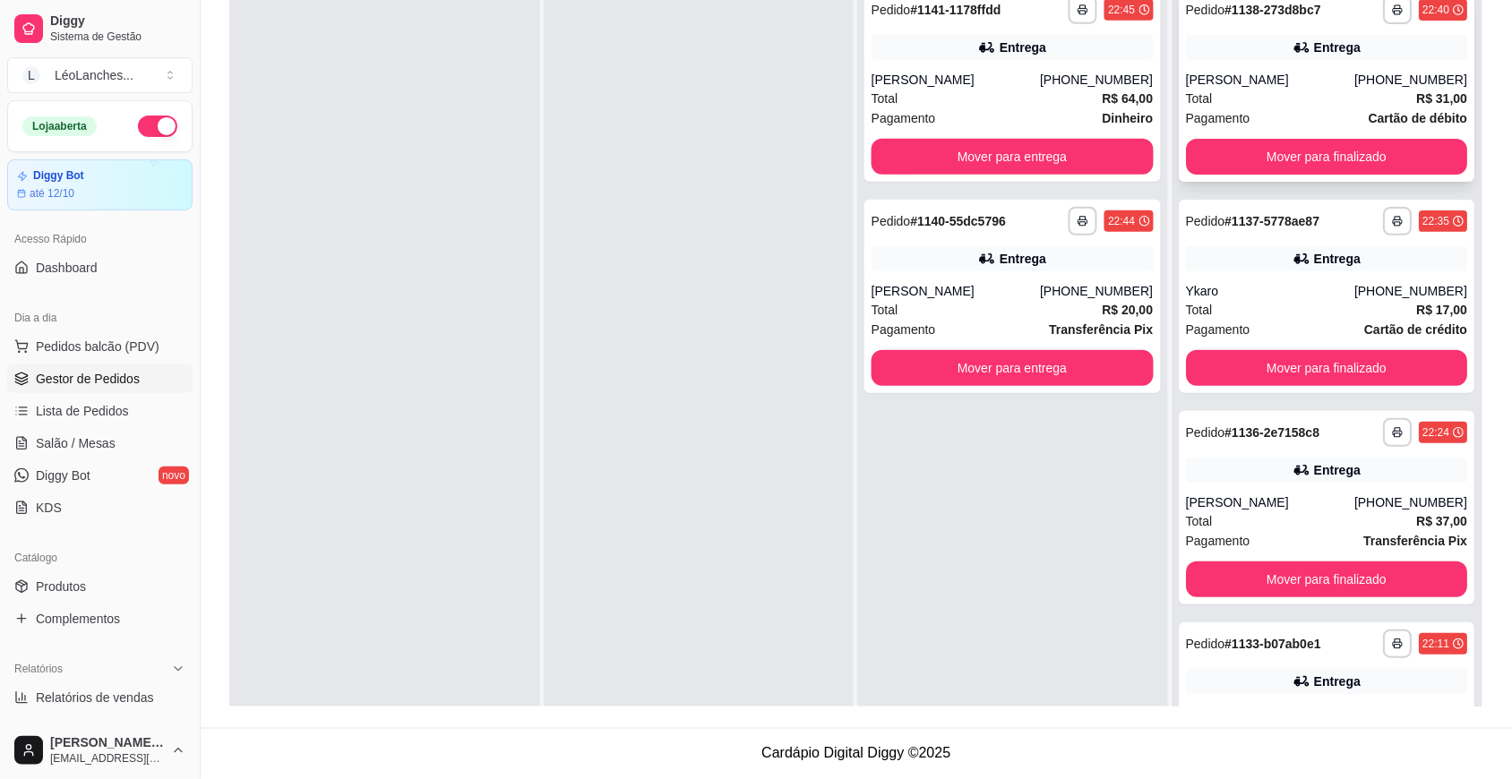
scroll to position [0, 0]
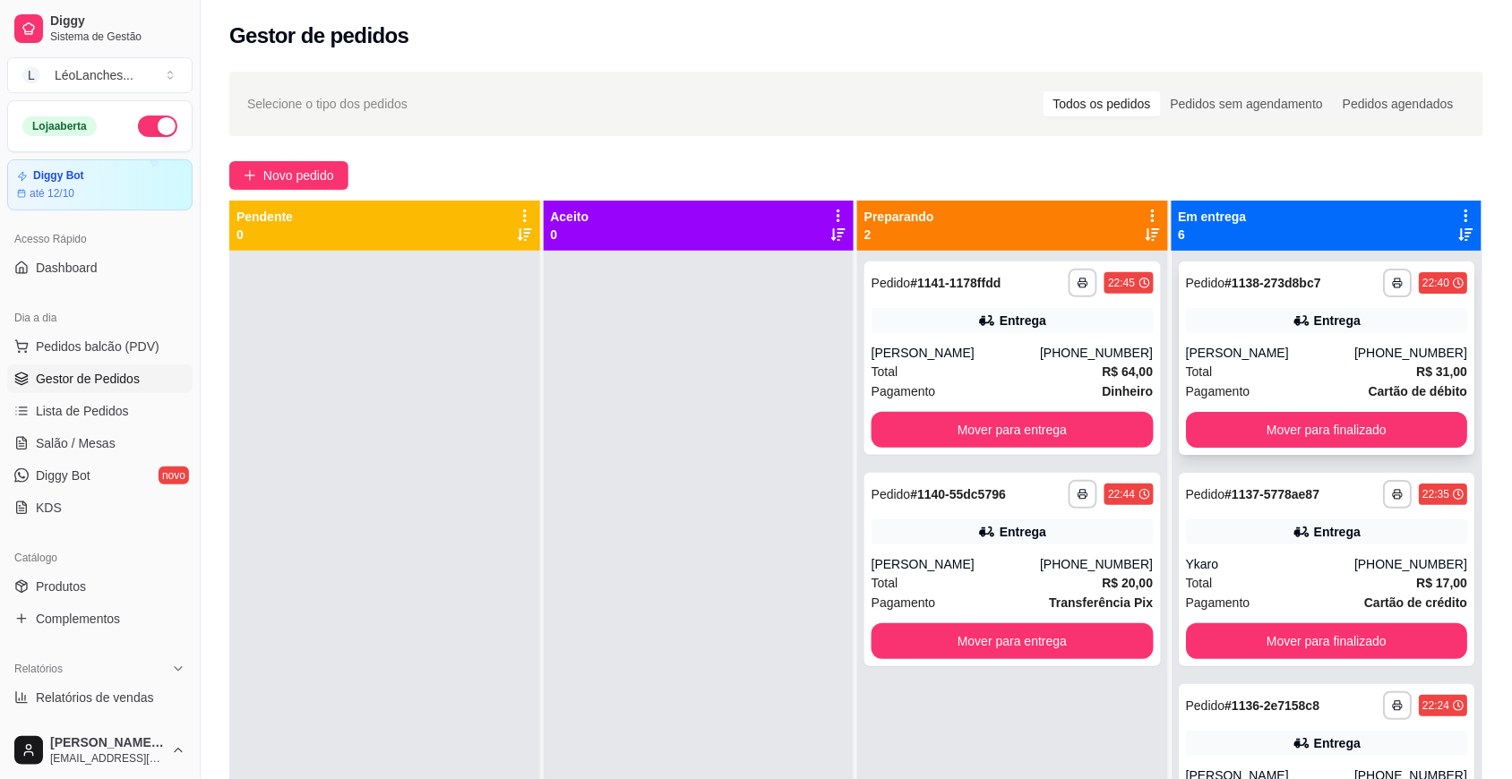
click at [1269, 367] on div "Total R$ 31,00" at bounding box center [1327, 372] width 282 height 20
click at [1274, 574] on div "Total R$ 17,00" at bounding box center [1327, 583] width 282 height 20
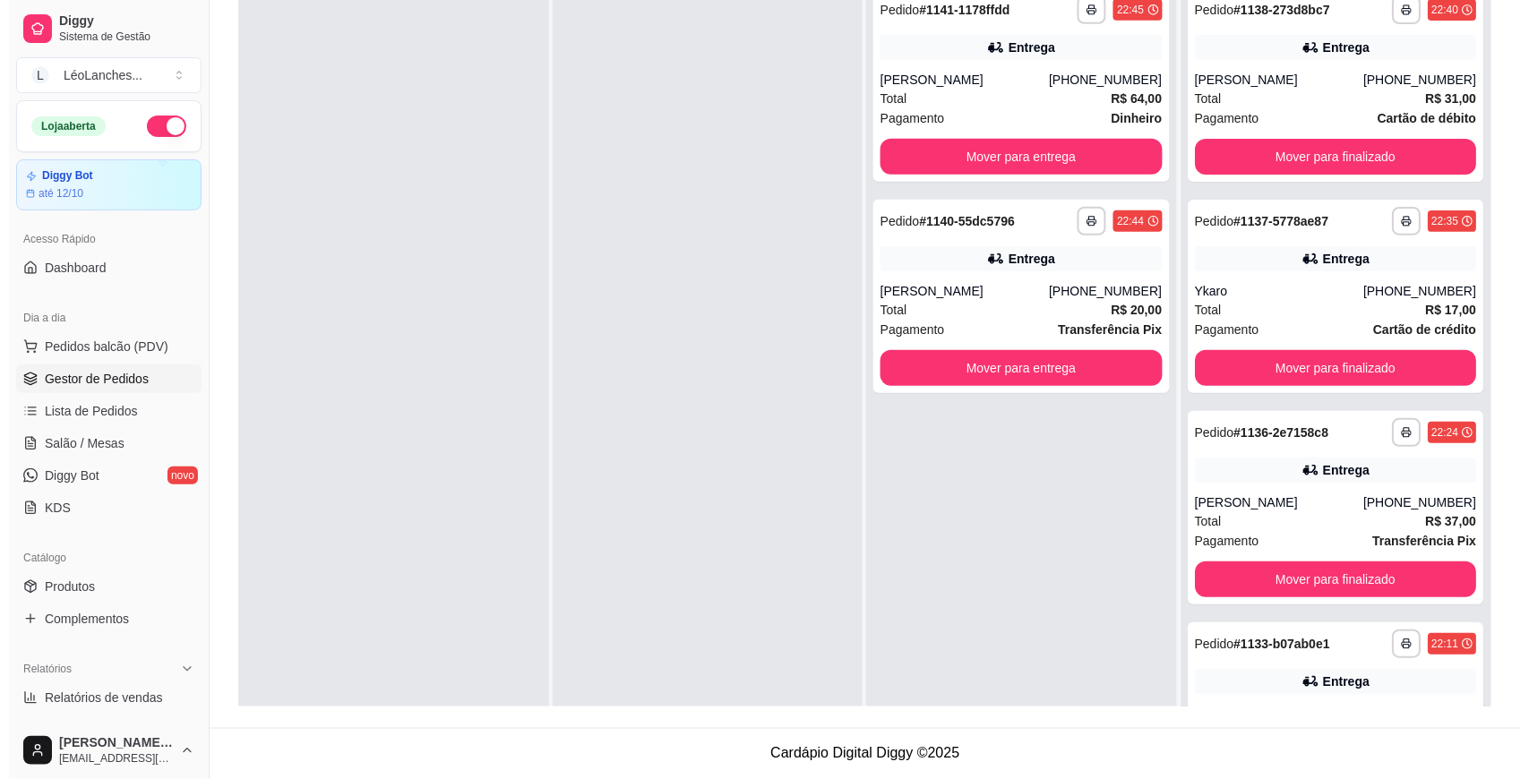
scroll to position [506, 0]
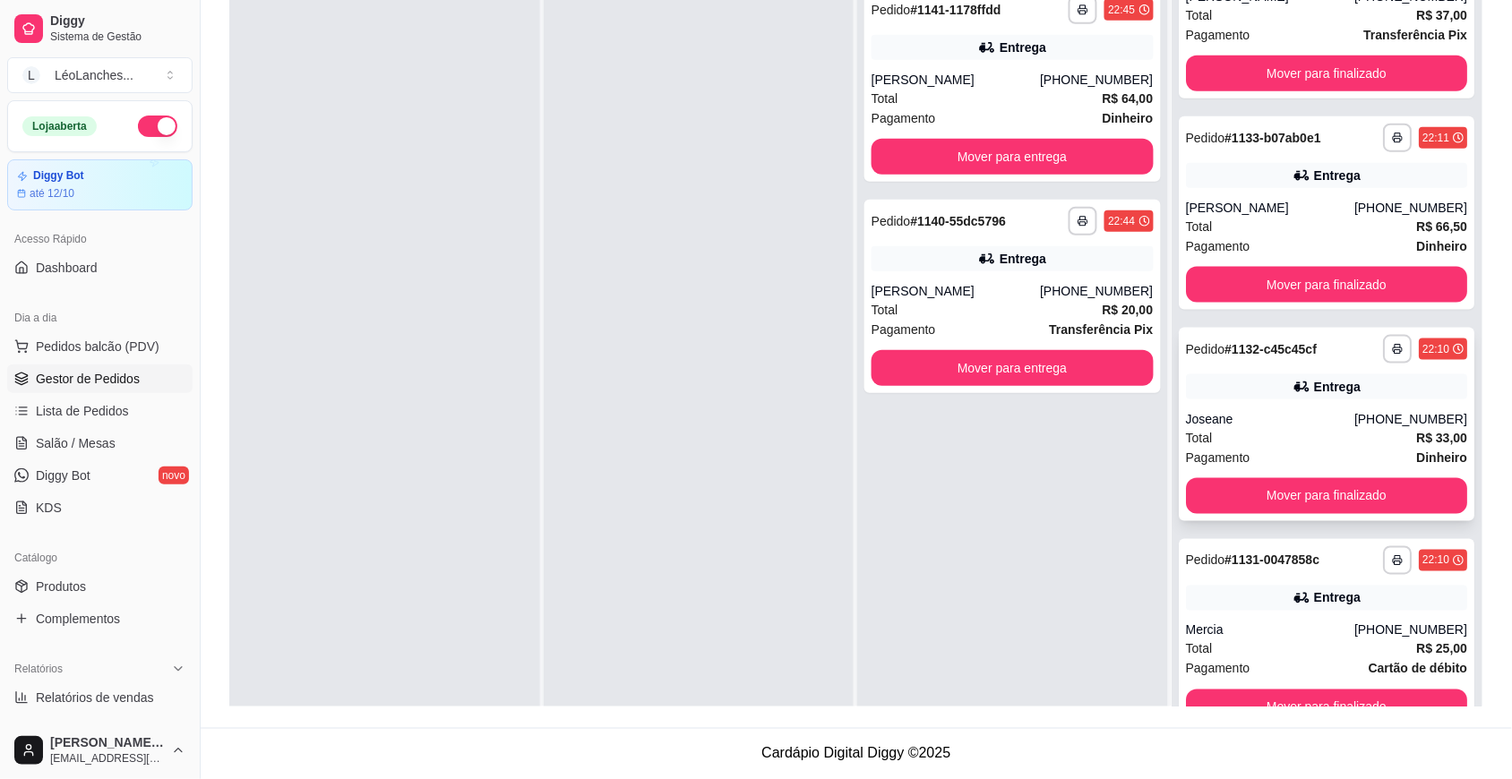
click at [1288, 405] on div "**********" at bounding box center [1327, 424] width 296 height 193
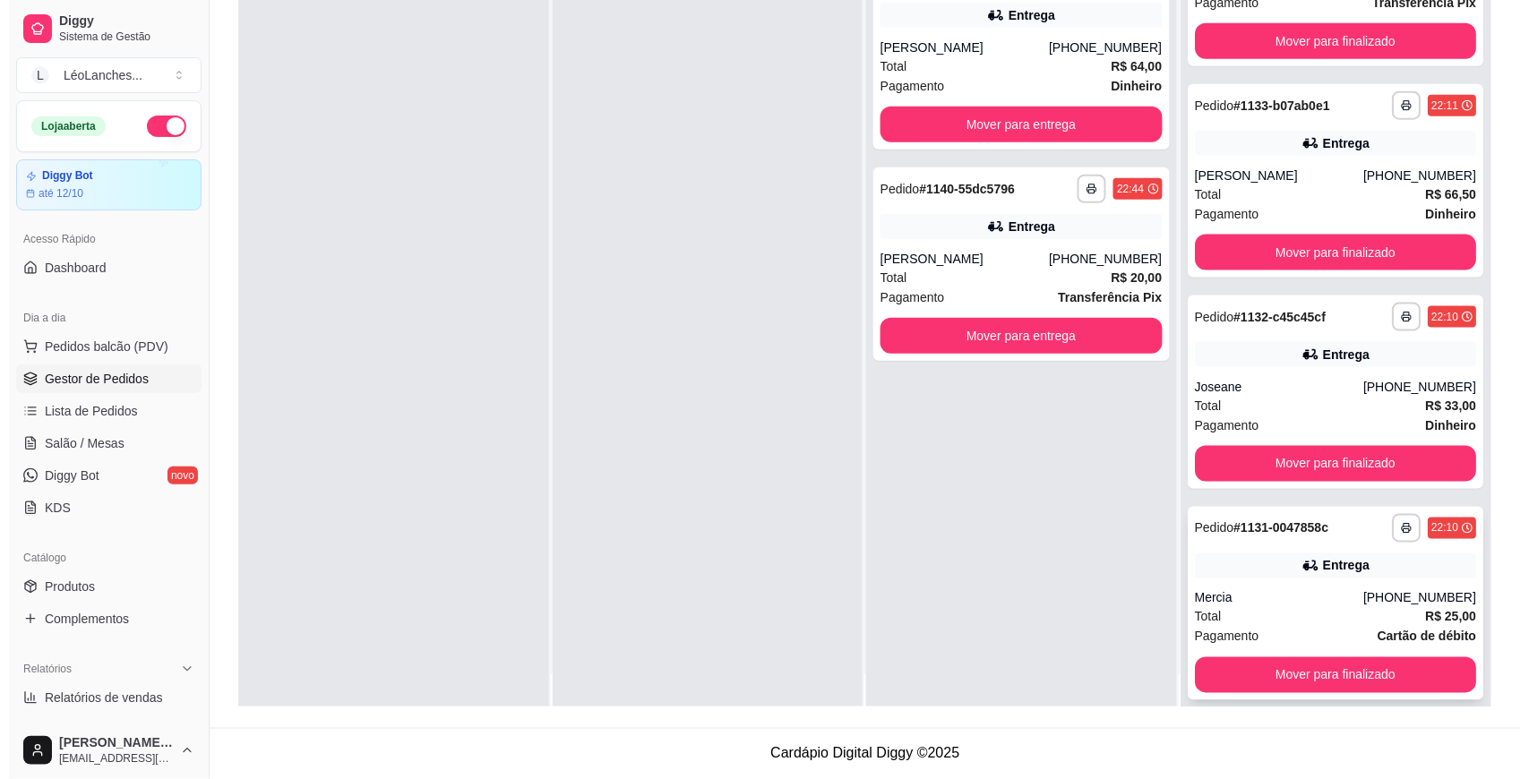
scroll to position [50, 0]
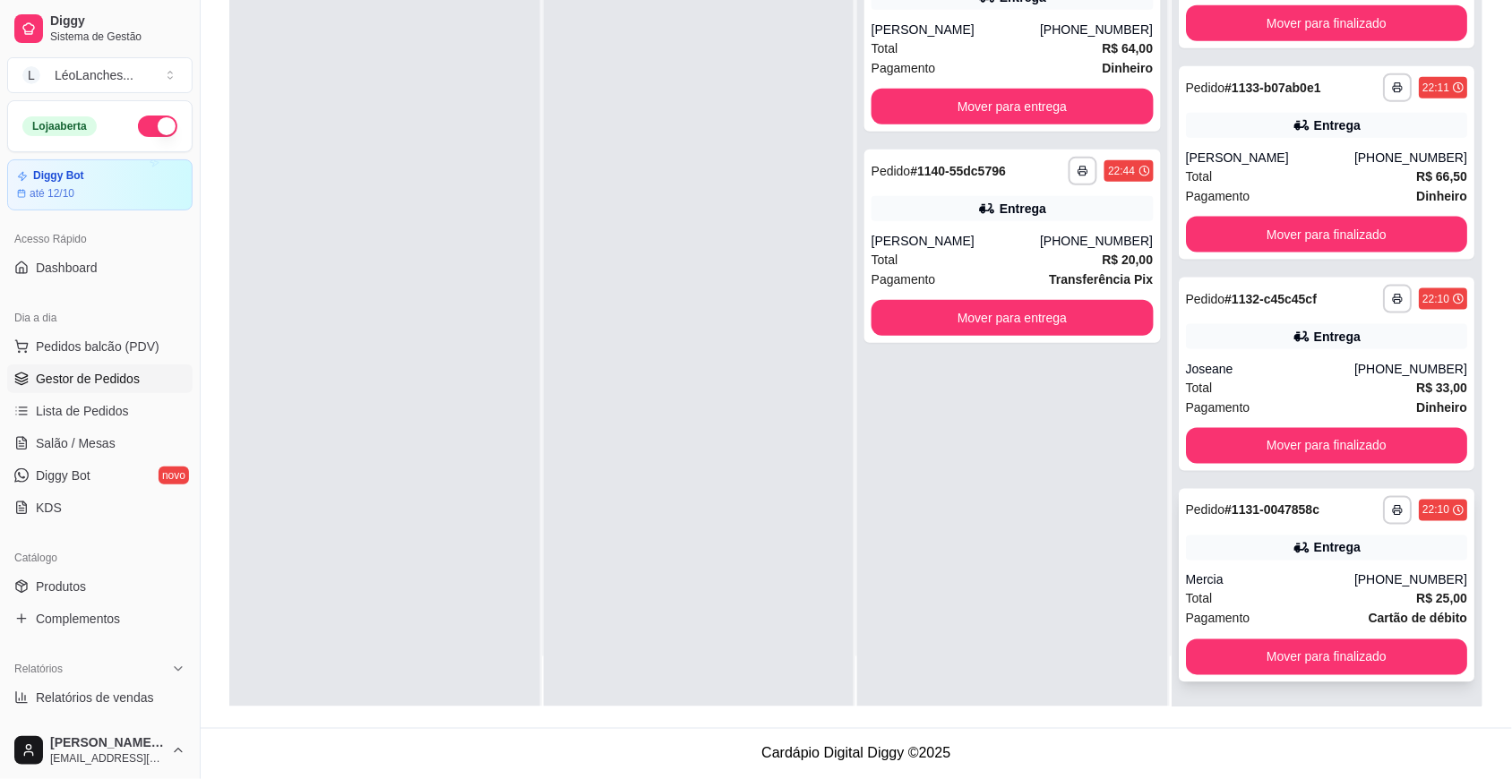
click at [1297, 593] on div "Total R$ 25,00" at bounding box center [1327, 599] width 282 height 20
click at [1299, 381] on div "Total R$ 33,00" at bounding box center [1327, 388] width 282 height 20
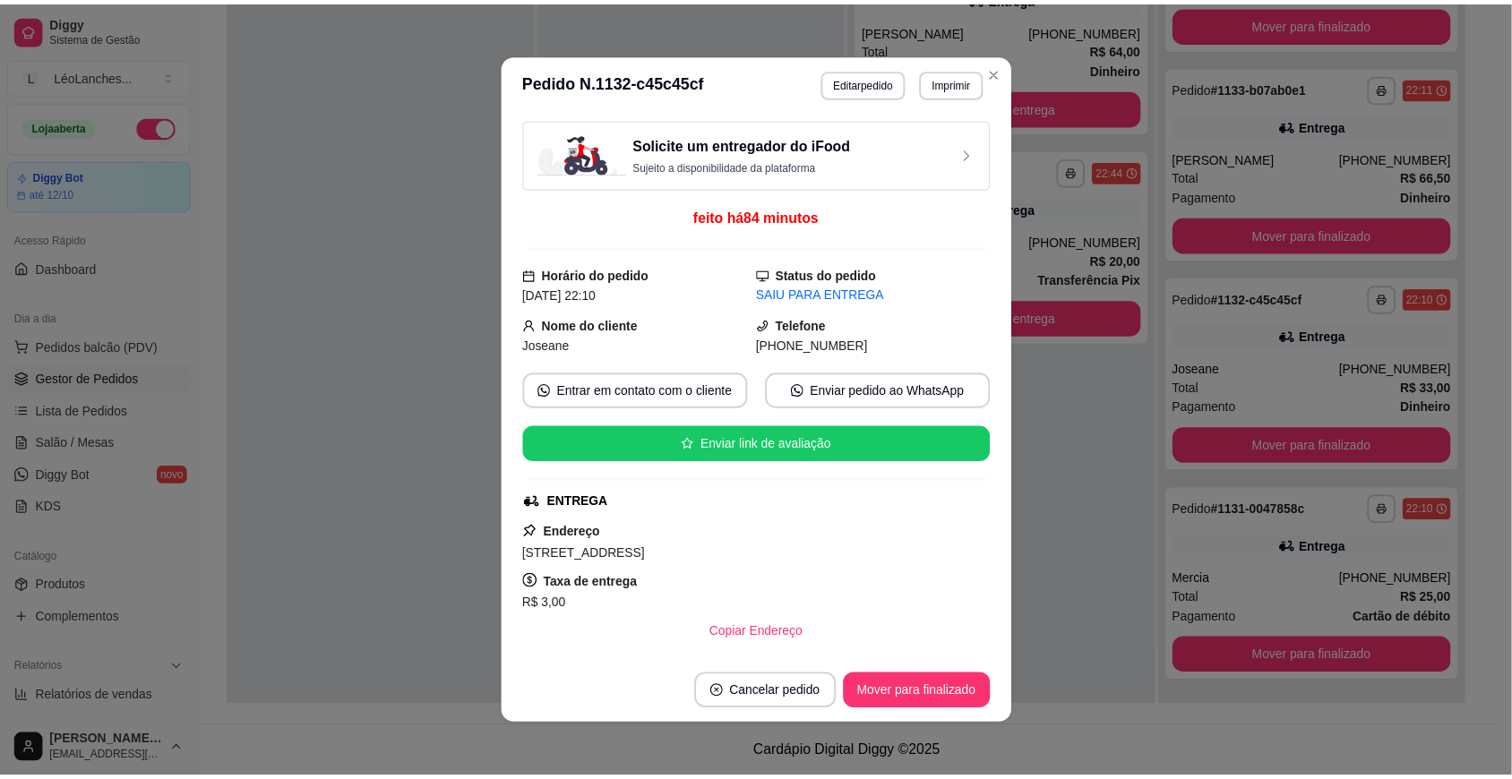
scroll to position [296, 0]
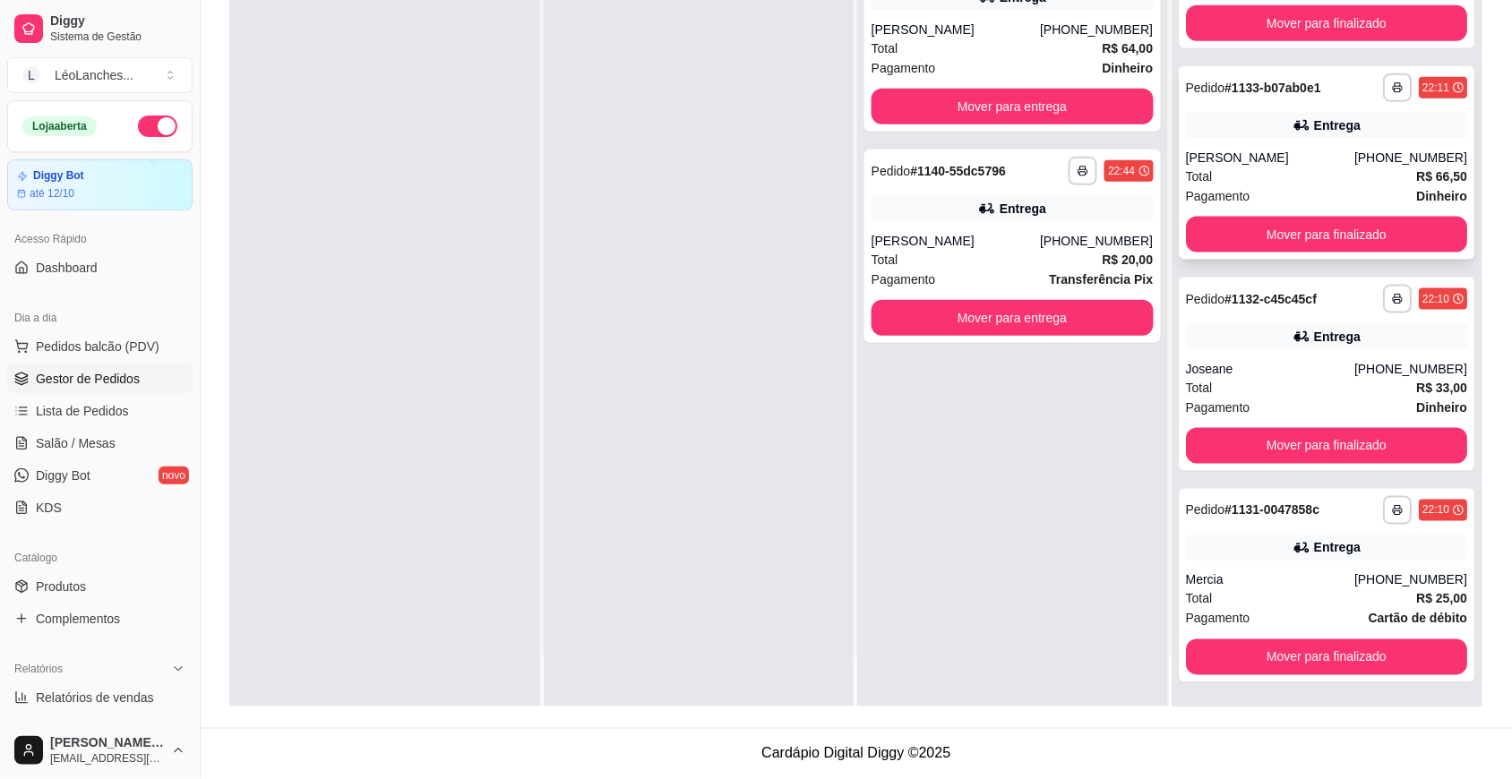
click at [1277, 180] on div "Total R$ 66,50" at bounding box center [1327, 177] width 282 height 20
click at [995, 315] on button "Mover para entrega" at bounding box center [1012, 318] width 282 height 36
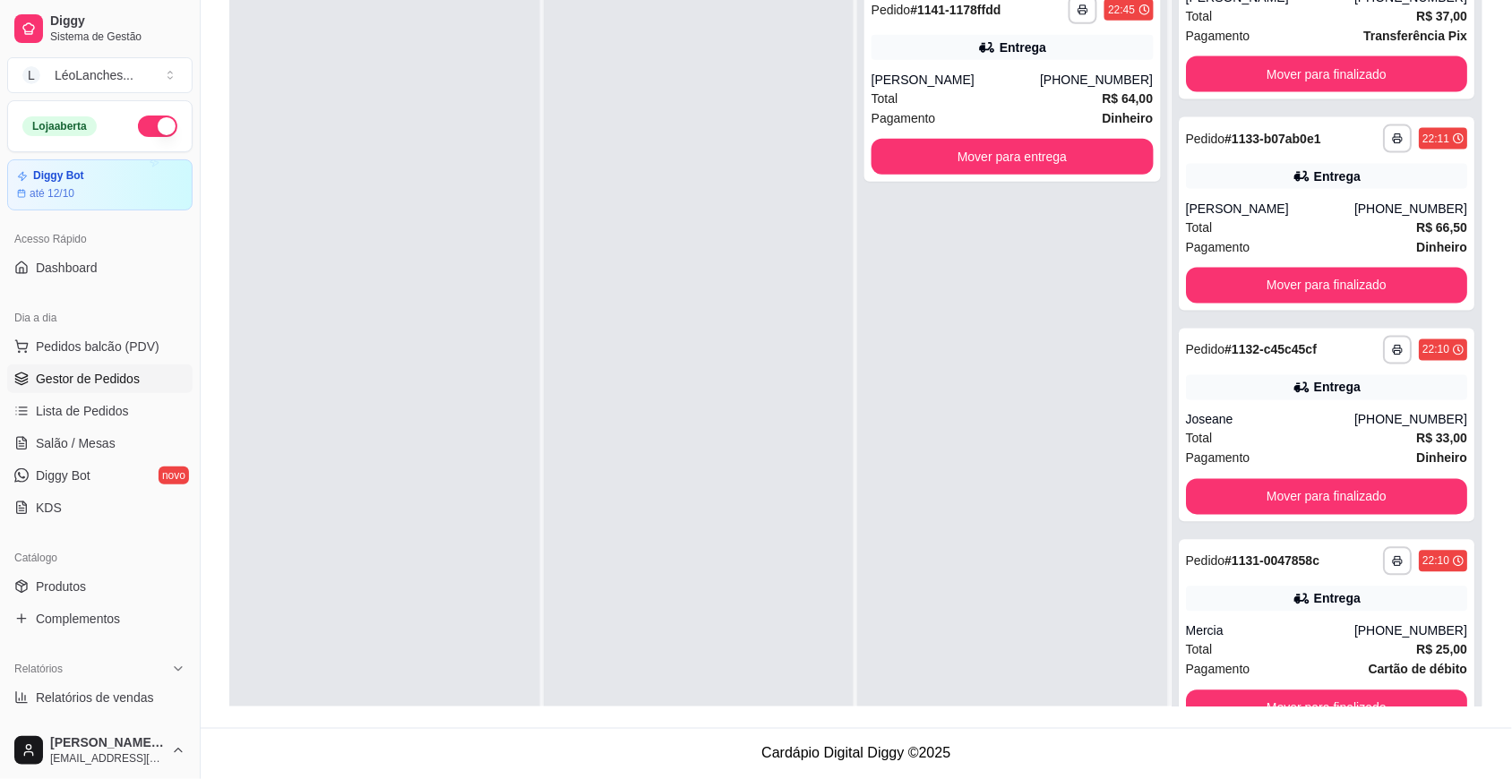
scroll to position [0, 0]
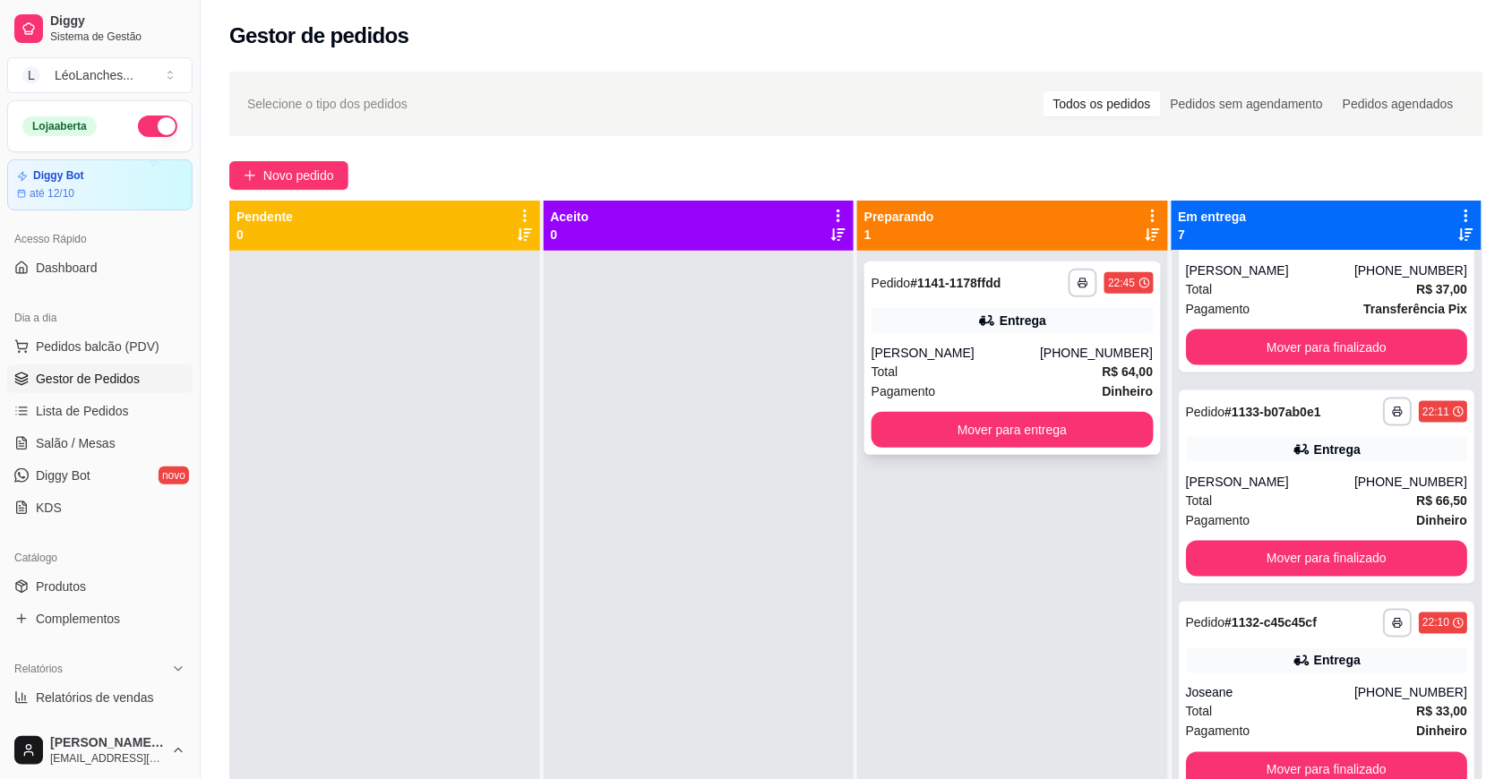
click at [1022, 364] on div "Total R$ 64,00" at bounding box center [1012, 372] width 282 height 20
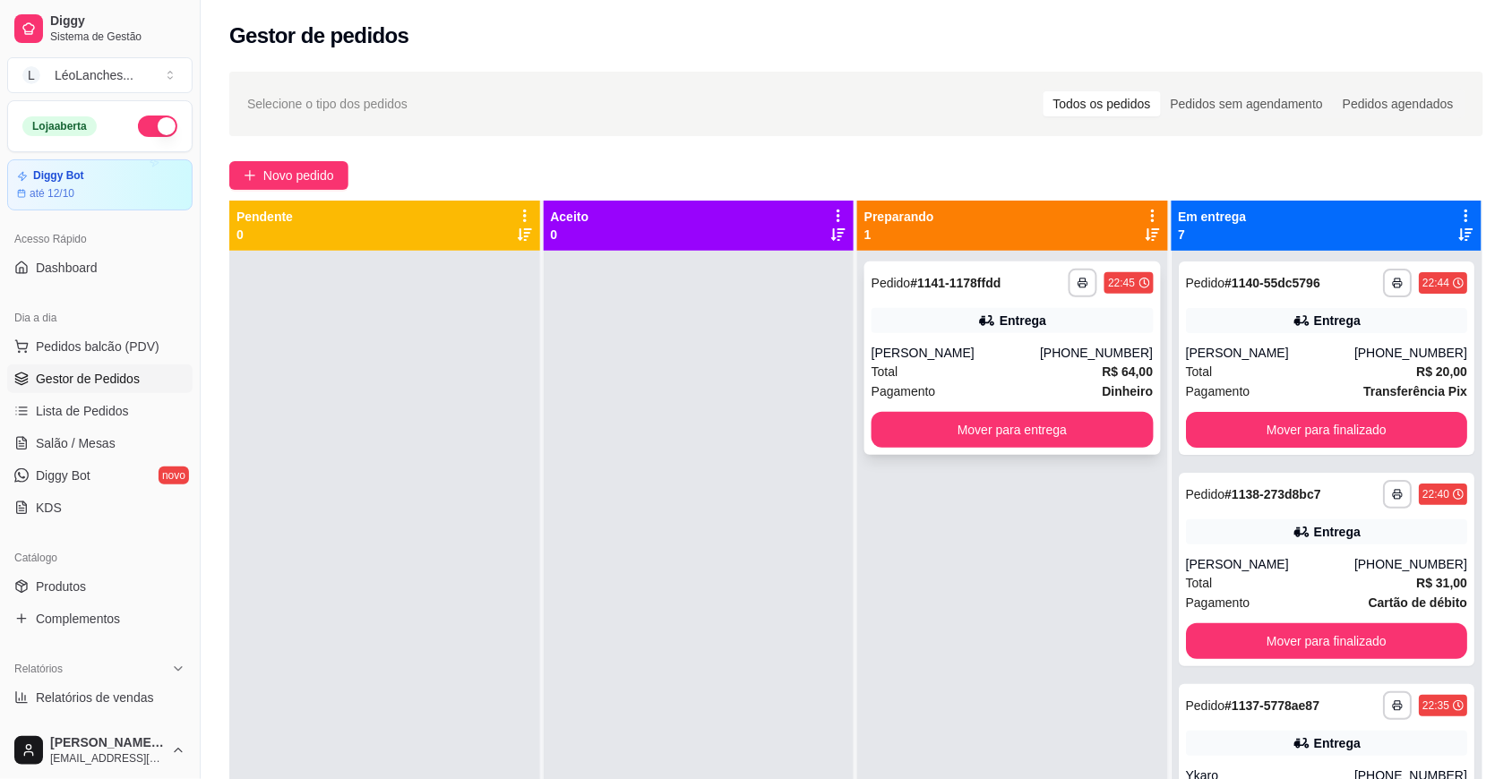
click at [991, 394] on div "Pagamento Dinheiro" at bounding box center [1012, 392] width 282 height 20
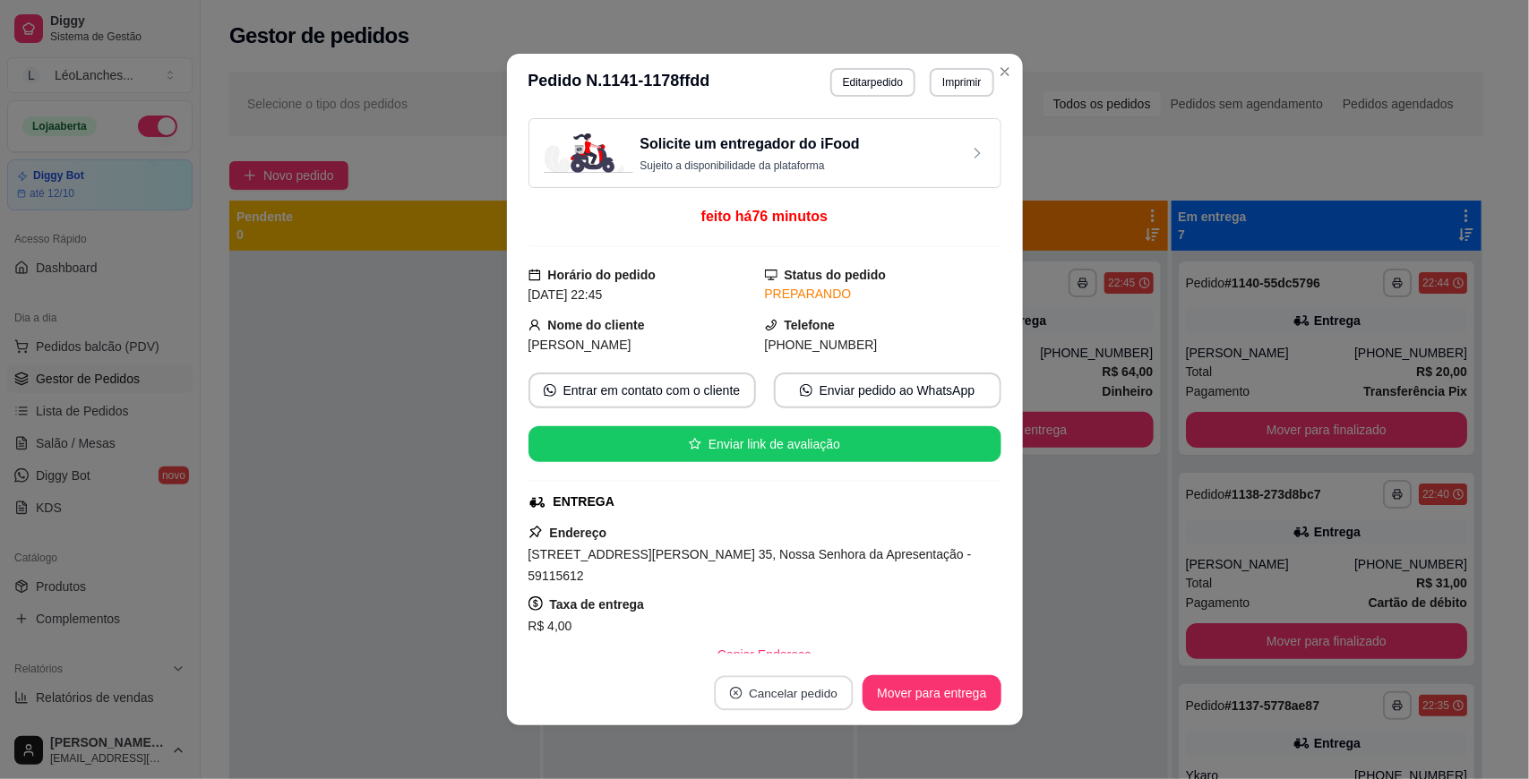
click at [826, 687] on button "Cancelar pedido" at bounding box center [784, 693] width 139 height 35
click at [824, 656] on button "Sim" at bounding box center [827, 649] width 72 height 36
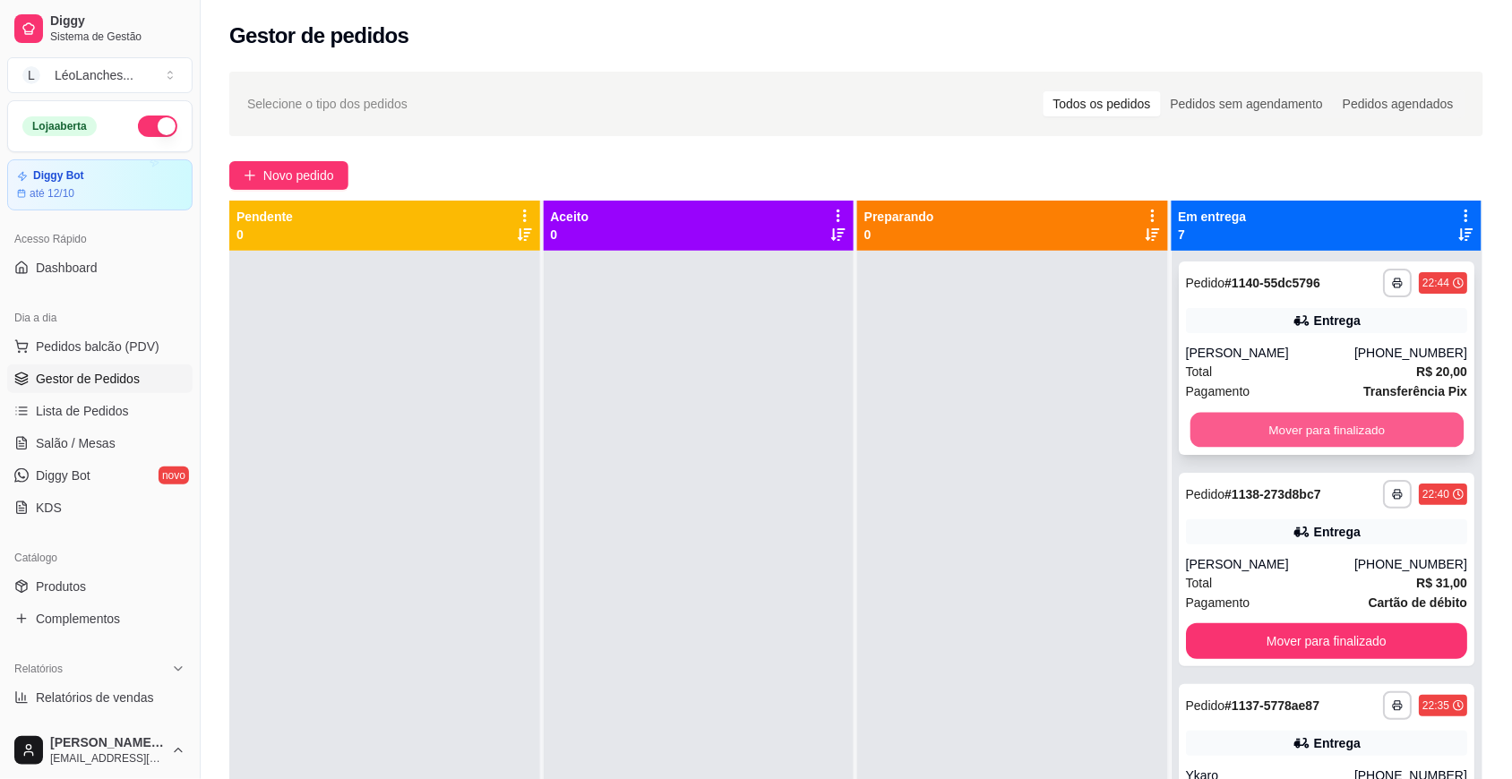
click at [1334, 431] on button "Mover para finalizado" at bounding box center [1325, 430] width 273 height 35
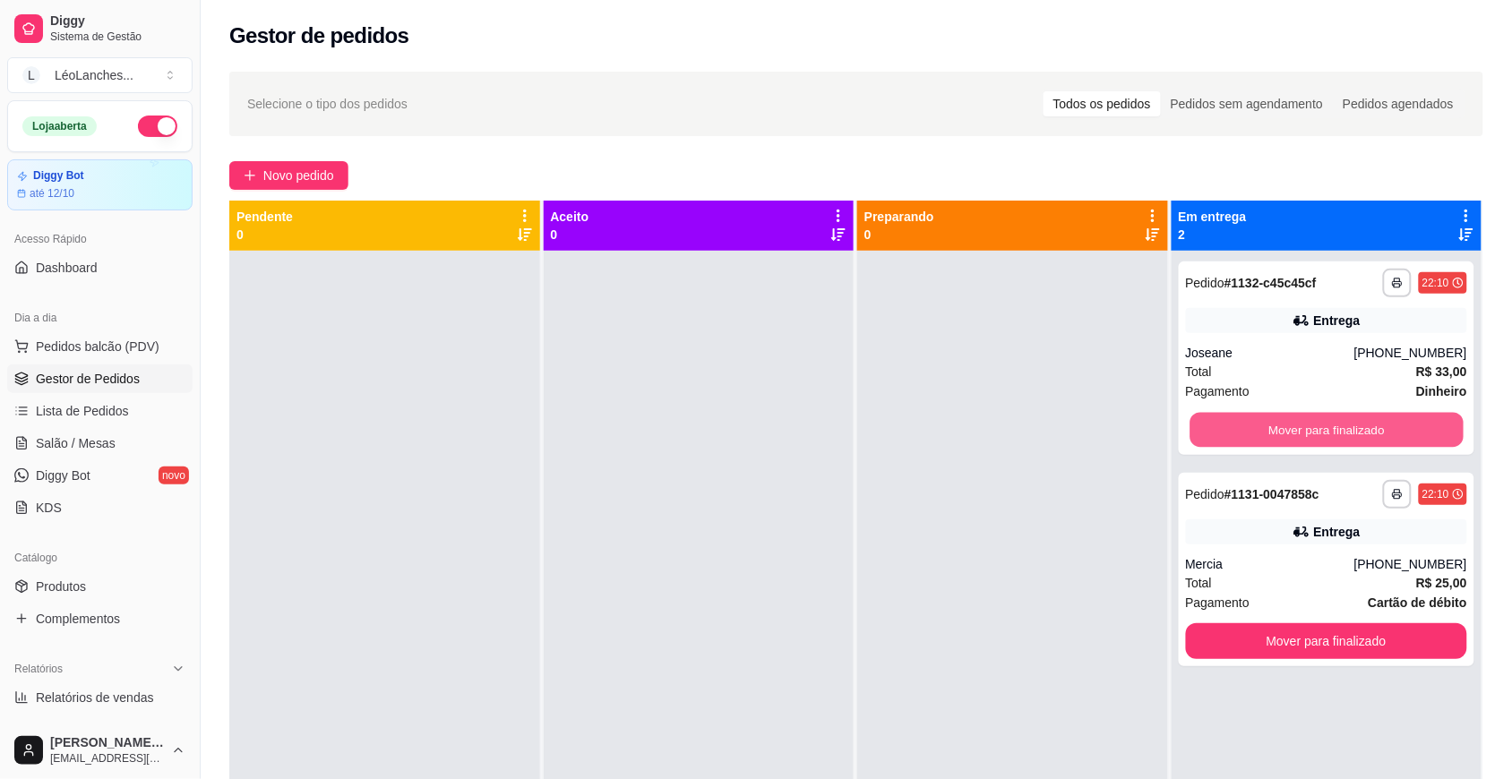
click at [1334, 431] on button "Mover para finalizado" at bounding box center [1325, 430] width 273 height 35
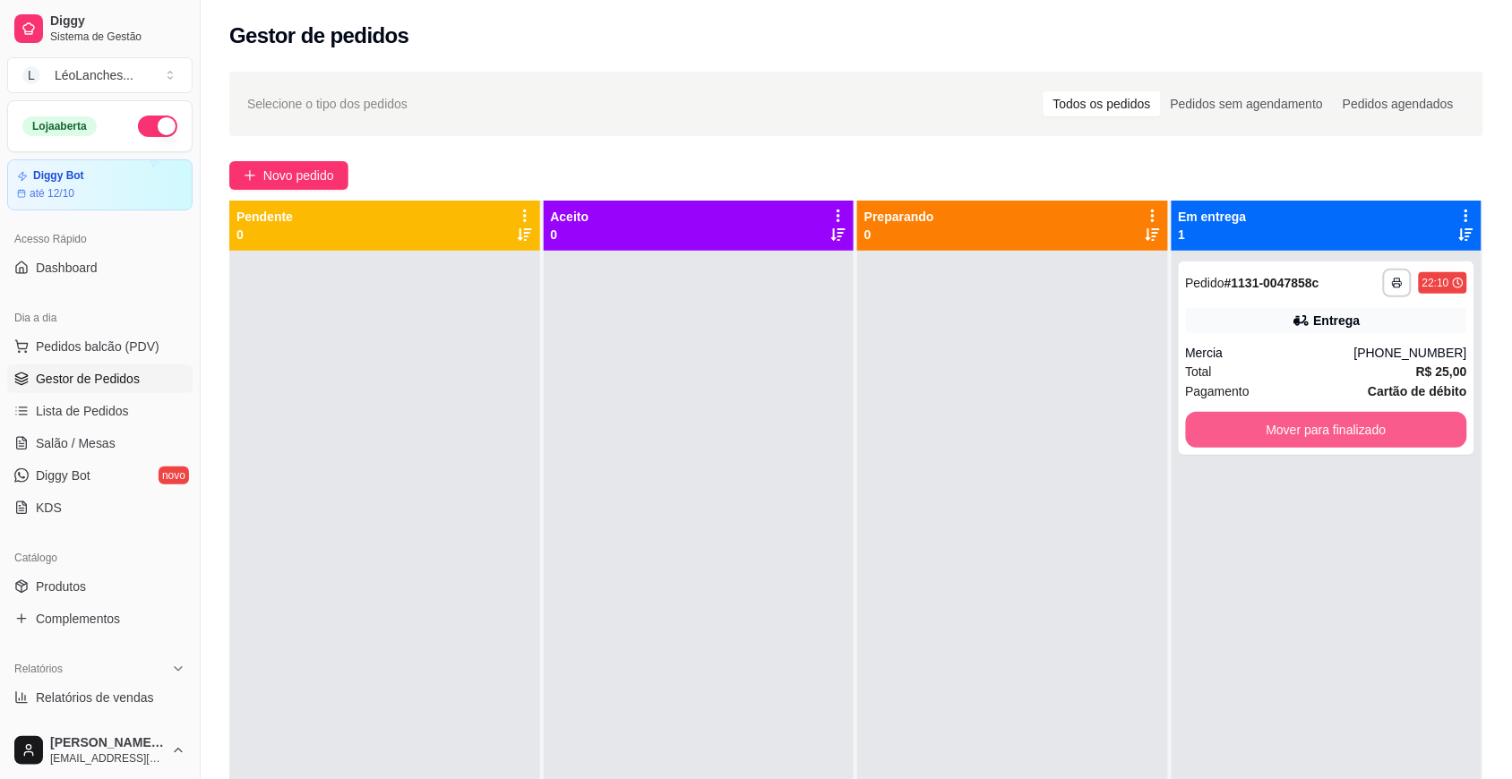
click at [1334, 431] on button "Mover para finalizado" at bounding box center [1327, 430] width 282 height 36
